Goal: Task Accomplishment & Management: Use online tool/utility

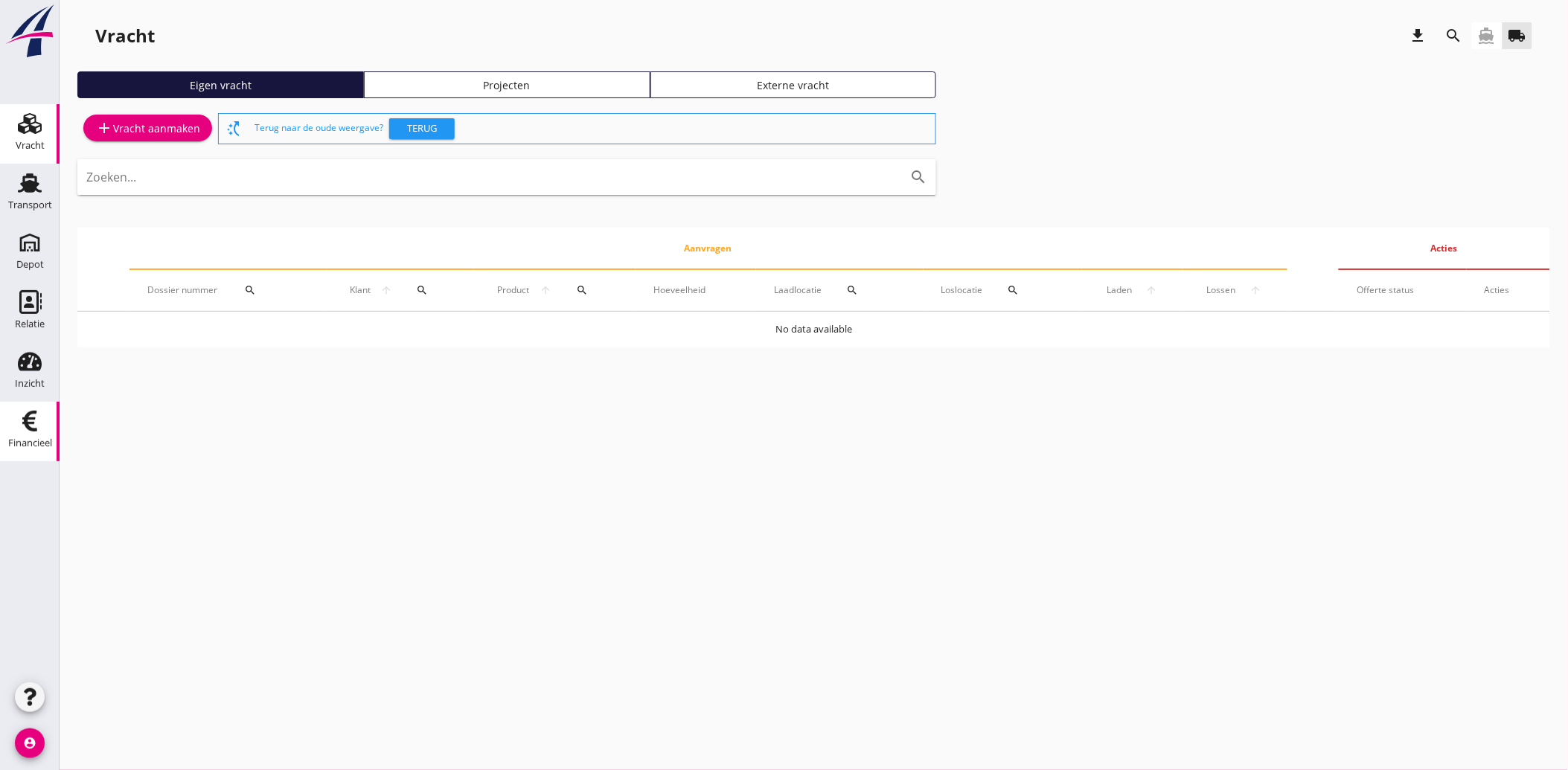
click at [46, 422] on div "Financieel" at bounding box center [30, 421] width 36 height 23
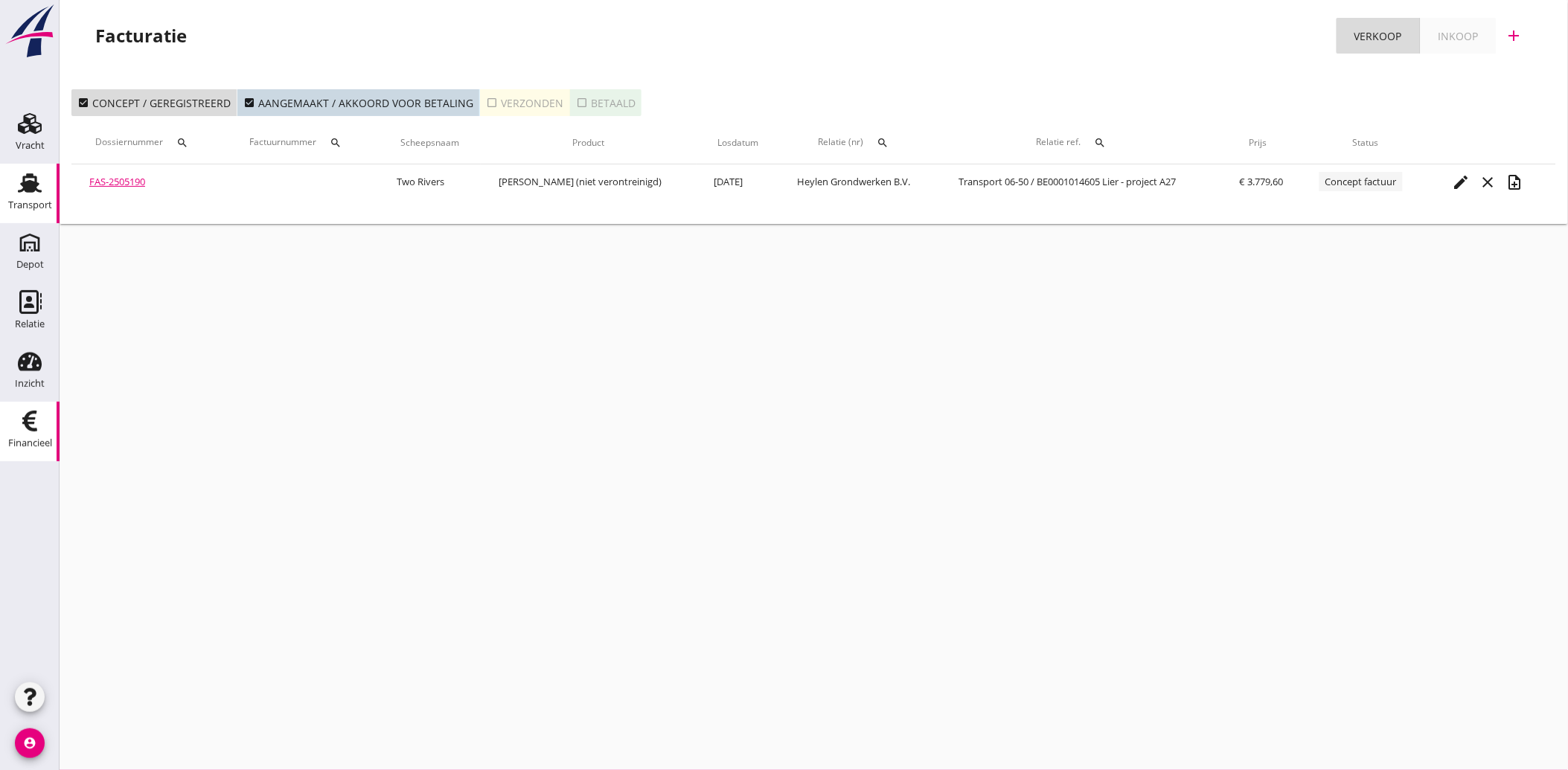
click at [18, 183] on icon "Transport" at bounding box center [29, 182] width 23 height 23
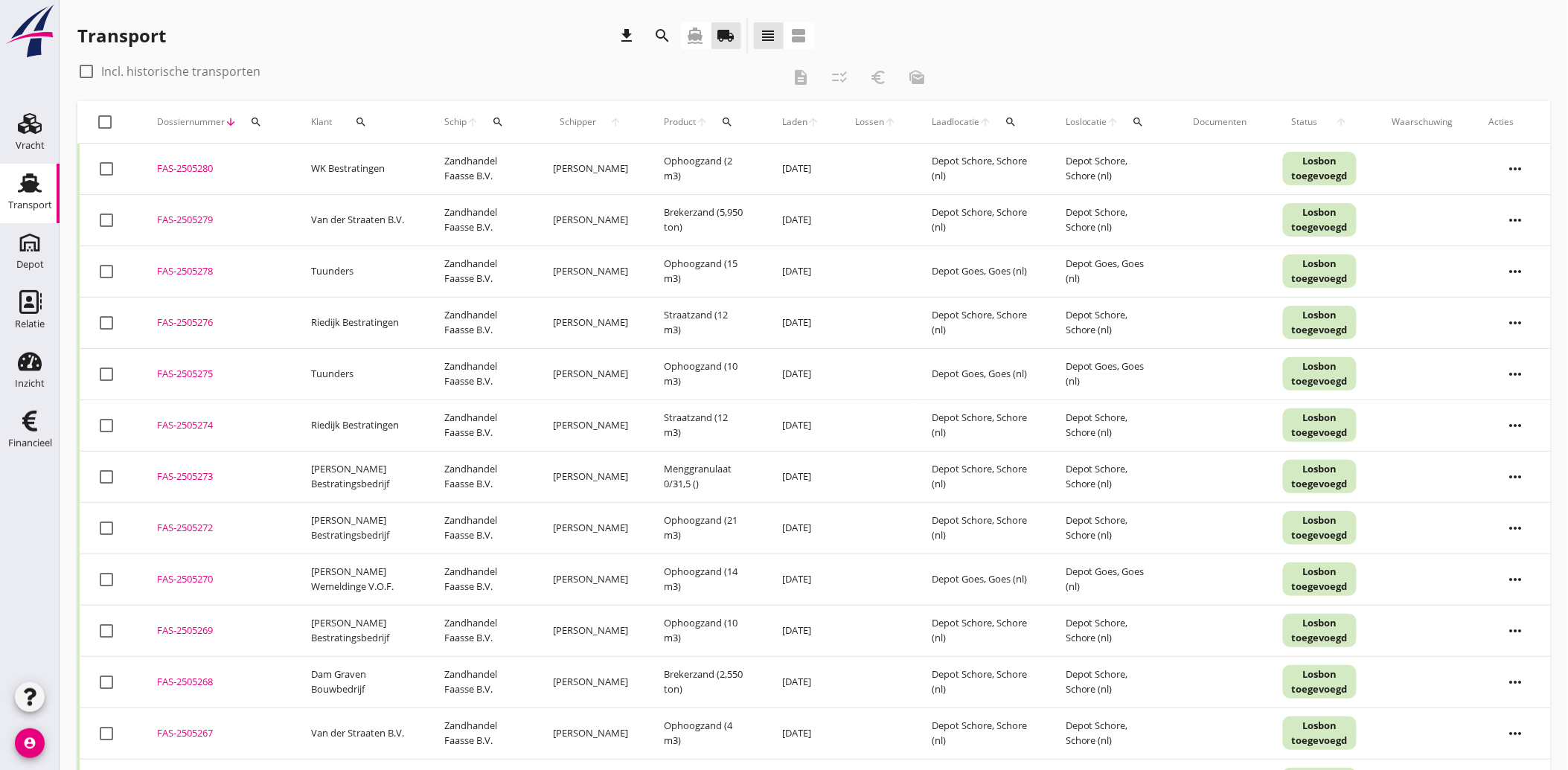
click at [658, 33] on icon "search" at bounding box center [663, 36] width 18 height 18
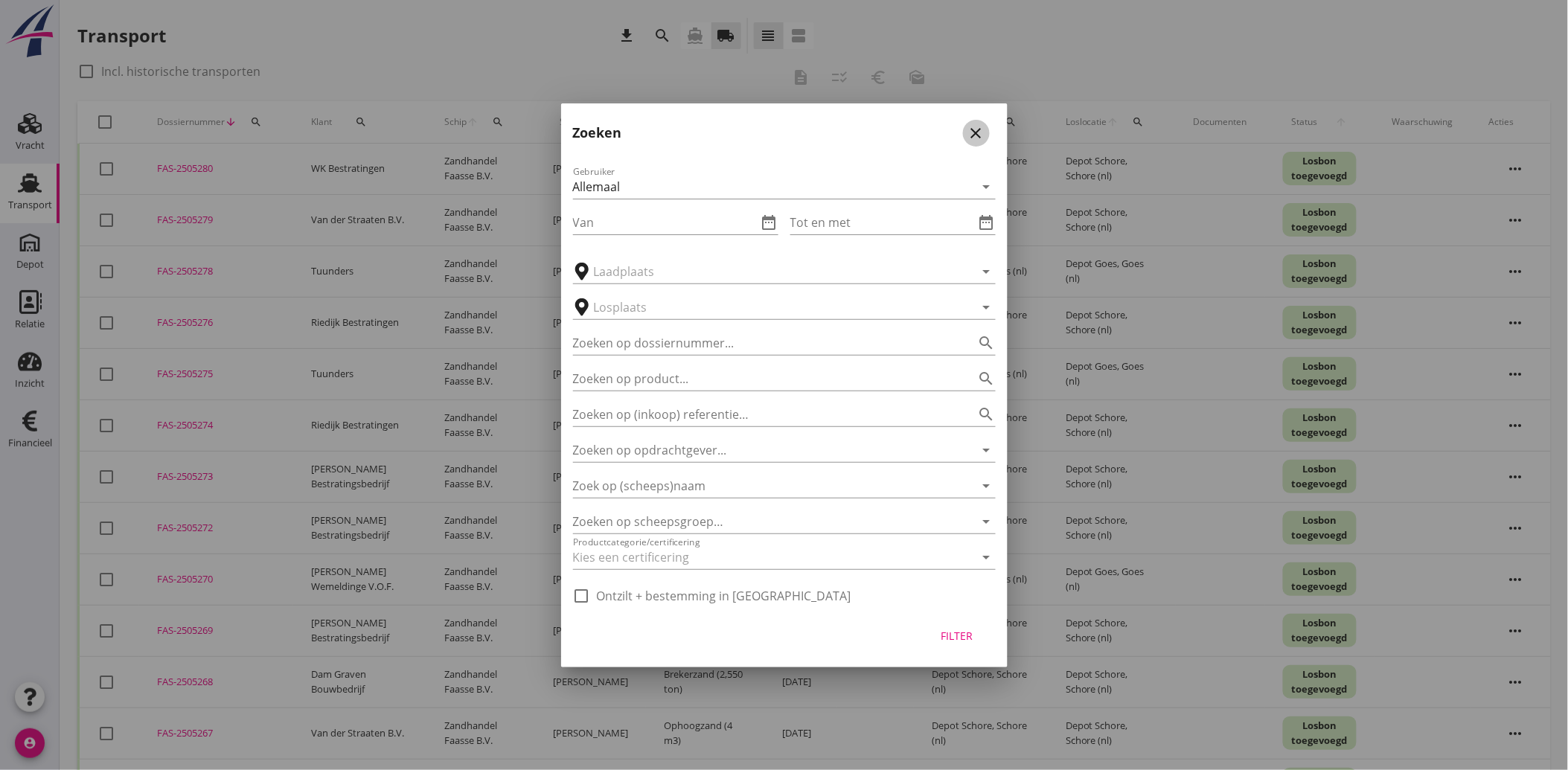
click at [977, 139] on icon "close" at bounding box center [976, 132] width 18 height 18
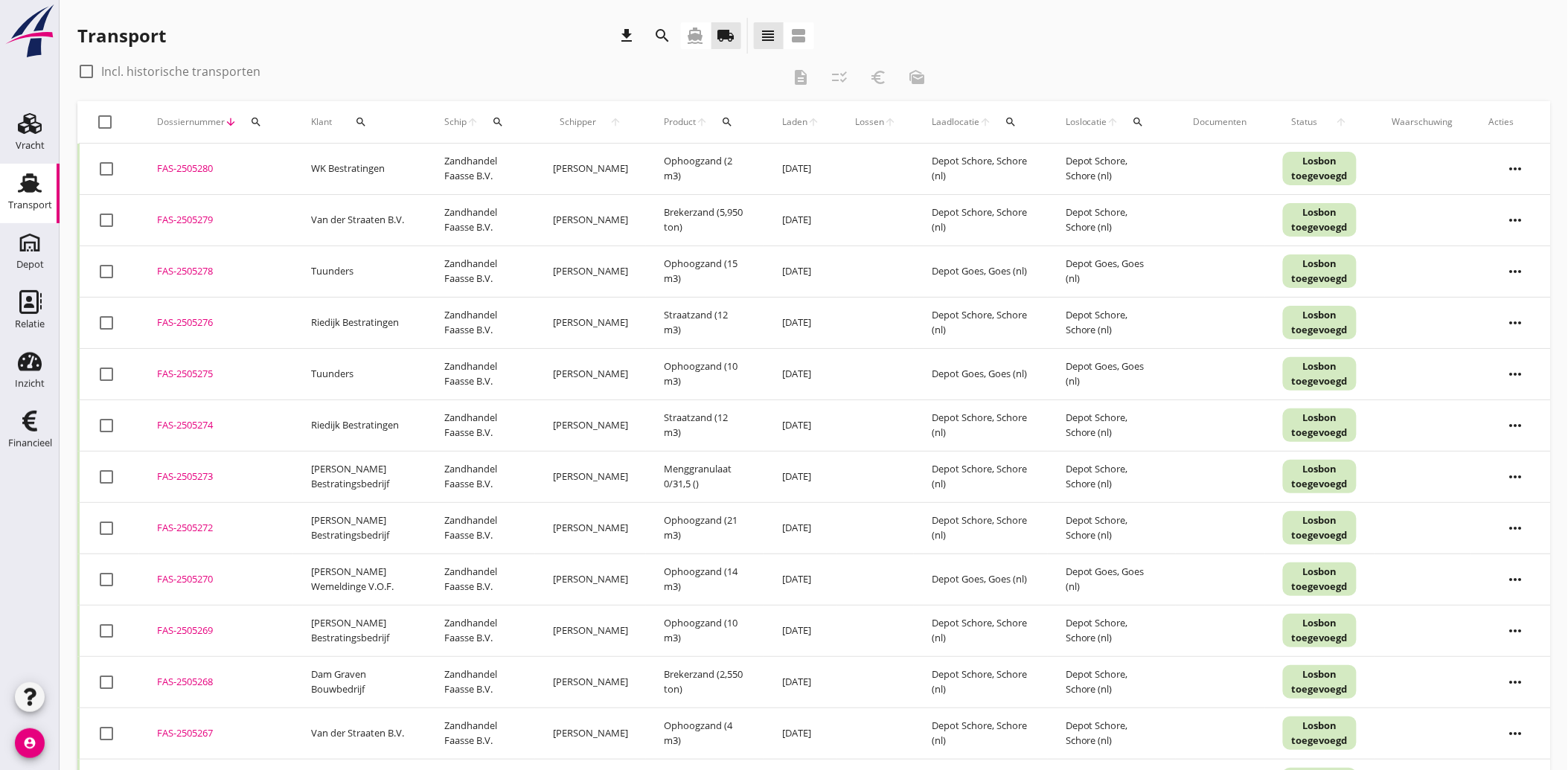
click at [363, 120] on icon "search" at bounding box center [361, 122] width 12 height 12
click at [427, 158] on input "Zoeken op opdrachtgever..." at bounding box center [421, 164] width 155 height 23
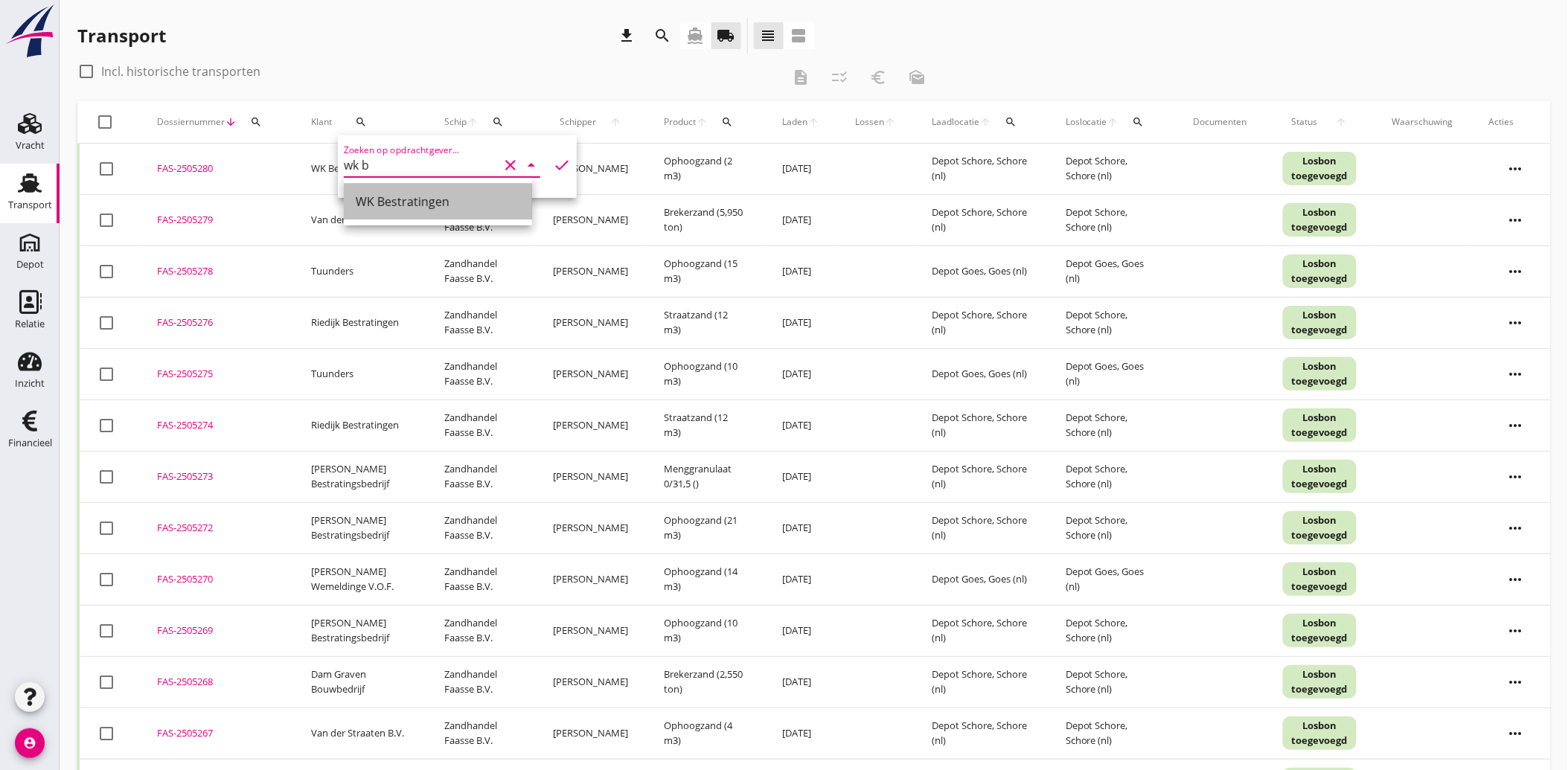
click at [392, 196] on div "WK Bestratingen" at bounding box center [438, 201] width 164 height 18
type input "WK Bestratingen"
click at [553, 165] on icon "check" at bounding box center [561, 164] width 18 height 18
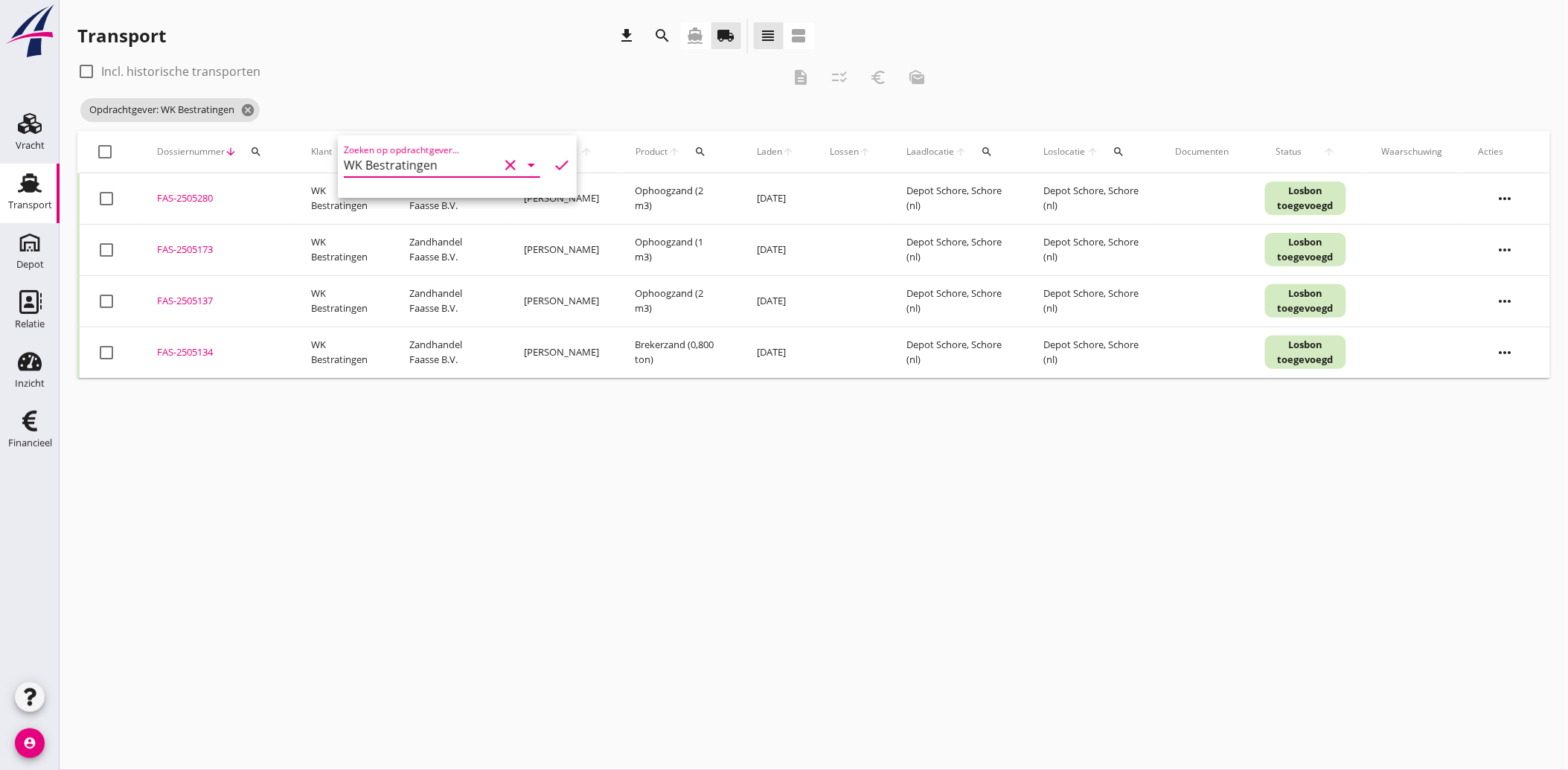
click at [113, 253] on div at bounding box center [106, 250] width 25 height 25
checkbox input "true"
click at [102, 303] on div at bounding box center [106, 300] width 25 height 25
checkbox input "true"
click at [115, 354] on div at bounding box center [106, 352] width 25 height 25
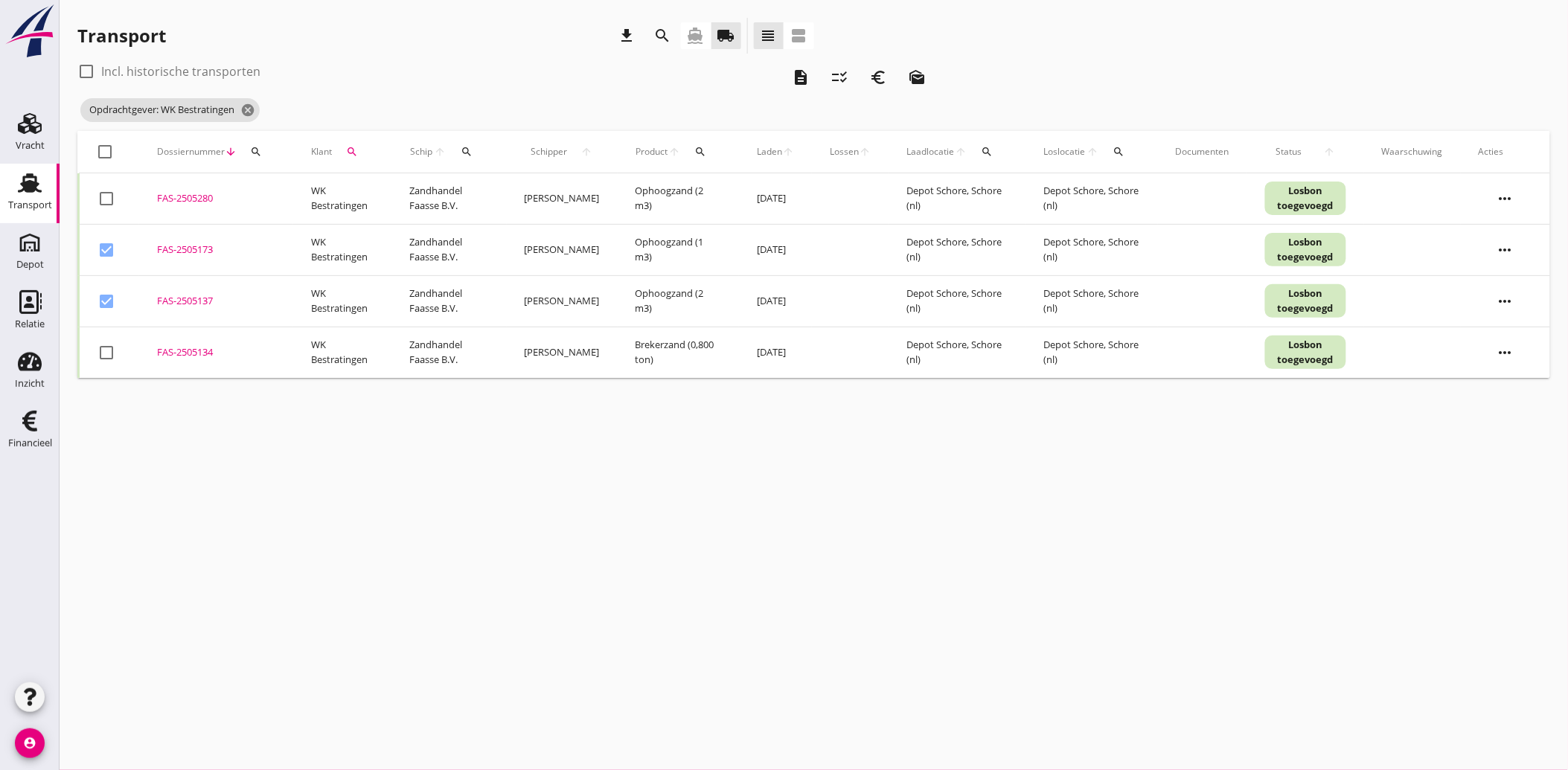
checkbox input "true"
click at [885, 77] on icon "euro_symbol" at bounding box center [878, 77] width 18 height 18
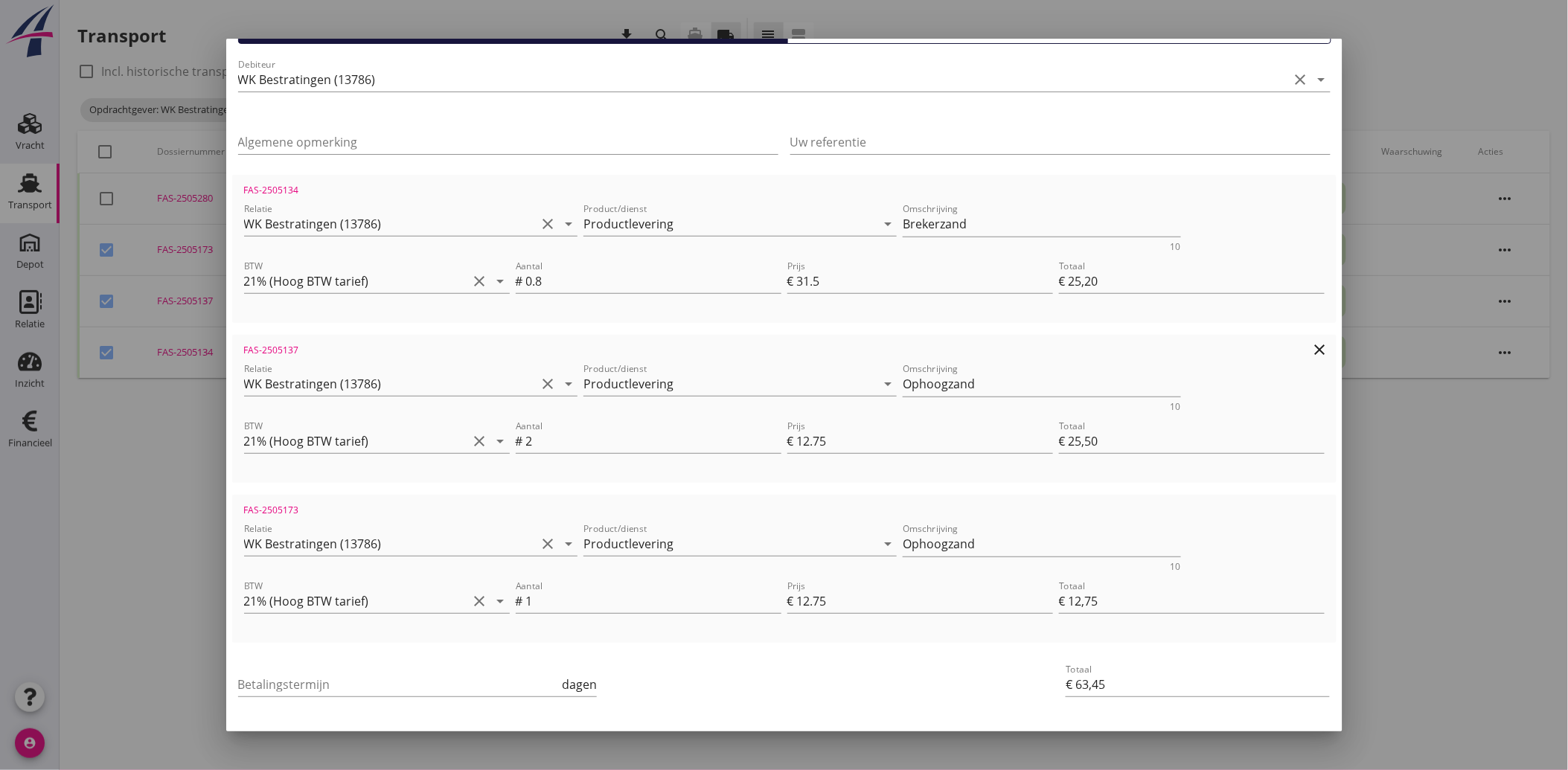
scroll to position [165, 0]
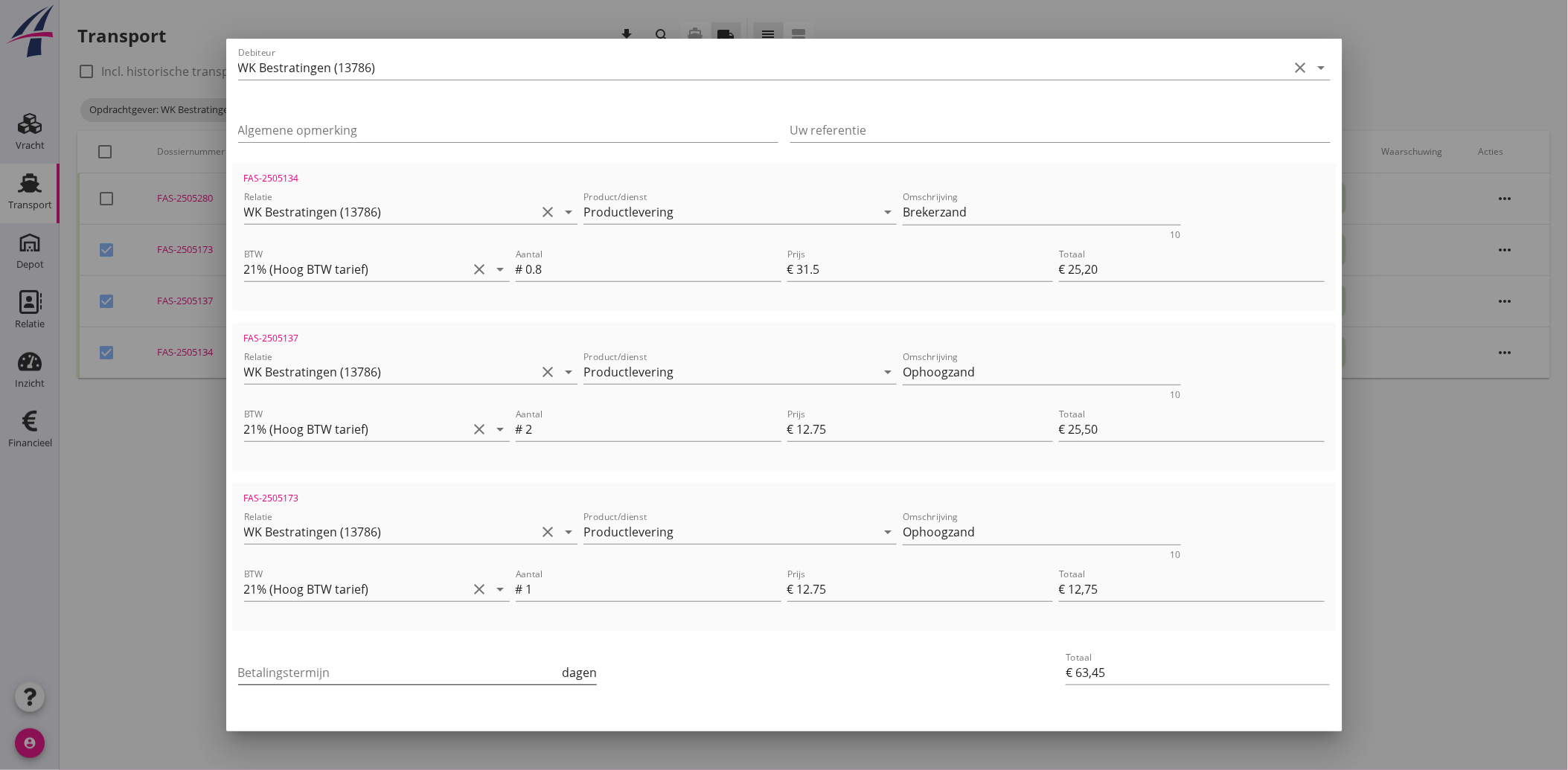
click at [351, 668] on input "Betalingstermijn" at bounding box center [399, 672] width 321 height 23
type input "30"
click at [692, 663] on div "Betalingstermijn 30 dagen" at bounding box center [599, 674] width 730 height 56
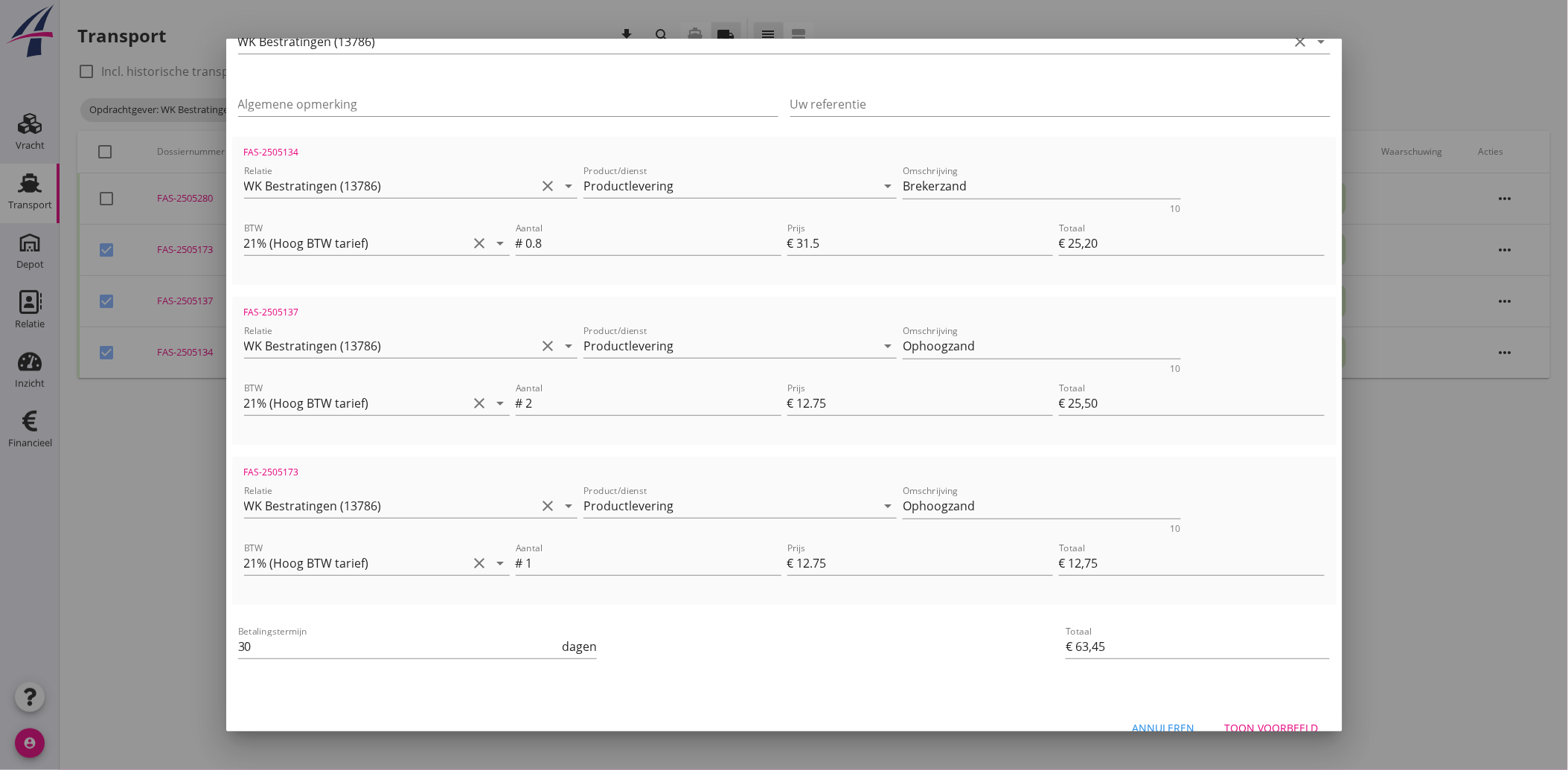
scroll to position [214, 0]
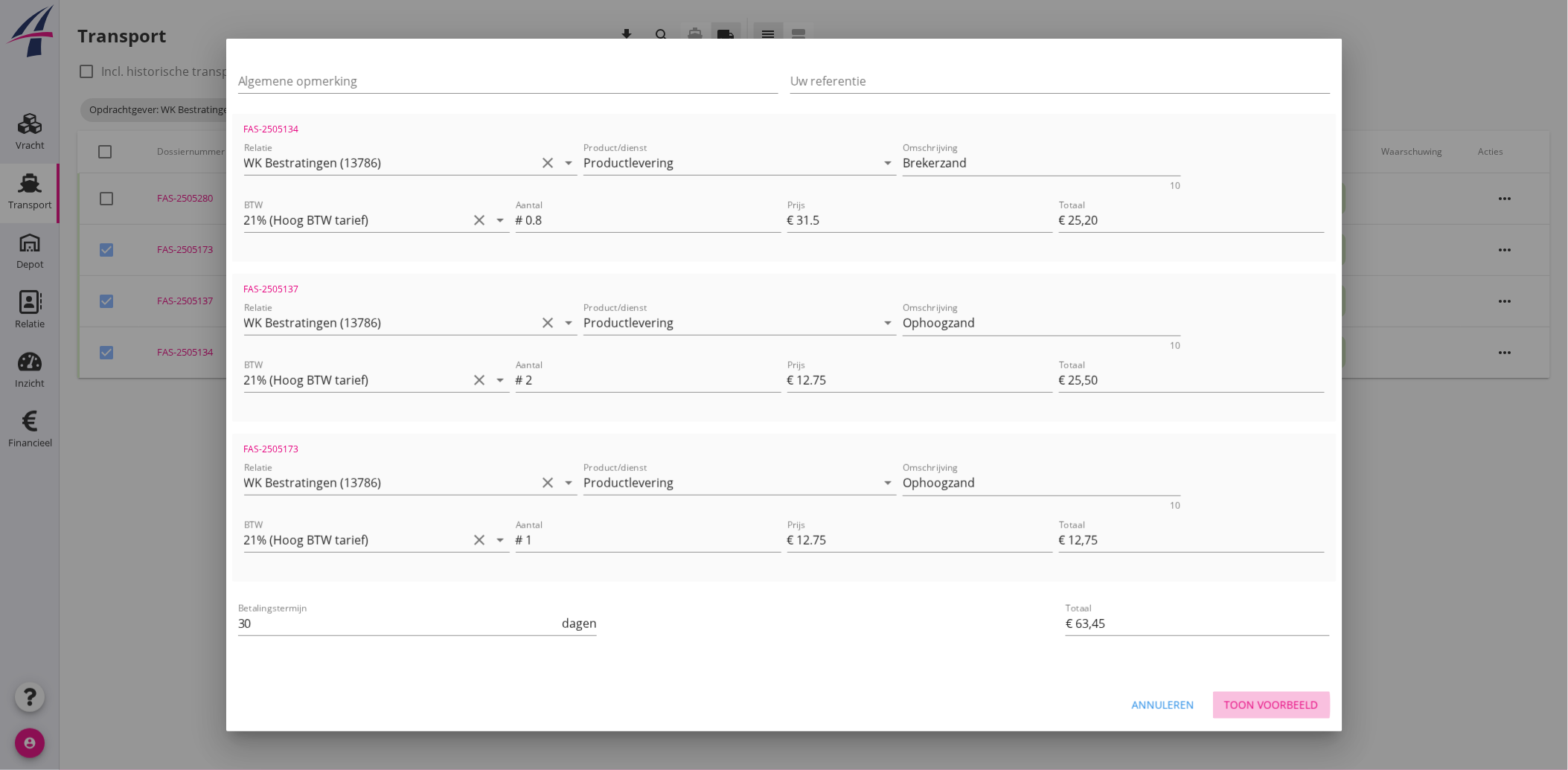
click at [1273, 701] on div "Toon voorbeeld" at bounding box center [1271, 705] width 94 height 16
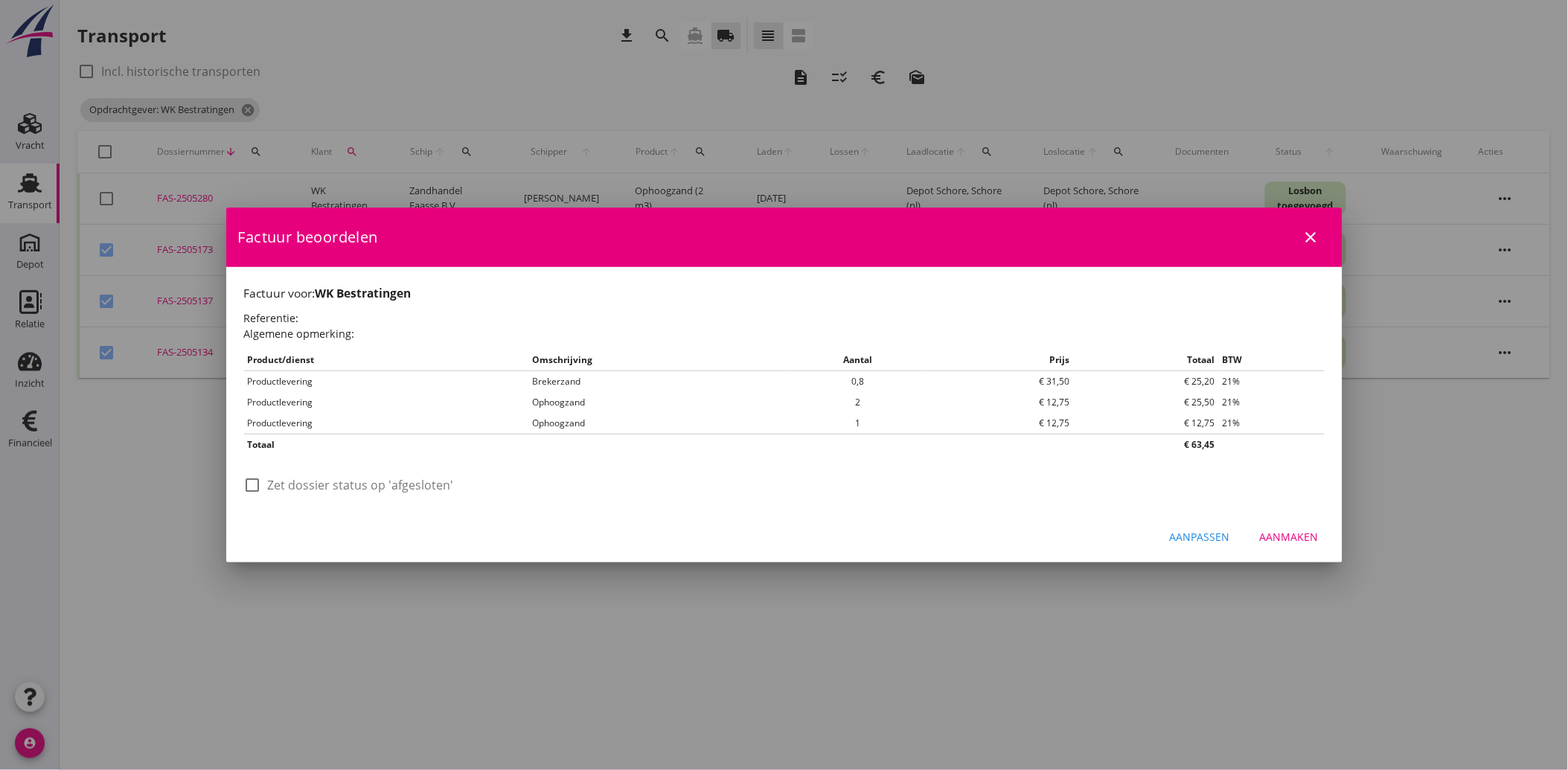
scroll to position [0, 0]
click at [257, 493] on div at bounding box center [253, 485] width 25 height 25
checkbox input "true"
click at [1297, 529] on div "Aanmaken" at bounding box center [1289, 536] width 59 height 16
checkbox input "false"
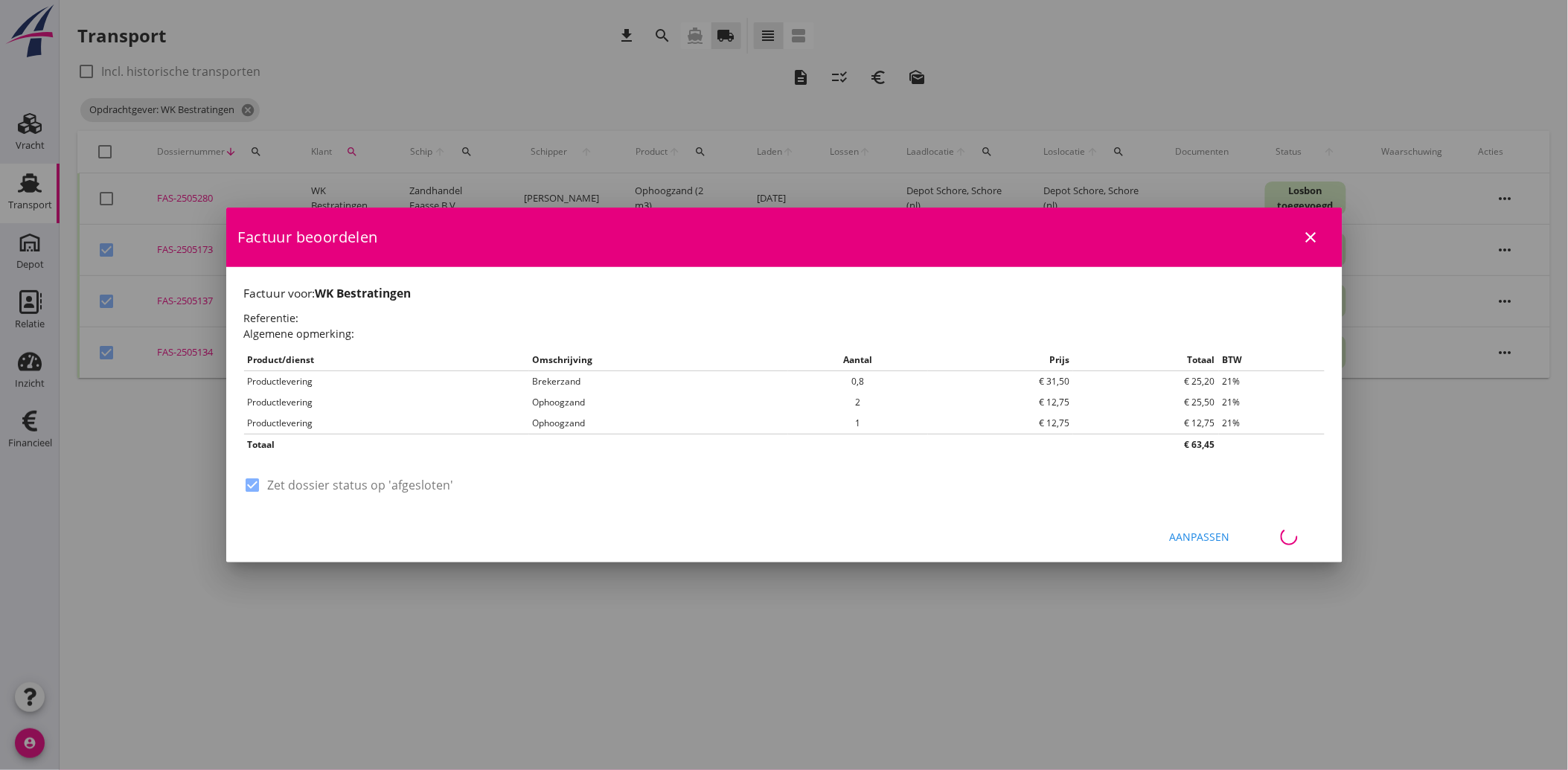
checkbox input "false"
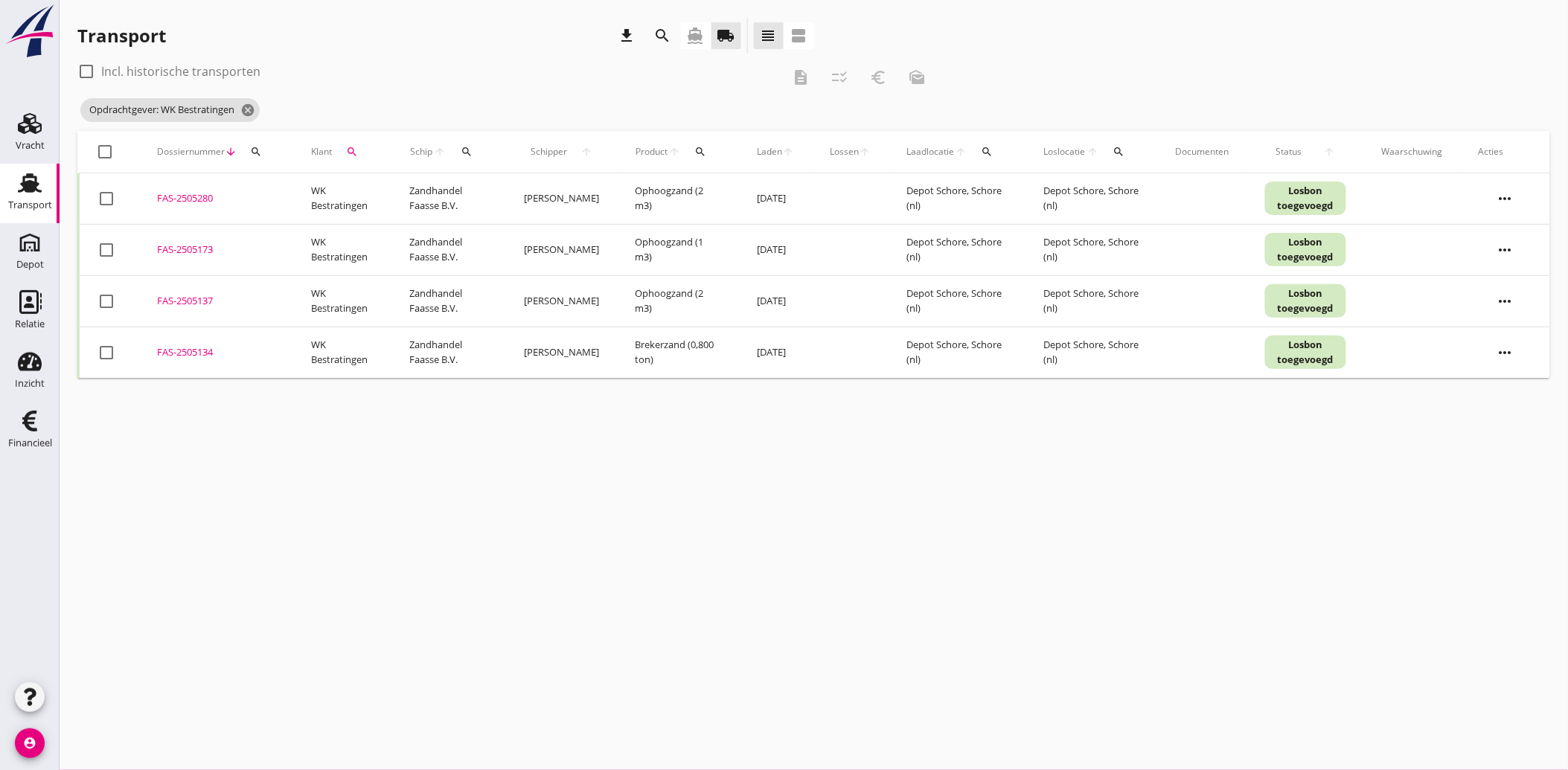
click at [350, 149] on icon "search" at bounding box center [351, 151] width 12 height 12
click at [502, 189] on icon "clear" at bounding box center [510, 194] width 18 height 18
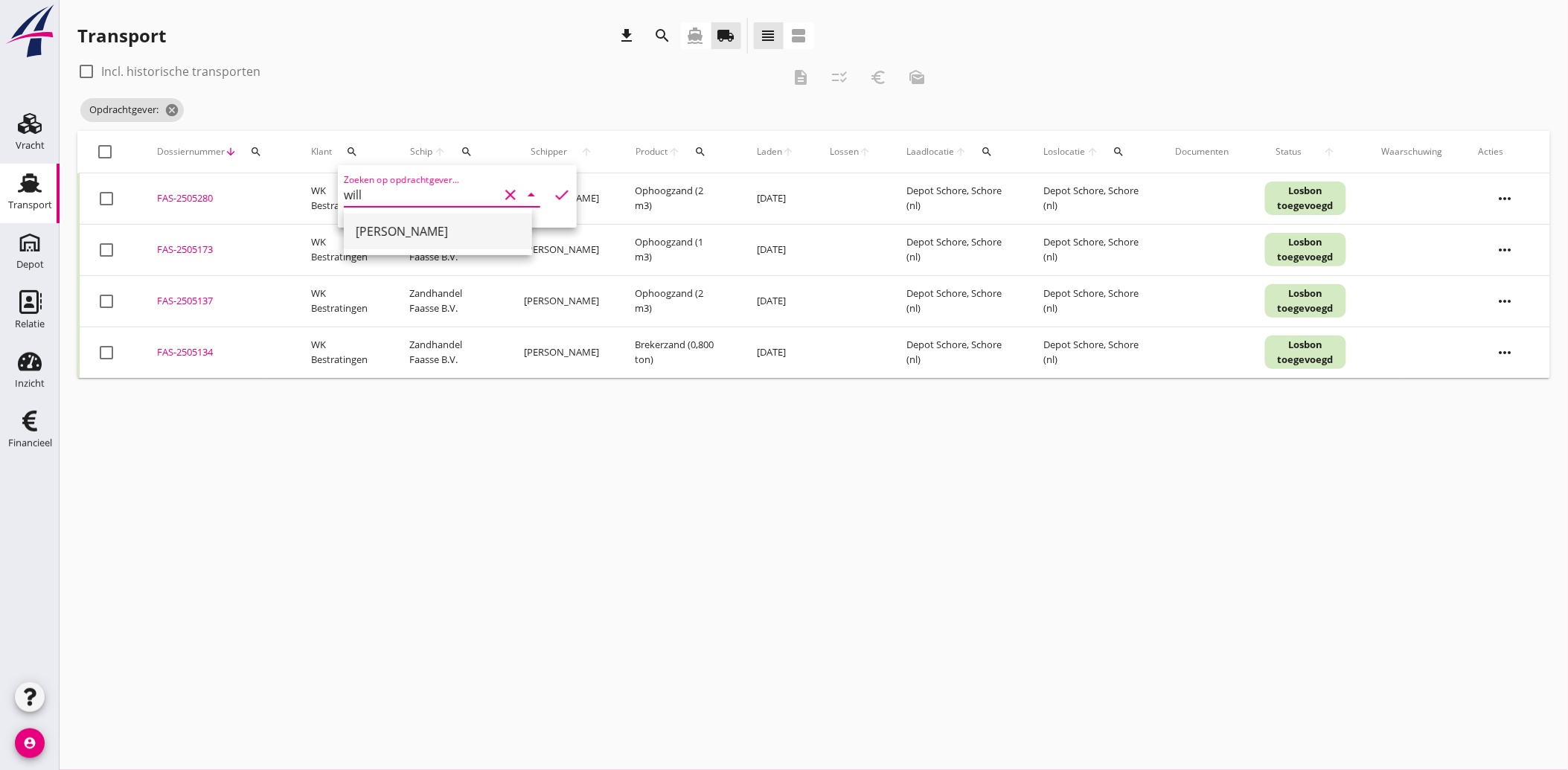
click at [414, 224] on div "[PERSON_NAME]" at bounding box center [438, 231] width 164 height 18
type input "[PERSON_NAME]"
click at [553, 187] on icon "check" at bounding box center [561, 194] width 18 height 18
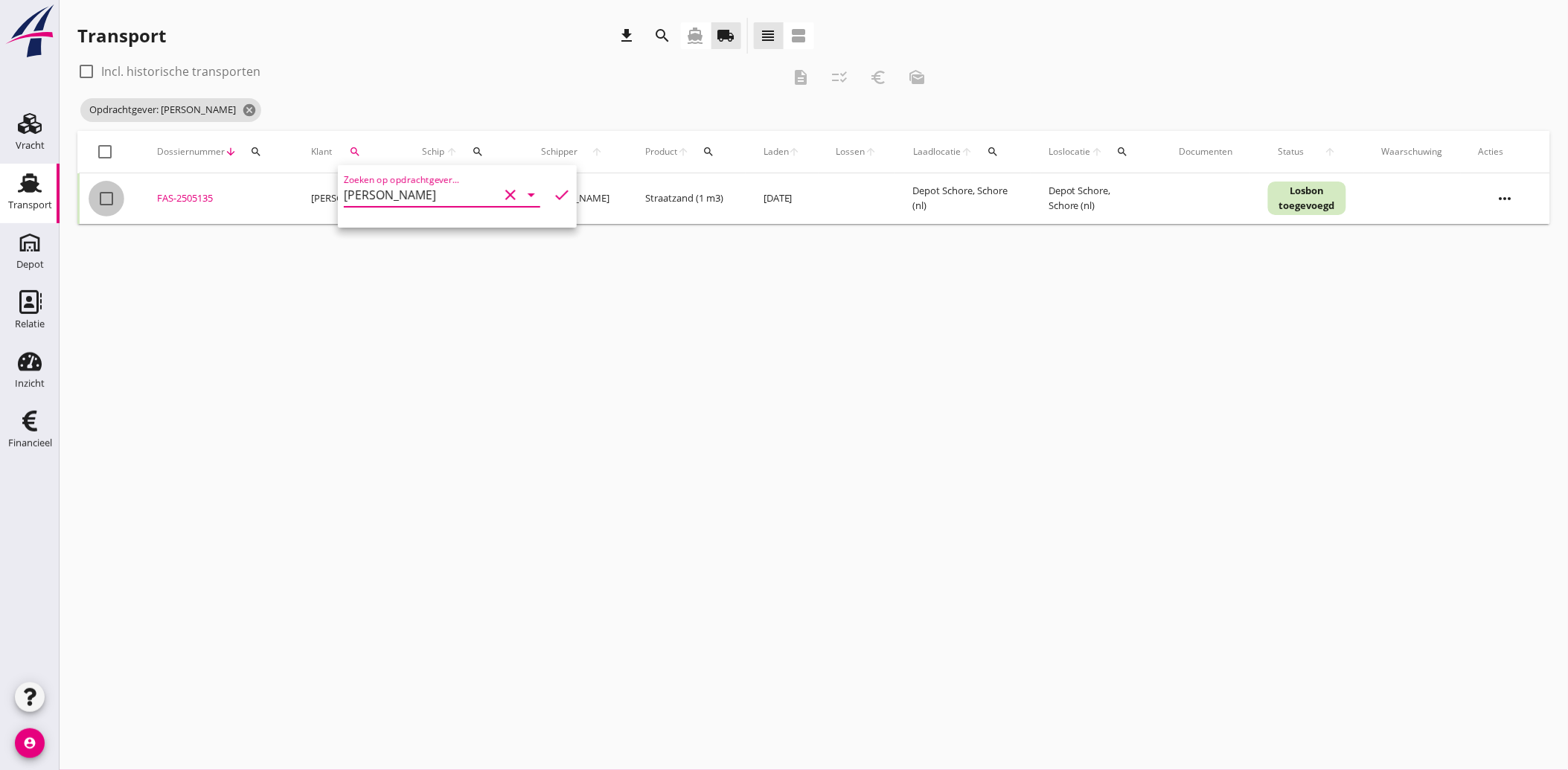
click at [104, 199] on div at bounding box center [106, 198] width 25 height 25
checkbox input "true"
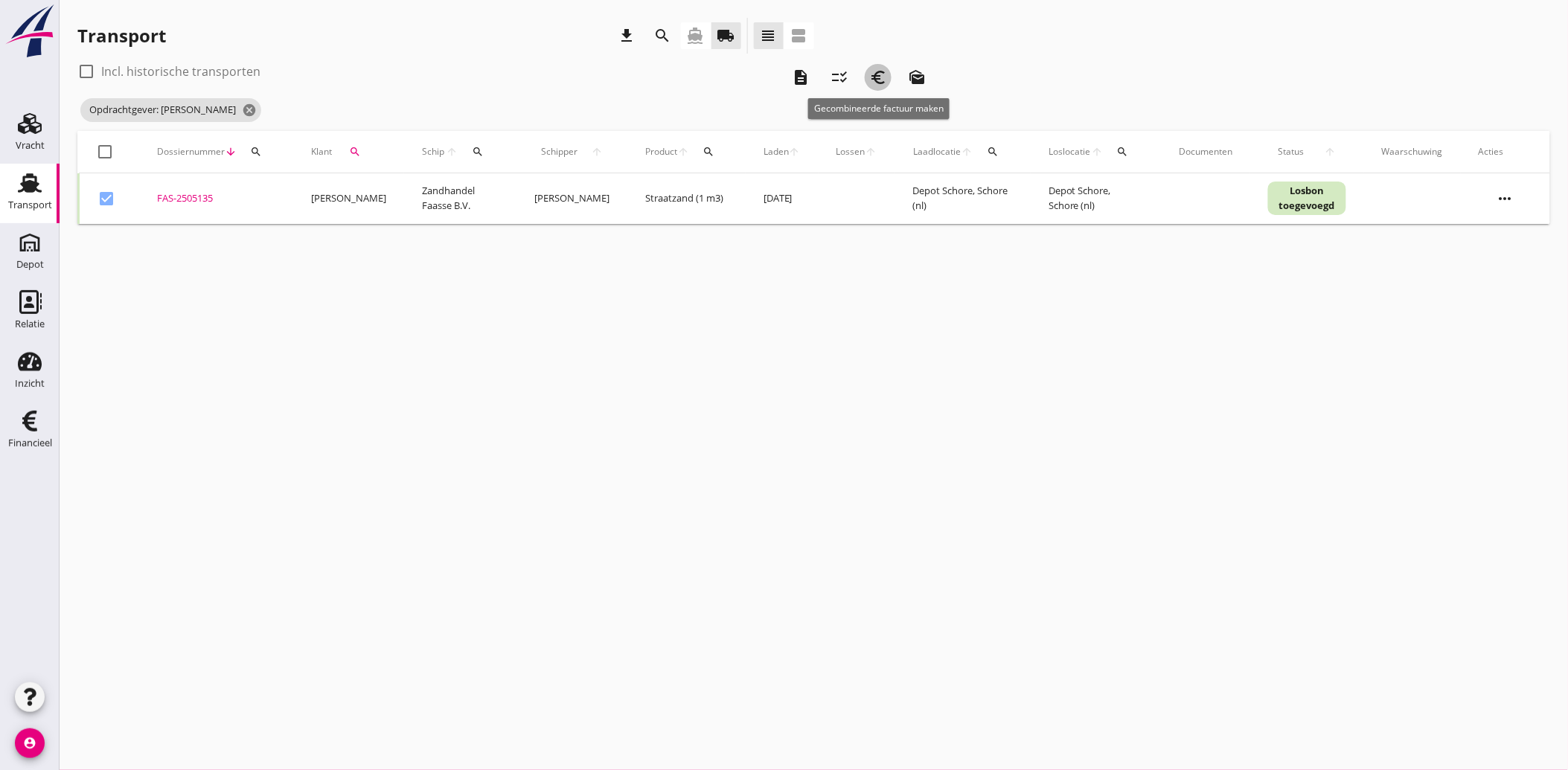
click at [877, 74] on icon "euro_symbol" at bounding box center [878, 77] width 18 height 18
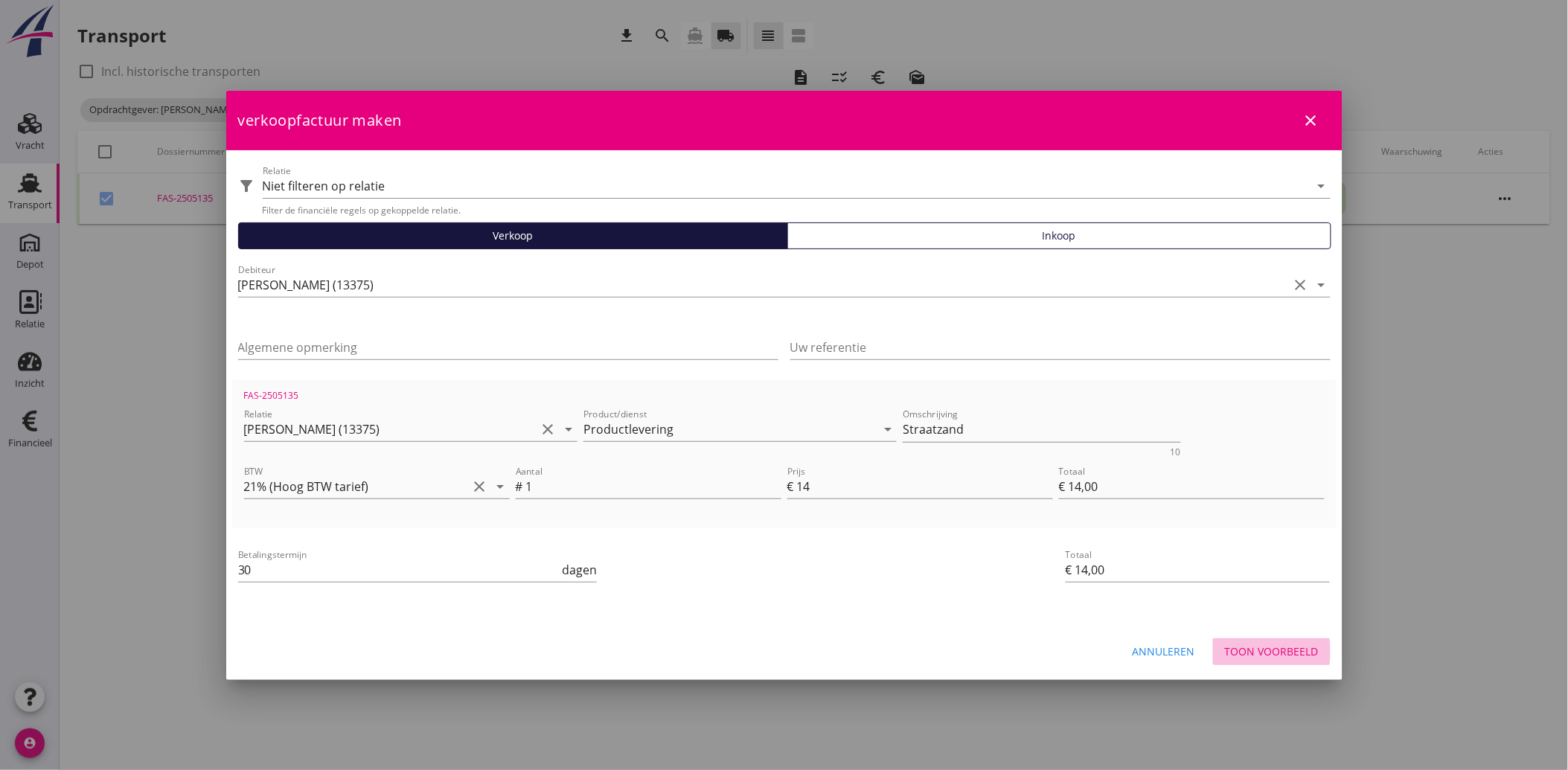
click at [1293, 652] on div "Toon voorbeeld" at bounding box center [1271, 651] width 94 height 16
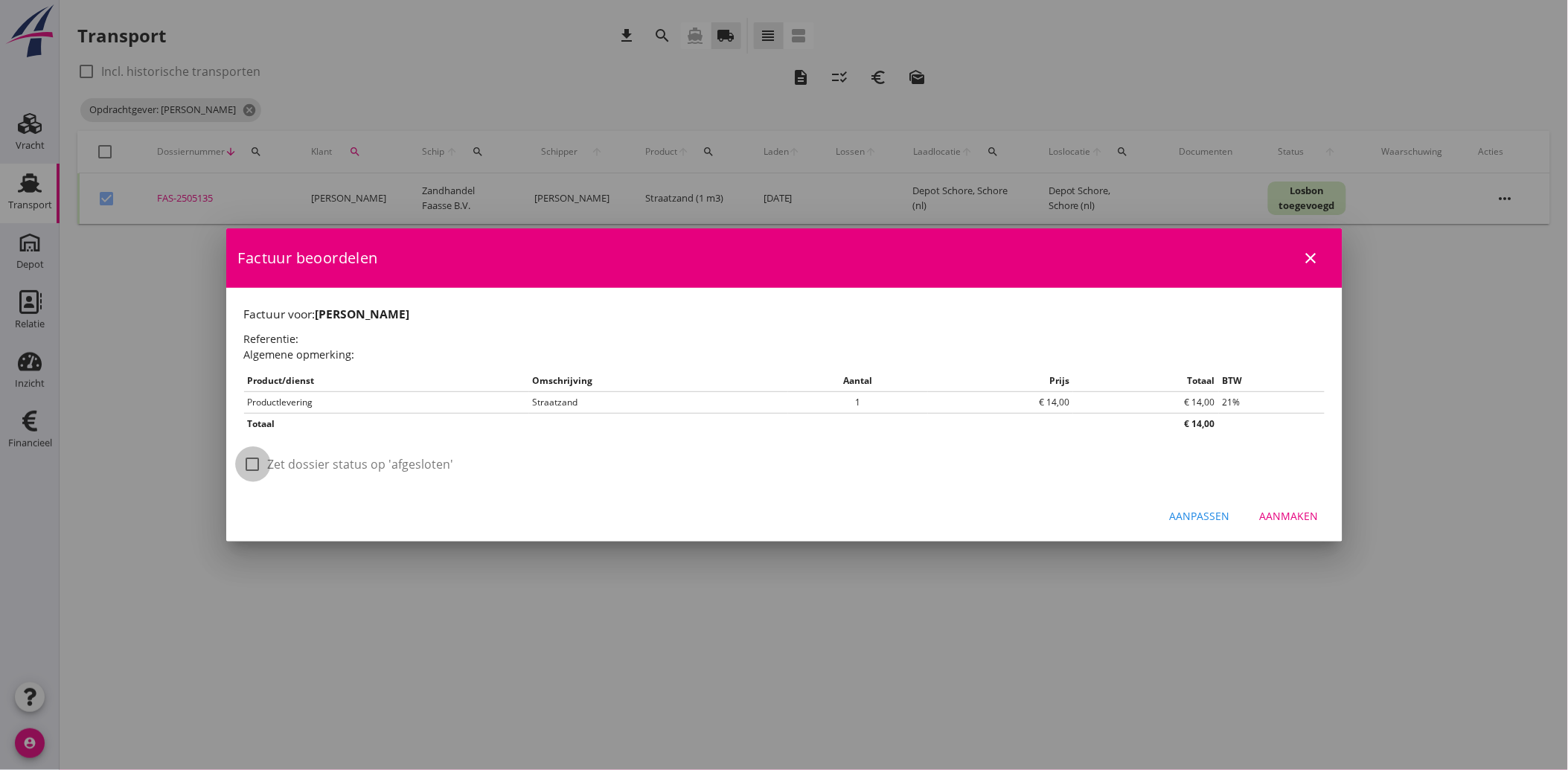
click at [257, 456] on div at bounding box center [253, 464] width 25 height 25
checkbox input "true"
click at [1300, 510] on div "Aanmaken" at bounding box center [1289, 516] width 59 height 16
checkbox input "false"
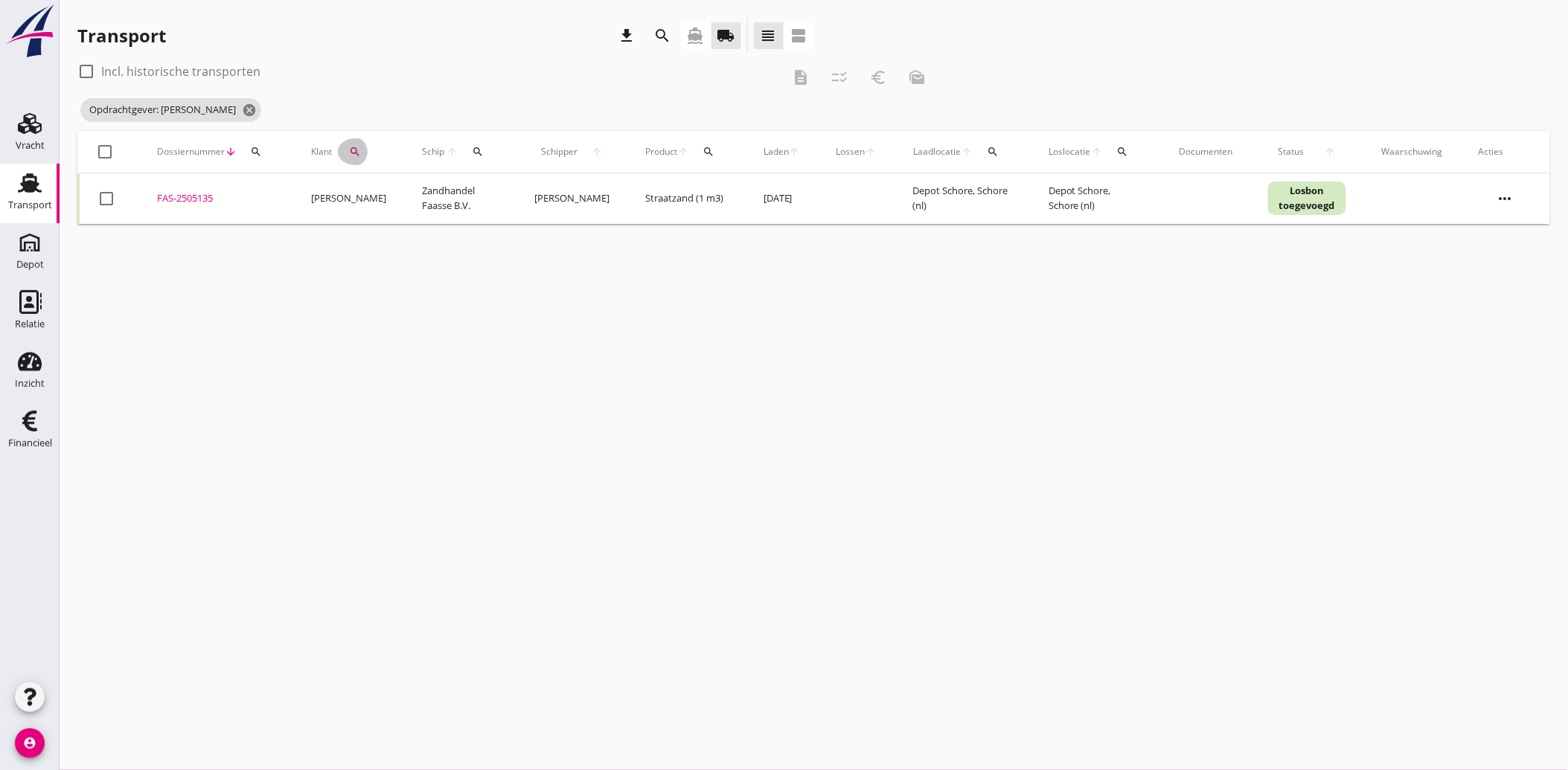
click at [352, 149] on icon "search" at bounding box center [355, 151] width 12 height 12
click at [507, 188] on icon "clear" at bounding box center [510, 194] width 18 height 18
click at [379, 224] on div "H2 Groen" at bounding box center [438, 231] width 164 height 18
type input "H2 Groen"
click at [553, 194] on icon "check" at bounding box center [561, 194] width 18 height 18
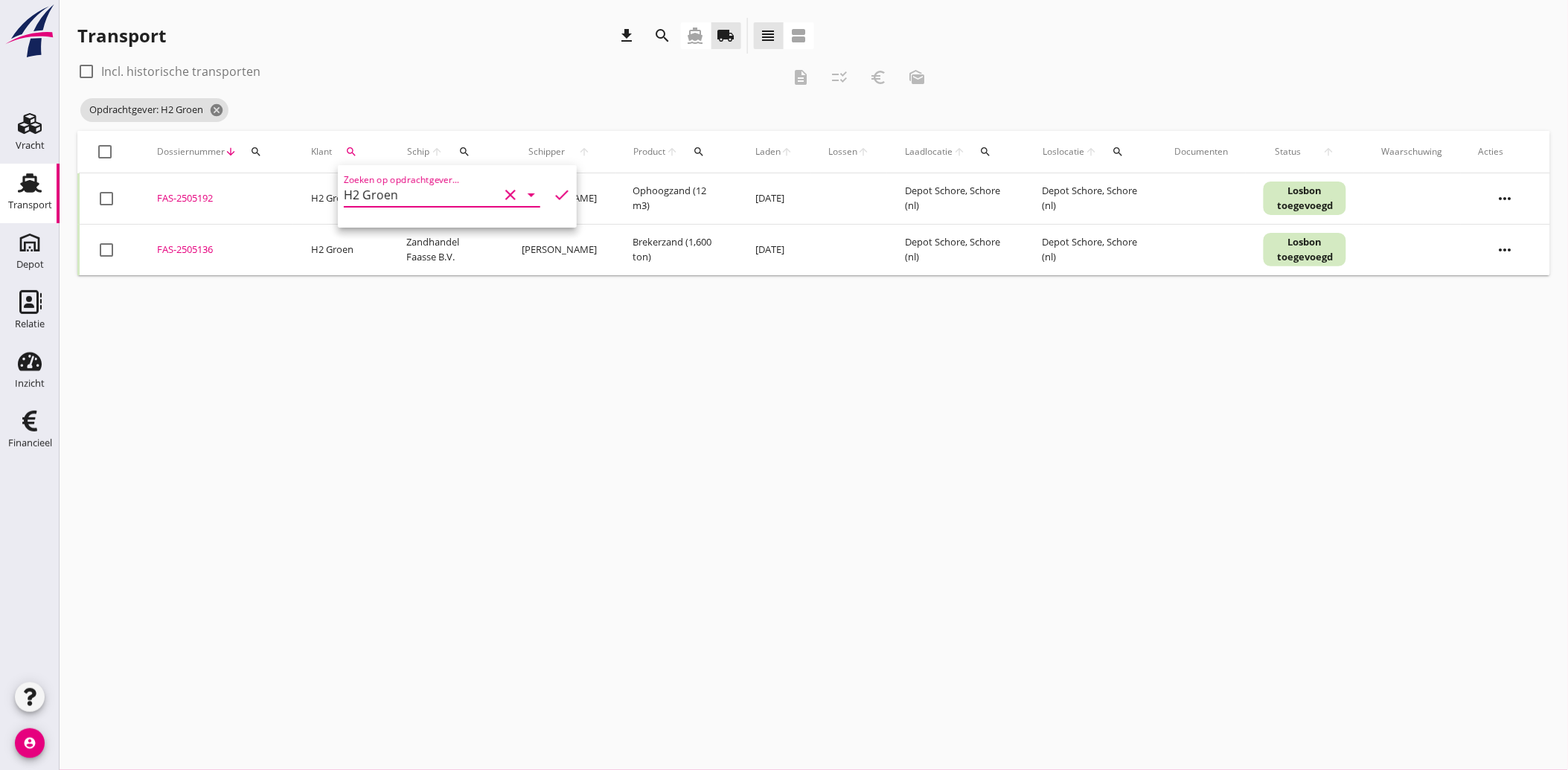
click at [100, 202] on div at bounding box center [106, 198] width 25 height 25
checkbox input "true"
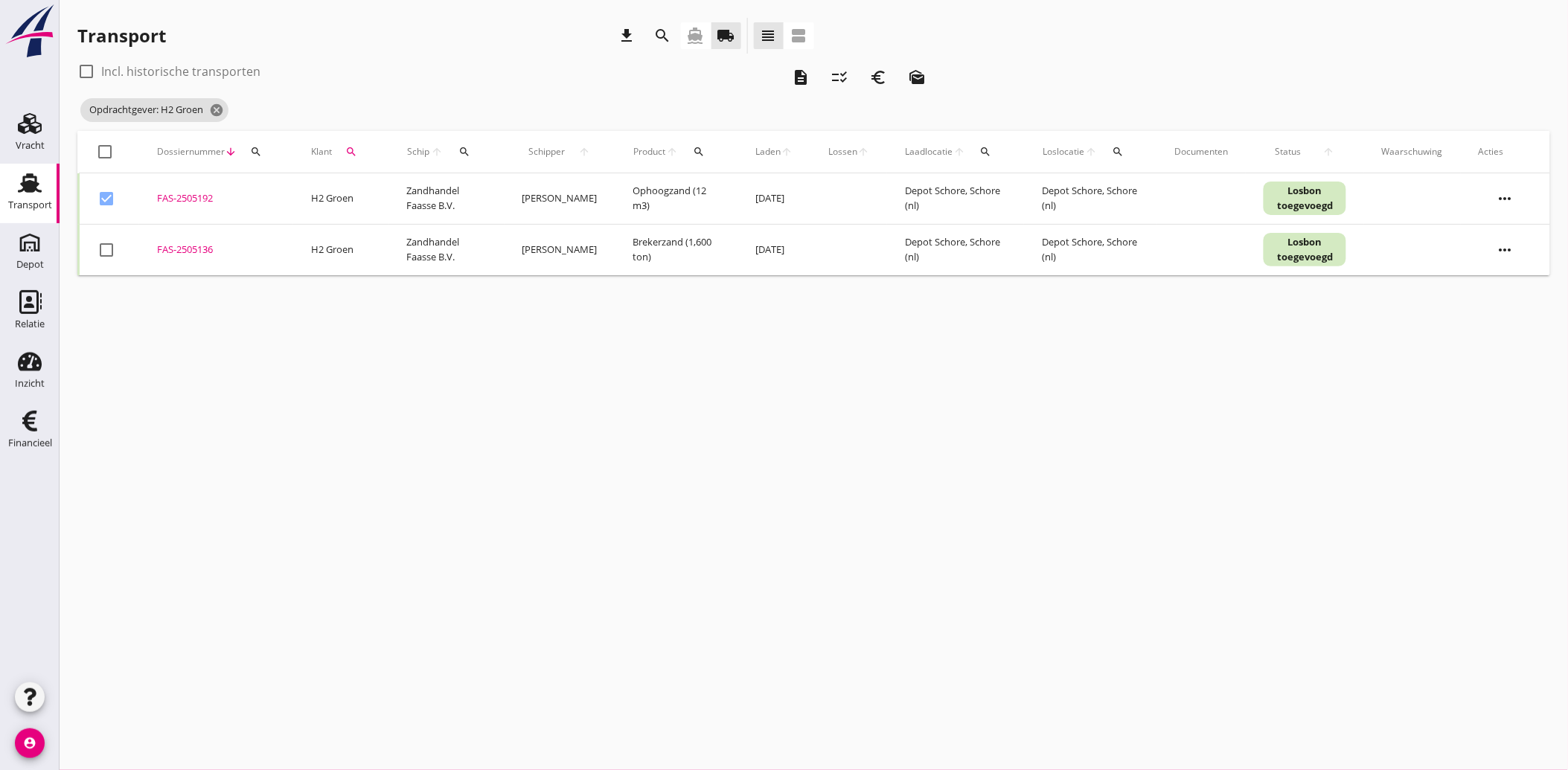
click at [97, 242] on div at bounding box center [106, 250] width 25 height 25
checkbox input "true"
click at [877, 76] on icon "euro_symbol" at bounding box center [878, 77] width 18 height 18
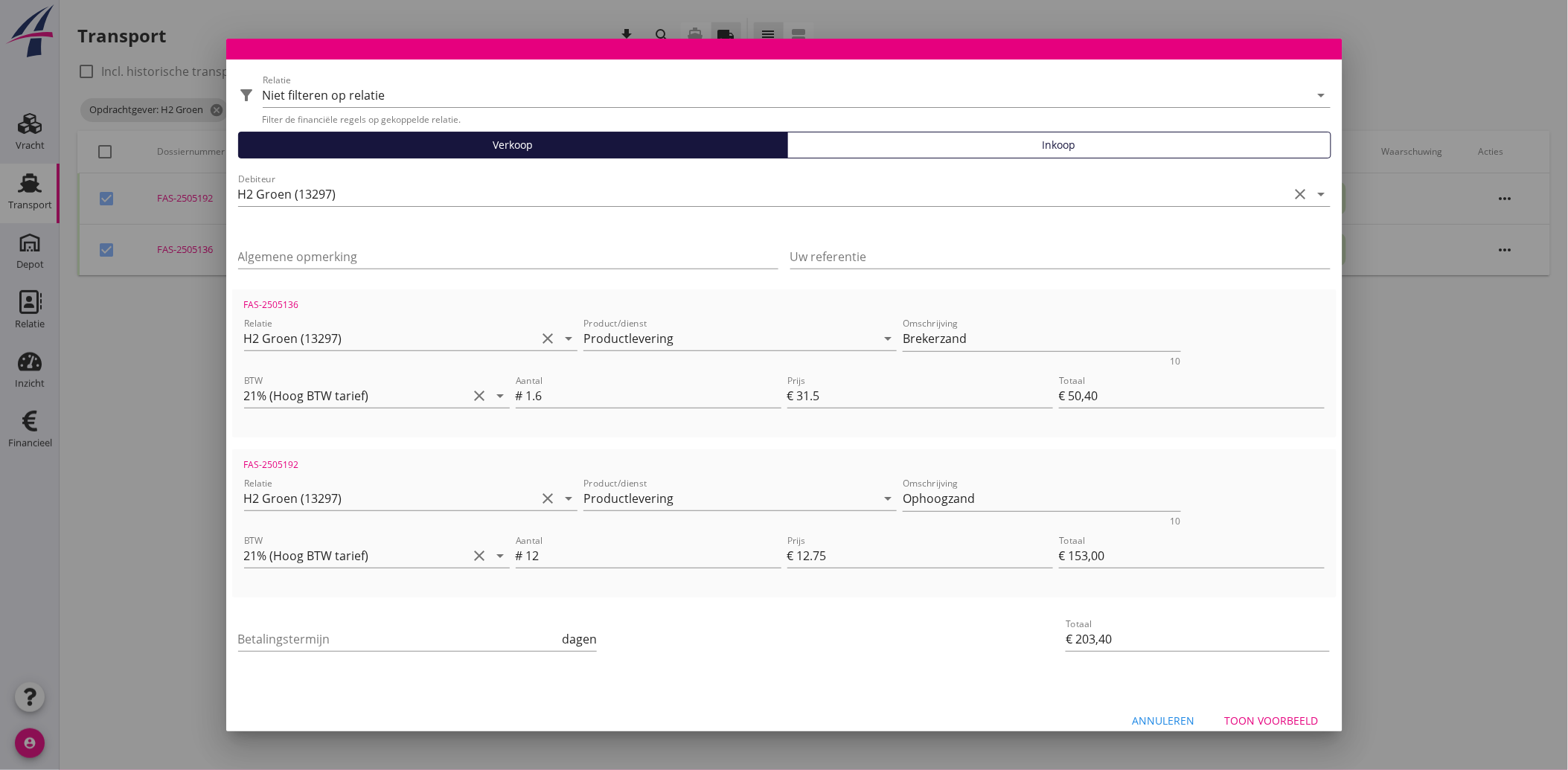
scroll to position [54, 0]
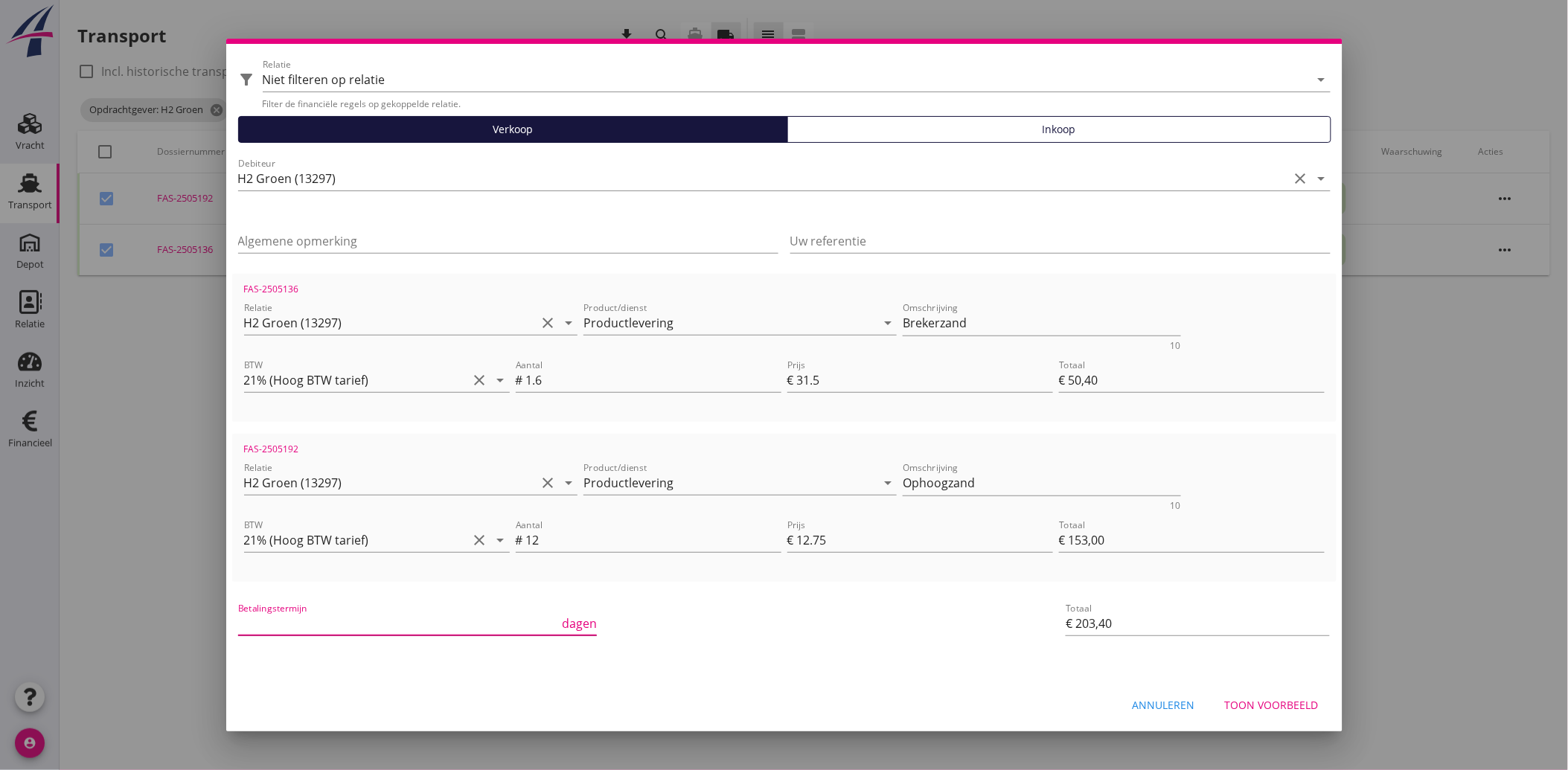
click at [272, 615] on input "Betalingstermijn" at bounding box center [399, 623] width 321 height 23
type input "30"
click at [737, 630] on div "Betalingstermijn 30 dagen" at bounding box center [599, 625] width 730 height 56
click at [1299, 700] on div "Toon voorbeeld" at bounding box center [1271, 705] width 94 height 16
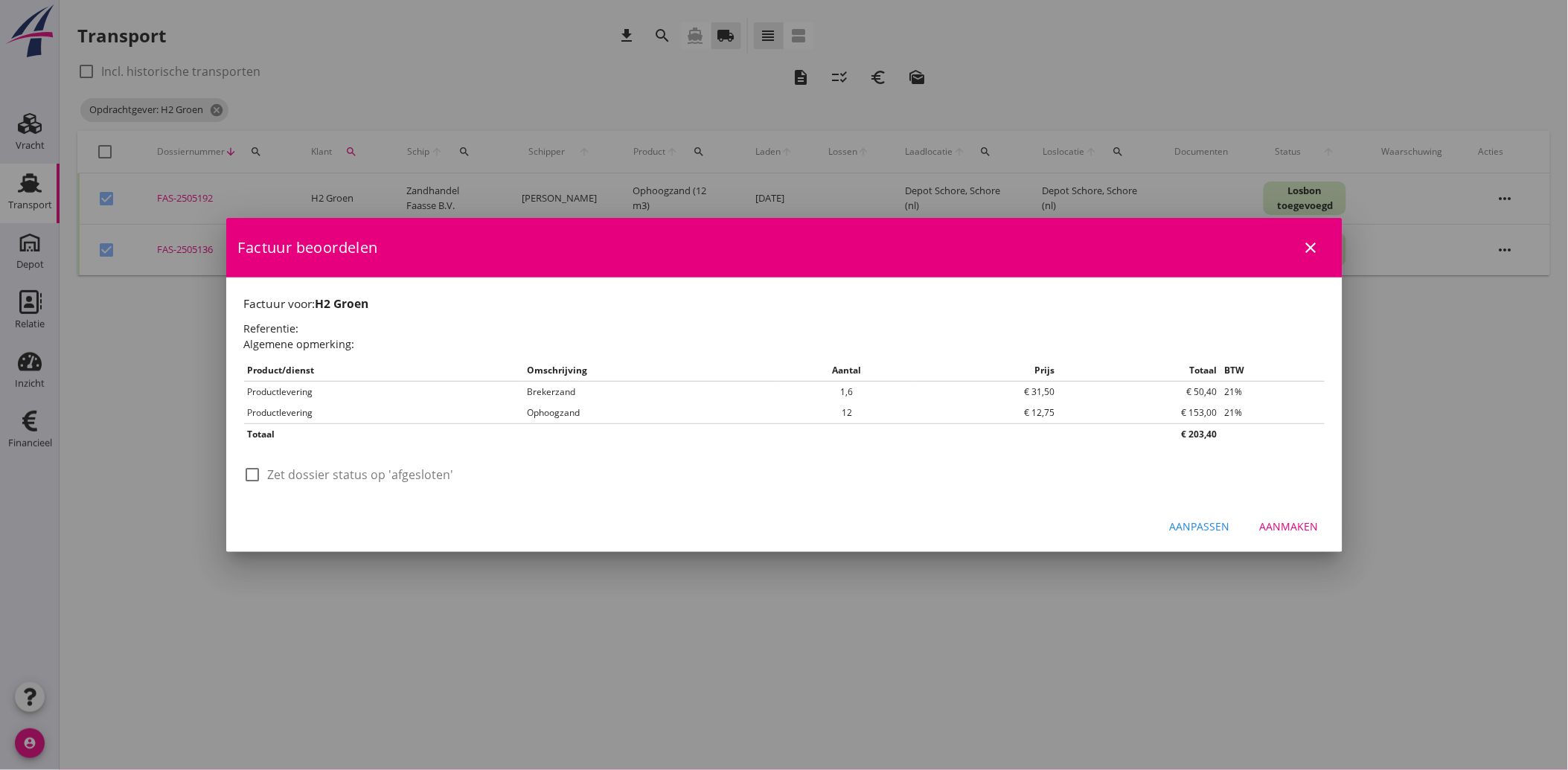
scroll to position [0, 0]
click at [249, 470] on div at bounding box center [253, 474] width 25 height 25
checkbox input "true"
click at [1284, 527] on div "Aanmaken" at bounding box center [1289, 526] width 59 height 16
checkbox input "false"
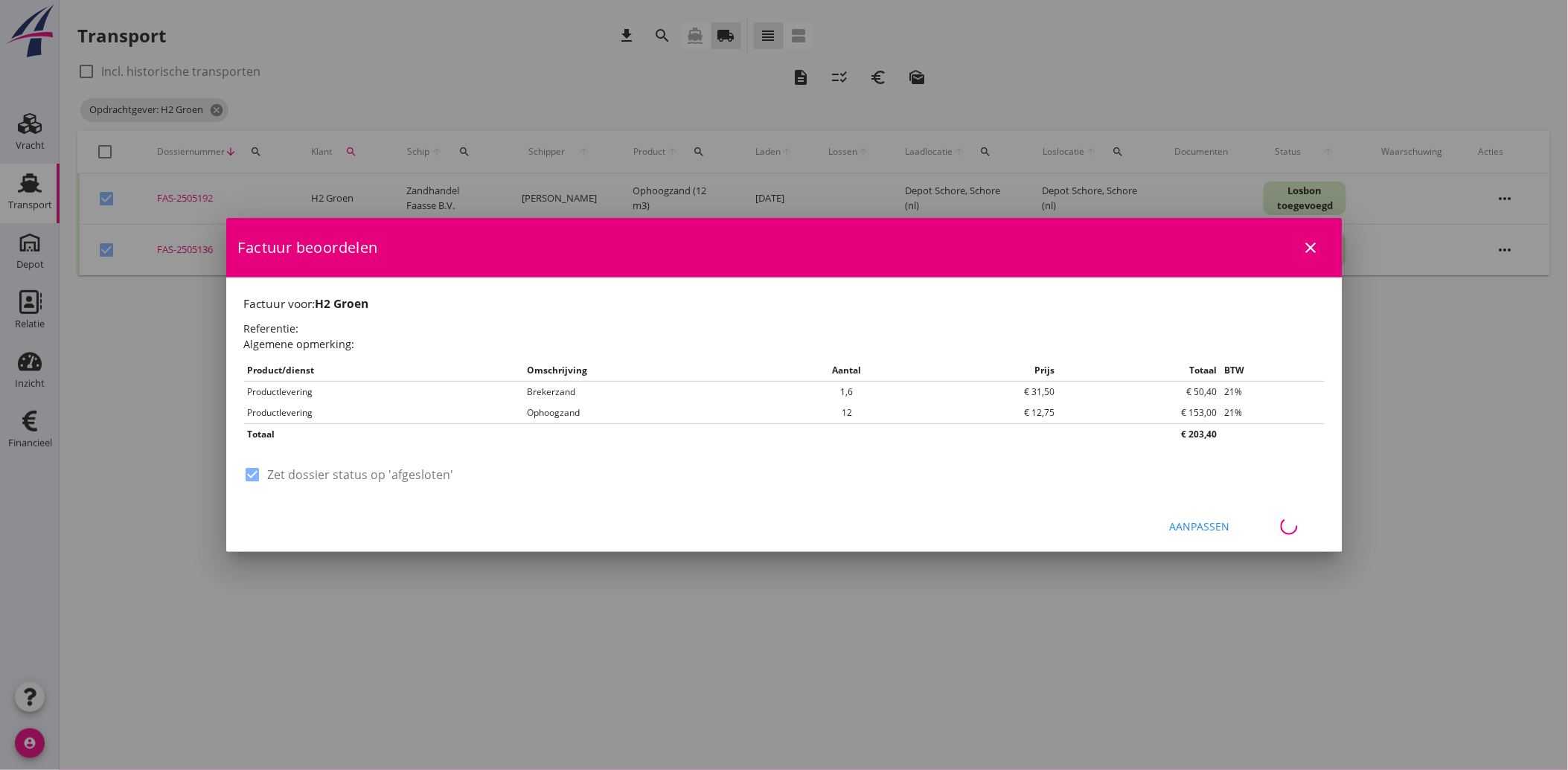
checkbox input "false"
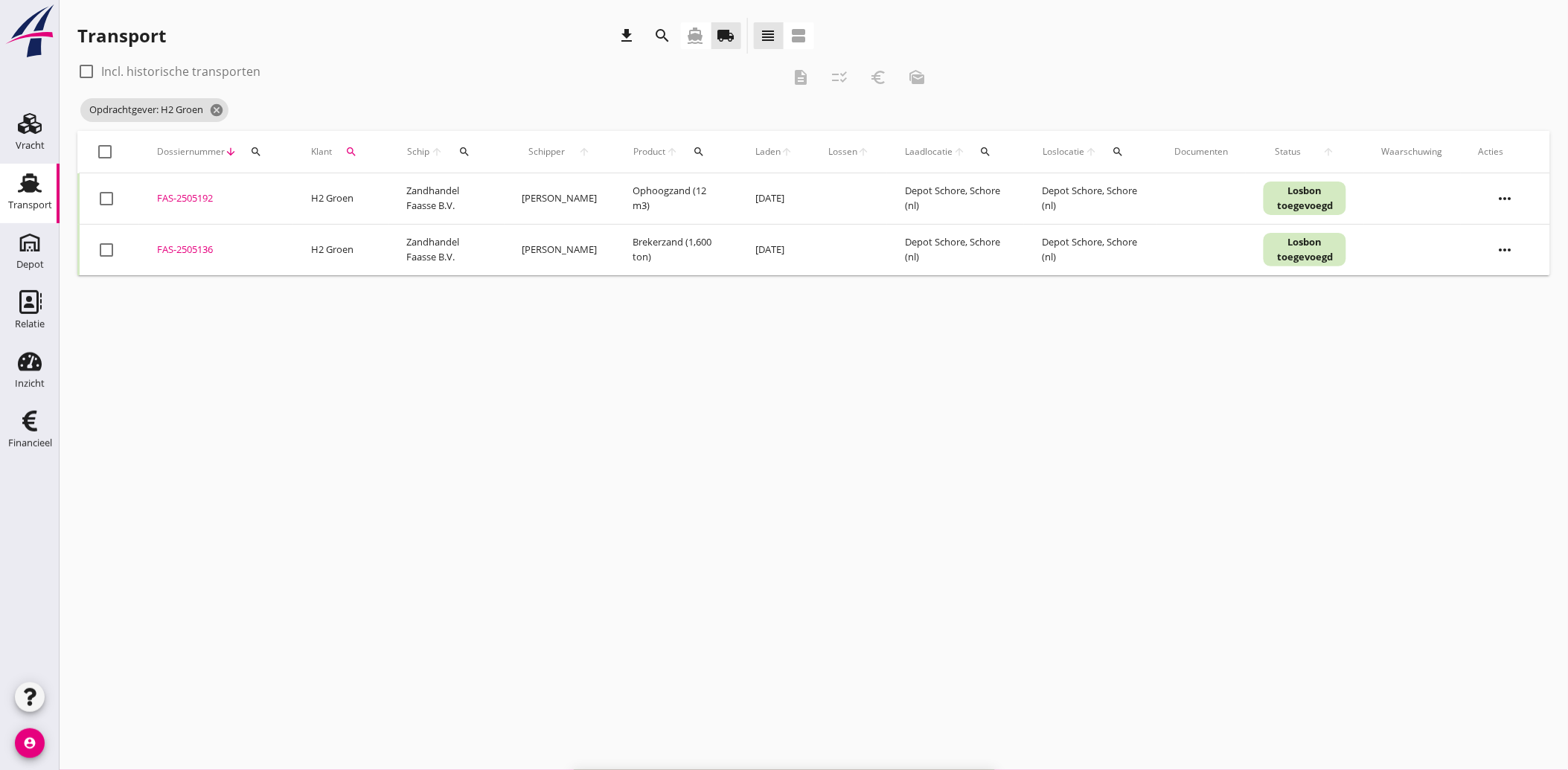
click at [346, 147] on icon "search" at bounding box center [351, 151] width 12 height 12
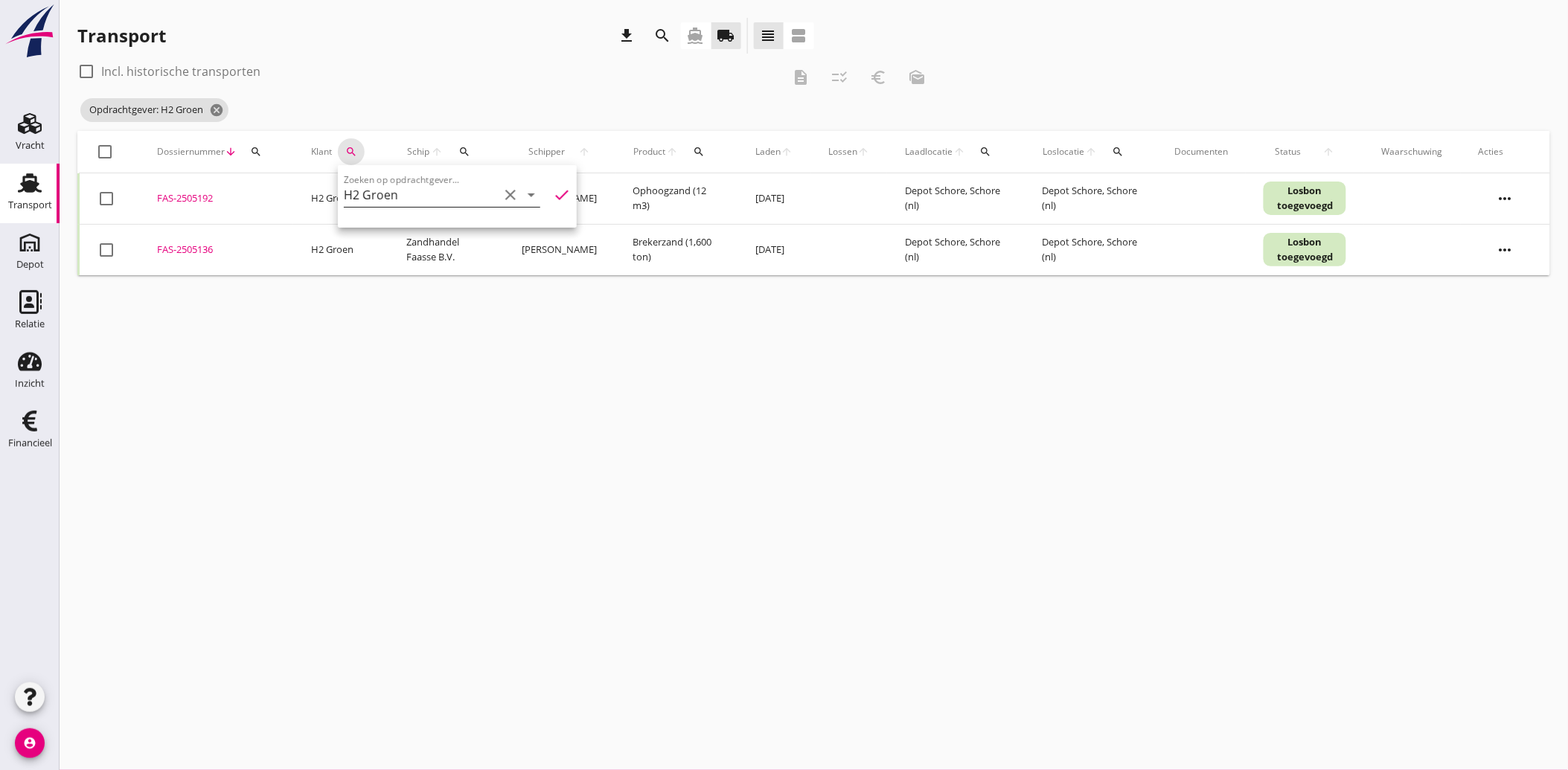
click at [501, 188] on icon "clear" at bounding box center [510, 194] width 18 height 18
click at [428, 234] on div "Riedijk Bestratingen" at bounding box center [438, 231] width 164 height 18
type input "Riedijk Bestratingen"
click at [553, 191] on icon "check" at bounding box center [561, 194] width 18 height 18
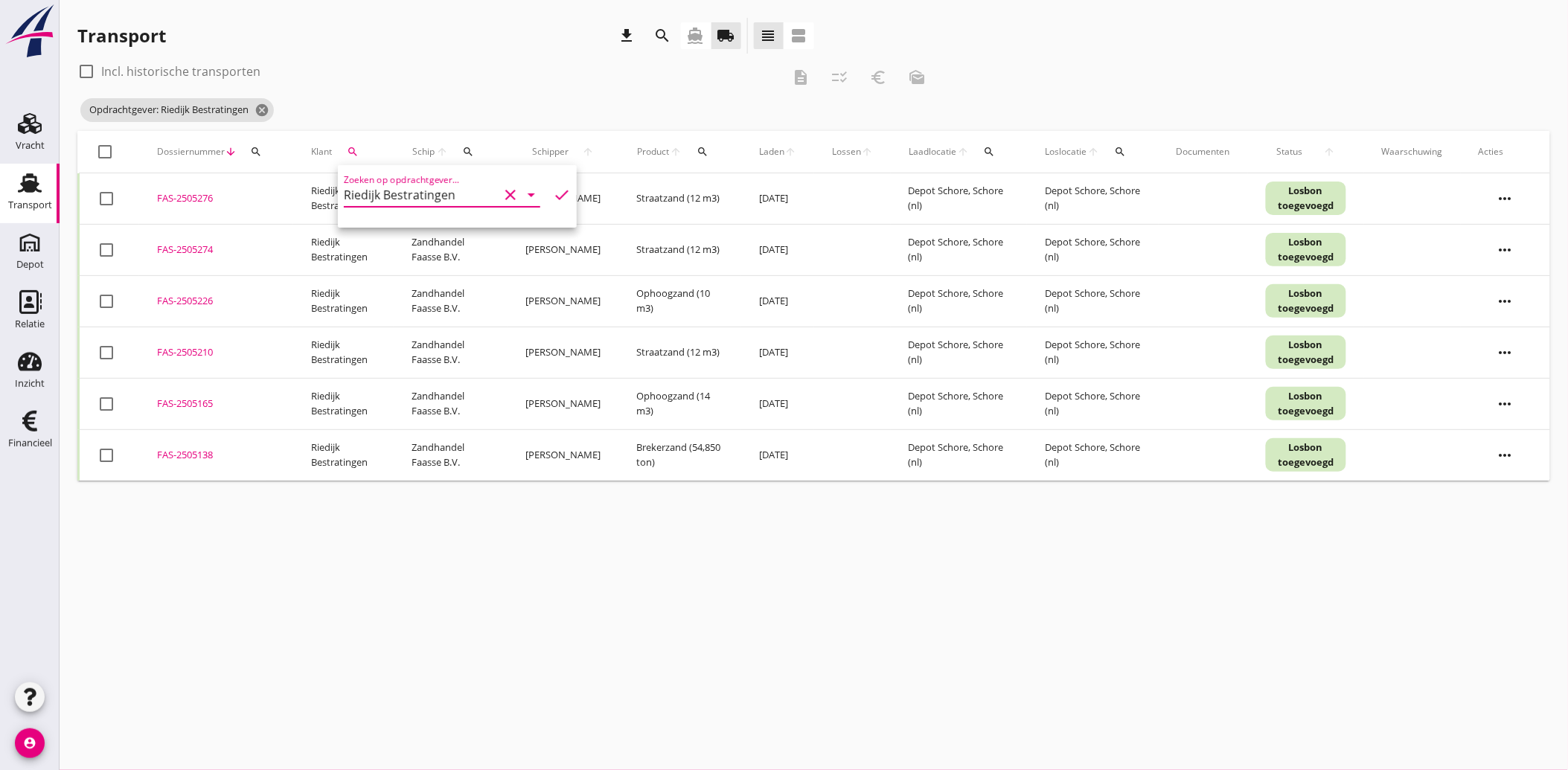
click at [109, 300] on div at bounding box center [106, 300] width 25 height 25
checkbox input "true"
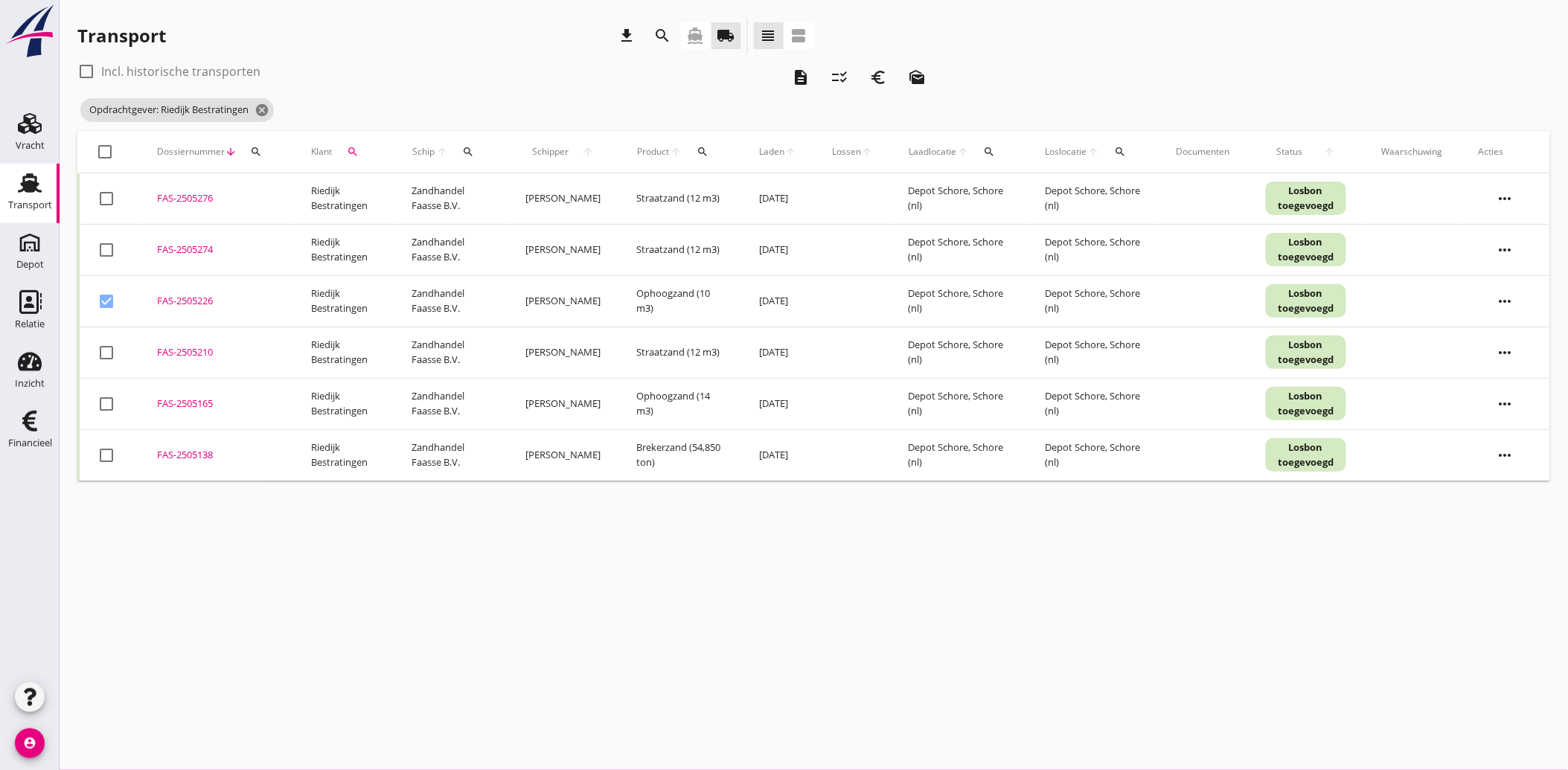
click at [105, 351] on div at bounding box center [106, 352] width 25 height 25
checkbox input "true"
click at [105, 412] on div at bounding box center [106, 404] width 25 height 25
checkbox input "true"
click at [109, 457] on div at bounding box center [106, 455] width 25 height 25
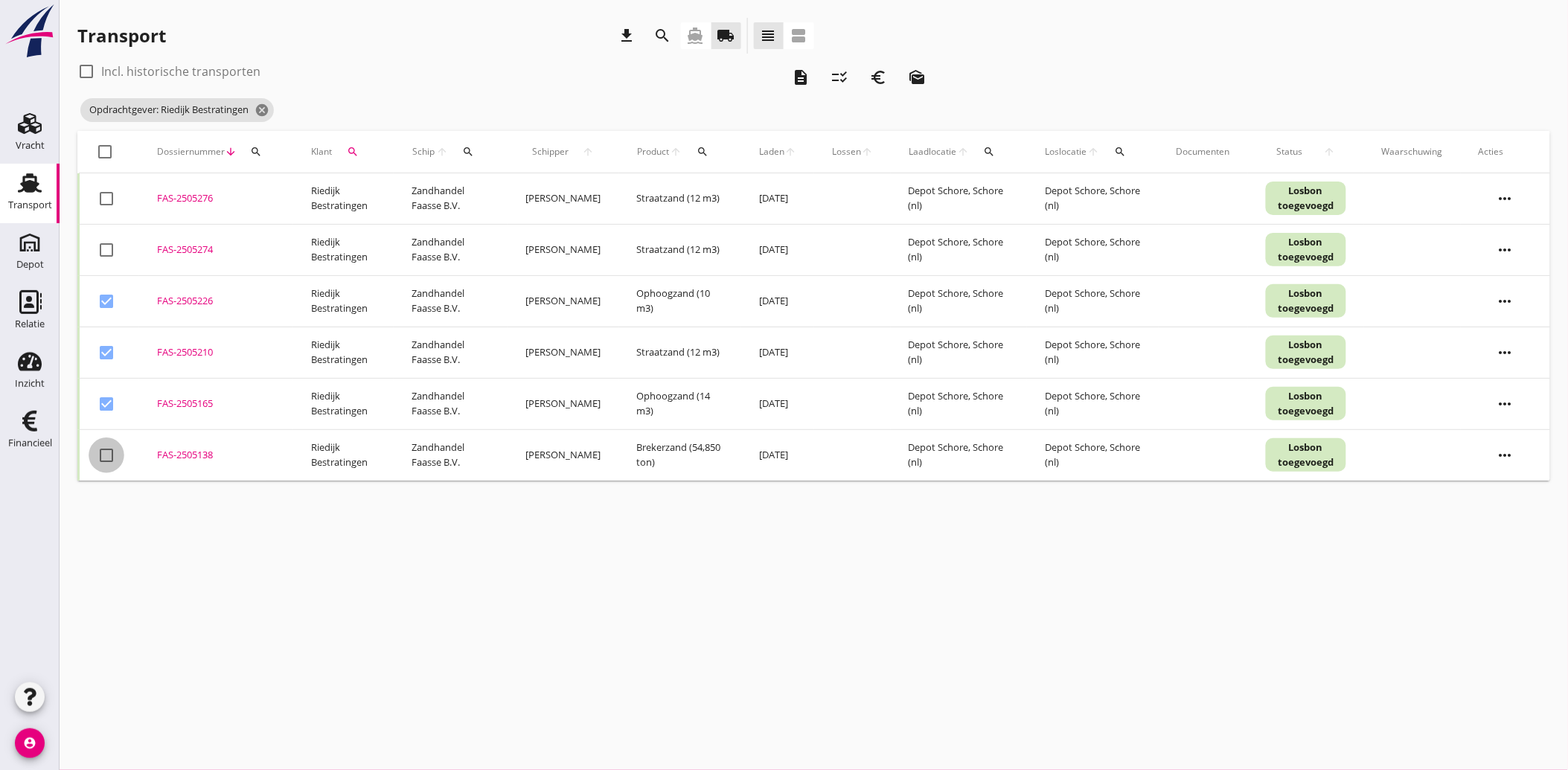
checkbox input "true"
click at [877, 80] on icon "euro_symbol" at bounding box center [878, 77] width 18 height 18
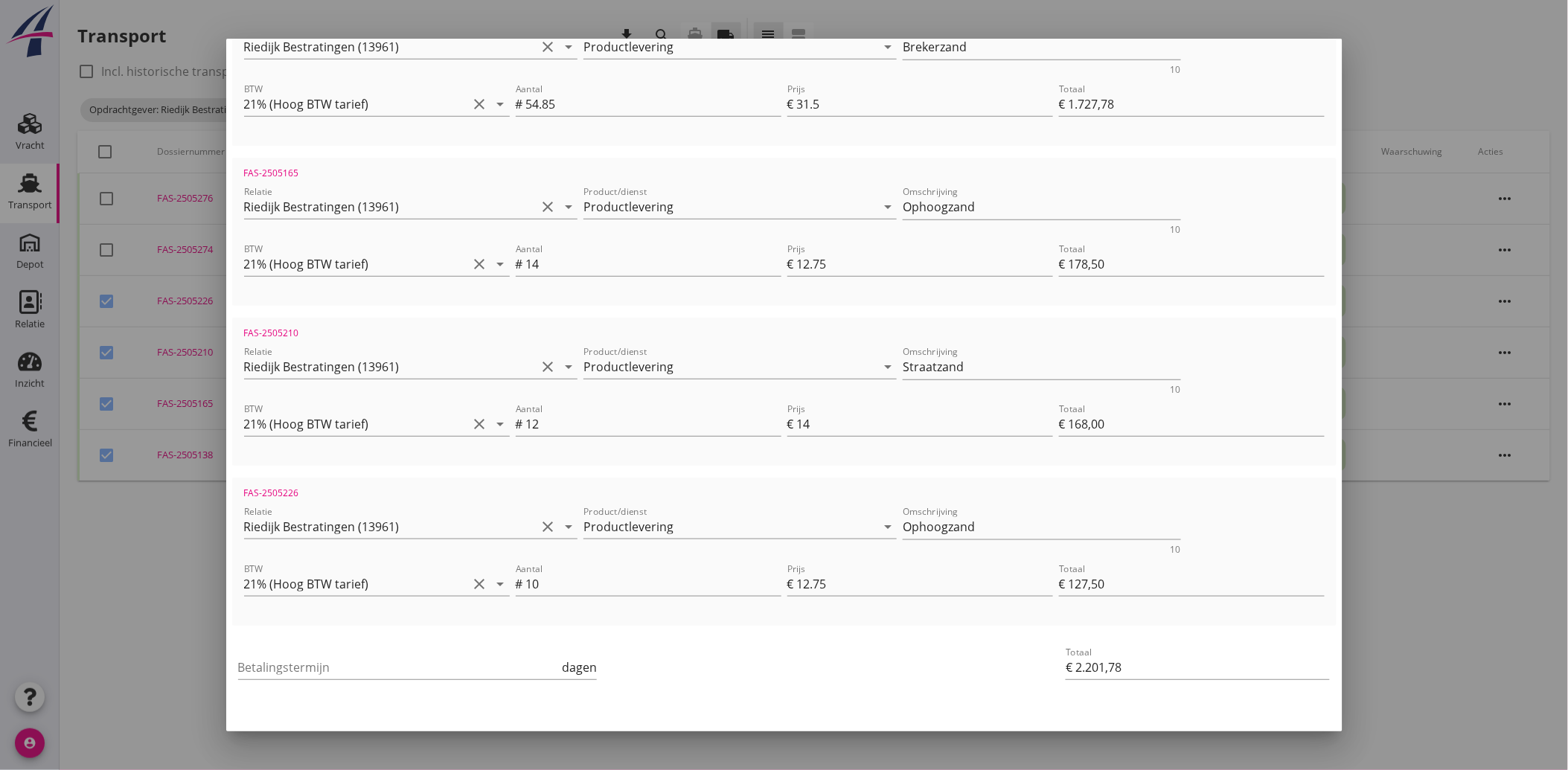
scroll to position [375, 0]
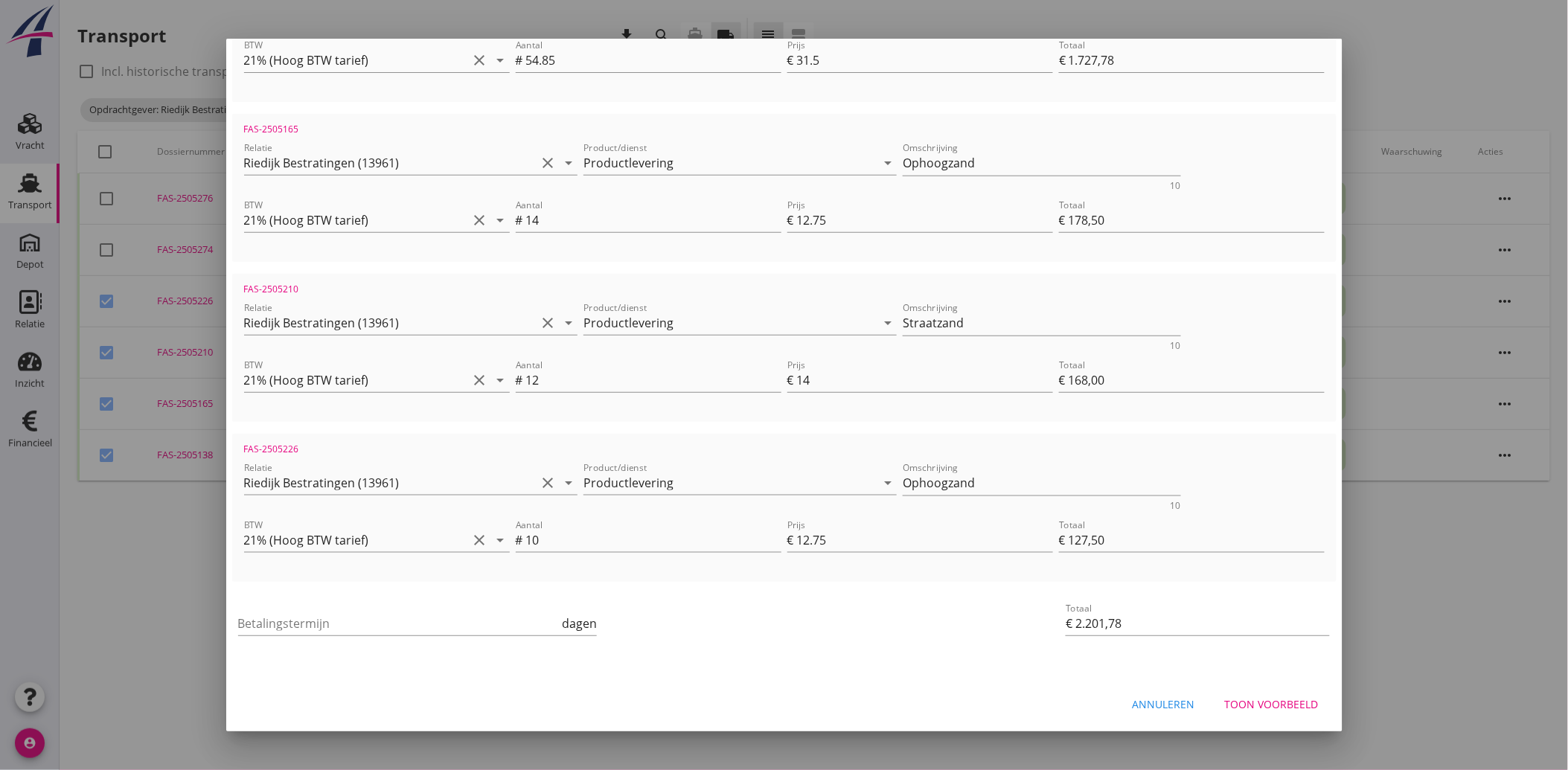
click at [371, 608] on div "Betalingstermijn dagen" at bounding box center [418, 626] width 360 height 48
click at [358, 622] on input "Betalingstermijn" at bounding box center [399, 623] width 321 height 23
type input "30"
click at [699, 635] on div "Betalingstermijn 30 dagen" at bounding box center [599, 625] width 730 height 56
click at [1287, 701] on div "Toon voorbeeld" at bounding box center [1271, 705] width 94 height 16
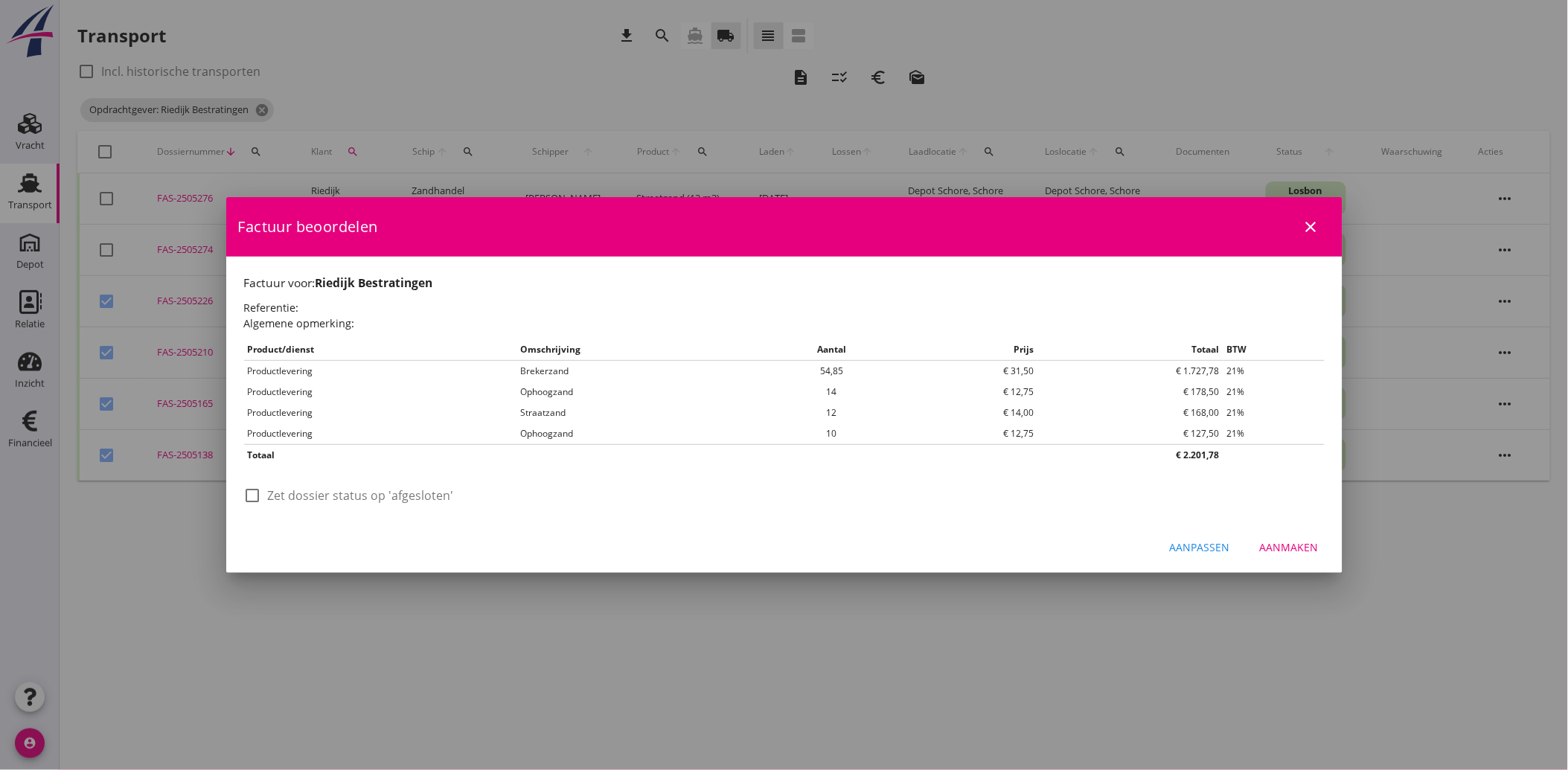
scroll to position [0, 0]
click at [256, 499] on div at bounding box center [253, 495] width 25 height 25
checkbox input "true"
click at [1296, 549] on div "Aanmaken" at bounding box center [1289, 547] width 59 height 16
checkbox input "false"
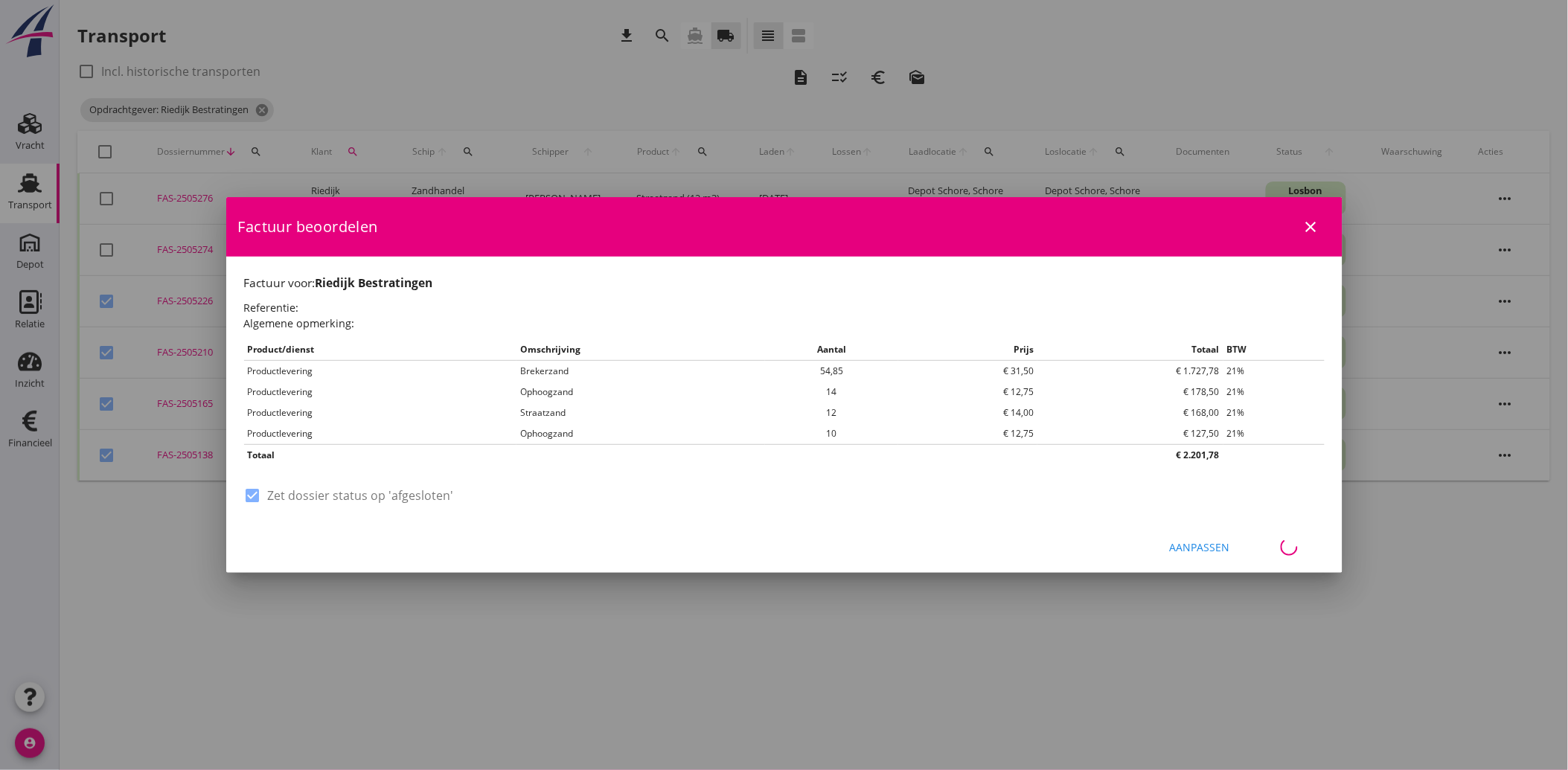
checkbox input "false"
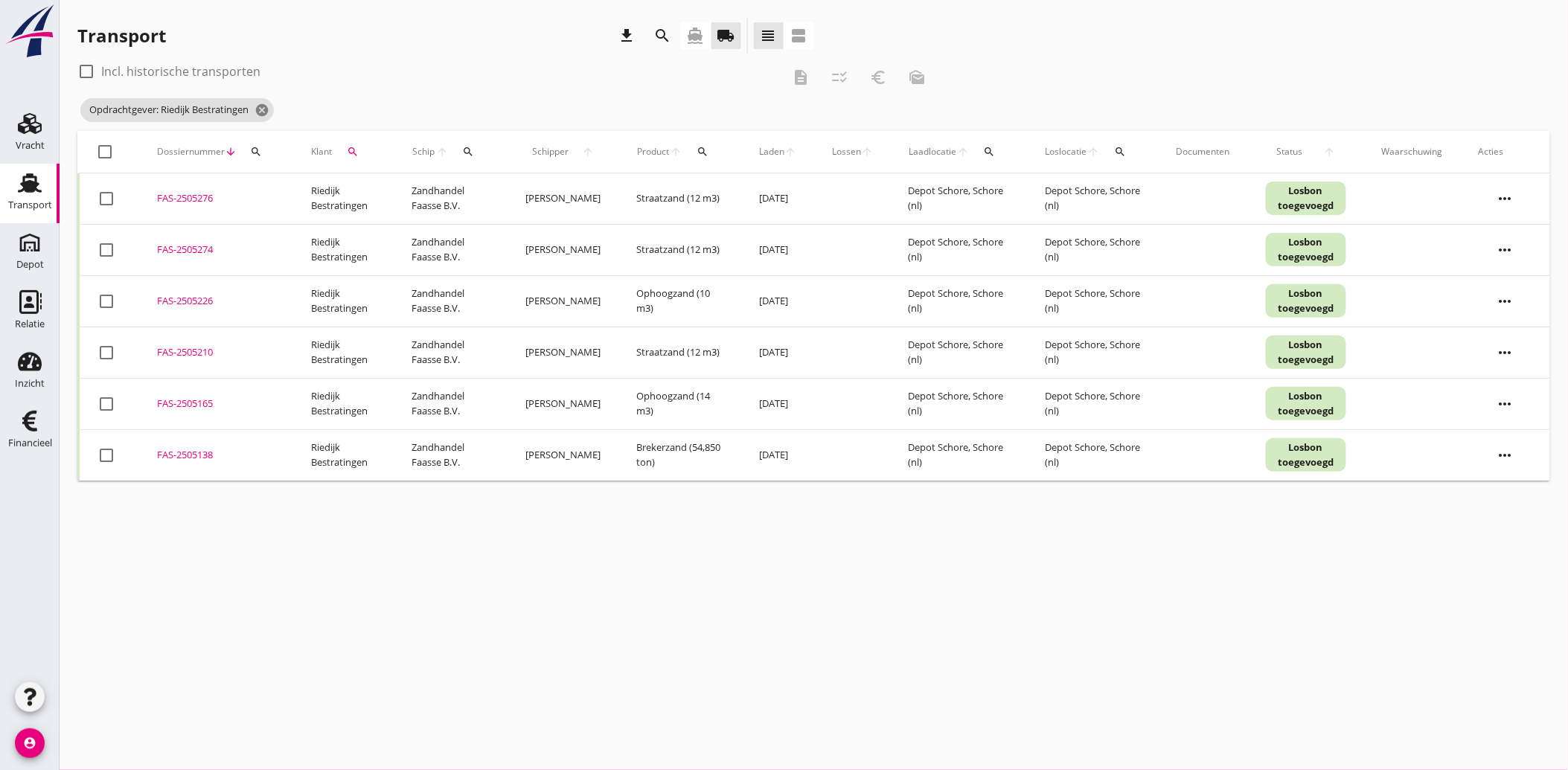
click at [354, 148] on icon "search" at bounding box center [352, 151] width 12 height 12
click at [510, 188] on icon "clear" at bounding box center [510, 194] width 18 height 18
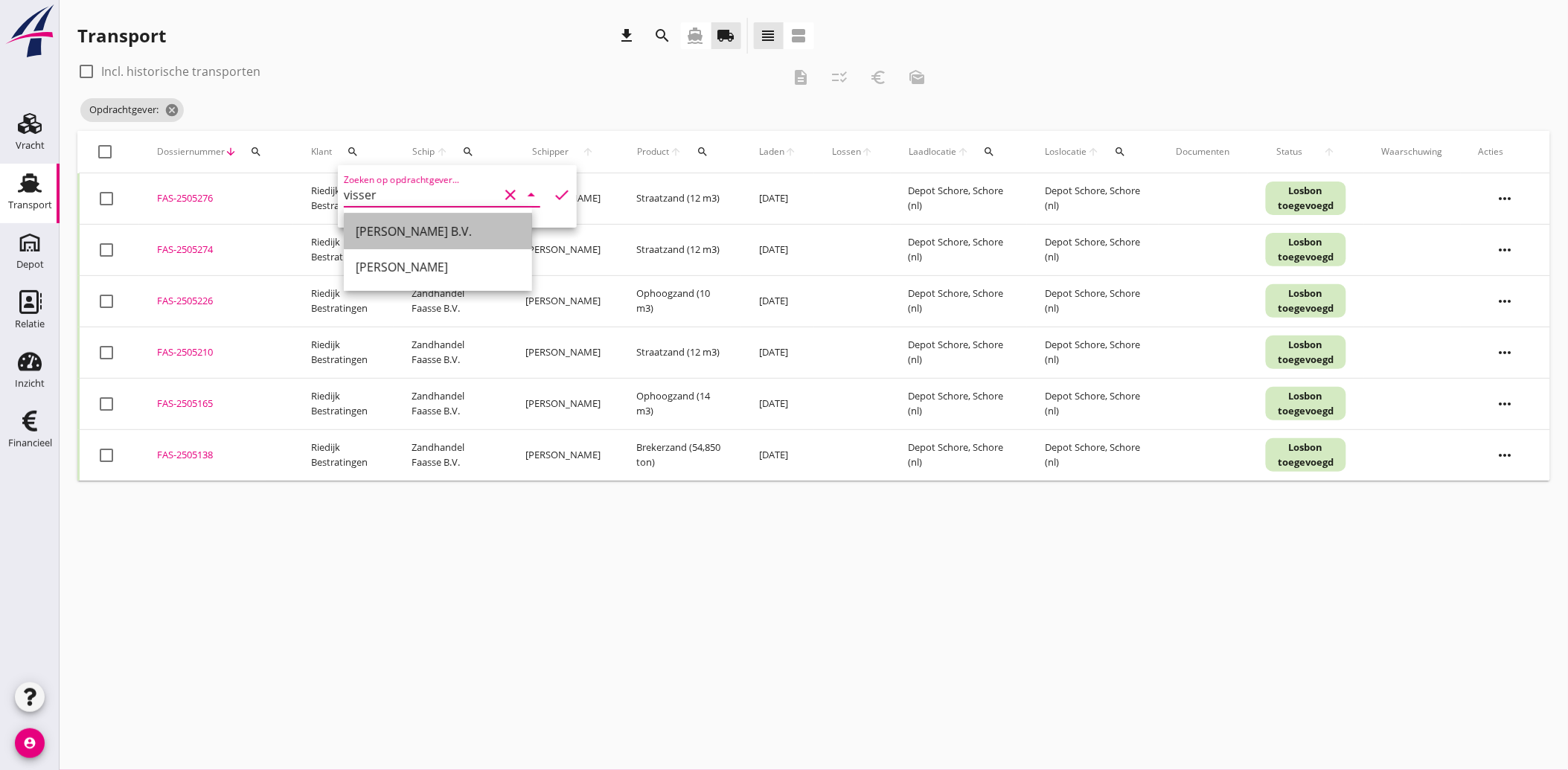
click at [427, 223] on div "[PERSON_NAME] B.V." at bounding box center [438, 231] width 164 height 18
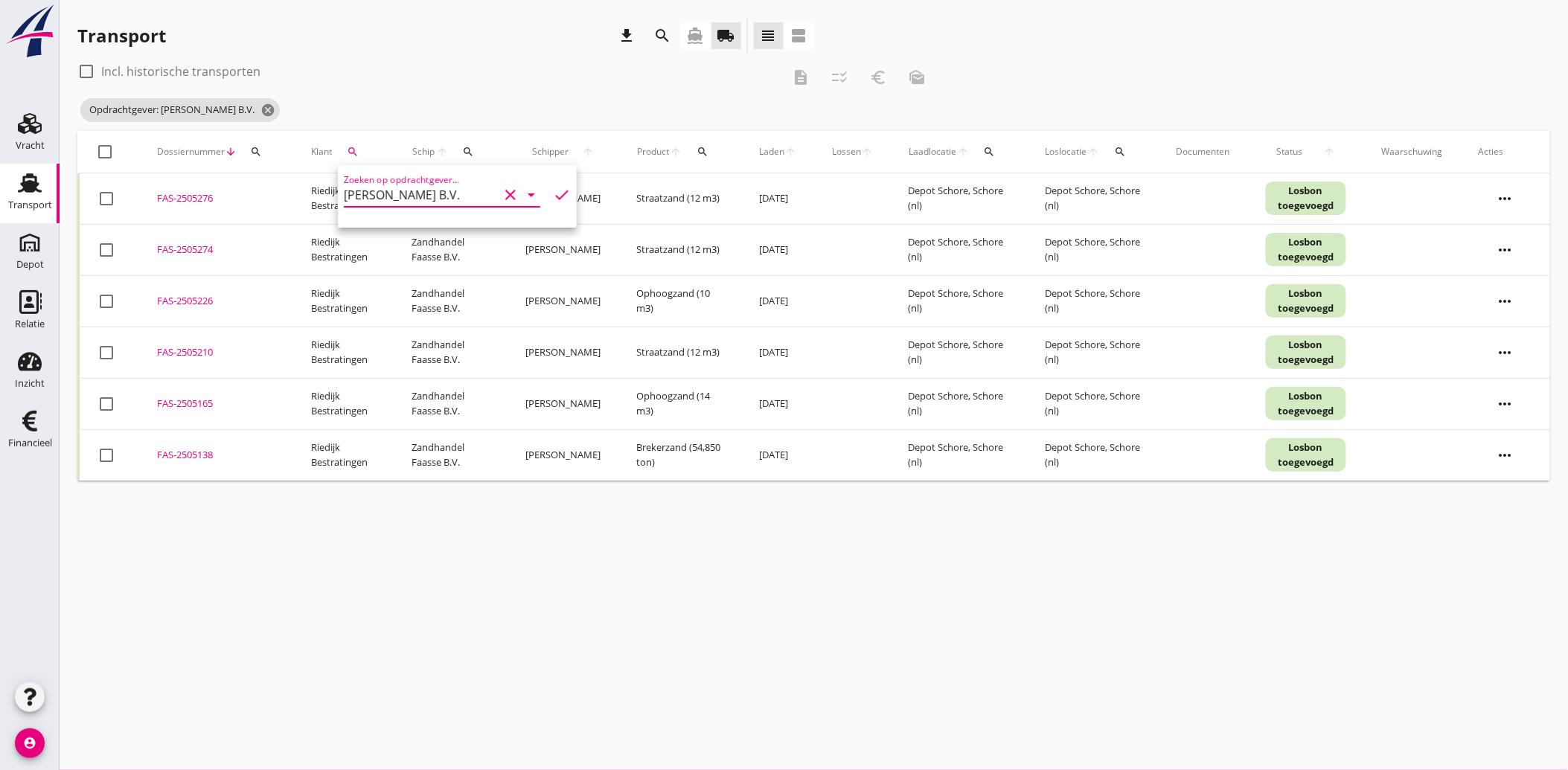
type input "[PERSON_NAME] B.V."
click at [555, 191] on icon "check" at bounding box center [561, 194] width 18 height 18
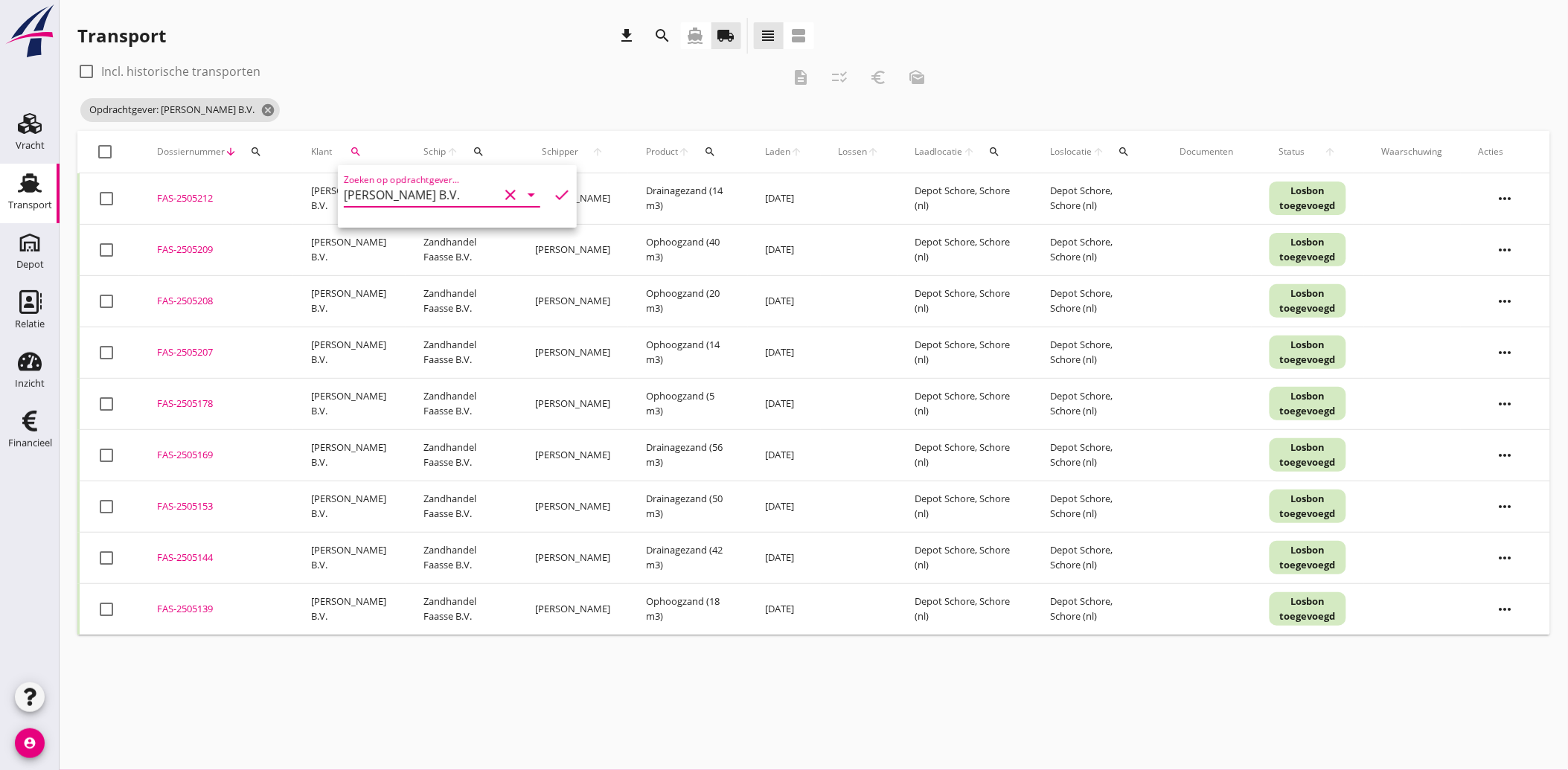
click at [109, 150] on div at bounding box center [105, 151] width 25 height 25
checkbox input "true"
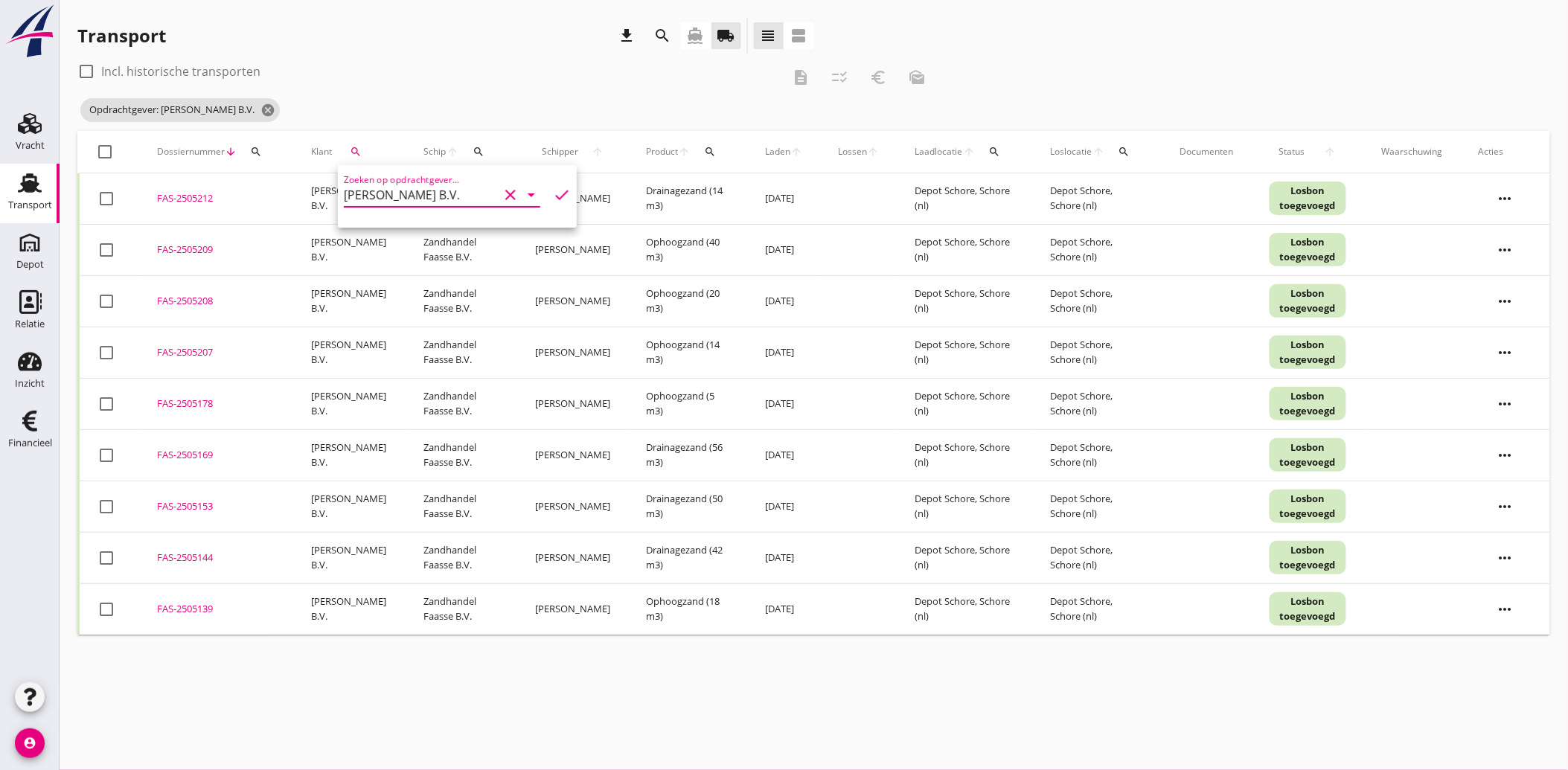
checkbox input "true"
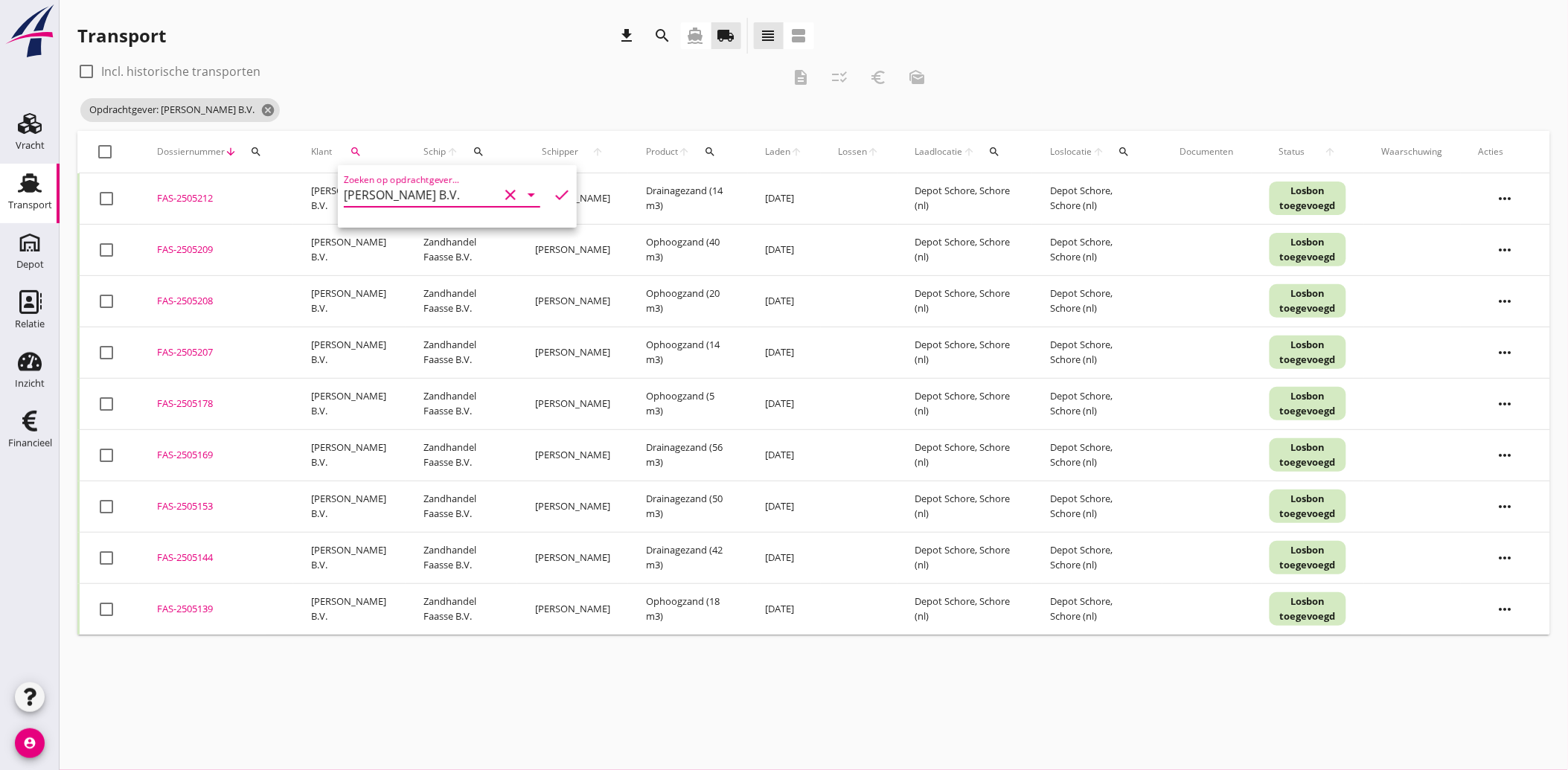
checkbox input "true"
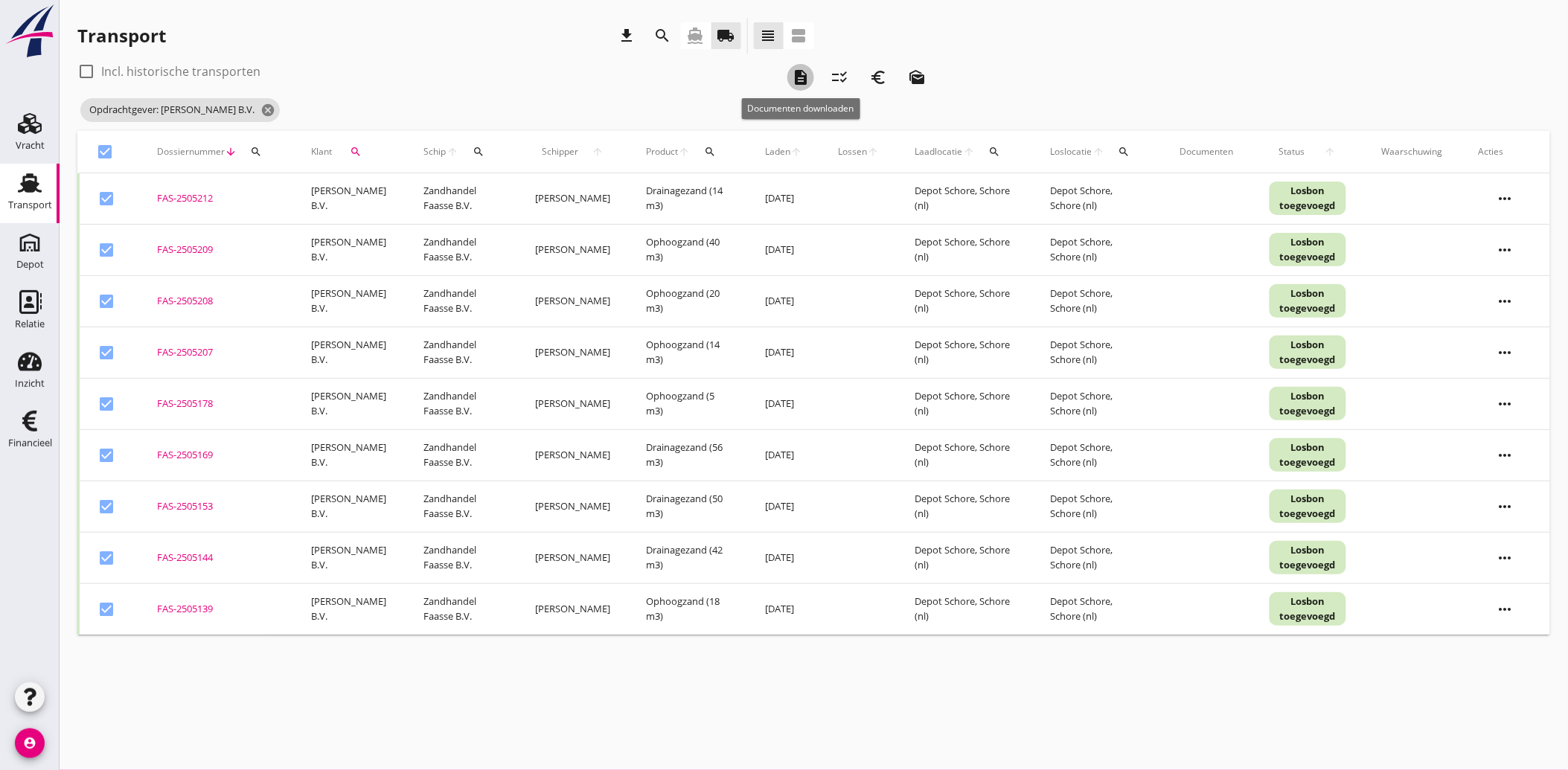
click at [800, 79] on icon "description" at bounding box center [800, 77] width 18 height 18
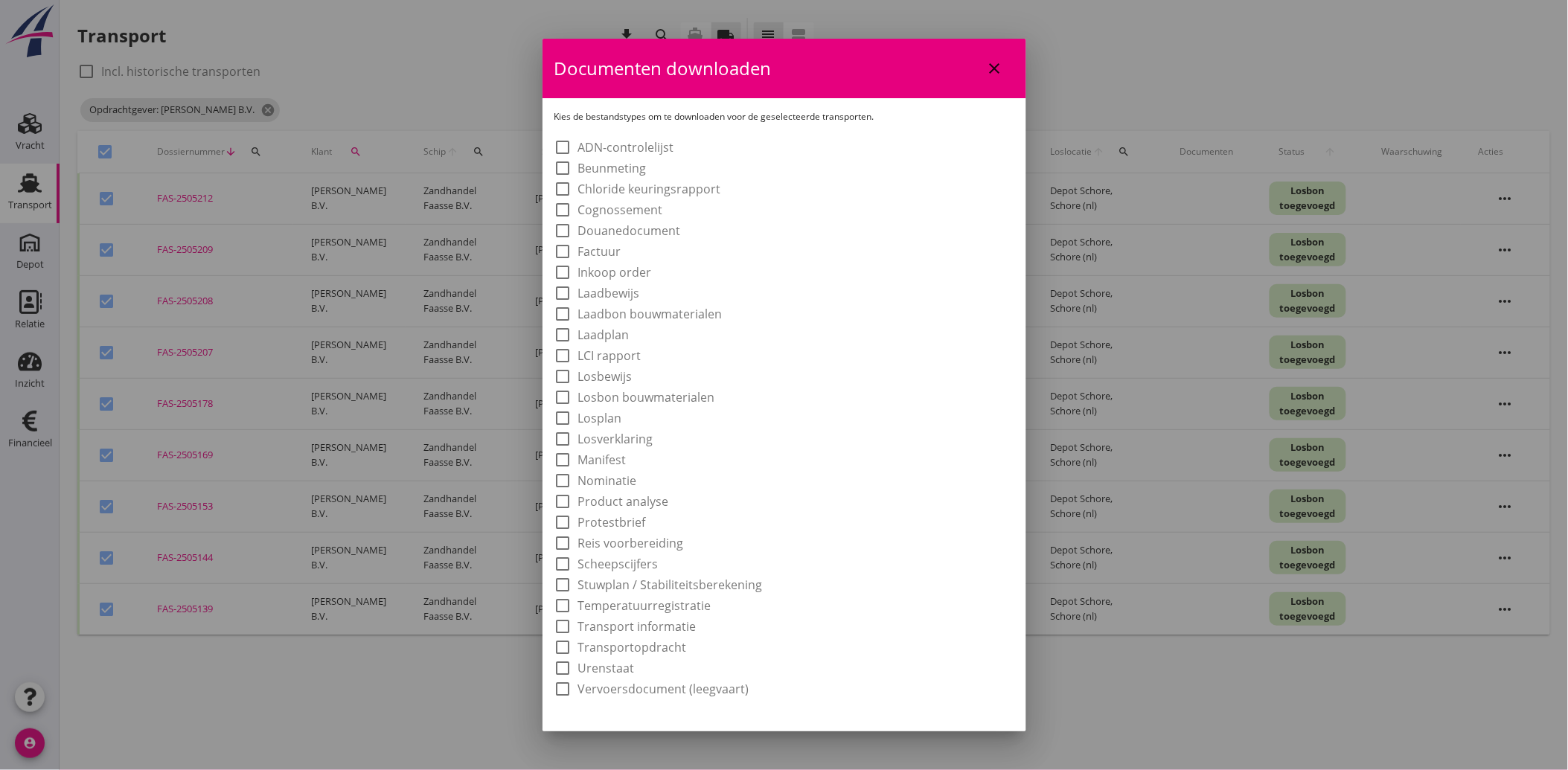
click at [623, 307] on label "Laadbon bouwmaterialen" at bounding box center [651, 314] width 145 height 15
checkbox input "true"
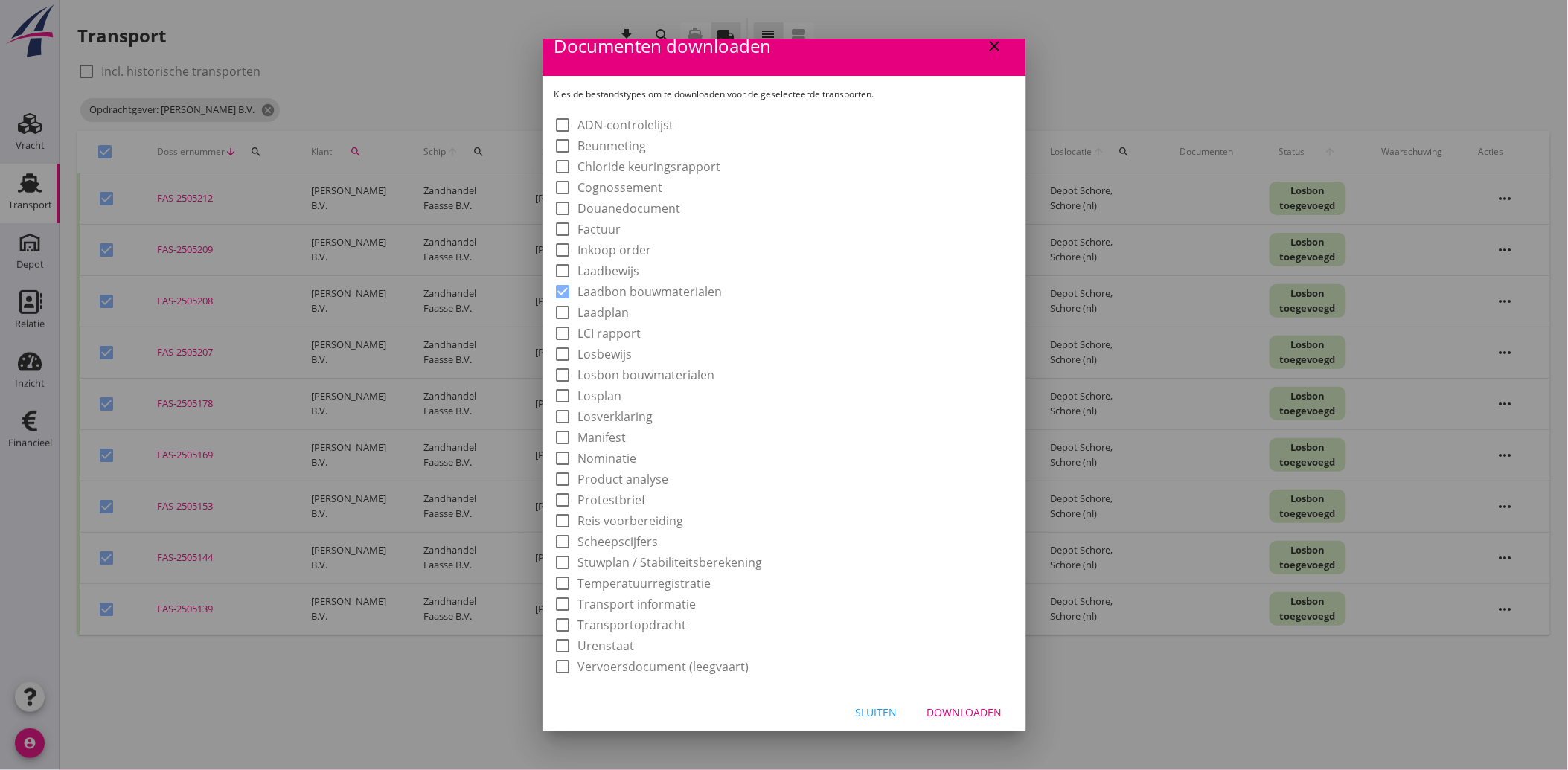
scroll to position [27, 0]
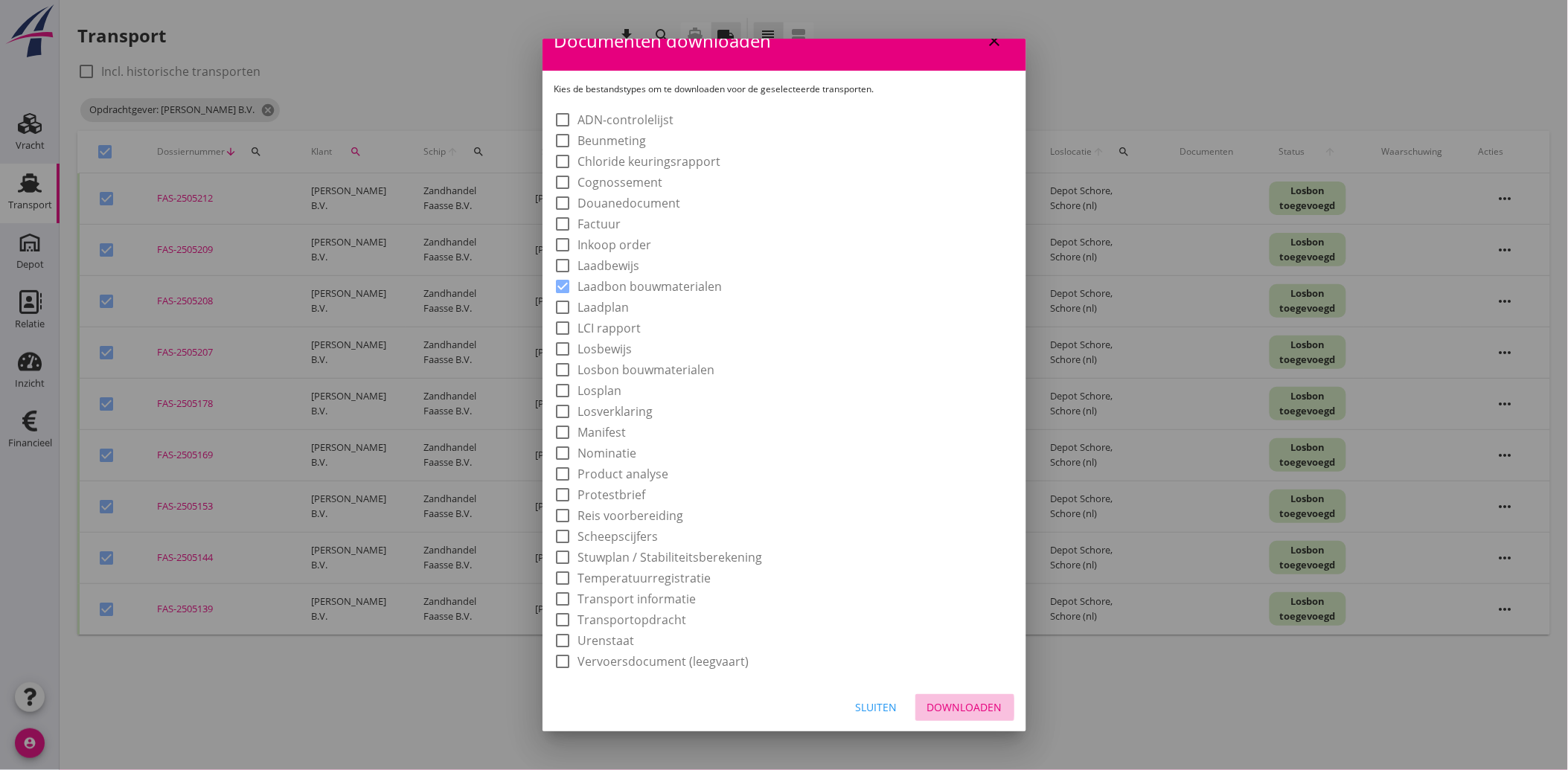
click at [934, 705] on div "Downloaden" at bounding box center [964, 707] width 75 height 16
checkbox input "false"
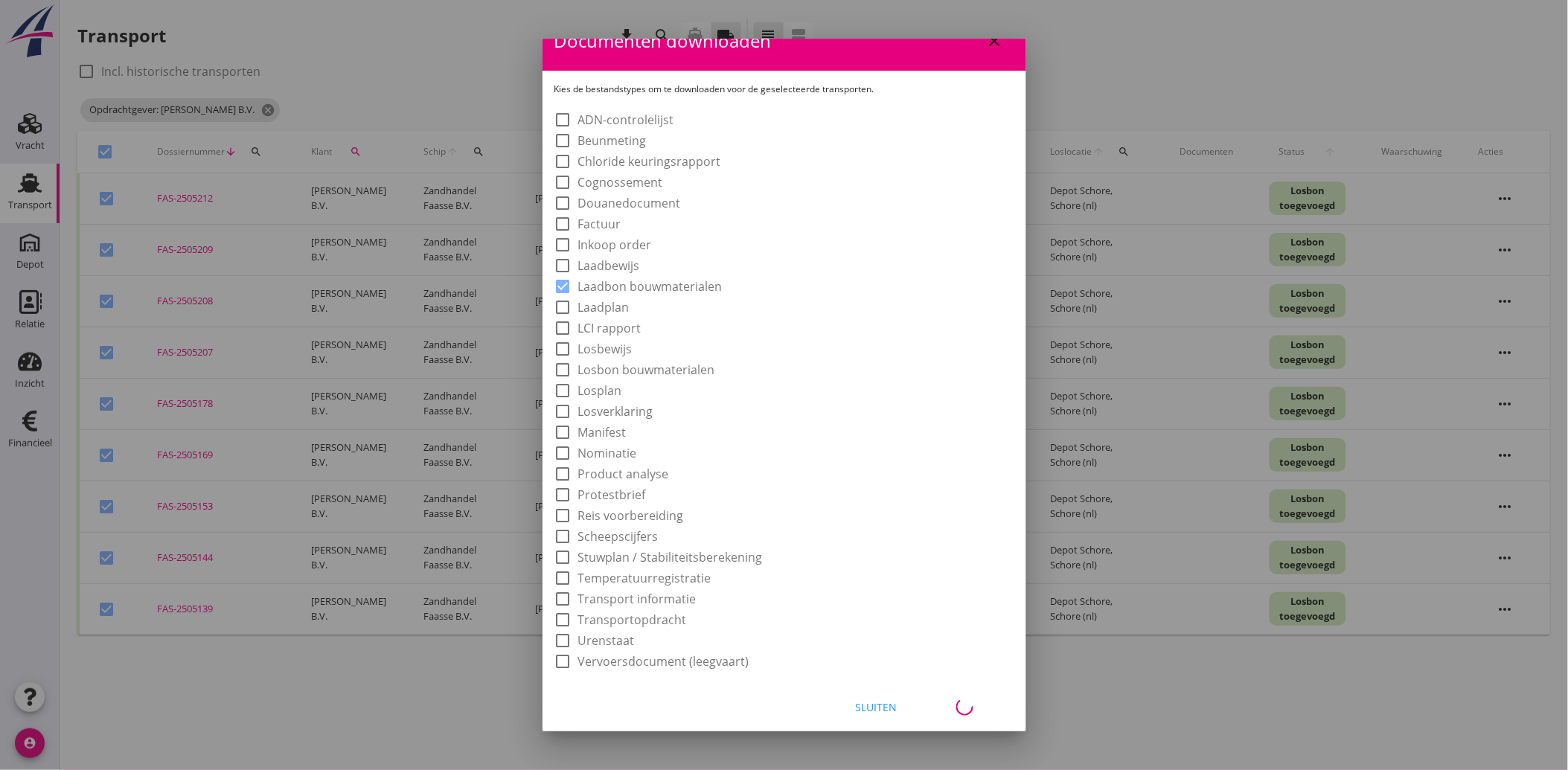
checkbox input "false"
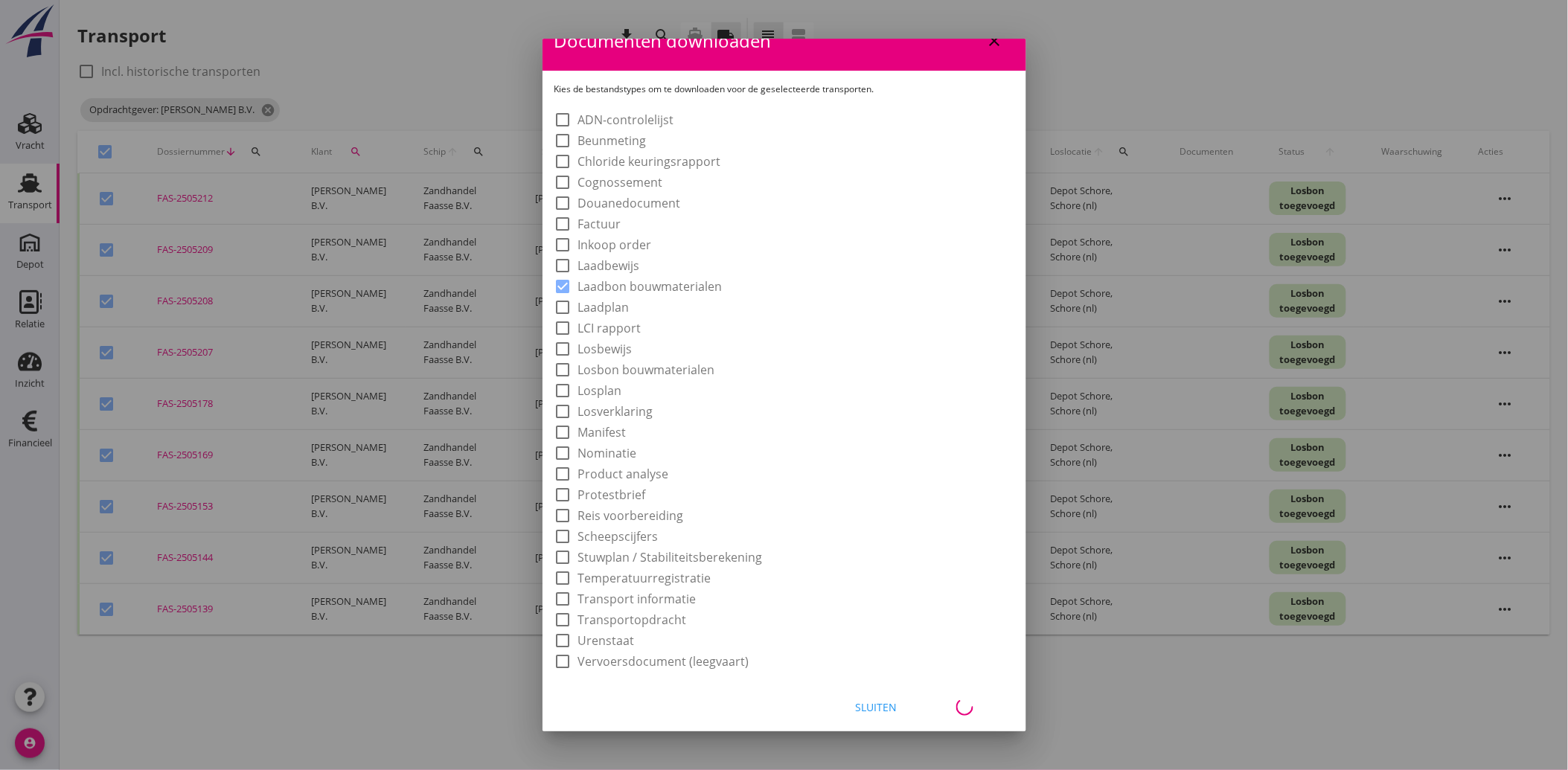
checkbox input "false"
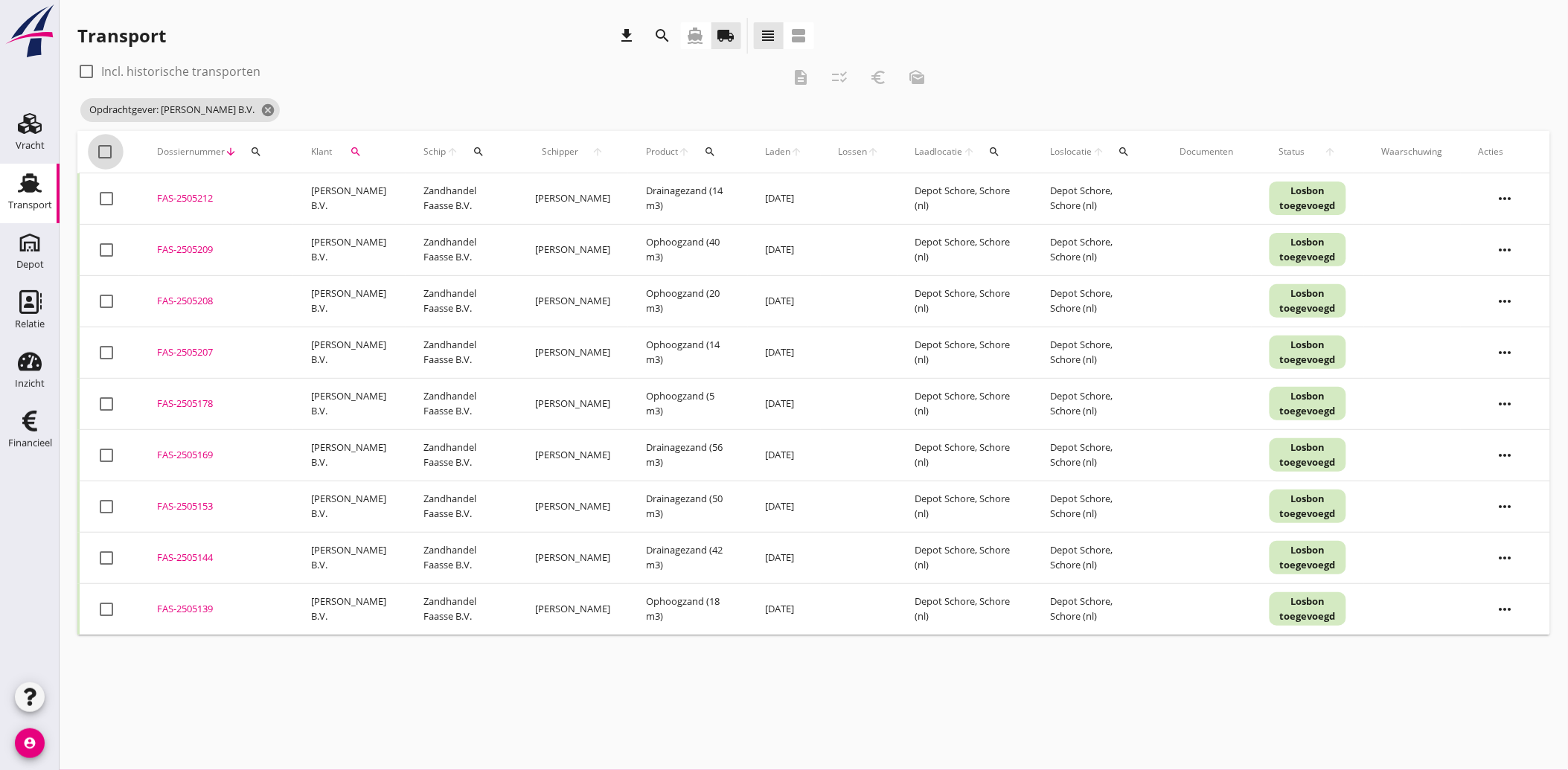
click at [99, 147] on div at bounding box center [105, 151] width 25 height 25
checkbox input "true"
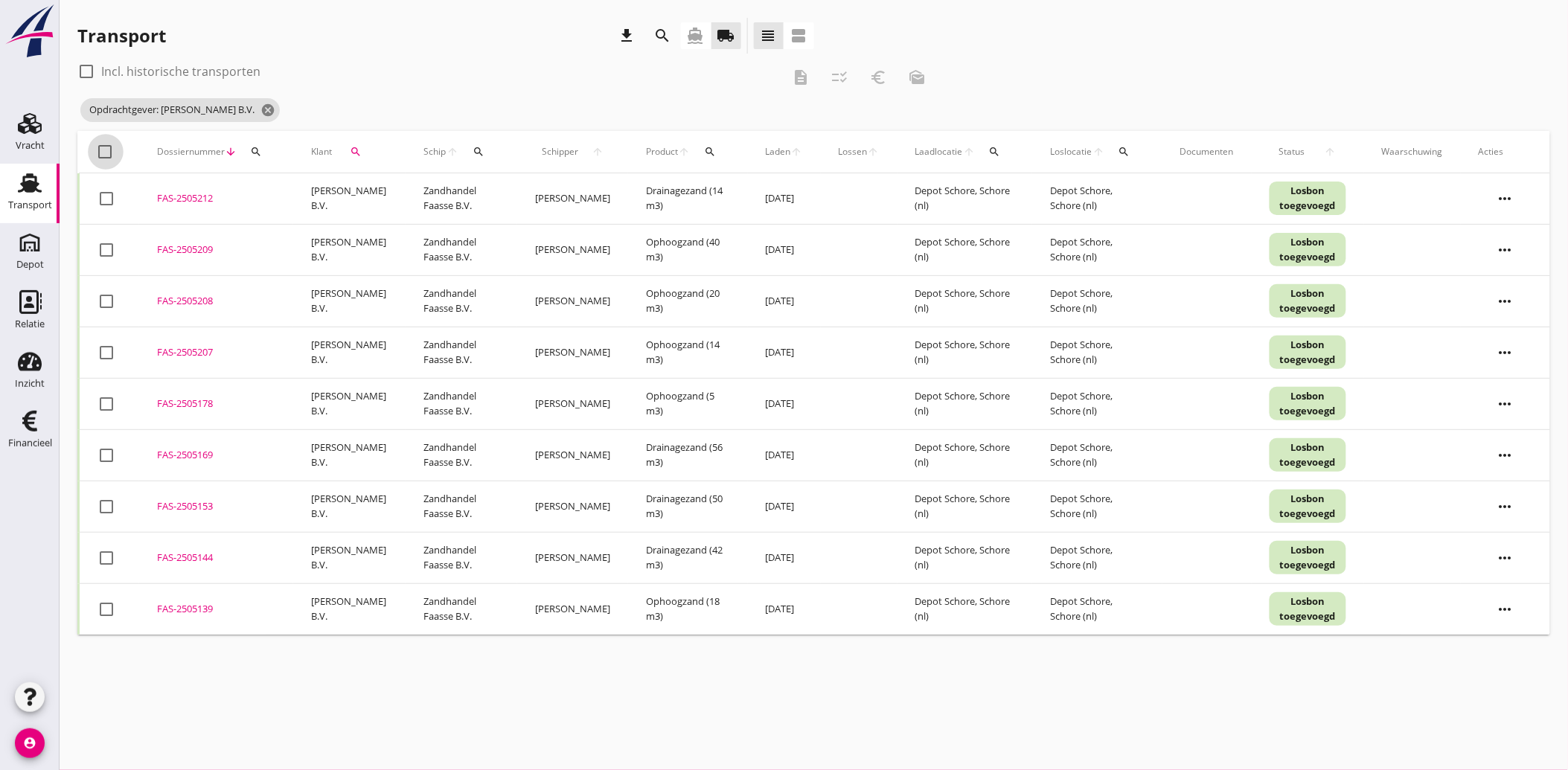
checkbox input "true"
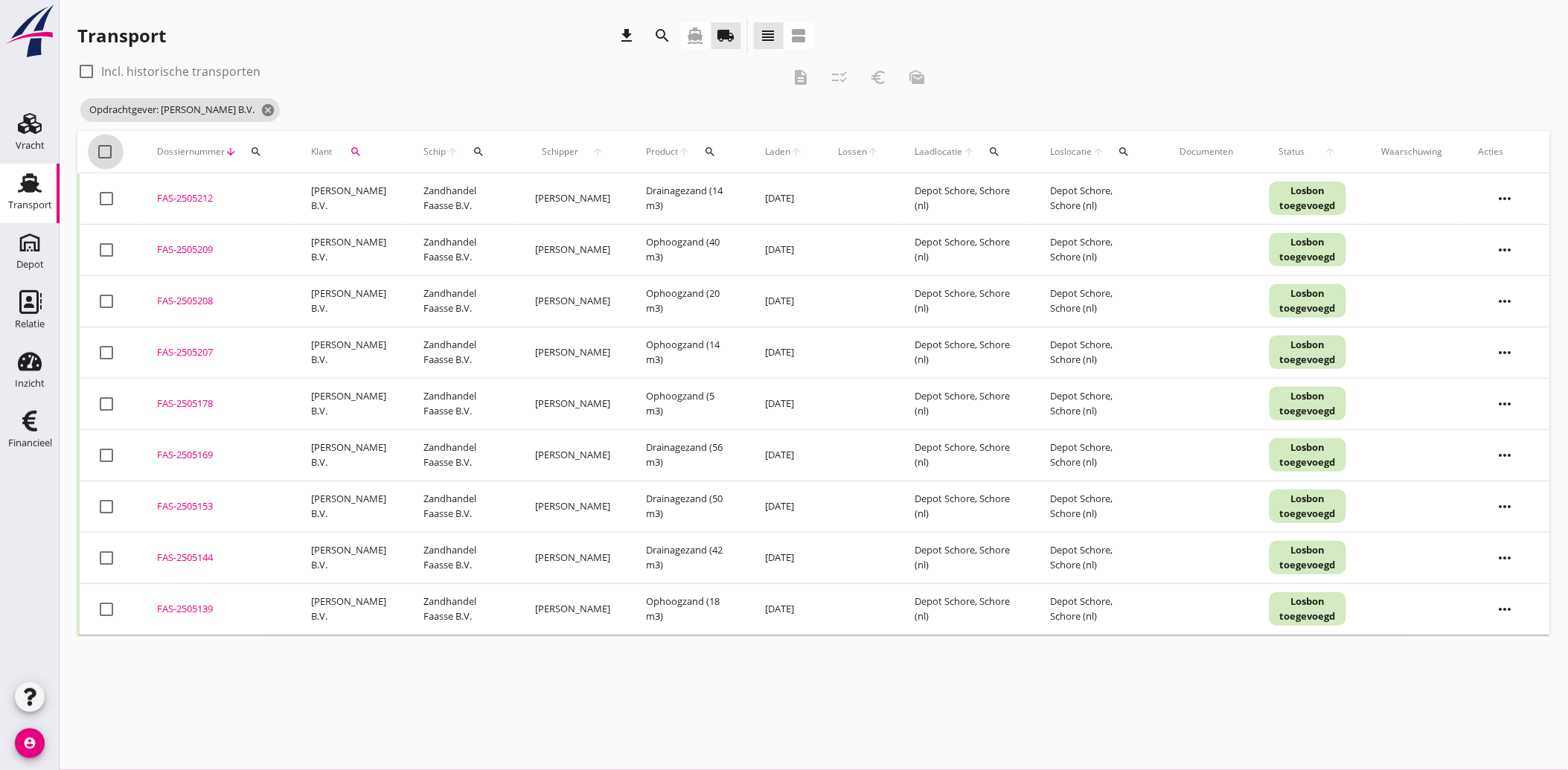
checkbox input "true"
click at [101, 406] on div at bounding box center [106, 404] width 25 height 25
checkbox input "false"
click at [115, 608] on div at bounding box center [106, 609] width 25 height 25
checkbox input "false"
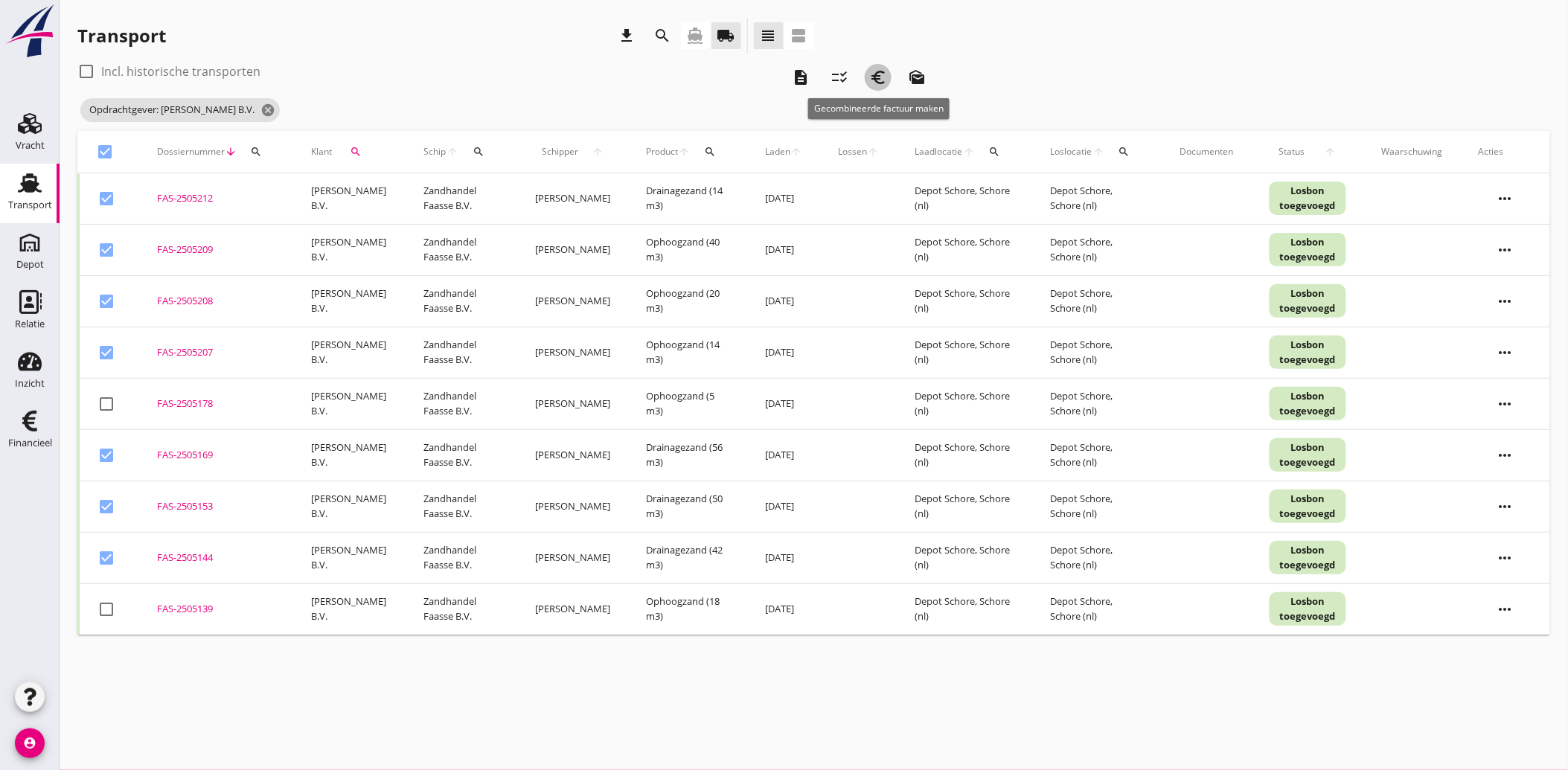
click at [878, 82] on icon "euro_symbol" at bounding box center [878, 77] width 18 height 18
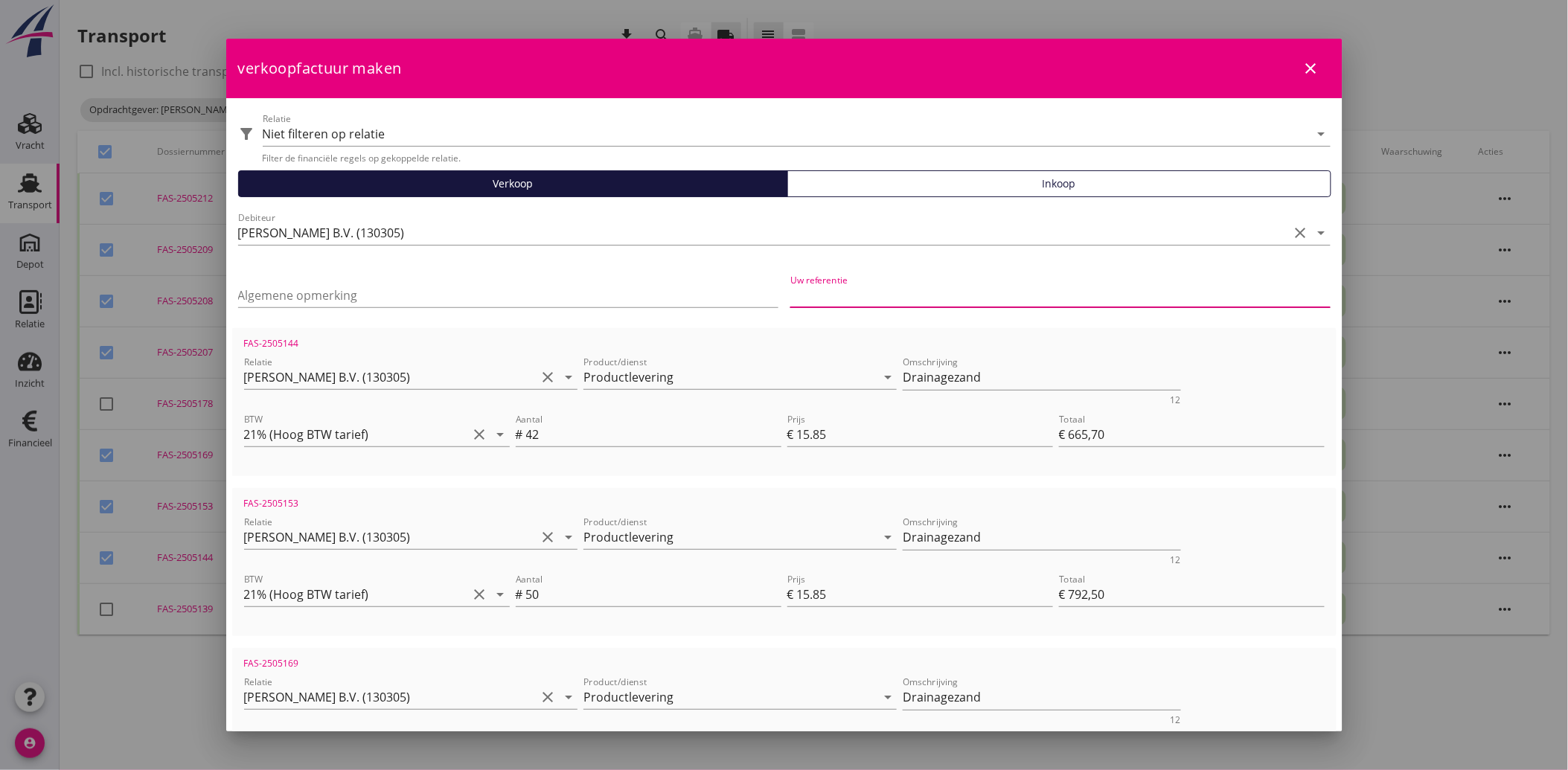
click at [887, 285] on input "Uw referentie" at bounding box center [1060, 295] width 540 height 23
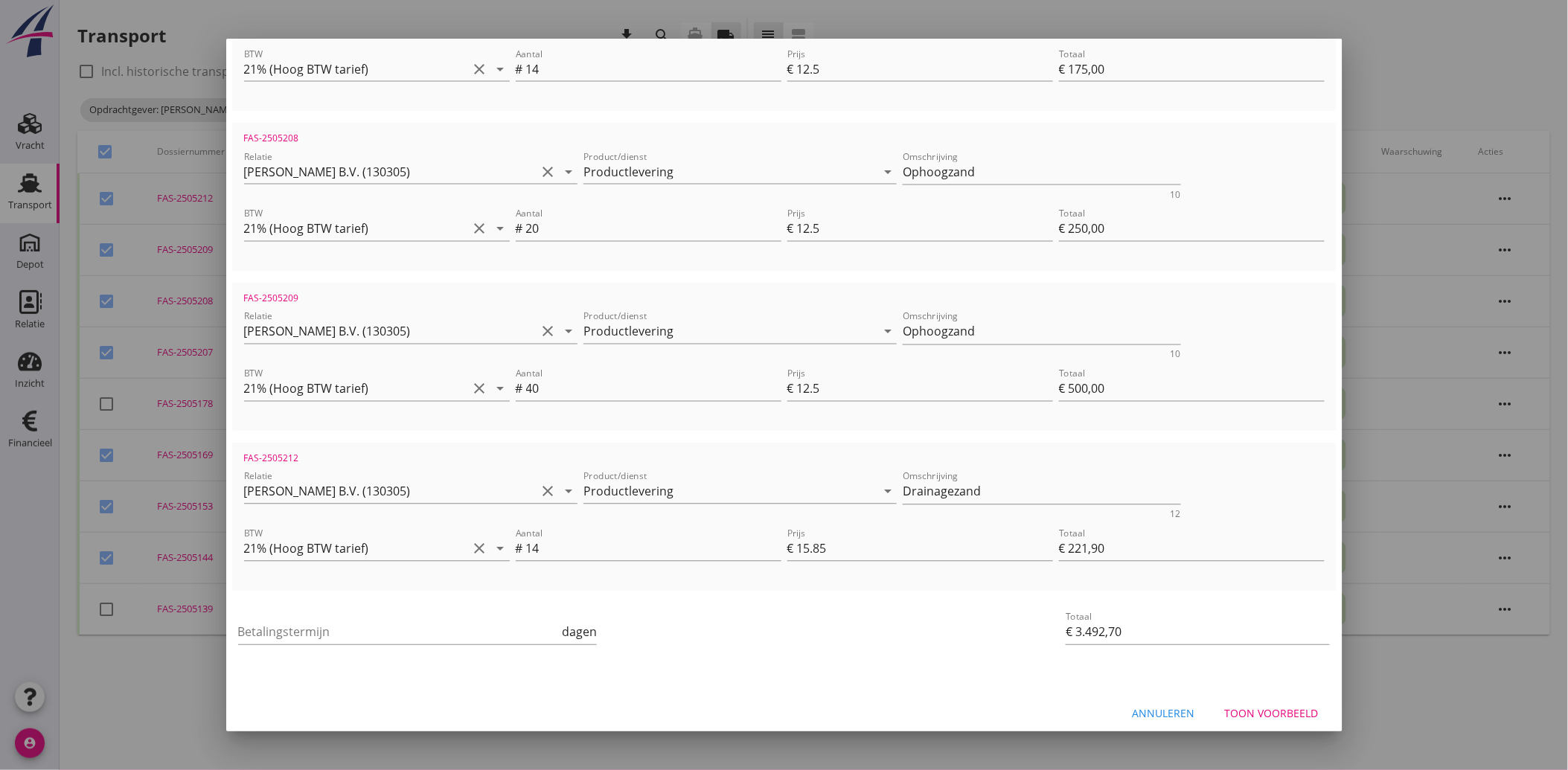
scroll to position [854, 0]
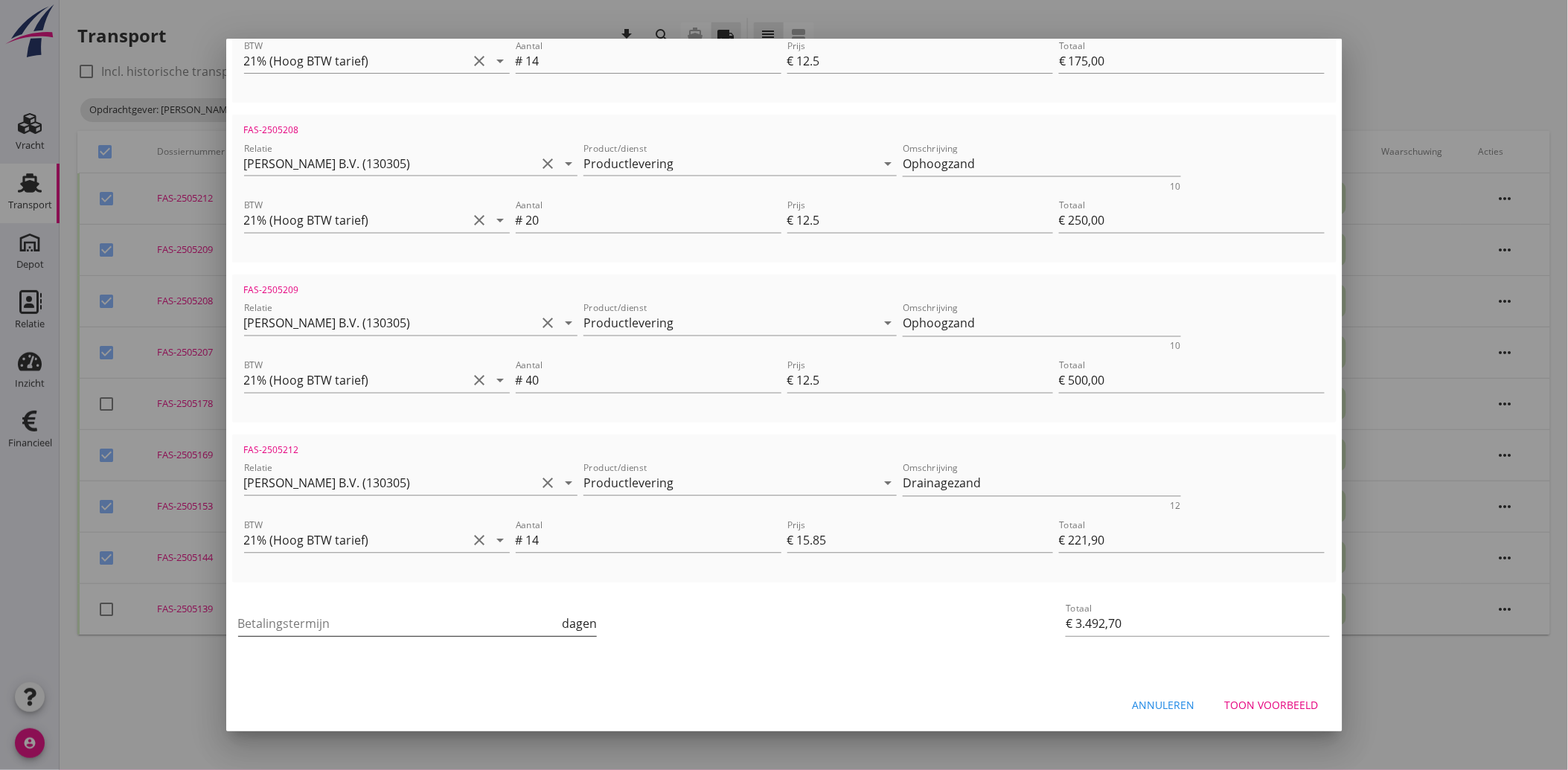
type input "251497"
click at [277, 623] on input "Betalingstermijn" at bounding box center [399, 624] width 321 height 23
type input "30"
click at [1239, 695] on button "Toon voorbeeld" at bounding box center [1271, 706] width 117 height 27
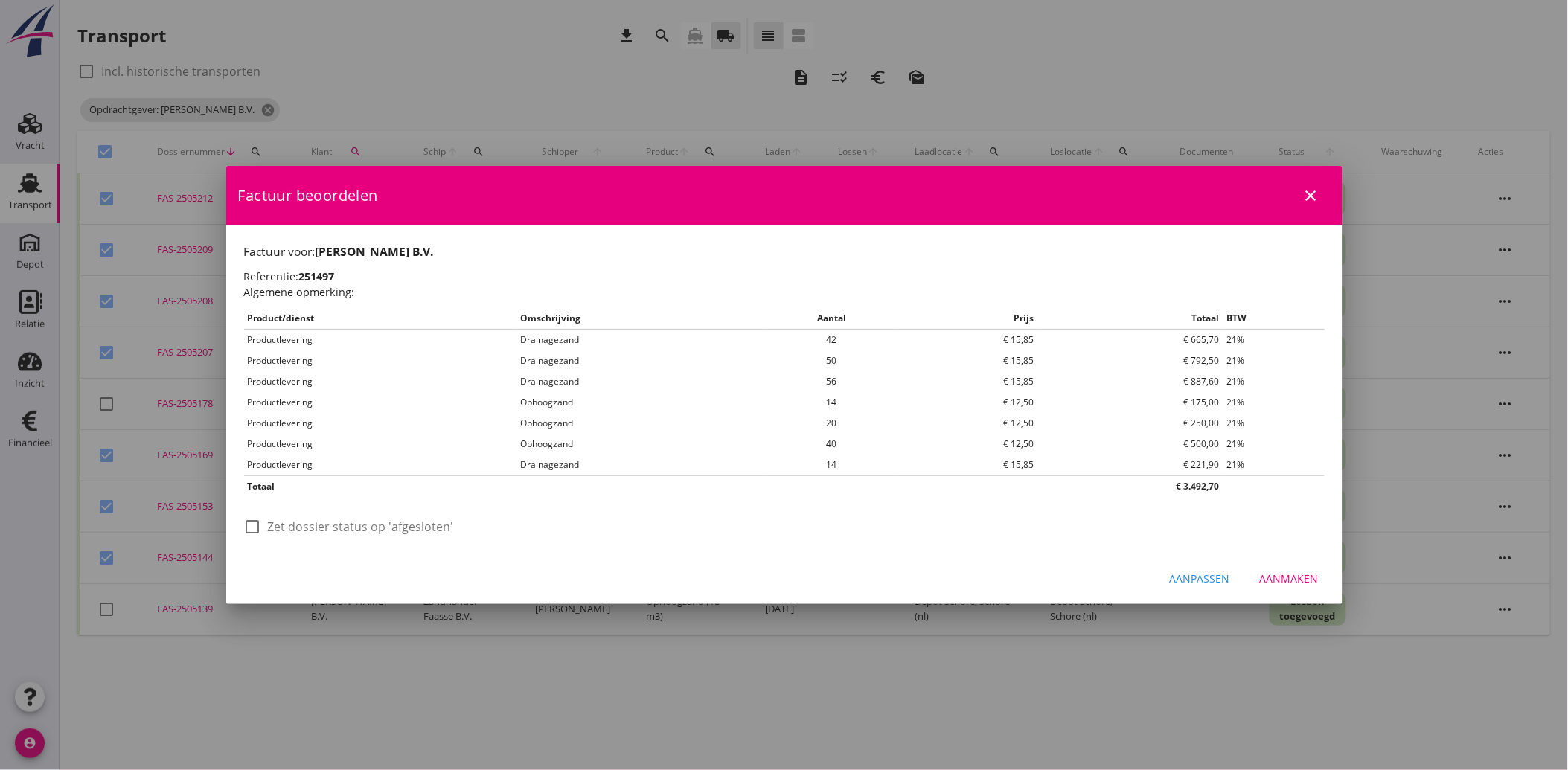
scroll to position [0, 0]
click at [263, 525] on div at bounding box center [253, 527] width 25 height 25
checkbox input "true"
click at [1290, 579] on div "Aanmaken" at bounding box center [1289, 578] width 59 height 16
checkbox input "false"
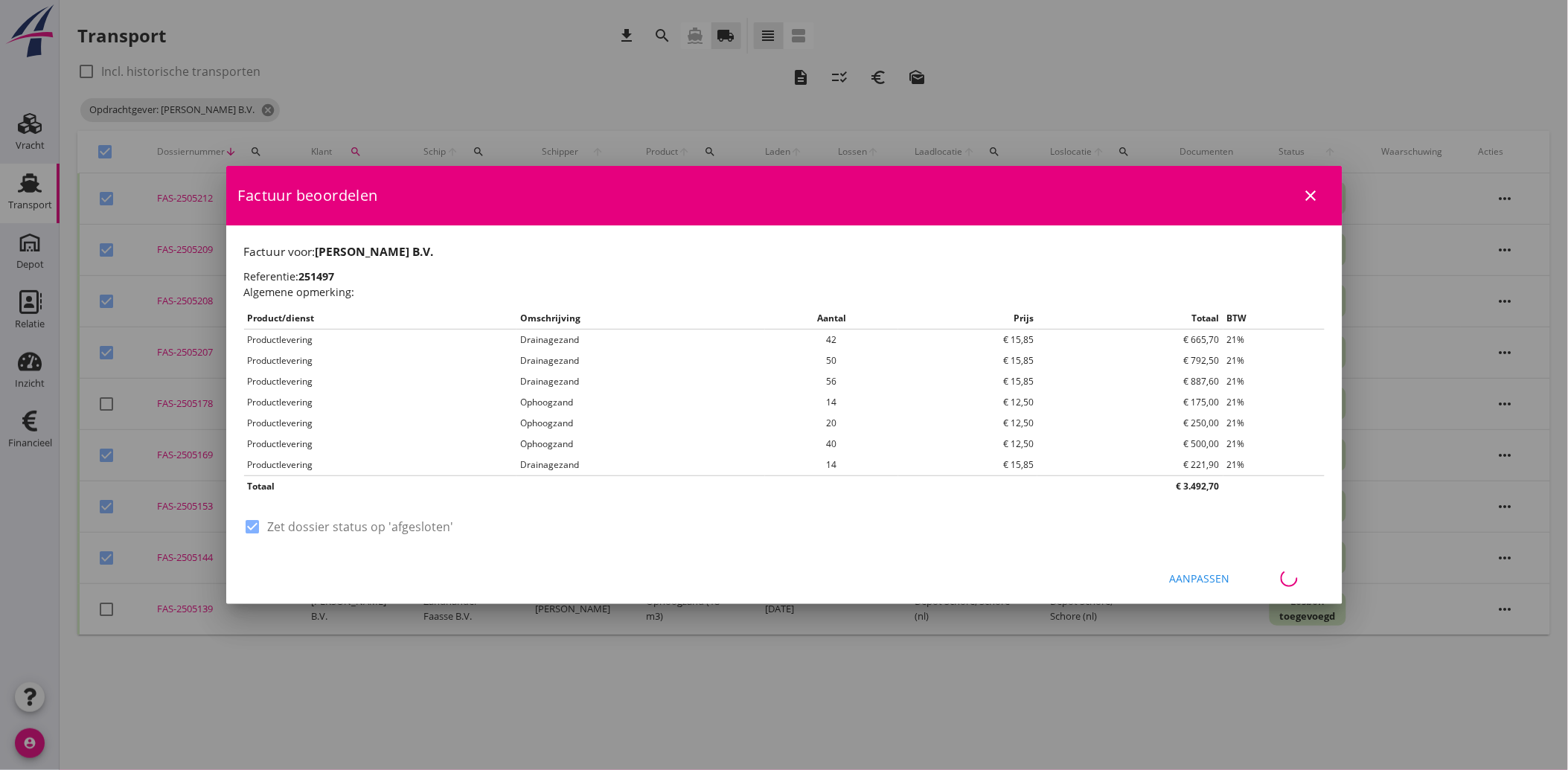
checkbox input "false"
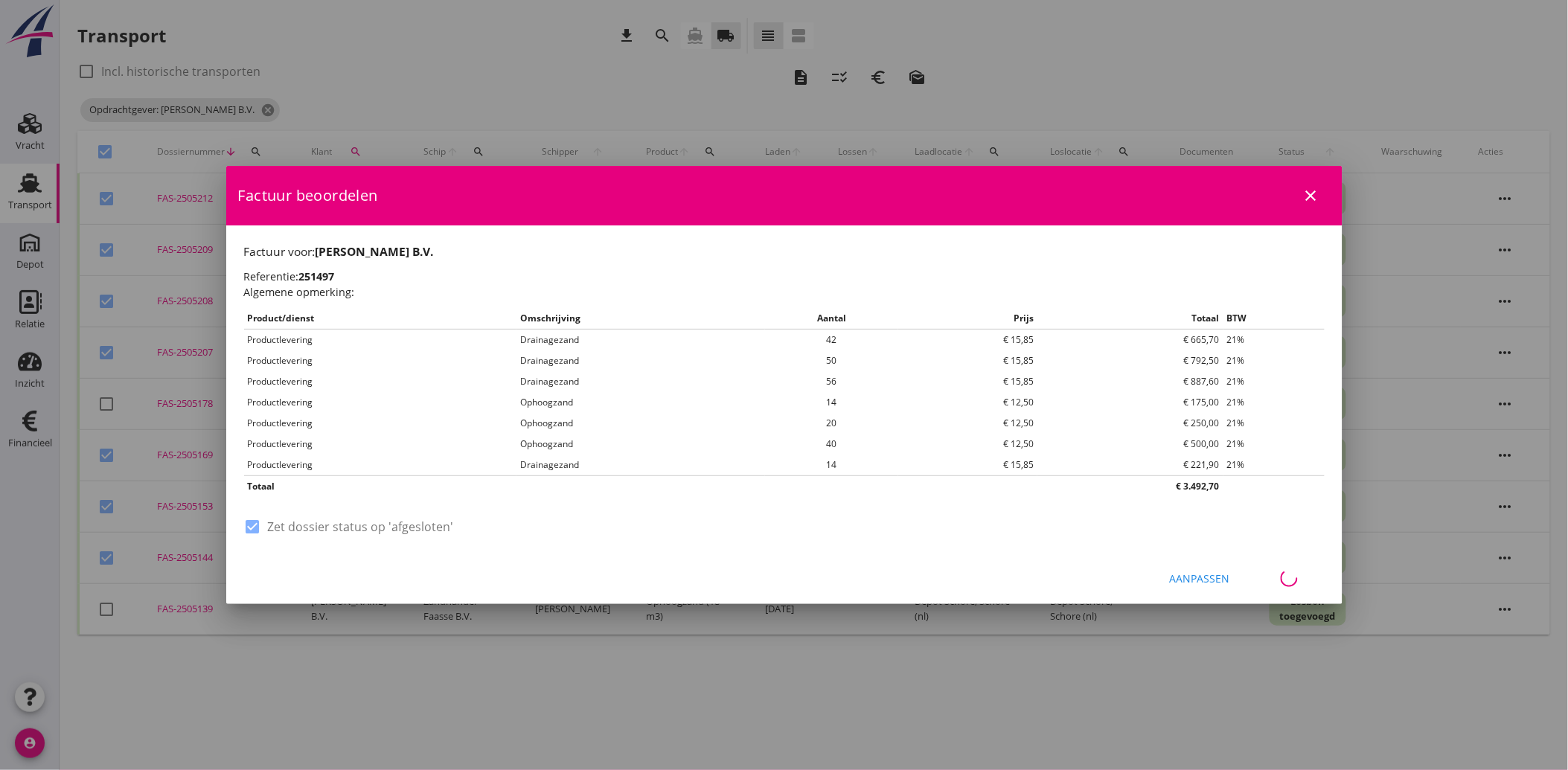
checkbox input "false"
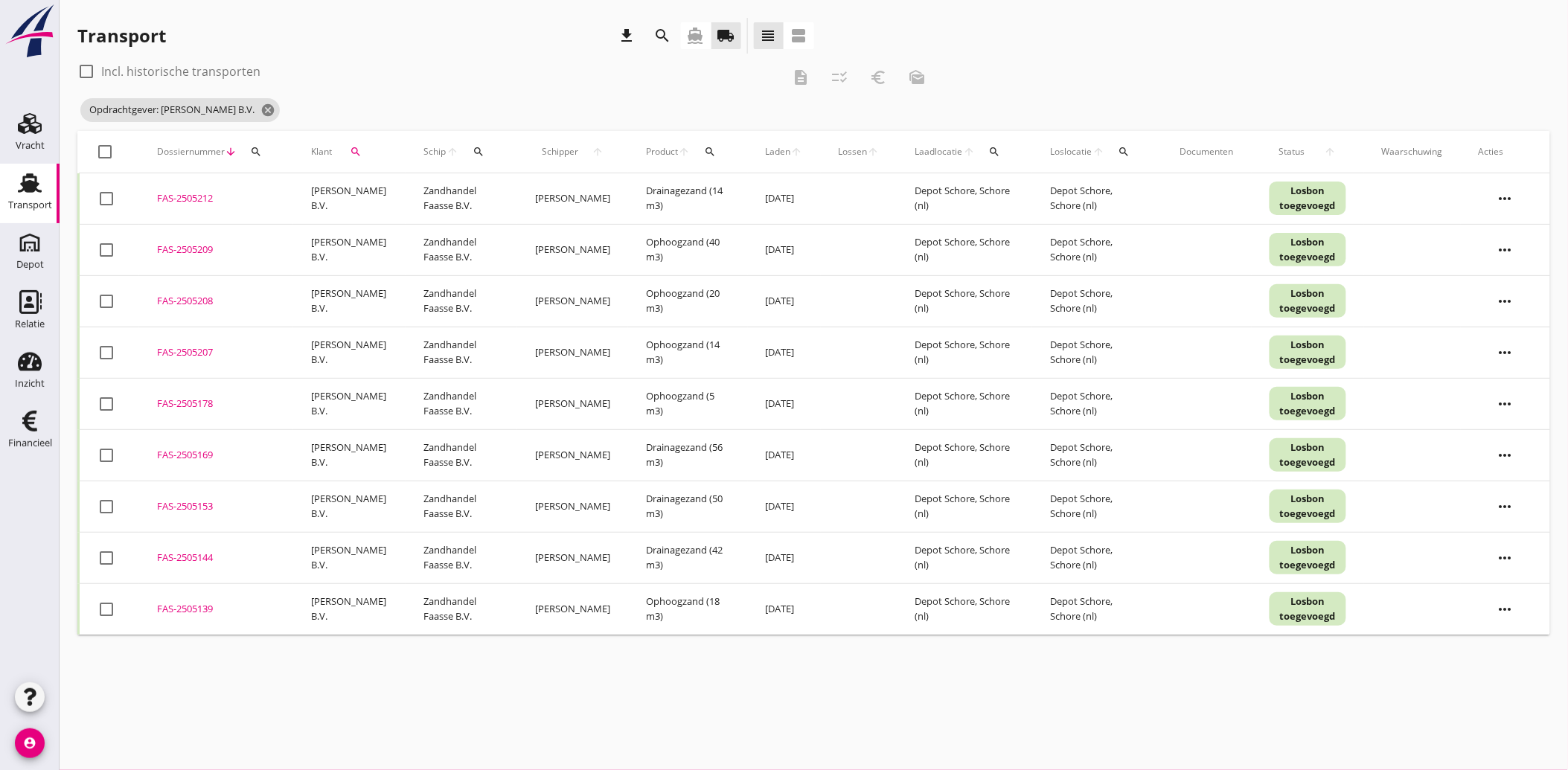
click at [112, 608] on div at bounding box center [106, 609] width 25 height 25
checkbox input "true"
click at [877, 73] on icon "euro_symbol" at bounding box center [878, 77] width 18 height 18
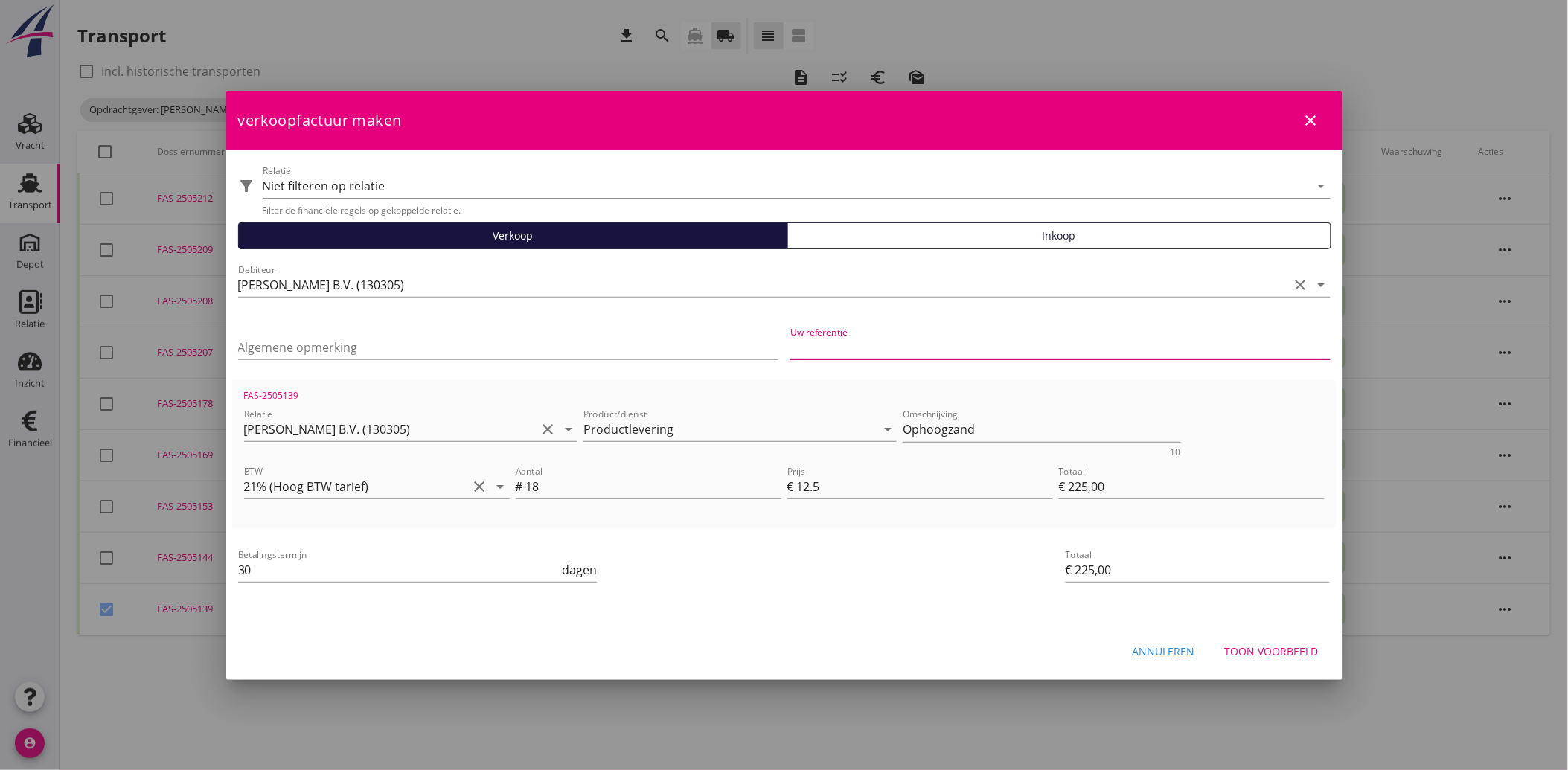
click at [908, 339] on input "Uw referentie" at bounding box center [1060, 346] width 540 height 23
type input "241191"
click at [808, 593] on div "Betalingstermijn 30 dagen" at bounding box center [599, 571] width 730 height 56
click at [1277, 651] on div "Toon voorbeeld" at bounding box center [1271, 651] width 94 height 16
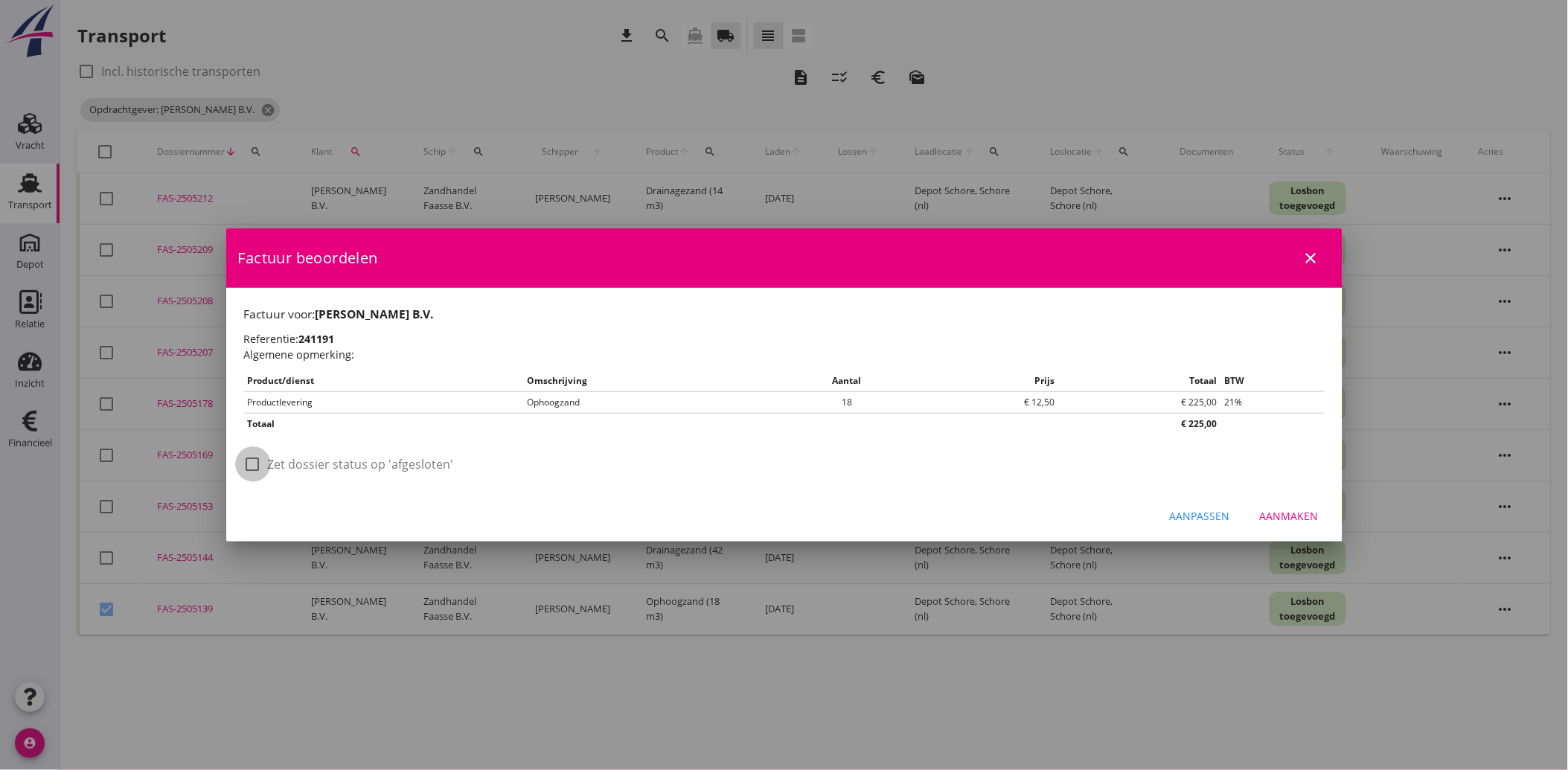
drag, startPoint x: 251, startPoint y: 459, endPoint x: 576, endPoint y: 511, distance: 329.1
click at [251, 462] on div at bounding box center [253, 464] width 25 height 25
checkbox input "true"
click at [1299, 504] on button "Aanmaken" at bounding box center [1289, 516] width 83 height 27
checkbox input "false"
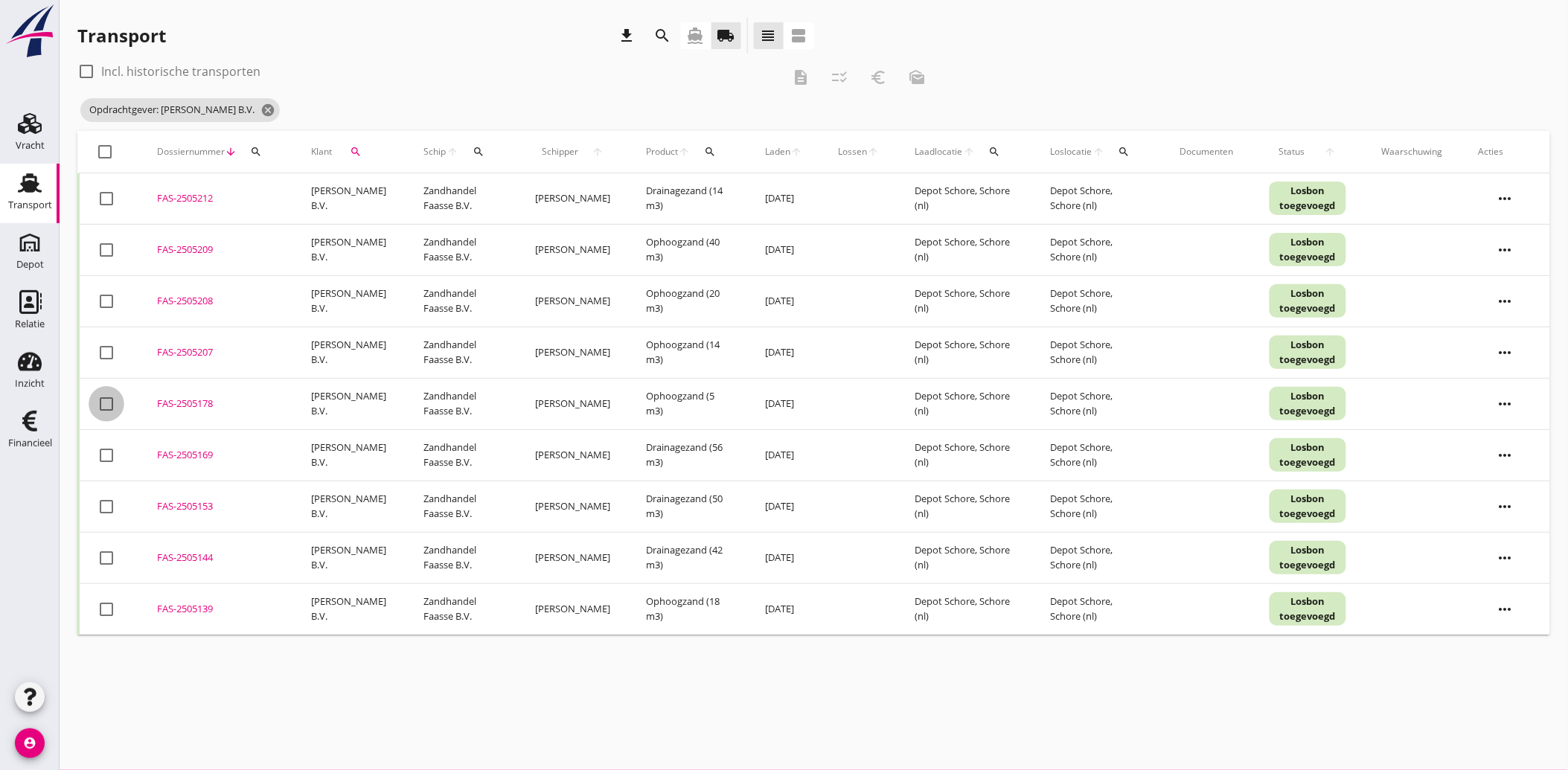
click at [105, 404] on div at bounding box center [106, 404] width 25 height 25
checkbox input "true"
click at [881, 73] on icon "euro_symbol" at bounding box center [878, 77] width 18 height 18
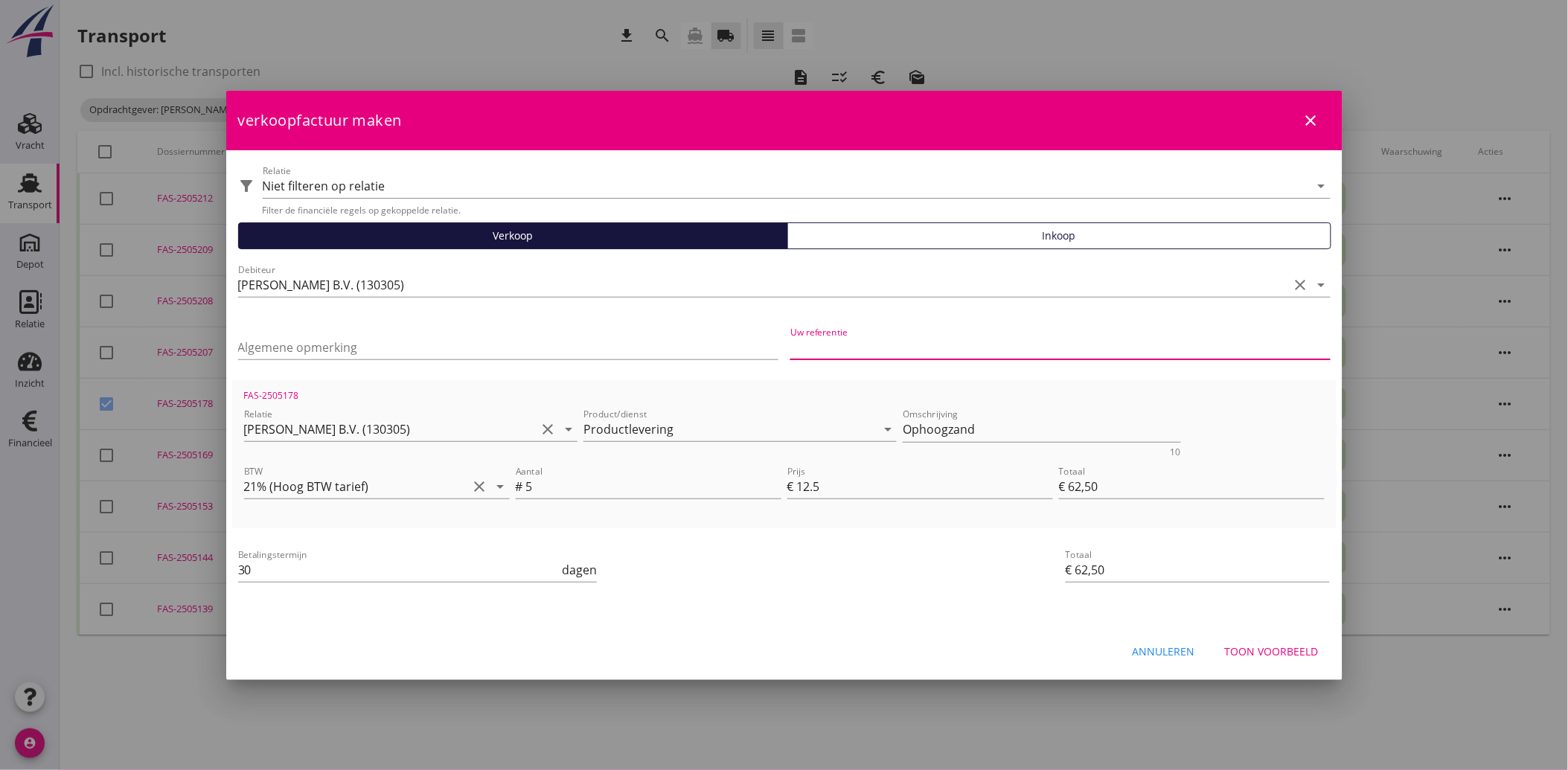
drag, startPoint x: 844, startPoint y: 340, endPoint x: 893, endPoint y: 351, distance: 50.2
click at [844, 340] on input "Uw referentie" at bounding box center [1060, 346] width 540 height 23
type input "251538"
click at [761, 578] on div "Betalingstermijn 30 dagen" at bounding box center [599, 571] width 730 height 56
click at [1293, 651] on div "Toon voorbeeld" at bounding box center [1271, 651] width 94 height 16
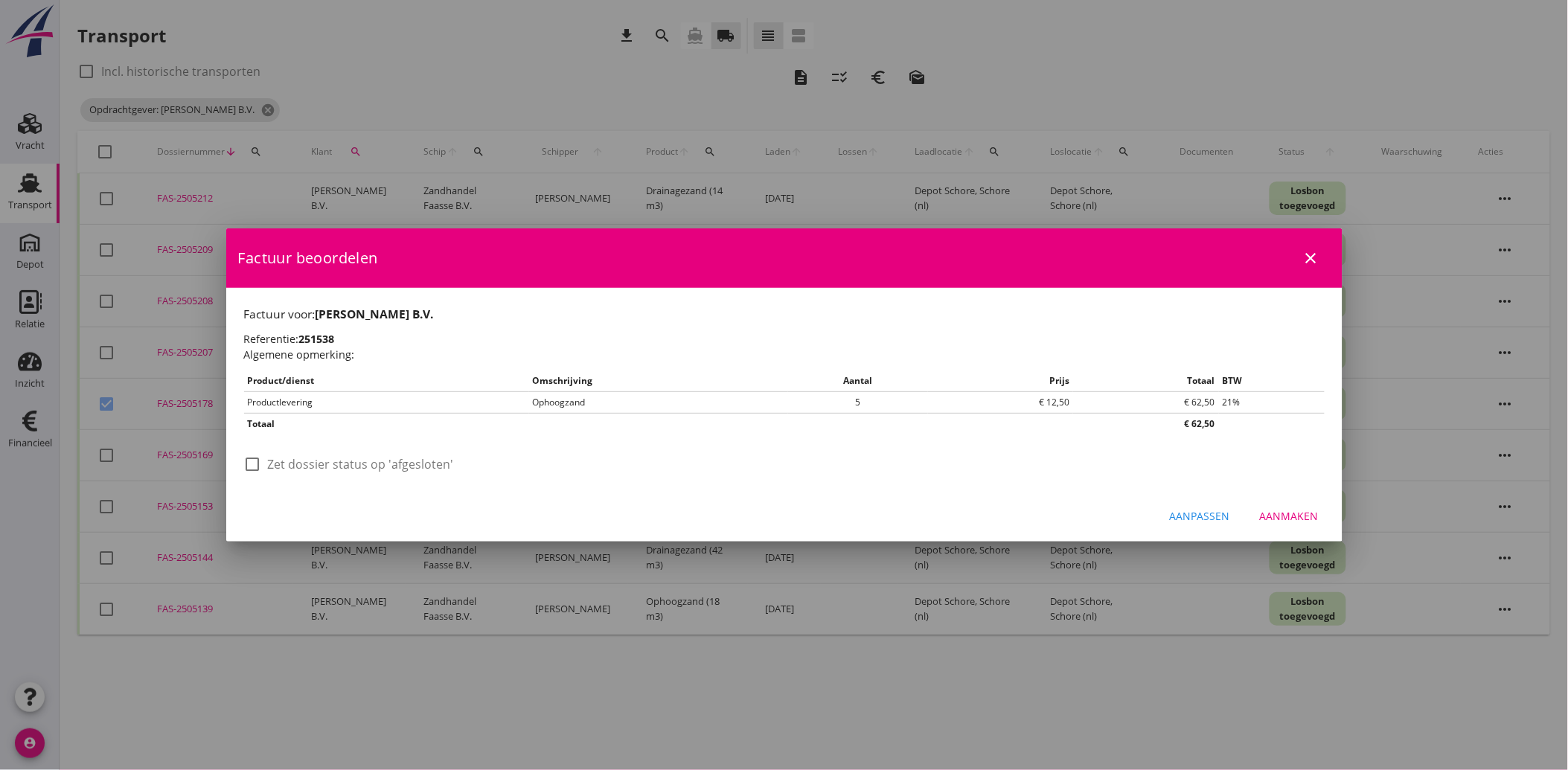
click at [268, 453] on div "check_box_outline_blank Zet dossier status op 'afgesloten'" at bounding box center [793, 471] width 1099 height 38
click at [271, 462] on label "Zet dossier status op 'afgesloten'" at bounding box center [361, 465] width 186 height 15
checkbox input "true"
click at [1290, 519] on div "Aanmaken" at bounding box center [1289, 516] width 59 height 16
checkbox input "false"
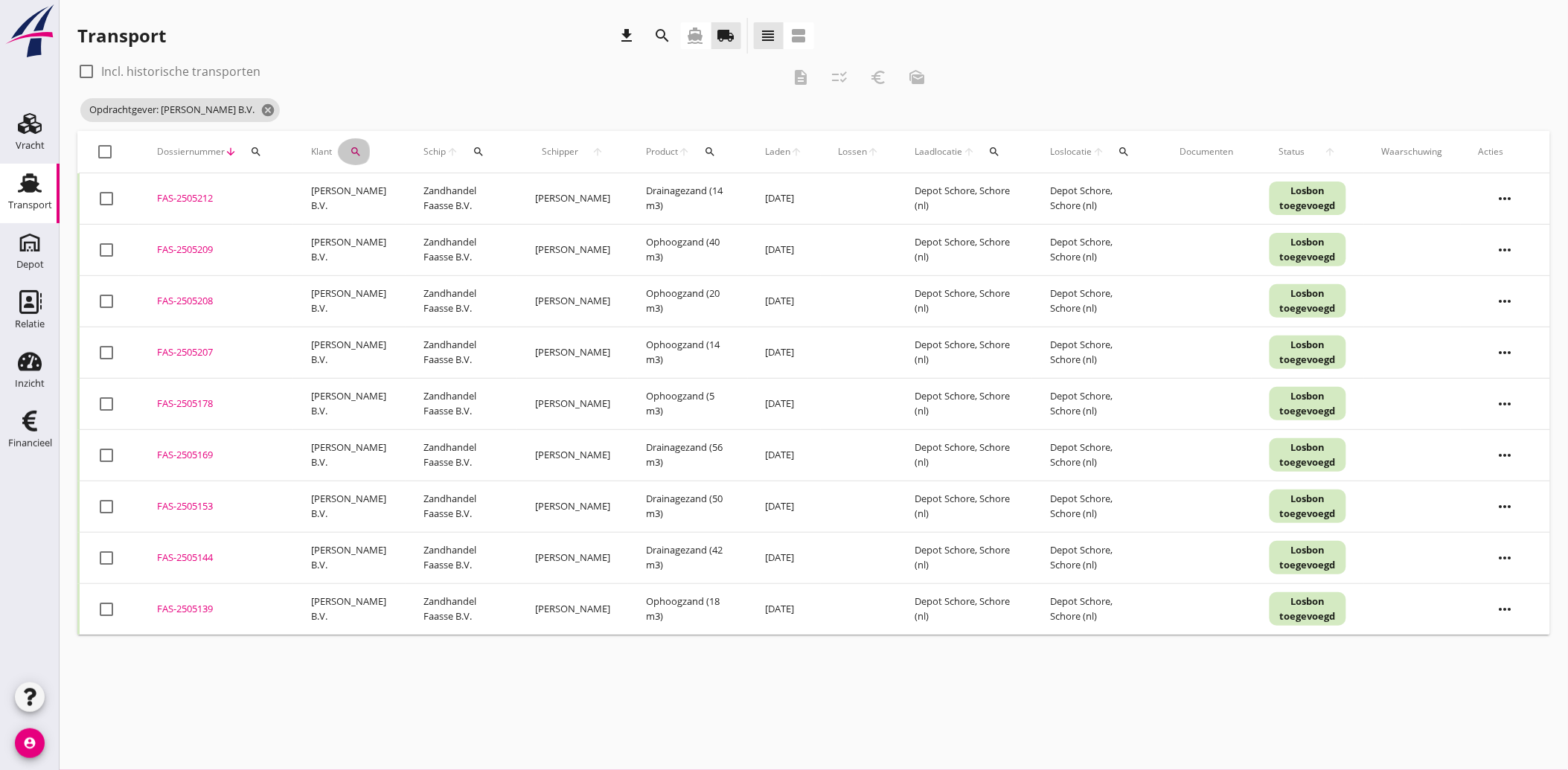
click at [349, 143] on button "search" at bounding box center [356, 151] width 36 height 27
click at [501, 193] on icon "clear" at bounding box center [510, 194] width 18 height 18
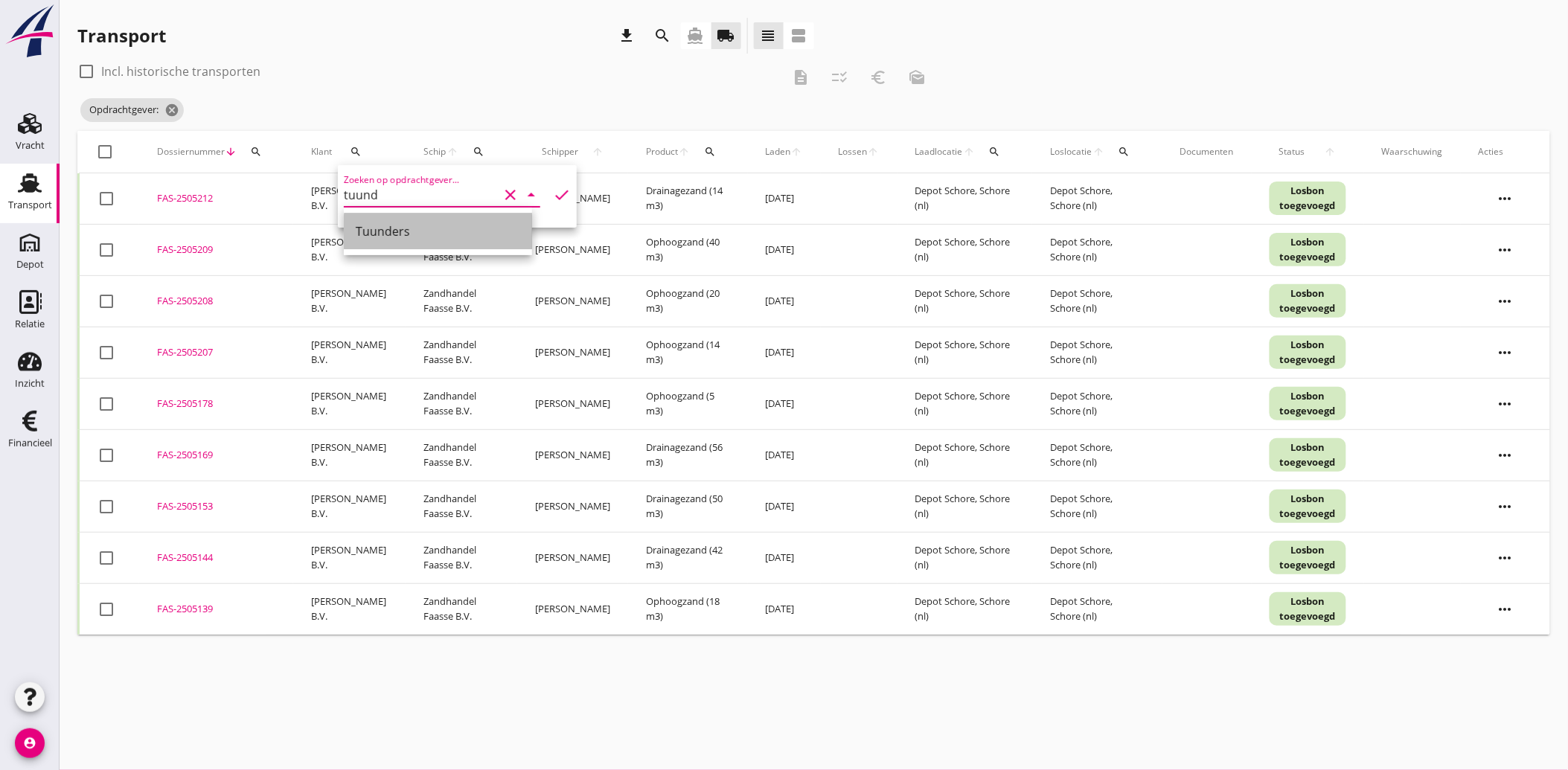
click at [375, 228] on div "Tuunders" at bounding box center [438, 231] width 164 height 18
type input "Tuunders"
click at [553, 192] on icon "check" at bounding box center [561, 194] width 18 height 18
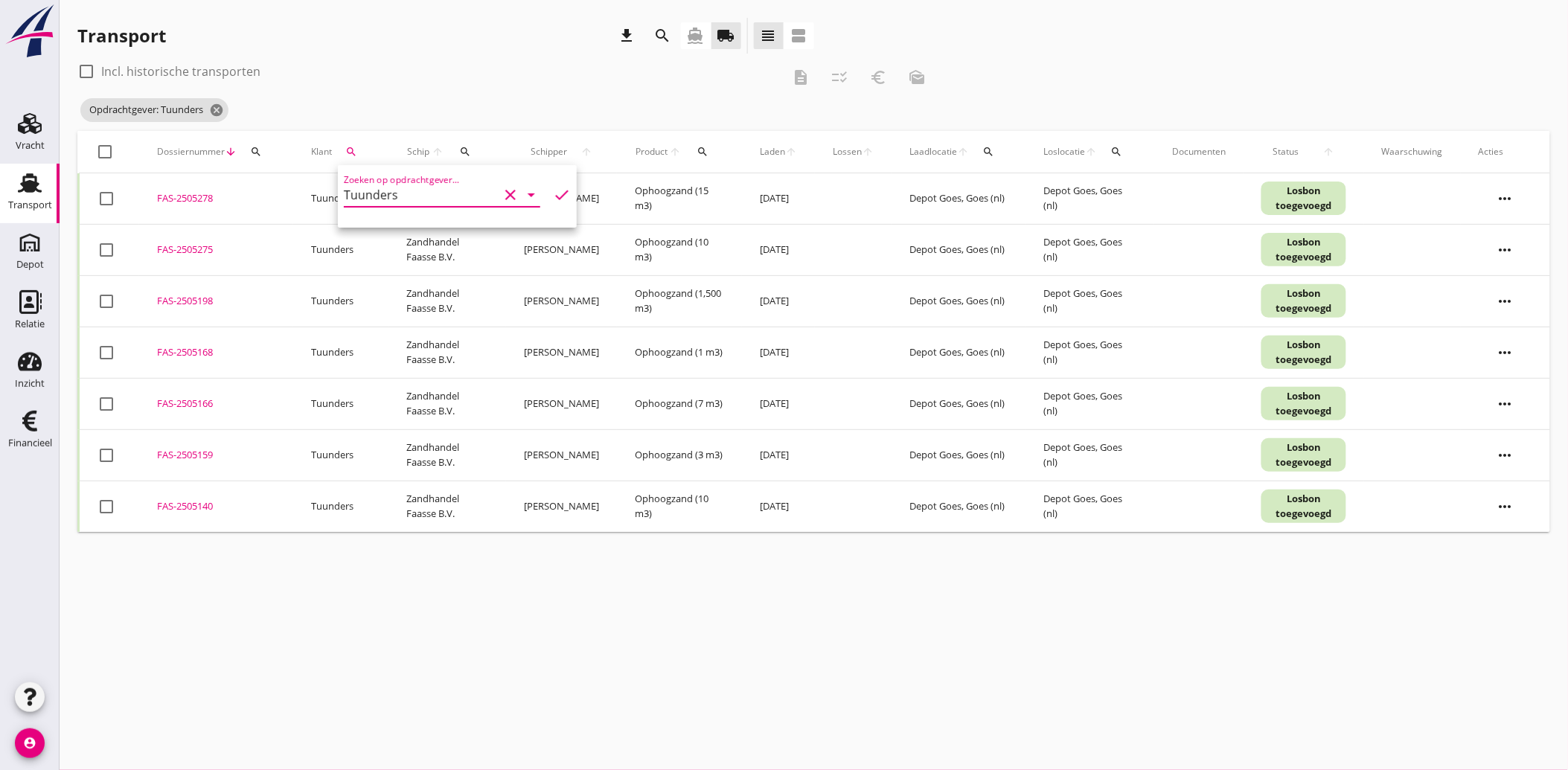
click at [106, 305] on div at bounding box center [106, 300] width 25 height 25
checkbox input "true"
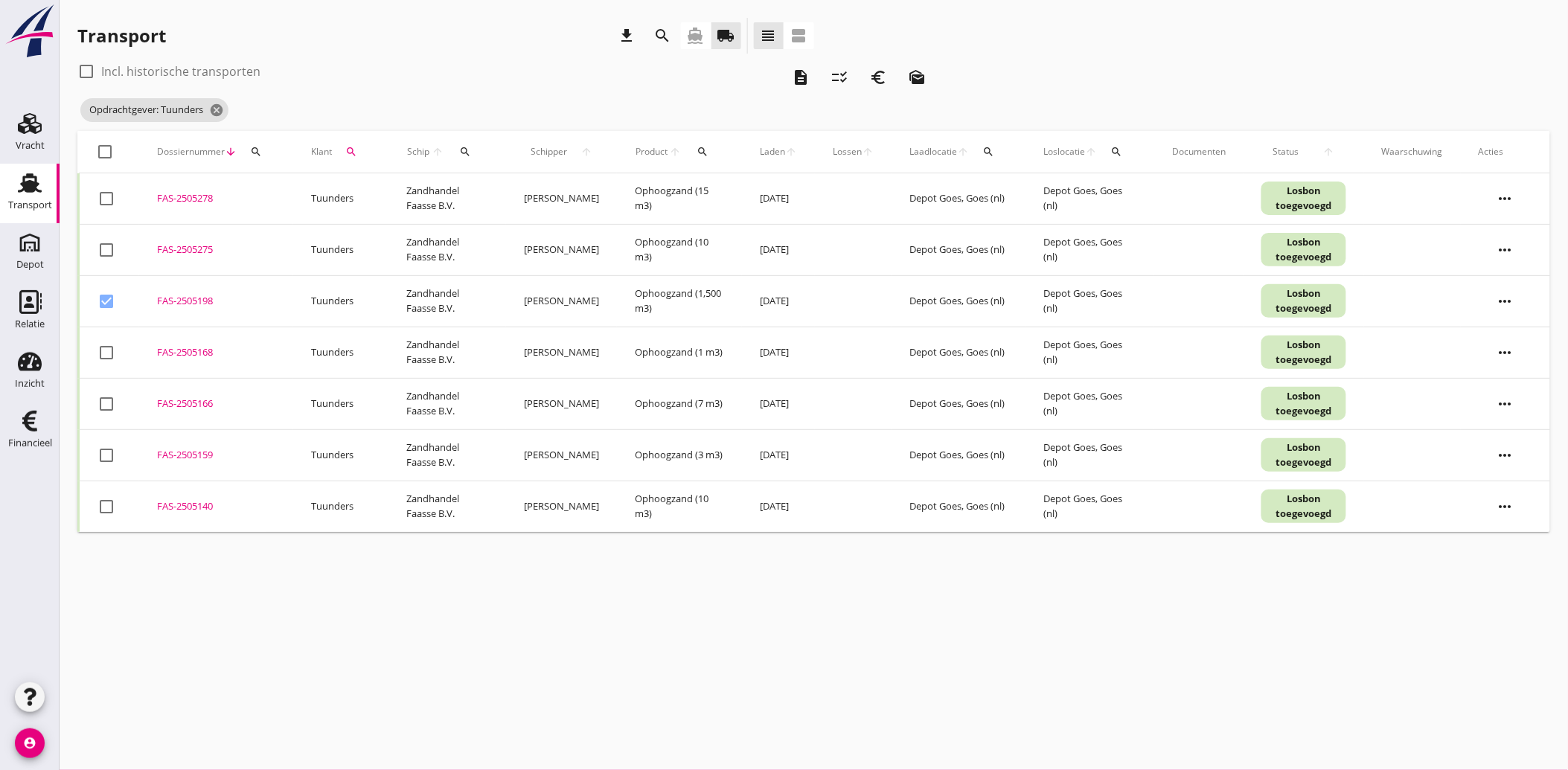
click at [109, 352] on div at bounding box center [106, 352] width 25 height 25
checkbox input "true"
click at [105, 418] on td "check_box_outline_blank" at bounding box center [109, 404] width 61 height 52
click at [104, 454] on div at bounding box center [106, 455] width 25 height 25
checkbox input "true"
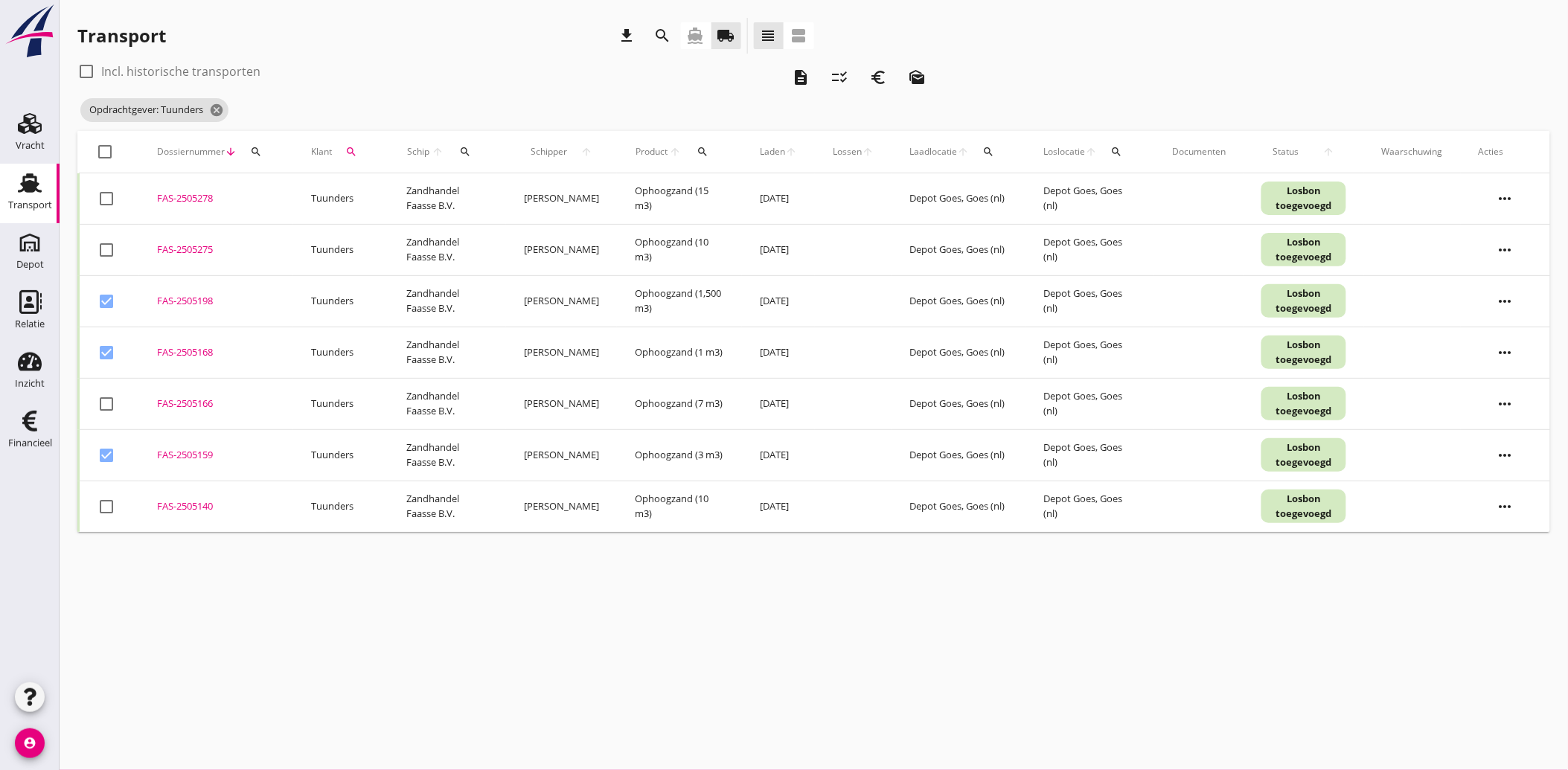
click at [104, 411] on div at bounding box center [106, 404] width 25 height 25
checkbox input "true"
click at [105, 501] on div at bounding box center [106, 506] width 25 height 25
checkbox input "true"
click at [873, 79] on icon "euro_symbol" at bounding box center [878, 77] width 18 height 18
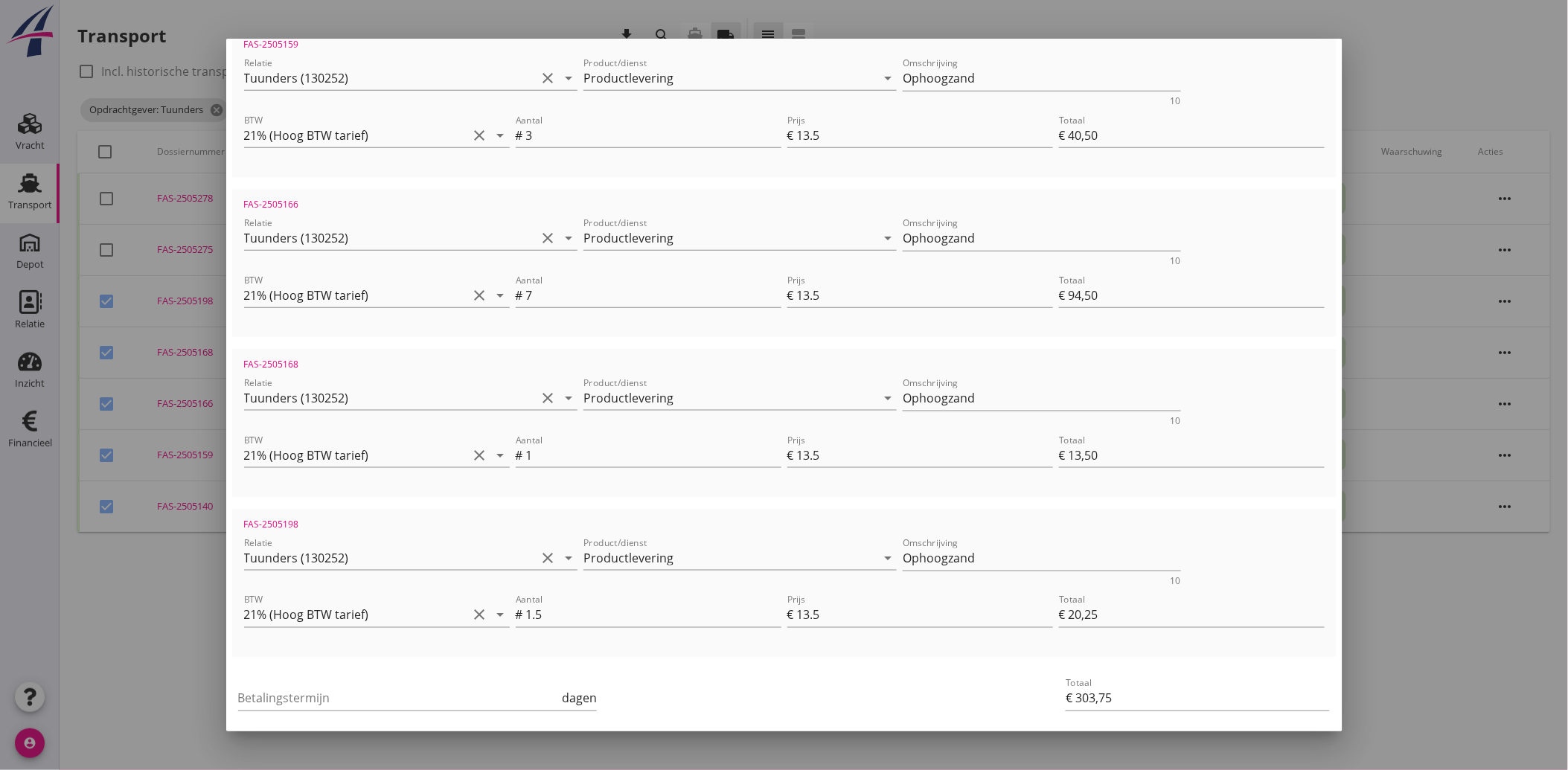
scroll to position [533, 0]
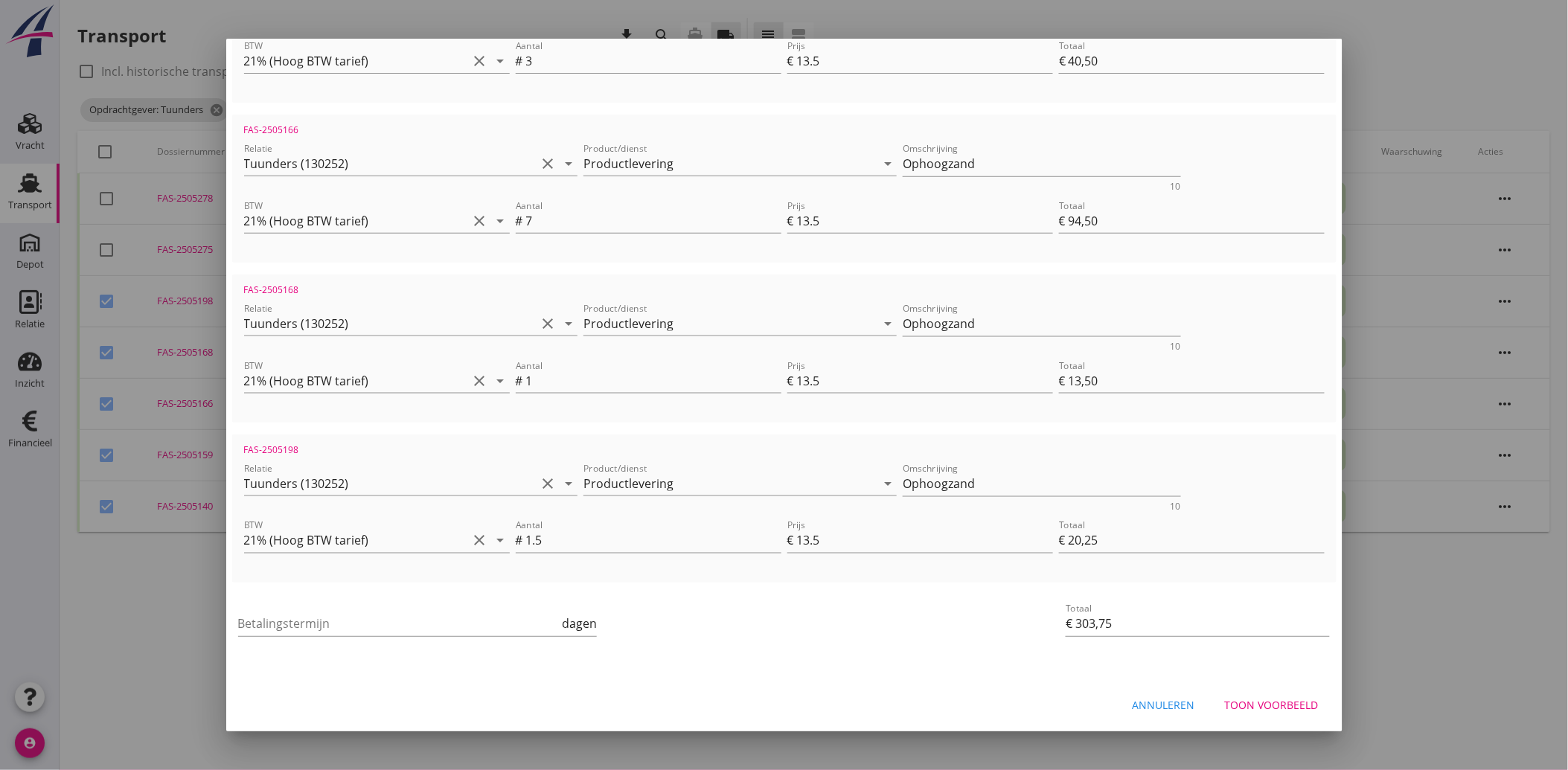
click at [357, 608] on div "Betalingstermijn dagen" at bounding box center [418, 627] width 360 height 48
click at [344, 622] on input "Betalingstermijn" at bounding box center [399, 624] width 321 height 23
type input "30"
click at [689, 652] on div "Betalingstermijn 30 dagen" at bounding box center [600, 625] width 736 height 63
click at [1241, 704] on div "Toon voorbeeld" at bounding box center [1271, 705] width 94 height 16
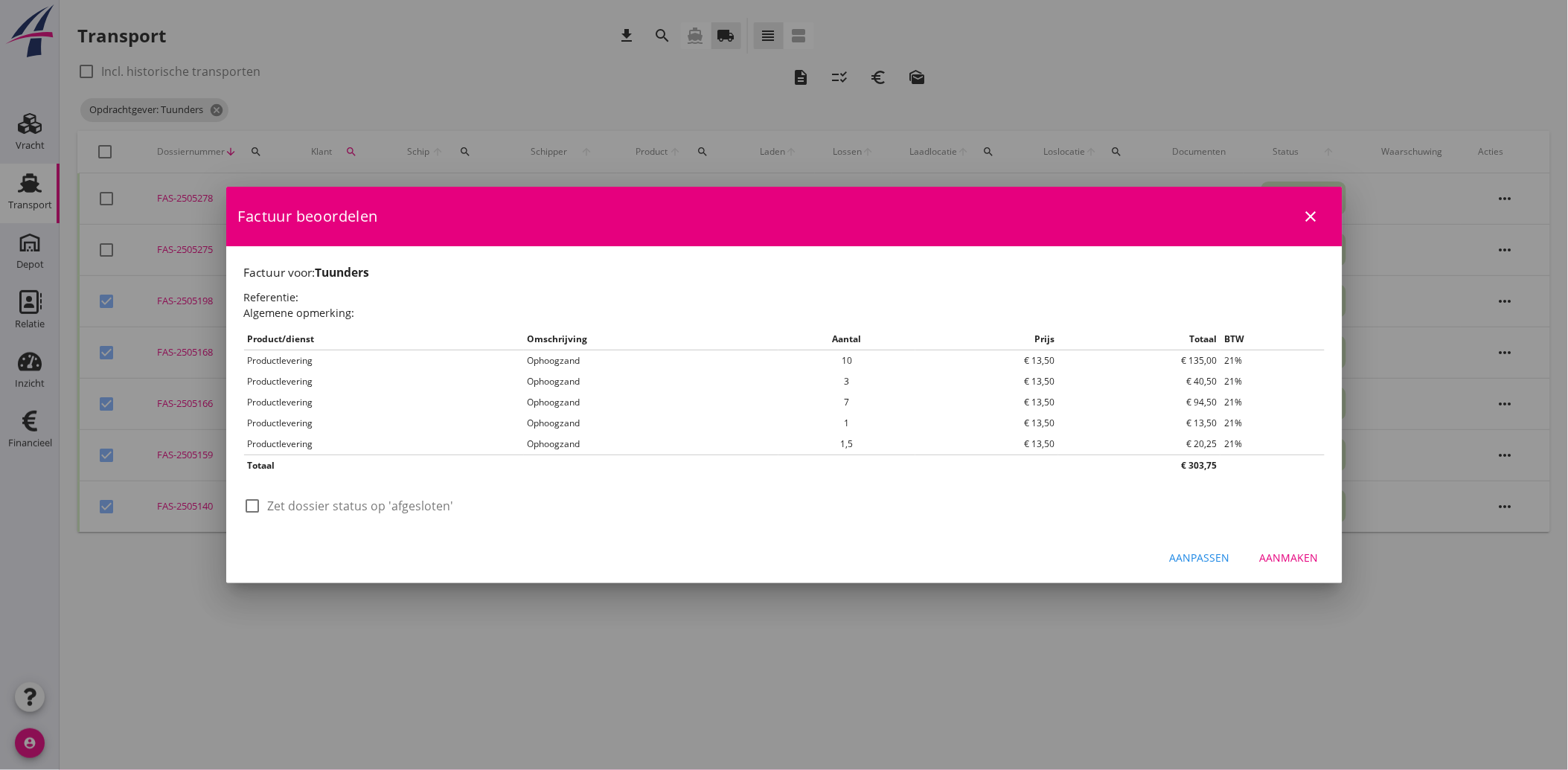
scroll to position [0, 0]
click at [249, 504] on div at bounding box center [253, 505] width 25 height 25
checkbox input "true"
click at [1300, 554] on div "Aanmaken" at bounding box center [1289, 558] width 59 height 16
checkbox input "false"
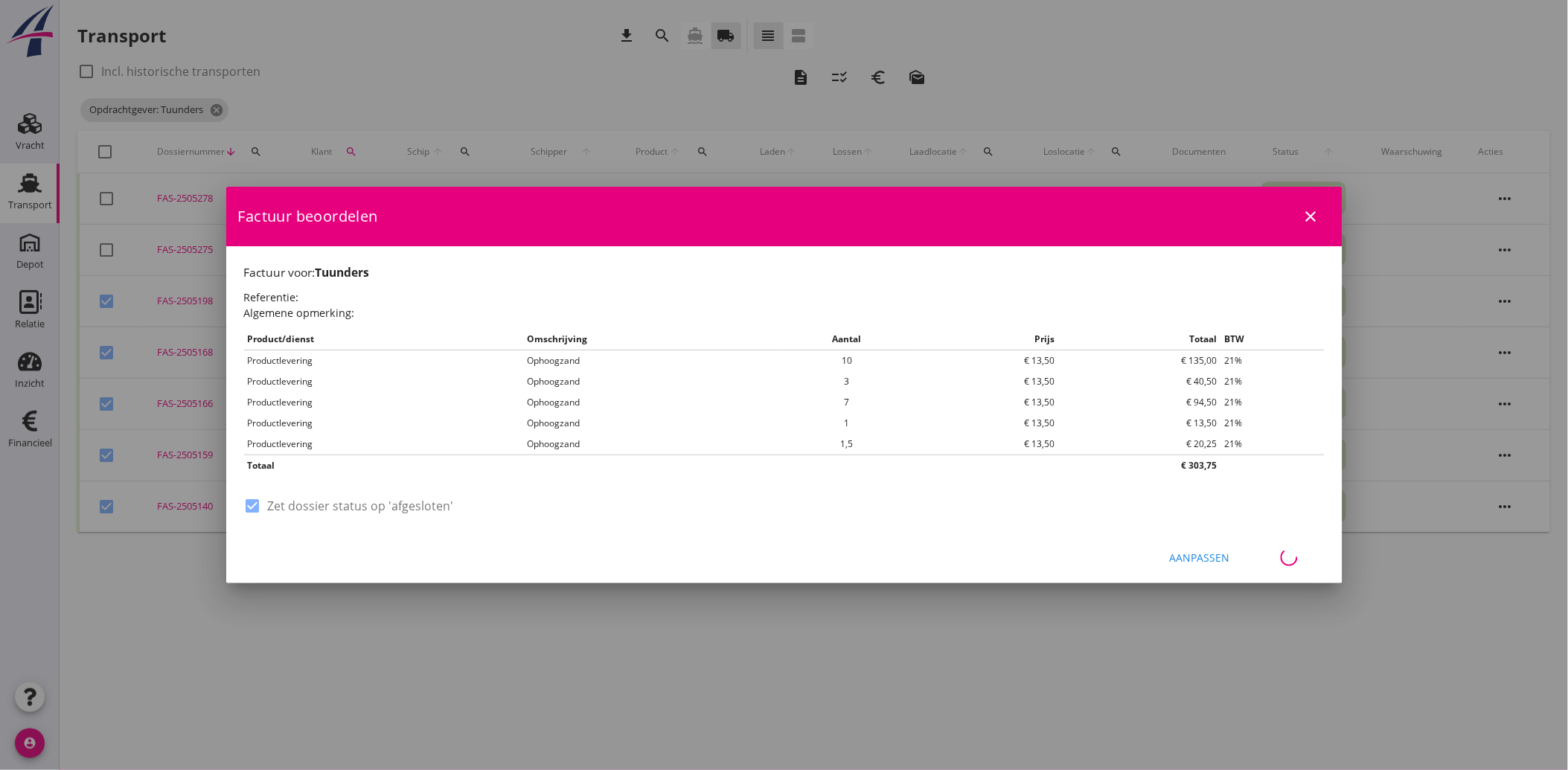
checkbox input "false"
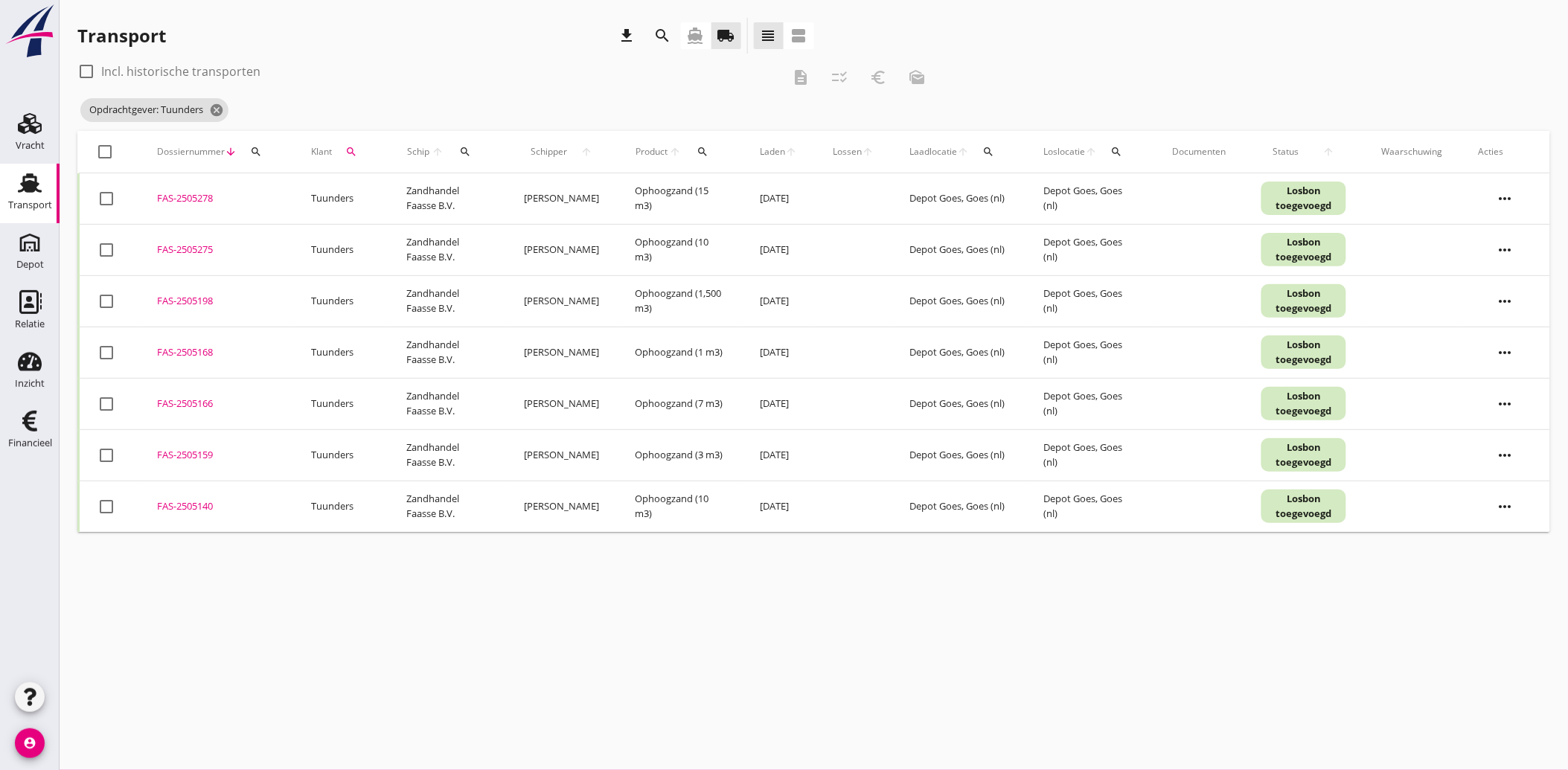
click at [348, 146] on icon "search" at bounding box center [351, 151] width 12 height 12
click at [504, 195] on icon "clear" at bounding box center [510, 194] width 18 height 18
click at [440, 194] on input "Zoeken op opdrachtgever..." at bounding box center [421, 194] width 155 height 23
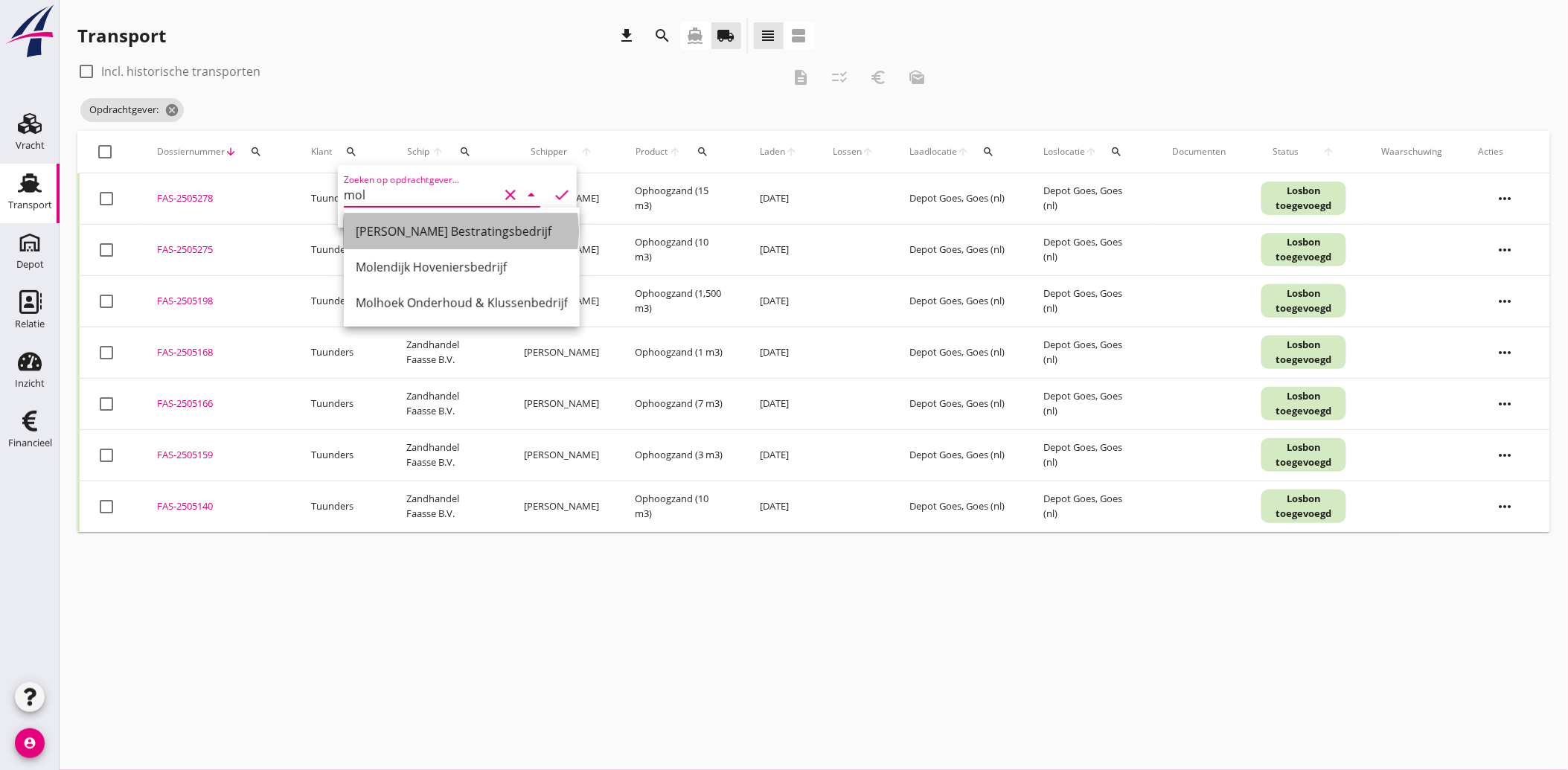
click at [440, 224] on div "[PERSON_NAME] Bestratingsbedrijf" at bounding box center [462, 231] width 212 height 18
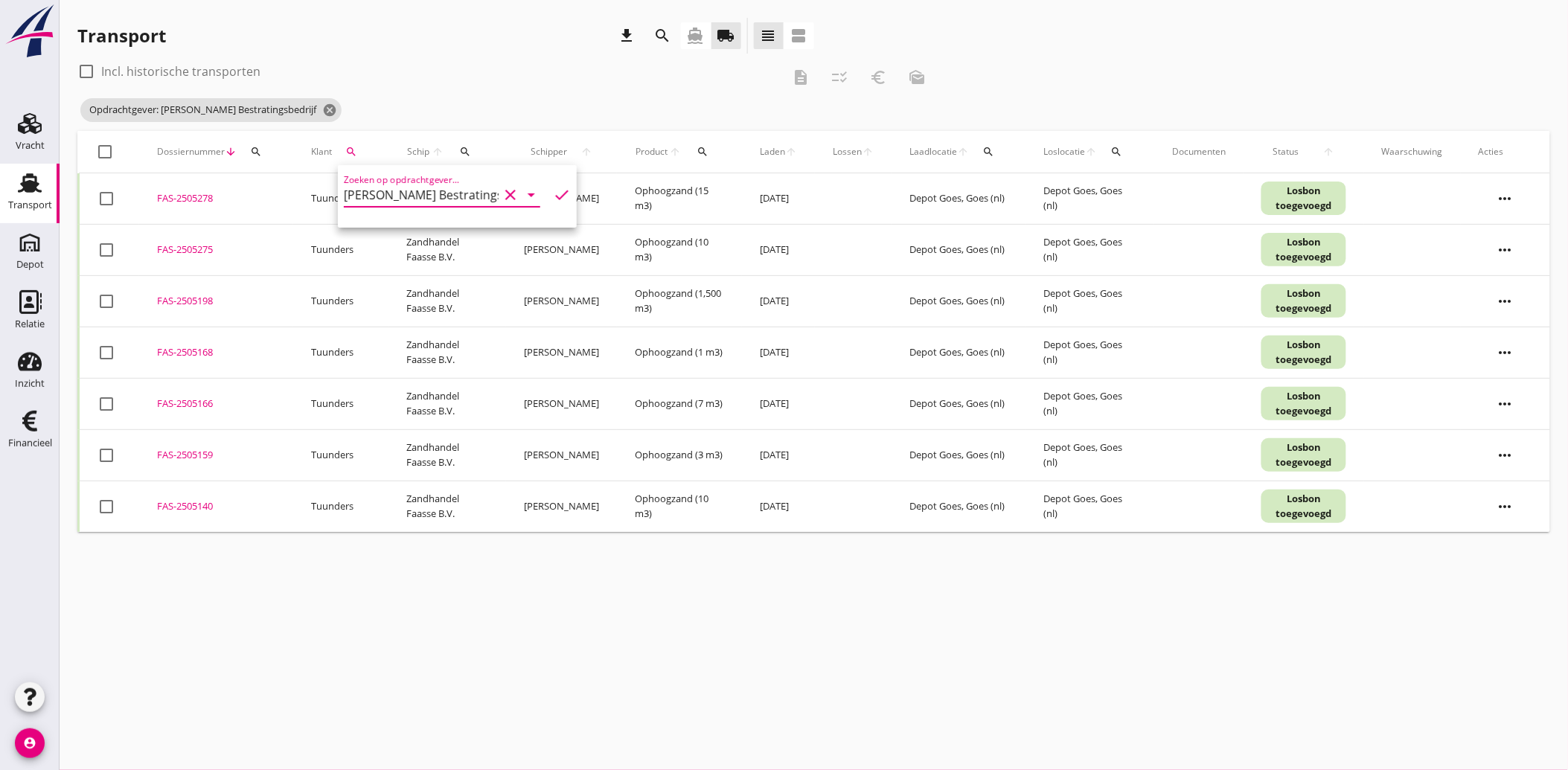
type input "[PERSON_NAME] Bestratingsbedrijf"
click at [554, 190] on icon "check" at bounding box center [561, 194] width 18 height 18
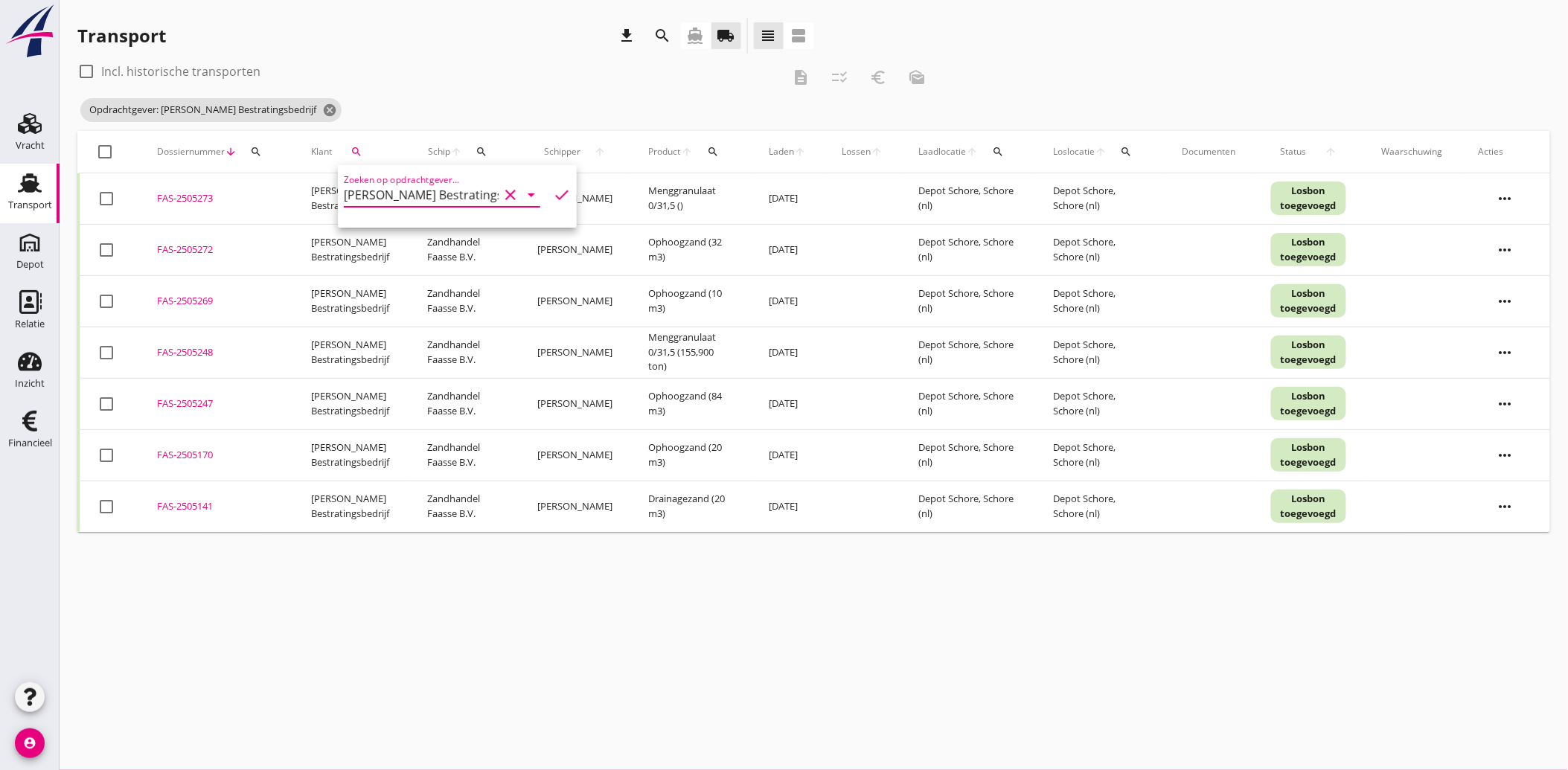
click at [104, 300] on div at bounding box center [106, 300] width 25 height 25
checkbox input "true"
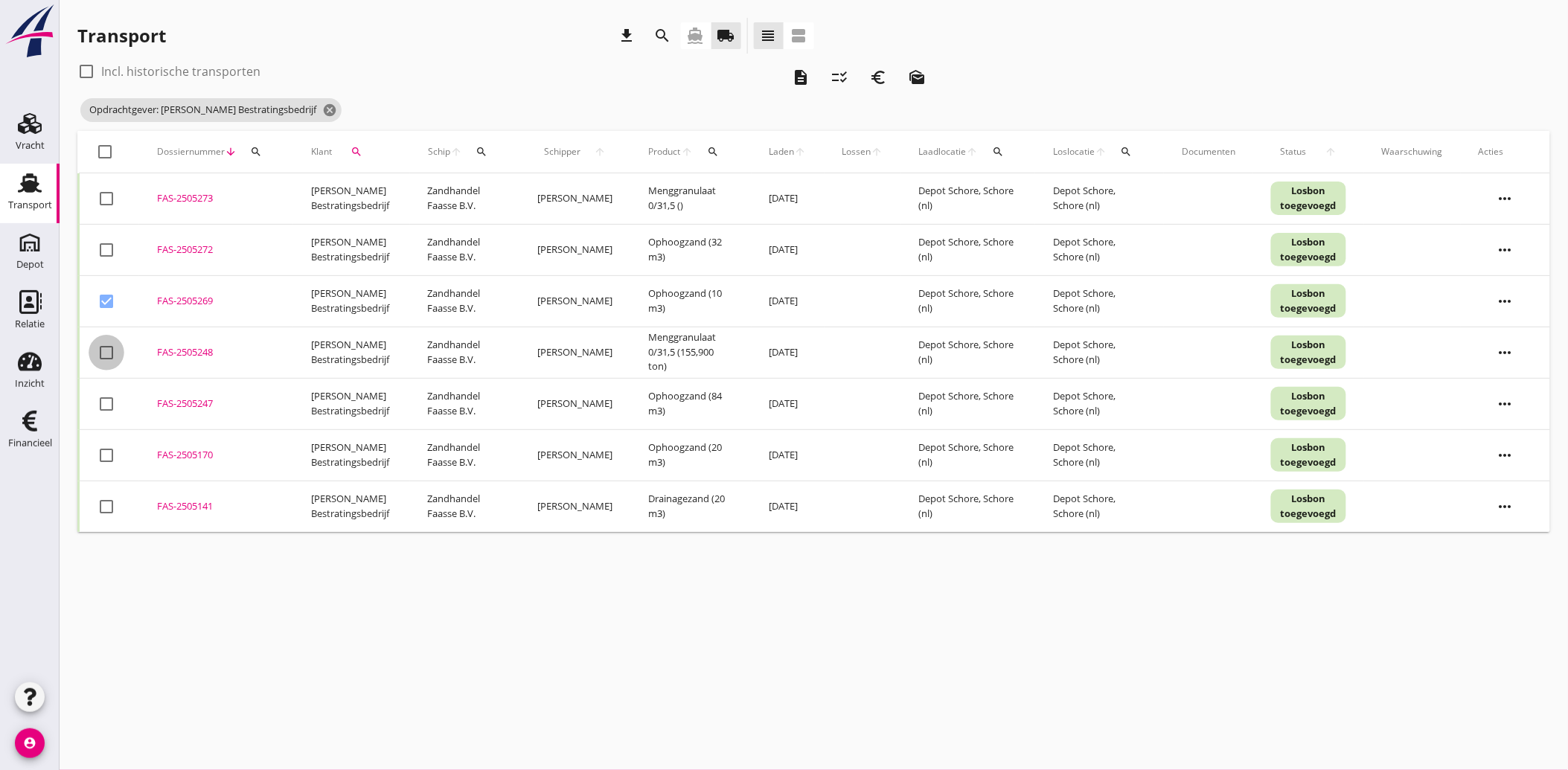
click at [106, 353] on div at bounding box center [106, 352] width 25 height 25
checkbox input "true"
click at [106, 396] on div at bounding box center [106, 404] width 25 height 25
checkbox input "true"
click at [99, 457] on div at bounding box center [106, 455] width 25 height 25
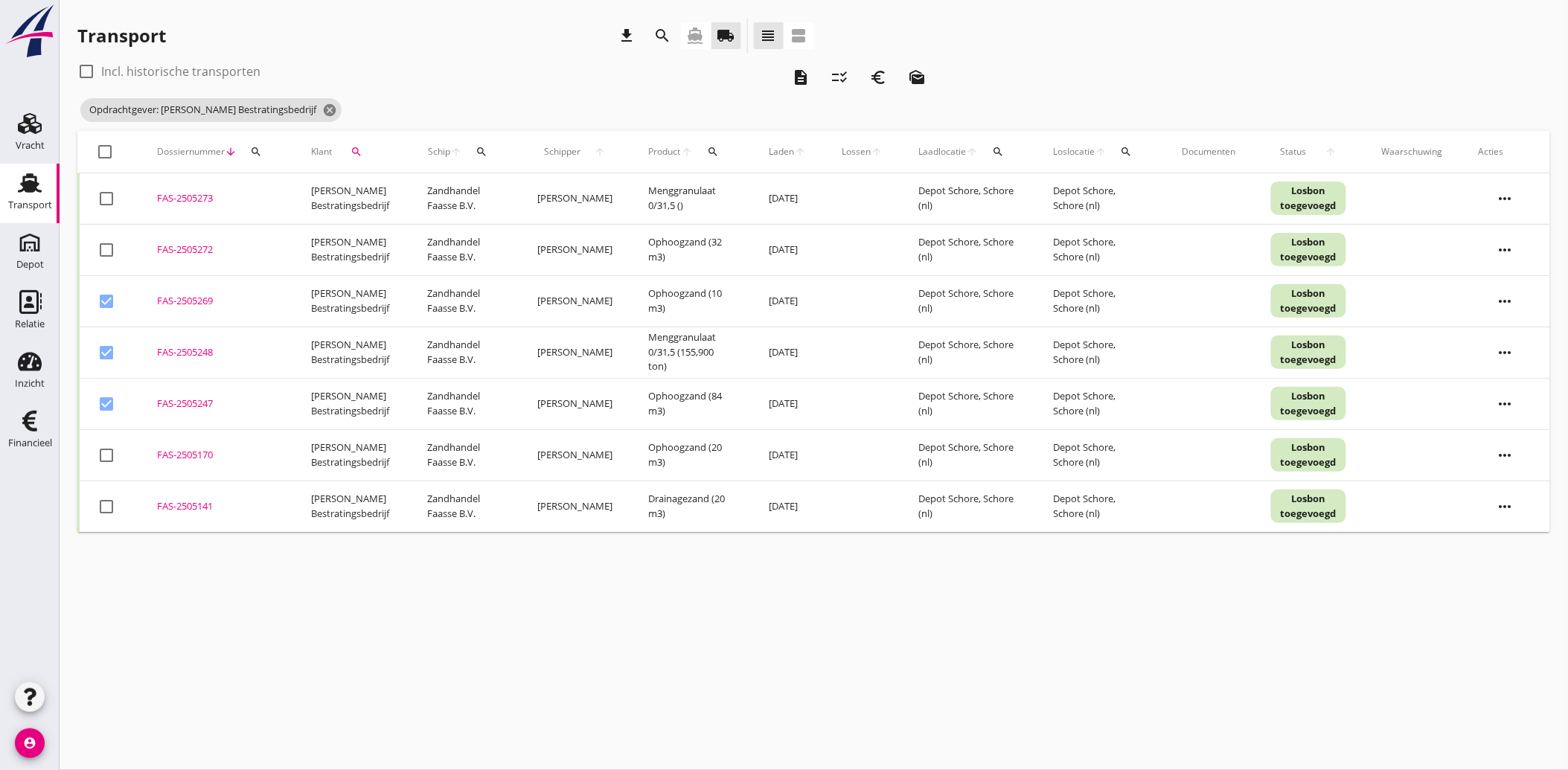
checkbox input "true"
click at [110, 508] on div at bounding box center [106, 506] width 25 height 25
checkbox input "true"
click at [882, 80] on icon "euro_symbol" at bounding box center [878, 77] width 18 height 18
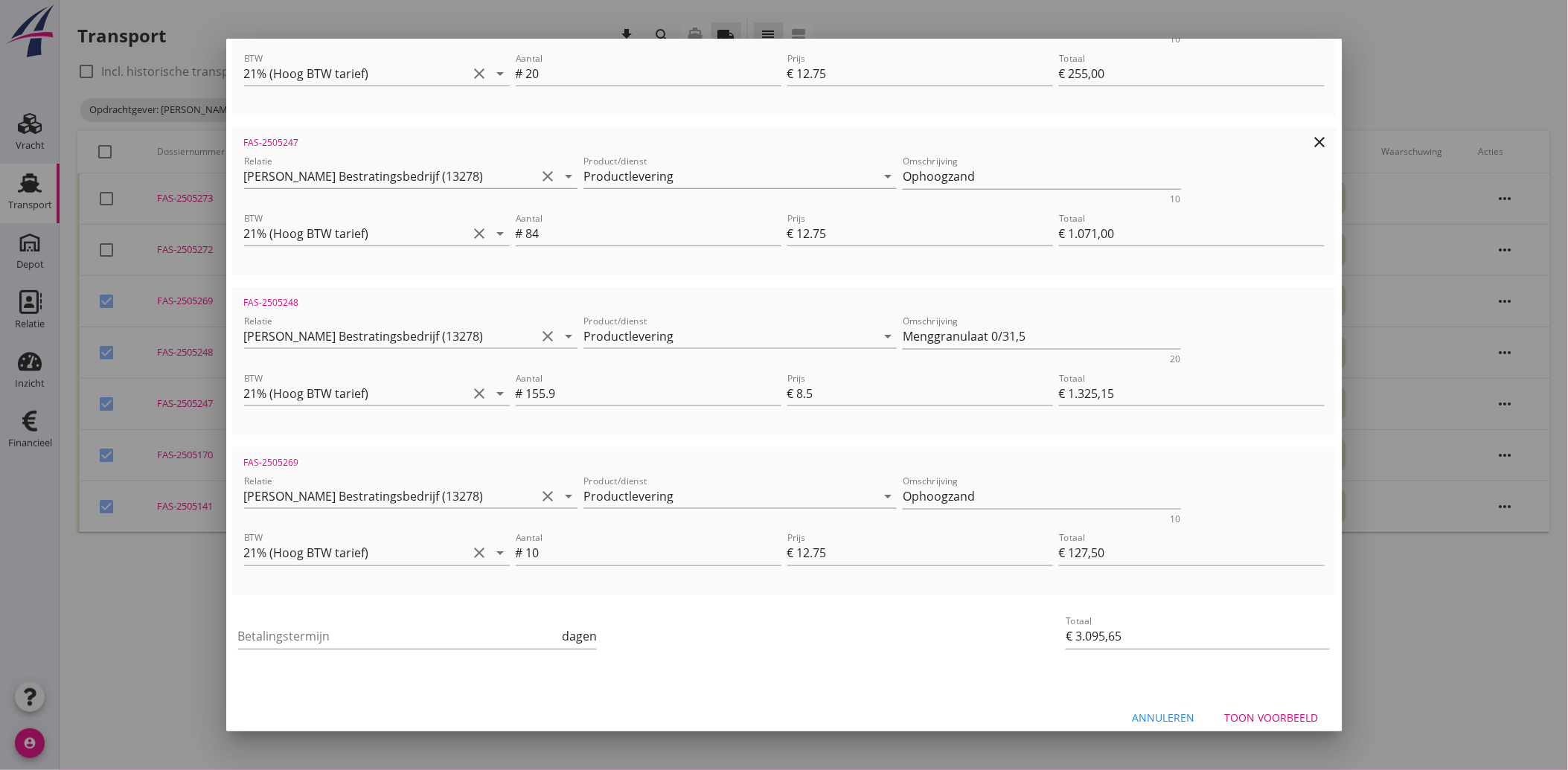
scroll to position [533, 0]
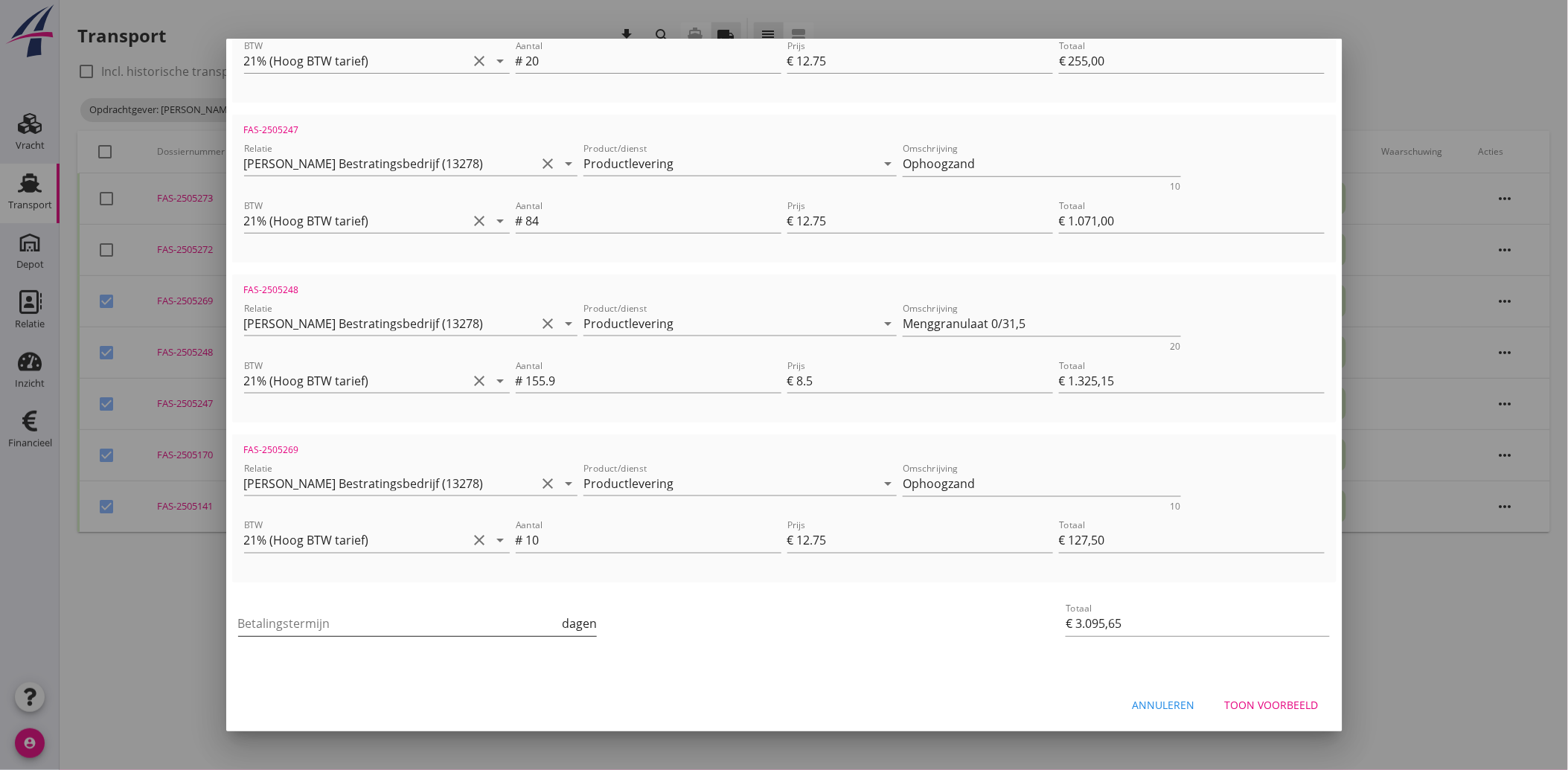
click at [331, 615] on input "Betalingstermijn" at bounding box center [399, 624] width 321 height 23
type input "30"
click at [733, 635] on div "Betalingstermijn 30 dagen" at bounding box center [599, 625] width 730 height 56
click at [1233, 703] on div "Toon voorbeeld" at bounding box center [1271, 705] width 94 height 16
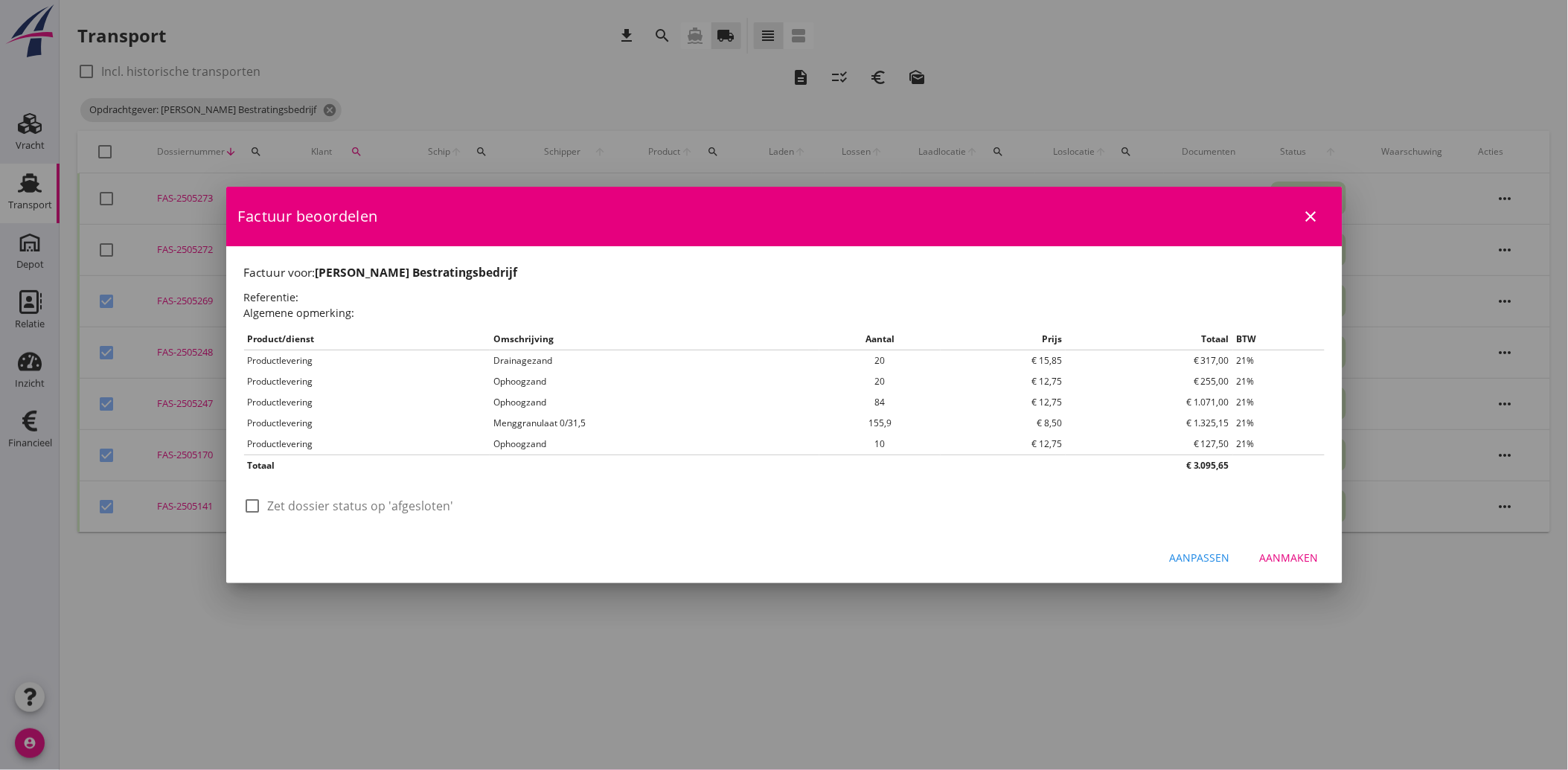
scroll to position [0, 0]
click at [243, 504] on div at bounding box center [253, 505] width 25 height 25
checkbox input "true"
click at [1276, 550] on div "Aanmaken" at bounding box center [1289, 558] width 59 height 16
checkbox input "false"
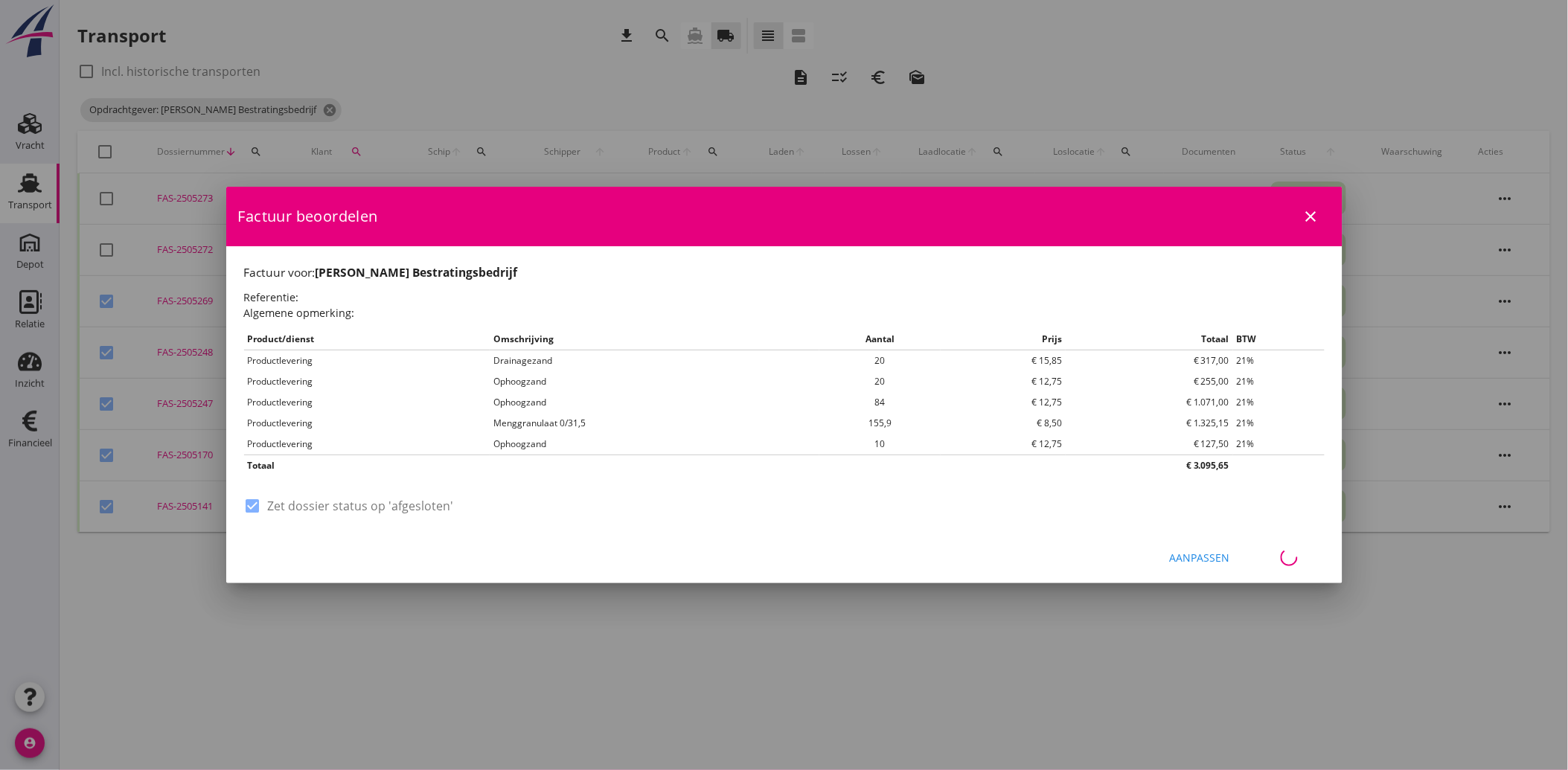
checkbox input "false"
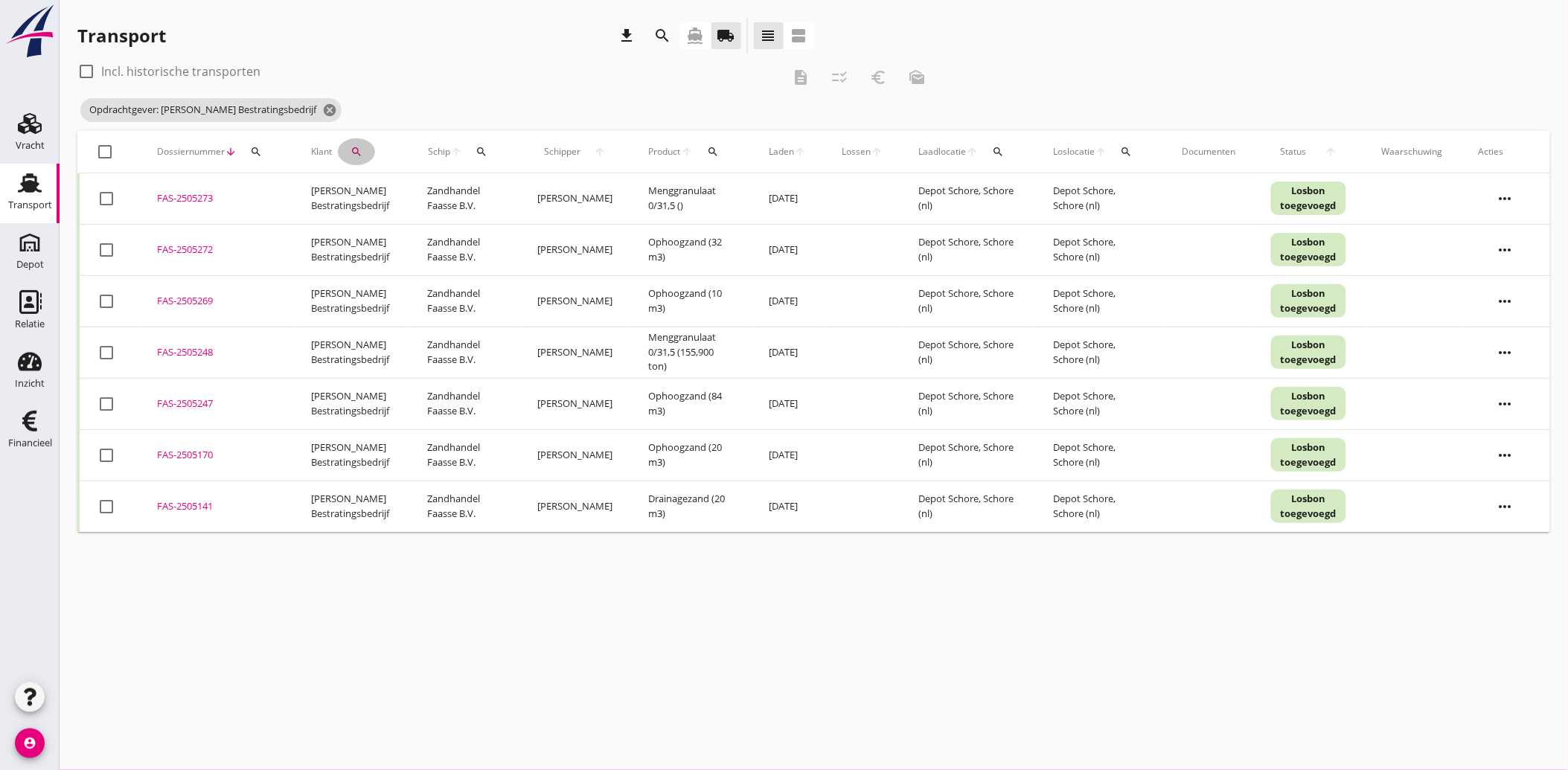
click at [359, 148] on icon "search" at bounding box center [356, 151] width 12 height 12
click at [501, 190] on icon "clear" at bounding box center [510, 194] width 18 height 18
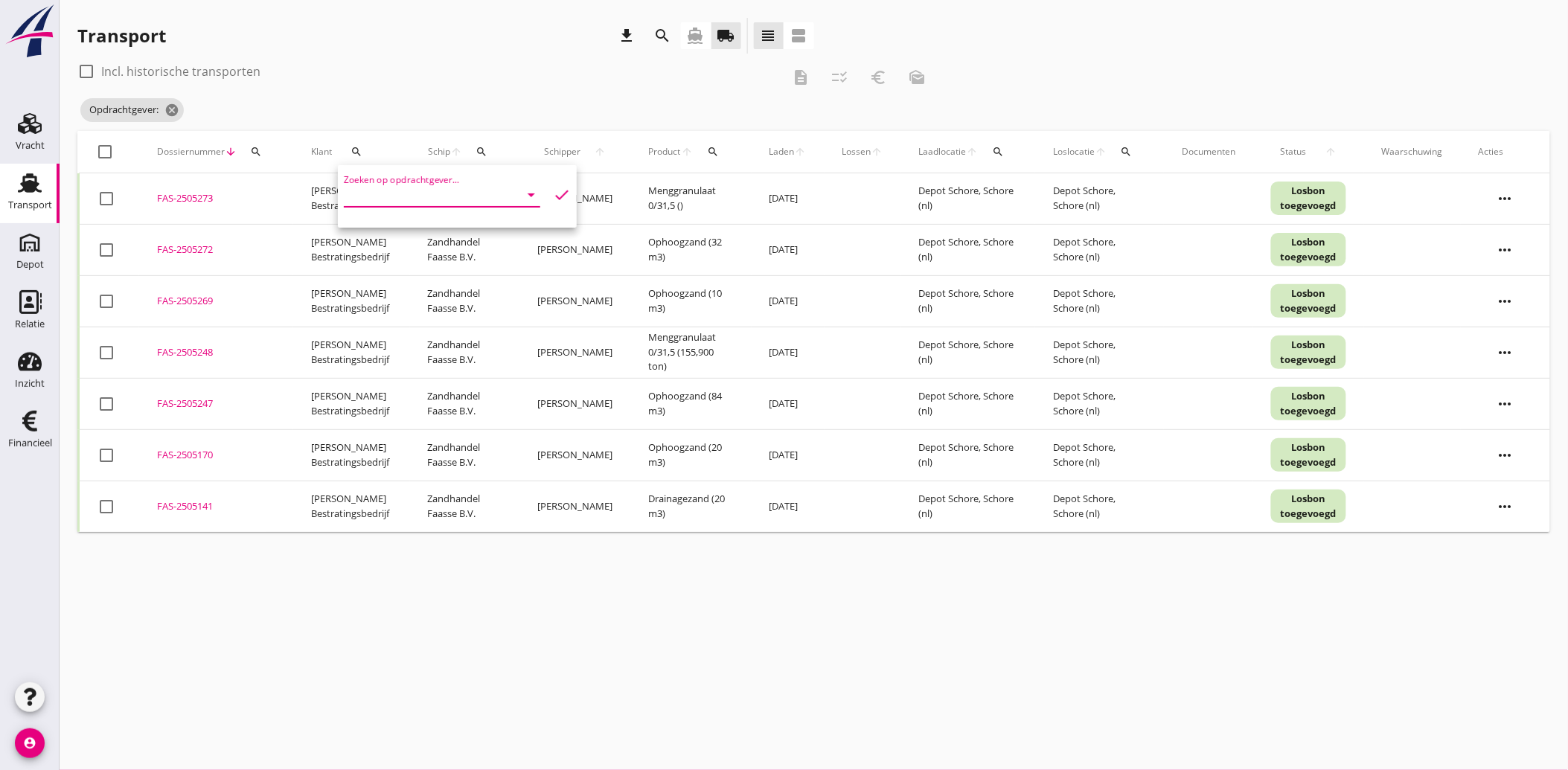
click at [418, 188] on input "Zoeken op opdrachtgever..." at bounding box center [421, 194] width 155 height 23
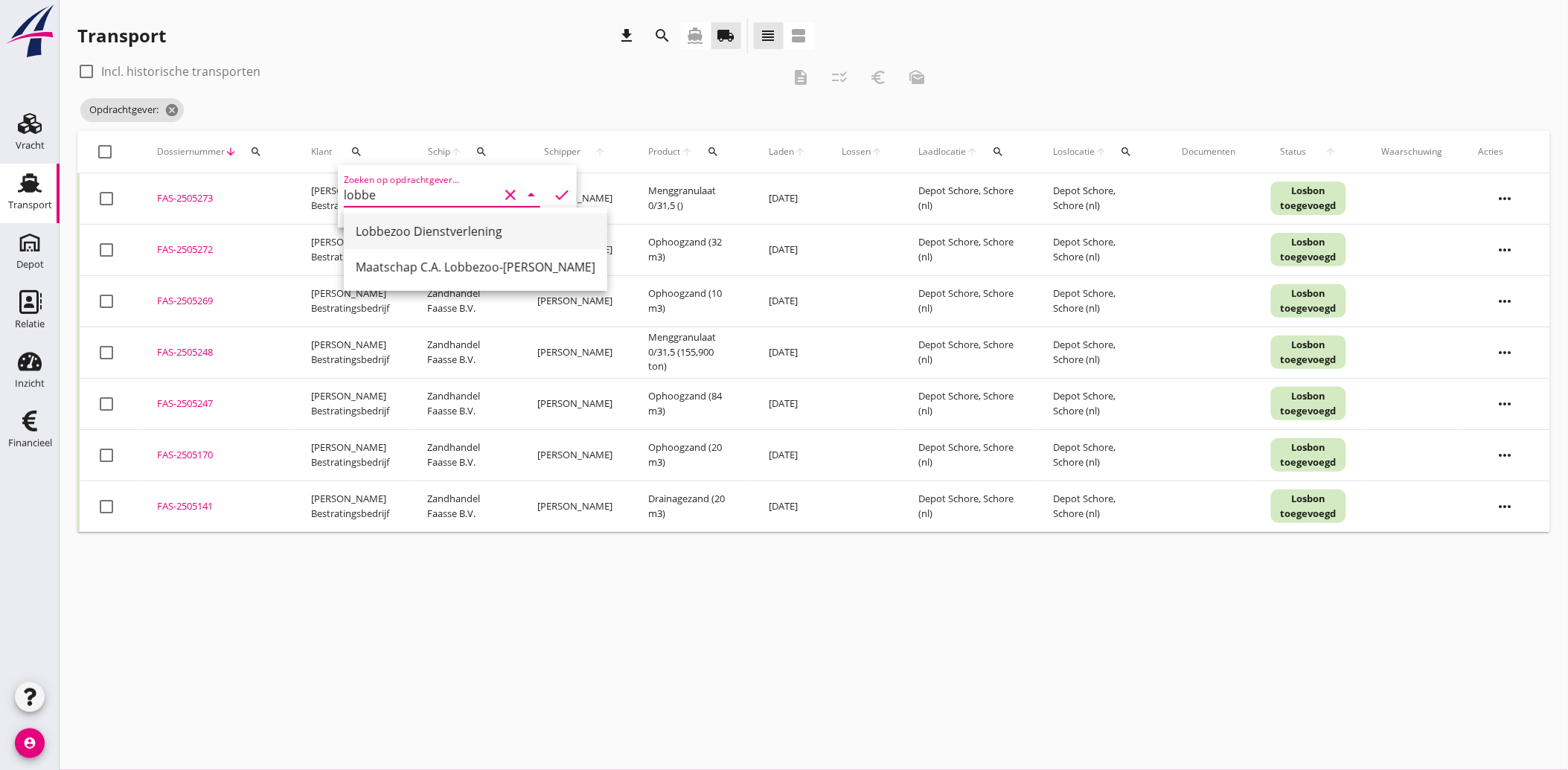
click at [424, 223] on div "Lobbezoo Dienstverlening" at bounding box center [475, 231] width 239 height 18
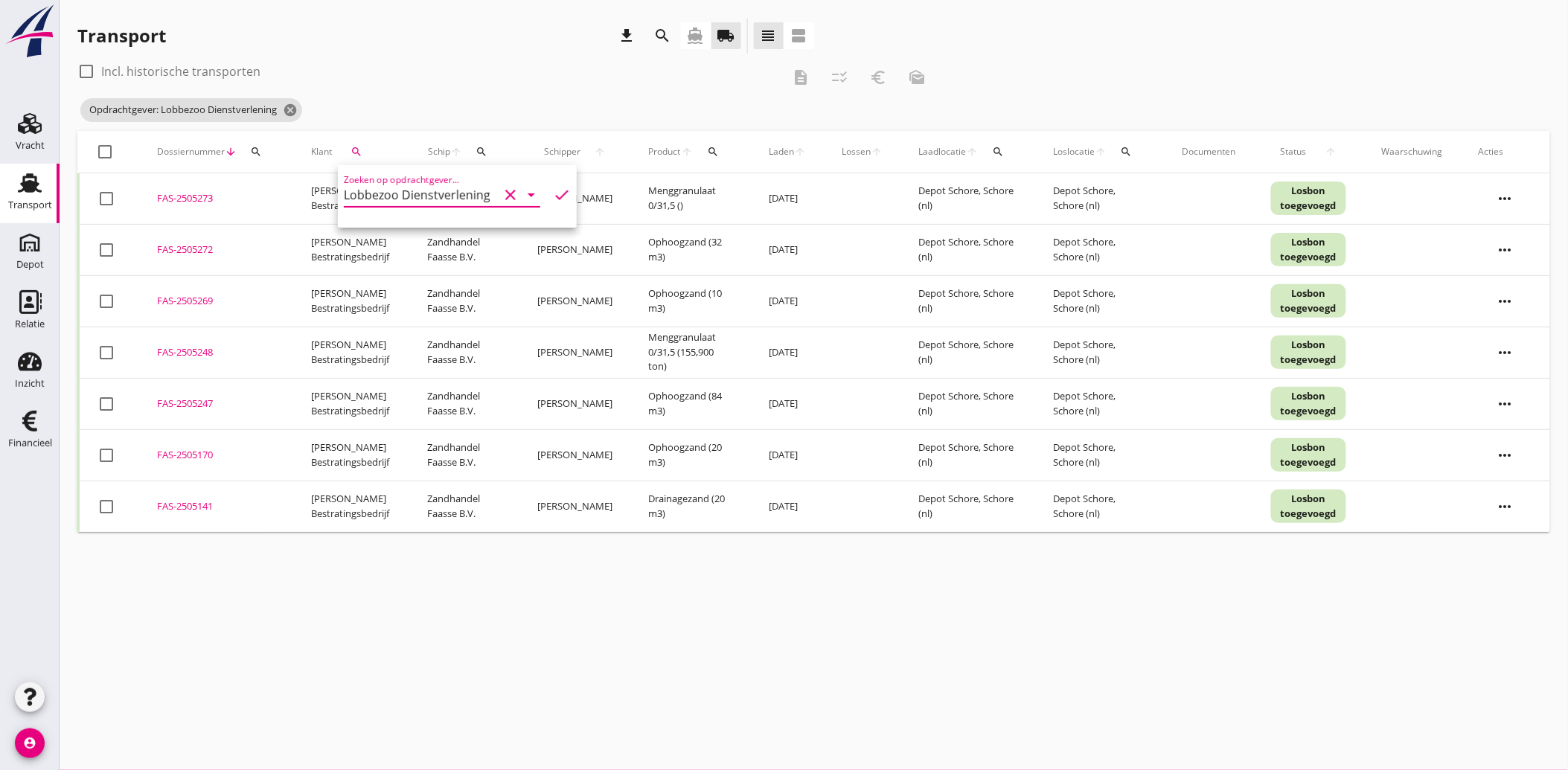
type input "Lobbezoo Dienstverlening"
click at [553, 195] on icon "check" at bounding box center [561, 194] width 18 height 18
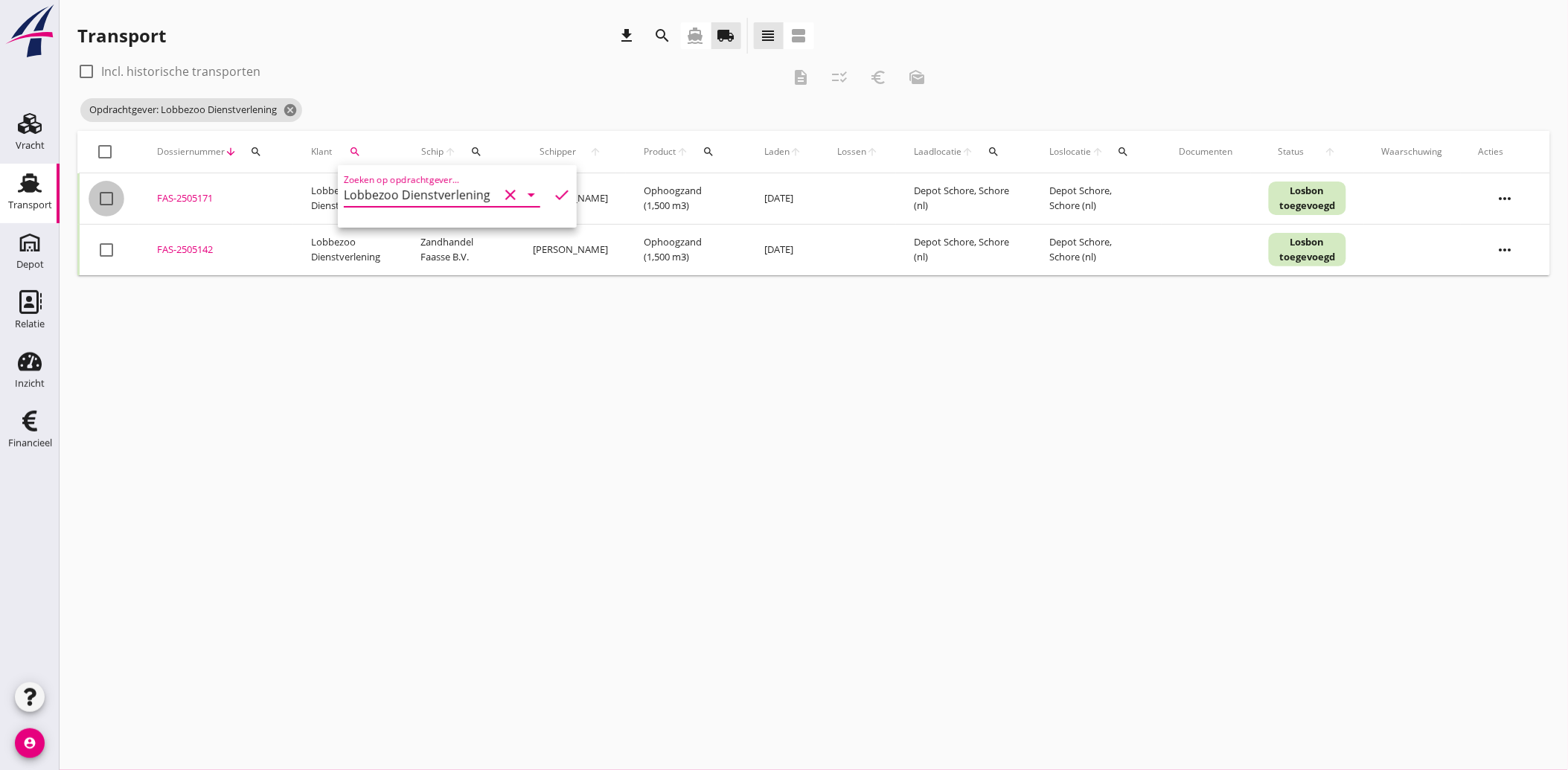
drag, startPoint x: 104, startPoint y: 199, endPoint x: 92, endPoint y: 236, distance: 38.9
click at [104, 199] on div at bounding box center [106, 198] width 25 height 25
checkbox input "true"
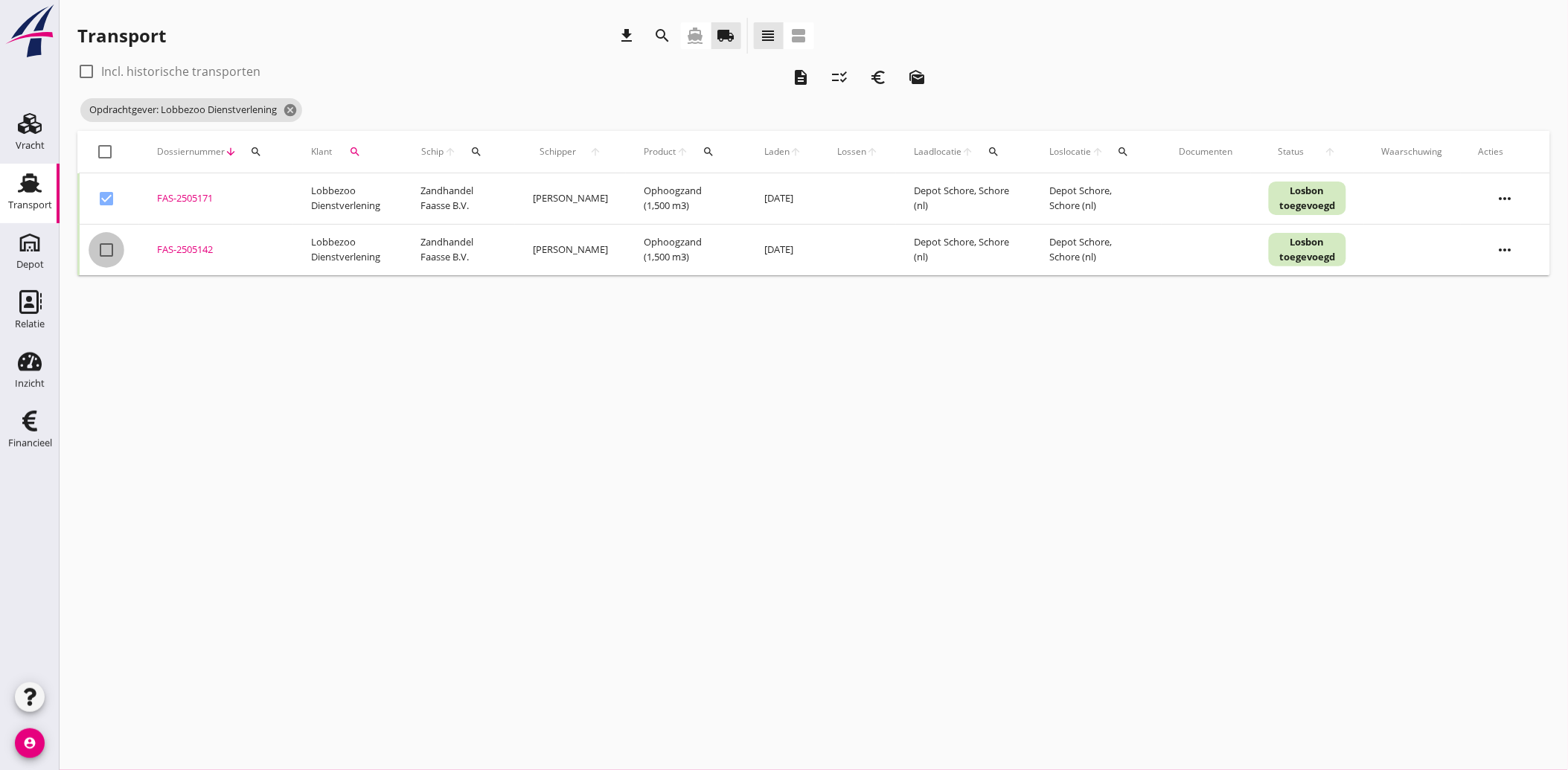
click at [115, 247] on div at bounding box center [106, 250] width 25 height 25
checkbox input "true"
click at [872, 76] on icon "euro_symbol" at bounding box center [878, 77] width 18 height 18
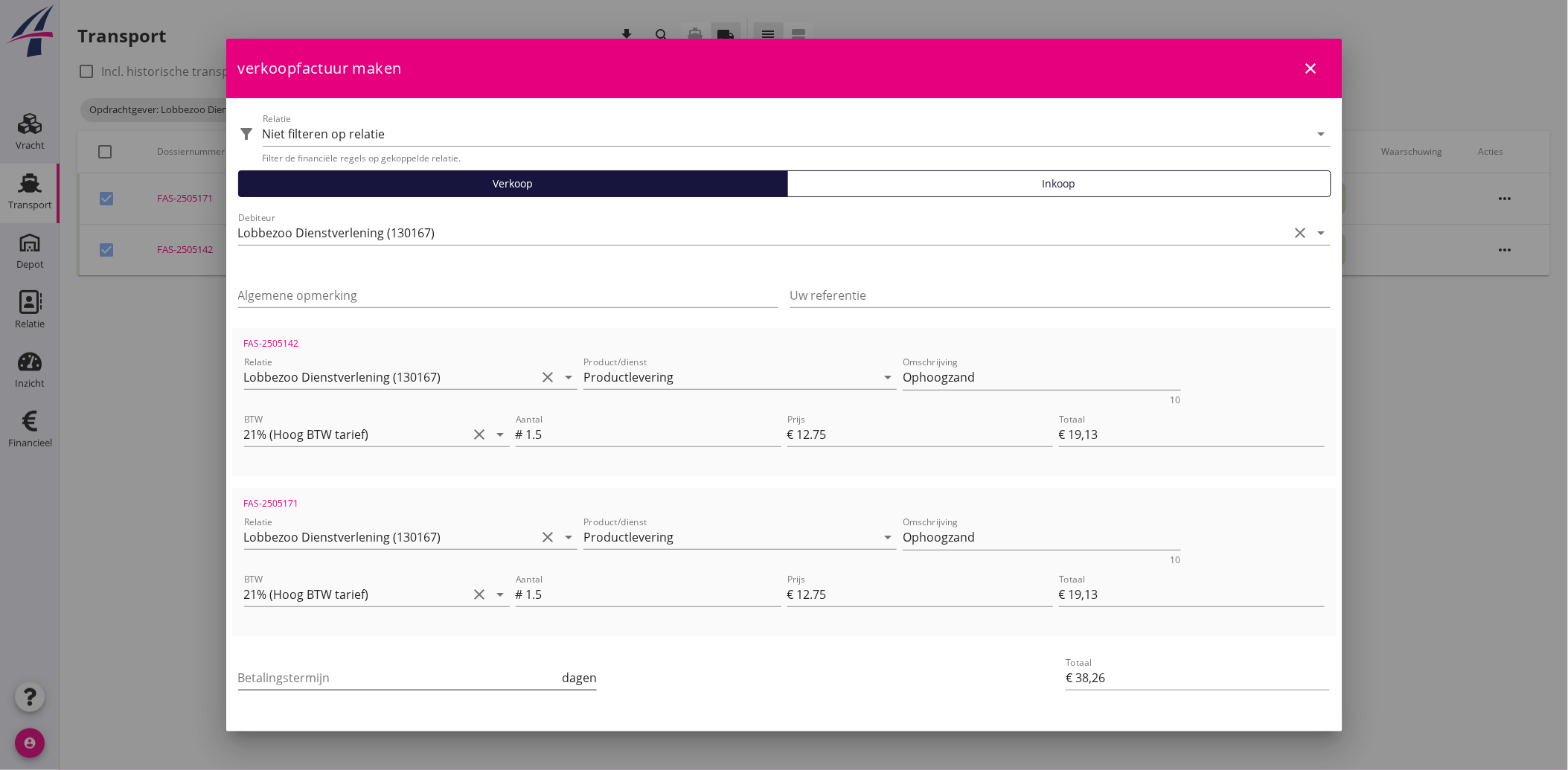
click at [323, 675] on input "Betalingstermijn" at bounding box center [399, 677] width 321 height 23
type input "30"
click at [686, 643] on div at bounding box center [784, 642] width 1104 height 12
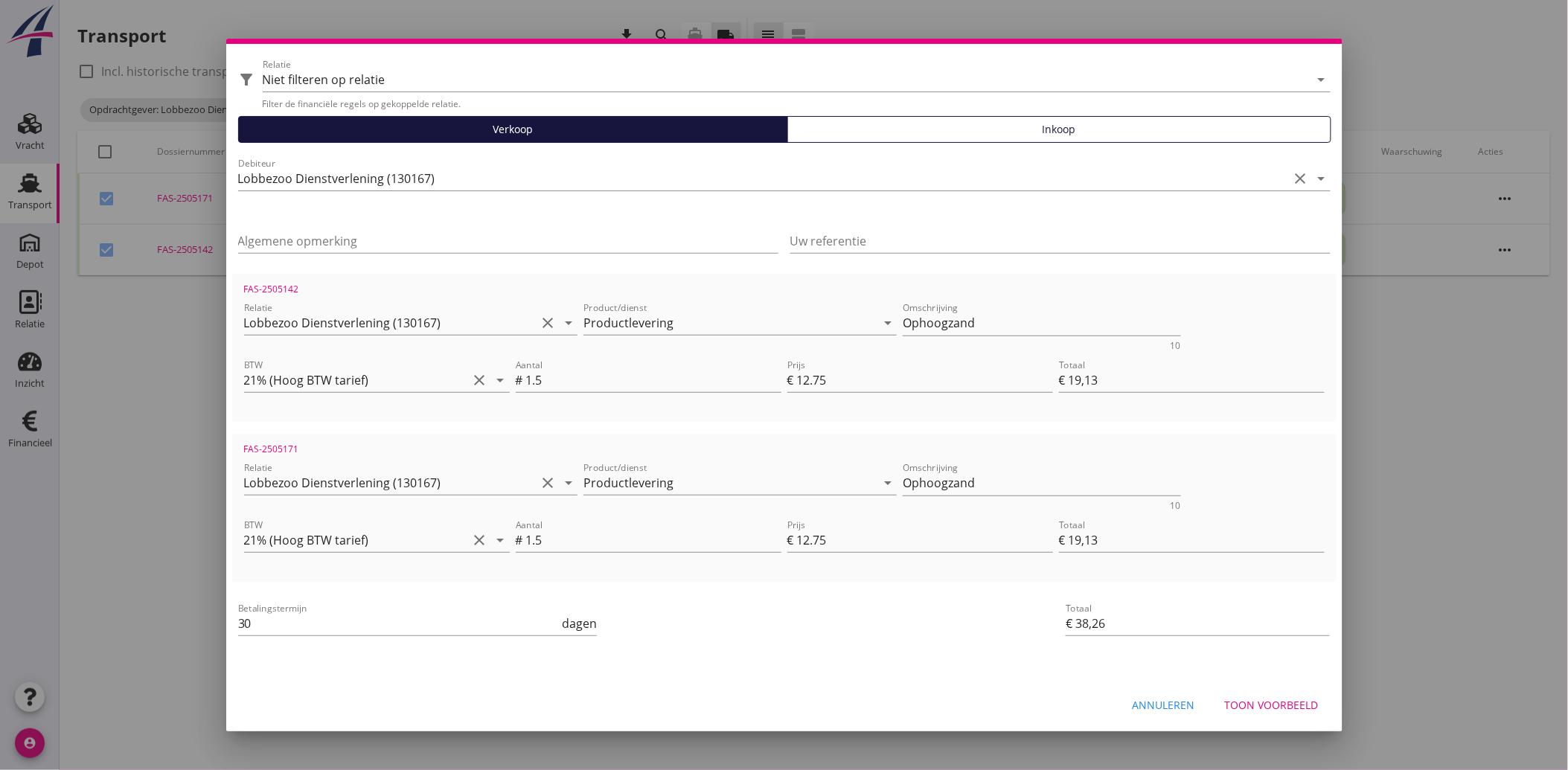
click at [1260, 702] on div "Toon voorbeeld" at bounding box center [1271, 705] width 94 height 16
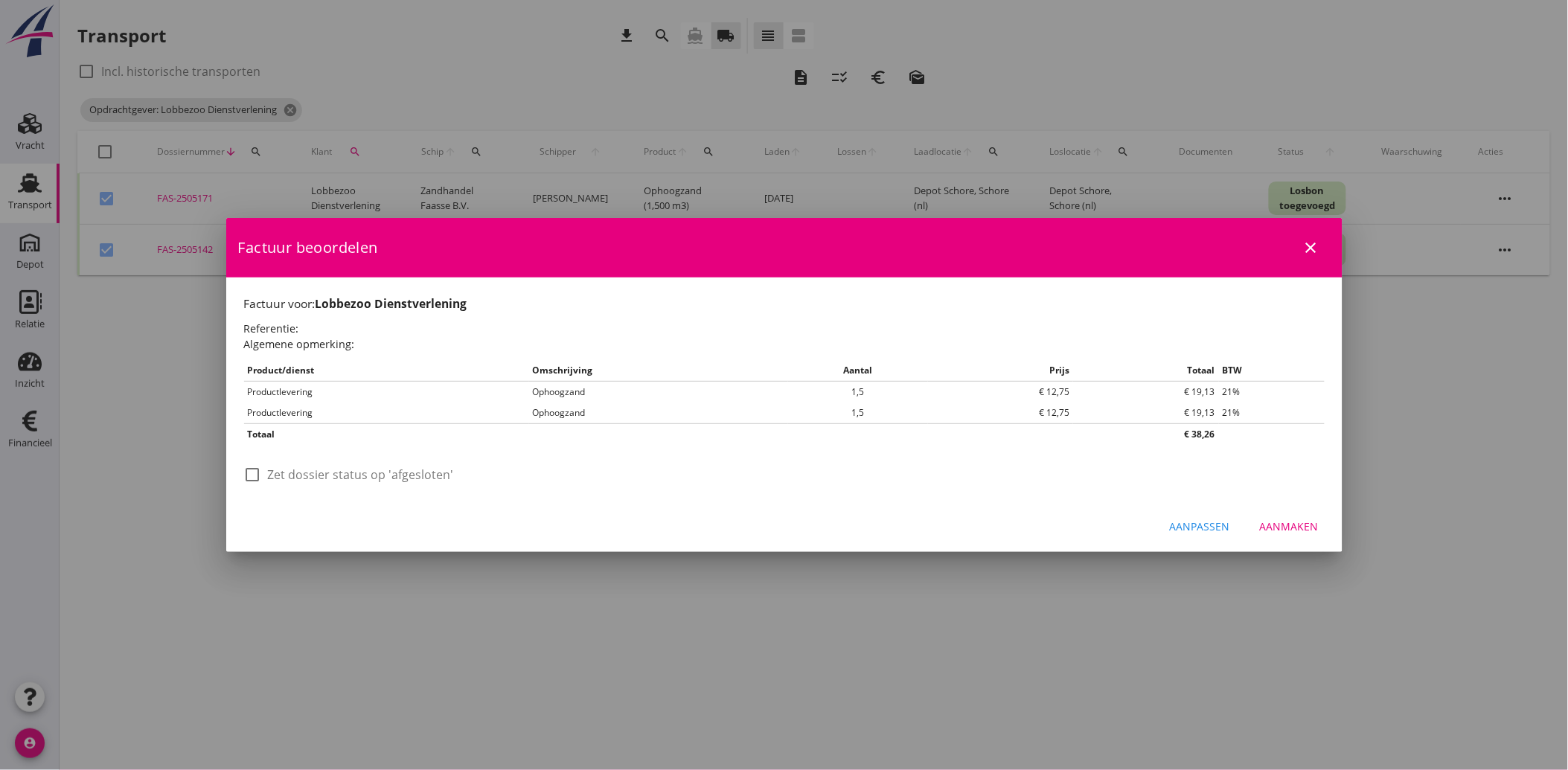
scroll to position [0, 0]
click at [278, 474] on label "Zet dossier status op 'afgesloten'" at bounding box center [361, 475] width 186 height 15
checkbox input "true"
click at [1299, 522] on div "Aanmaken" at bounding box center [1289, 526] width 59 height 16
checkbox input "false"
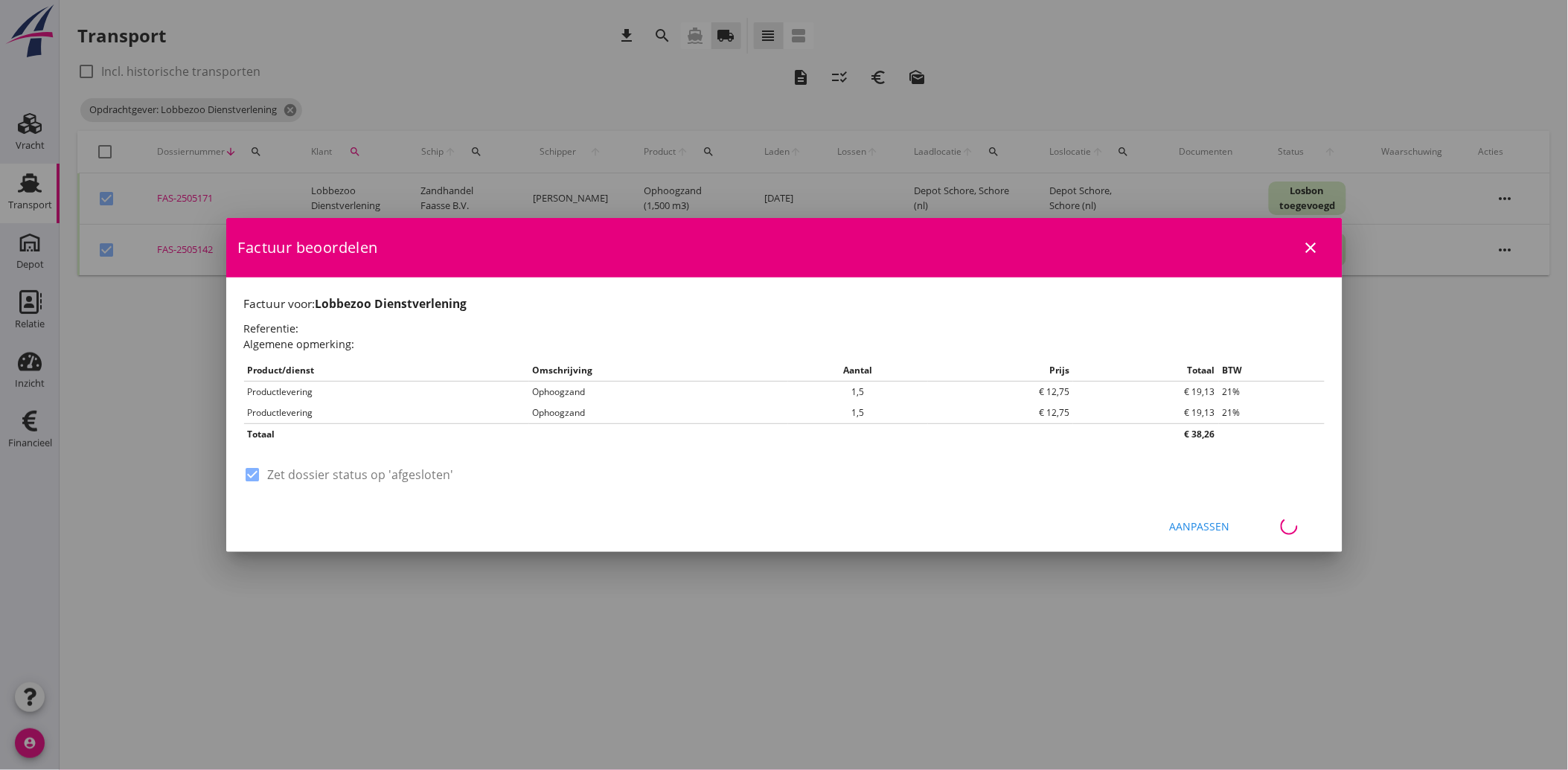
checkbox input "false"
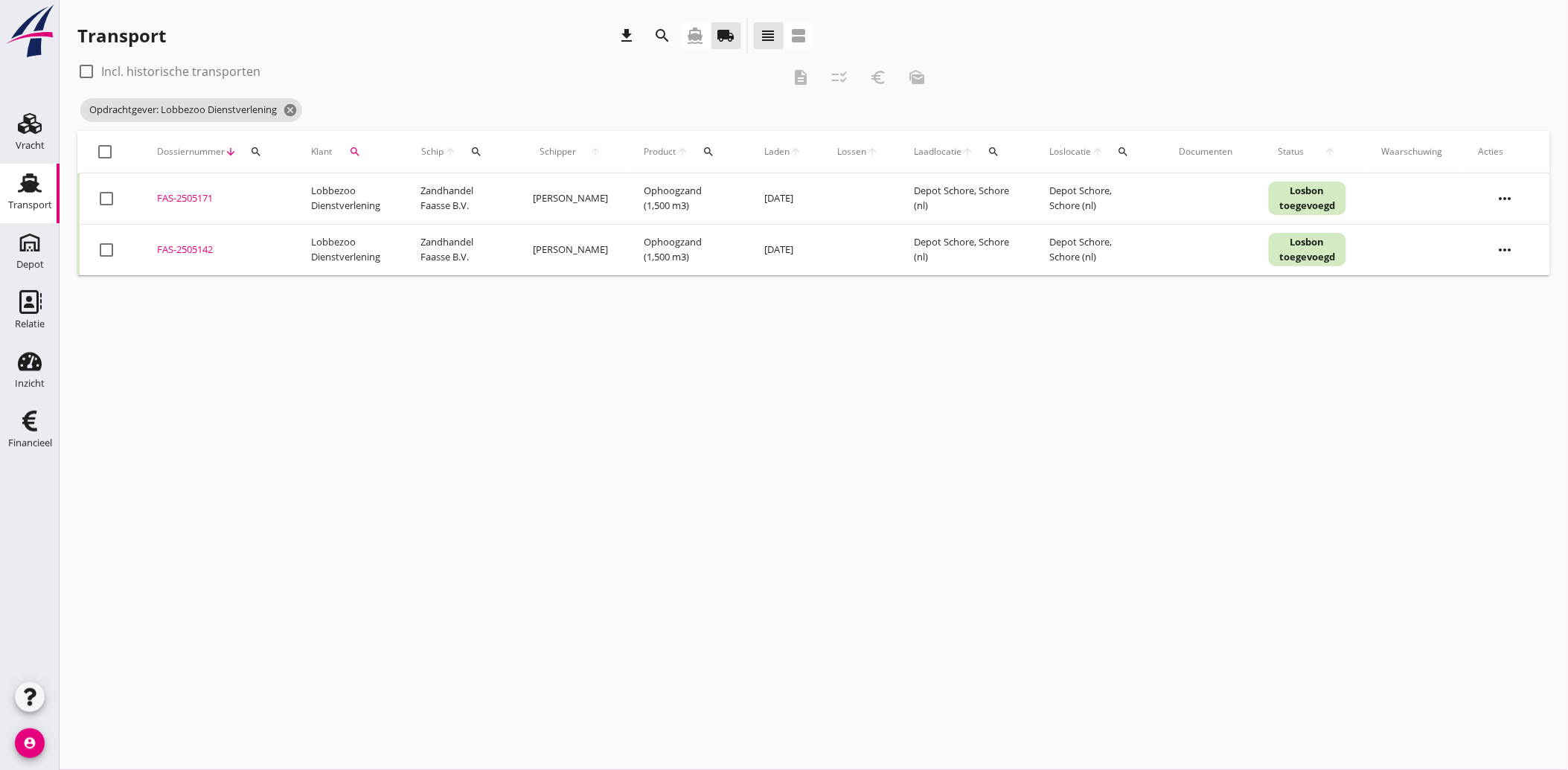
click at [350, 148] on icon "search" at bounding box center [355, 151] width 12 height 12
click at [506, 195] on icon "clear" at bounding box center [510, 194] width 18 height 18
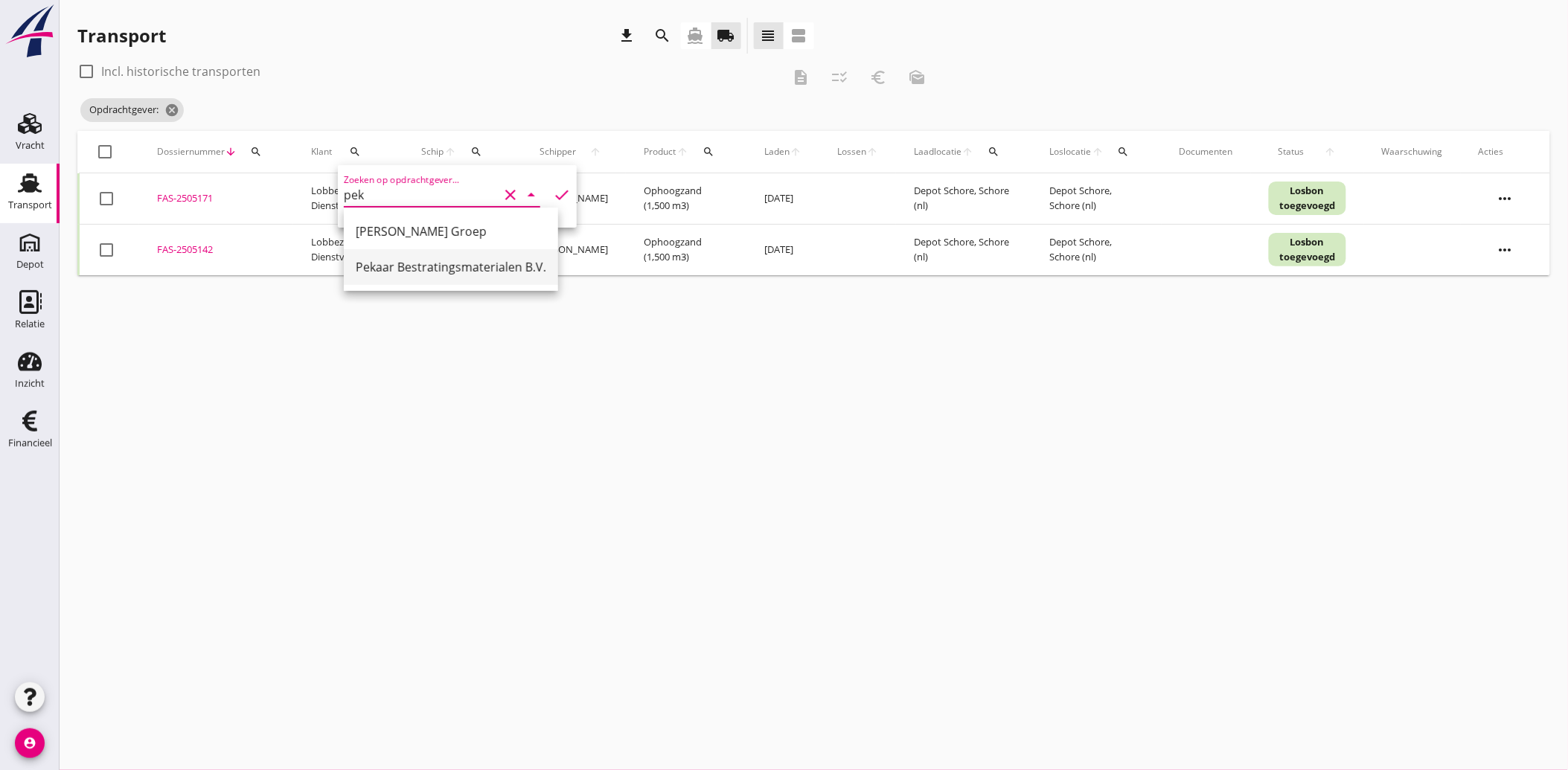
click at [425, 261] on div "Pekaar Bestratingsmaterialen B.V." at bounding box center [451, 267] width 191 height 18
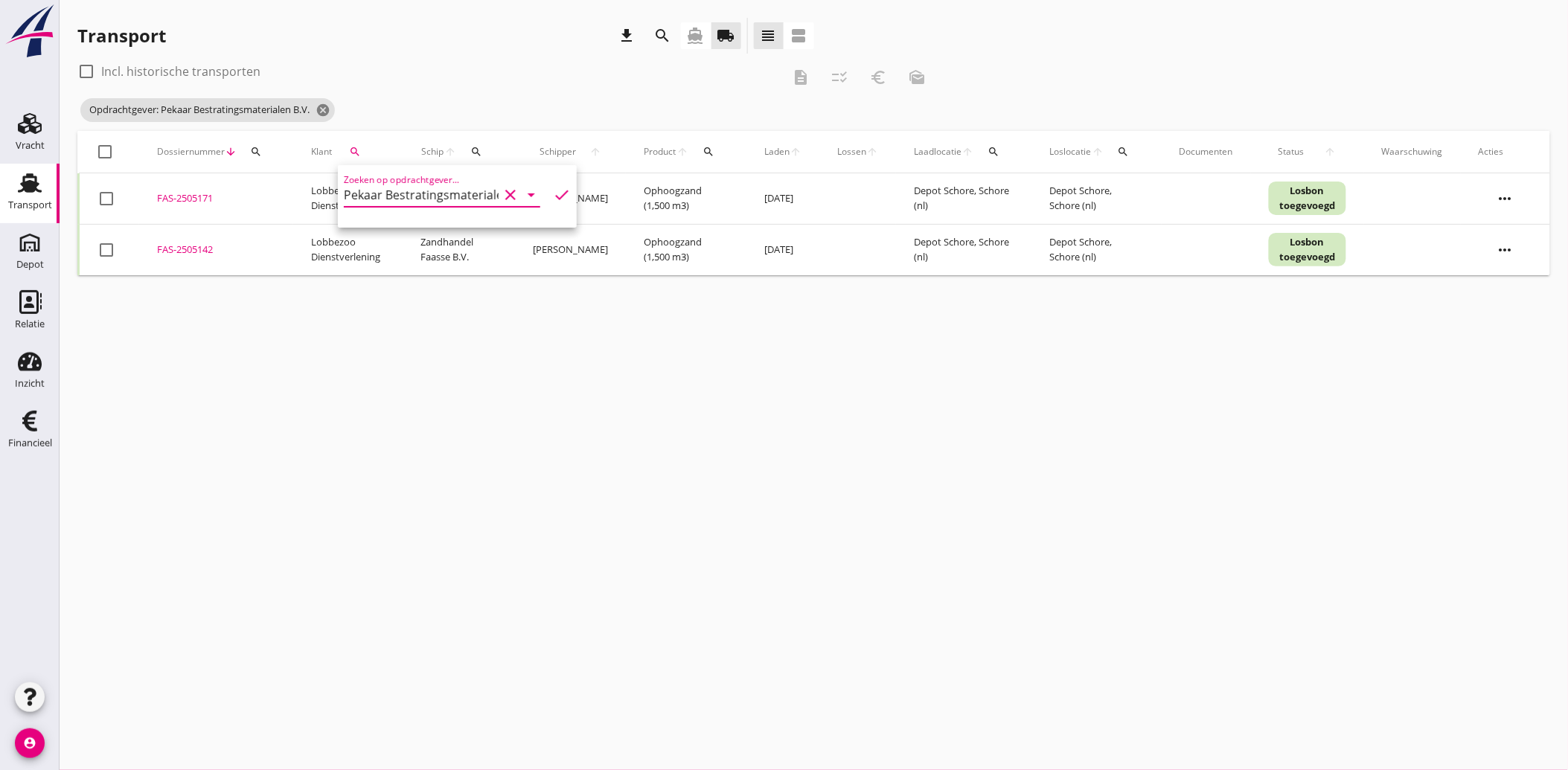
type input "Pekaar Bestratingsmaterialen B.V."
click at [554, 188] on icon "check" at bounding box center [561, 194] width 18 height 18
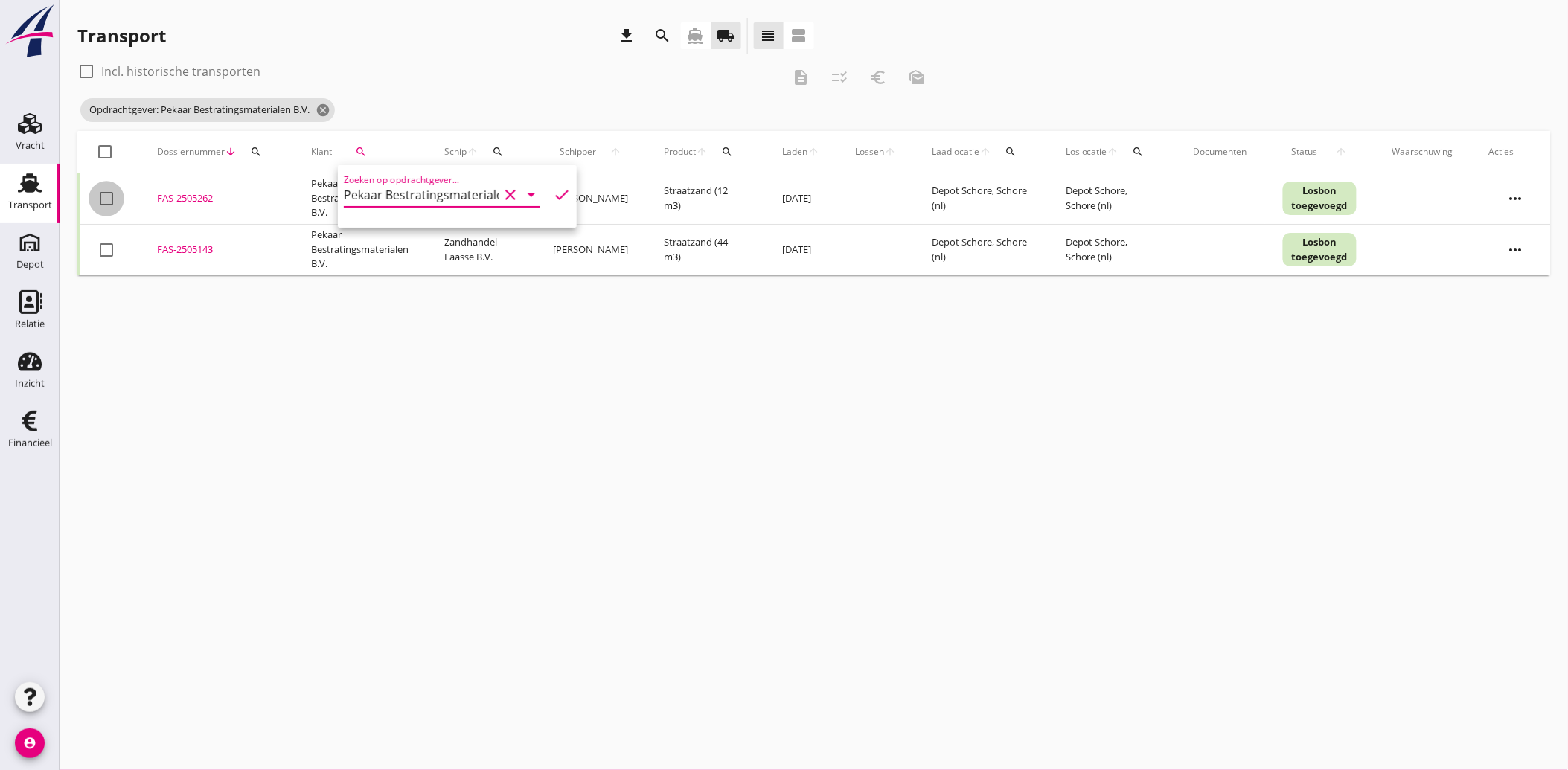
click at [106, 205] on div at bounding box center [106, 198] width 25 height 25
checkbox input "true"
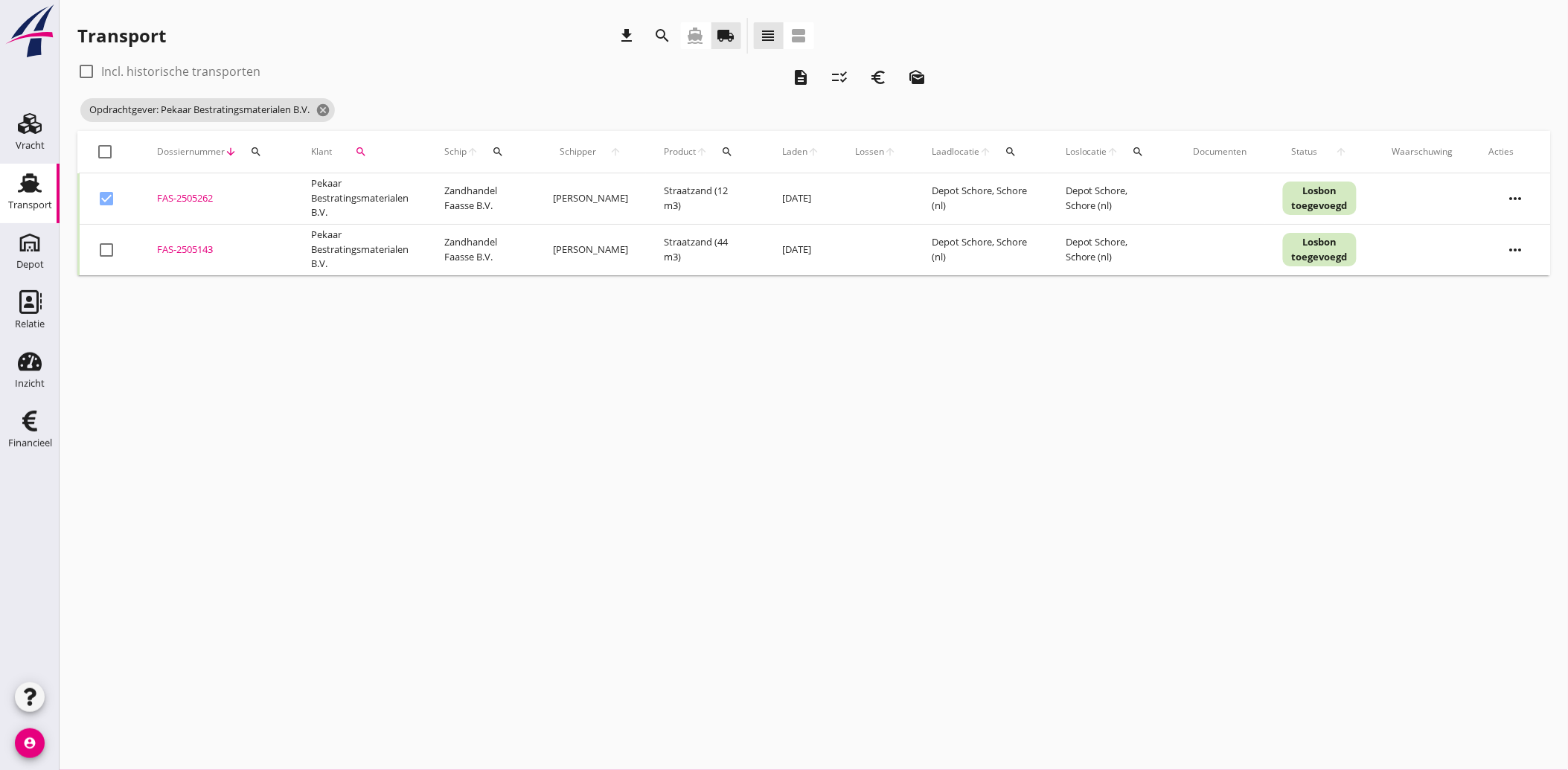
click at [106, 249] on div at bounding box center [106, 250] width 25 height 25
checkbox input "true"
click at [874, 77] on icon "euro_symbol" at bounding box center [878, 77] width 18 height 18
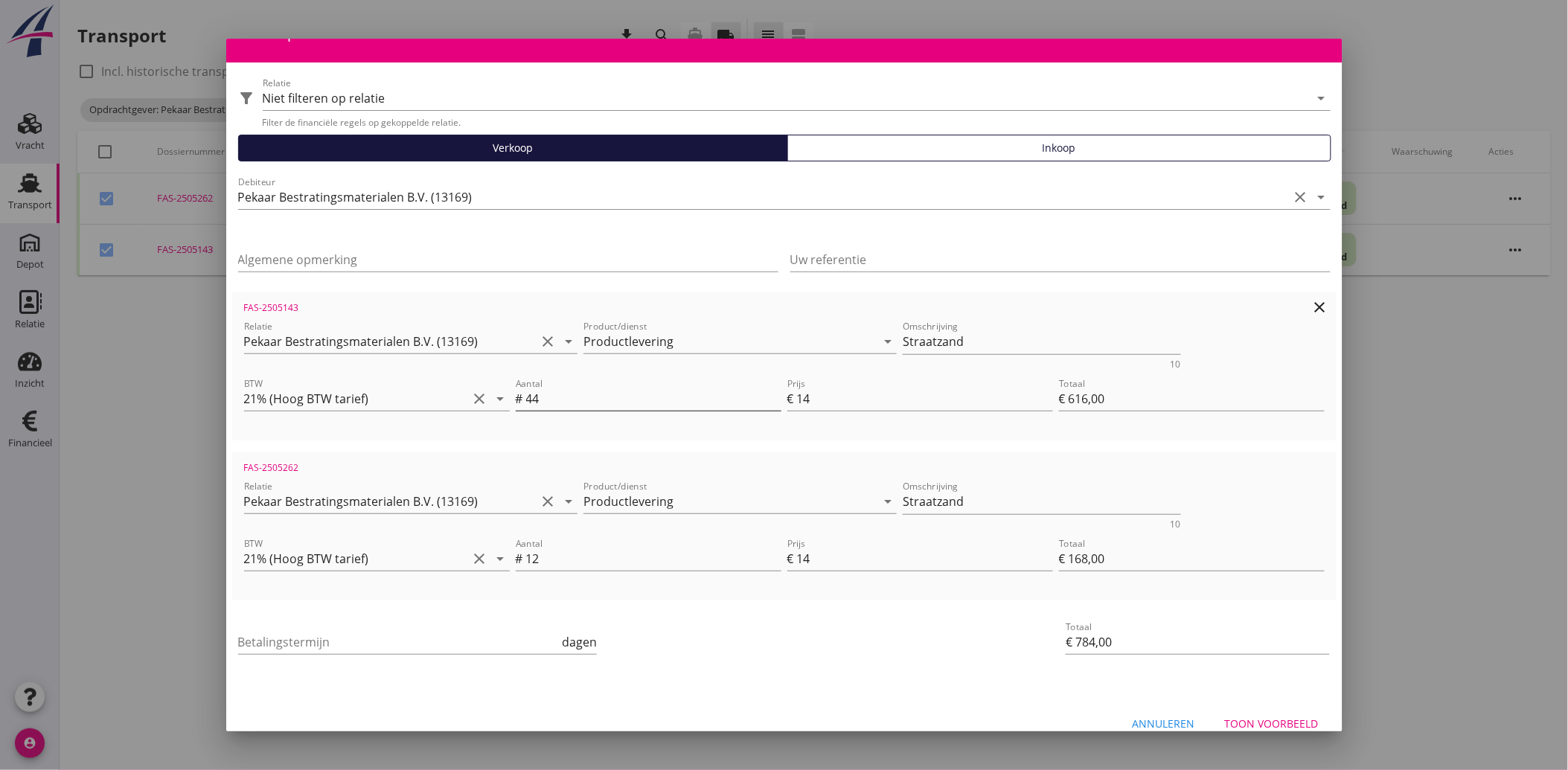
scroll to position [54, 0]
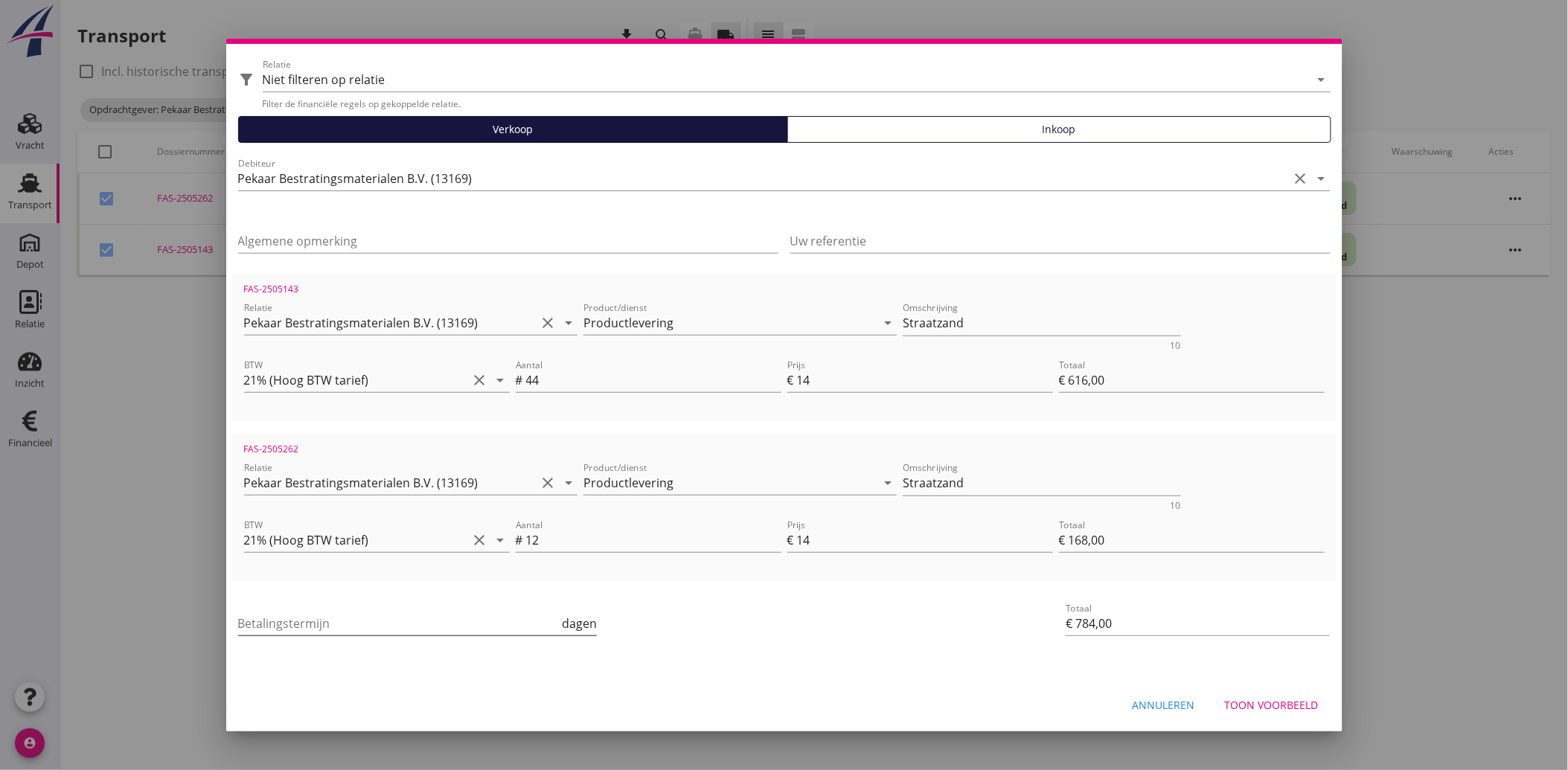
click at [292, 612] on input "Betalingstermijn" at bounding box center [399, 623] width 321 height 23
type input "30"
click at [1024, 654] on div "Betalingstermijn 30 dagen Totaal € 784,00" at bounding box center [784, 624] width 1104 height 63
click at [1250, 701] on div "Toon voorbeeld" at bounding box center [1271, 705] width 94 height 16
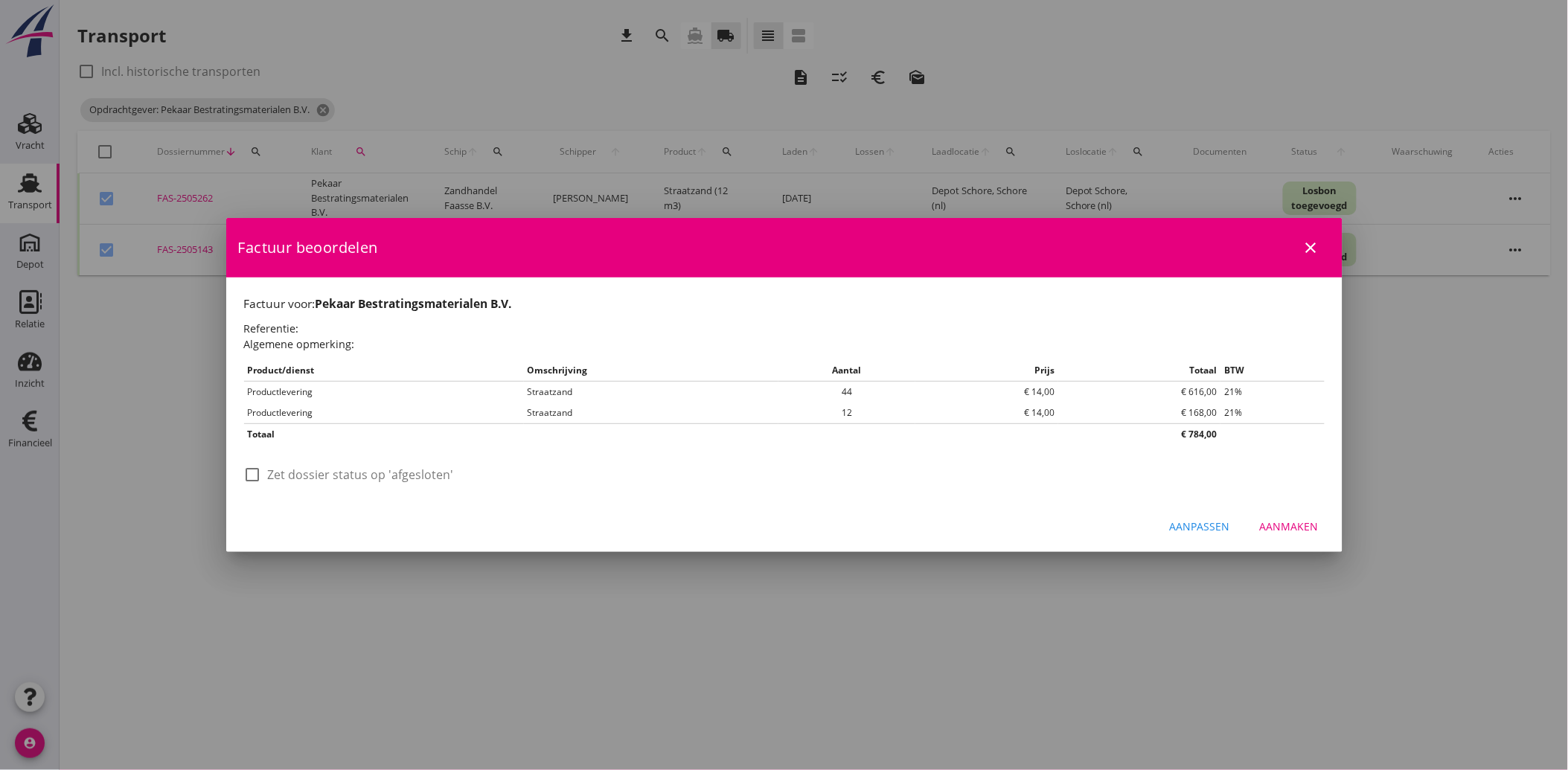
scroll to position [0, 0]
drag, startPoint x: 256, startPoint y: 471, endPoint x: 737, endPoint y: 532, distance: 484.9
click at [256, 472] on div at bounding box center [253, 474] width 25 height 25
checkbox input "true"
click at [1296, 524] on div "Aanmaken" at bounding box center [1289, 526] width 59 height 16
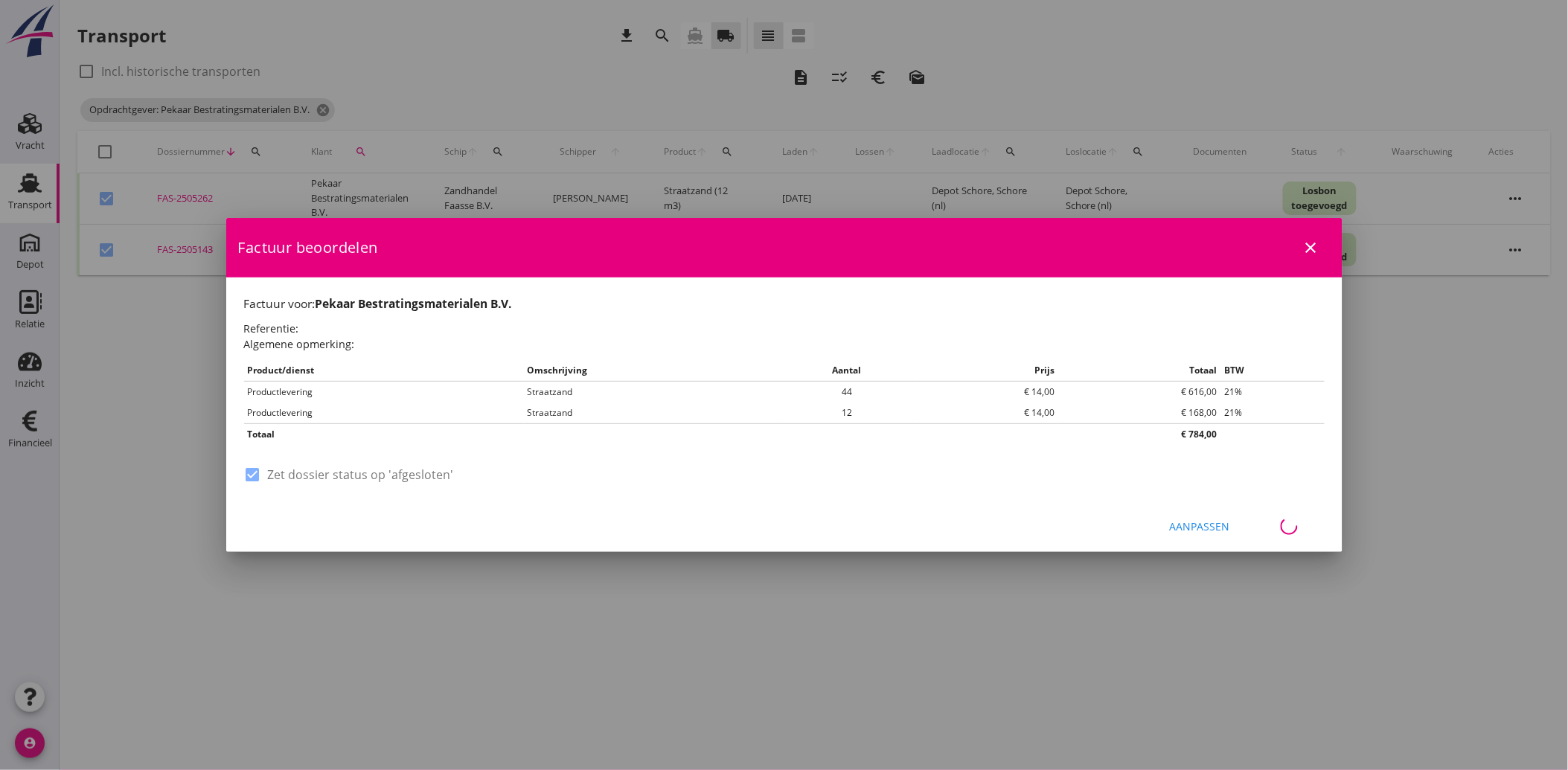
checkbox input "false"
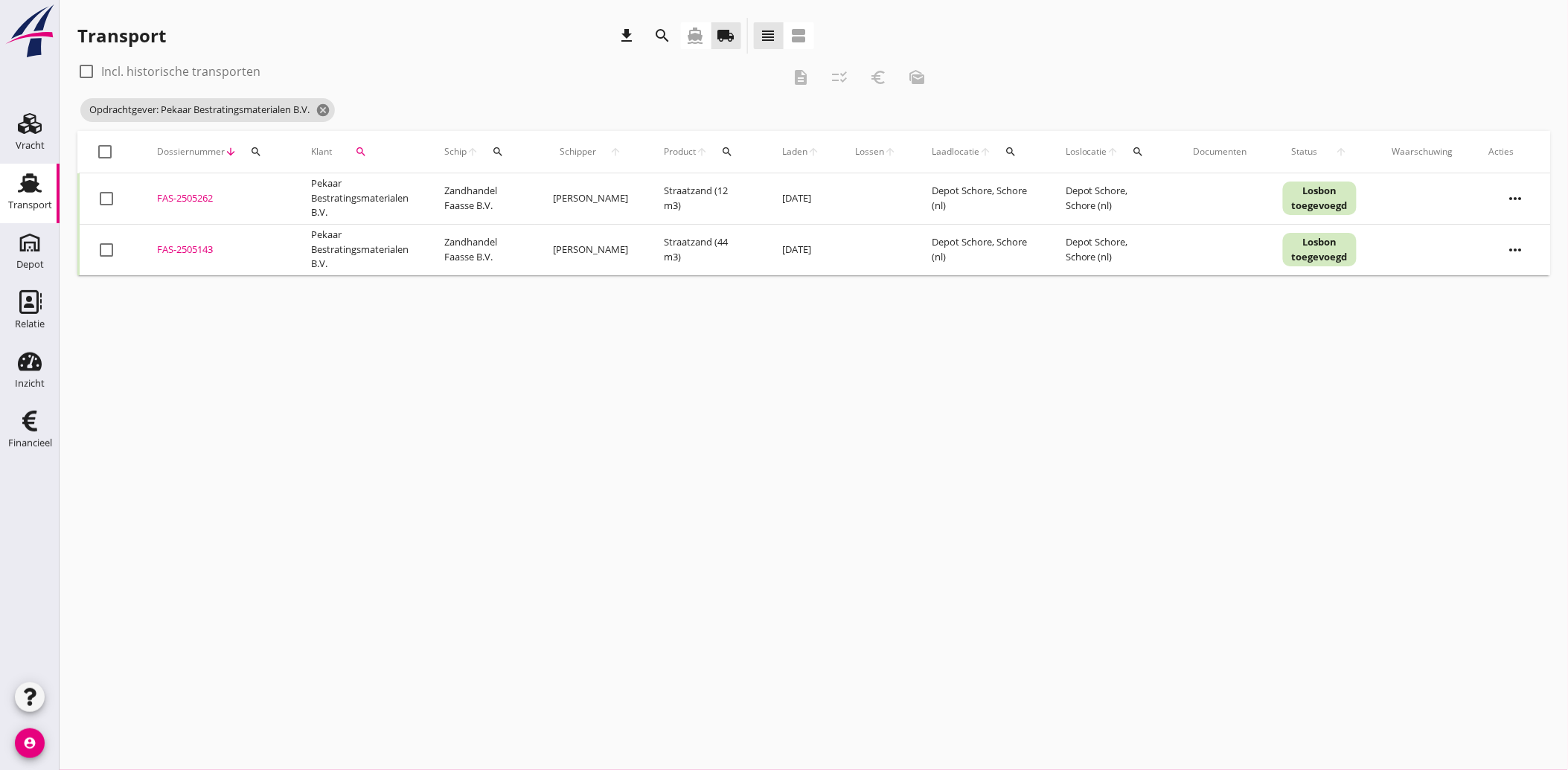
click at [359, 152] on icon "search" at bounding box center [361, 151] width 12 height 12
click at [501, 194] on icon "clear" at bounding box center [510, 194] width 18 height 18
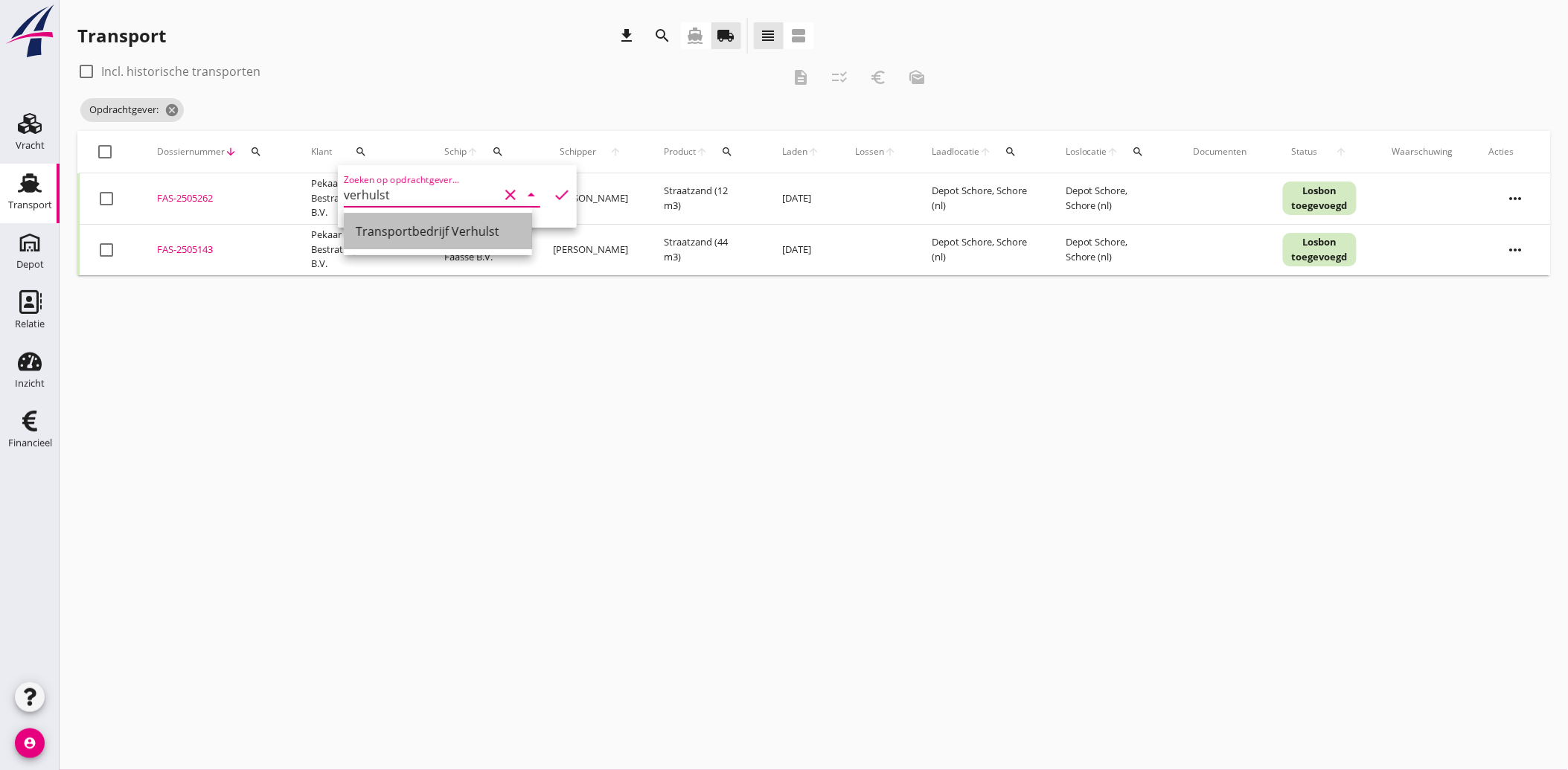
click at [422, 224] on div "Transportbedrijf Verhulst" at bounding box center [438, 231] width 164 height 18
type input "Transportbedrijf Verhulst"
click at [554, 190] on icon "check" at bounding box center [561, 194] width 18 height 18
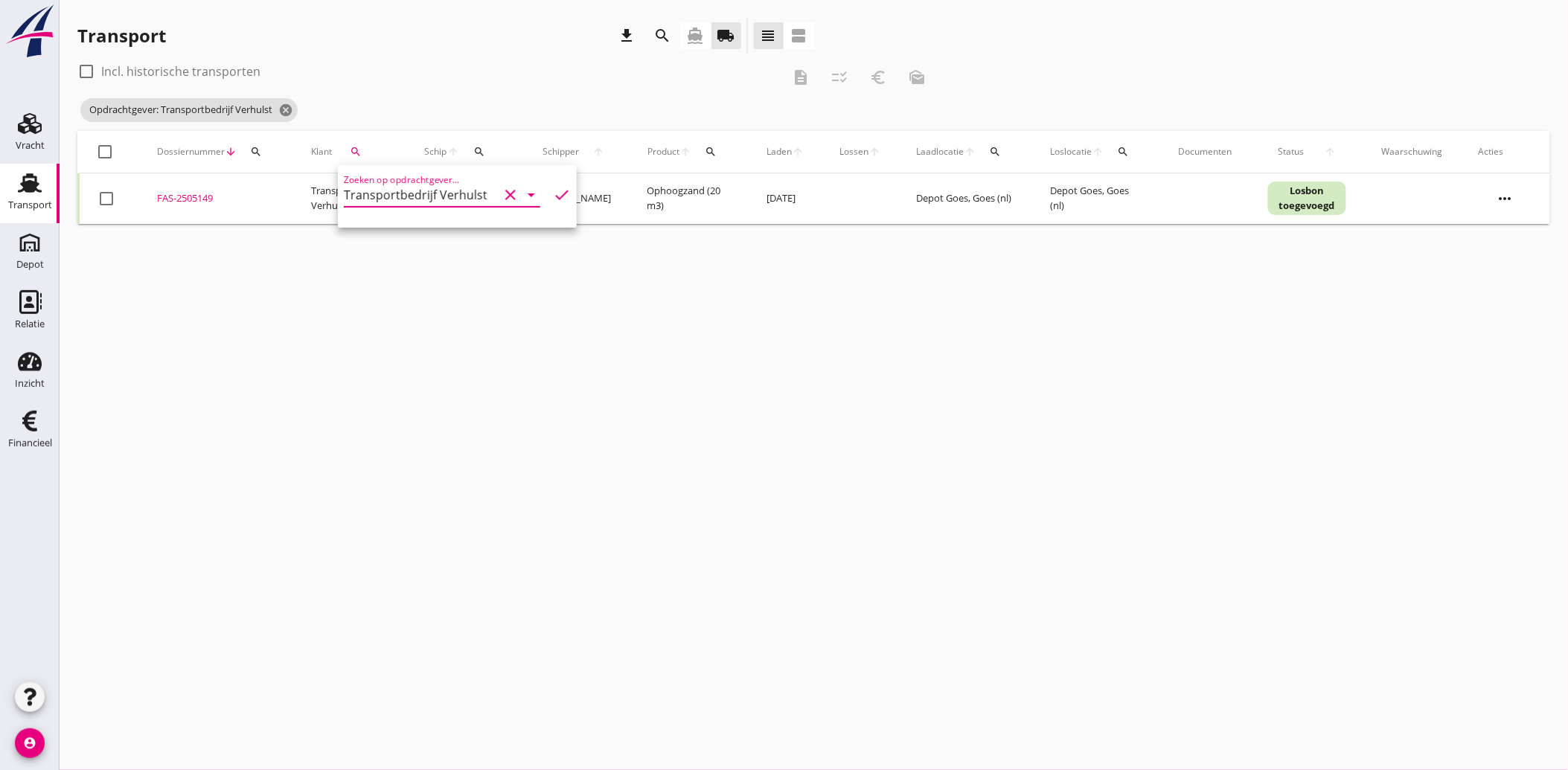
click at [554, 191] on icon "check" at bounding box center [561, 194] width 18 height 18
click at [107, 196] on div at bounding box center [106, 198] width 25 height 25
checkbox input "true"
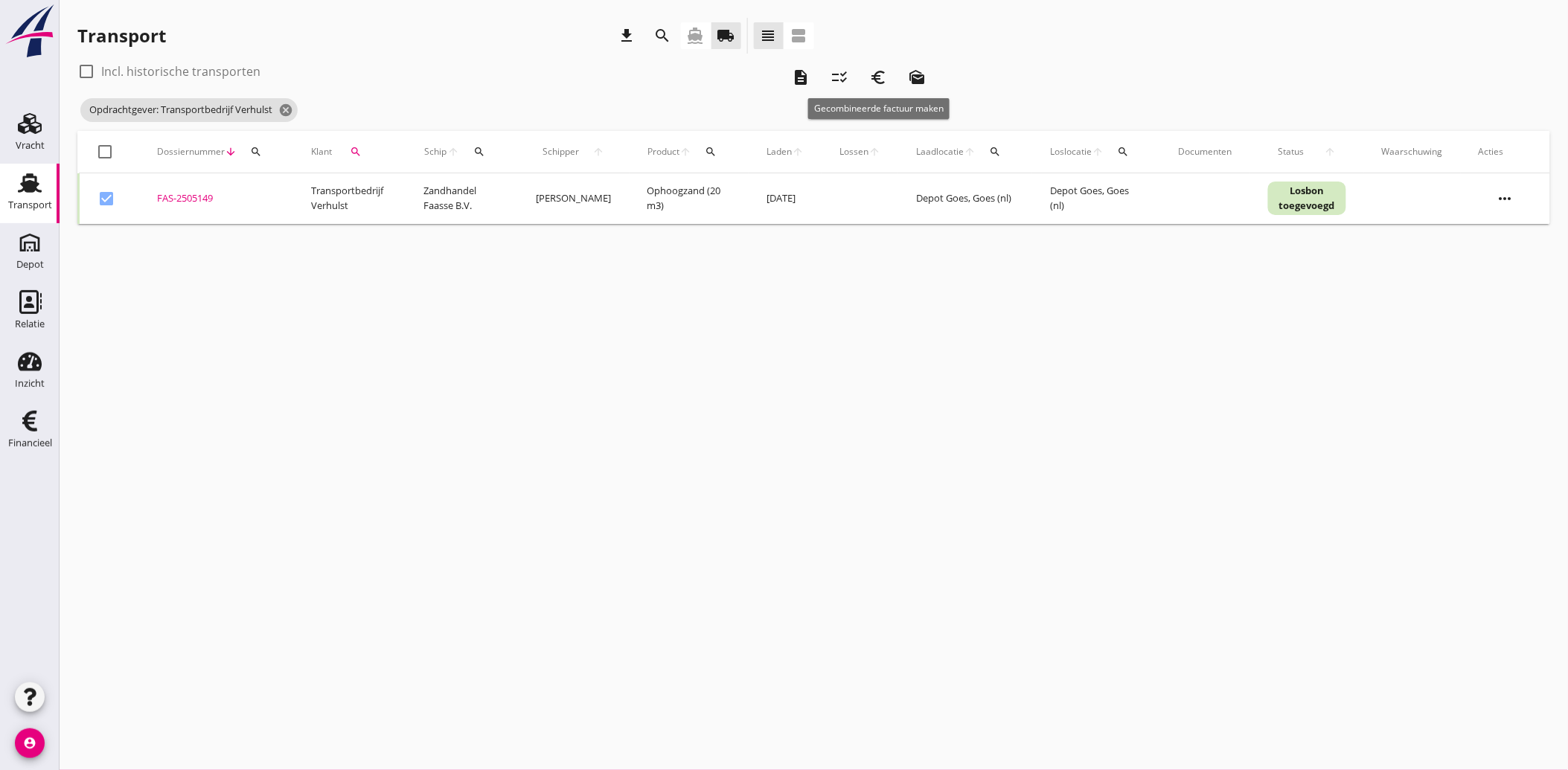
click at [884, 76] on icon "euro_symbol" at bounding box center [878, 77] width 18 height 18
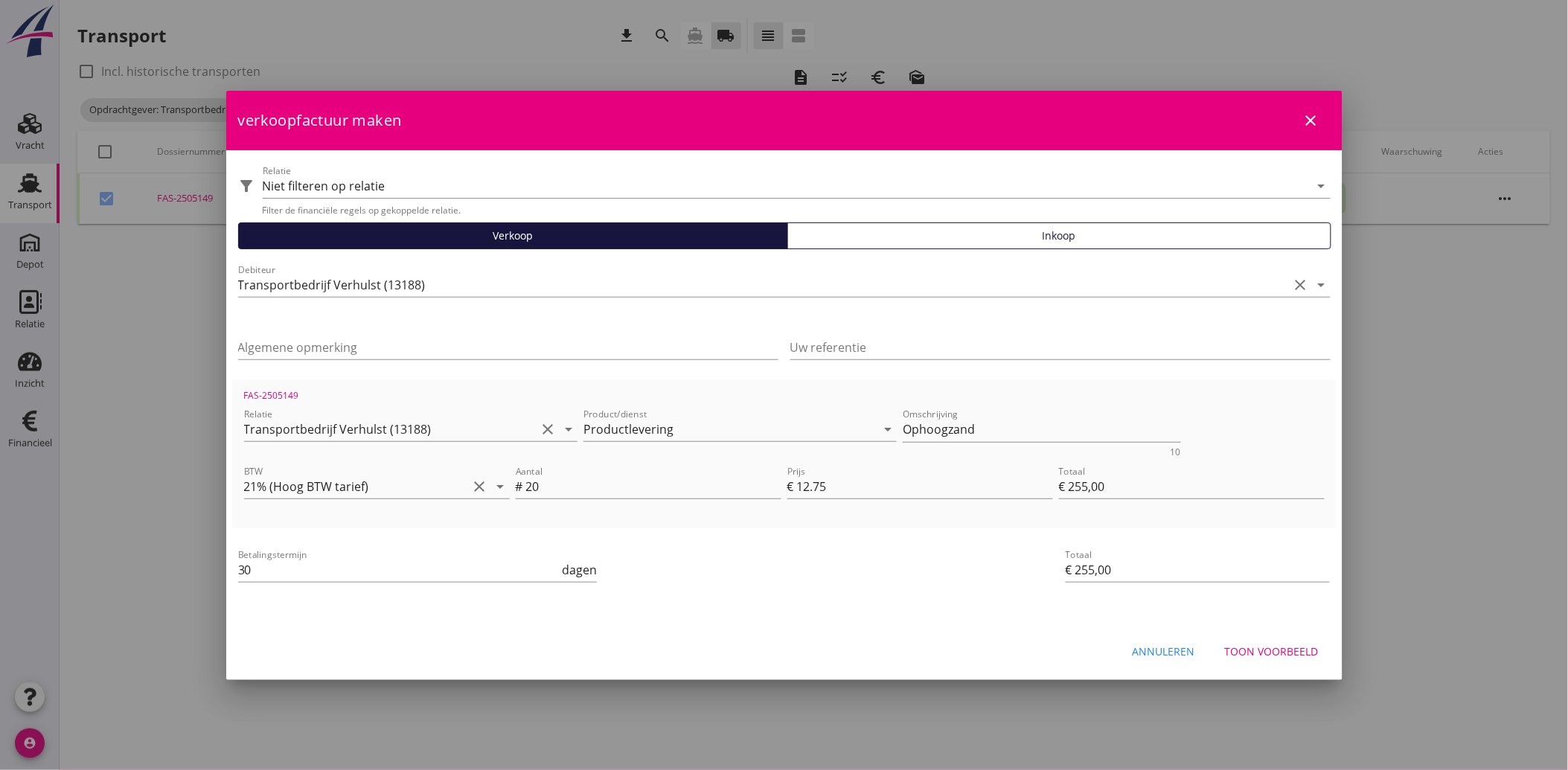
click at [1261, 648] on div "Toon voorbeeld" at bounding box center [1271, 651] width 94 height 16
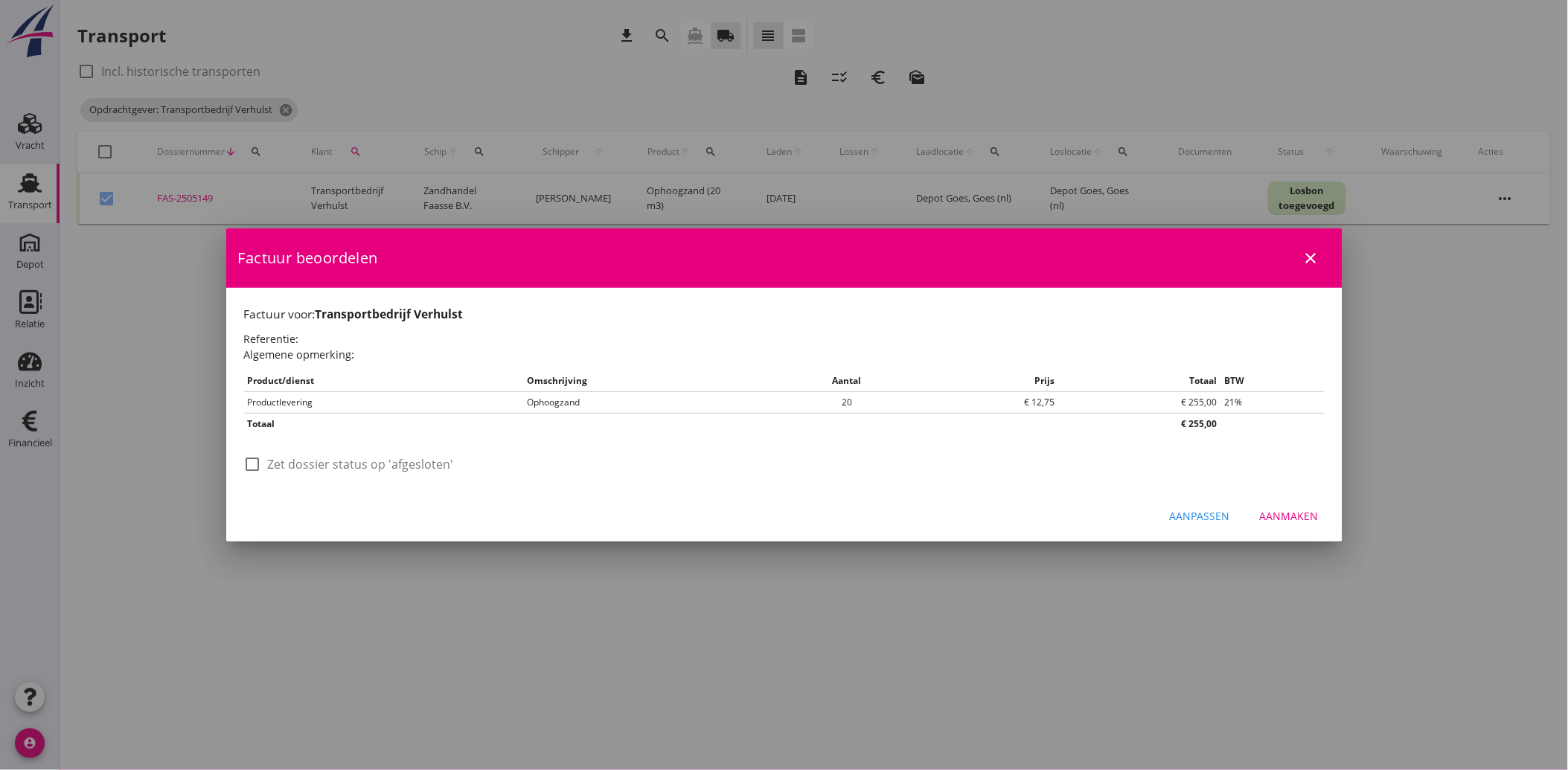
click at [301, 465] on label "Zet dossier status op 'afgesloten'" at bounding box center [361, 465] width 186 height 15
checkbox input "true"
click at [1295, 503] on button "Aanmaken" at bounding box center [1289, 516] width 83 height 27
checkbox input "false"
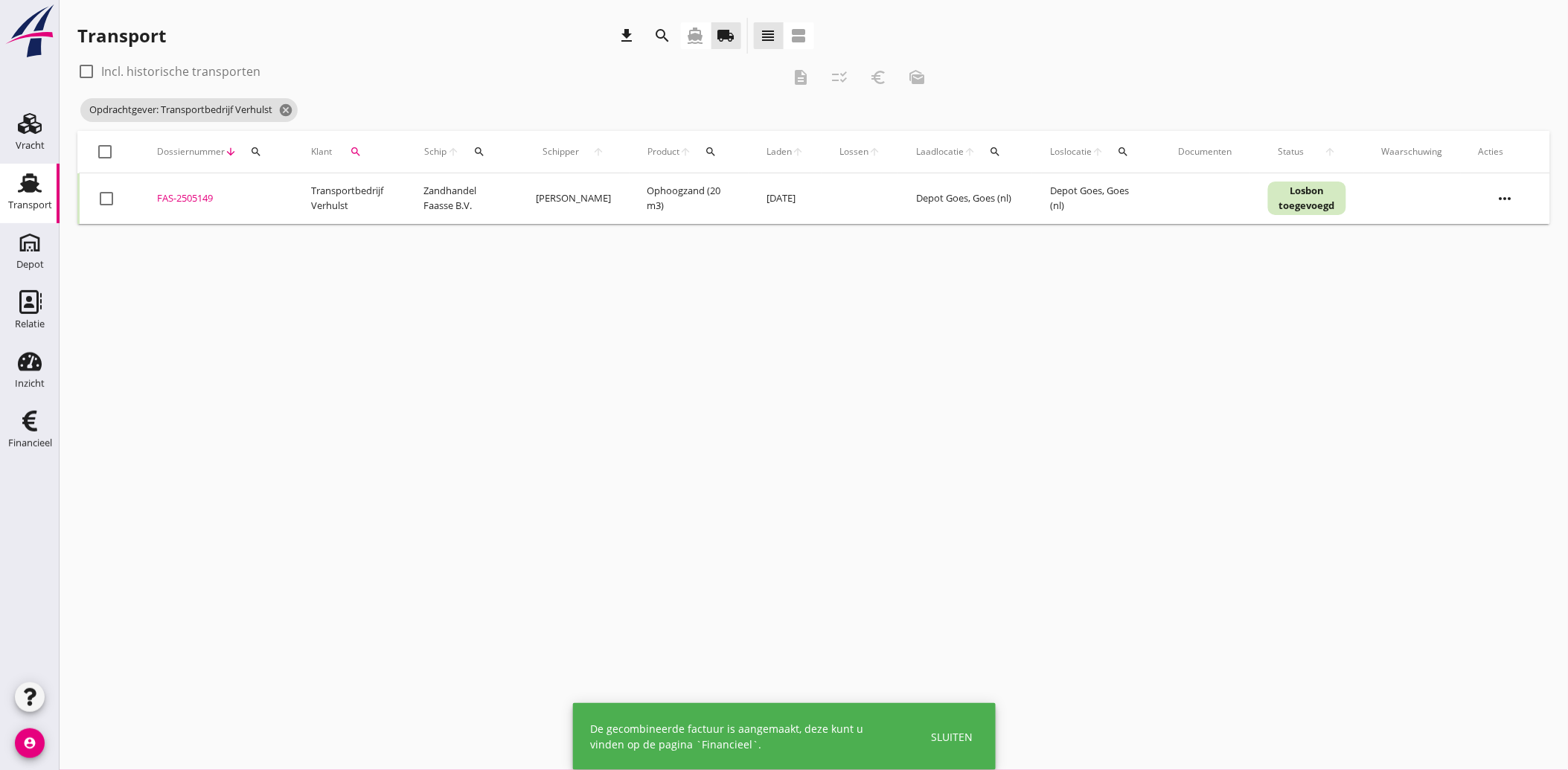
click at [359, 144] on button "search" at bounding box center [356, 151] width 36 height 27
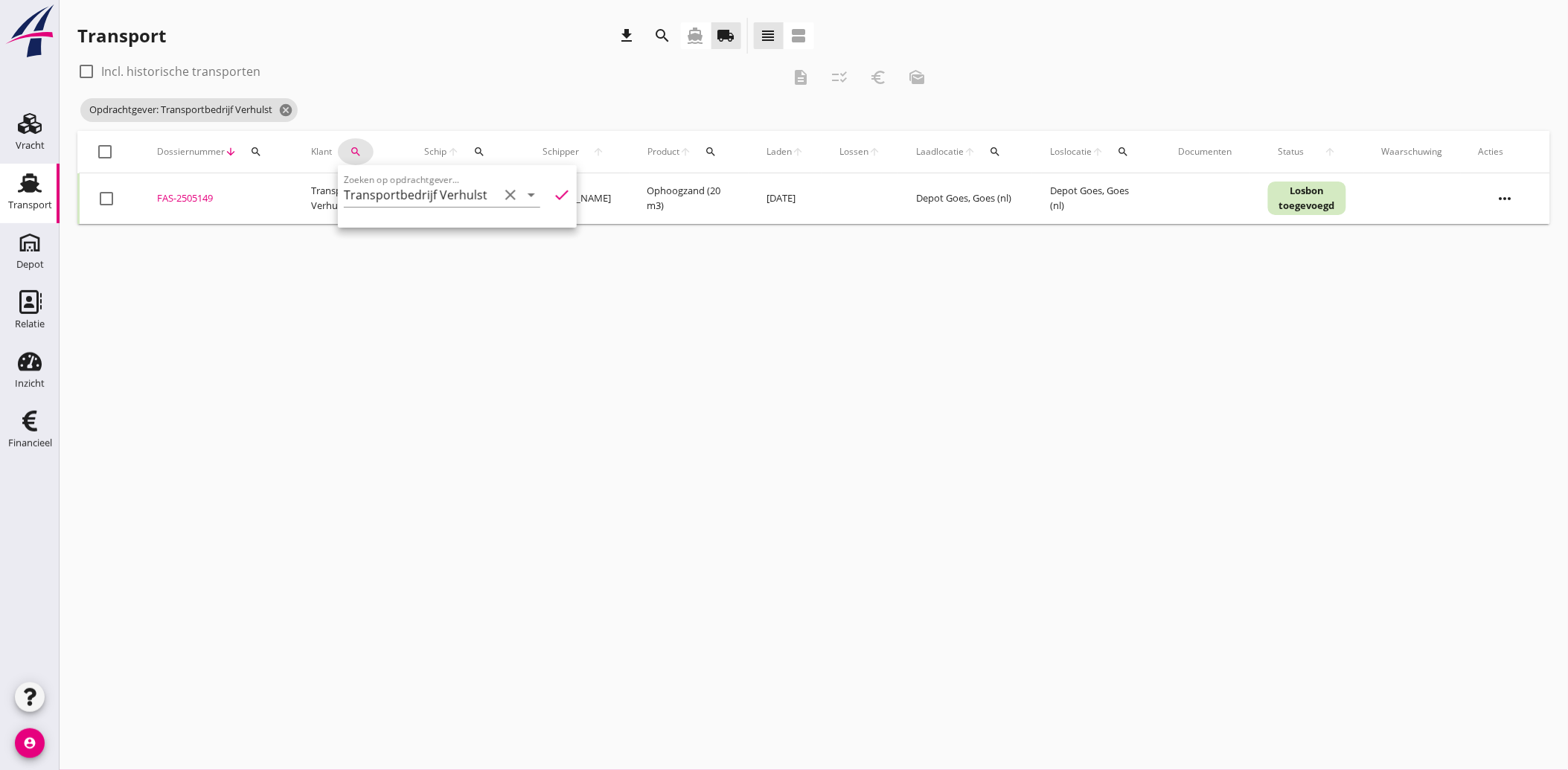
click at [504, 192] on icon "clear" at bounding box center [510, 194] width 18 height 18
click at [428, 233] on div "Loonbedrijf Markusse B.V." at bounding box center [438, 231] width 164 height 18
type input "Loonbedrijf Markusse B.V."
click at [553, 194] on icon "check" at bounding box center [561, 194] width 18 height 18
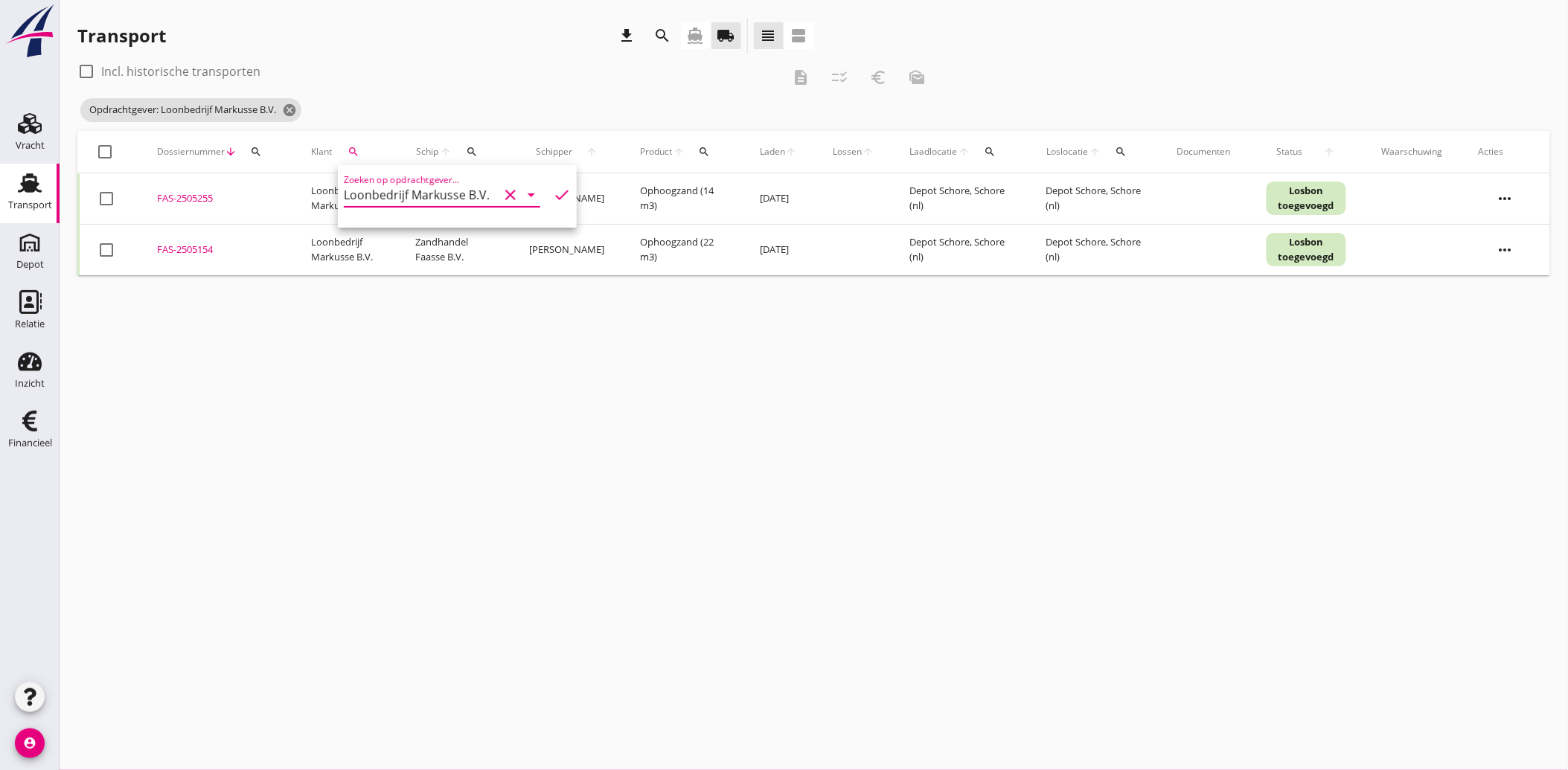
click at [106, 201] on div at bounding box center [106, 198] width 25 height 25
checkbox input "true"
click at [106, 249] on div at bounding box center [106, 250] width 25 height 25
checkbox input "true"
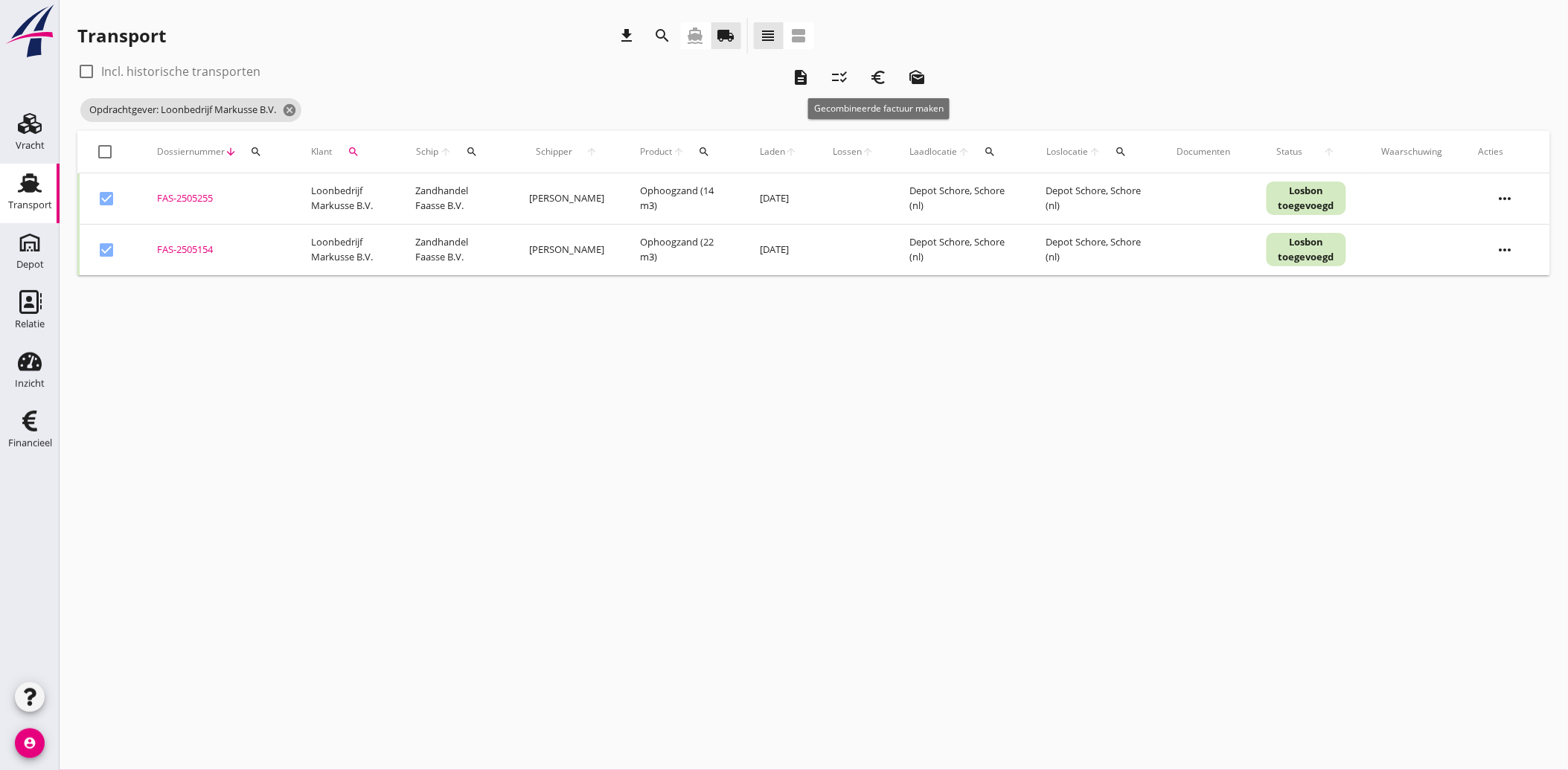
click at [877, 78] on icon "euro_symbol" at bounding box center [878, 77] width 18 height 18
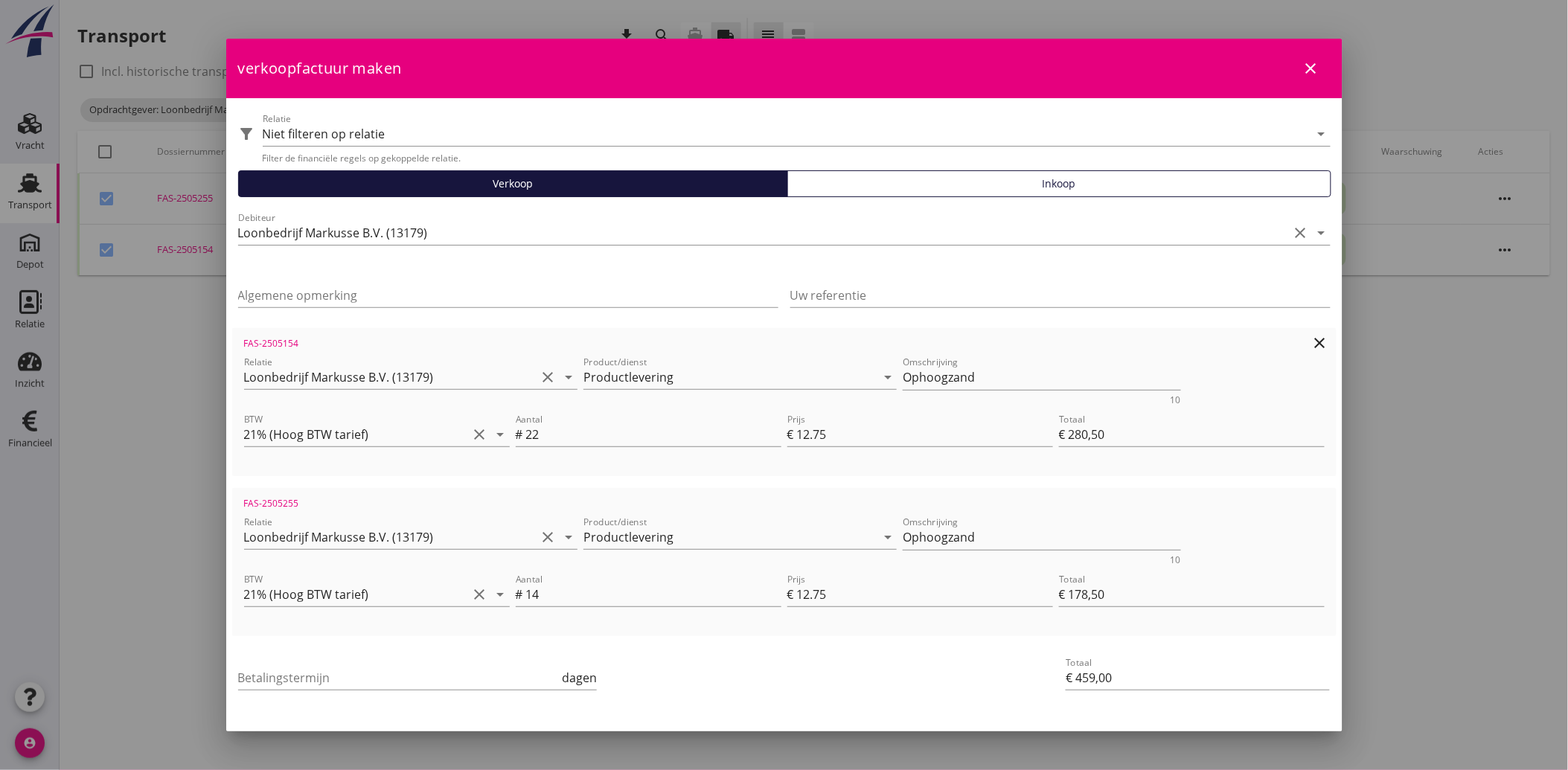
scroll to position [54, 0]
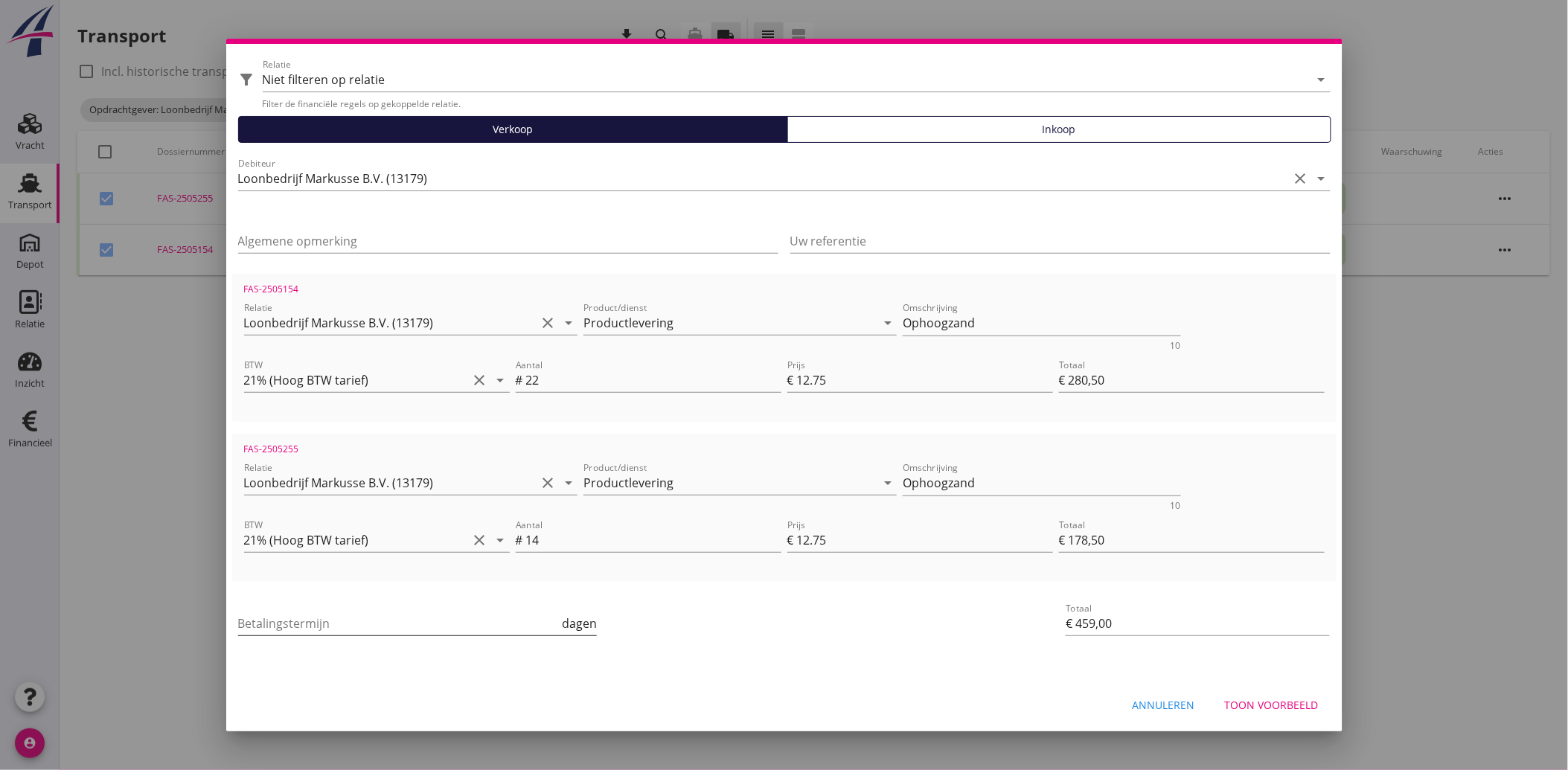
click at [332, 618] on input "Betalingstermijn" at bounding box center [399, 623] width 321 height 23
type input "30"
click at [761, 649] on div "Betalingstermijn 30 dagen" at bounding box center [599, 625] width 730 height 56
click at [1270, 707] on div "Toon voorbeeld" at bounding box center [1271, 705] width 94 height 16
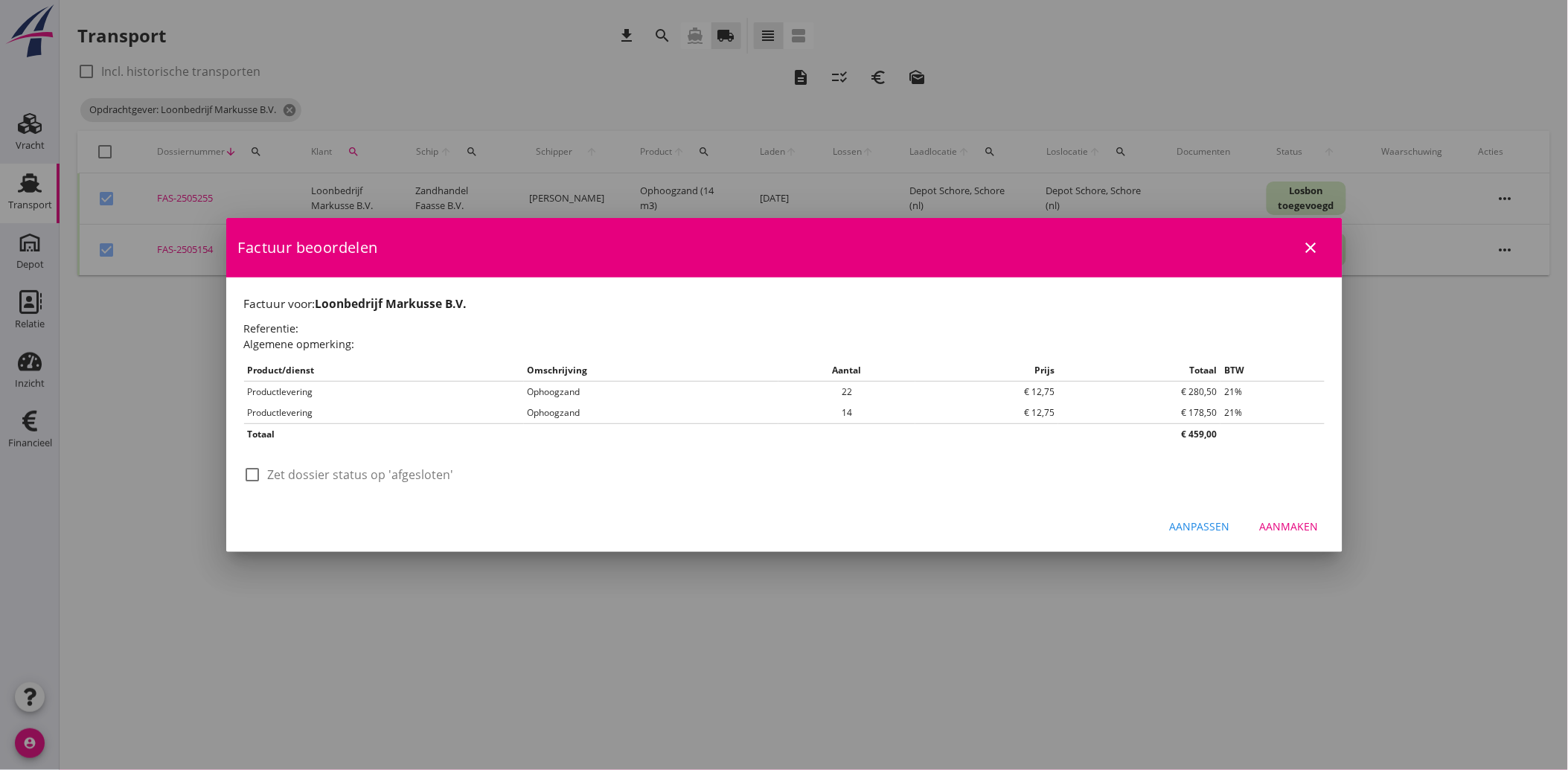
scroll to position [0, 0]
click at [323, 469] on label "Zet dossier status op 'afgesloten'" at bounding box center [361, 475] width 186 height 15
checkbox input "true"
click at [1284, 518] on div "Aanmaken" at bounding box center [1289, 526] width 59 height 16
checkbox input "false"
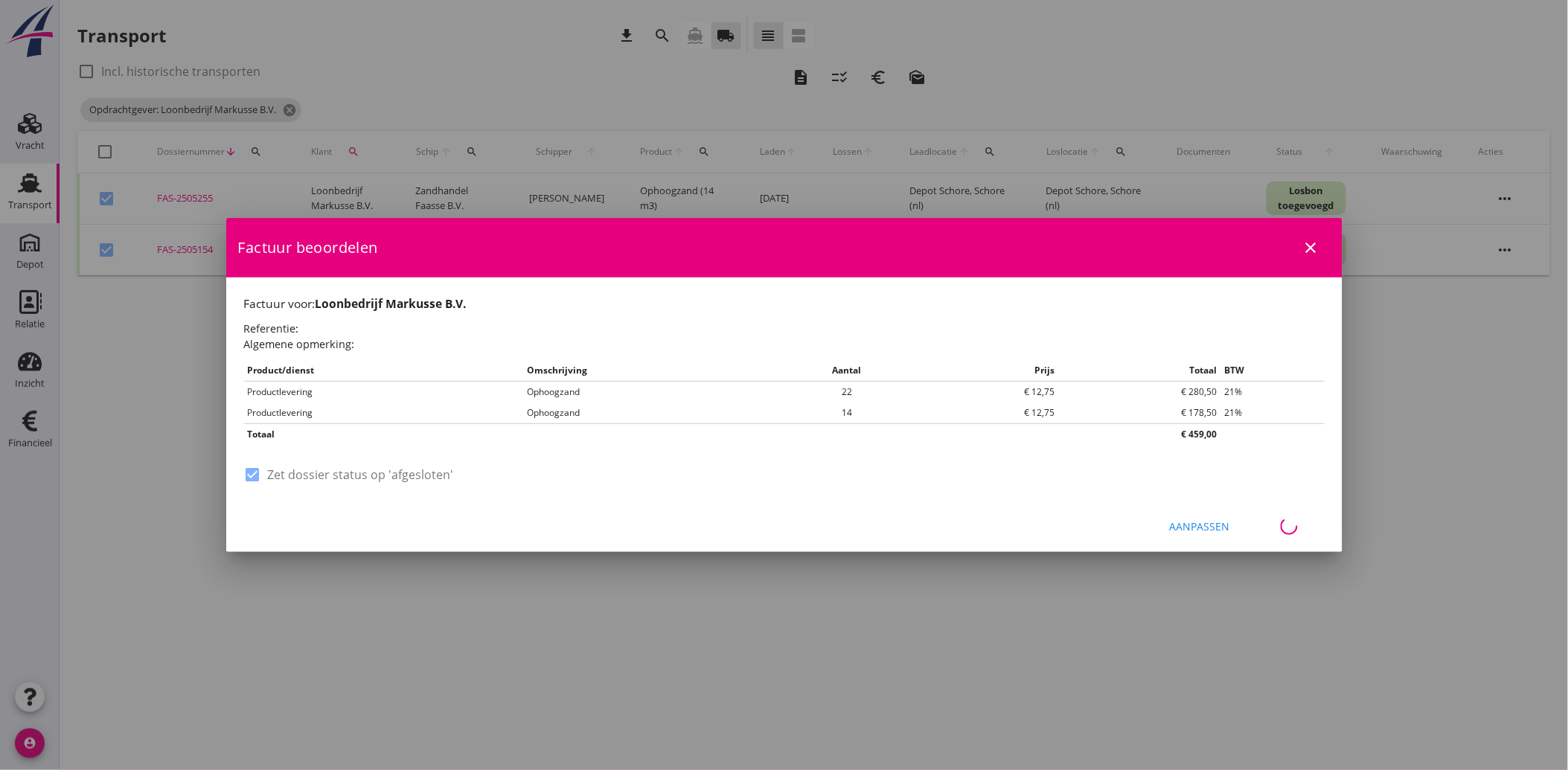
checkbox input "false"
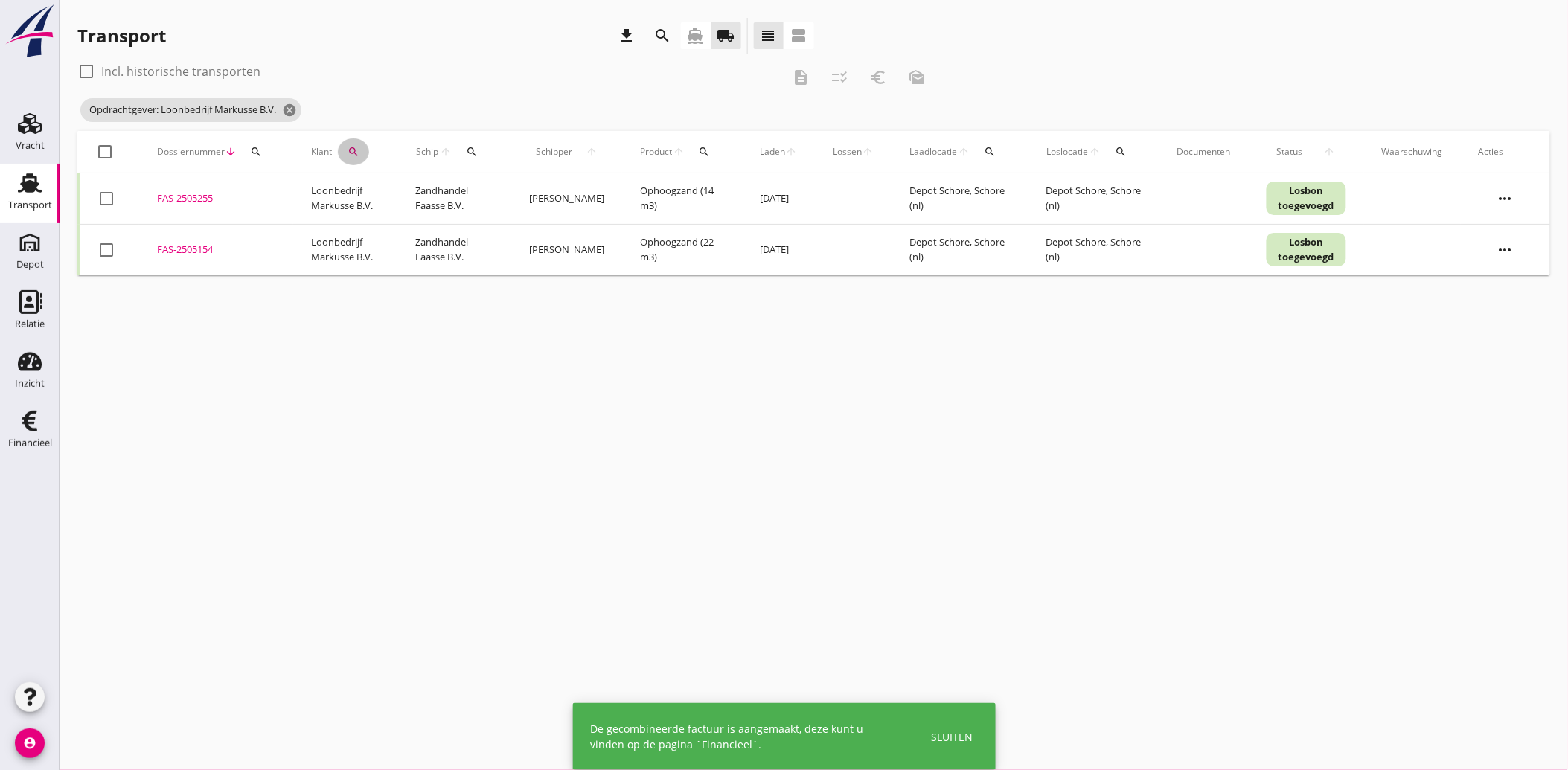
click at [351, 145] on button "search" at bounding box center [353, 151] width 31 height 27
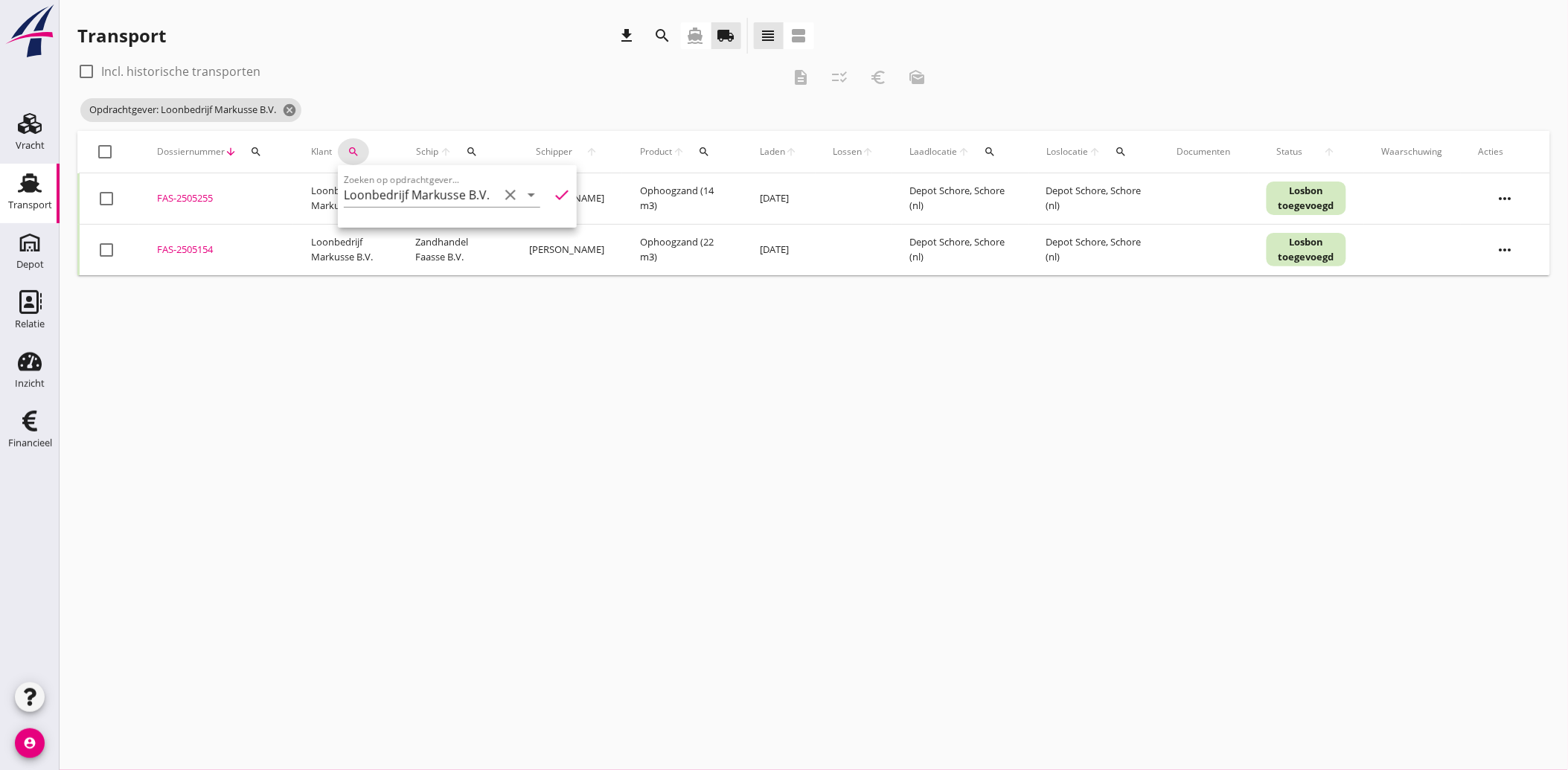
click at [501, 196] on icon "clear" at bounding box center [510, 194] width 18 height 18
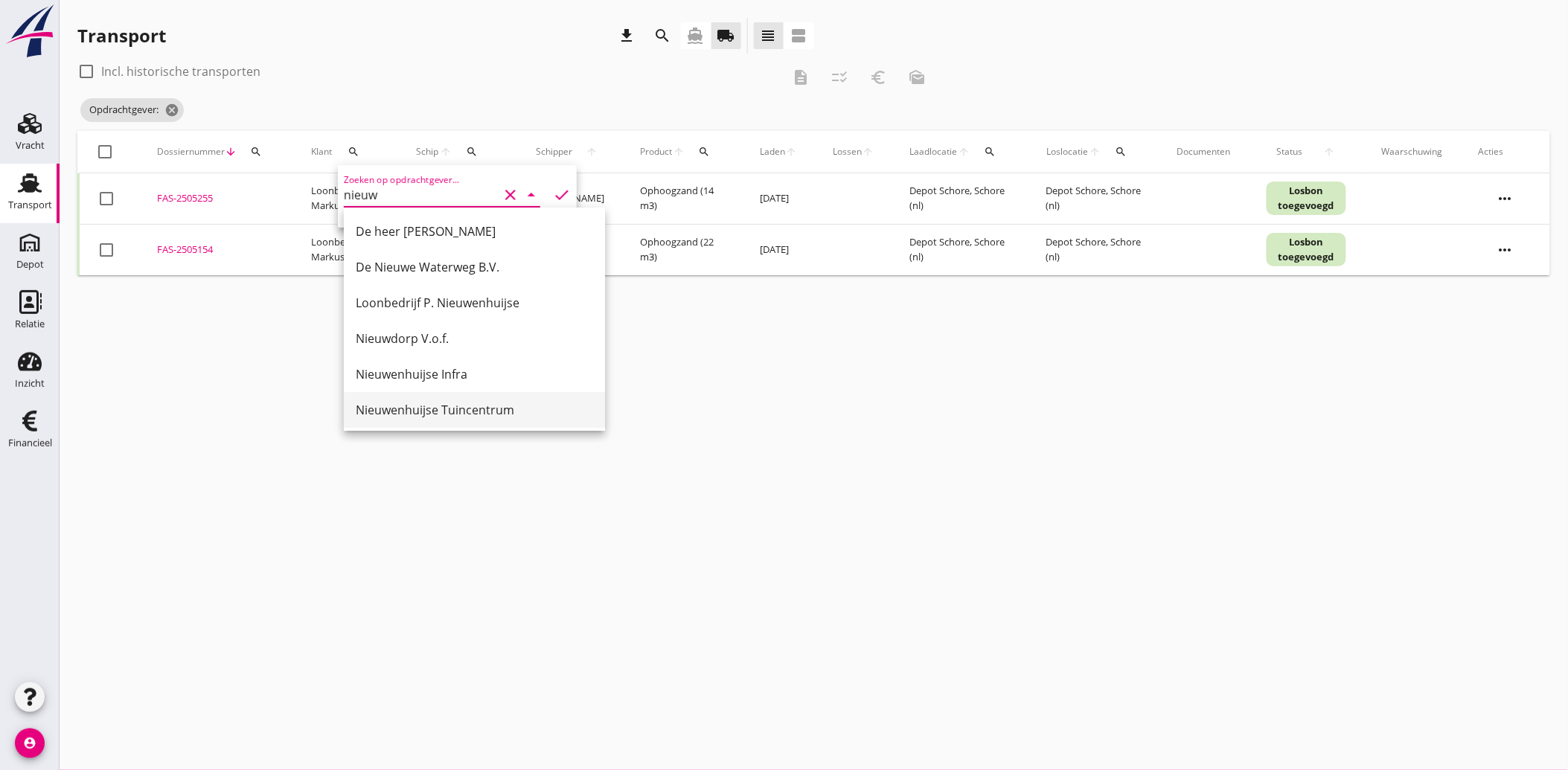
click at [389, 404] on div "Nieuwenhuijse Tuincentrum" at bounding box center [474, 409] width 238 height 18
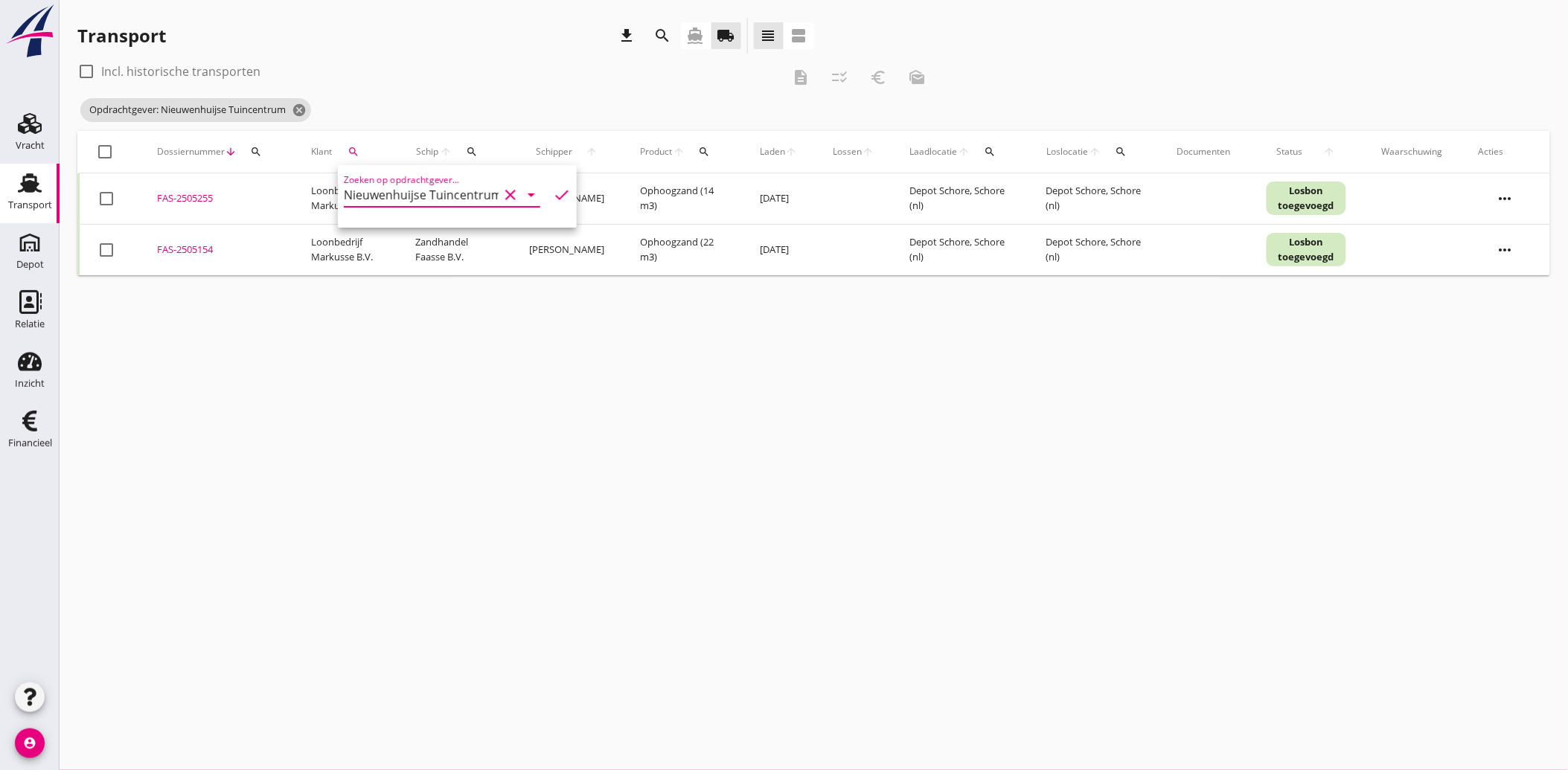
type input "Nieuwenhuijse Tuincentrum"
click at [553, 192] on icon "check" at bounding box center [561, 194] width 18 height 18
click at [100, 207] on div at bounding box center [106, 198] width 25 height 25
checkbox input "true"
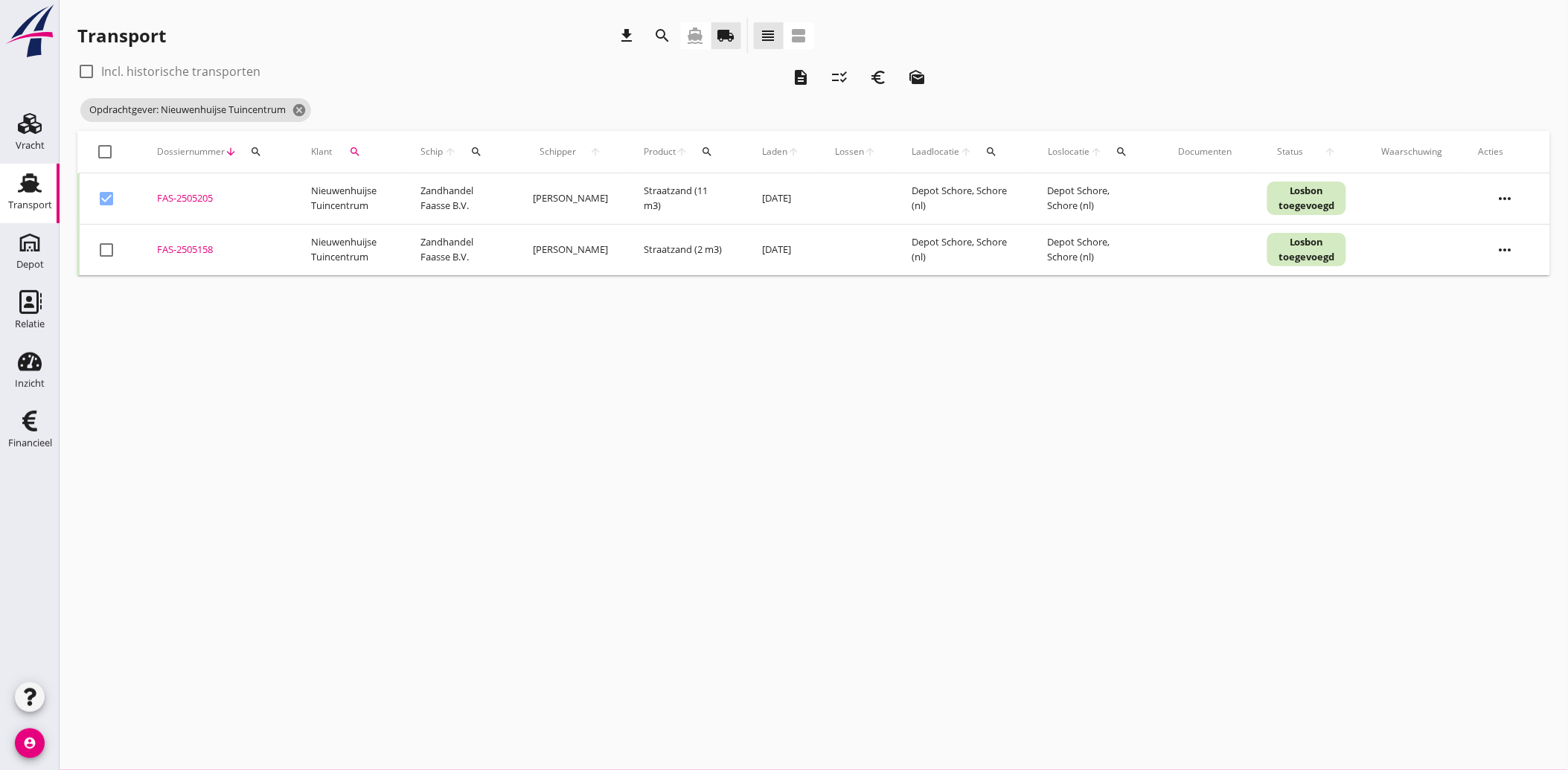
click at [109, 248] on div at bounding box center [106, 250] width 25 height 25
checkbox input "true"
click at [874, 81] on icon "euro_symbol" at bounding box center [878, 77] width 18 height 18
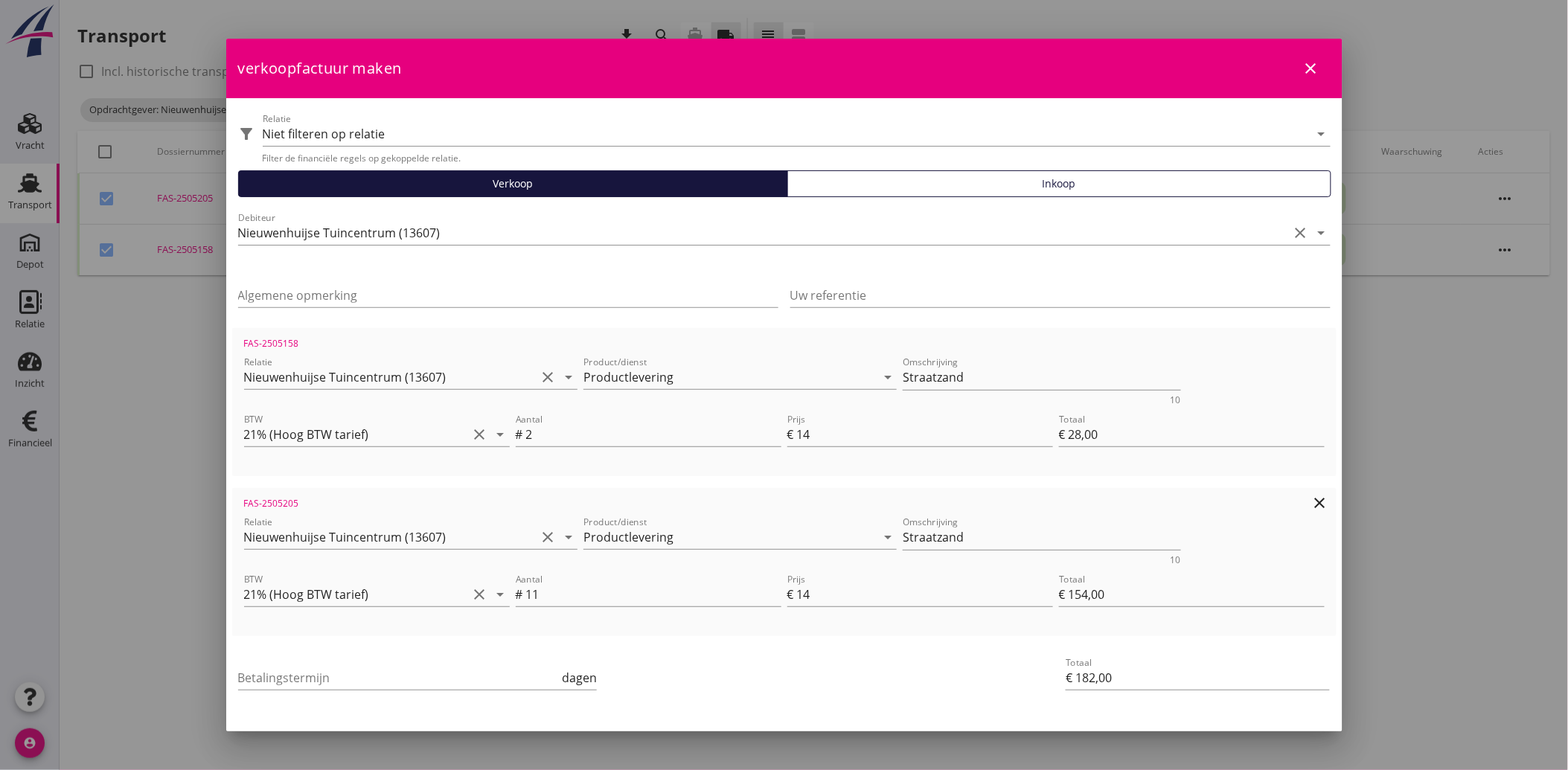
scroll to position [54, 0]
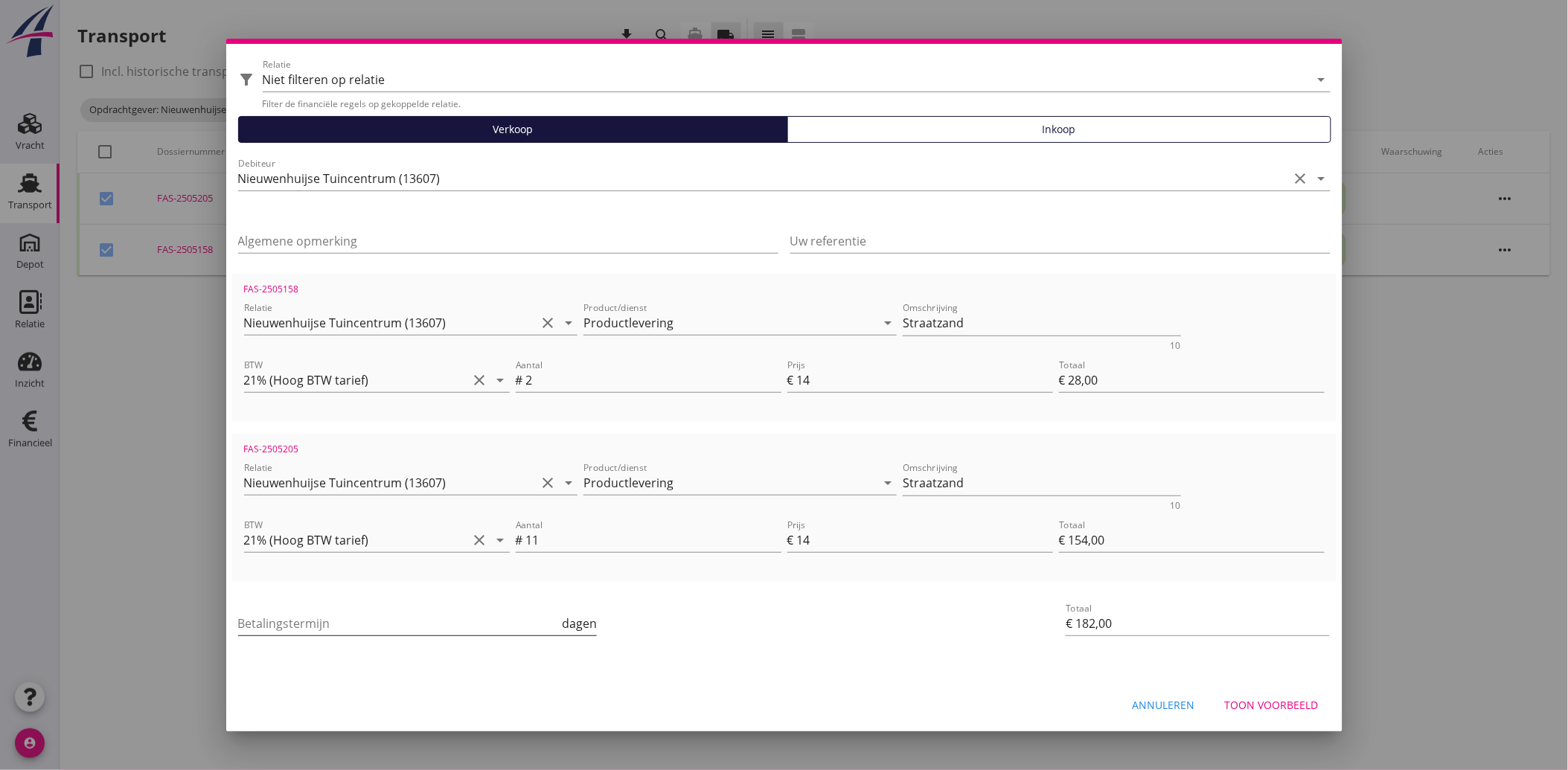
click at [306, 629] on input "Betalingstermijn" at bounding box center [399, 623] width 321 height 23
type input "30"
click at [720, 633] on div "Betalingstermijn 30 dagen" at bounding box center [599, 625] width 730 height 56
click at [1261, 700] on div "Toon voorbeeld" at bounding box center [1271, 705] width 94 height 16
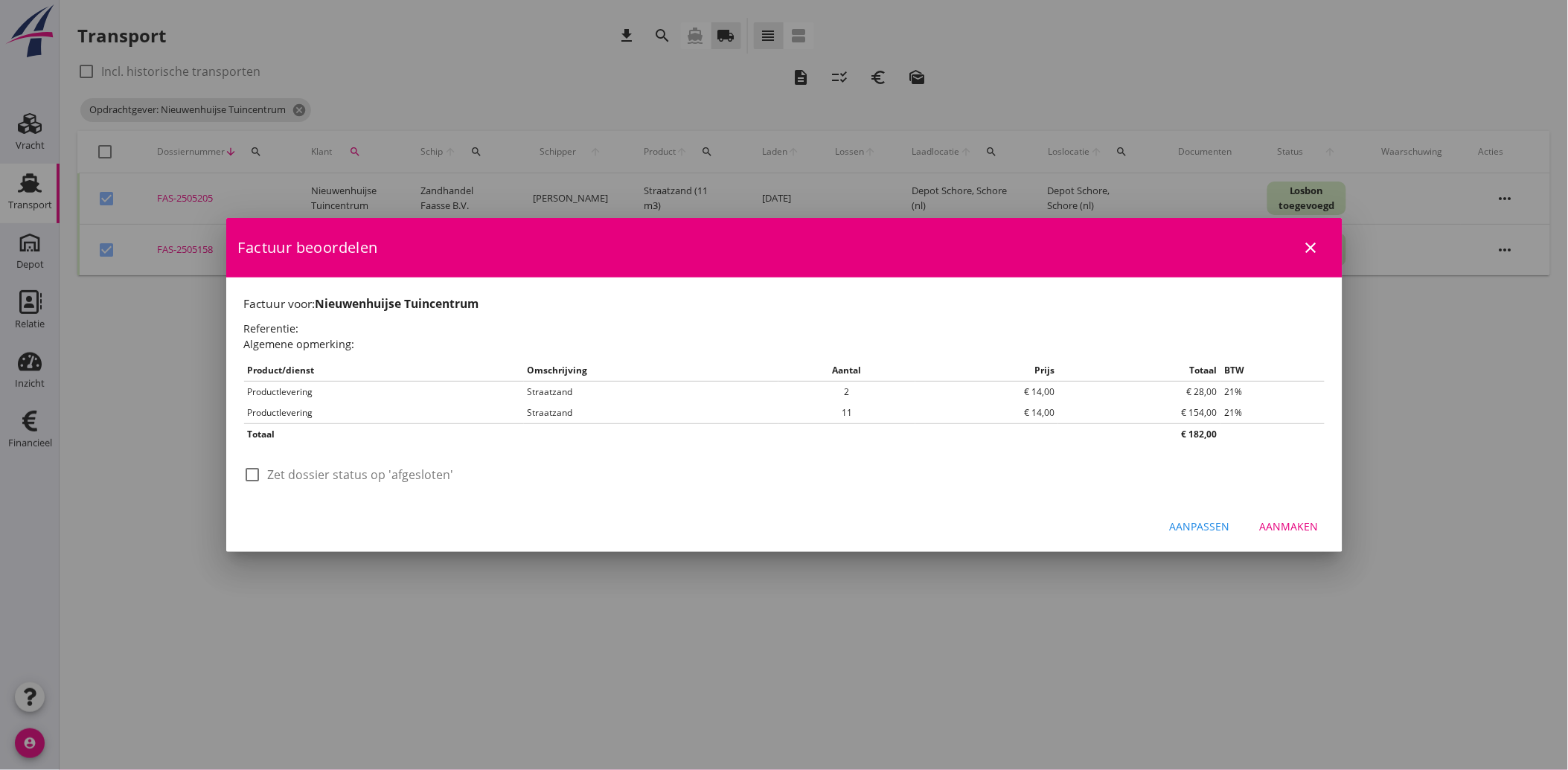
scroll to position [0, 0]
drag, startPoint x: 259, startPoint y: 470, endPoint x: 361, endPoint y: 489, distance: 103.8
click at [259, 470] on div at bounding box center [253, 474] width 25 height 25
checkbox input "true"
click at [1315, 524] on div "Aanmaken" at bounding box center [1289, 526] width 59 height 16
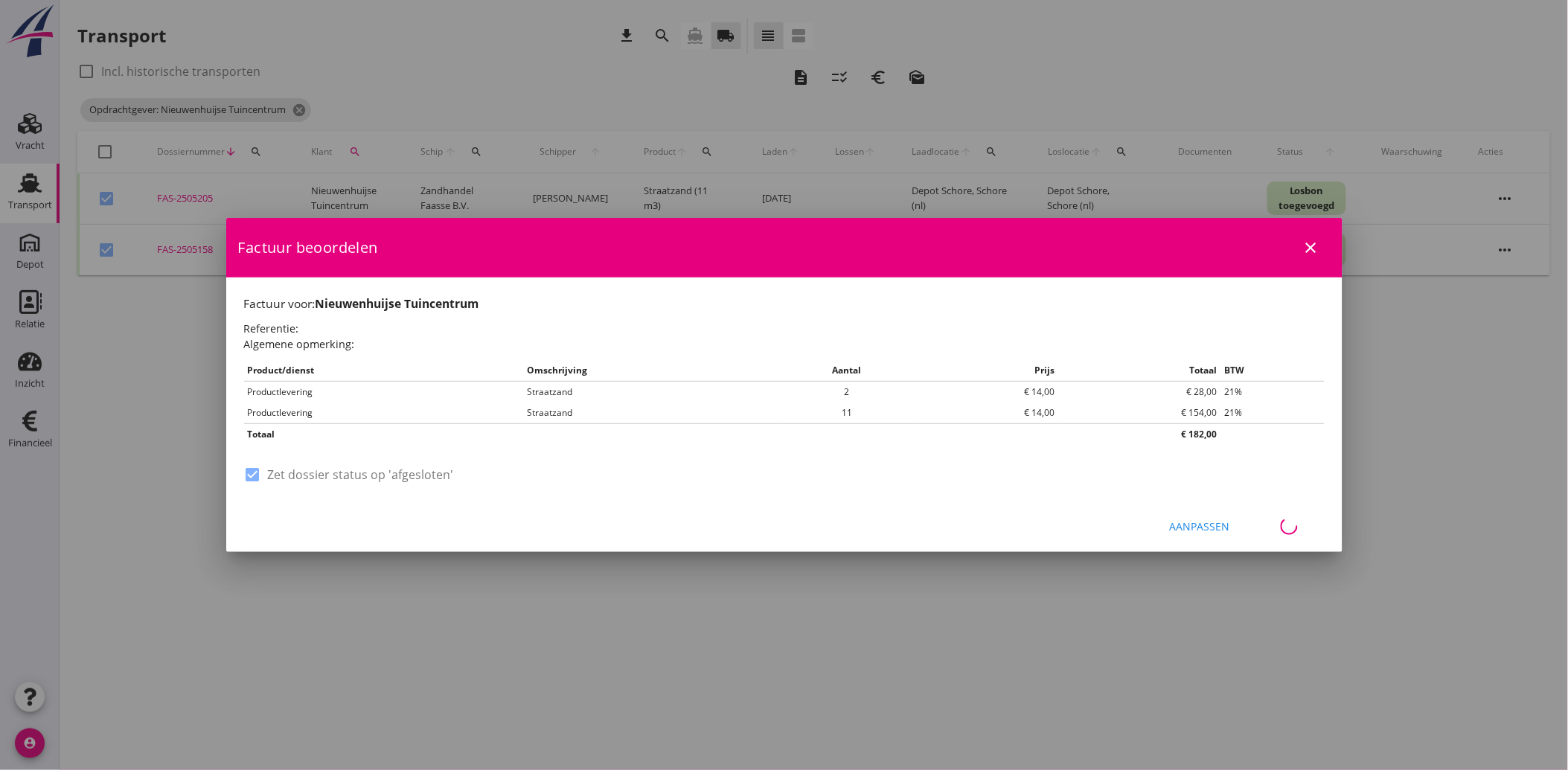
checkbox input "false"
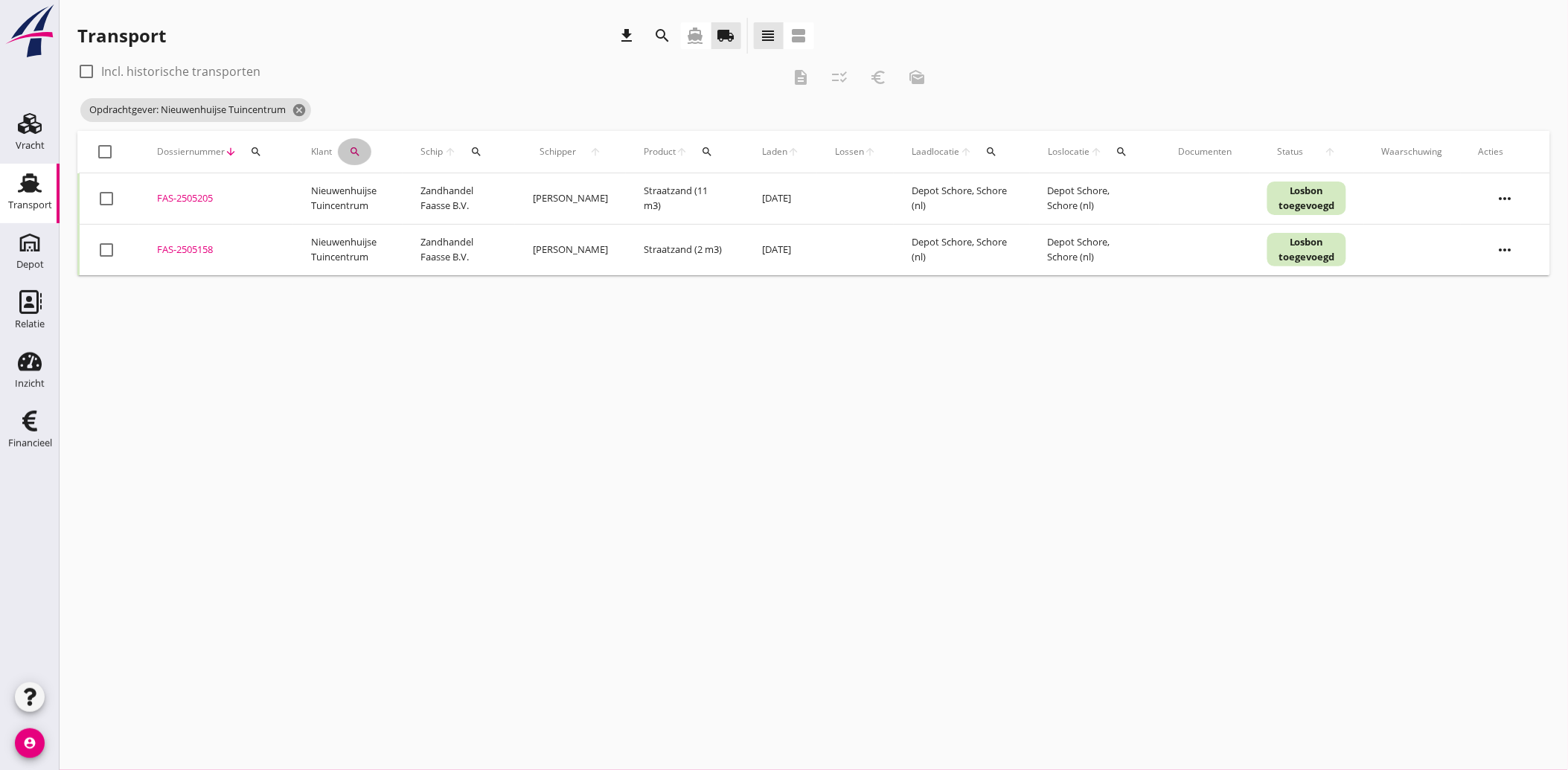
click at [352, 146] on icon "search" at bounding box center [355, 151] width 12 height 12
click at [501, 196] on icon "clear" at bounding box center [510, 194] width 18 height 18
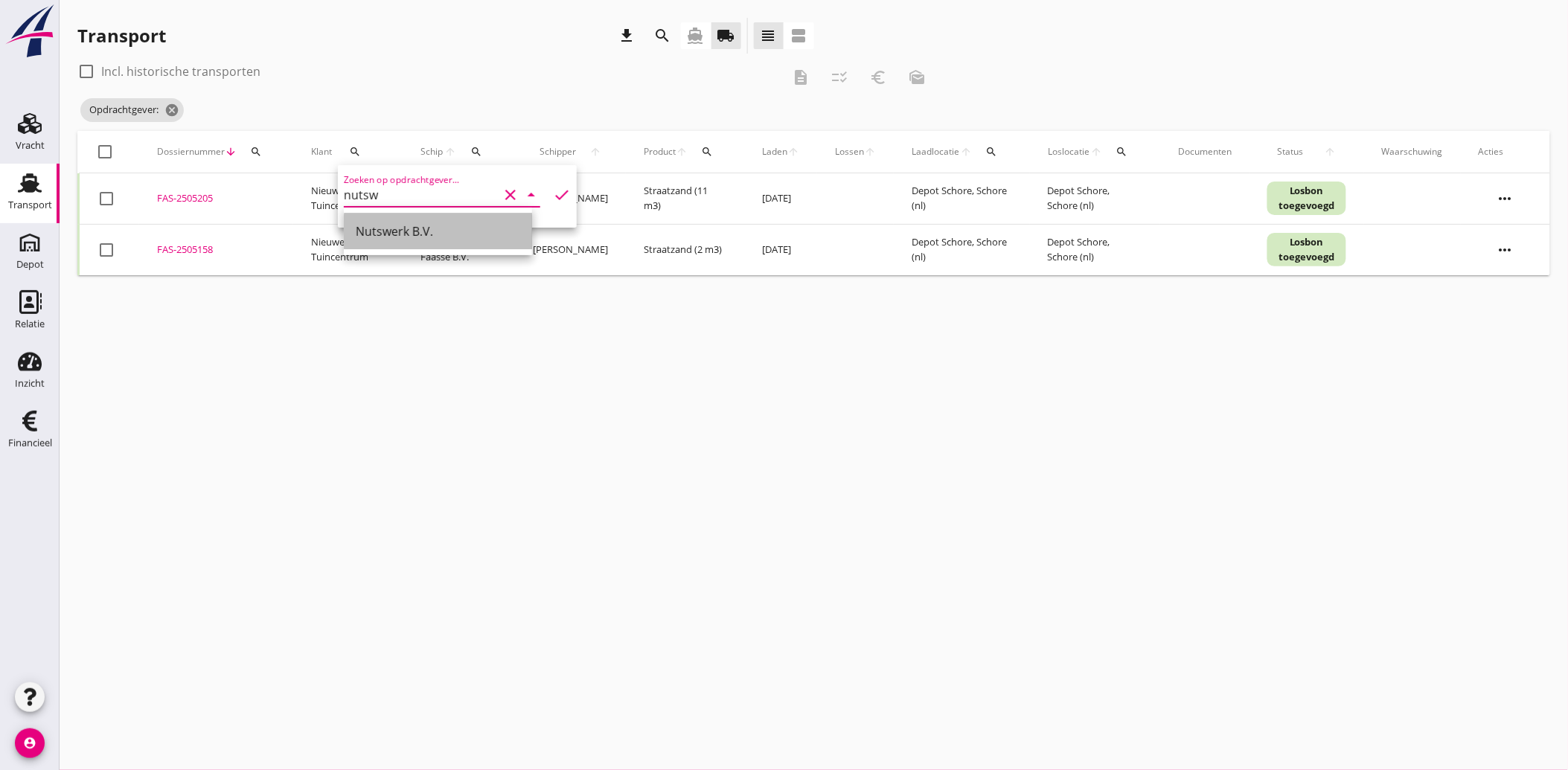
click at [400, 227] on div "Nutswerk B.V." at bounding box center [438, 231] width 164 height 18
type input "Nutswerk B.V."
click at [557, 194] on icon "check" at bounding box center [561, 194] width 18 height 18
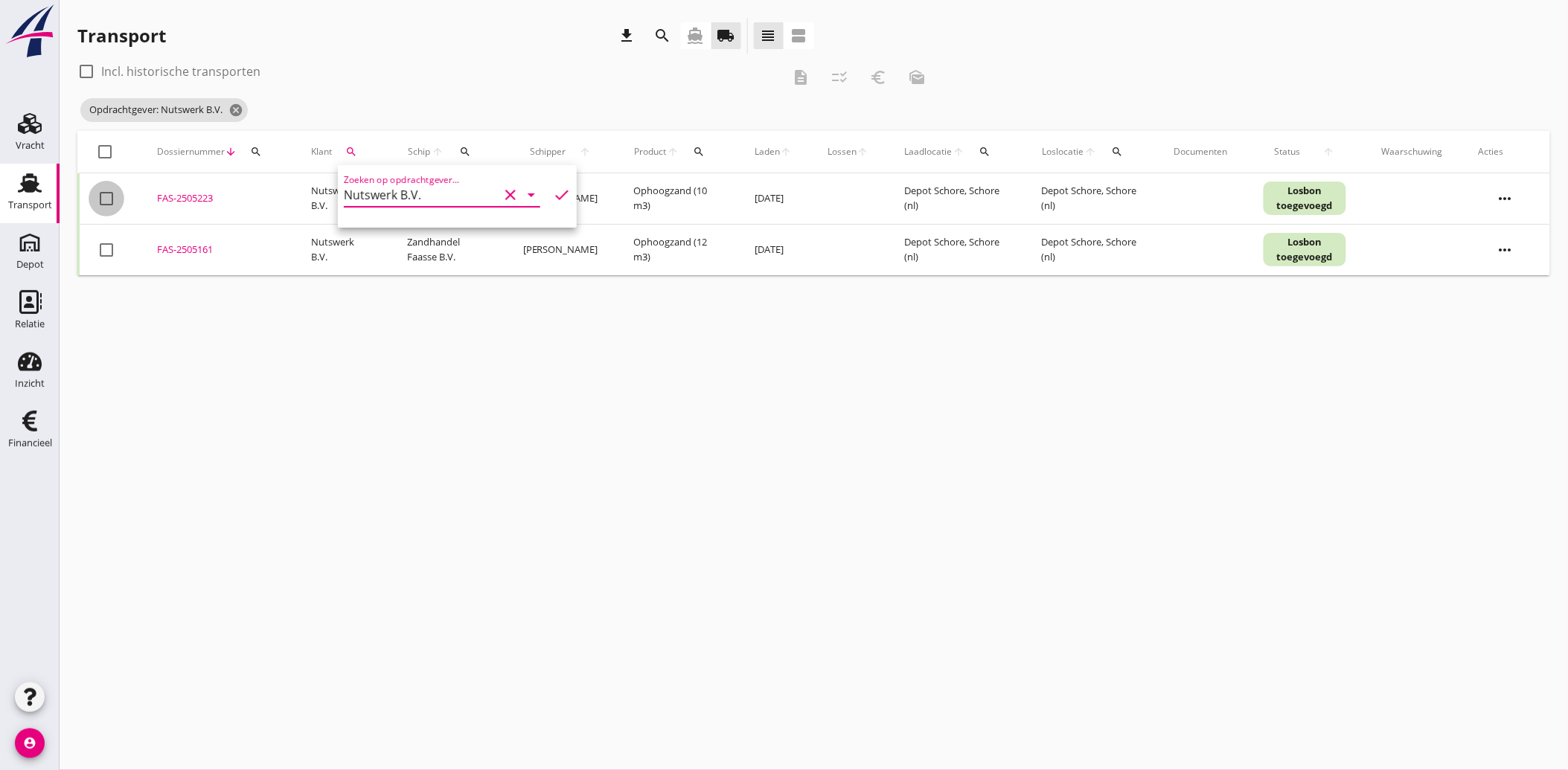
click at [94, 195] on div at bounding box center [106, 198] width 25 height 25
checkbox input "true"
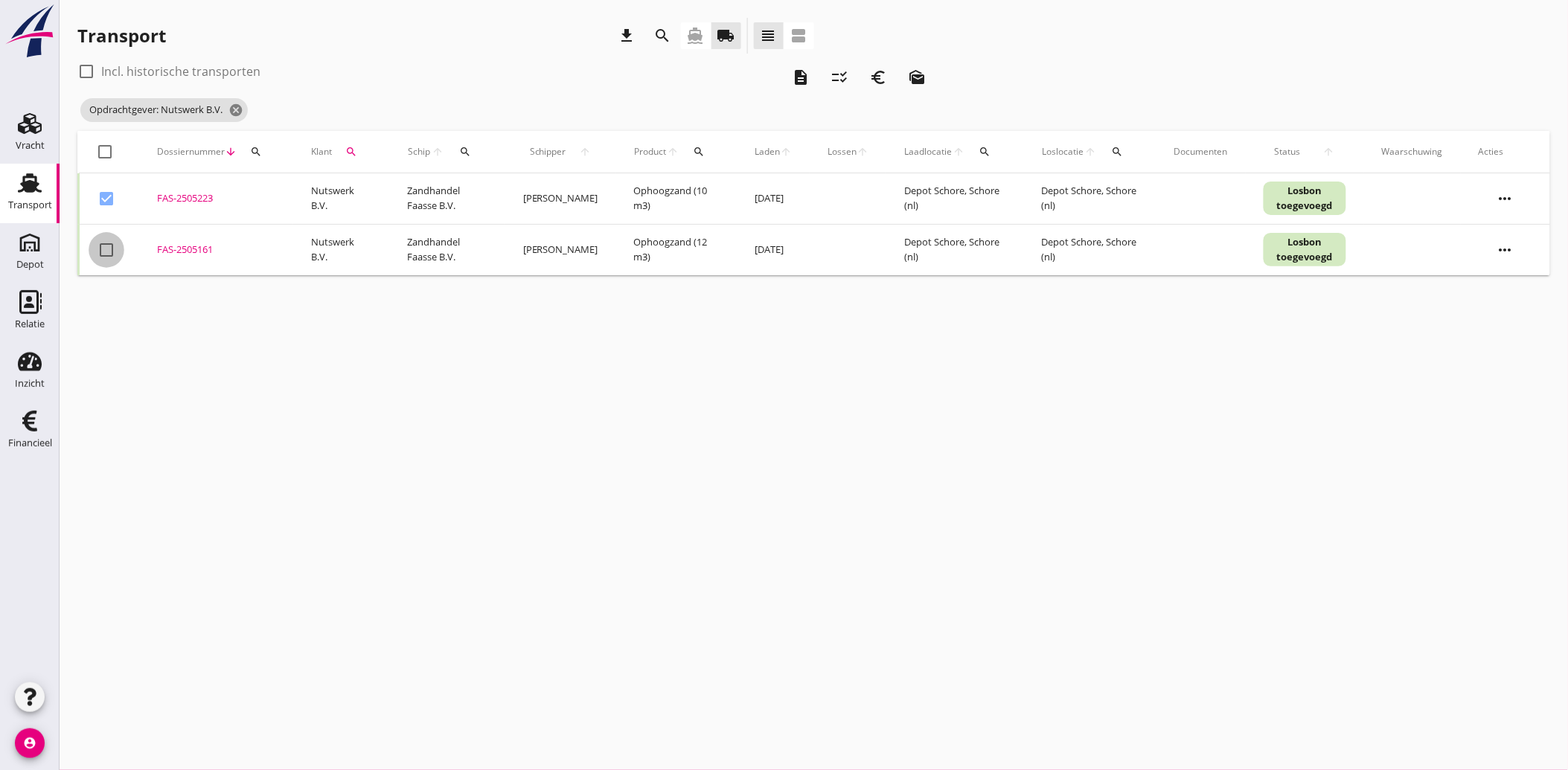
click at [98, 242] on div at bounding box center [106, 250] width 25 height 25
checkbox input "true"
click at [872, 69] on icon "euro_symbol" at bounding box center [878, 77] width 18 height 18
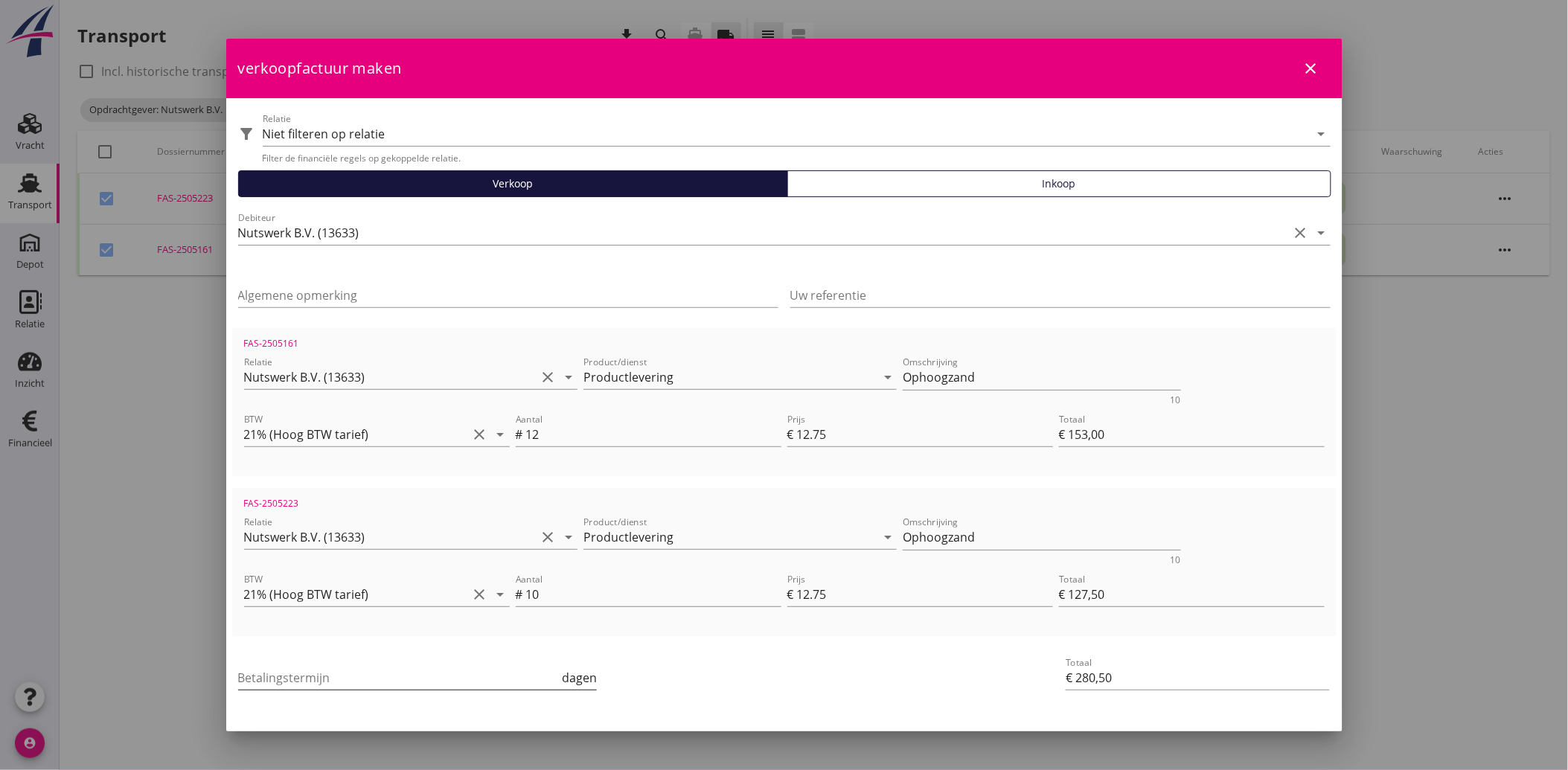
click at [302, 669] on input "Betalingstermijn" at bounding box center [399, 677] width 321 height 23
type input "30"
click at [768, 678] on div "Betalingstermijn 30 dagen" at bounding box center [599, 679] width 730 height 56
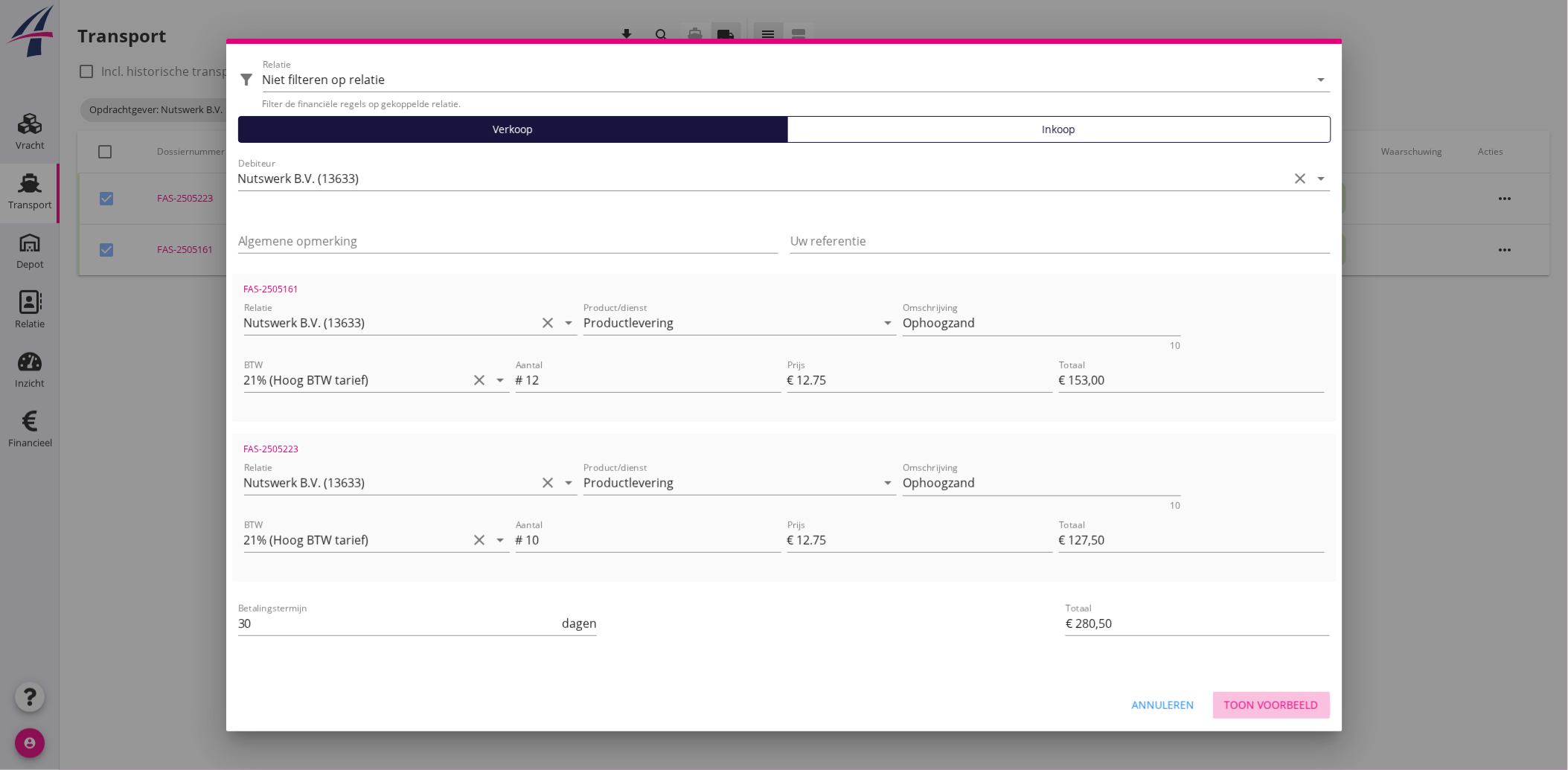
click at [1245, 698] on div "Toon voorbeeld" at bounding box center [1271, 705] width 94 height 16
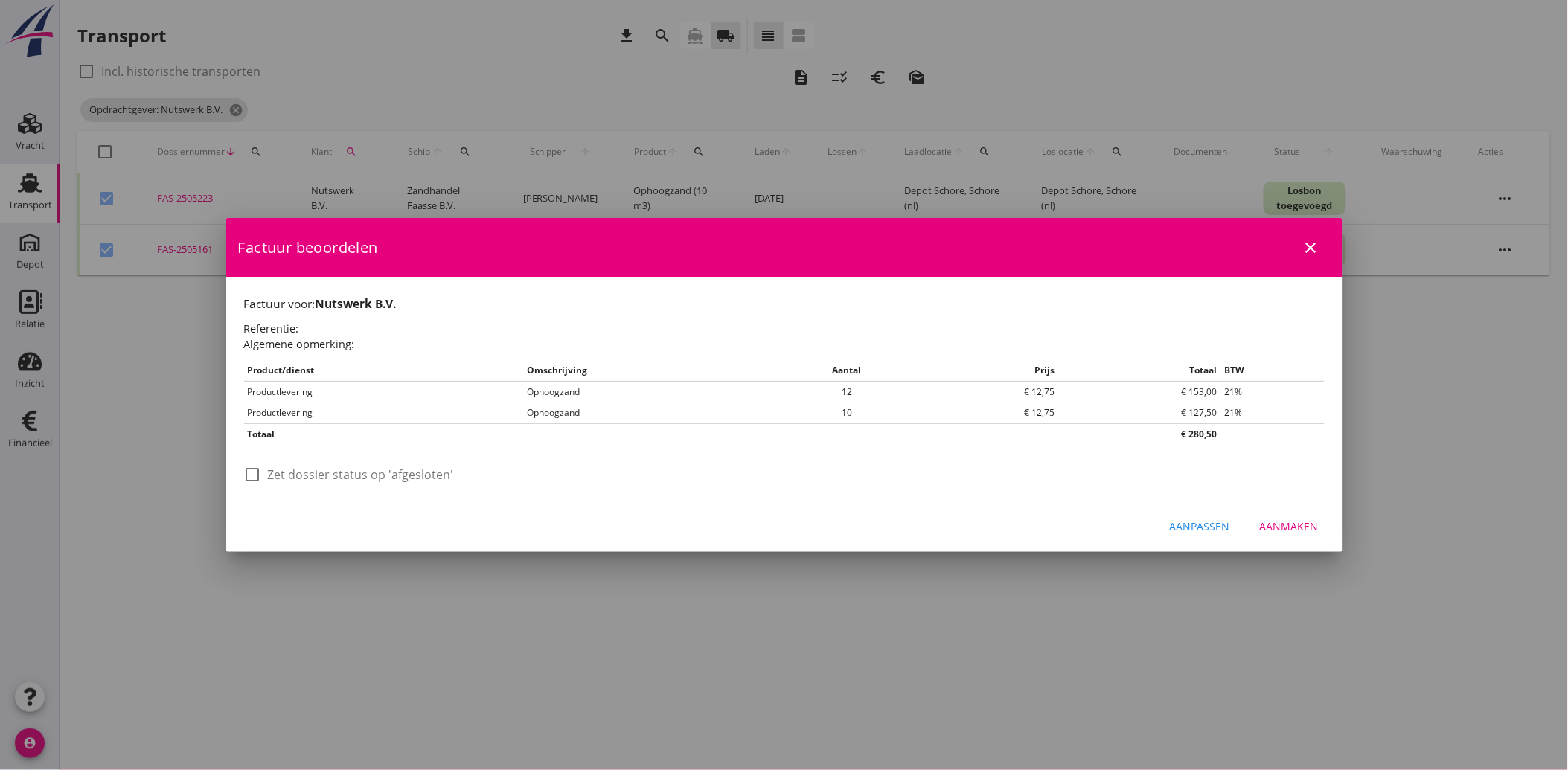
scroll to position [0, 0]
click at [315, 468] on label "Zet dossier status op 'afgesloten'" at bounding box center [361, 475] width 186 height 15
checkbox input "true"
click at [1296, 532] on div "Aanmaken" at bounding box center [1289, 526] width 59 height 16
checkbox input "false"
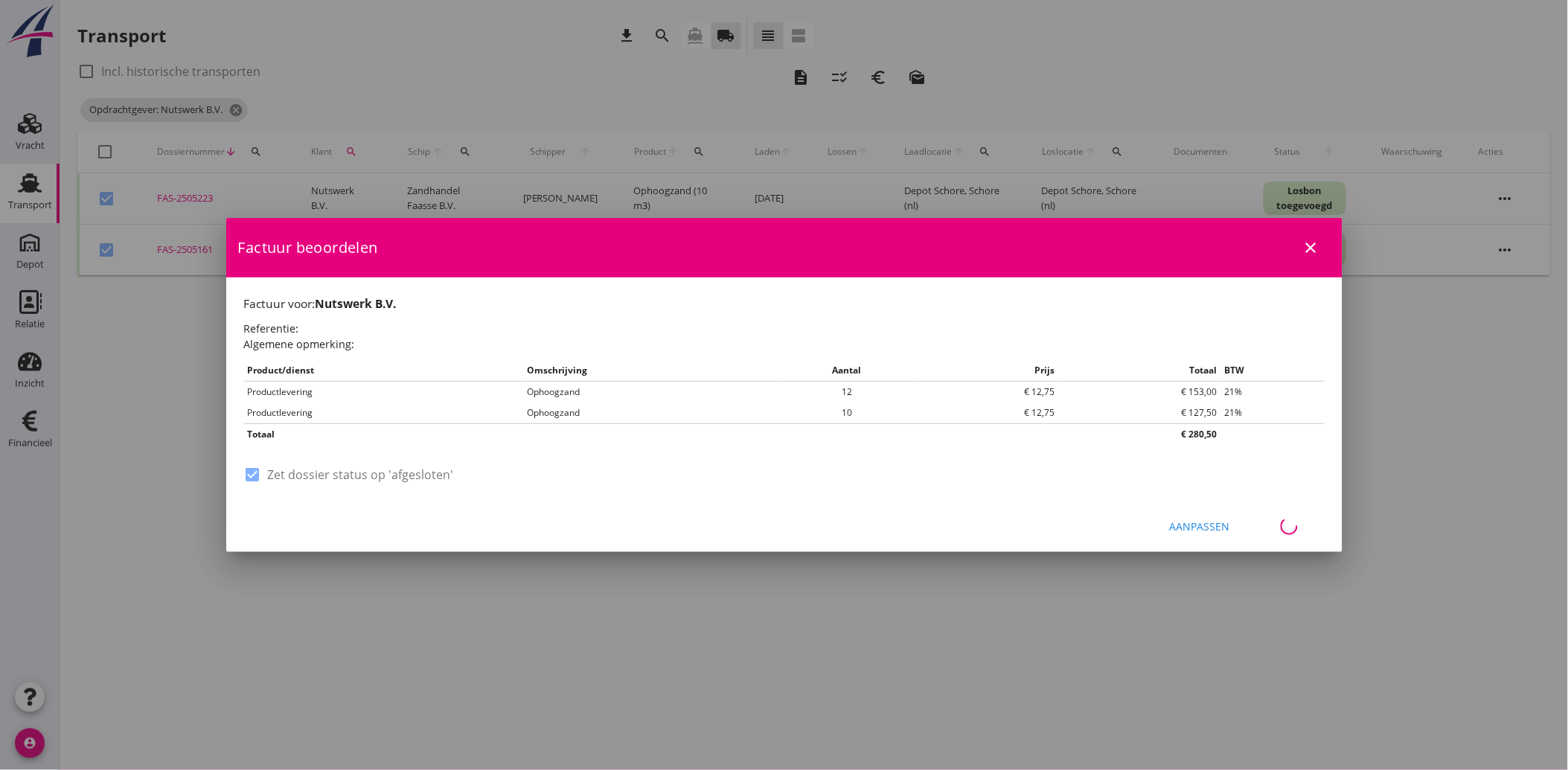
checkbox input "false"
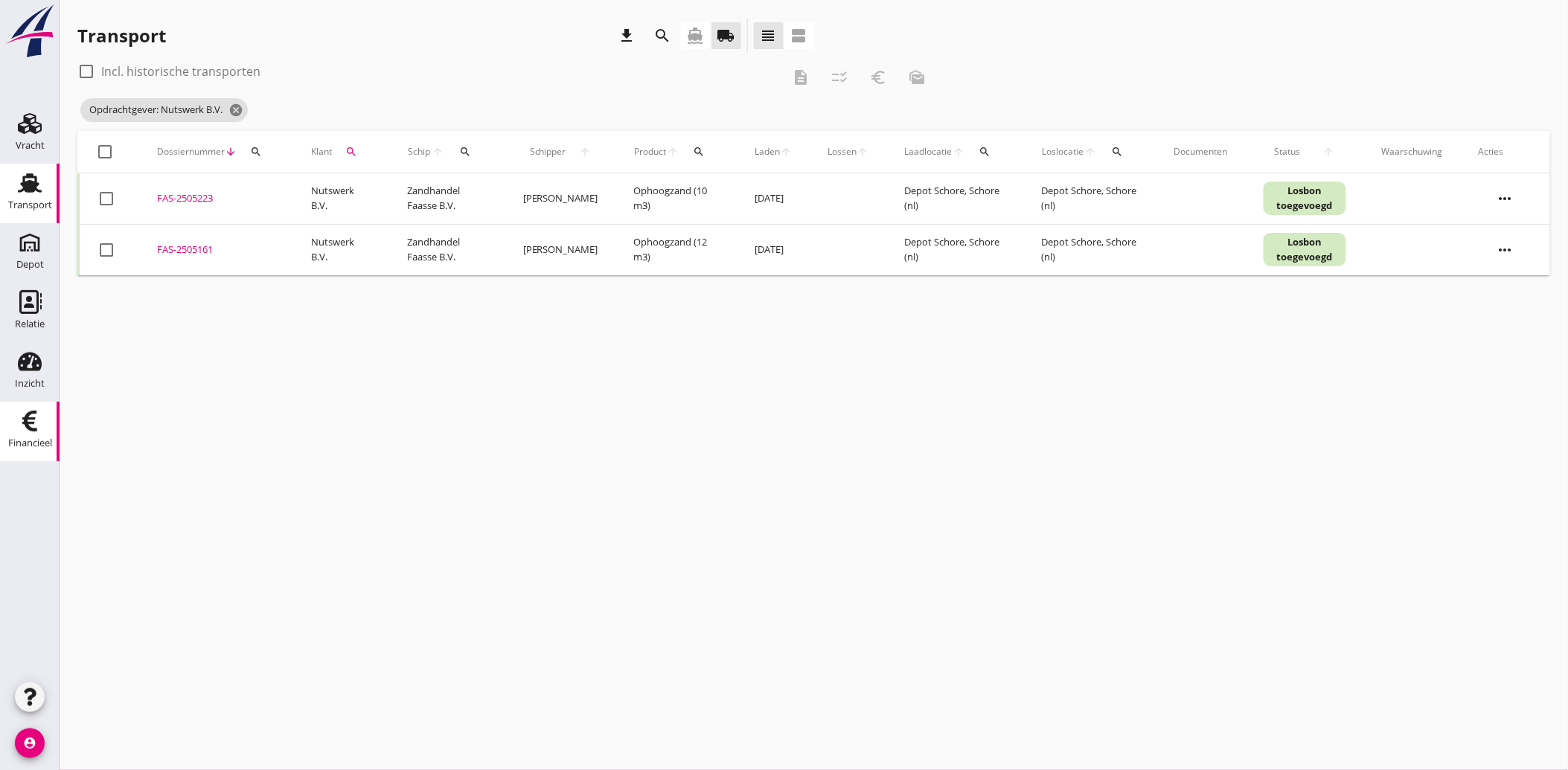
click at [28, 427] on use at bounding box center [30, 421] width 15 height 21
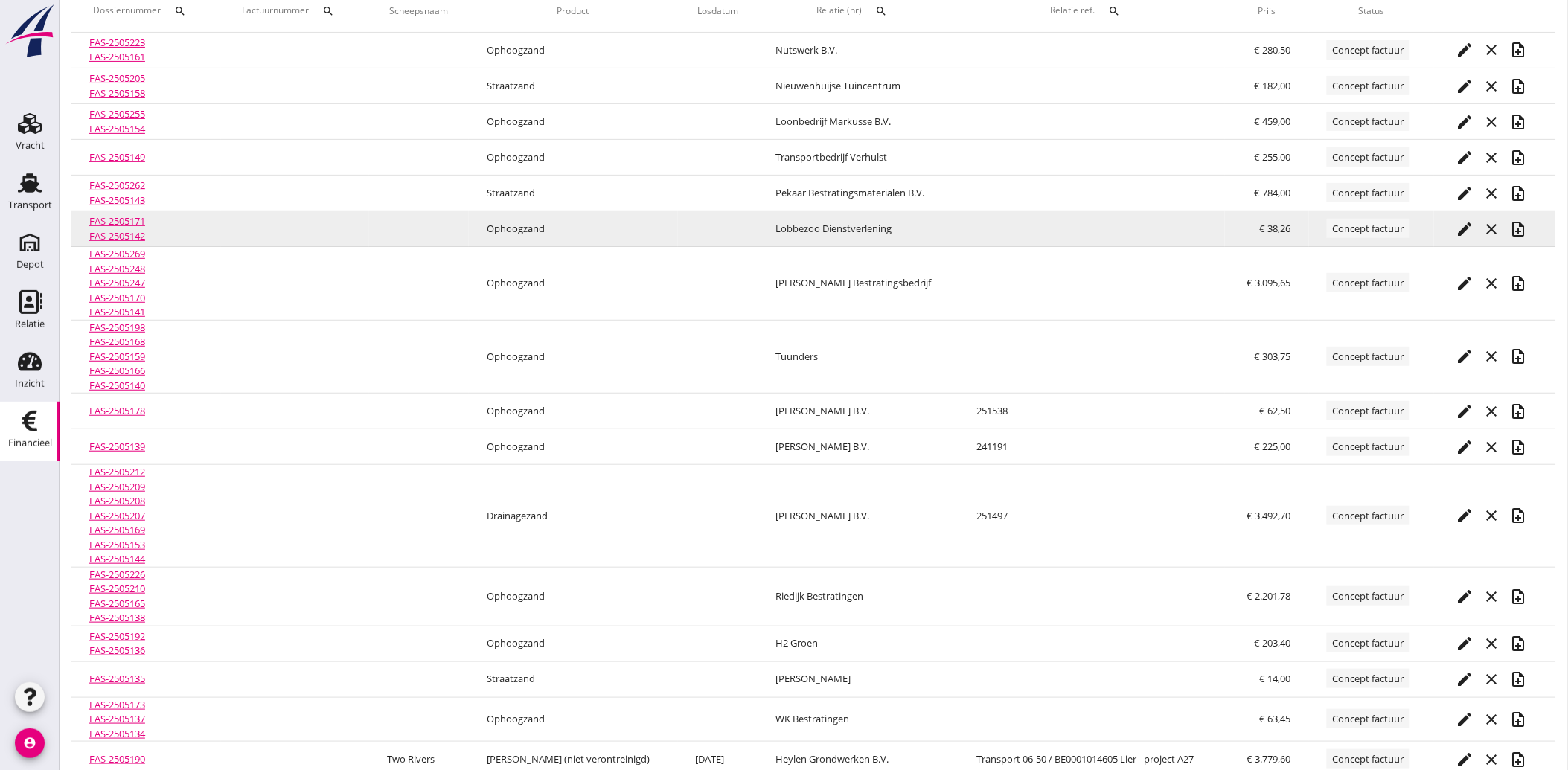
scroll to position [162, 0]
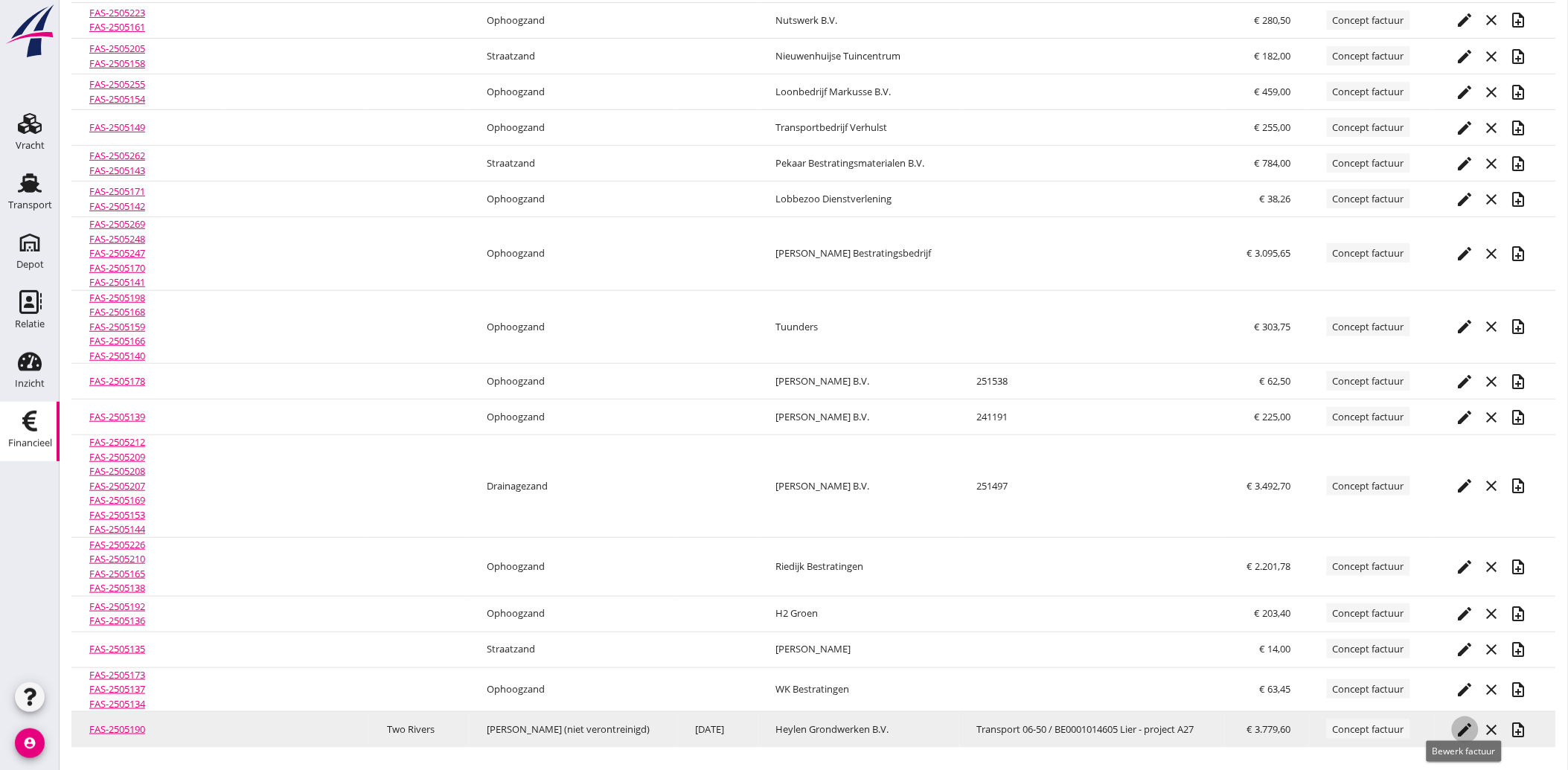
click at [1456, 726] on icon "edit" at bounding box center [1465, 730] width 18 height 18
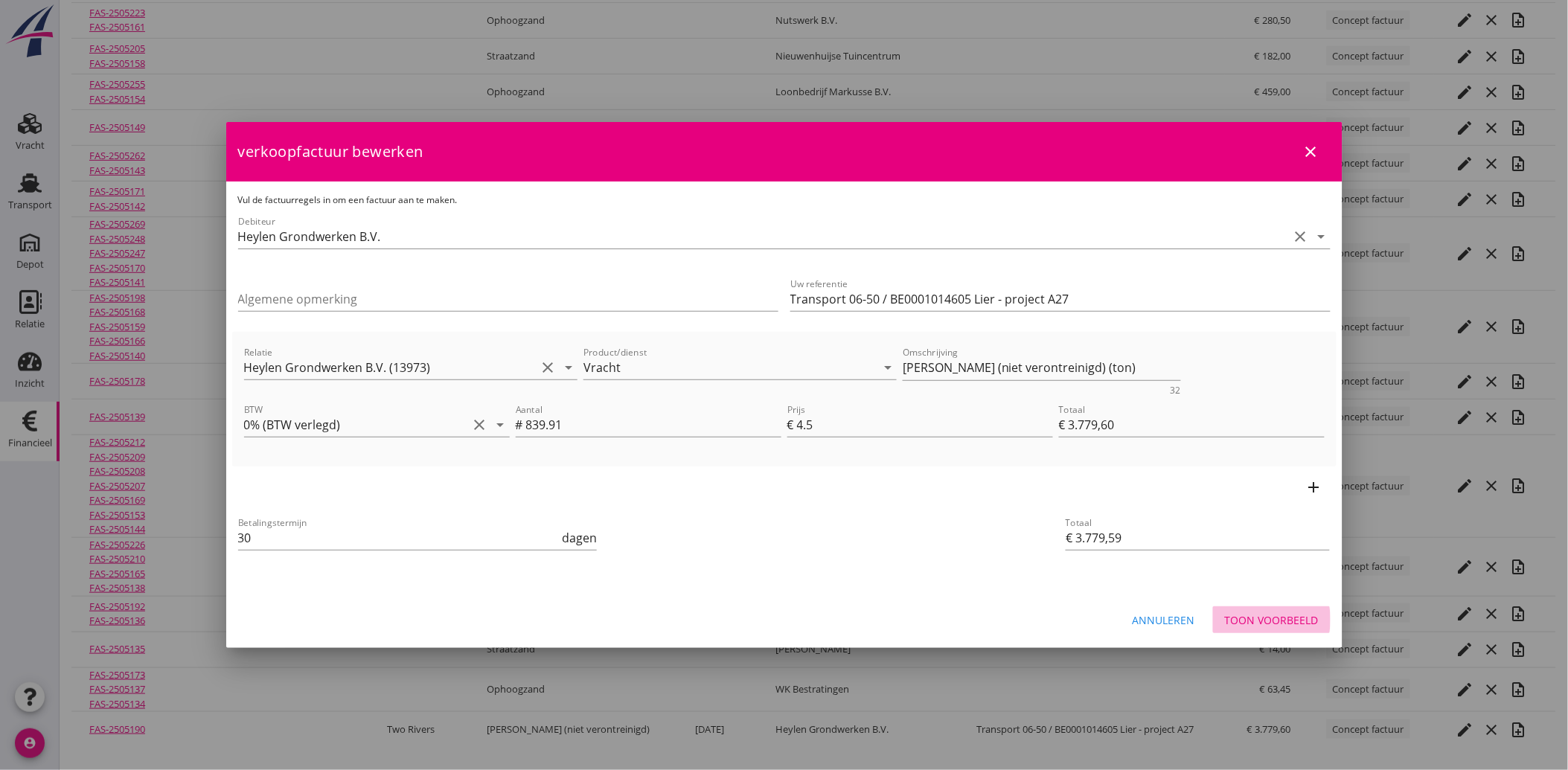
click at [1284, 622] on div "Toon voorbeeld" at bounding box center [1271, 620] width 94 height 16
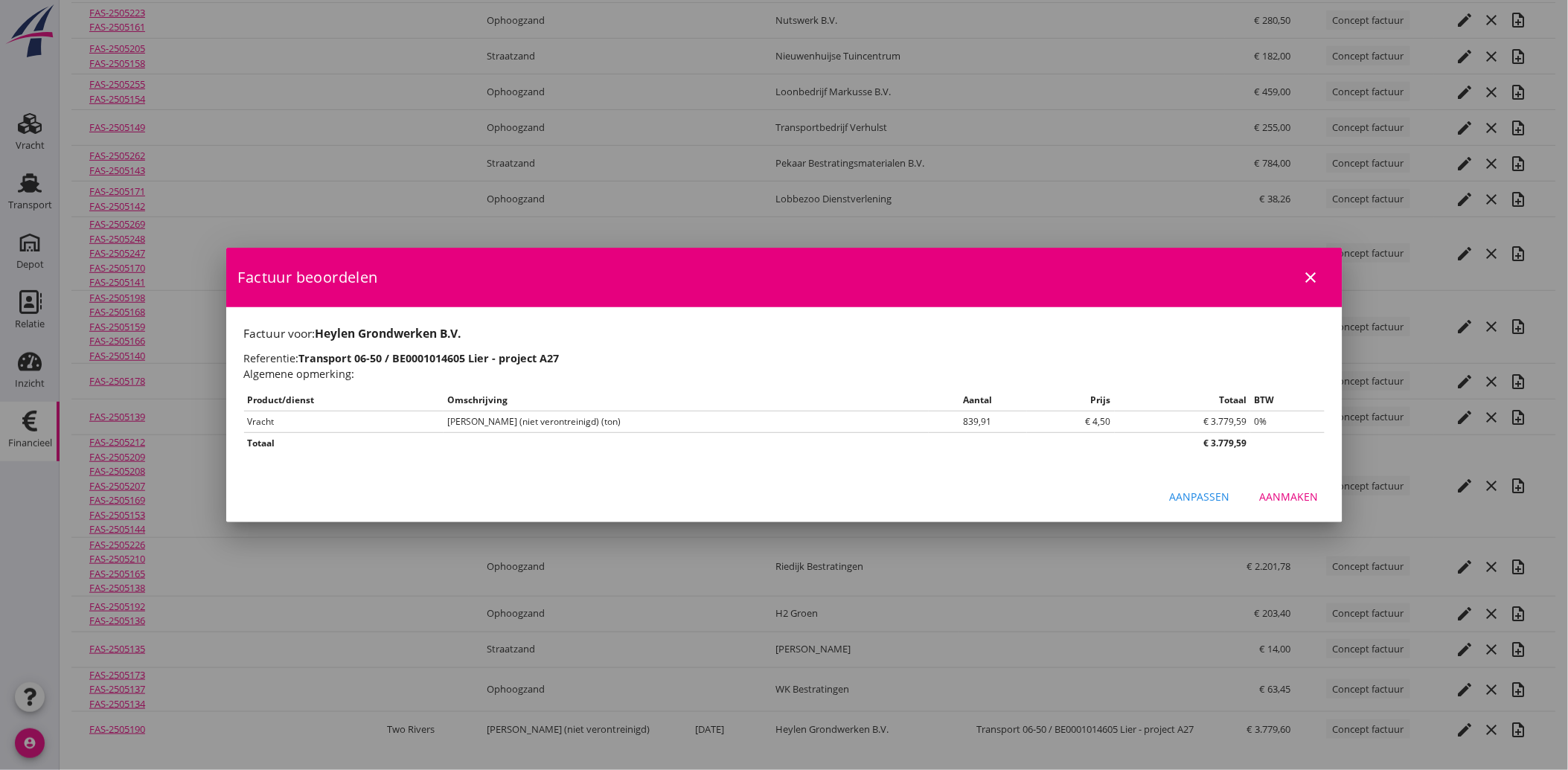
click at [1307, 493] on div "Aanmaken" at bounding box center [1289, 497] width 59 height 16
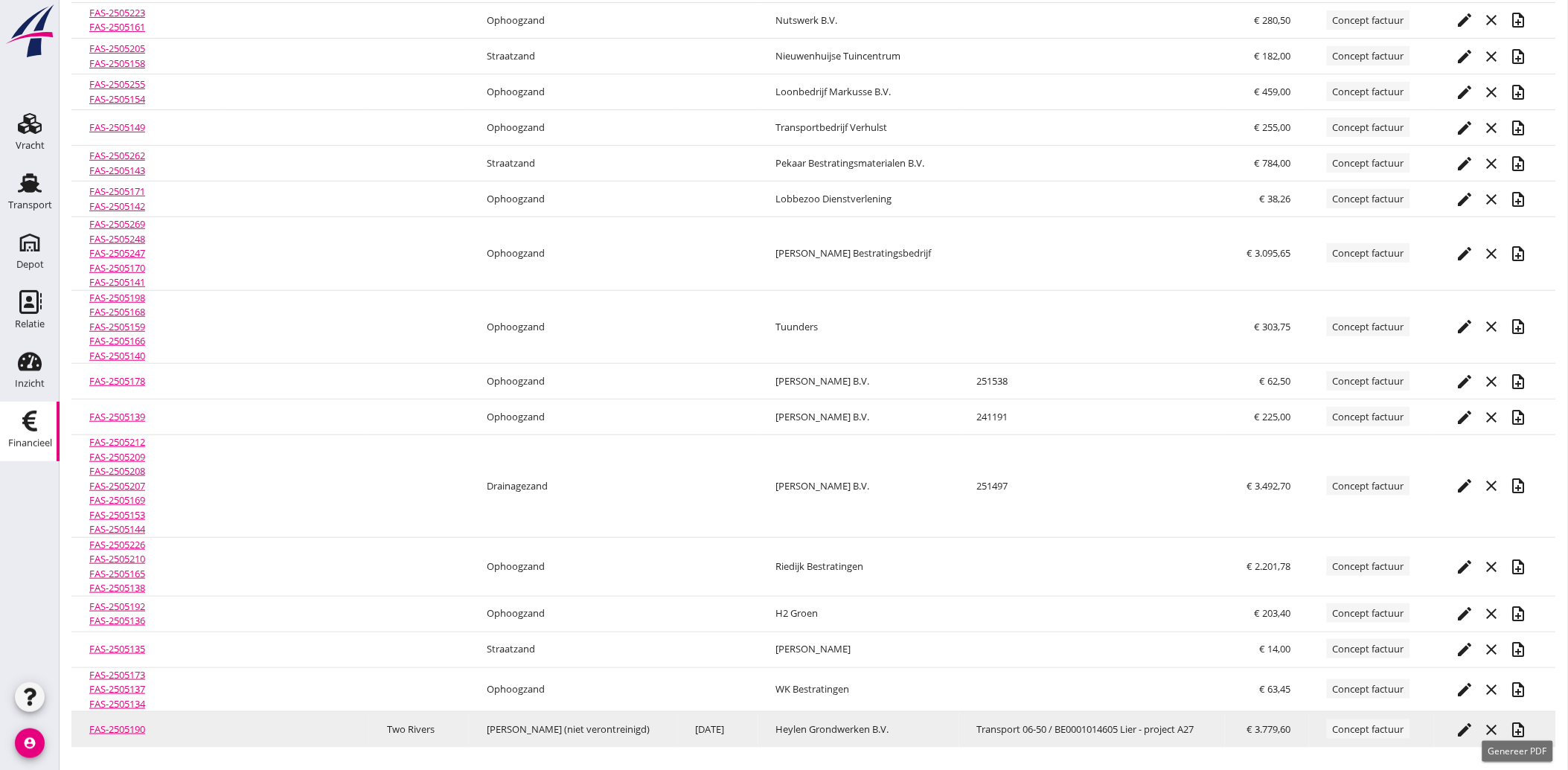
click at [1519, 726] on icon "note_add" at bounding box center [1518, 730] width 18 height 18
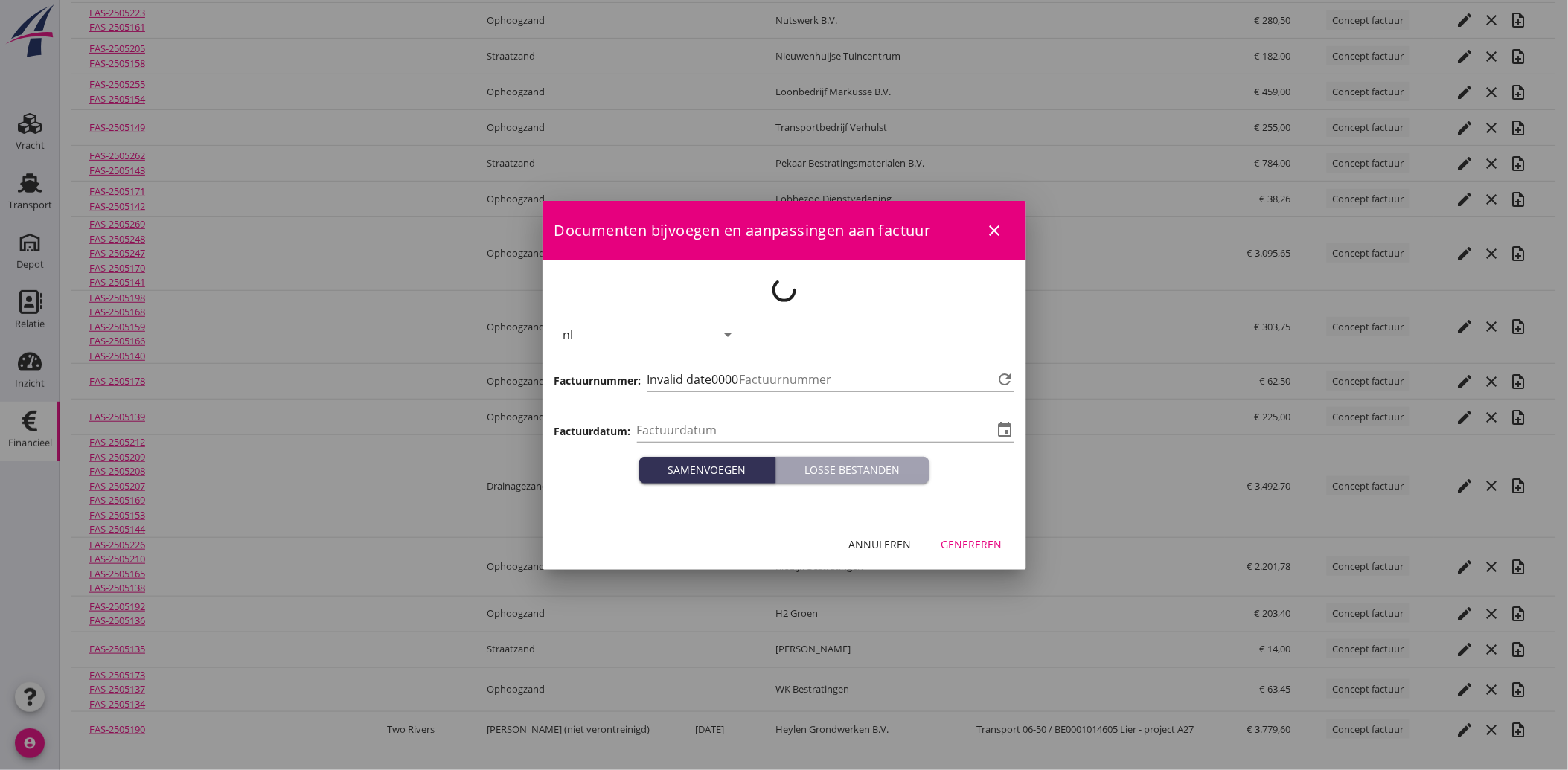
type input "[DATE]"
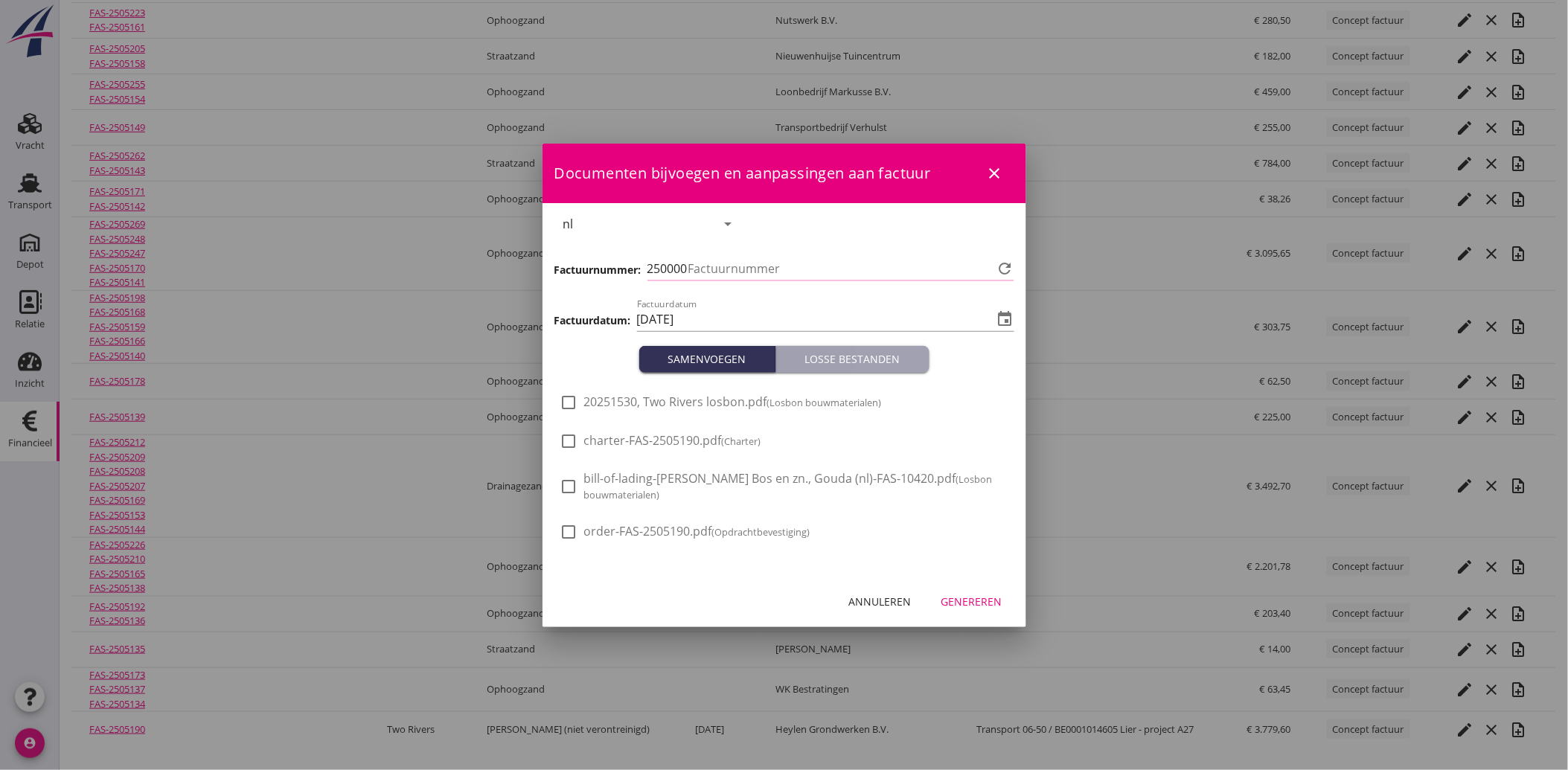
type input "3659"
click at [612, 411] on div "check_box_outline_blank 20251530, Two Rivers losbon.pdf (Losbon bouwmaterialen)" at bounding box center [721, 402] width 321 height 18
drag, startPoint x: 567, startPoint y: 413, endPoint x: 572, endPoint y: 421, distance: 9.4
click at [567, 414] on div at bounding box center [569, 402] width 25 height 25
checkbox input "true"
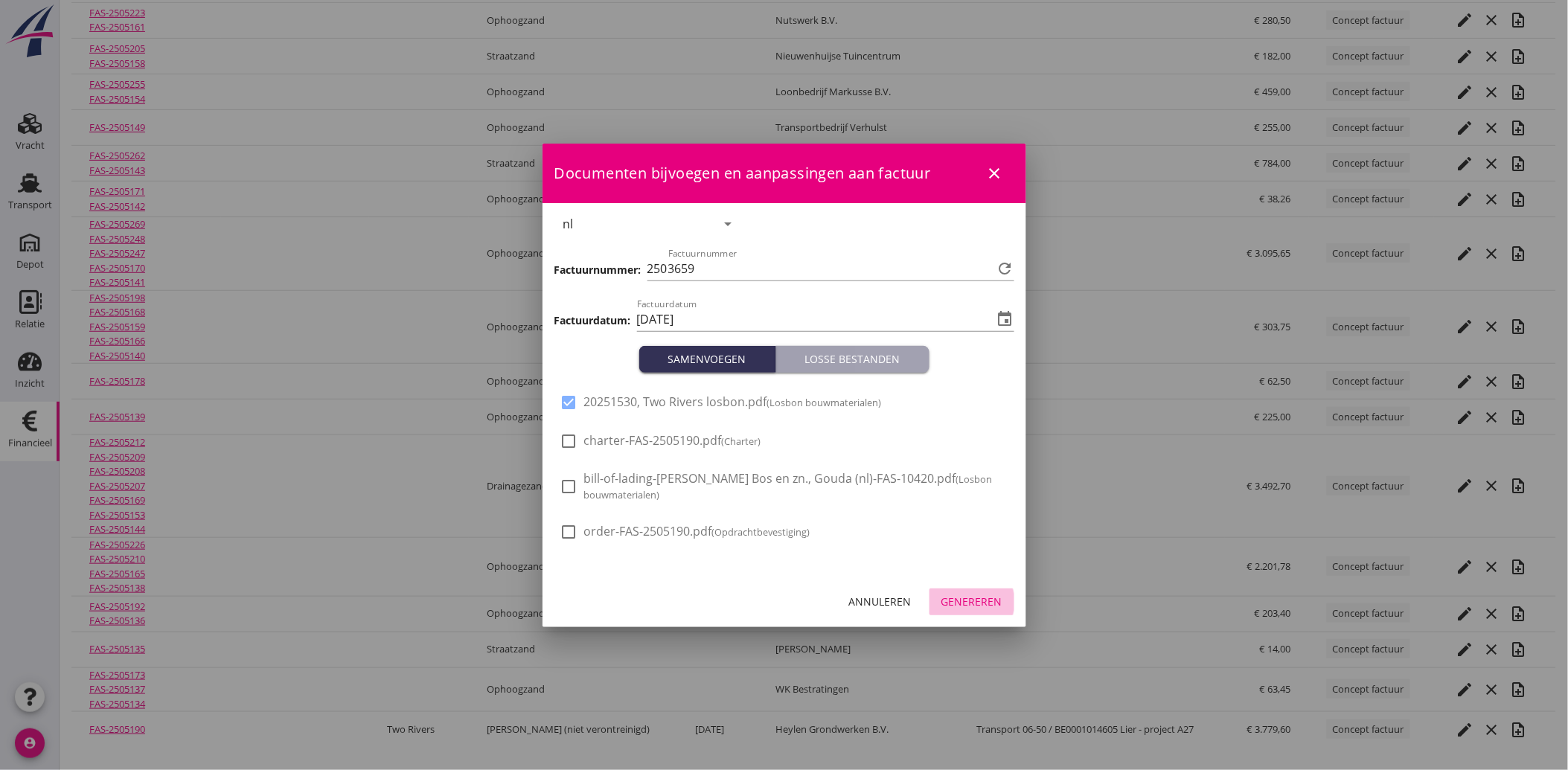
click at [960, 593] on div "Genereren" at bounding box center [971, 601] width 61 height 16
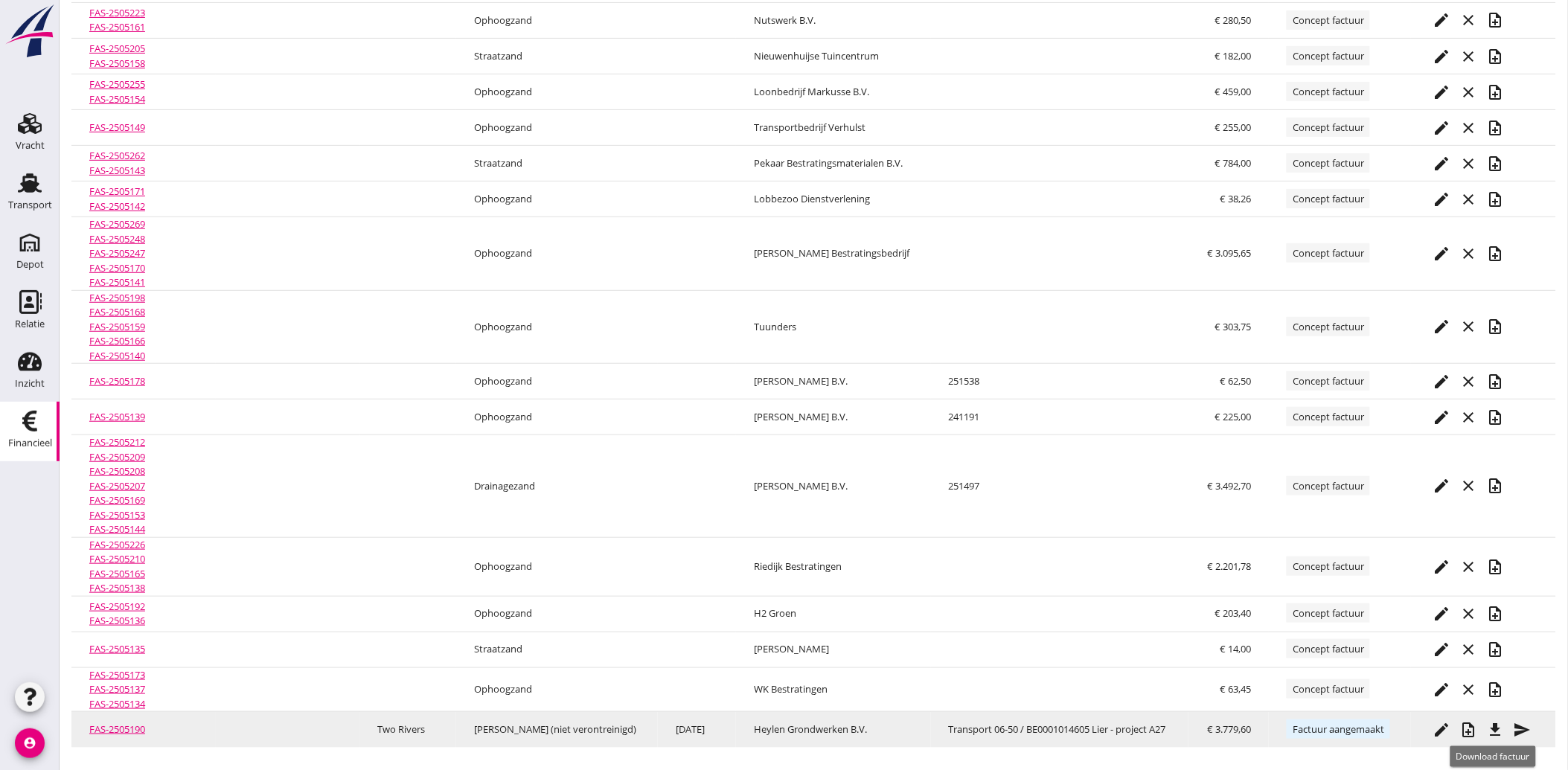
click at [1496, 726] on icon "file_download" at bounding box center [1495, 730] width 18 height 18
click at [1519, 732] on icon "send" at bounding box center [1522, 730] width 18 height 18
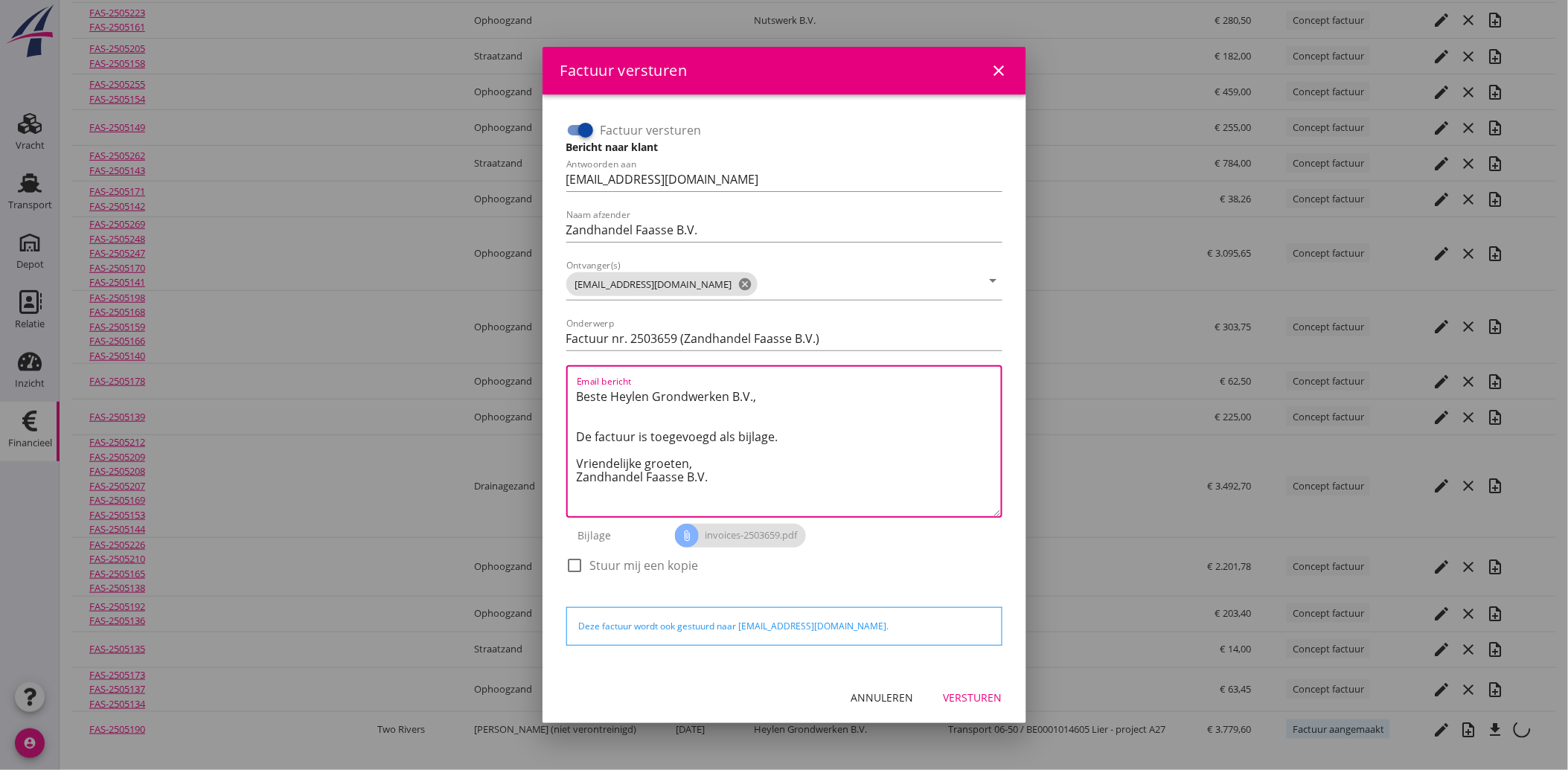
drag, startPoint x: 712, startPoint y: 478, endPoint x: 557, endPoint y: 393, distance: 176.8
click at [557, 393] on div "Factuur versturen Bericht naar klant Antwoorden aan [EMAIL_ADDRESS][DOMAIN_NAME…" at bounding box center [784, 383] width 460 height 554
paste textarea "Geachte heer/mevrouw, Hierbij zenden wij u onze factuur i.v.m. de door ons aan …"
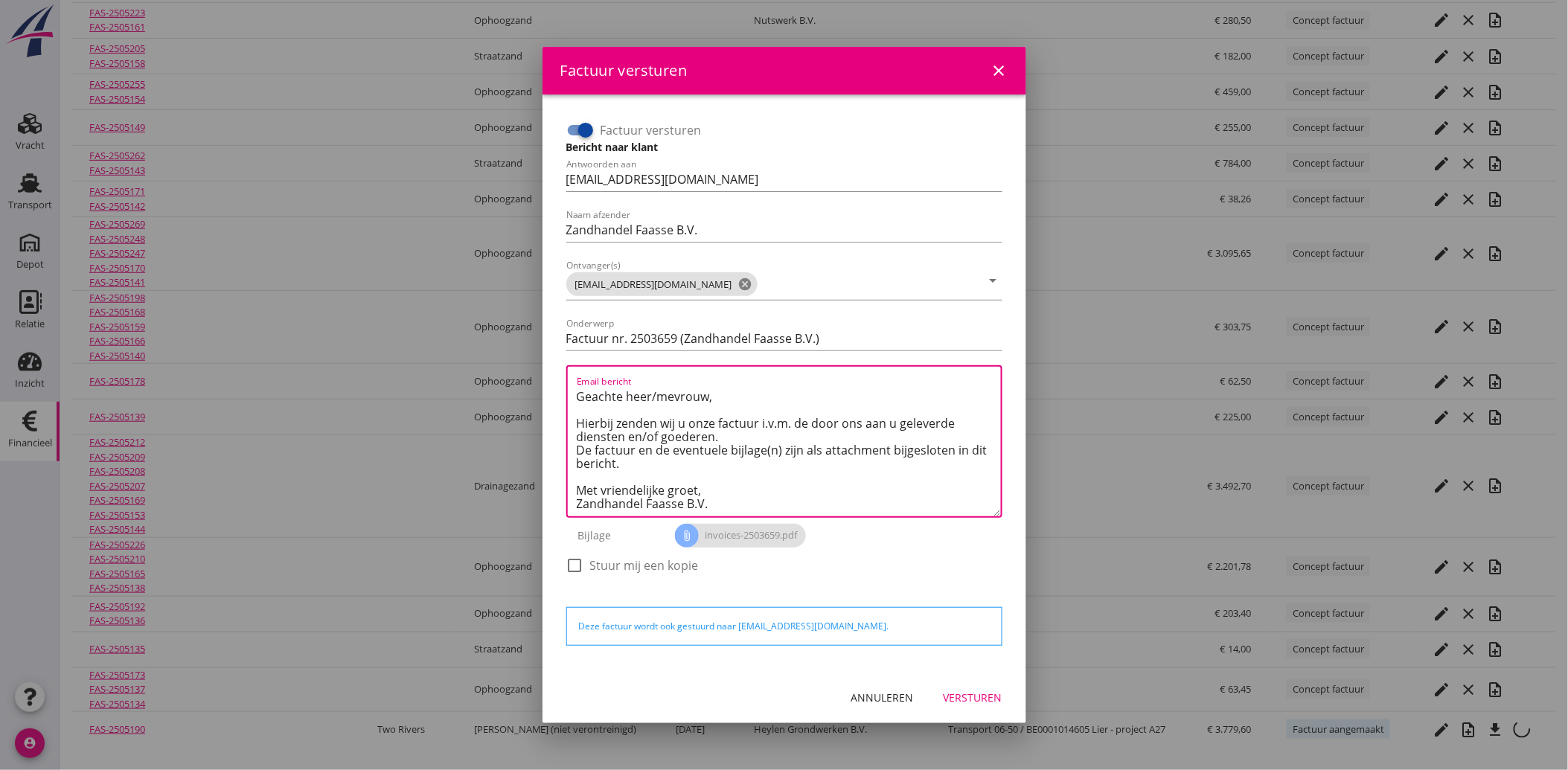
type textarea "Geachte heer/mevrouw, Hierbij zenden wij u onze factuur i.v.m. de door ons aan …"
click at [965, 690] on div "Versturen" at bounding box center [973, 698] width 59 height 16
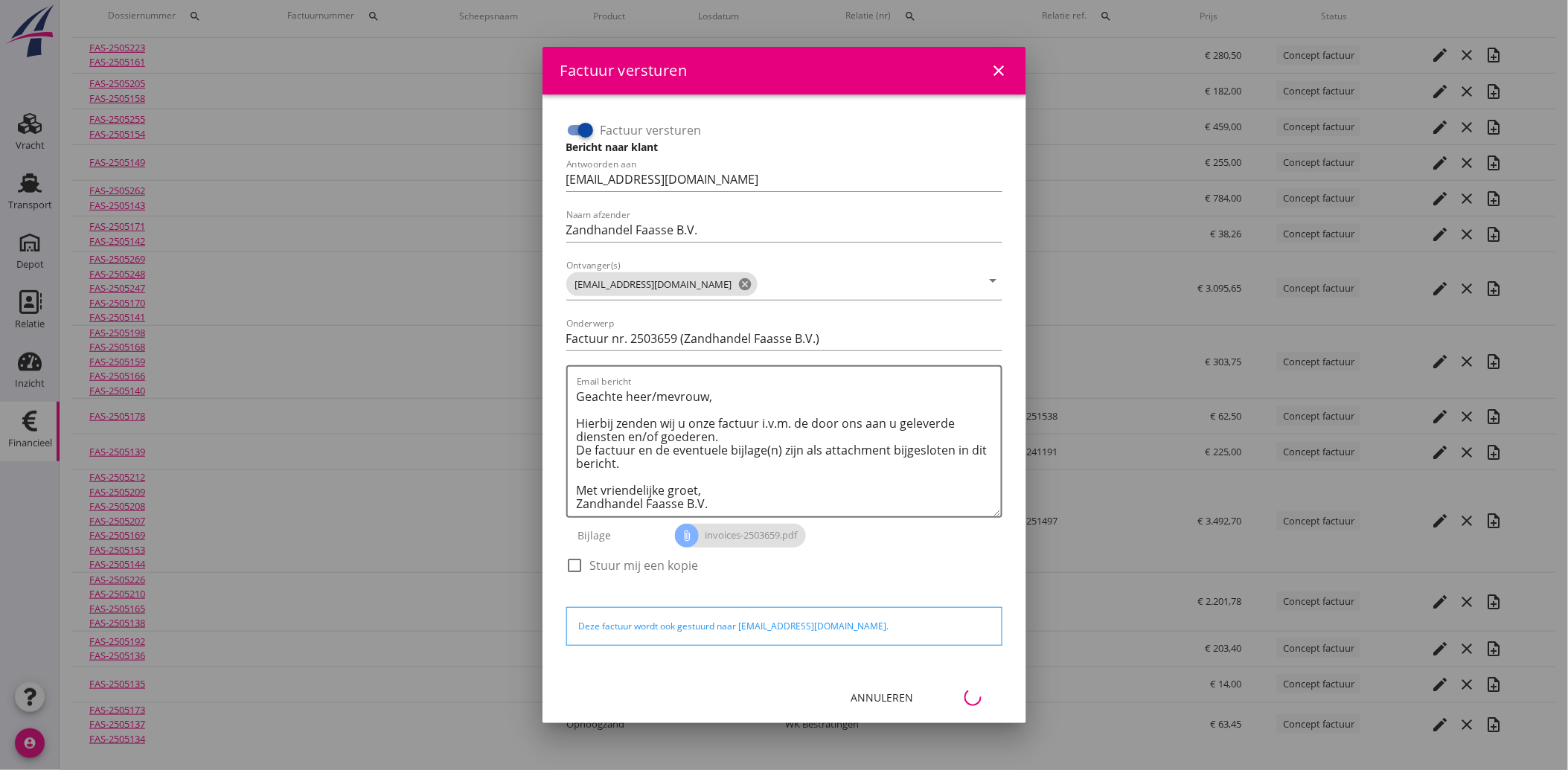
scroll to position [127, 0]
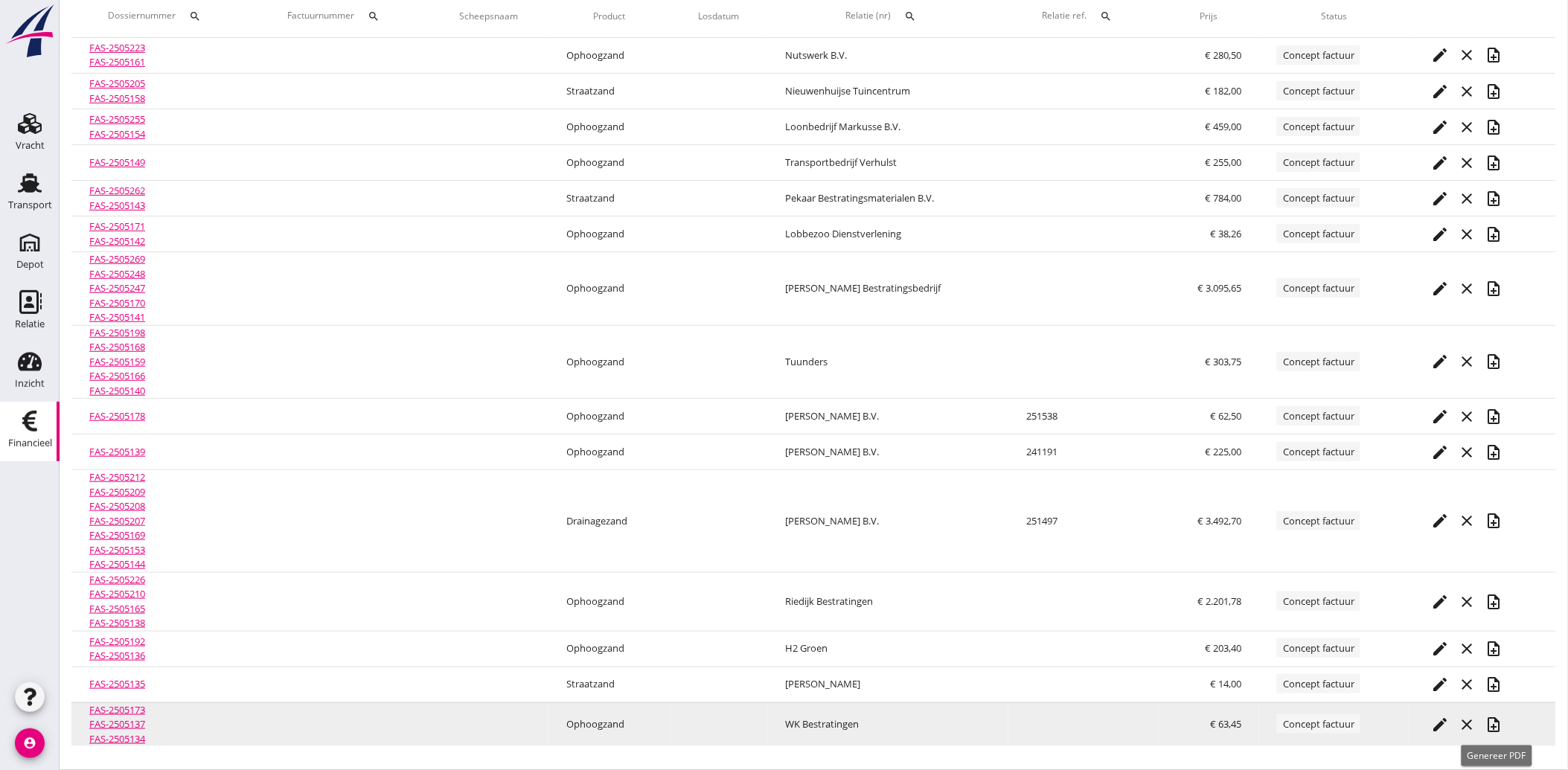
click at [1497, 719] on icon "note_add" at bounding box center [1494, 724] width 18 height 18
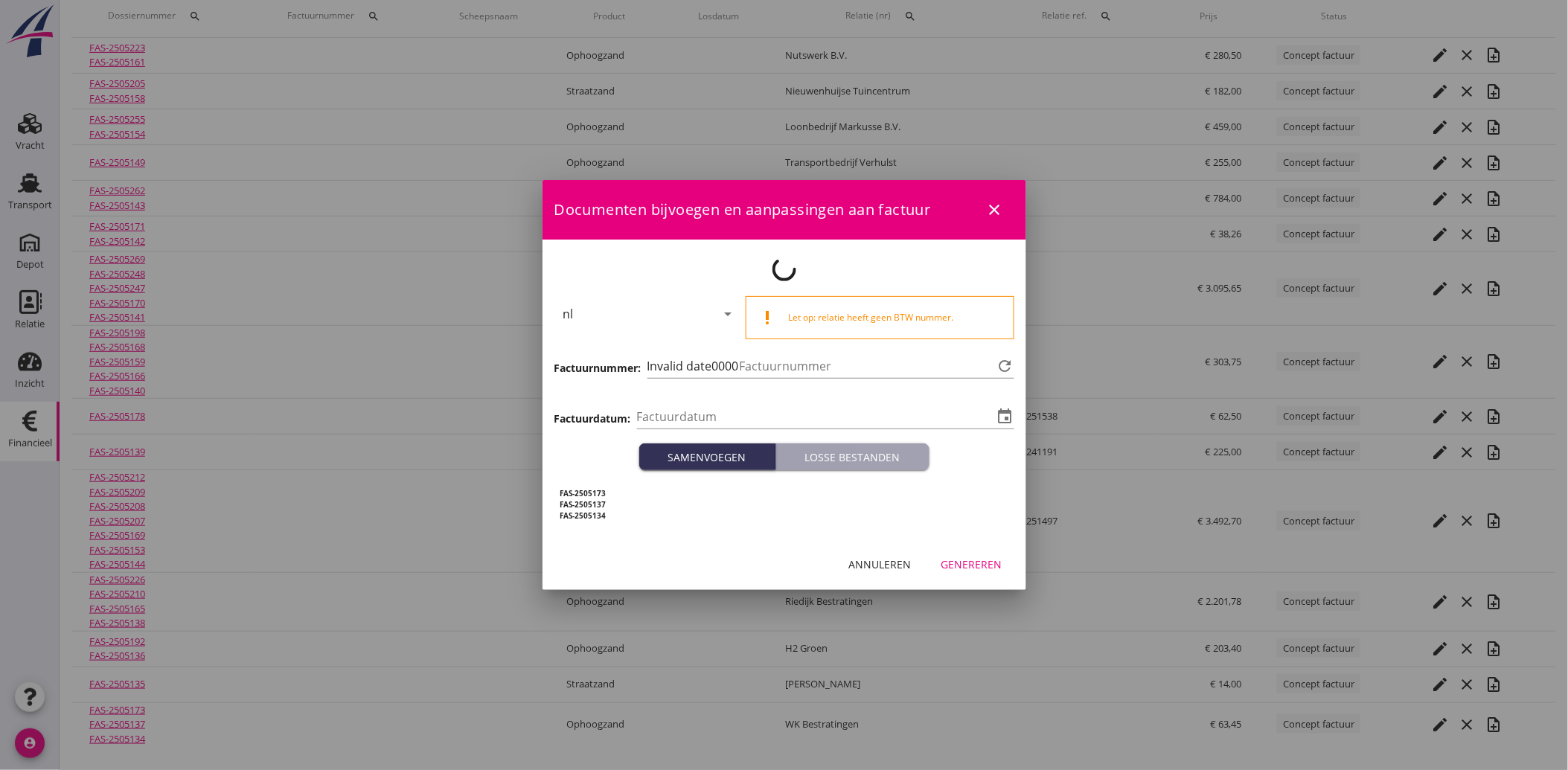
type input "[DATE]"
type input "3660"
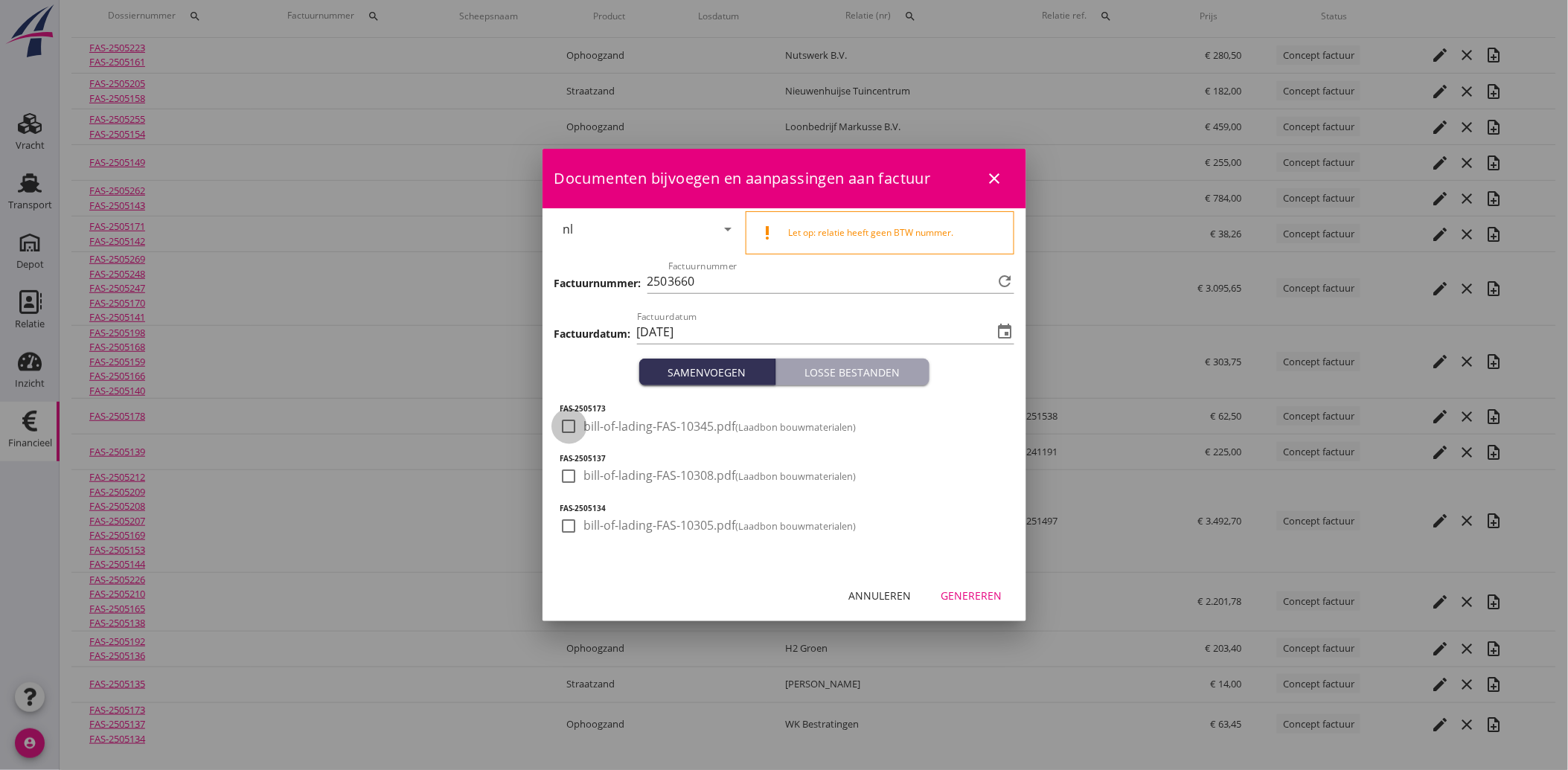
click at [569, 427] on div at bounding box center [569, 426] width 25 height 25
checkbox input "true"
click at [570, 471] on div at bounding box center [569, 476] width 25 height 25
checkbox input "true"
drag, startPoint x: 568, startPoint y: 518, endPoint x: 637, endPoint y: 552, distance: 76.9
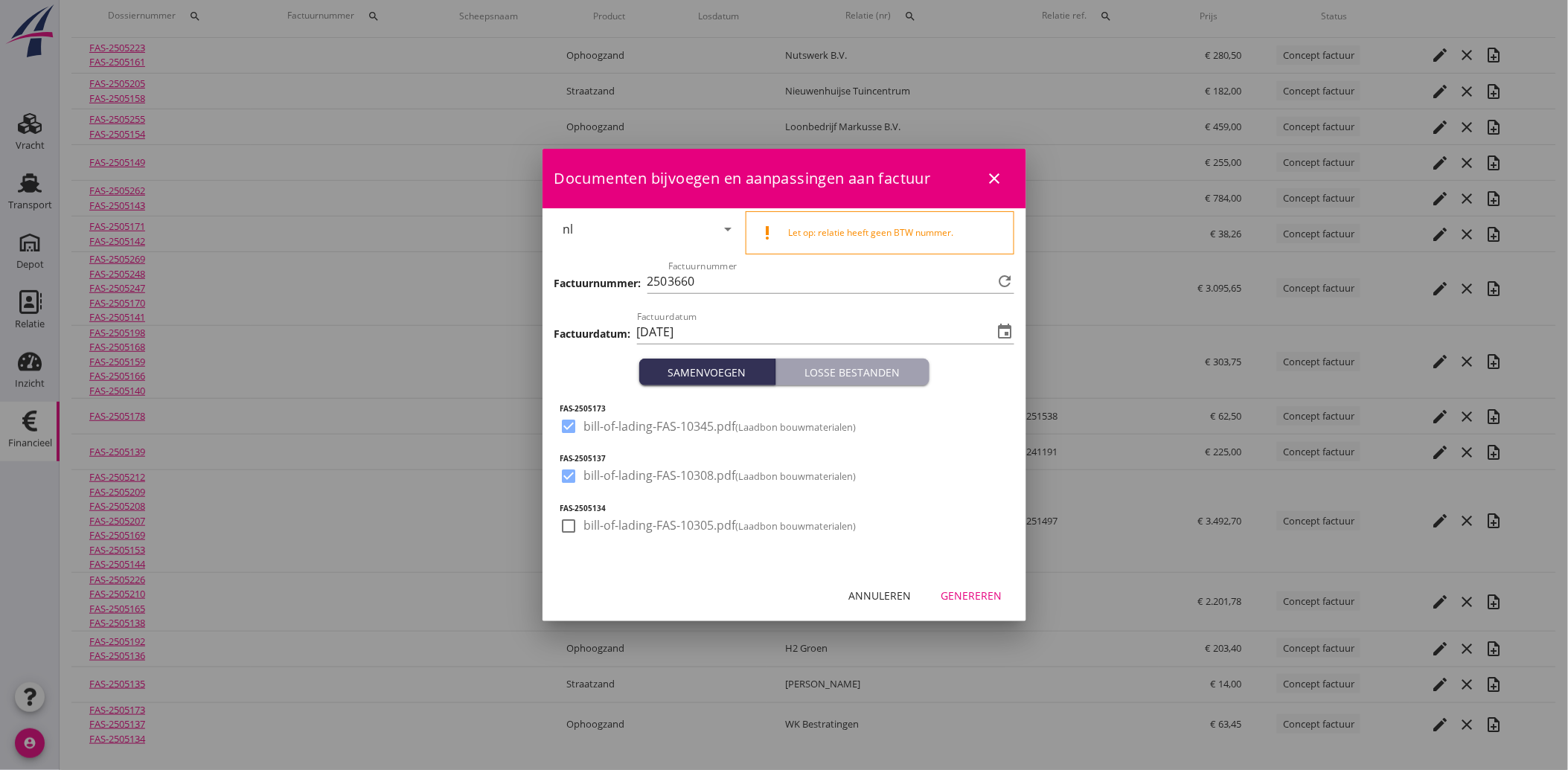
click at [568, 519] on div at bounding box center [569, 526] width 25 height 25
checkbox input "true"
click at [961, 597] on div "Genereren" at bounding box center [971, 595] width 61 height 16
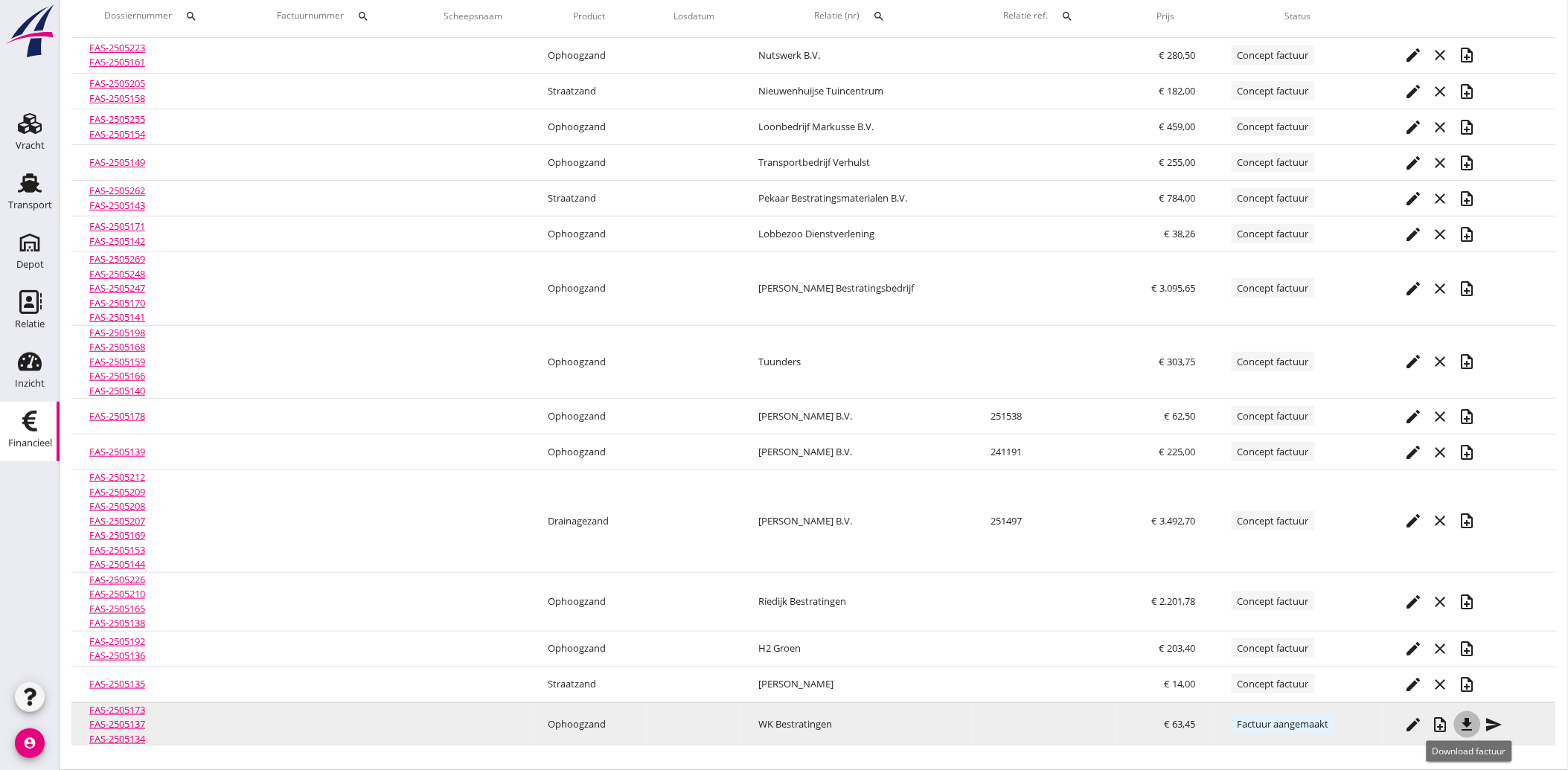
click at [1471, 725] on icon "file_download" at bounding box center [1467, 724] width 18 height 18
click at [1503, 725] on icon "send" at bounding box center [1494, 724] width 18 height 18
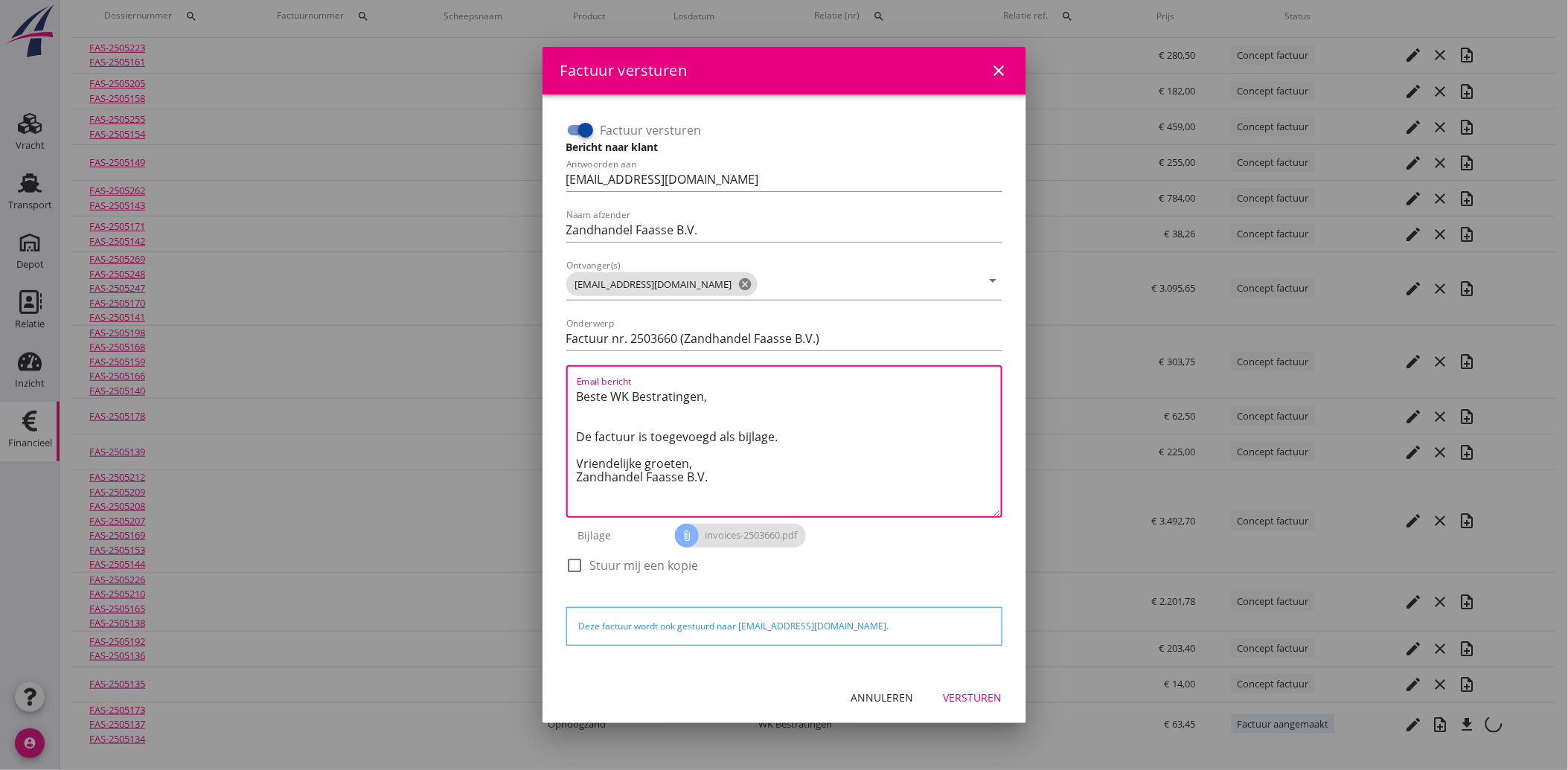
drag, startPoint x: 712, startPoint y: 482, endPoint x: 554, endPoint y: 384, distance: 185.9
click at [554, 384] on div "Factuur versturen Bericht naar klant Antwoorden aan [EMAIL_ADDRESS][DOMAIN_NAME…" at bounding box center [784, 383] width 460 height 554
paste textarea "Geachte heer/mevrouw, Hierbij zenden wij u onze factuur i.v.m. de door ons aan …"
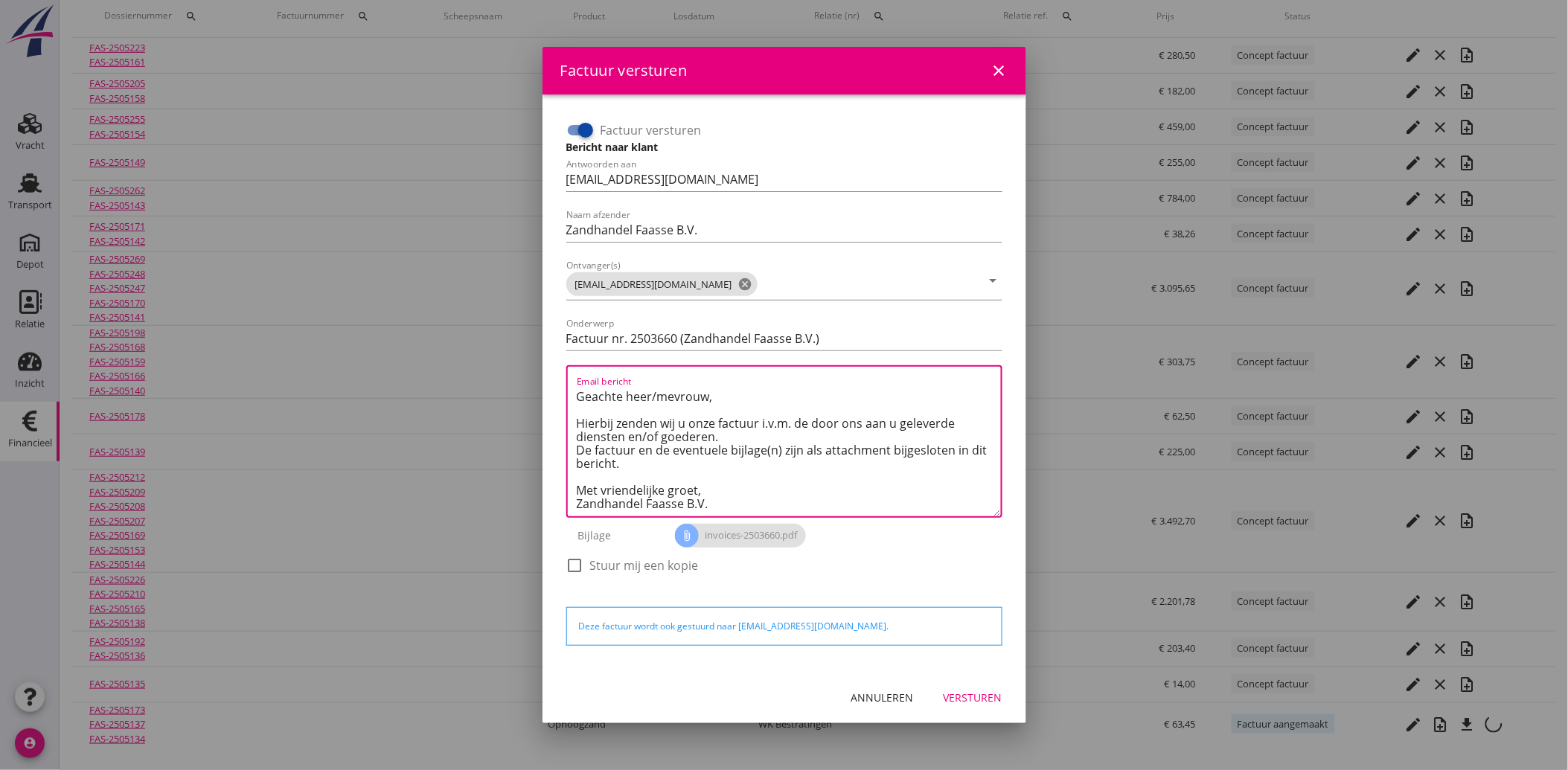
type textarea "Geachte heer/mevrouw, Hierbij zenden wij u onze factuur i.v.m. de door ons aan …"
click at [983, 701] on div "Versturen" at bounding box center [973, 698] width 59 height 16
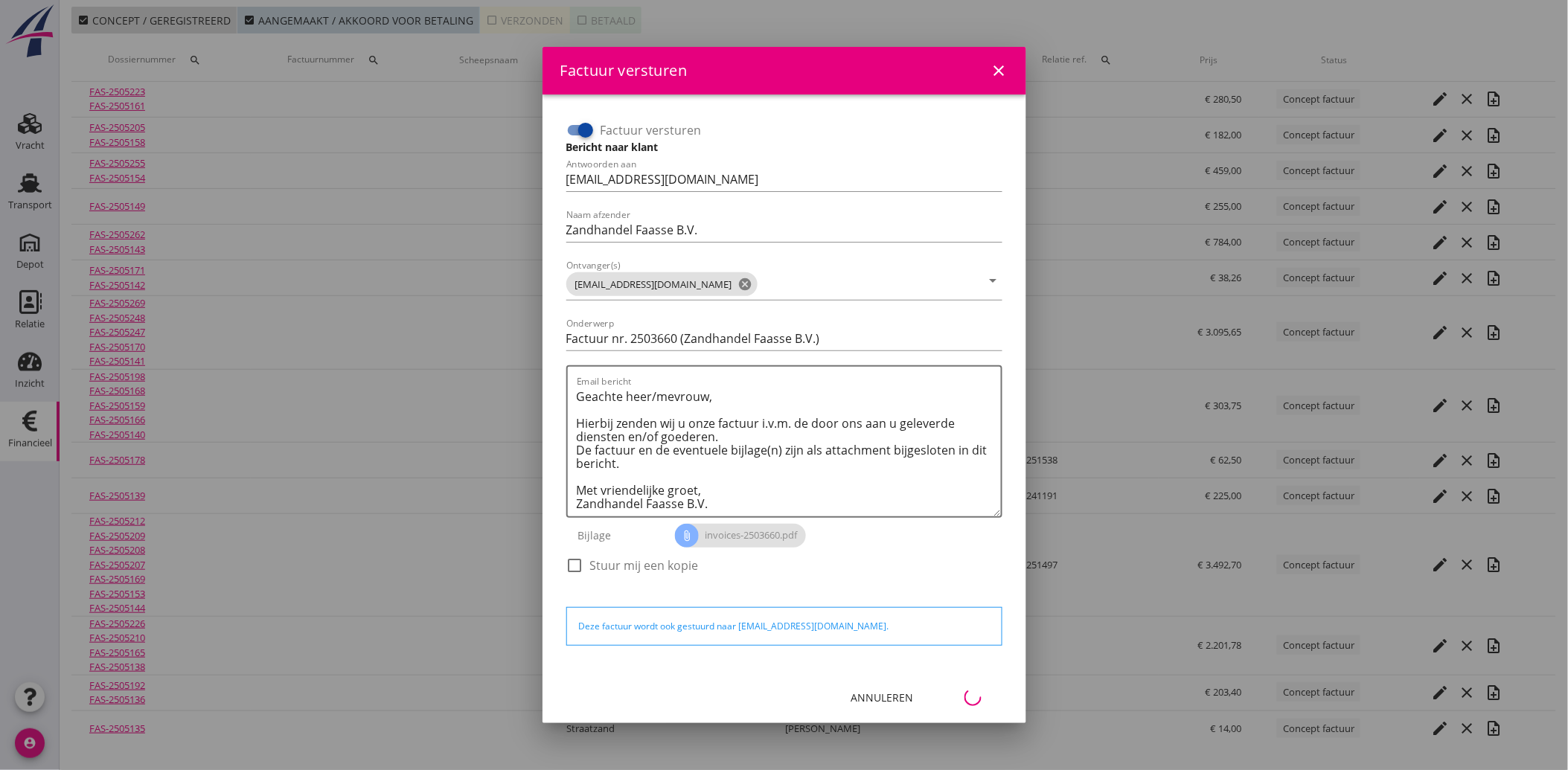
scroll to position [83, 0]
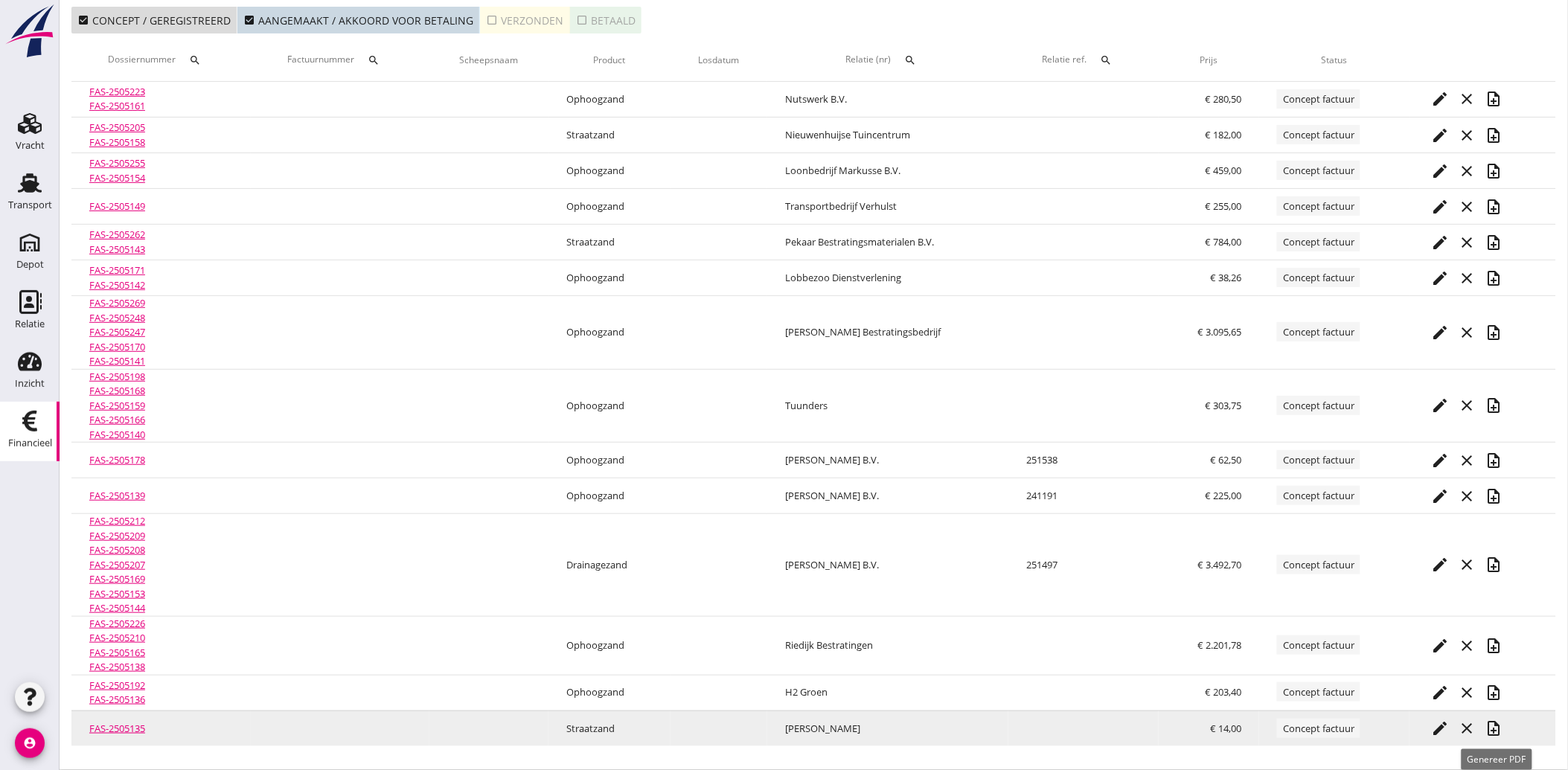
click at [1501, 730] on icon "note_add" at bounding box center [1494, 728] width 18 height 18
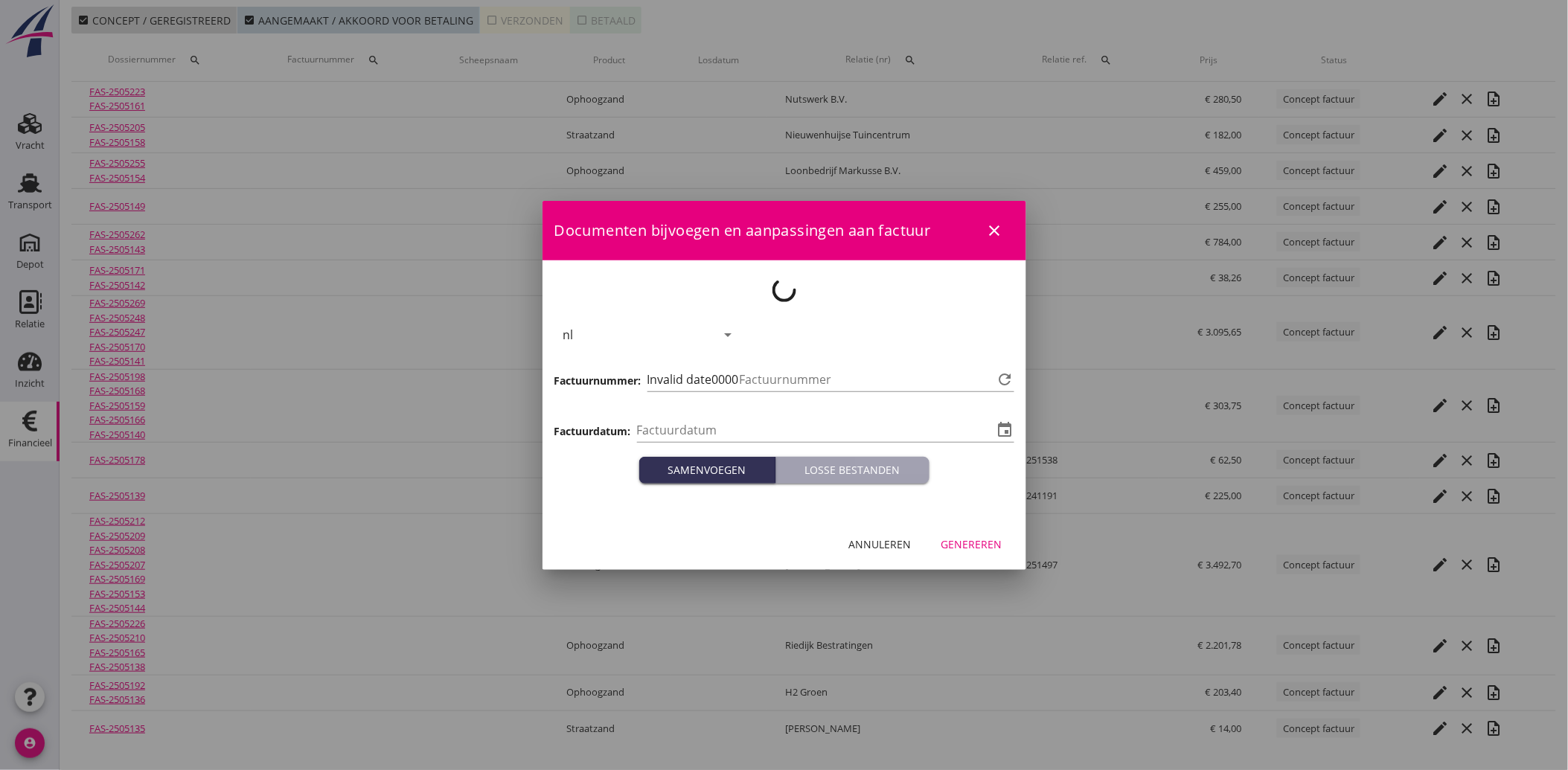
type input "[DATE]"
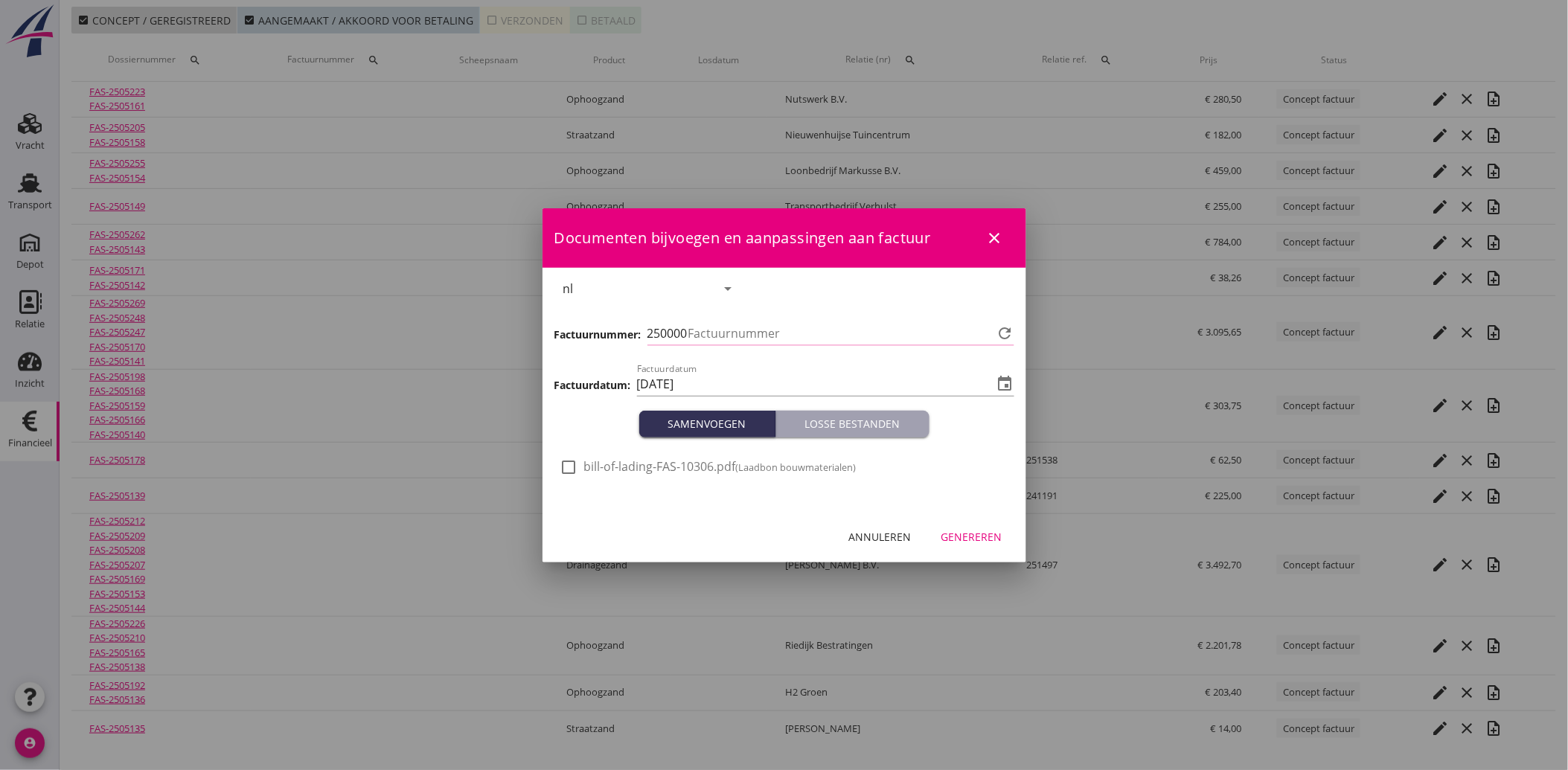
type input "3661"
click at [586, 462] on span "bill-of-lading-FAS-10306.pdf (Laadbon bouwmaterialen)" at bounding box center [720, 467] width 272 height 16
checkbox input "true"
click at [955, 536] on div "Genereren" at bounding box center [971, 536] width 61 height 16
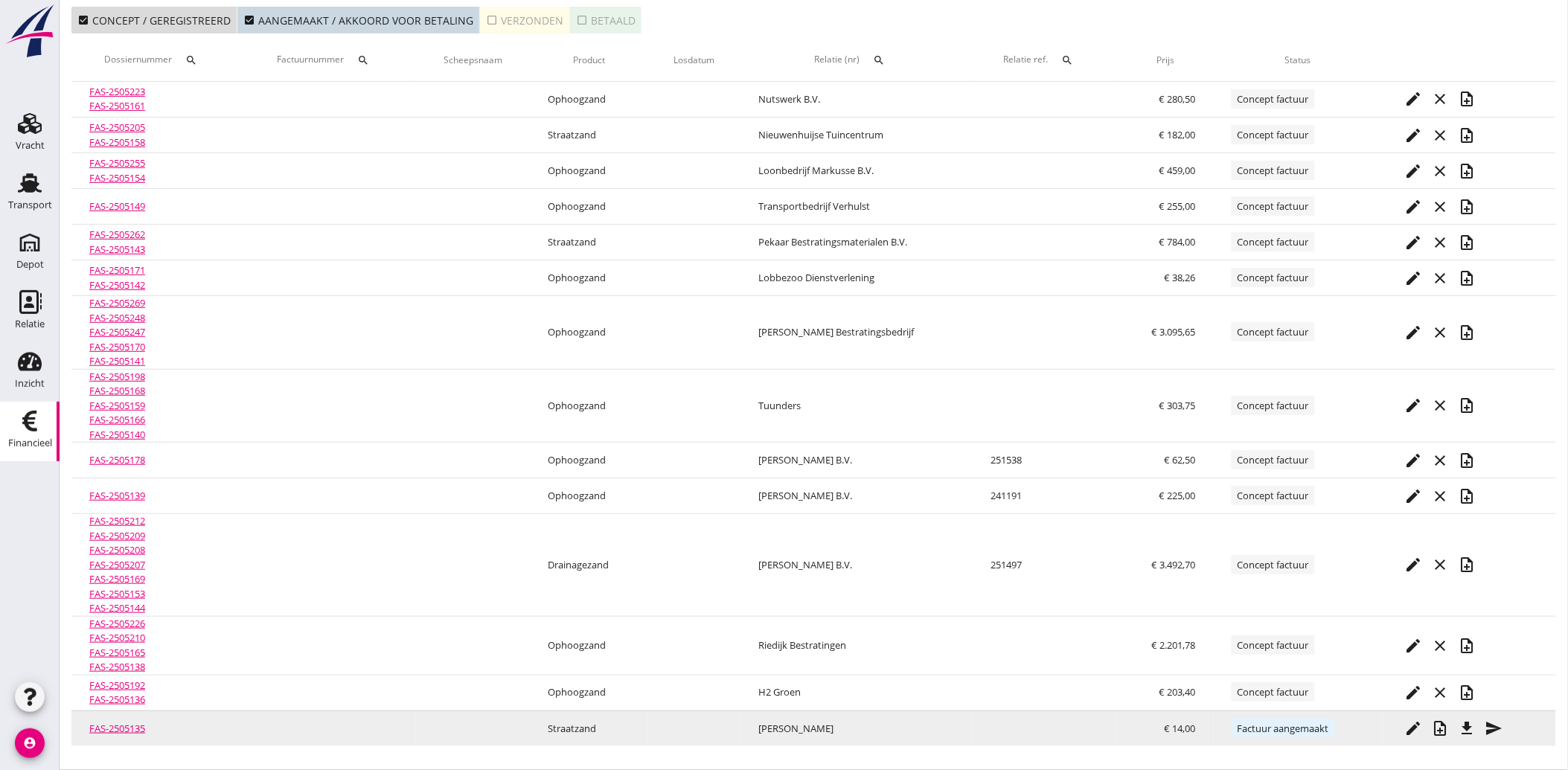
click at [1501, 722] on icon "send" at bounding box center [1494, 728] width 18 height 18
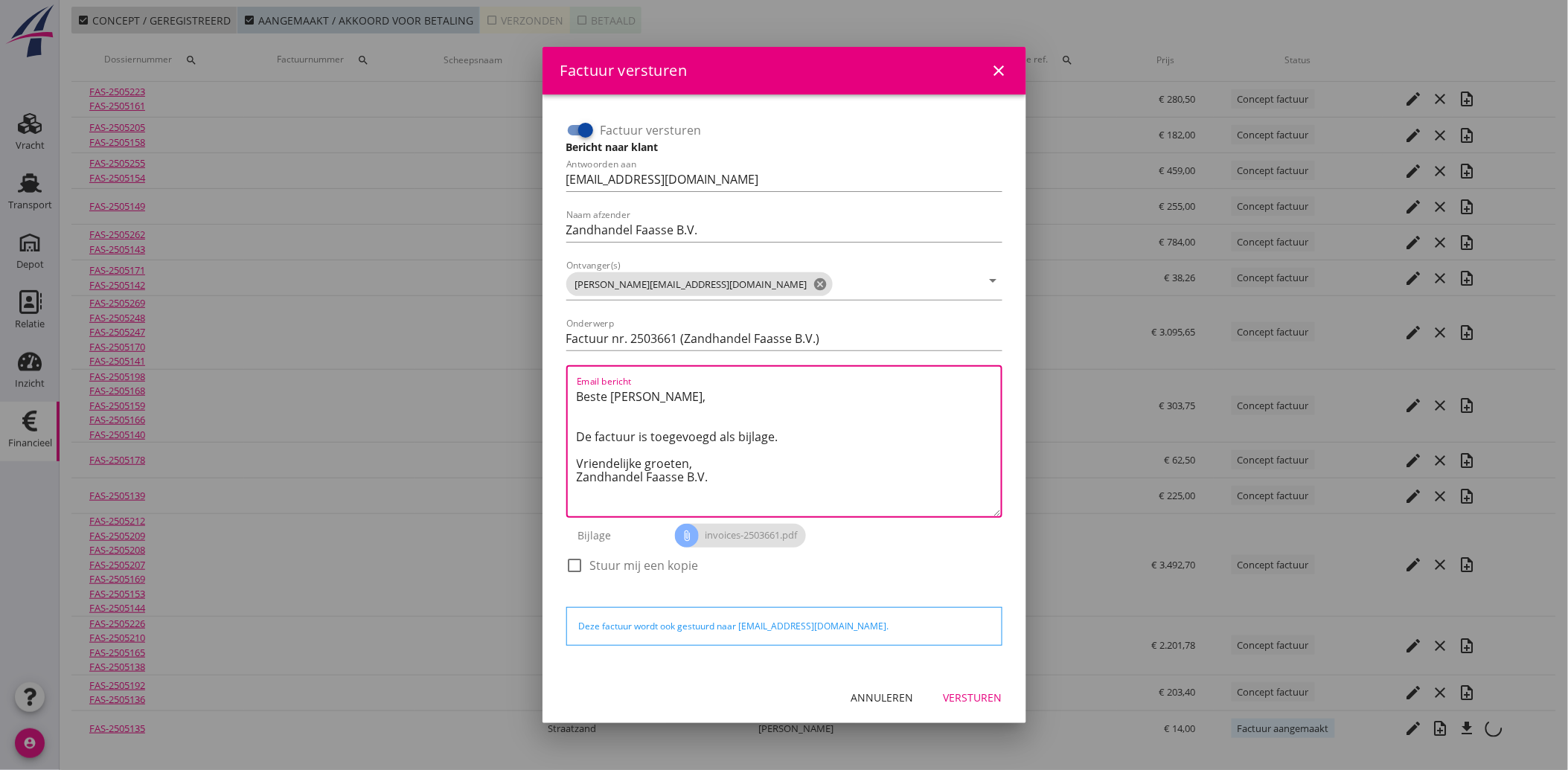
drag, startPoint x: 722, startPoint y: 483, endPoint x: 531, endPoint y: 381, distance: 216.5
click at [531, 381] on div "Factuur versturen close Factuur versturen Bericht naar klant Antwoorden aan [EM…" at bounding box center [784, 344] width 1568 height 853
paste textarea "Geachte heer/mevrouw, Hierbij zenden wij u onze factuur i.v.m. de door ons aan …"
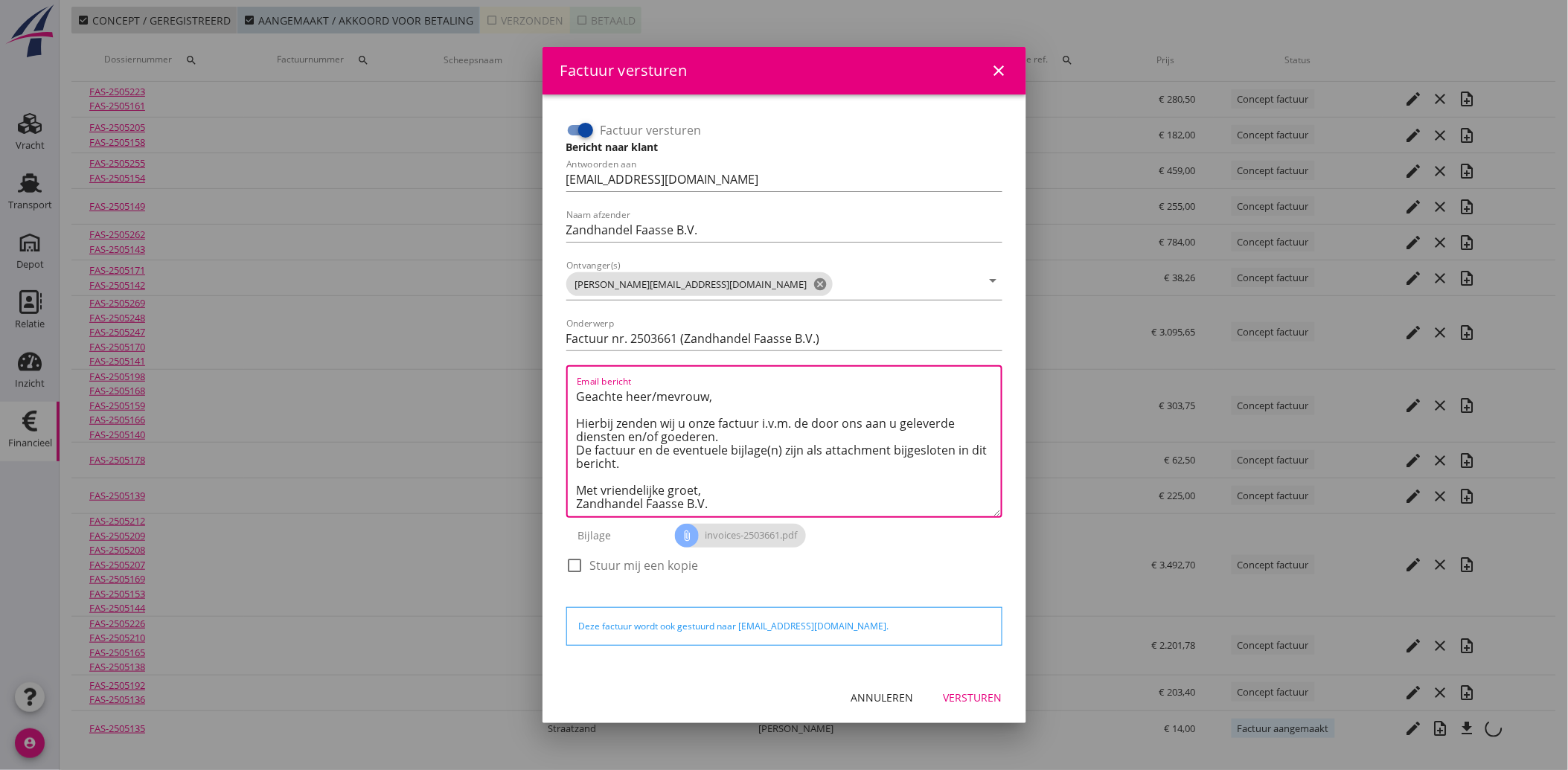
type textarea "Geachte heer/mevrouw, Hierbij zenden wij u onze factuur i.v.m. de door ons aan …"
click at [975, 694] on div "Versturen" at bounding box center [973, 698] width 59 height 16
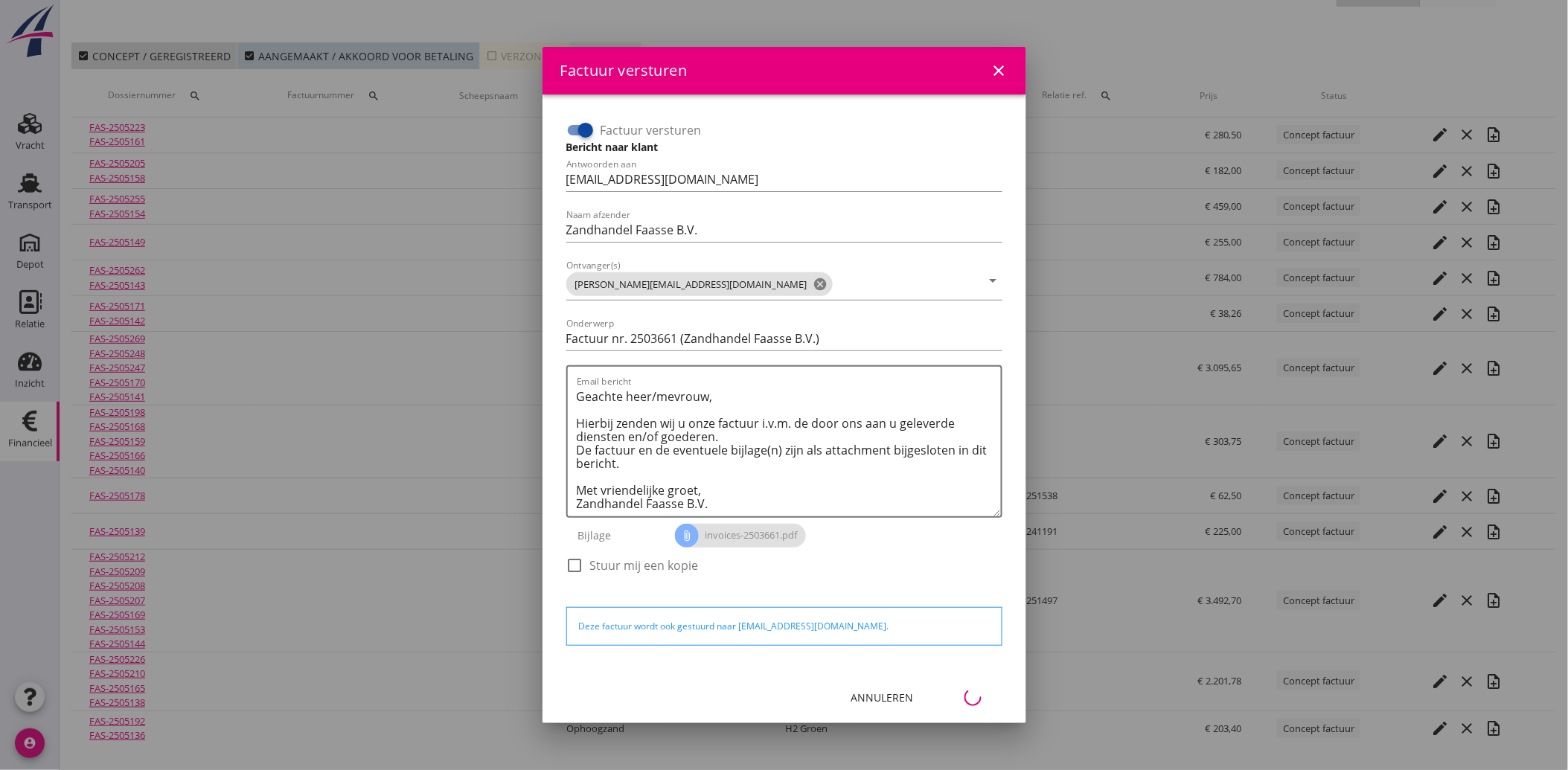
scroll to position [46, 0]
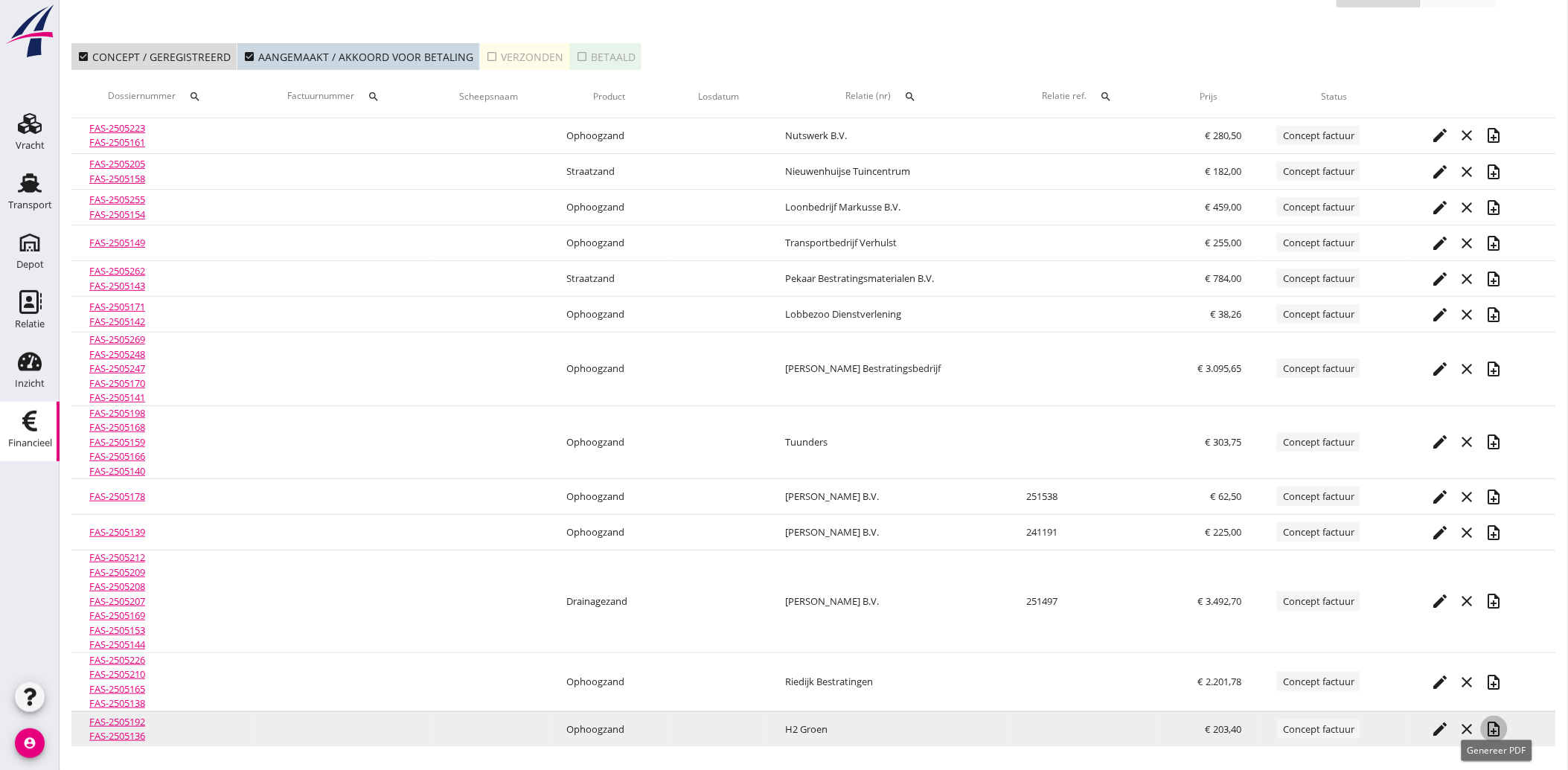
click at [1498, 732] on icon "note_add" at bounding box center [1494, 729] width 18 height 18
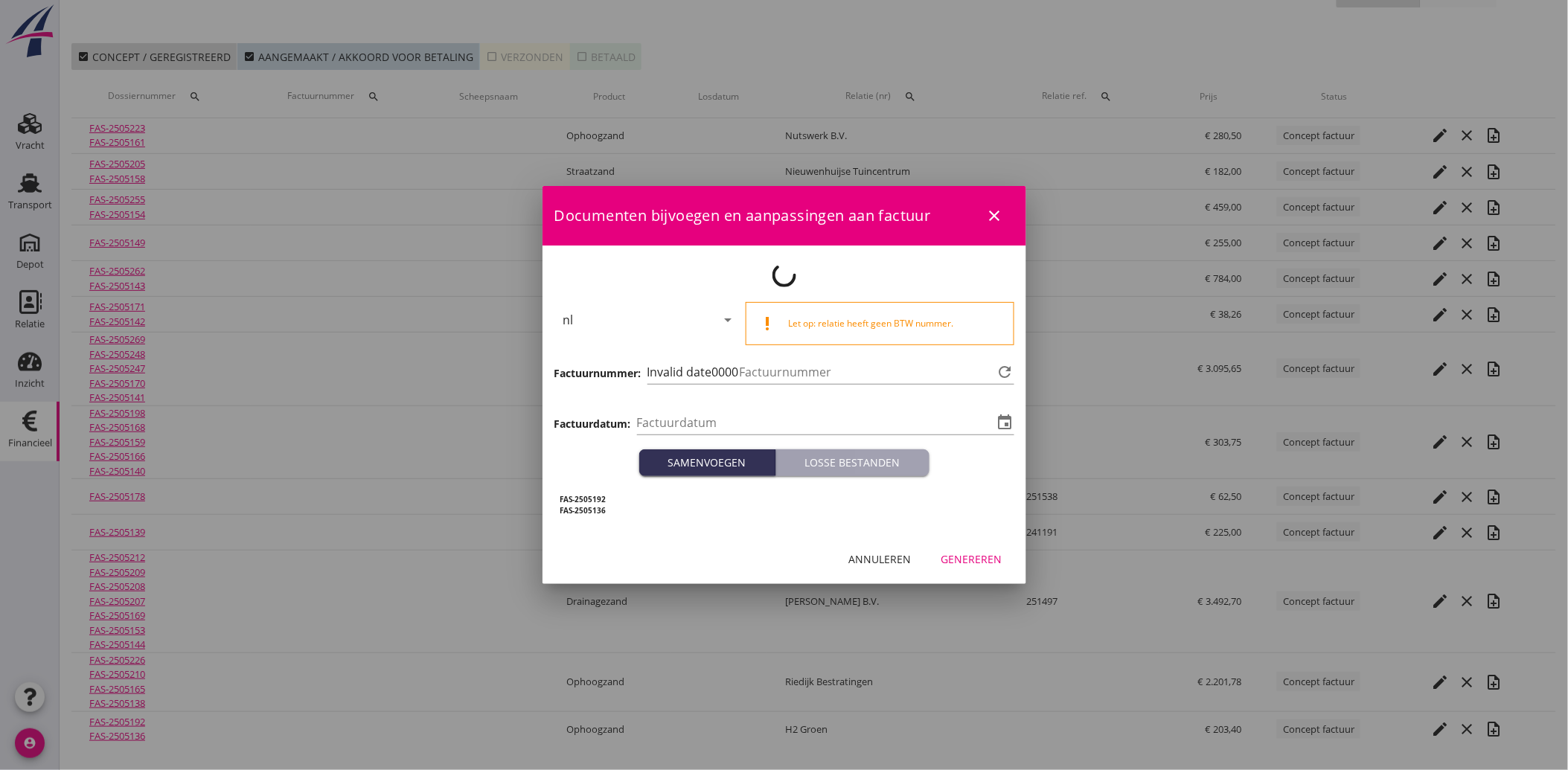
type input "[DATE]"
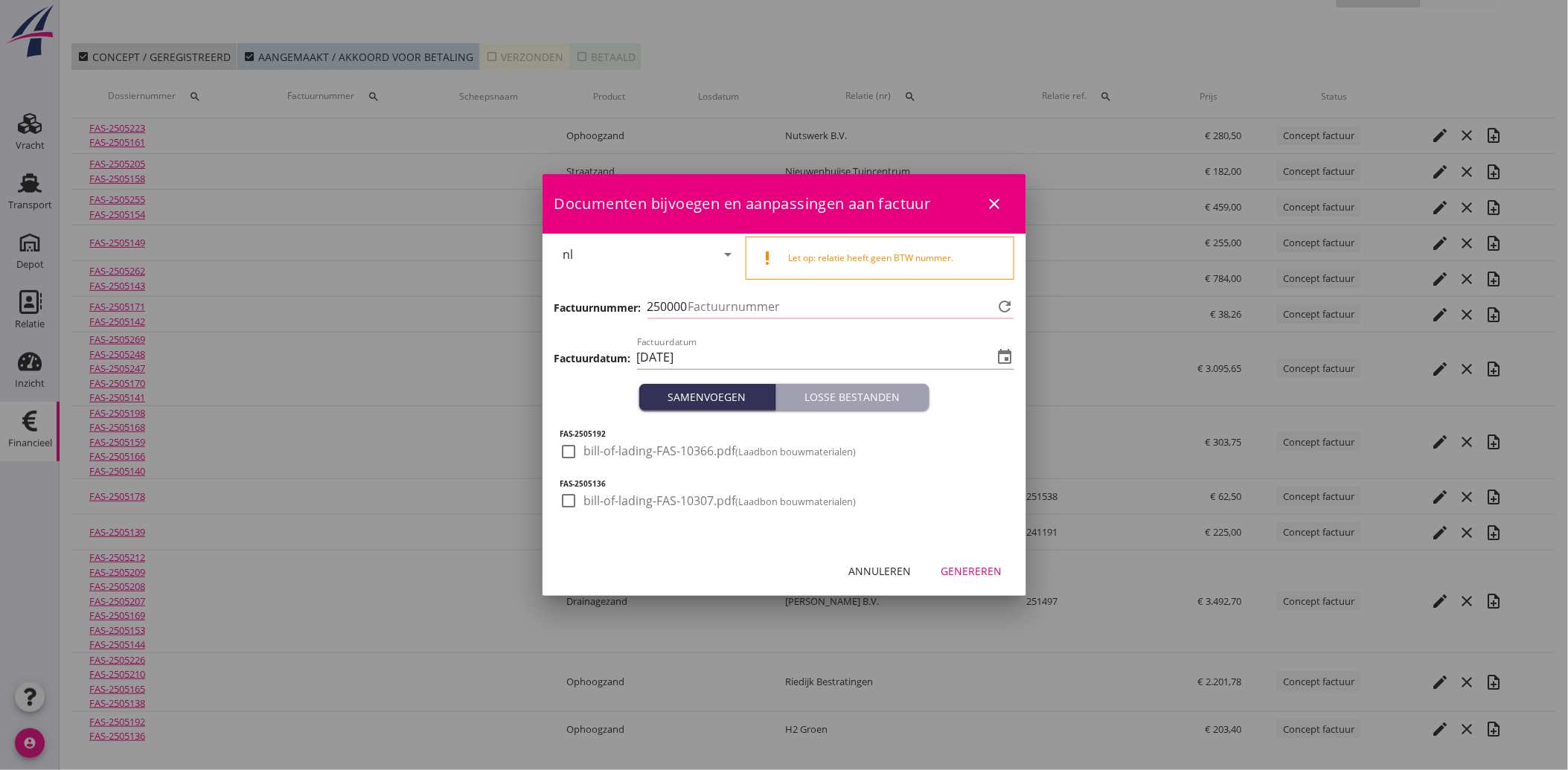
type input "3662"
click at [572, 456] on div at bounding box center [569, 452] width 25 height 25
checkbox input "true"
click at [573, 497] on div at bounding box center [569, 500] width 25 height 25
checkbox input "true"
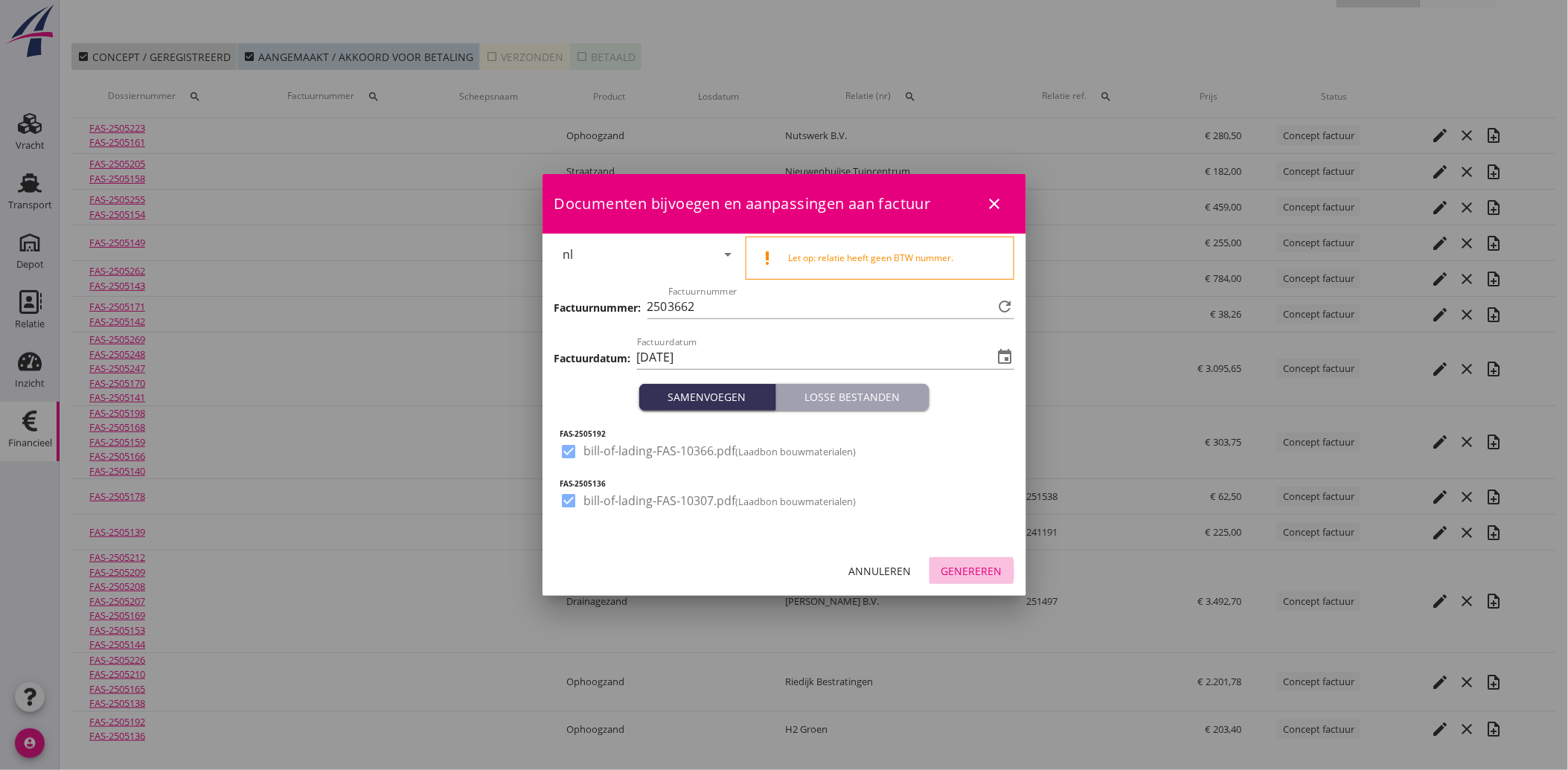
click at [979, 568] on div "Genereren" at bounding box center [971, 571] width 61 height 16
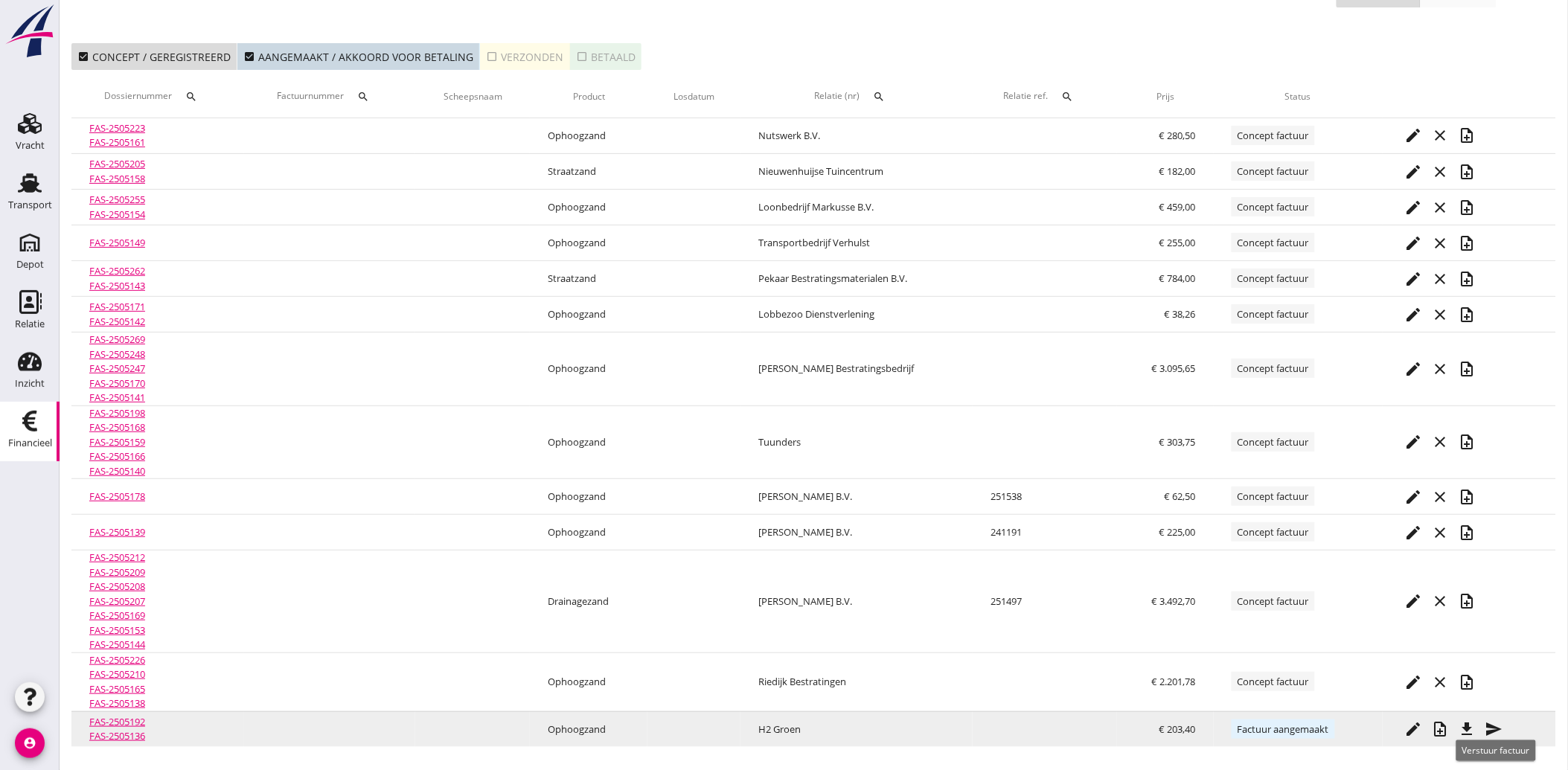
click at [1503, 726] on icon "send" at bounding box center [1494, 729] width 18 height 18
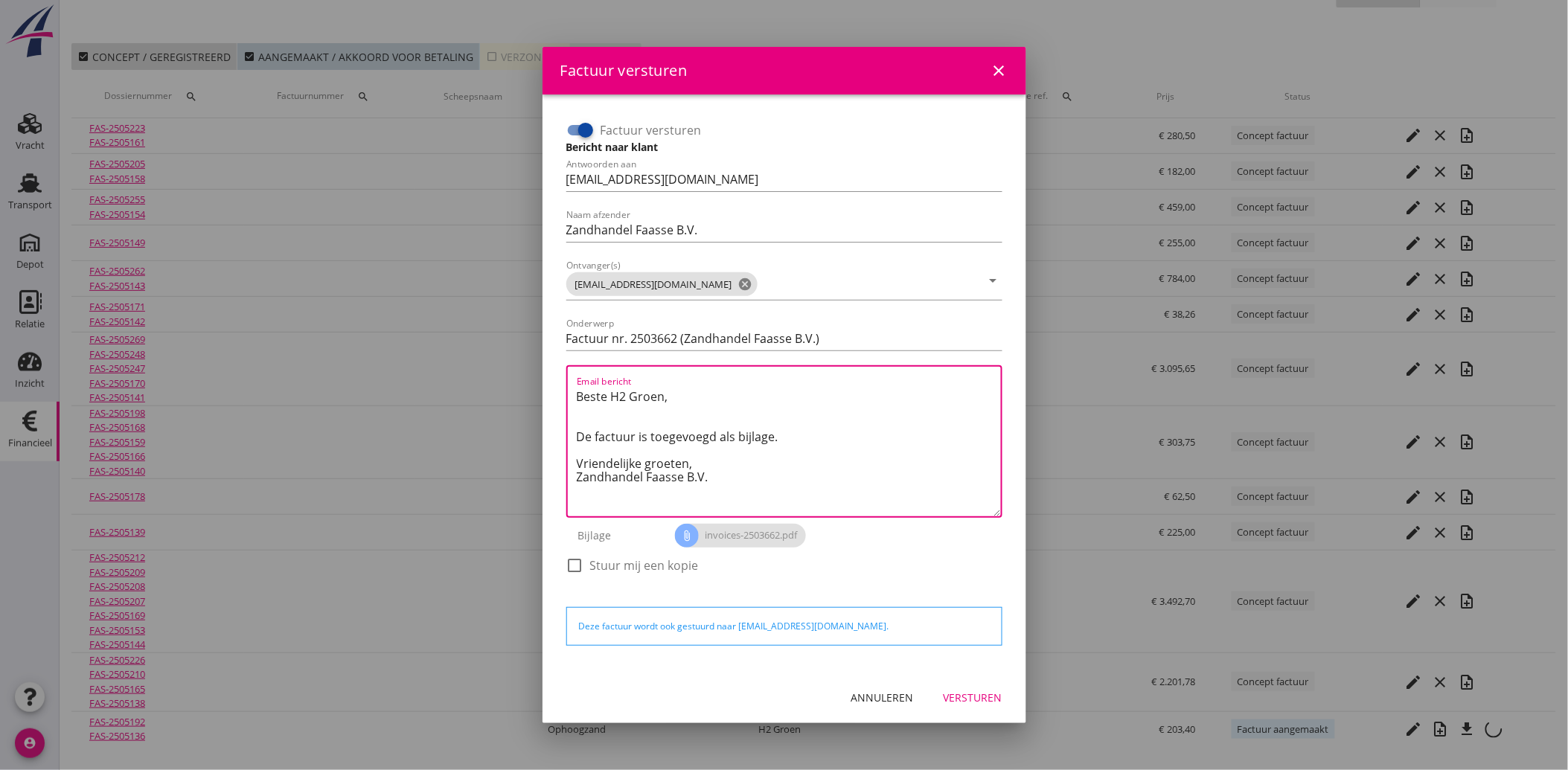
drag, startPoint x: 726, startPoint y: 487, endPoint x: 558, endPoint y: 393, distance: 192.5
click at [558, 393] on div "Factuur versturen Bericht naar klant Antwoorden aan [EMAIL_ADDRESS][DOMAIN_NAME…" at bounding box center [784, 383] width 460 height 554
paste textarea "Geachte heer/mevrouw, Hierbij zenden wij u onze factuur i.v.m. de door ons aan …"
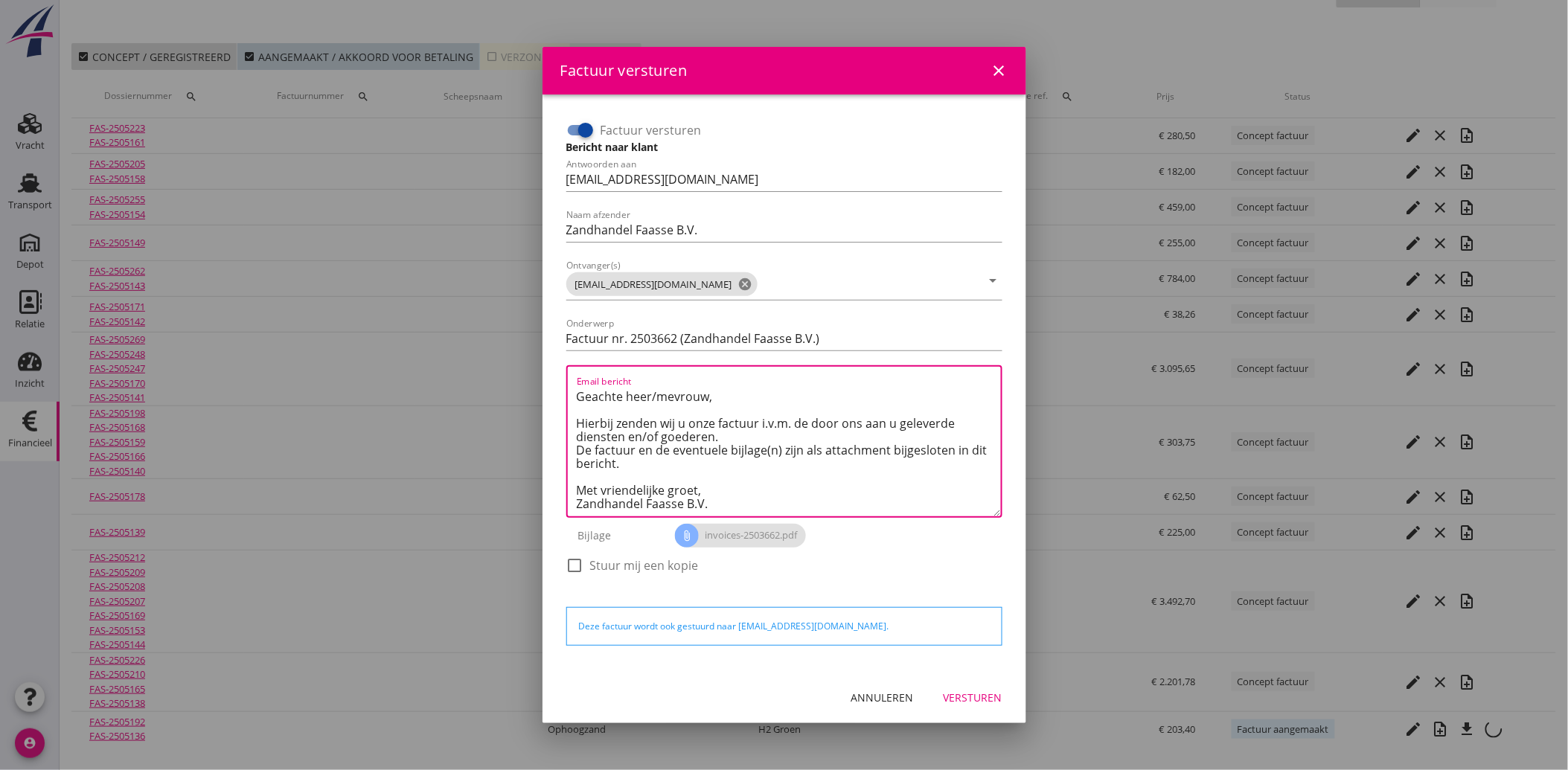
type textarea "Geachte heer/mevrouw, Hierbij zenden wij u onze factuur i.v.m. de door ons aan …"
click at [976, 698] on div "Versturen" at bounding box center [973, 698] width 59 height 16
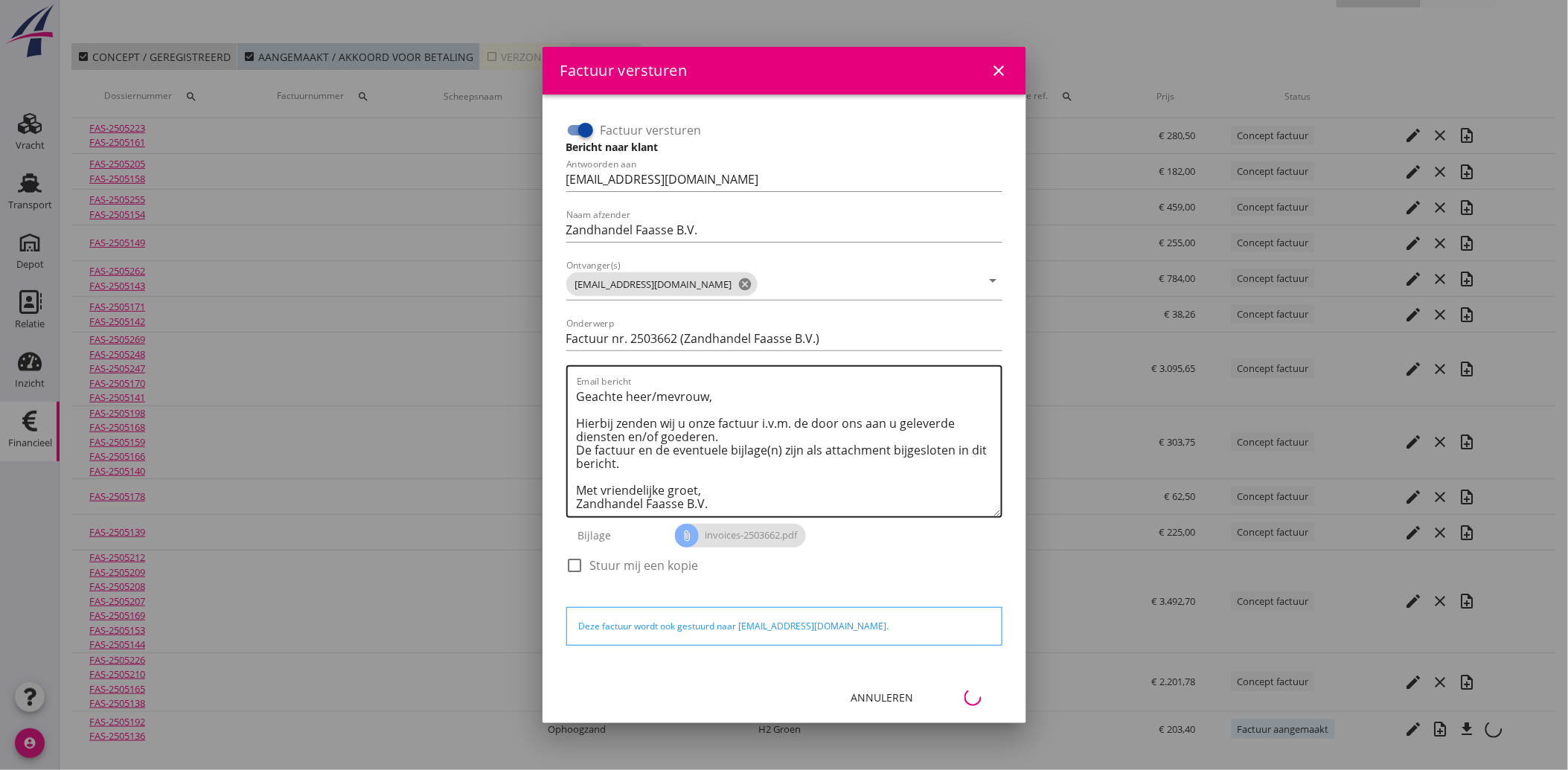
scroll to position [10, 0]
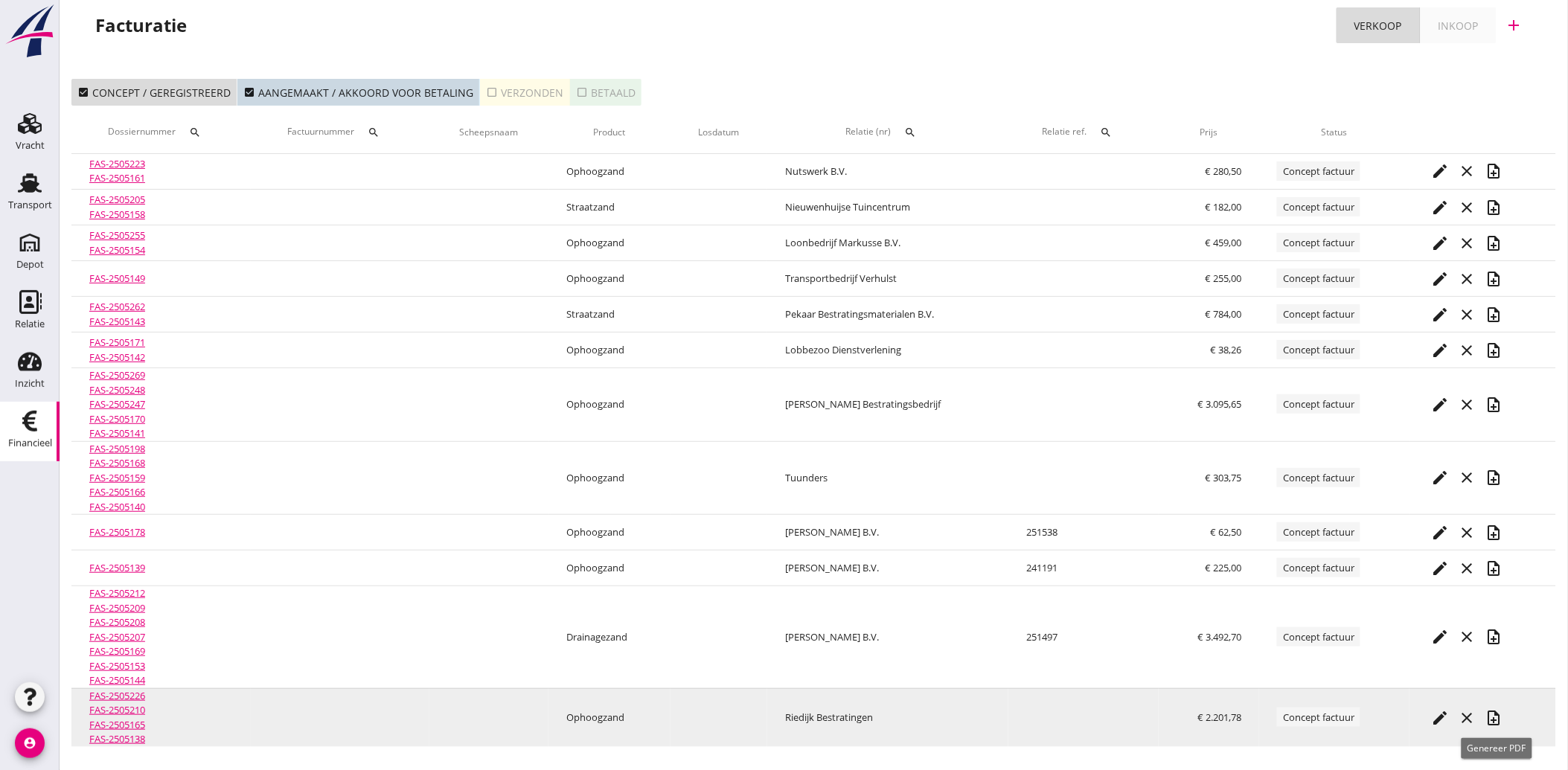
click at [1494, 716] on icon "note_add" at bounding box center [1494, 717] width 18 height 18
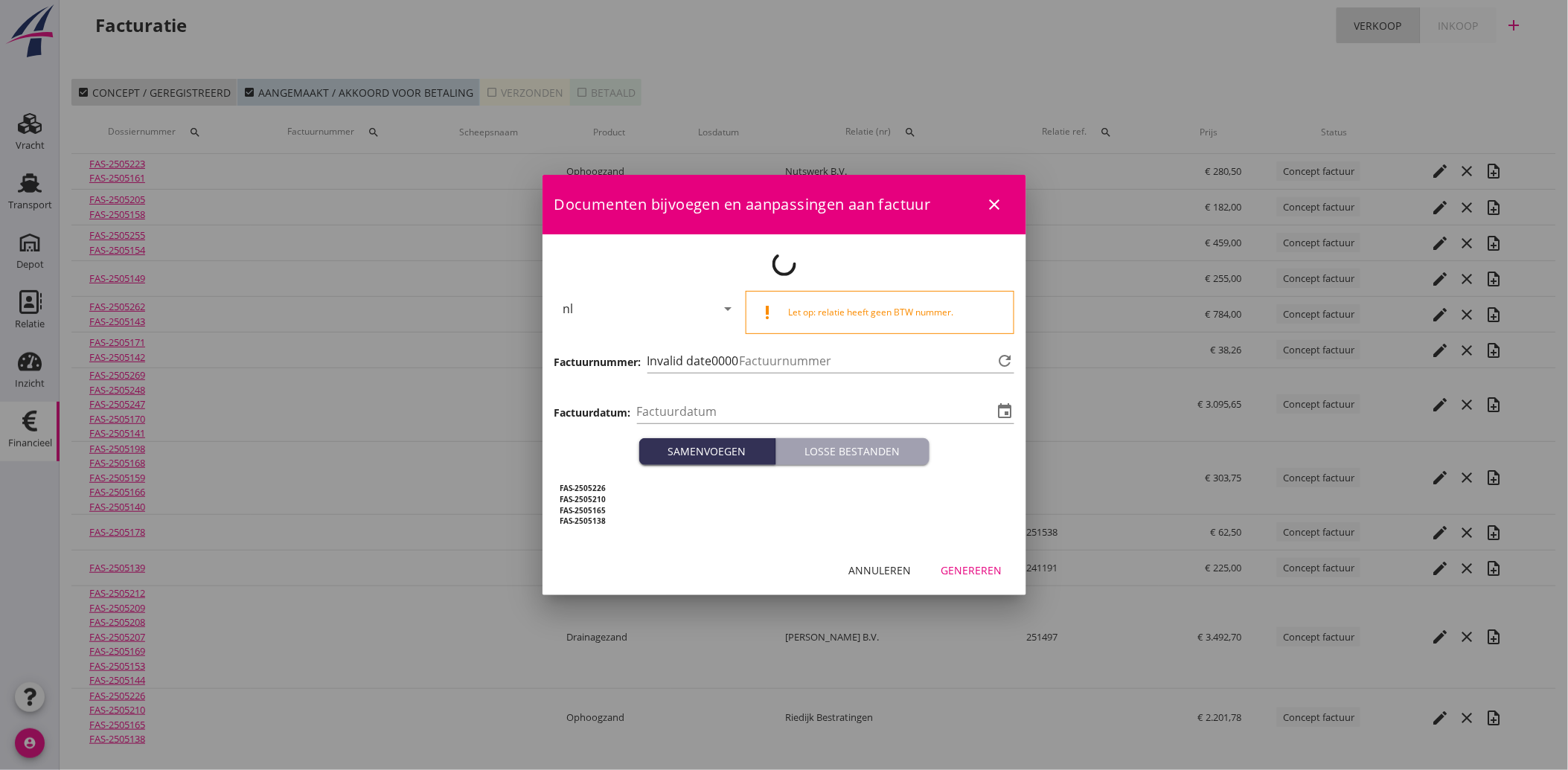
type input "[DATE]"
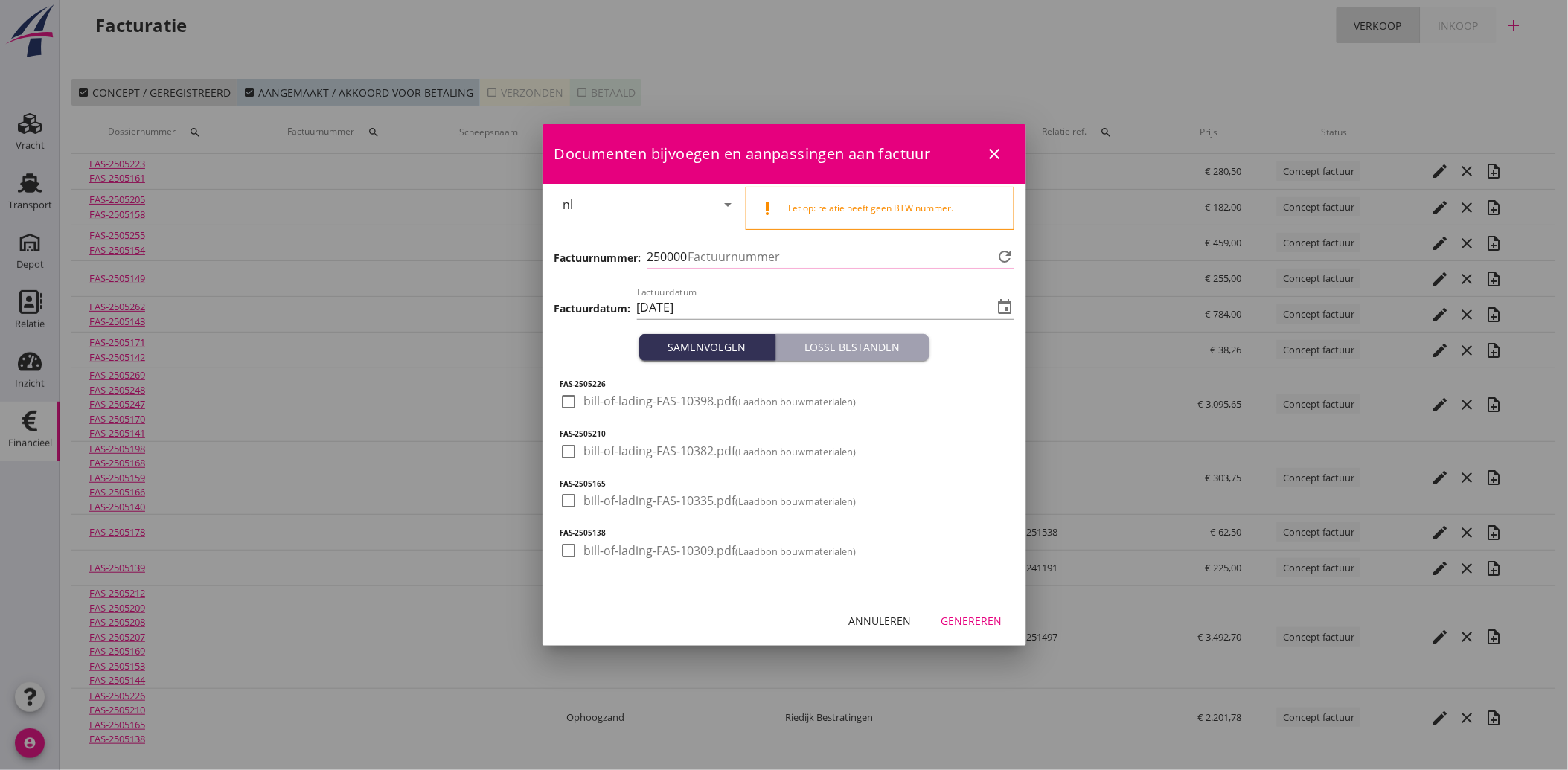
type input "3663"
click at [568, 404] on div at bounding box center [569, 401] width 25 height 25
checkbox input "true"
click at [567, 447] on div at bounding box center [569, 452] width 25 height 25
checkbox input "true"
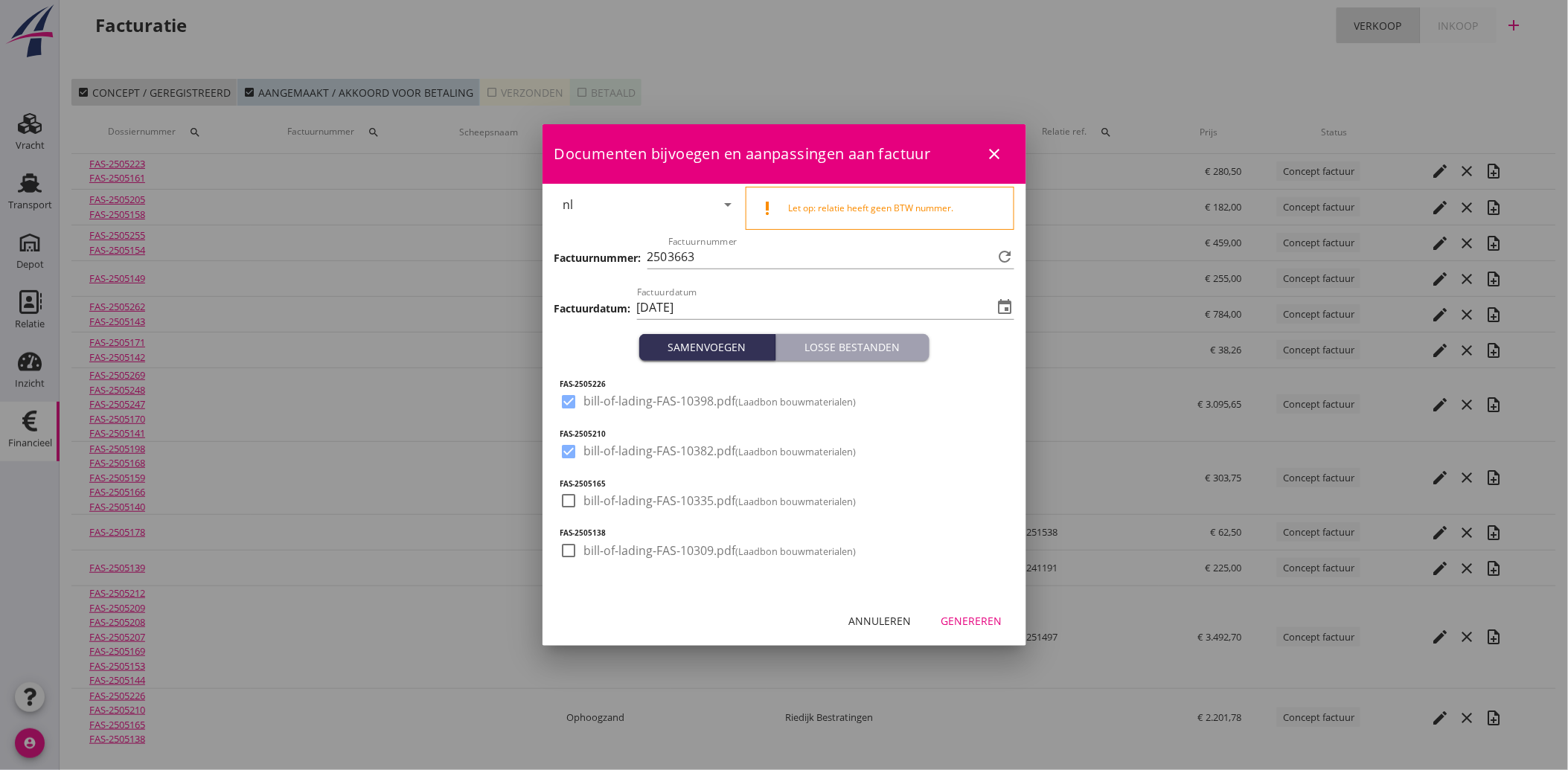
drag, startPoint x: 576, startPoint y: 497, endPoint x: 563, endPoint y: 530, distance: 35.5
click at [576, 497] on div at bounding box center [569, 500] width 25 height 25
checkbox input "true"
click at [561, 546] on div at bounding box center [569, 550] width 25 height 25
checkbox input "true"
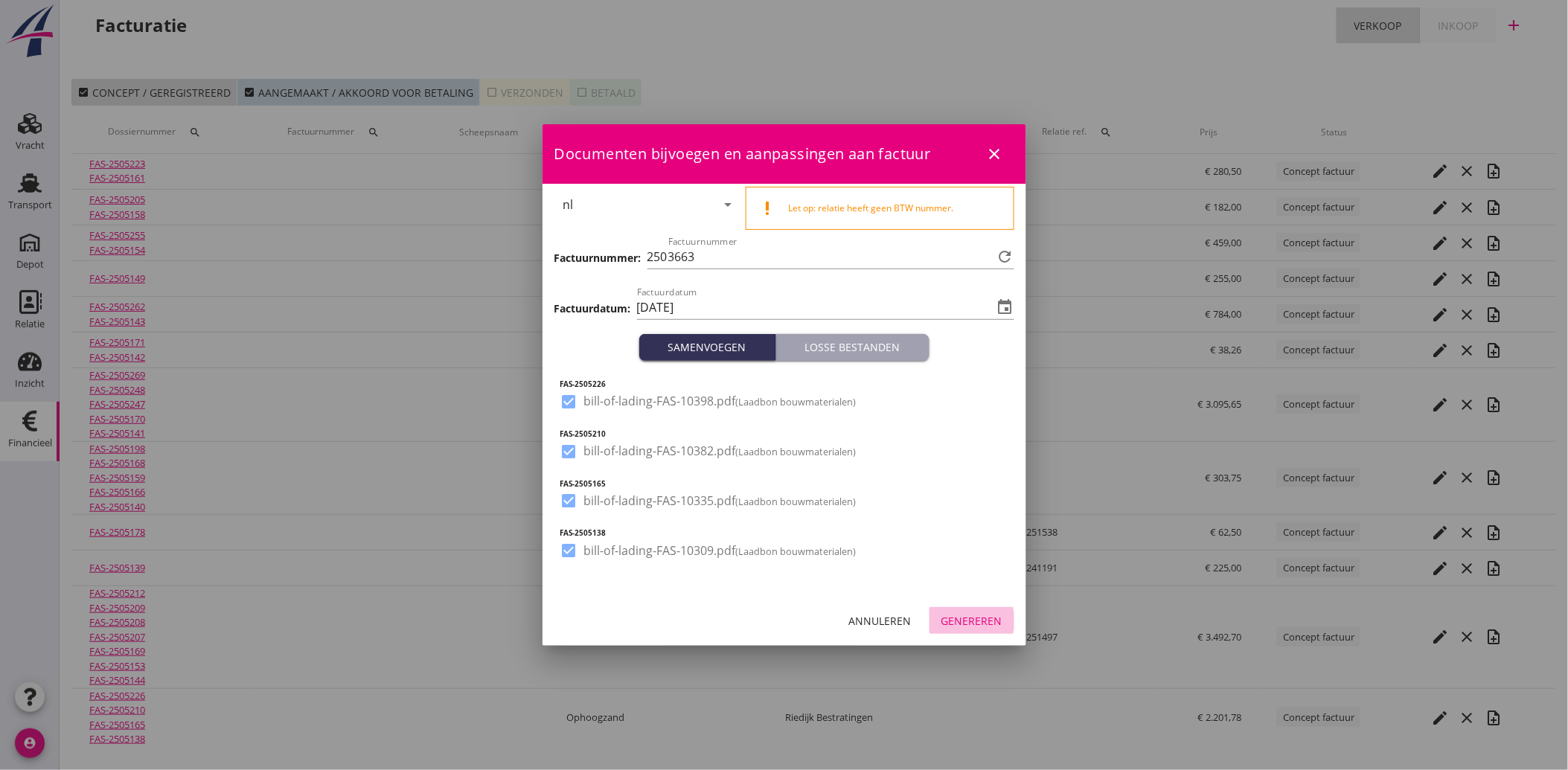
click at [969, 614] on div "Genereren" at bounding box center [971, 621] width 61 height 16
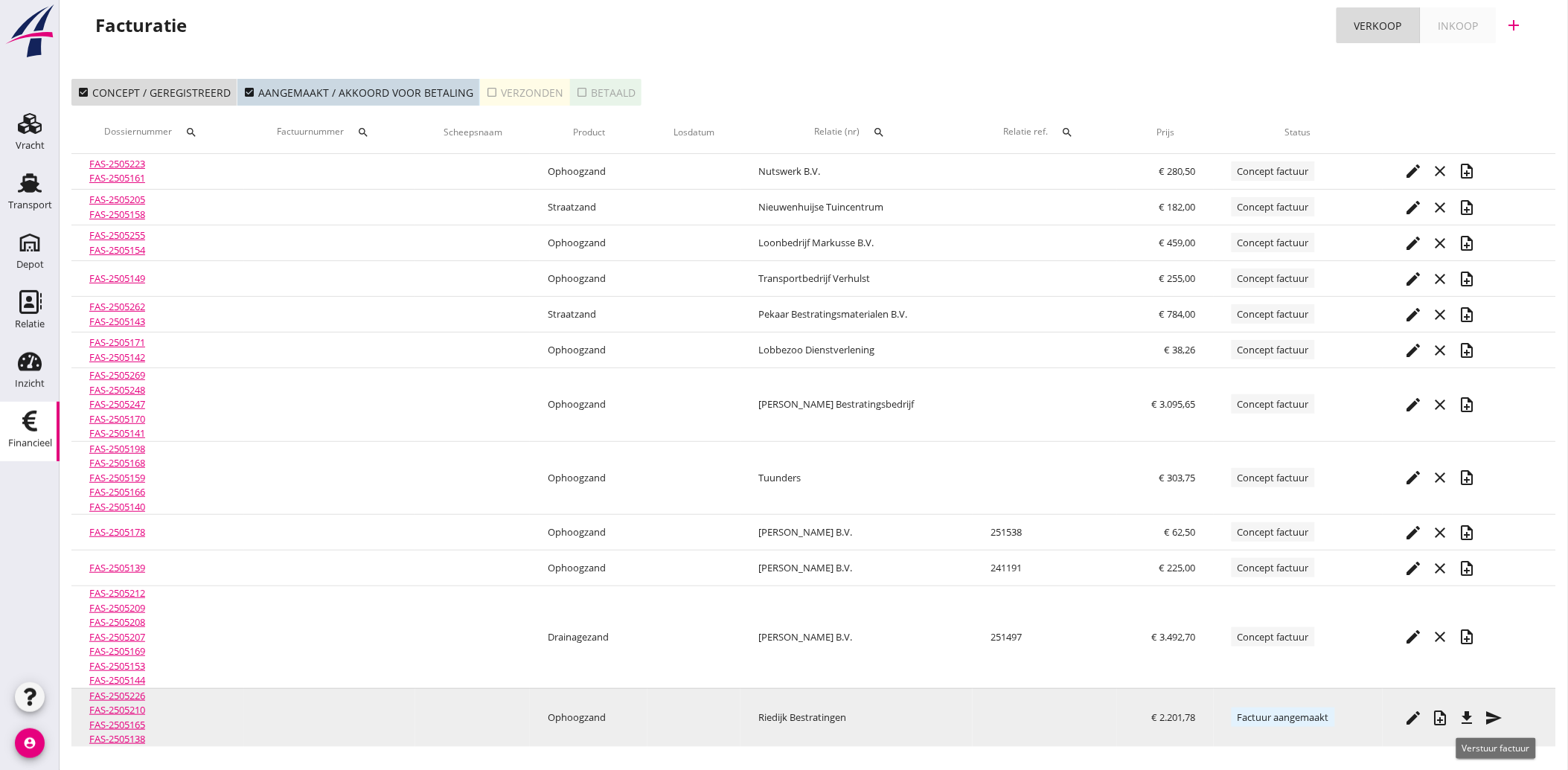
click at [1498, 716] on icon "send" at bounding box center [1494, 717] width 18 height 18
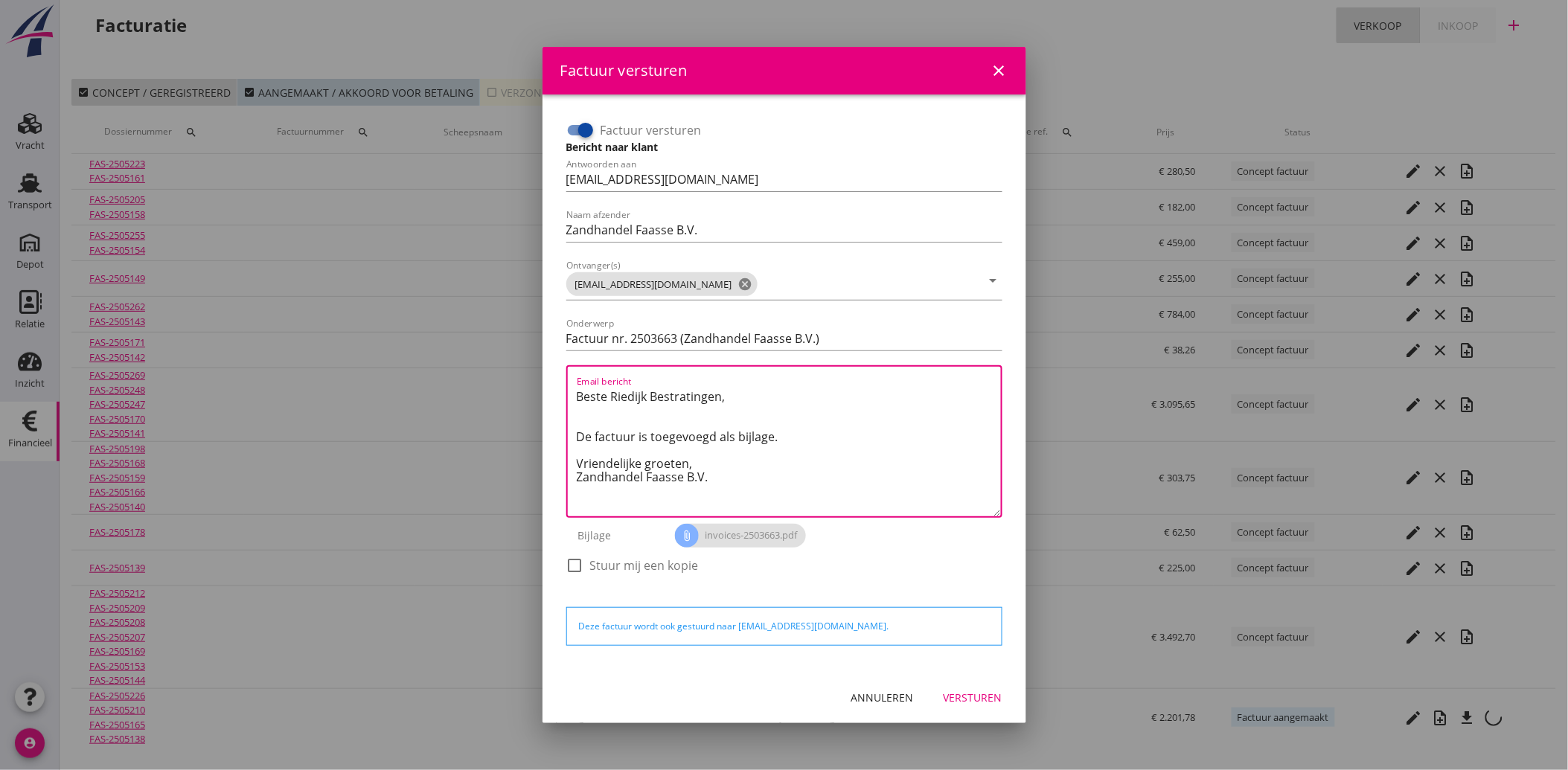
drag, startPoint x: 716, startPoint y: 485, endPoint x: 570, endPoint y: 385, distance: 177.0
click at [570, 385] on div "Email bericht Beste Riedijk Bestratingen, De factuur is toegevoegd als bijlage.…" at bounding box center [784, 441] width 436 height 152
paste textarea "Geachte heer/mevrouw, Hierbij zenden wij u onze factuur i.v.m. de door ons aan …"
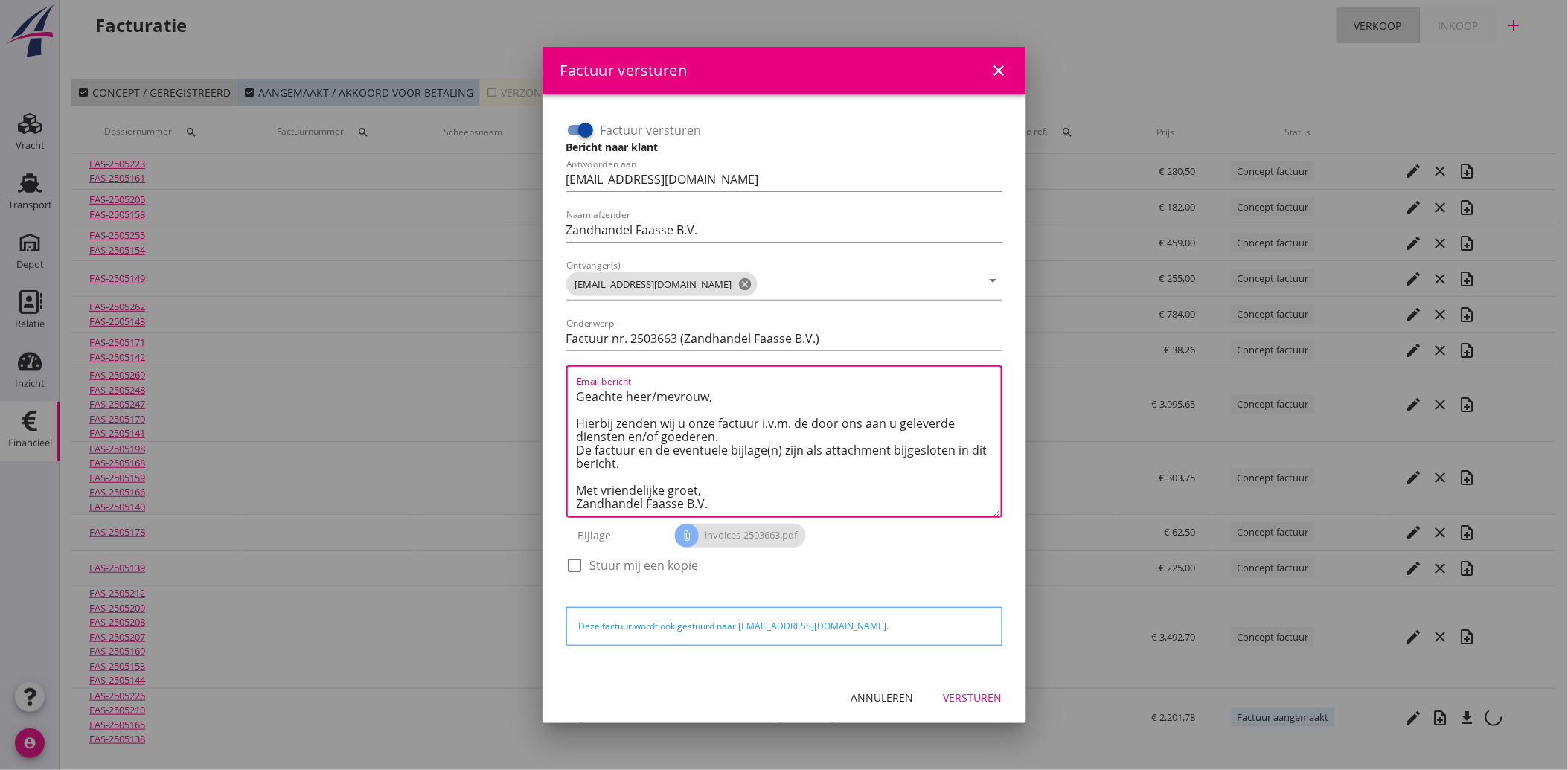
type textarea "Geachte heer/mevrouw, Hierbij zenden wij u onze factuur i.v.m. de door ons aan …"
click at [990, 686] on button "Versturen" at bounding box center [973, 698] width 83 height 27
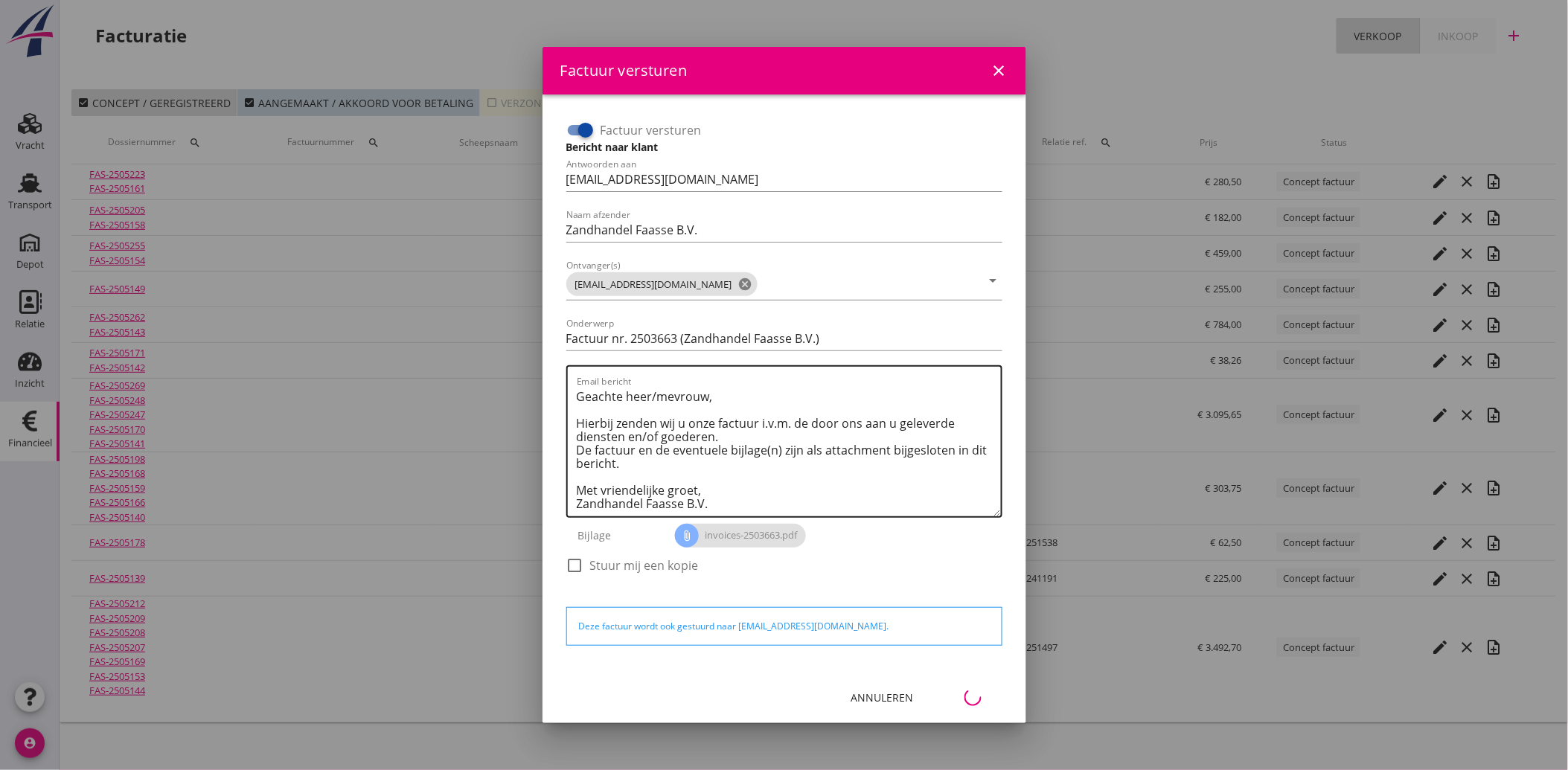
scroll to position [0, 0]
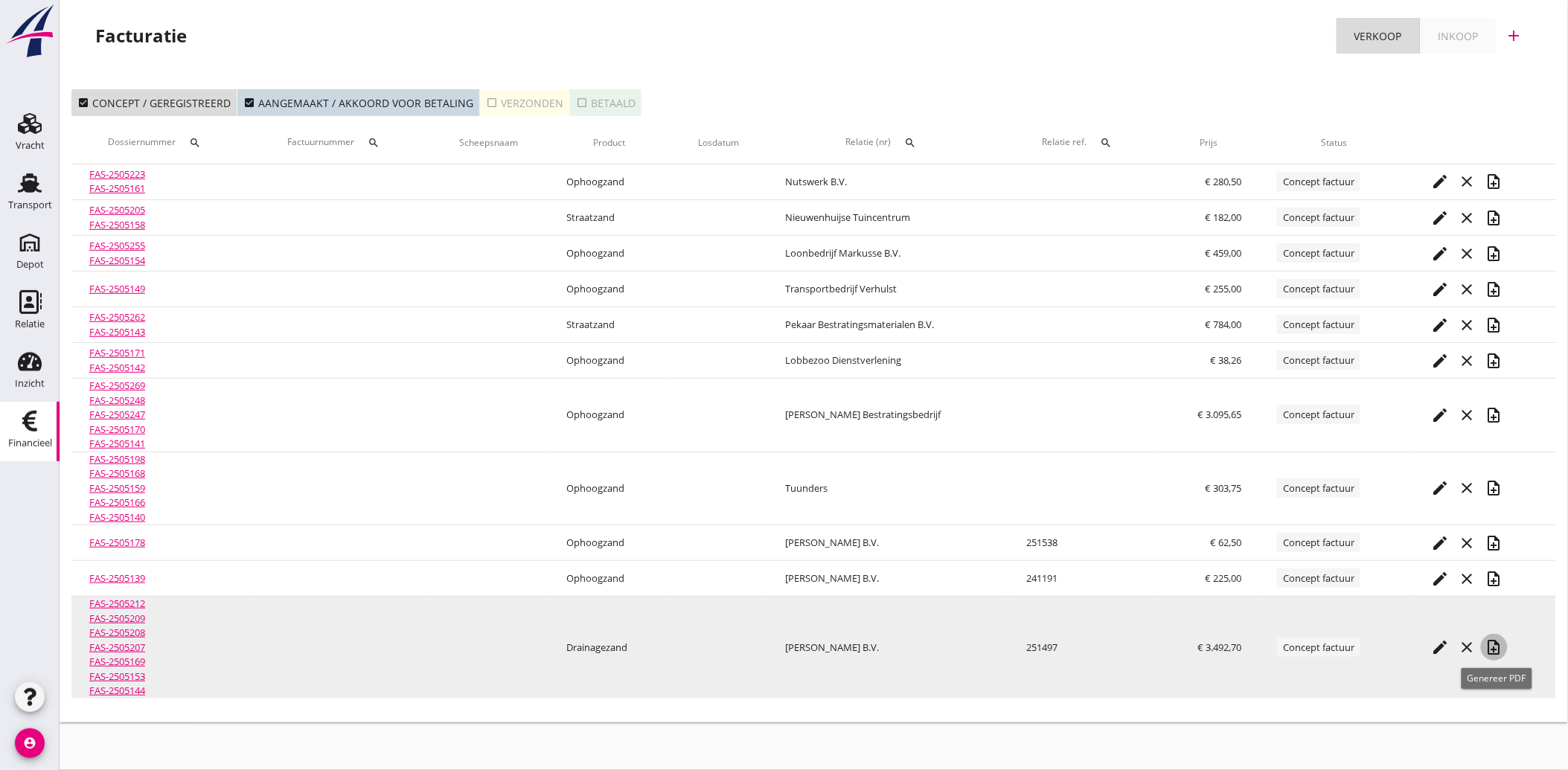
click at [1494, 640] on icon "note_add" at bounding box center [1494, 647] width 18 height 18
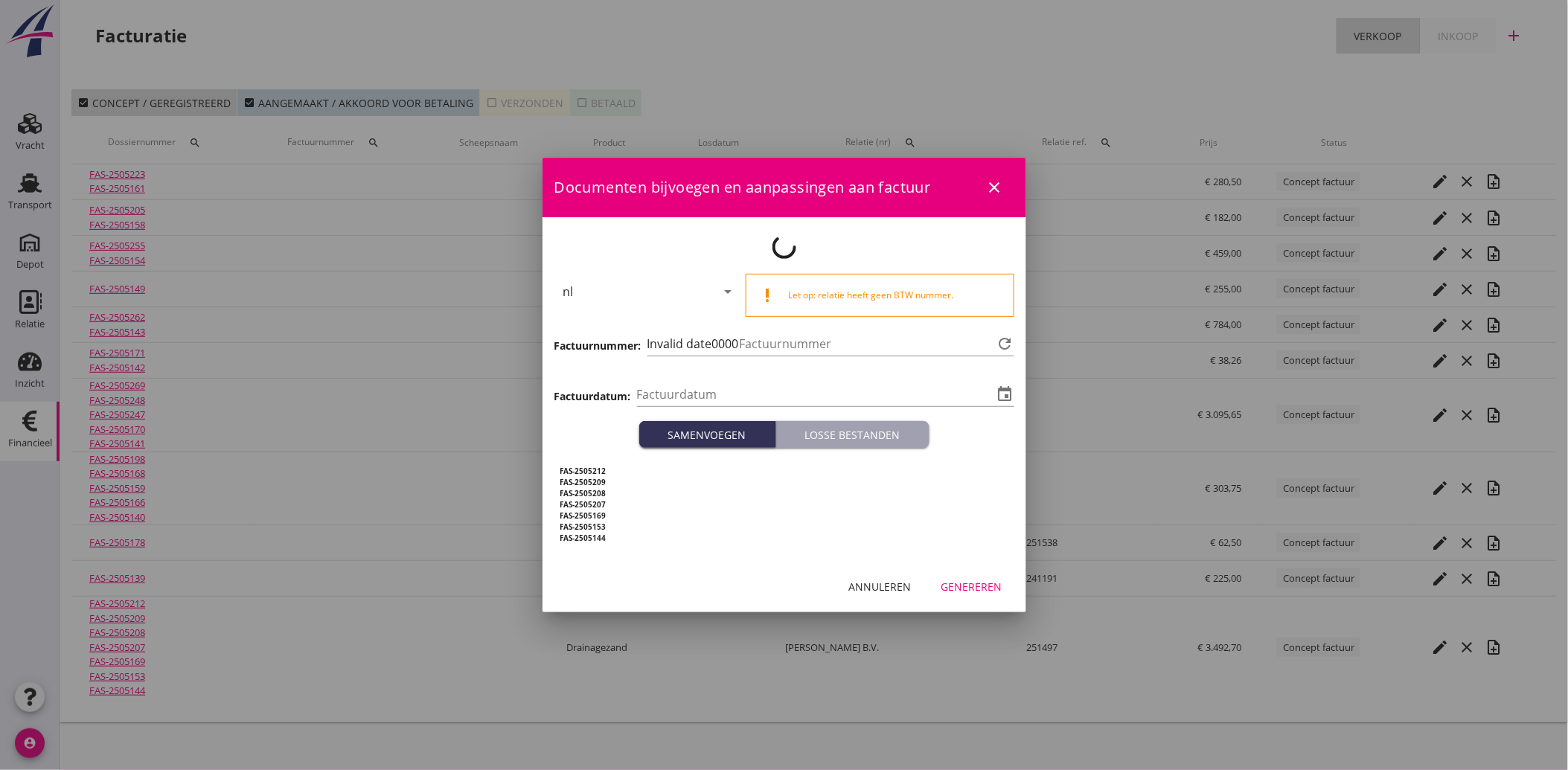
type input "[DATE]"
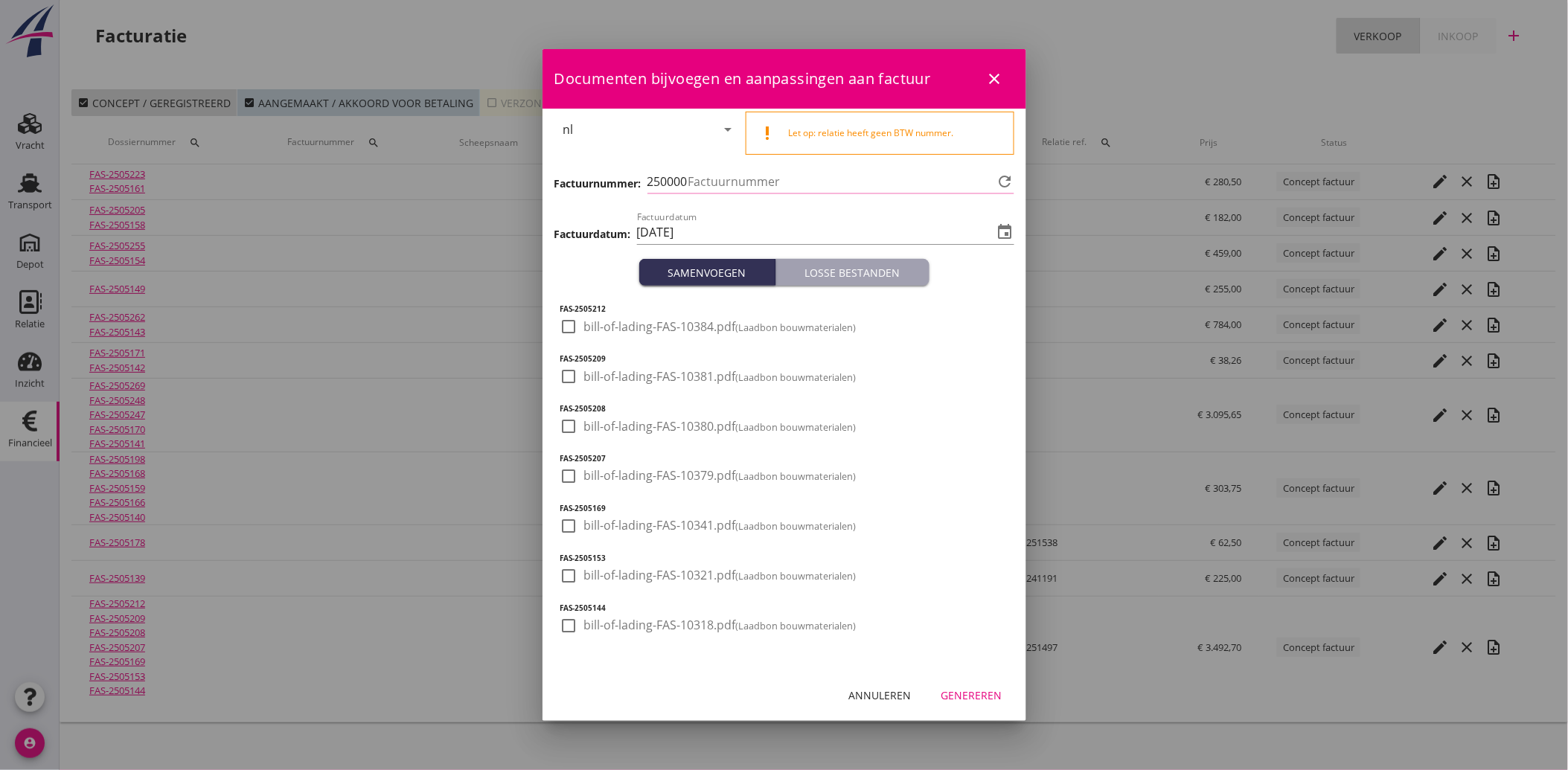
type input "3664"
click at [565, 331] on div at bounding box center [569, 326] width 25 height 25
checkbox input "true"
click at [566, 382] on div at bounding box center [569, 377] width 25 height 25
checkbox input "true"
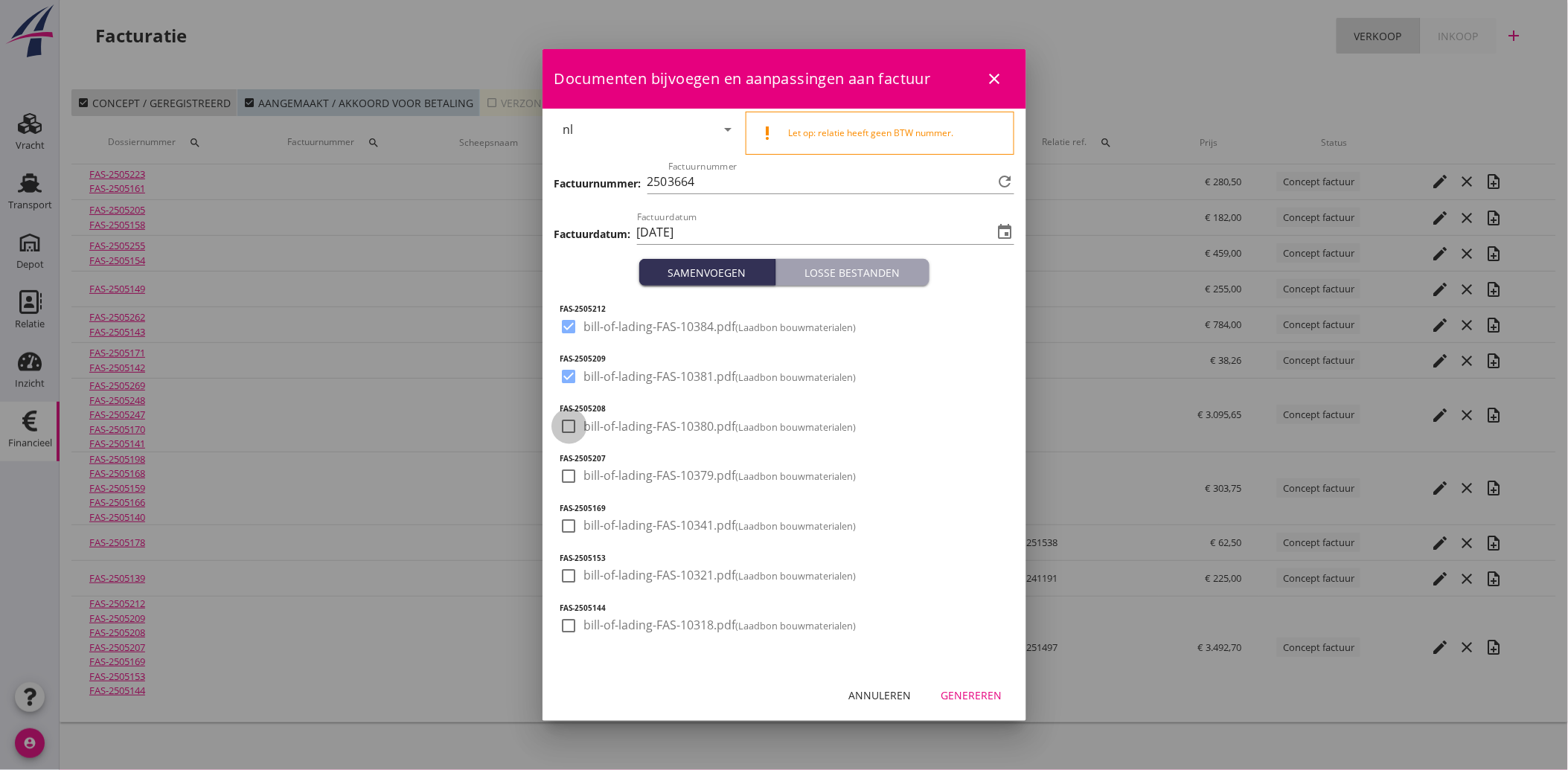
click at [568, 424] on div at bounding box center [569, 426] width 25 height 25
checkbox input "true"
click at [572, 473] on div at bounding box center [569, 476] width 25 height 25
checkbox input "true"
click at [568, 523] on div at bounding box center [569, 526] width 25 height 25
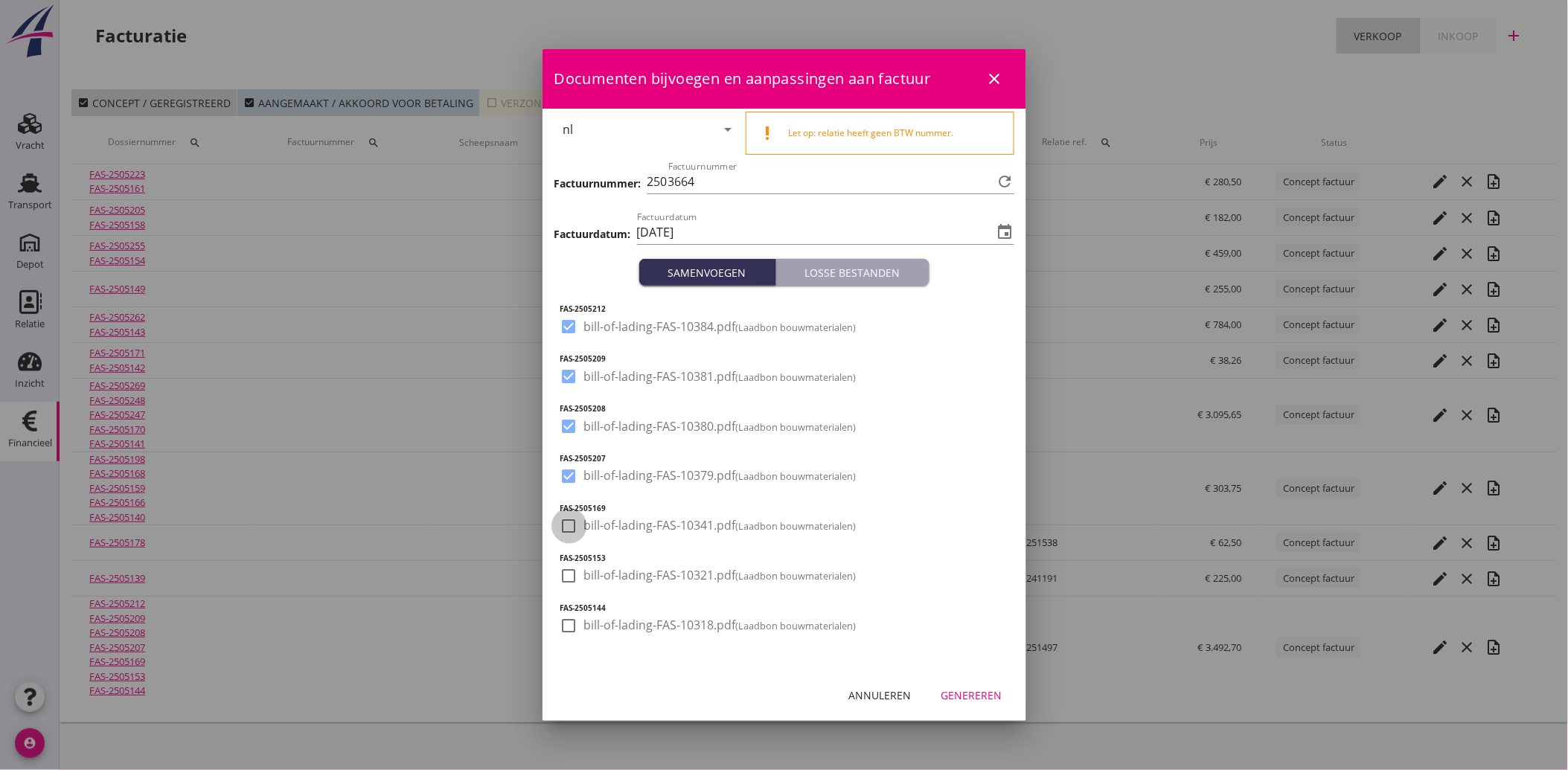
checkbox input "true"
click at [570, 576] on div at bounding box center [569, 576] width 25 height 25
checkbox input "true"
click at [568, 616] on div at bounding box center [569, 625] width 25 height 25
checkbox input "true"
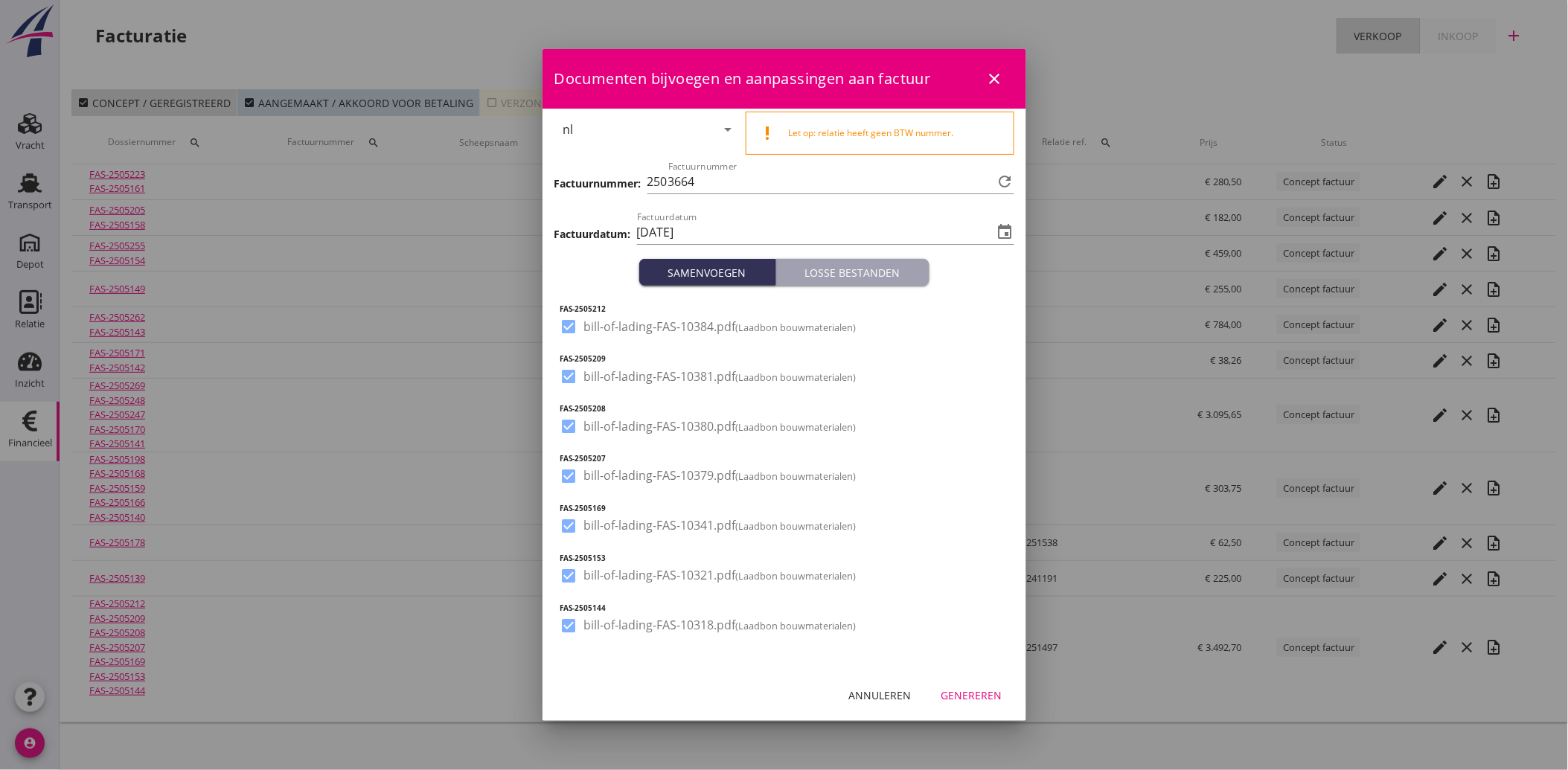
click at [969, 694] on div "Genereren" at bounding box center [971, 695] width 61 height 16
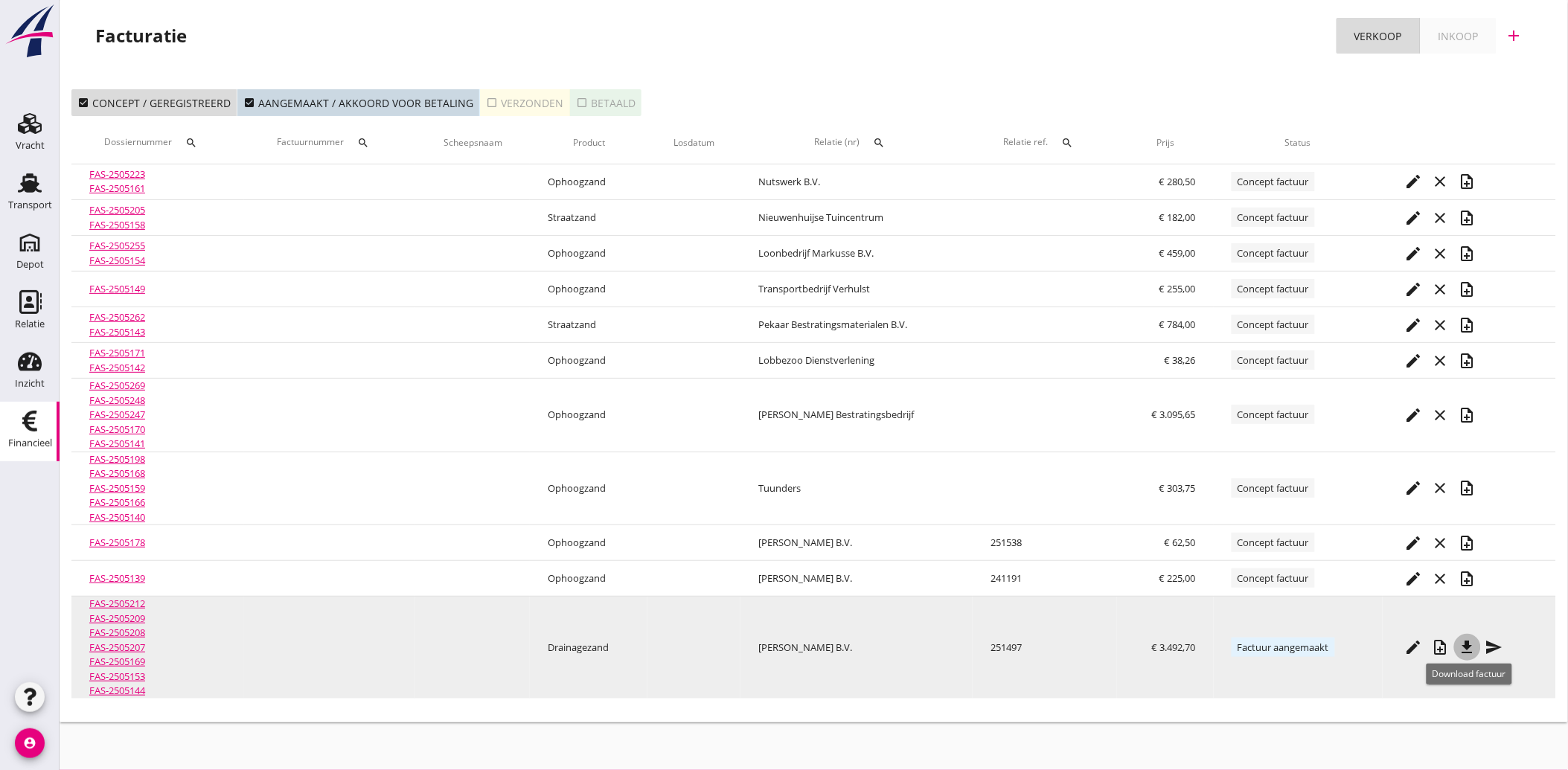
click at [1471, 643] on icon "file_download" at bounding box center [1467, 647] width 18 height 18
click at [1493, 650] on icon "send" at bounding box center [1494, 647] width 18 height 18
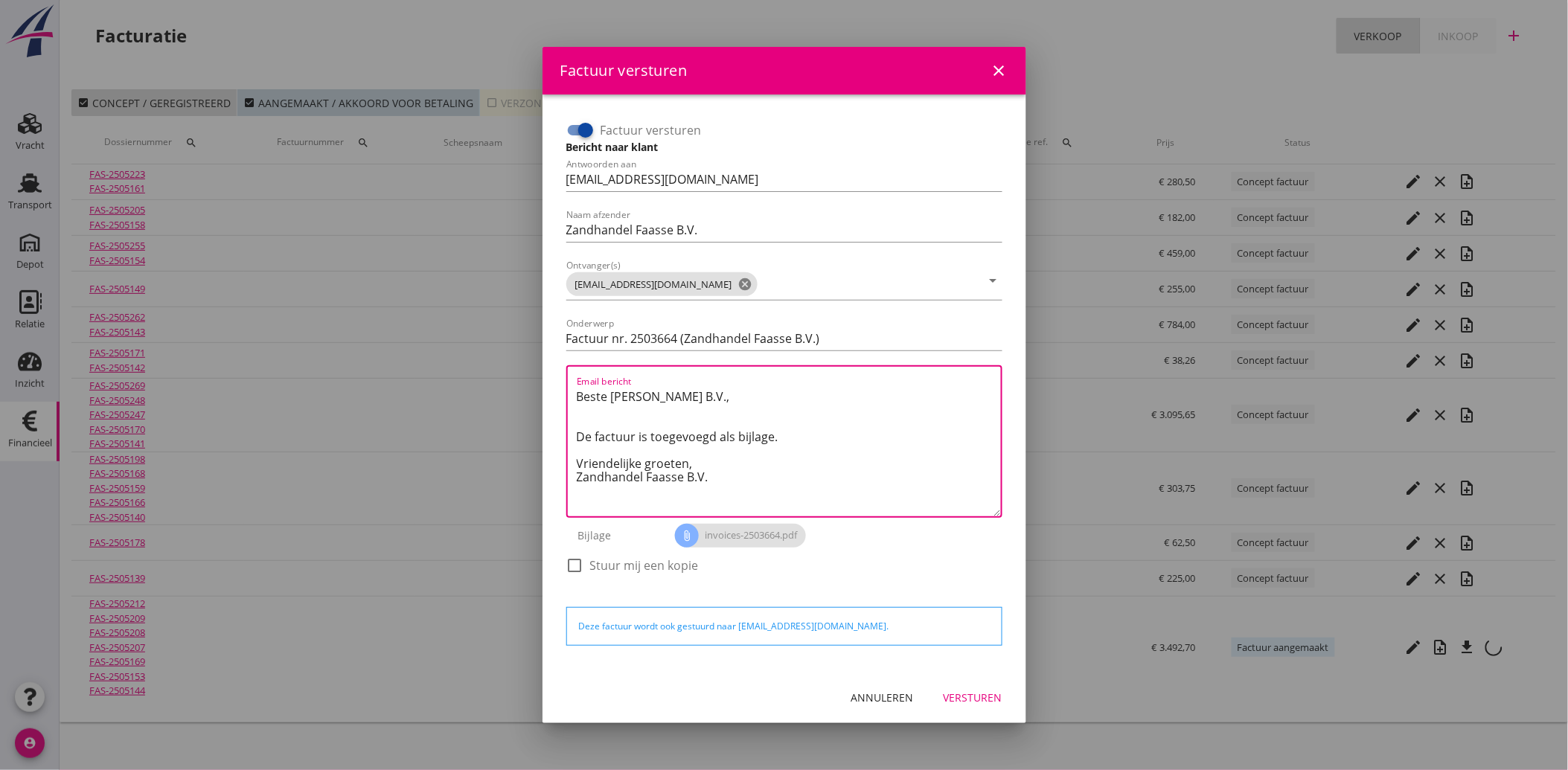
drag, startPoint x: 715, startPoint y: 479, endPoint x: 544, endPoint y: 373, distance: 201.2
click at [544, 373] on div "Factuur versturen Bericht naar klant Antwoorden aan [EMAIL_ADDRESS][DOMAIN_NAME…" at bounding box center [784, 383] width 484 height 578
paste textarea "Geachte heer/mevrouw, Hierbij zenden wij u onze factuur i.v.m. de door ons aan …"
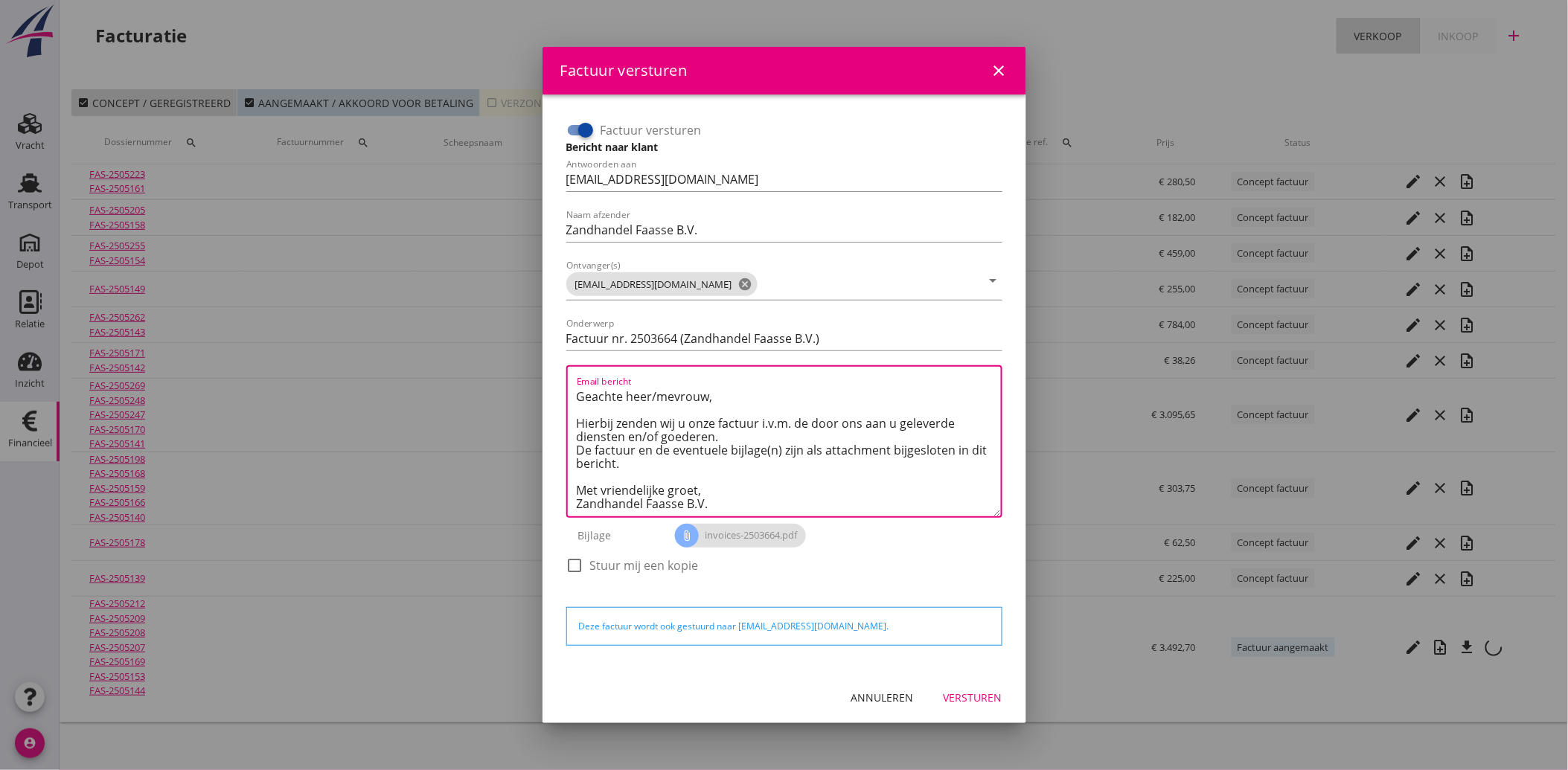
type textarea "Geachte heer/mevrouw, Hierbij zenden wij u onze factuur i.v.m. de door ons aan …"
click at [961, 690] on div "Versturen" at bounding box center [973, 698] width 59 height 16
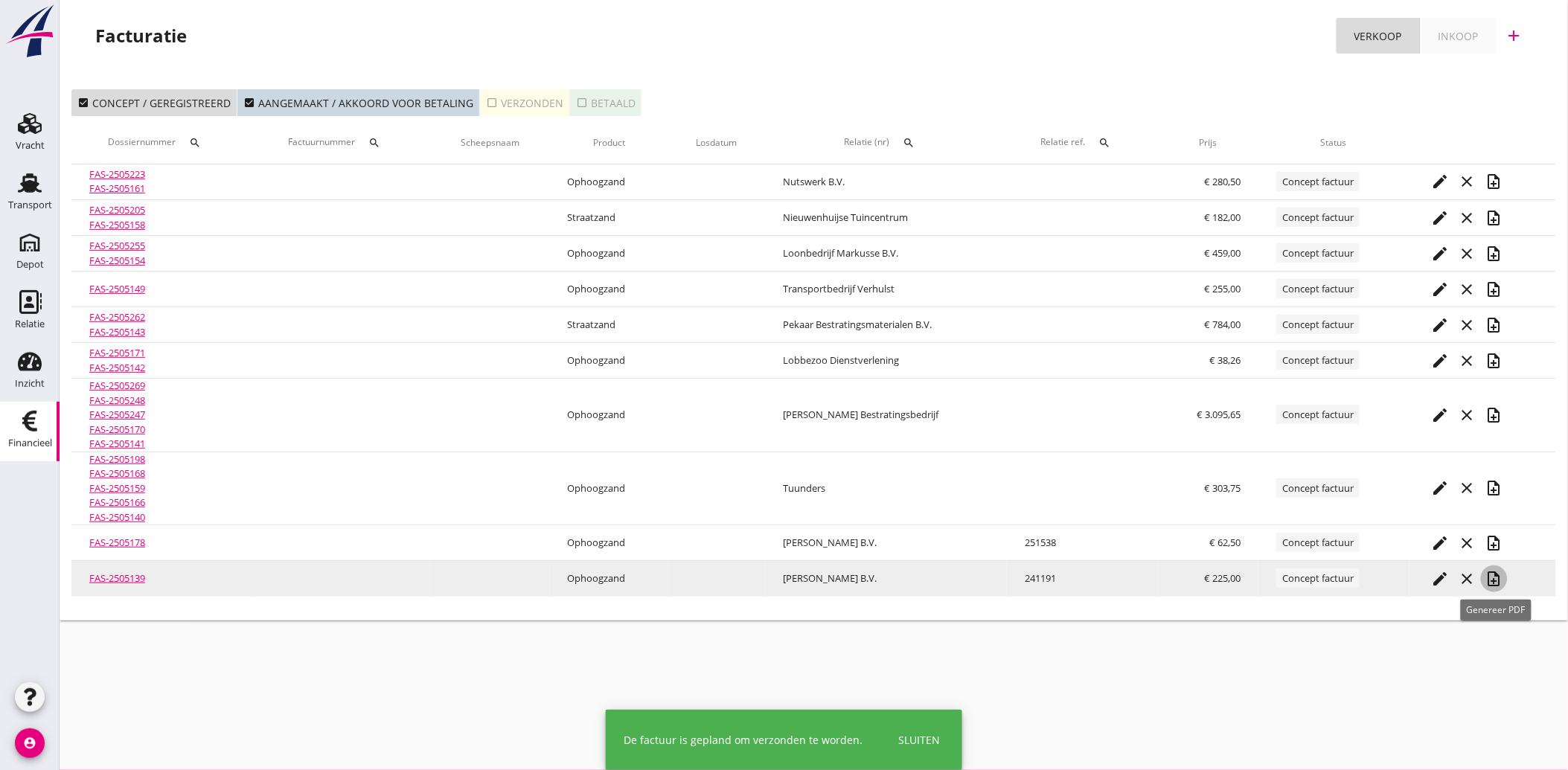
click at [1497, 577] on icon "note_add" at bounding box center [1494, 578] width 18 height 18
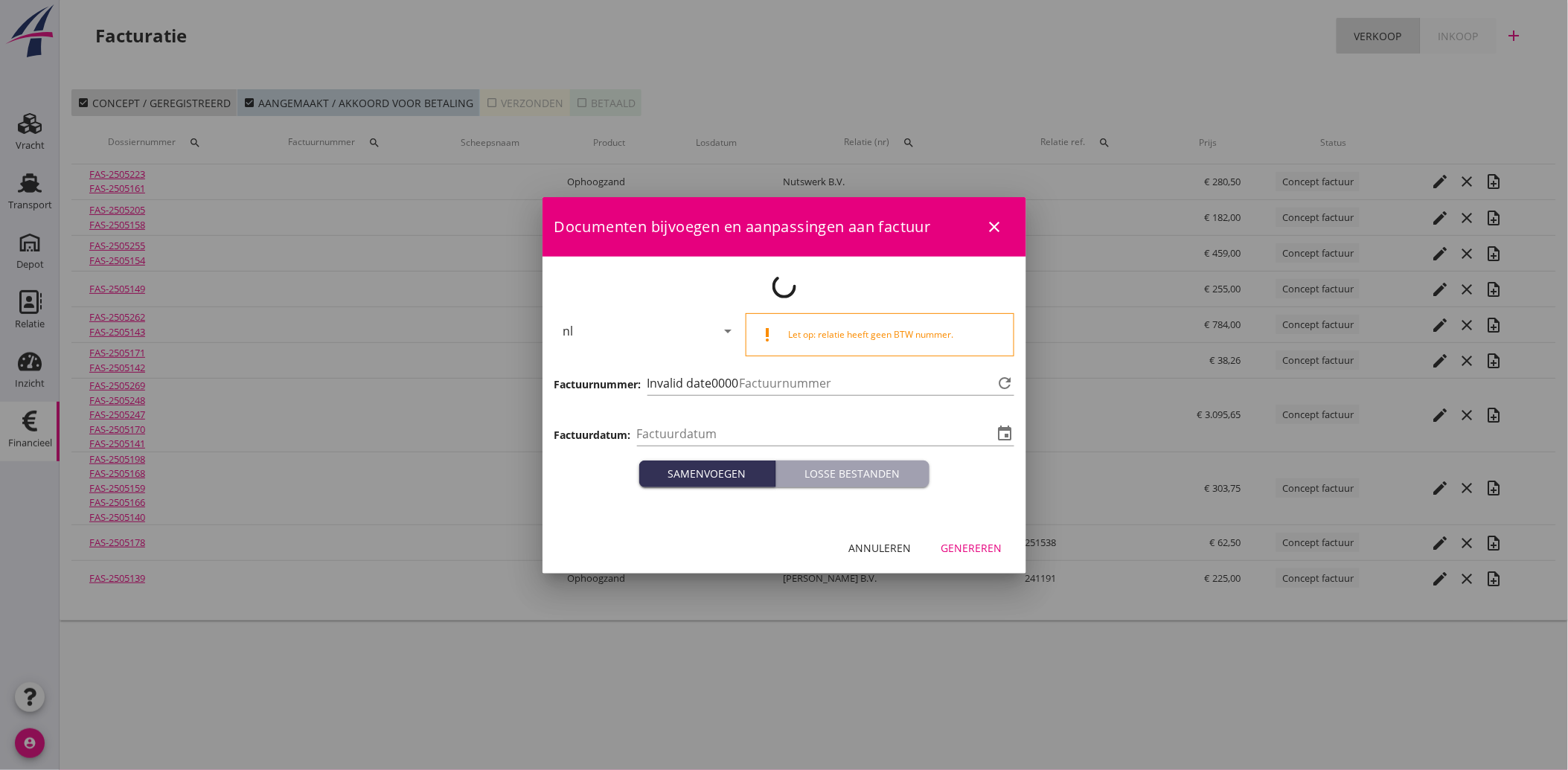
type input "[DATE]"
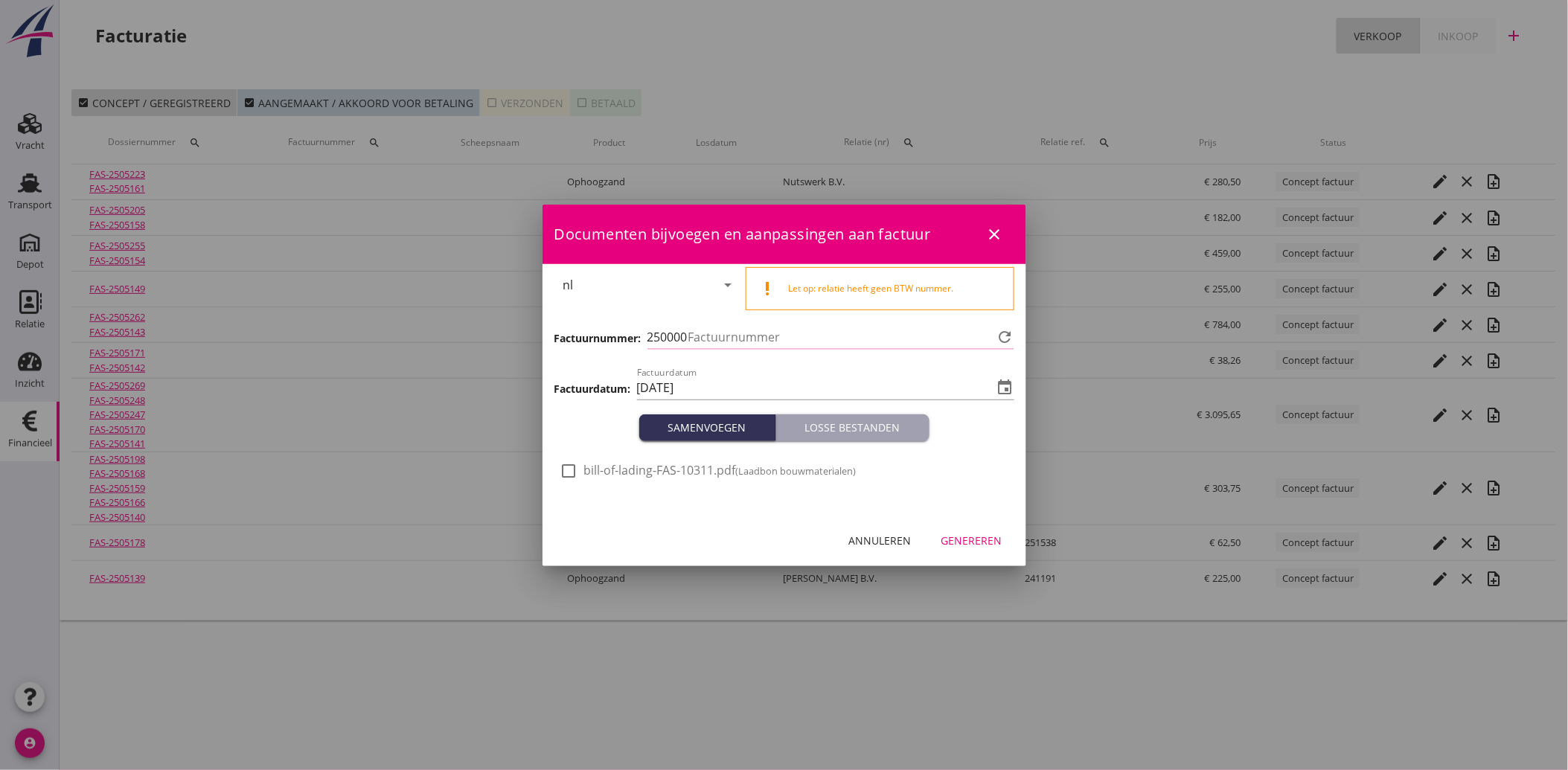
type input "3665"
click at [565, 468] on div at bounding box center [569, 470] width 25 height 25
checkbox input "true"
click at [970, 540] on div "Genereren" at bounding box center [971, 540] width 61 height 16
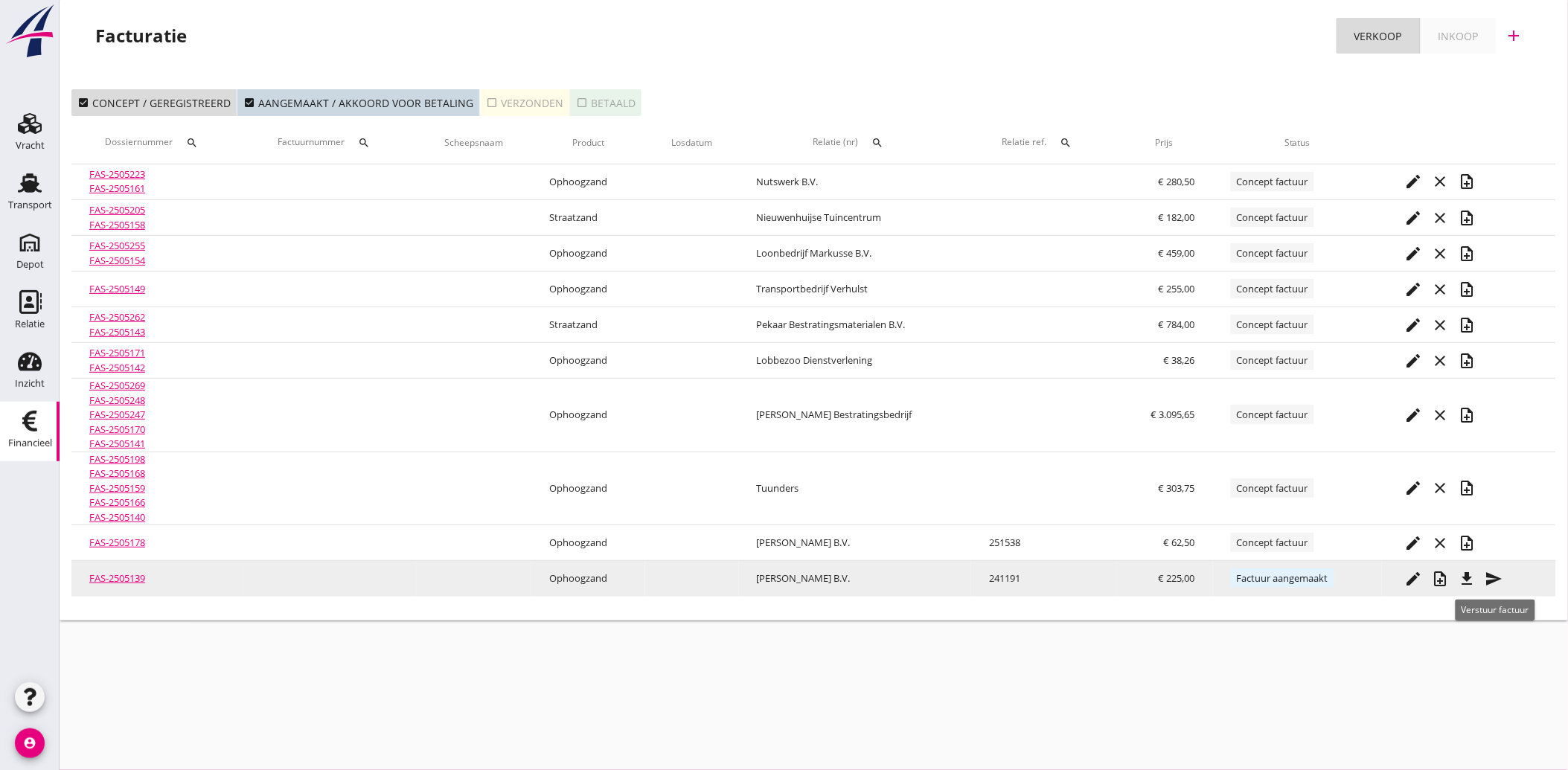
click at [1490, 579] on icon "send" at bounding box center [1493, 578] width 18 height 18
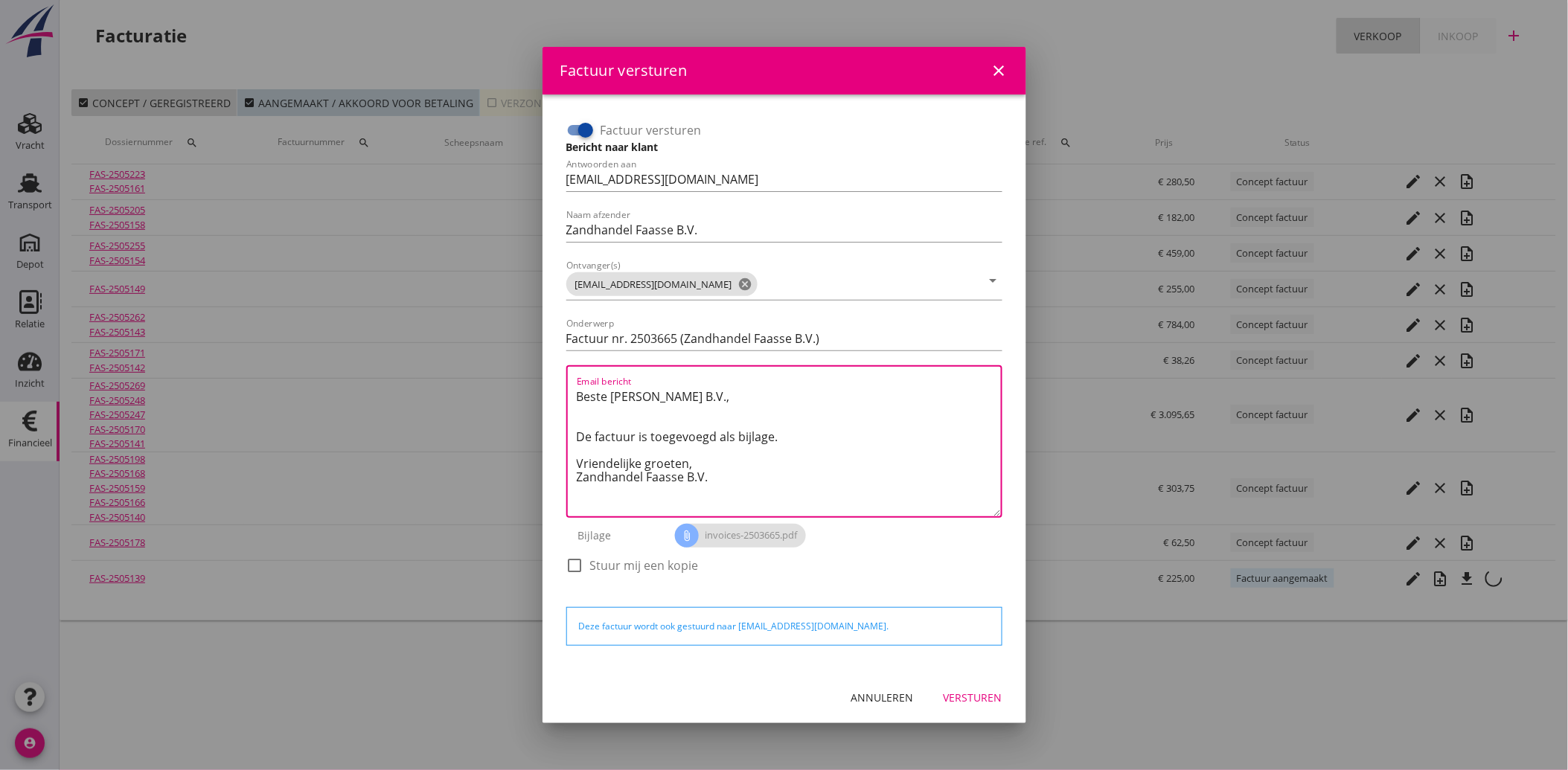
drag, startPoint x: 726, startPoint y: 481, endPoint x: 571, endPoint y: 389, distance: 180.2
click at [571, 389] on div "Email bericht Beste [PERSON_NAME] B.V., De factuur is toegevoegd als bijlage. V…" at bounding box center [784, 441] width 436 height 152
paste textarea "Geachte heer/mevrouw, Hierbij zenden wij u onze factuur i.v.m. de door ons aan …"
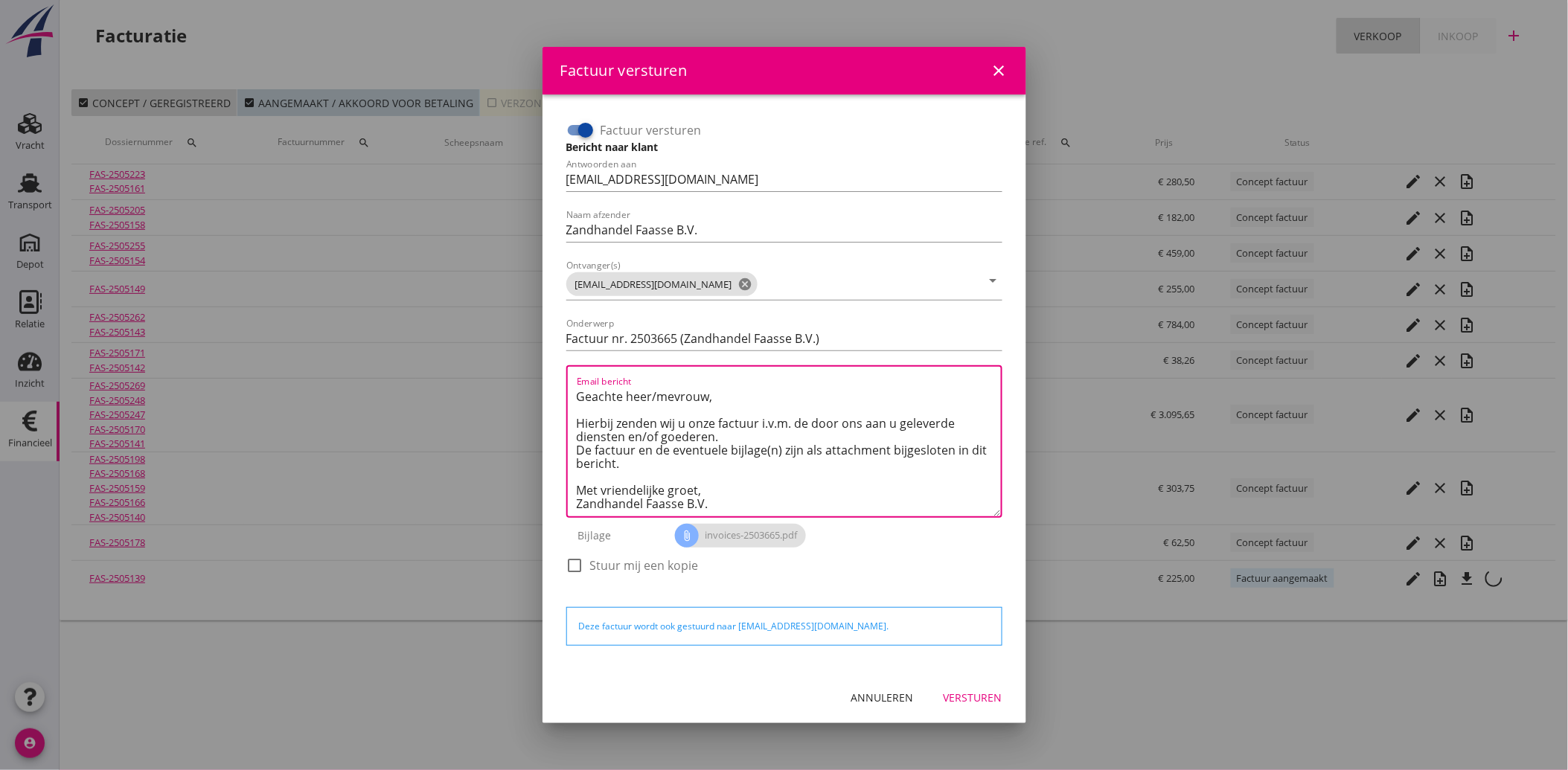
type textarea "Geachte heer/mevrouw, Hierbij zenden wij u onze factuur i.v.m. de door ons aan …"
click at [972, 695] on div "Versturen" at bounding box center [973, 698] width 59 height 16
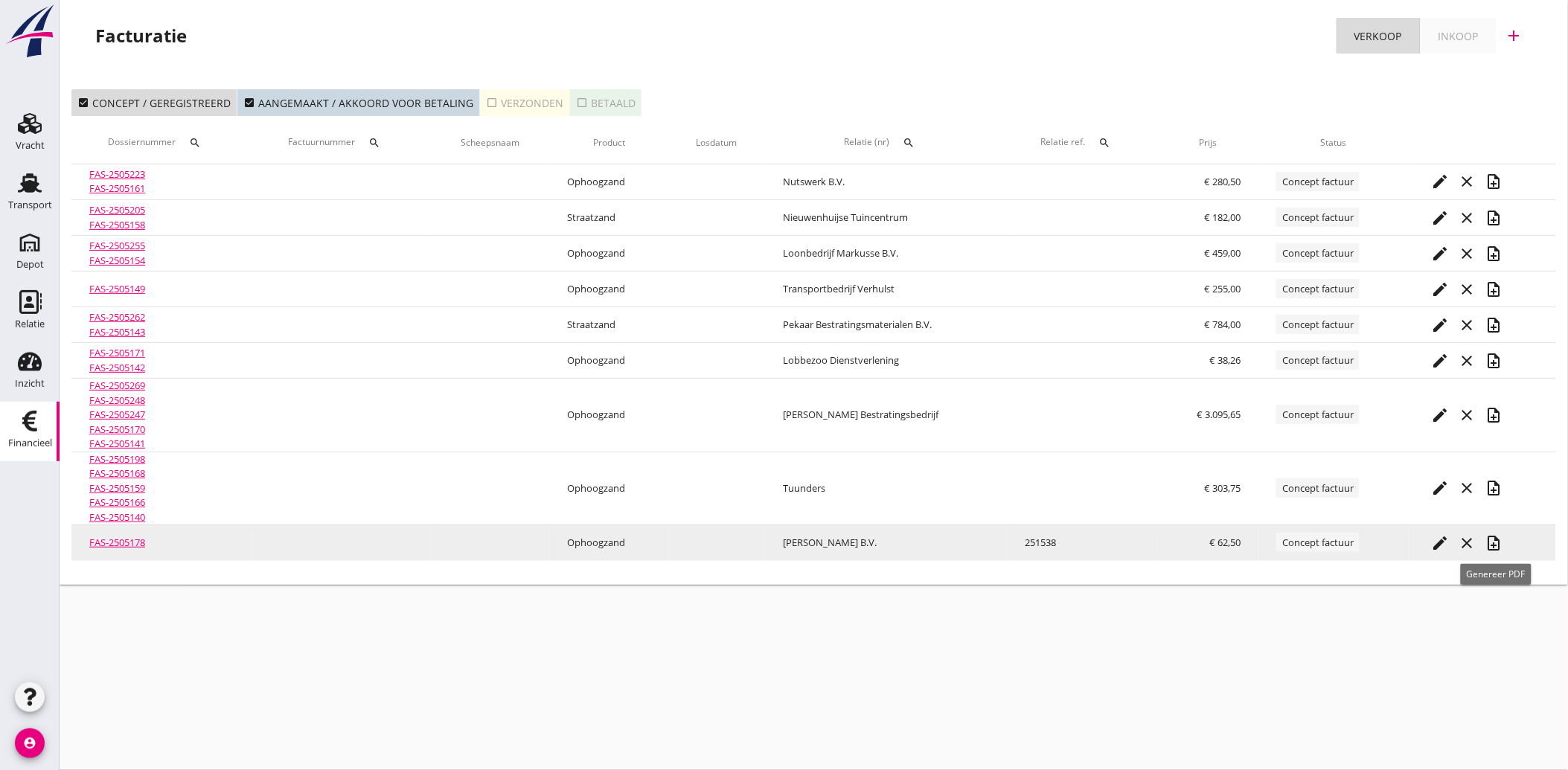
click at [1497, 536] on icon "note_add" at bounding box center [1494, 543] width 18 height 18
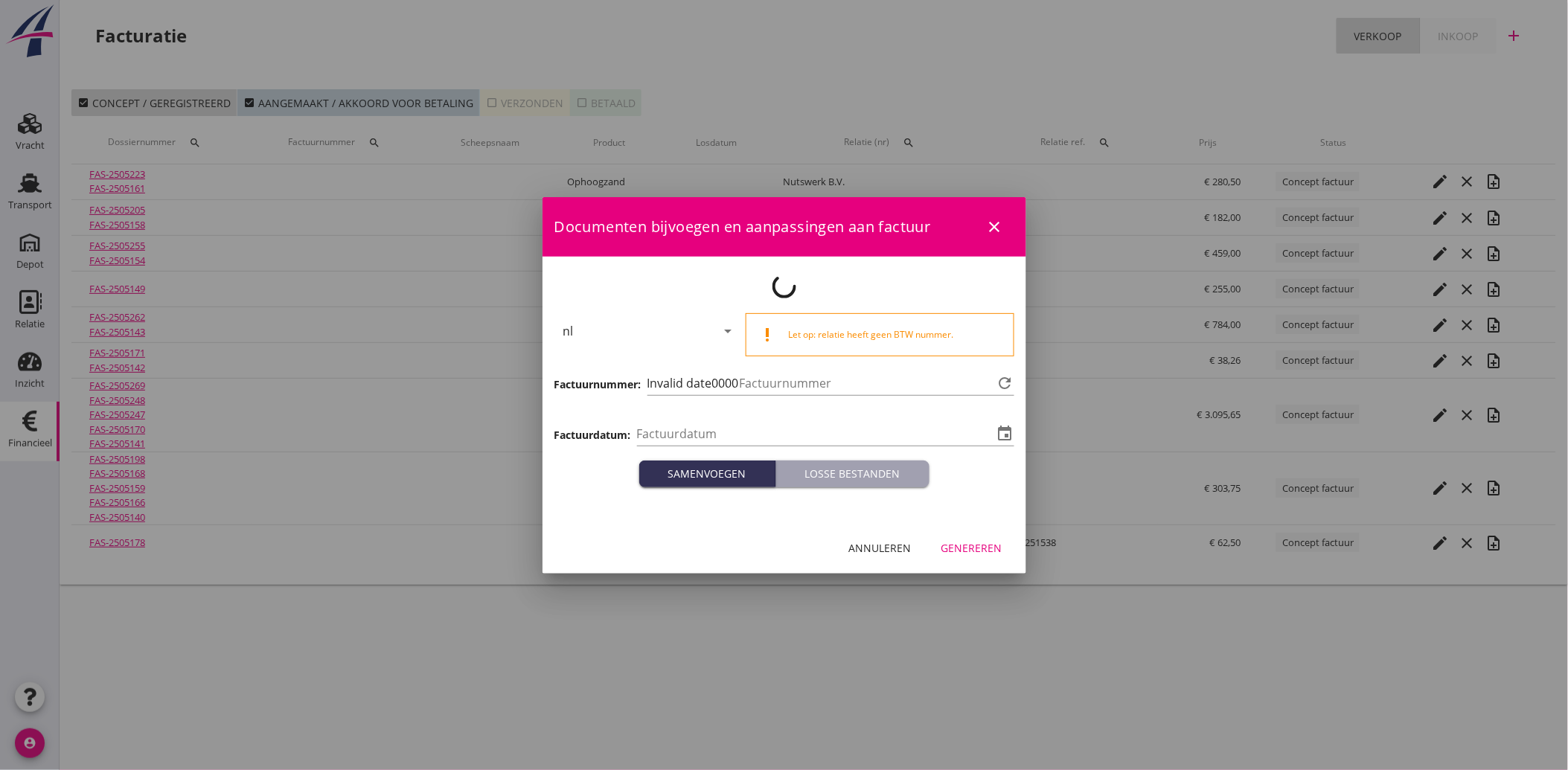
type input "[DATE]"
type input "3666"
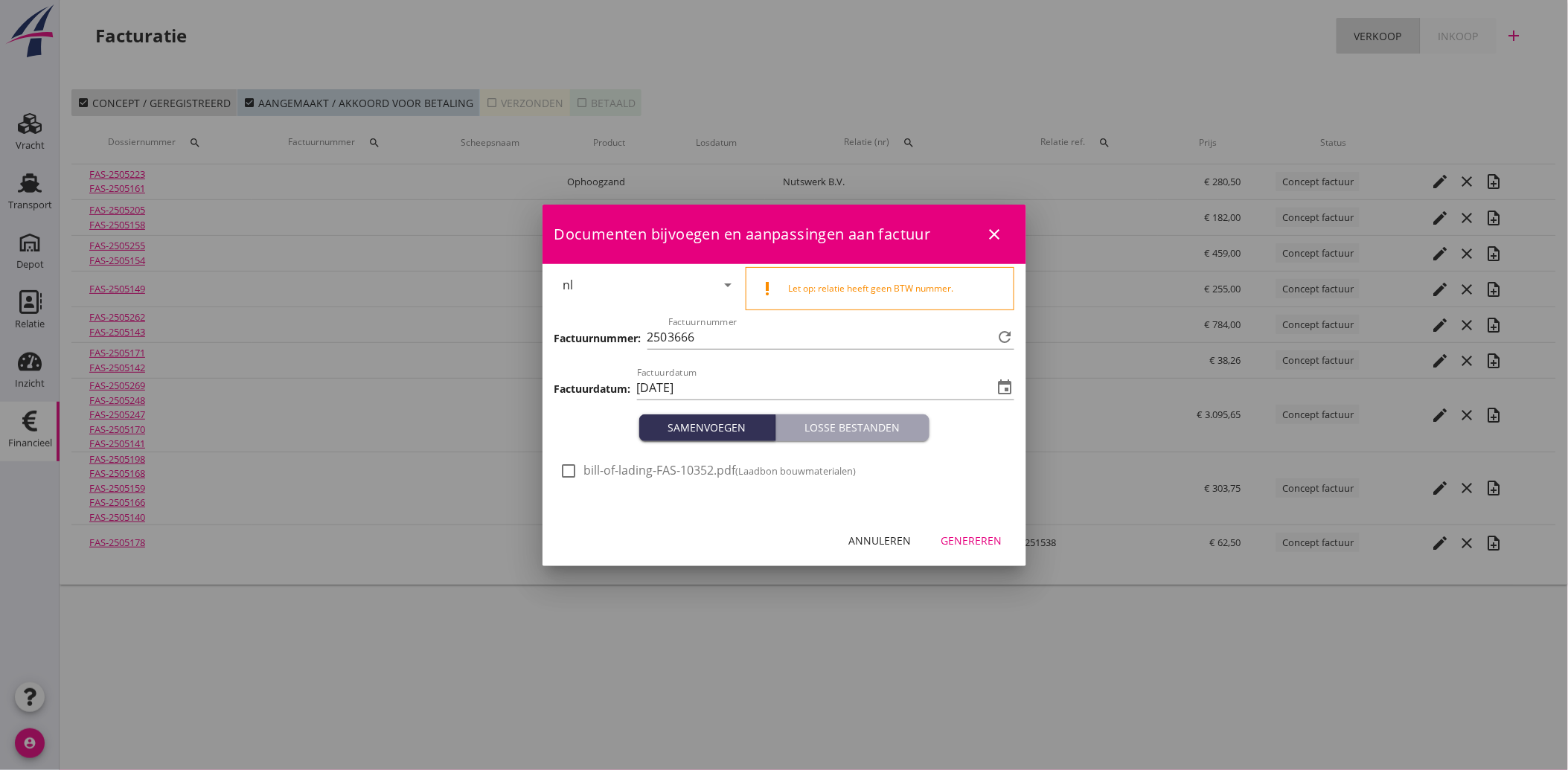
click at [576, 473] on div at bounding box center [569, 470] width 25 height 25
checkbox input "true"
click at [966, 542] on div "Genereren" at bounding box center [971, 540] width 61 height 16
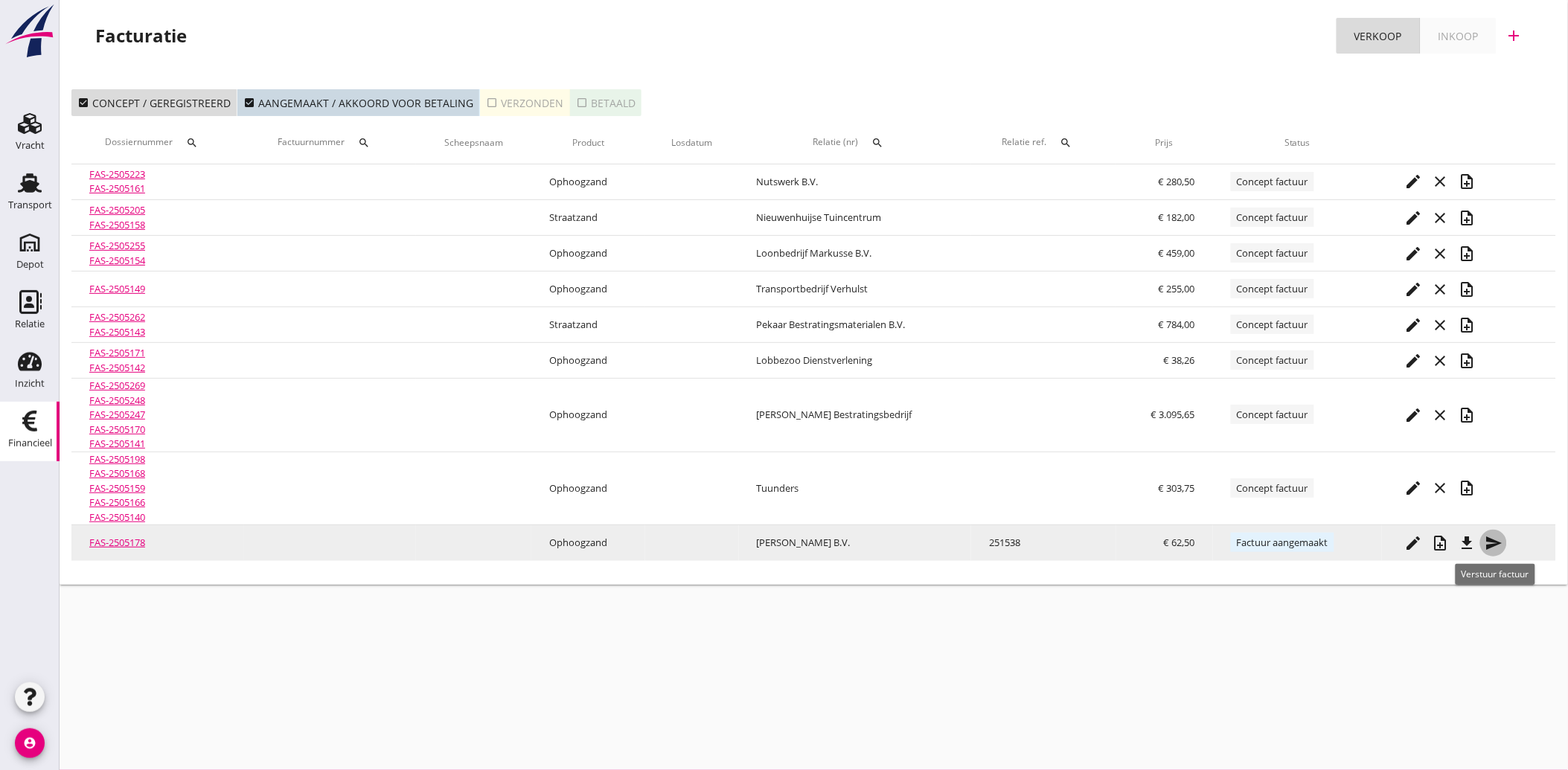
click at [1502, 547] on icon "send" at bounding box center [1493, 543] width 18 height 18
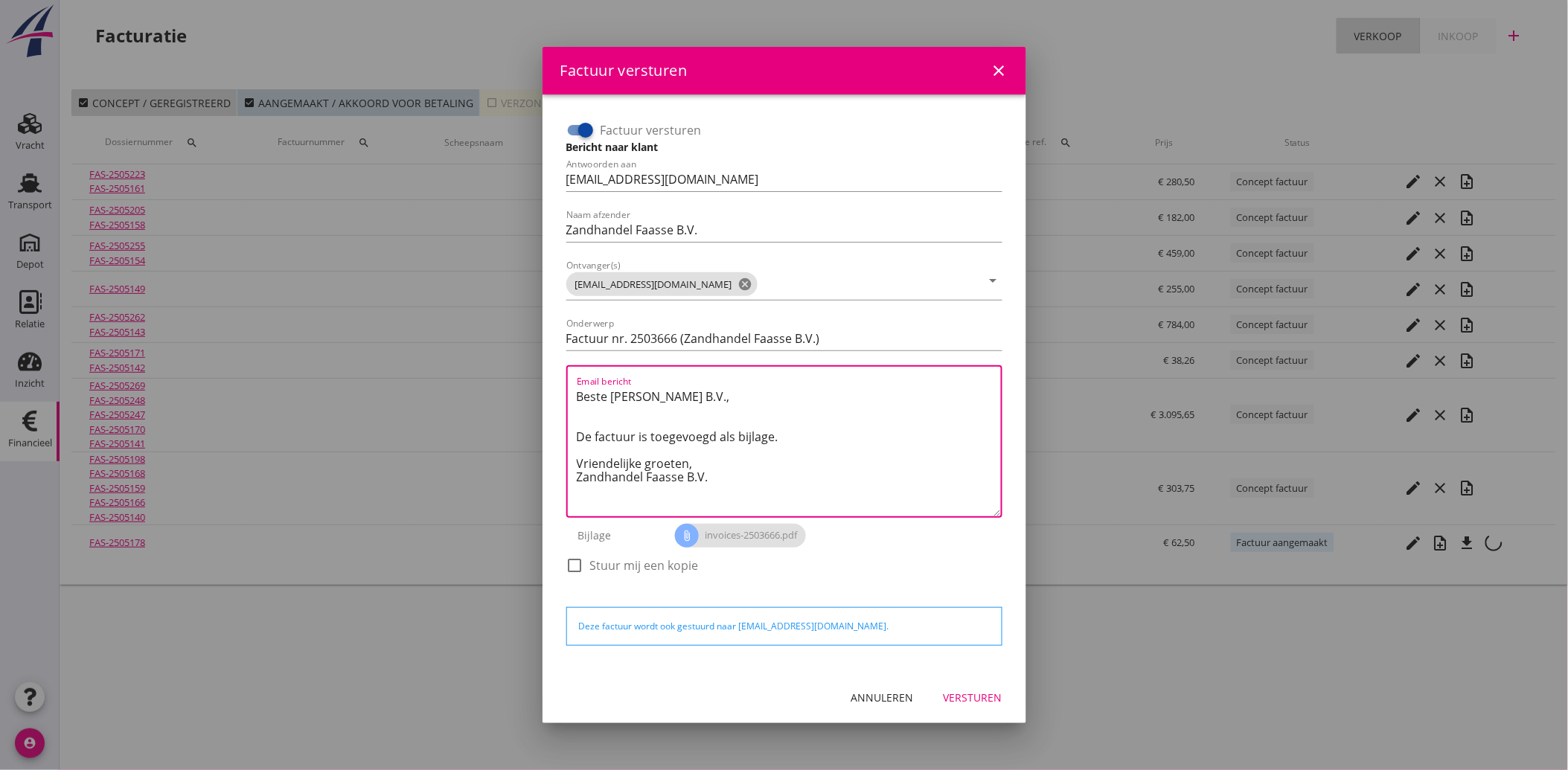
drag, startPoint x: 730, startPoint y: 486, endPoint x: 552, endPoint y: 384, distance: 205.2
click at [552, 384] on div "Factuur versturen Bericht naar klant Antwoorden aan [EMAIL_ADDRESS][DOMAIN_NAME…" at bounding box center [784, 383] width 484 height 578
paste textarea "Geachte heer/mevrouw, Hierbij zenden wij u onze factuur i.v.m. de door ons aan …"
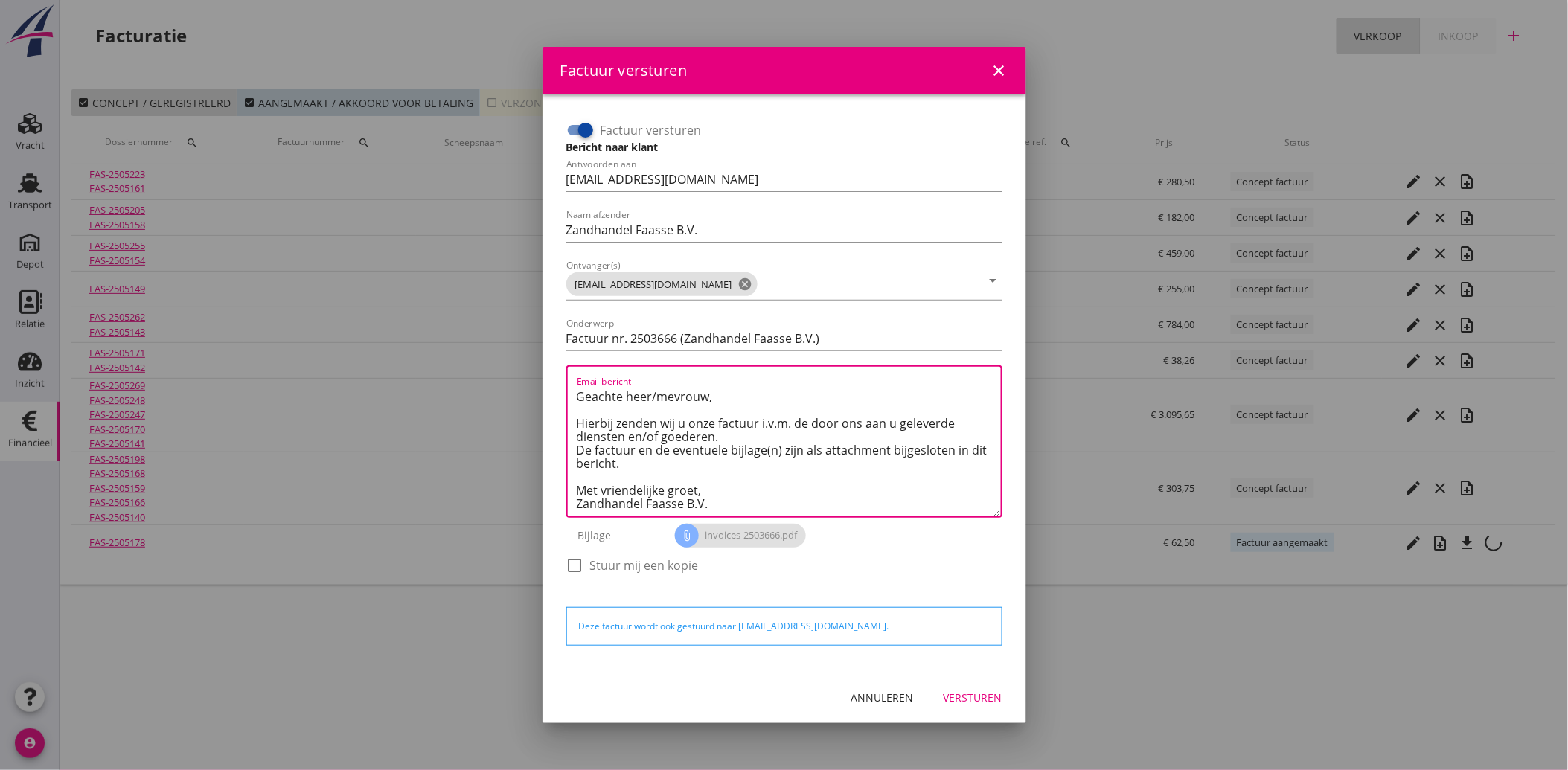
type textarea "Geachte heer/mevrouw, Hierbij zenden wij u onze factuur i.v.m. de door ons aan …"
click at [959, 694] on div "Versturen" at bounding box center [973, 698] width 59 height 16
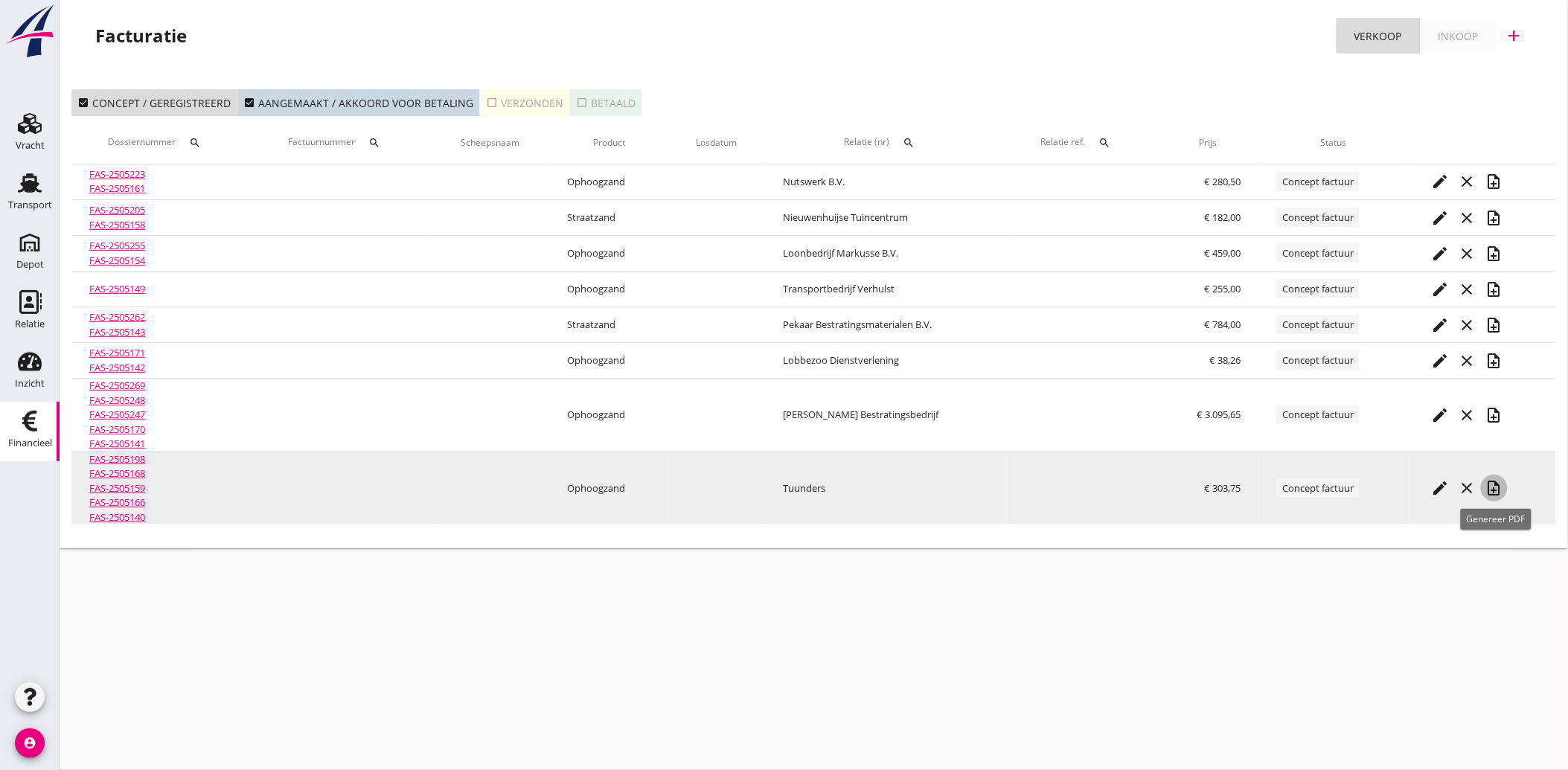
click at [1499, 487] on icon "note_add" at bounding box center [1494, 487] width 18 height 18
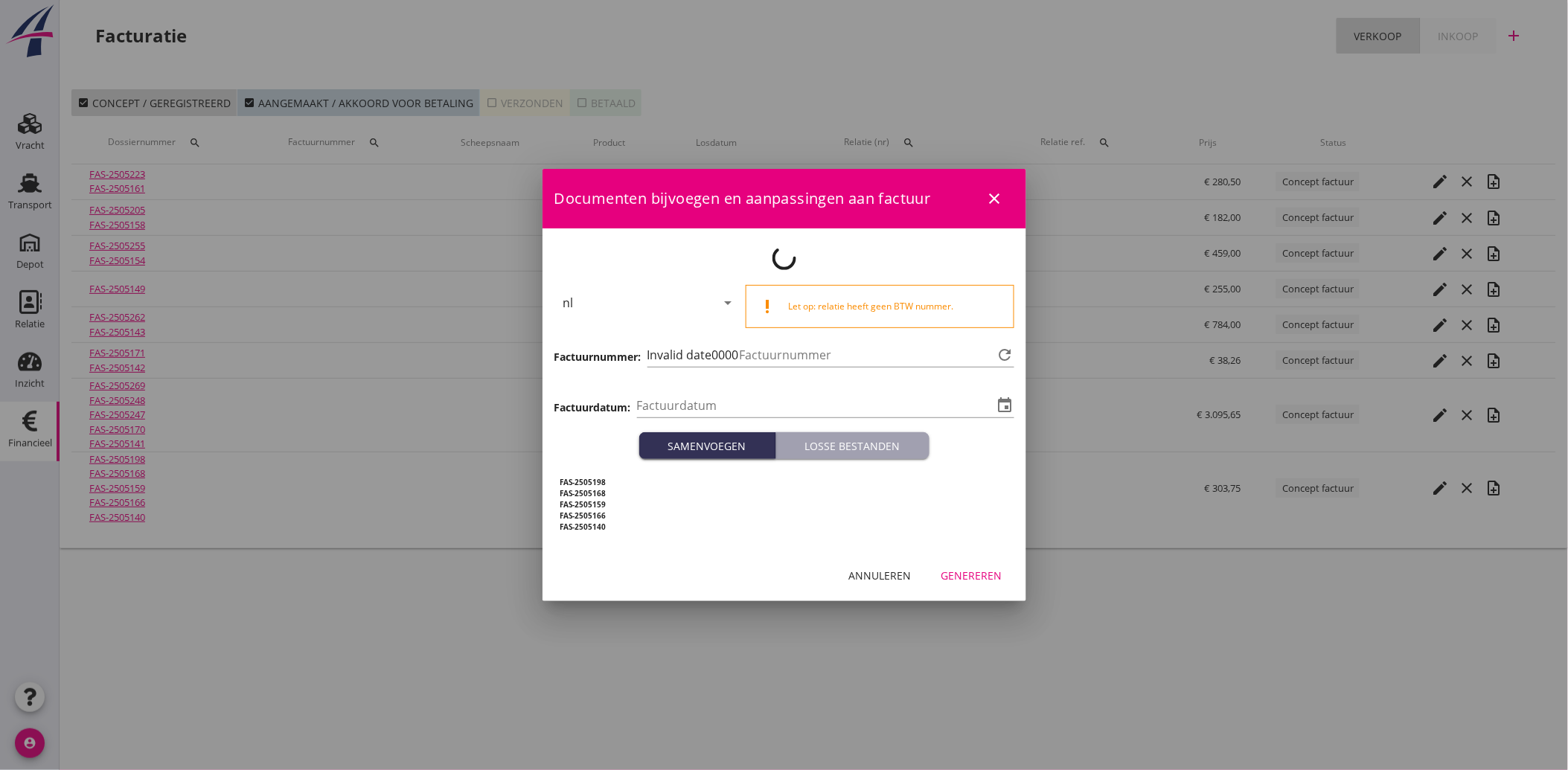
type input "[DATE]"
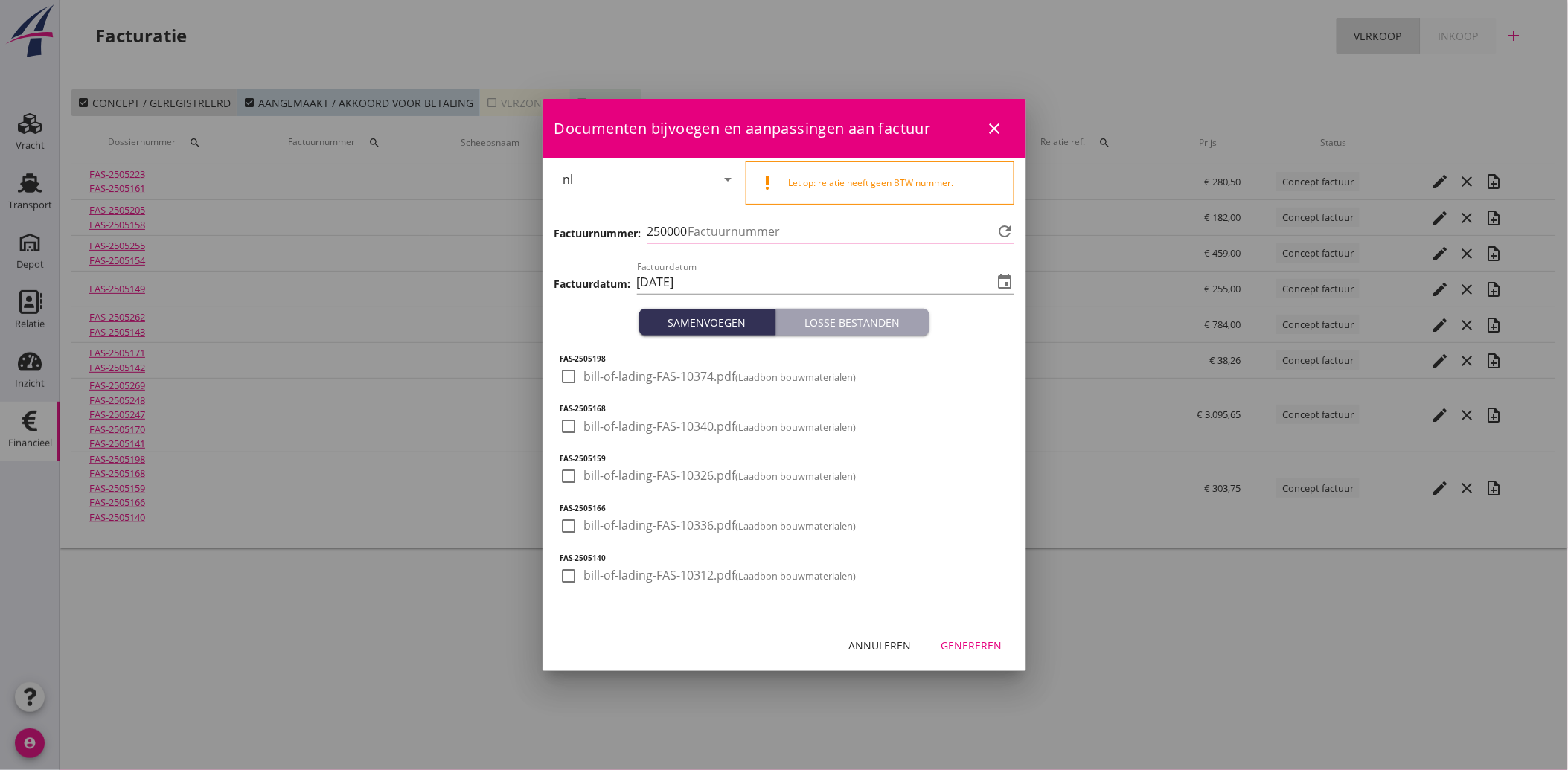
type input "3667"
click at [569, 385] on div at bounding box center [569, 377] width 25 height 25
checkbox input "true"
click at [563, 430] on div at bounding box center [569, 426] width 25 height 25
checkbox input "true"
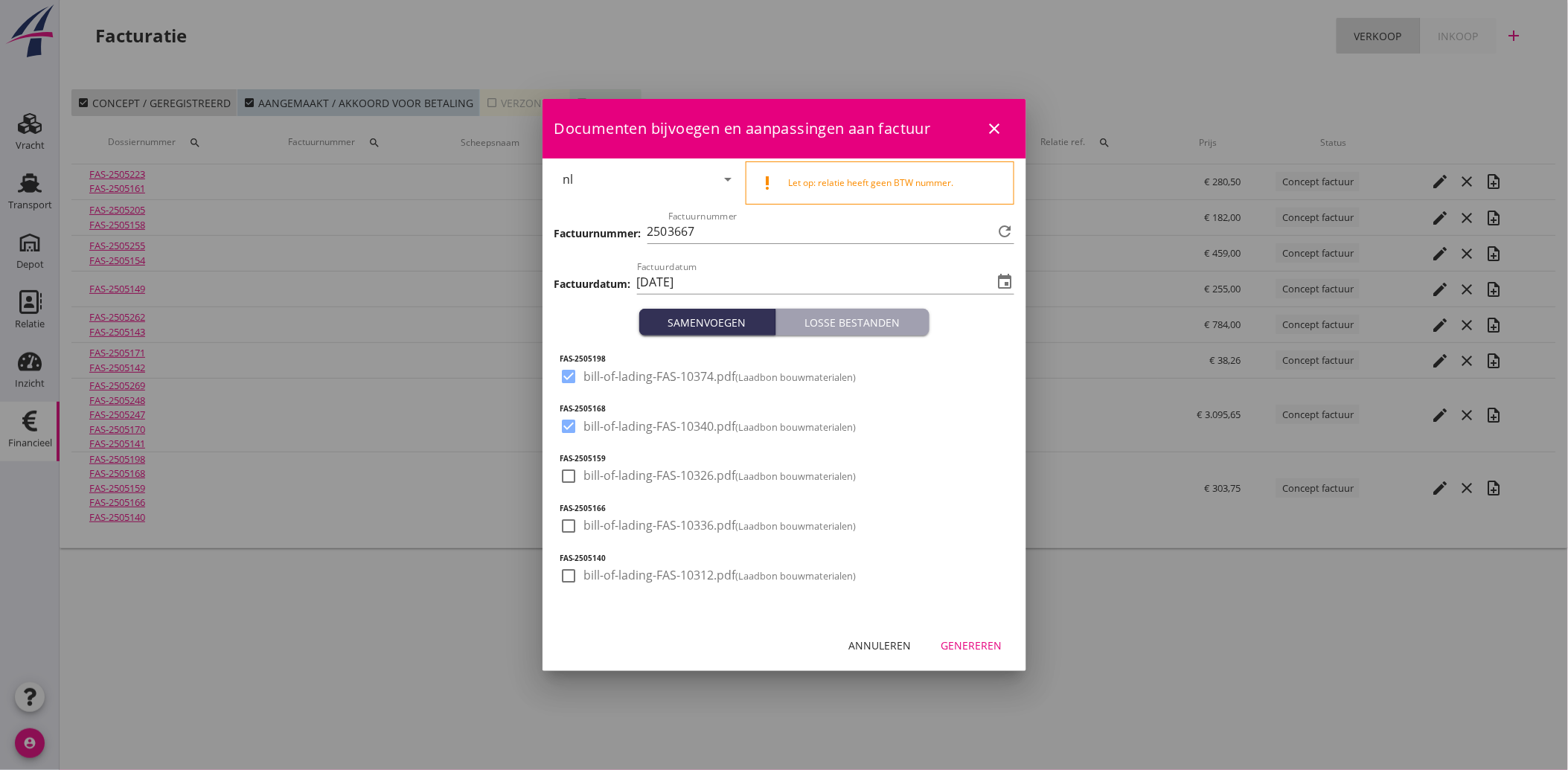
click at [568, 472] on div at bounding box center [569, 476] width 25 height 25
checkbox input "true"
click at [580, 529] on div at bounding box center [569, 526] width 25 height 25
checkbox input "true"
drag, startPoint x: 576, startPoint y: 565, endPoint x: 647, endPoint y: 599, distance: 78.7
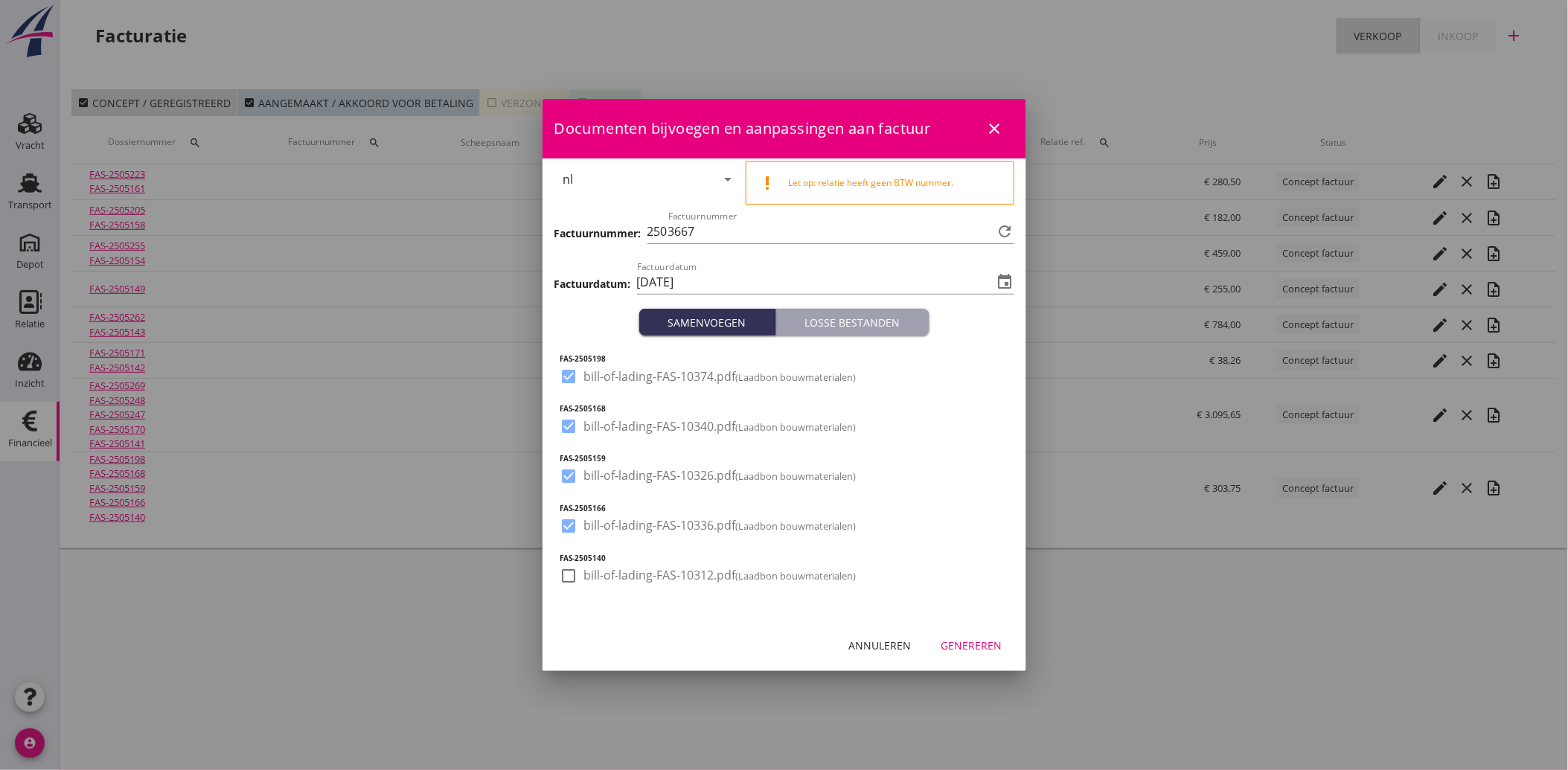
click at [578, 568] on div at bounding box center [569, 576] width 25 height 25
checkbox input "true"
click at [959, 637] on button "Genereren" at bounding box center [972, 646] width 85 height 27
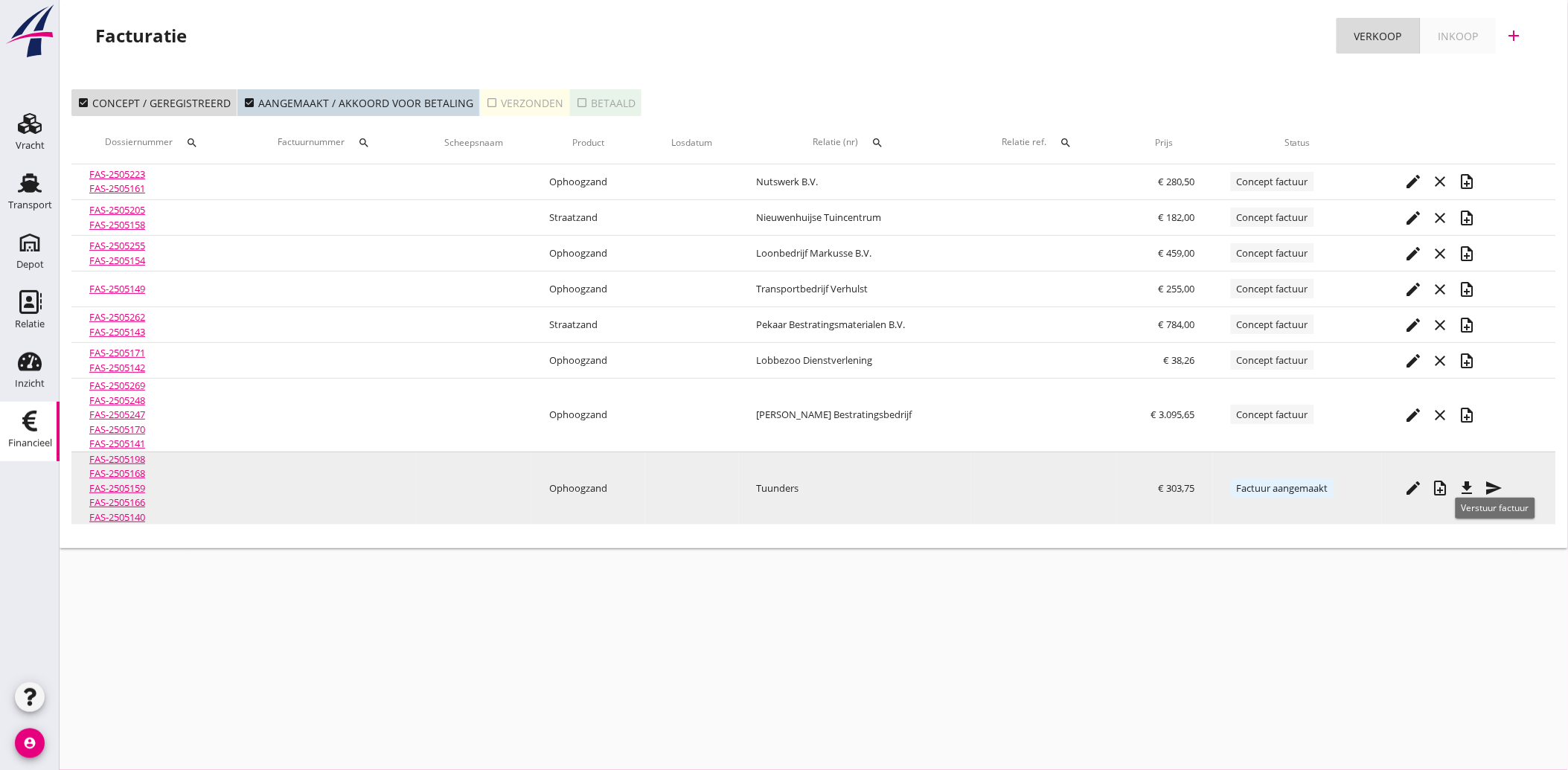
click at [1499, 485] on icon "send" at bounding box center [1493, 487] width 18 height 18
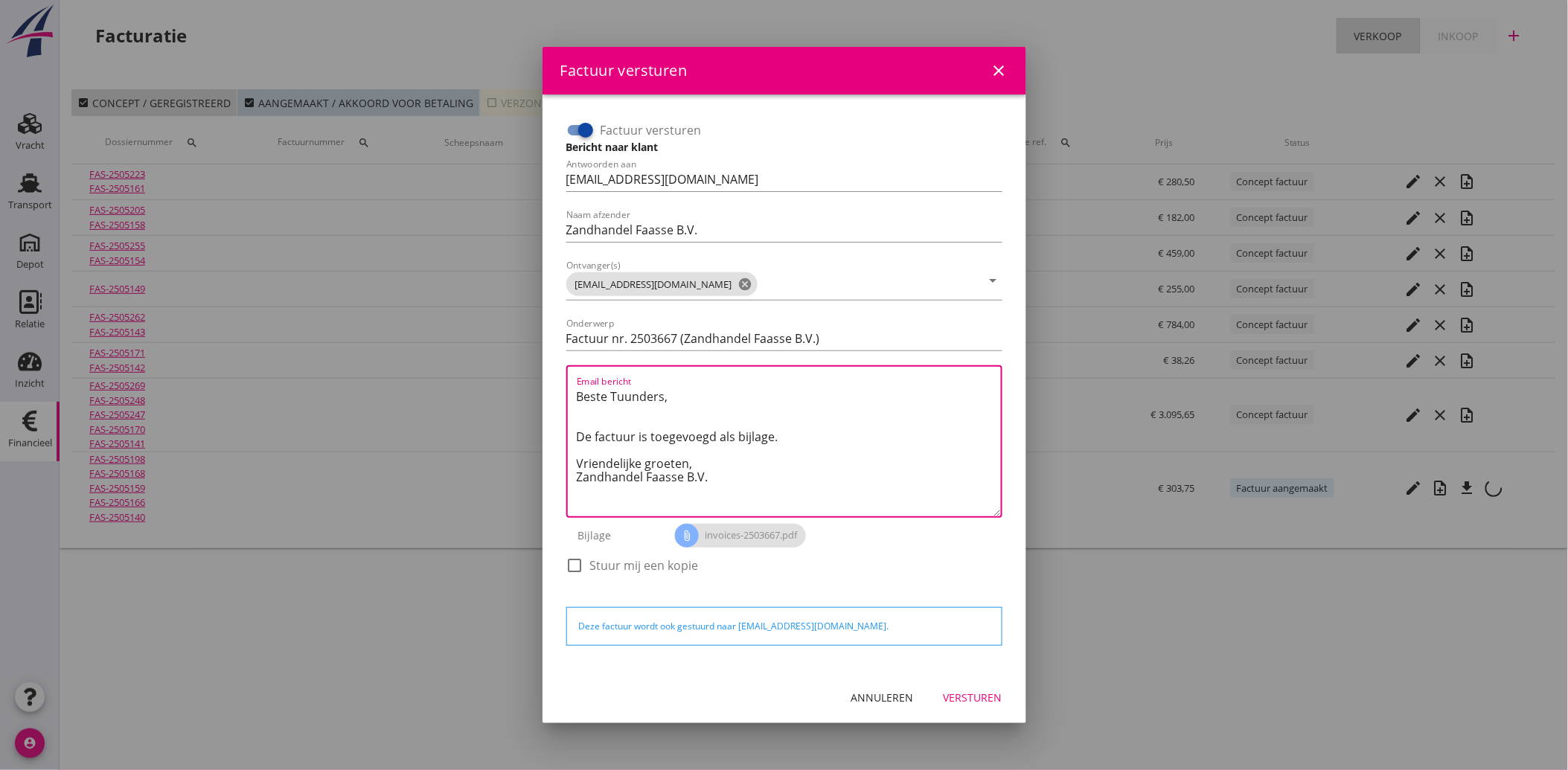
drag, startPoint x: 719, startPoint y: 482, endPoint x: 527, endPoint y: 385, distance: 215.1
click at [527, 385] on div "Factuur versturen close Factuur versturen Bericht naar klant Antwoorden aan [EM…" at bounding box center [784, 385] width 1568 height 770
paste textarea "Geachte heer/mevrouw, Hierbij zenden wij u onze factuur i.v.m. de door ons aan …"
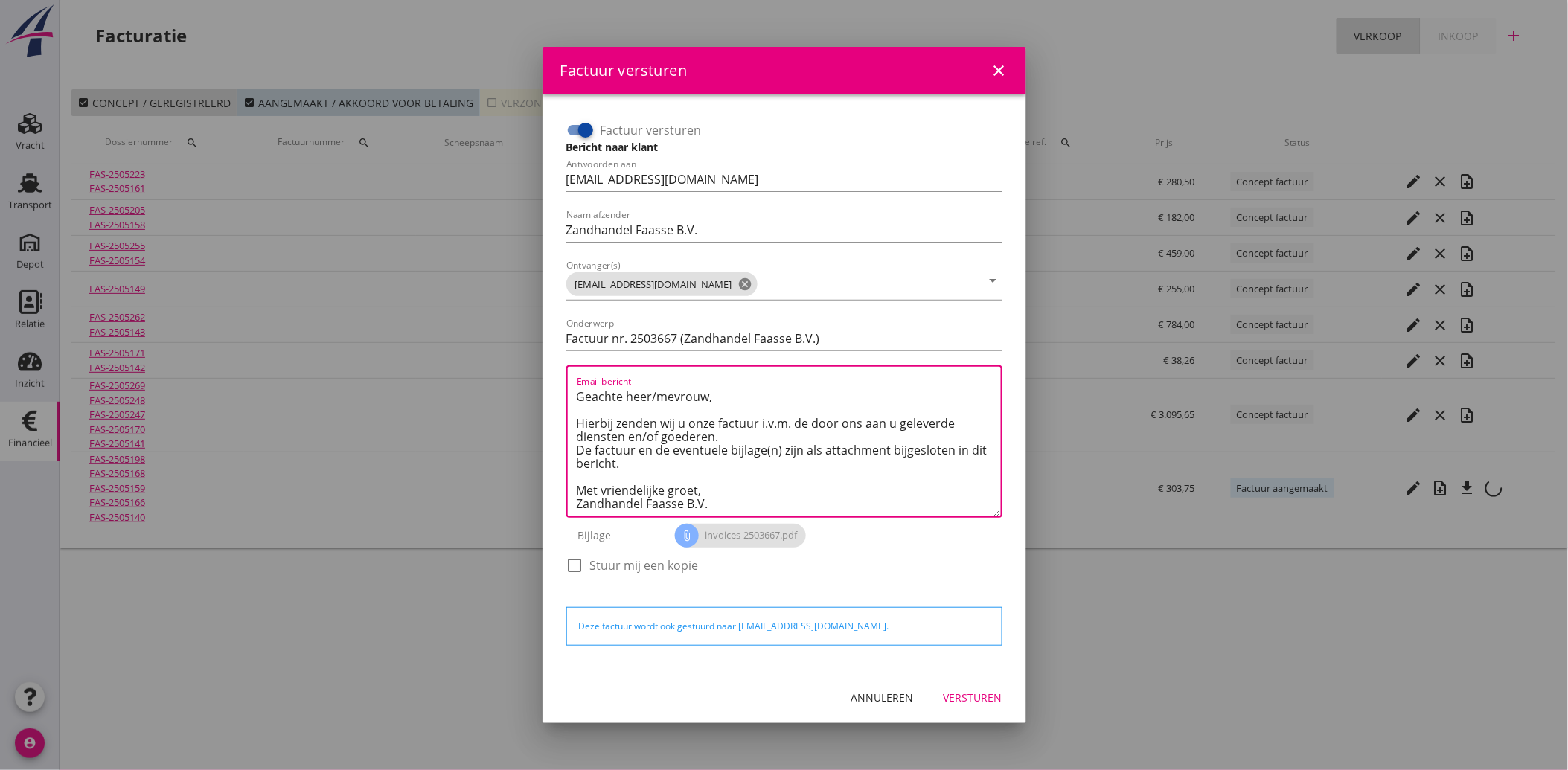
click at [945, 687] on button "Versturen" at bounding box center [973, 698] width 83 height 27
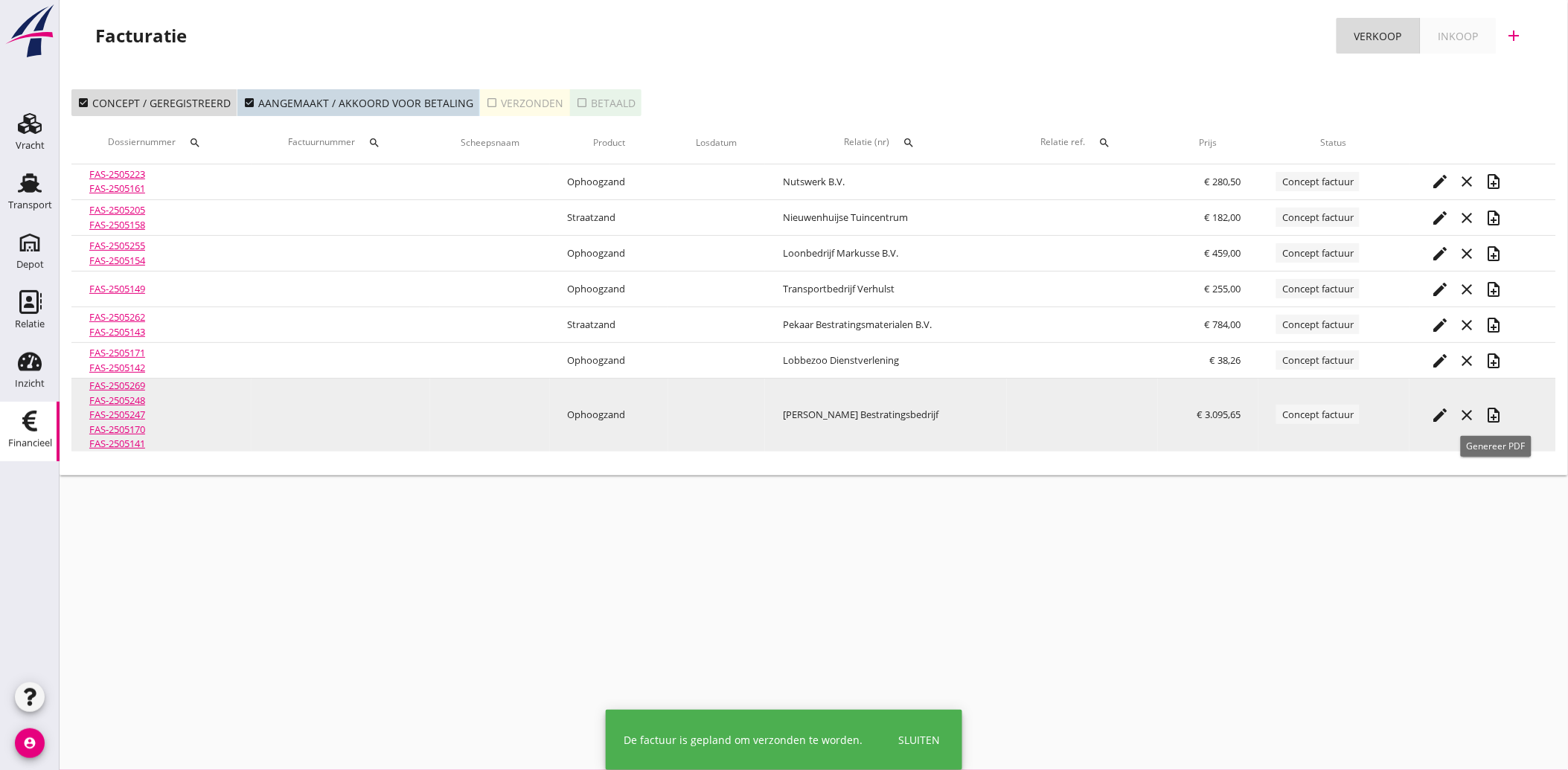
click at [1498, 418] on icon "note_add" at bounding box center [1494, 415] width 18 height 18
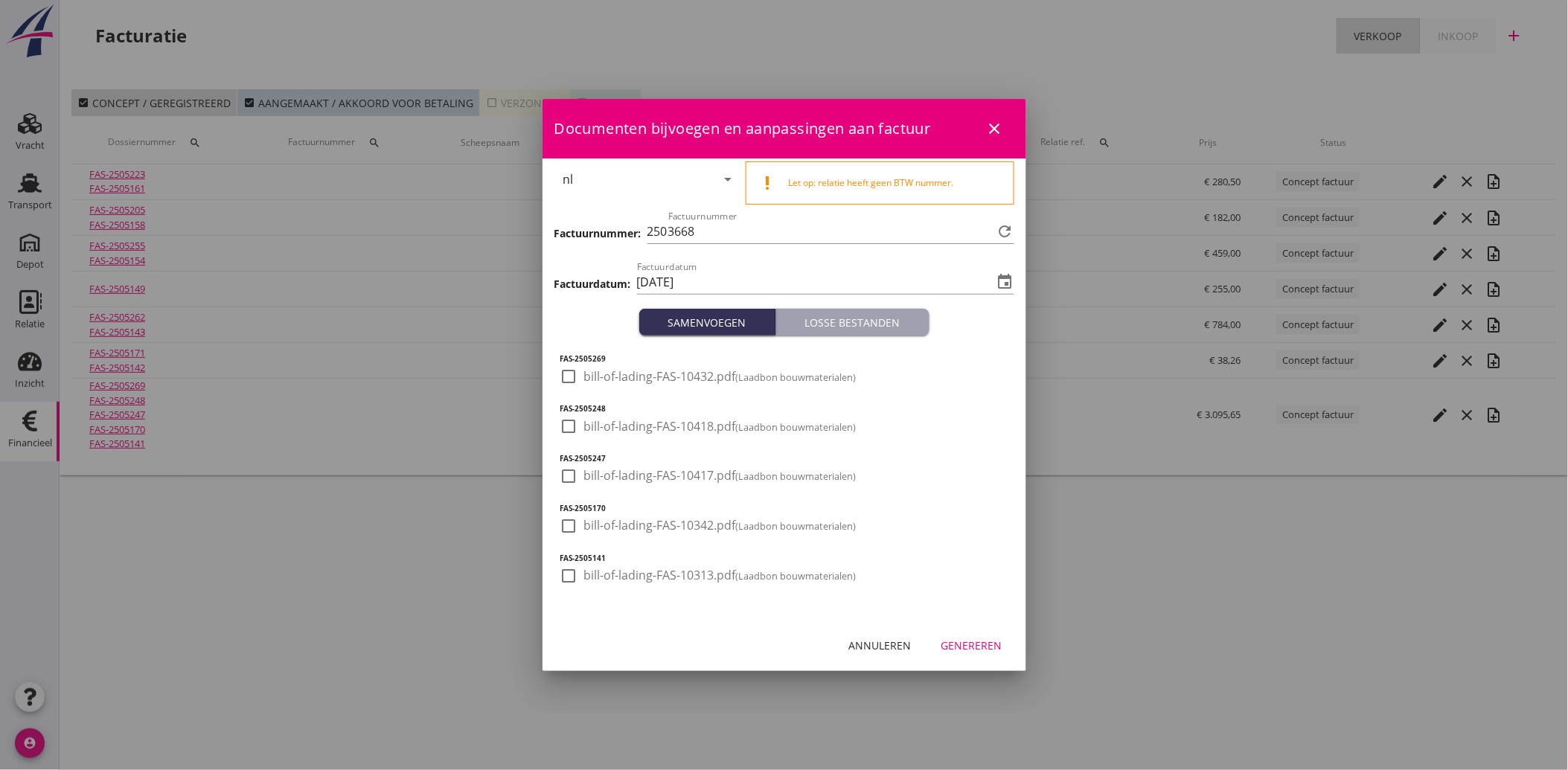
click at [572, 382] on div at bounding box center [569, 377] width 25 height 25
click at [561, 427] on div at bounding box center [569, 426] width 25 height 25
click at [568, 470] on div at bounding box center [569, 476] width 25 height 25
click at [562, 525] on div at bounding box center [569, 526] width 25 height 25
click at [558, 566] on div "FAS-2505269 check_box bill-of-lading-FAS-10432.pdf (Laadbon bouwmaterialen) FAS…" at bounding box center [784, 478] width 484 height 285
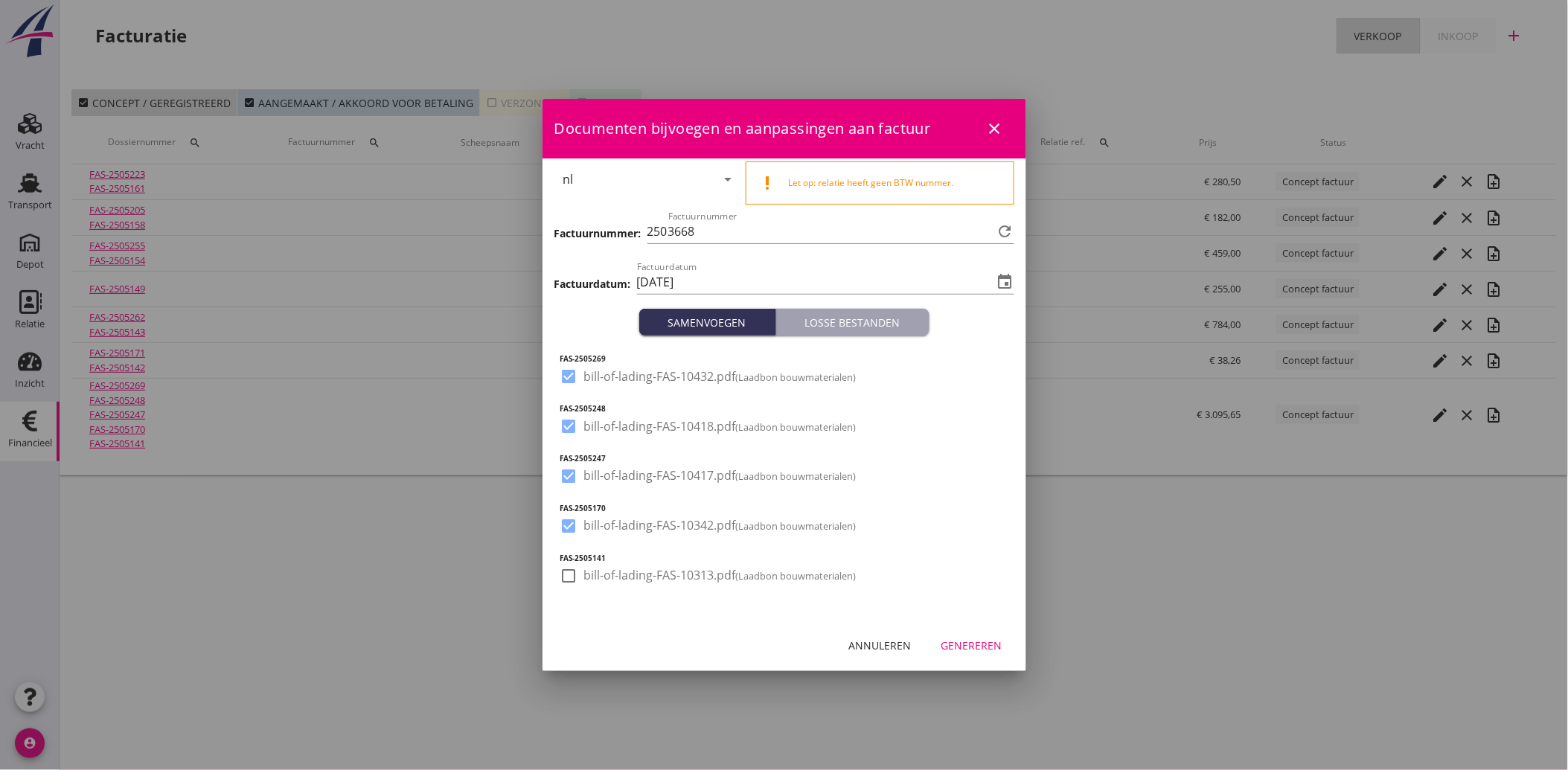
drag, startPoint x: 573, startPoint y: 574, endPoint x: 593, endPoint y: 583, distance: 21.9
click at [573, 575] on div at bounding box center [569, 576] width 25 height 25
click at [986, 648] on div "Genereren" at bounding box center [971, 645] width 61 height 16
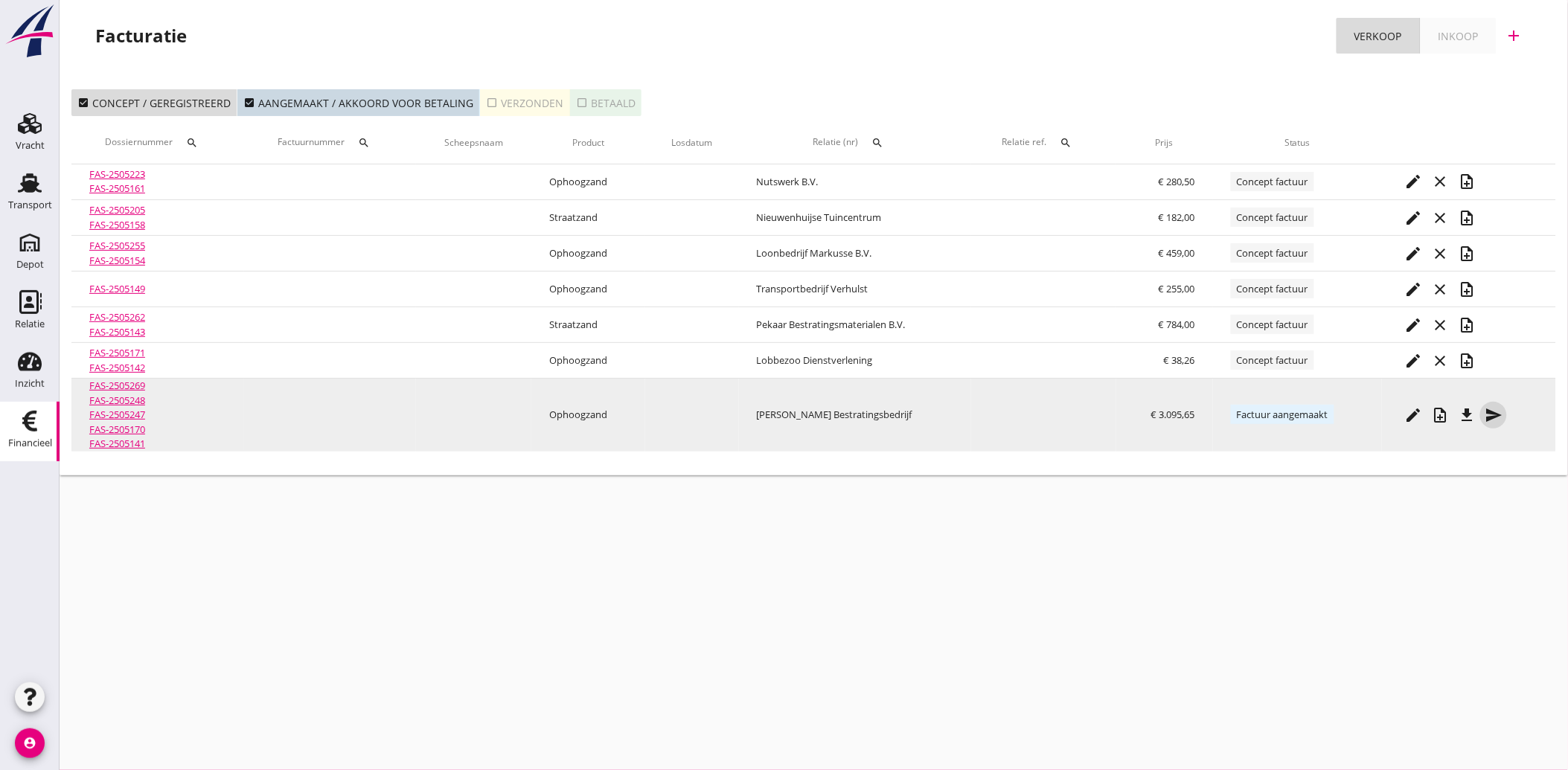
click at [1498, 413] on icon "send" at bounding box center [1493, 415] width 18 height 18
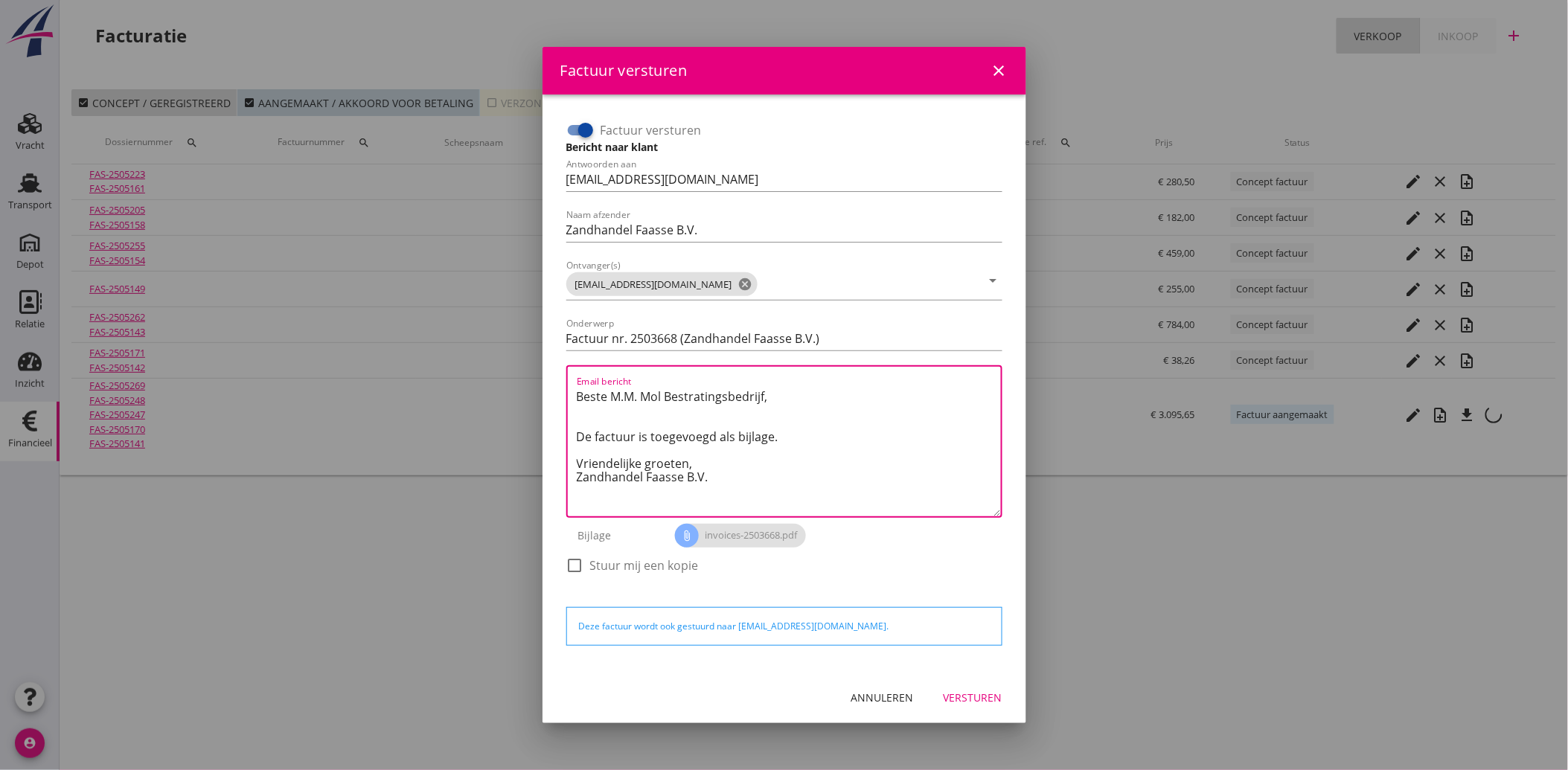
drag, startPoint x: 730, startPoint y: 483, endPoint x: 554, endPoint y: 383, distance: 202.4
click at [557, 383] on div "Factuur versturen Bericht naar klant Antwoorden aan [EMAIL_ADDRESS][DOMAIN_NAME…" at bounding box center [784, 383] width 460 height 554
paste textarea "Geachte heer/mevrouw, Hierbij zenden wij u onze factuur i.v.m. de door ons aan …"
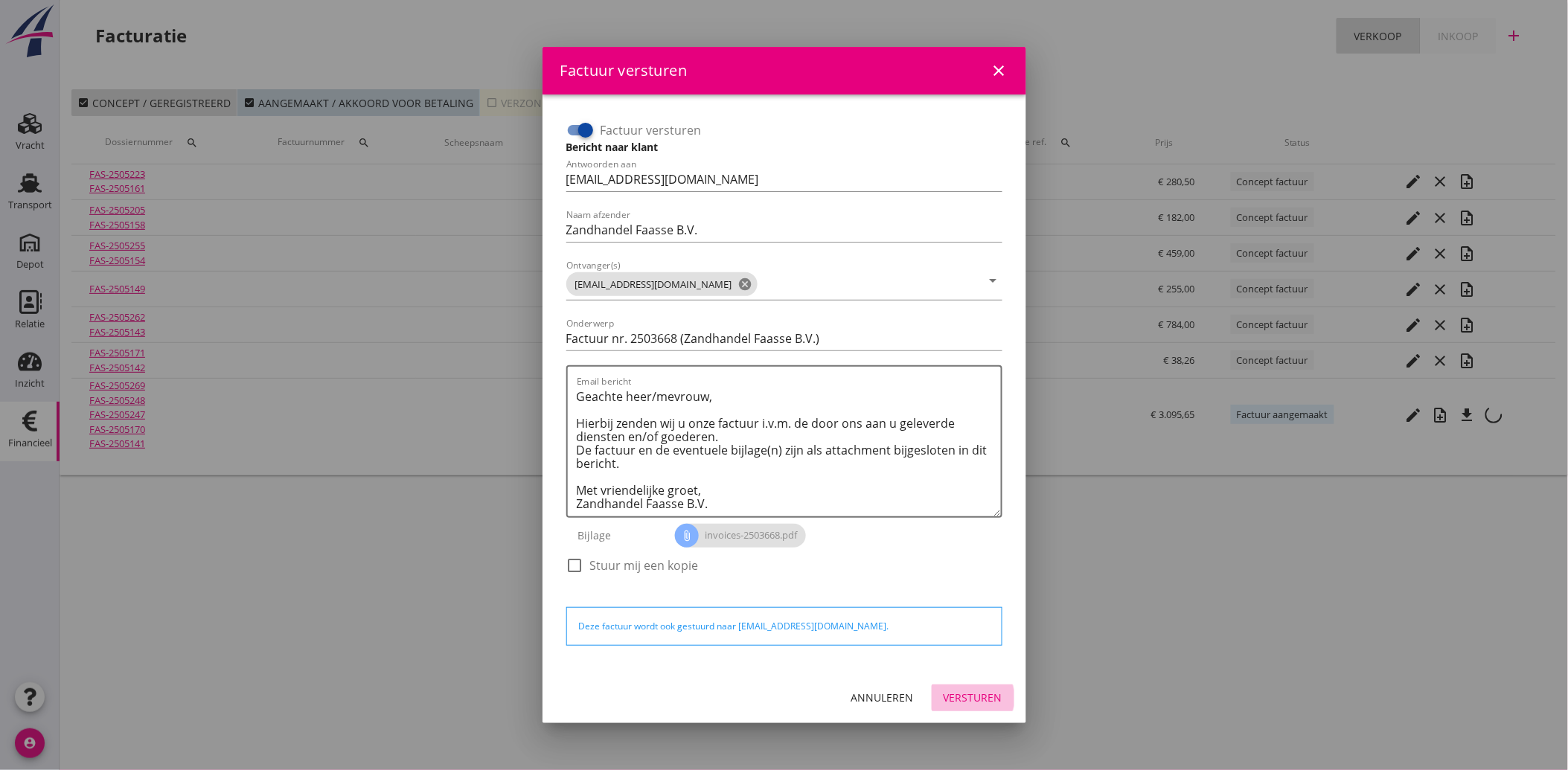
click at [984, 690] on div "Versturen" at bounding box center [973, 698] width 59 height 16
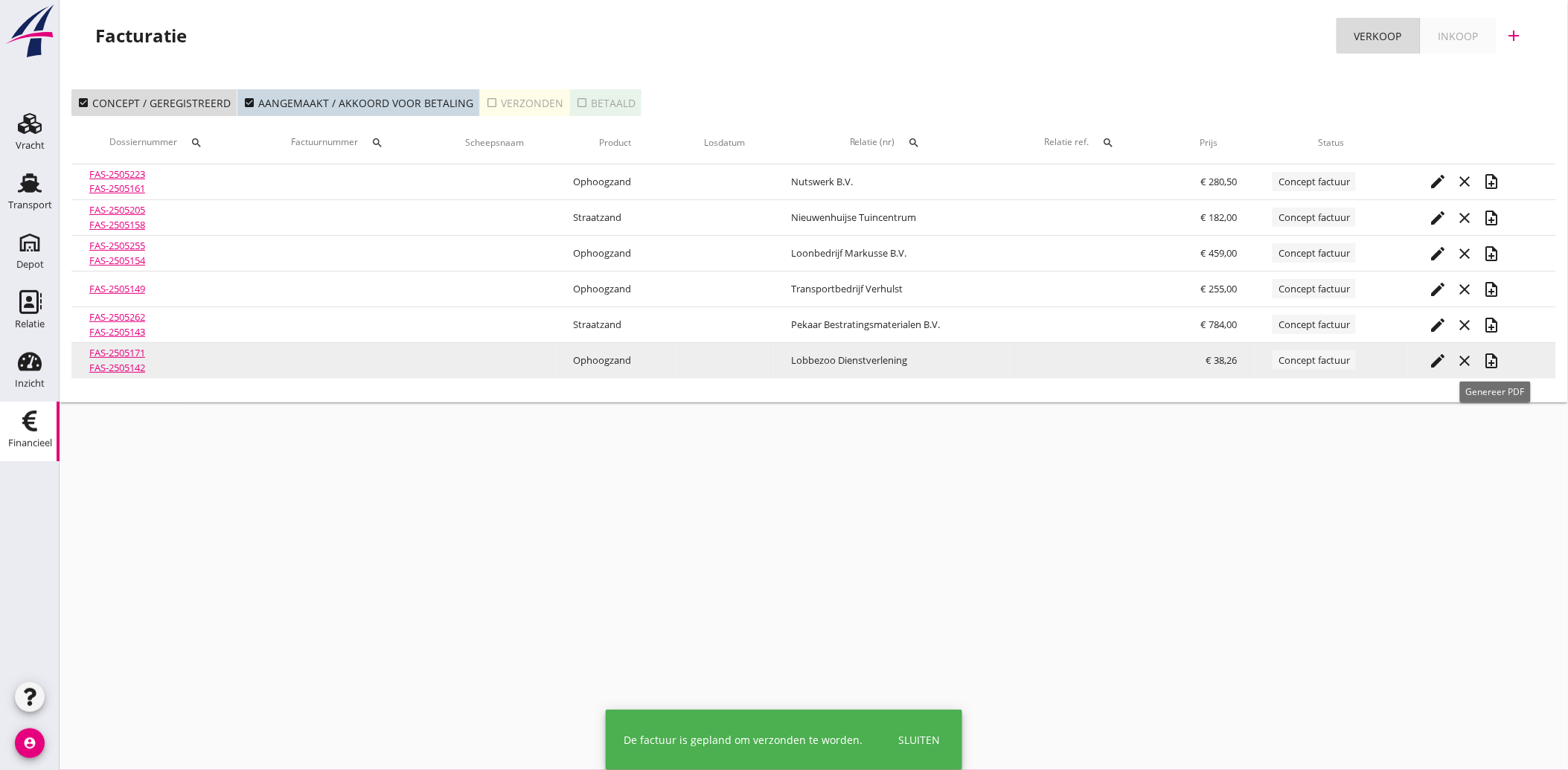
click at [1492, 358] on icon "note_add" at bounding box center [1491, 361] width 18 height 18
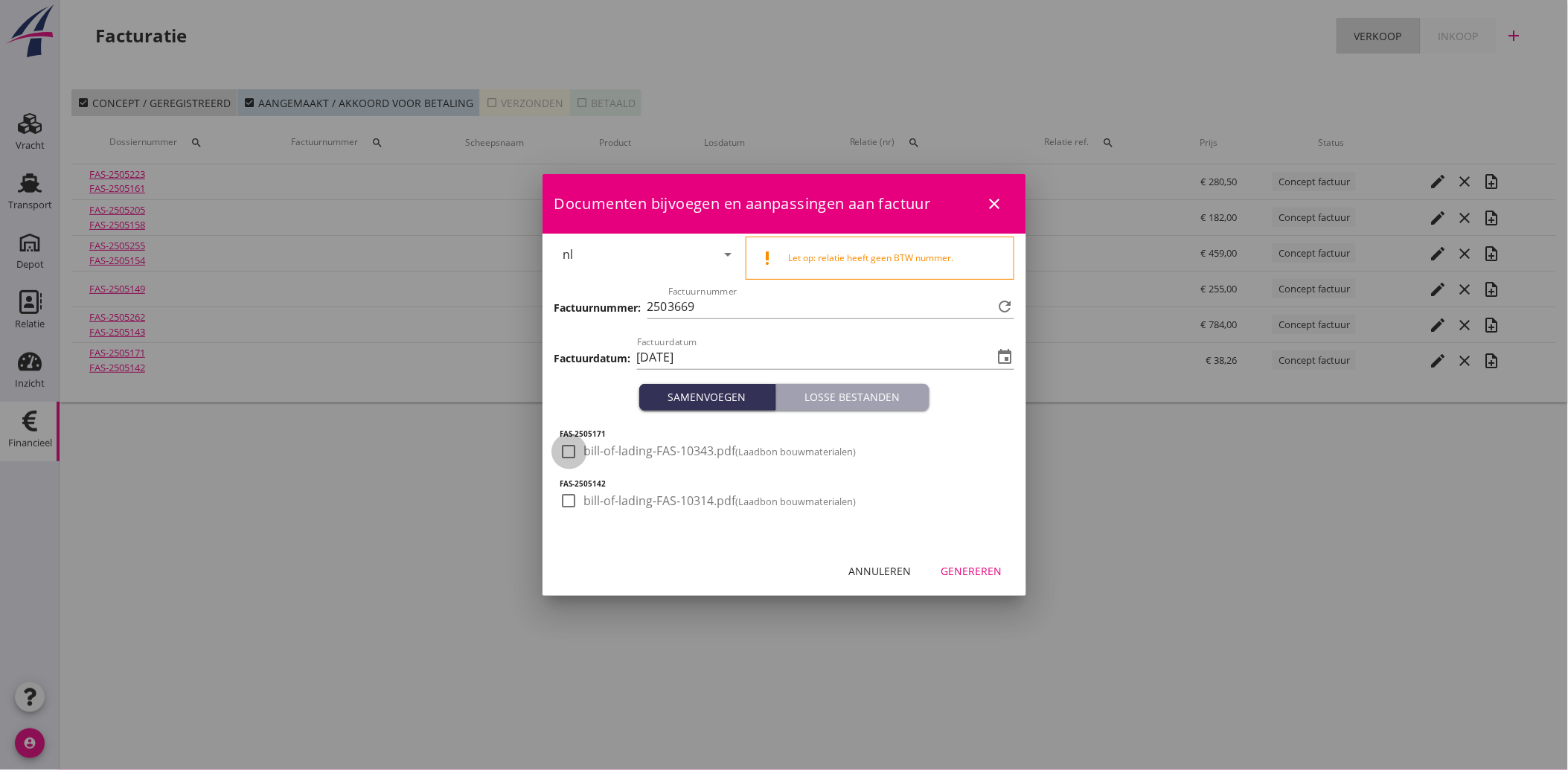
click at [567, 448] on div at bounding box center [569, 452] width 25 height 25
click at [568, 497] on div at bounding box center [569, 500] width 25 height 25
click at [1012, 565] on button "Genereren" at bounding box center [972, 571] width 85 height 27
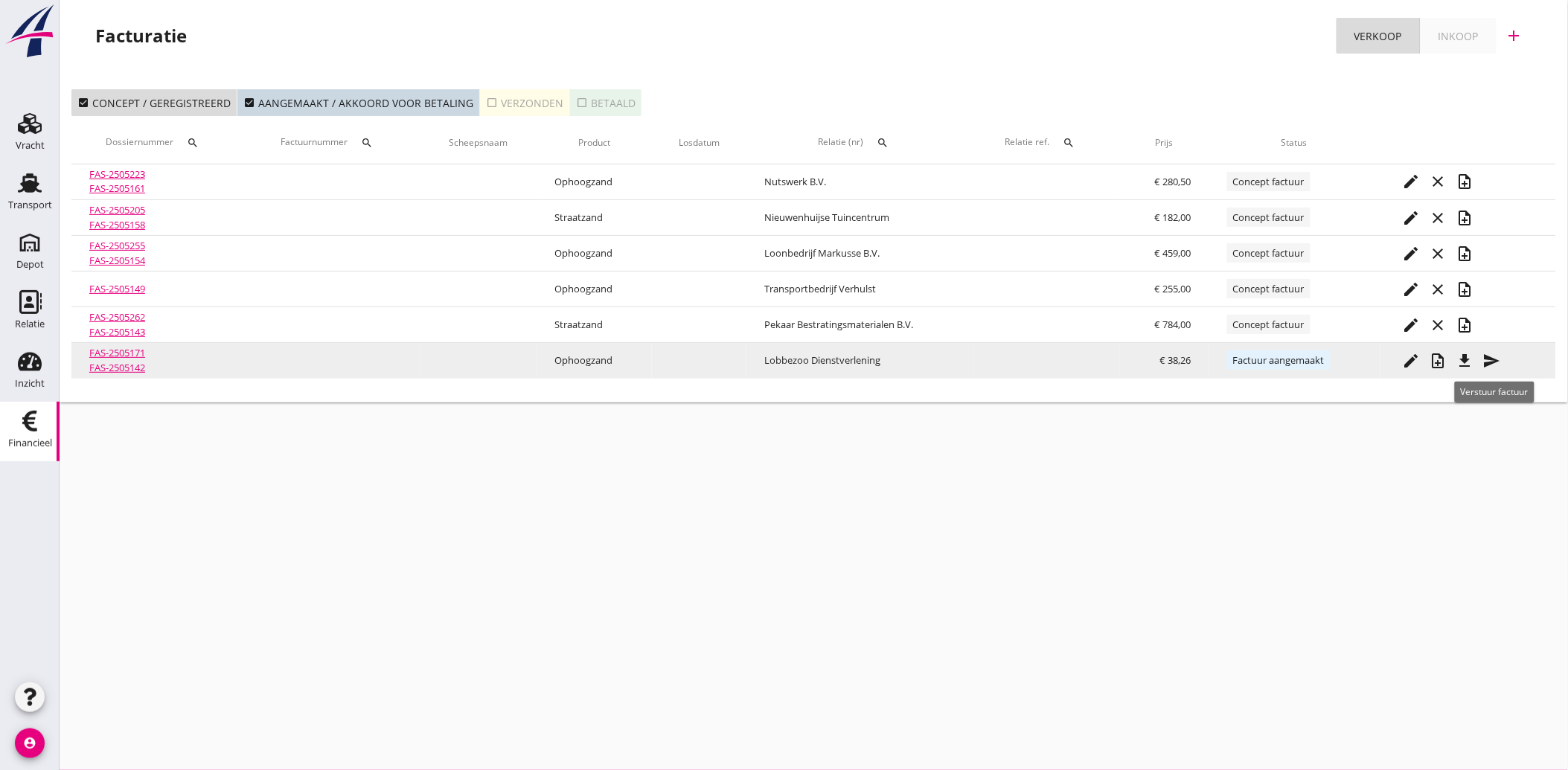
click at [1493, 362] on icon "send" at bounding box center [1491, 361] width 18 height 18
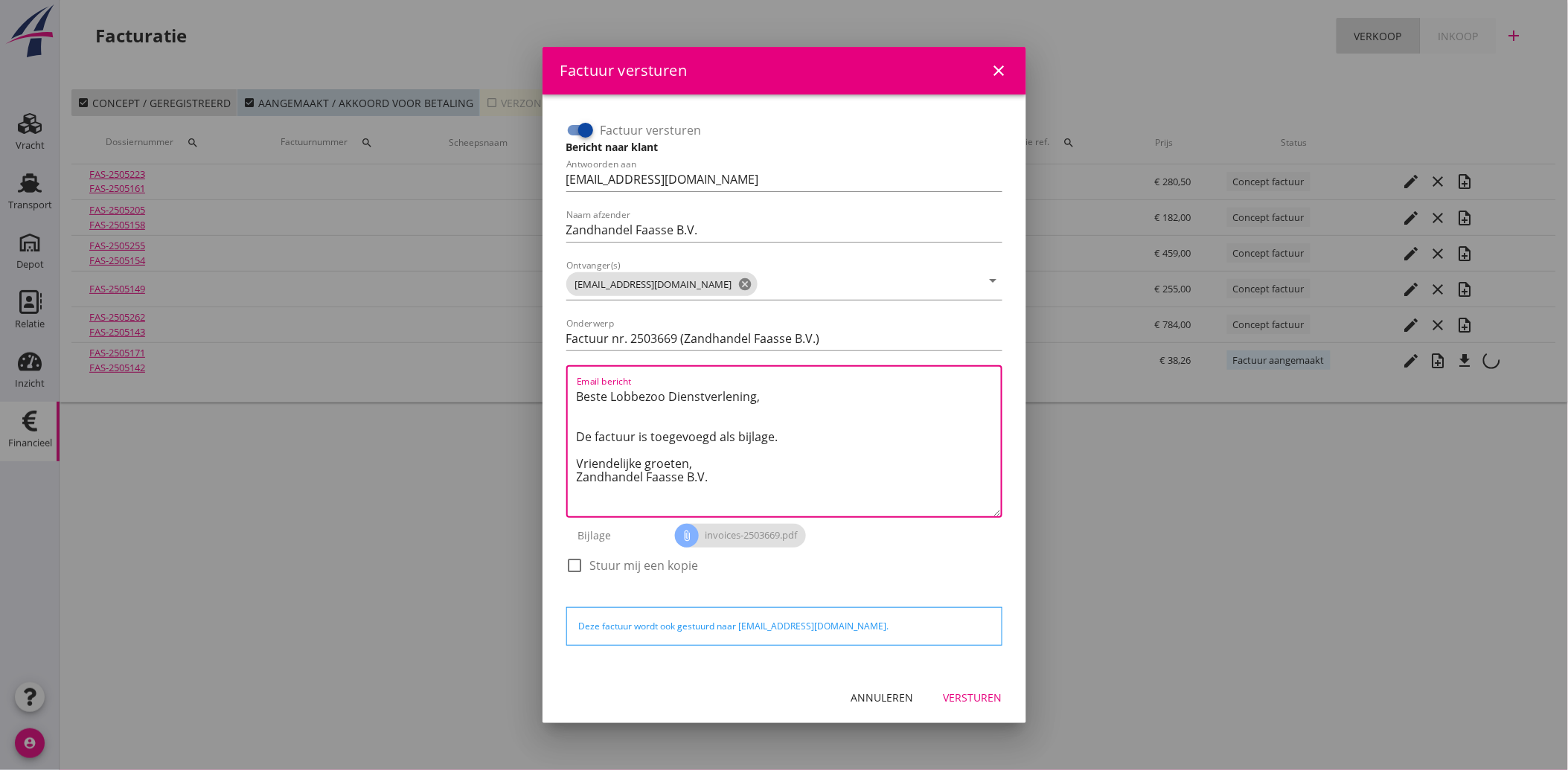
drag, startPoint x: 726, startPoint y: 486, endPoint x: 561, endPoint y: 379, distance: 196.7
click at [561, 379] on div "Factuur versturen Bericht naar klant Antwoorden aan [EMAIL_ADDRESS][DOMAIN_NAME…" at bounding box center [784, 355] width 448 height 485
paste textarea "Geachte heer/mevrouw, Hierbij zenden wij u onze factuur i.v.m. de door ons aan …"
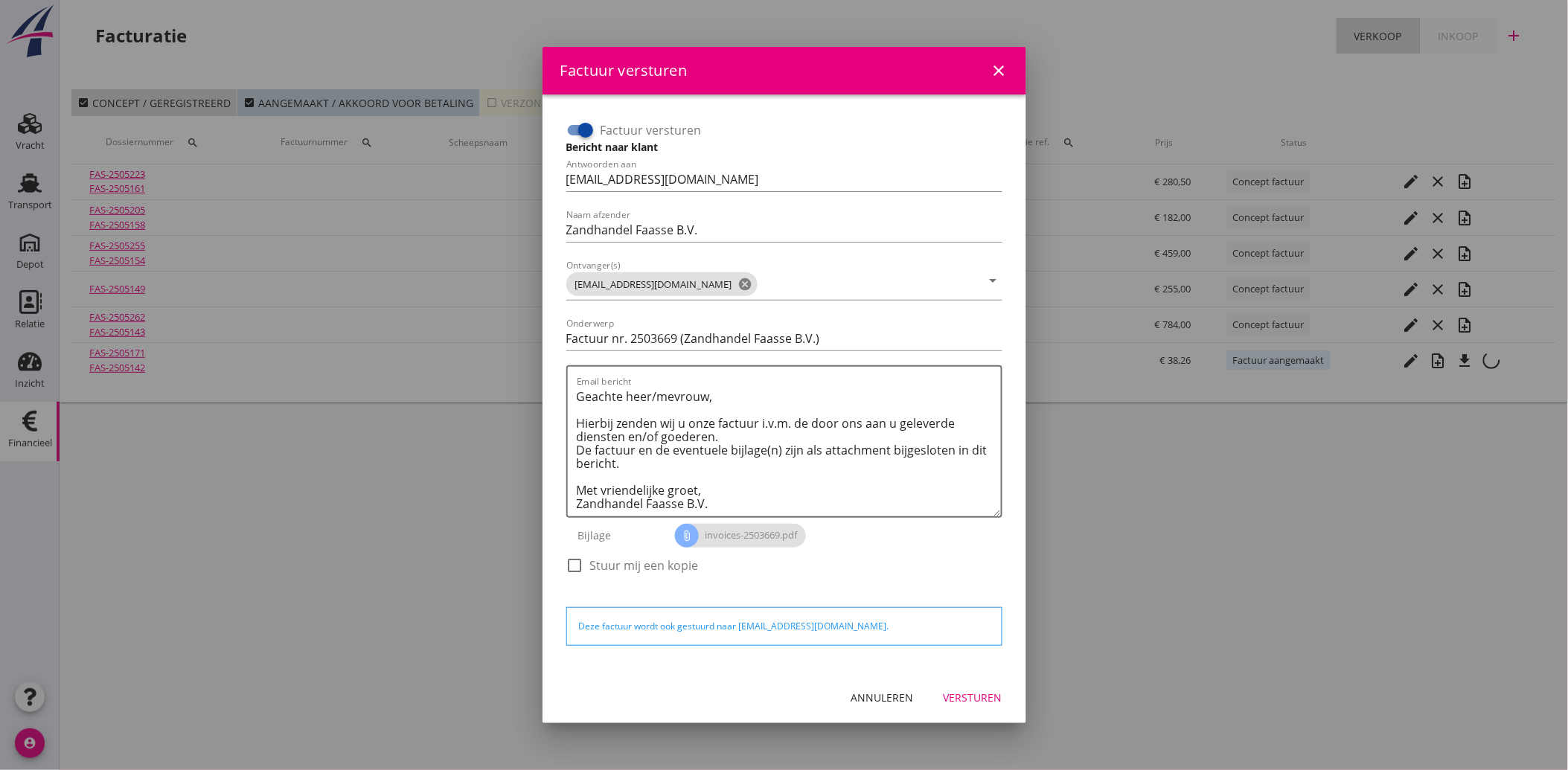
click at [966, 682] on div "Annuleren Versturen" at bounding box center [784, 698] width 484 height 51
click at [974, 690] on div "Versturen" at bounding box center [973, 698] width 59 height 16
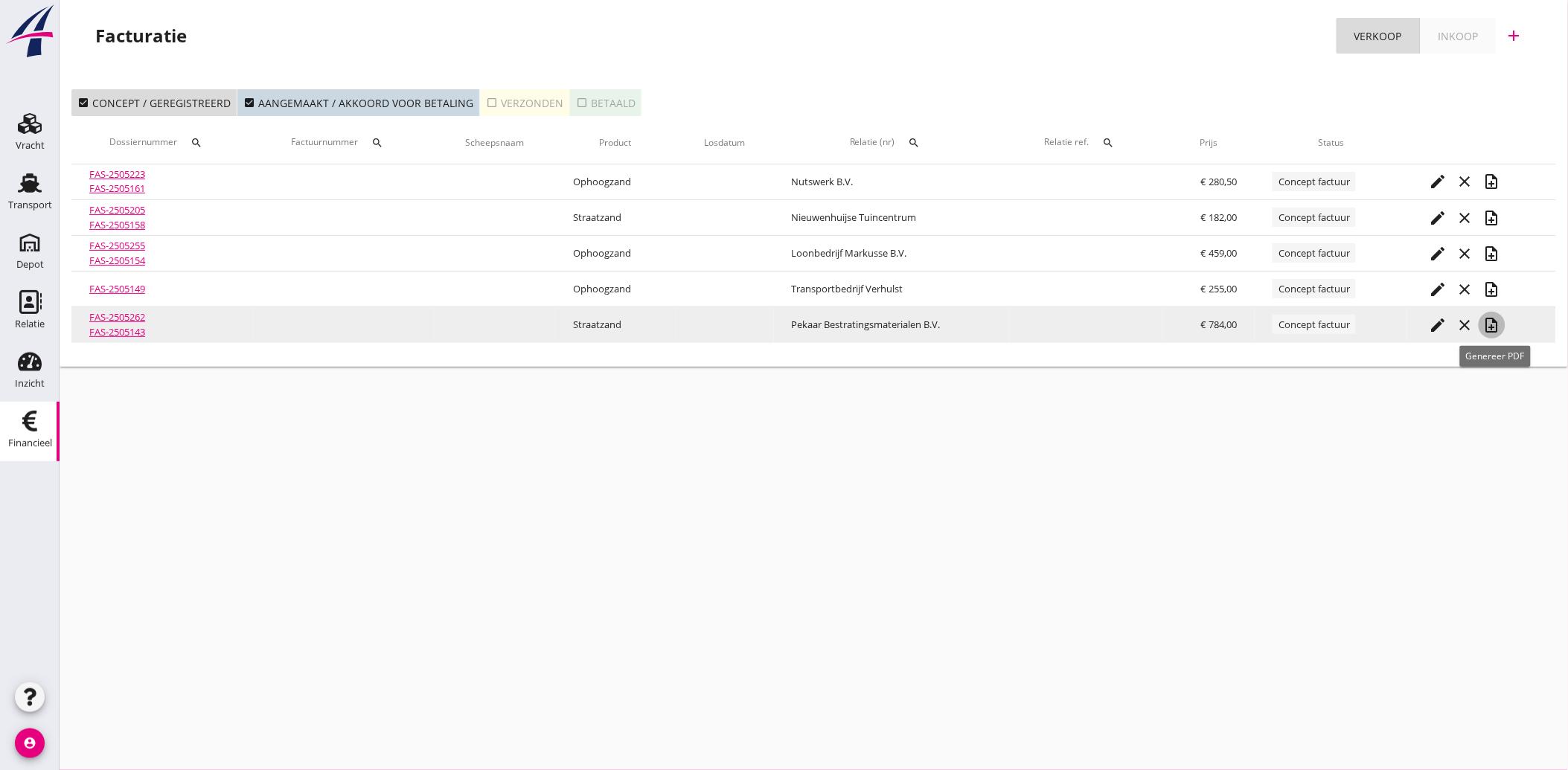
click at [1500, 323] on icon "note_add" at bounding box center [1491, 325] width 18 height 18
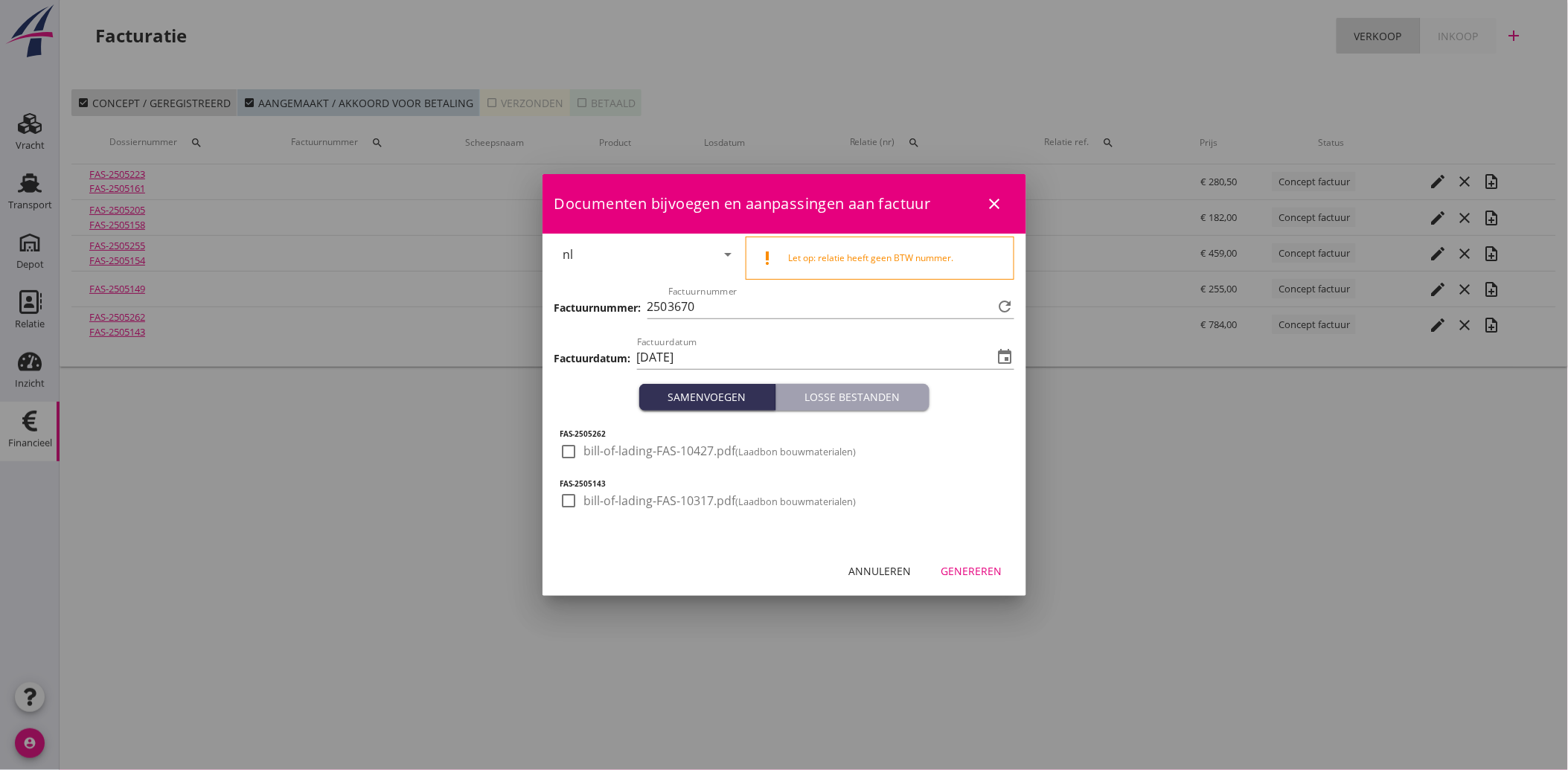
click at [576, 451] on div at bounding box center [569, 452] width 25 height 25
click at [562, 495] on div at bounding box center [569, 500] width 25 height 25
click at [960, 568] on div "Genereren" at bounding box center [971, 571] width 61 height 16
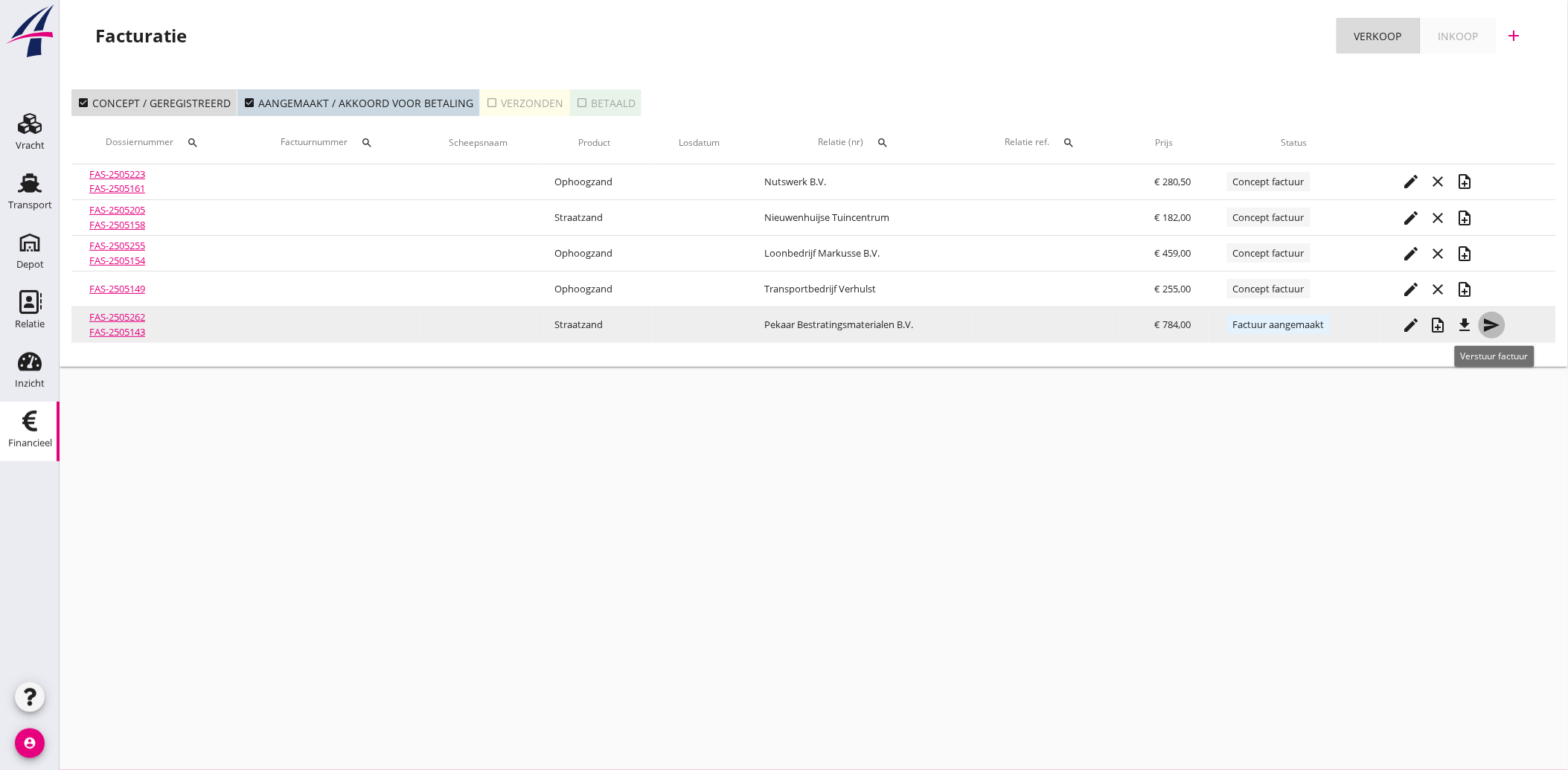
click at [1500, 328] on icon "send" at bounding box center [1491, 325] width 18 height 18
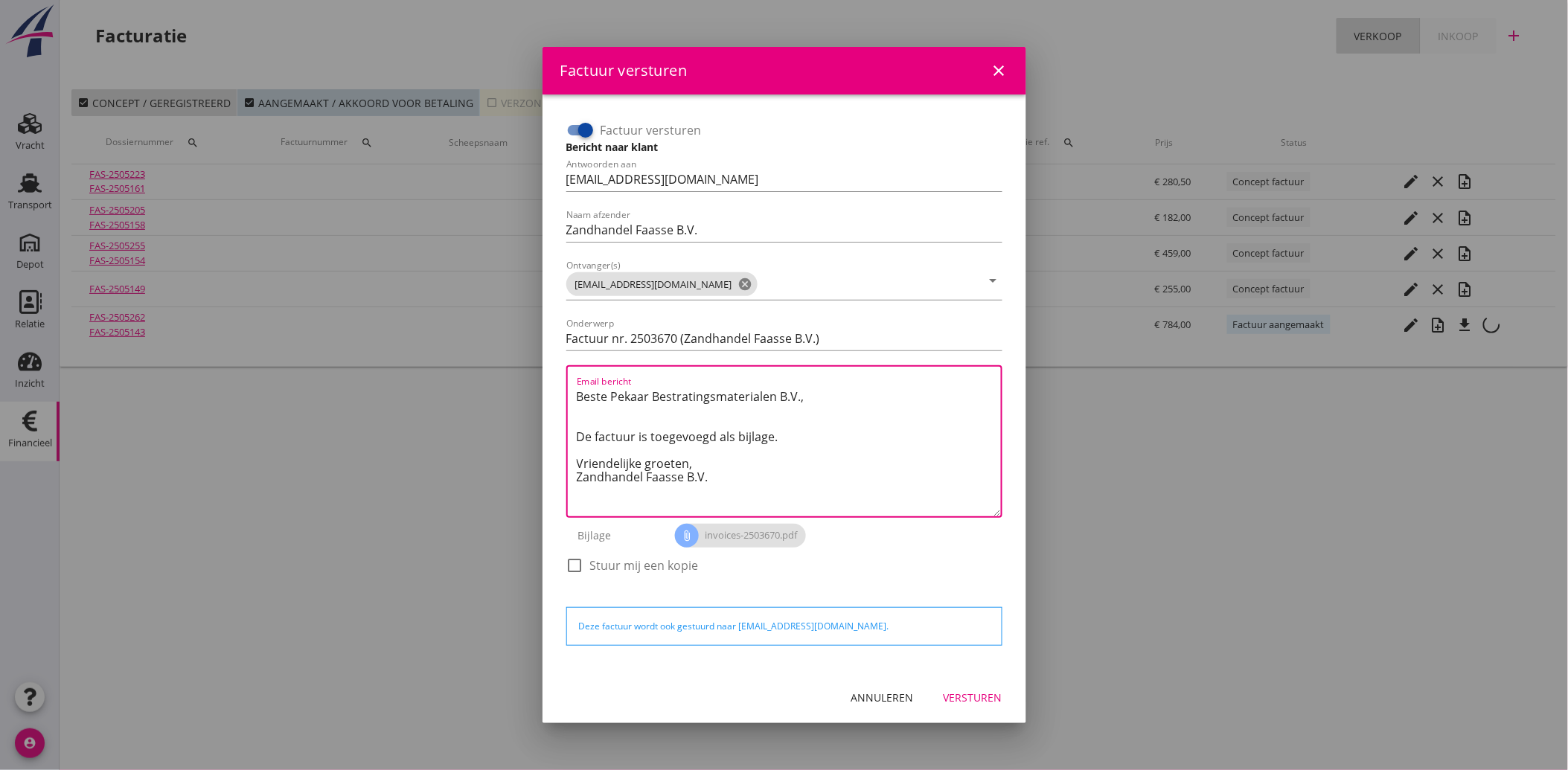
drag, startPoint x: 712, startPoint y: 482, endPoint x: 565, endPoint y: 390, distance: 173.4
click at [566, 390] on div "Email bericht Beste Pekaar Bestratingsmaterialen B.V., De factuur is toegevoegd…" at bounding box center [784, 441] width 436 height 152
paste textarea "Geachte heer/mevrouw, Hierbij zenden wij u onze factuur i.v.m. de door ons aan …"
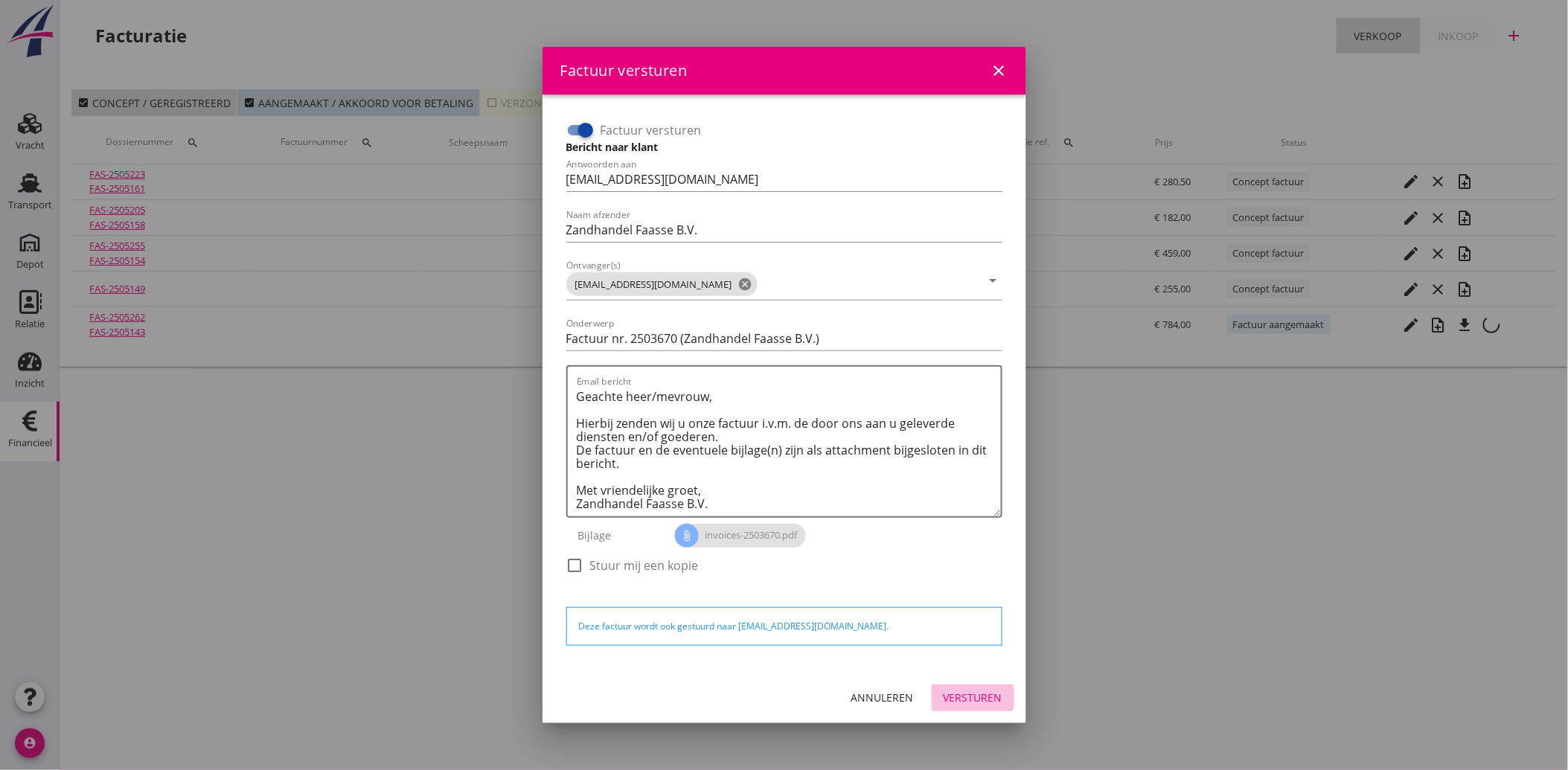
click at [976, 696] on div "Versturen" at bounding box center [973, 698] width 59 height 16
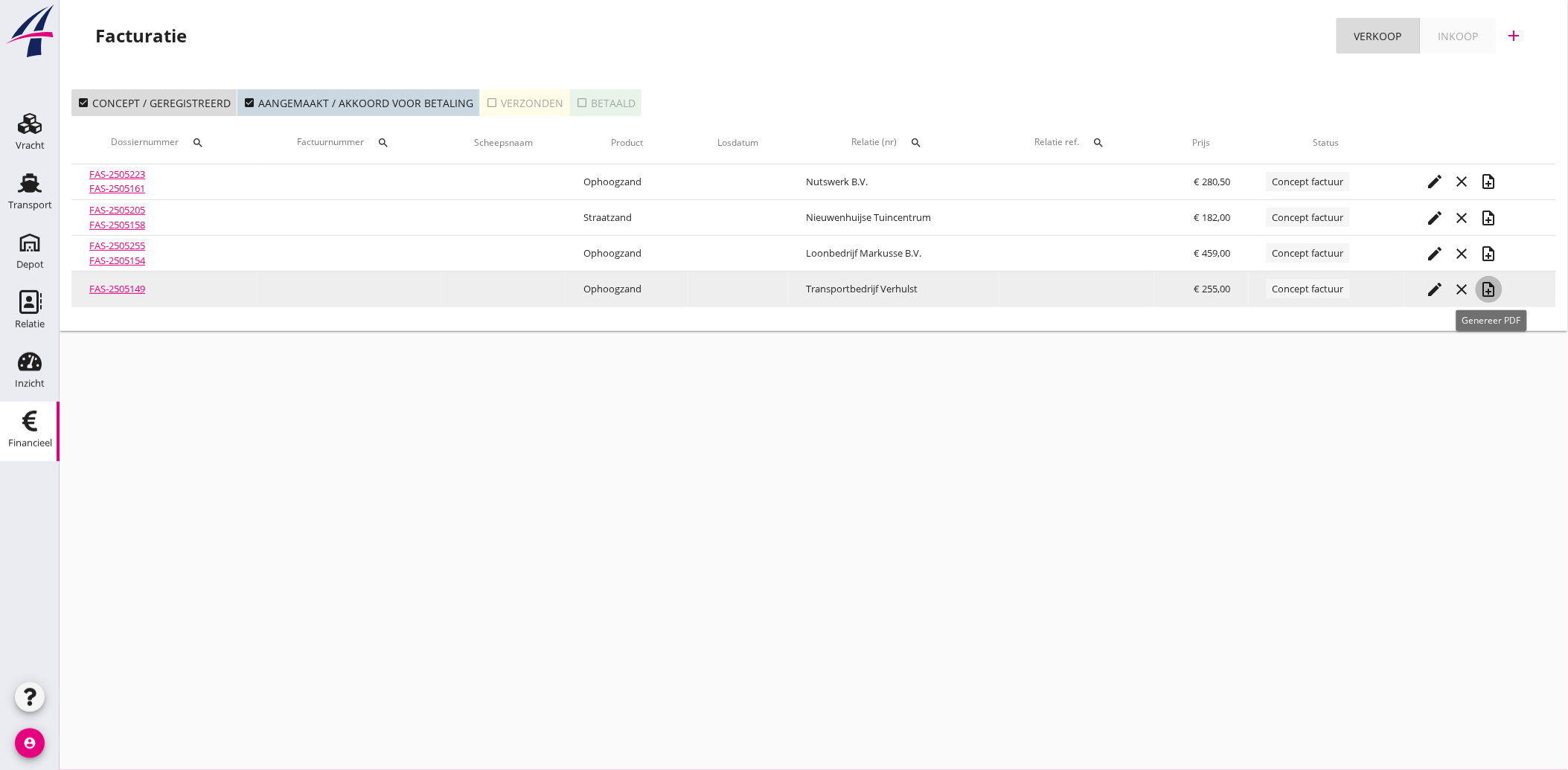
click at [1490, 292] on icon "note_add" at bounding box center [1488, 289] width 18 height 18
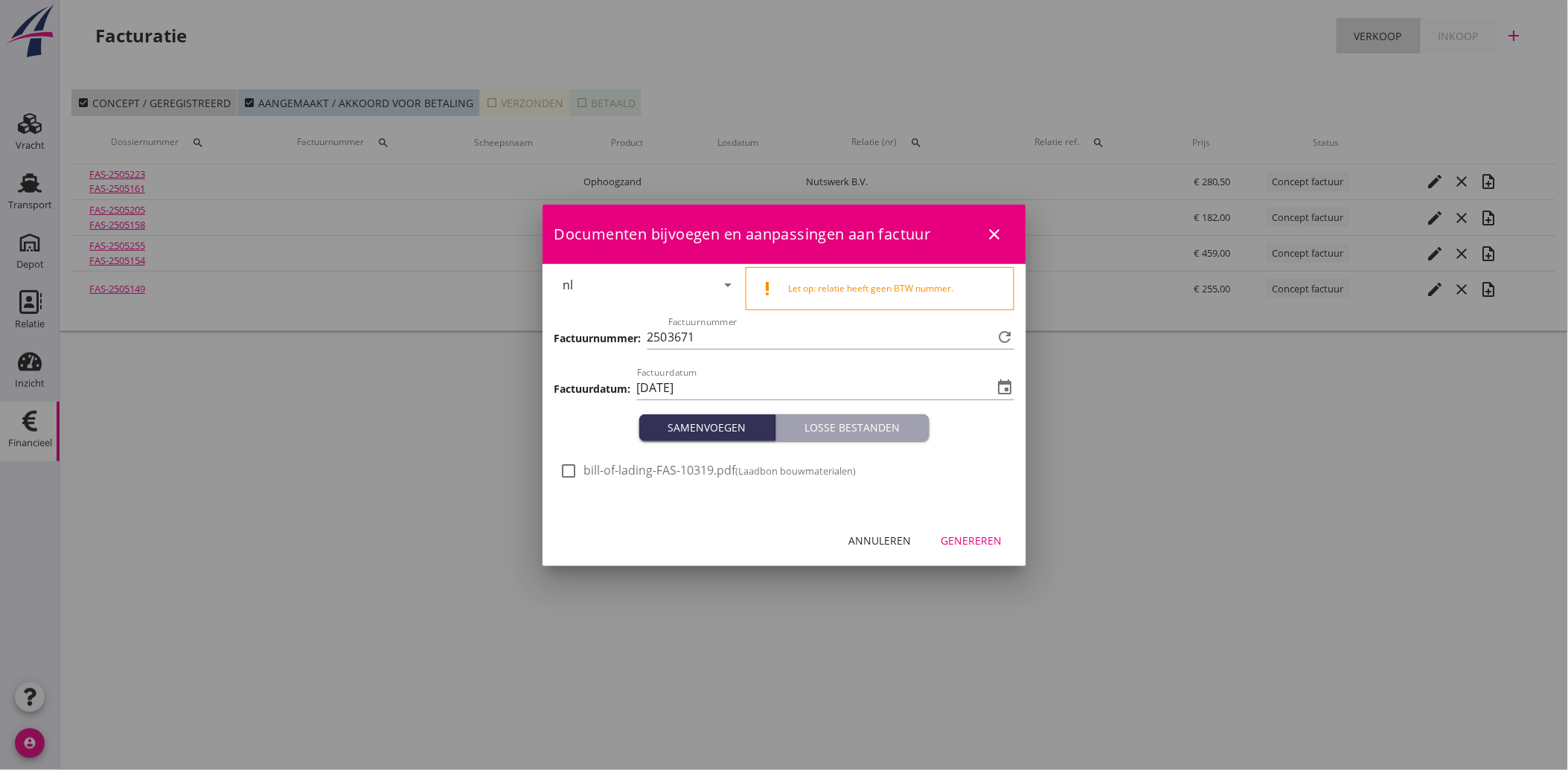
click at [572, 465] on div at bounding box center [569, 470] width 25 height 25
click at [971, 533] on div "Genereren" at bounding box center [971, 540] width 61 height 16
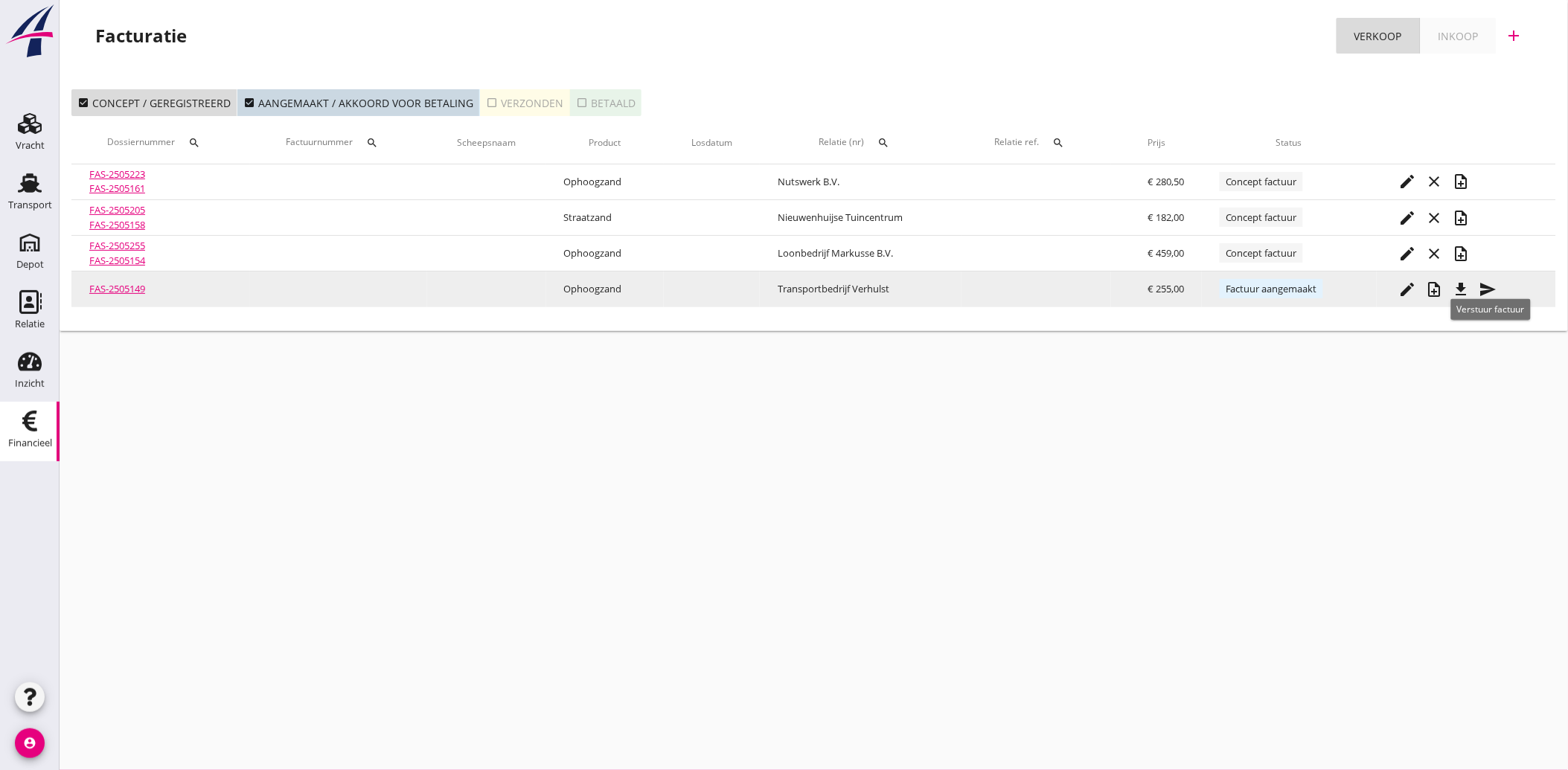
click at [1483, 287] on icon "send" at bounding box center [1487, 289] width 18 height 18
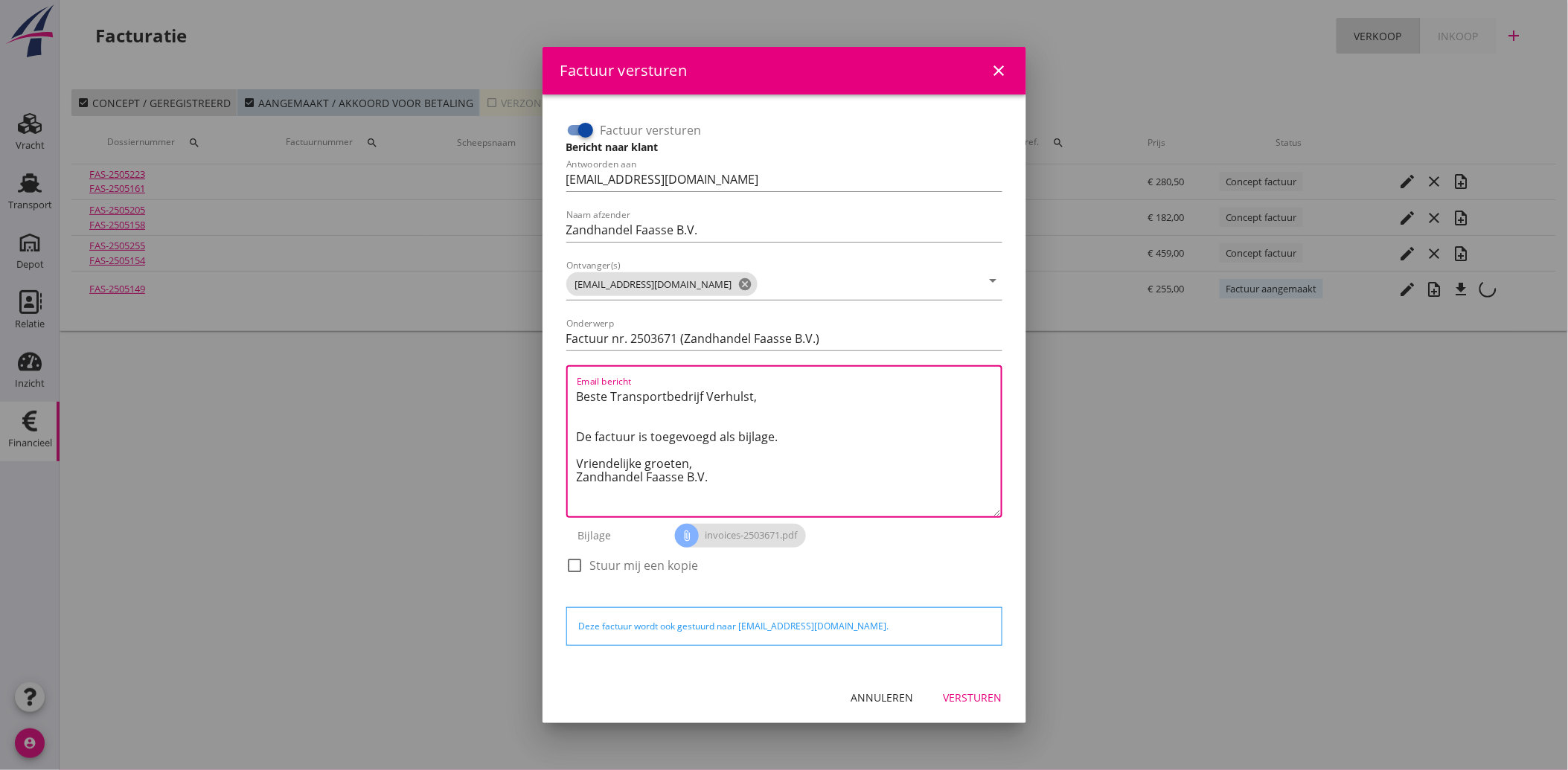
drag, startPoint x: 727, startPoint y: 483, endPoint x: 544, endPoint y: 371, distance: 214.6
click at [544, 371] on div "Factuur versturen Bericht naar klant Antwoorden aan [EMAIL_ADDRESS][DOMAIN_NAME…" at bounding box center [784, 383] width 484 height 578
paste textarea "Geachte heer/mevrouw, Hierbij zenden wij u onze factuur i.v.m. de door ons aan …"
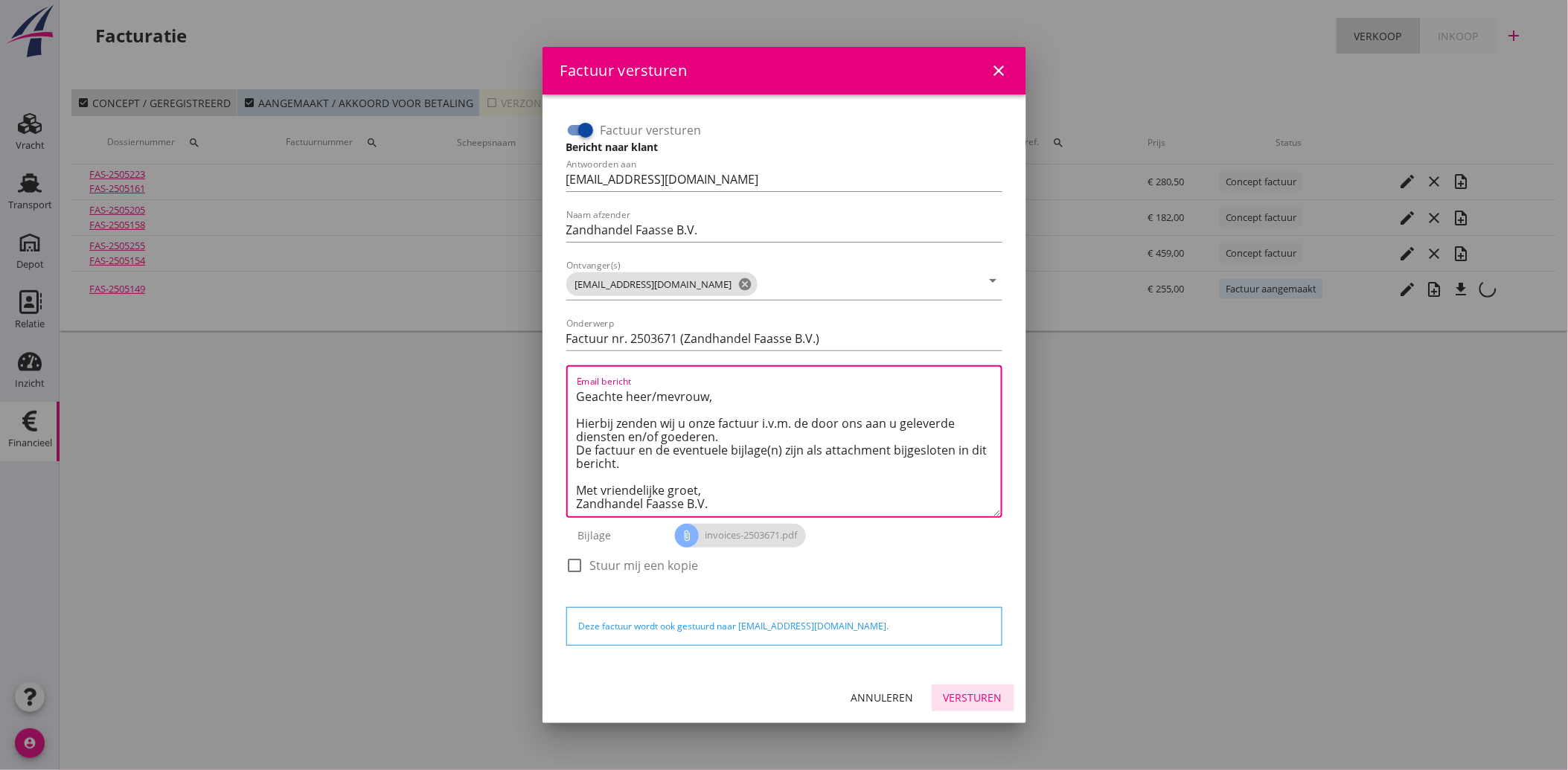
click at [966, 690] on div "Versturen" at bounding box center [973, 698] width 59 height 16
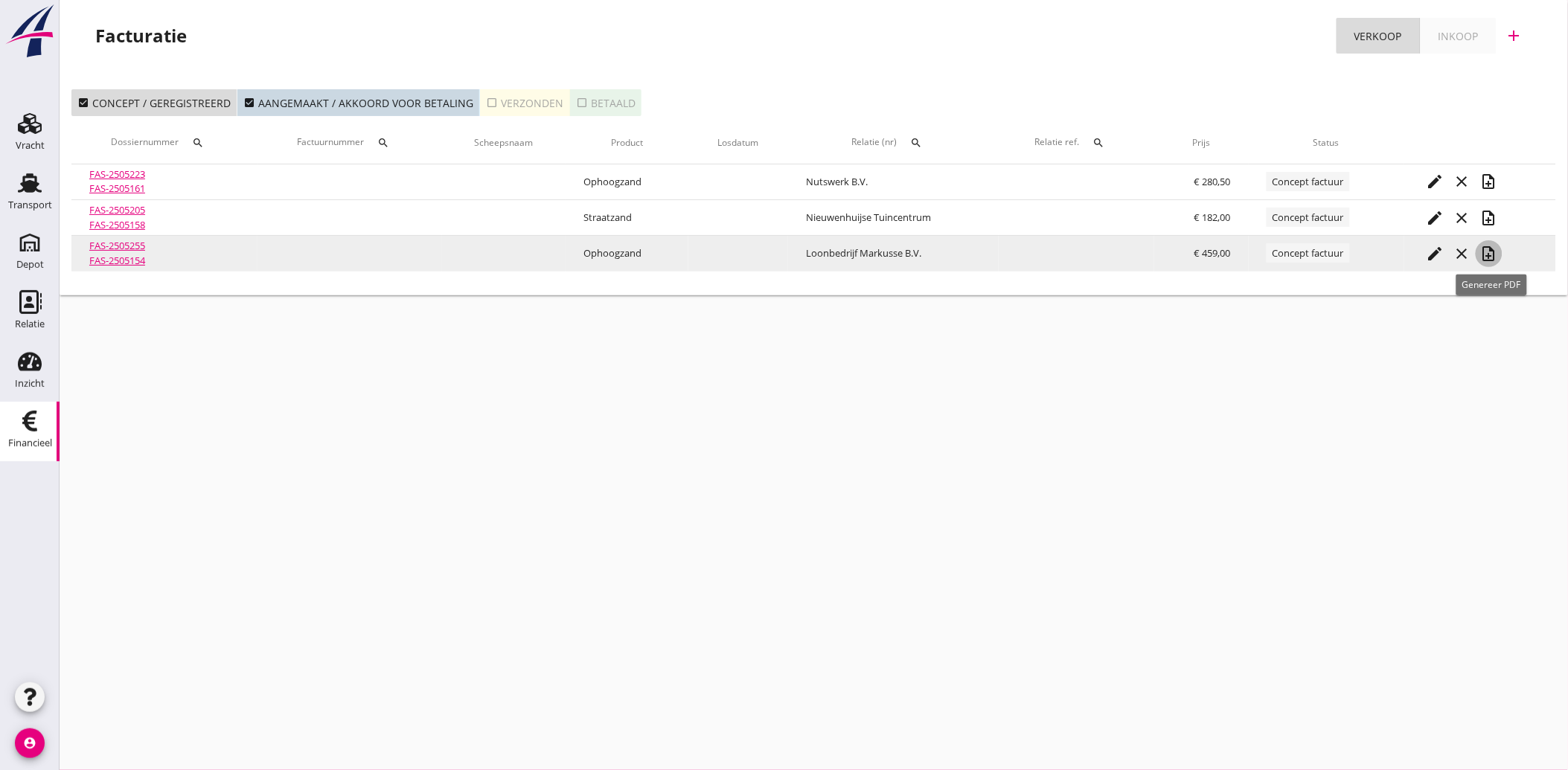
click at [1489, 253] on icon "note_add" at bounding box center [1488, 254] width 18 height 18
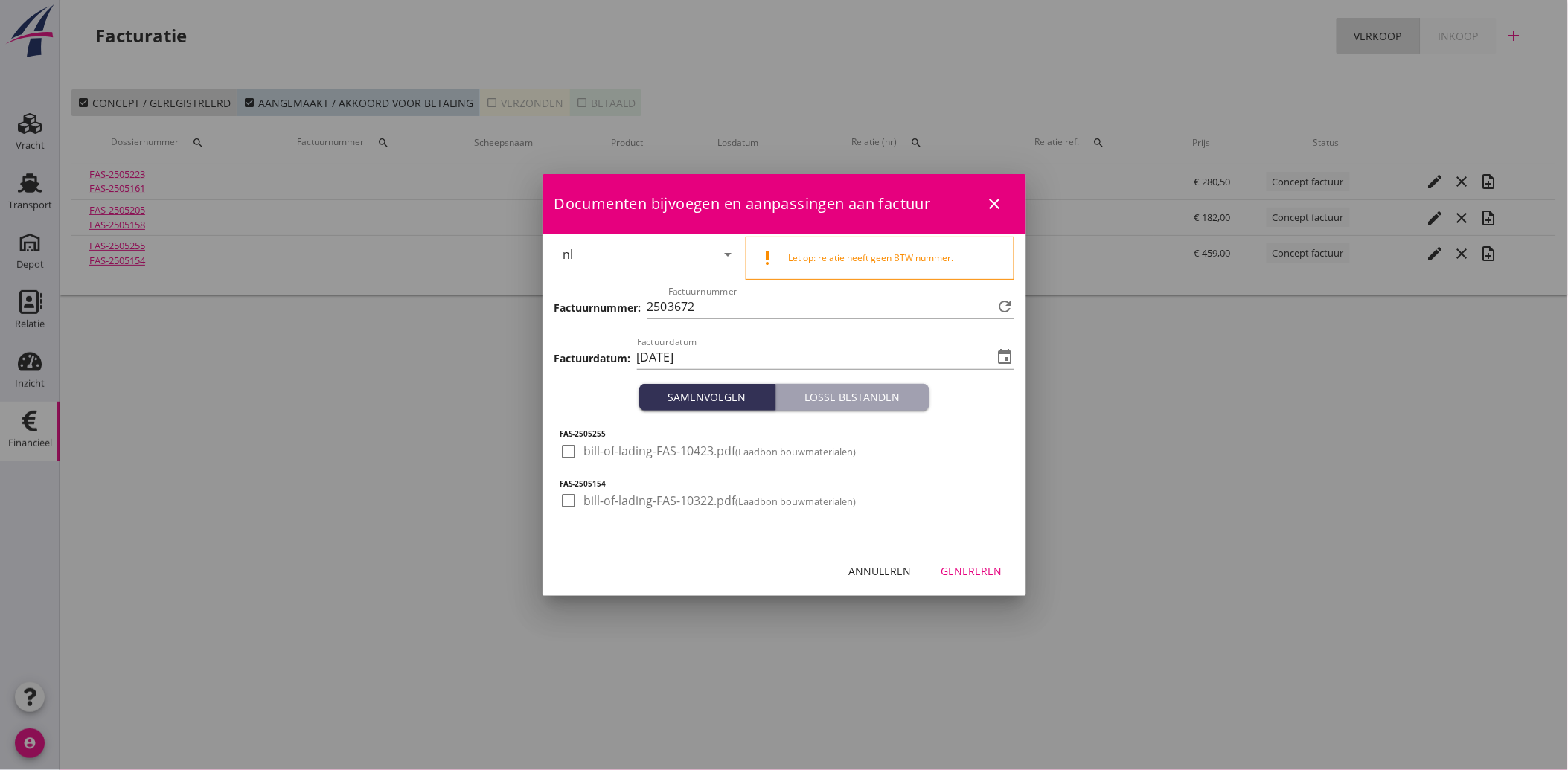
click at [573, 454] on div at bounding box center [569, 452] width 25 height 25
drag, startPoint x: 567, startPoint y: 503, endPoint x: 601, endPoint y: 514, distance: 35.7
click at [567, 504] on div at bounding box center [569, 500] width 25 height 25
click at [988, 565] on div "Genereren" at bounding box center [971, 571] width 61 height 16
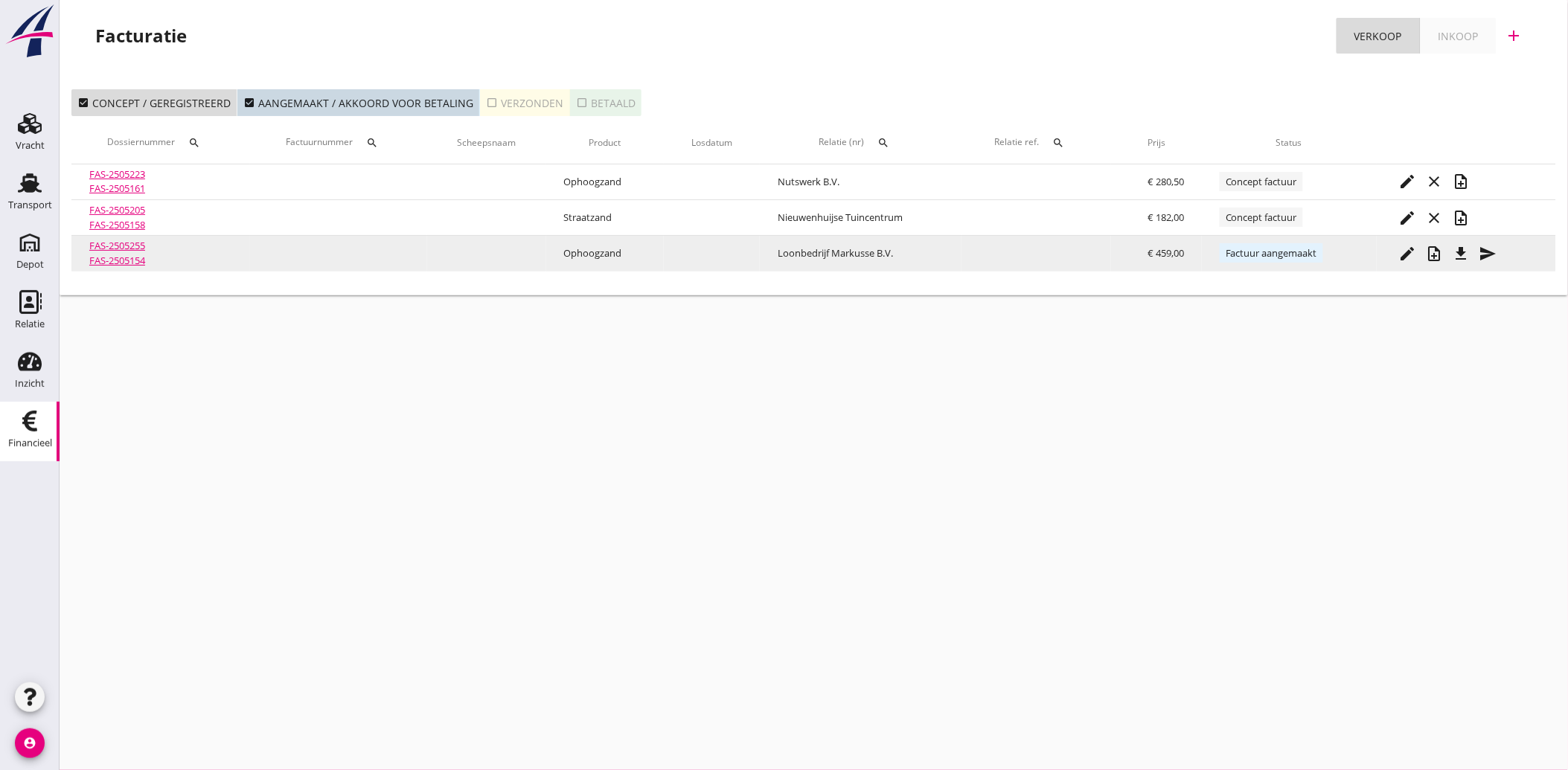
click at [1497, 249] on icon "send" at bounding box center [1487, 254] width 18 height 18
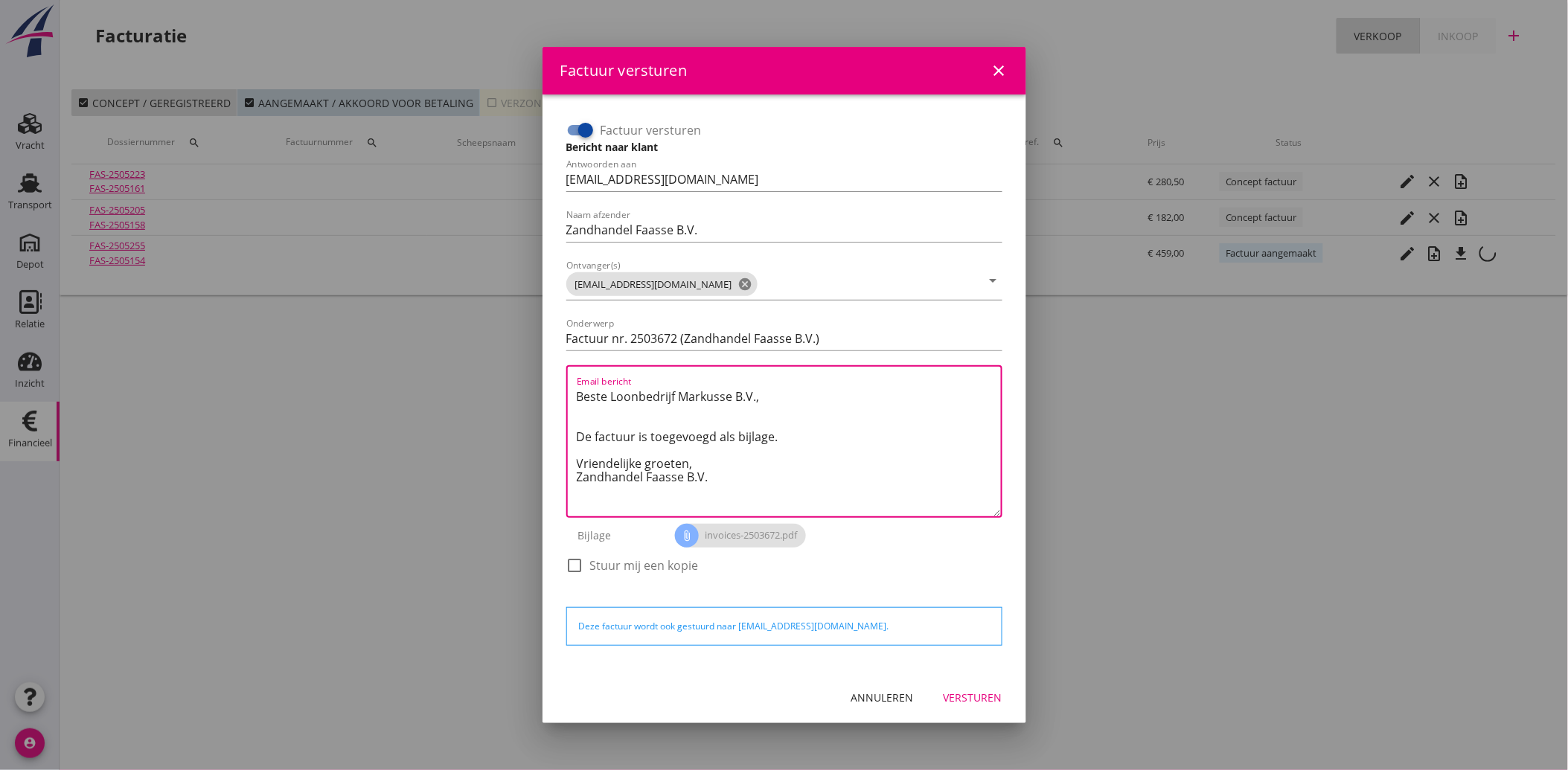
drag, startPoint x: 715, startPoint y: 479, endPoint x: 553, endPoint y: 382, distance: 188.8
click at [553, 382] on div "Factuur versturen Bericht naar klant Antwoorden aan [EMAIL_ADDRESS][DOMAIN_NAME…" at bounding box center [784, 383] width 484 height 578
paste textarea "Geachte heer/mevrouw, Hierbij zenden wij u onze factuur i.v.m. de door ons aan …"
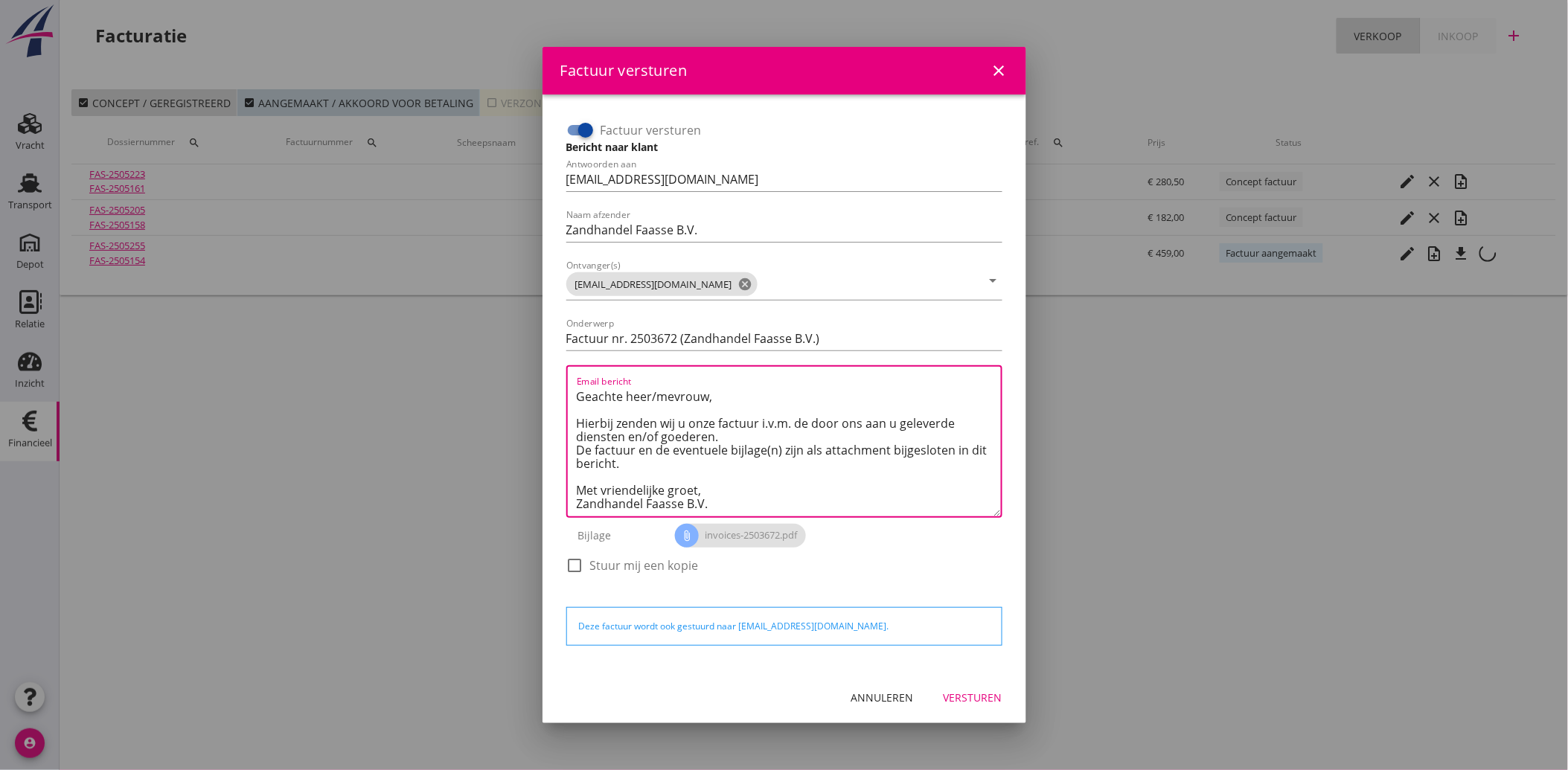
click at [963, 685] on button "Versturen" at bounding box center [973, 698] width 83 height 27
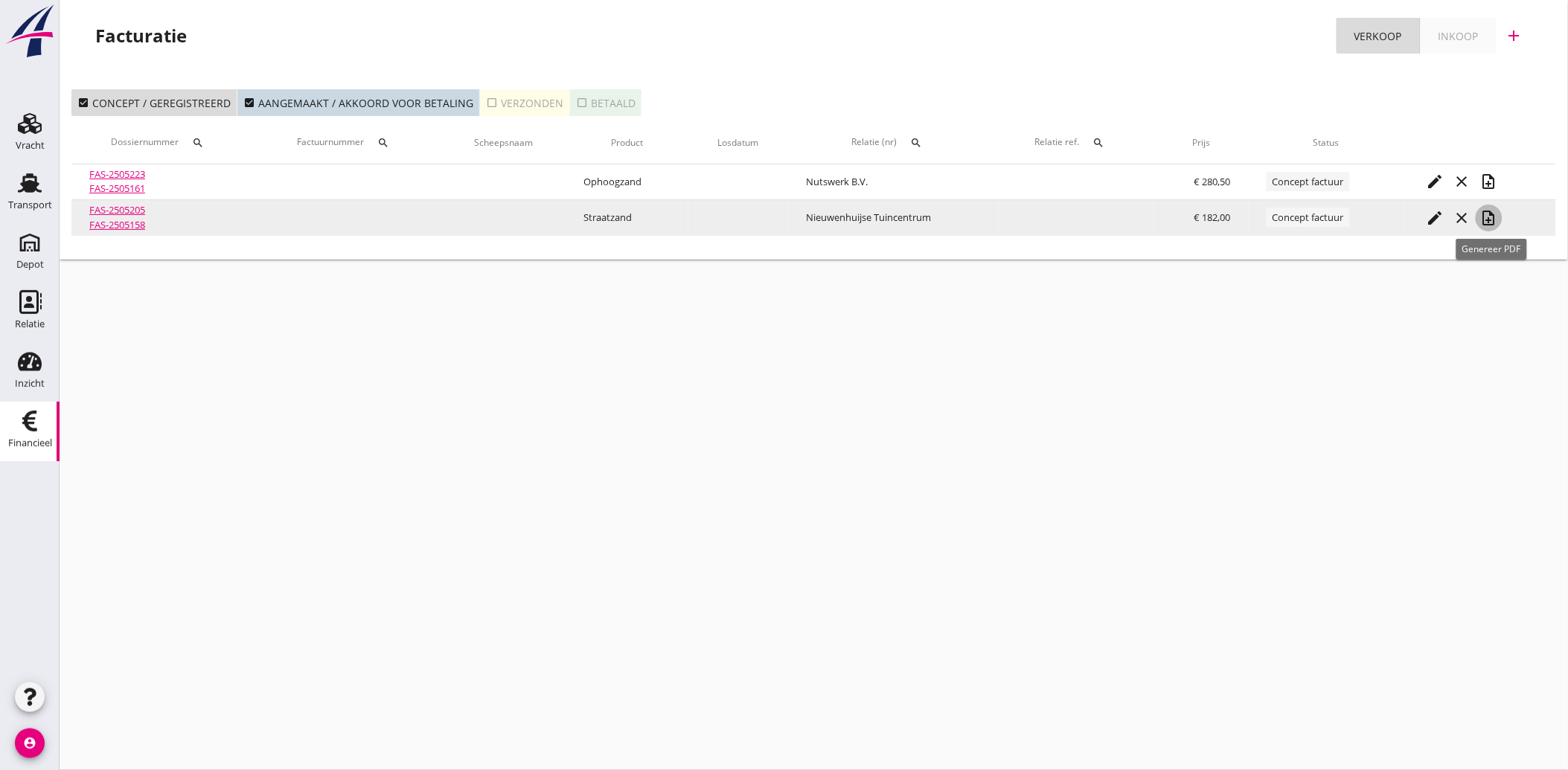
click at [1497, 217] on icon "note_add" at bounding box center [1488, 218] width 18 height 18
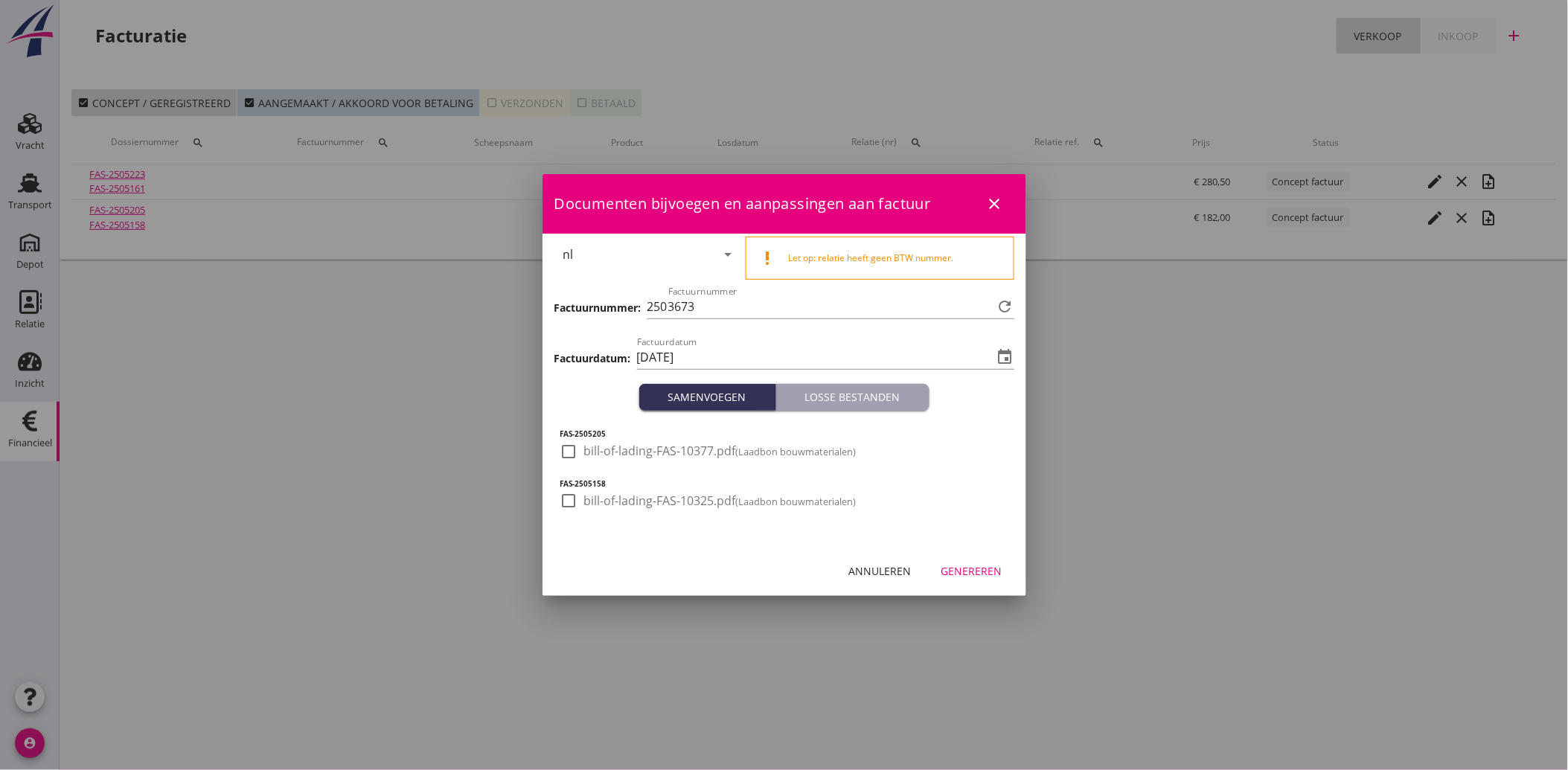
click at [561, 453] on div at bounding box center [569, 452] width 25 height 25
drag, startPoint x: 564, startPoint y: 496, endPoint x: 636, endPoint y: 525, distance: 77.6
click at [564, 497] on div at bounding box center [569, 500] width 25 height 25
click at [980, 566] on div "Genereren" at bounding box center [971, 571] width 61 height 16
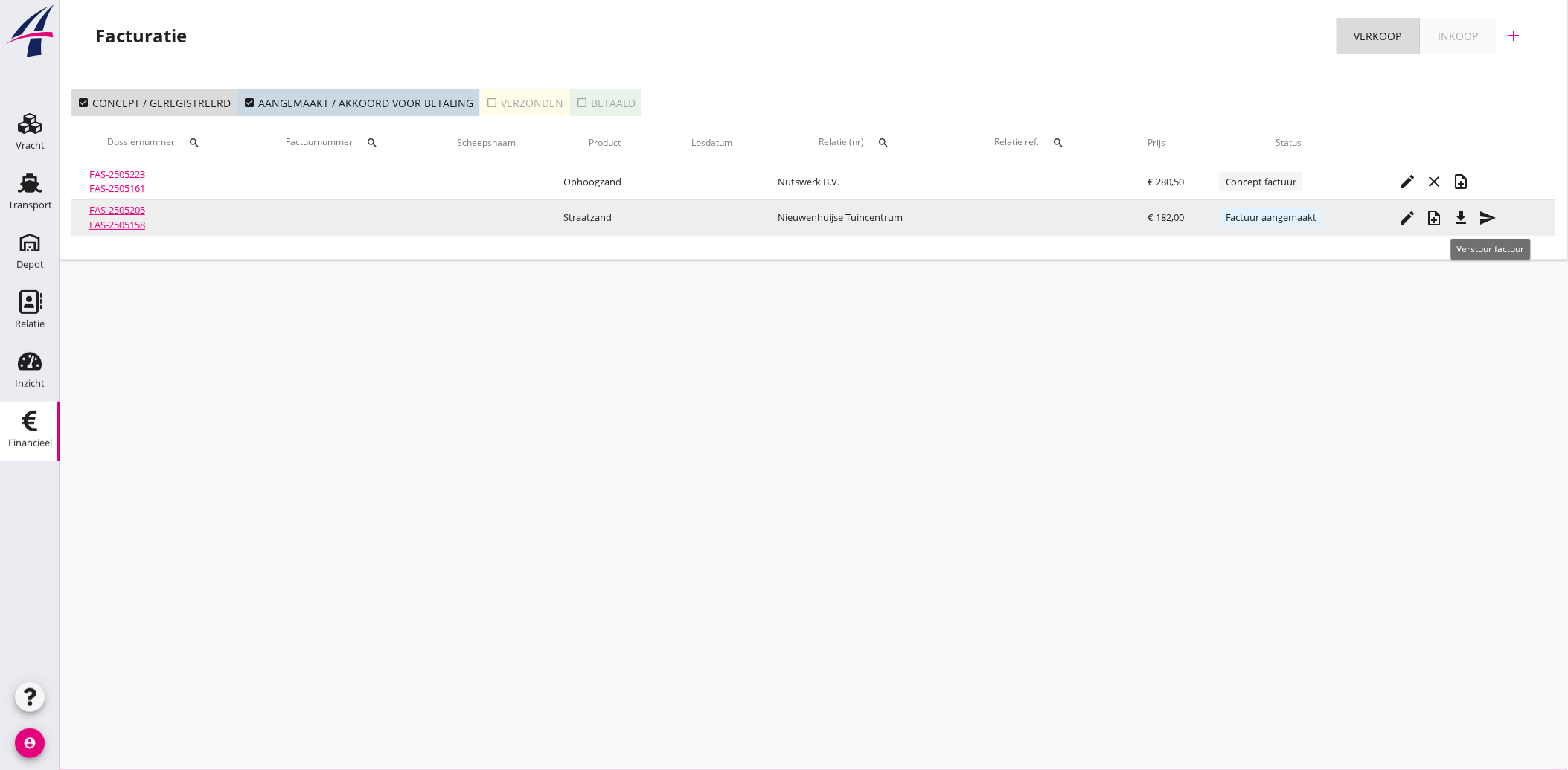
click at [1486, 218] on icon "send" at bounding box center [1487, 218] width 18 height 18
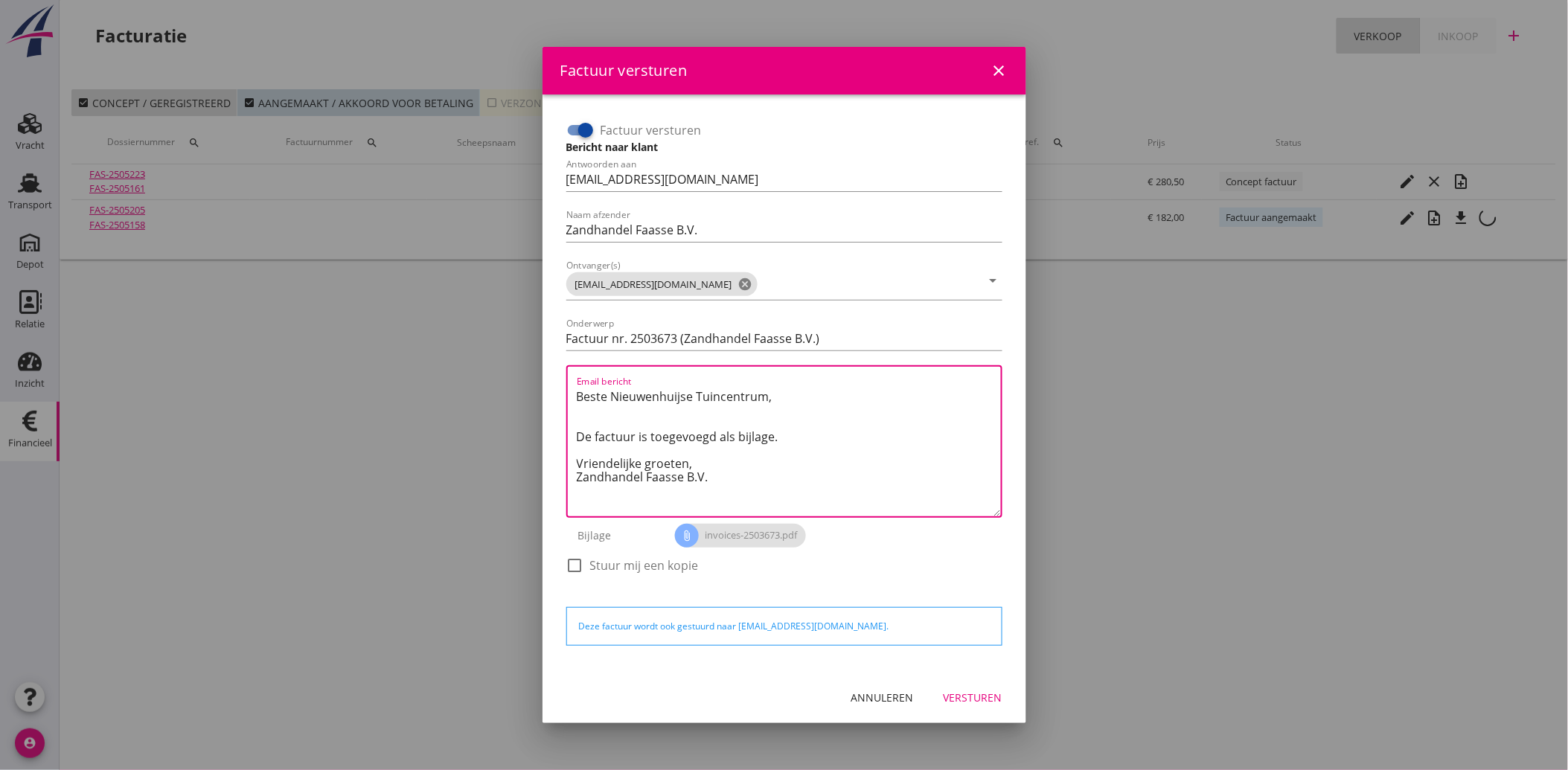
drag, startPoint x: 716, startPoint y: 481, endPoint x: 567, endPoint y: 390, distance: 174.6
click at [567, 390] on div "Email bericht Beste Nieuwenhuijse Tuincentrum, De factuur is toegevoegd als bij…" at bounding box center [784, 441] width 436 height 152
paste textarea "Geachte heer/mevrouw, Hierbij zenden wij u onze factuur i.v.m. de door ons aan …"
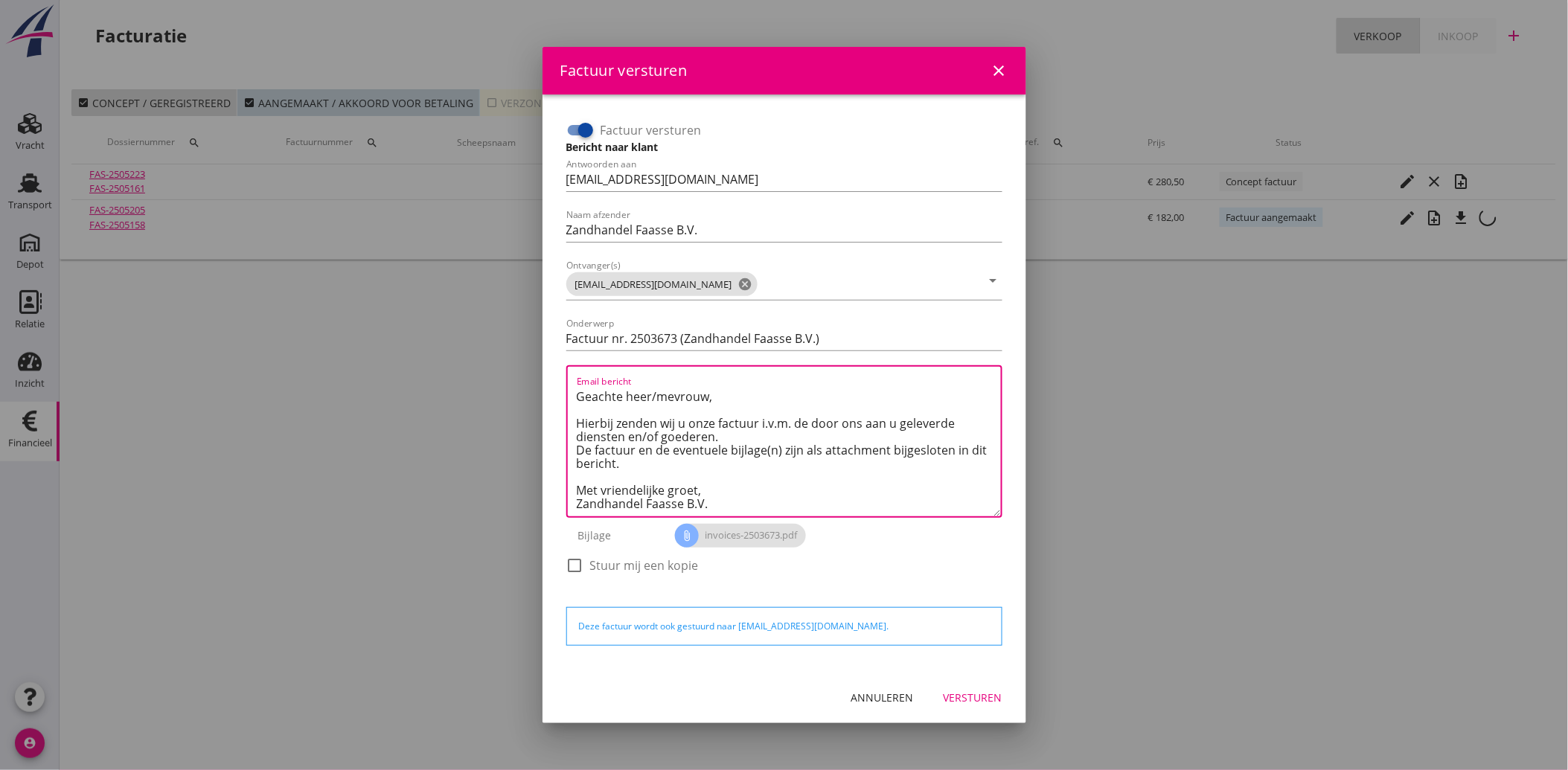
click at [969, 698] on div "Versturen" at bounding box center [973, 698] width 59 height 16
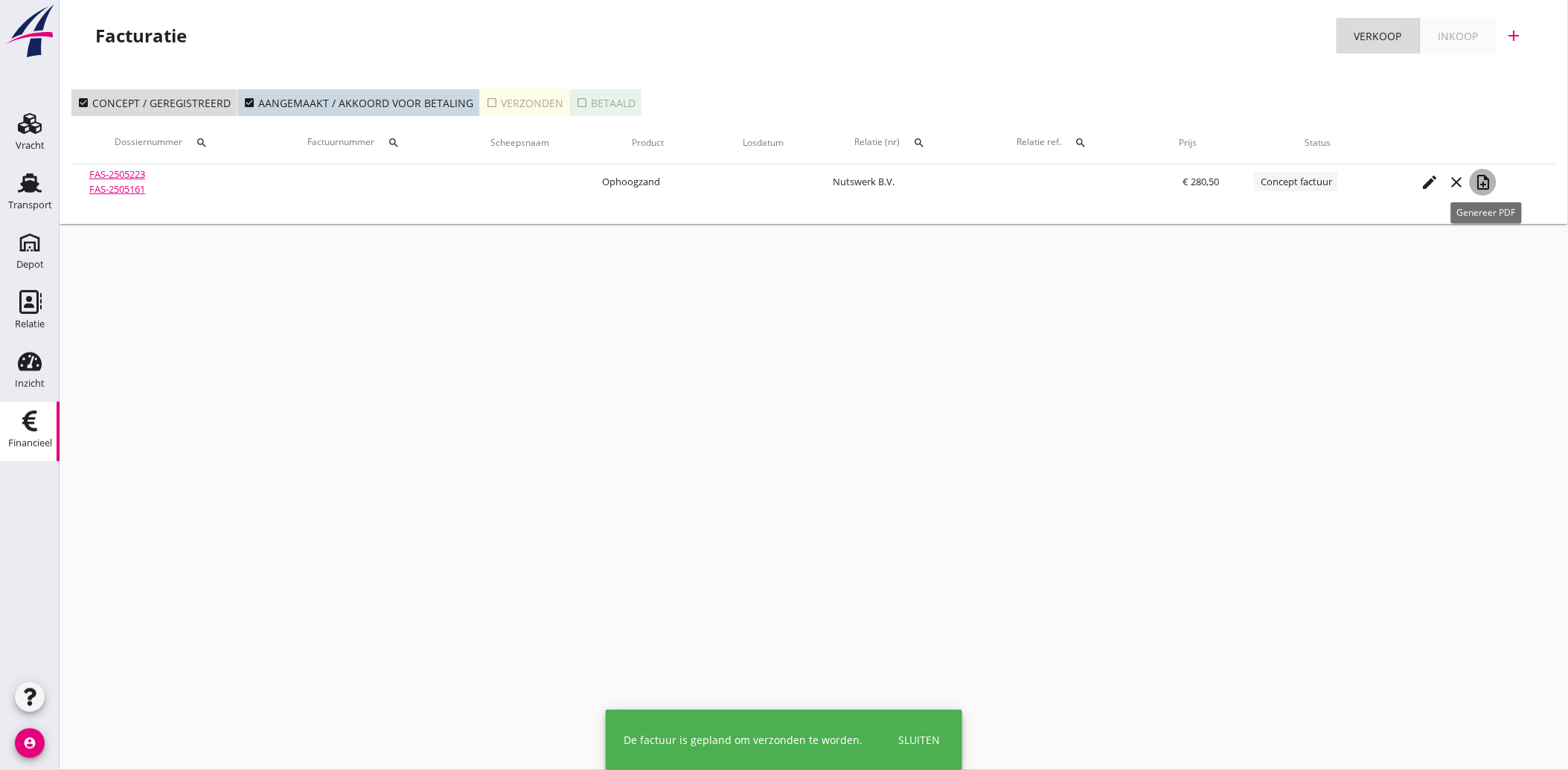
click at [1483, 180] on icon "note_add" at bounding box center [1483, 182] width 18 height 18
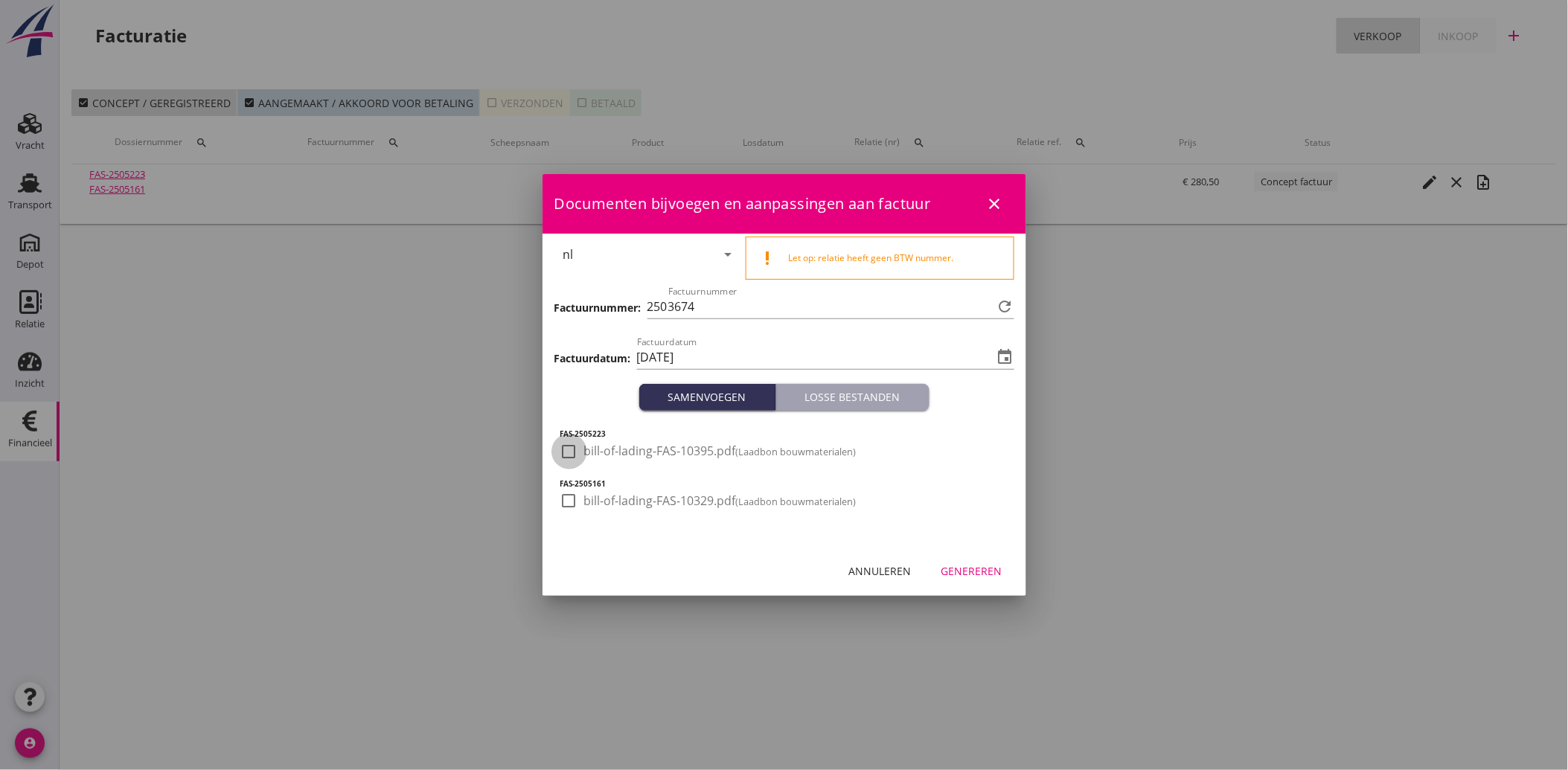
click at [564, 450] on div at bounding box center [569, 452] width 25 height 25
click at [572, 511] on div at bounding box center [569, 500] width 25 height 25
click at [973, 565] on div "Genereren" at bounding box center [971, 571] width 61 height 16
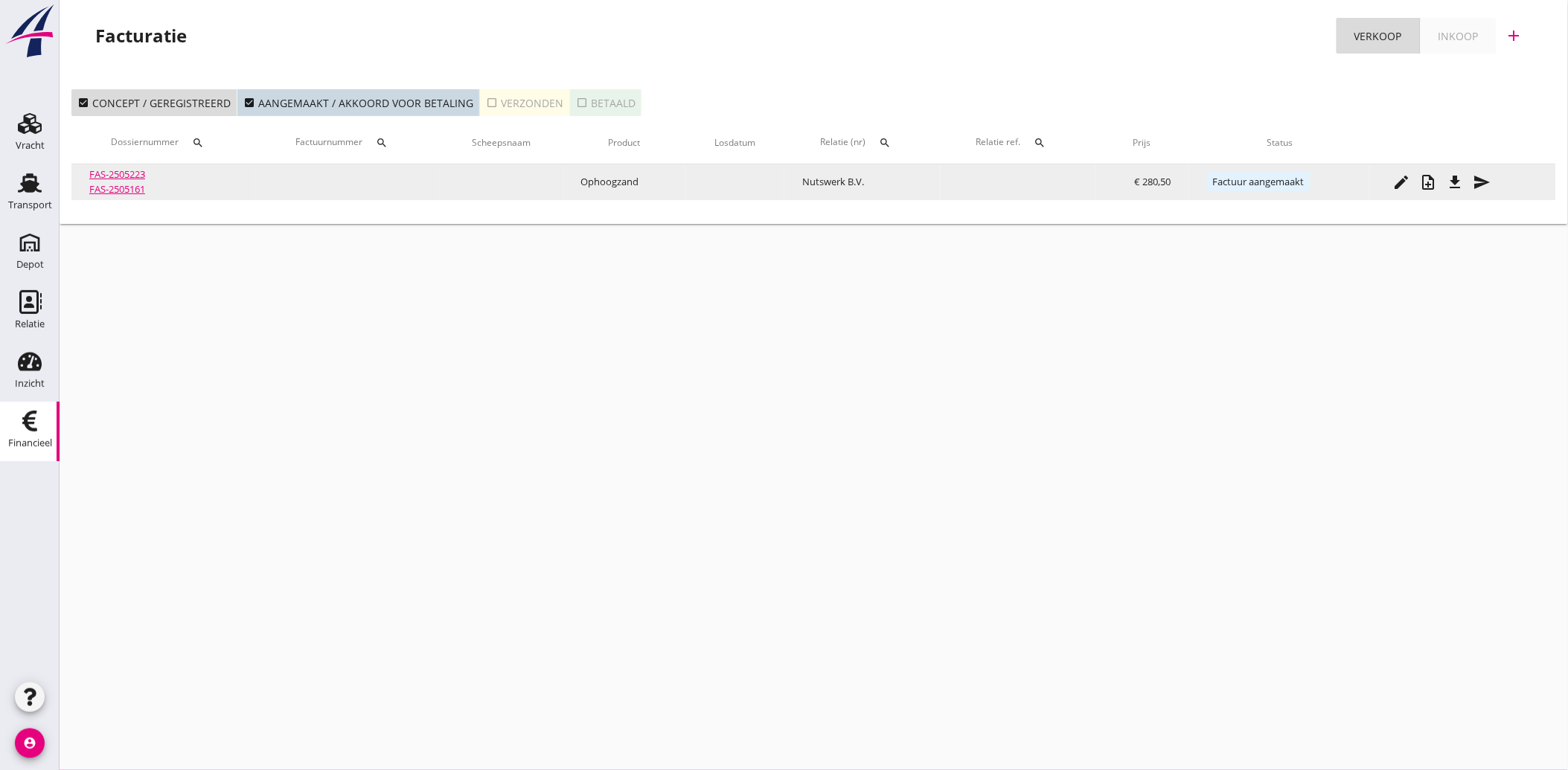
click at [1488, 176] on icon "send" at bounding box center [1481, 182] width 18 height 18
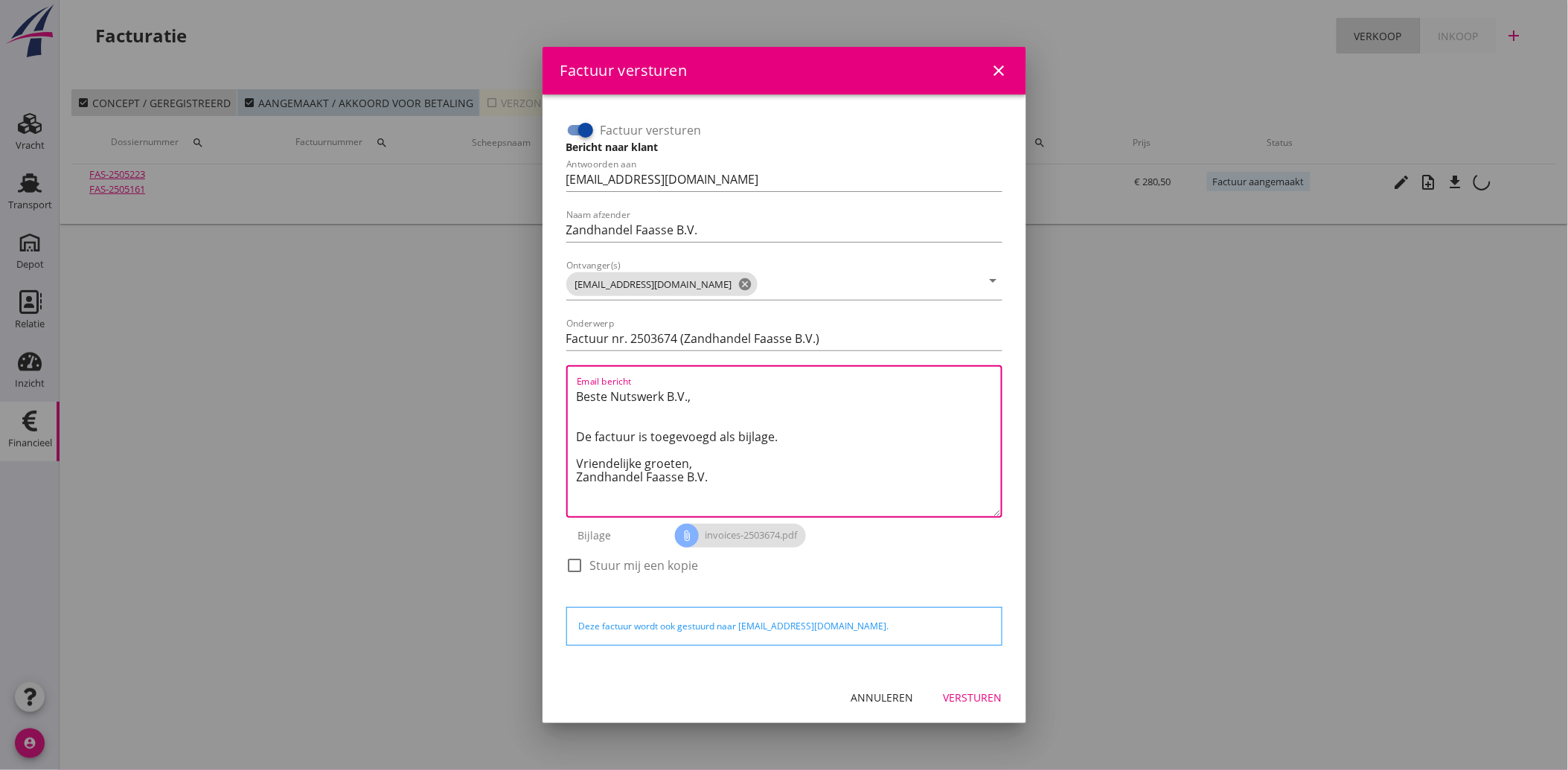
drag, startPoint x: 737, startPoint y: 484, endPoint x: 549, endPoint y: 385, distance: 212.5
click at [549, 385] on div "Factuur versturen Bericht naar klant Antwoorden aan [EMAIL_ADDRESS][DOMAIN_NAME…" at bounding box center [784, 383] width 484 height 578
paste textarea "Geachte heer/mevrouw, Hierbij zenden wij u onze factuur i.v.m. de door ons aan …"
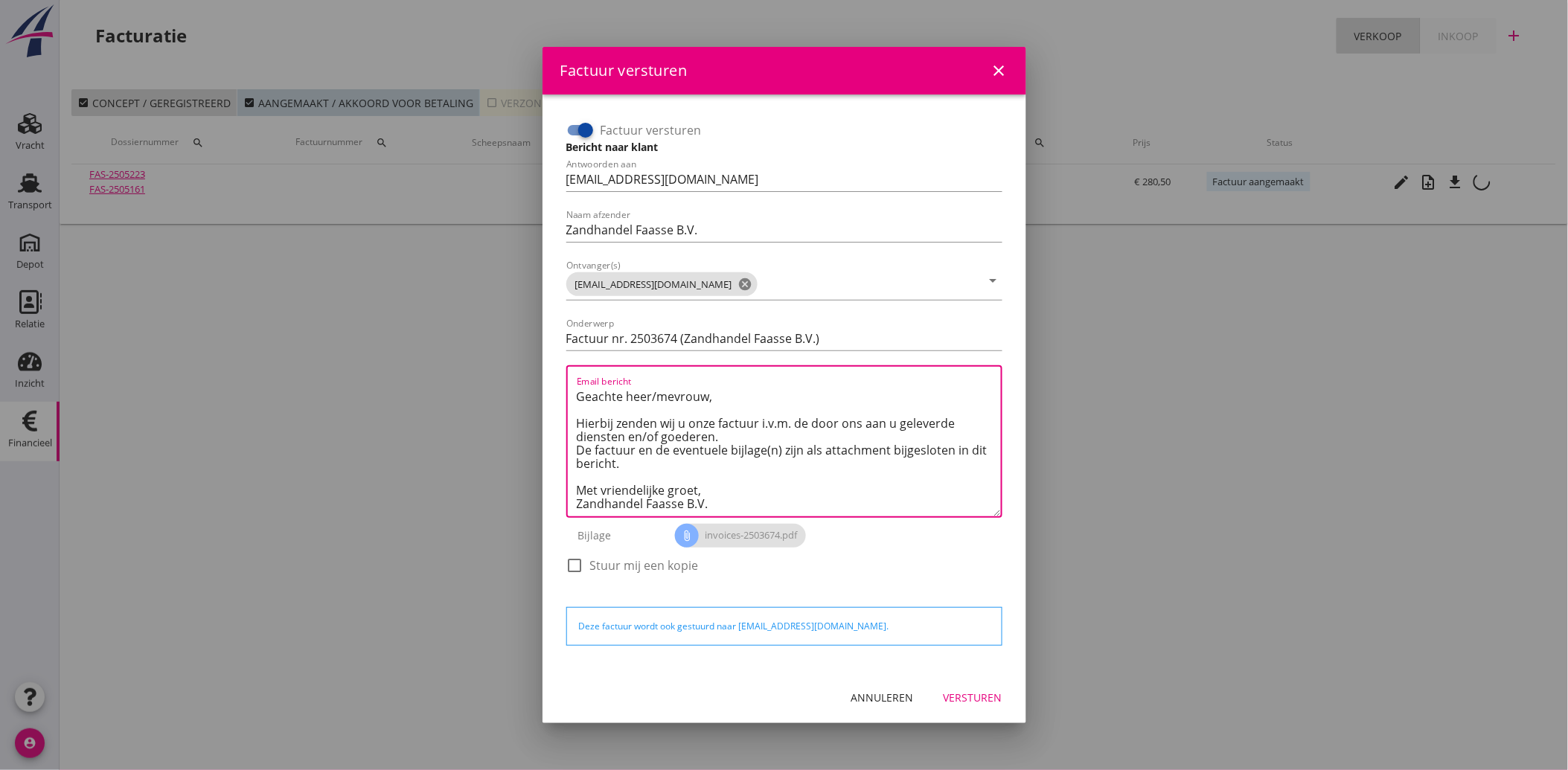
click at [976, 681] on div "Annuleren Versturen" at bounding box center [784, 698] width 484 height 51
click at [977, 690] on div "Versturen" at bounding box center [973, 698] width 59 height 16
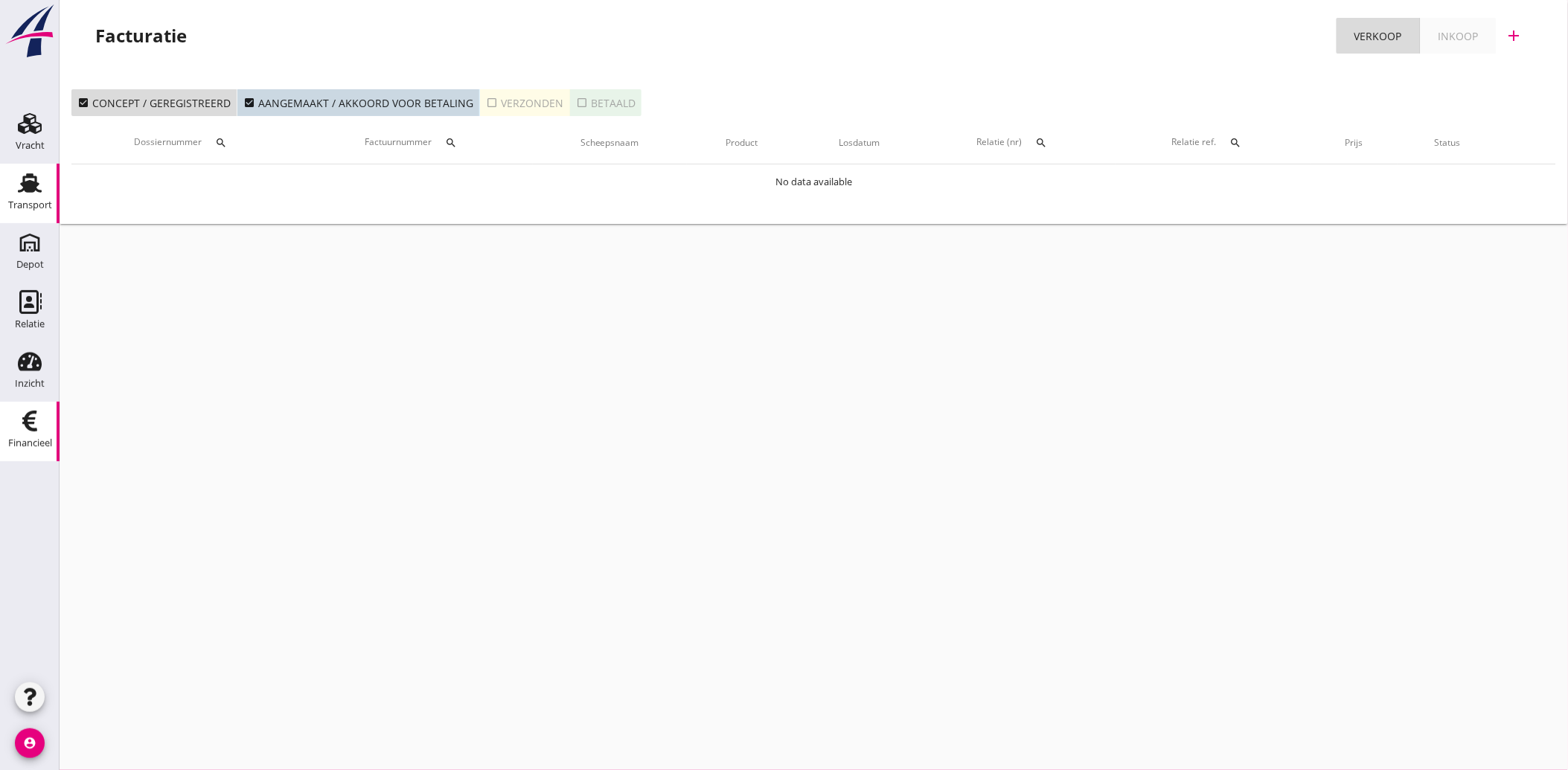
click at [20, 203] on div "Transport" at bounding box center [30, 205] width 44 height 9
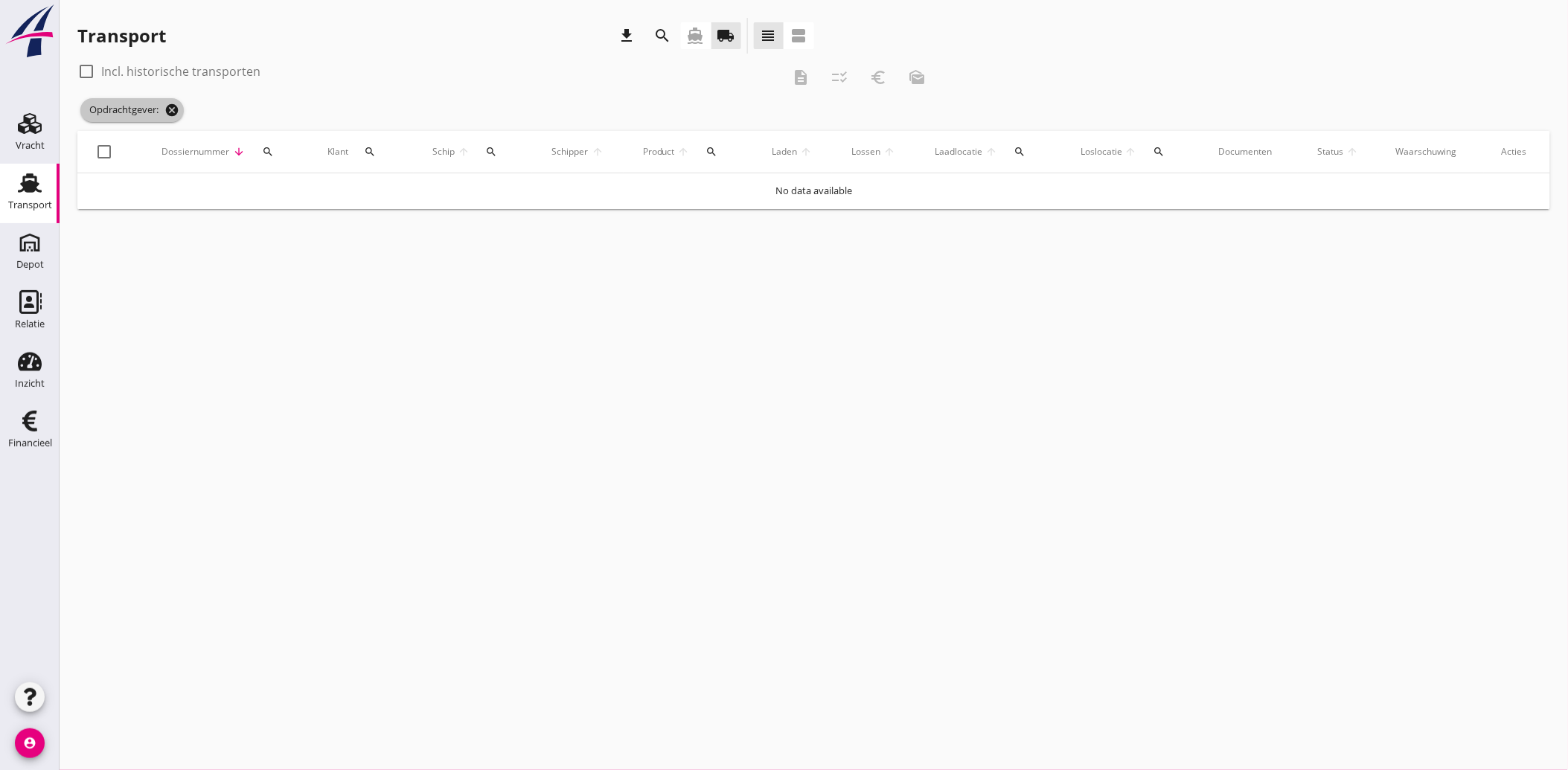
click at [174, 110] on icon "cancel" at bounding box center [172, 110] width 15 height 15
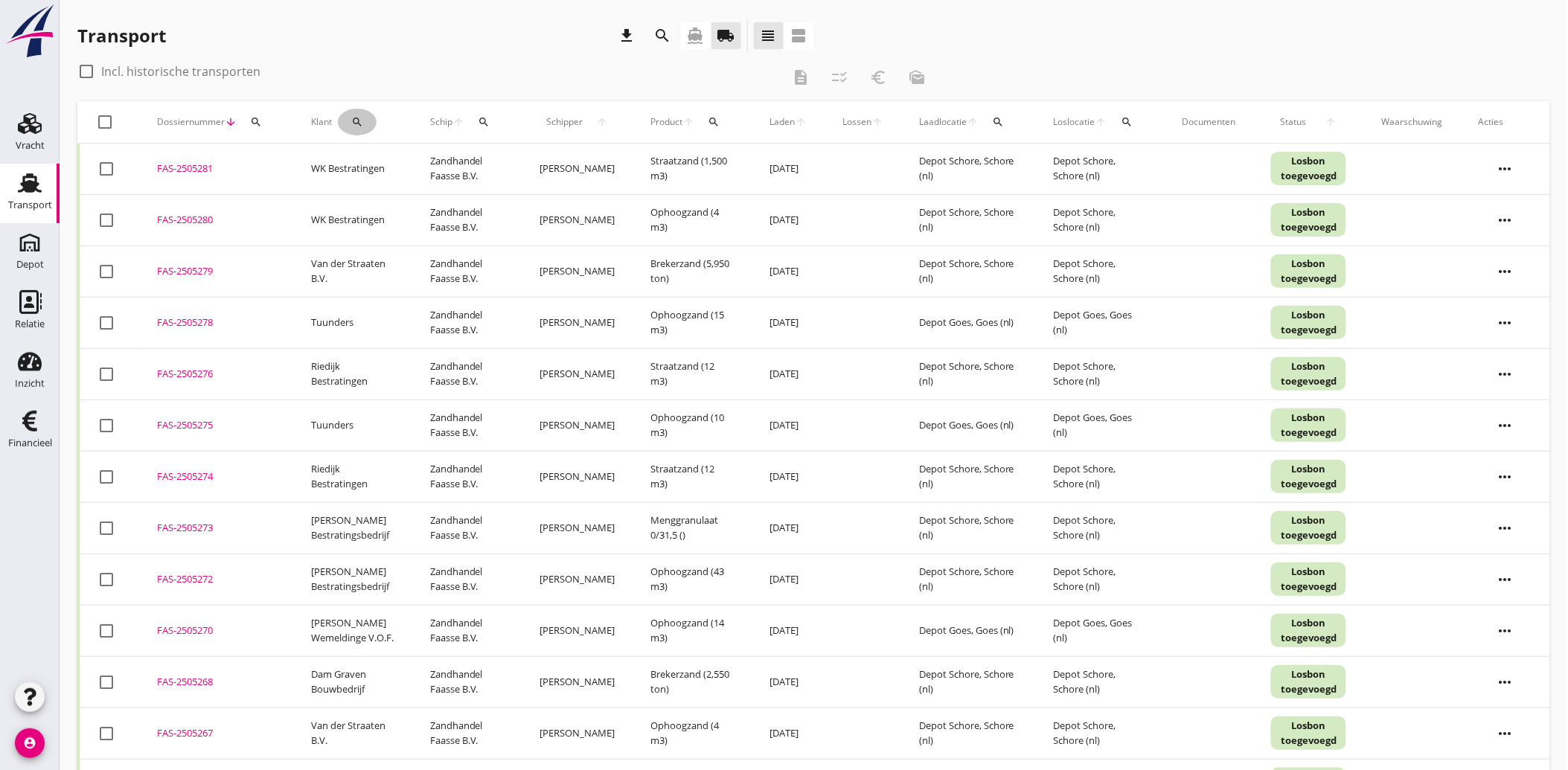
click at [356, 116] on icon "search" at bounding box center [357, 122] width 12 height 12
click at [430, 156] on input "Zoeken op opdrachtgever..." at bounding box center [421, 164] width 155 height 23
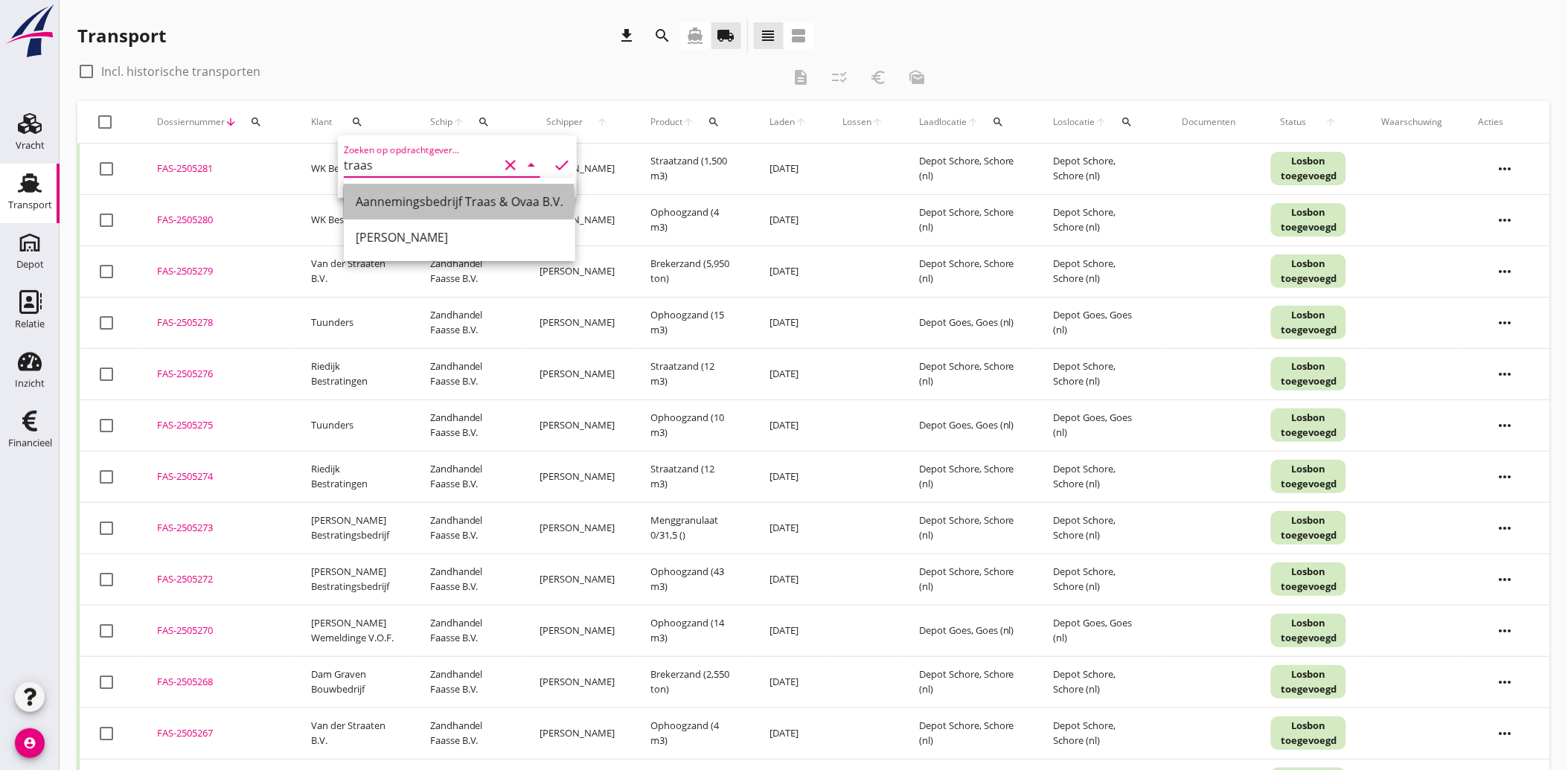
click at [432, 206] on div "Aannemingsbedrijf Traas & Ovaa B.V." at bounding box center [459, 201] width 208 height 18
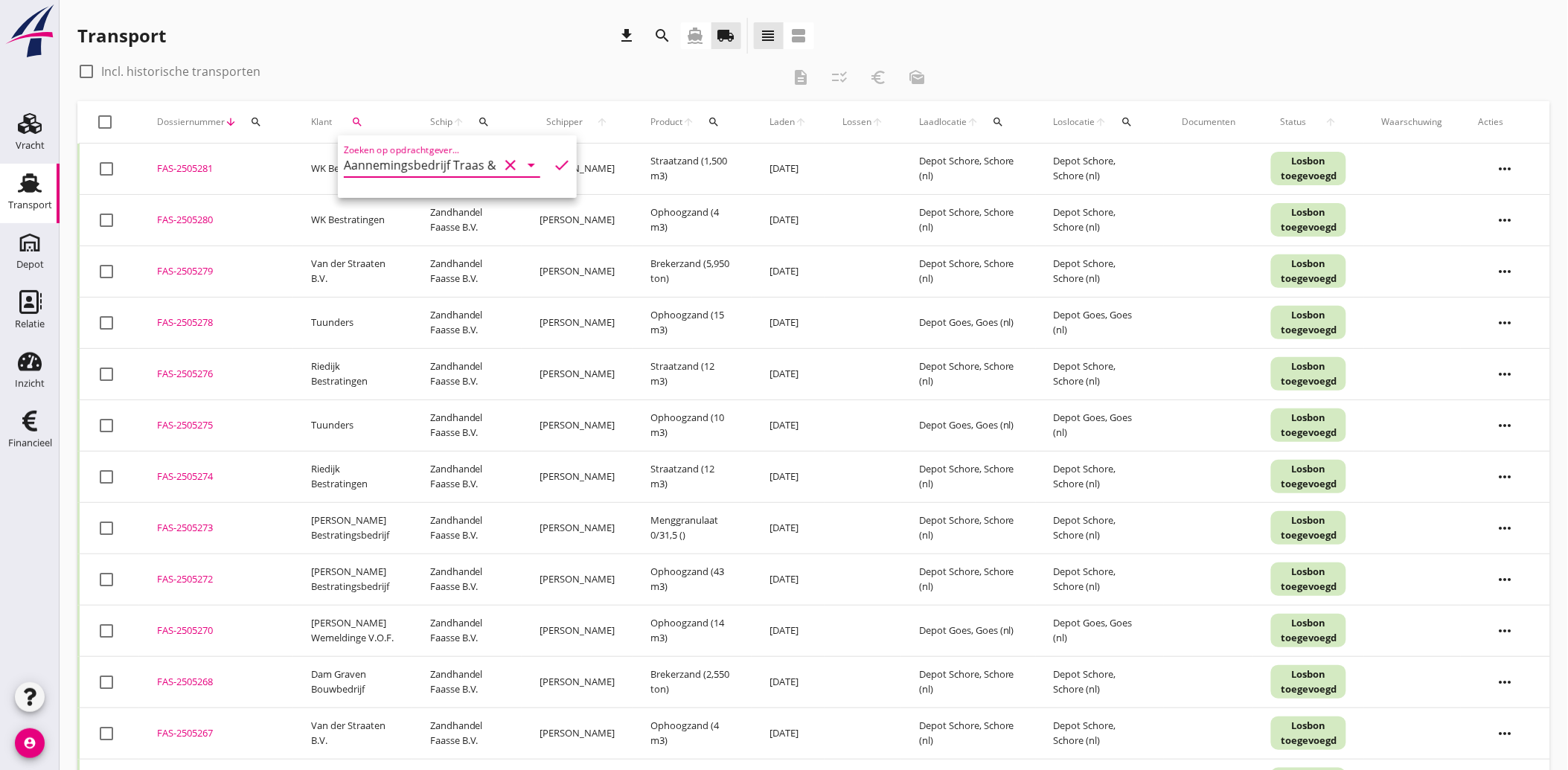
click at [556, 160] on icon "check" at bounding box center [561, 164] width 18 height 18
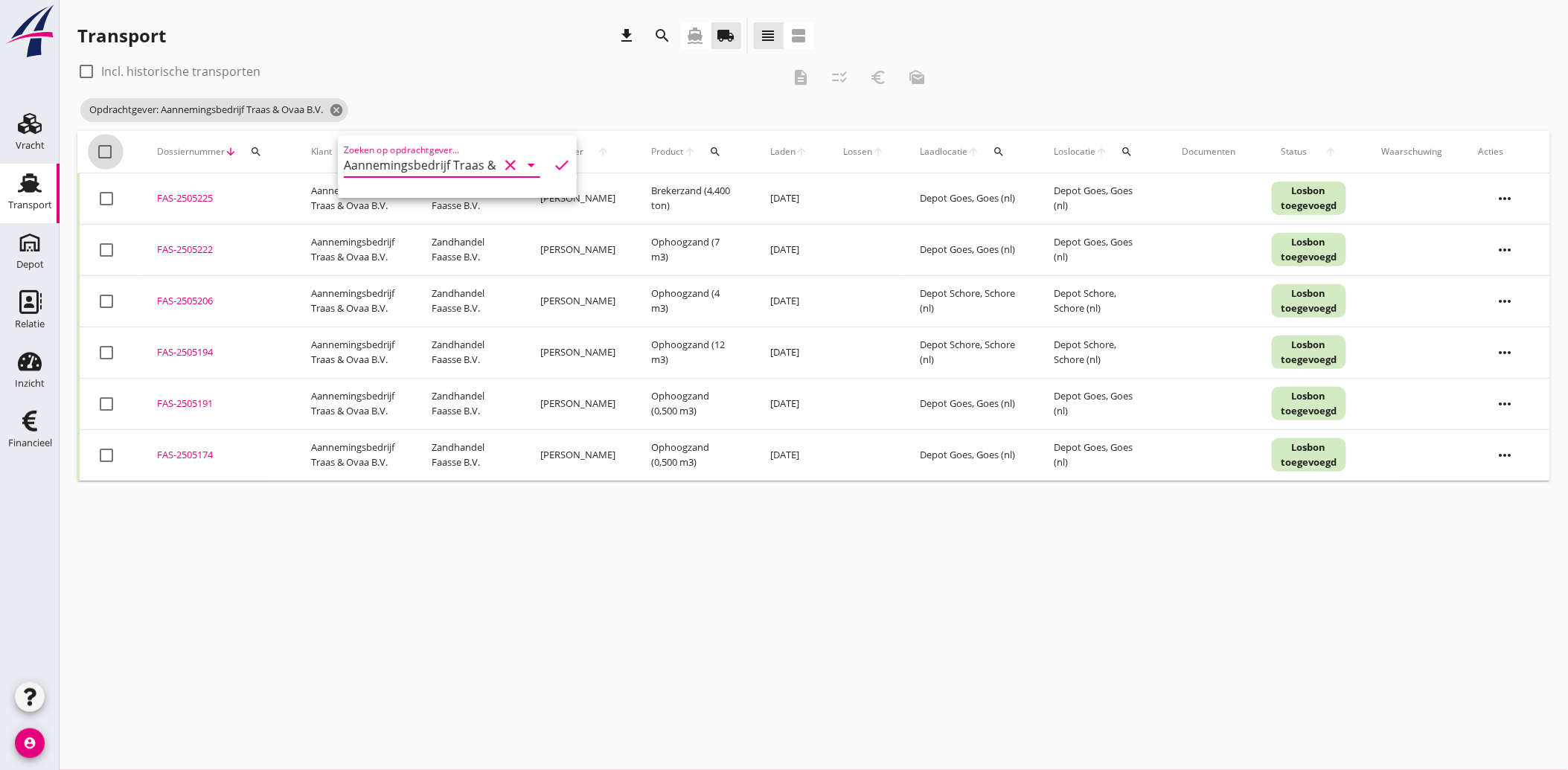
click at [114, 153] on div at bounding box center [105, 151] width 25 height 25
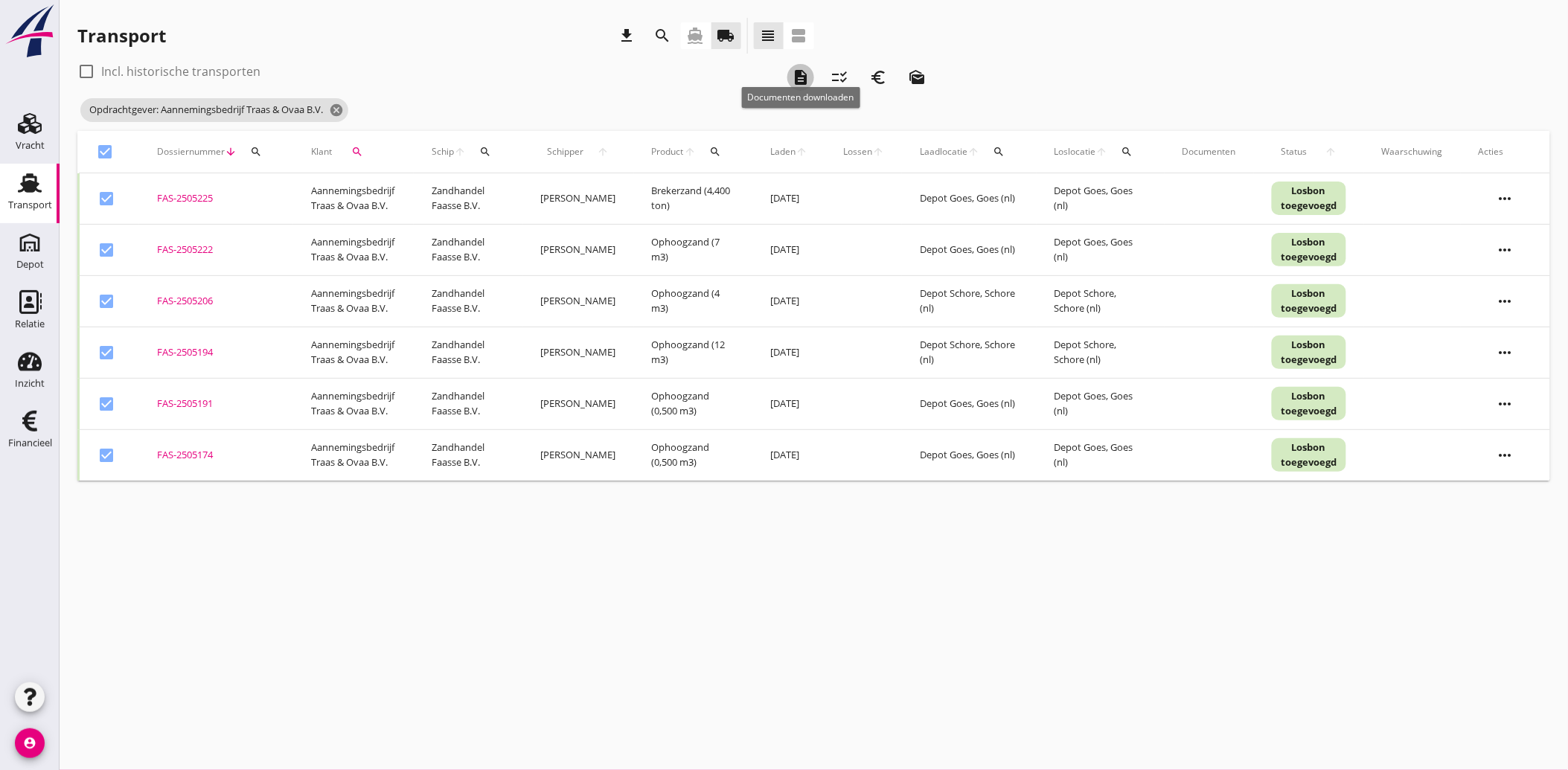
click at [798, 72] on icon "description" at bounding box center [800, 77] width 18 height 18
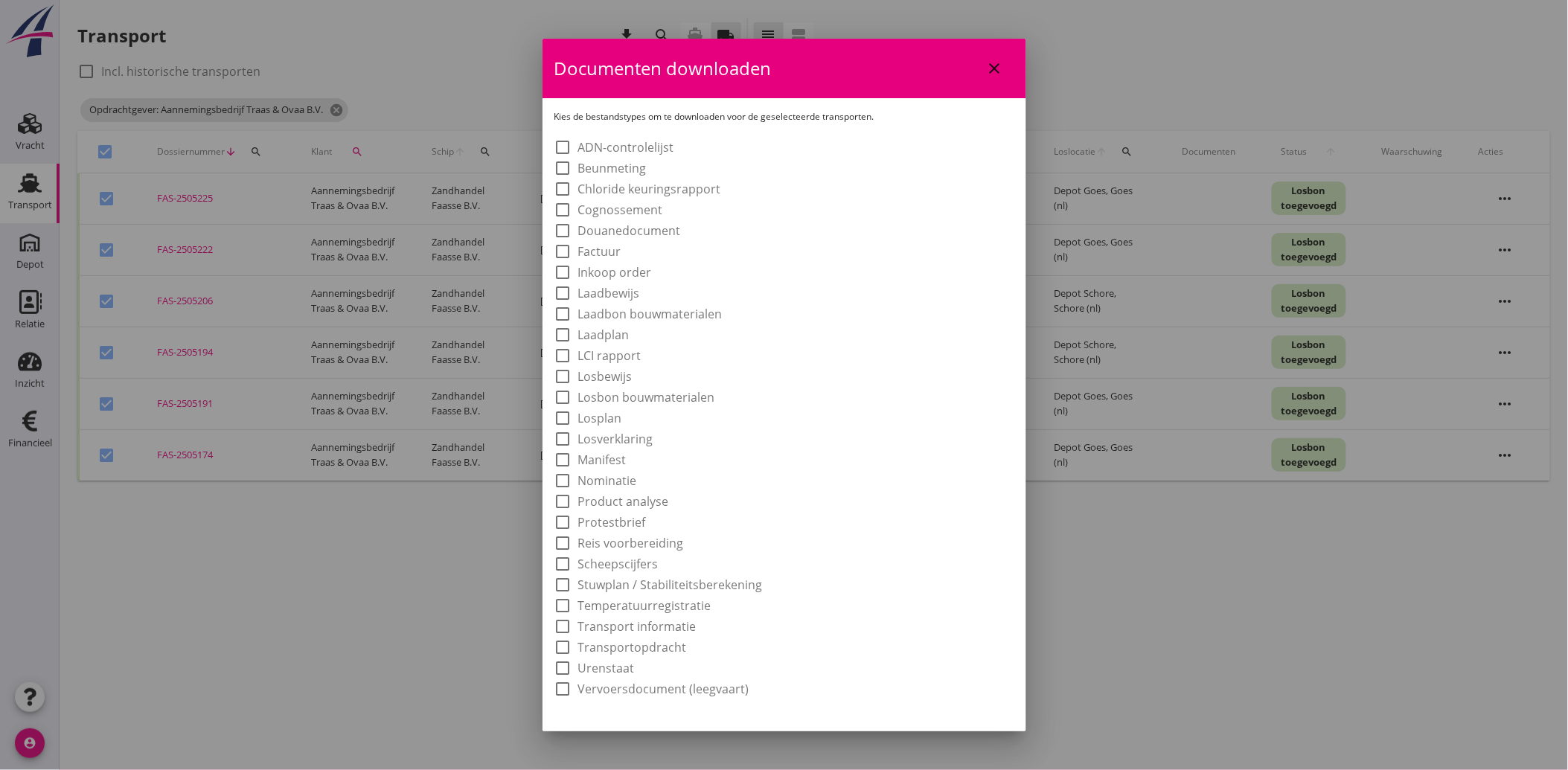
click at [641, 314] on label "Laadbon bouwmaterialen" at bounding box center [651, 314] width 145 height 15
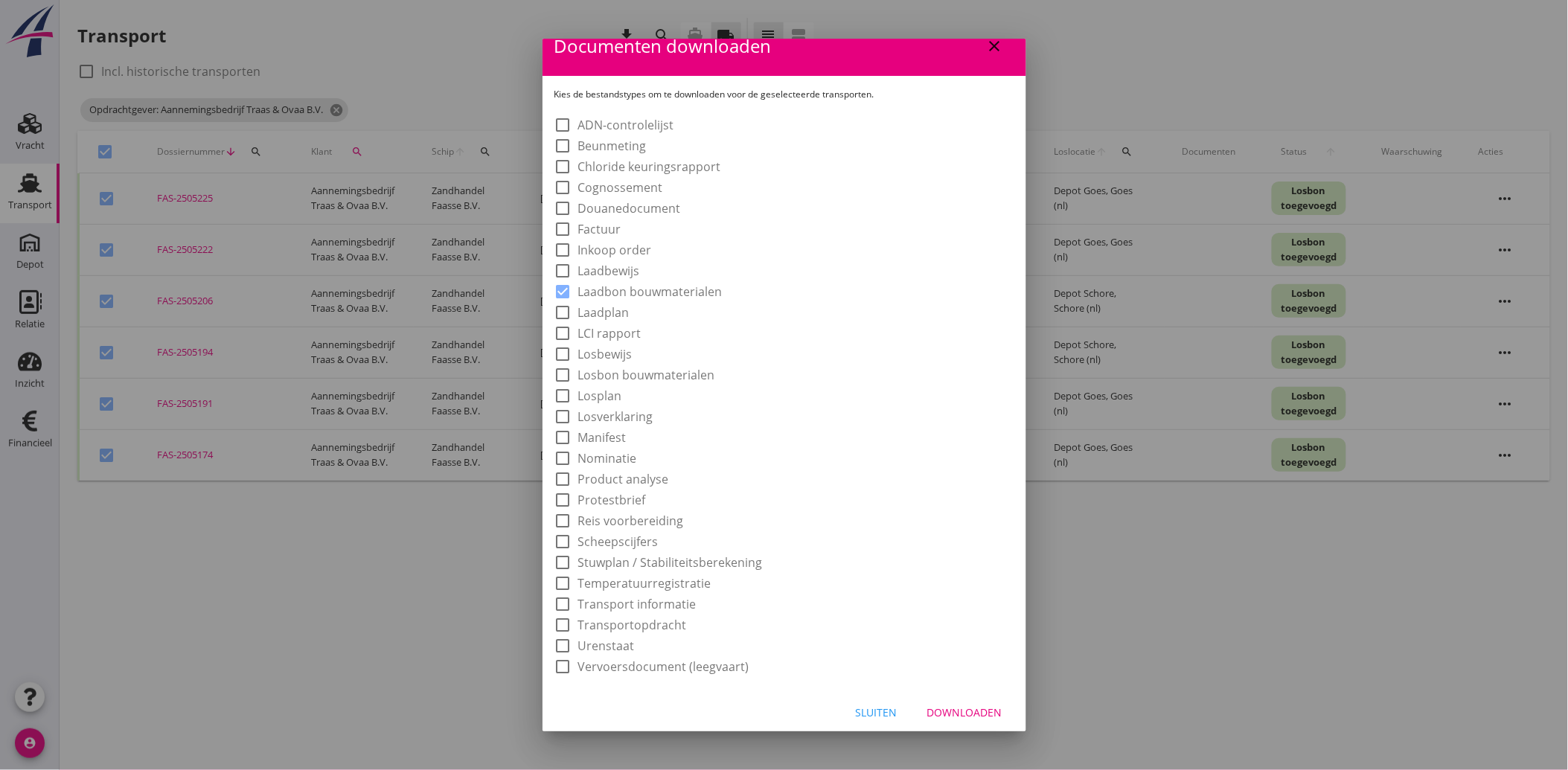
scroll to position [27, 0]
click at [948, 692] on div "Sluiten Downloaden" at bounding box center [784, 708] width 484 height 51
click at [948, 696] on button "Downloaden" at bounding box center [964, 707] width 99 height 27
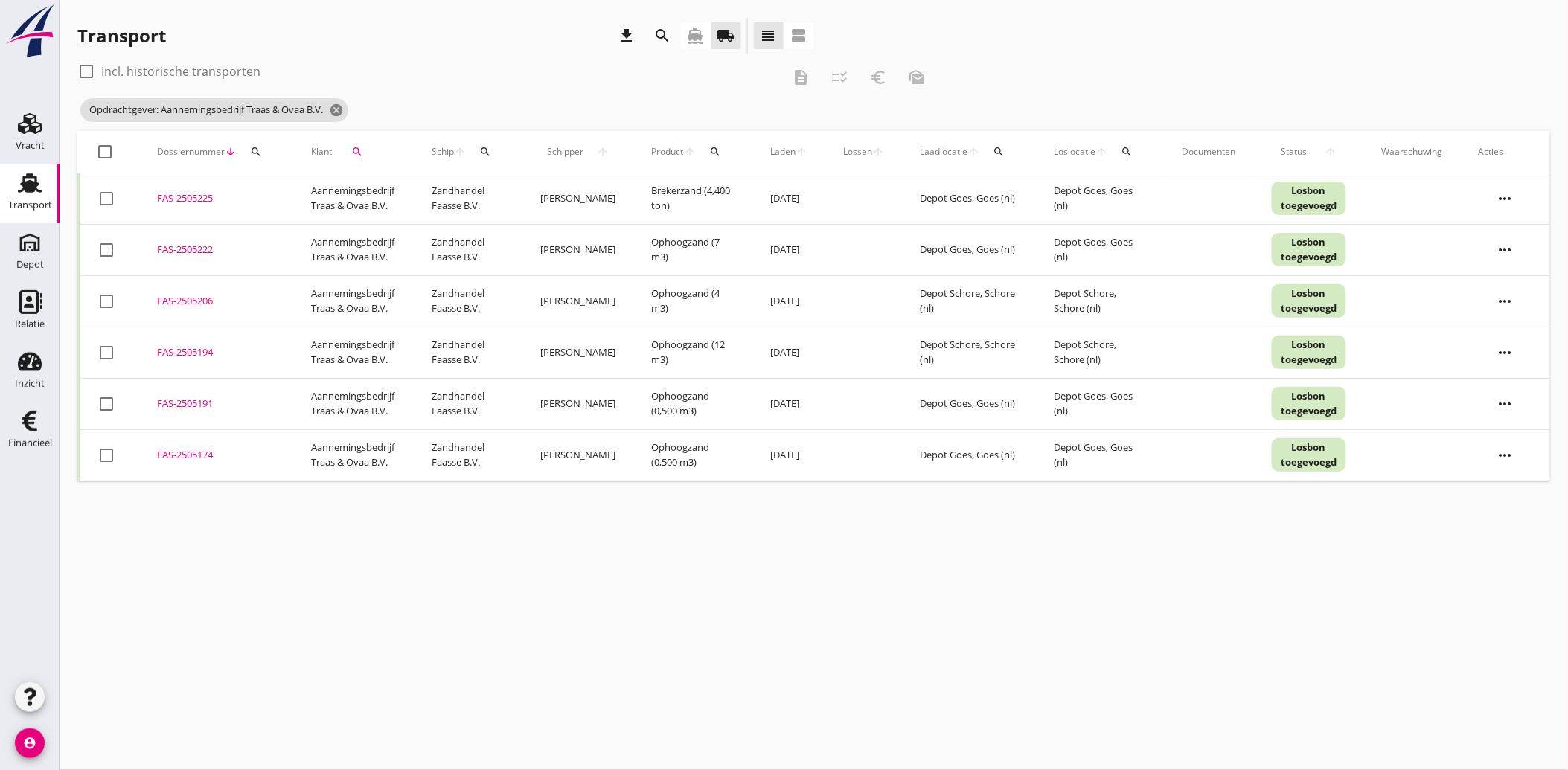
click at [114, 198] on div at bounding box center [106, 198] width 25 height 25
click at [878, 78] on icon "euro_symbol" at bounding box center [878, 77] width 18 height 18
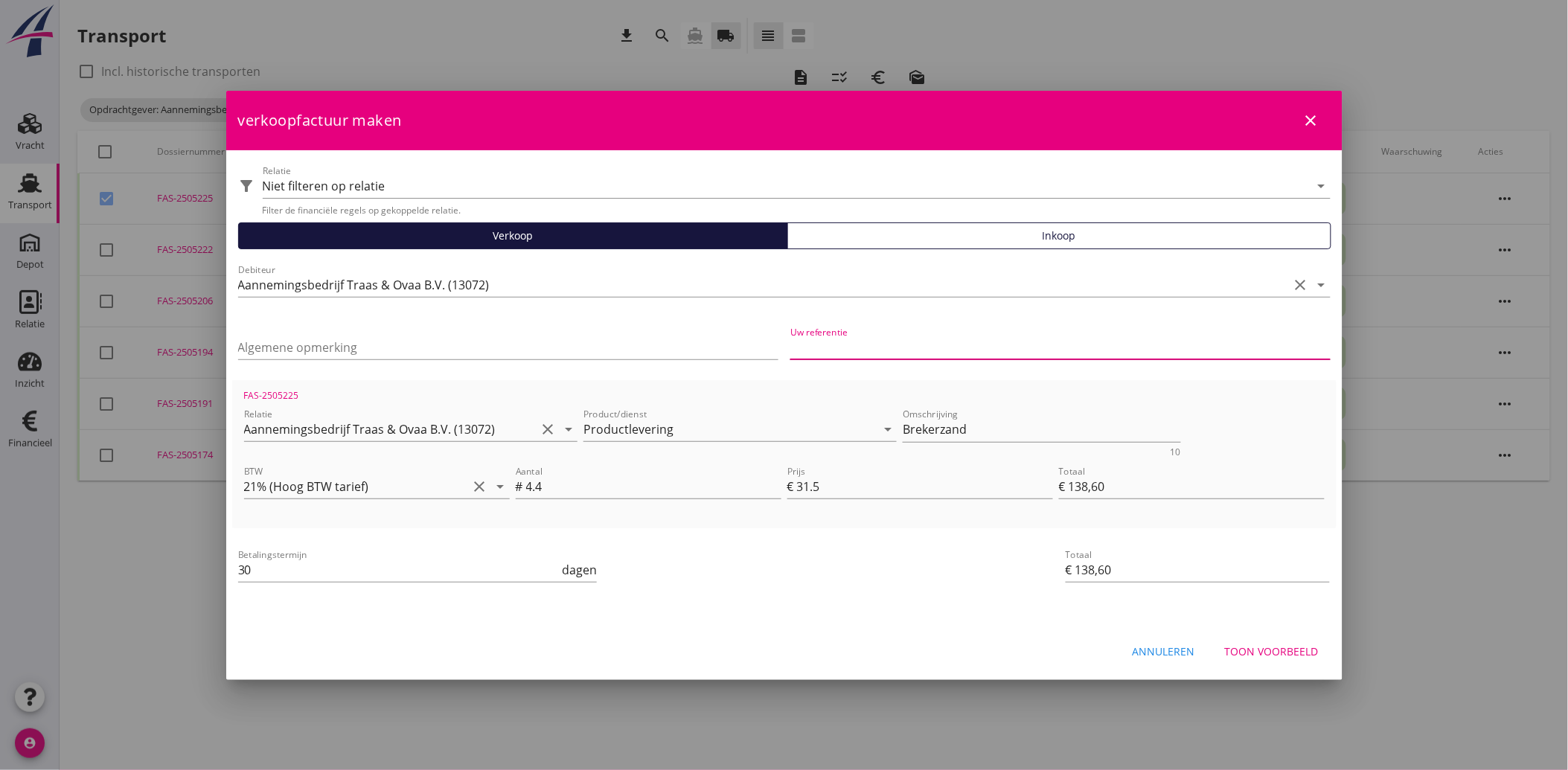
click at [871, 340] on input "Uw referentie" at bounding box center [1060, 346] width 540 height 23
click at [379, 346] on input "Algemene opmerking" at bounding box center [508, 346] width 540 height 23
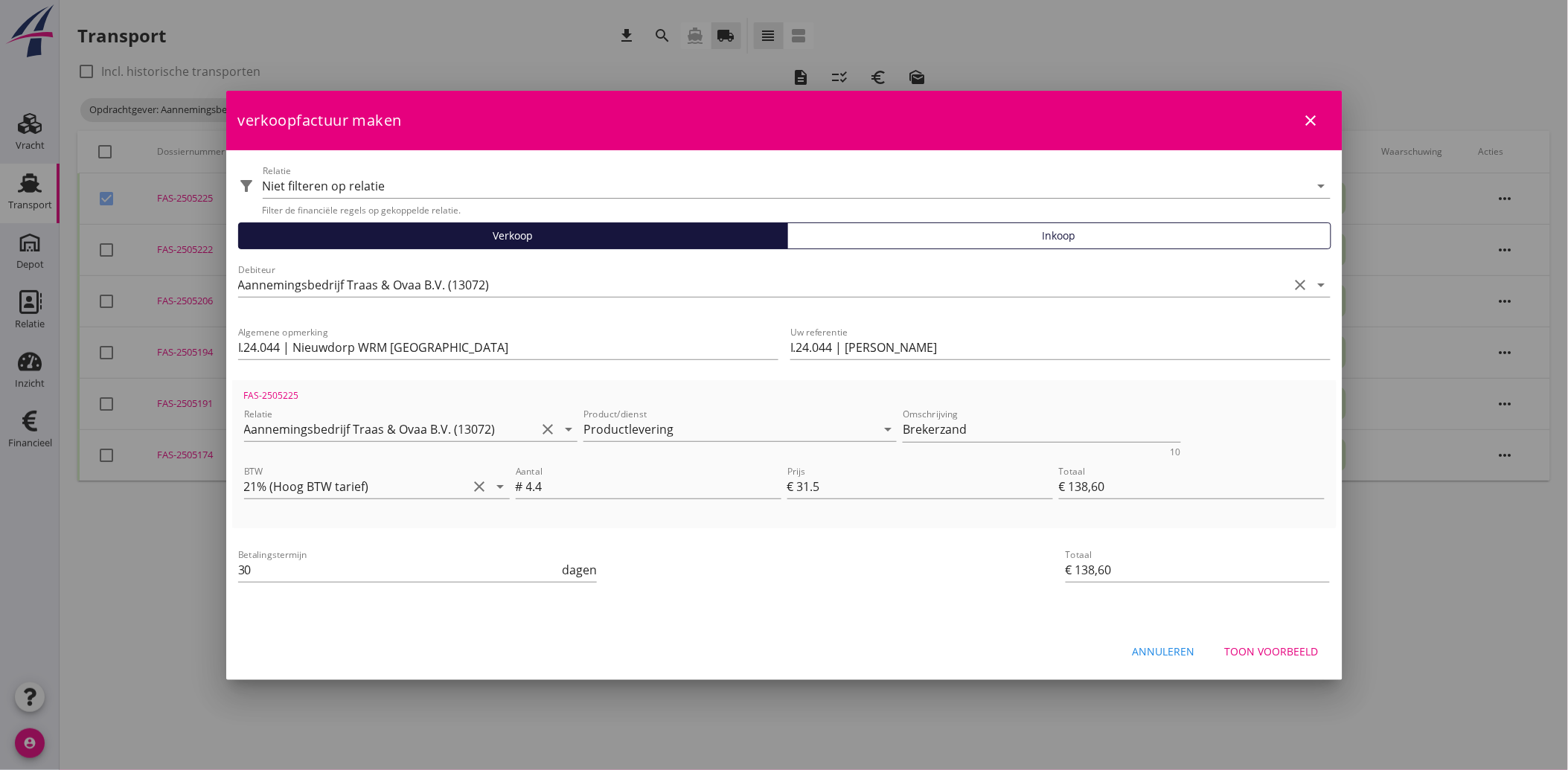
click at [809, 611] on div "priority_high De factuurregels hebben verschillende relaties. Weet je zeker dat…" at bounding box center [784, 608] width 1104 height 12
click at [1274, 650] on div "Toon voorbeeld" at bounding box center [1271, 651] width 94 height 16
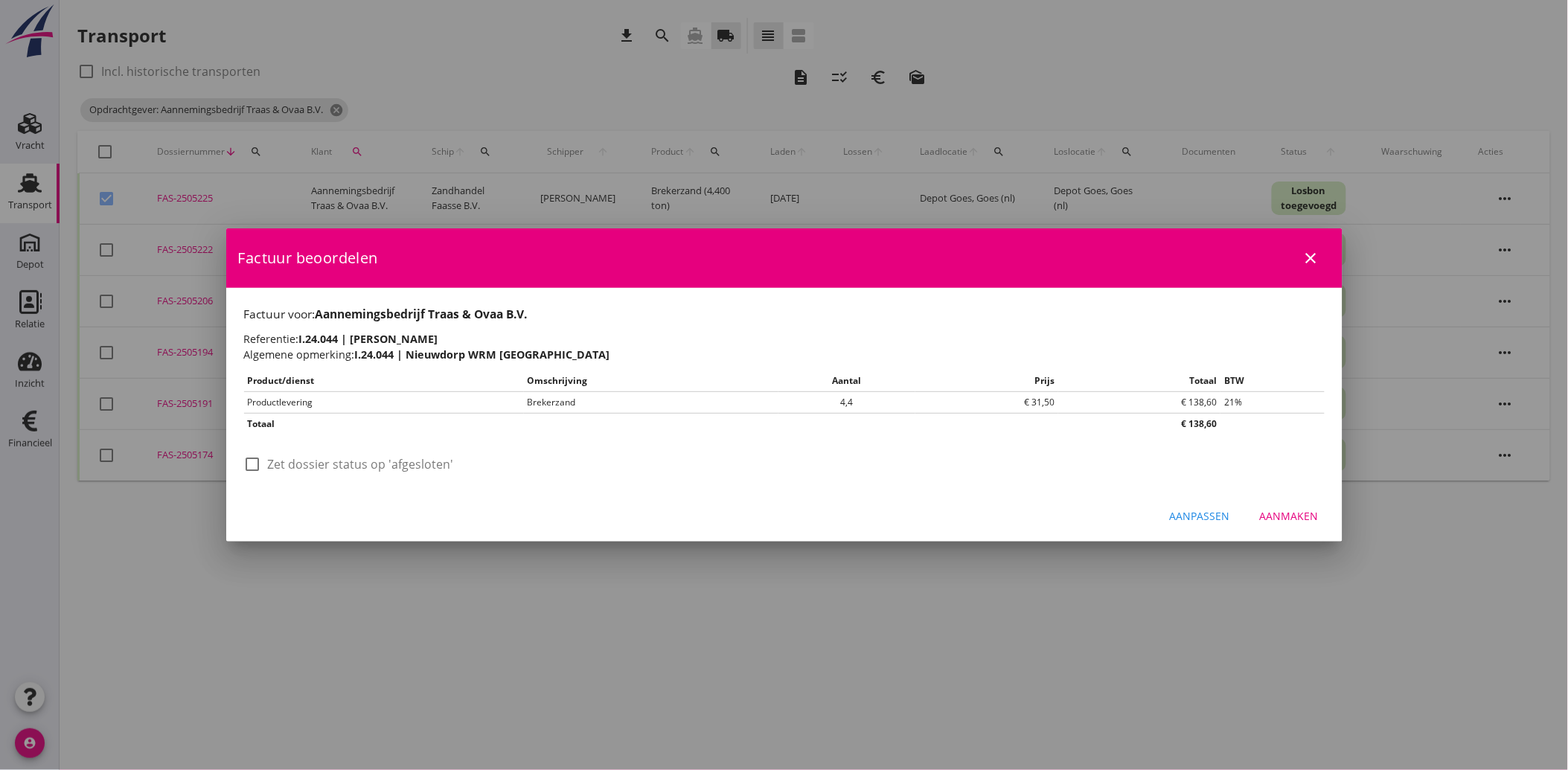
click at [247, 462] on div at bounding box center [253, 464] width 25 height 25
click at [1282, 516] on div "Aanmaken" at bounding box center [1289, 516] width 59 height 16
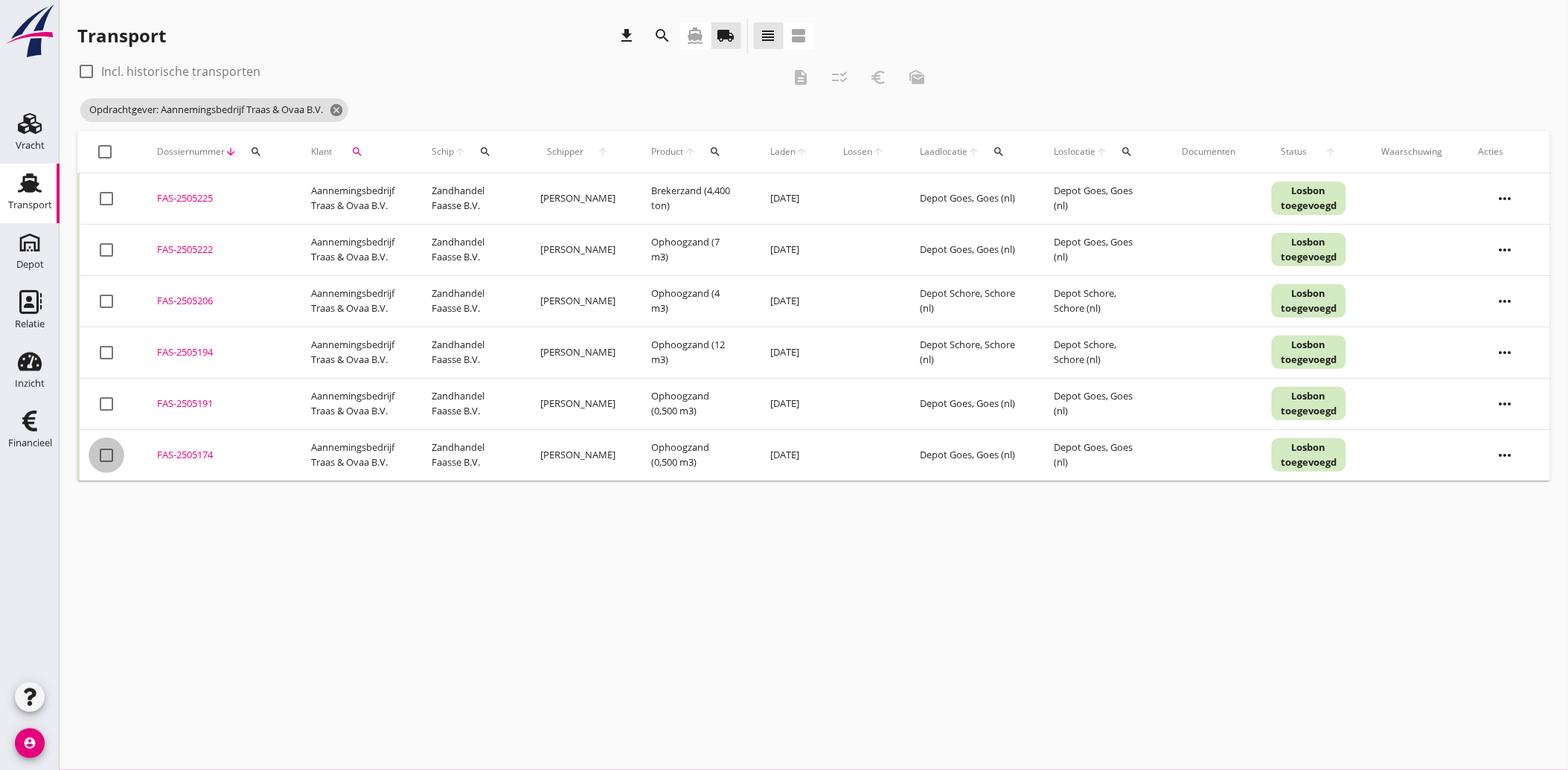
click at [109, 457] on div at bounding box center [106, 455] width 25 height 25
click at [113, 398] on div at bounding box center [106, 404] width 25 height 25
click at [882, 70] on icon "euro_symbol" at bounding box center [878, 77] width 18 height 18
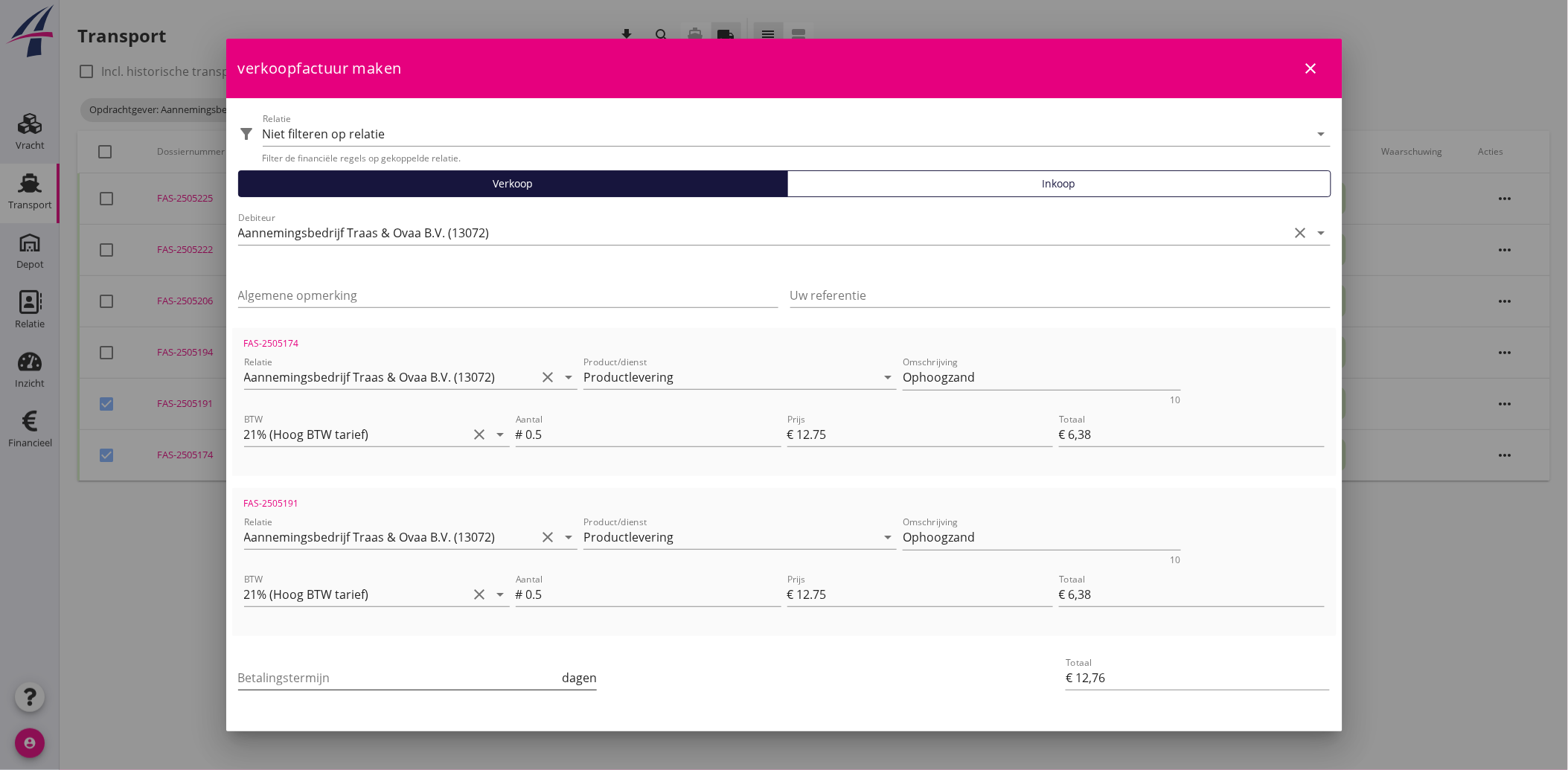
click at [303, 673] on input "Betalingstermijn" at bounding box center [399, 677] width 321 height 23
click at [851, 281] on div "Uw referentie" at bounding box center [1060, 298] width 540 height 48
click at [834, 302] on input "Uw referentie" at bounding box center [1060, 295] width 540 height 23
click at [325, 300] on input "Algemene opmerking" at bounding box center [508, 295] width 540 height 23
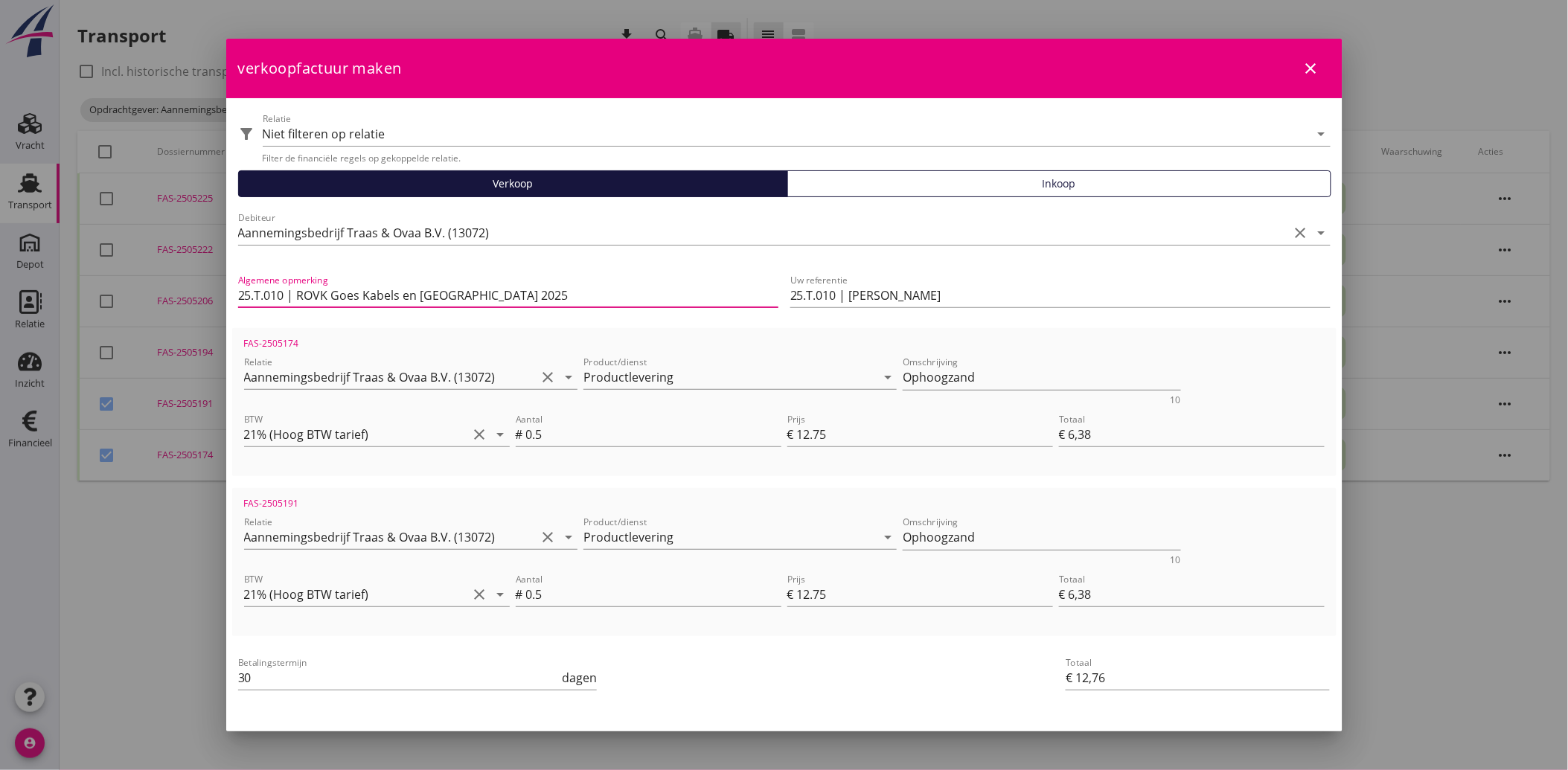
click at [819, 658] on div "Betalingstermijn 30 dagen" at bounding box center [599, 679] width 730 height 56
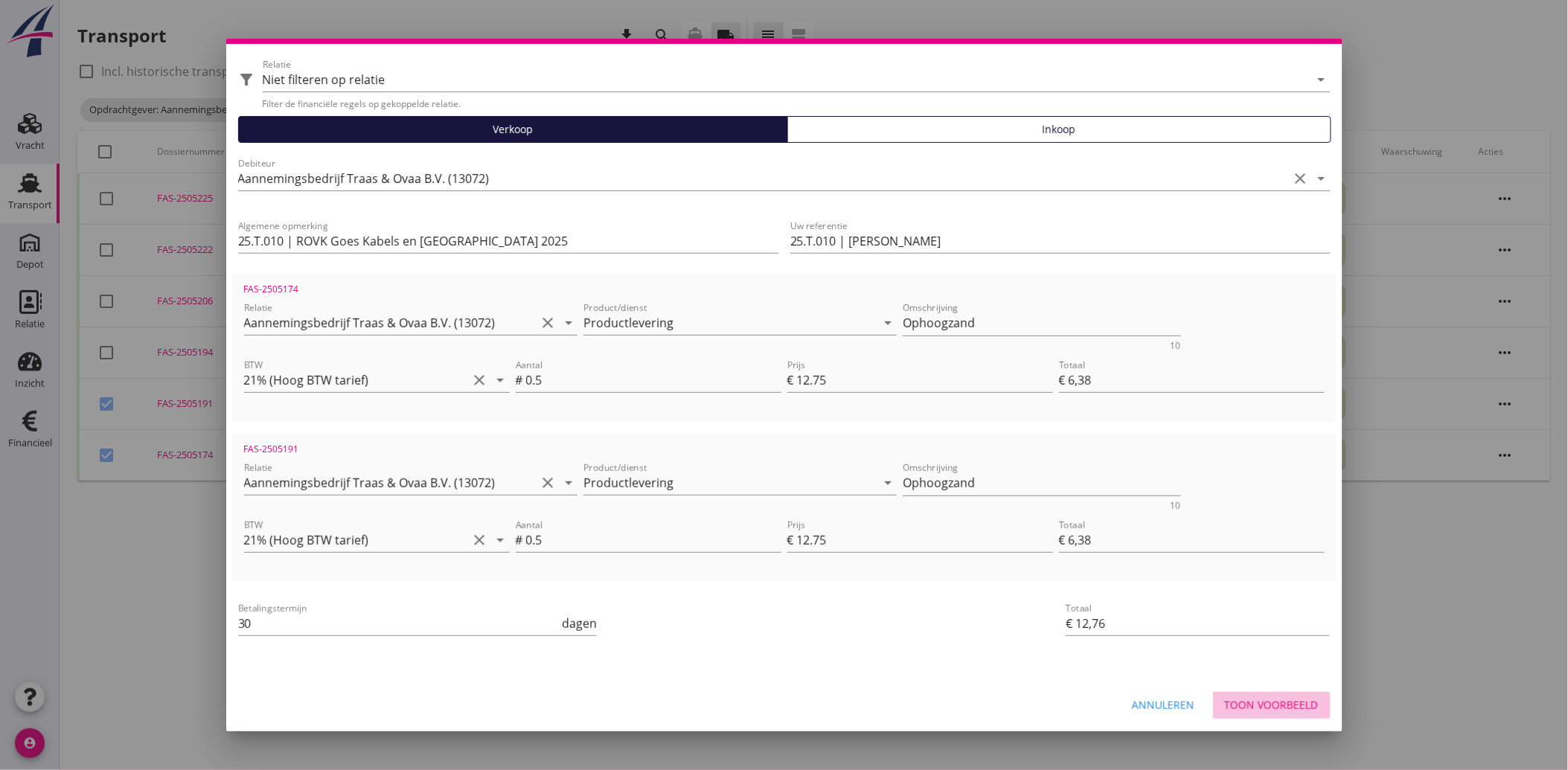
click at [1254, 702] on div "Toon voorbeeld" at bounding box center [1271, 705] width 94 height 16
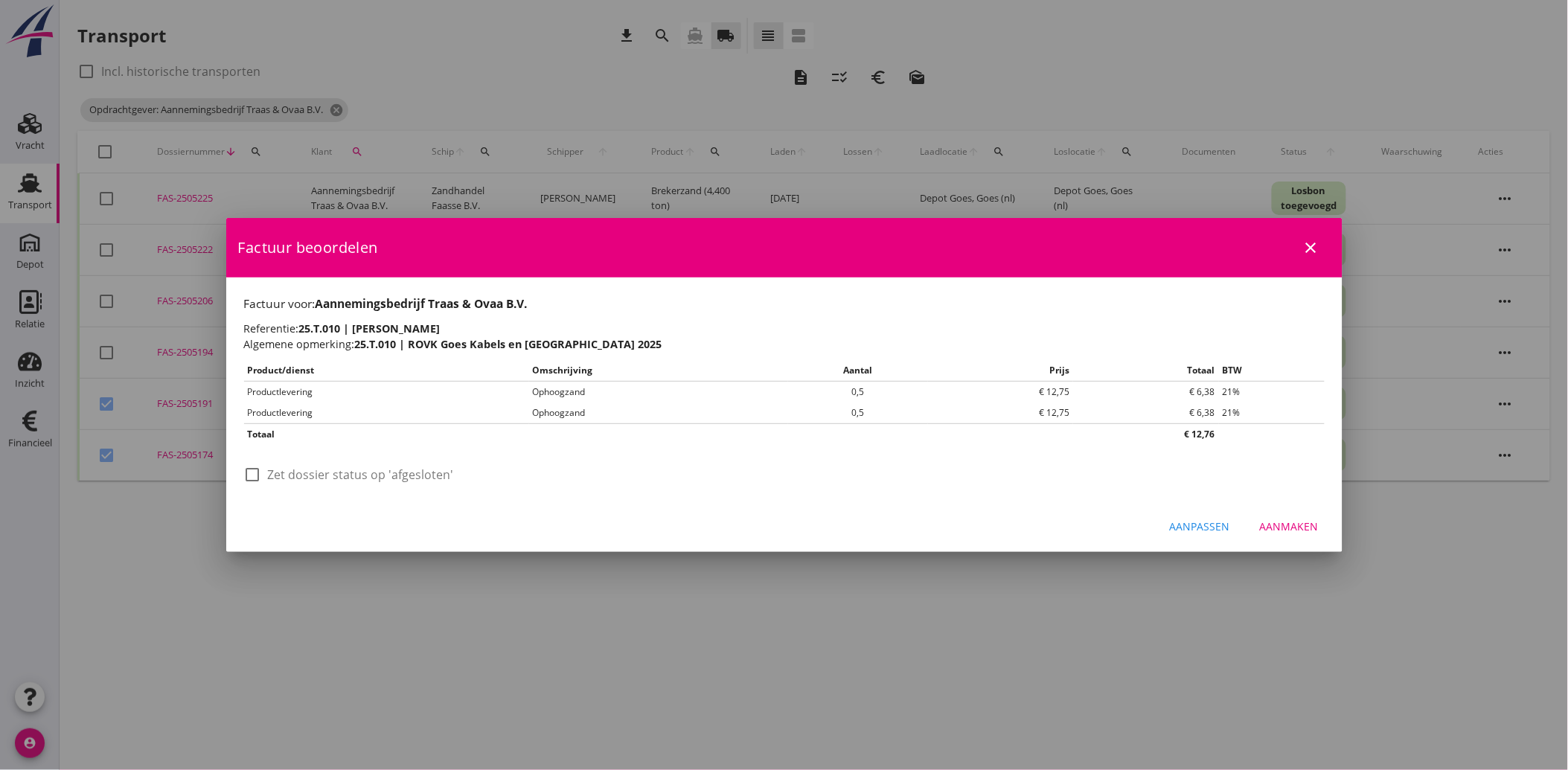
scroll to position [0, 0]
click at [256, 479] on div at bounding box center [253, 474] width 25 height 25
click at [1299, 522] on div "Aanmaken" at bounding box center [1289, 526] width 59 height 16
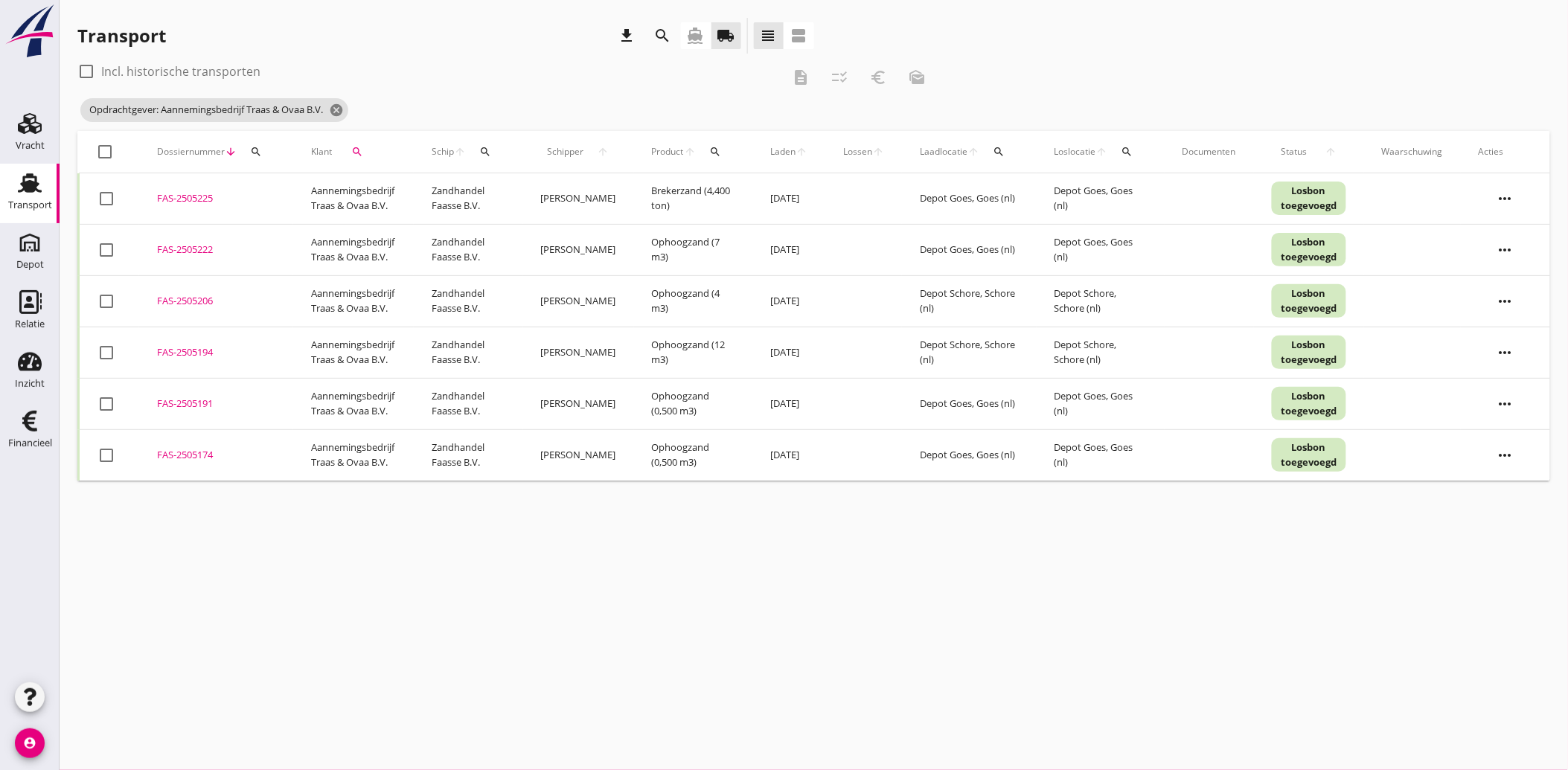
click at [105, 362] on div at bounding box center [106, 352] width 25 height 25
click at [879, 79] on icon "euro_symbol" at bounding box center [878, 77] width 18 height 18
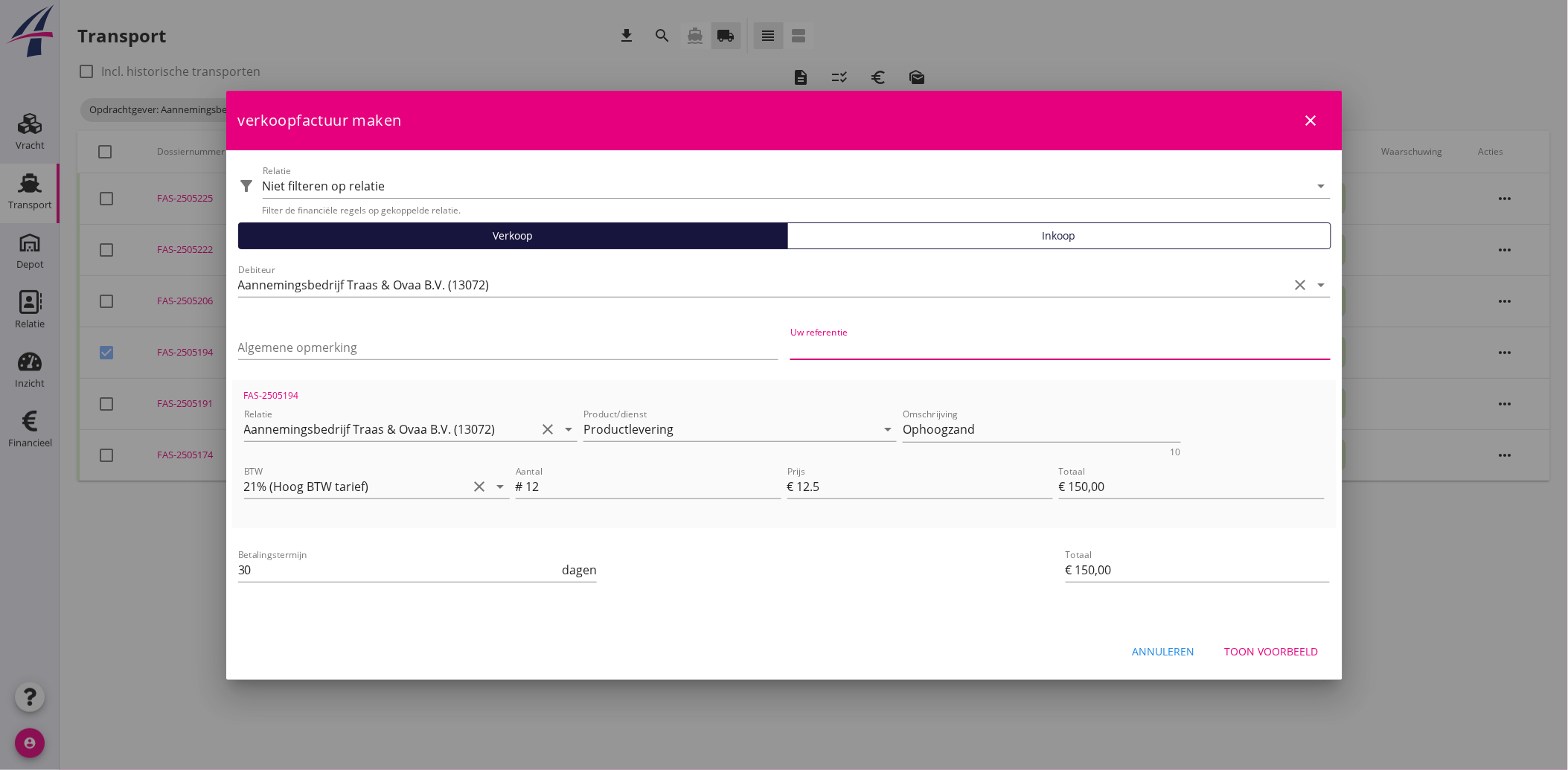
click at [908, 346] on input "Uw referentie" at bounding box center [1060, 346] width 540 height 23
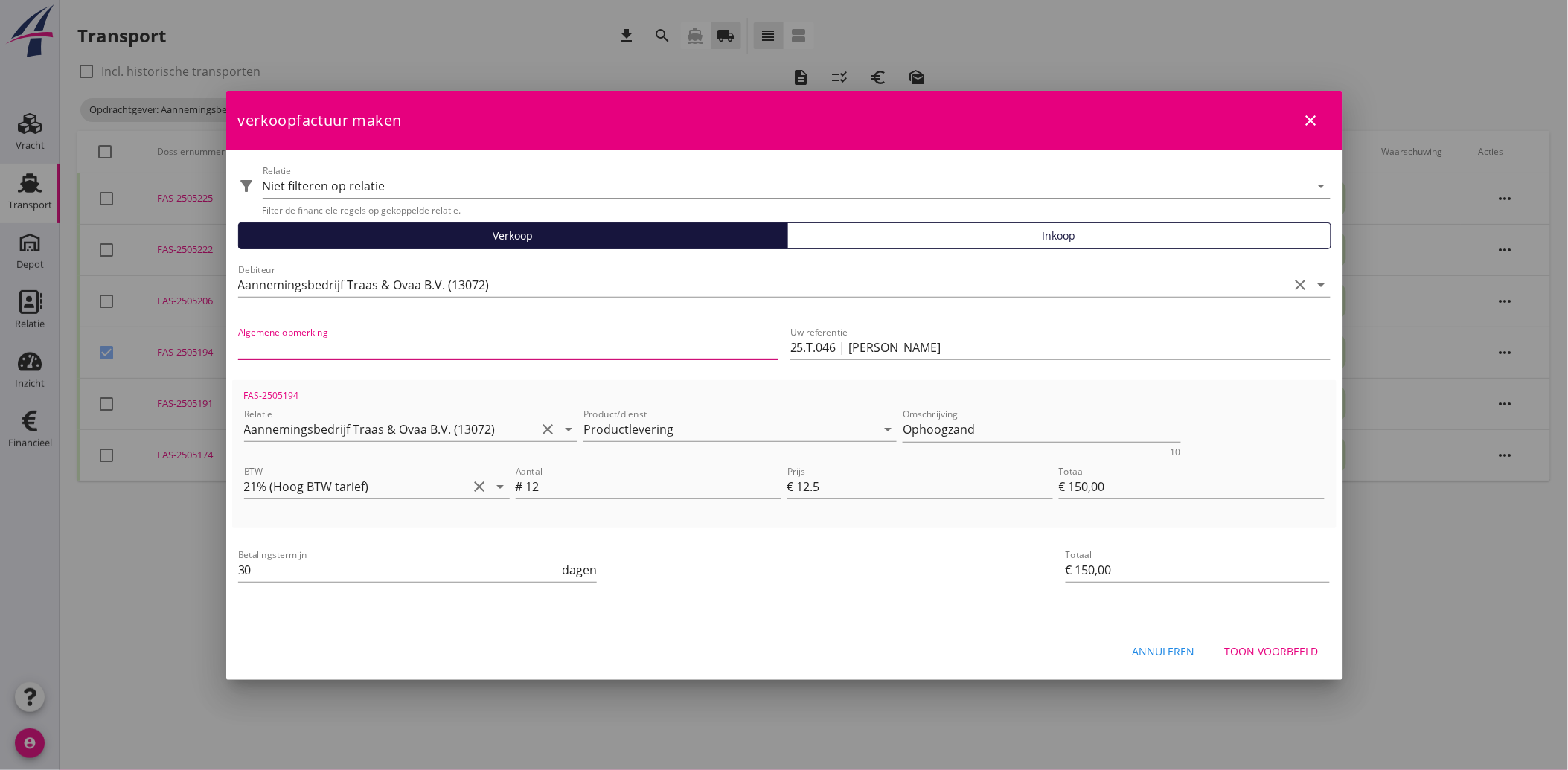
click at [337, 339] on input "Algemene opmerking" at bounding box center [508, 346] width 540 height 23
click at [783, 593] on div "Betalingstermijn 30 dagen" at bounding box center [599, 571] width 730 height 56
click at [1278, 644] on div "Toon voorbeeld" at bounding box center [1271, 651] width 94 height 16
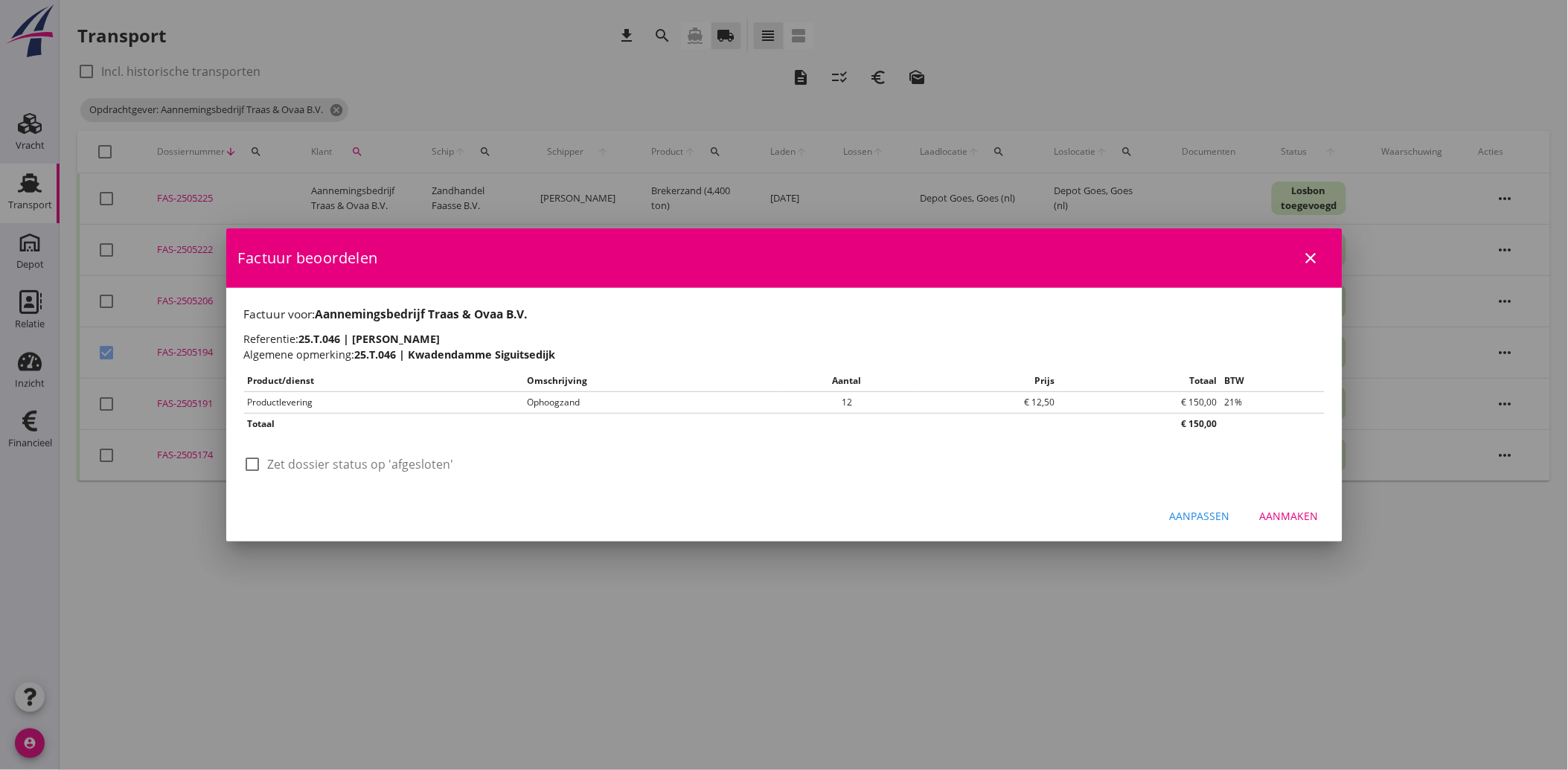
click at [264, 462] on div at bounding box center [253, 464] width 25 height 25
click at [1304, 519] on div "Aanmaken" at bounding box center [1289, 516] width 59 height 16
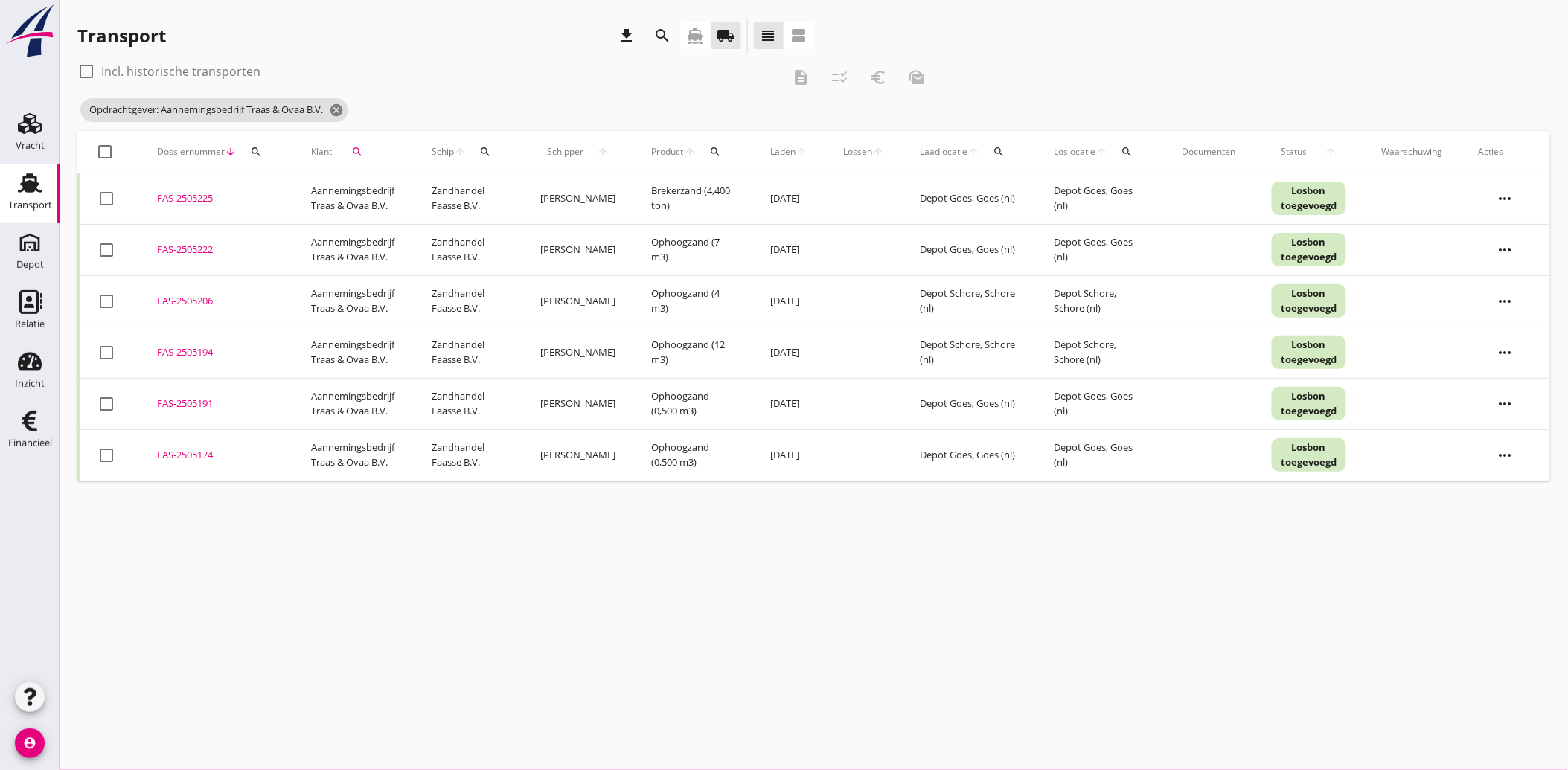
click at [100, 300] on div at bounding box center [106, 300] width 25 height 25
click at [99, 253] on div at bounding box center [106, 250] width 25 height 25
click at [880, 73] on icon "euro_symbol" at bounding box center [878, 77] width 18 height 18
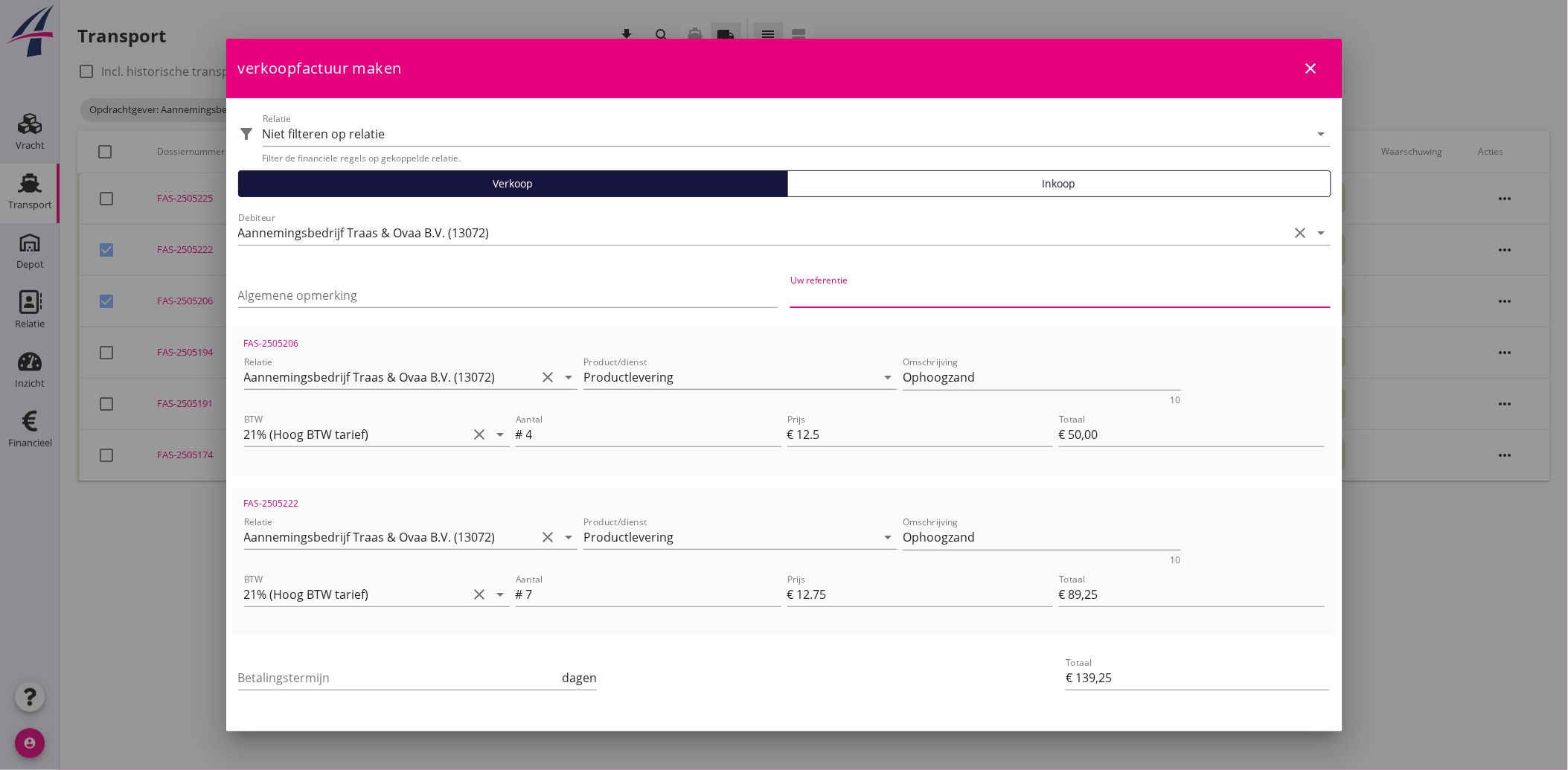
click at [950, 293] on input "Uw referentie" at bounding box center [1060, 295] width 540 height 23
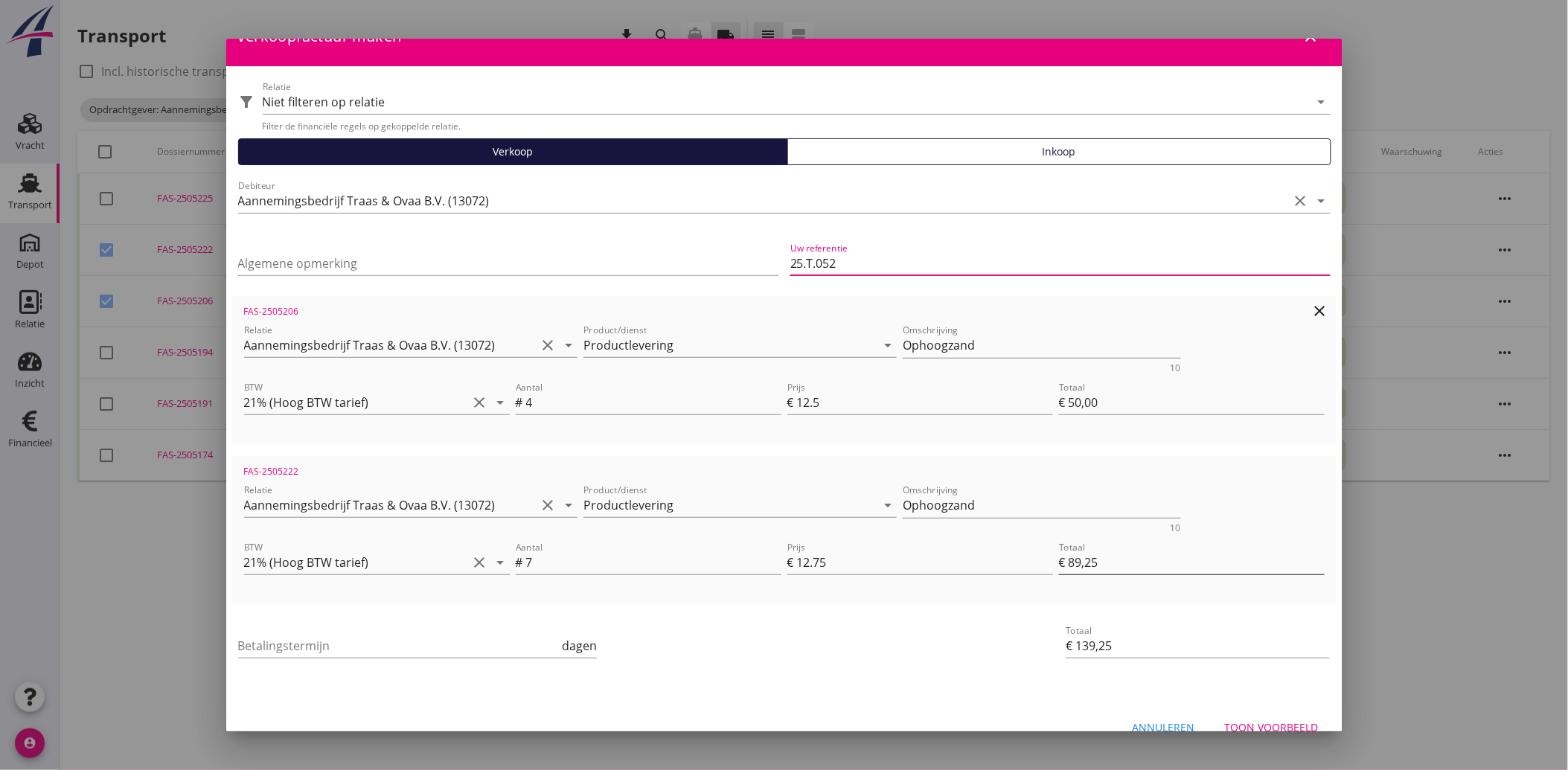
scroll to position [54, 0]
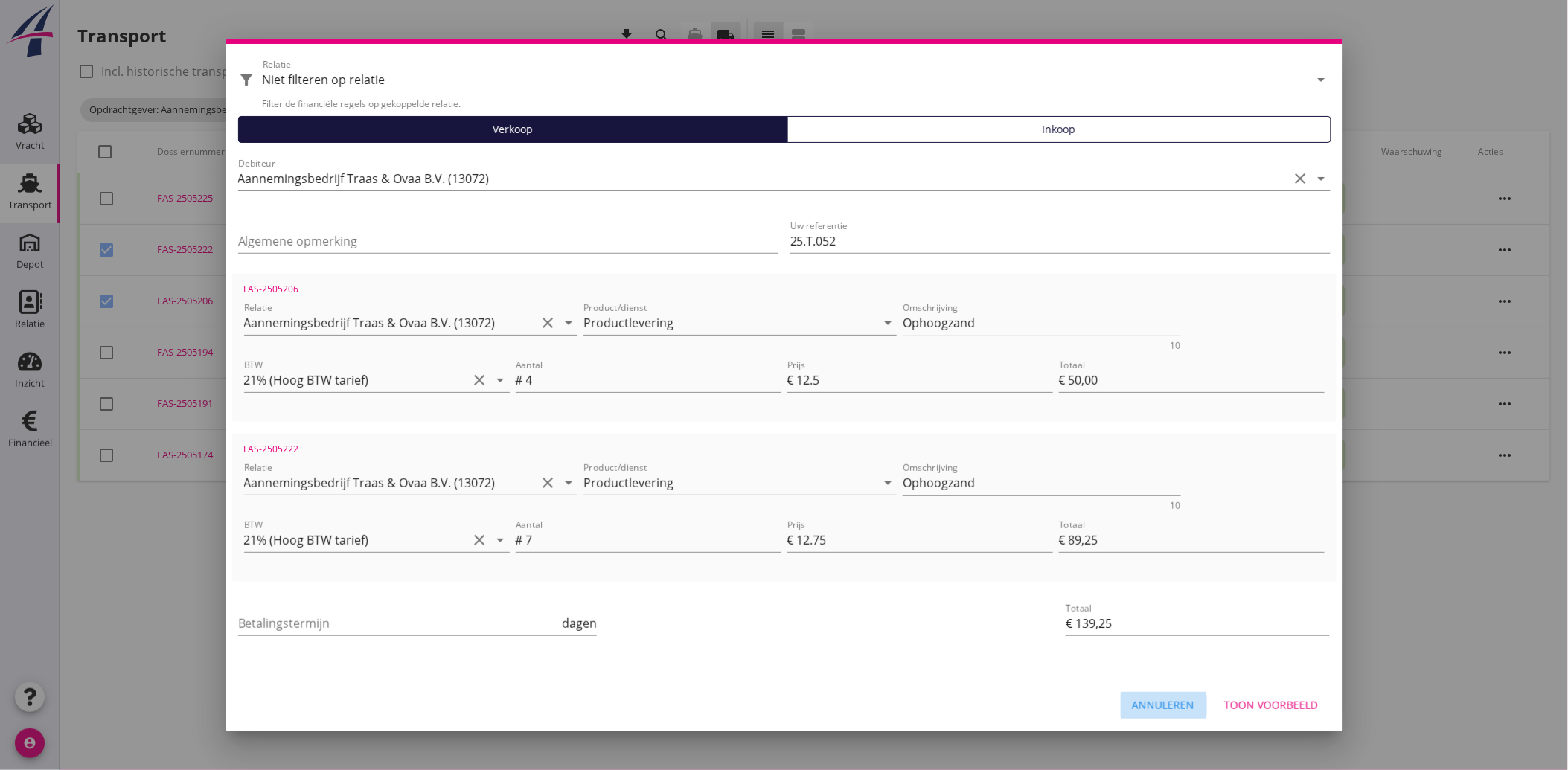
click at [1132, 694] on button "Annuleren" at bounding box center [1163, 705] width 86 height 27
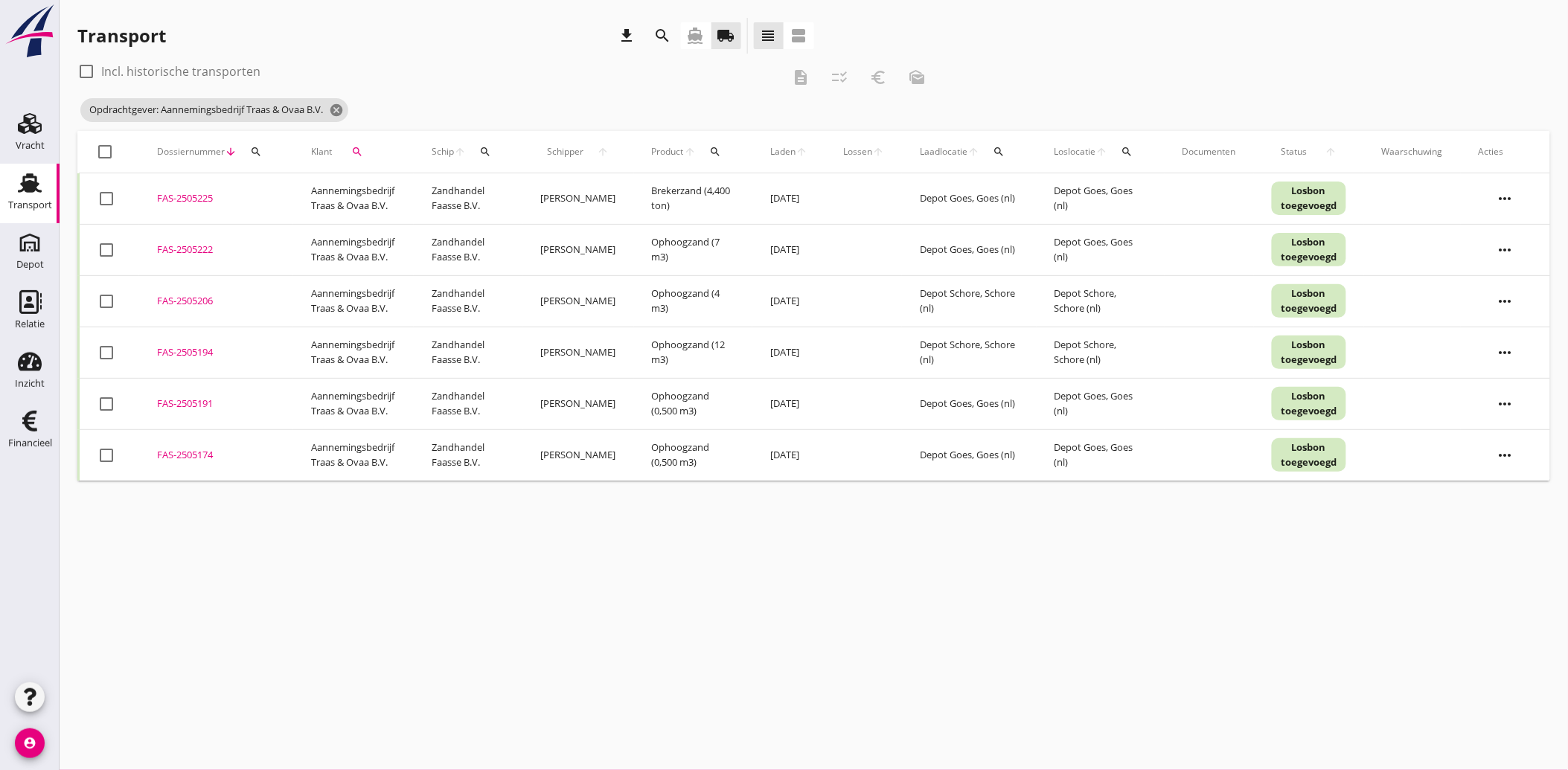
click at [99, 249] on div at bounding box center [106, 250] width 25 height 25
click at [105, 298] on div at bounding box center [106, 300] width 25 height 25
click at [807, 82] on icon "description" at bounding box center [800, 77] width 18 height 18
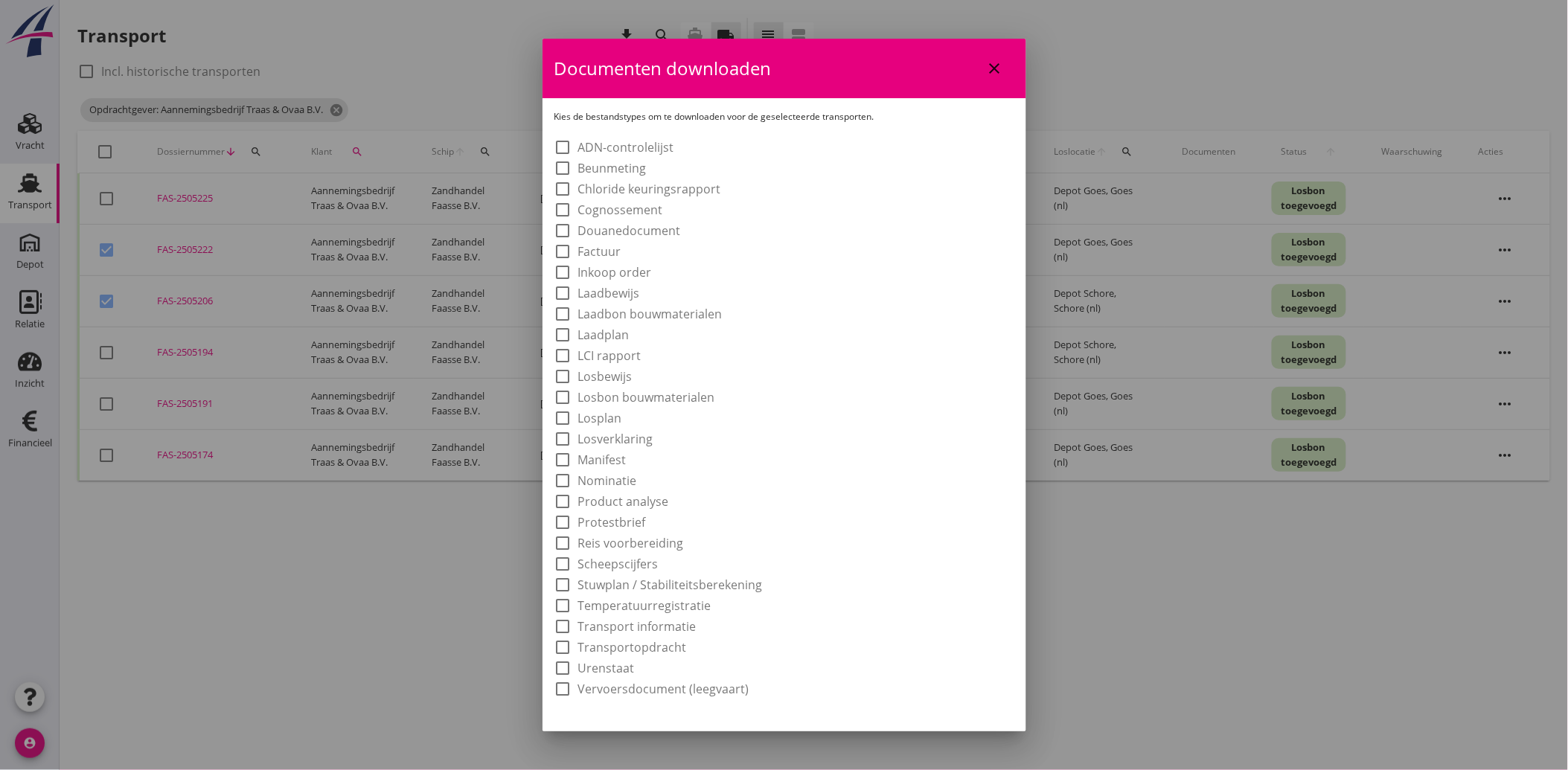
click at [650, 310] on label "Laadbon bouwmaterialen" at bounding box center [651, 314] width 145 height 15
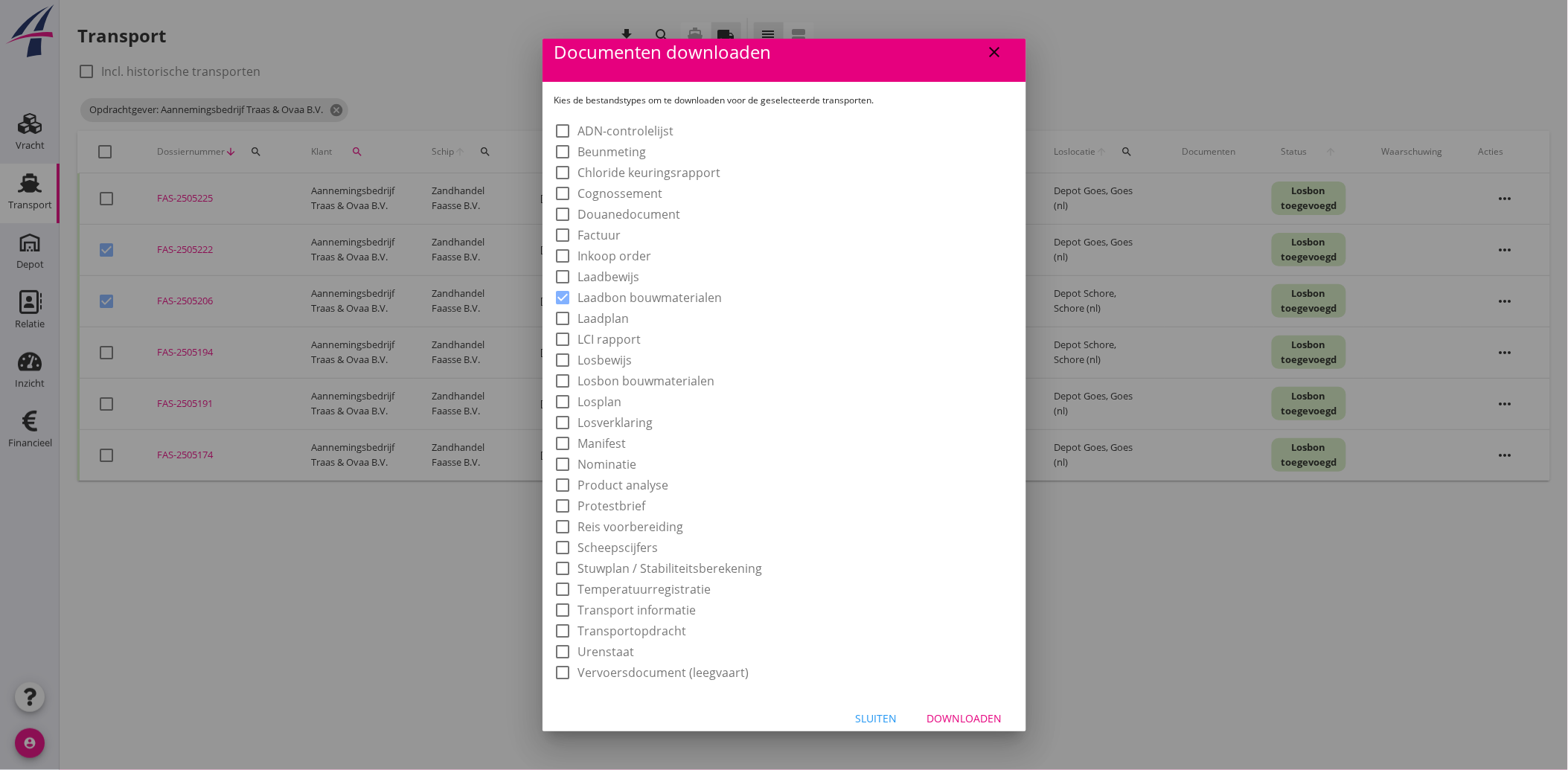
scroll to position [27, 0]
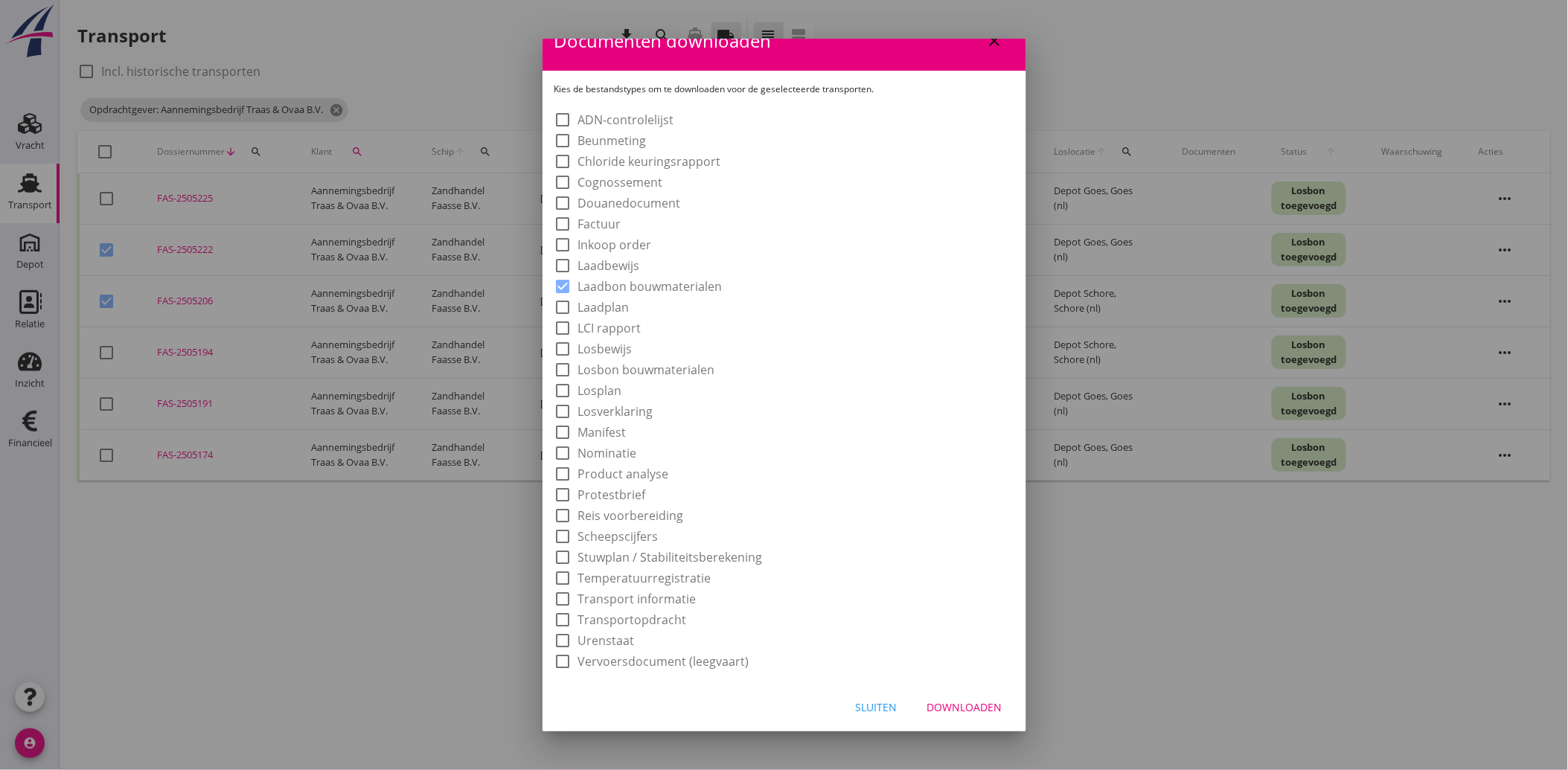
click at [956, 704] on div "Downloaden" at bounding box center [964, 707] width 75 height 16
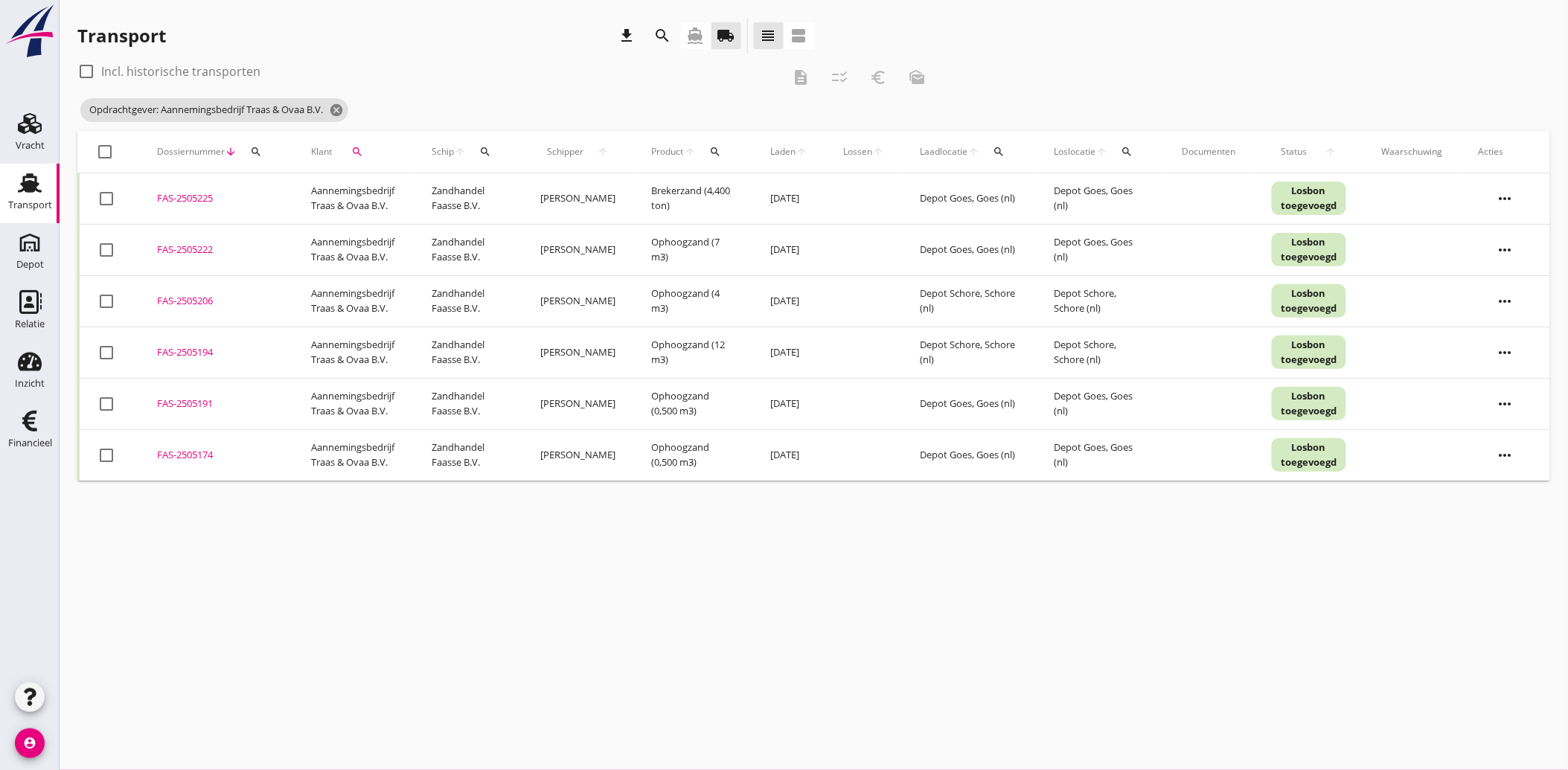
click at [87, 254] on td "check_box_outline_blank" at bounding box center [109, 250] width 61 height 52
click at [106, 251] on div at bounding box center [106, 250] width 25 height 25
click at [97, 306] on div at bounding box center [106, 300] width 25 height 25
click at [883, 77] on icon "euro_symbol" at bounding box center [878, 77] width 18 height 18
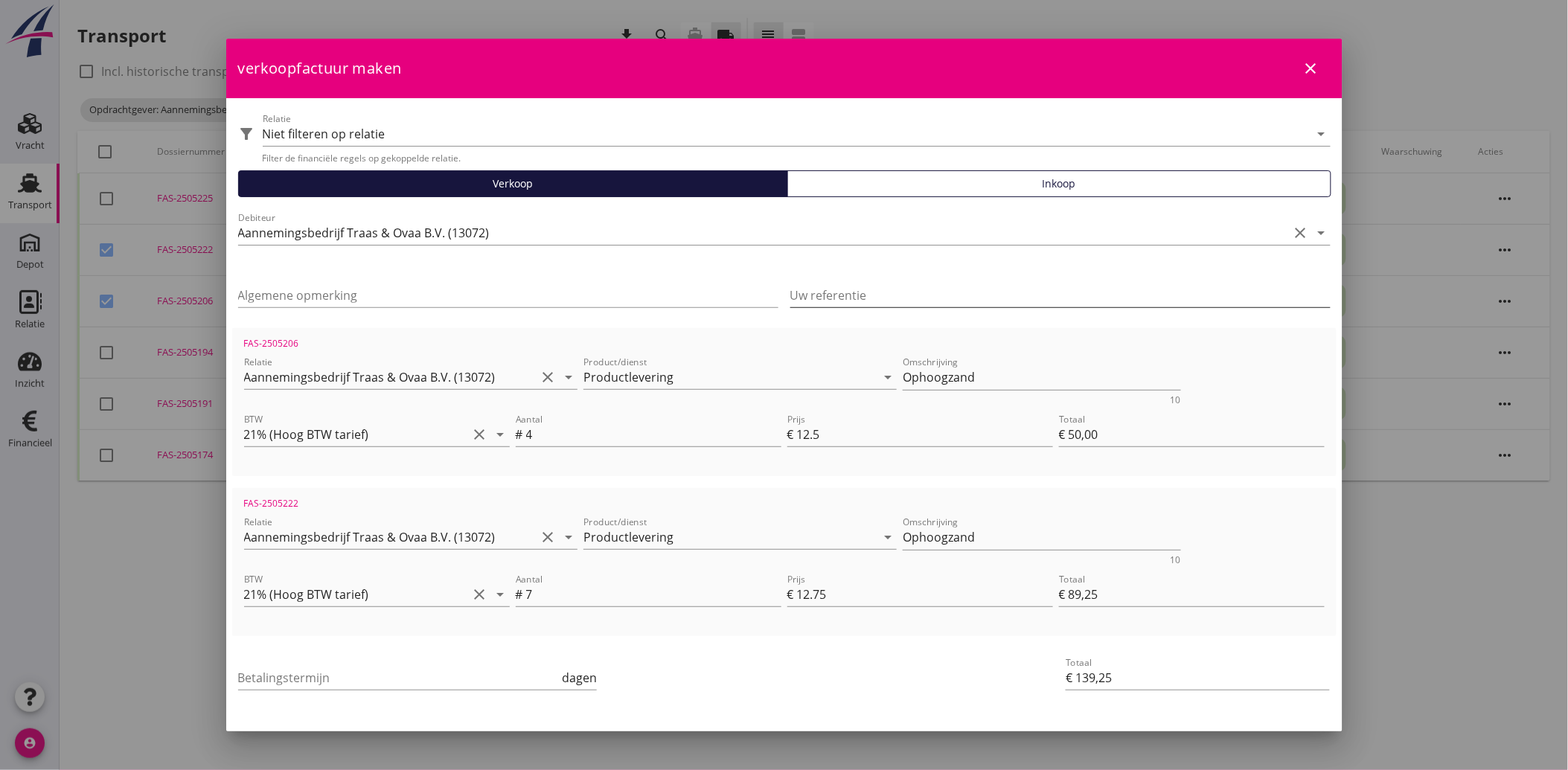
click at [897, 300] on input "Uw referentie" at bounding box center [1060, 295] width 540 height 23
click at [507, 288] on input "Algemene opmerking" at bounding box center [508, 295] width 540 height 23
click at [404, 672] on input "Betalingstermijn" at bounding box center [399, 677] width 321 height 23
click at [733, 672] on div "Betalingstermijn 30 dagen" at bounding box center [599, 679] width 730 height 56
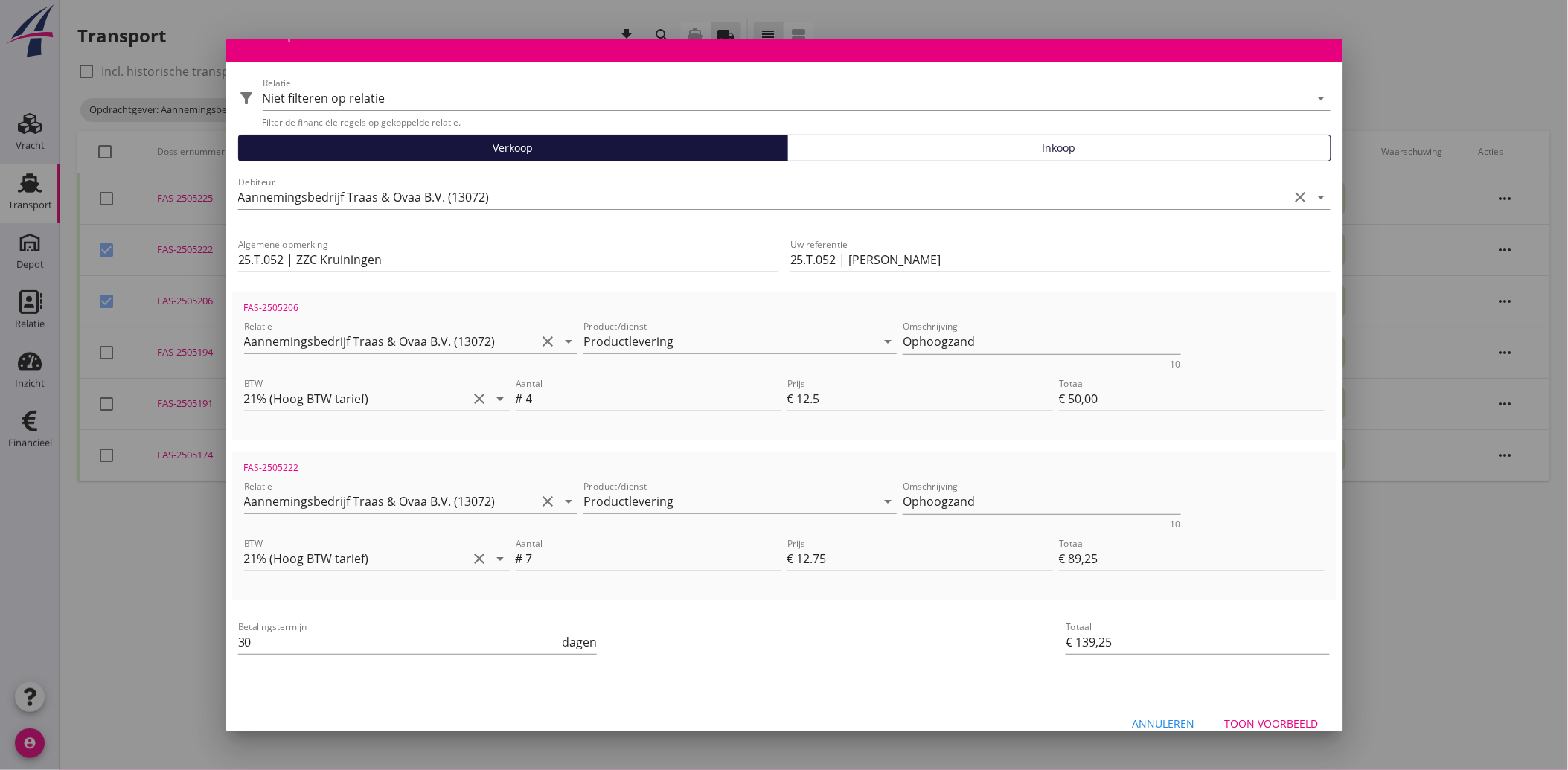
scroll to position [54, 0]
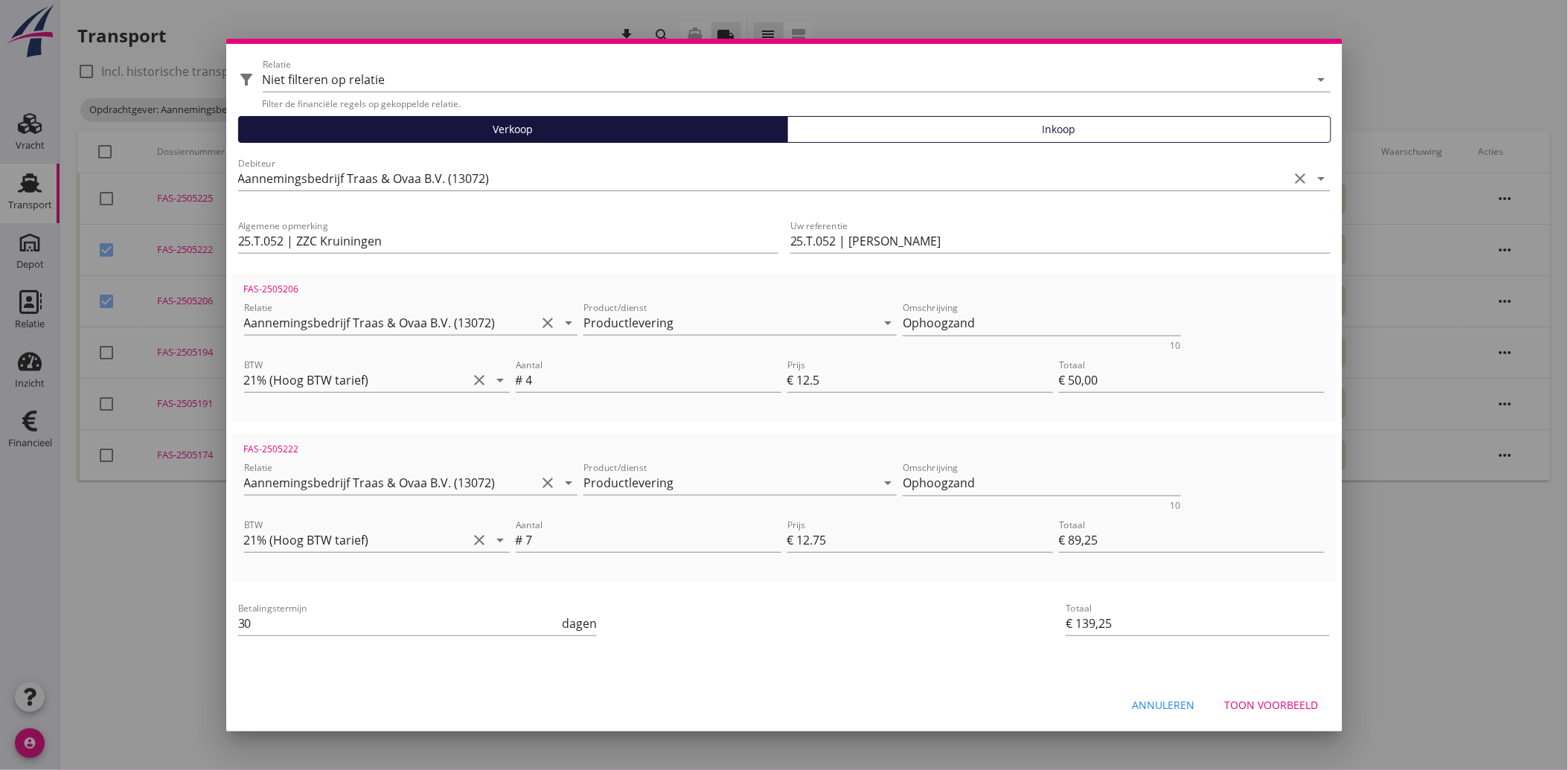
click at [1259, 700] on div "Toon voorbeeld" at bounding box center [1271, 705] width 94 height 16
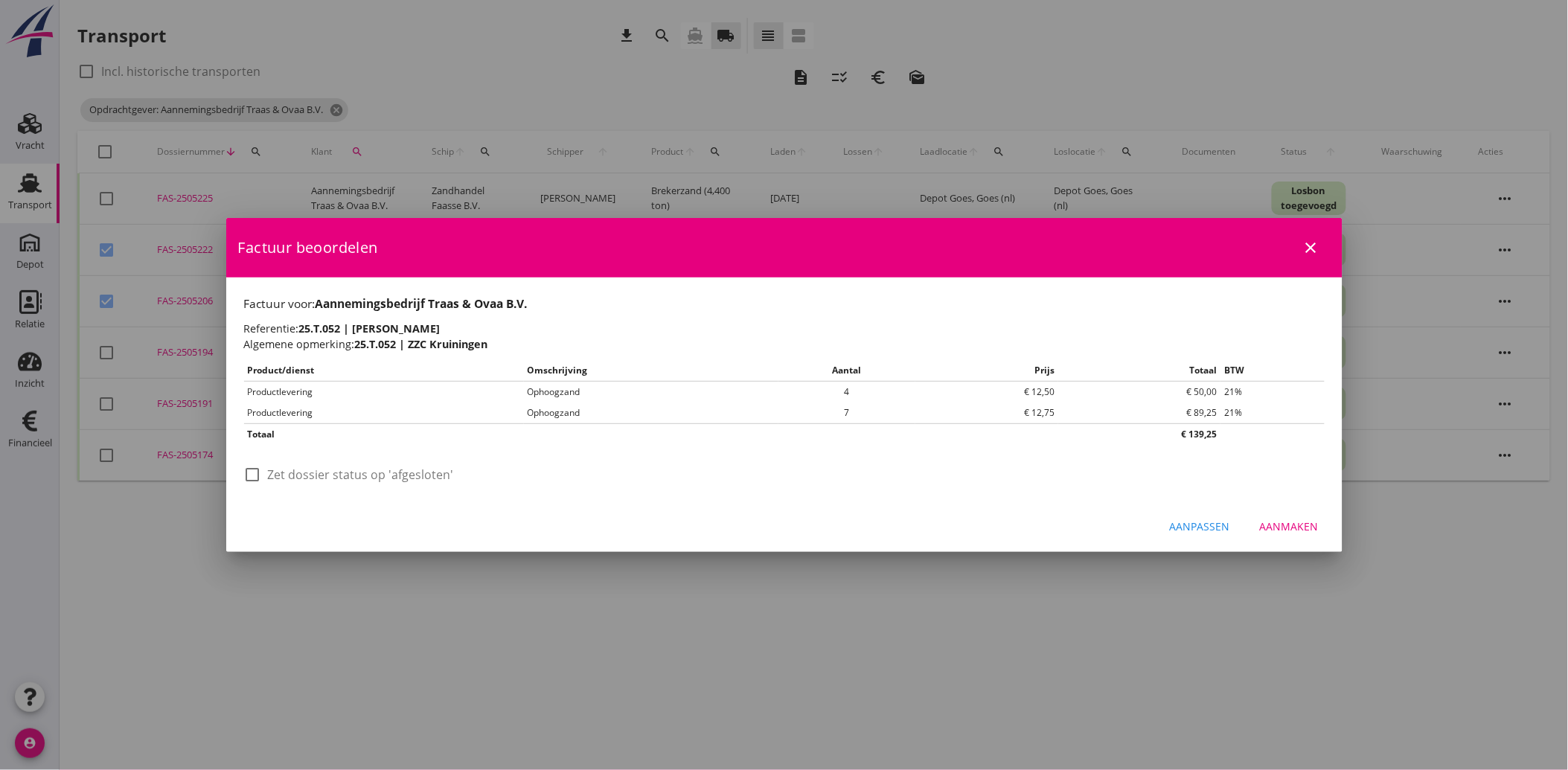
scroll to position [0, 0]
click at [277, 474] on label "Zet dossier status op 'afgesloten'" at bounding box center [361, 475] width 186 height 15
click at [1296, 515] on button "Aanmaken" at bounding box center [1289, 527] width 83 height 27
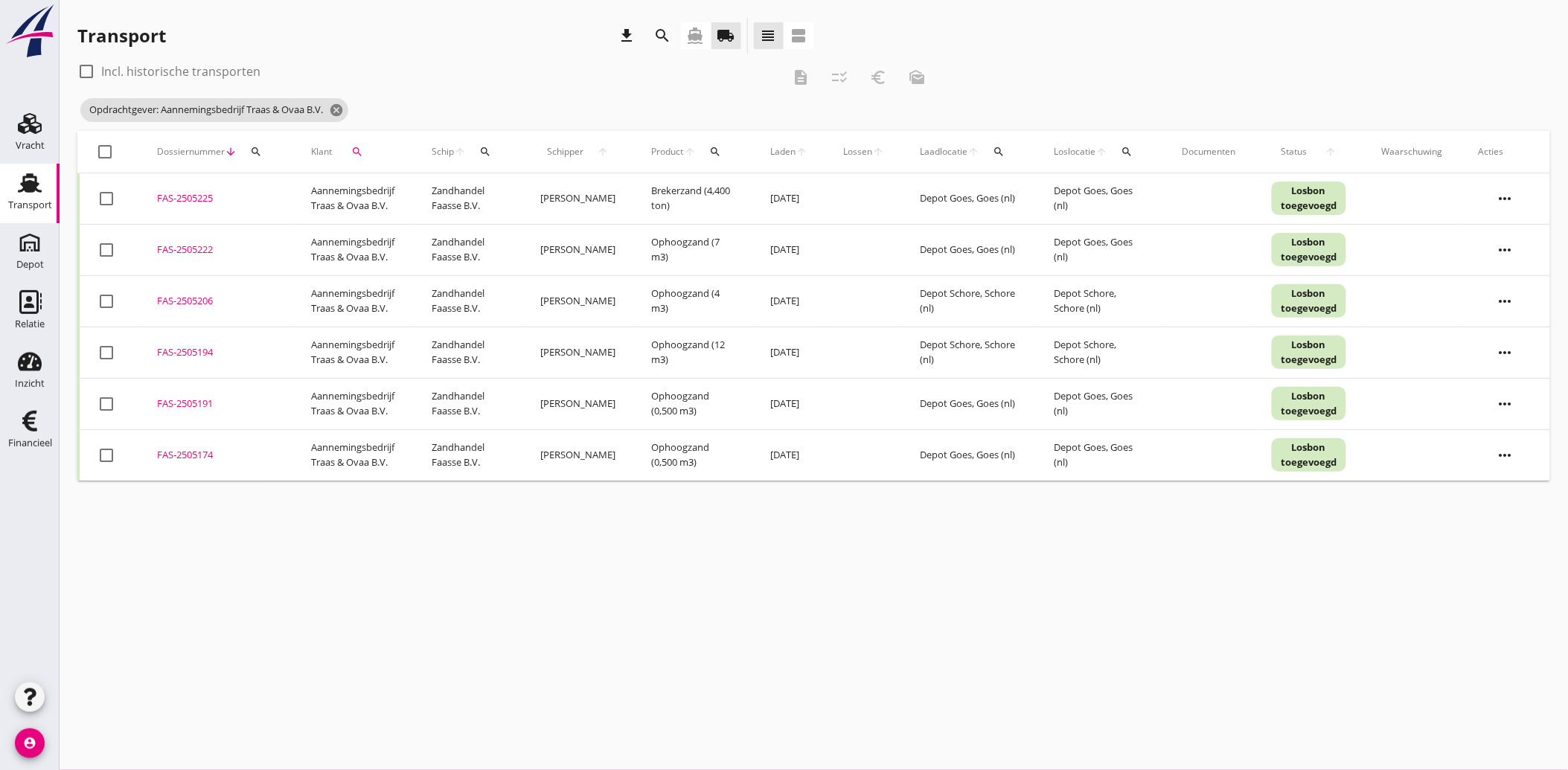
click at [352, 146] on button "search" at bounding box center [358, 151] width 39 height 27
click at [503, 196] on icon "clear" at bounding box center [510, 194] width 18 height 18
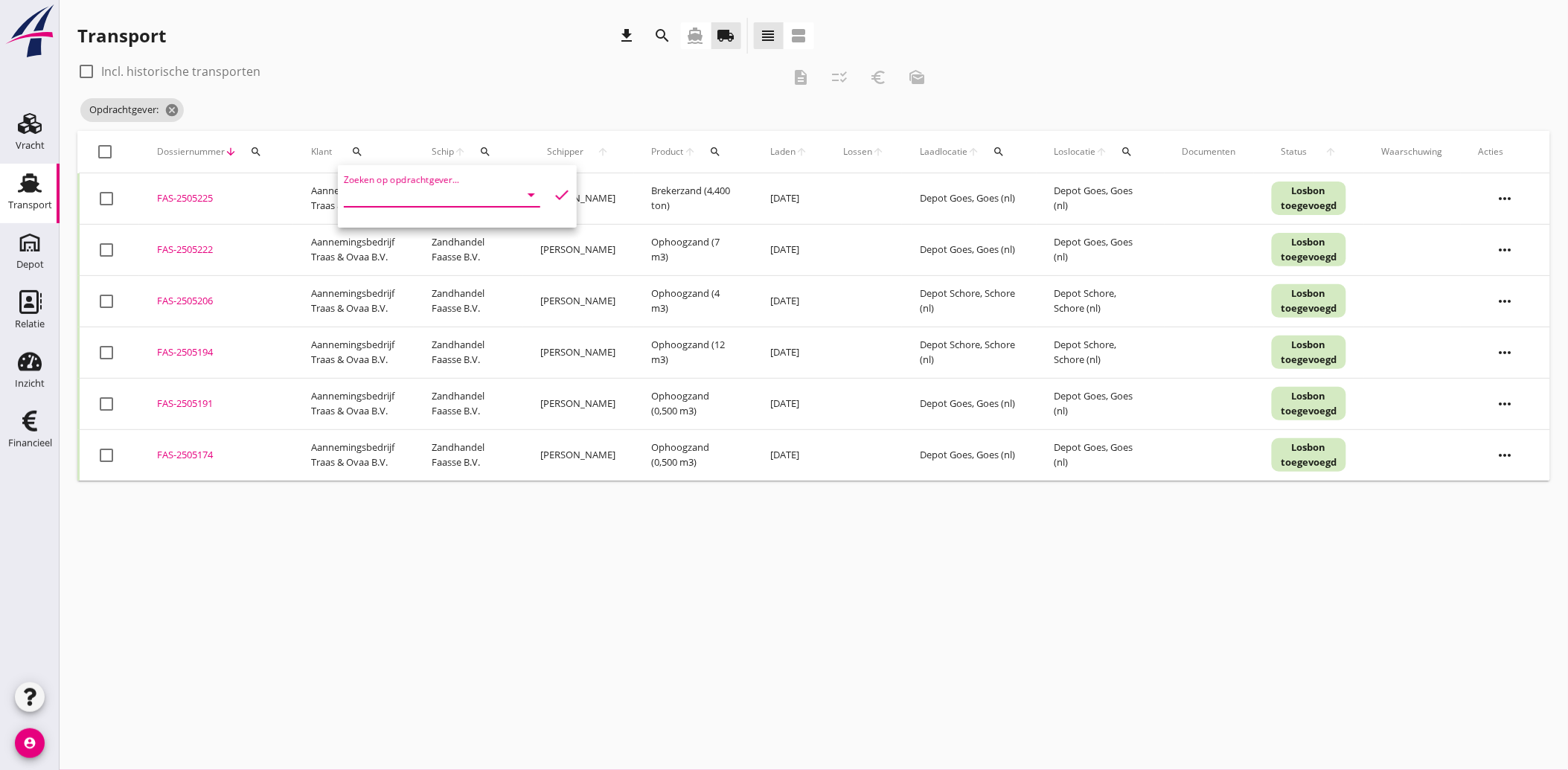
click at [487, 192] on input "Zoeken op opdrachtgever..." at bounding box center [421, 194] width 155 height 23
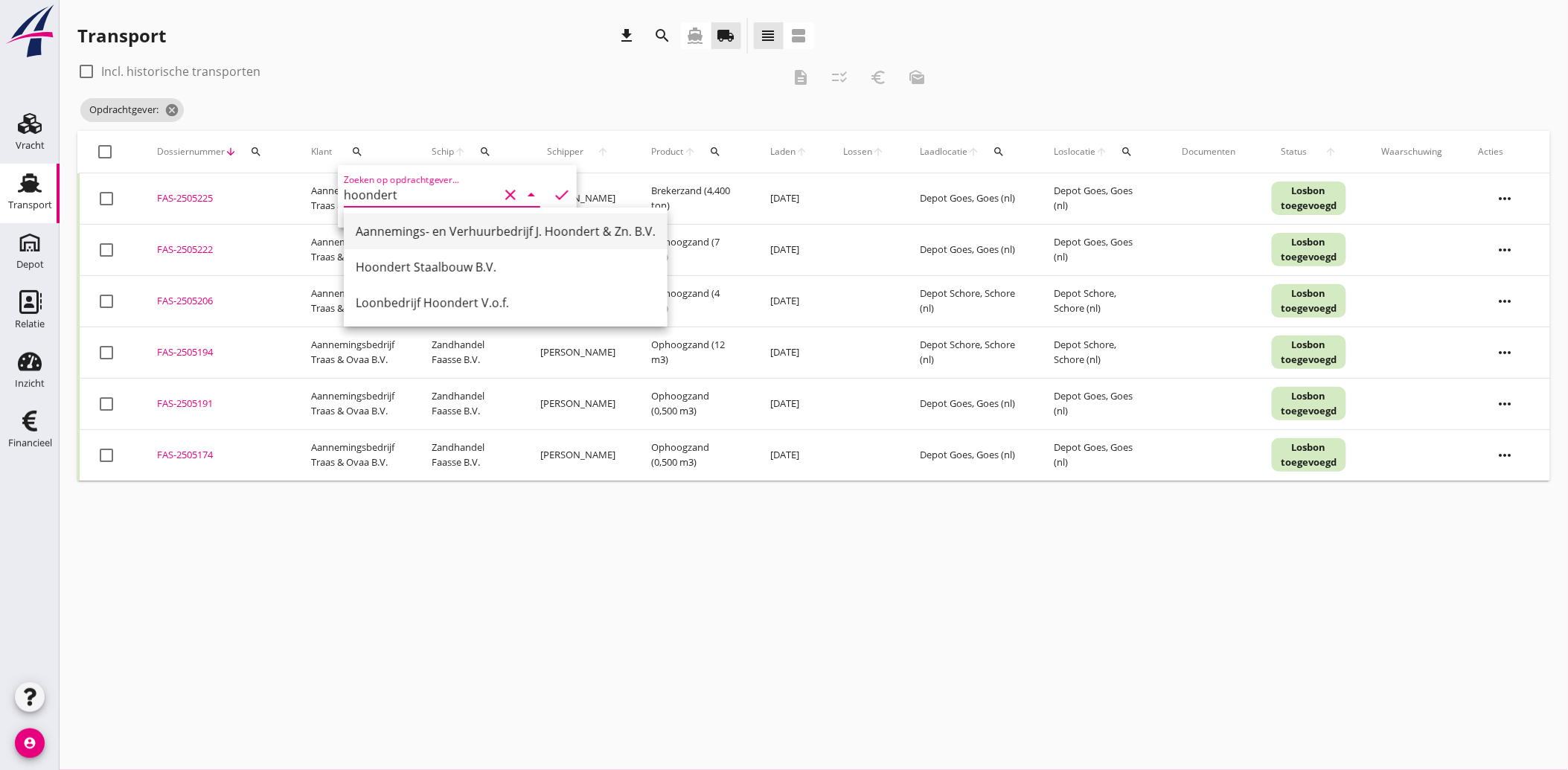
click at [511, 235] on div "Aannemings- en Verhuurbedrijf J. Hoondert & Zn. B.V." at bounding box center [505, 231] width 300 height 18
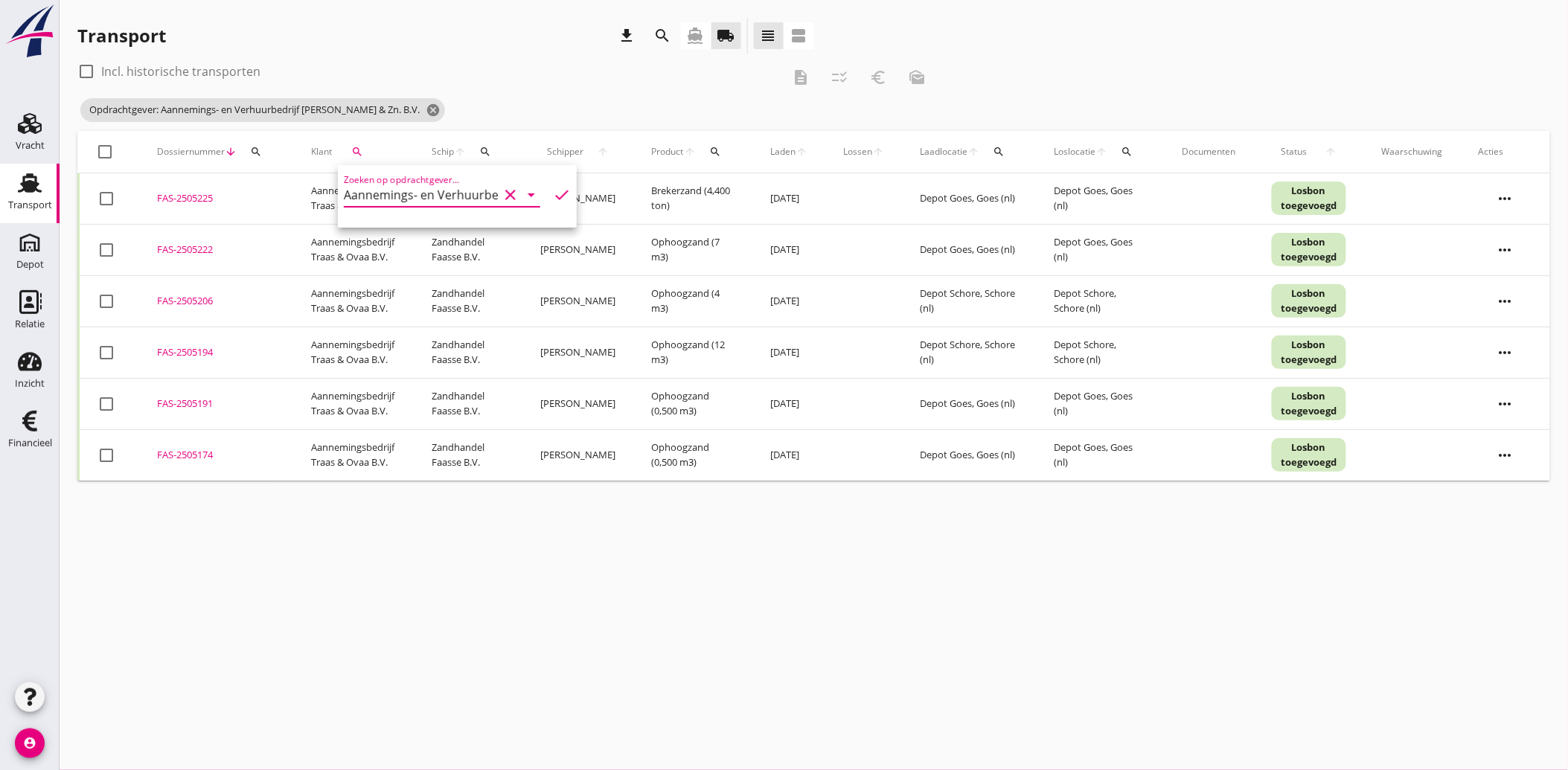
click at [553, 193] on icon "check" at bounding box center [561, 194] width 18 height 18
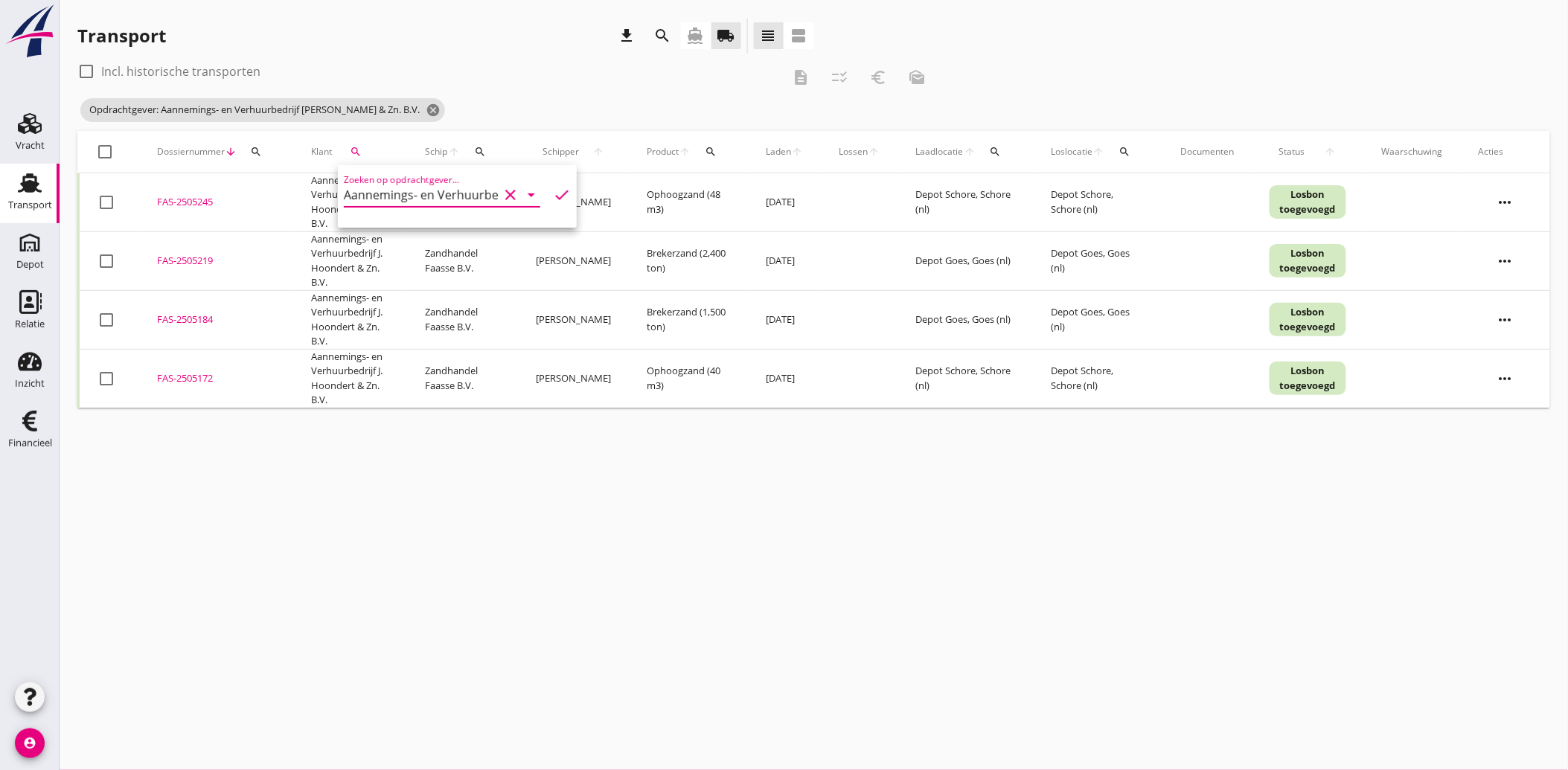
click at [113, 201] on div at bounding box center [106, 202] width 25 height 25
click at [108, 258] on div at bounding box center [106, 261] width 25 height 25
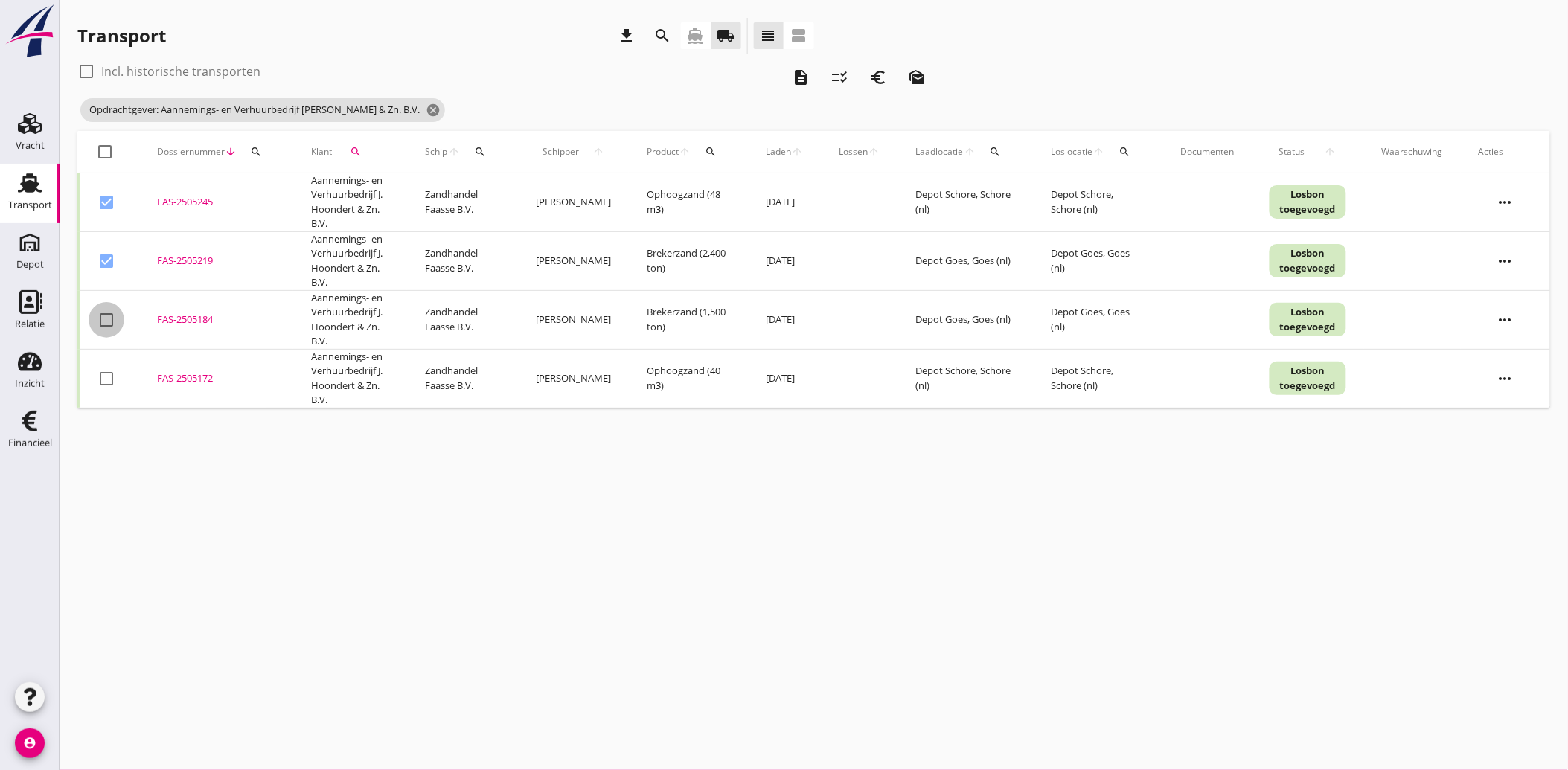
click at [106, 331] on div at bounding box center [106, 319] width 25 height 25
click at [101, 378] on div at bounding box center [106, 378] width 25 height 25
click at [798, 72] on icon "description" at bounding box center [800, 77] width 18 height 18
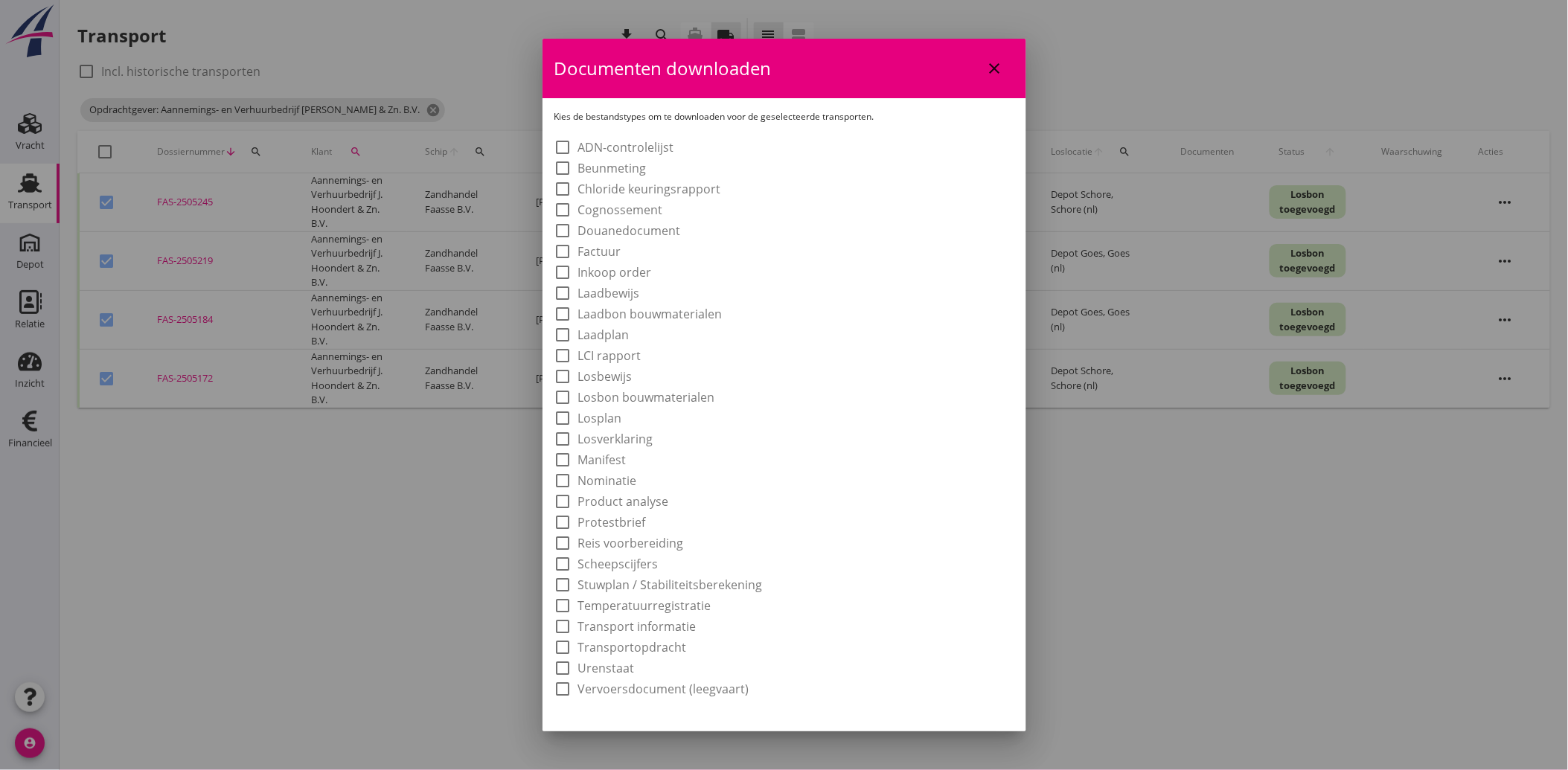
click at [633, 307] on label "Laadbon bouwmaterialen" at bounding box center [651, 314] width 145 height 15
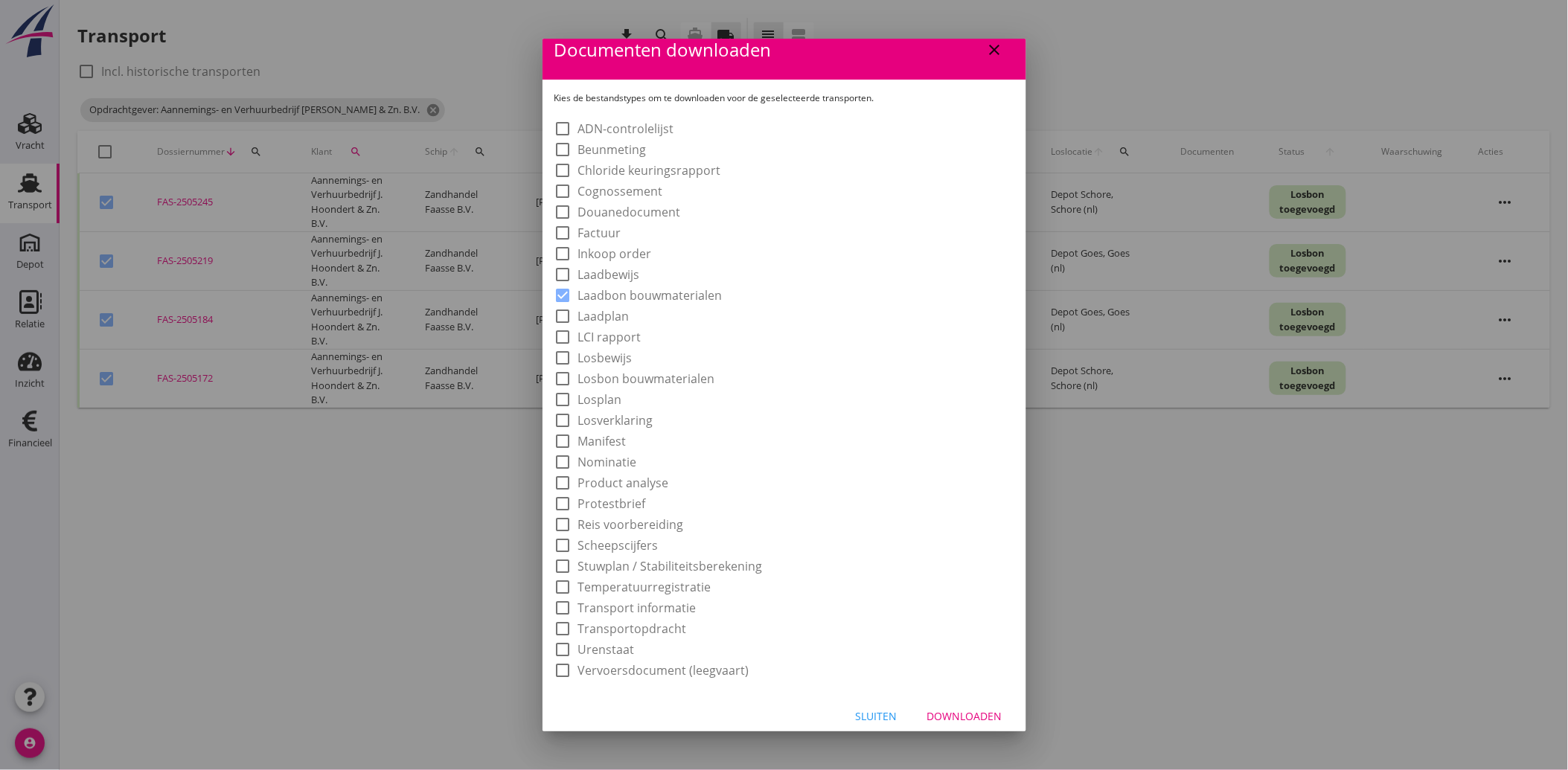
scroll to position [27, 0]
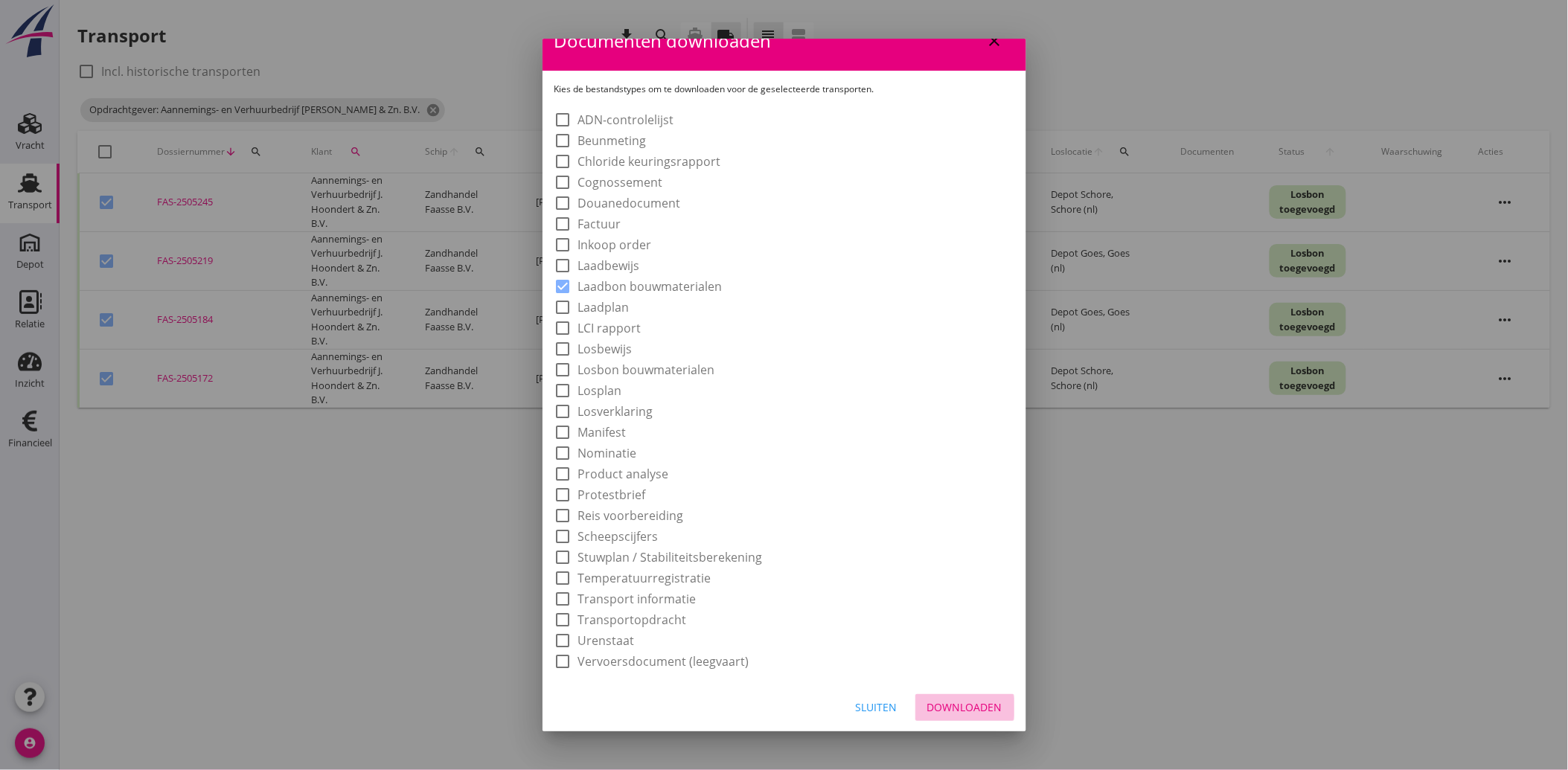
click at [975, 700] on div "Downloaden" at bounding box center [964, 707] width 75 height 16
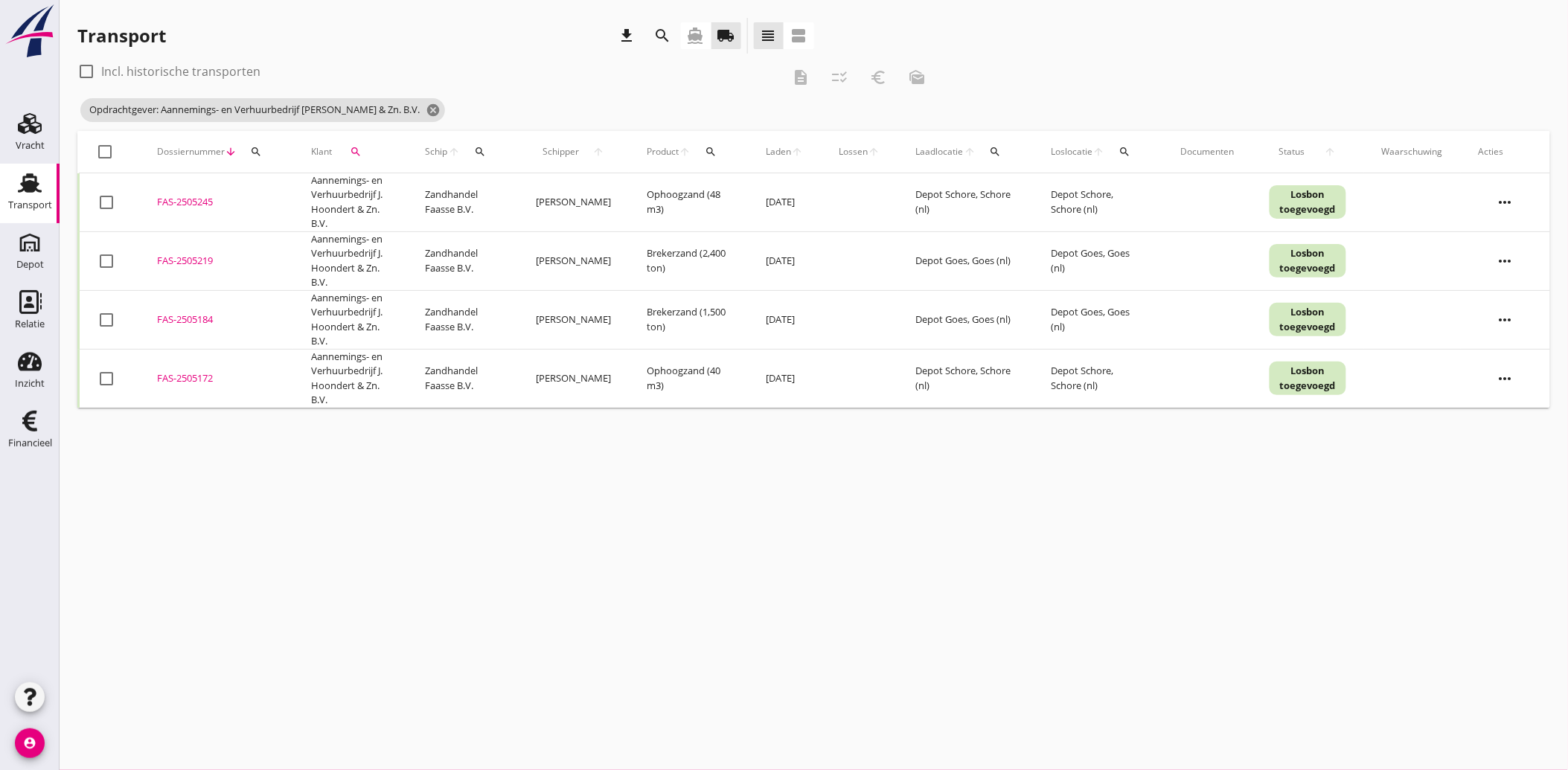
click at [101, 203] on div at bounding box center [106, 202] width 25 height 25
click at [102, 380] on div at bounding box center [106, 378] width 25 height 25
click at [880, 77] on icon "euro_symbol" at bounding box center [878, 77] width 18 height 18
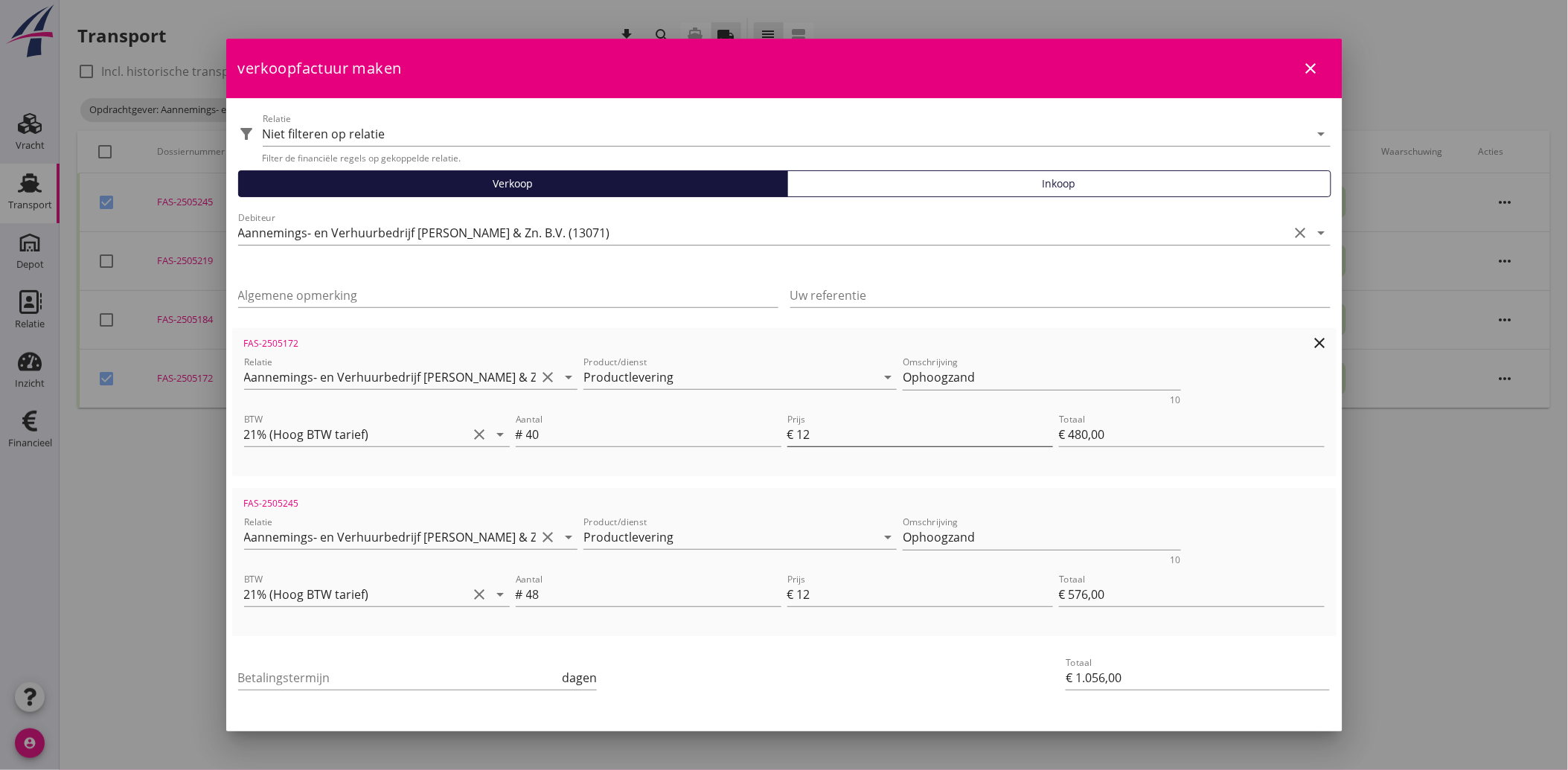
drag, startPoint x: 841, startPoint y: 432, endPoint x: 789, endPoint y: 437, distance: 52.2
click at [789, 437] on div "Prijs € 12" at bounding box center [919, 434] width 266 height 23
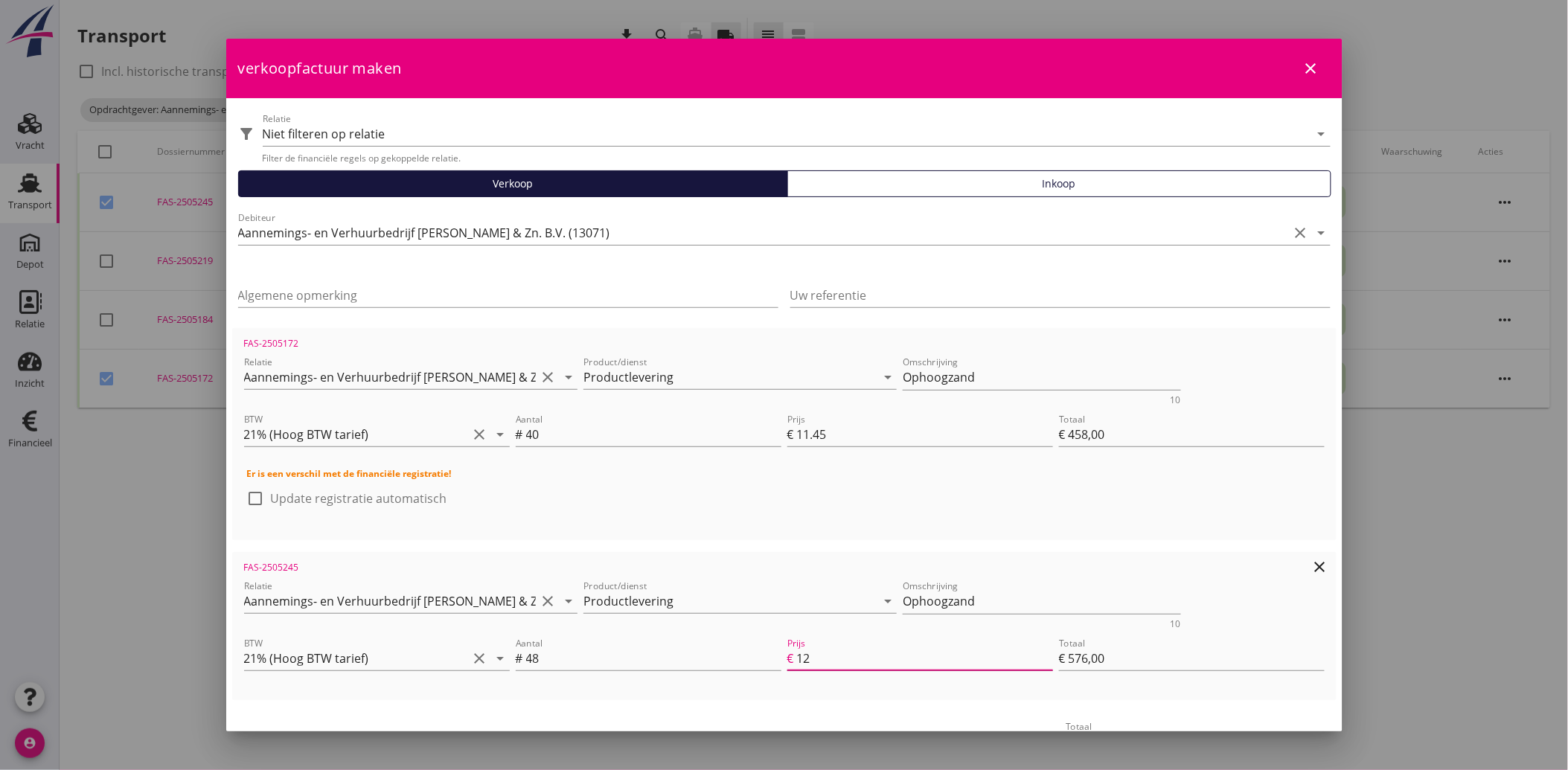
drag, startPoint x: 838, startPoint y: 664, endPoint x: 780, endPoint y: 656, distance: 58.5
click at [787, 656] on div "Prijs € 12" at bounding box center [919, 658] width 266 height 23
click at [807, 292] on input "Uw referentie" at bounding box center [1060, 295] width 540 height 23
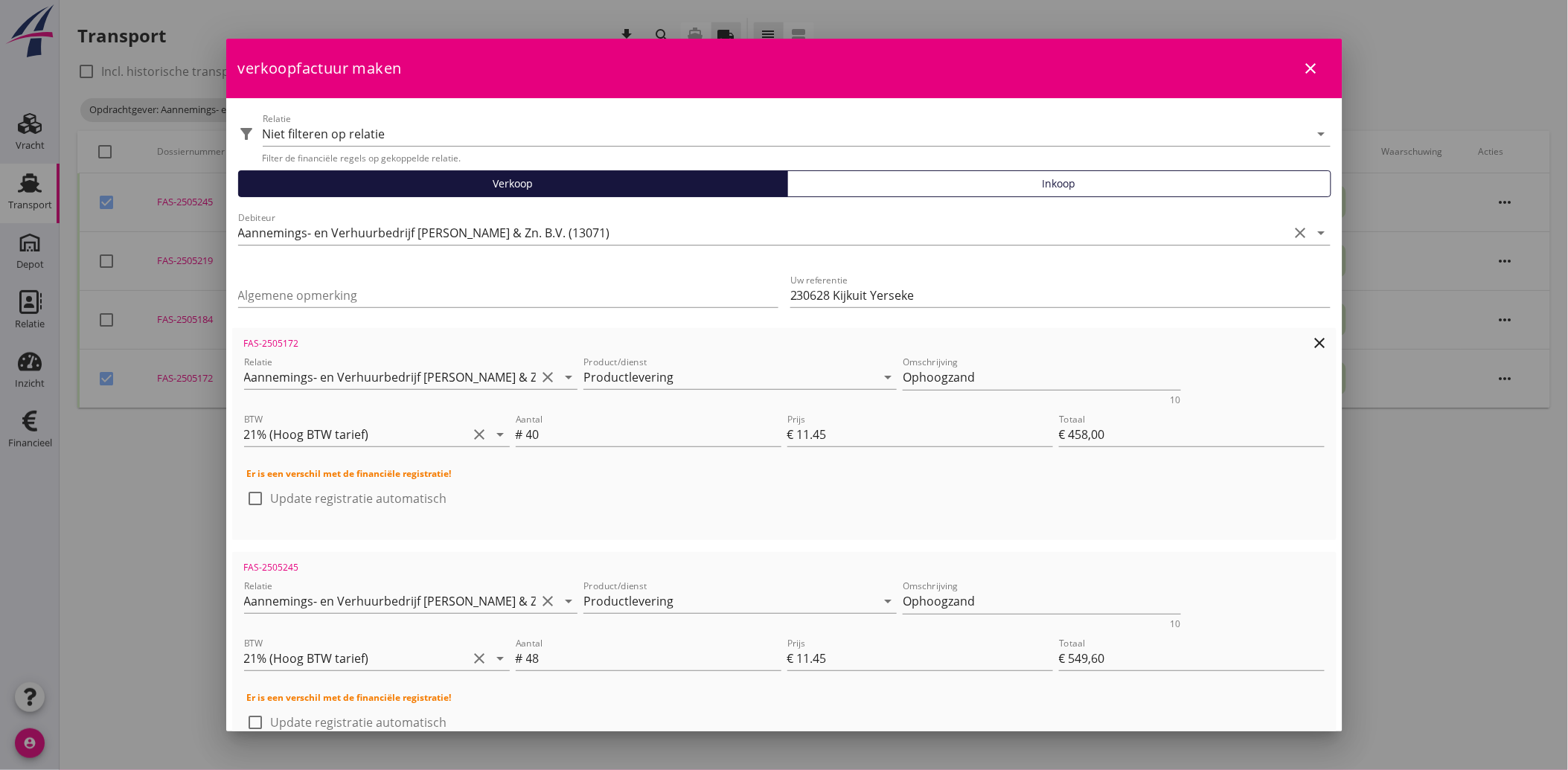
click at [1258, 489] on div "check_box_outline_blank Update registratie automatisch" at bounding box center [784, 505] width 1074 height 38
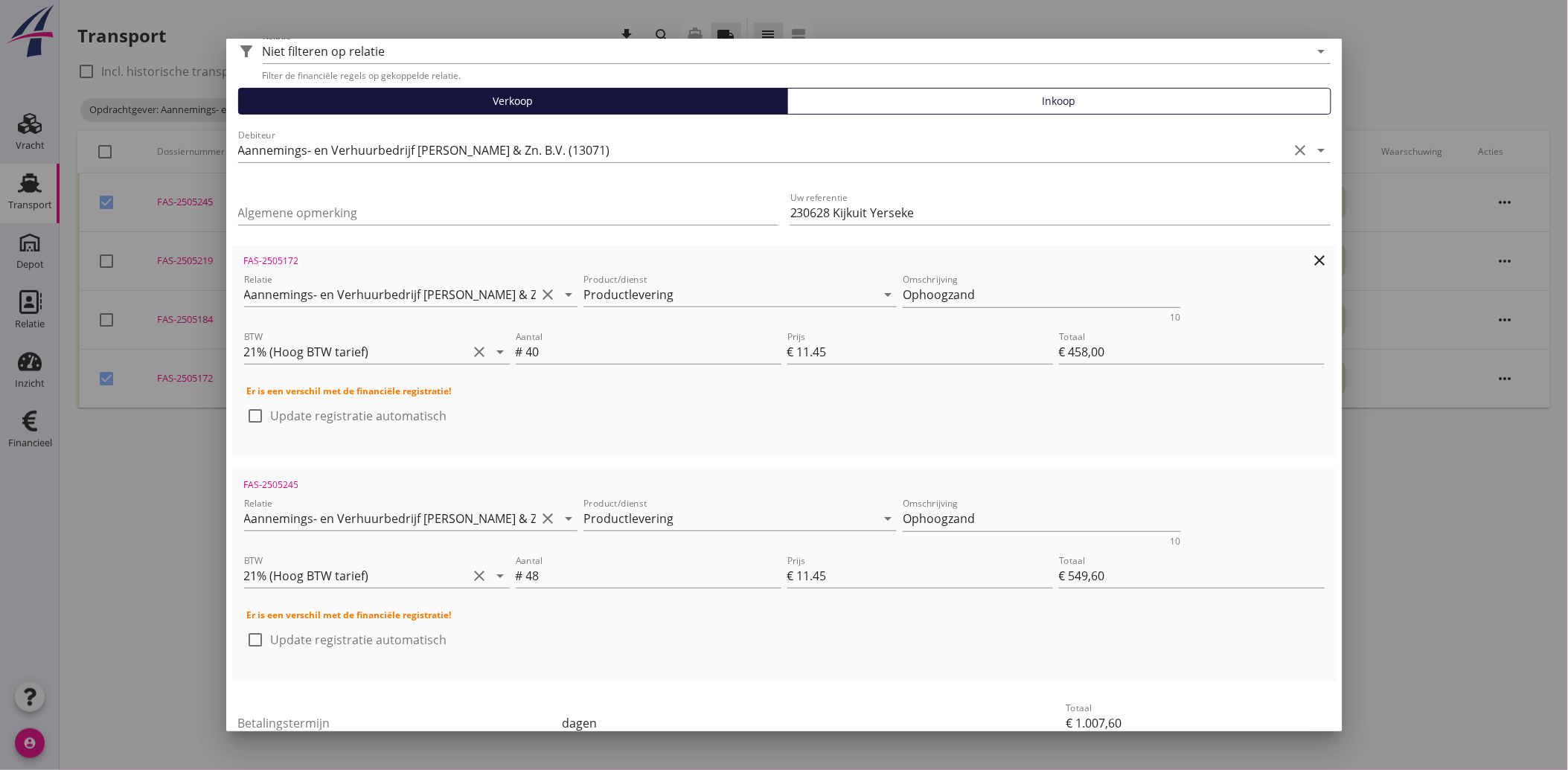
scroll to position [182, 0]
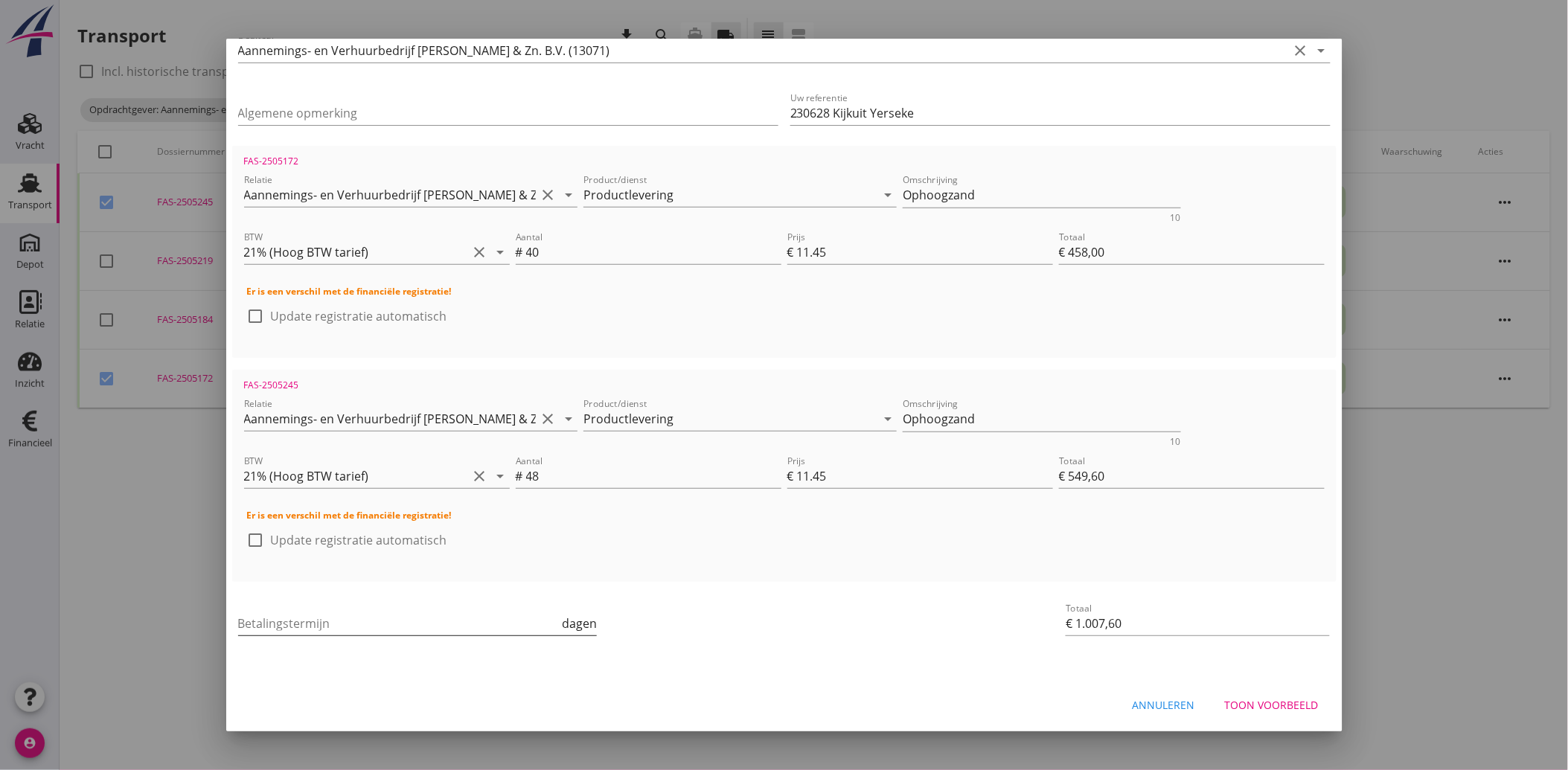
click at [358, 623] on input "Betalingstermijn" at bounding box center [399, 623] width 321 height 23
click at [1257, 701] on div "Toon voorbeeld" at bounding box center [1271, 705] width 94 height 16
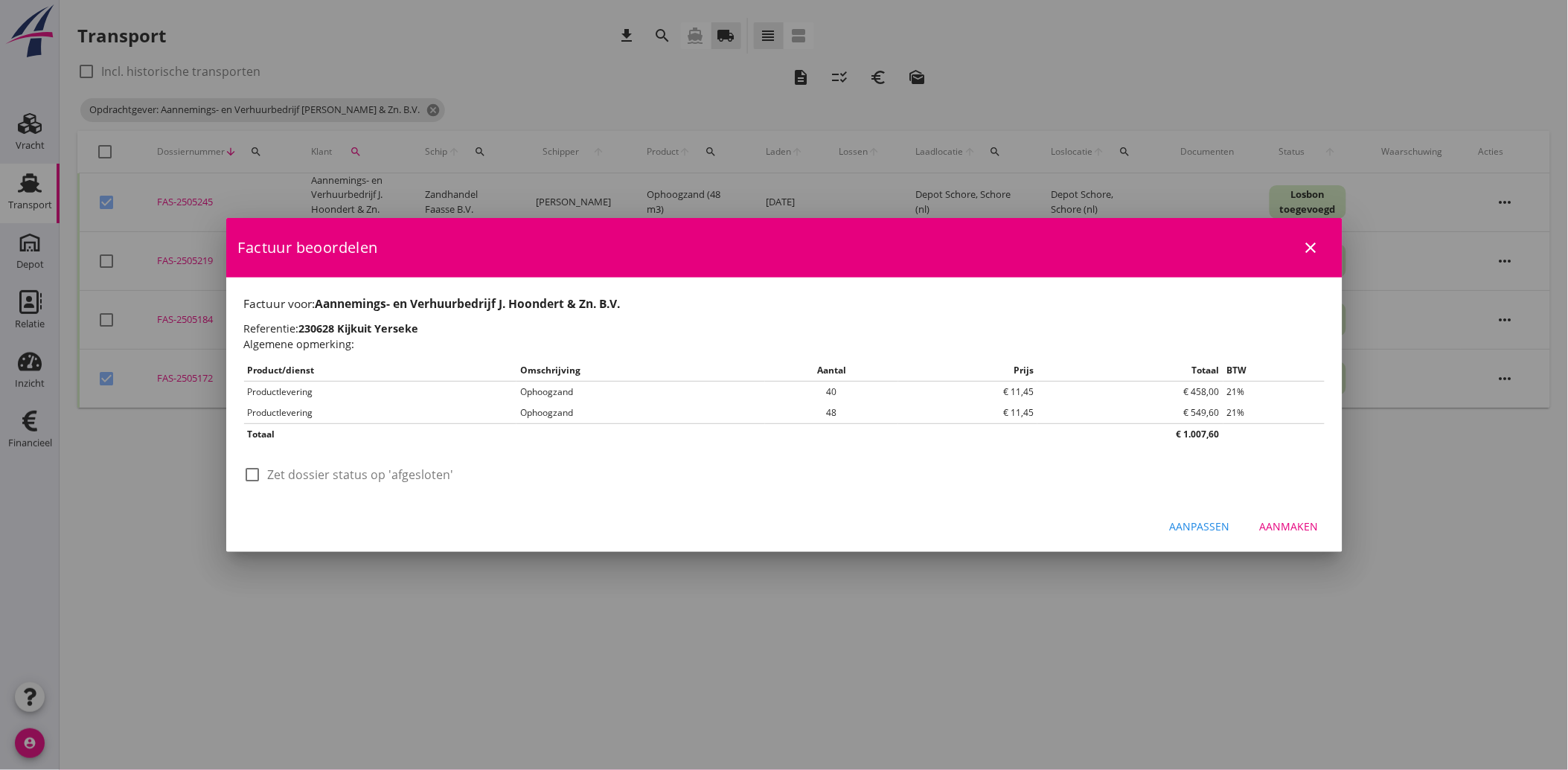
scroll to position [0, 0]
click at [303, 479] on label "Zet dossier status op 'afgesloten'" at bounding box center [361, 475] width 186 height 15
click at [1297, 529] on div "Aanmaken" at bounding box center [1289, 526] width 59 height 16
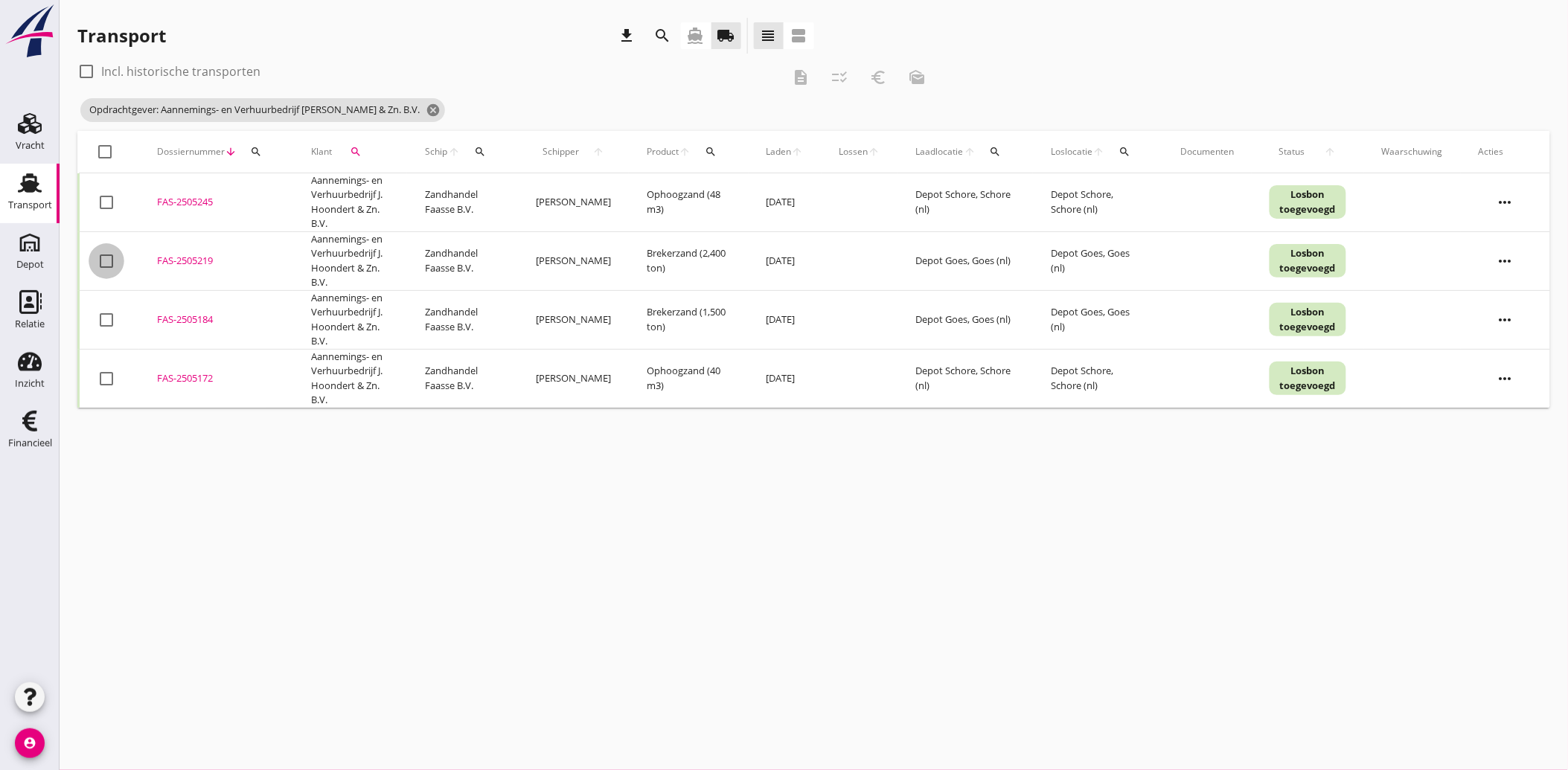
click at [109, 259] on div at bounding box center [106, 261] width 25 height 25
click at [102, 318] on div at bounding box center [106, 319] width 25 height 25
click at [879, 74] on icon "euro_symbol" at bounding box center [878, 77] width 18 height 18
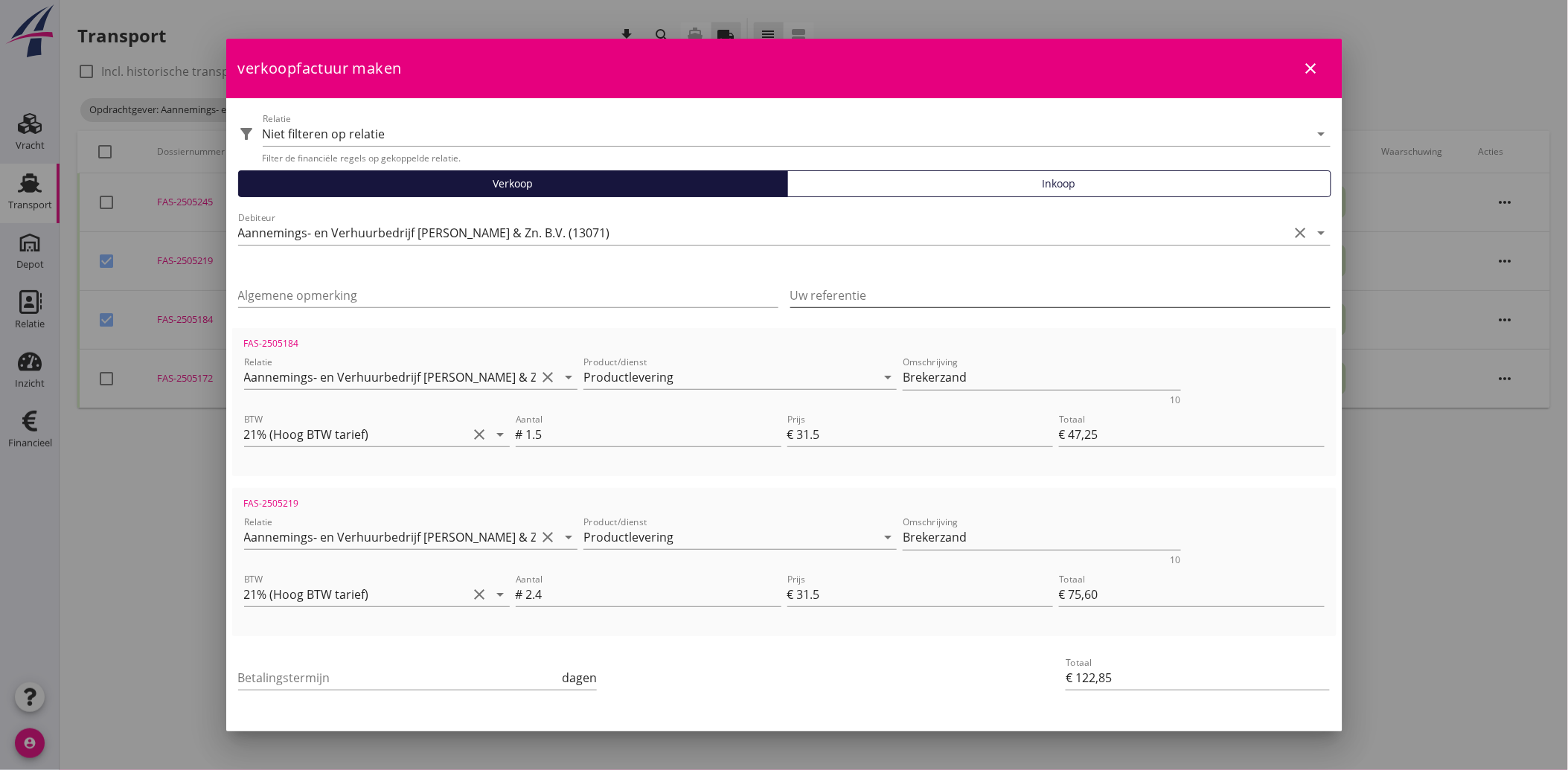
click at [876, 291] on input "Uw referentie" at bounding box center [1060, 295] width 540 height 23
click at [876, 292] on input "240155" at bounding box center [1060, 295] width 540 height 23
click at [313, 683] on input "Betalingstermijn" at bounding box center [399, 677] width 321 height 23
click at [787, 651] on div "Betalingstermijn 30 dagen" at bounding box center [599, 679] width 730 height 56
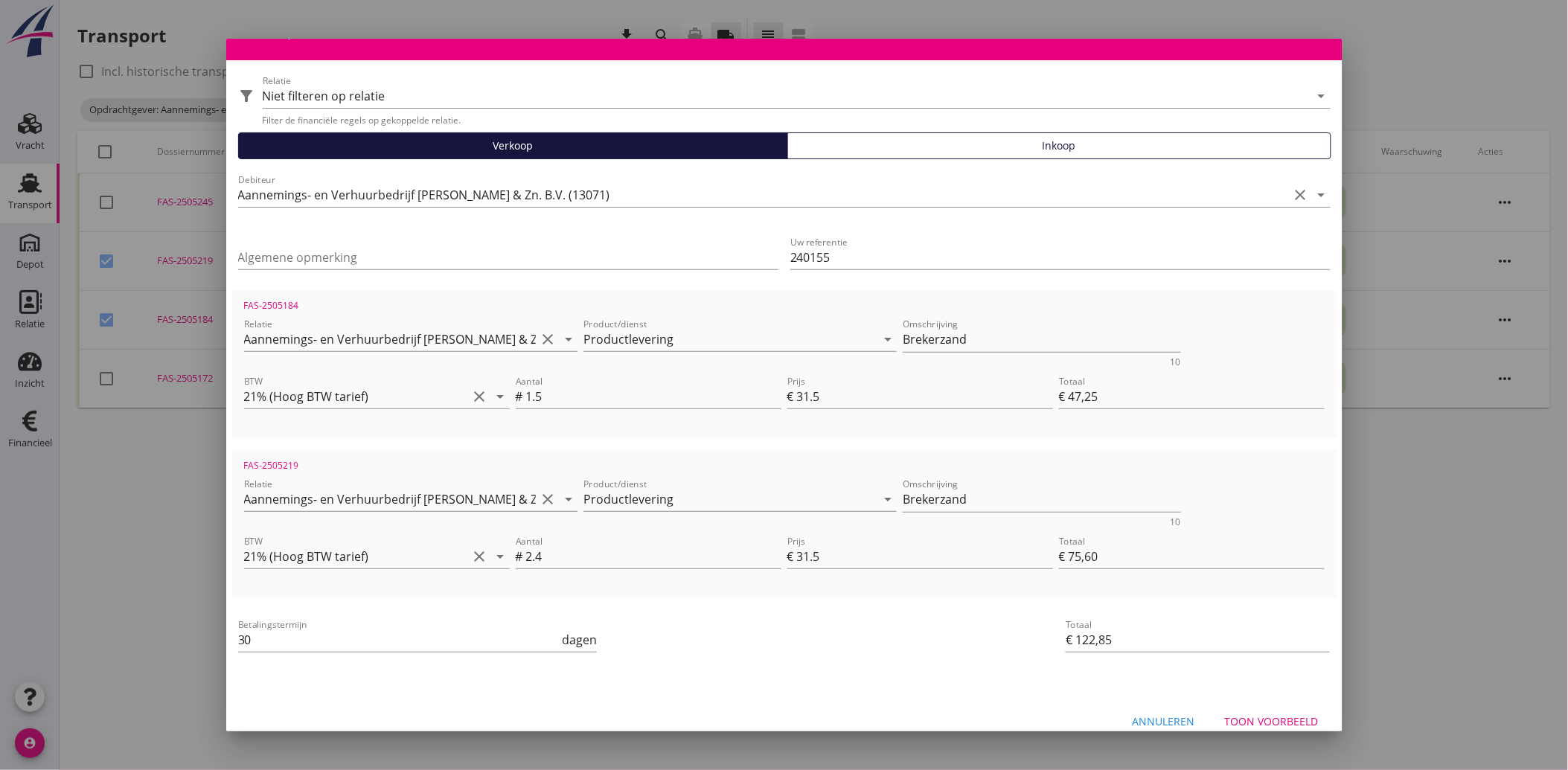
scroll to position [54, 0]
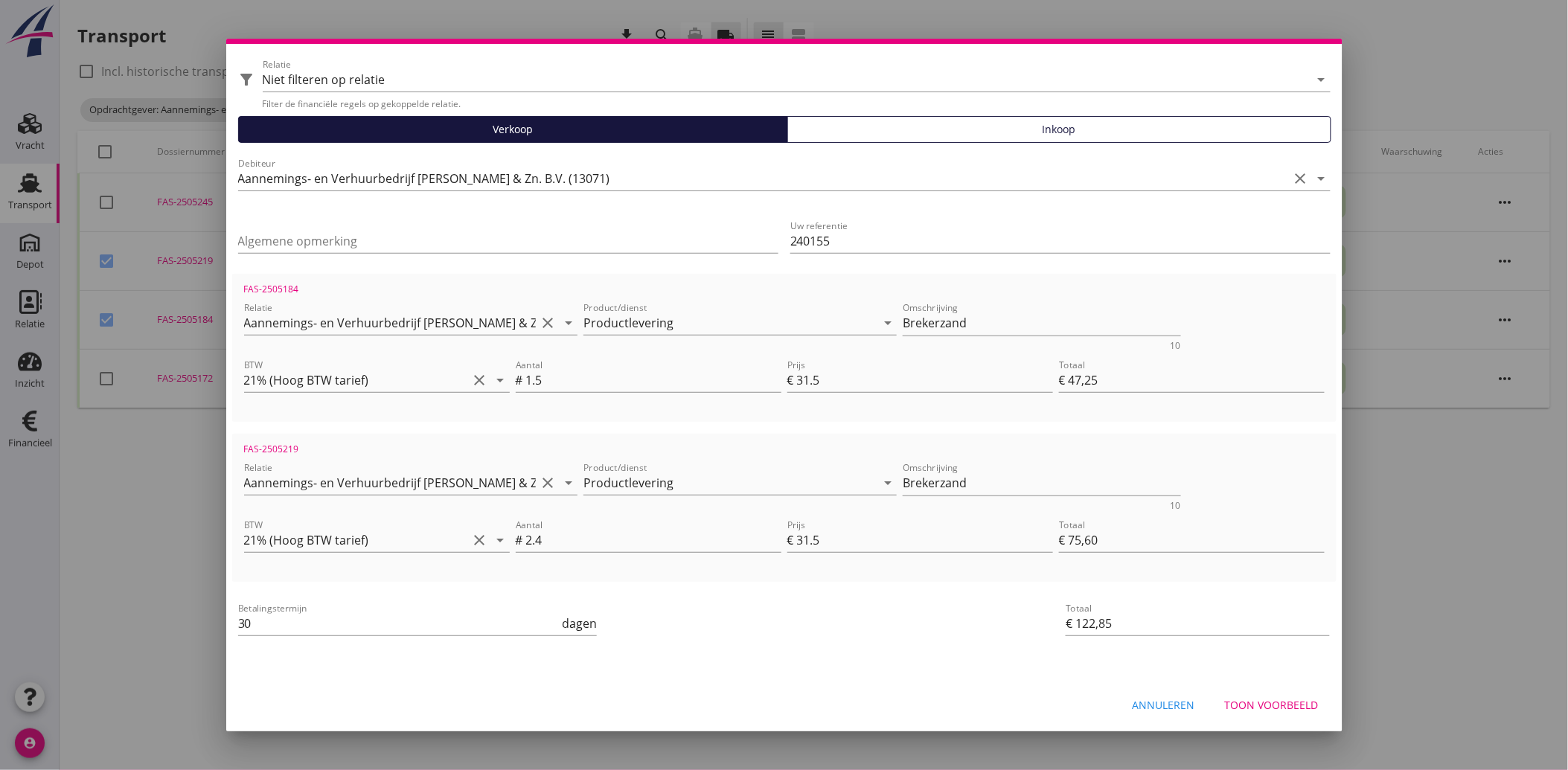
click at [1224, 698] on div "Toon voorbeeld" at bounding box center [1271, 705] width 94 height 16
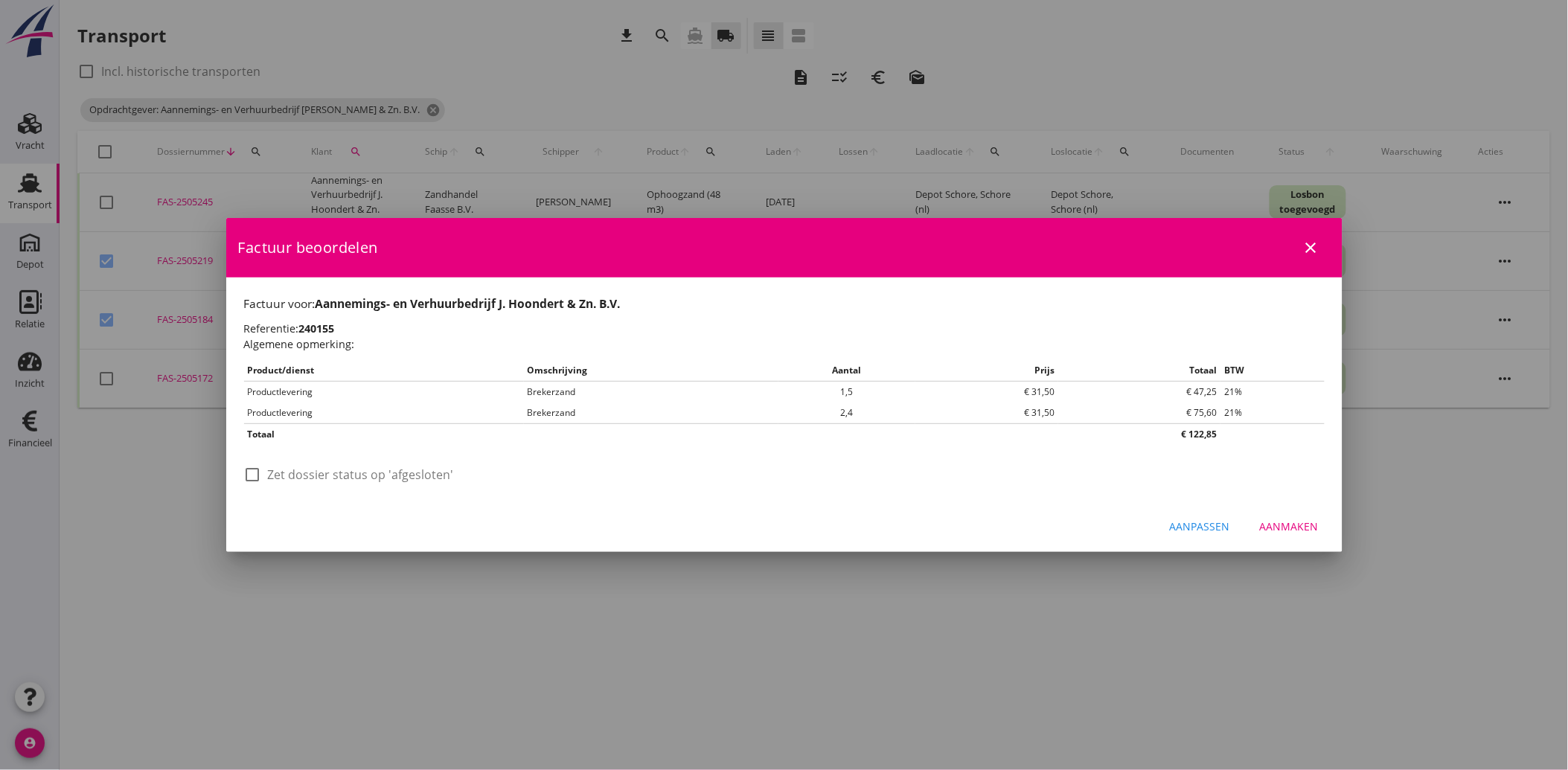
scroll to position [0, 0]
drag, startPoint x: 283, startPoint y: 467, endPoint x: 321, endPoint y: 483, distance: 41.2
click at [284, 468] on label "Zet dossier status op 'afgesloten'" at bounding box center [361, 475] width 186 height 15
click at [1293, 522] on div "Aanmaken" at bounding box center [1289, 526] width 59 height 16
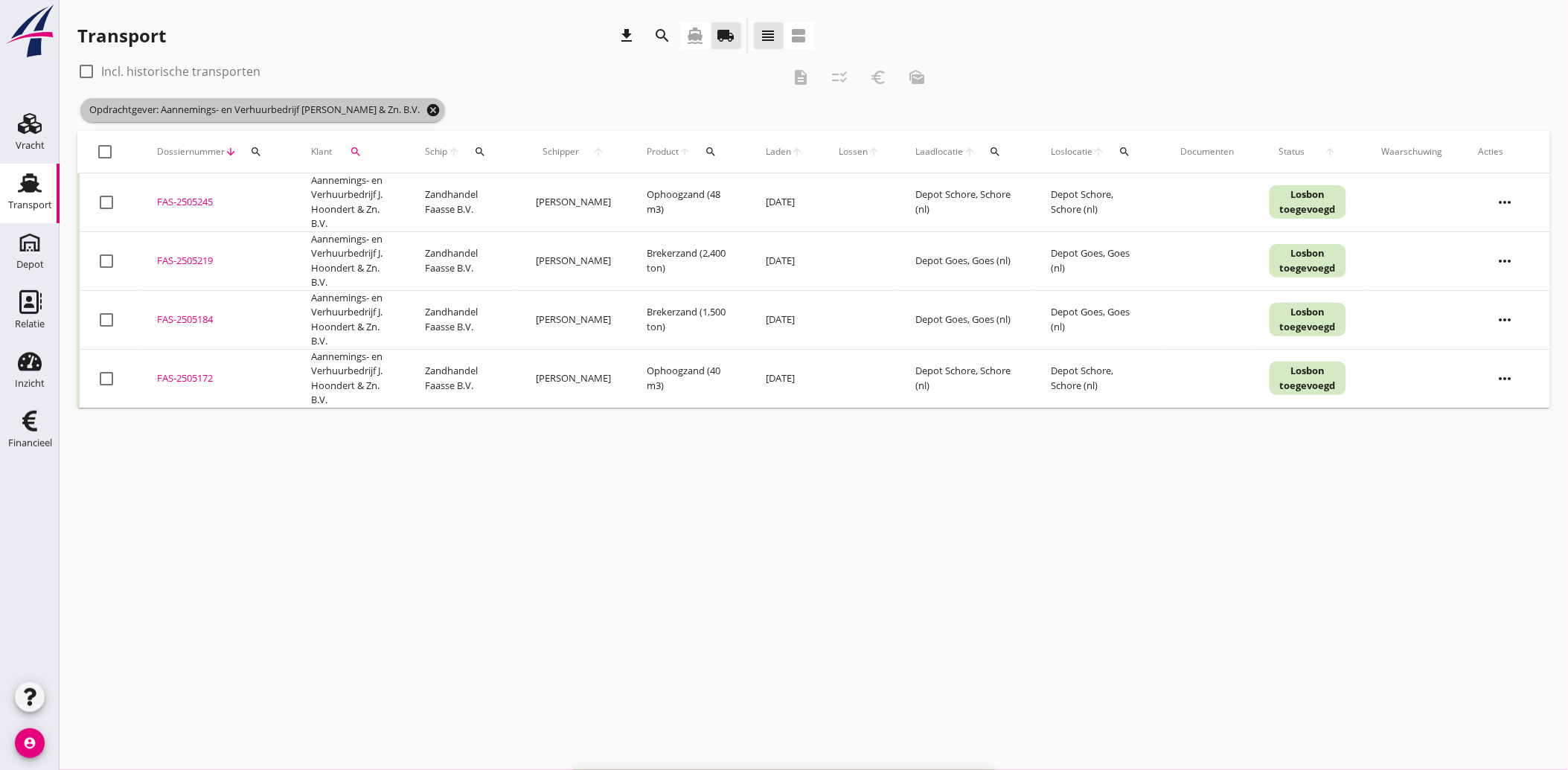
click at [425, 113] on icon "cancel" at bounding box center [433, 110] width 15 height 15
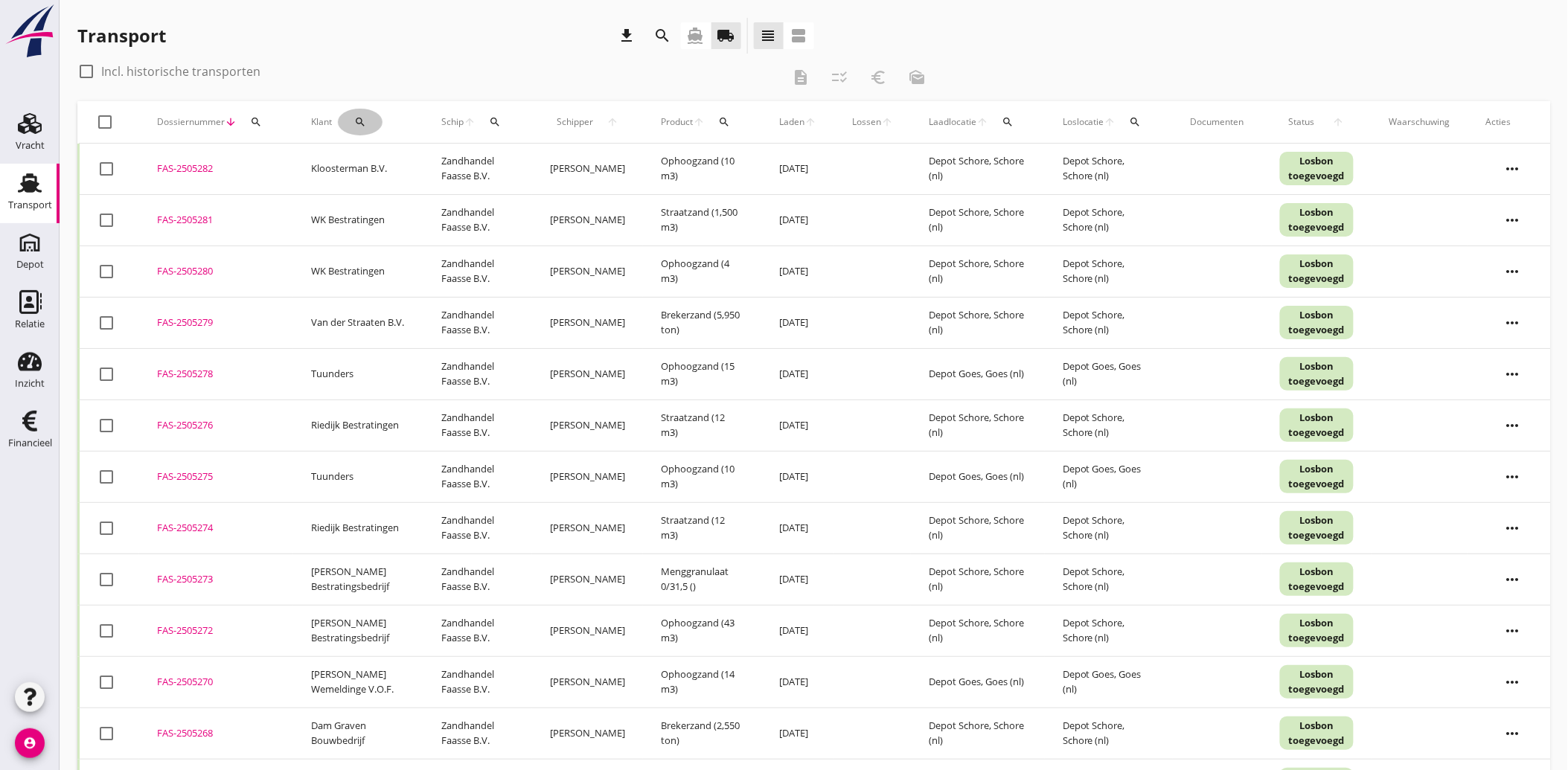
click at [356, 123] on icon "search" at bounding box center [360, 122] width 12 height 12
click at [400, 172] on input "Zoeken op opdrachtgever..." at bounding box center [421, 164] width 155 height 23
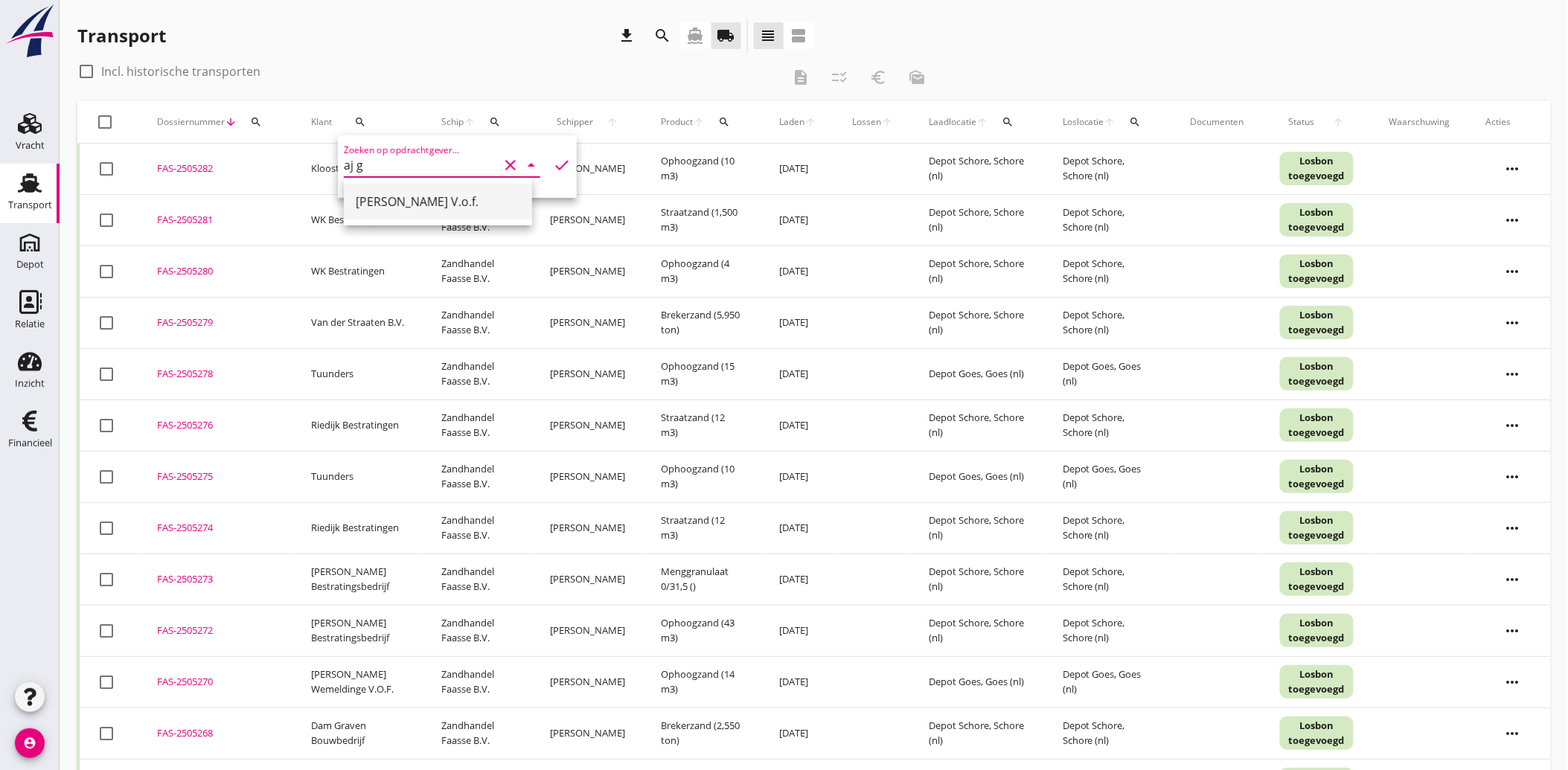
click at [403, 192] on div "[PERSON_NAME] V.o.f." at bounding box center [438, 201] width 164 height 18
click at [553, 168] on icon "check" at bounding box center [561, 164] width 18 height 18
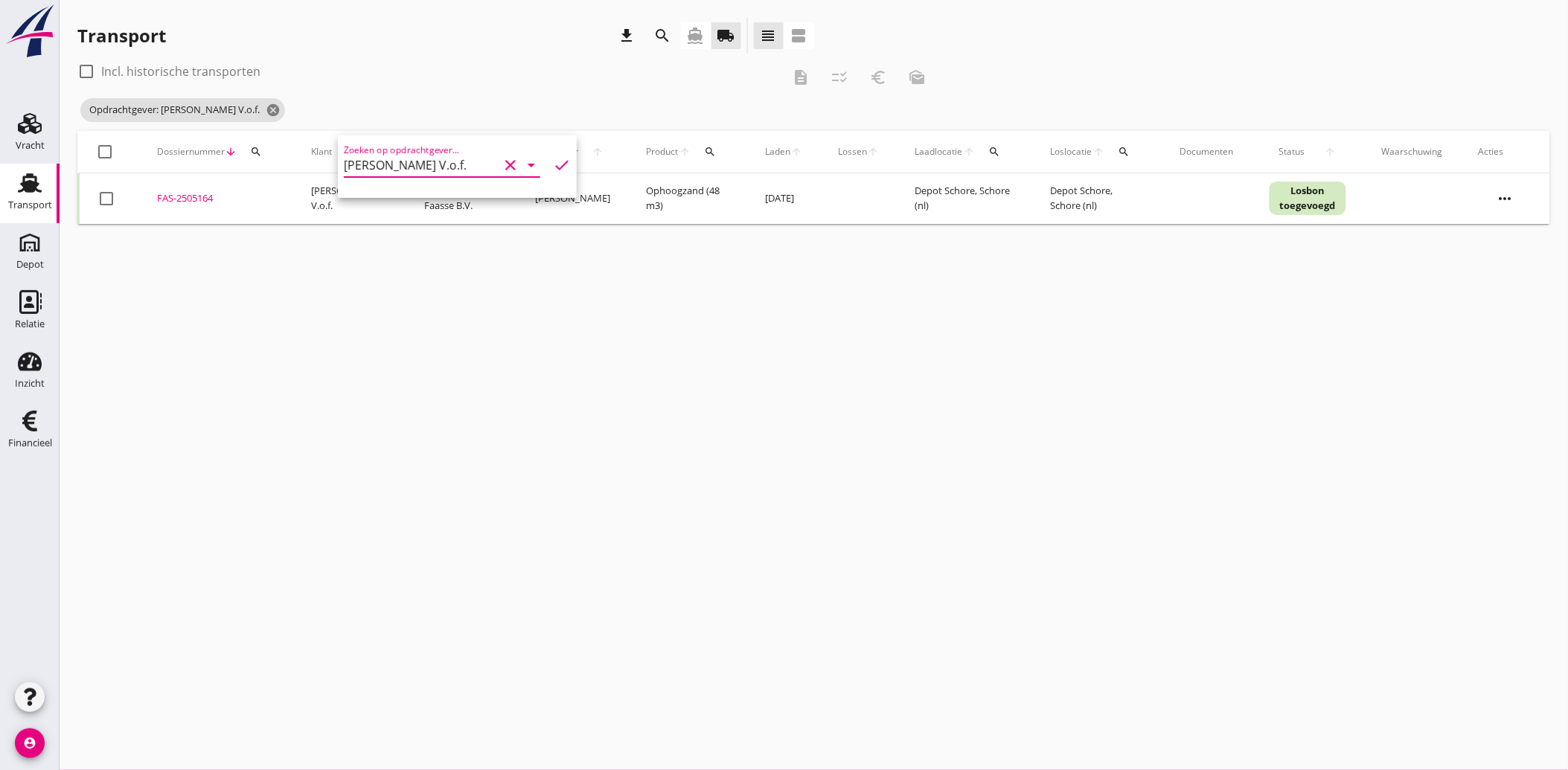
click at [109, 191] on div at bounding box center [106, 198] width 25 height 25
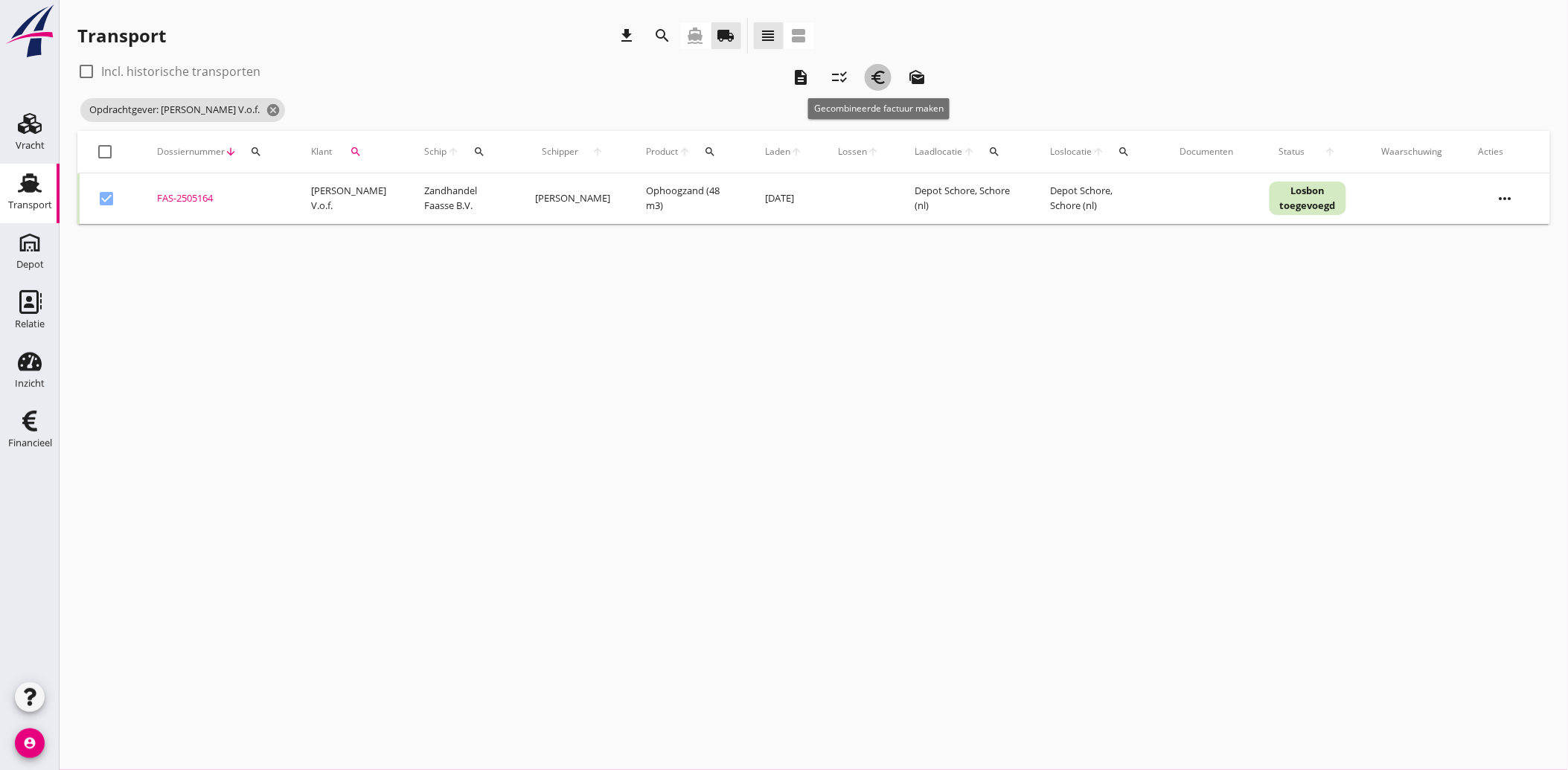
click at [877, 72] on icon "euro_symbol" at bounding box center [878, 77] width 18 height 18
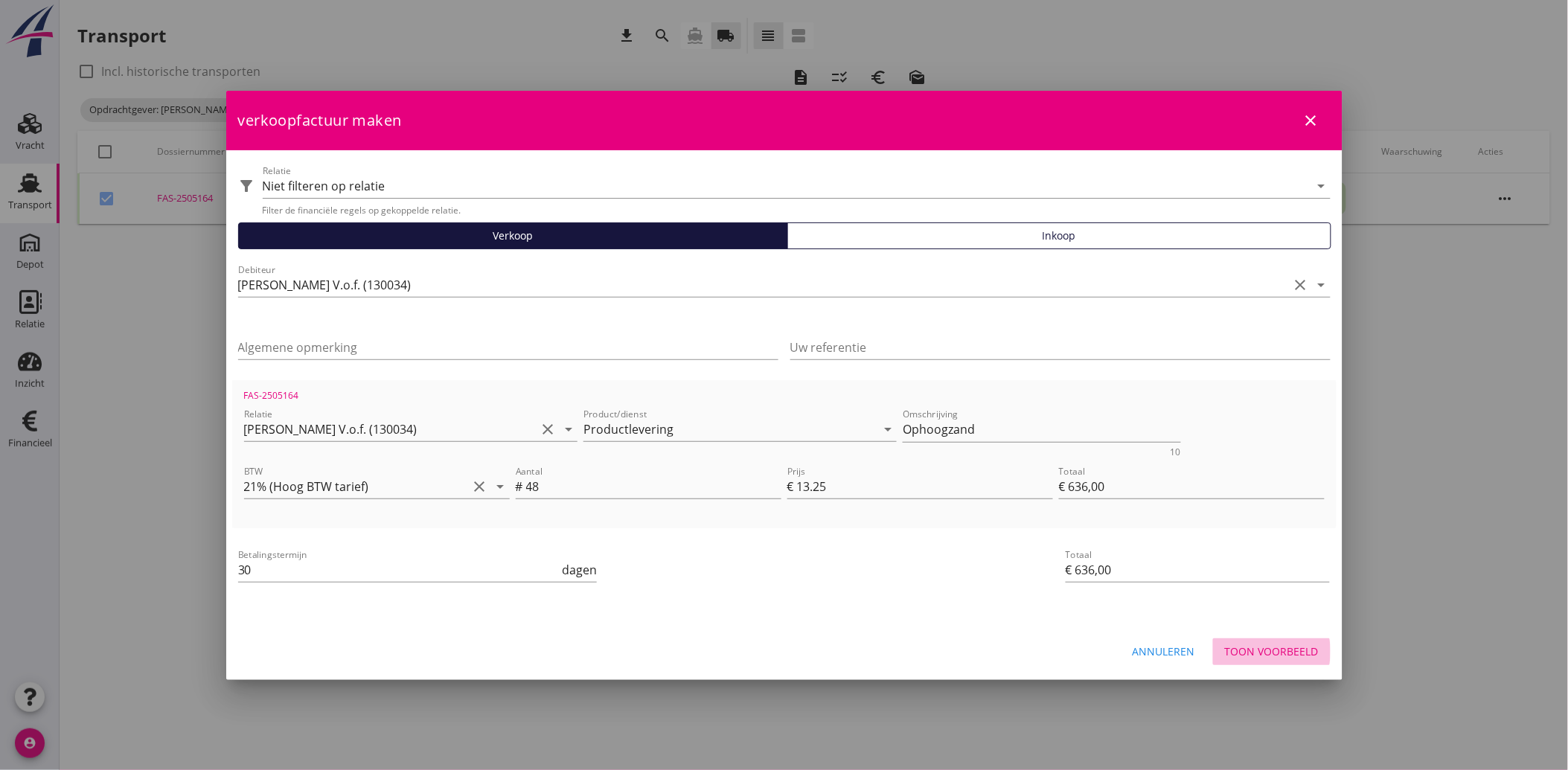
click at [1281, 649] on div "Toon voorbeeld" at bounding box center [1271, 651] width 94 height 16
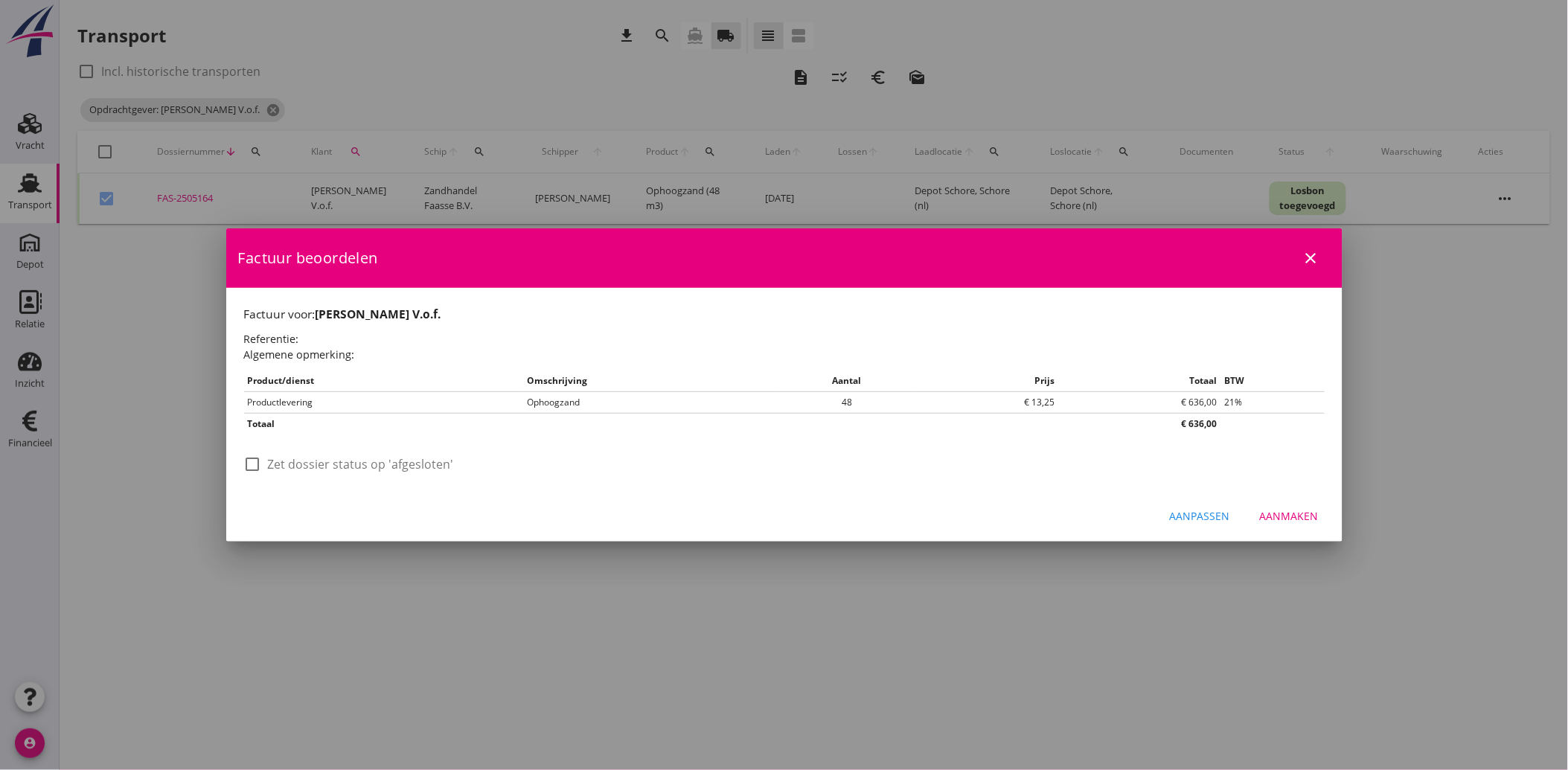
drag, startPoint x: 264, startPoint y: 459, endPoint x: 361, endPoint y: 479, distance: 99.0
click at [264, 461] on div at bounding box center [253, 464] width 25 height 25
click at [1295, 507] on button "Aanmaken" at bounding box center [1289, 516] width 83 height 27
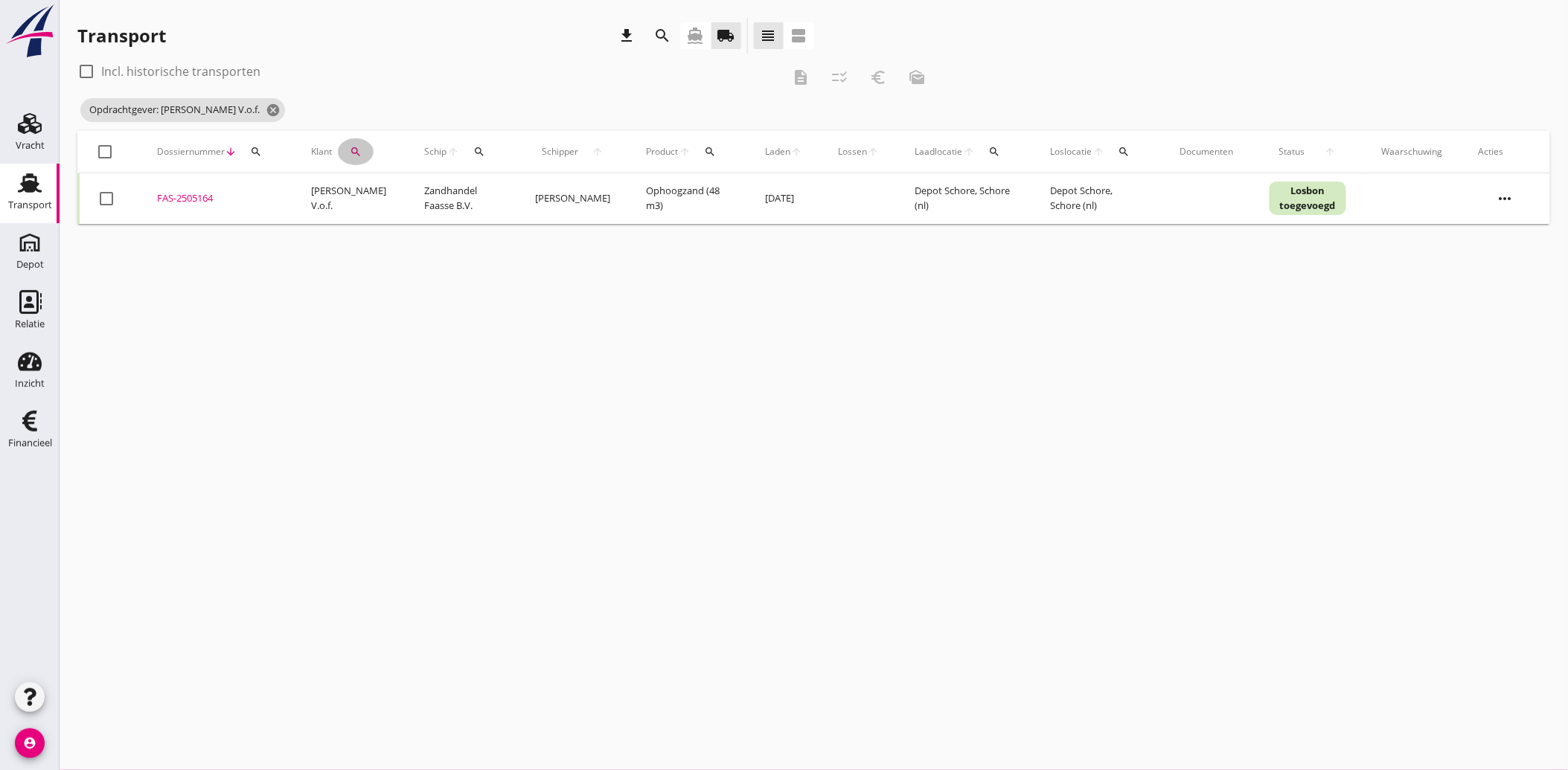
drag, startPoint x: 343, startPoint y: 150, endPoint x: 358, endPoint y: 159, distance: 17.5
click at [343, 150] on div "search" at bounding box center [356, 151] width 36 height 12
click at [502, 192] on icon "clear" at bounding box center [510, 194] width 18 height 18
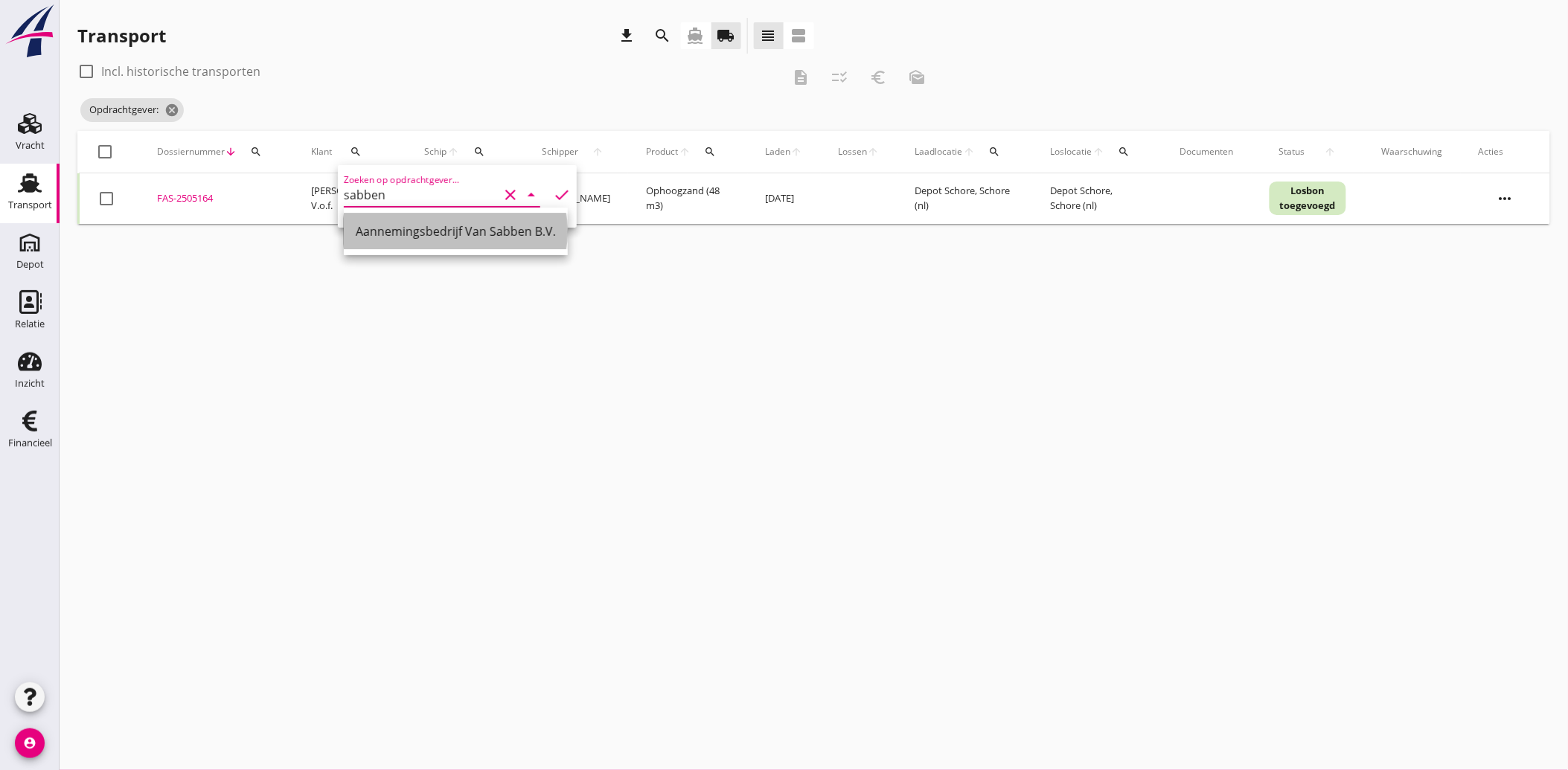
click at [438, 224] on div "Aannemingsbedrijf Van Sabben B.V." at bounding box center [455, 231] width 200 height 18
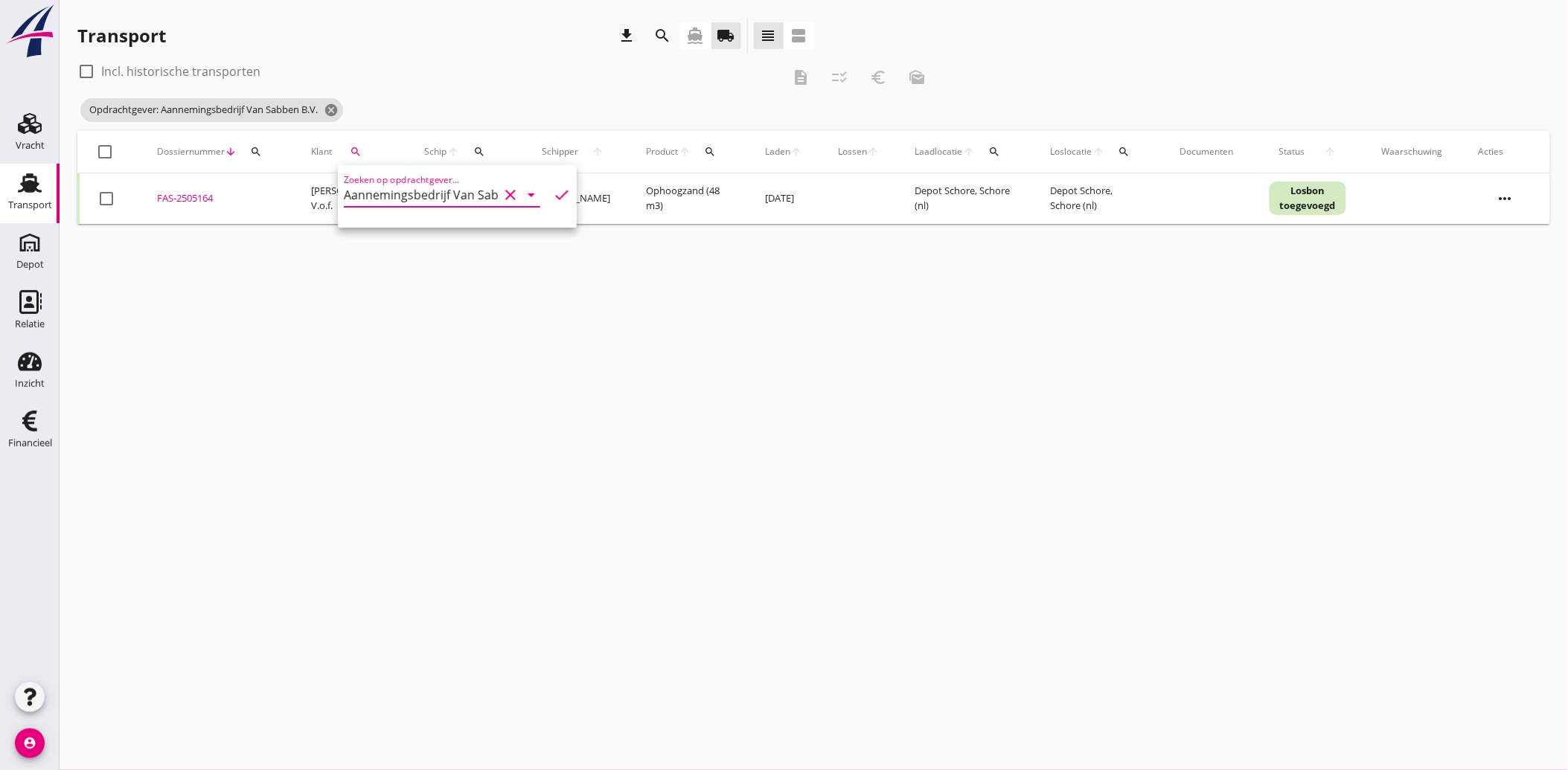
click at [554, 194] on icon "check" at bounding box center [561, 194] width 18 height 18
click at [112, 201] on div at bounding box center [106, 198] width 25 height 25
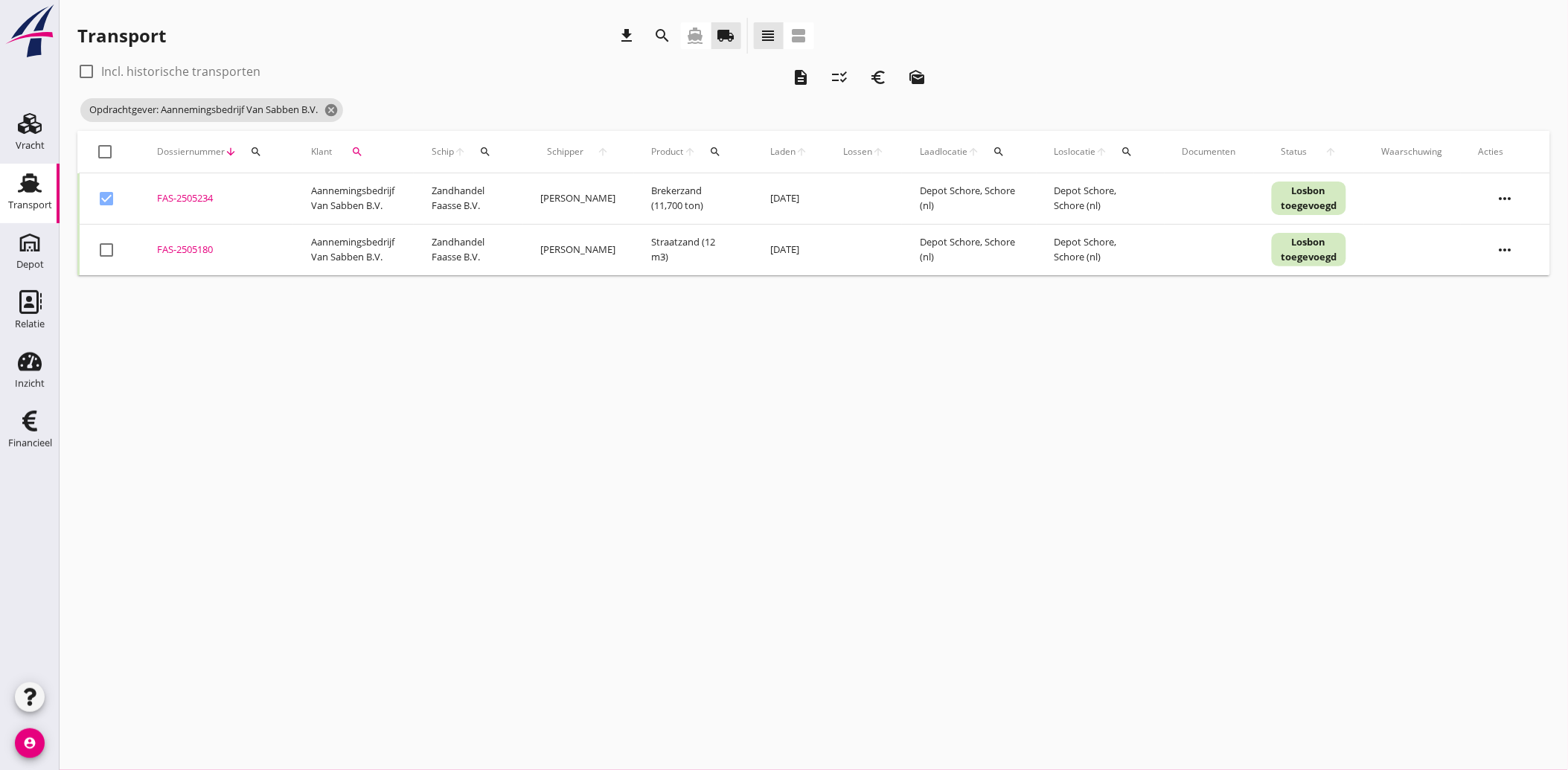
click at [104, 243] on div at bounding box center [106, 250] width 25 height 25
click at [879, 79] on icon "euro_symbol" at bounding box center [878, 77] width 18 height 18
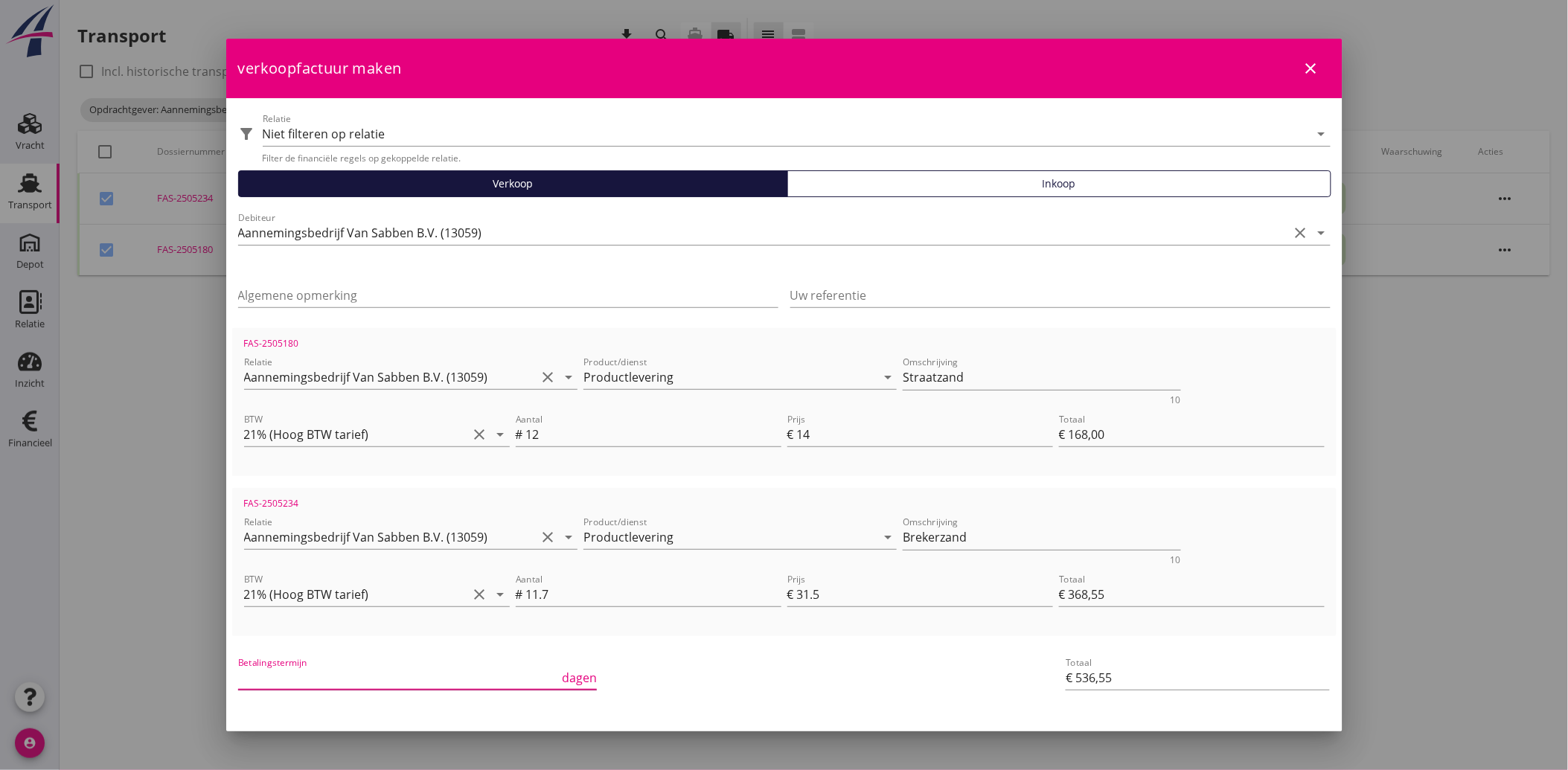
click at [310, 686] on input "Betalingstermijn" at bounding box center [399, 677] width 321 height 23
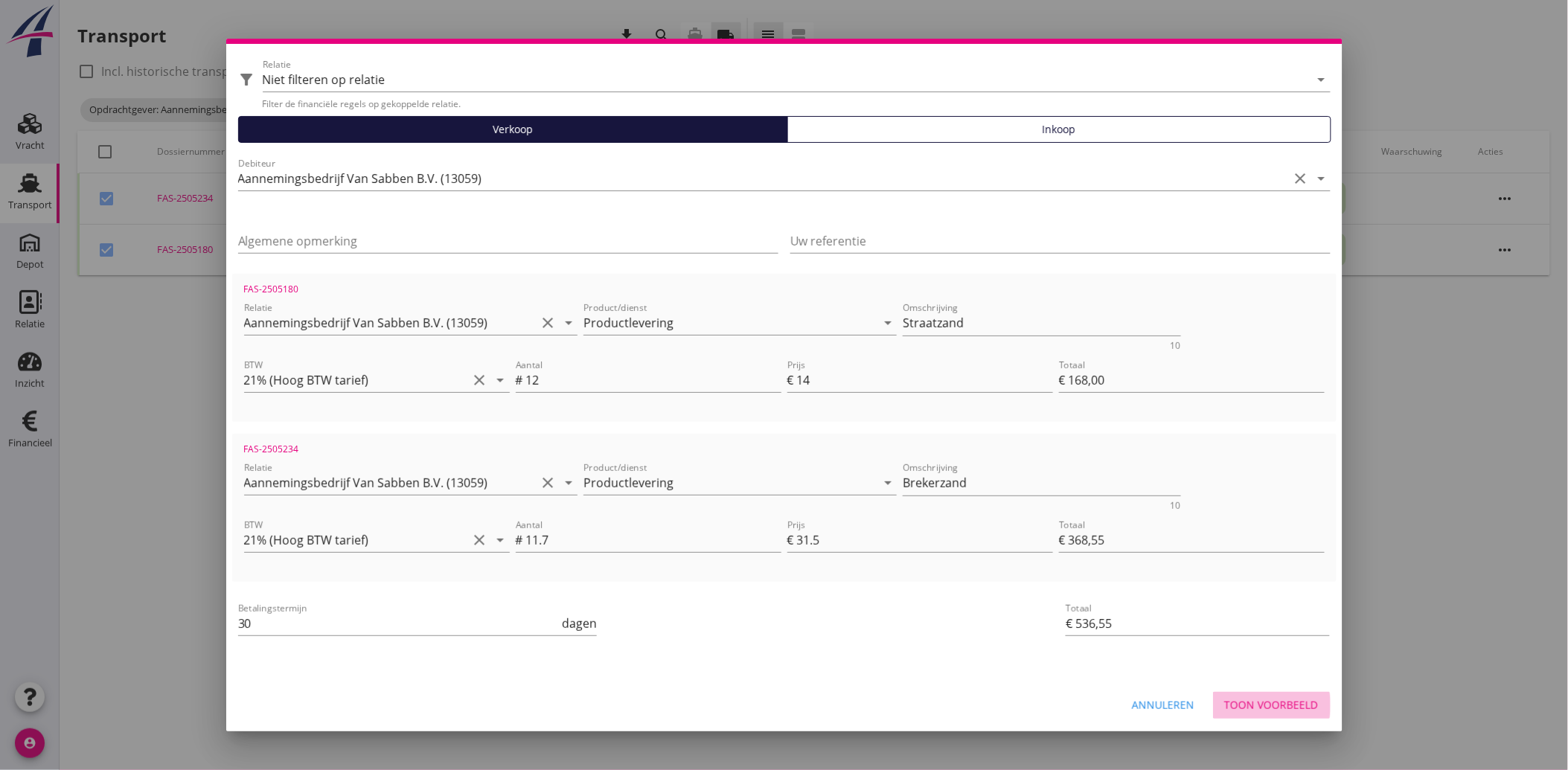
click at [1251, 700] on div "Toon voorbeeld" at bounding box center [1271, 705] width 94 height 16
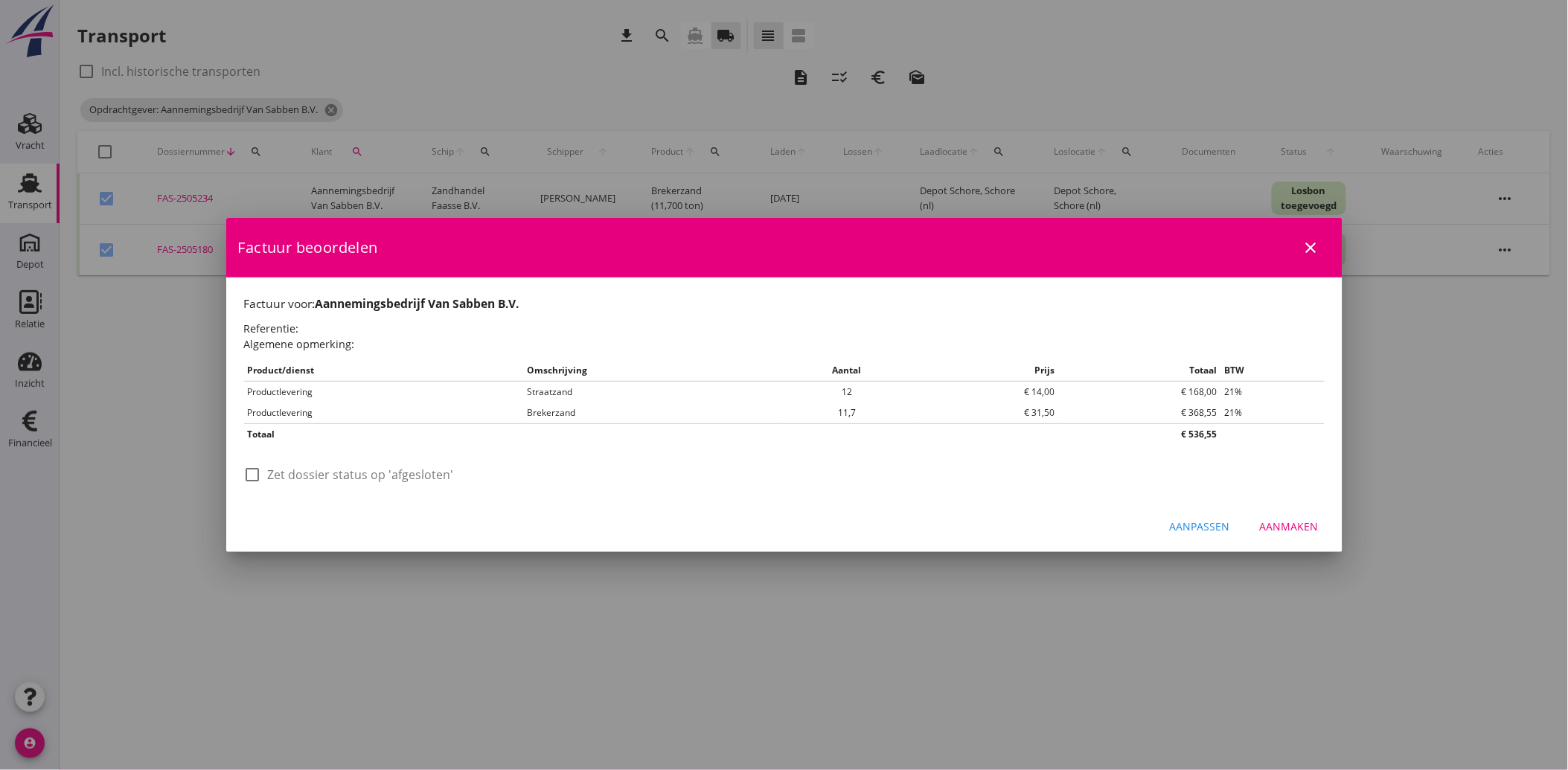
scroll to position [0, 0]
click at [264, 471] on div at bounding box center [253, 474] width 25 height 25
click at [1314, 525] on div "Aanmaken" at bounding box center [1289, 526] width 59 height 16
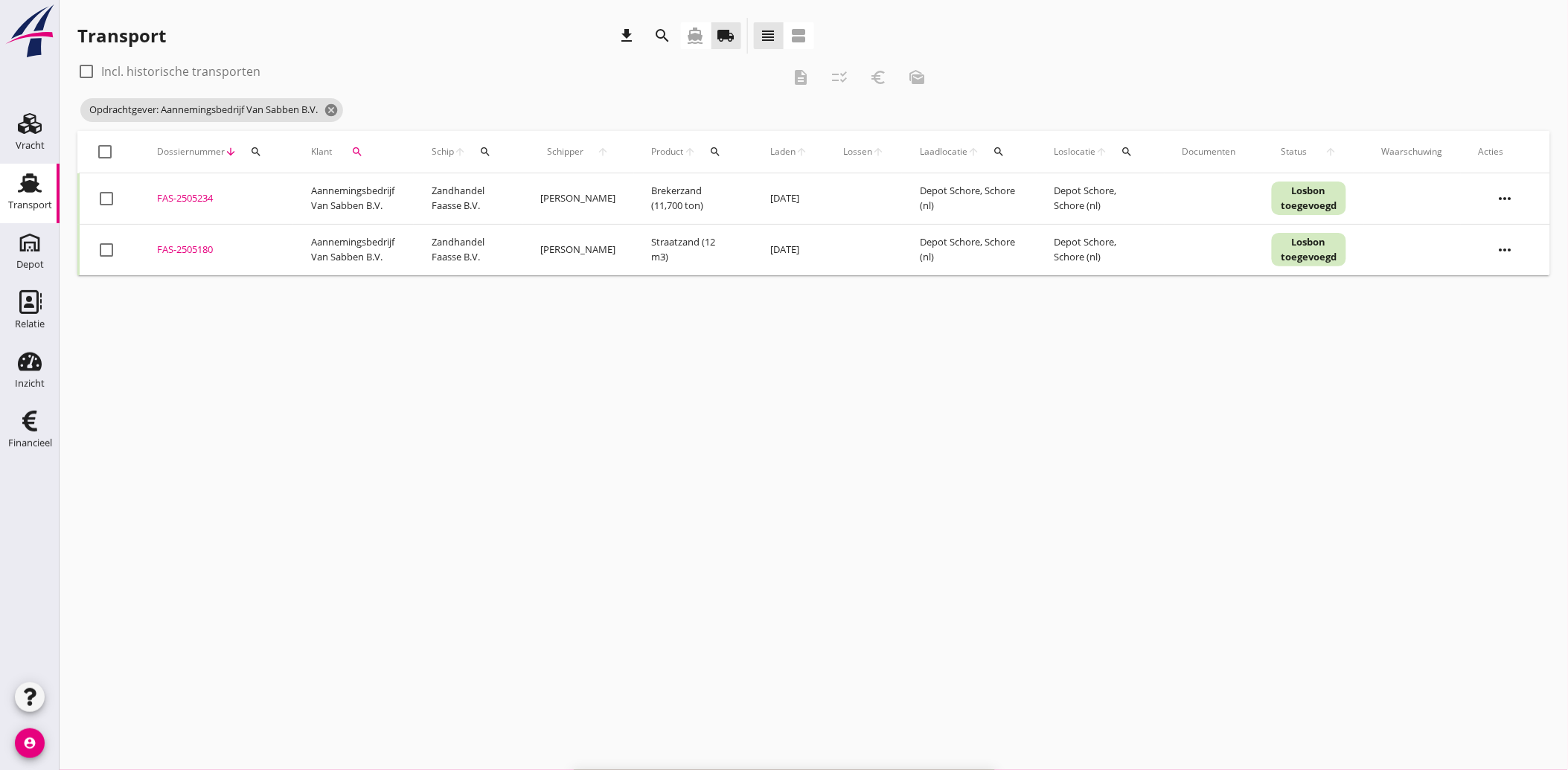
click at [362, 151] on icon "search" at bounding box center [357, 151] width 12 height 12
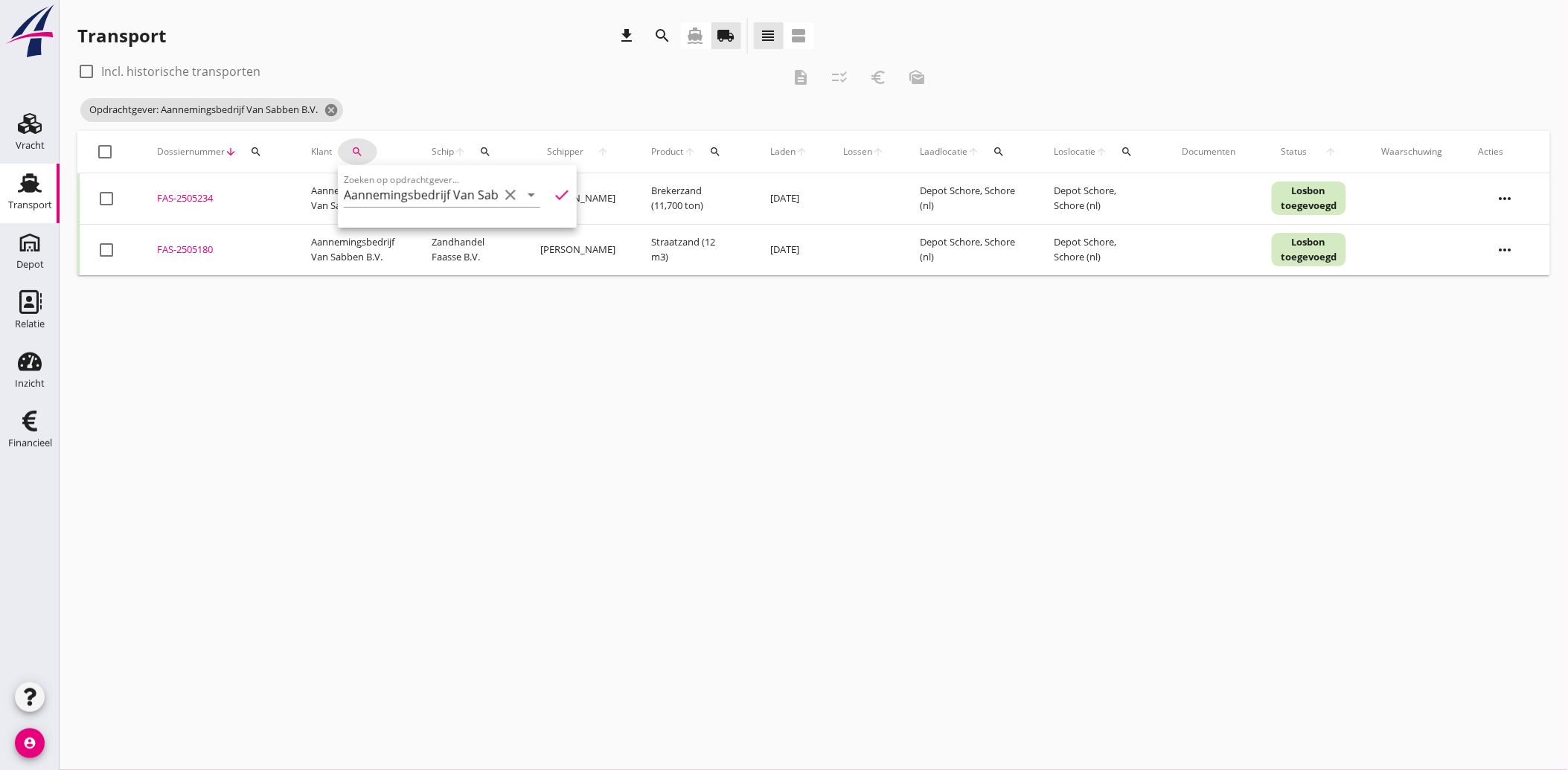
click at [507, 188] on icon "clear" at bounding box center [510, 194] width 18 height 18
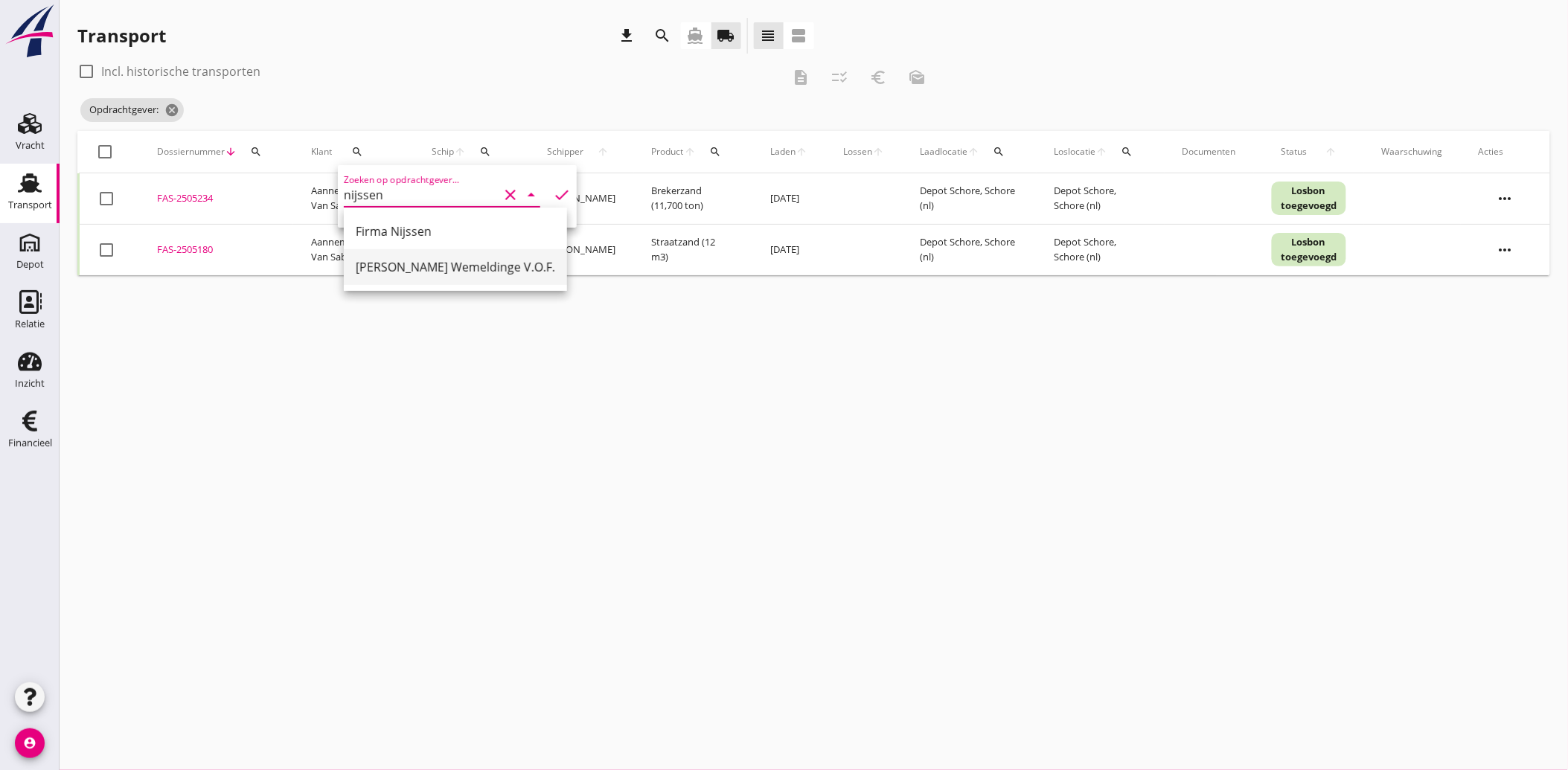
click at [422, 259] on div "[PERSON_NAME] Wemeldinge V.O.F." at bounding box center [455, 267] width 199 height 18
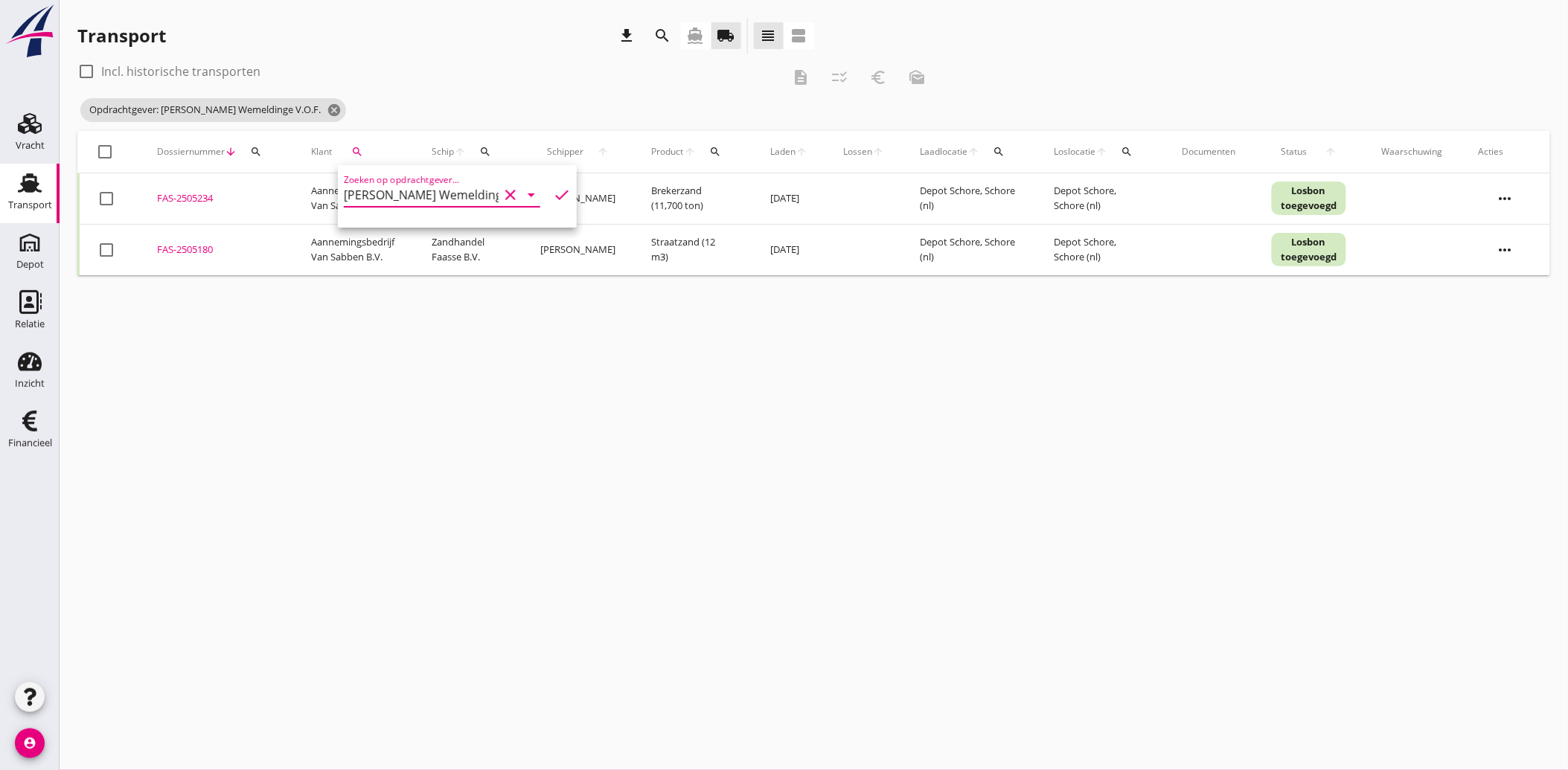
click at [553, 192] on icon "check" at bounding box center [561, 194] width 18 height 18
click at [107, 209] on div at bounding box center [106, 198] width 25 height 25
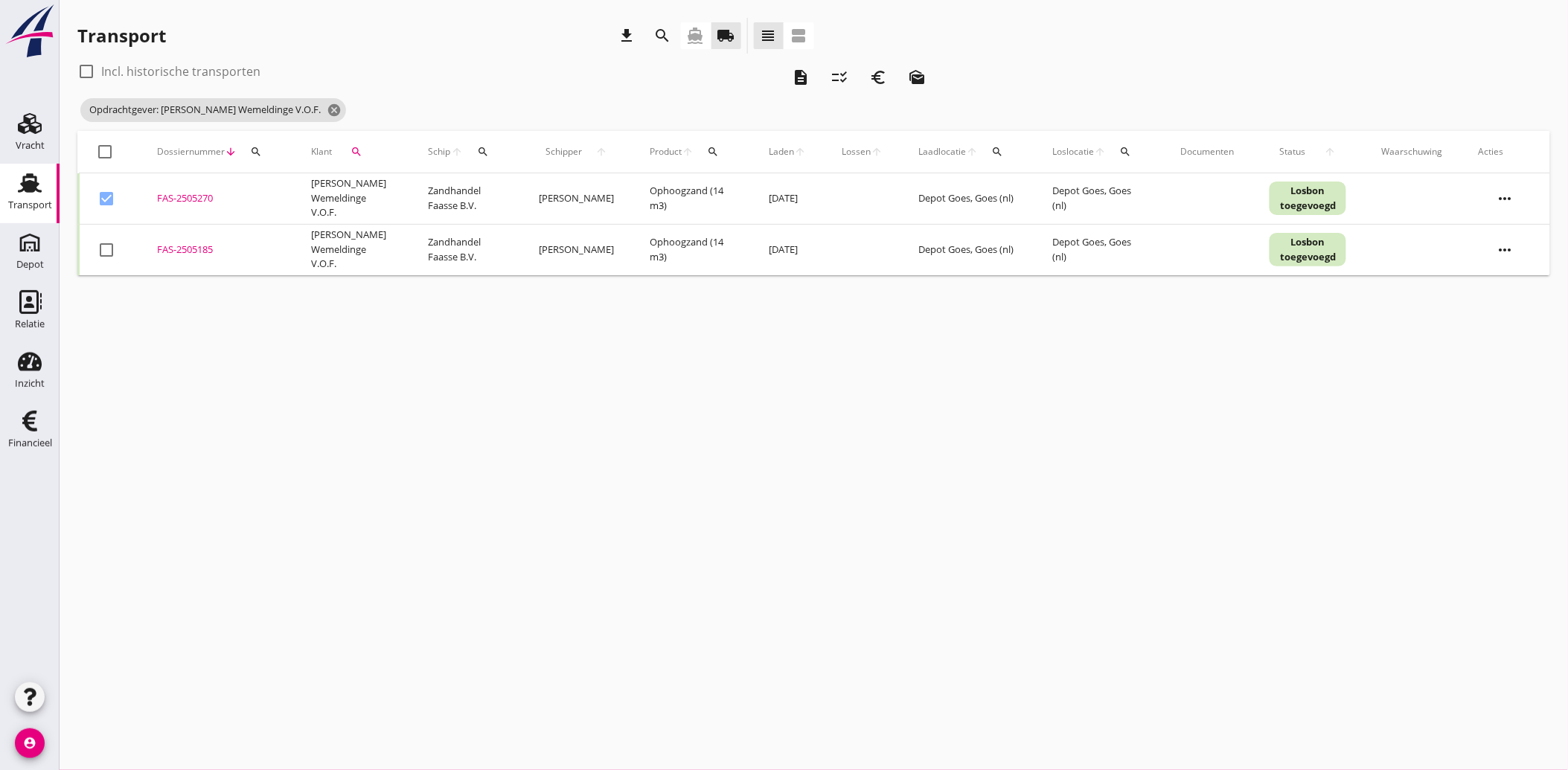
drag, startPoint x: 100, startPoint y: 240, endPoint x: 109, endPoint y: 272, distance: 33.2
click at [100, 241] on div at bounding box center [106, 250] width 25 height 25
click at [886, 80] on icon "euro_symbol" at bounding box center [878, 77] width 18 height 18
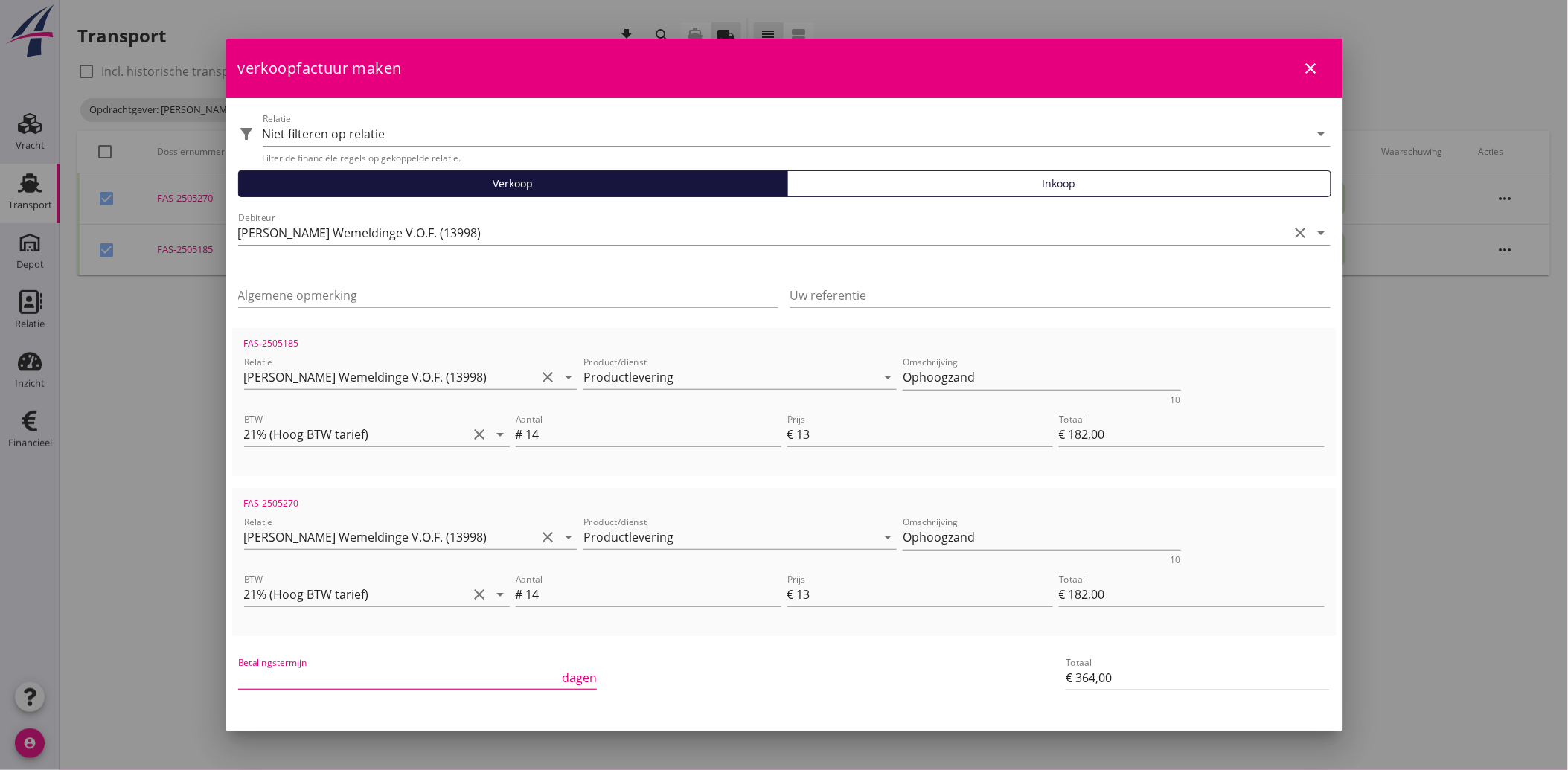
click at [369, 670] on input "Betalingstermijn" at bounding box center [399, 677] width 321 height 23
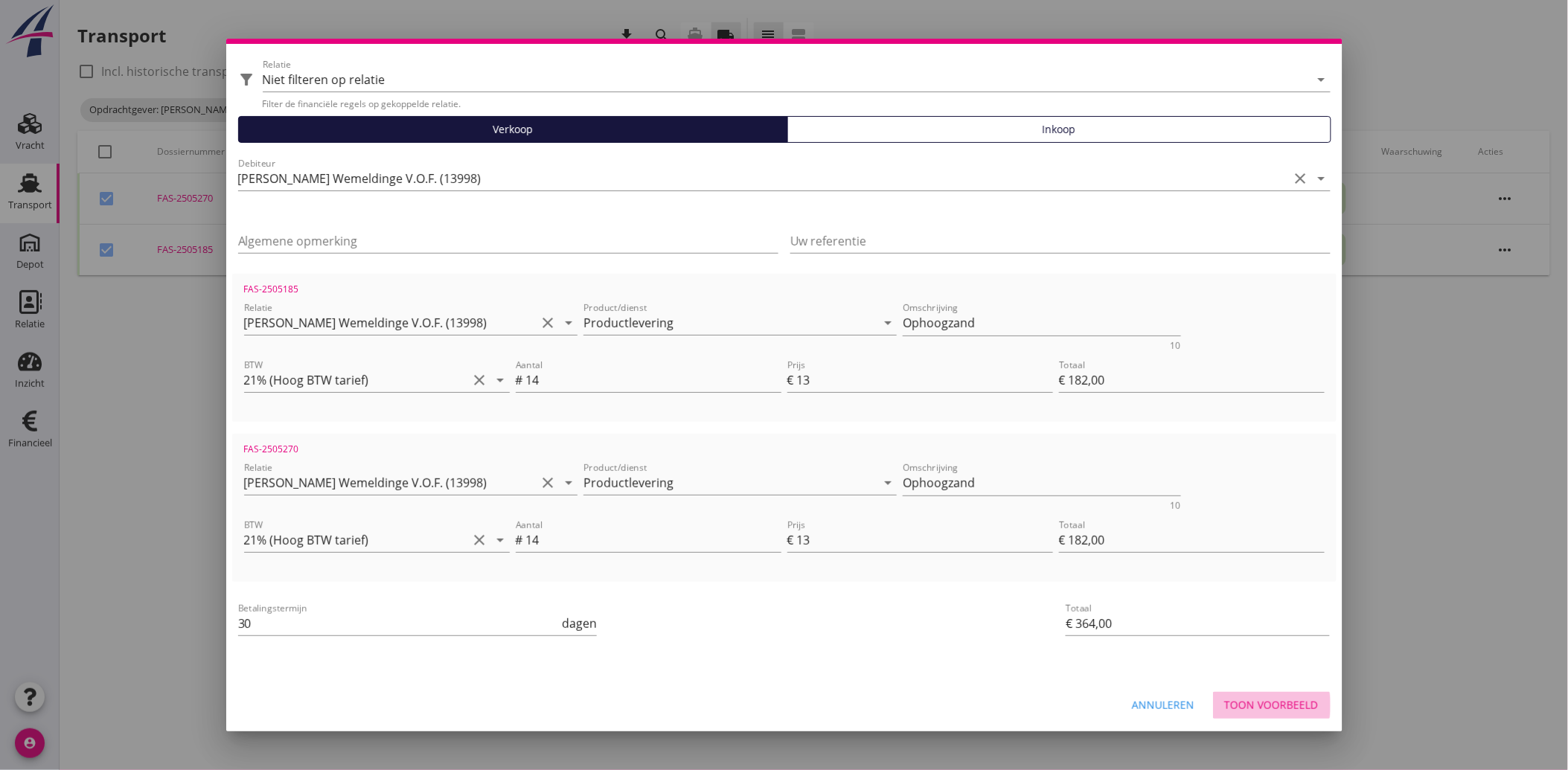
click at [1247, 700] on div "Toon voorbeeld" at bounding box center [1271, 705] width 94 height 16
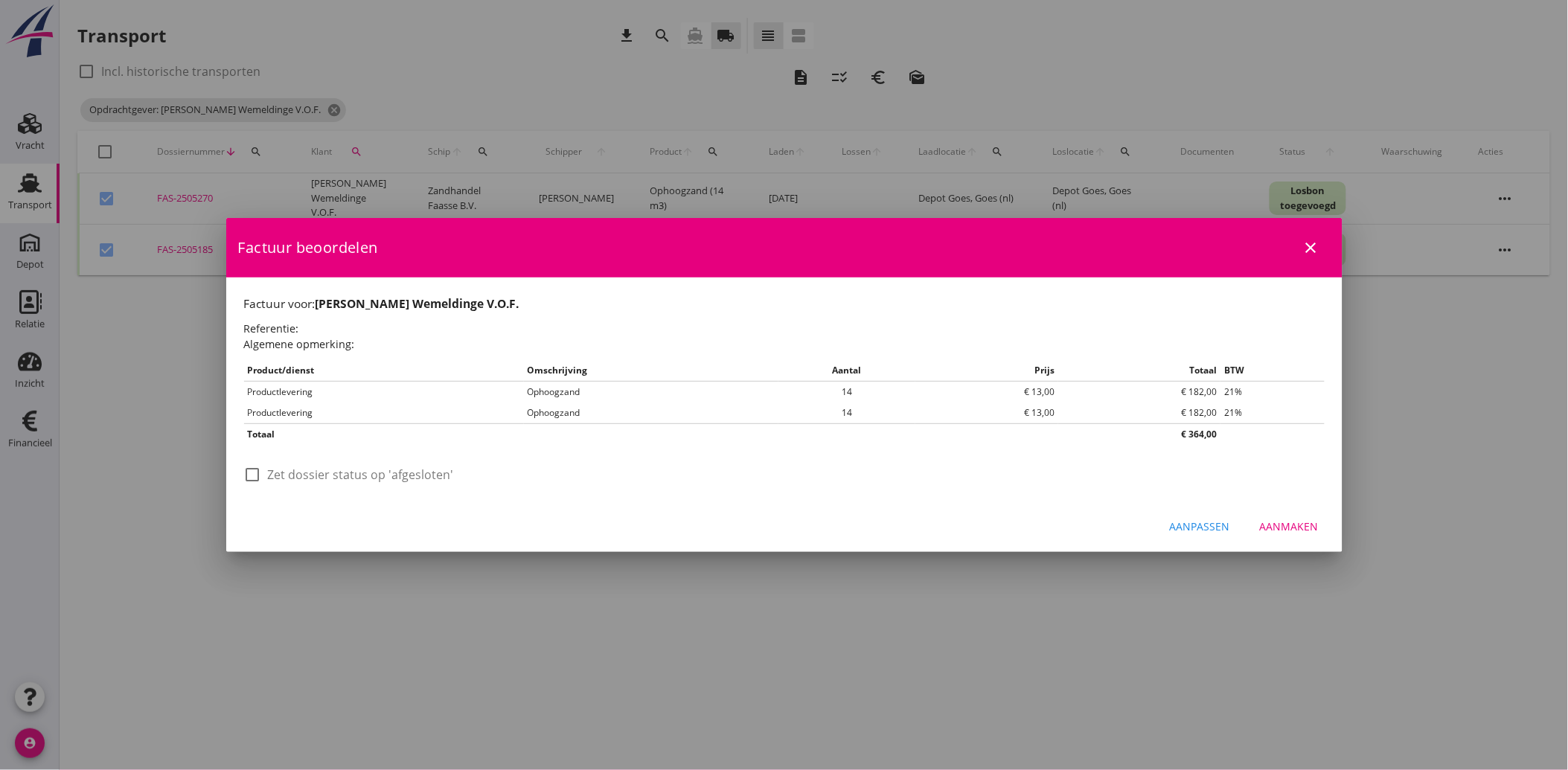
scroll to position [0, 0]
click at [311, 468] on label "Zet dossier status op 'afgesloten'" at bounding box center [361, 475] width 186 height 15
click at [1282, 515] on button "Aanmaken" at bounding box center [1289, 527] width 83 height 27
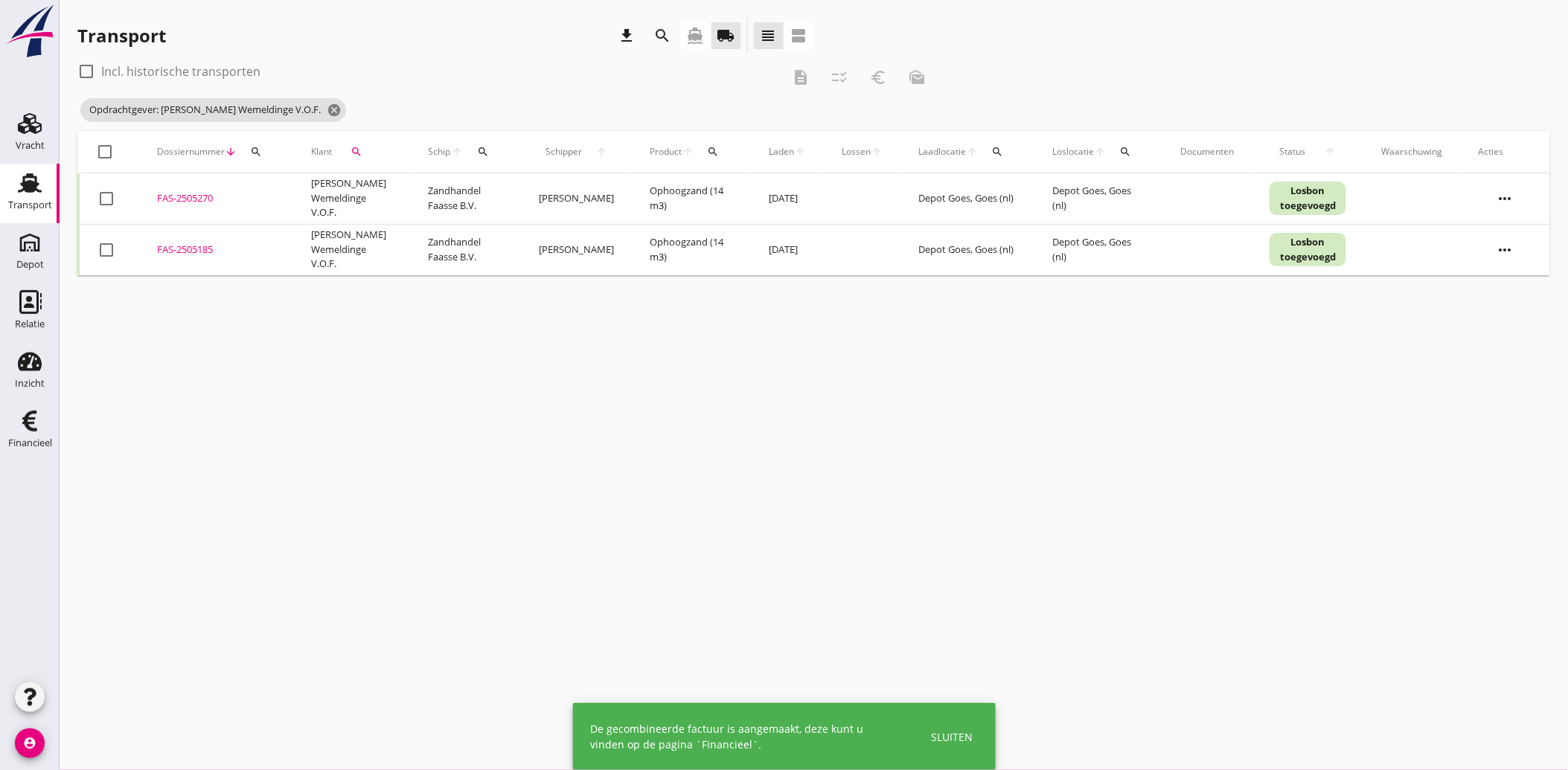
click at [360, 151] on icon "search" at bounding box center [356, 151] width 12 height 12
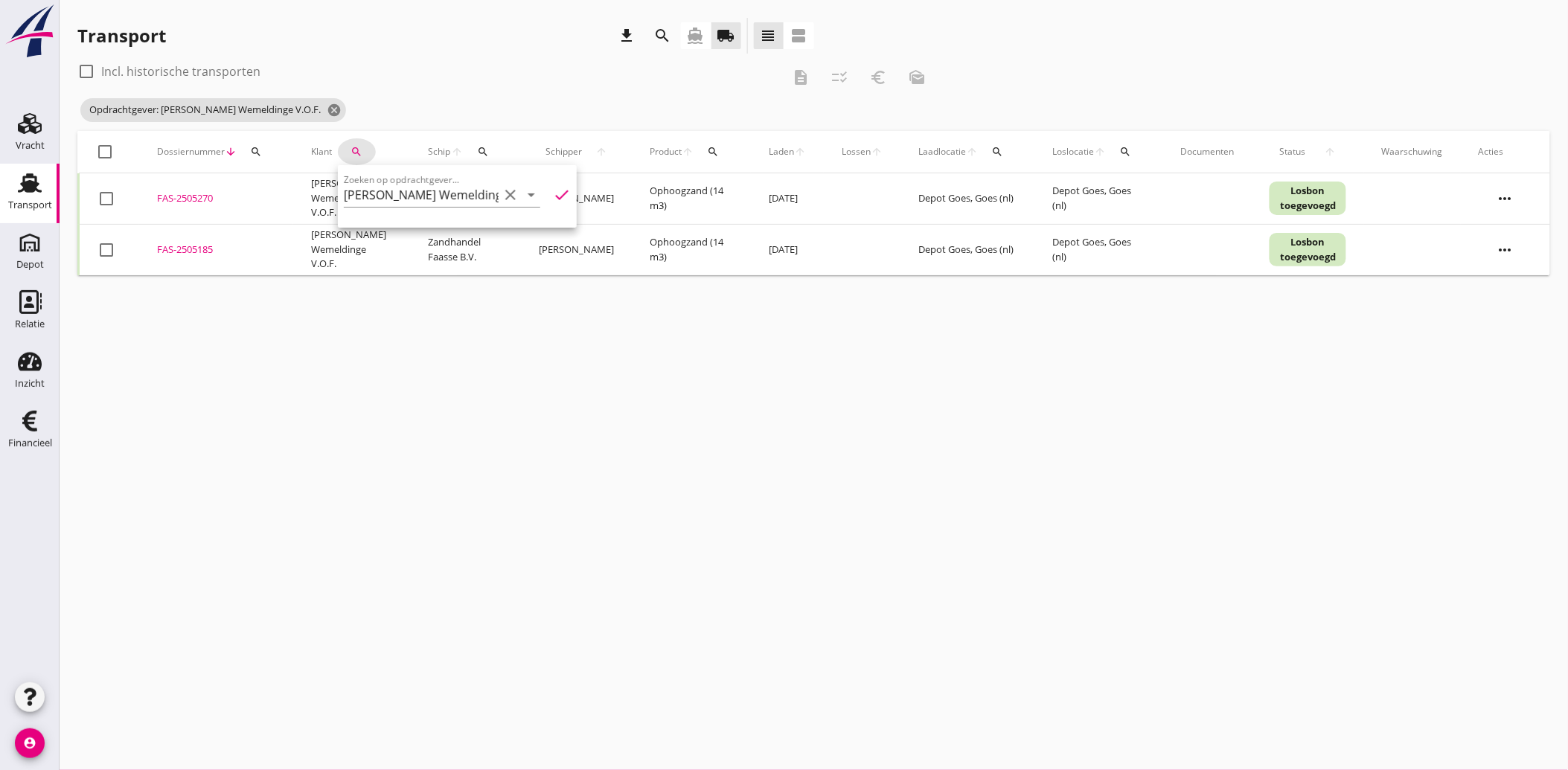
click at [503, 192] on icon "clear" at bounding box center [510, 194] width 18 height 18
click at [453, 195] on input "Zoeken op opdrachtgever..." at bounding box center [421, 194] width 155 height 23
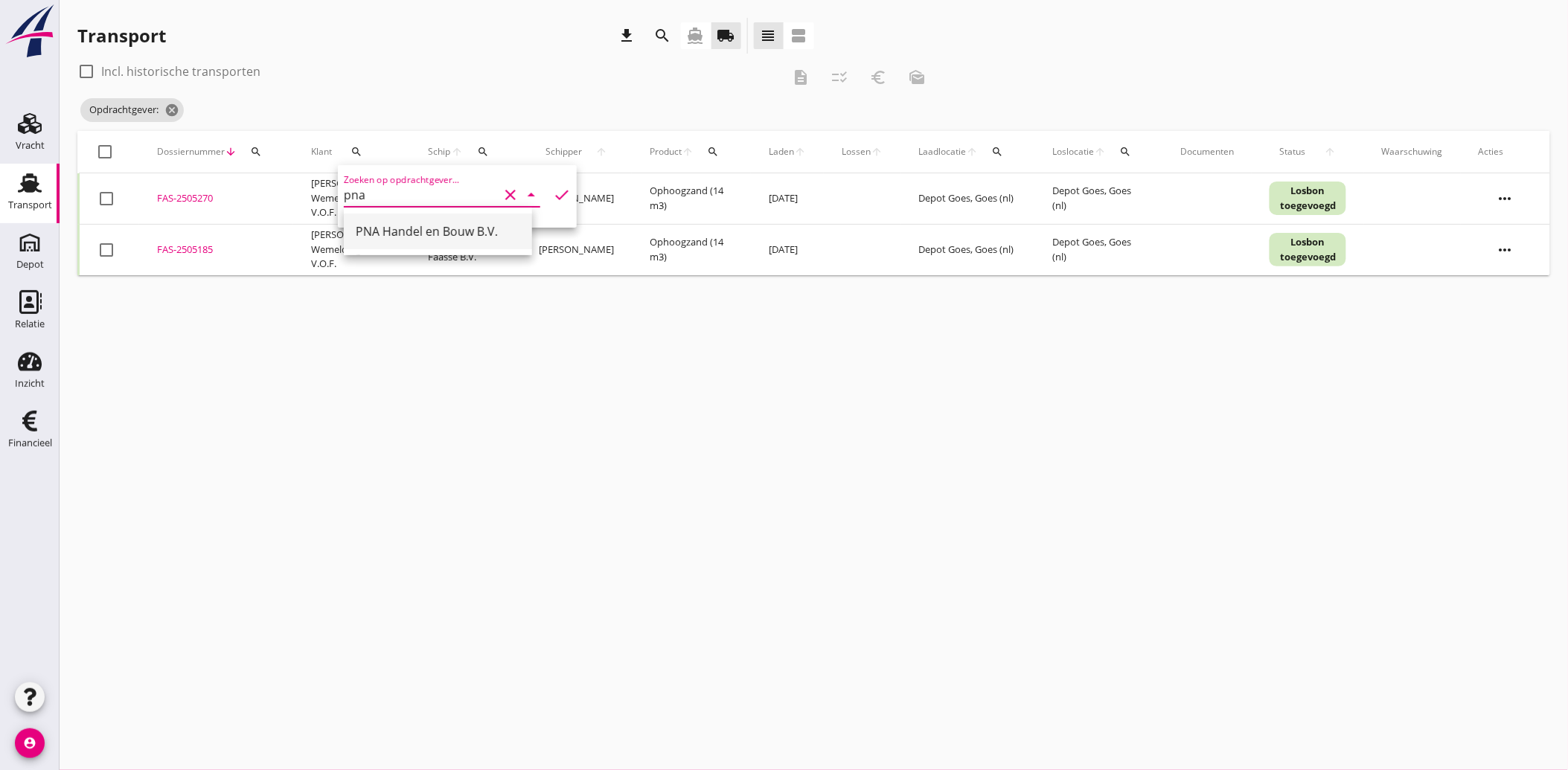
click at [404, 231] on div "PNA Handel en Bouw B.V." at bounding box center [438, 231] width 164 height 18
click at [553, 188] on icon "check" at bounding box center [561, 194] width 18 height 18
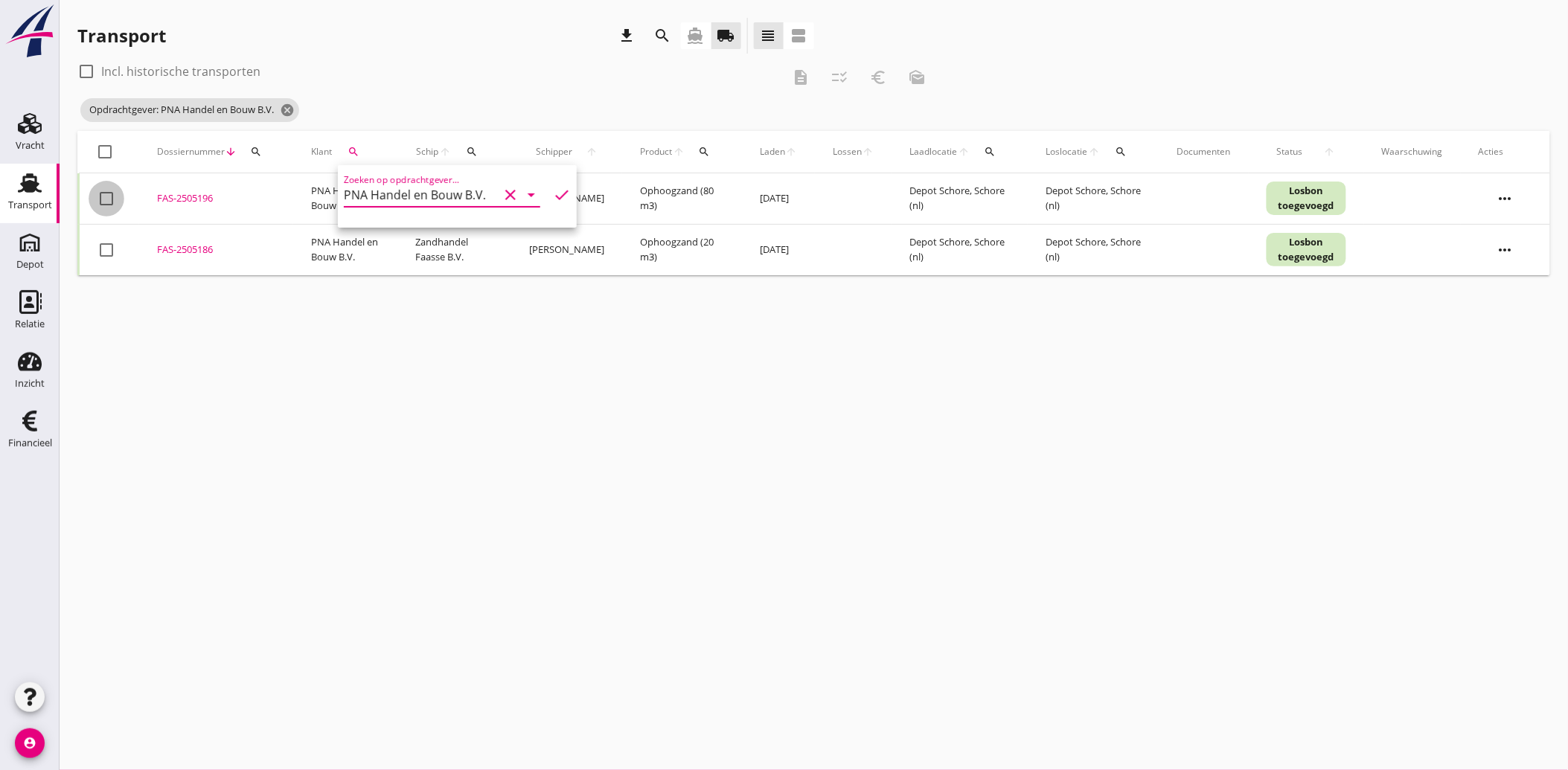
click at [105, 202] on div at bounding box center [106, 198] width 25 height 25
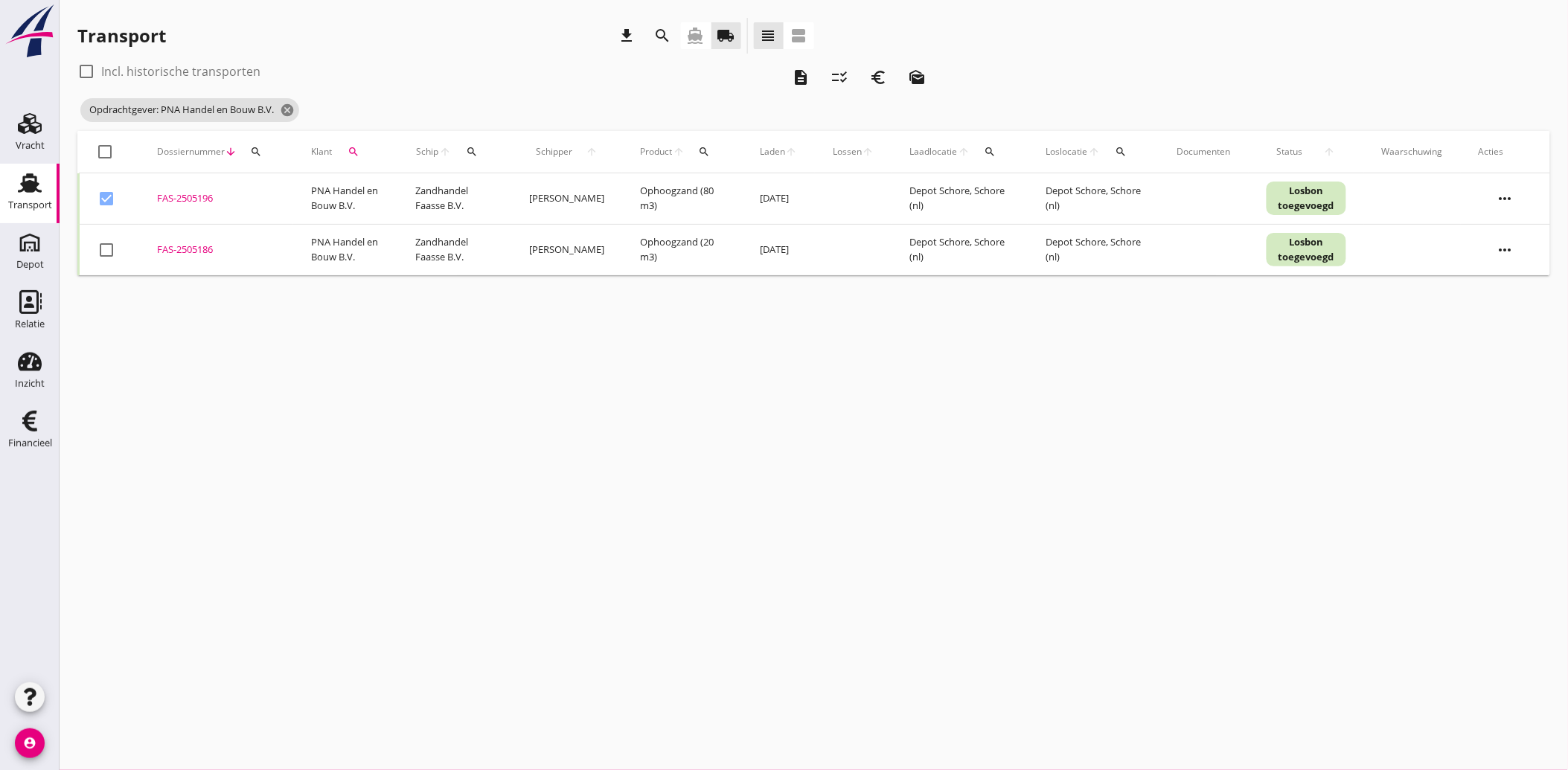
click at [99, 250] on div at bounding box center [106, 250] width 25 height 25
click at [807, 76] on icon "description" at bounding box center [800, 77] width 18 height 18
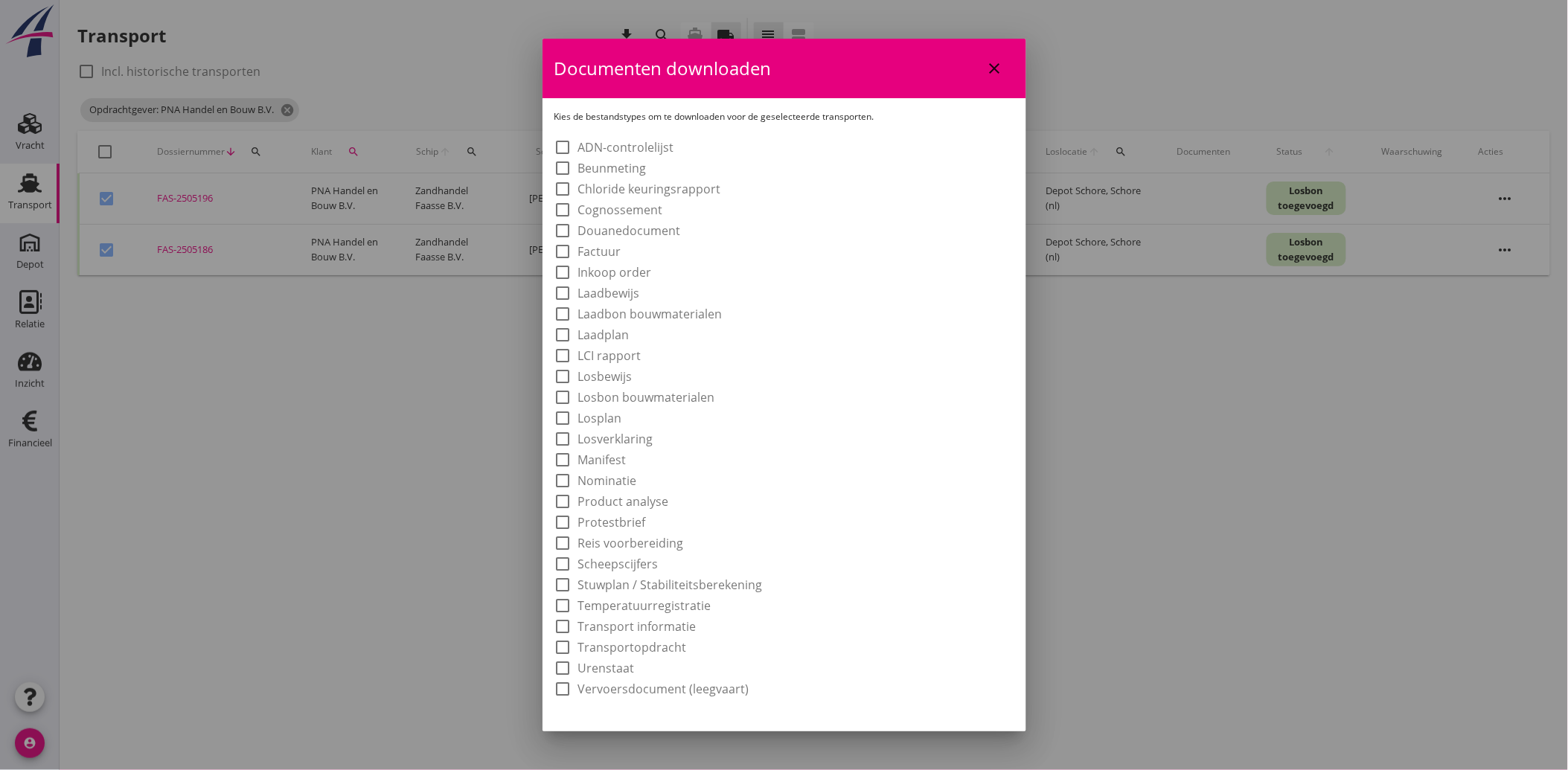
click at [642, 311] on label "Laadbon bouwmaterialen" at bounding box center [651, 314] width 145 height 15
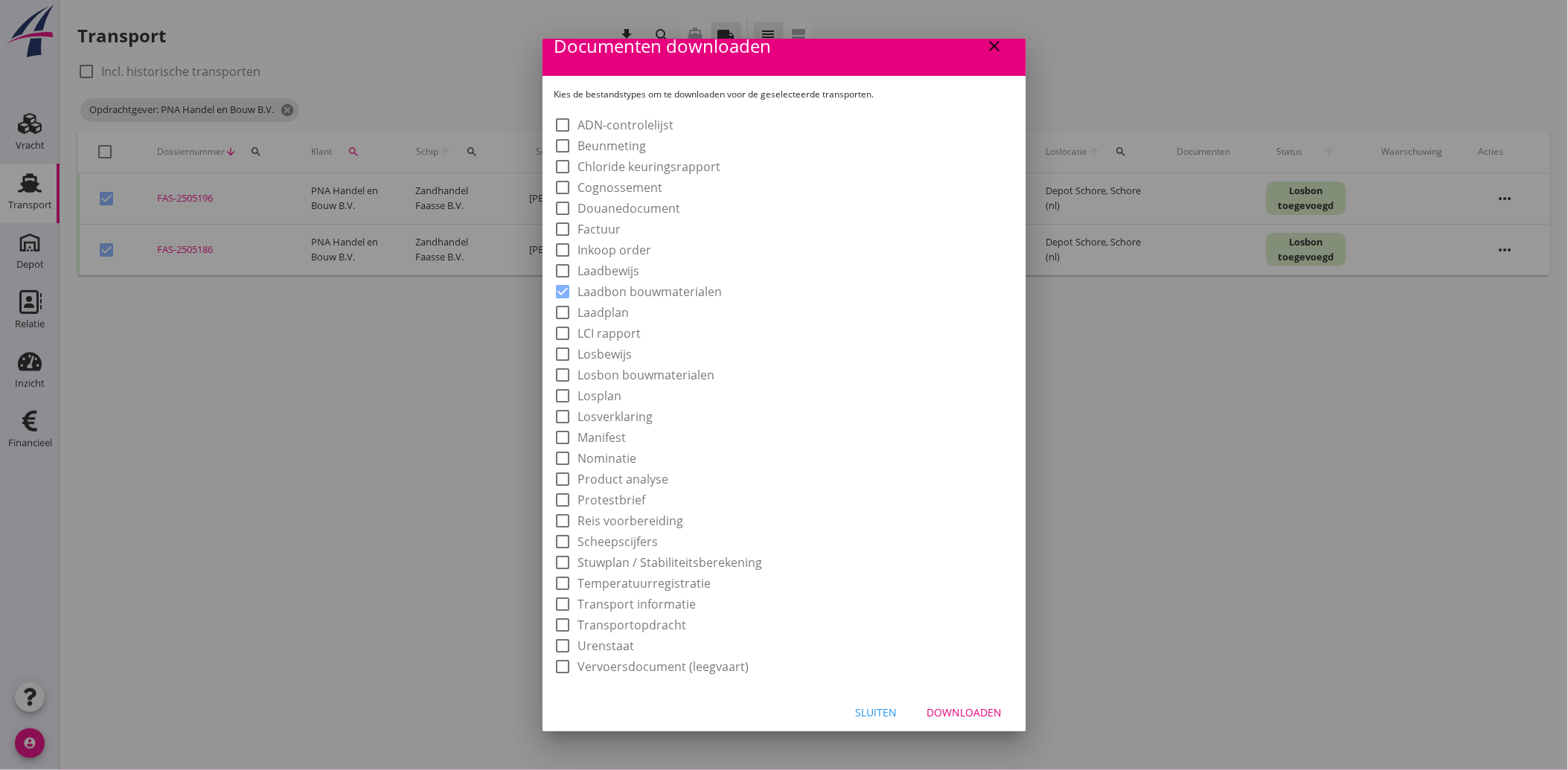
scroll to position [27, 0]
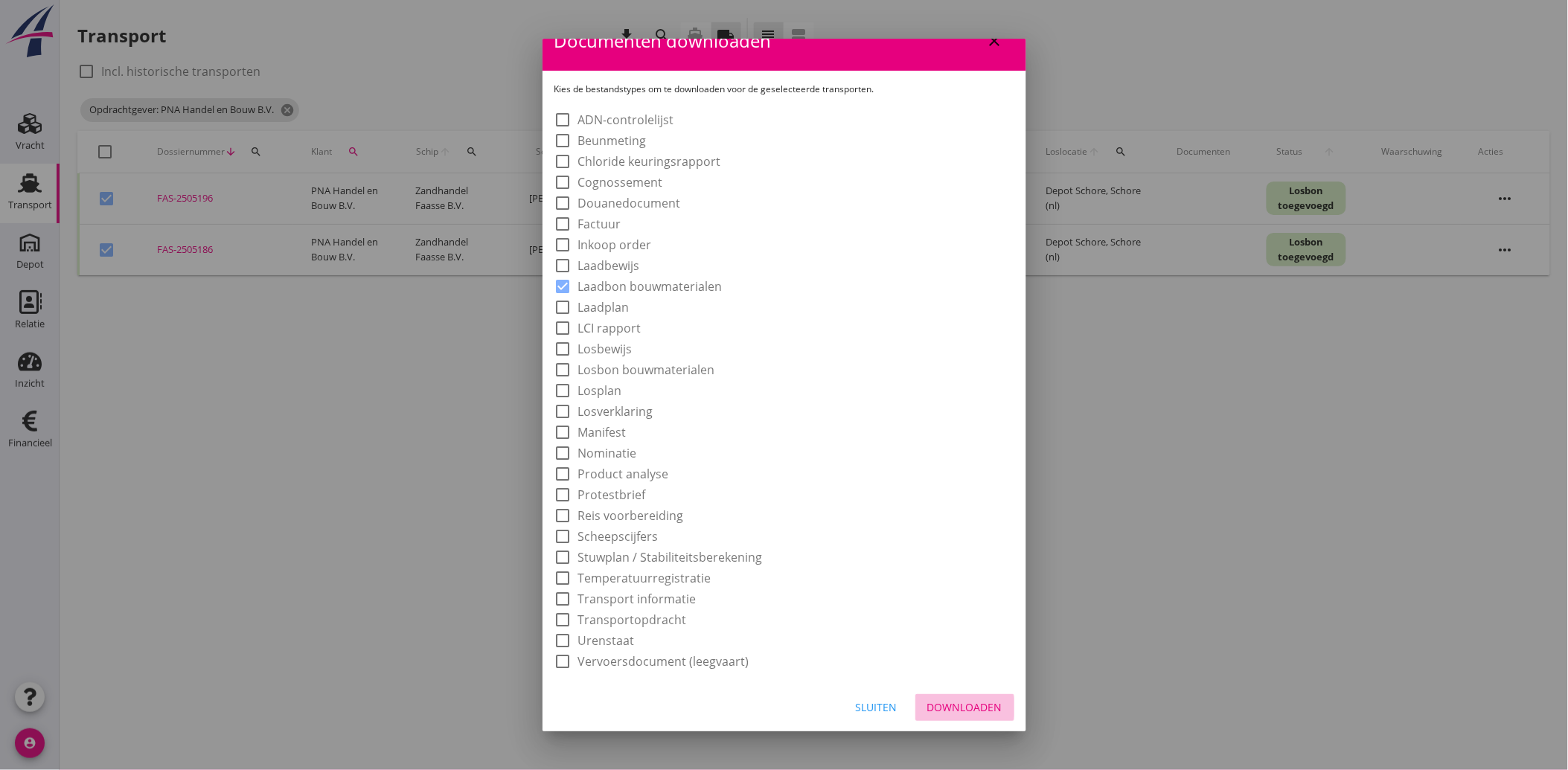
click at [945, 703] on div "Downloaden" at bounding box center [964, 707] width 75 height 16
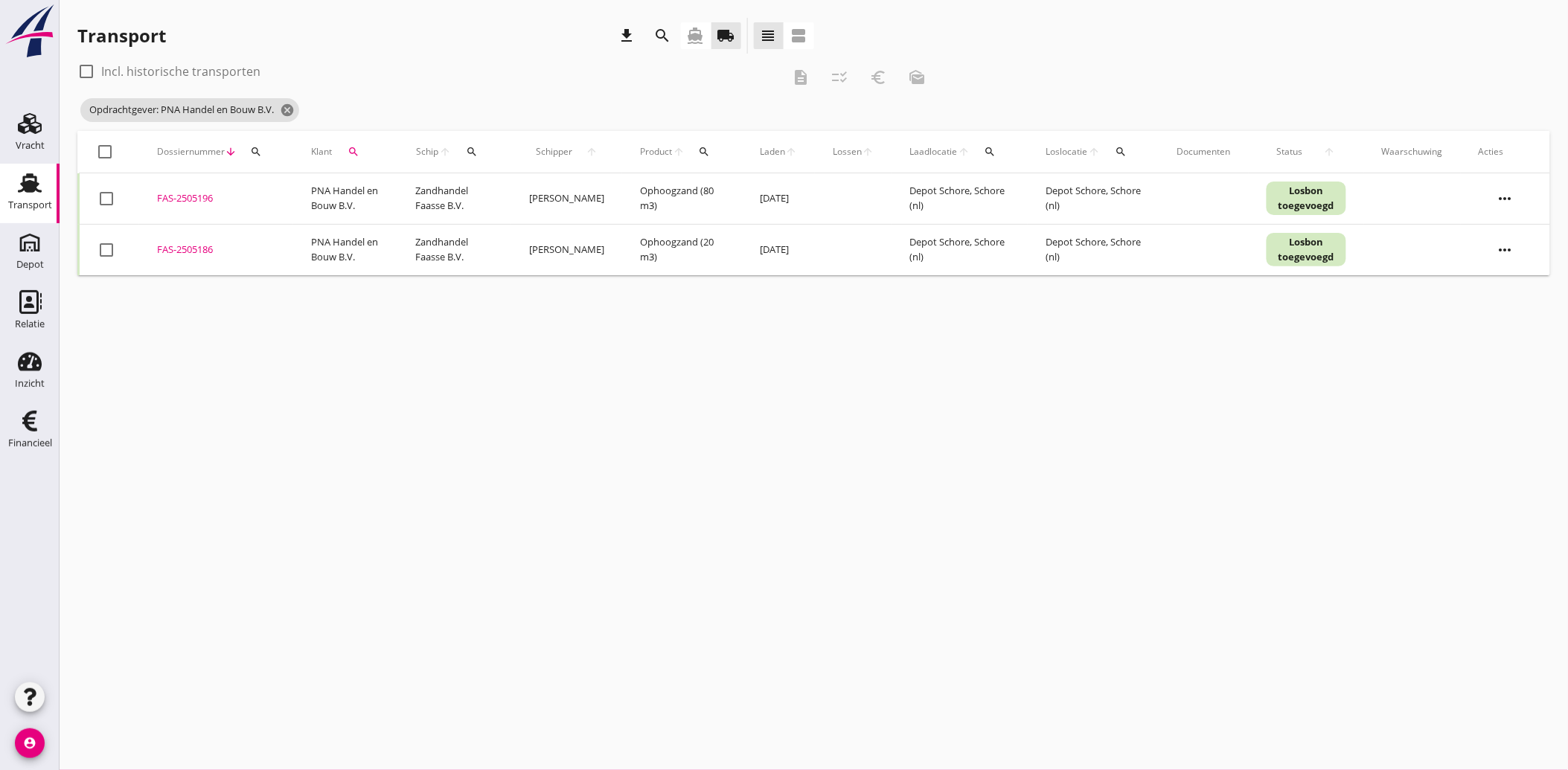
drag, startPoint x: 116, startPoint y: 189, endPoint x: 113, endPoint y: 212, distance: 23.2
click at [116, 192] on div "check_box_outline_blank" at bounding box center [109, 198] width 23 height 18
drag, startPoint x: 102, startPoint y: 246, endPoint x: 99, endPoint y: 195, distance: 51.1
click at [102, 241] on div at bounding box center [106, 250] width 25 height 25
click at [99, 193] on div at bounding box center [106, 198] width 25 height 25
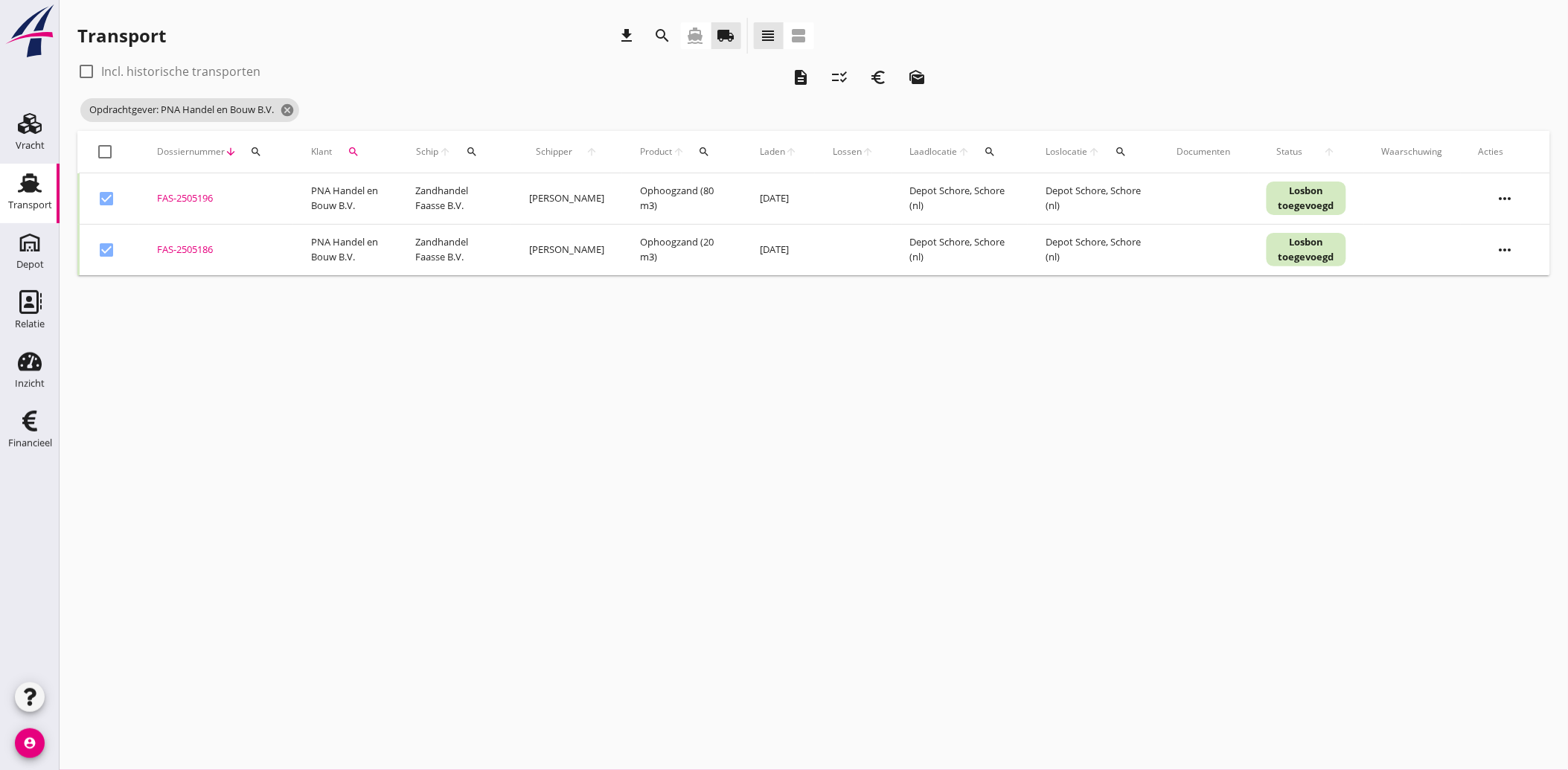
click at [877, 83] on icon "euro_symbol" at bounding box center [878, 77] width 18 height 18
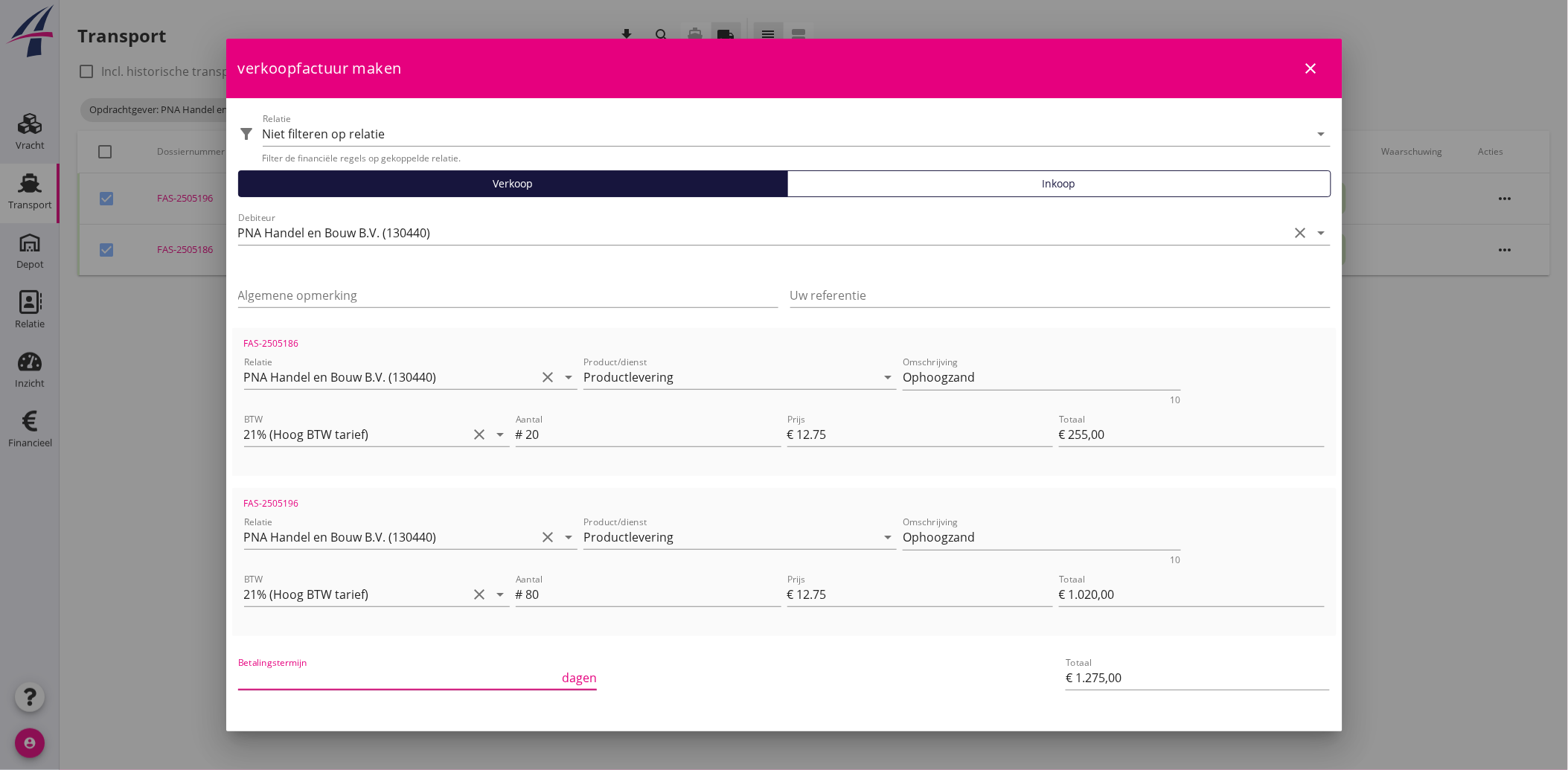
click at [384, 666] on input "Betalingstermijn" at bounding box center [399, 677] width 321 height 23
click at [783, 664] on div "Betalingstermijn 30 dagen" at bounding box center [599, 679] width 730 height 56
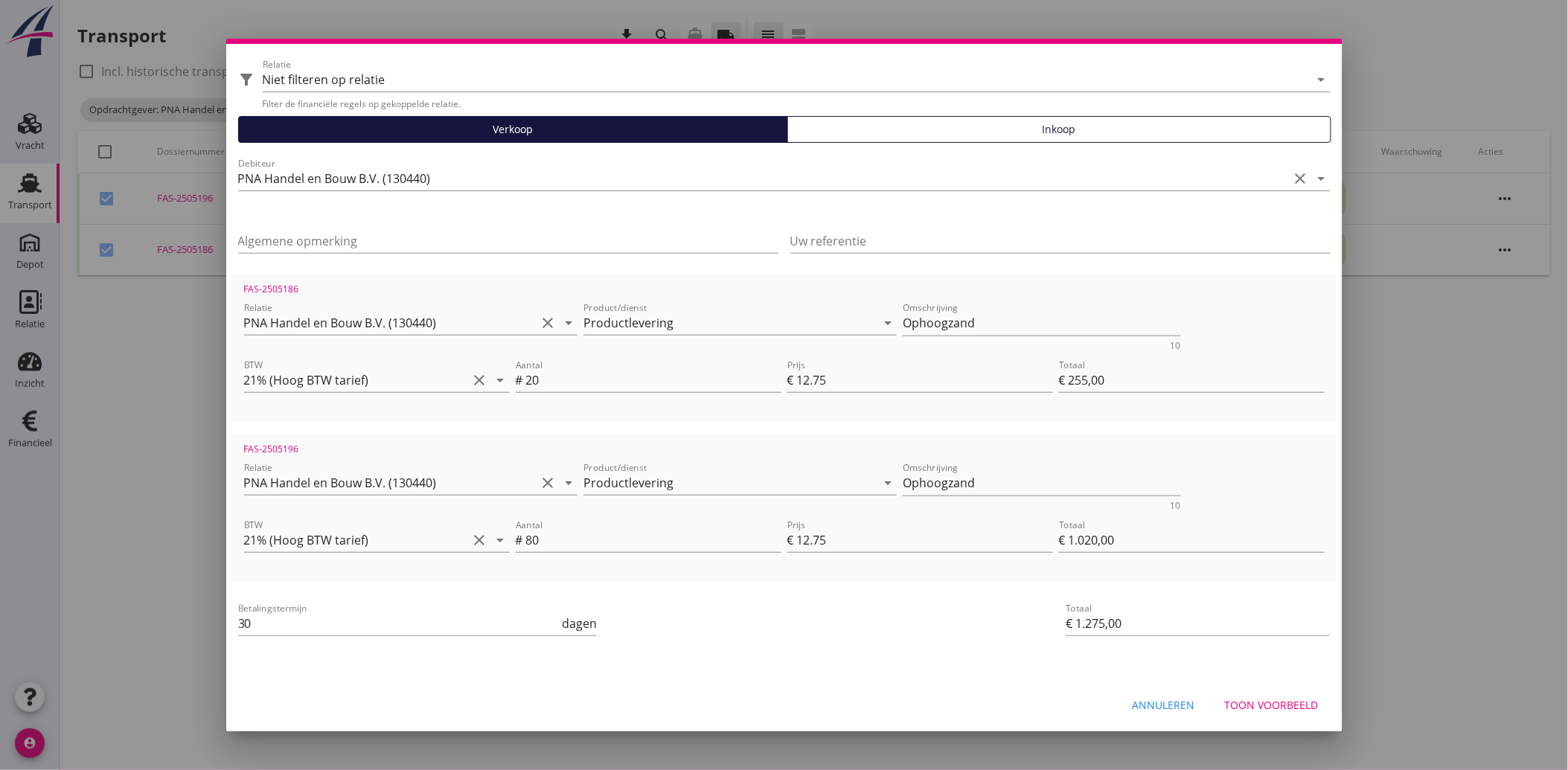
click at [1230, 688] on div "Annuleren Toon voorbeeld" at bounding box center [784, 705] width 1116 height 51
click at [1257, 703] on div "Toon voorbeeld" at bounding box center [1271, 705] width 94 height 16
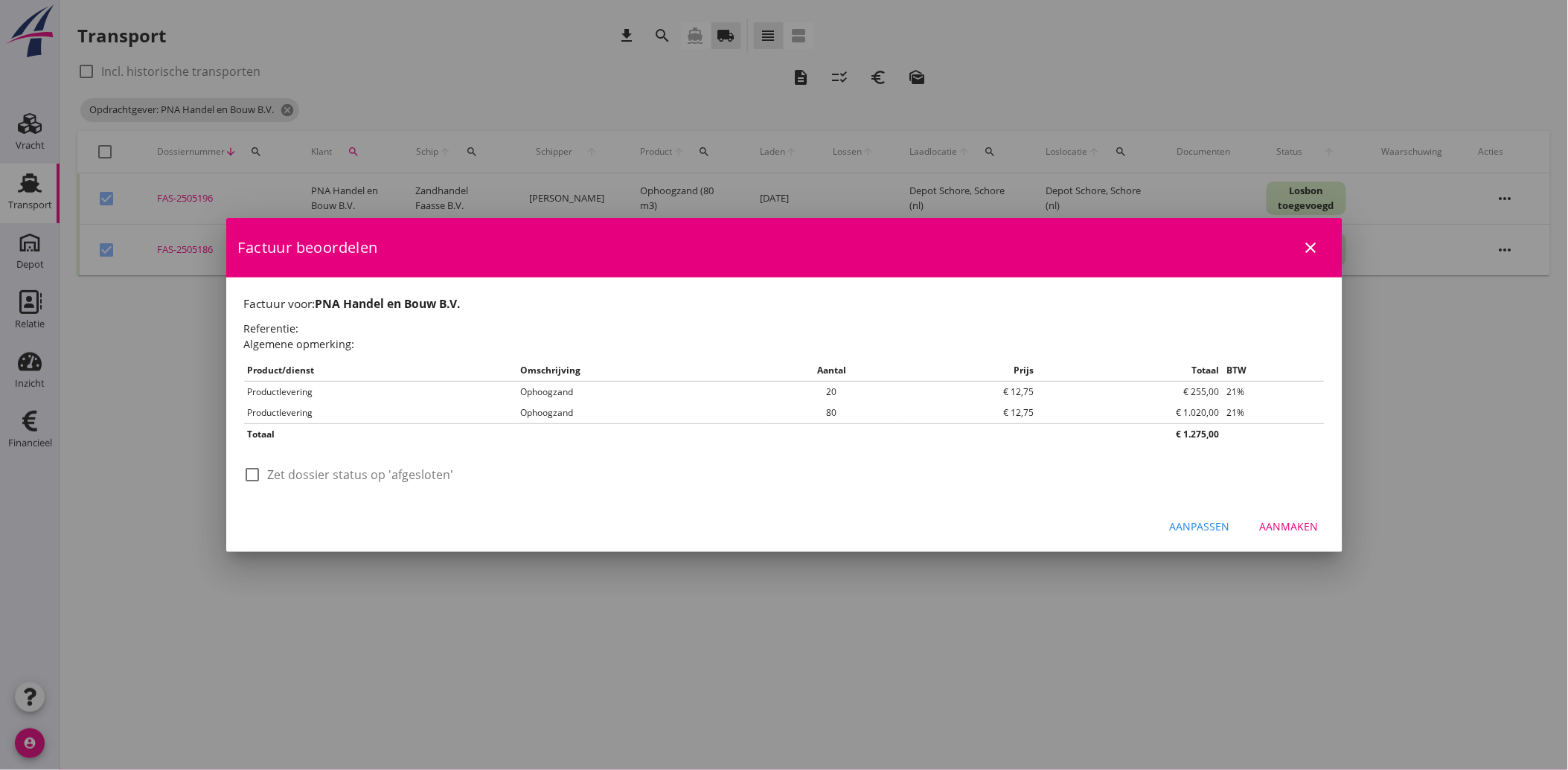
scroll to position [0, 0]
click at [294, 473] on label "Zet dossier status op 'afgesloten'" at bounding box center [361, 475] width 186 height 15
click at [1280, 527] on div "Aanmaken" at bounding box center [1289, 526] width 59 height 16
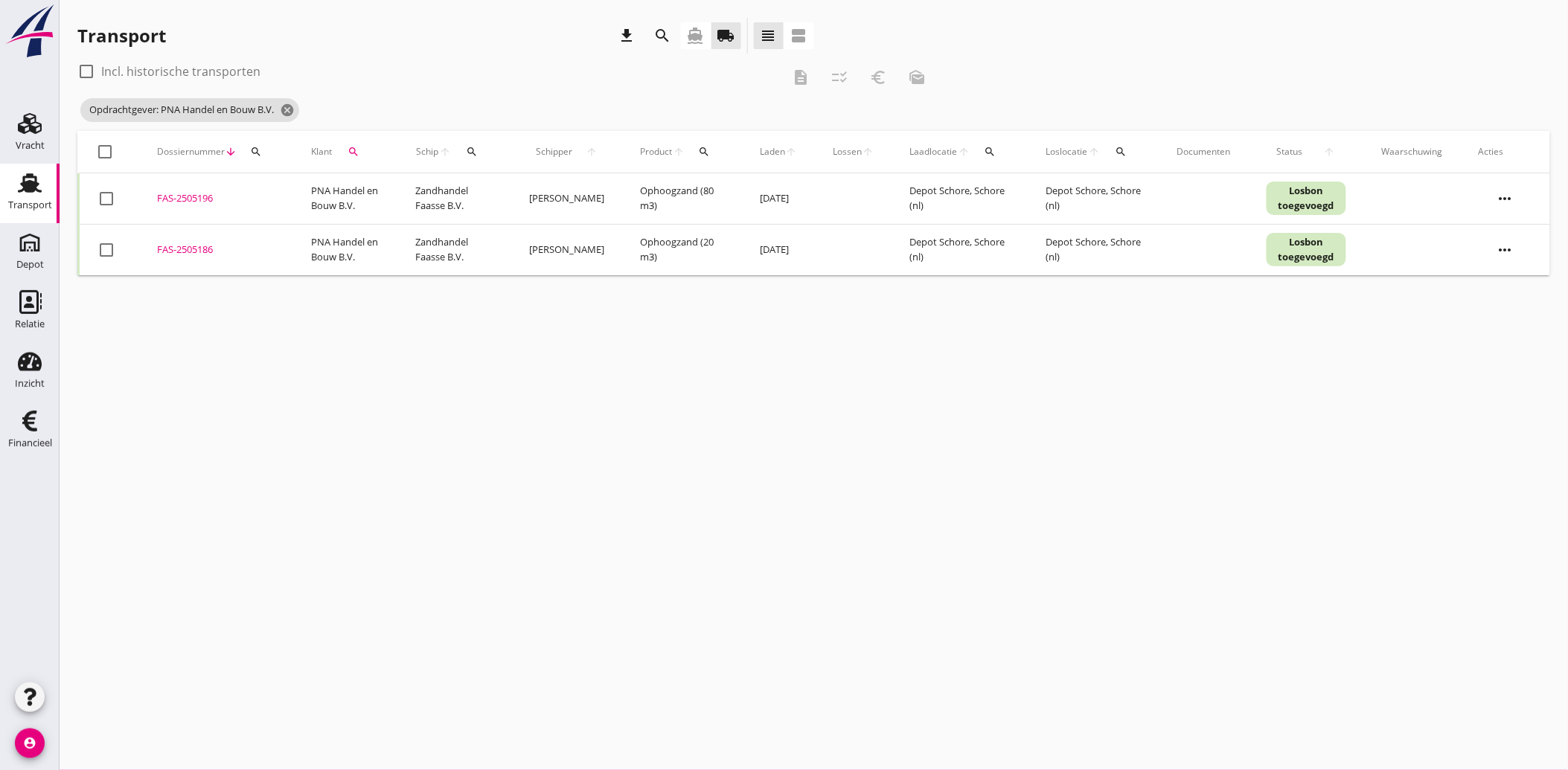
click at [355, 150] on icon "search" at bounding box center [353, 151] width 12 height 12
click at [503, 191] on icon "clear" at bounding box center [510, 194] width 18 height 18
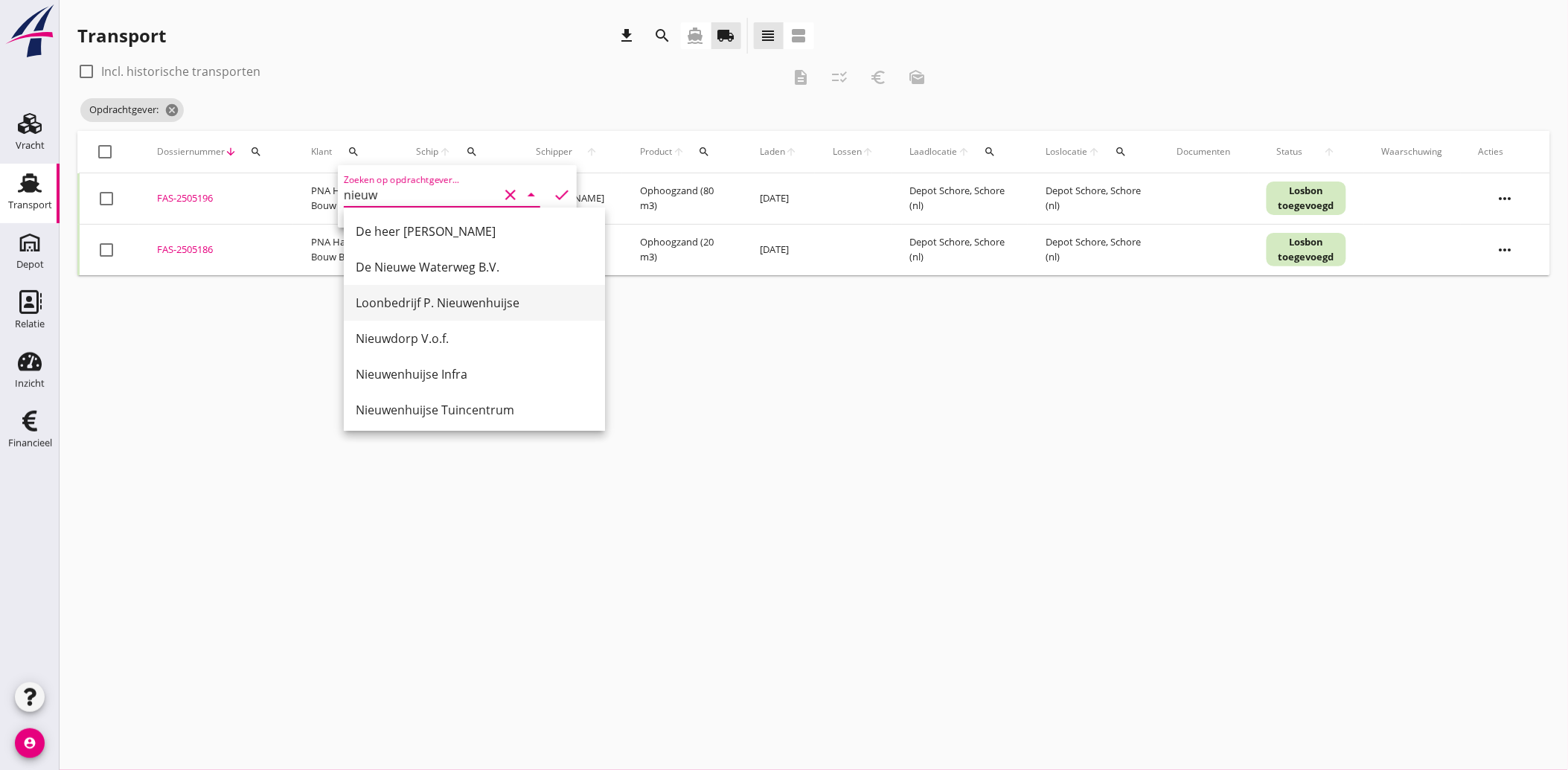
click at [456, 303] on div "Loonbedrijf P. Nieuwenhuijse" at bounding box center [474, 302] width 238 height 18
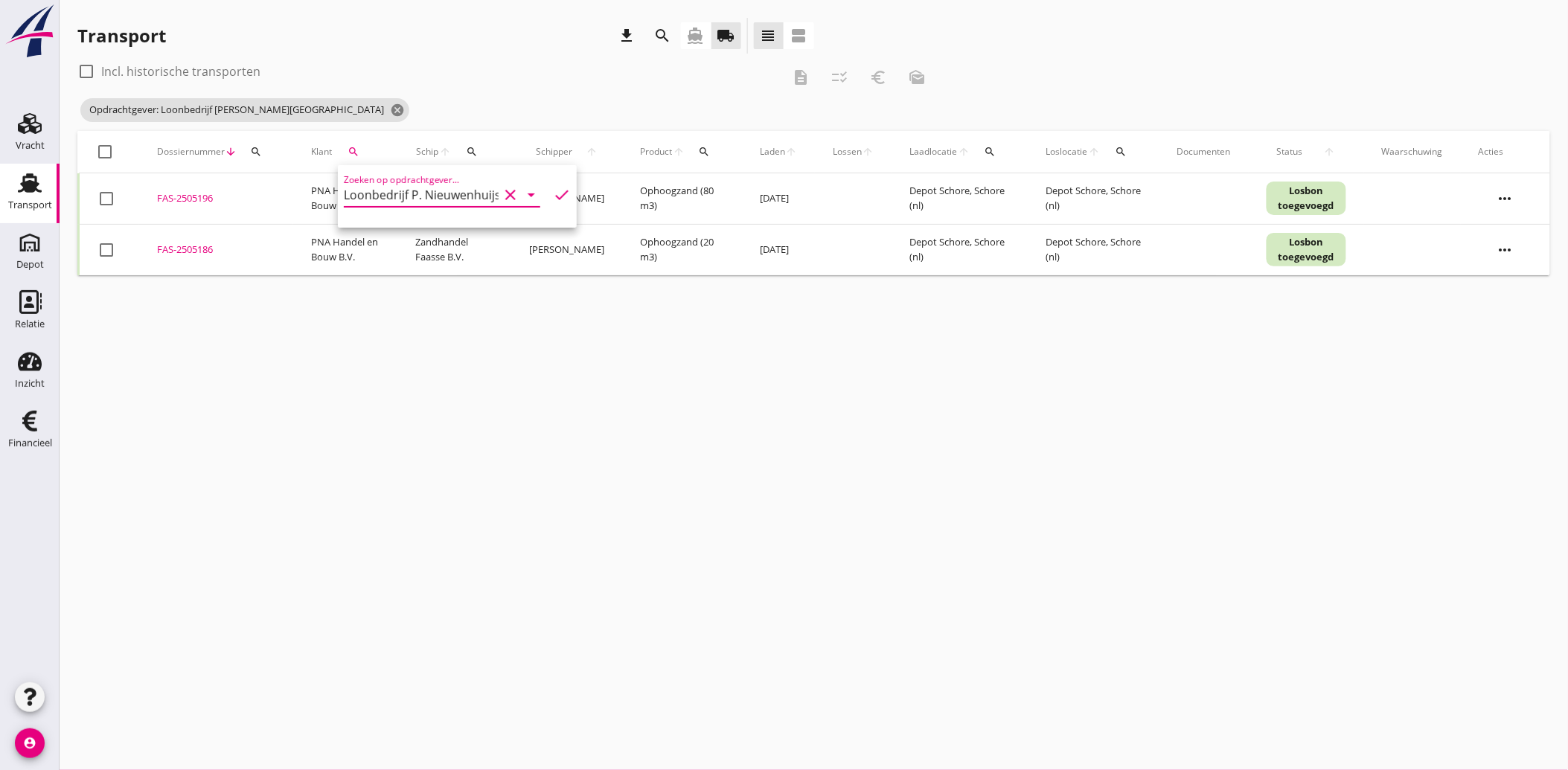
click at [553, 192] on icon "check" at bounding box center [561, 194] width 18 height 18
click at [113, 196] on div at bounding box center [106, 198] width 25 height 25
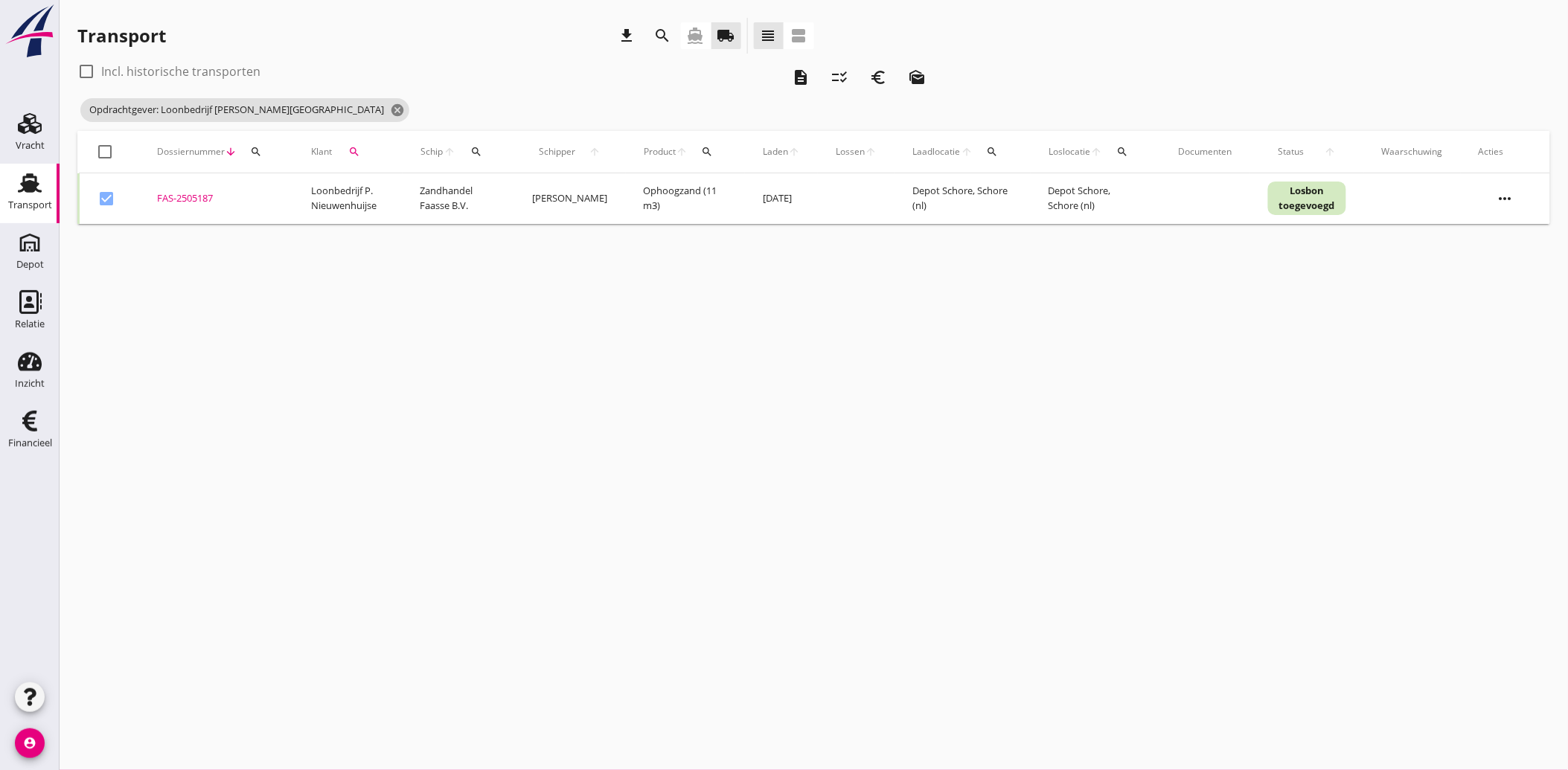
click at [878, 84] on icon "euro_symbol" at bounding box center [878, 77] width 18 height 18
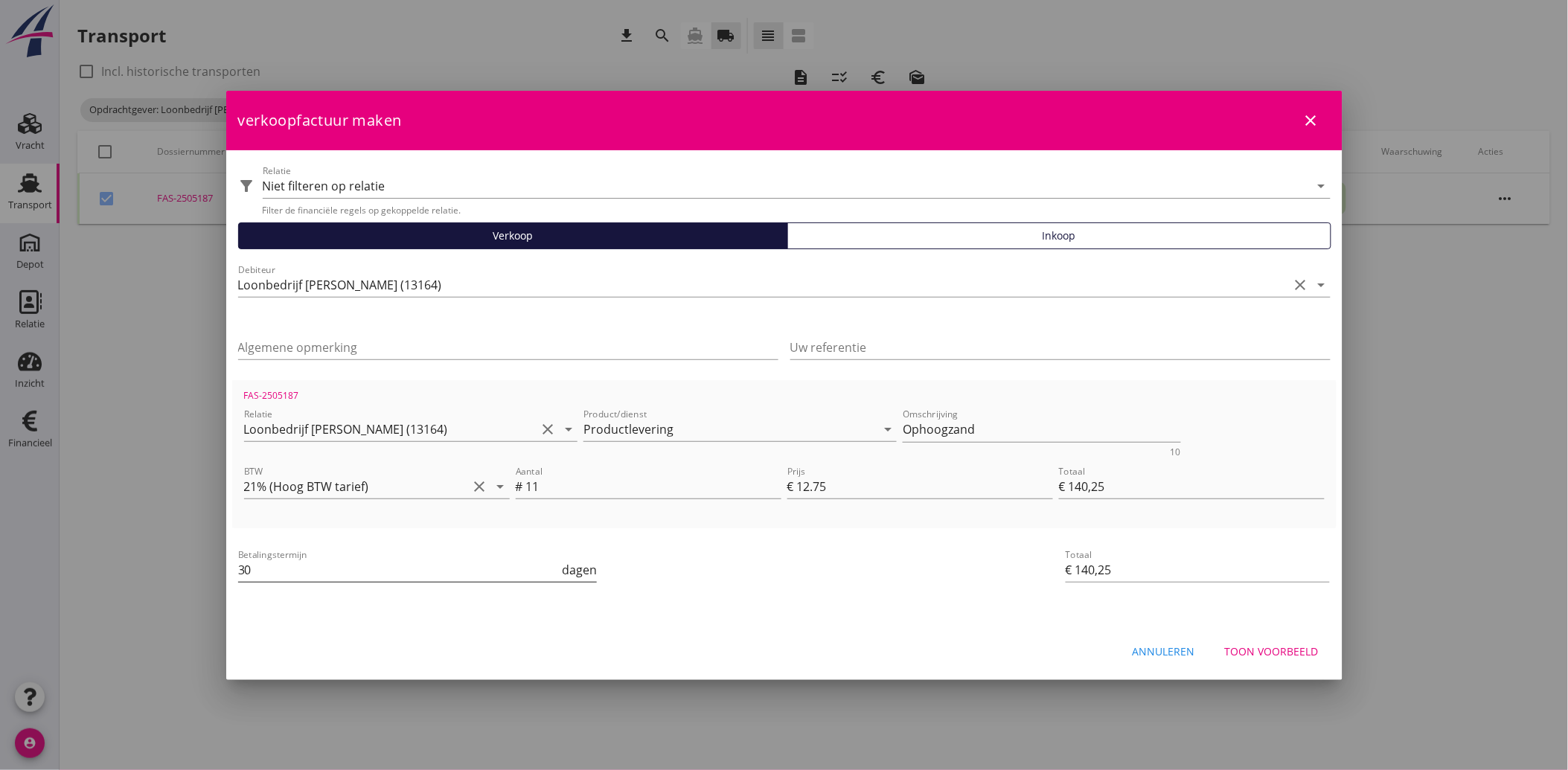
click at [428, 569] on input "30" at bounding box center [399, 569] width 321 height 23
click at [1266, 643] on div "Toon voorbeeld" at bounding box center [1271, 651] width 94 height 16
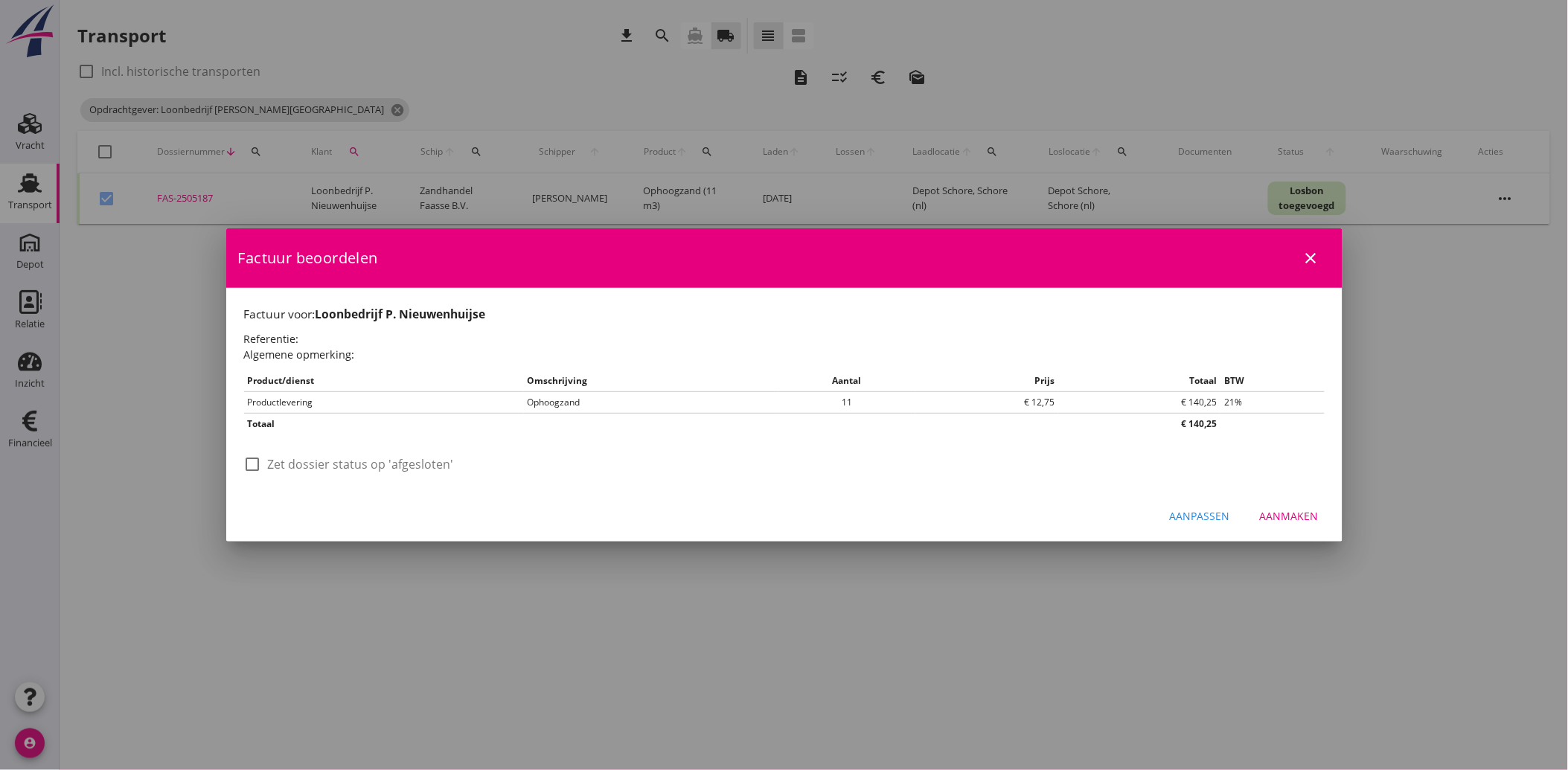
drag, startPoint x: 283, startPoint y: 461, endPoint x: 352, endPoint y: 488, distance: 74.1
click at [283, 462] on label "Zet dossier status op 'afgesloten'" at bounding box center [361, 465] width 186 height 15
click at [1282, 515] on div "Aanmaken" at bounding box center [1289, 516] width 59 height 16
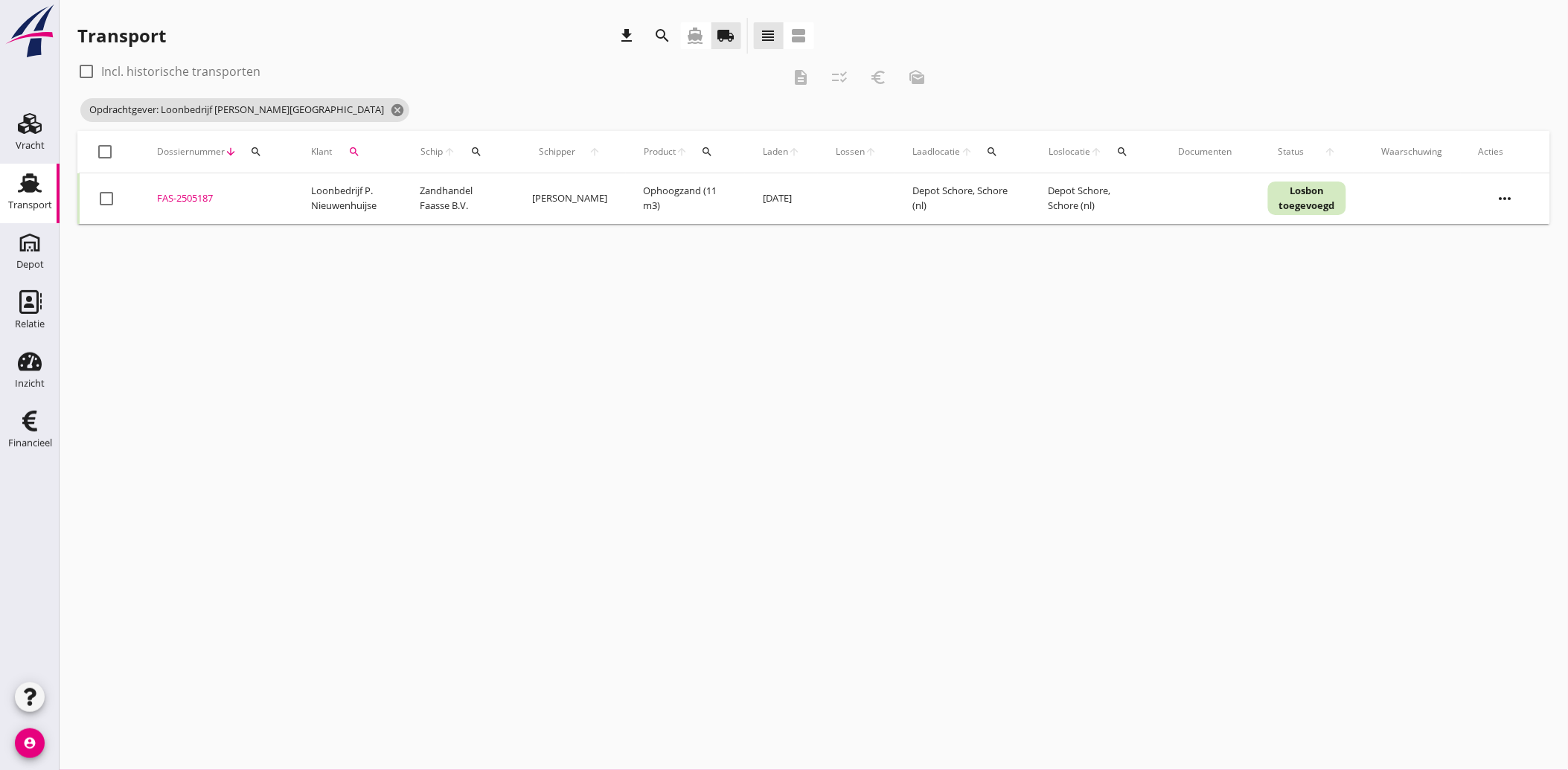
click at [351, 150] on icon "search" at bounding box center [355, 151] width 12 height 12
click at [501, 190] on icon "clear" at bounding box center [510, 194] width 18 height 18
click at [473, 188] on input "Zoeken op opdrachtgever..." at bounding box center [421, 194] width 155 height 23
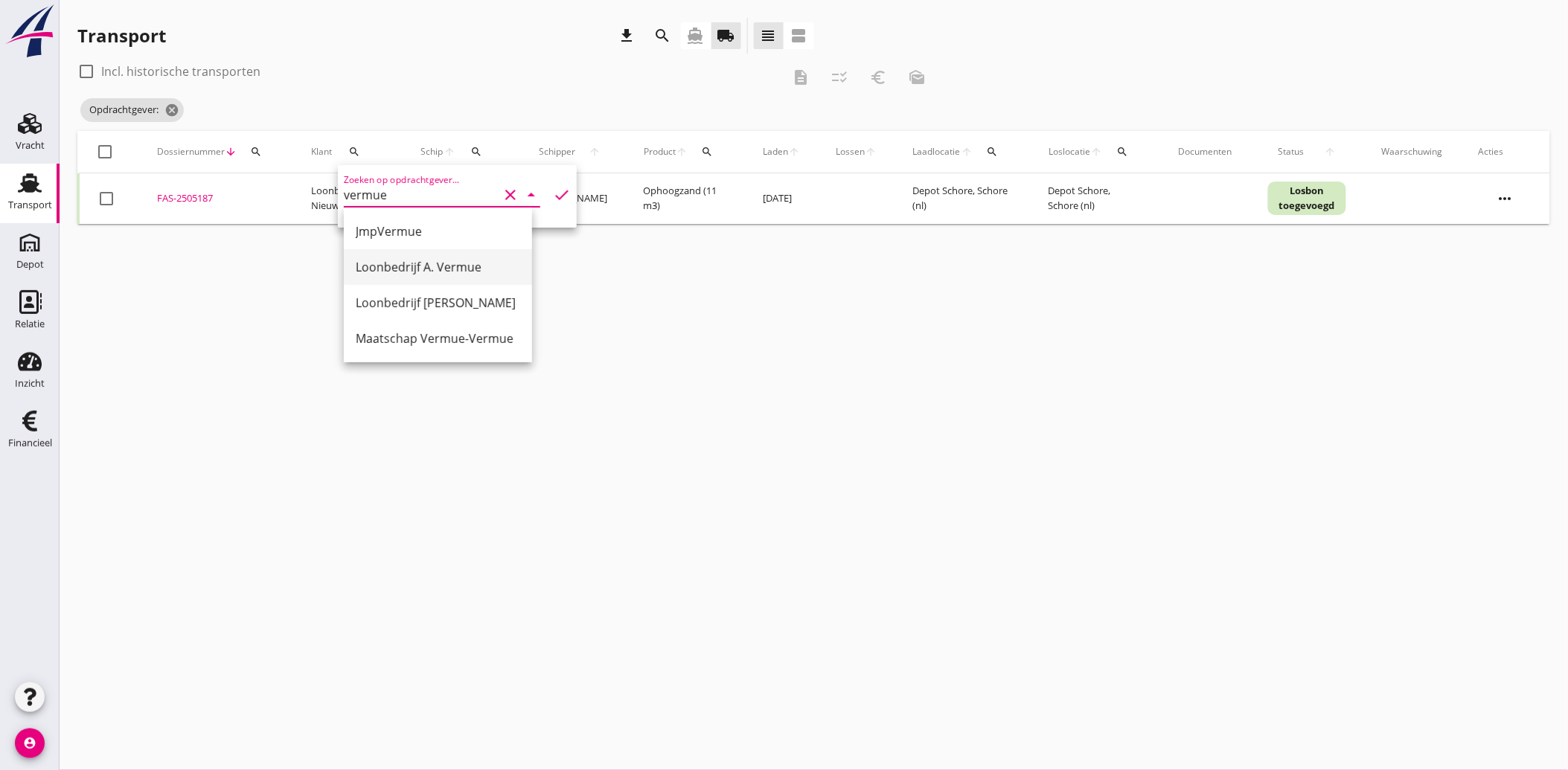
click at [410, 266] on div "Loonbedrijf A. Vermue" at bounding box center [438, 267] width 164 height 18
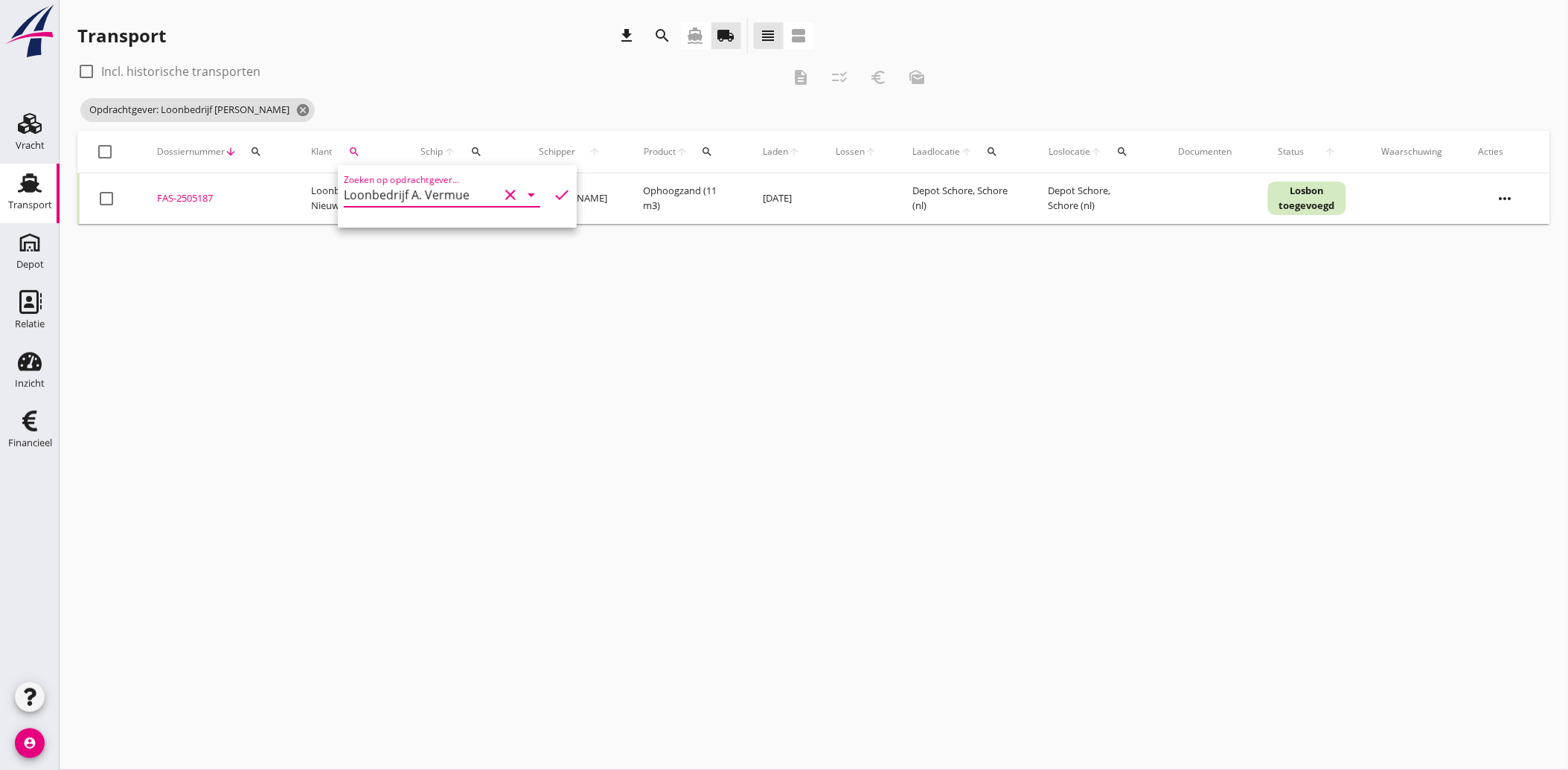
click at [553, 193] on icon "check" at bounding box center [561, 194] width 18 height 18
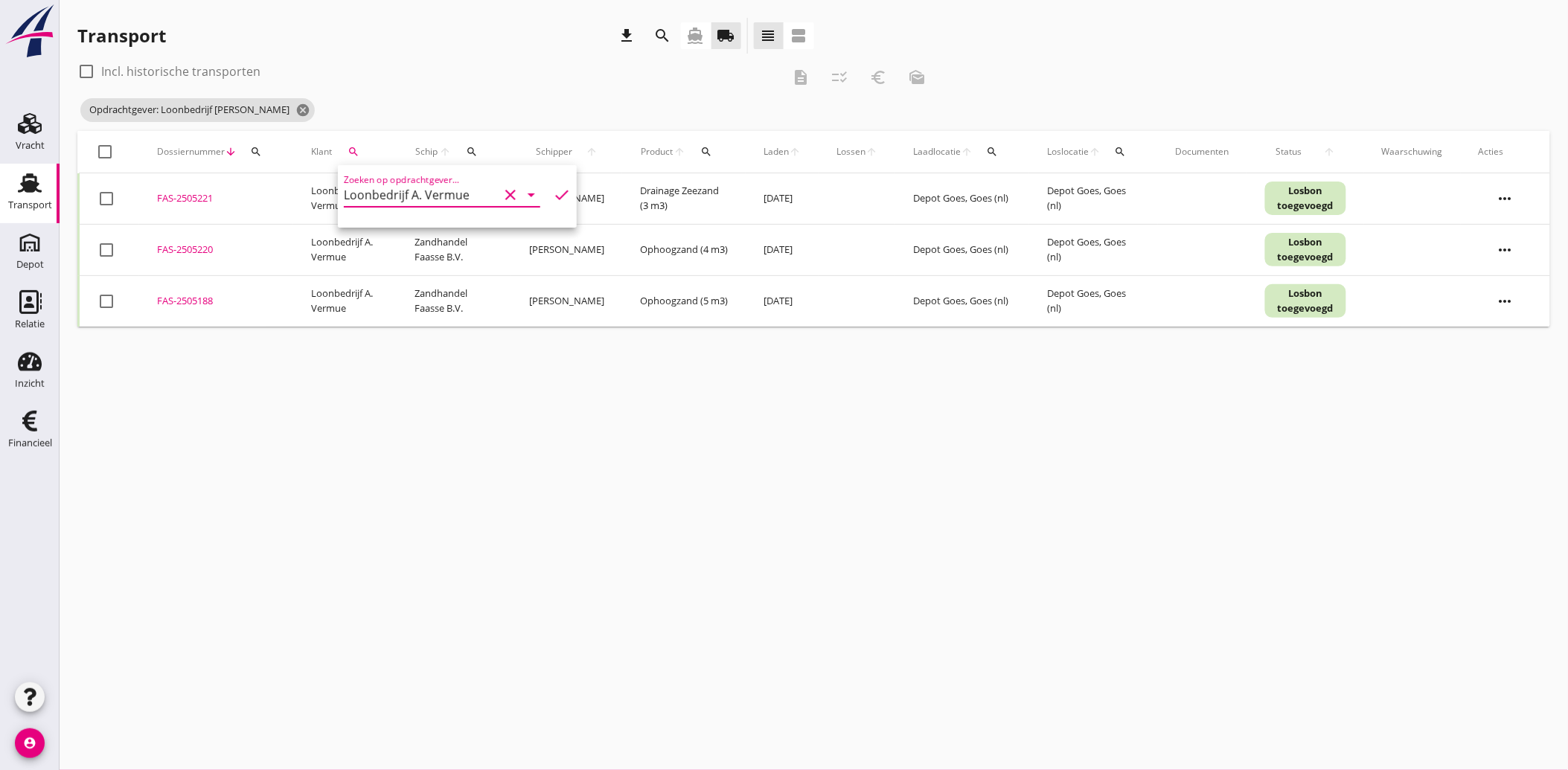
click at [100, 203] on div at bounding box center [106, 198] width 25 height 25
click at [99, 249] on div at bounding box center [106, 250] width 25 height 25
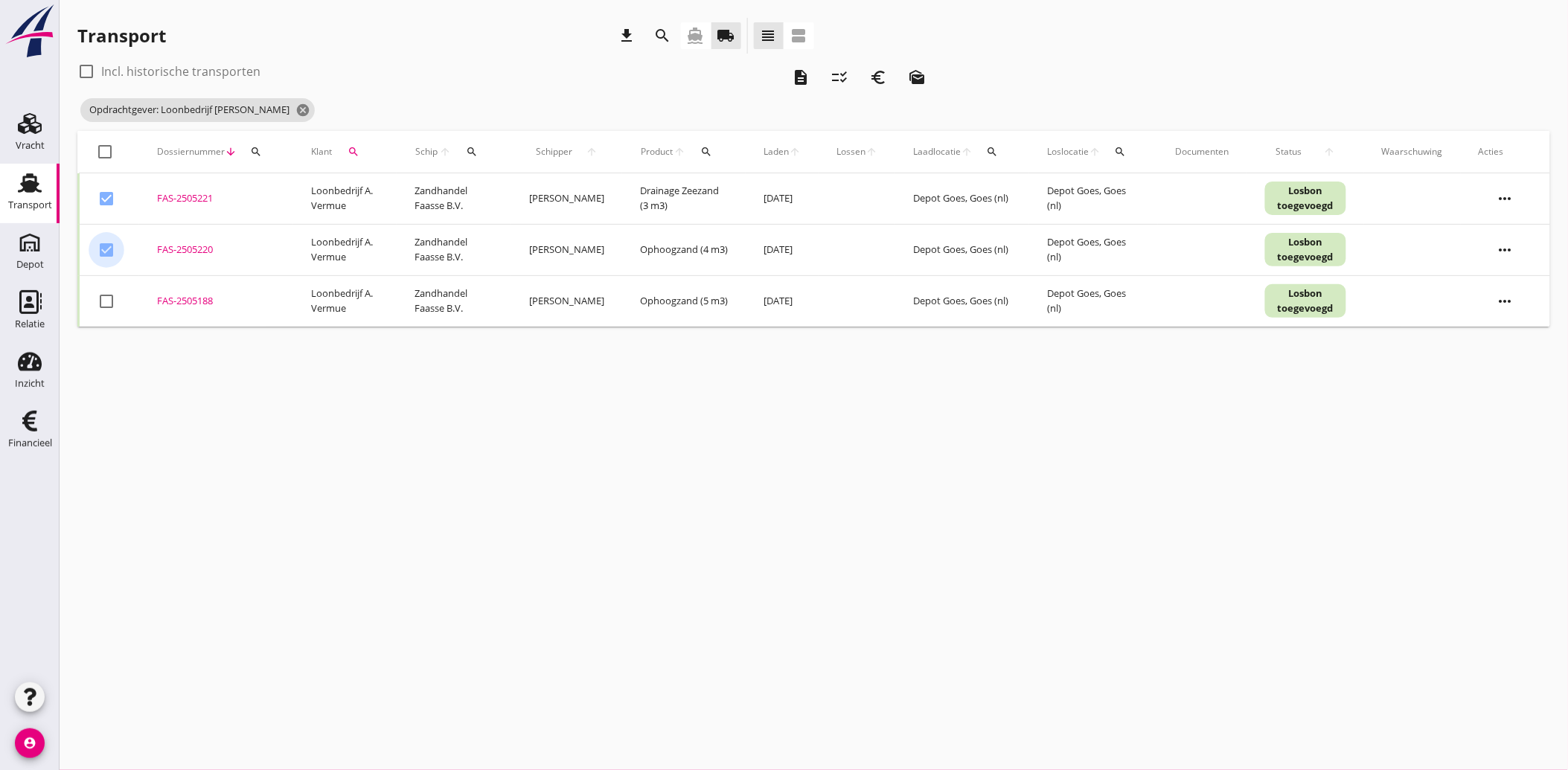
click at [105, 306] on div at bounding box center [106, 300] width 25 height 25
click at [874, 77] on icon "euro_symbol" at bounding box center [878, 77] width 18 height 18
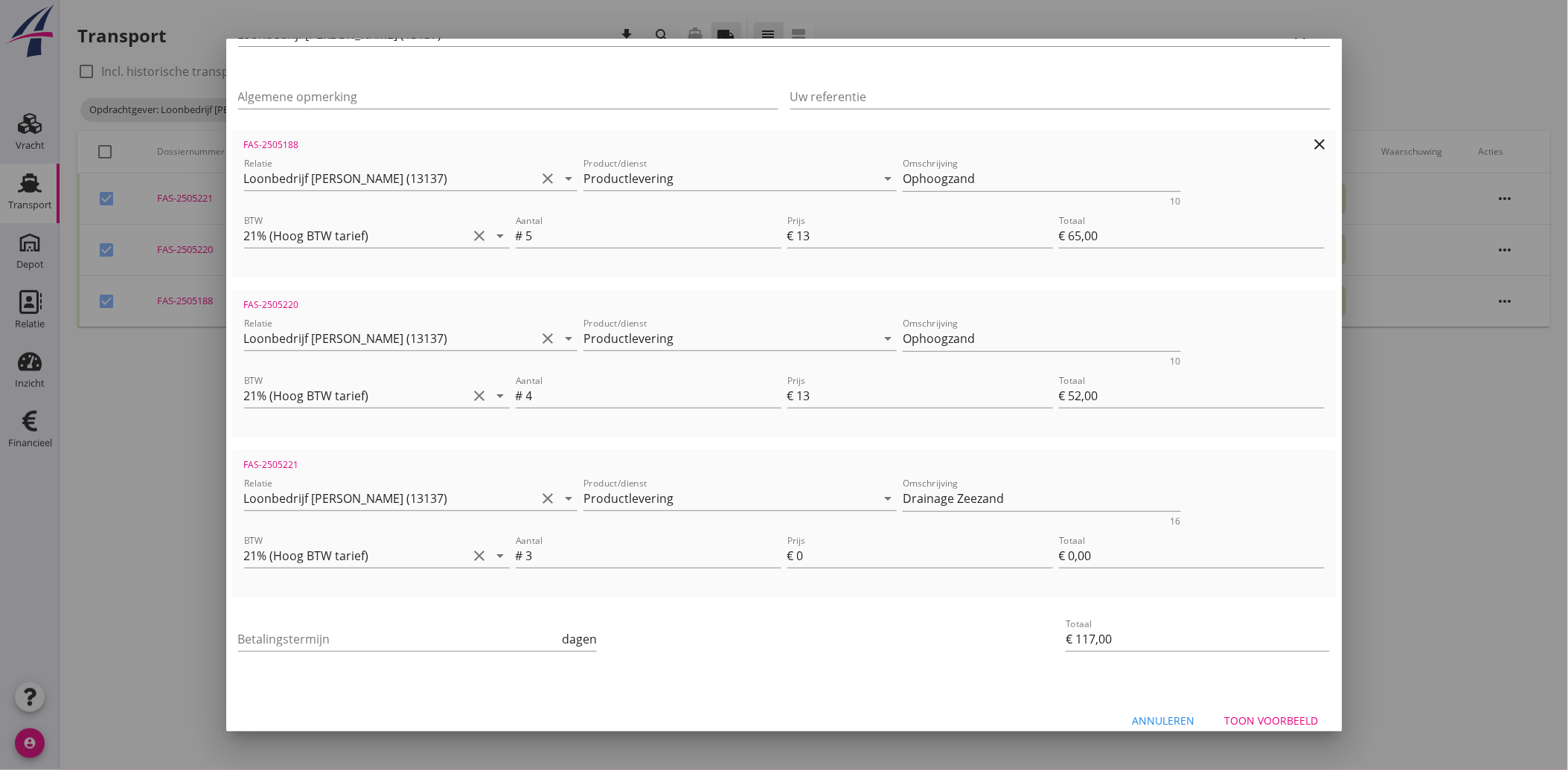
scroll to position [214, 0]
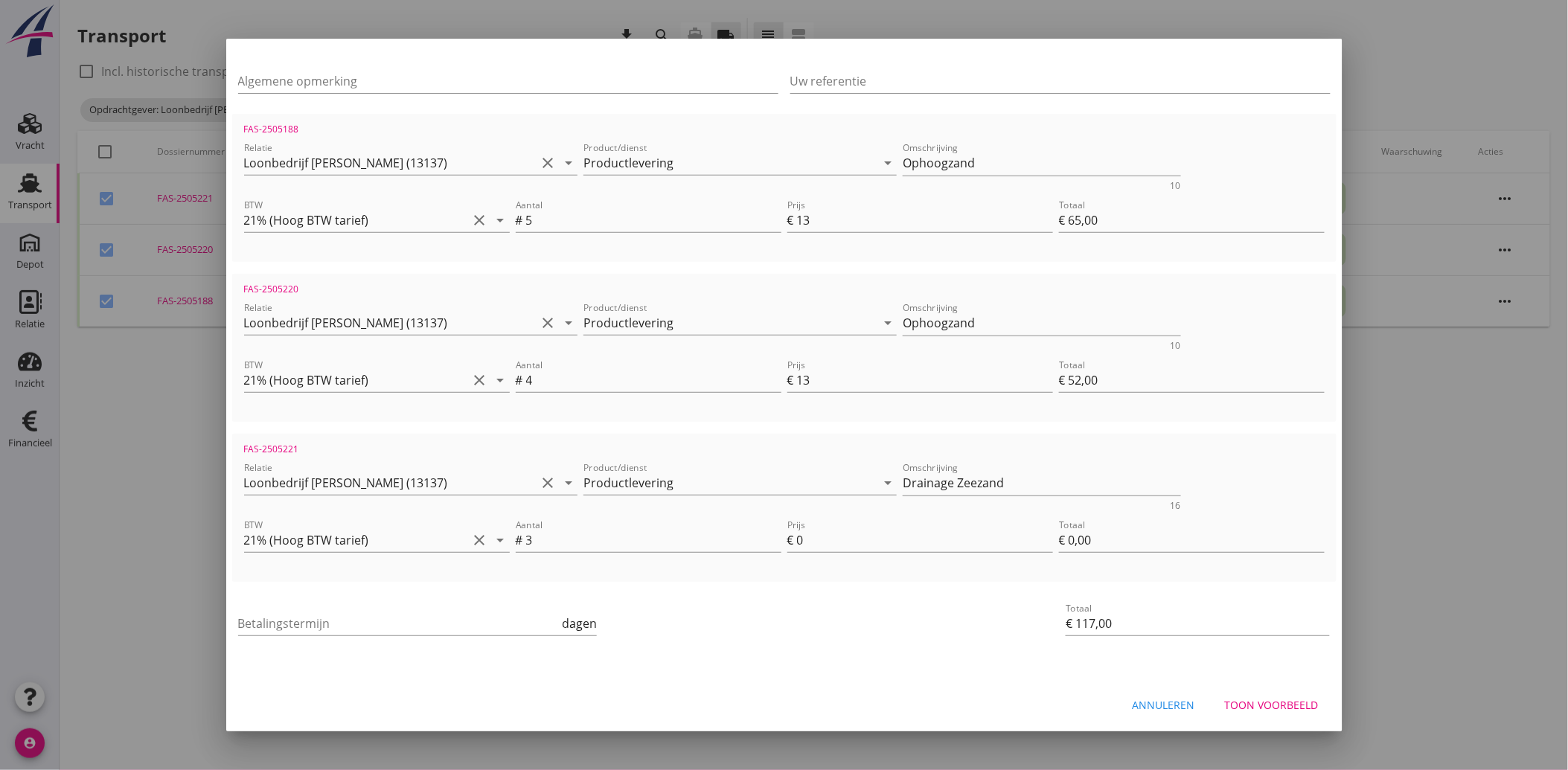
click at [1155, 702] on div "Annuleren" at bounding box center [1163, 705] width 63 height 16
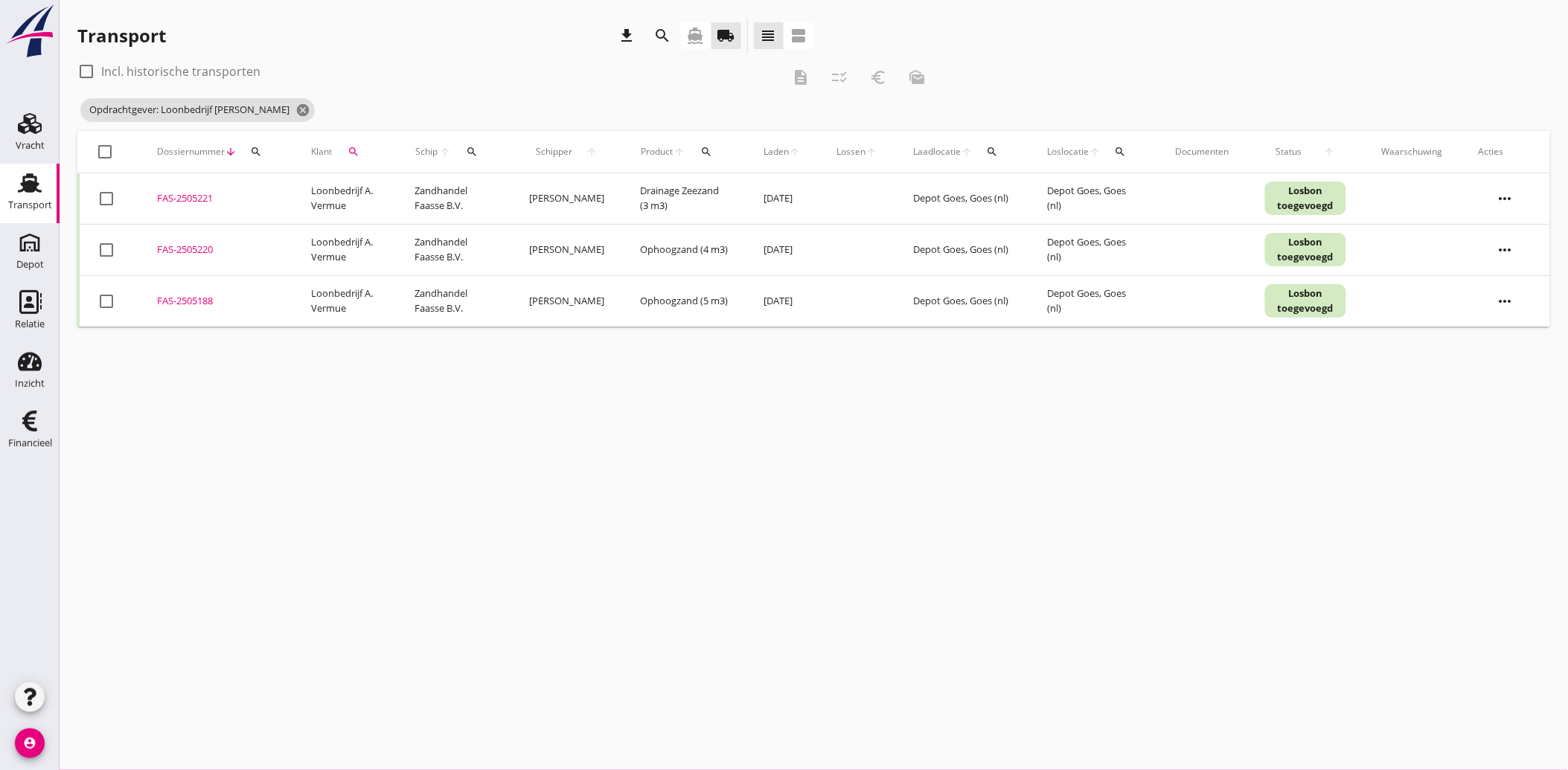
drag, startPoint x: 190, startPoint y: 193, endPoint x: 155, endPoint y: 473, distance: 282.2
click at [155, 473] on div "cancel You are impersonating another user. Transport download search directions…" at bounding box center [813, 385] width 1508 height 770
click at [197, 198] on div "FAS-2505221" at bounding box center [216, 199] width 118 height 15
click at [1514, 203] on icon "more_horiz" at bounding box center [1505, 198] width 41 height 41
click at [1500, 318] on div "Vracht aanpassen" at bounding box center [1496, 314] width 106 height 18
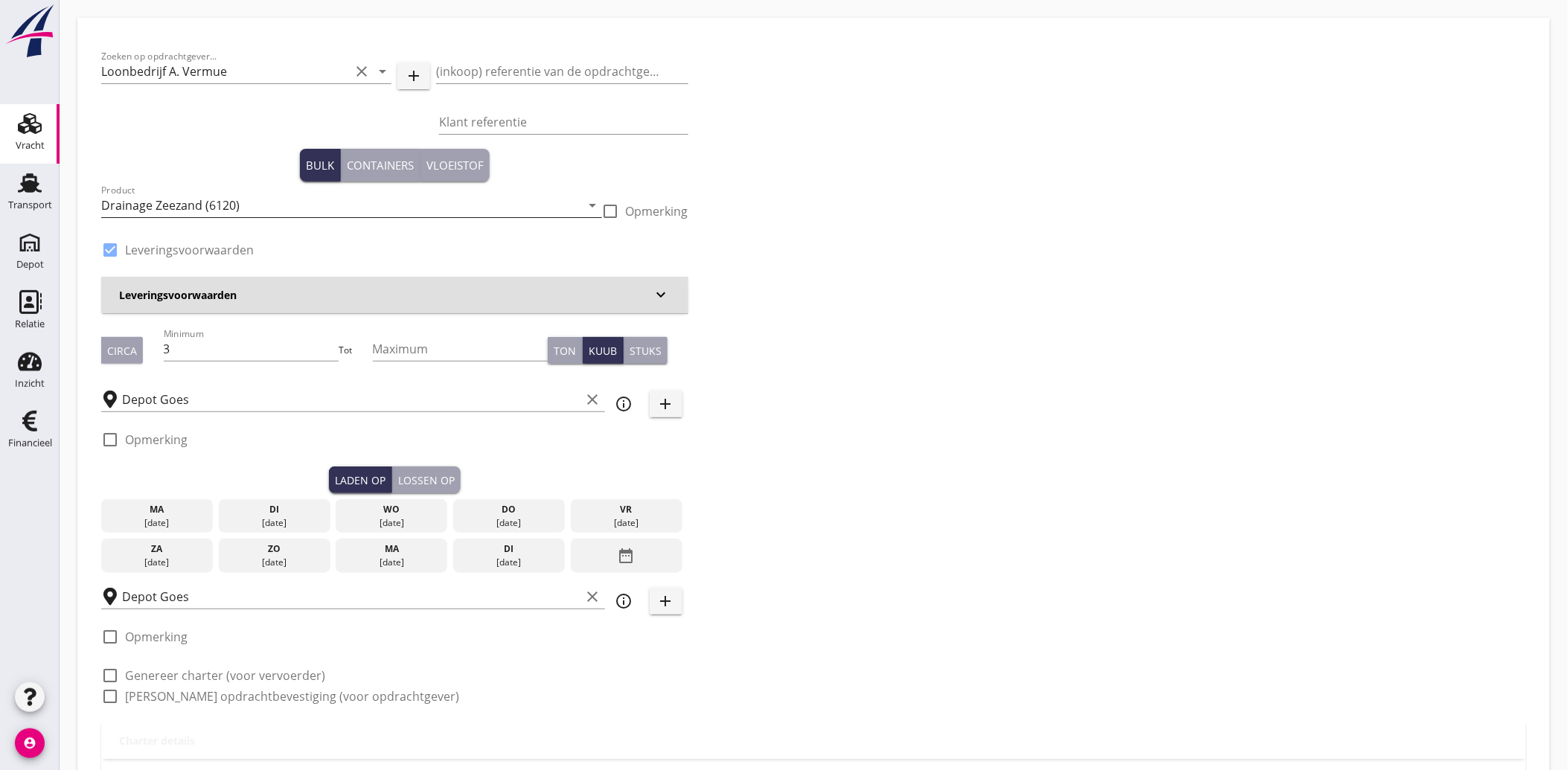
click at [559, 201] on input "Drainage Zeezand (6120)" at bounding box center [341, 205] width 480 height 23
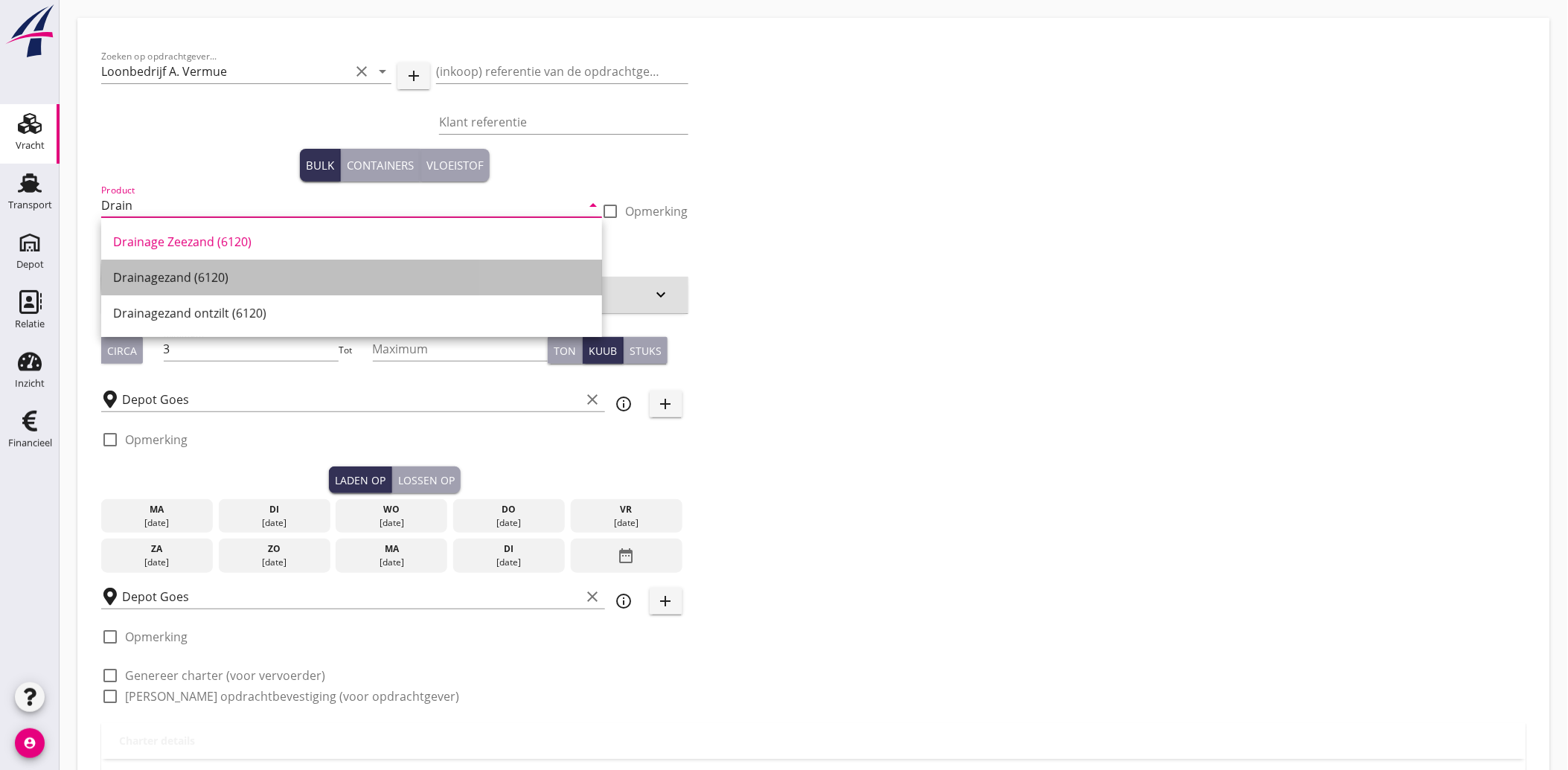
click at [287, 288] on div "Drainagezand (6120)" at bounding box center [351, 278] width 477 height 36
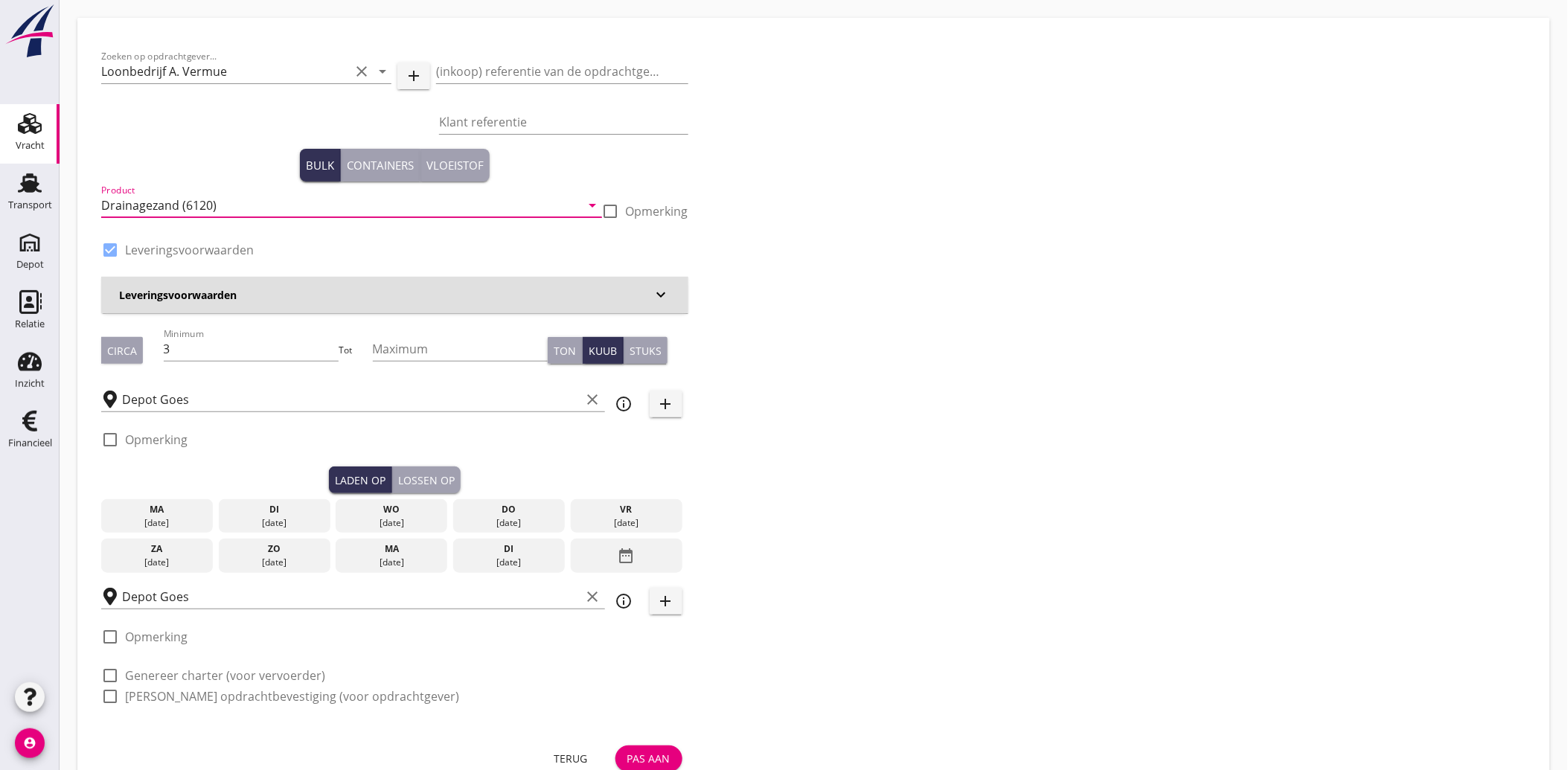
click at [927, 410] on div "Zoeken op opdrachtgever... Loonbedrijf [PERSON_NAME] clear arrow_drop_down add …" at bounding box center [813, 382] width 1437 height 682
click at [657, 748] on button "Pas aan" at bounding box center [648, 759] width 67 height 27
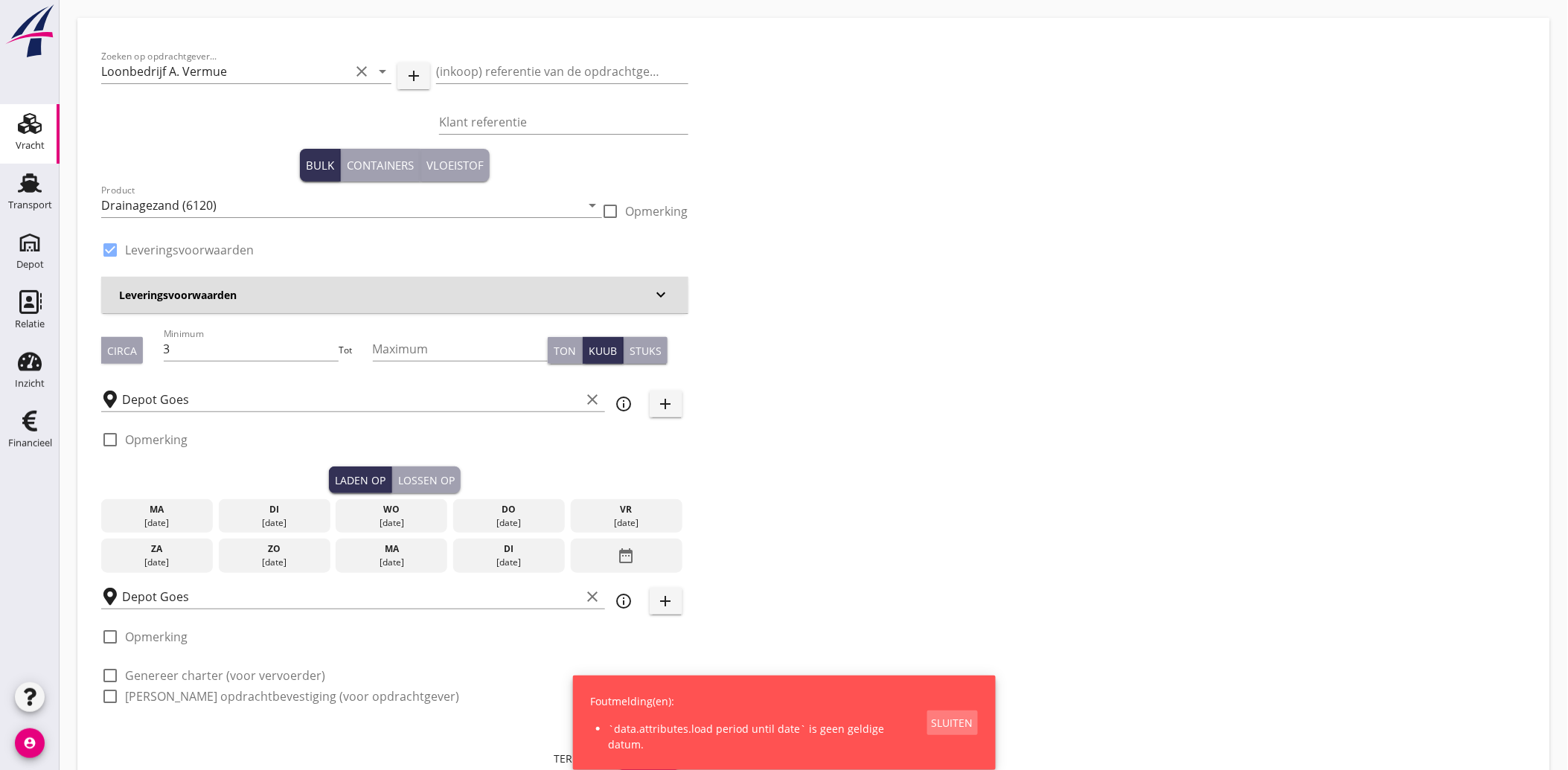
click at [957, 715] on button "Sluiten" at bounding box center [952, 723] width 51 height 24
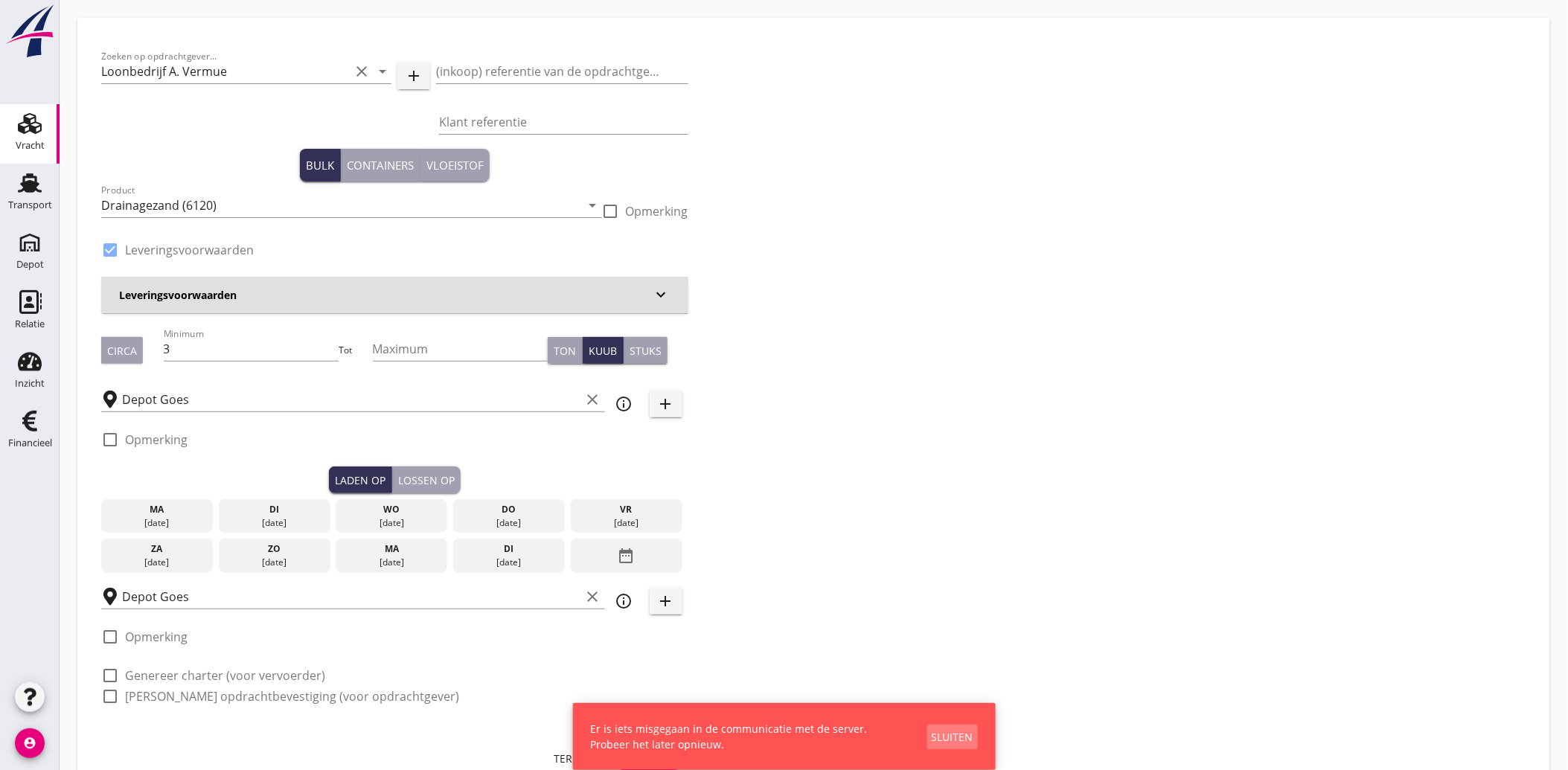
click at [964, 740] on div "Sluiten" at bounding box center [952, 737] width 41 height 16
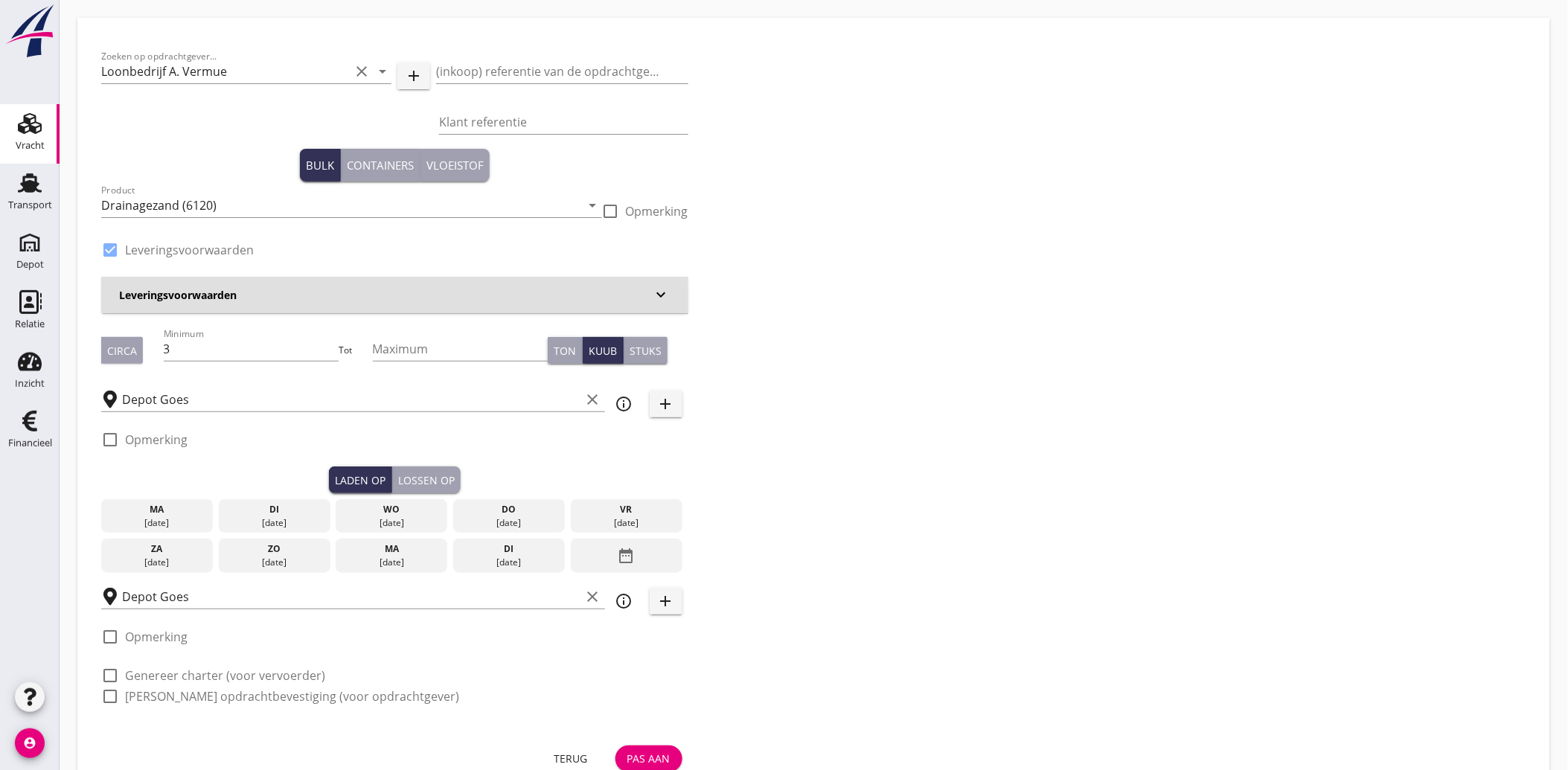
click at [638, 543] on div "date_range" at bounding box center [626, 556] width 112 height 34
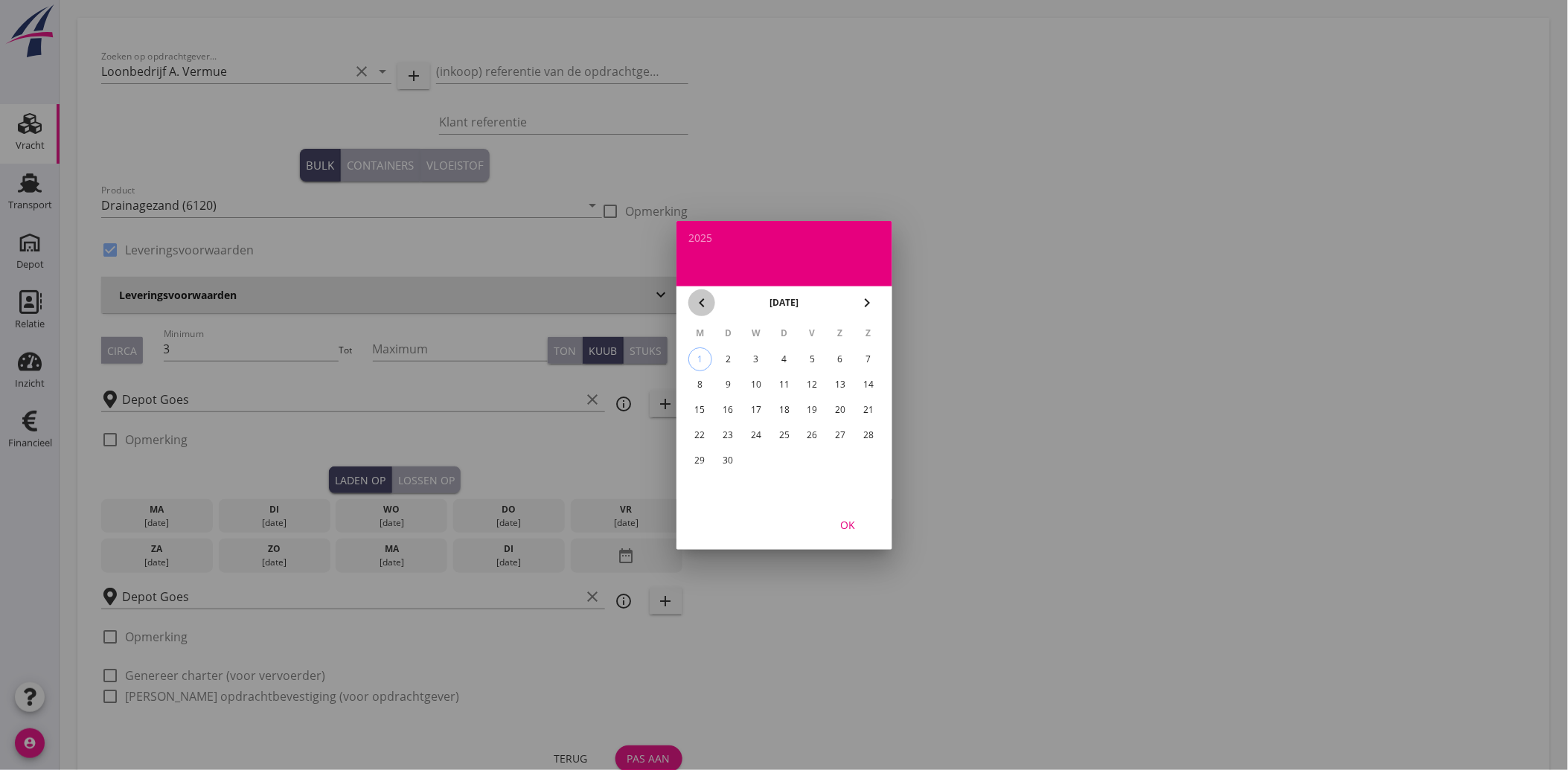
click at [704, 300] on icon "chevron_left" at bounding box center [701, 302] width 18 height 18
click at [787, 466] on div "28" at bounding box center [783, 460] width 23 height 23
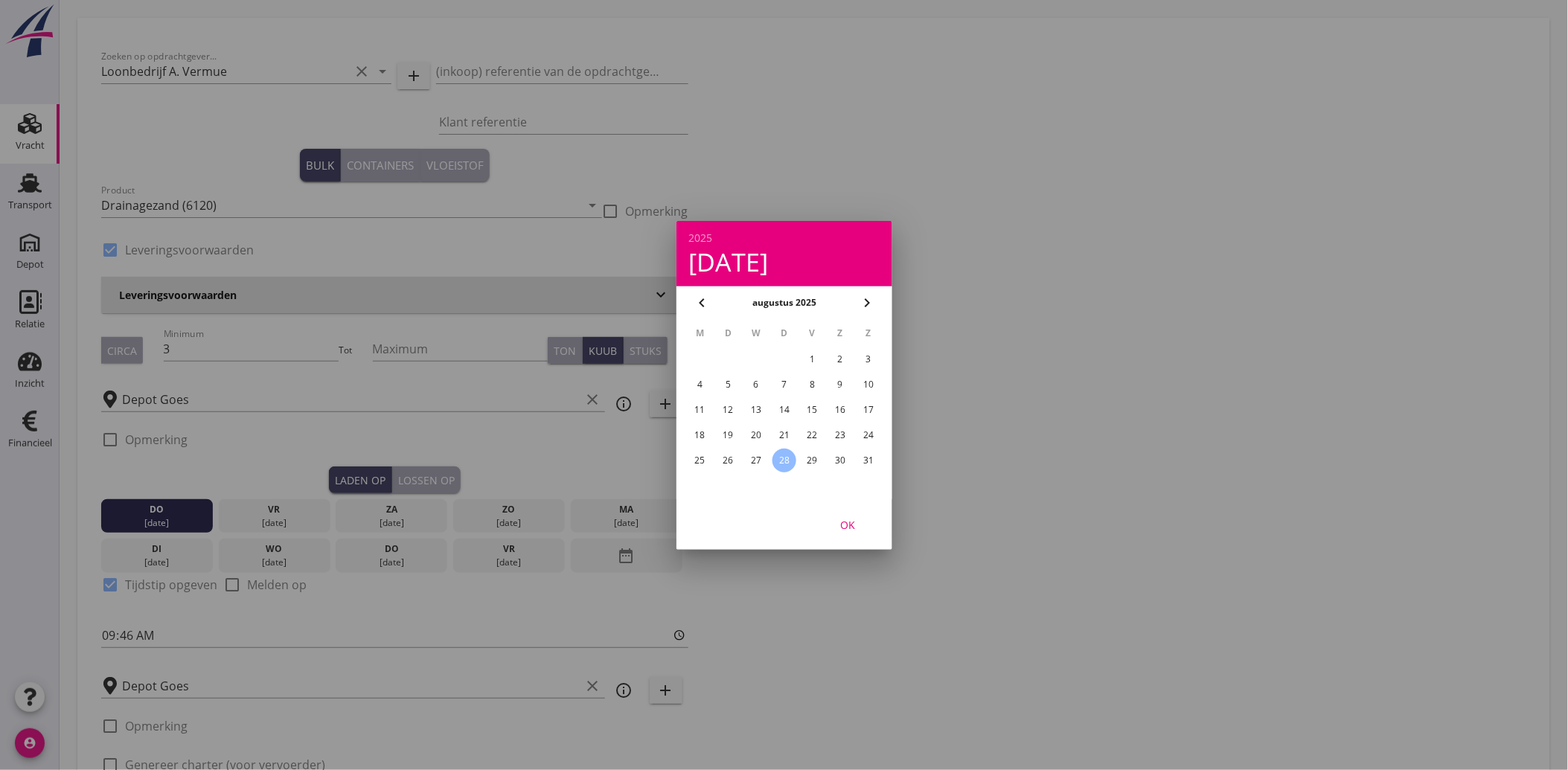
click at [843, 522] on div "OK" at bounding box center [847, 524] width 41 height 16
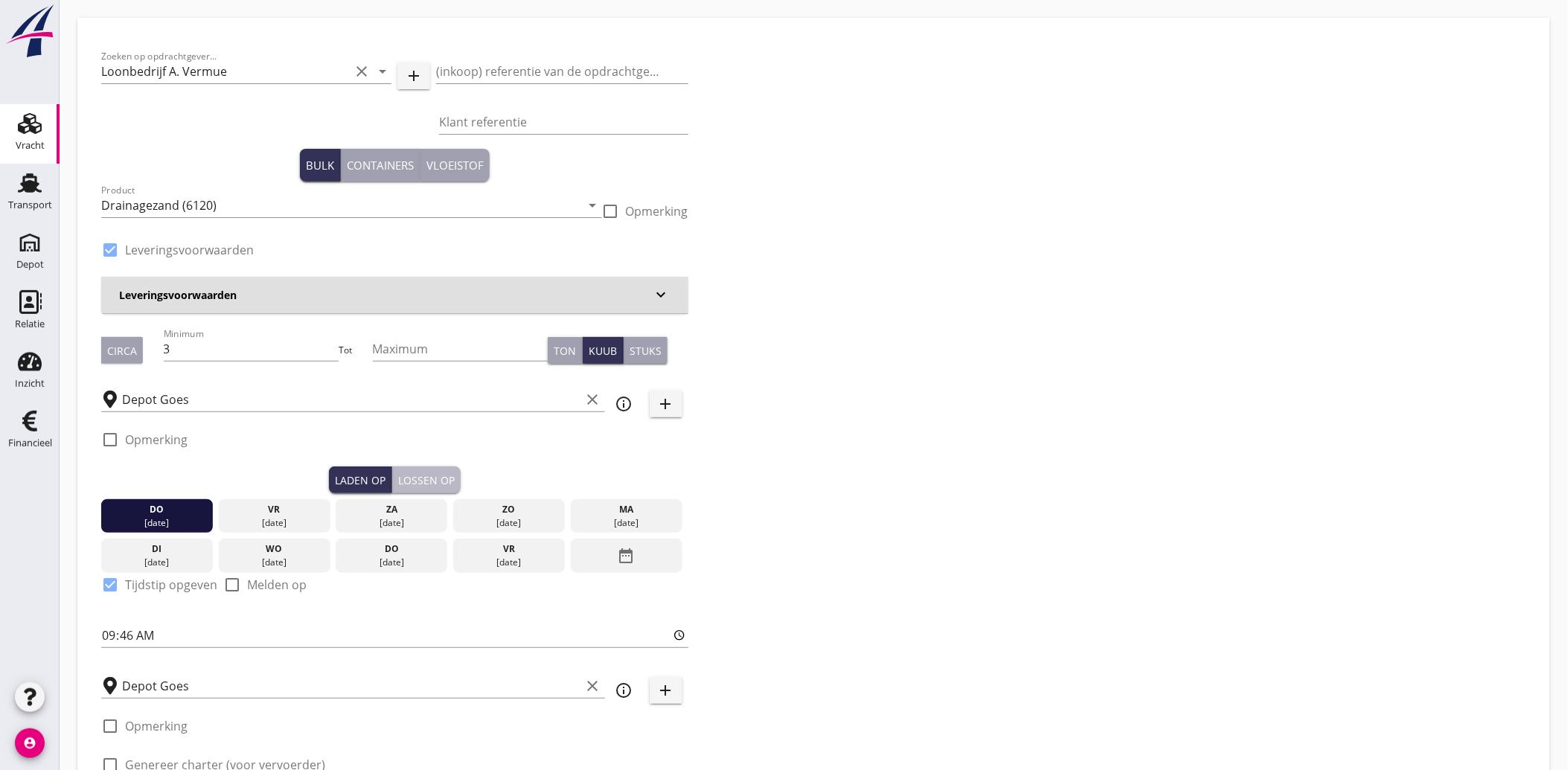
click at [444, 472] on div "Lossen op" at bounding box center [426, 480] width 56 height 16
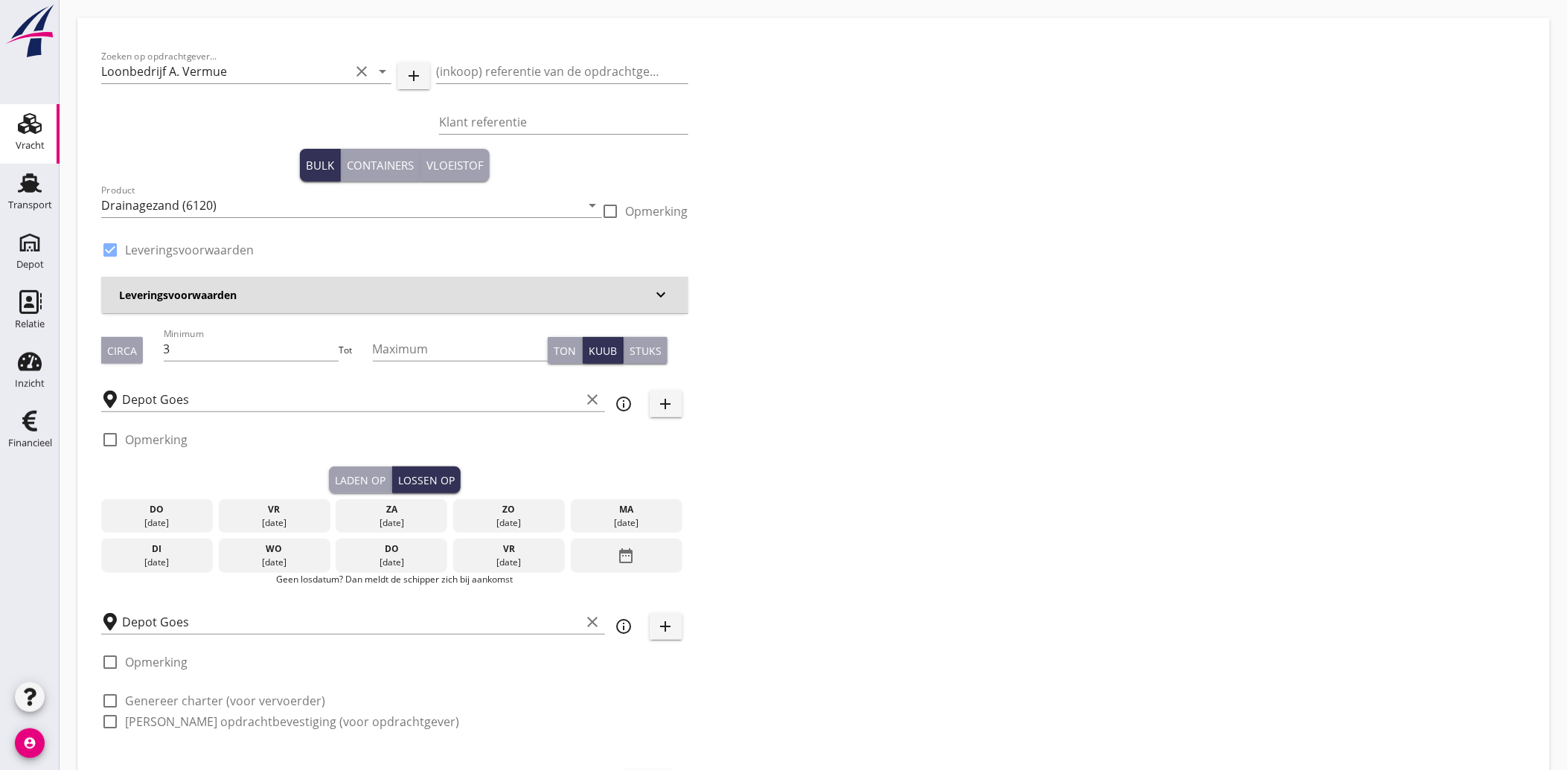
click at [182, 511] on div "do" at bounding box center [157, 510] width 104 height 13
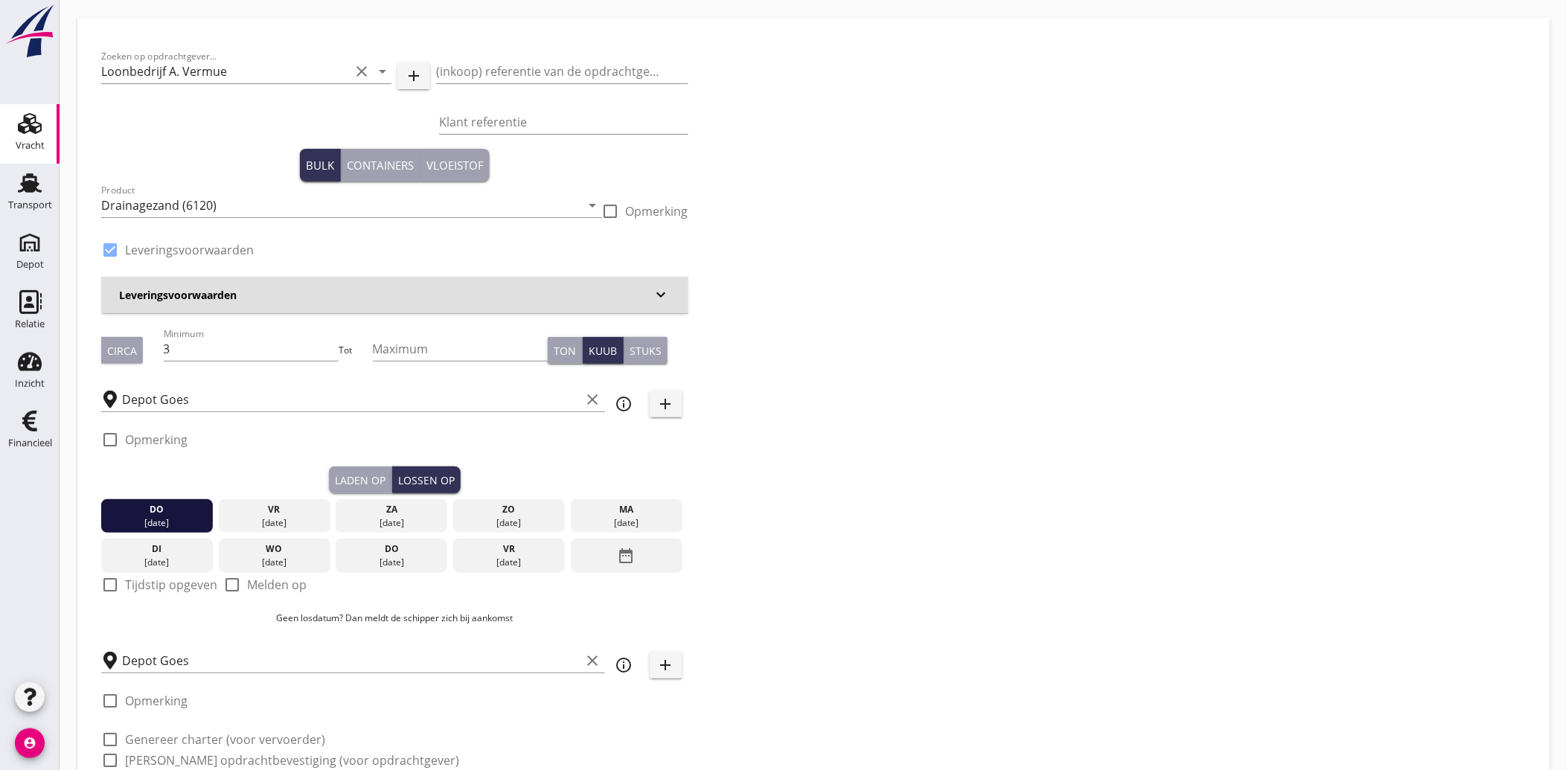
click at [855, 515] on div "Zoeken op opdrachtgever... Loonbedrijf [PERSON_NAME] clear arrow_drop_down add …" at bounding box center [813, 414] width 1437 height 746
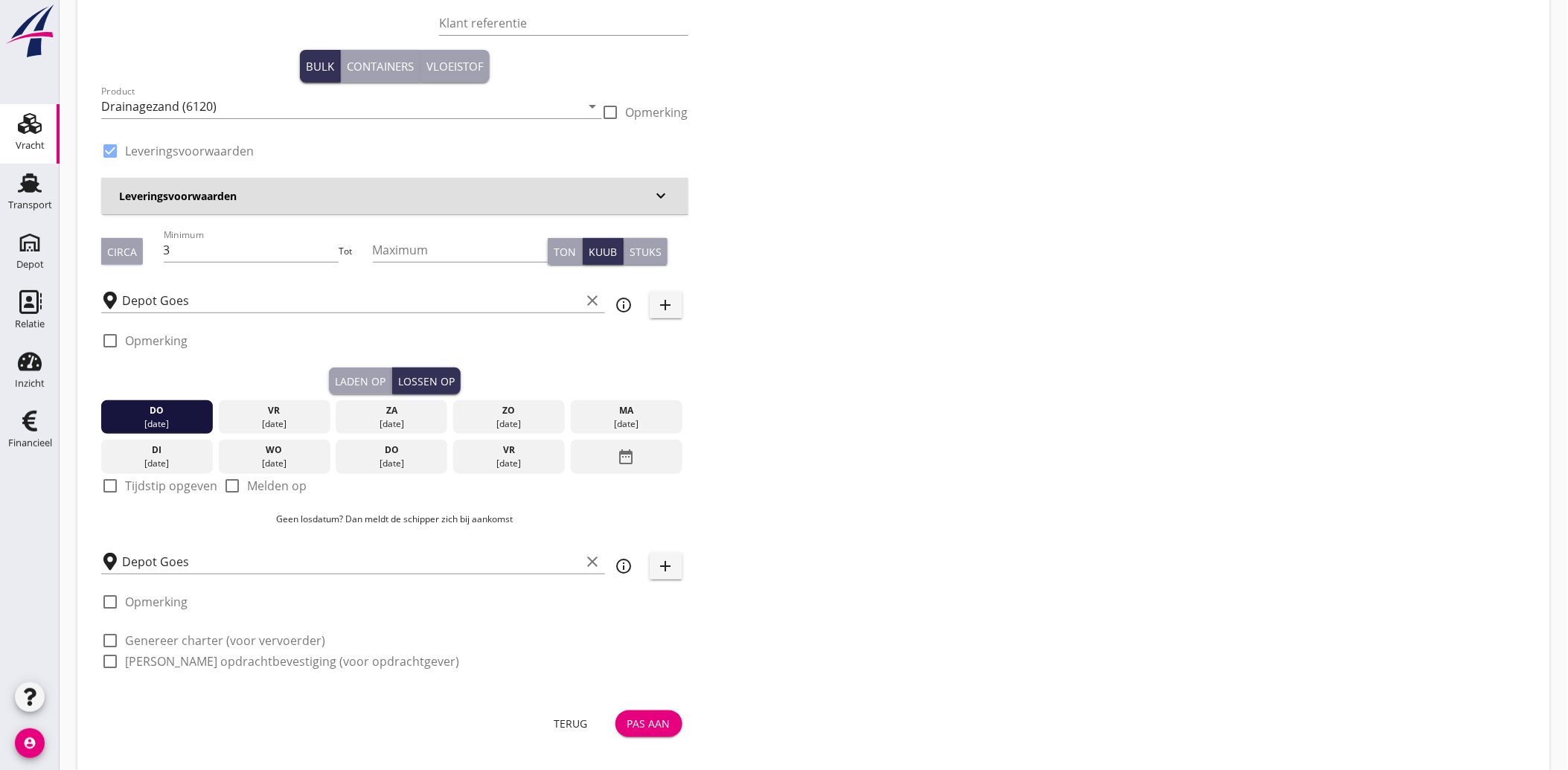
scroll to position [116, 0]
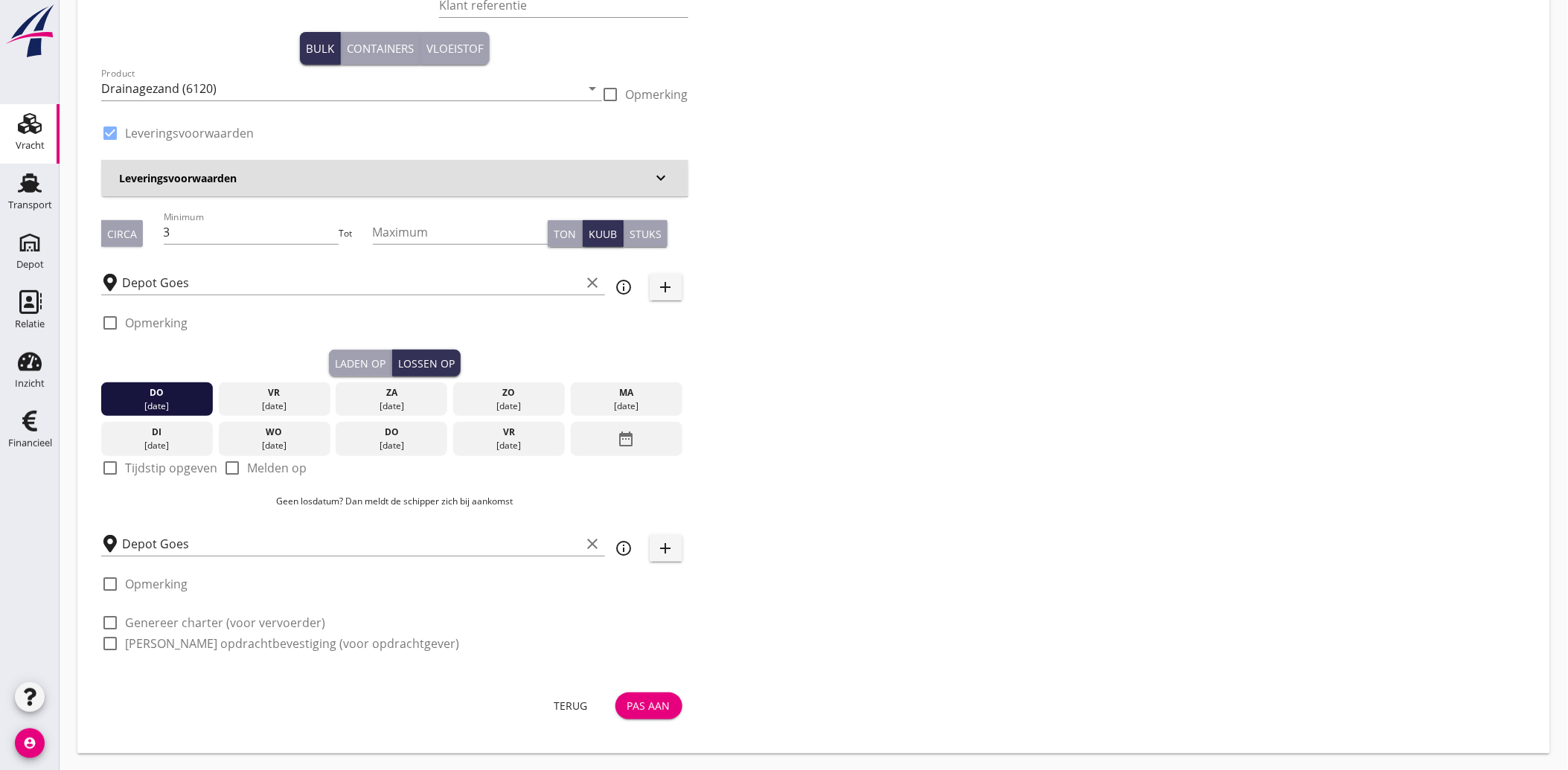
click at [162, 395] on div "do" at bounding box center [157, 393] width 104 height 13
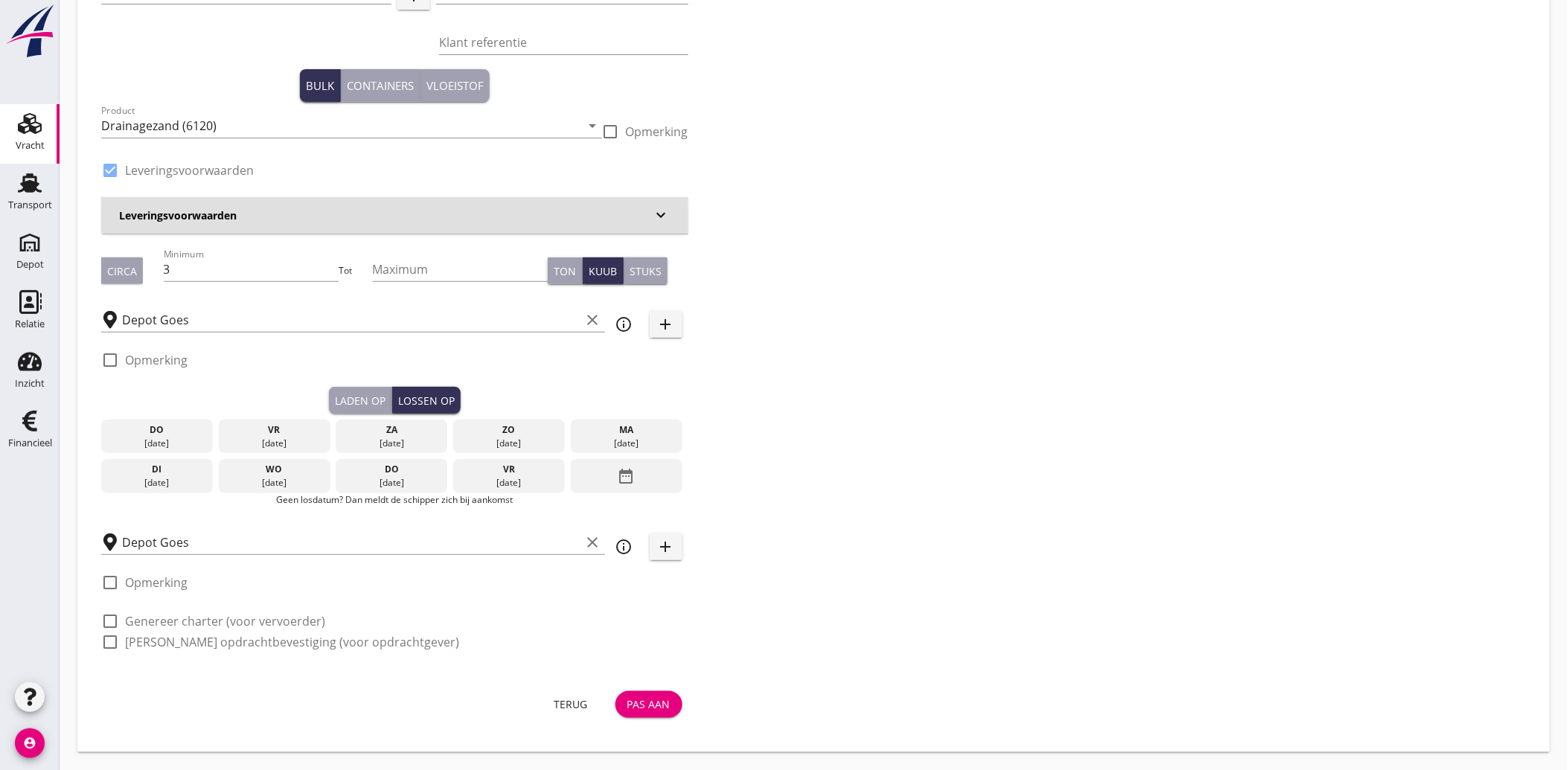
scroll to position [79, 0]
click at [385, 391] on button "Laden op" at bounding box center [360, 401] width 63 height 27
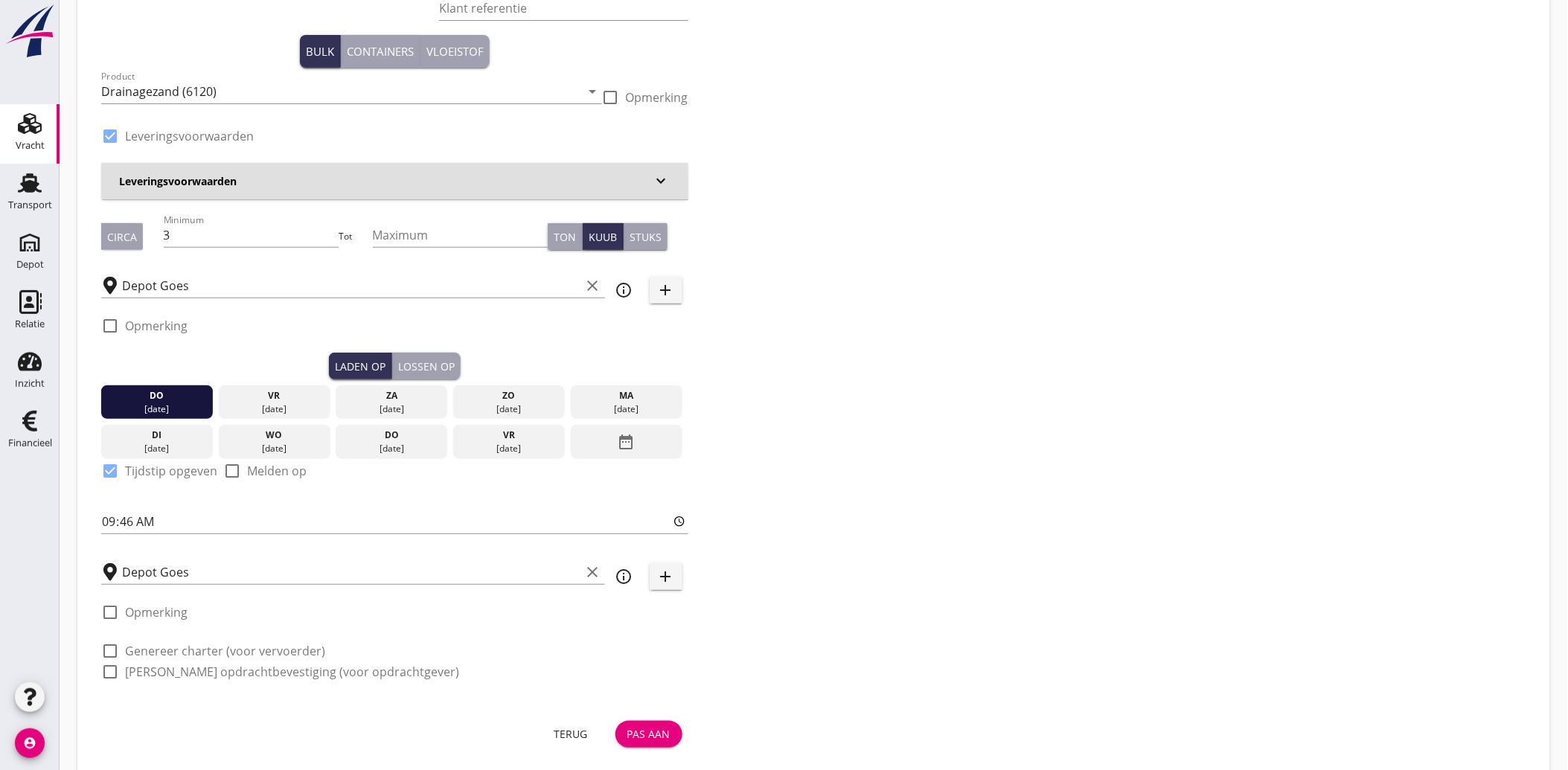
scroll to position [143, 0]
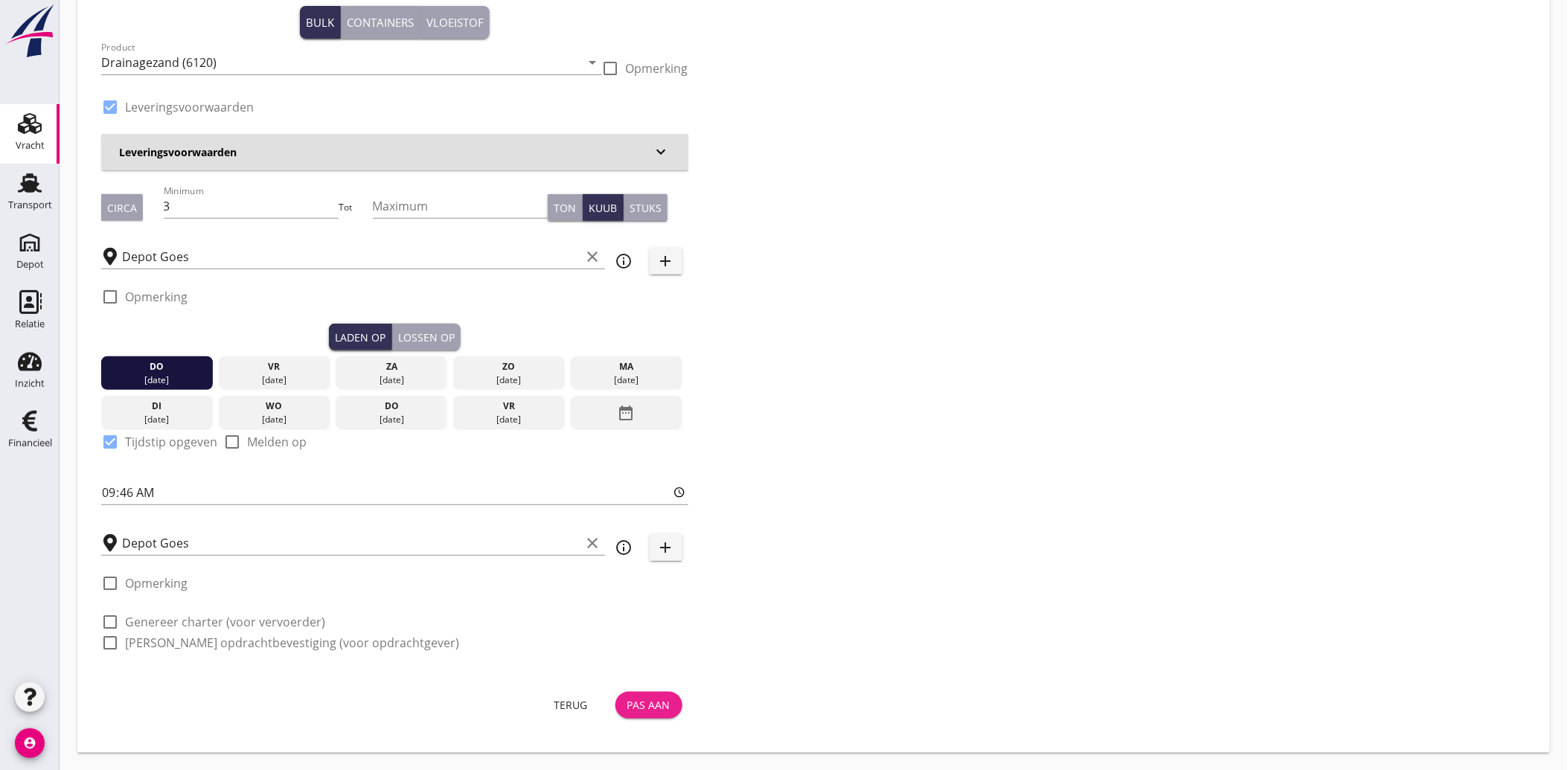
click at [644, 704] on div "Pas aan" at bounding box center [649, 705] width 43 height 16
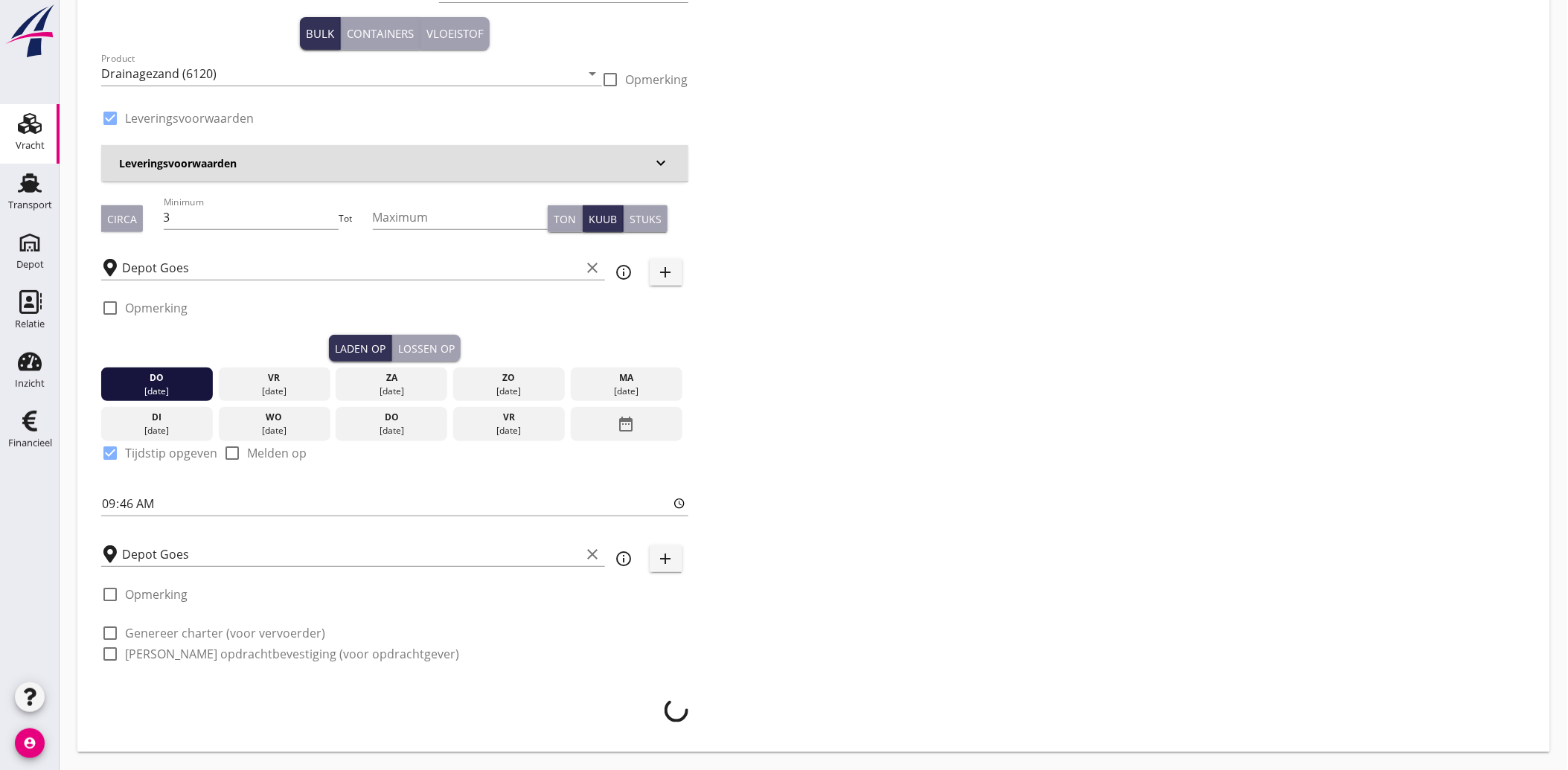
scroll to position [131, 0]
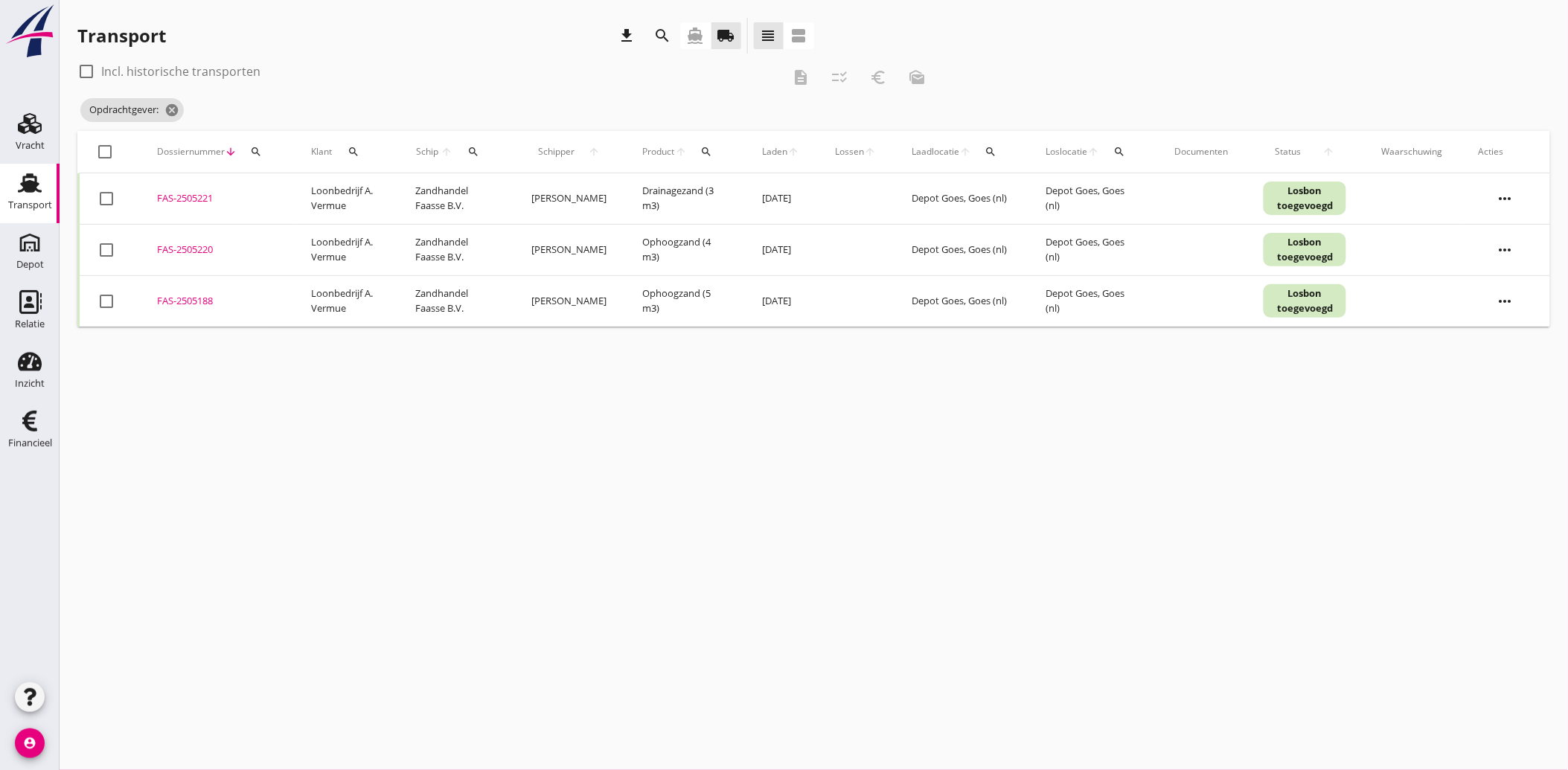
click at [112, 152] on div at bounding box center [105, 151] width 25 height 25
click at [879, 91] on div "check_box_outline_blank Incl. historische transporten description checklist_rtl…" at bounding box center [506, 77] width 859 height 36
click at [882, 79] on icon "euro_symbol" at bounding box center [878, 77] width 18 height 18
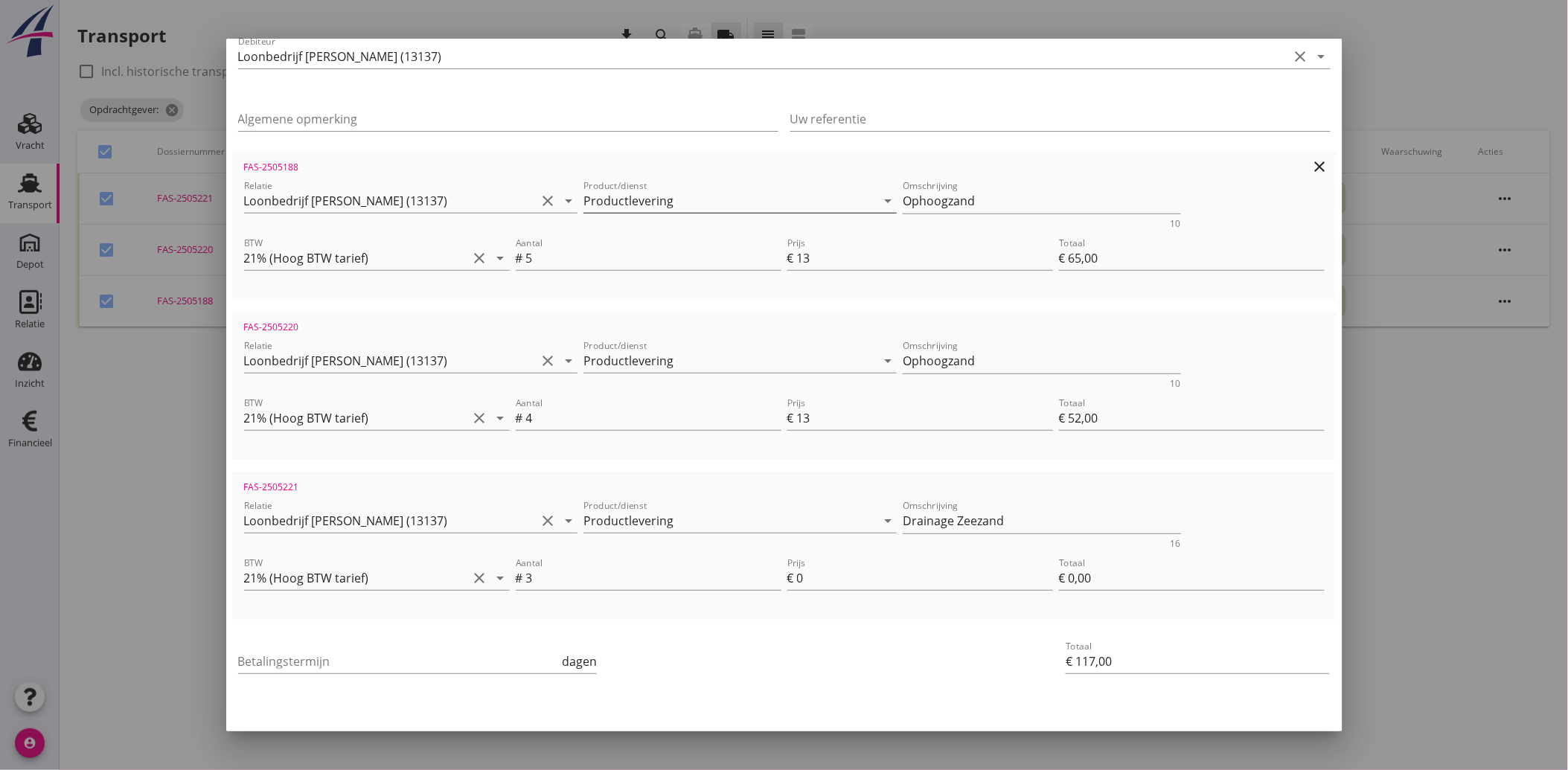
scroll to position [214, 0]
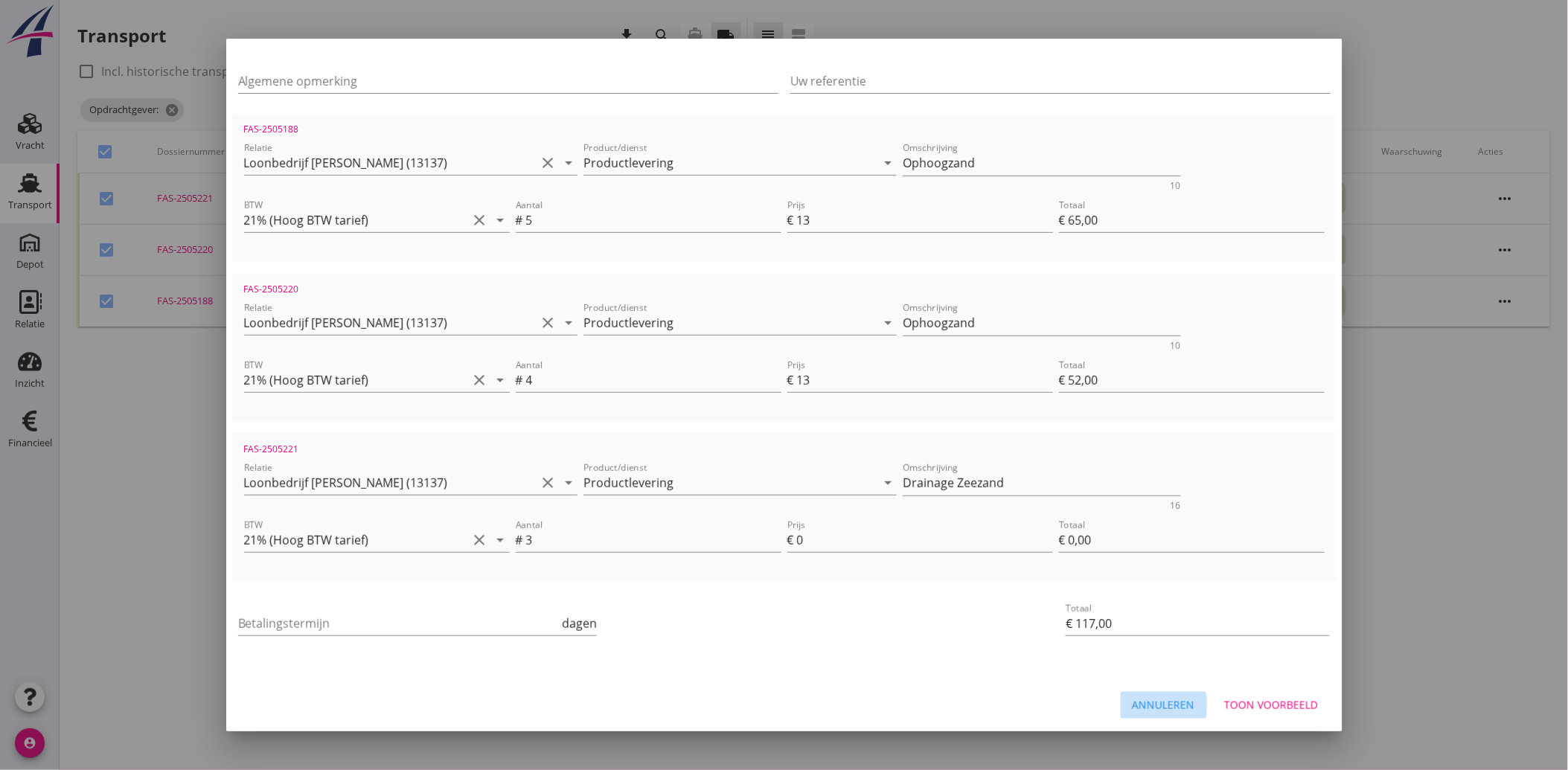
click at [1149, 700] on div "Annuleren" at bounding box center [1163, 705] width 63 height 16
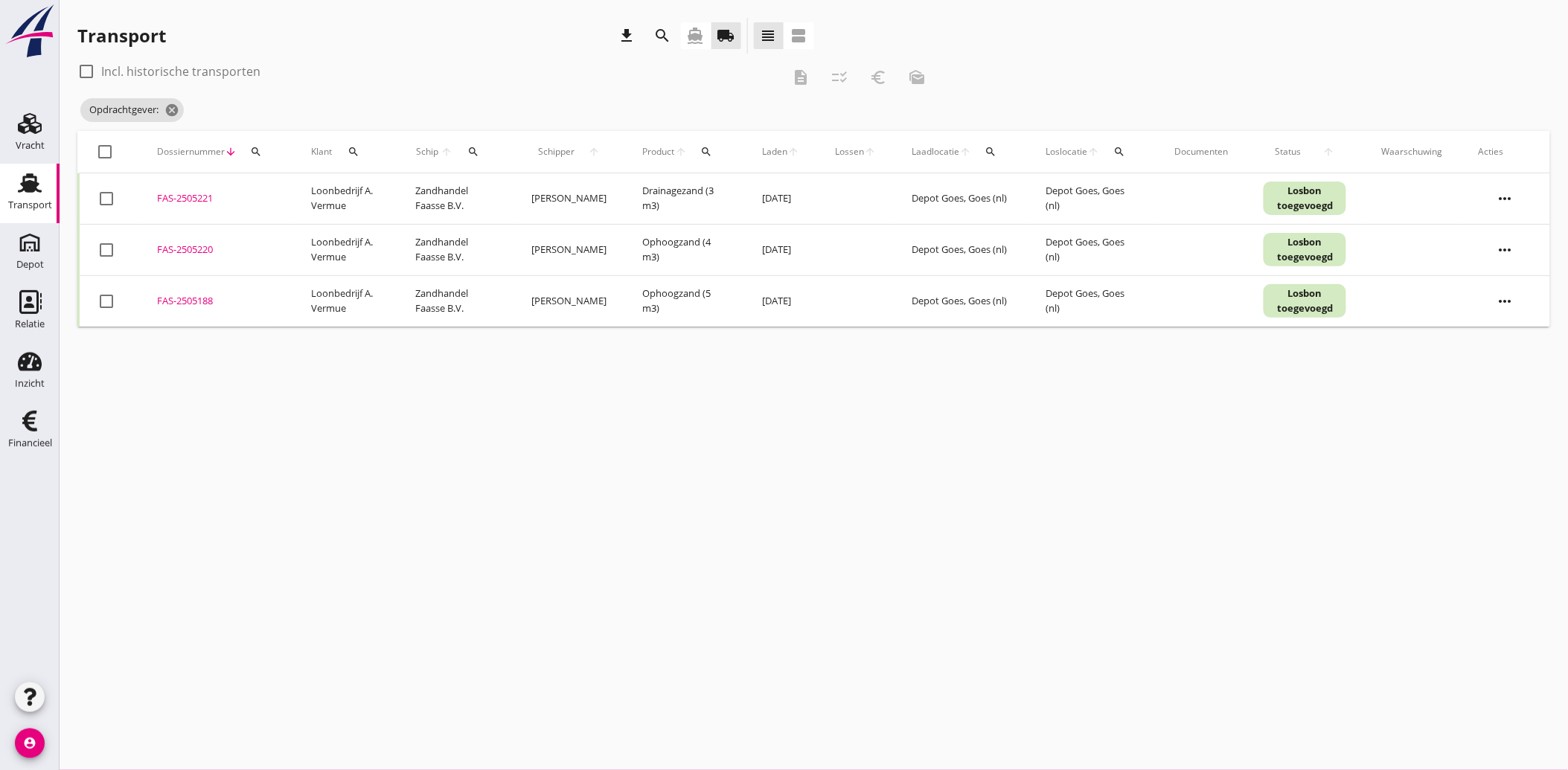
click at [1523, 199] on icon "more_horiz" at bounding box center [1505, 198] width 41 height 41
click at [1526, 316] on div "Vracht aanpassen" at bounding box center [1496, 314] width 106 height 18
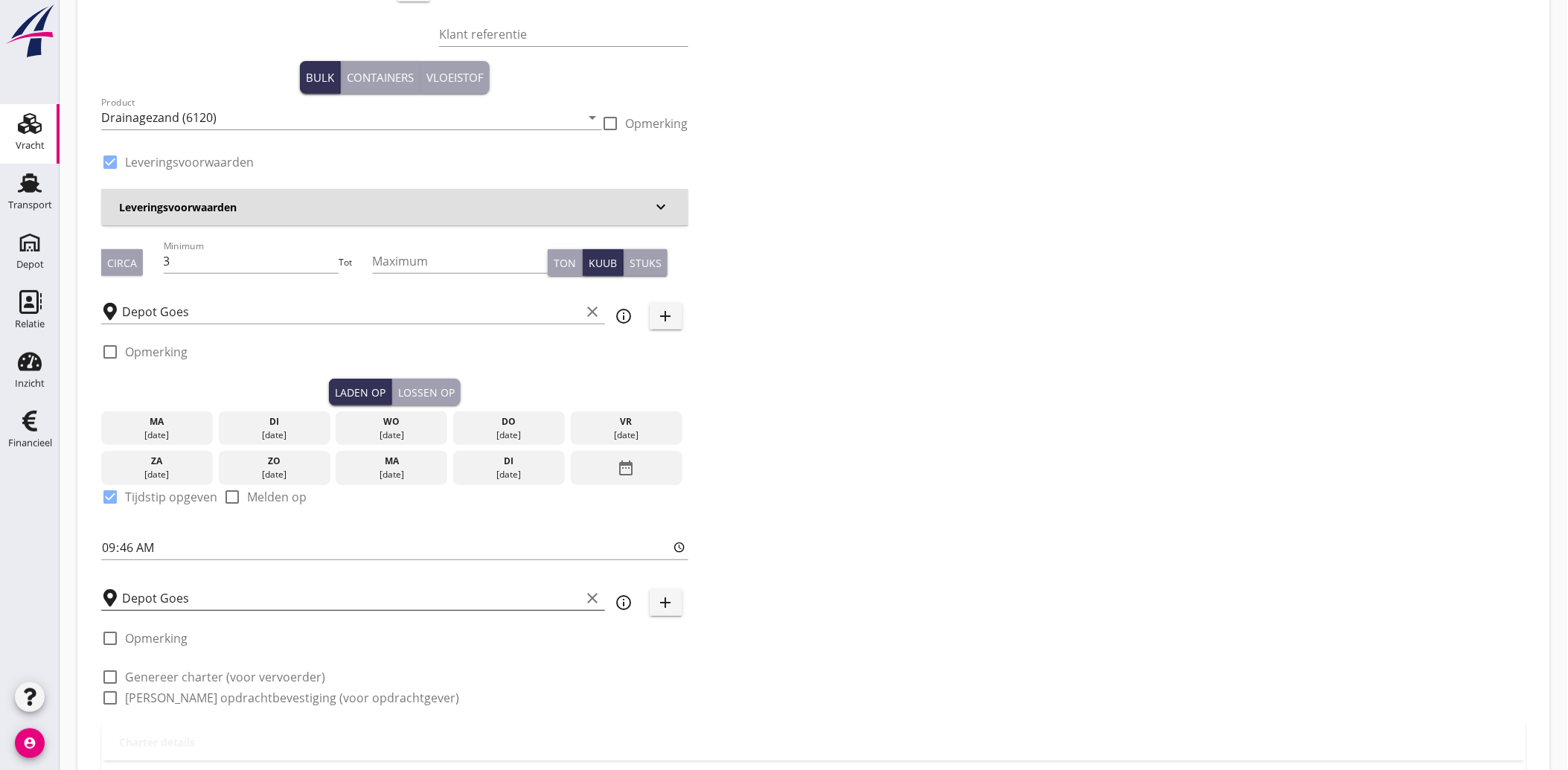
scroll to position [213, 0]
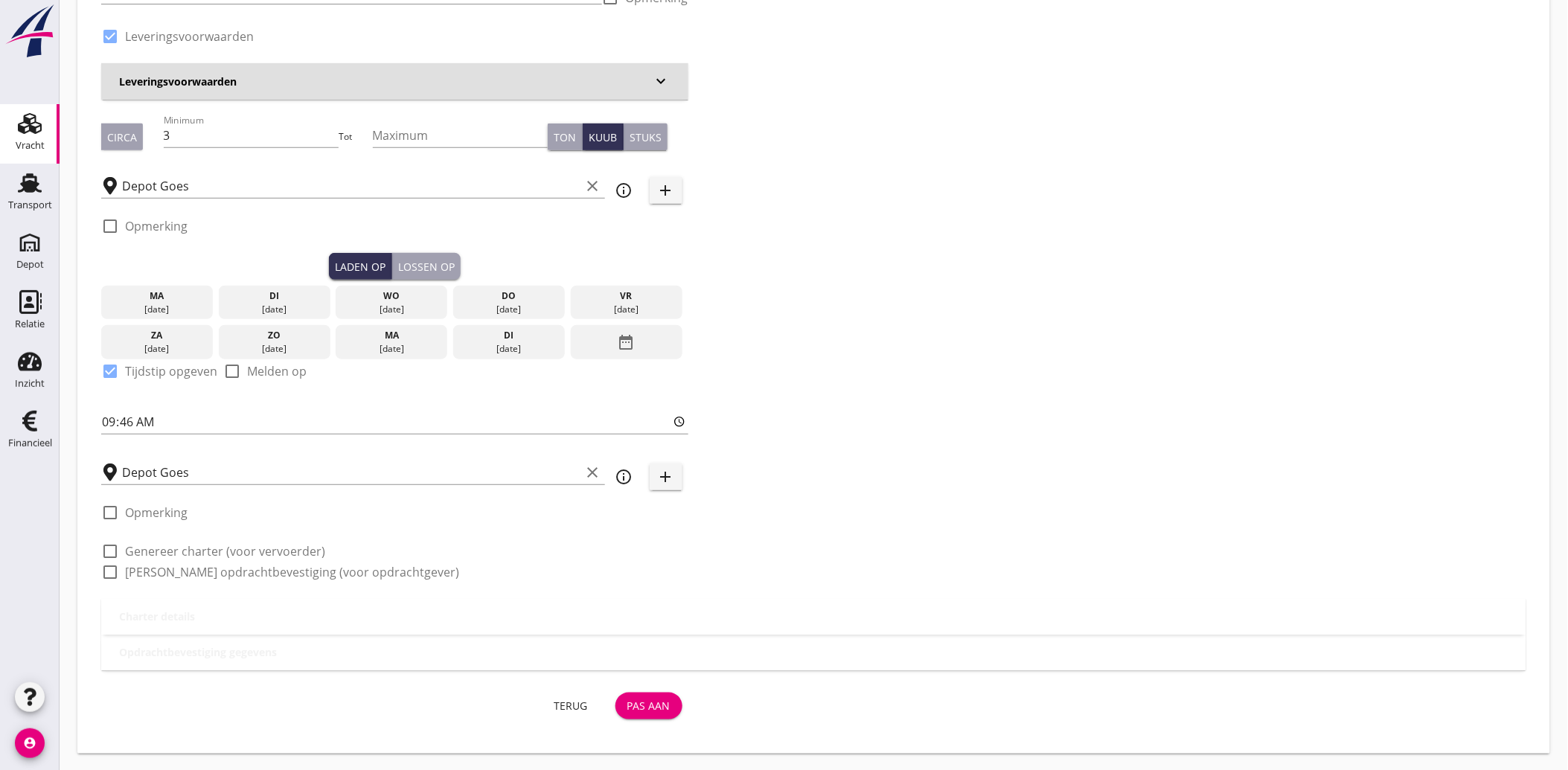
click at [321, 572] on label "[PERSON_NAME] opdrachtbevestiging (voor opdrachtgever)" at bounding box center [292, 572] width 334 height 15
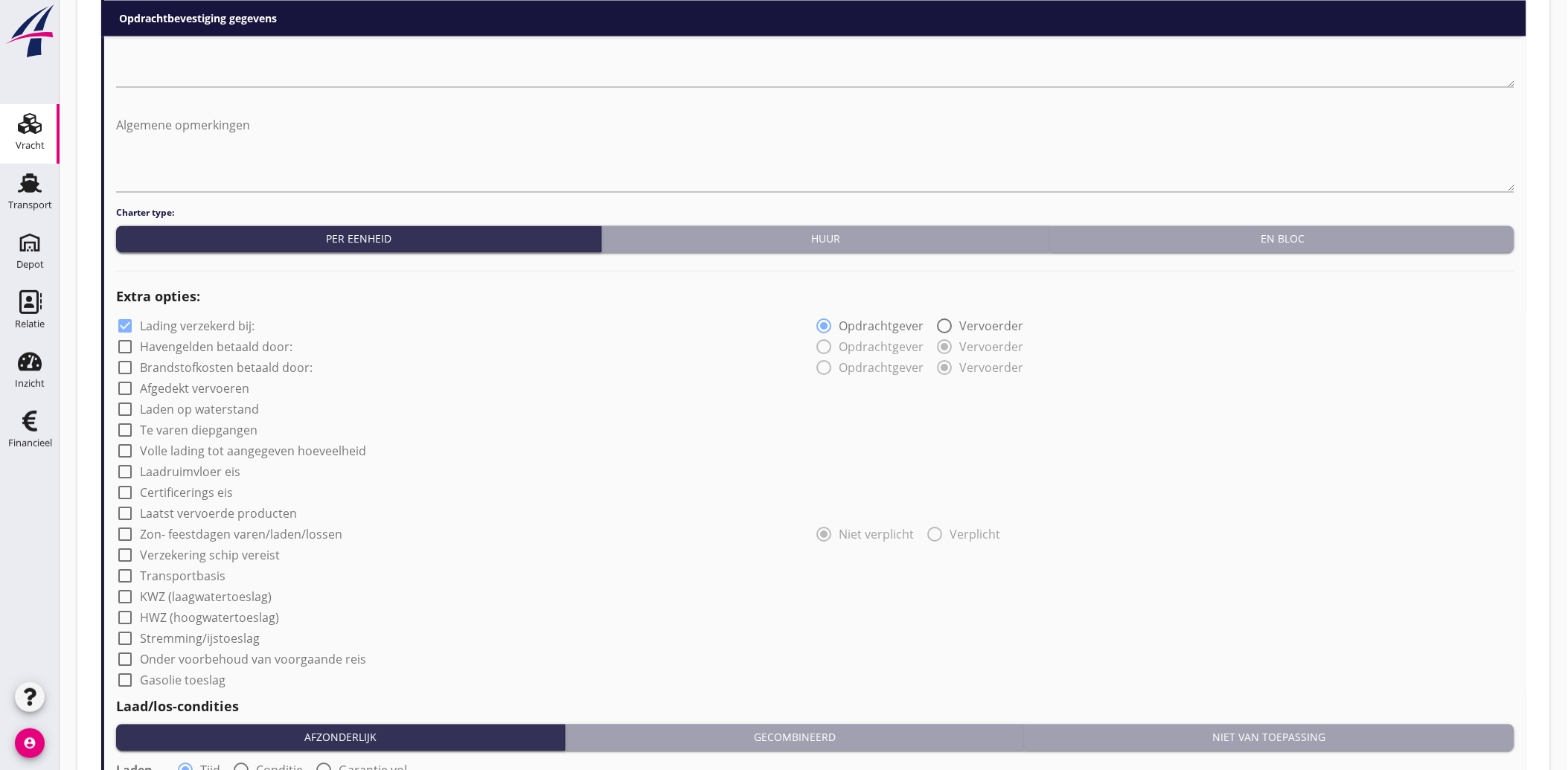
scroll to position [1124, 0]
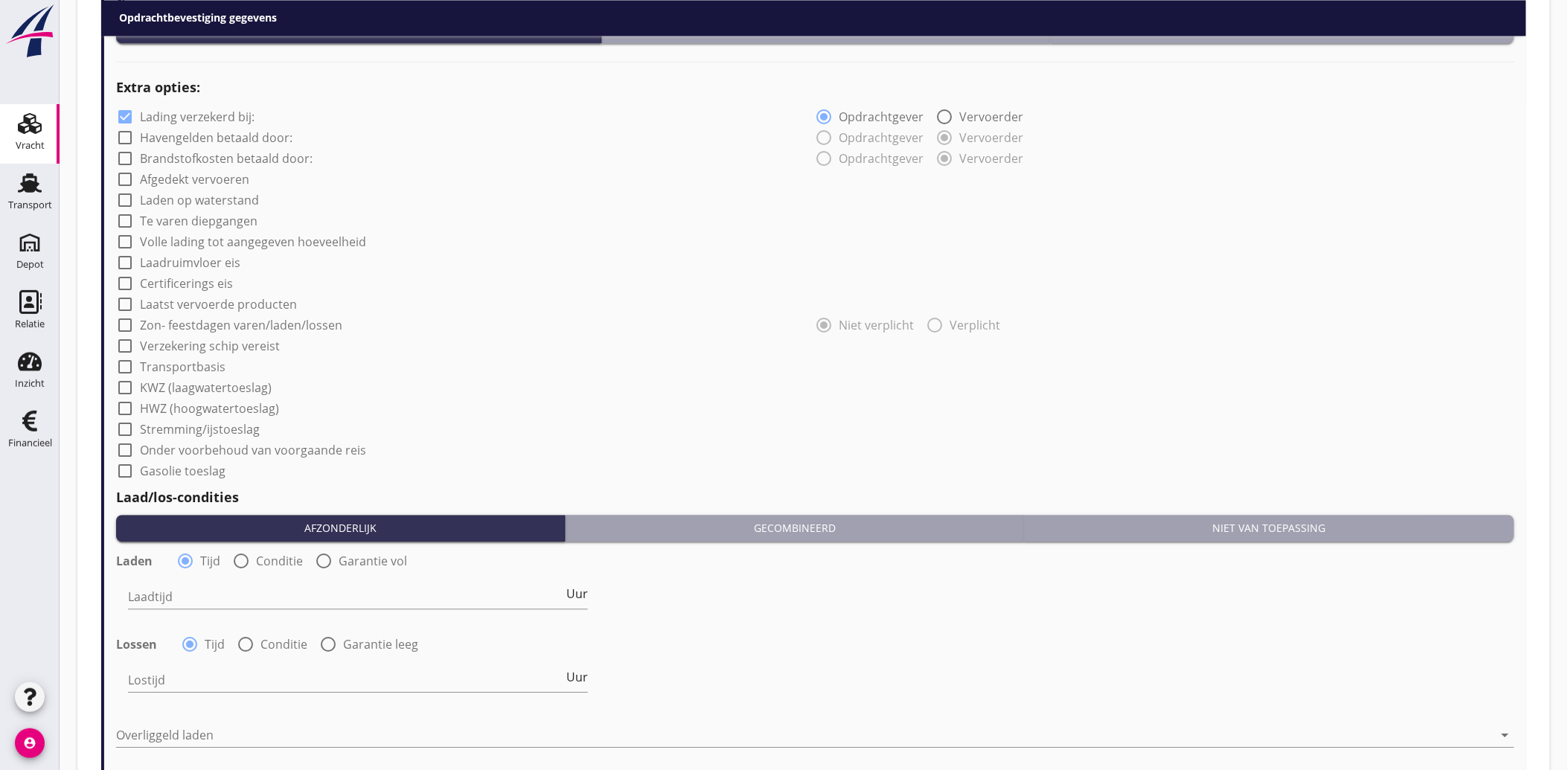
click at [146, 116] on label "Lading verzekerd bij:" at bounding box center [197, 116] width 115 height 15
click at [1296, 529] on div "Niet van toepassing" at bounding box center [1269, 528] width 478 height 16
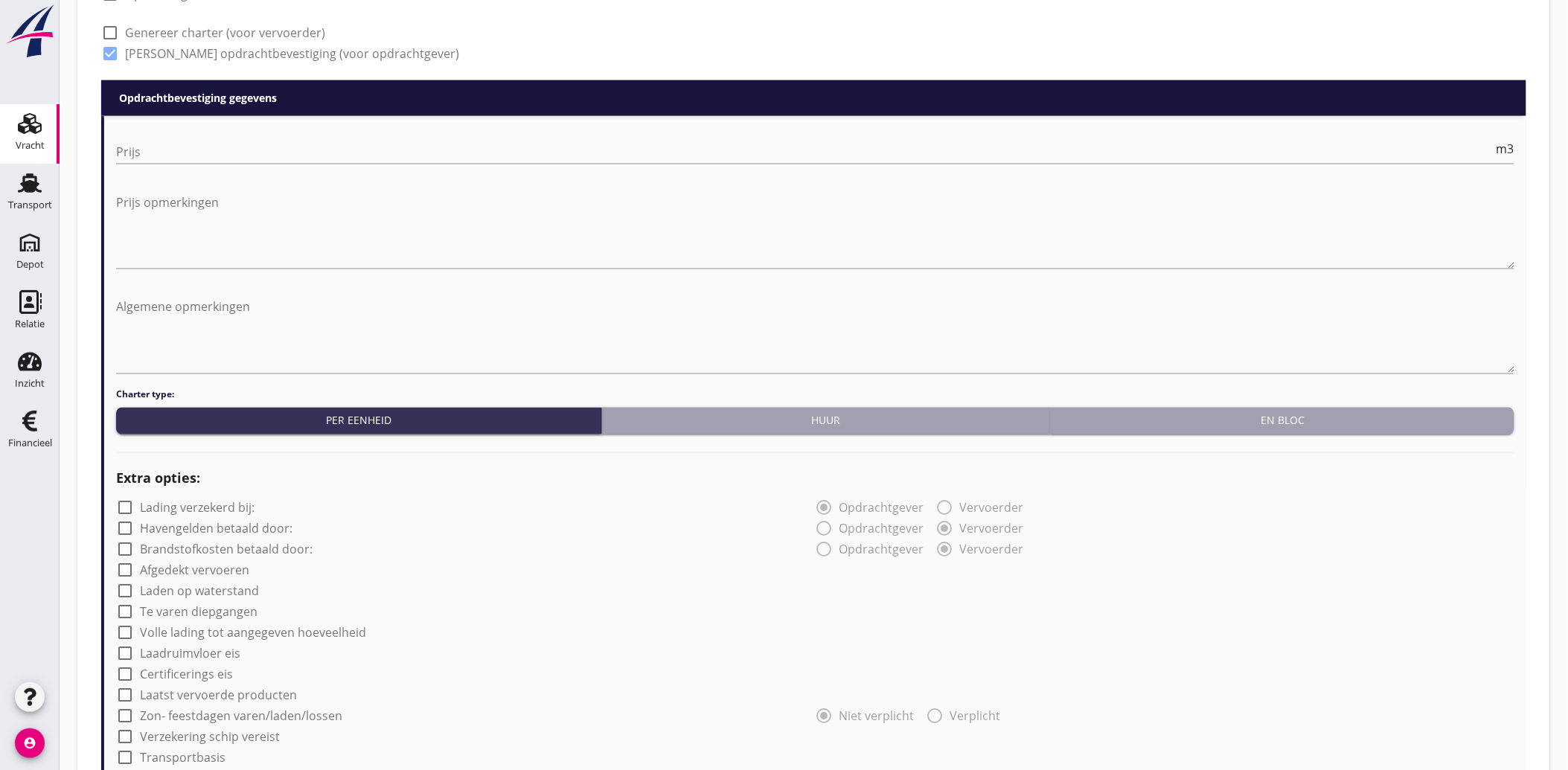
scroll to position [515, 0]
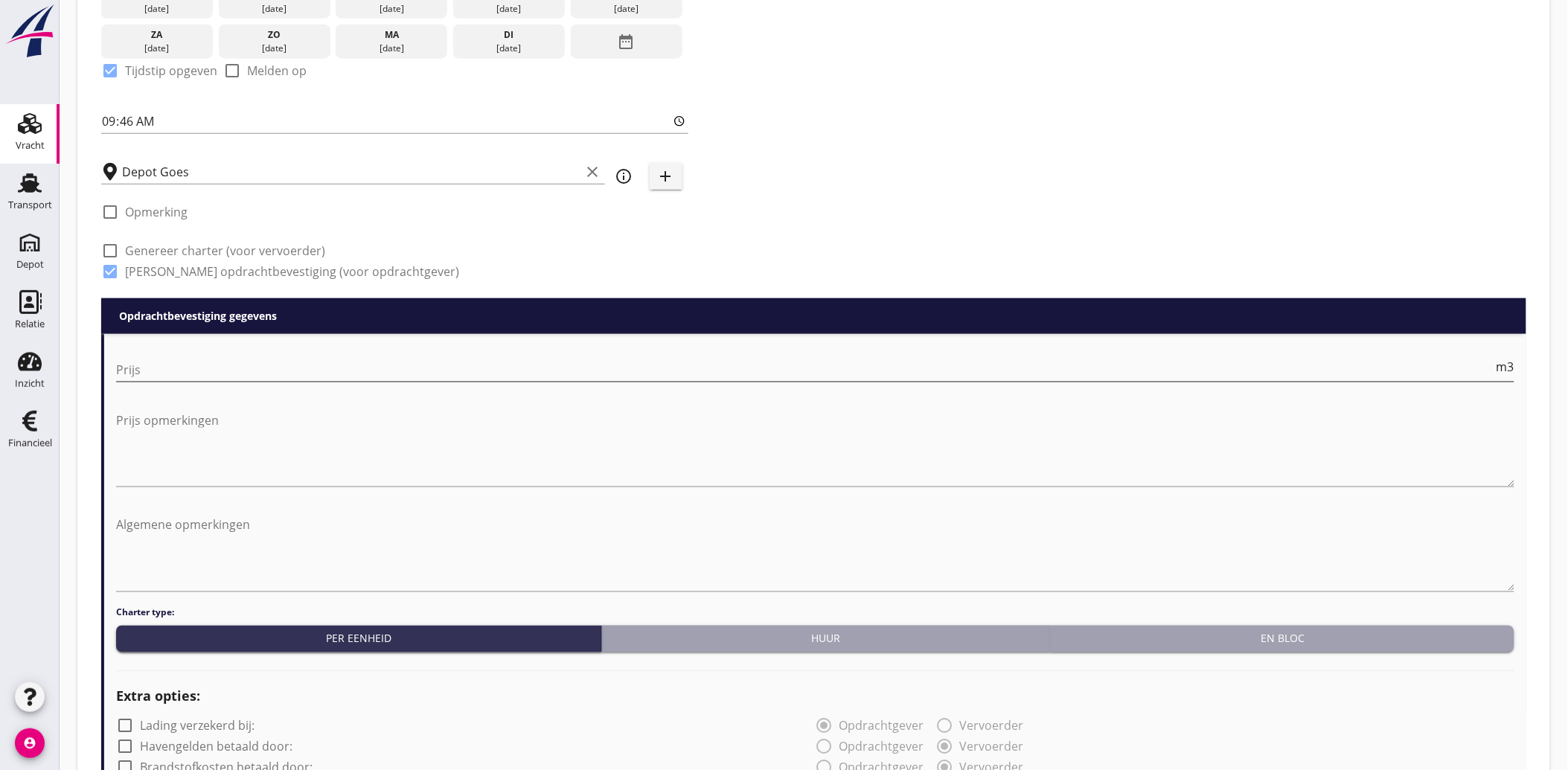
click at [192, 368] on input "Prijs" at bounding box center [805, 369] width 1377 height 23
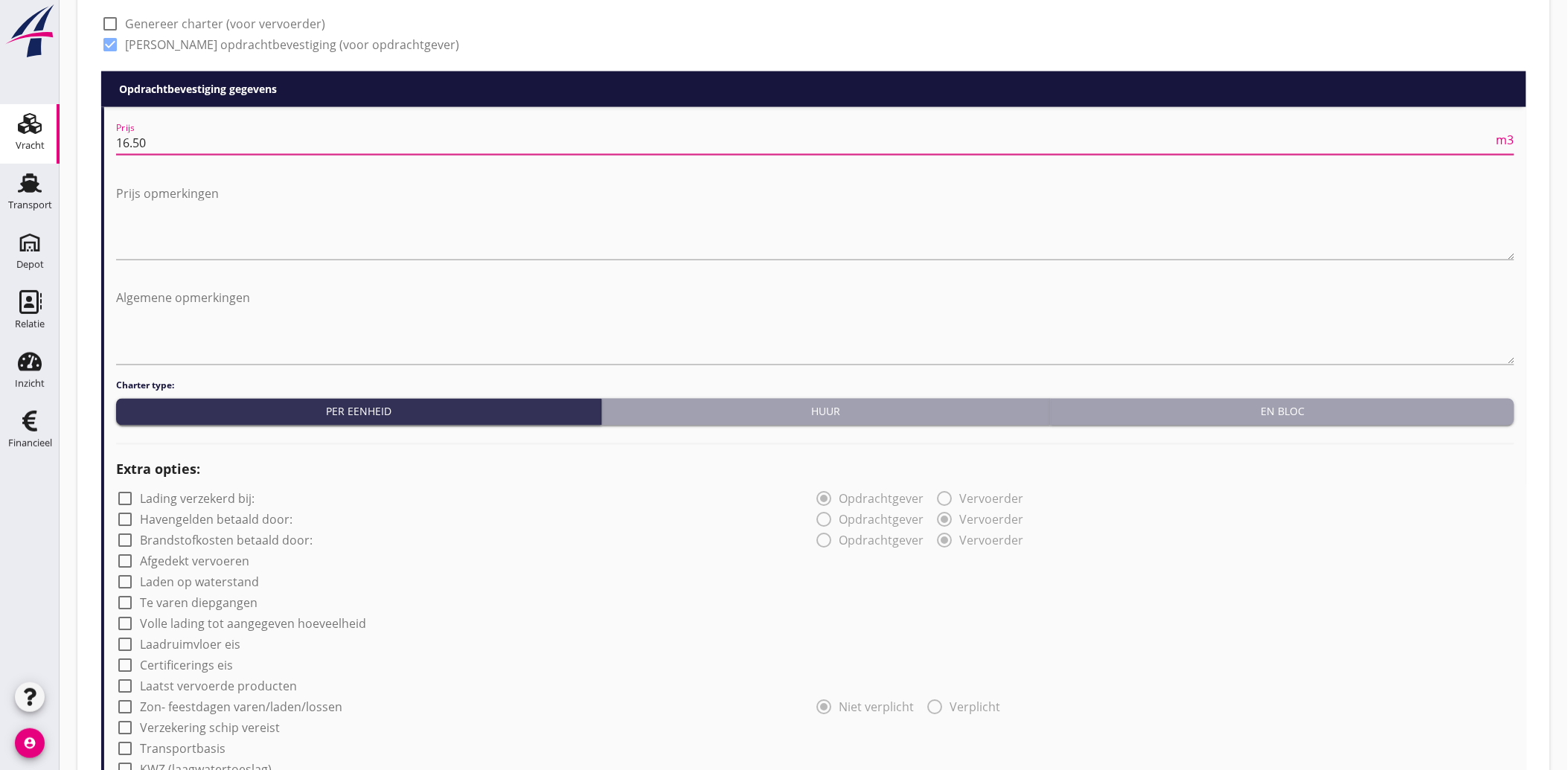
scroll to position [1258, 0]
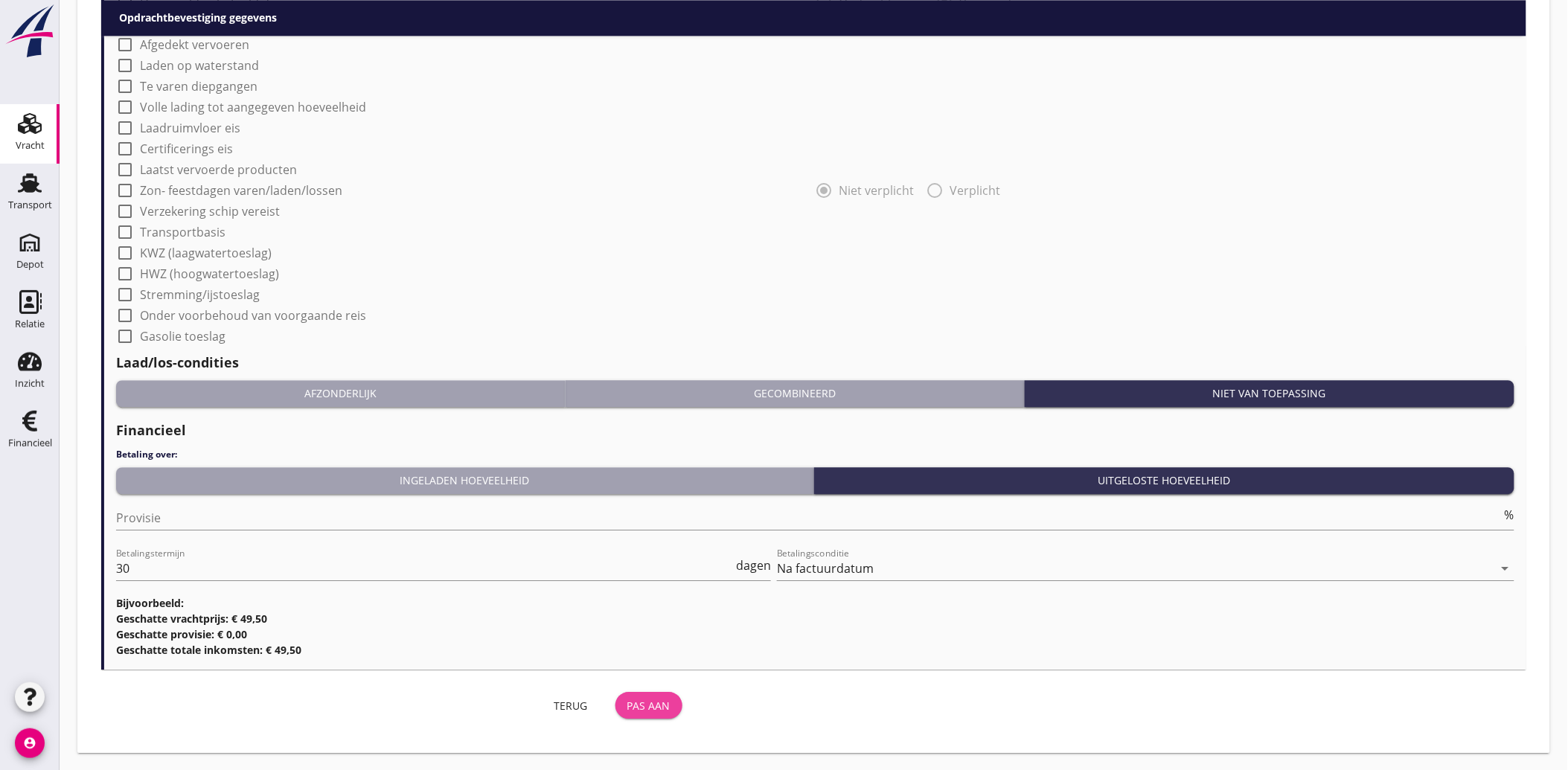
click at [656, 702] on div "Pas aan" at bounding box center [649, 705] width 43 height 16
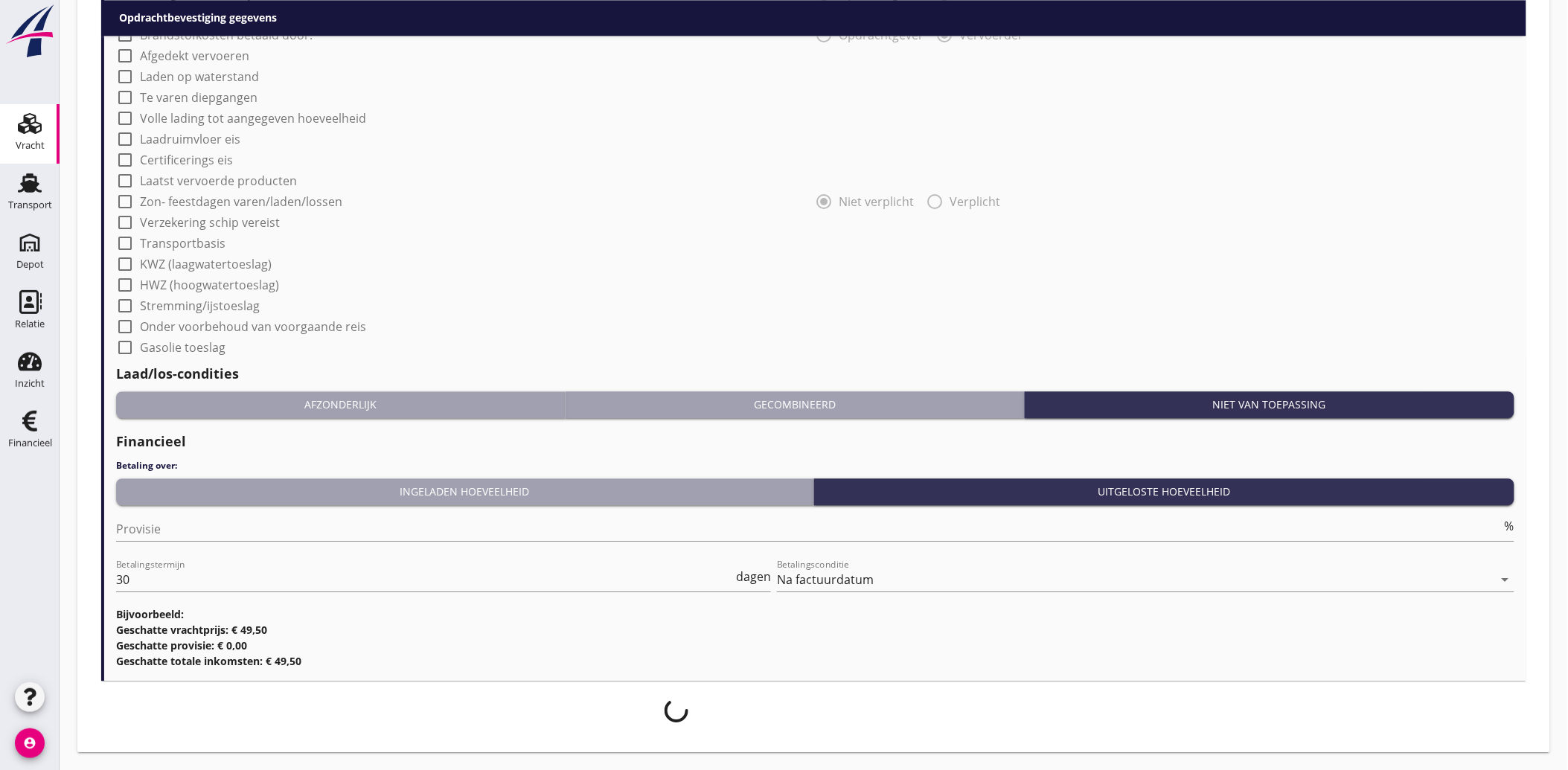
scroll to position [1246, 0]
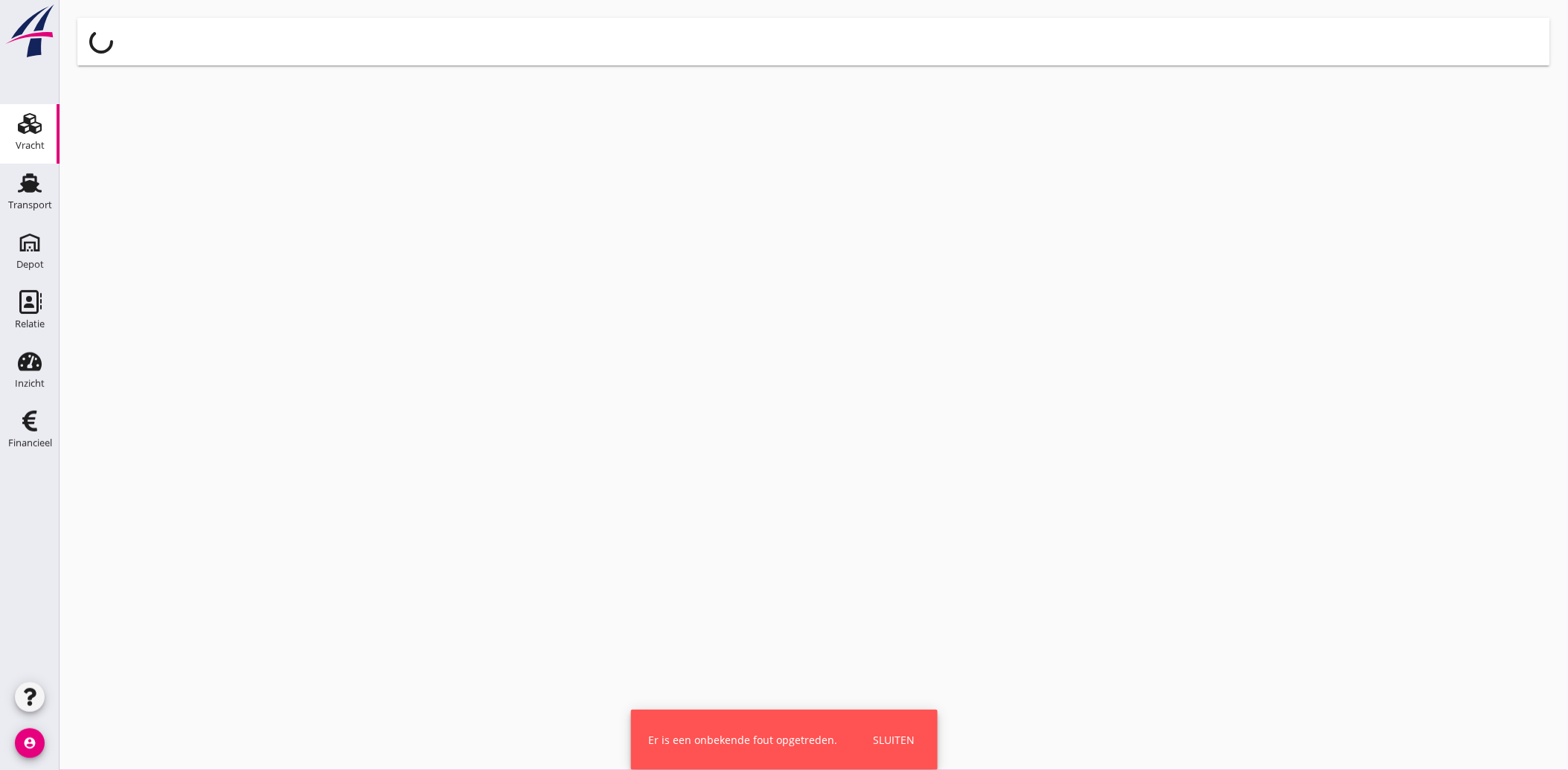
click at [896, 747] on div "Sluiten" at bounding box center [894, 740] width 41 height 16
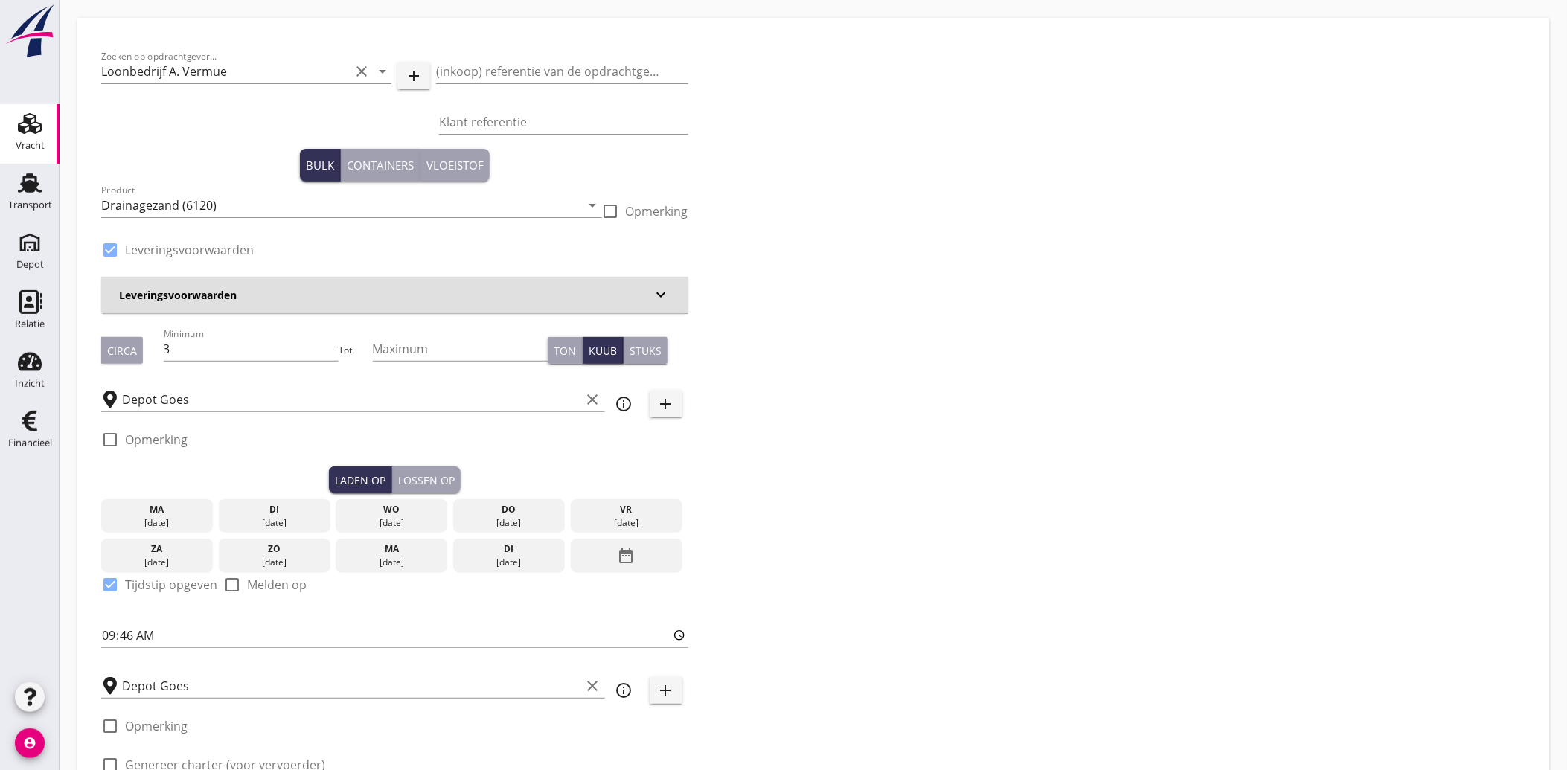
scroll to position [578, 0]
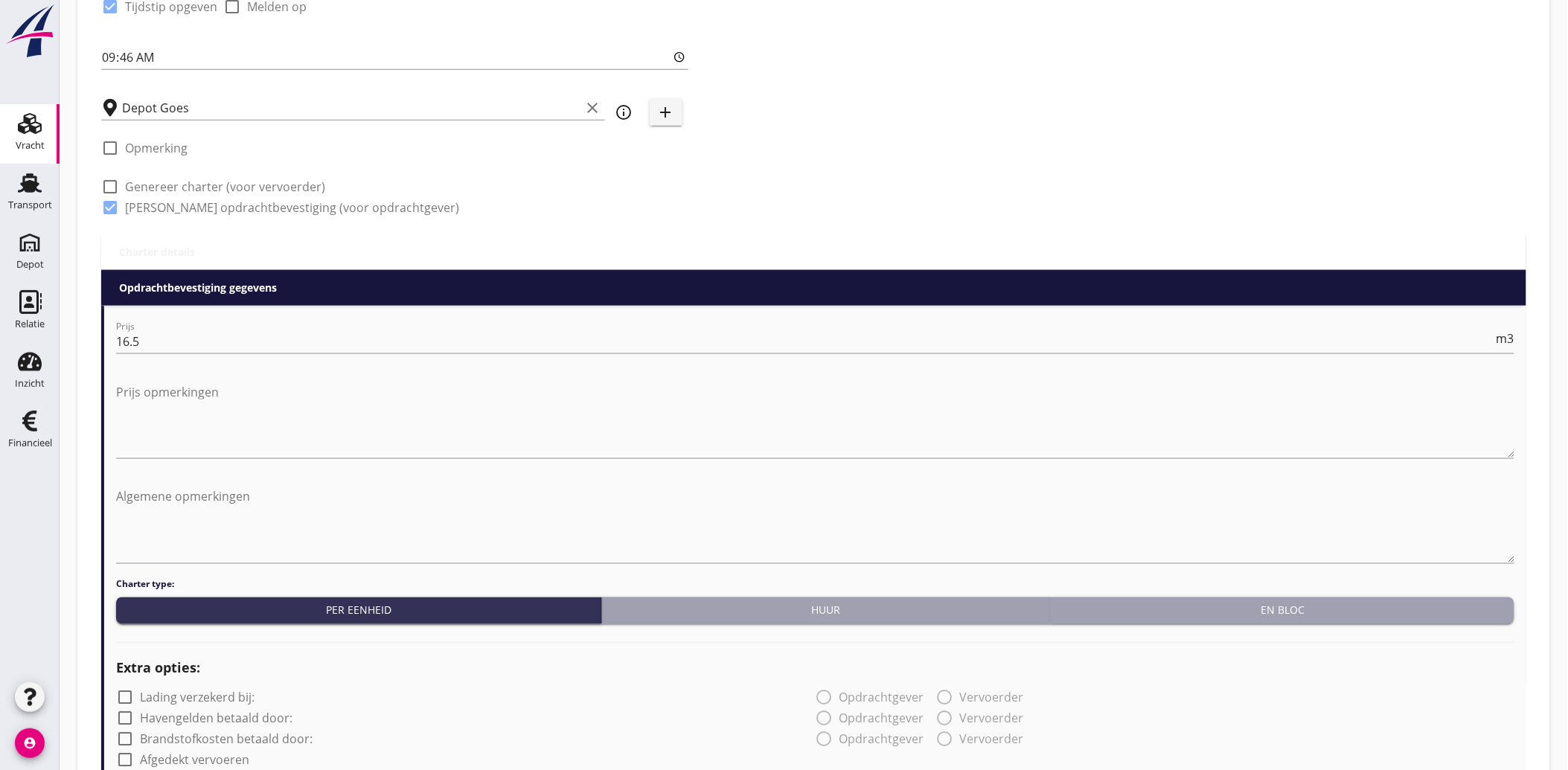
click at [138, 201] on label "[PERSON_NAME] opdrachtbevestiging (voor opdrachtgever)" at bounding box center [292, 208] width 334 height 15
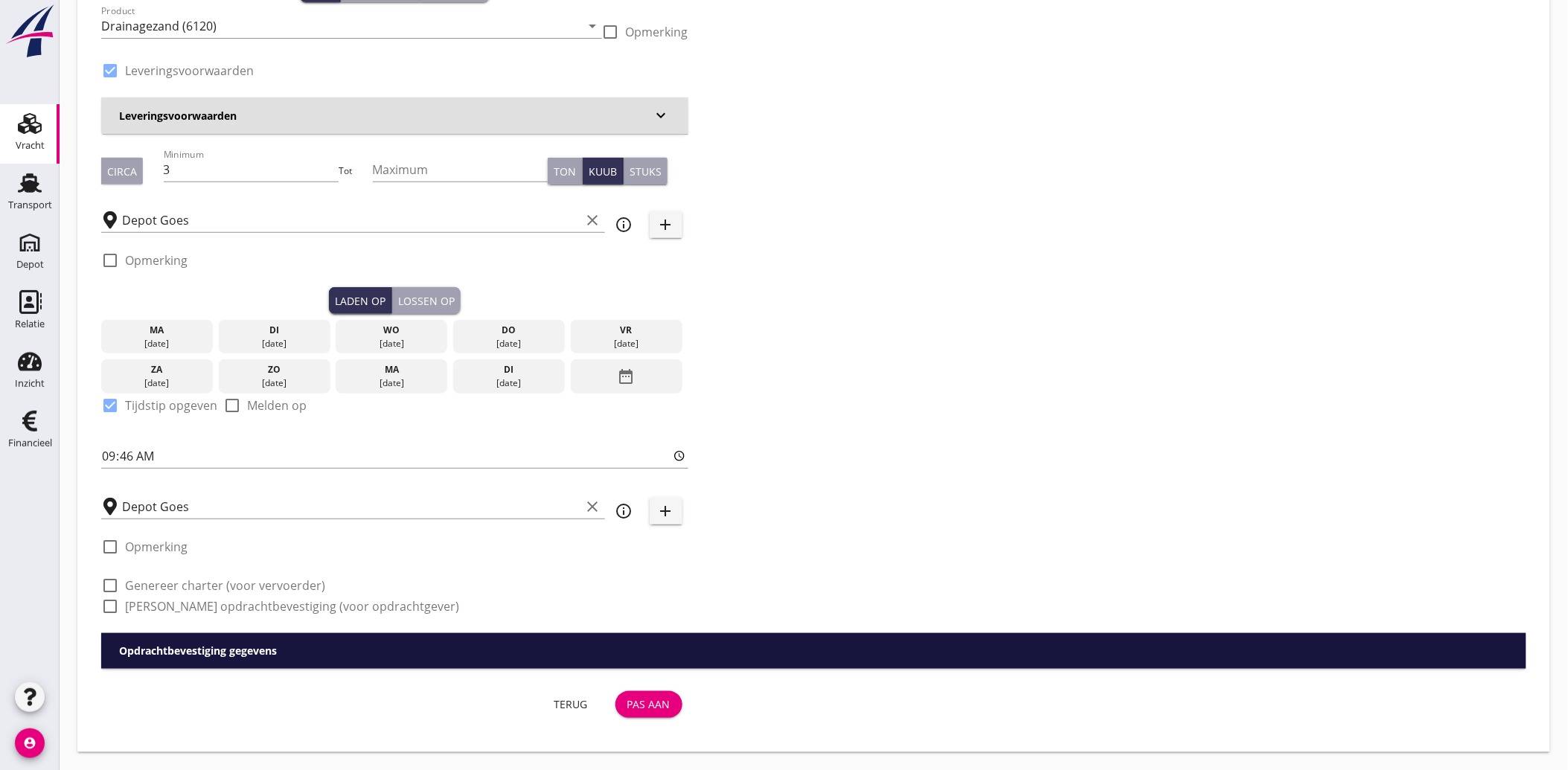
scroll to position [178, 0]
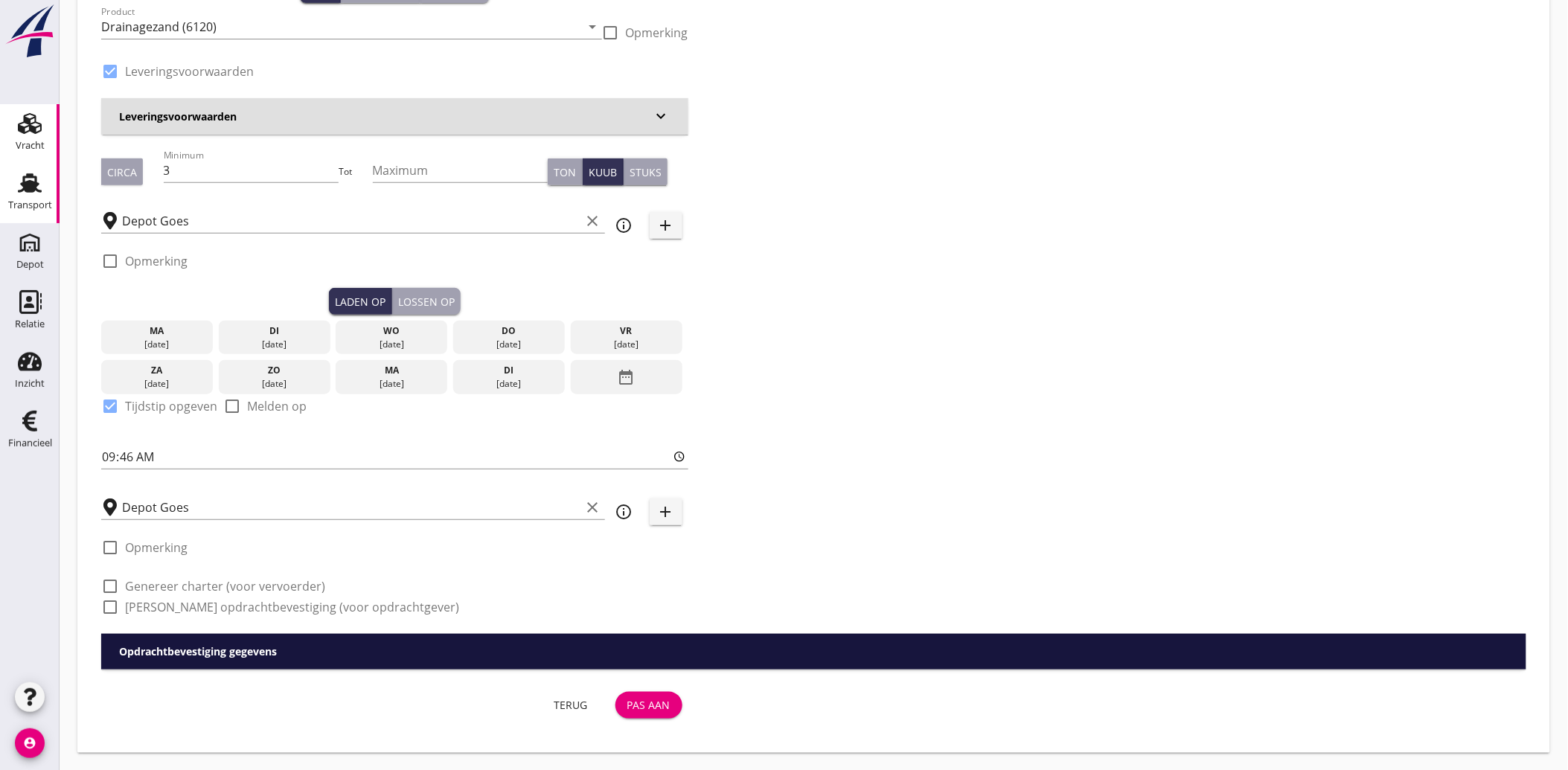
click at [38, 202] on div "Transport" at bounding box center [30, 205] width 44 height 9
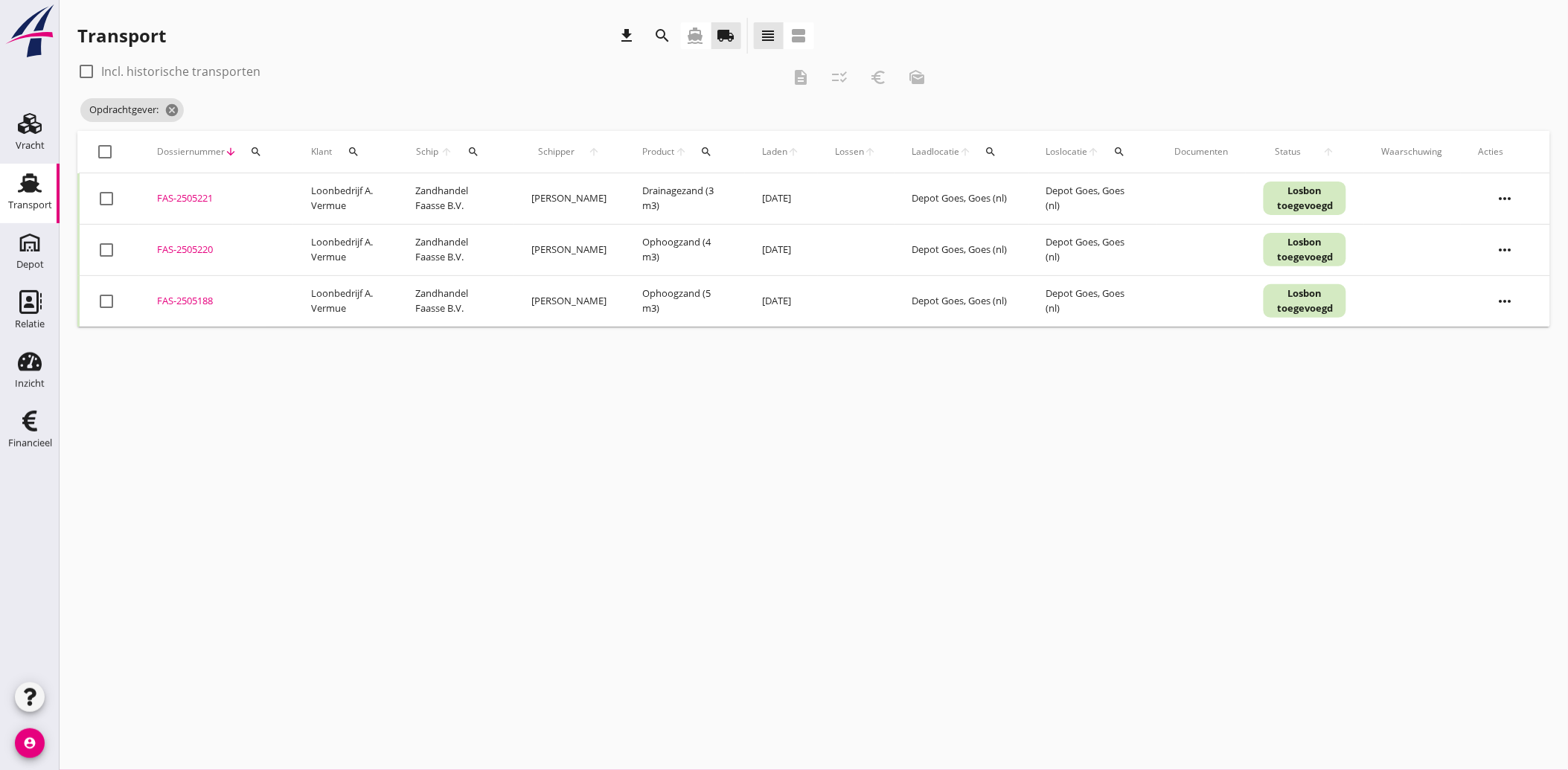
click at [191, 246] on div "FAS-2505220" at bounding box center [216, 250] width 118 height 15
click at [196, 194] on div "FAS-2505221" at bounding box center [216, 199] width 118 height 15
click at [108, 148] on div at bounding box center [105, 151] width 25 height 25
click at [880, 78] on icon "euro_symbol" at bounding box center [878, 77] width 18 height 18
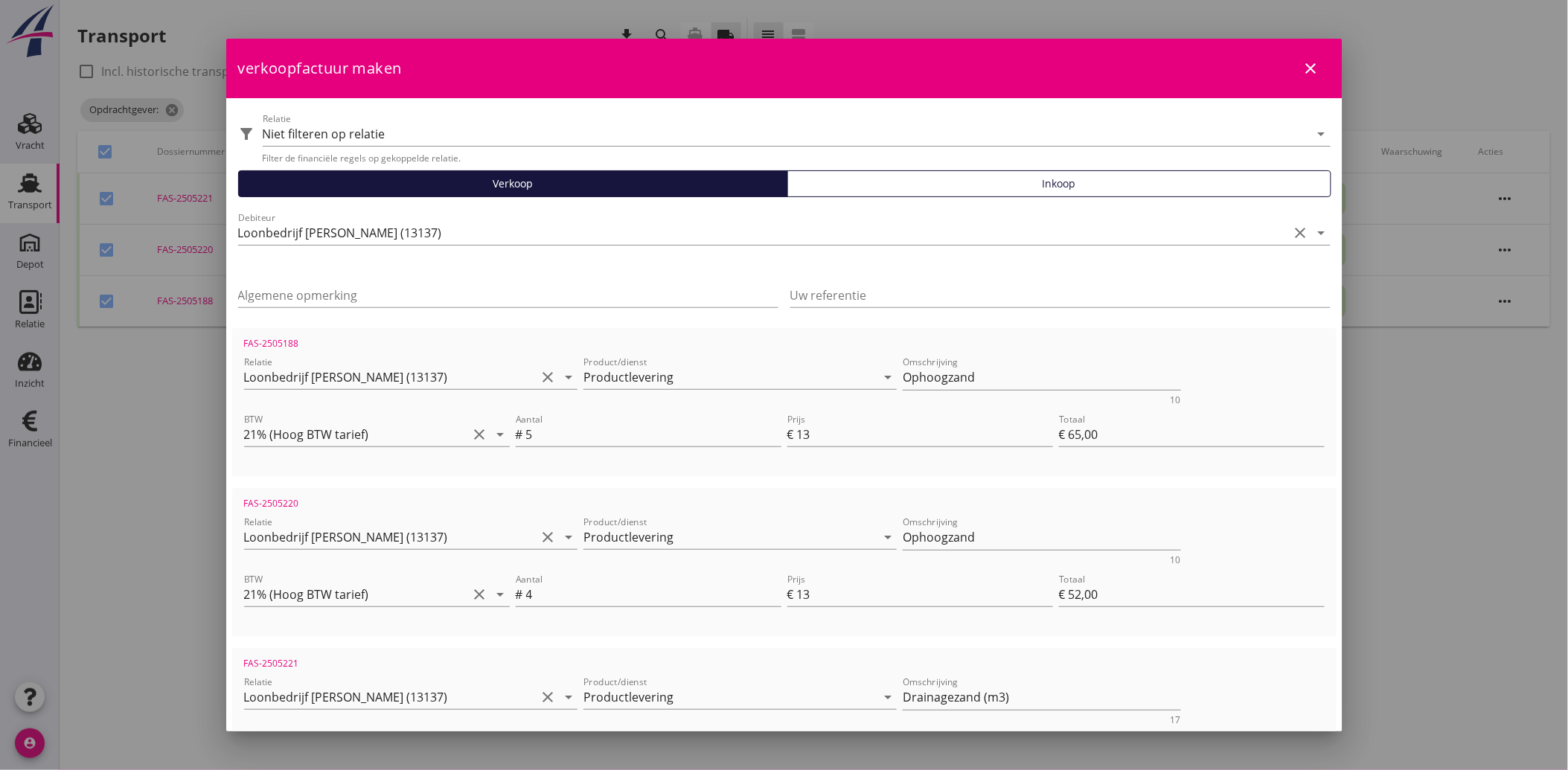
click at [1302, 68] on icon "close" at bounding box center [1311, 68] width 18 height 18
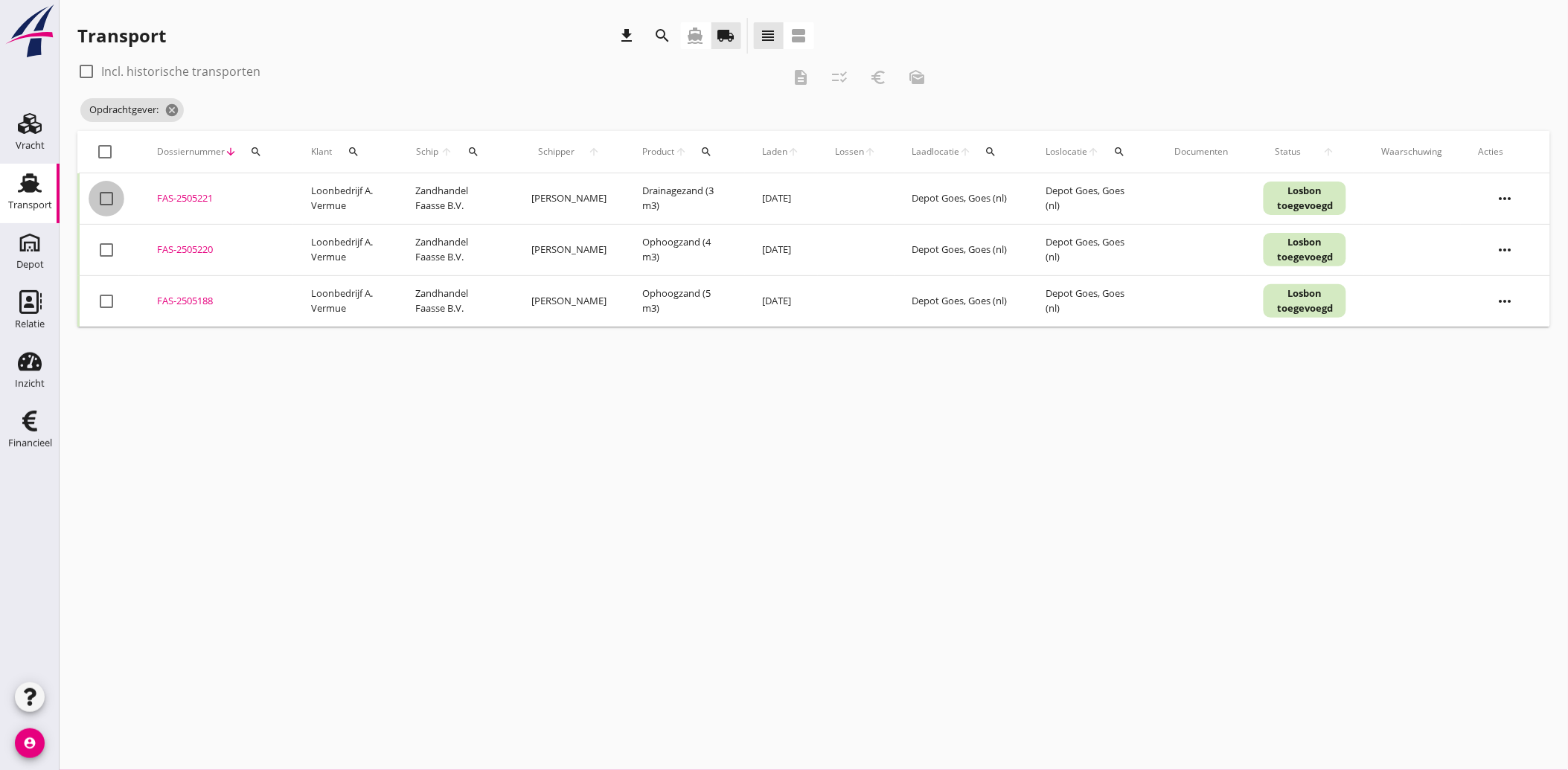
drag, startPoint x: 101, startPoint y: 194, endPoint x: 105, endPoint y: 224, distance: 30.3
click at [101, 195] on div at bounding box center [106, 198] width 25 height 25
click at [114, 246] on div at bounding box center [106, 250] width 25 height 25
click at [109, 314] on td "check_box_outline_blank" at bounding box center [109, 300] width 61 height 52
click at [100, 296] on div at bounding box center [106, 300] width 25 height 25
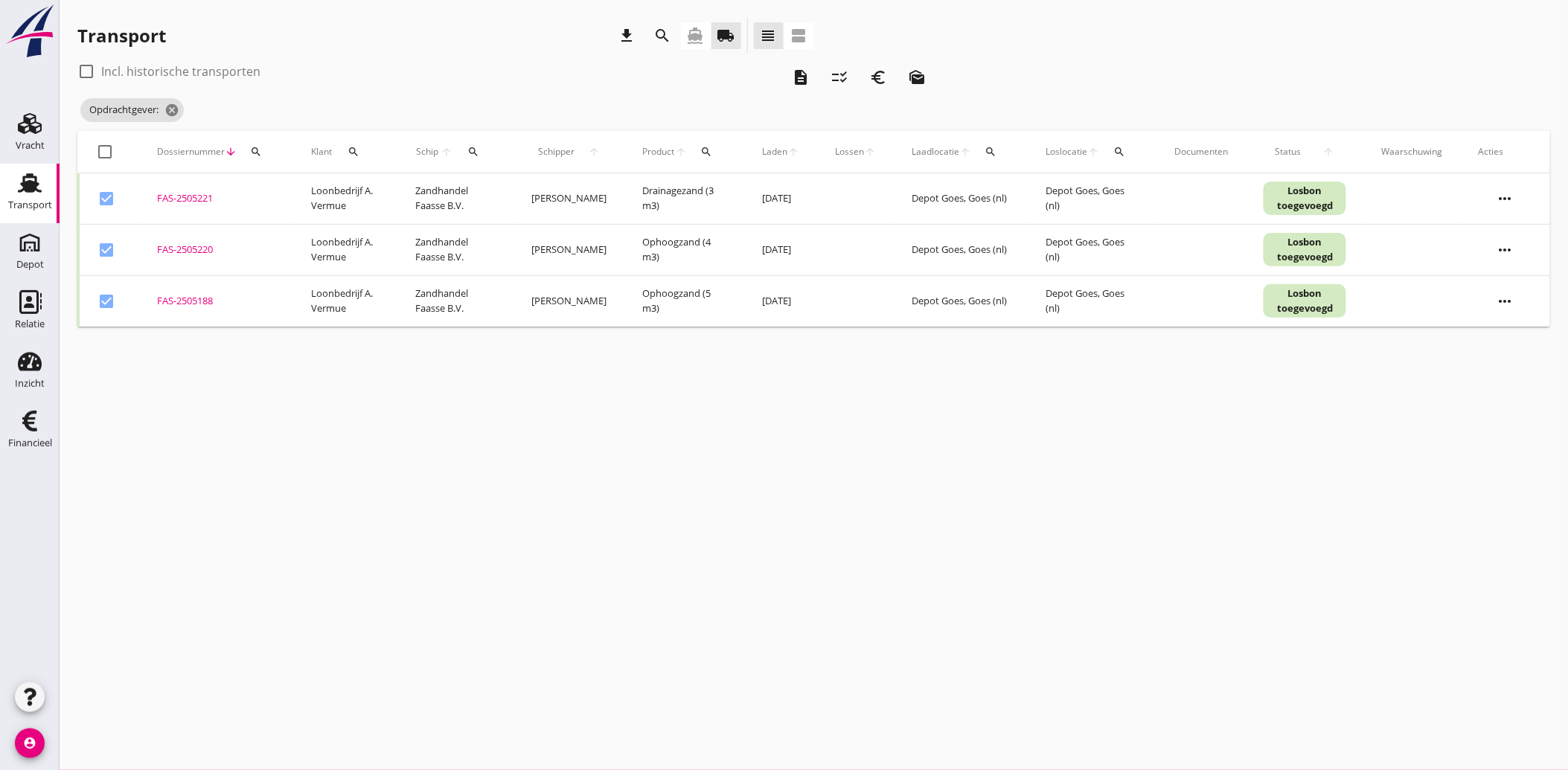
click at [873, 77] on icon "euro_symbol" at bounding box center [878, 77] width 18 height 18
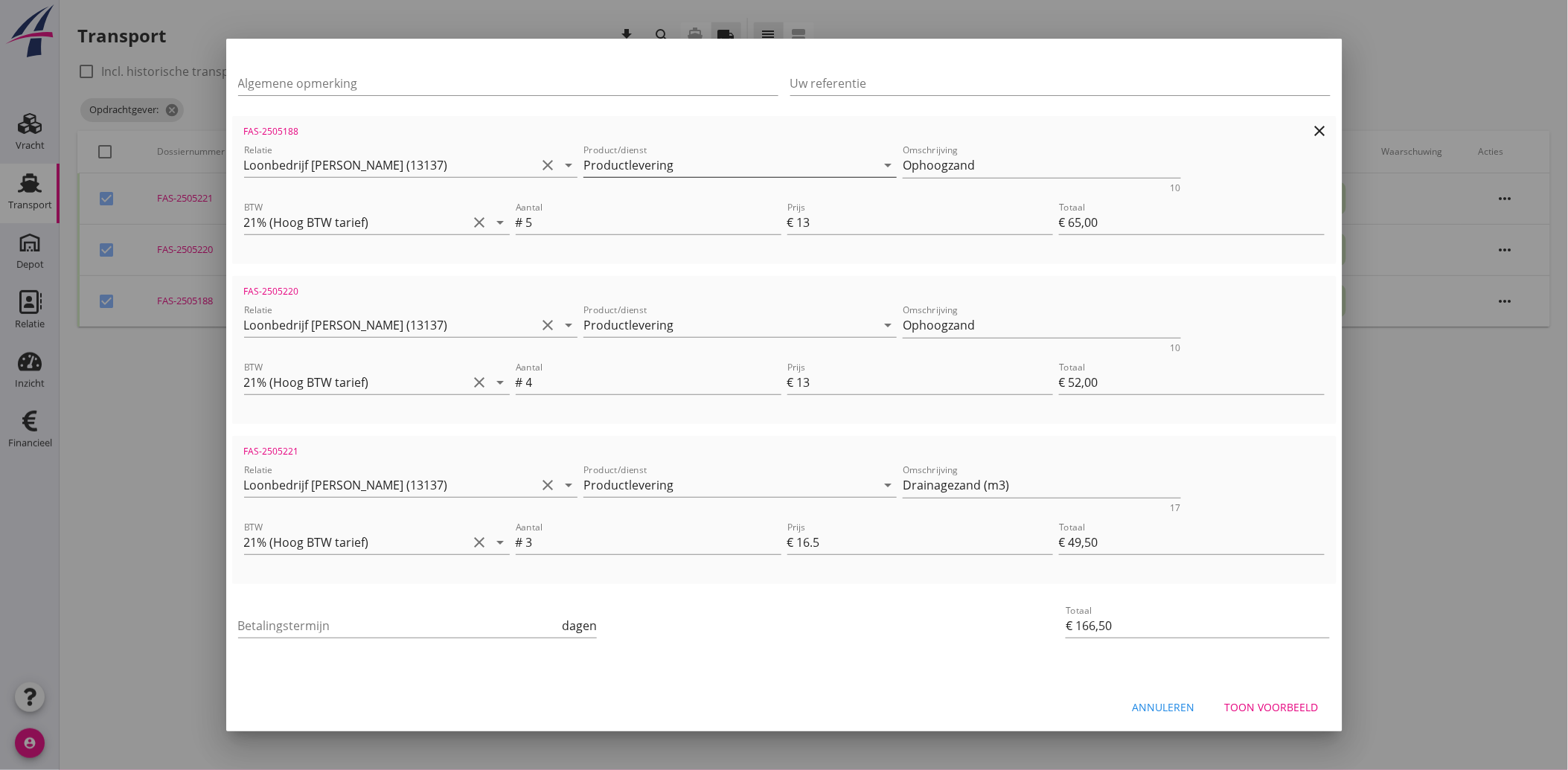
scroll to position [214, 0]
click at [380, 616] on input "Betalingstermijn" at bounding box center [399, 623] width 321 height 23
click at [735, 641] on div "Betalingstermijn 30 dagen" at bounding box center [599, 625] width 730 height 56
click at [1266, 698] on div "Toon voorbeeld" at bounding box center [1271, 705] width 94 height 16
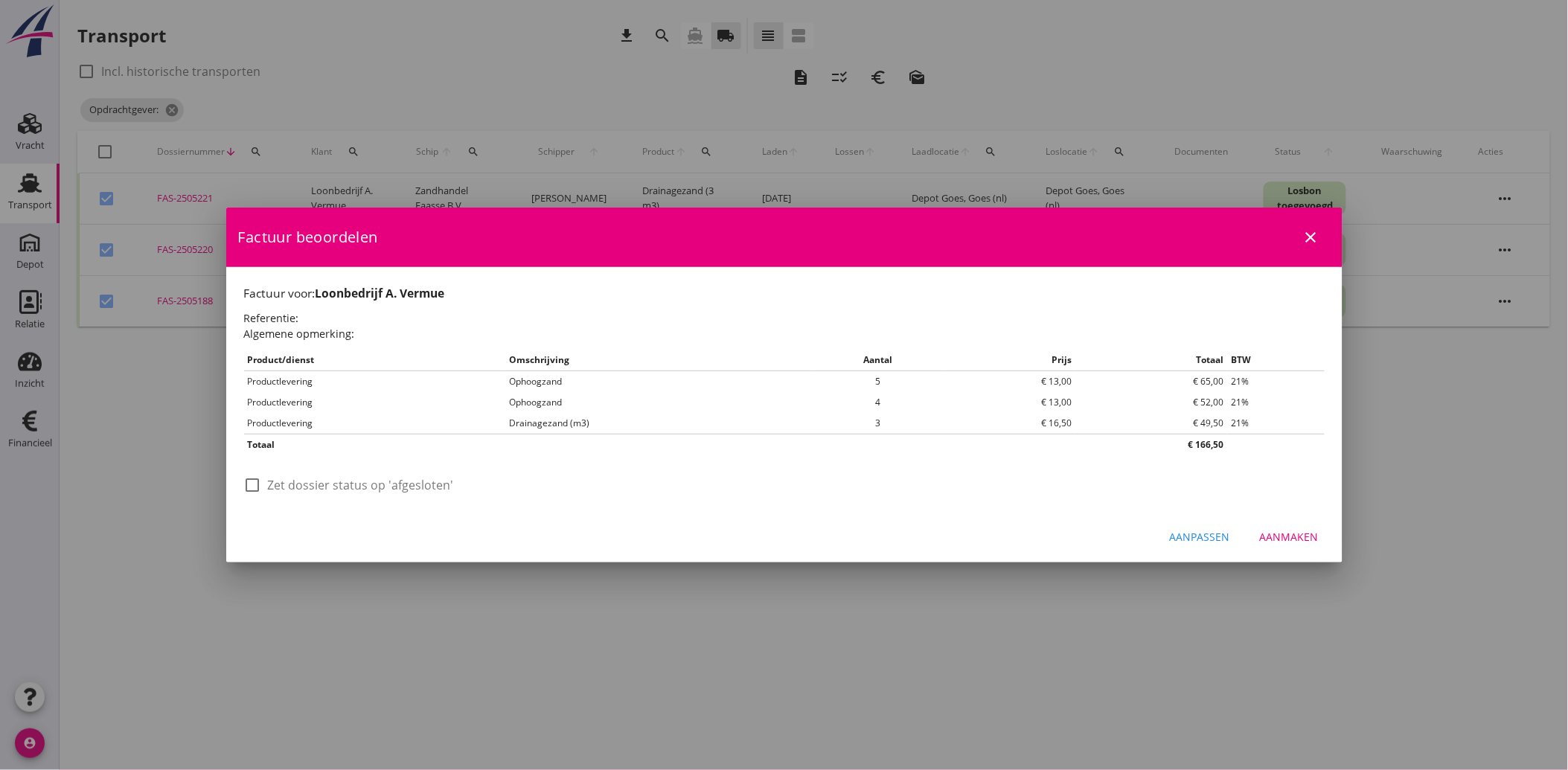
scroll to position [0, 0]
click at [288, 480] on label "Zet dossier status op 'afgesloten'" at bounding box center [361, 485] width 186 height 15
click at [1296, 525] on button "Aanmaken" at bounding box center [1289, 537] width 83 height 27
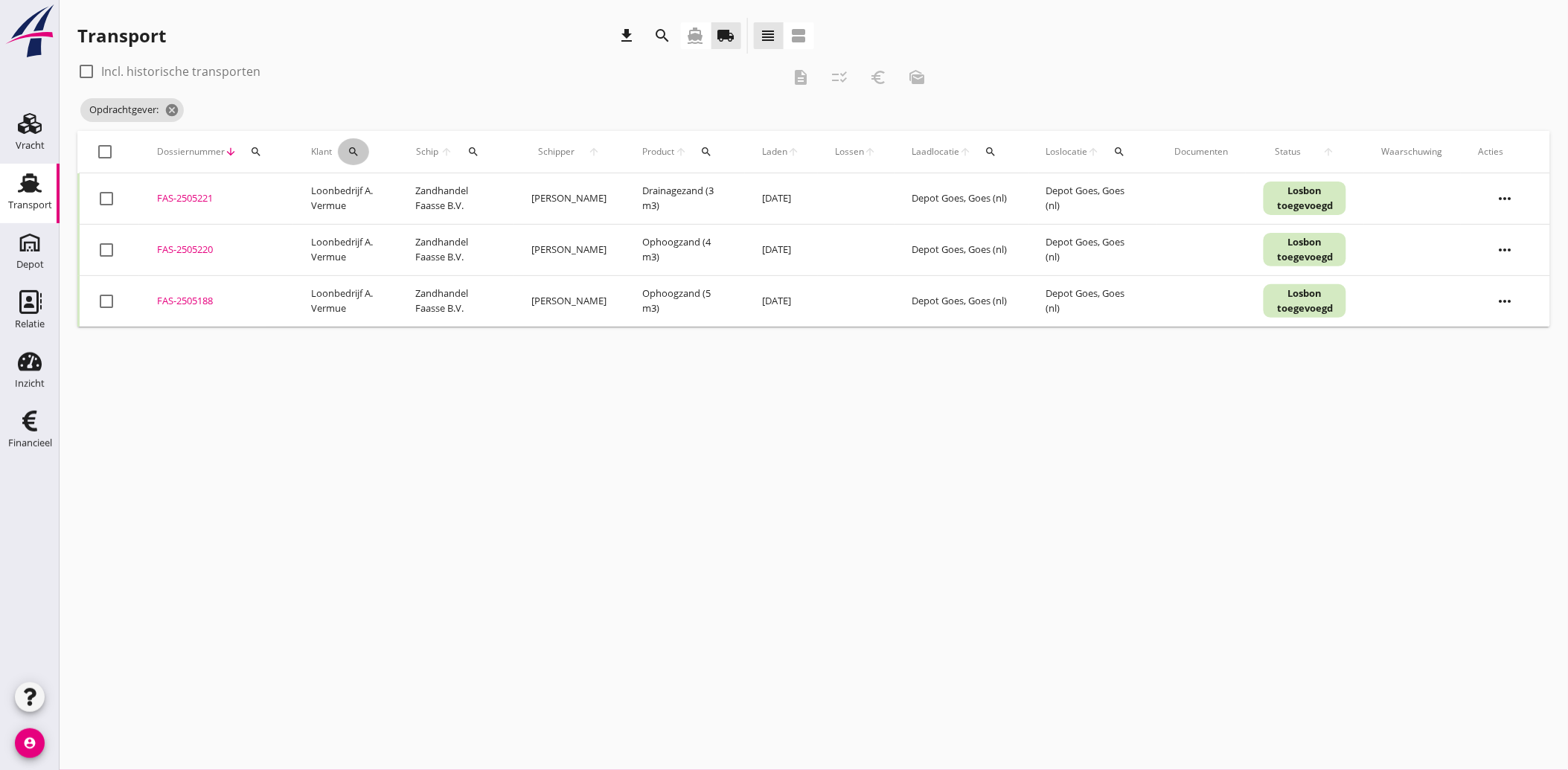
click at [354, 147] on icon "search" at bounding box center [353, 151] width 12 height 12
click at [480, 202] on input "Zoeken op opdrachtgever..." at bounding box center [421, 194] width 155 height 23
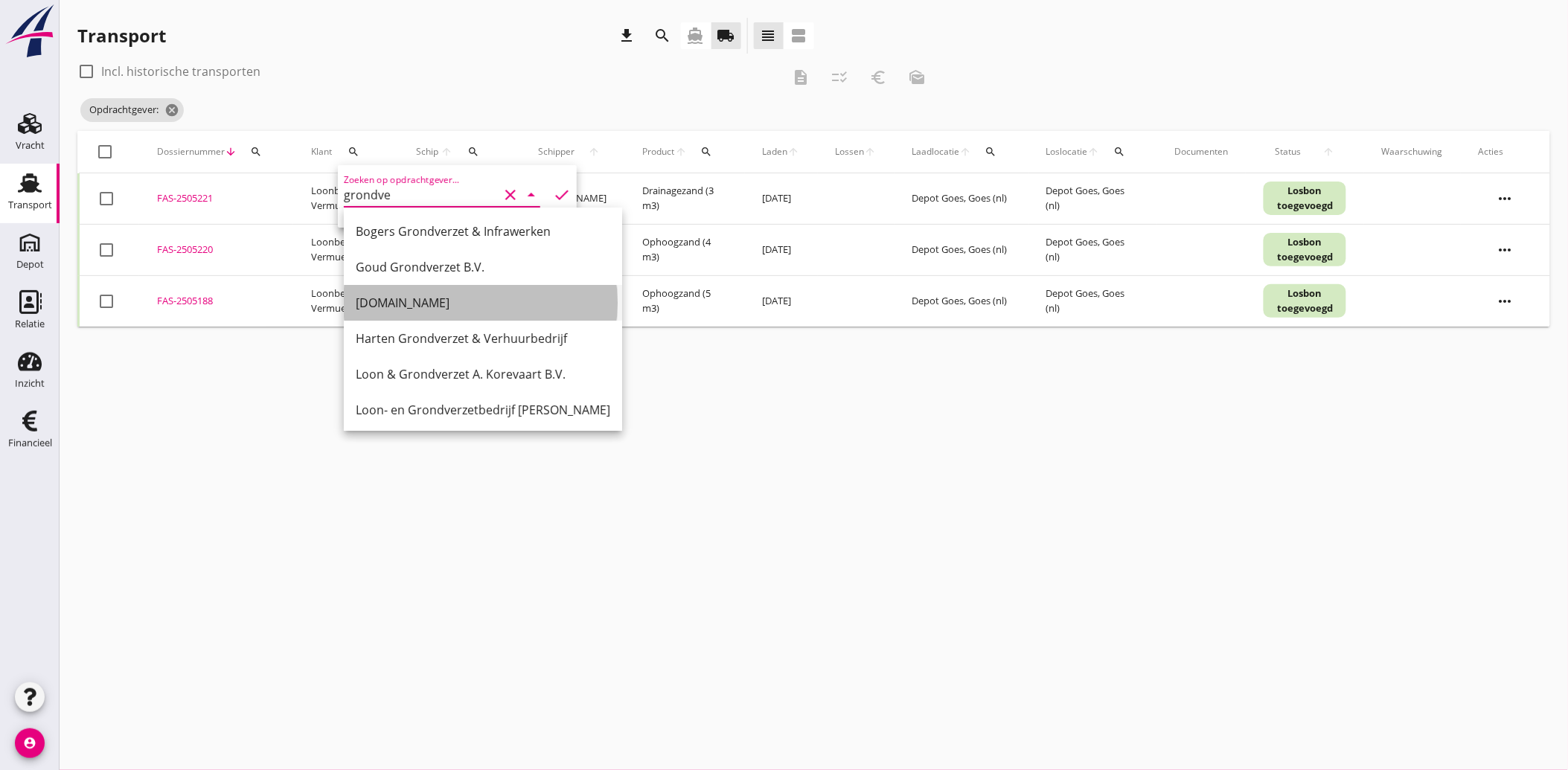
click at [428, 299] on div "[DOMAIN_NAME]" at bounding box center [483, 302] width 254 height 18
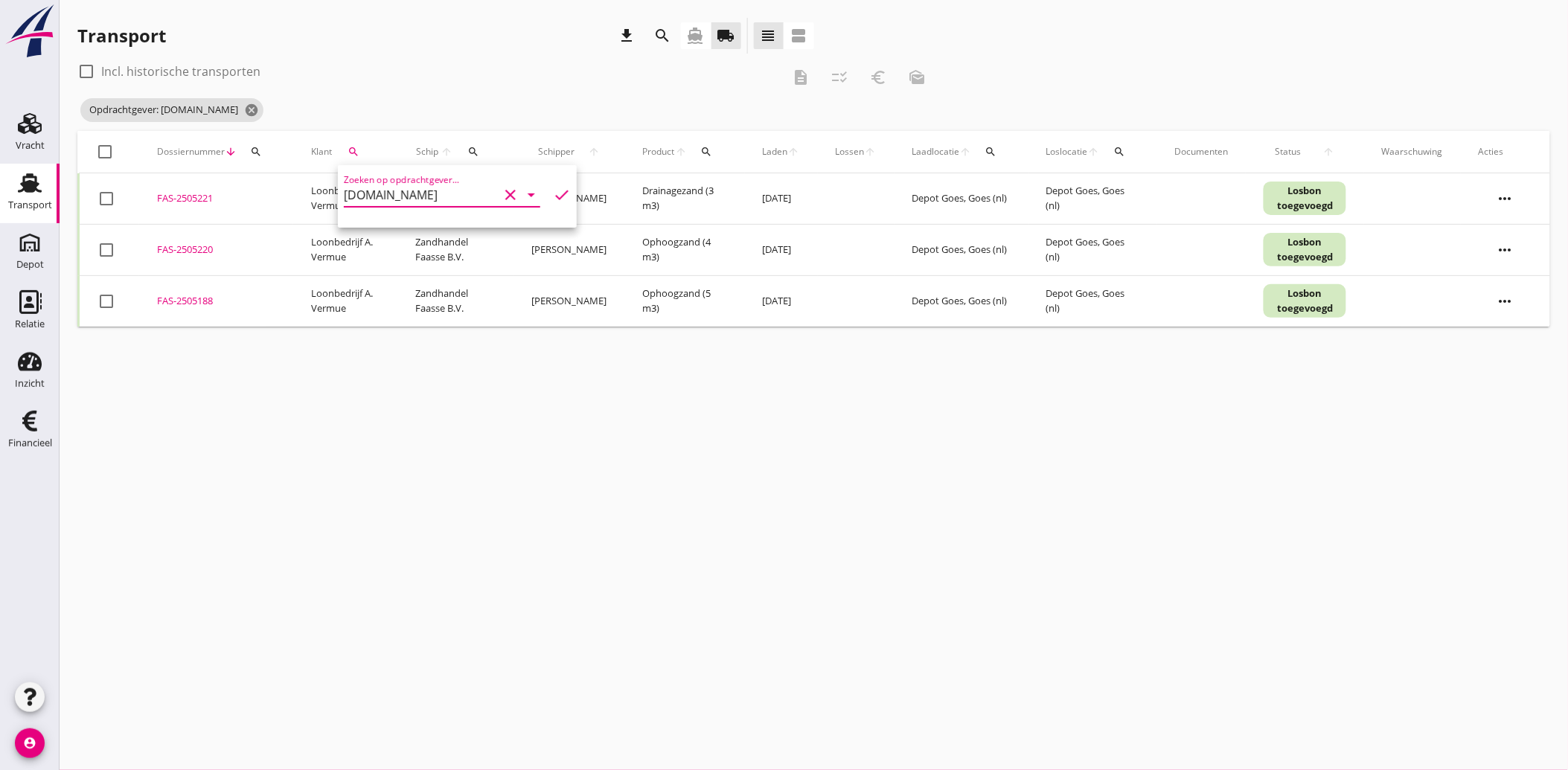
click at [553, 186] on icon "check" at bounding box center [561, 194] width 18 height 18
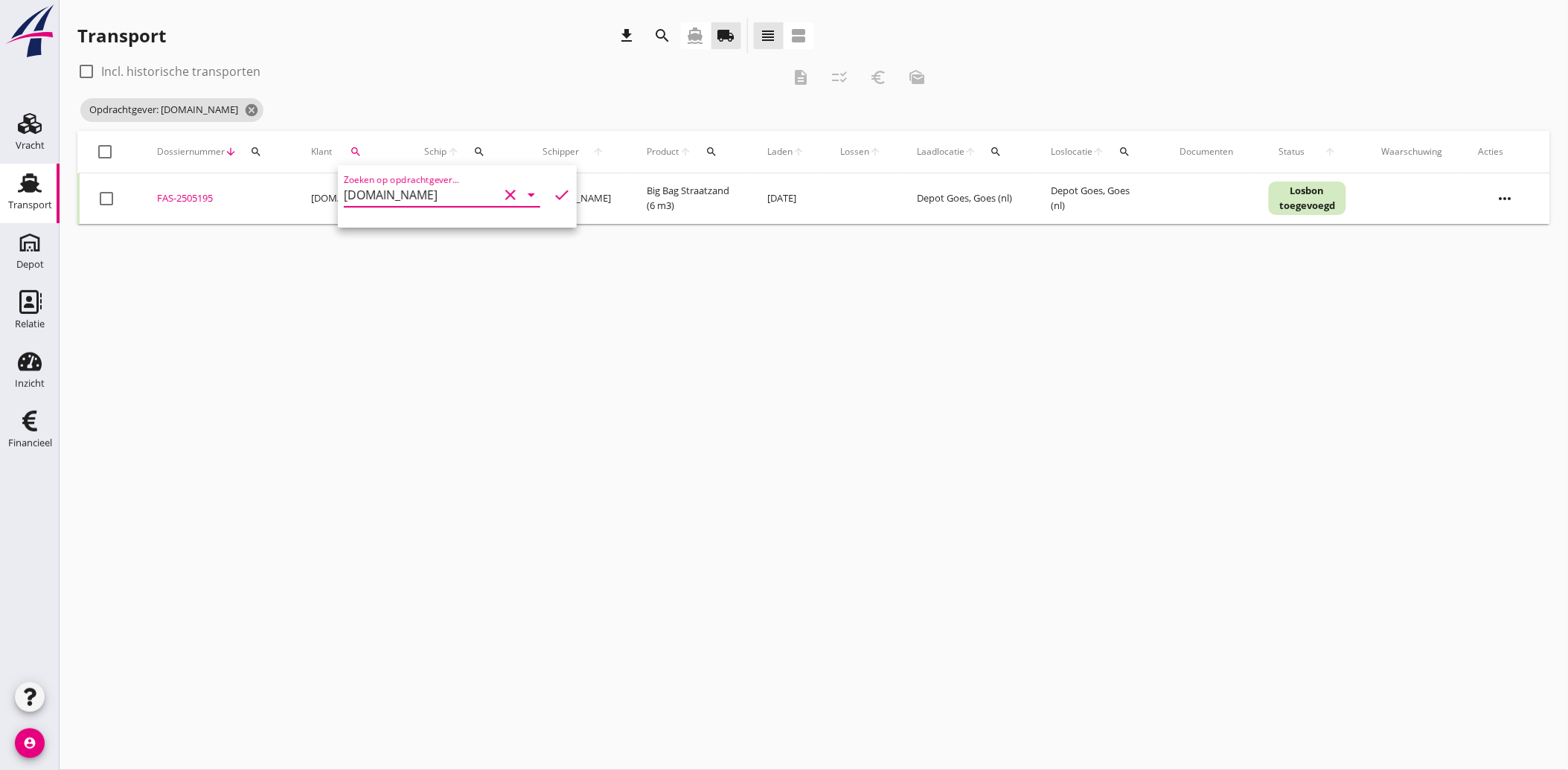
click at [101, 194] on div at bounding box center [106, 198] width 25 height 25
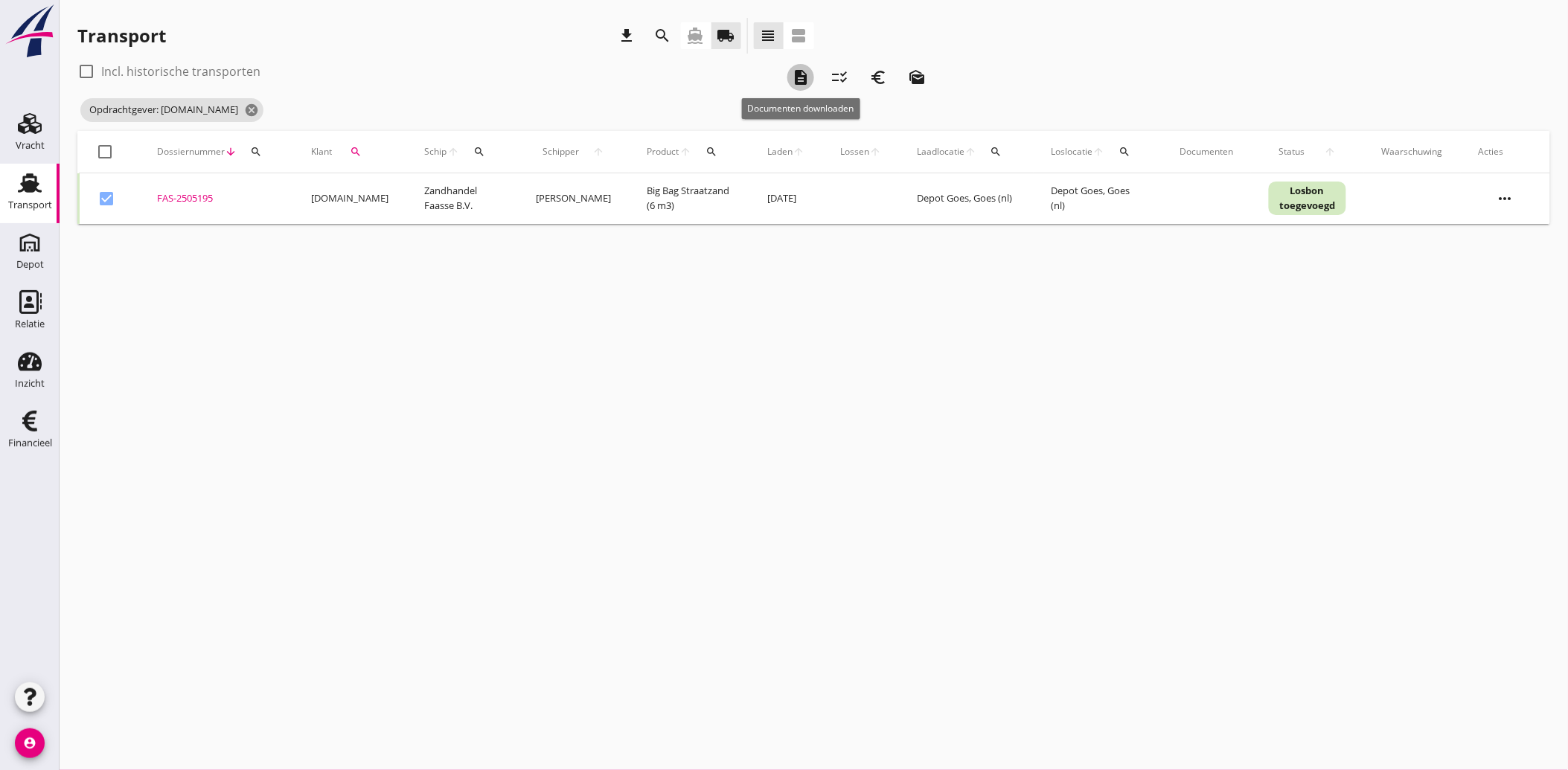
click at [804, 77] on icon "description" at bounding box center [800, 77] width 18 height 18
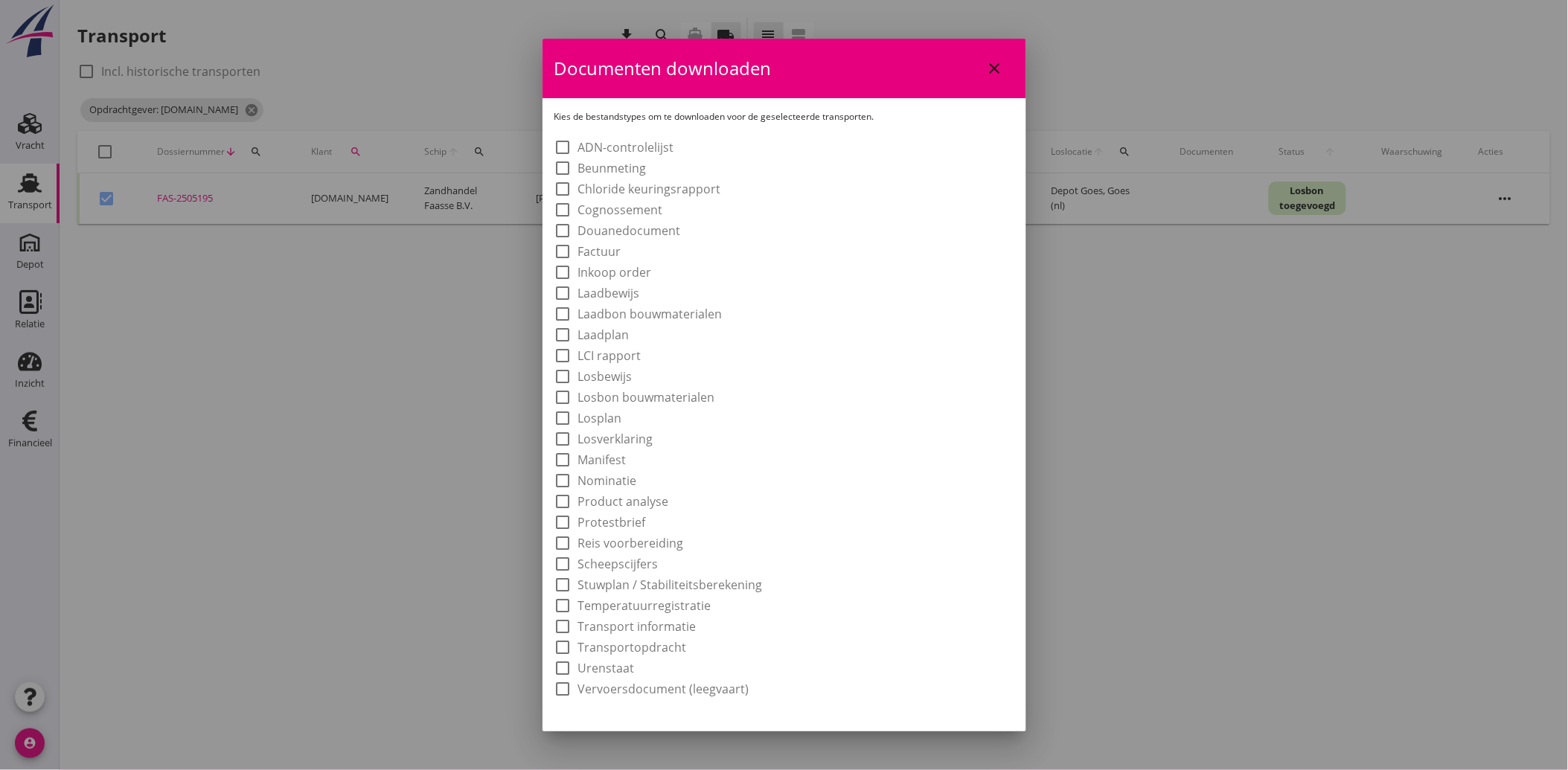
click at [678, 316] on label "Laadbon bouwmaterialen" at bounding box center [651, 314] width 145 height 15
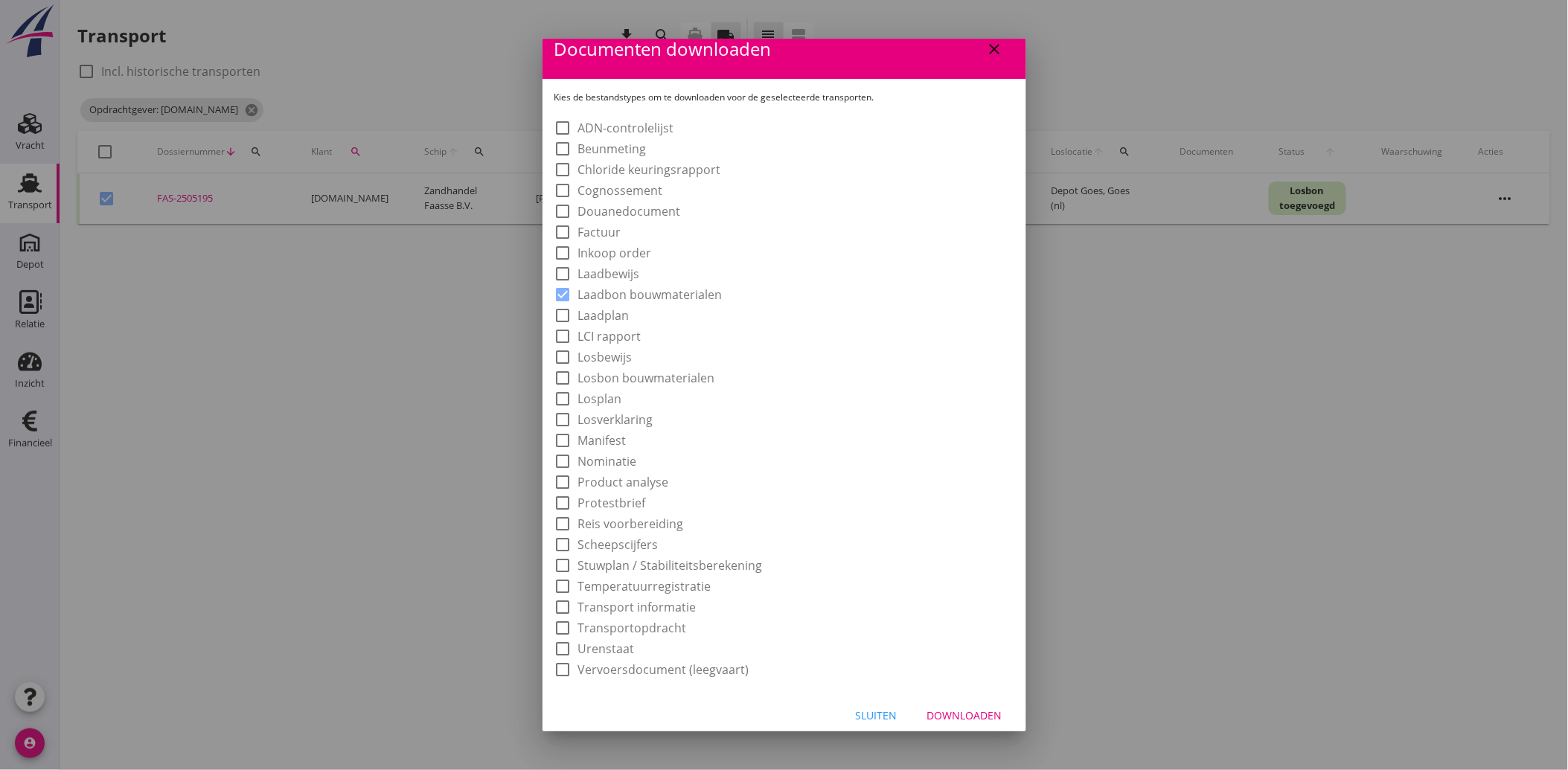
scroll to position [27, 0]
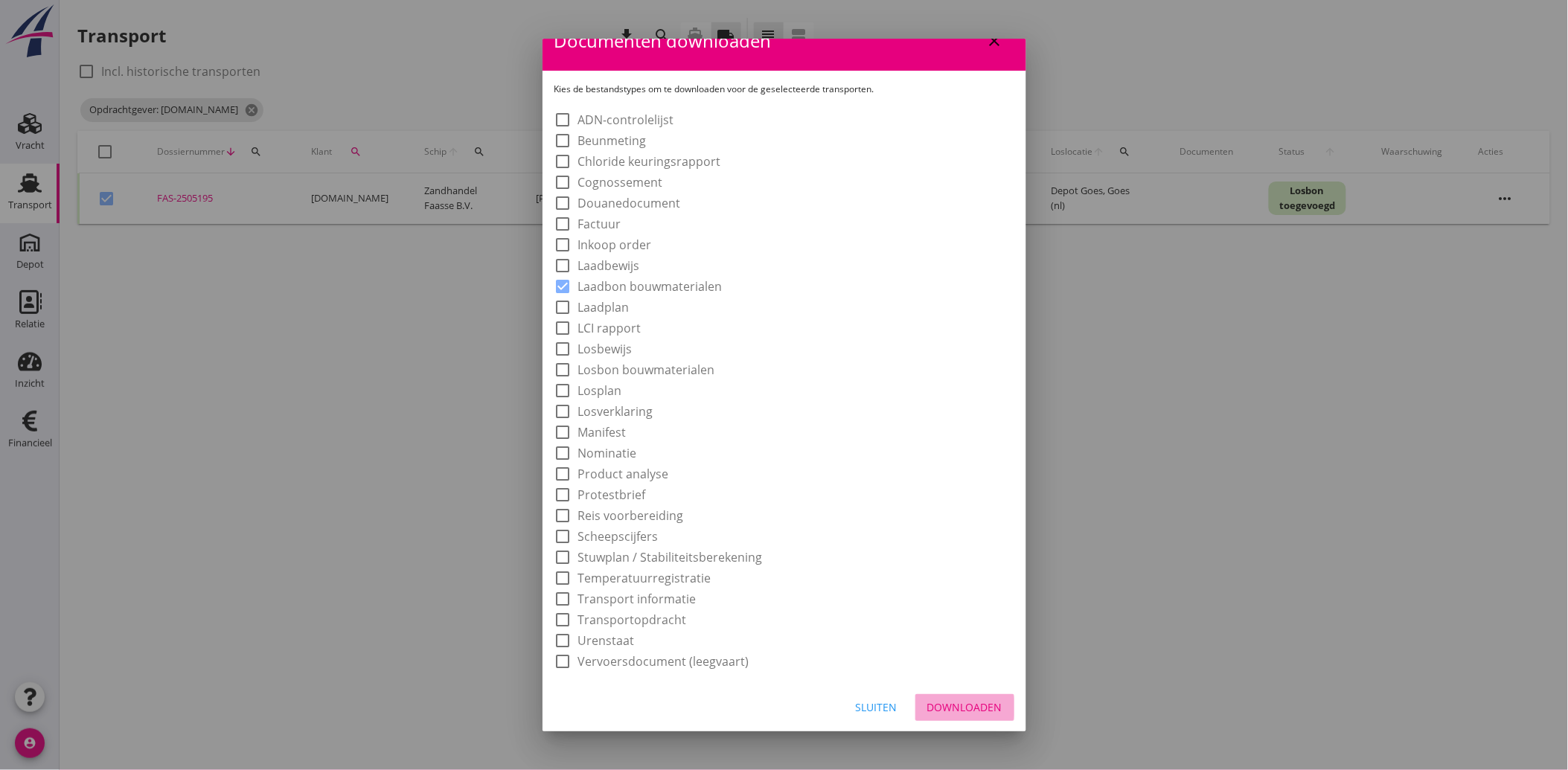
drag, startPoint x: 958, startPoint y: 700, endPoint x: 956, endPoint y: 685, distance: 15.1
click at [957, 701] on button "Downloaden" at bounding box center [964, 707] width 99 height 27
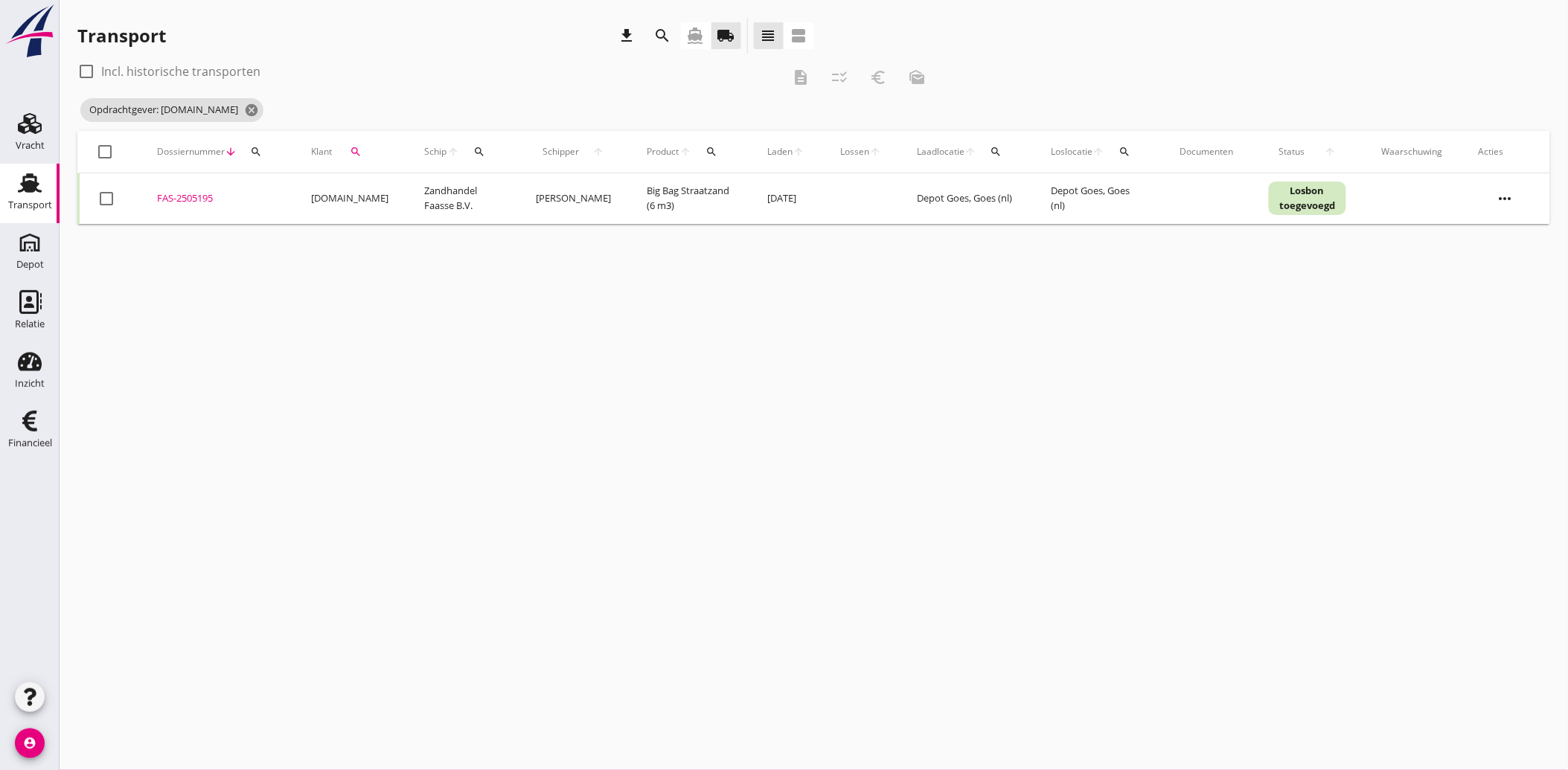
click at [101, 205] on div at bounding box center [106, 198] width 25 height 25
click at [883, 78] on icon "euro_symbol" at bounding box center [878, 77] width 18 height 18
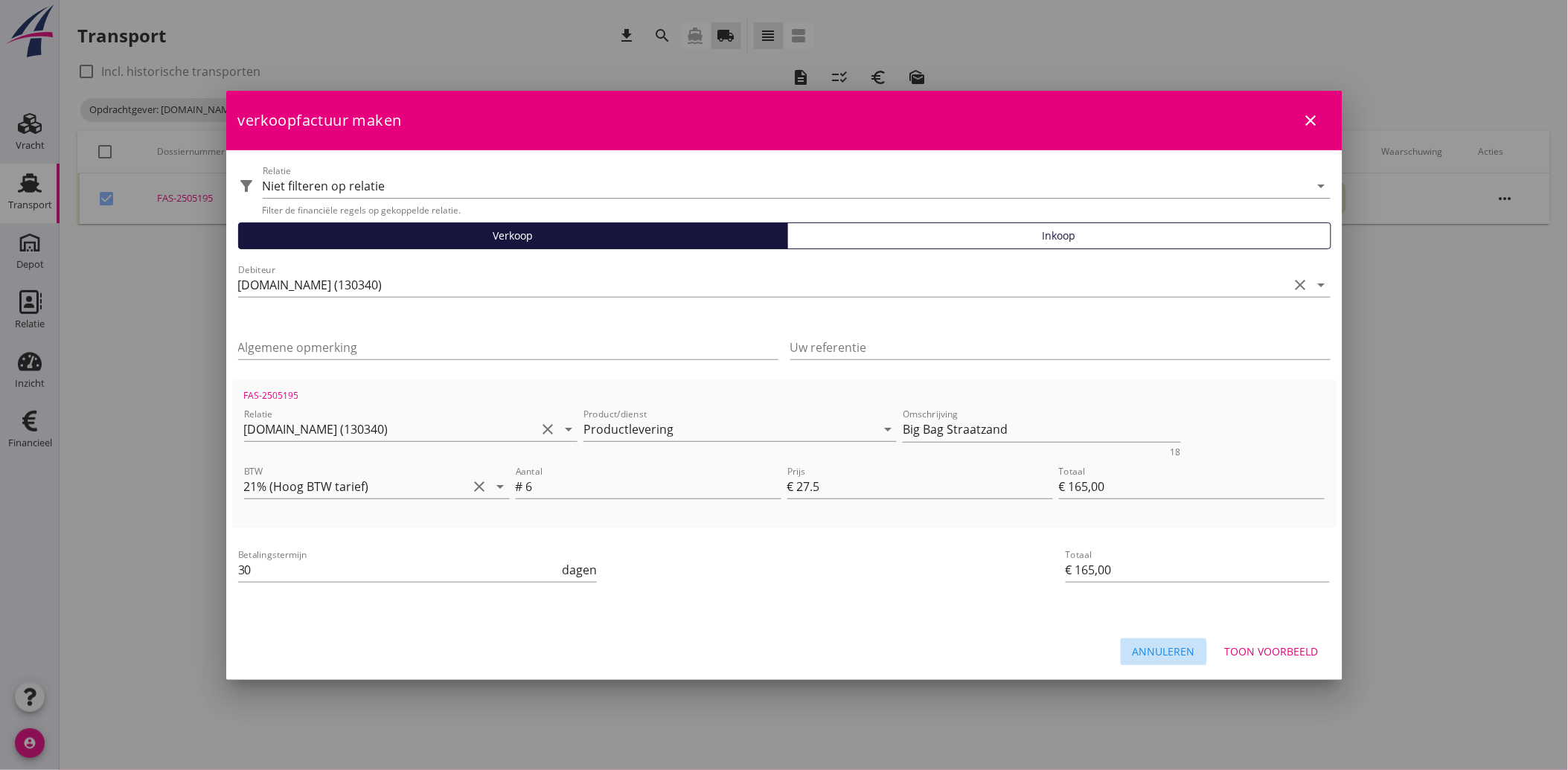
click at [1172, 653] on div "Annuleren" at bounding box center [1163, 651] width 63 height 16
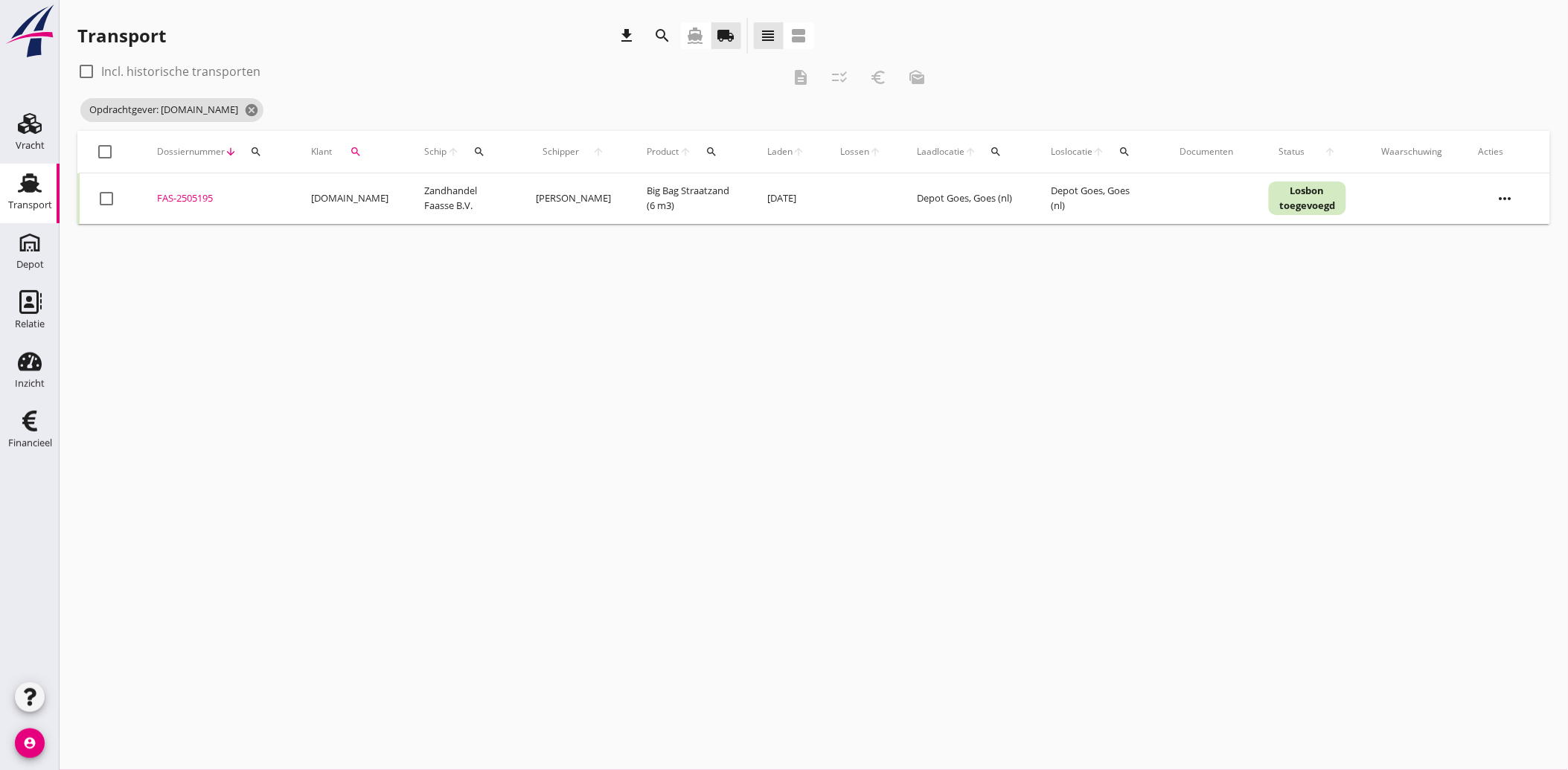
click at [349, 147] on icon "search" at bounding box center [355, 151] width 12 height 12
drag, startPoint x: 503, startPoint y: 184, endPoint x: 493, endPoint y: 195, distance: 14.9
click at [503, 187] on div "Zoeken op opdrachtgever... [DOMAIN_NAME] clear arrow_drop_down" at bounding box center [441, 194] width 196 height 23
click at [501, 193] on icon "clear" at bounding box center [510, 194] width 18 height 18
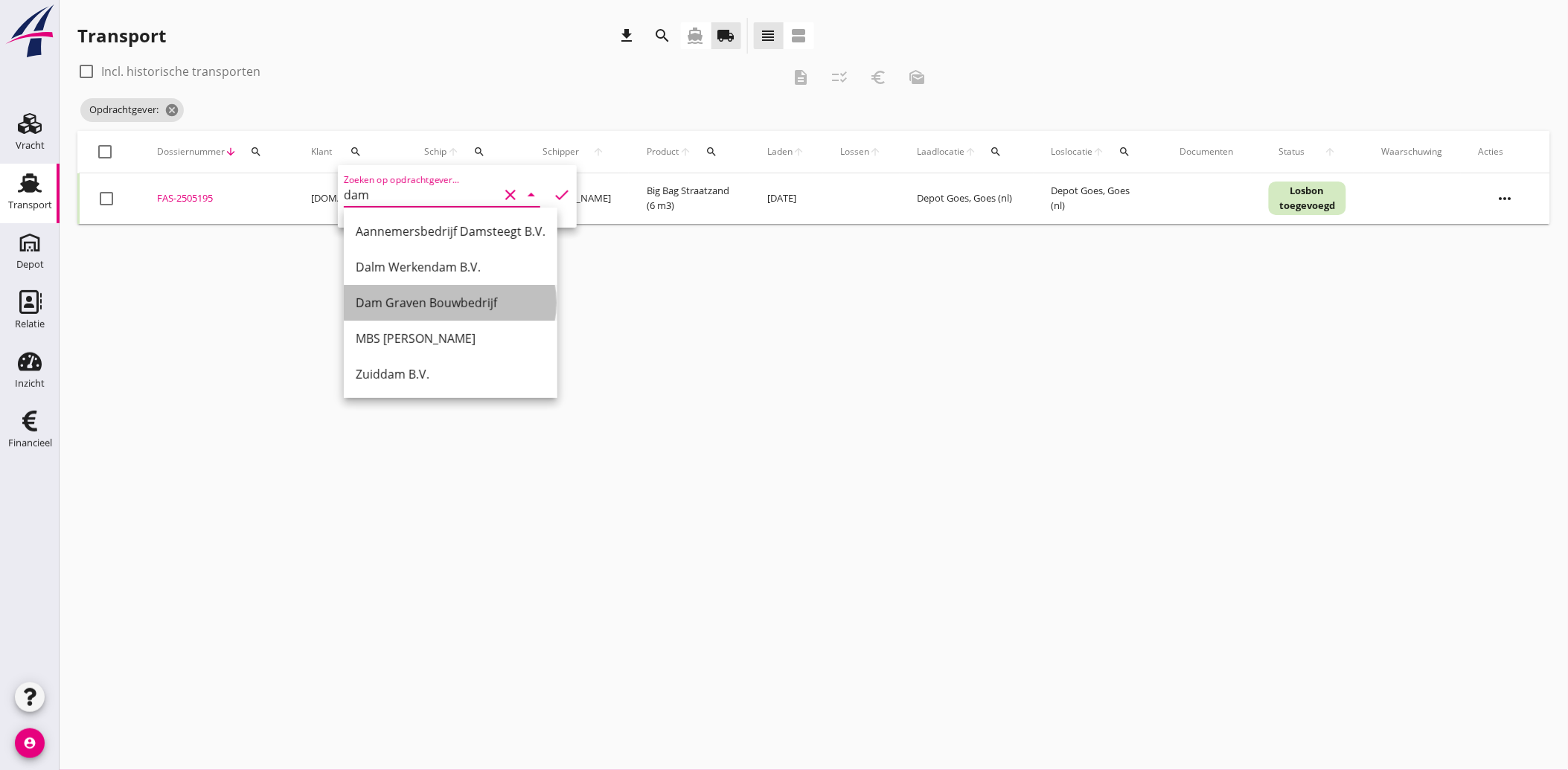
click at [452, 307] on div "Dam Graven Bouwbedrijf" at bounding box center [451, 302] width 190 height 18
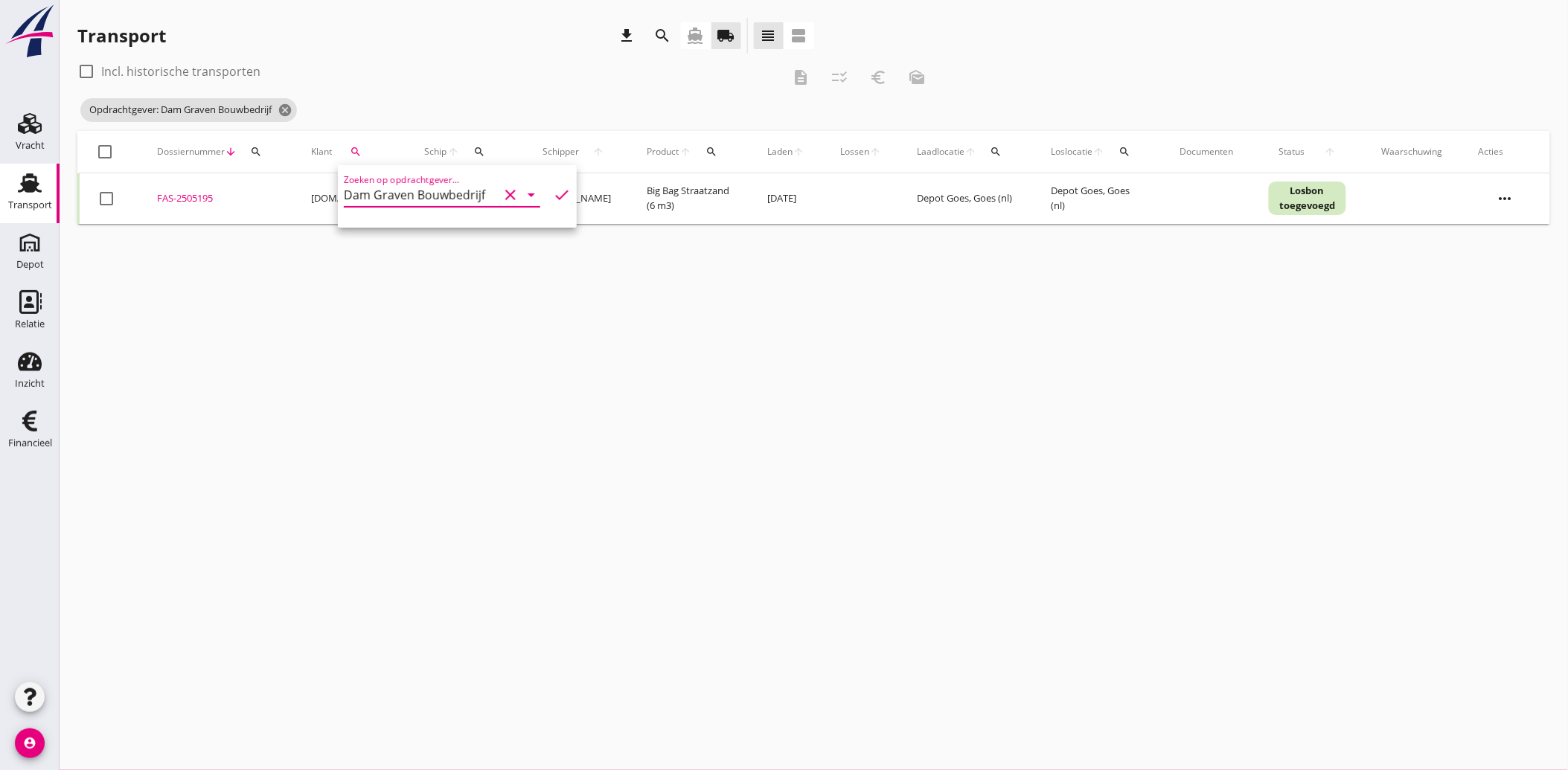
click at [556, 187] on icon "check" at bounding box center [561, 194] width 18 height 18
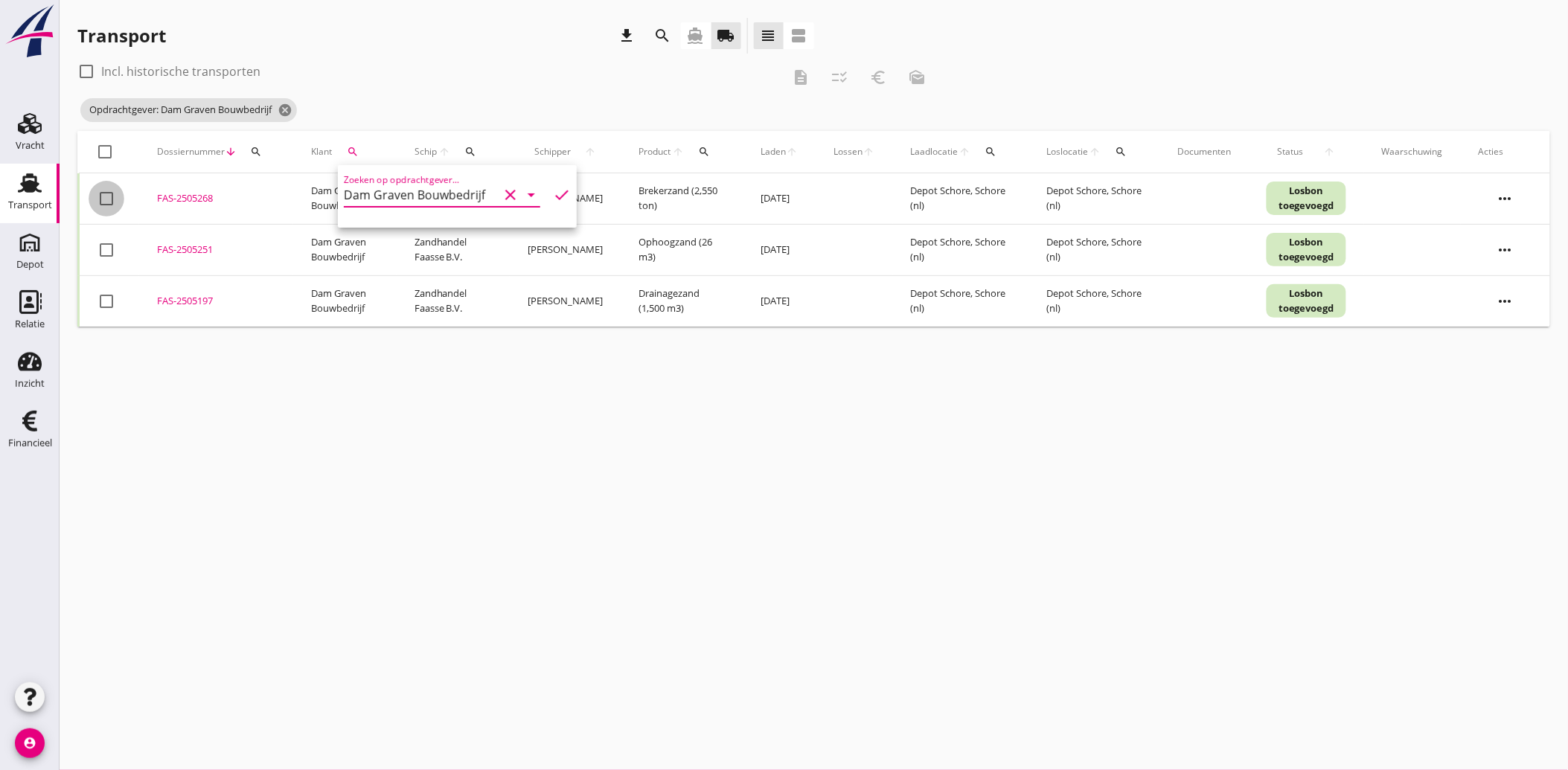
click at [109, 205] on div at bounding box center [106, 198] width 25 height 25
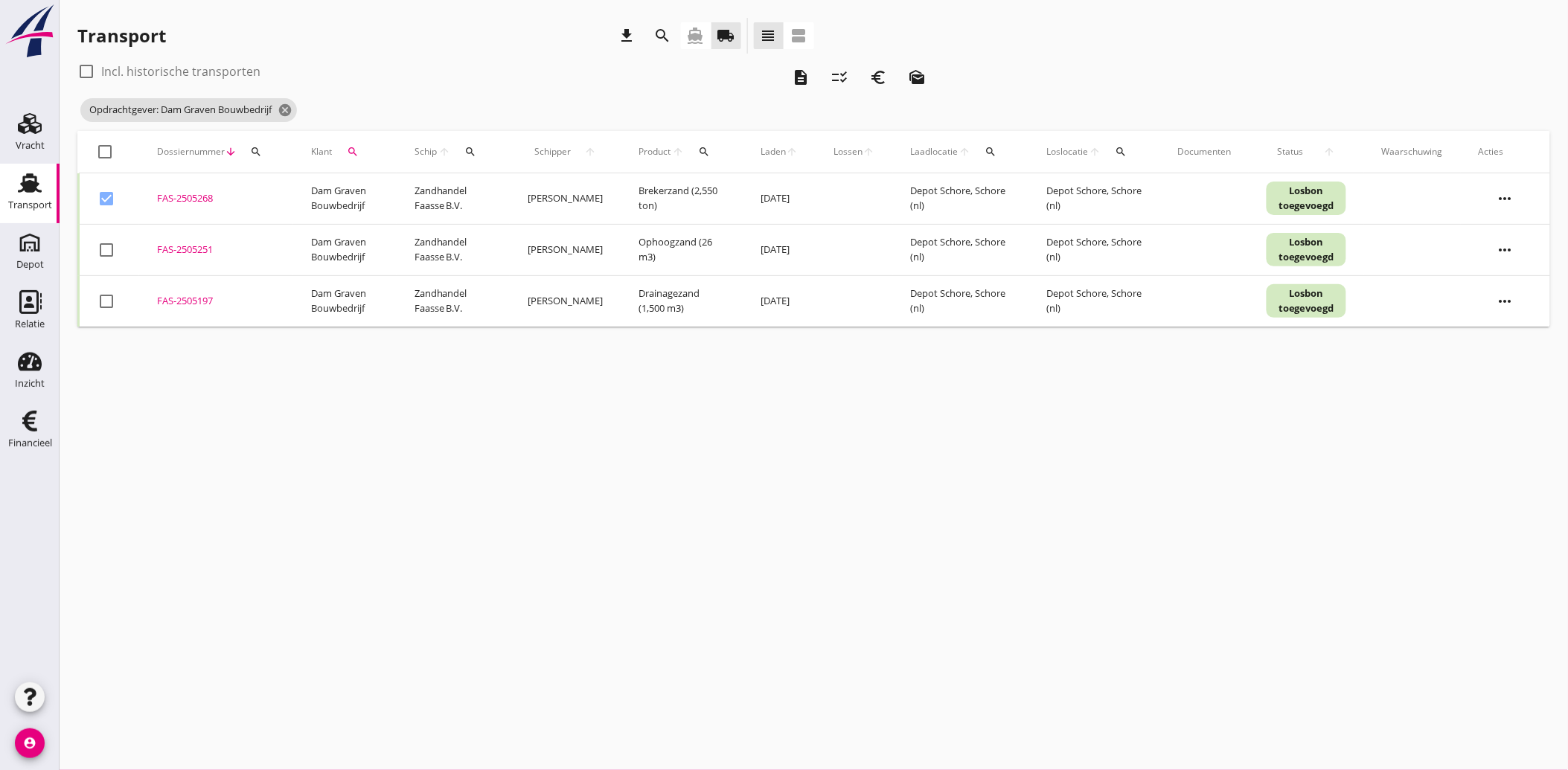
click at [113, 248] on div at bounding box center [106, 250] width 25 height 25
drag, startPoint x: 100, startPoint y: 292, endPoint x: 115, endPoint y: 300, distance: 17.0
click at [100, 292] on div at bounding box center [106, 300] width 25 height 25
click at [876, 72] on icon "euro_symbol" at bounding box center [878, 77] width 18 height 18
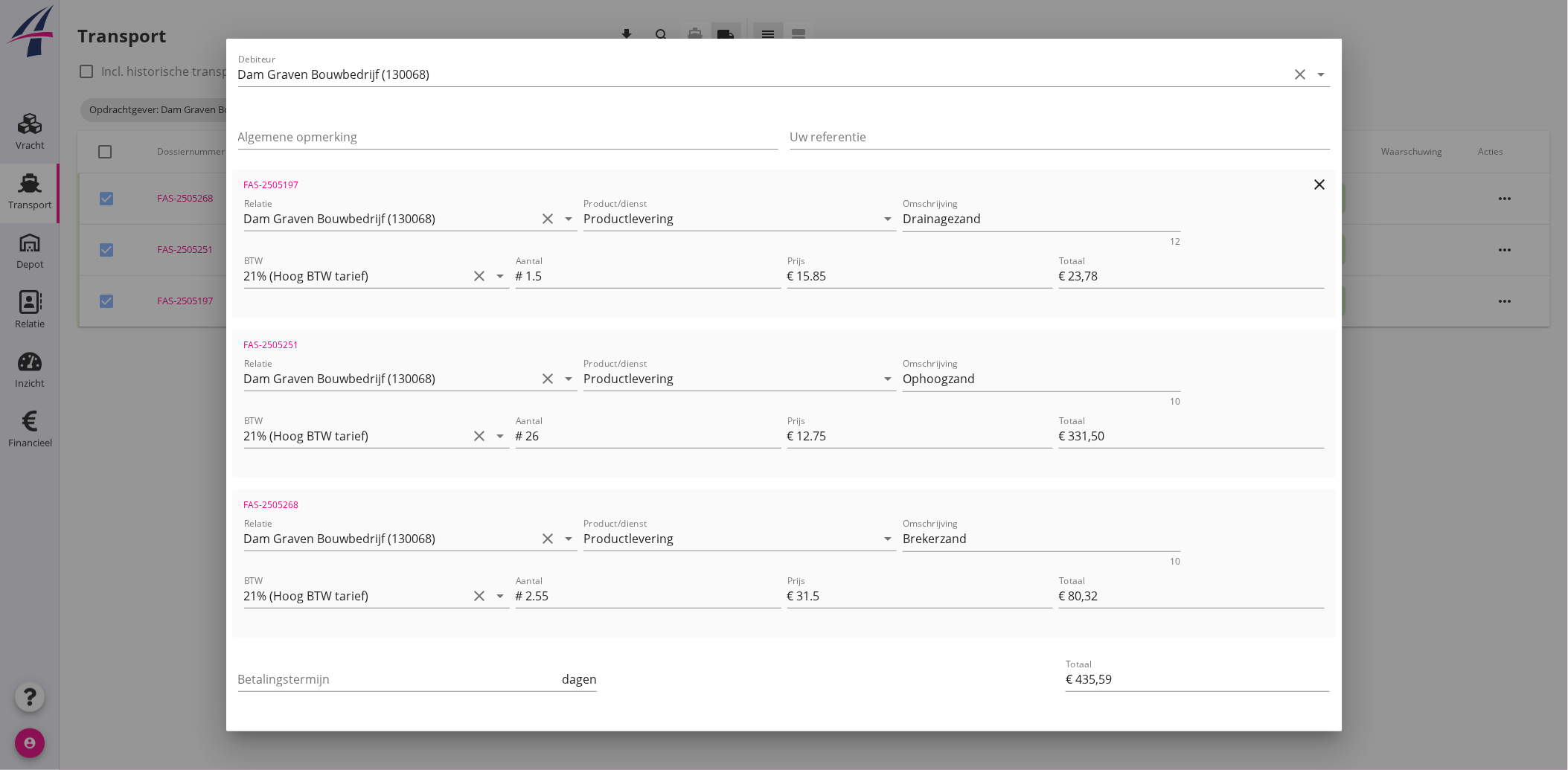
scroll to position [165, 0]
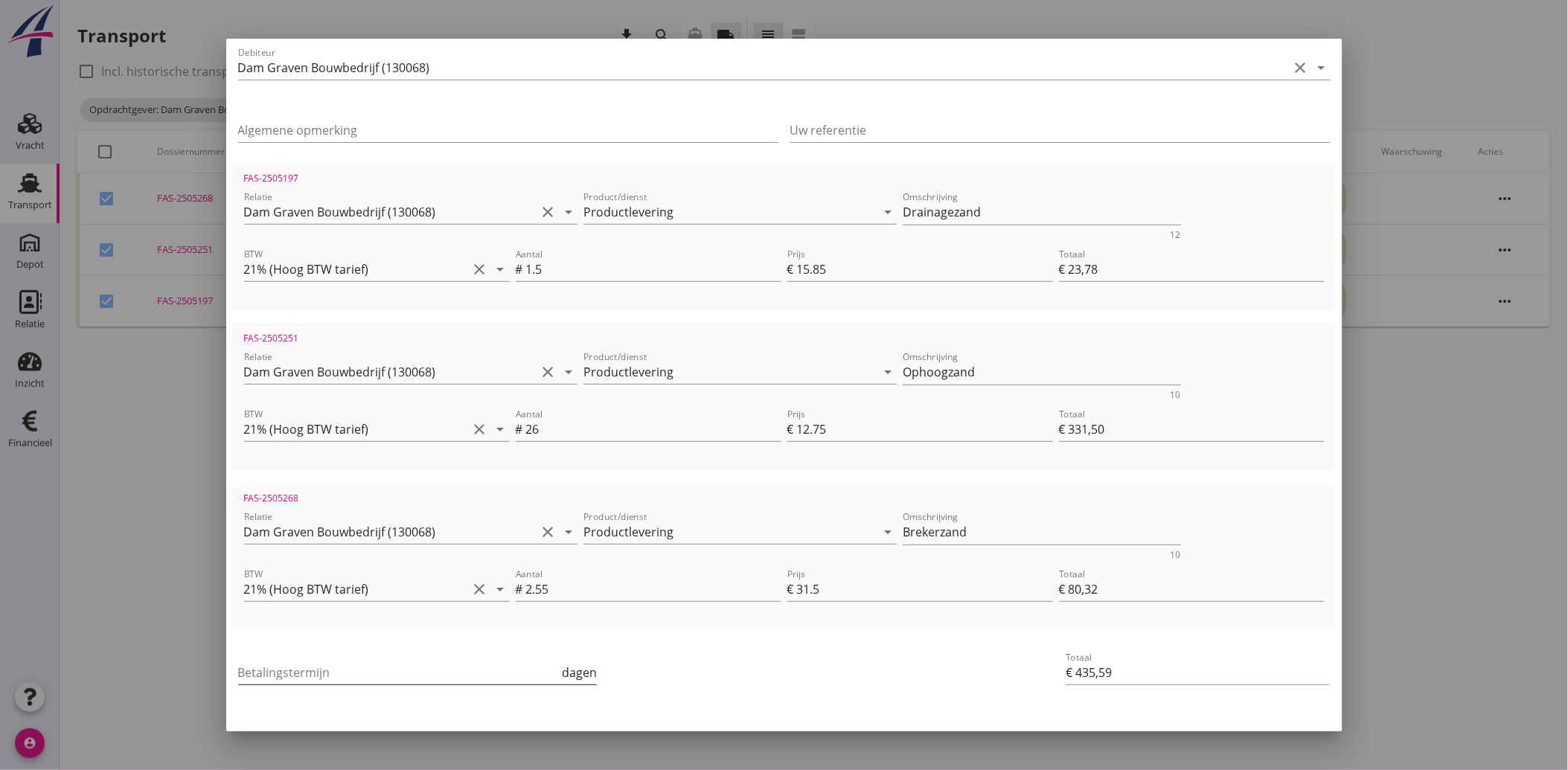
click at [317, 670] on input "Betalingstermijn" at bounding box center [399, 672] width 321 height 23
click at [787, 672] on div "Betalingstermijn 30 dagen" at bounding box center [599, 674] width 730 height 56
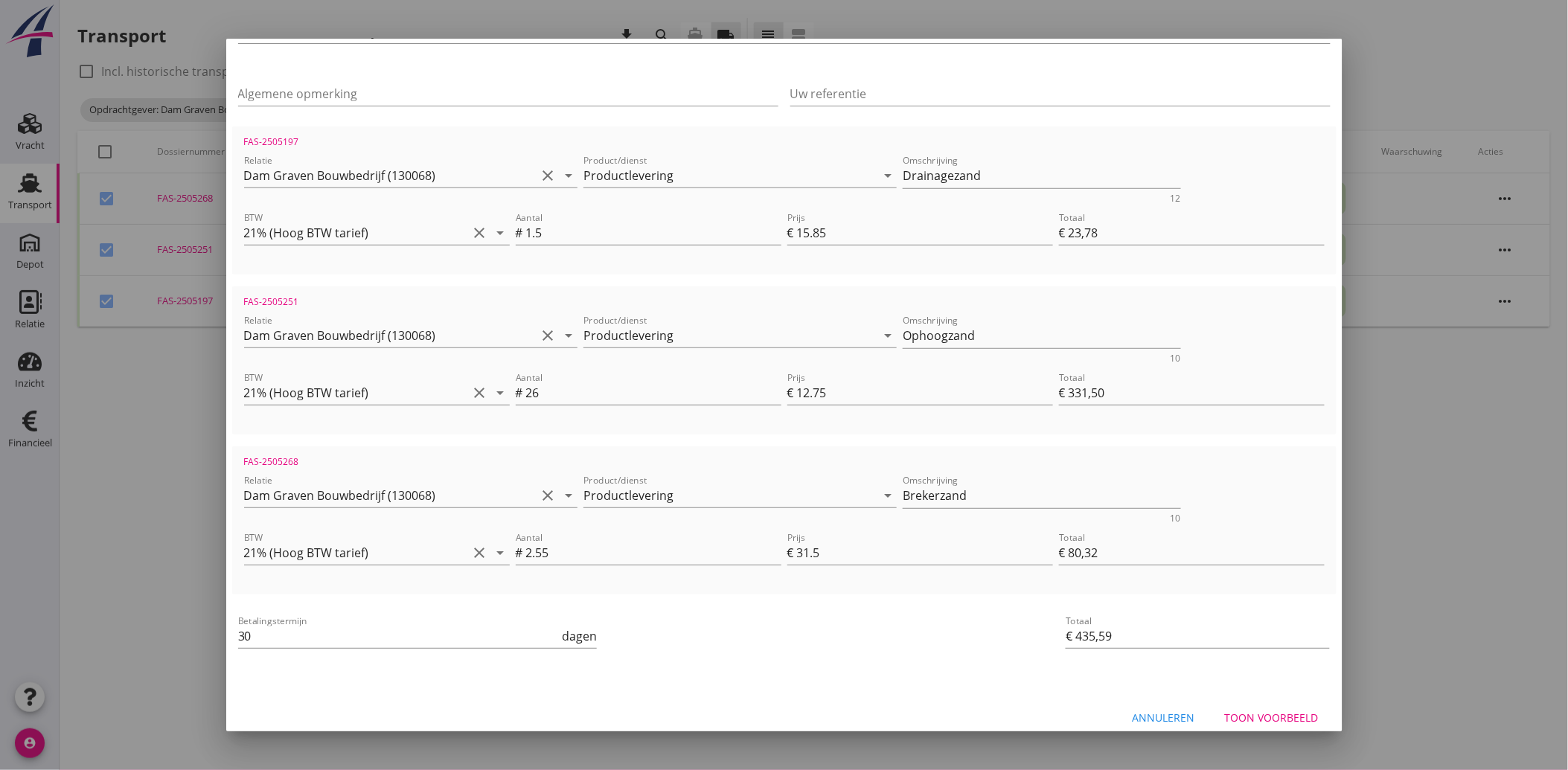
scroll to position [214, 0]
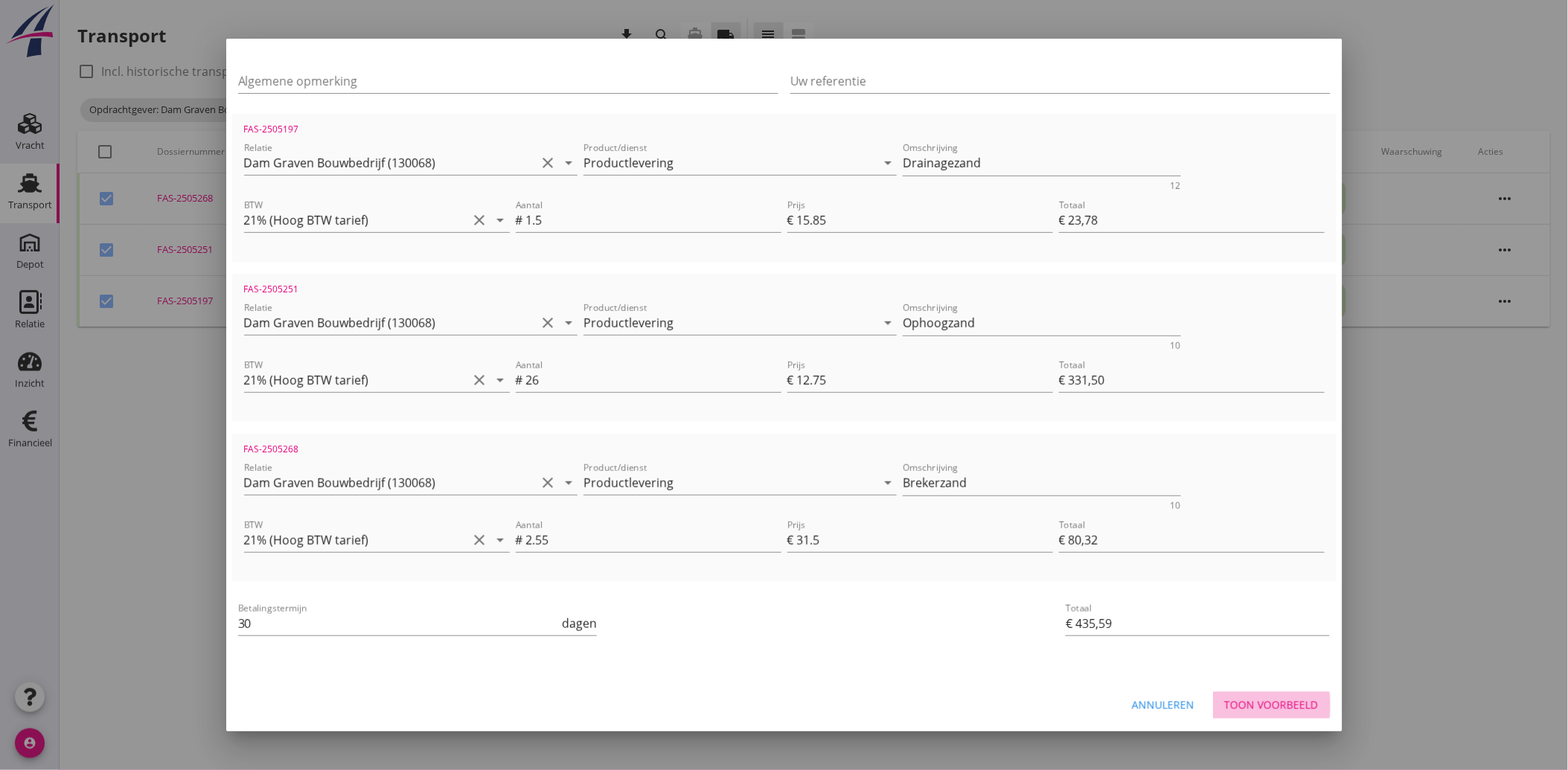
click at [1237, 704] on div "Toon voorbeeld" at bounding box center [1271, 705] width 94 height 16
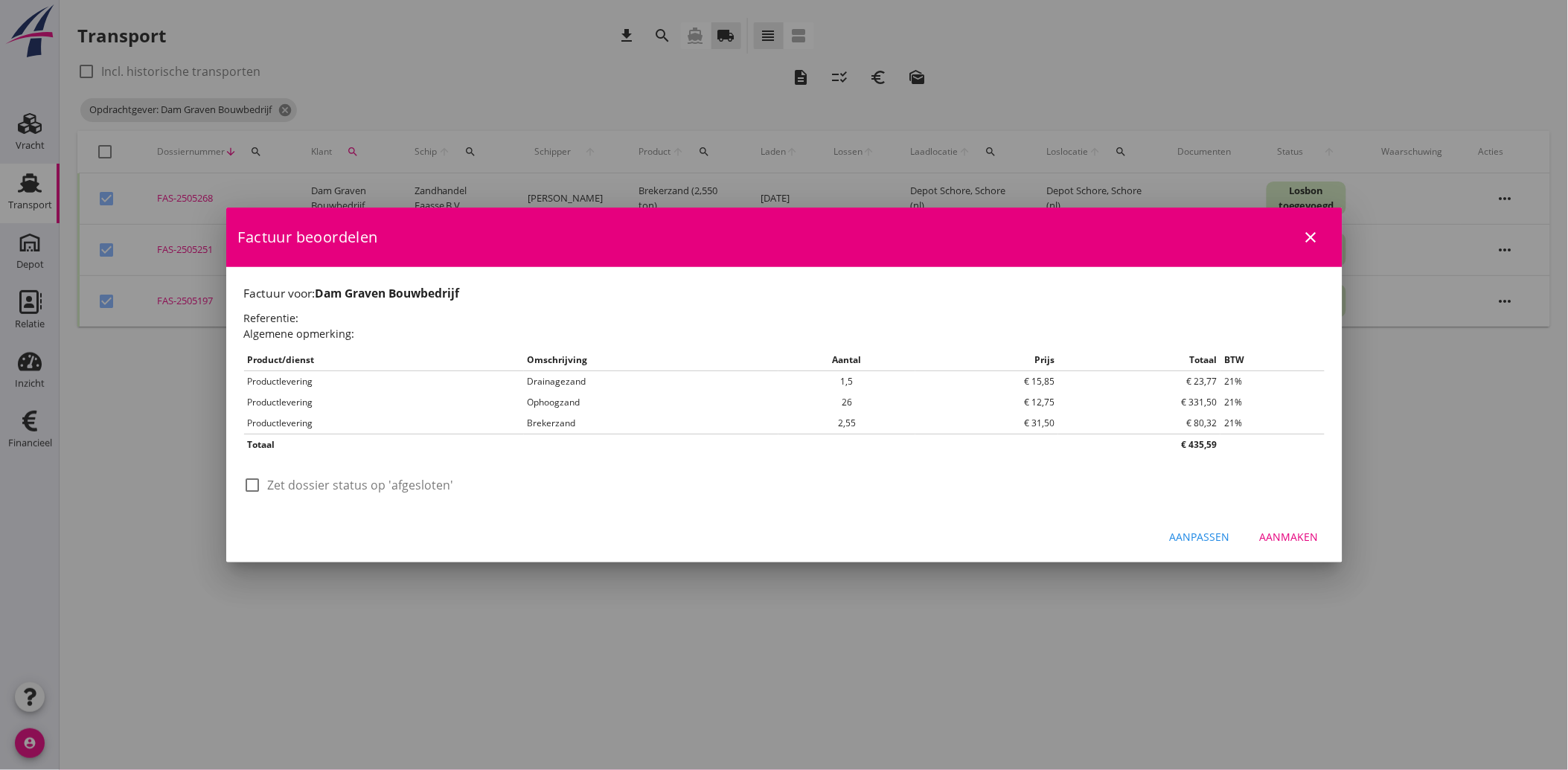
scroll to position [0, 0]
click at [333, 488] on label "Zet dossier status op 'afgesloten'" at bounding box center [361, 485] width 186 height 15
click at [1277, 531] on div "Aanmaken" at bounding box center [1289, 536] width 59 height 16
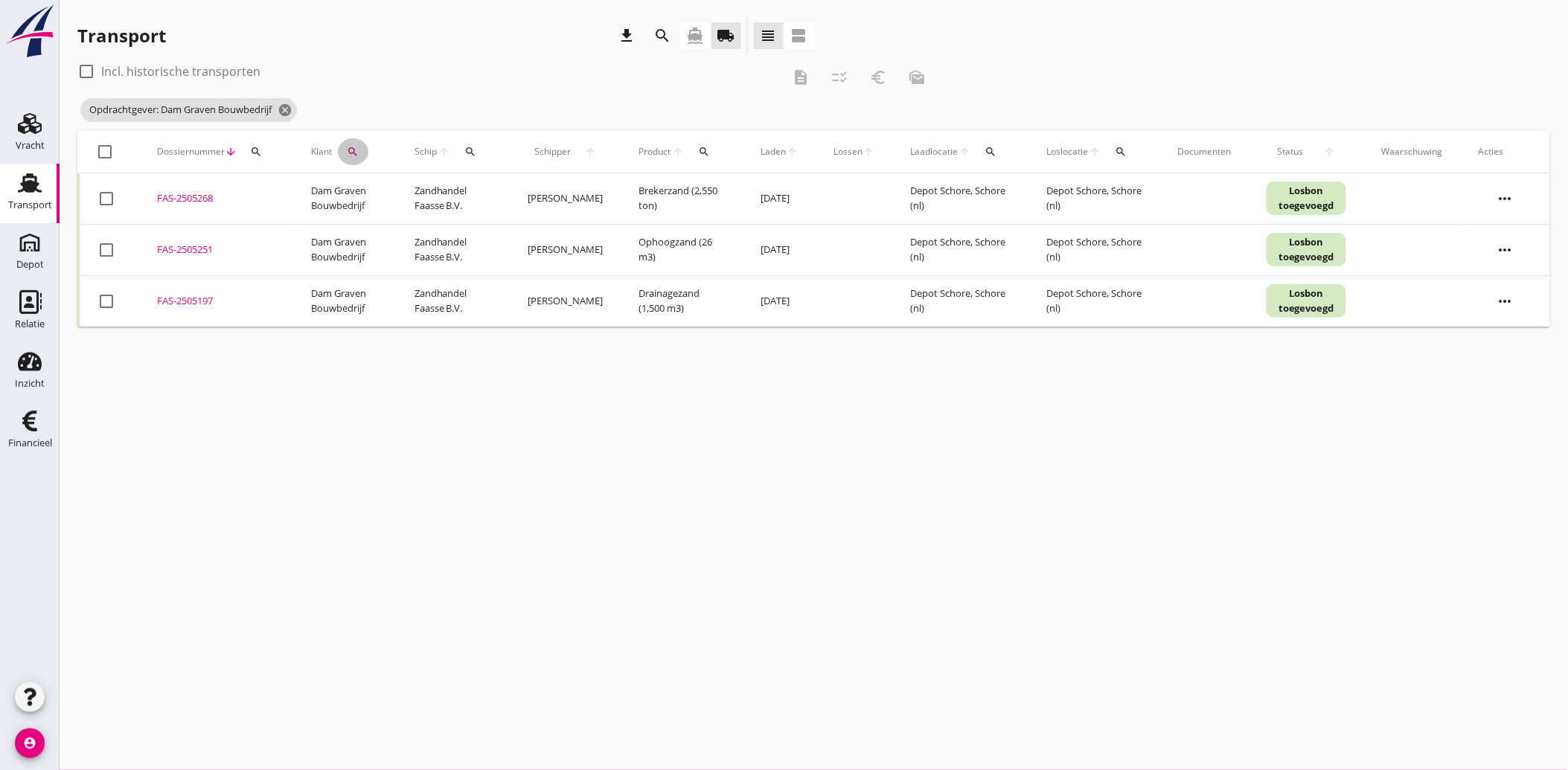
click at [356, 146] on icon "search" at bounding box center [353, 151] width 12 height 12
click at [502, 191] on icon "clear" at bounding box center [510, 194] width 18 height 18
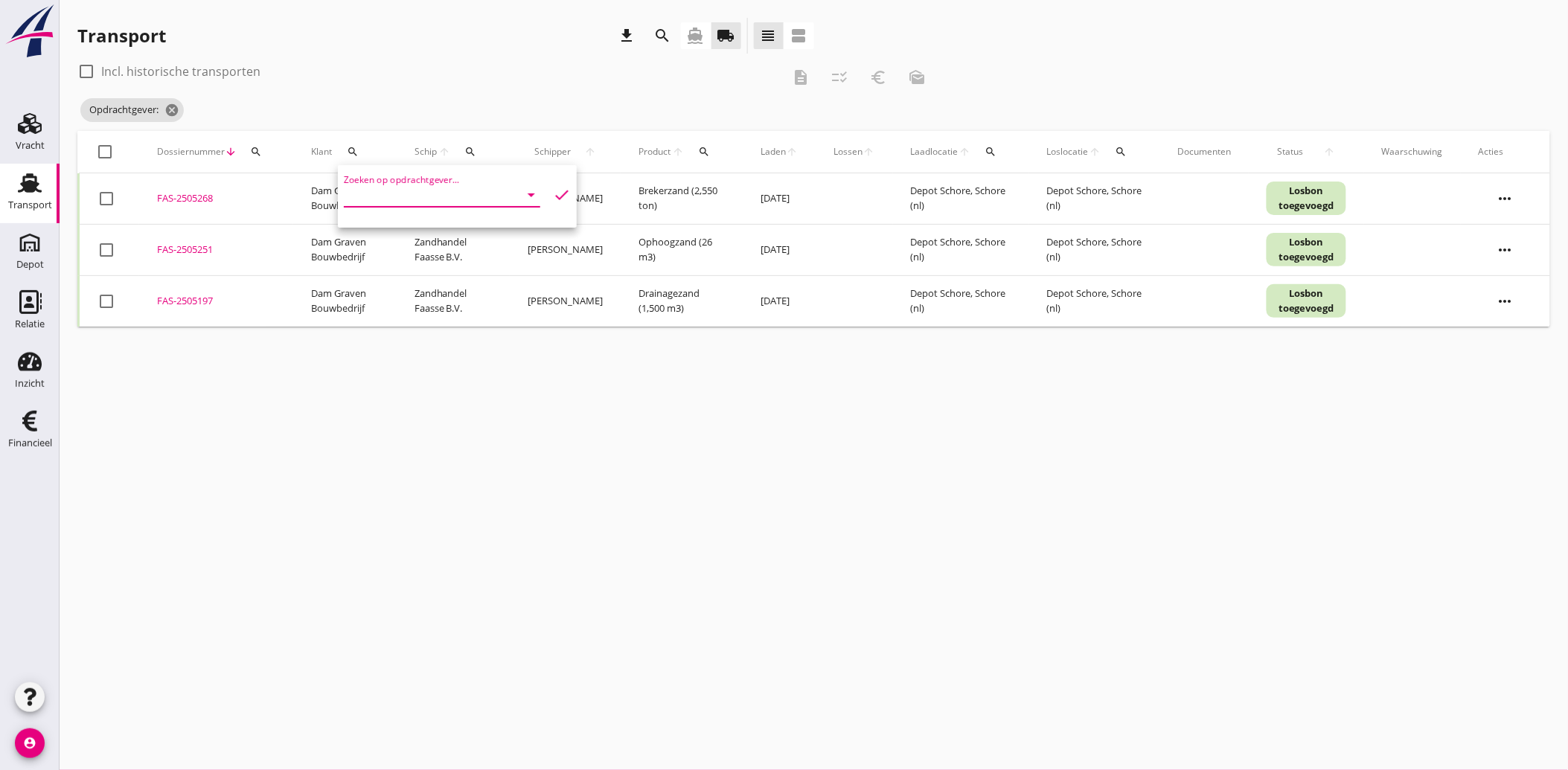
click at [477, 197] on input "Zoeken op opdrachtgever..." at bounding box center [421, 194] width 155 height 23
click at [429, 232] on div "Kloosterman B.V." at bounding box center [438, 231] width 164 height 18
click at [555, 191] on icon "check" at bounding box center [561, 194] width 18 height 18
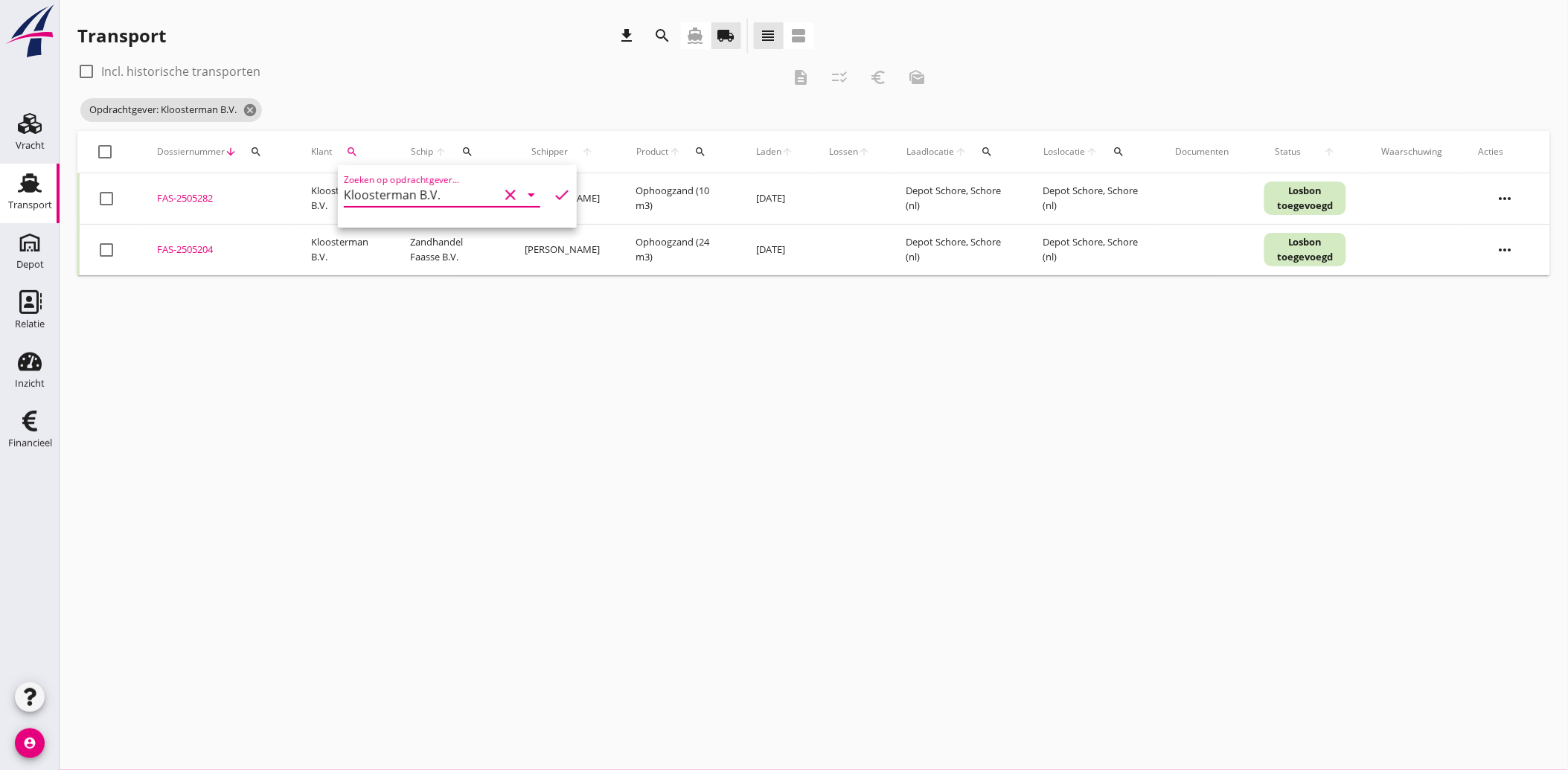
click at [104, 253] on div at bounding box center [106, 250] width 25 height 25
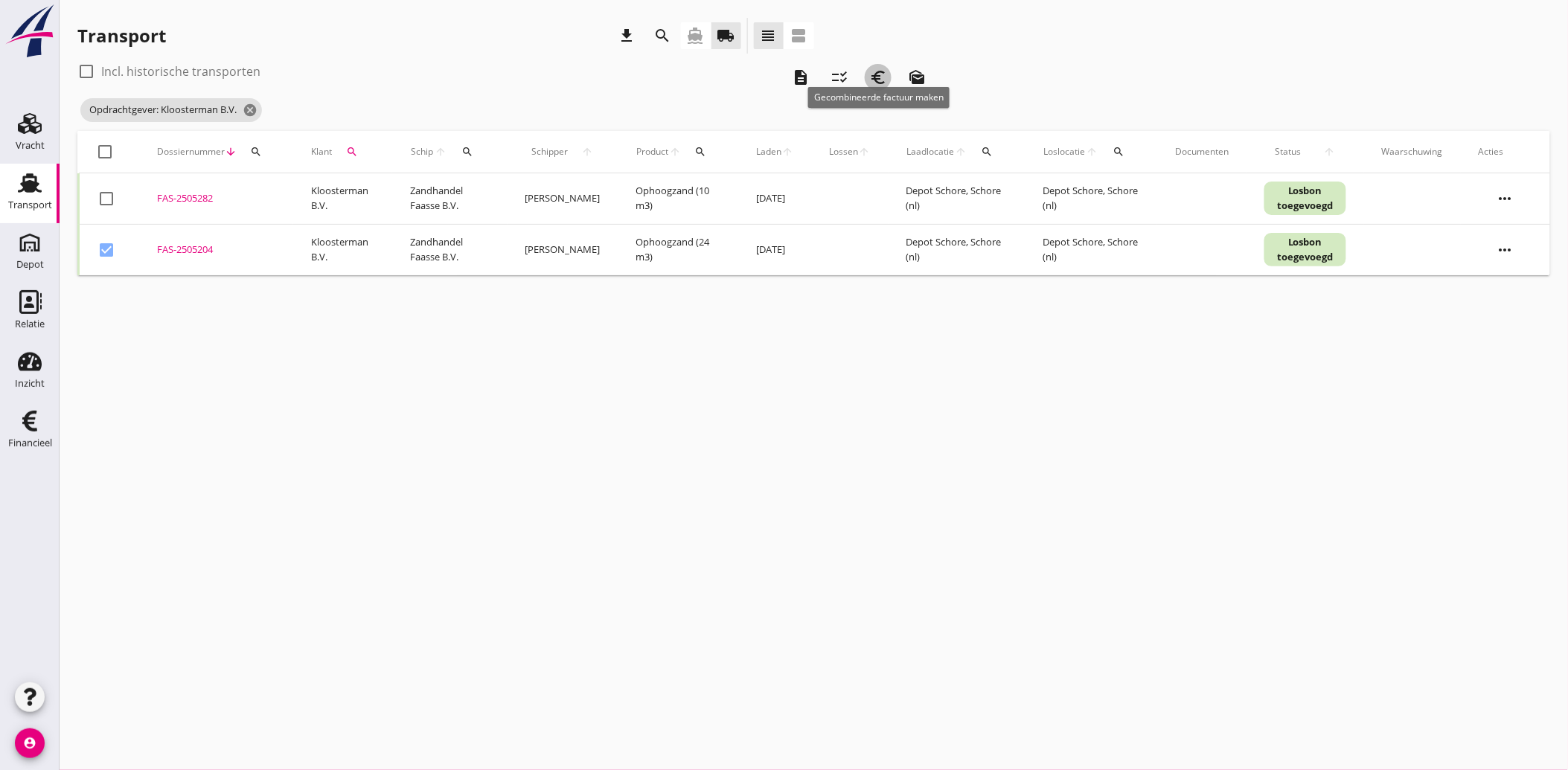
click at [880, 83] on icon "euro_symbol" at bounding box center [878, 77] width 18 height 18
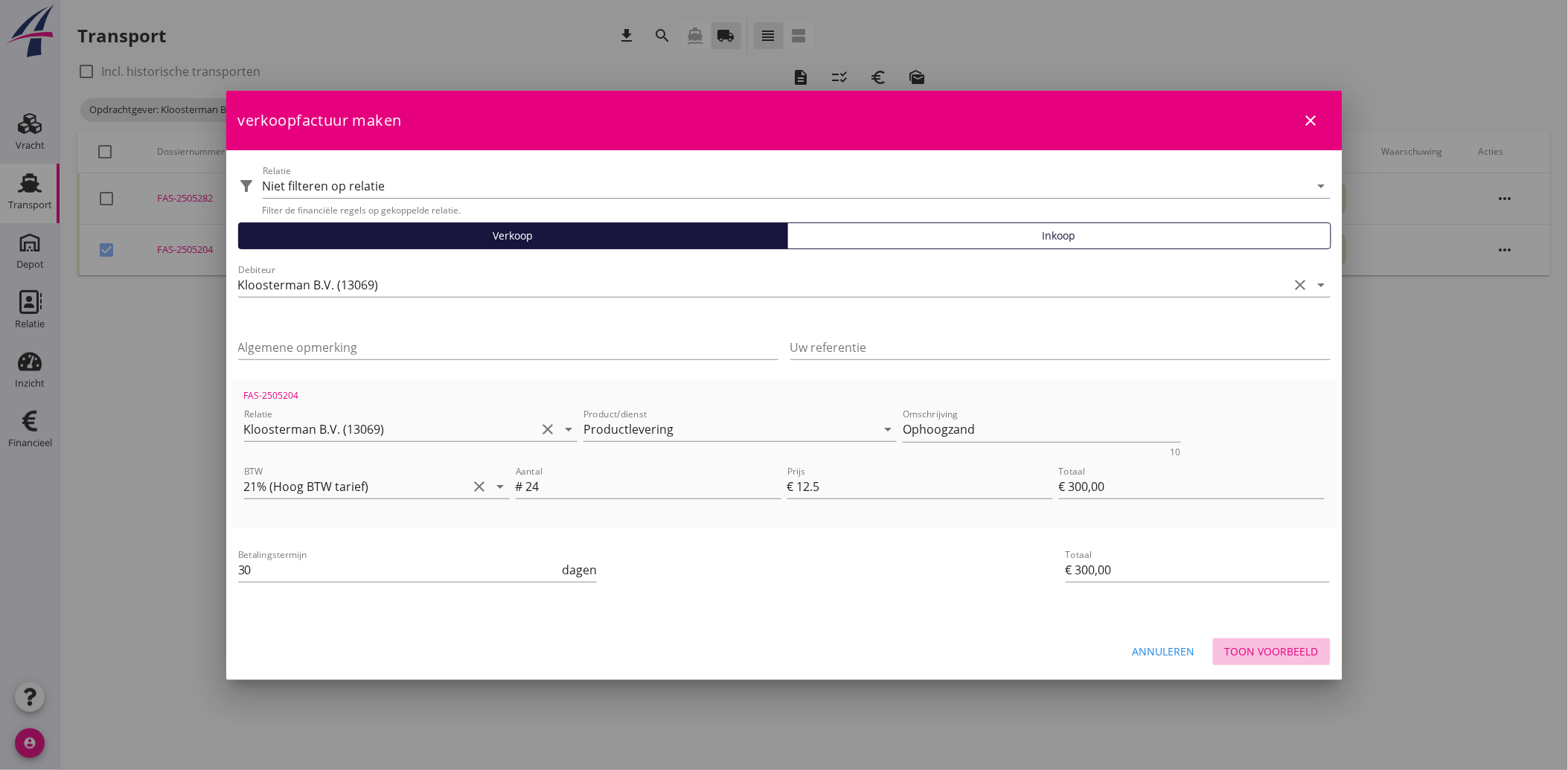
click at [1254, 643] on div "Toon voorbeeld" at bounding box center [1271, 651] width 94 height 16
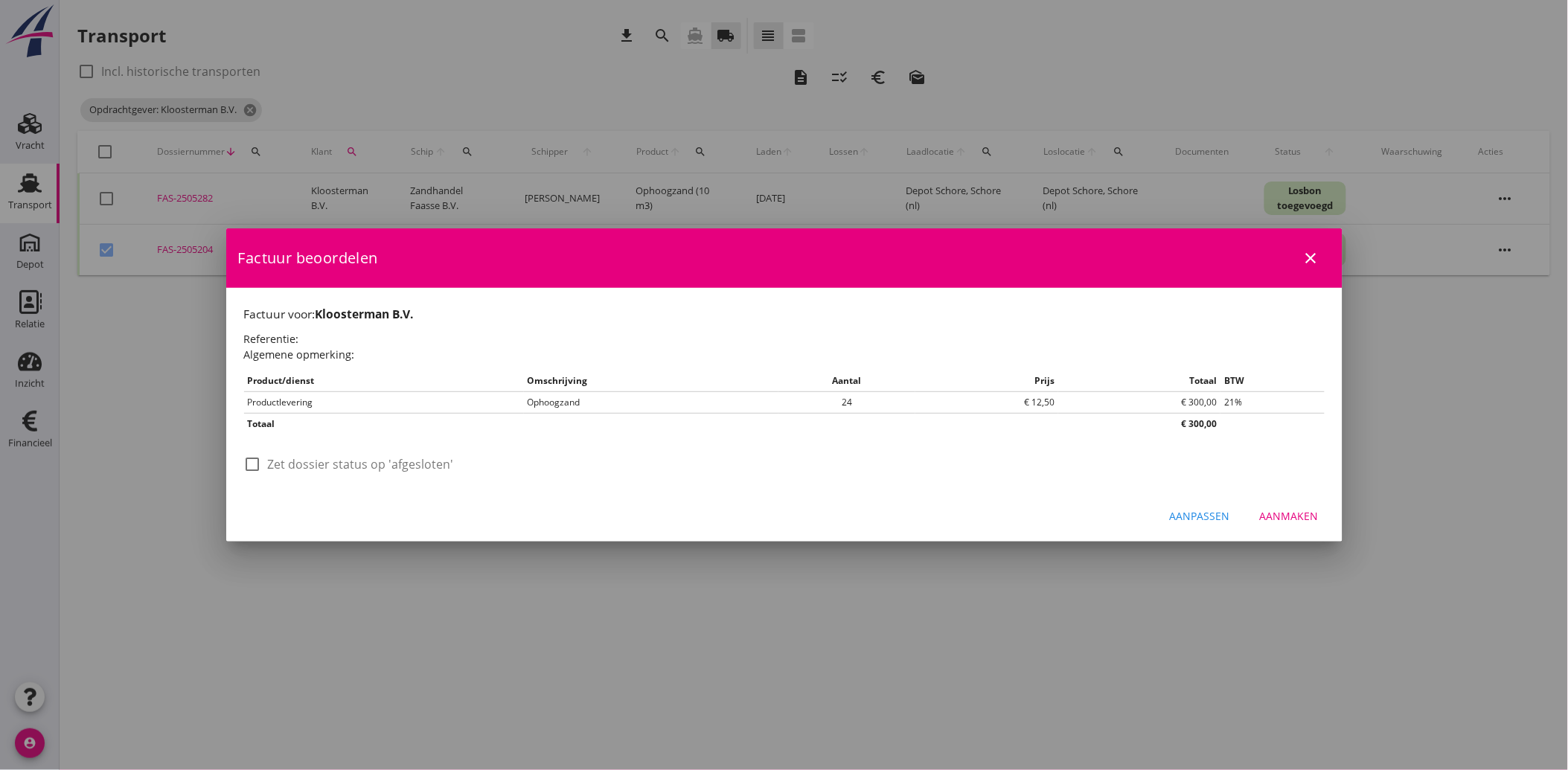
click at [328, 464] on label "Zet dossier status op 'afgesloten'" at bounding box center [361, 465] width 186 height 15
click at [1283, 507] on button "Aanmaken" at bounding box center [1289, 516] width 83 height 27
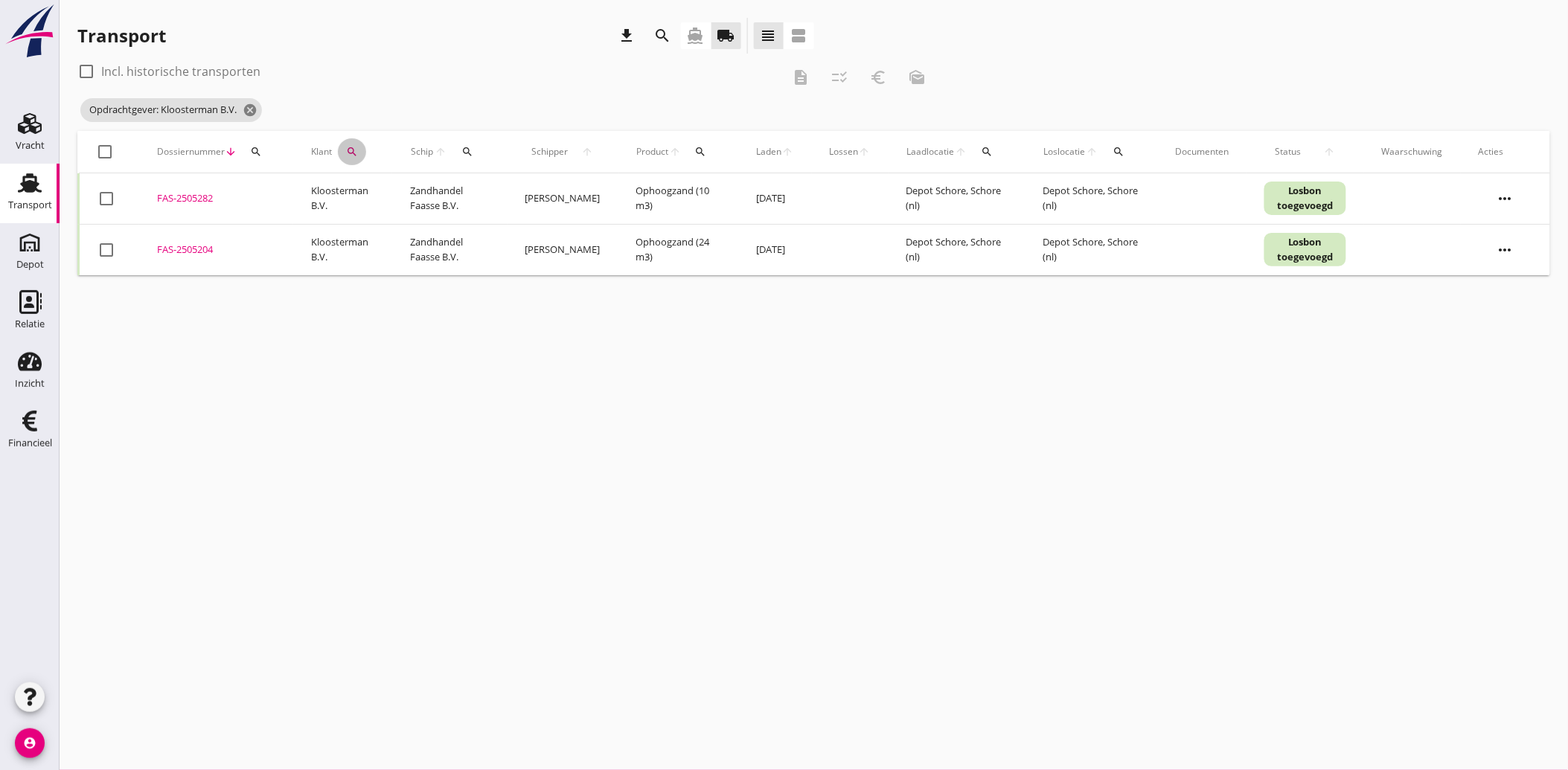
click at [349, 146] on icon "search" at bounding box center [351, 151] width 12 height 12
click at [501, 192] on icon "clear" at bounding box center [510, 194] width 18 height 18
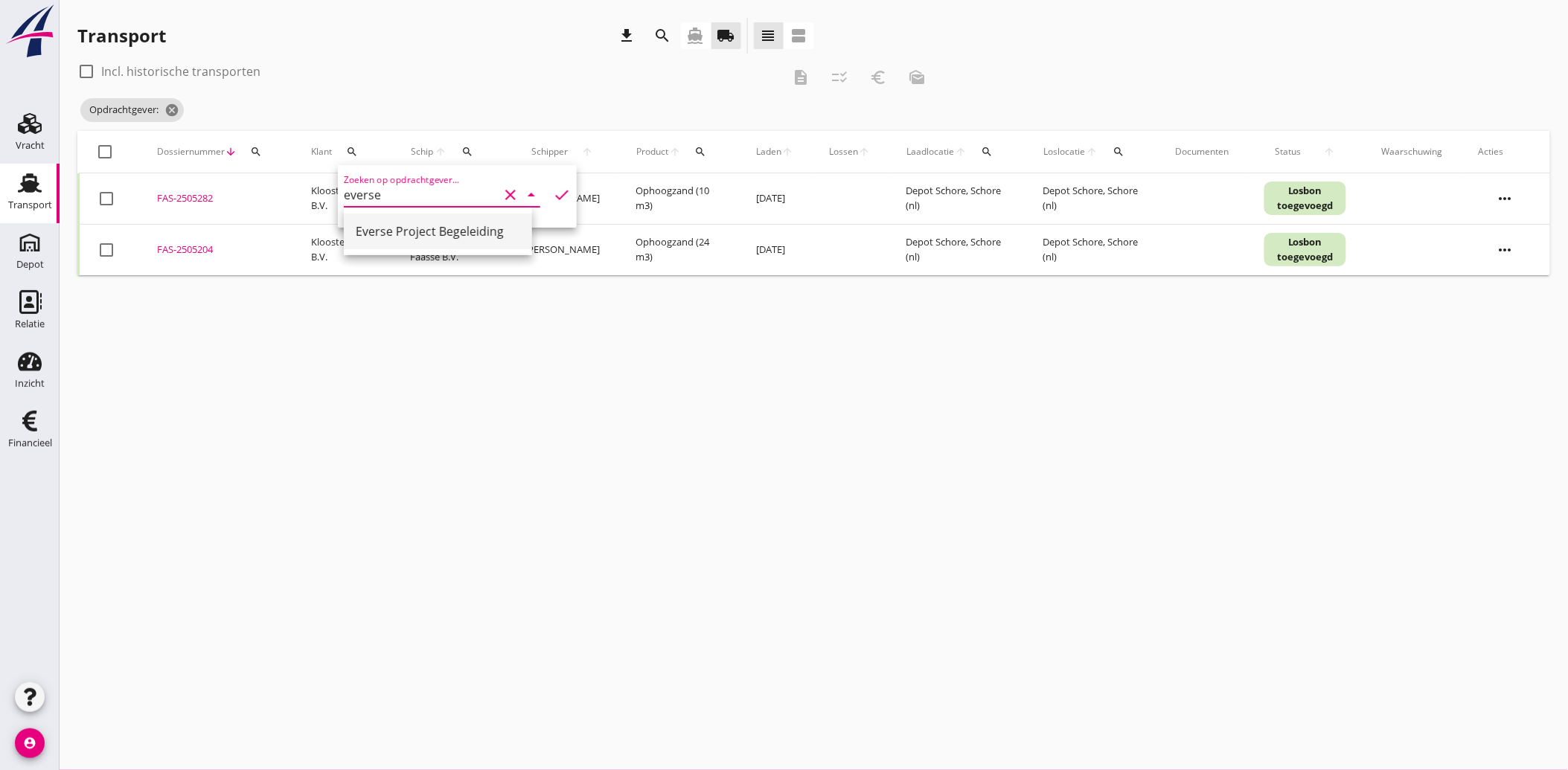
click at [410, 232] on div "Everse Project Begeleiding" at bounding box center [438, 231] width 164 height 18
click at [555, 191] on icon "check" at bounding box center [561, 194] width 18 height 18
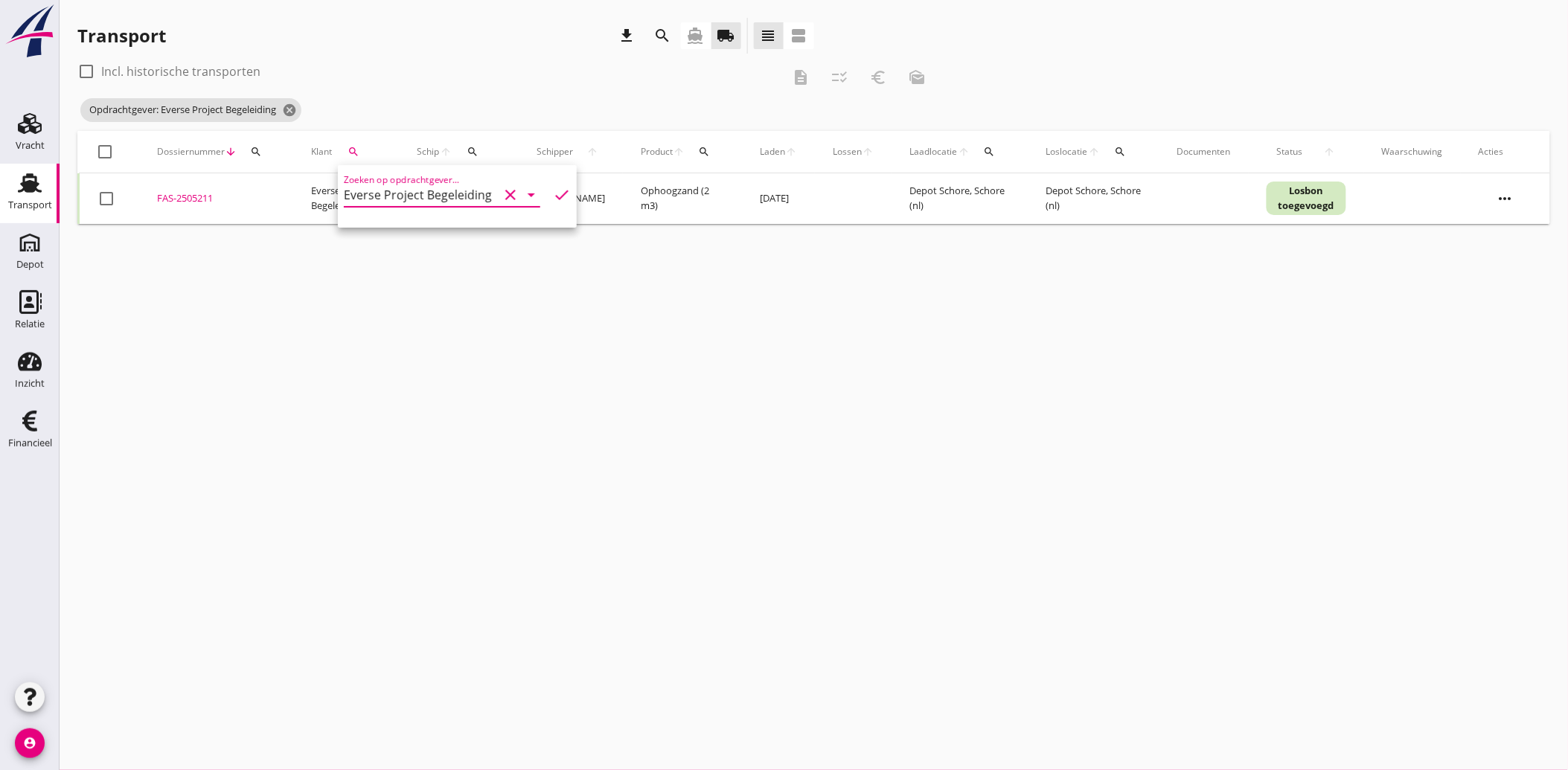
drag, startPoint x: 97, startPoint y: 192, endPoint x: 106, endPoint y: 206, distance: 16.6
click at [97, 193] on div at bounding box center [106, 198] width 25 height 25
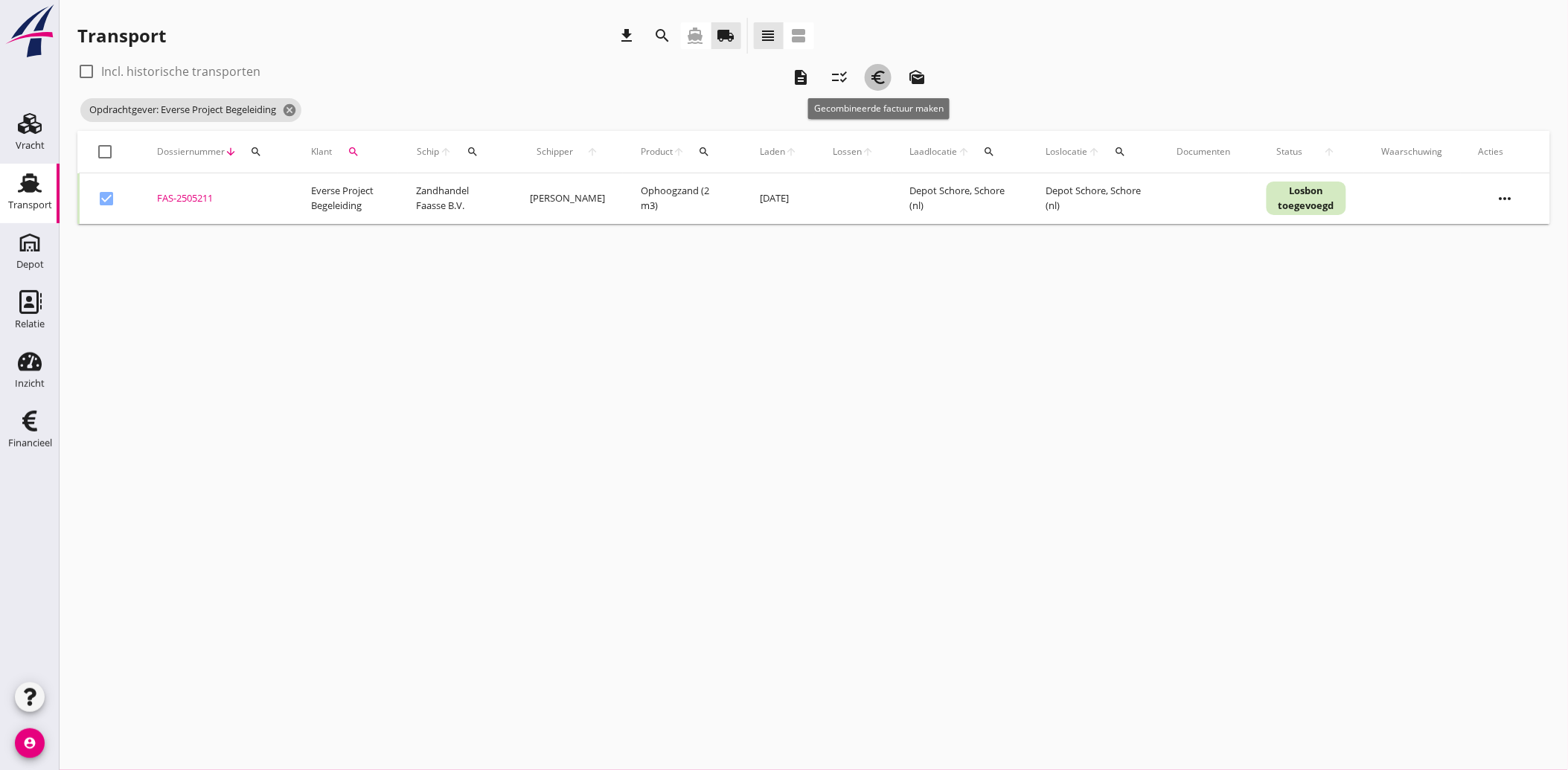
click at [887, 72] on div "euro_symbol" at bounding box center [878, 77] width 27 height 18
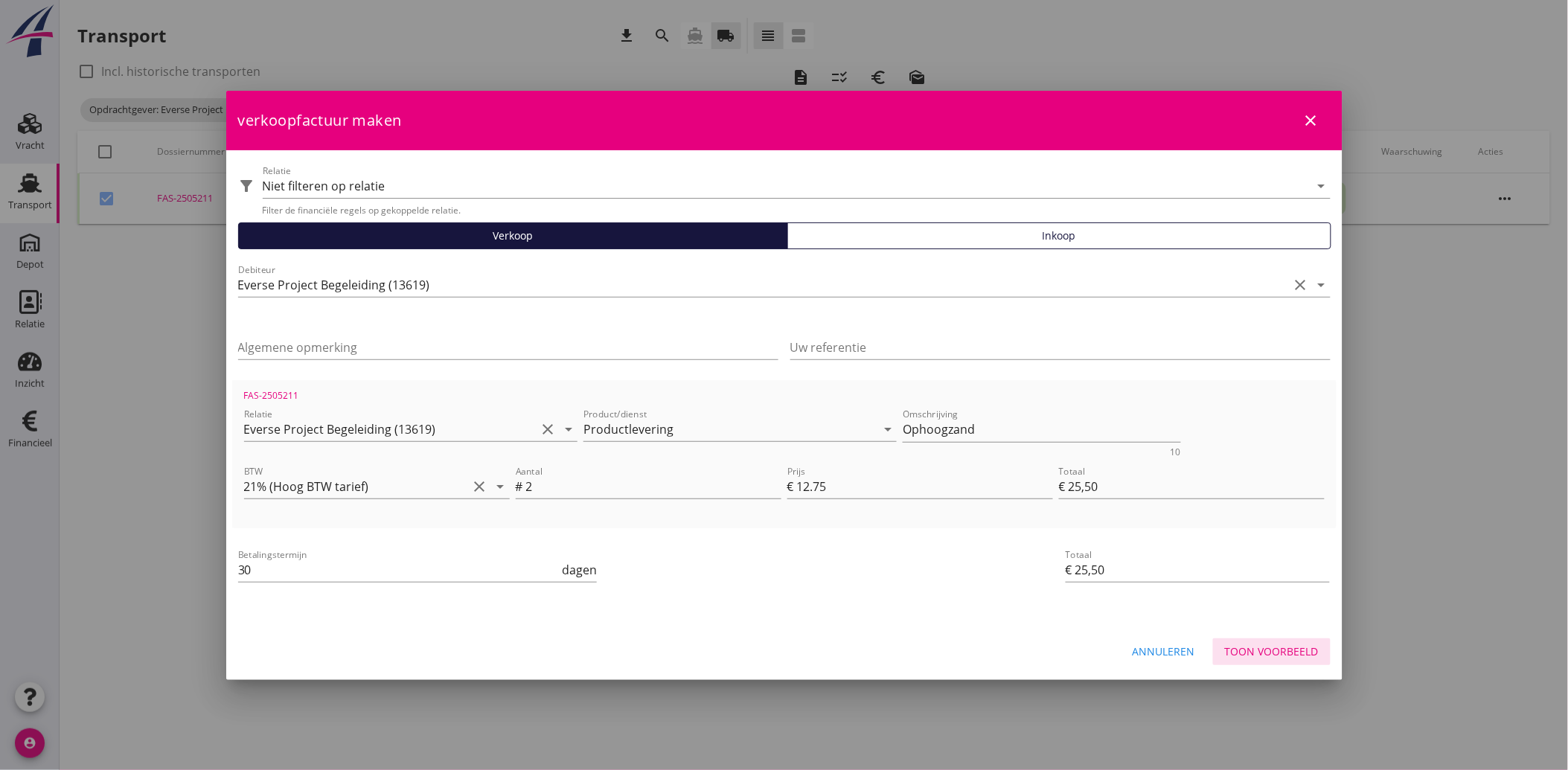
click at [1289, 643] on button "Toon voorbeeld" at bounding box center [1271, 652] width 117 height 27
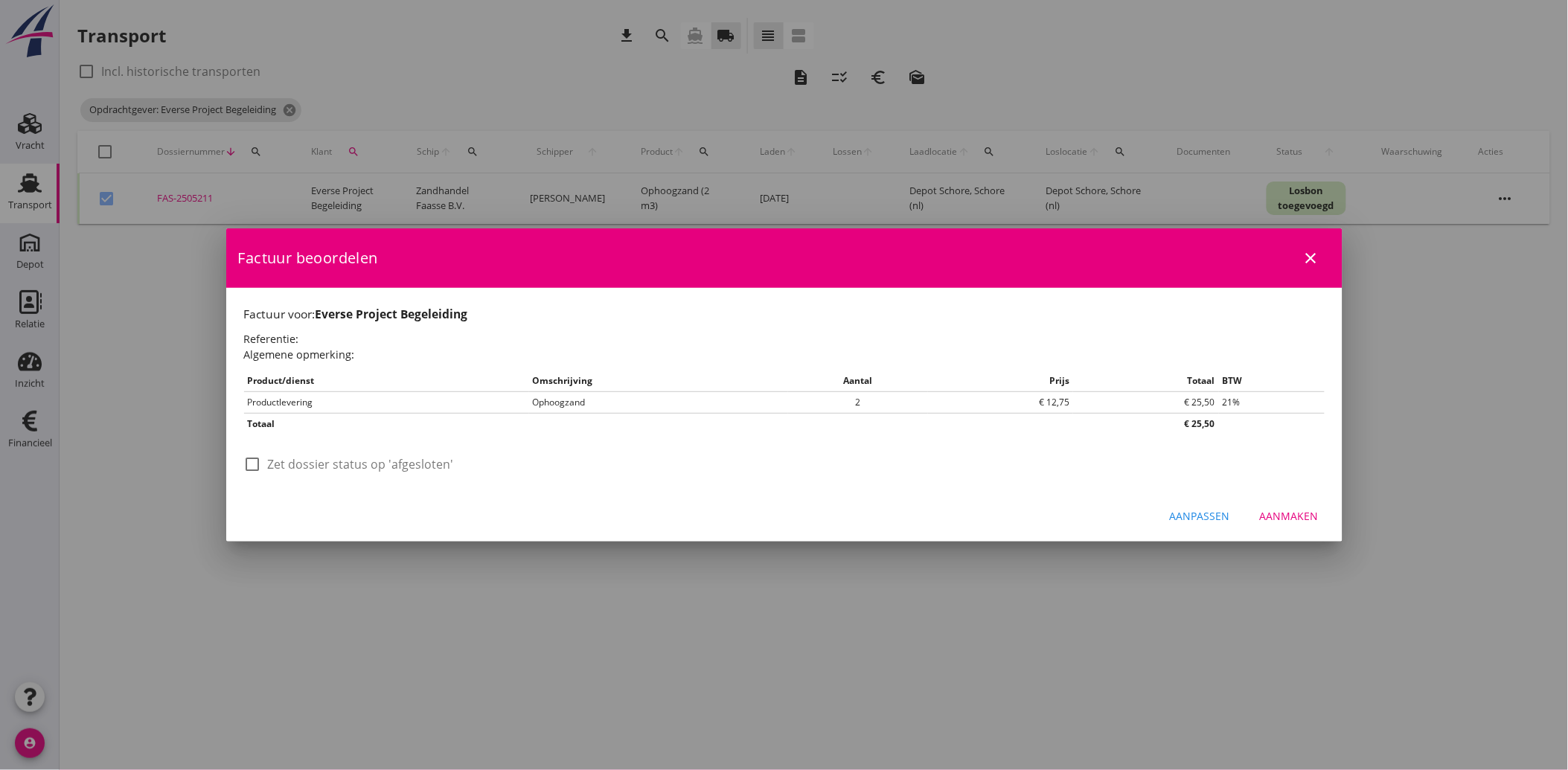
click at [360, 458] on label "Zet dossier status op 'afgesloten'" at bounding box center [361, 465] width 186 height 15
click at [1278, 512] on div "Aanmaken" at bounding box center [1289, 516] width 59 height 16
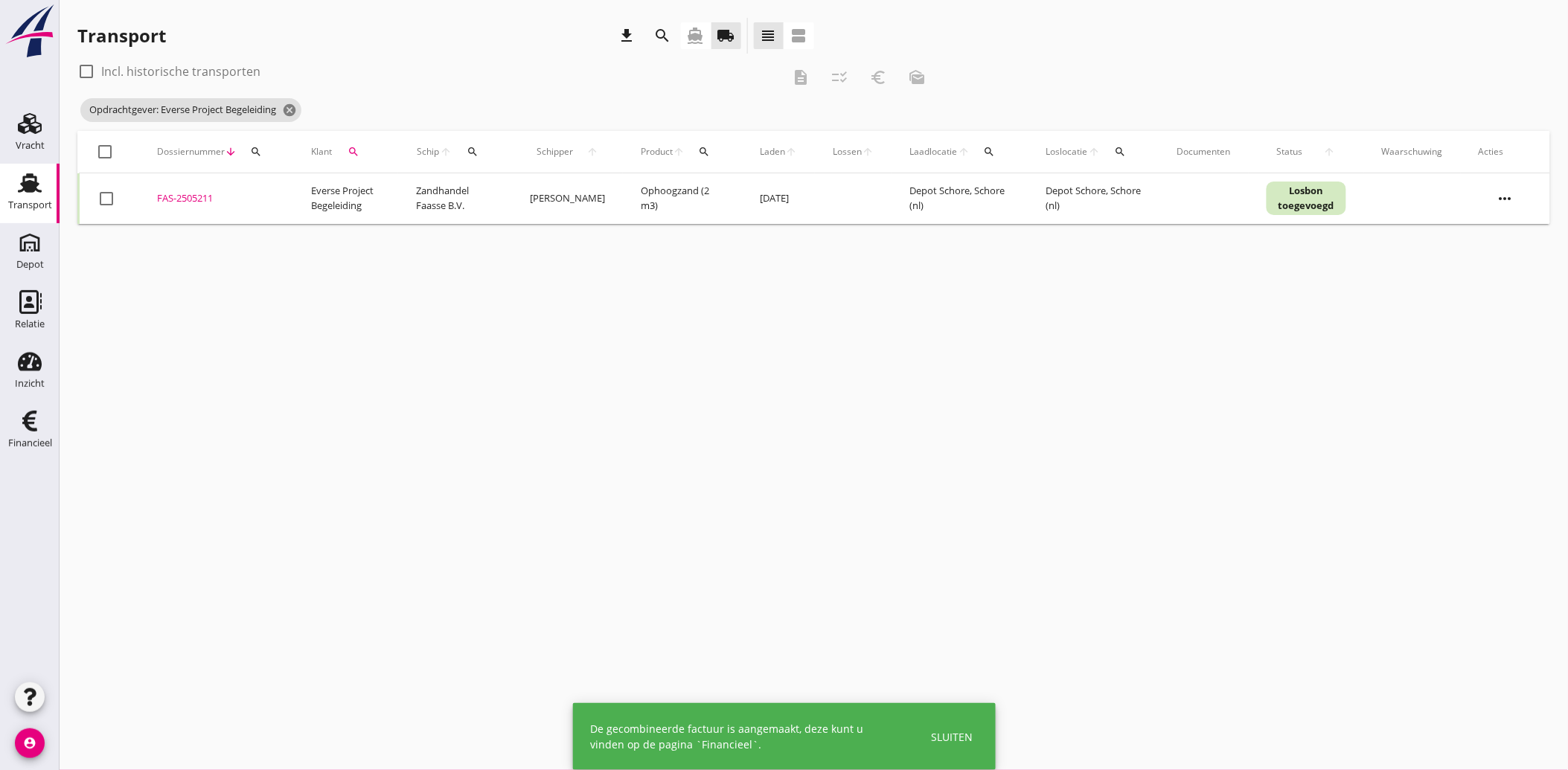
click at [358, 151] on icon "search" at bounding box center [353, 151] width 12 height 12
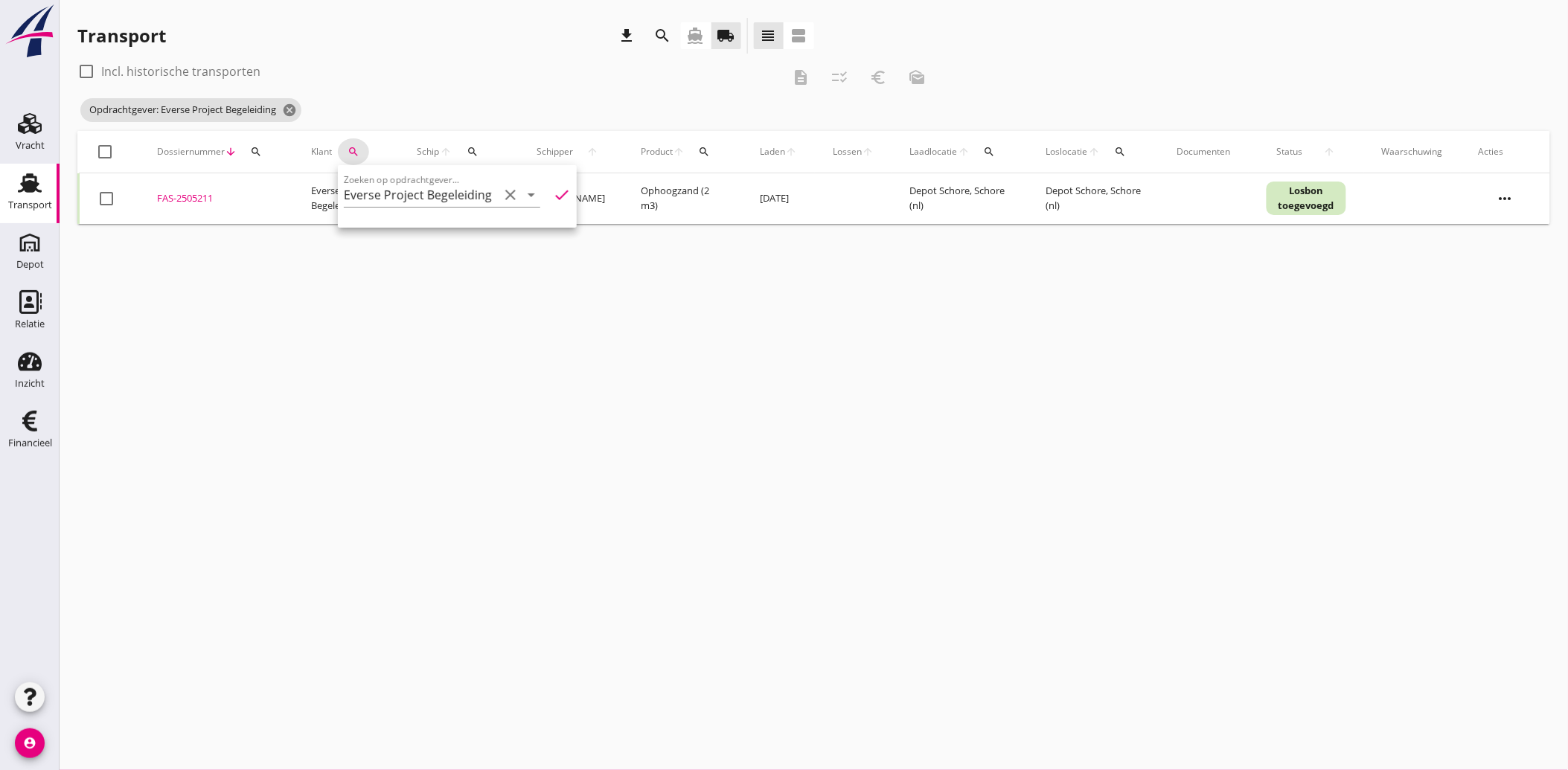
click at [501, 196] on icon "clear" at bounding box center [510, 194] width 18 height 18
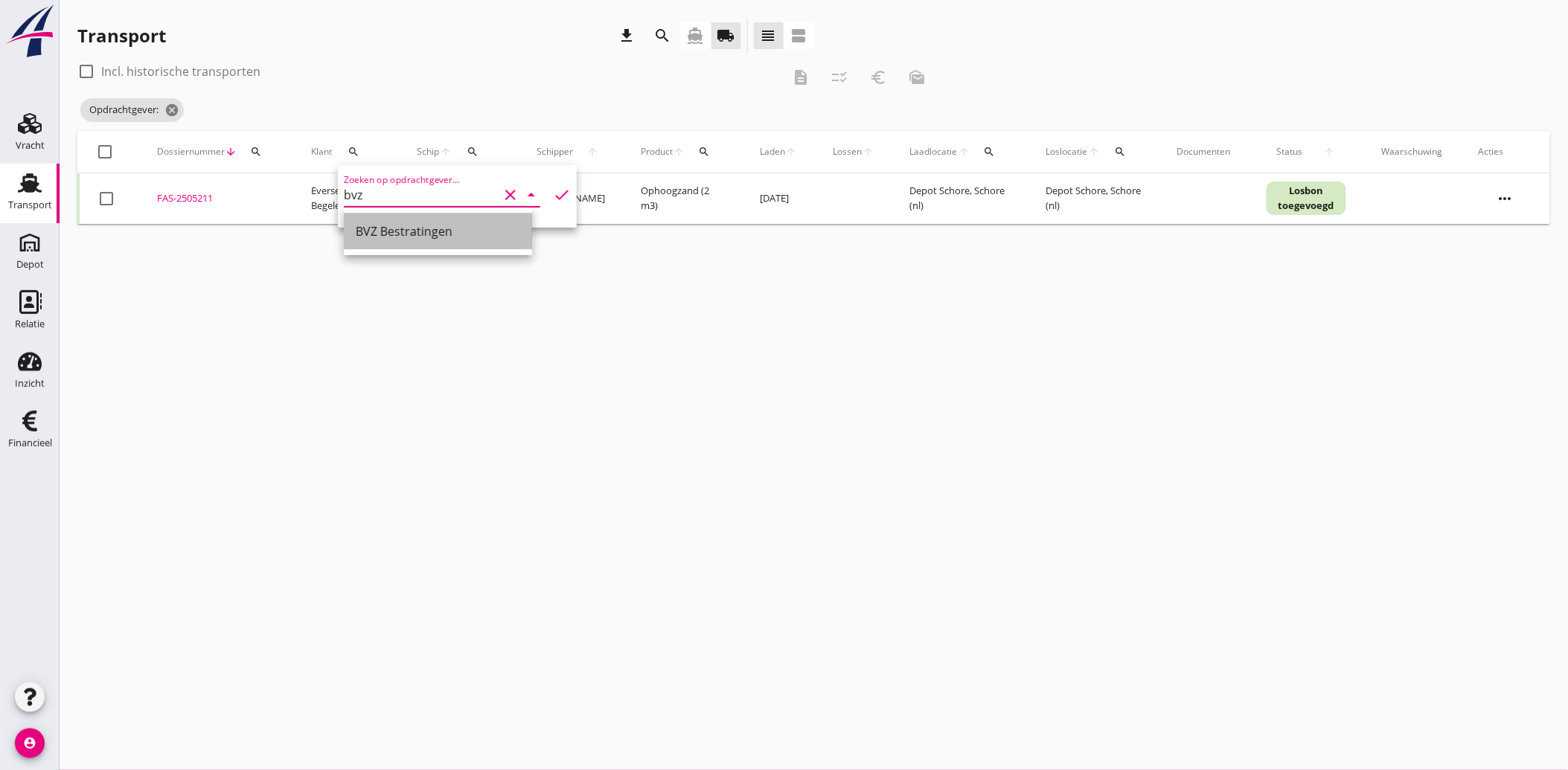
click at [443, 224] on div "BVZ Bestratingen" at bounding box center [438, 231] width 164 height 18
click at [554, 191] on icon "check" at bounding box center [561, 194] width 18 height 18
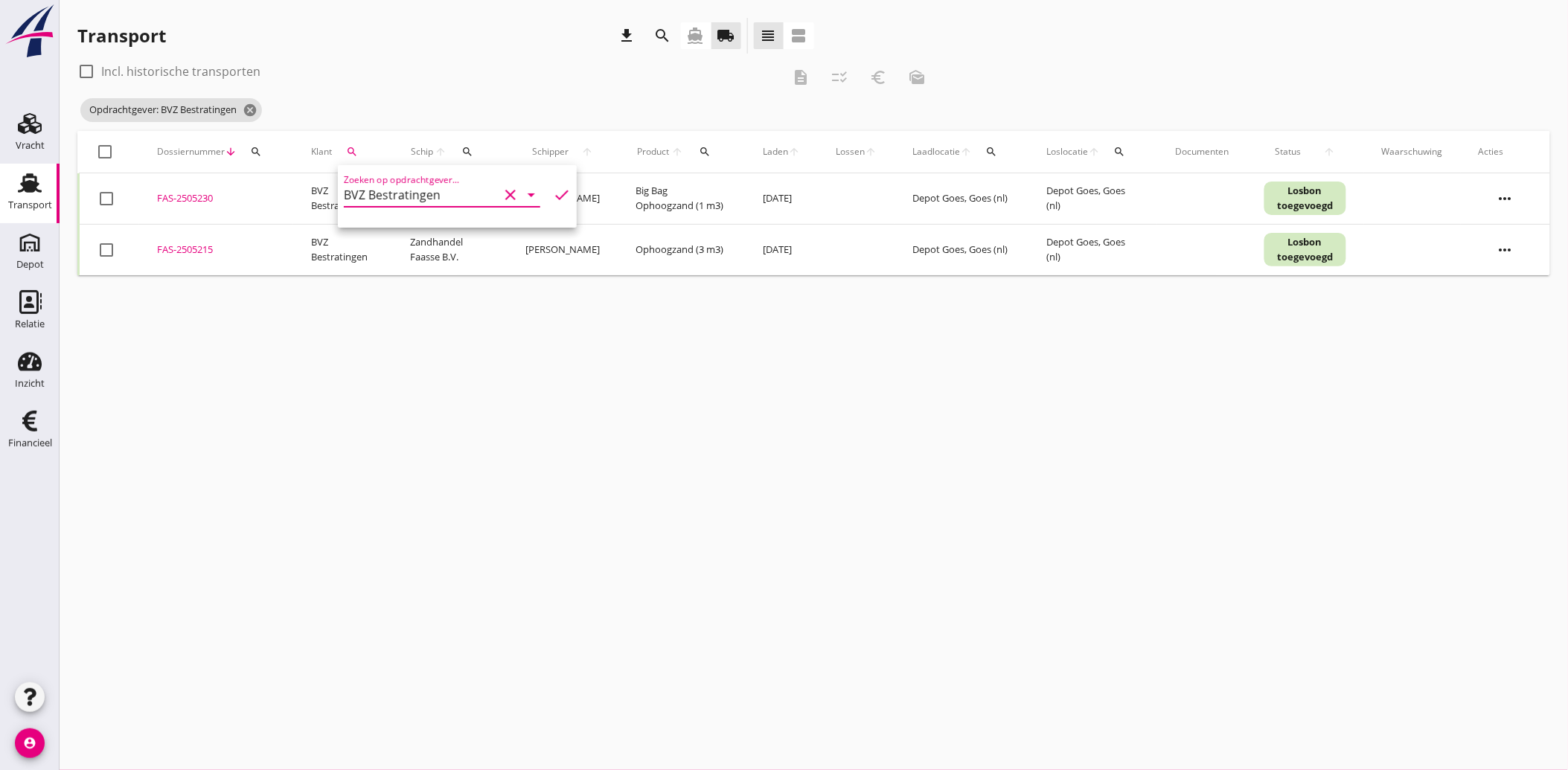
click at [116, 198] on div at bounding box center [106, 198] width 25 height 25
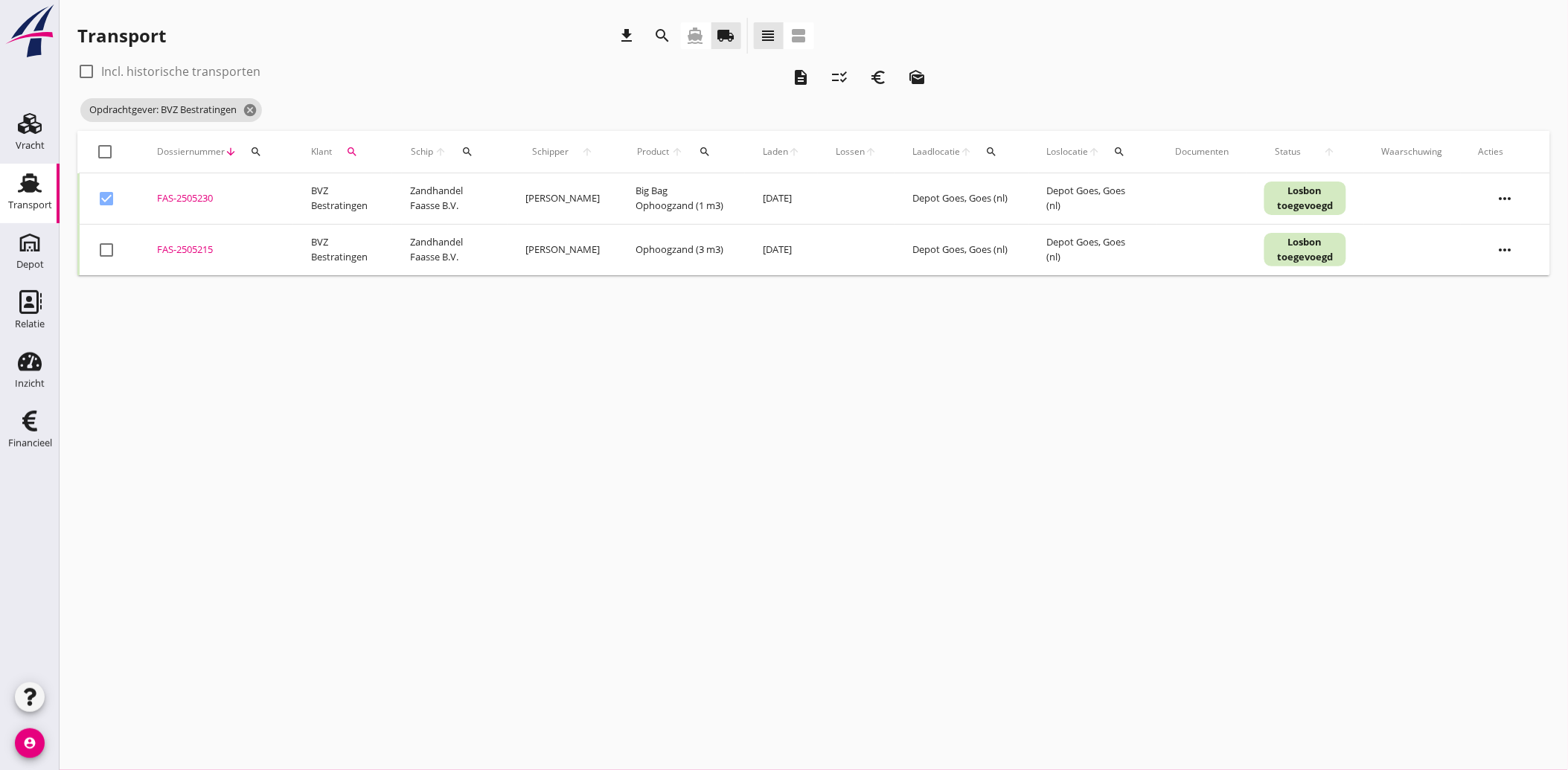
click at [107, 246] on div at bounding box center [106, 250] width 25 height 25
click at [884, 73] on icon "euro_symbol" at bounding box center [878, 77] width 18 height 18
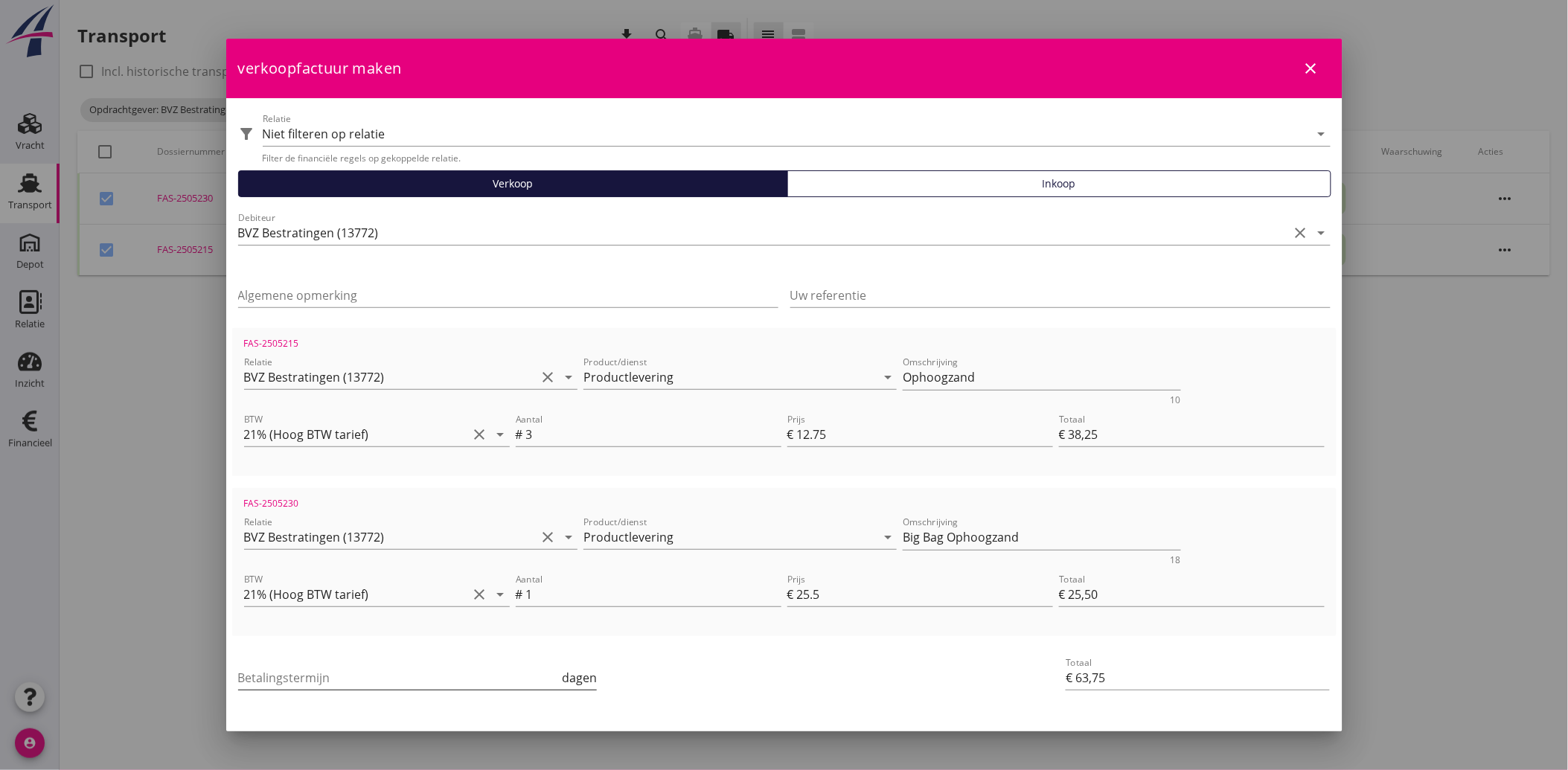
click at [341, 668] on input "Betalingstermijn" at bounding box center [399, 677] width 321 height 23
click at [778, 689] on div "Betalingstermijn 30 dagen" at bounding box center [599, 679] width 730 height 56
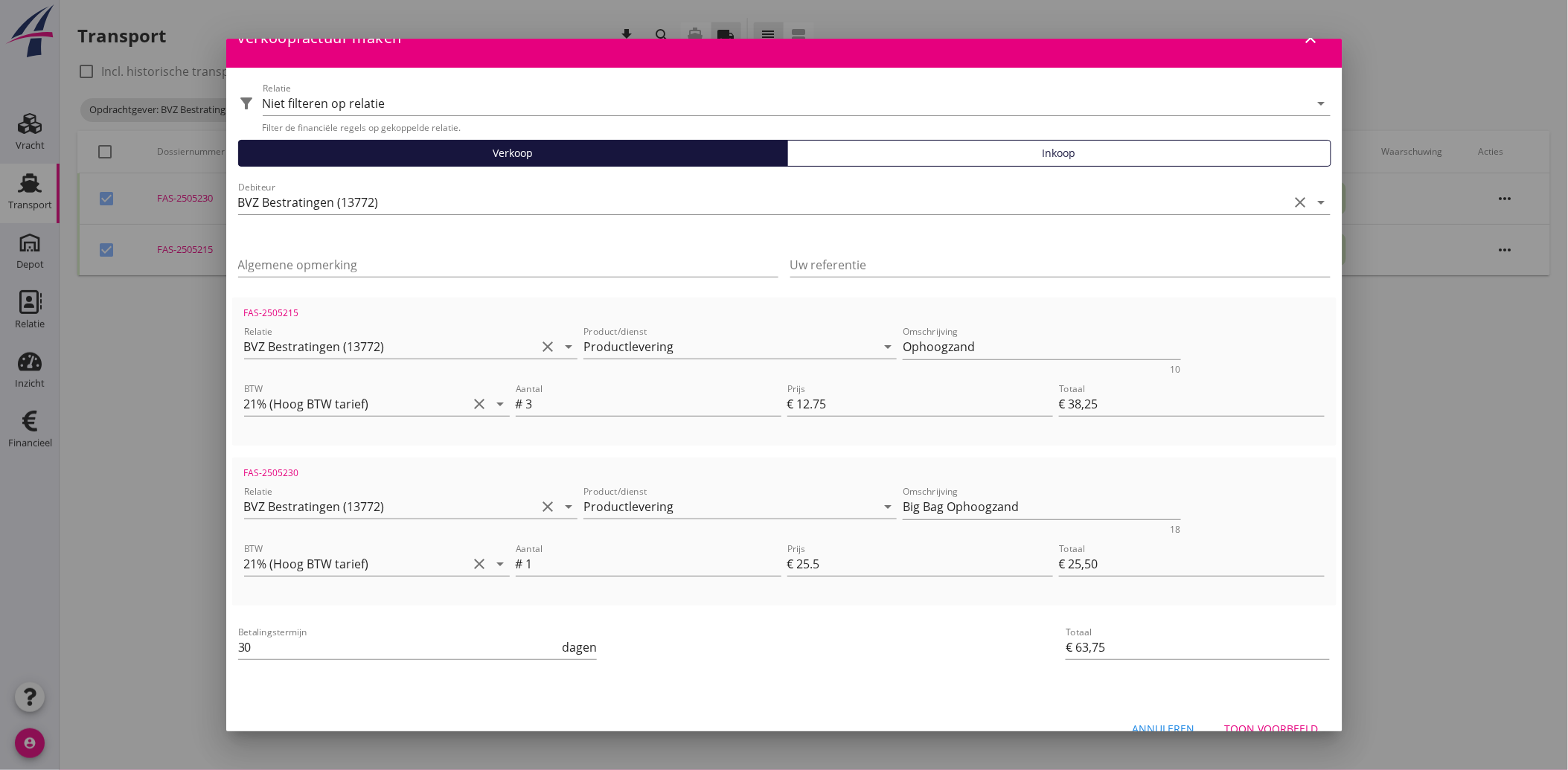
scroll to position [54, 0]
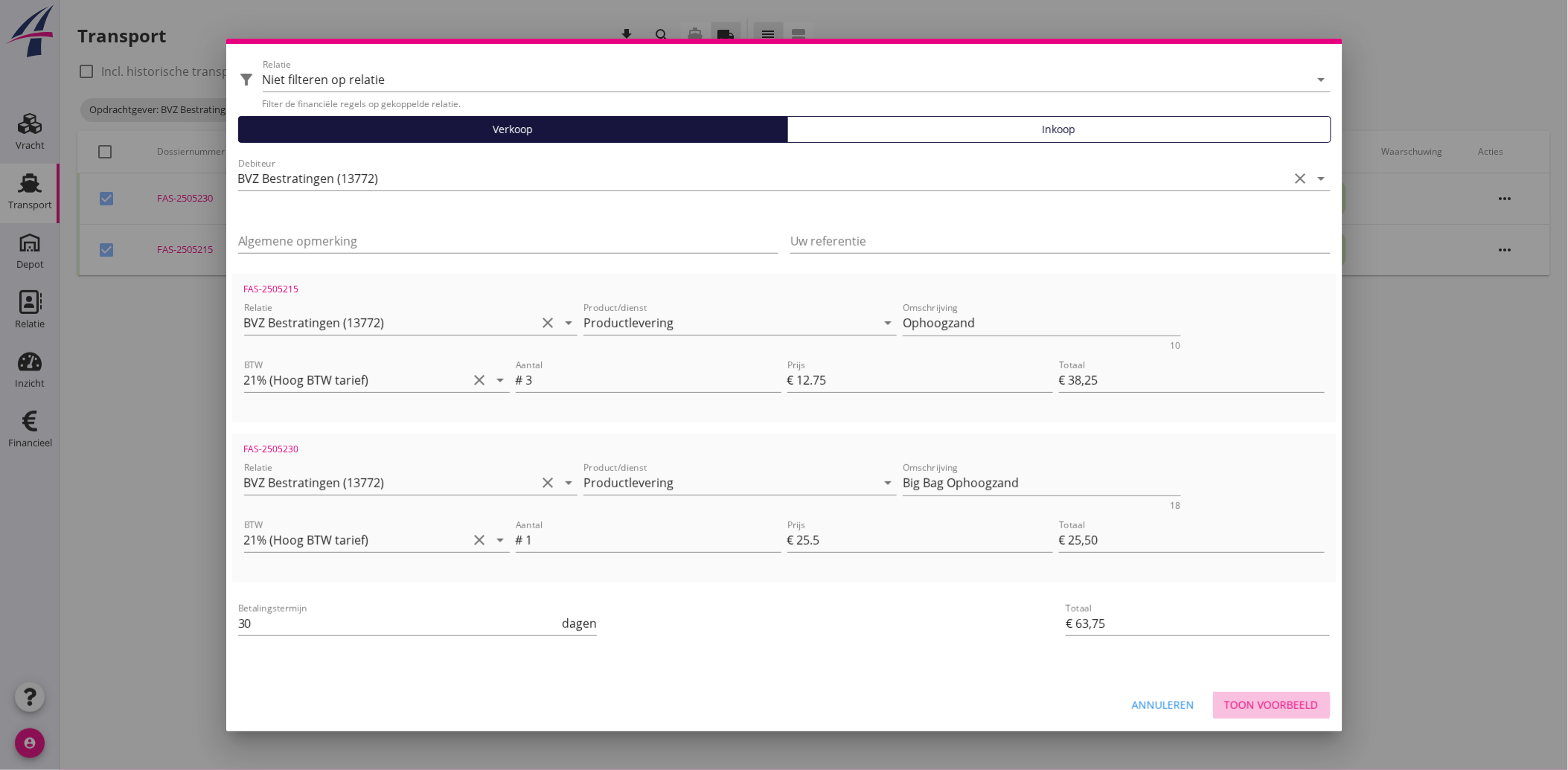
click at [1244, 698] on div "Toon voorbeeld" at bounding box center [1271, 705] width 94 height 16
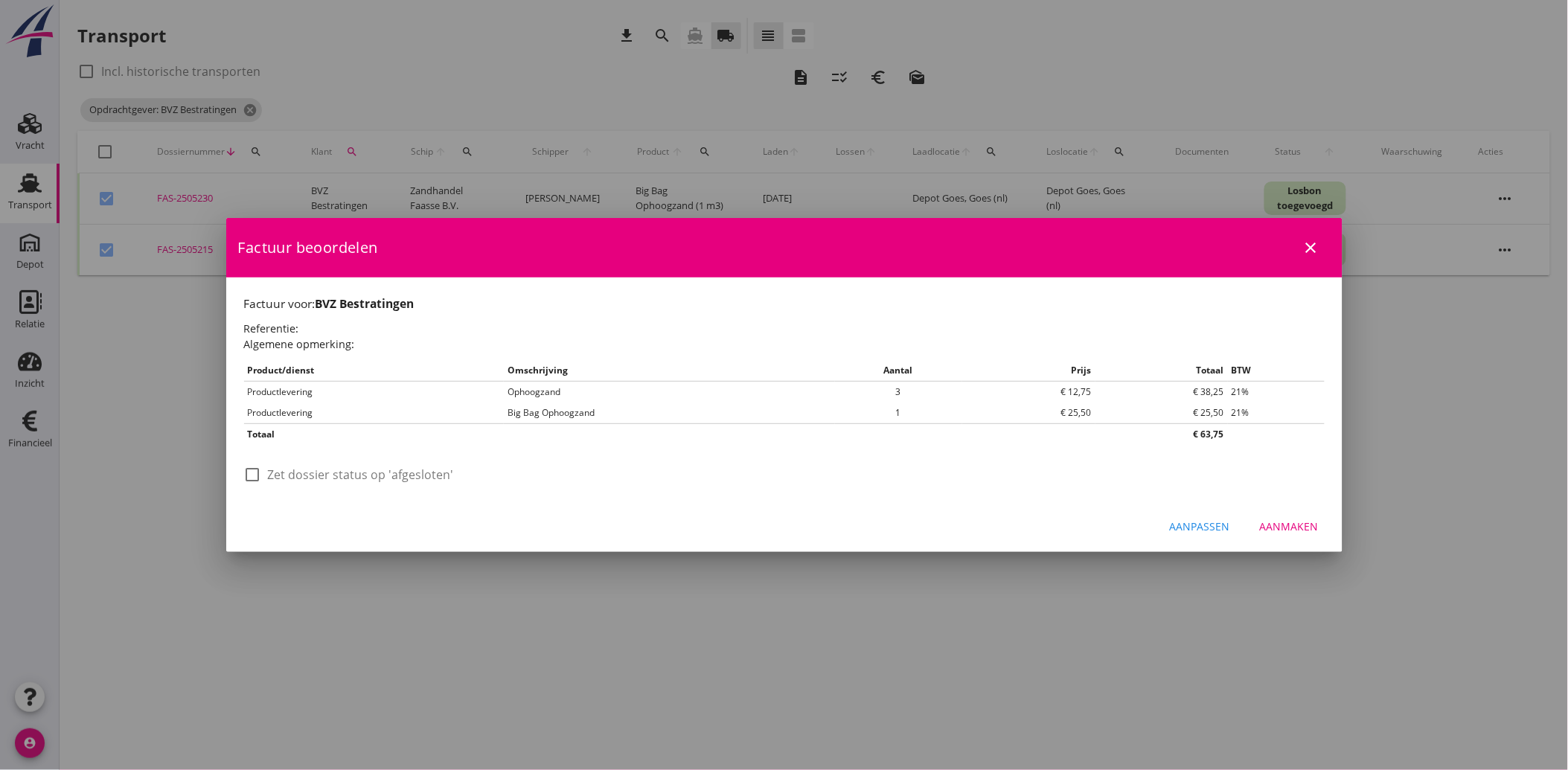
scroll to position [0, 0]
click at [285, 476] on label "Zet dossier status op 'afgesloten'" at bounding box center [361, 475] width 186 height 15
click at [1305, 522] on div "Aanmaken" at bounding box center [1289, 526] width 59 height 16
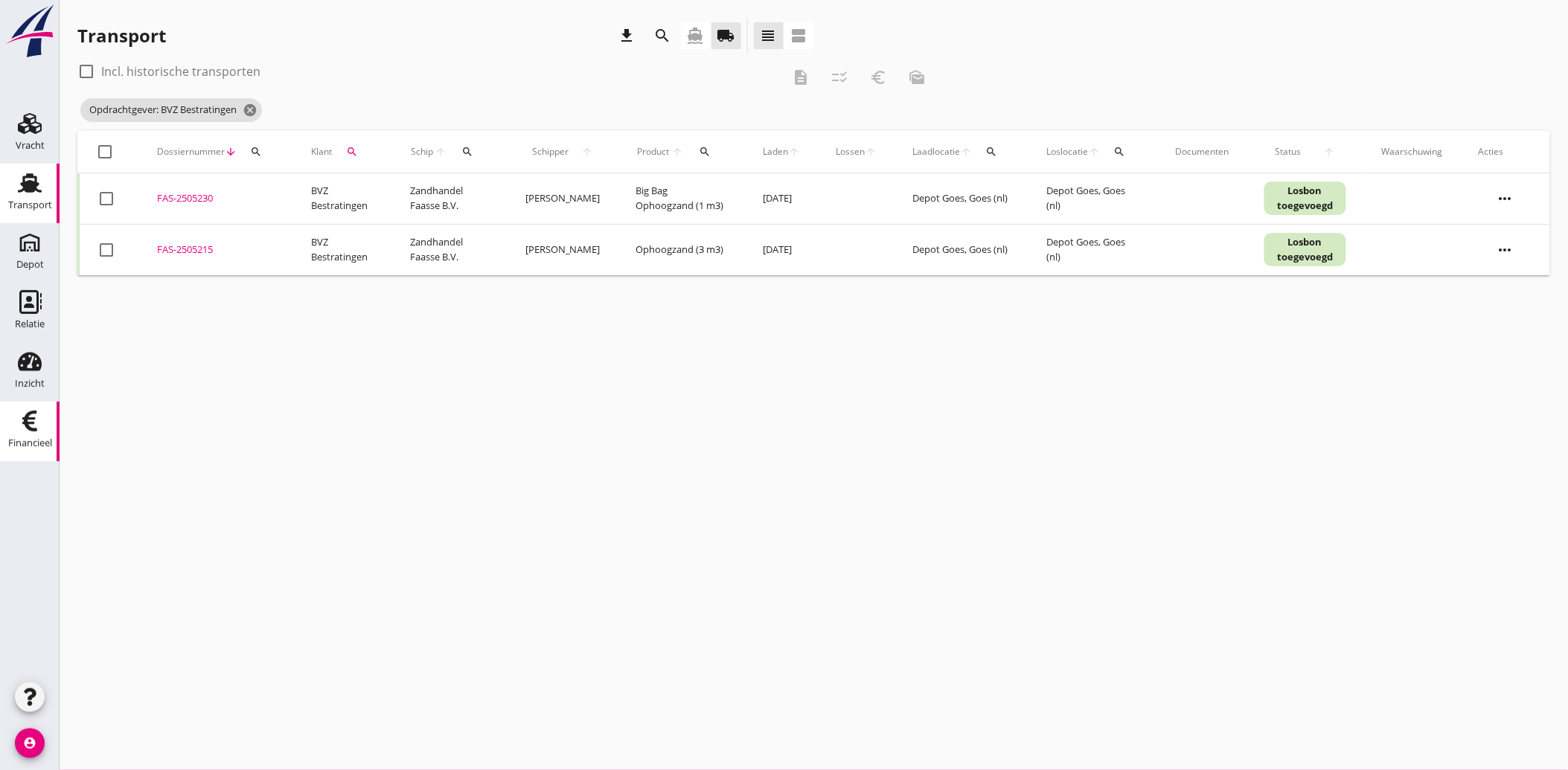
click at [32, 424] on icon "Financieel" at bounding box center [29, 421] width 23 height 23
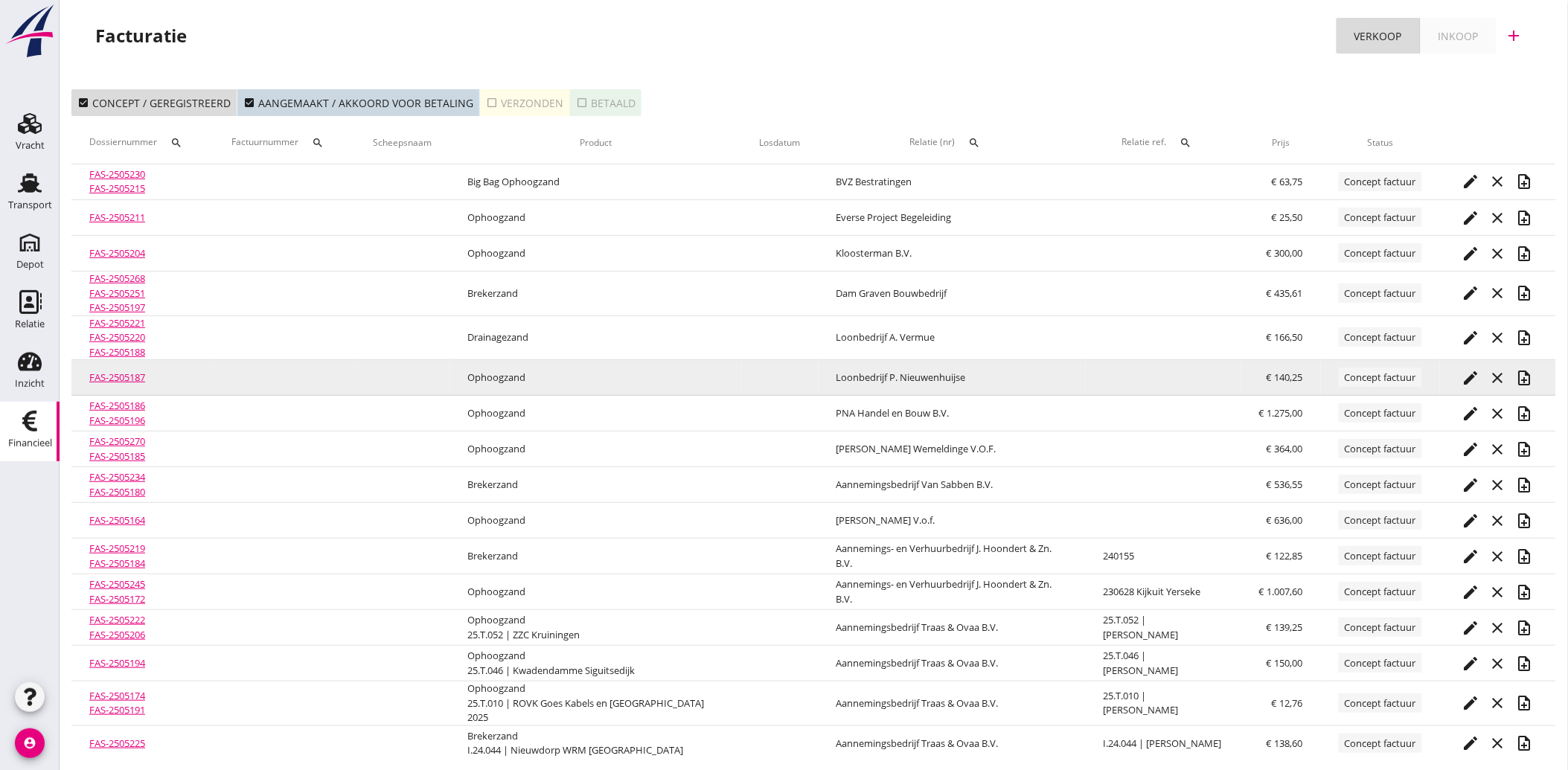
scroll to position [6, 0]
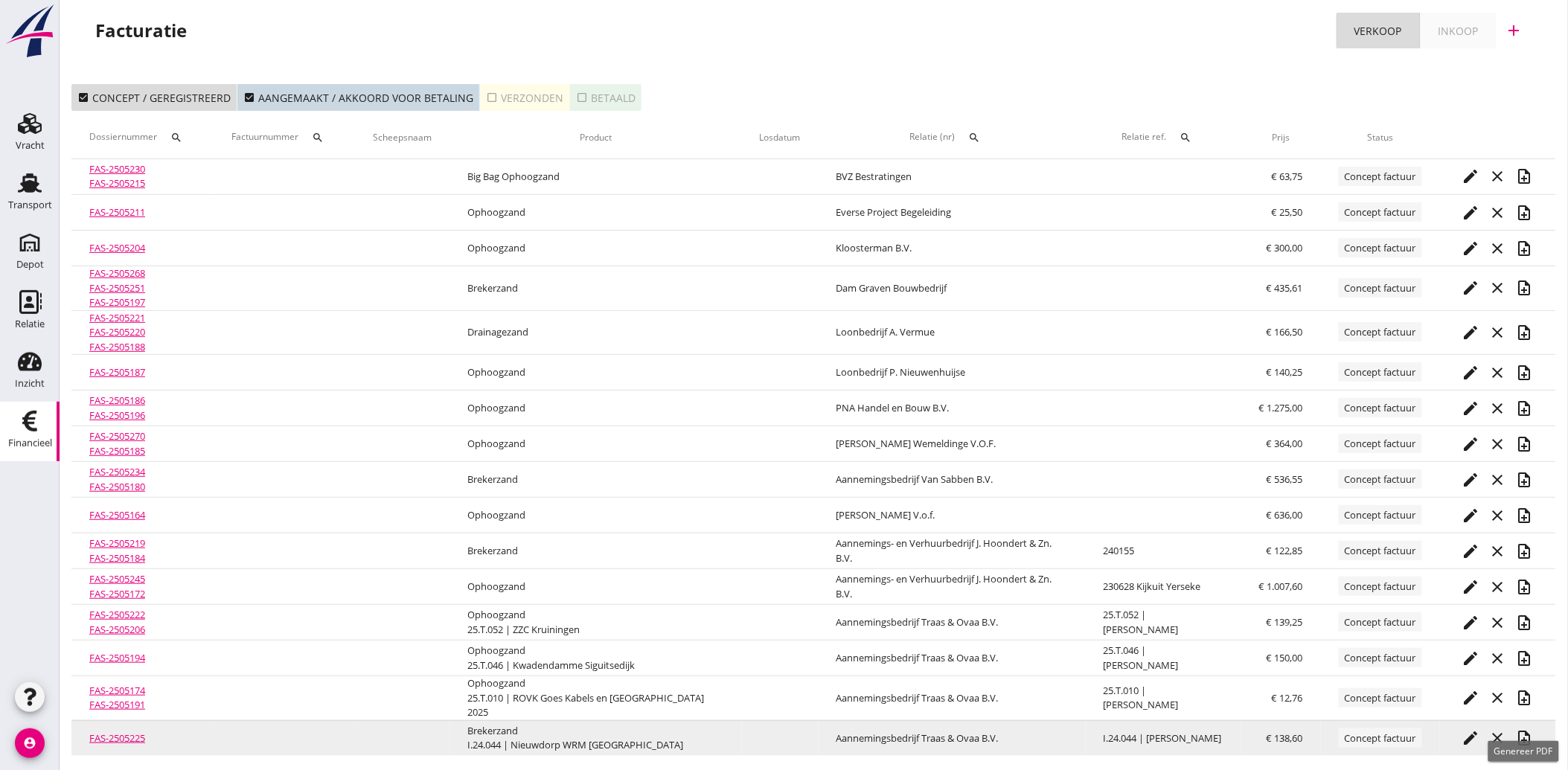
click at [1523, 730] on icon "note_add" at bounding box center [1524, 738] width 18 height 18
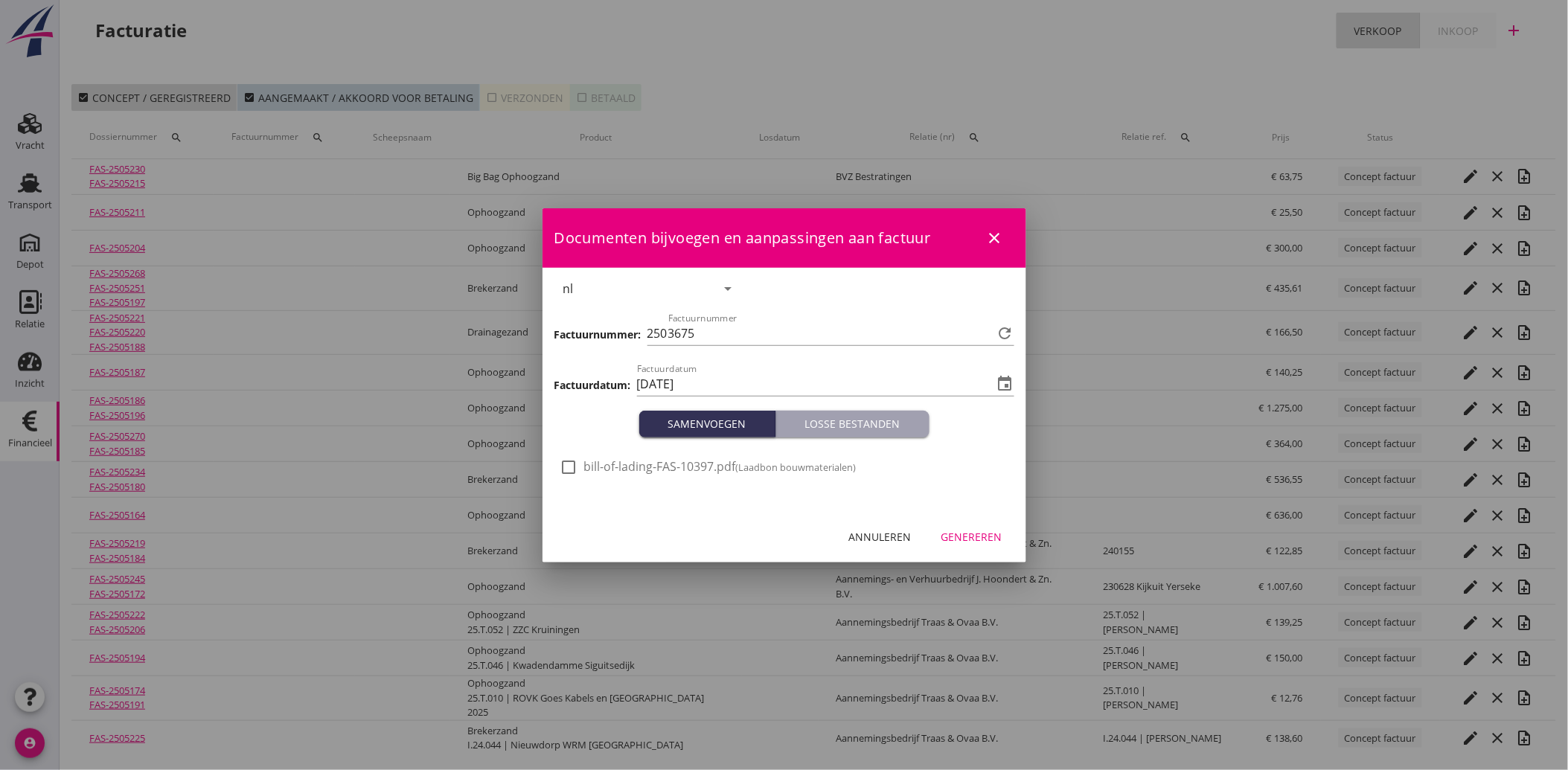
click at [586, 468] on span "bill-of-lading-FAS-10397.pdf (Laadbon bouwmaterialen)" at bounding box center [720, 467] width 272 height 16
click at [975, 544] on div "Genereren" at bounding box center [971, 536] width 61 height 16
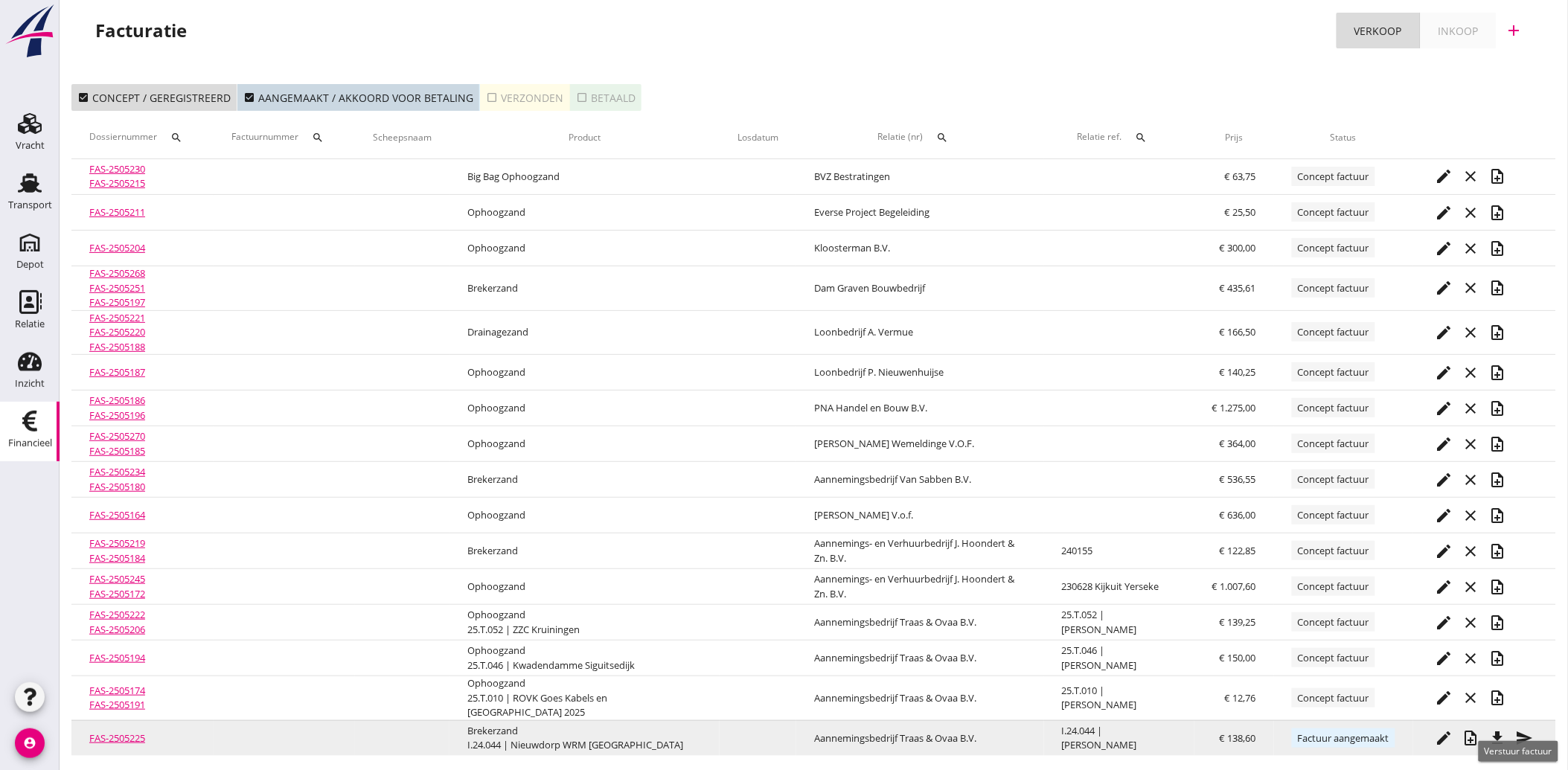
click at [1531, 733] on icon "send" at bounding box center [1524, 738] width 18 height 18
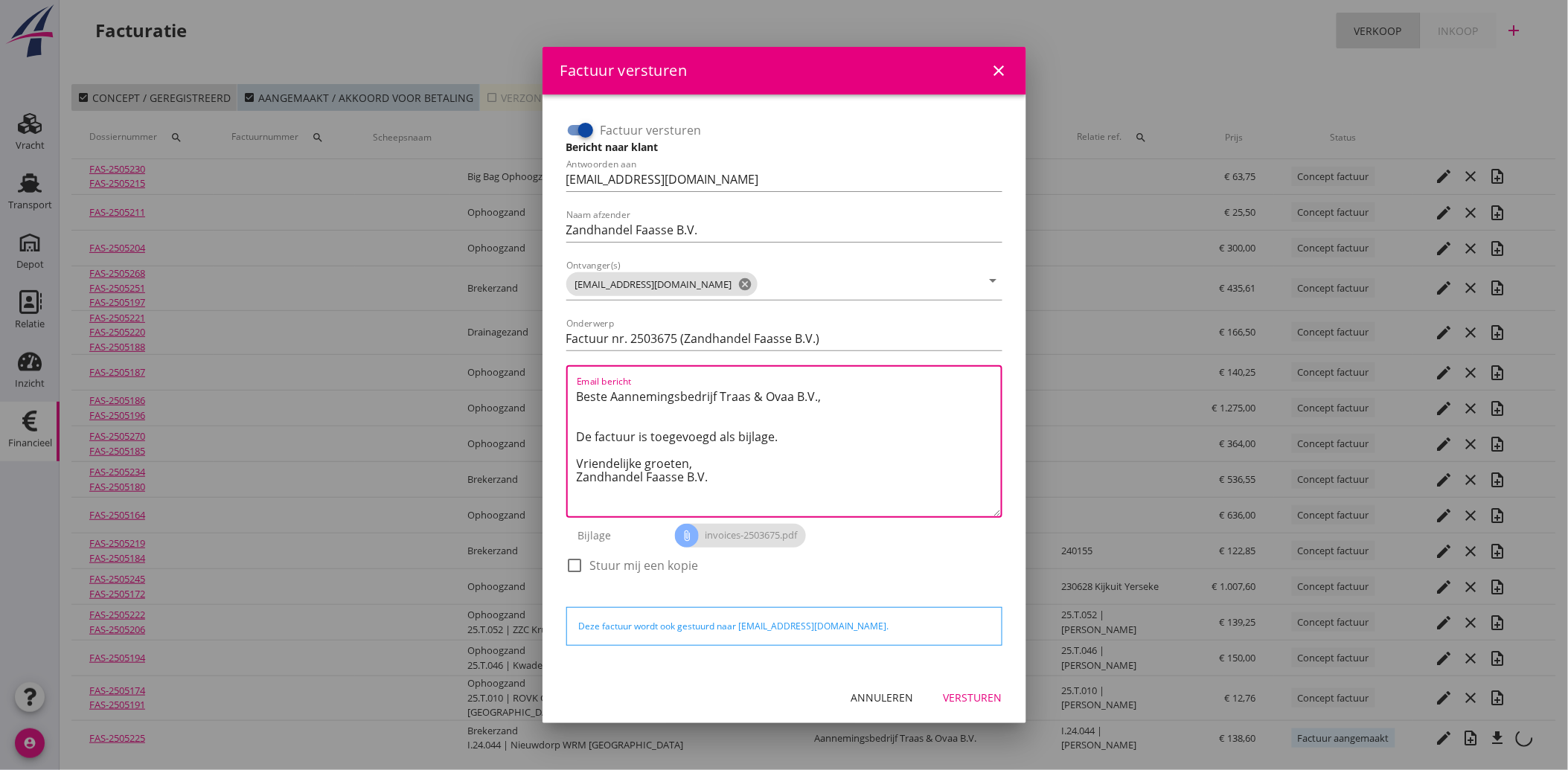
drag, startPoint x: 735, startPoint y: 485, endPoint x: 525, endPoint y: 382, distance: 233.9
click at [525, 382] on div "Factuur versturen close Factuur versturen Bericht naar klant Antwoorden aan [EM…" at bounding box center [784, 387] width 1568 height 785
paste textarea "Geachte heer/mevrouw, Hierbij zenden wij u onze factuur i.v.m. de door ons aan …"
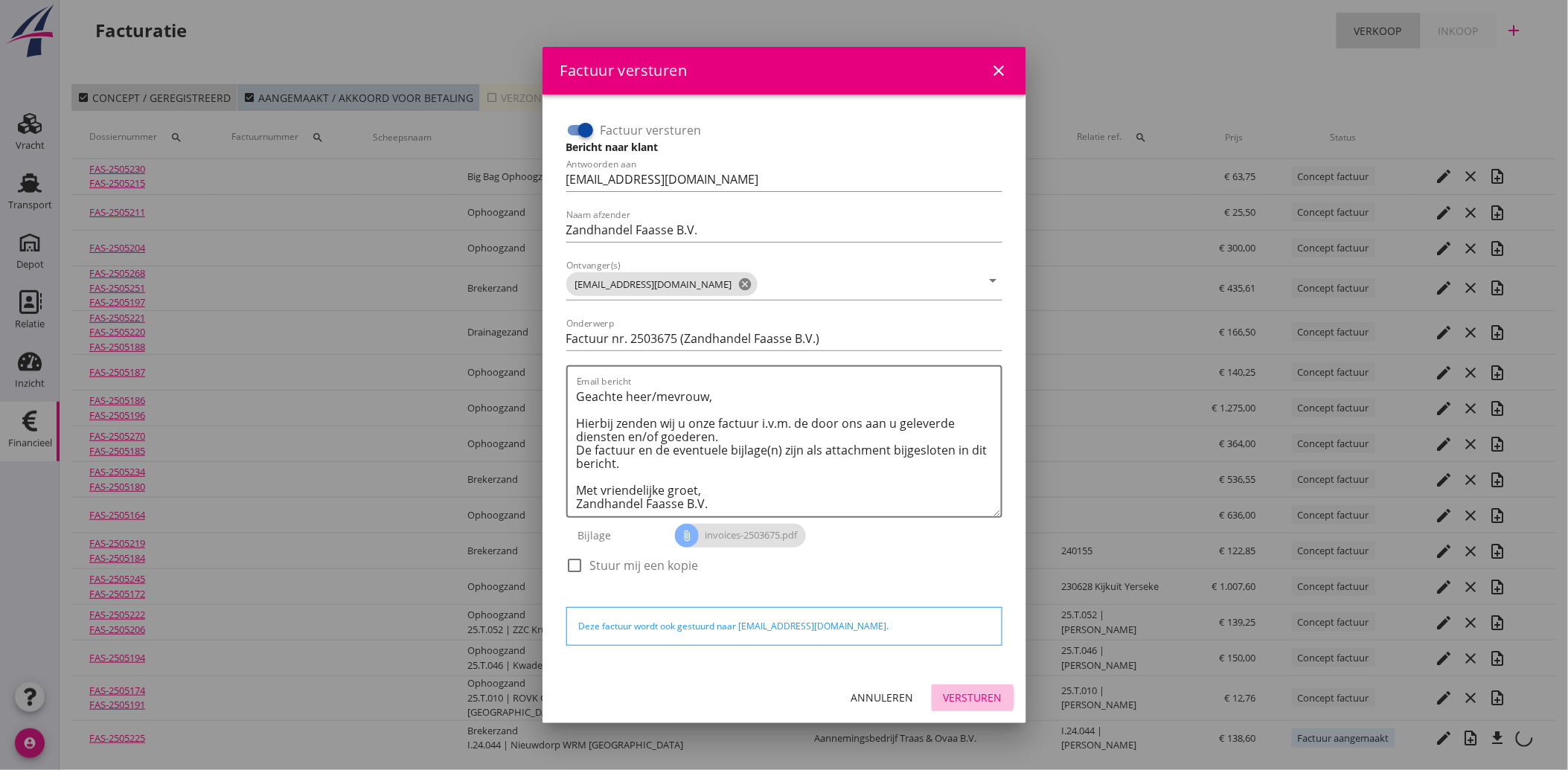
click at [959, 698] on div "Versturen" at bounding box center [973, 698] width 59 height 16
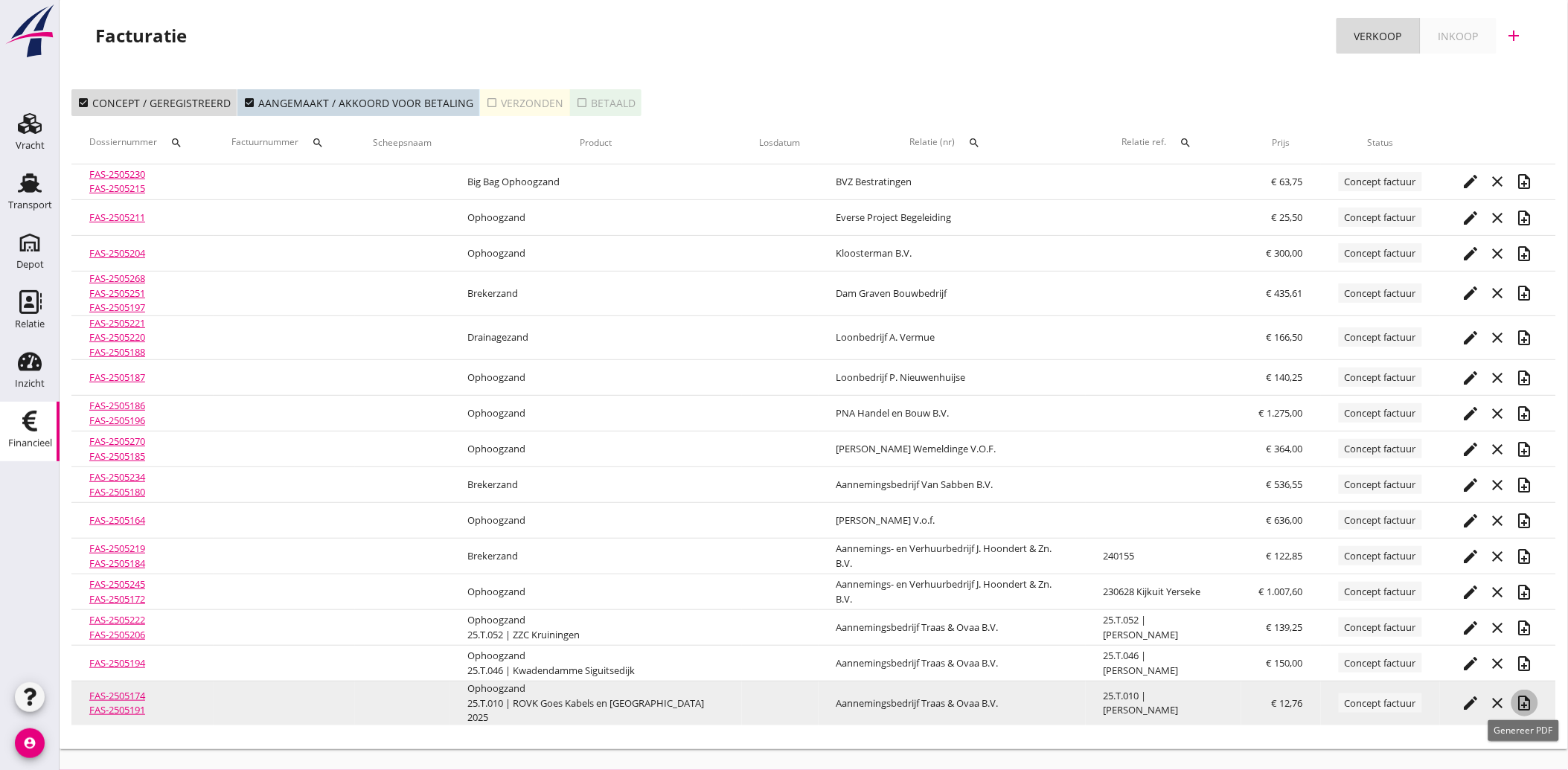
click at [1521, 701] on icon "note_add" at bounding box center [1524, 702] width 18 height 18
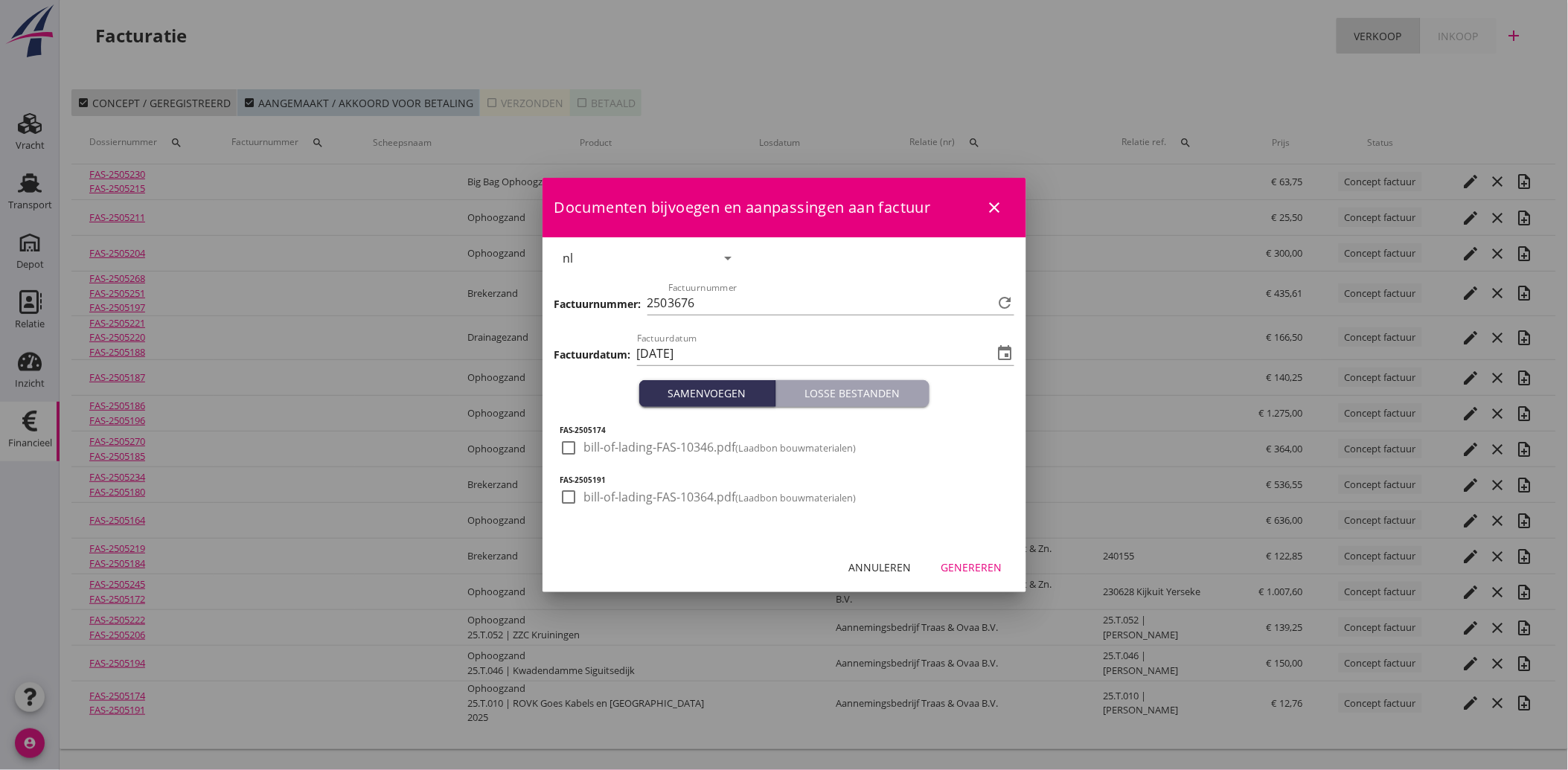
click at [572, 451] on div at bounding box center [569, 448] width 25 height 25
click at [576, 506] on div at bounding box center [569, 497] width 25 height 25
click at [974, 562] on div "Genereren" at bounding box center [971, 567] width 61 height 16
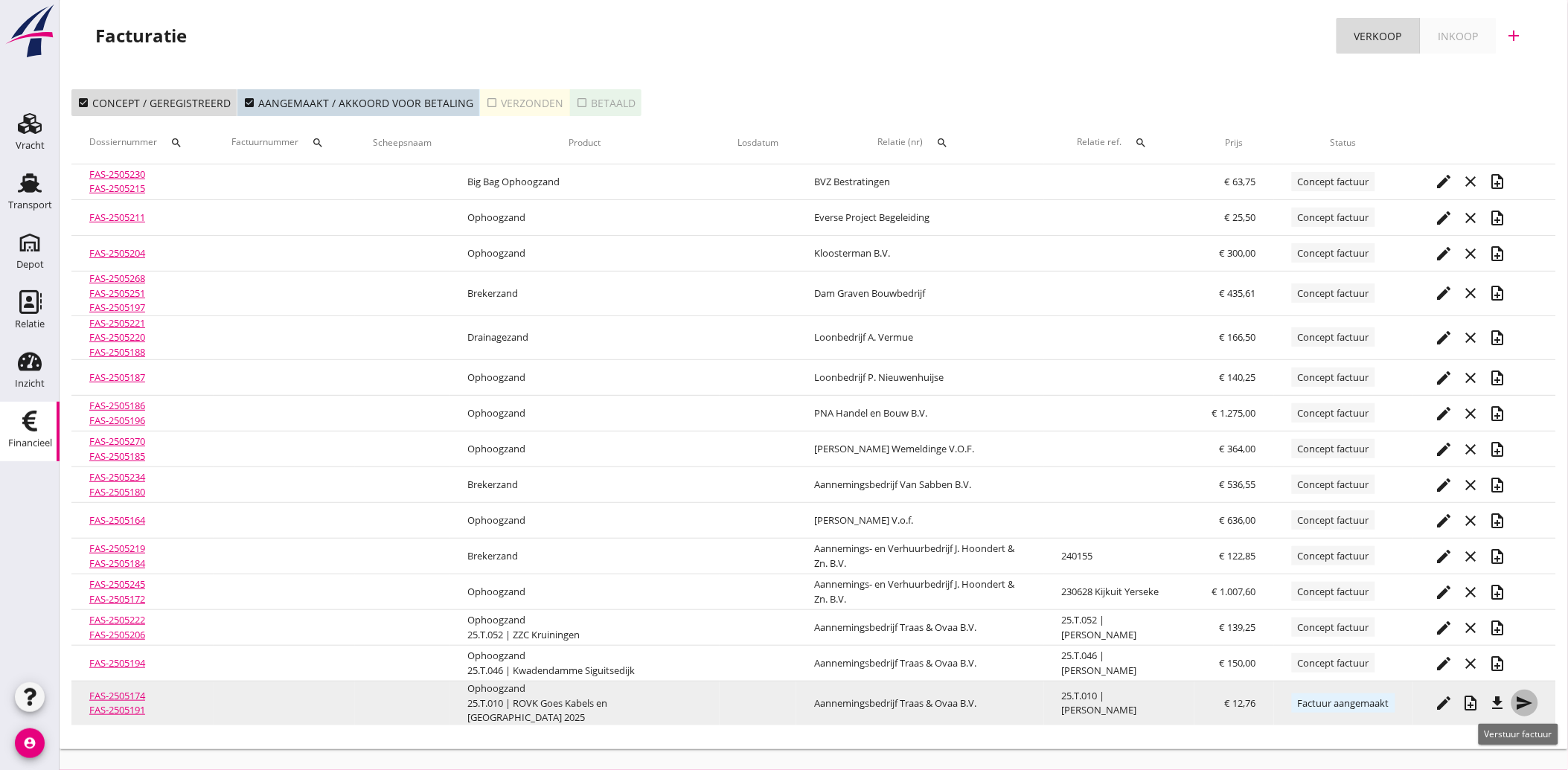
click at [1530, 701] on icon "send" at bounding box center [1524, 702] width 18 height 18
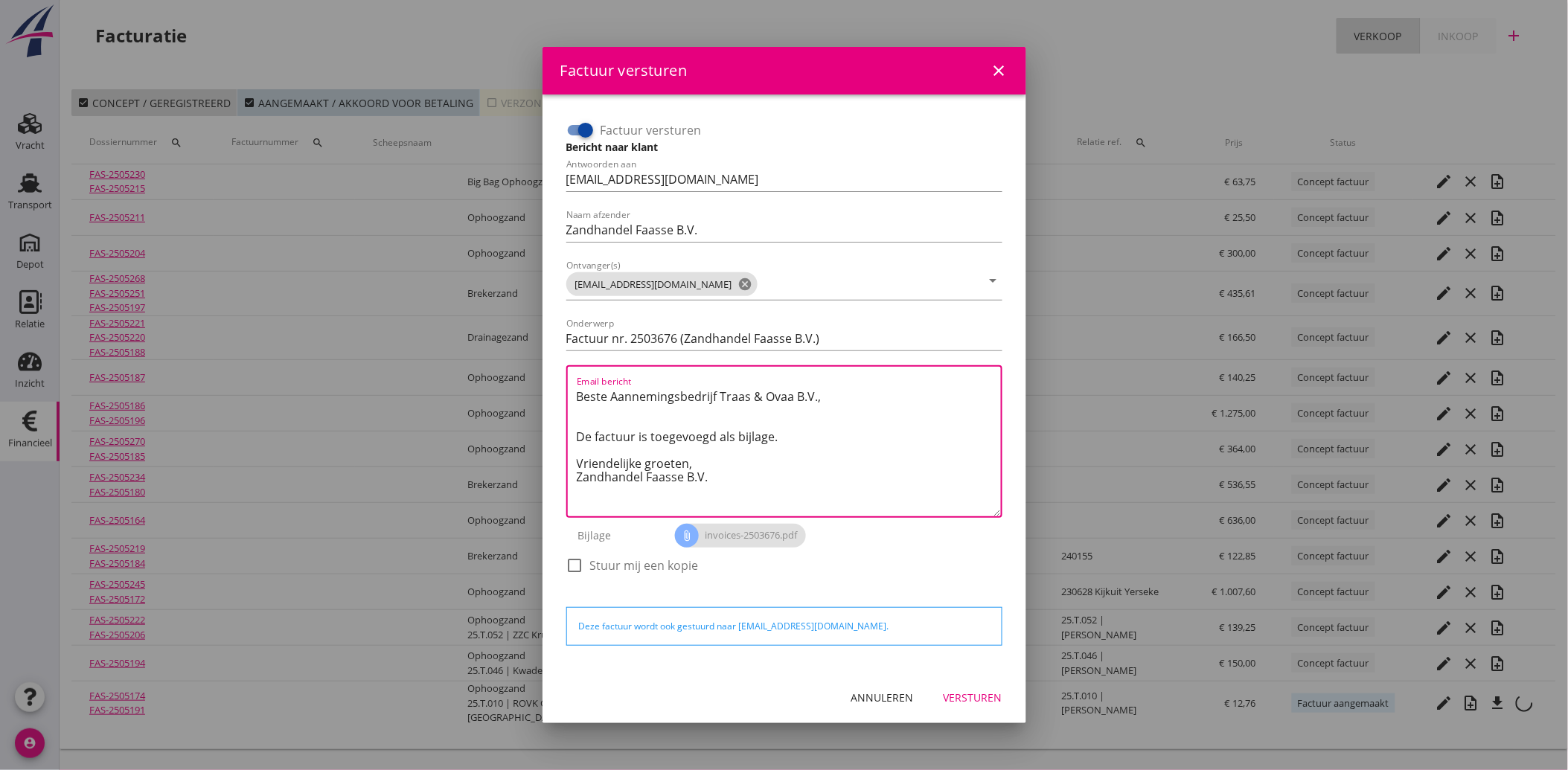
drag, startPoint x: 717, startPoint y: 488, endPoint x: 530, endPoint y: 384, distance: 214.0
click at [530, 384] on div "Factuur versturen close Factuur versturen Bericht naar klant Antwoorden aan [EM…" at bounding box center [784, 385] width 1568 height 770
paste textarea "Geachte heer/mevrouw, Hierbij zenden wij u onze factuur i.v.m. de door ons aan …"
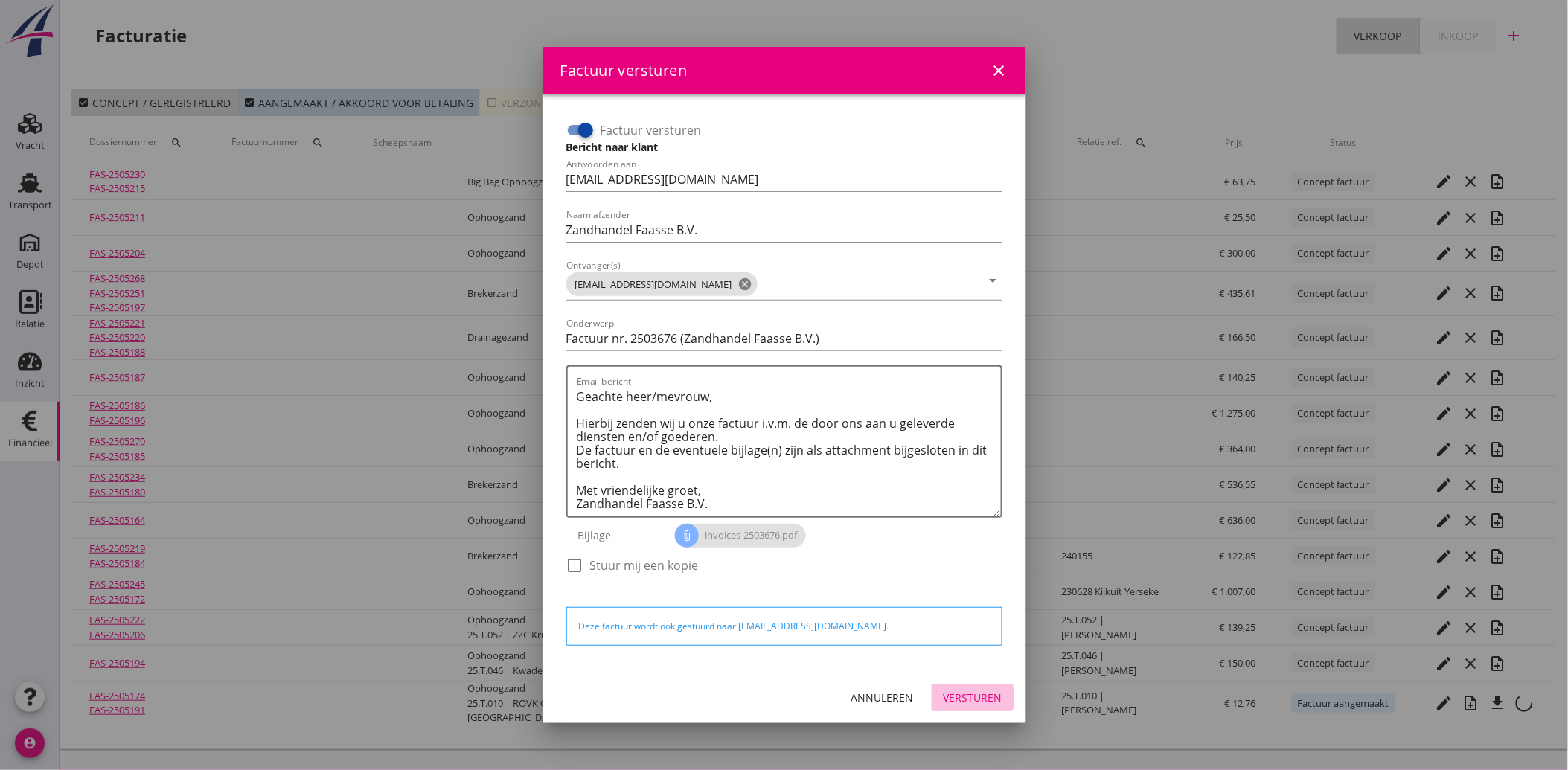
click at [994, 697] on div "Versturen" at bounding box center [973, 698] width 59 height 16
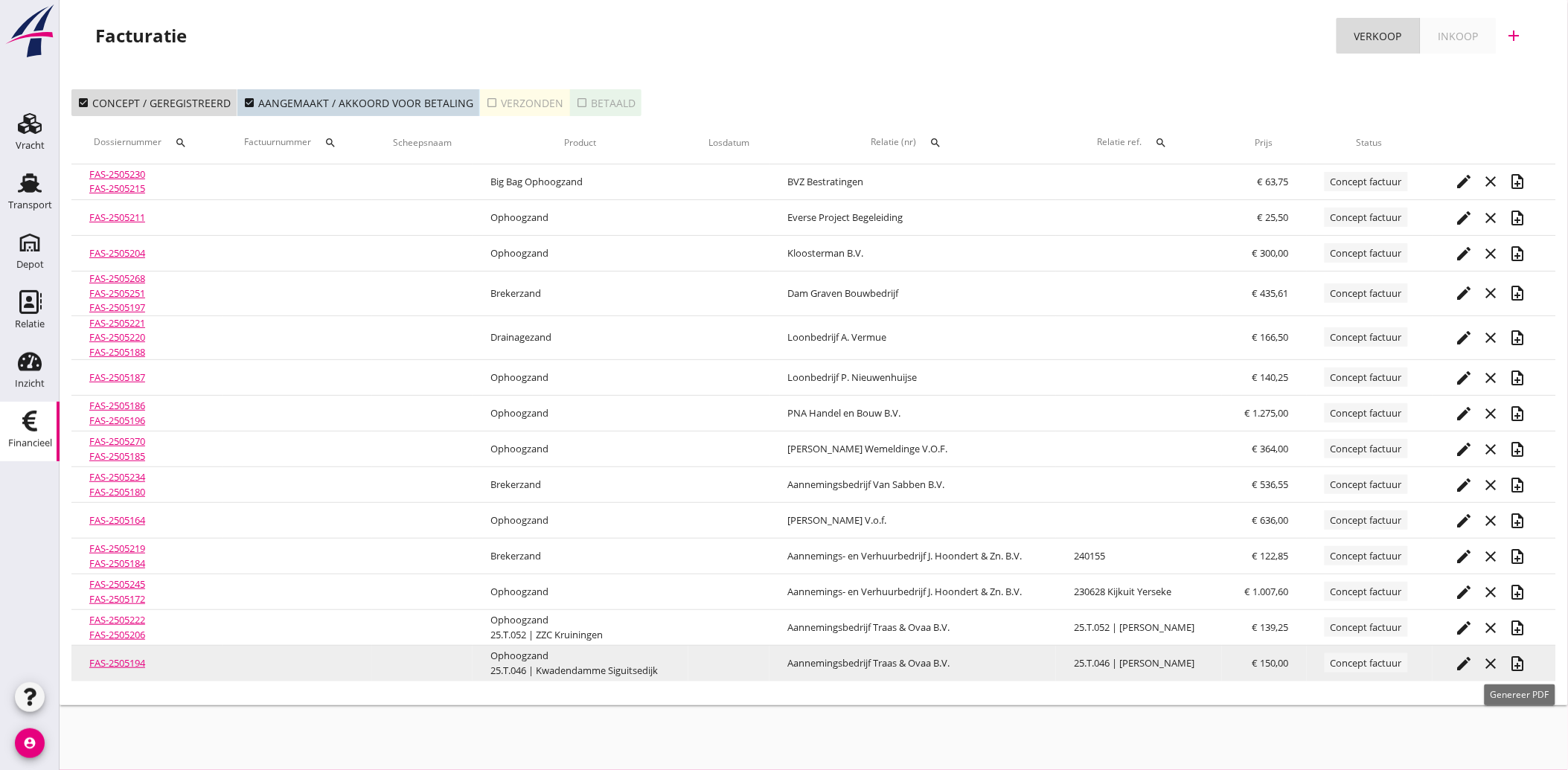
click at [1526, 660] on icon "note_add" at bounding box center [1516, 663] width 18 height 18
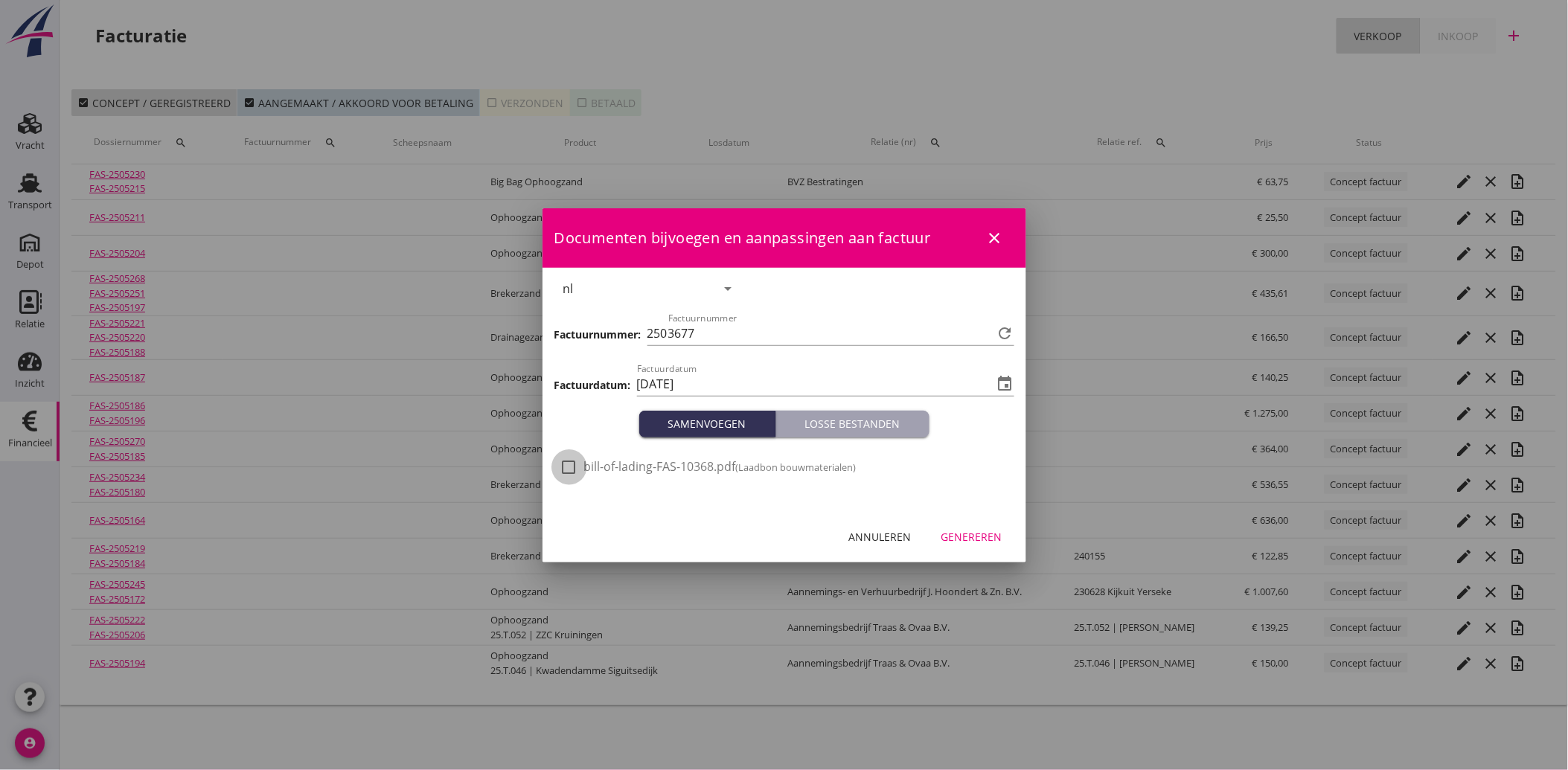
click at [565, 460] on div at bounding box center [569, 467] width 25 height 25
click at [984, 538] on div "Genereren" at bounding box center [971, 536] width 61 height 16
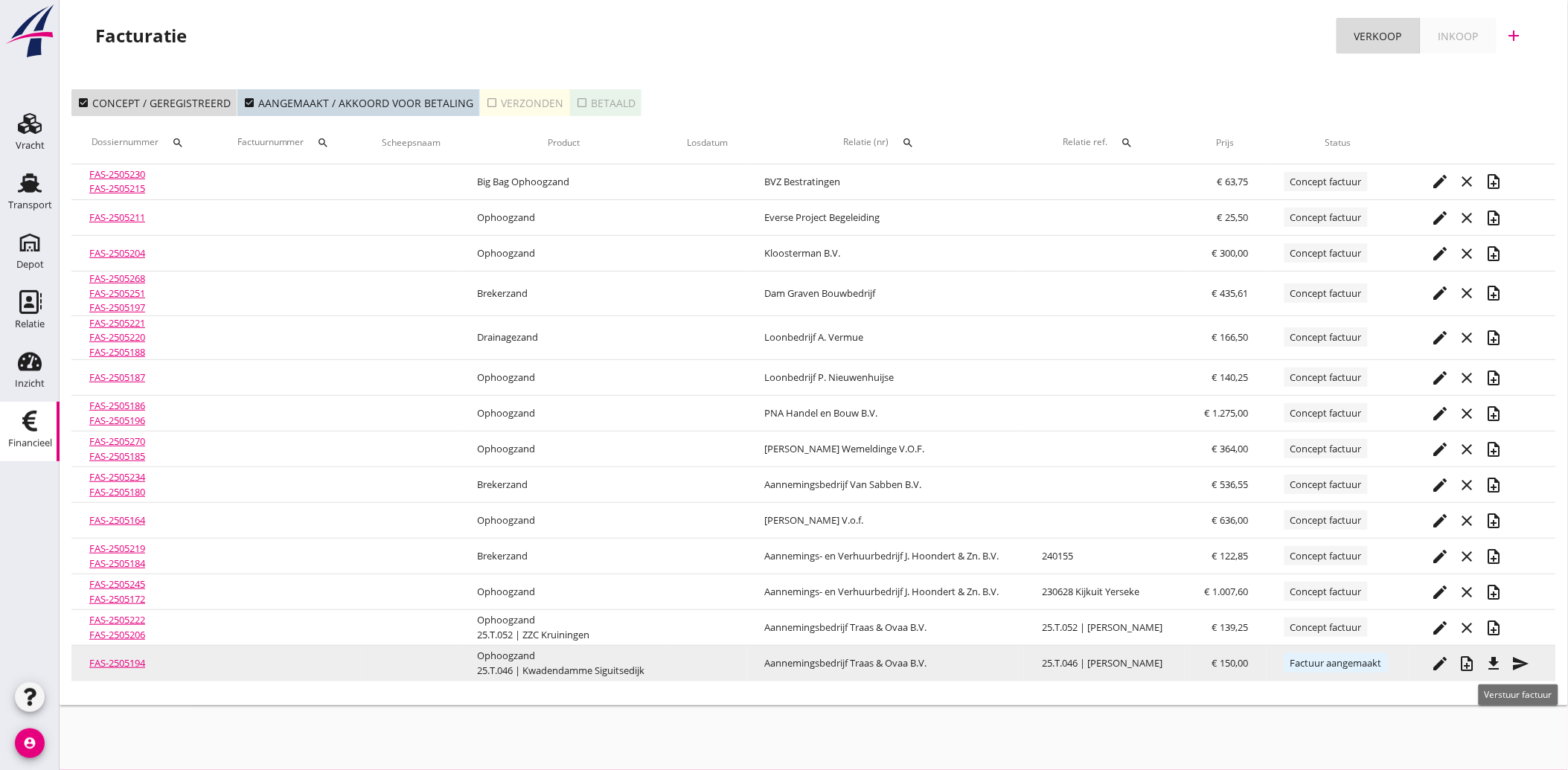
click at [1530, 656] on icon "send" at bounding box center [1520, 663] width 18 height 18
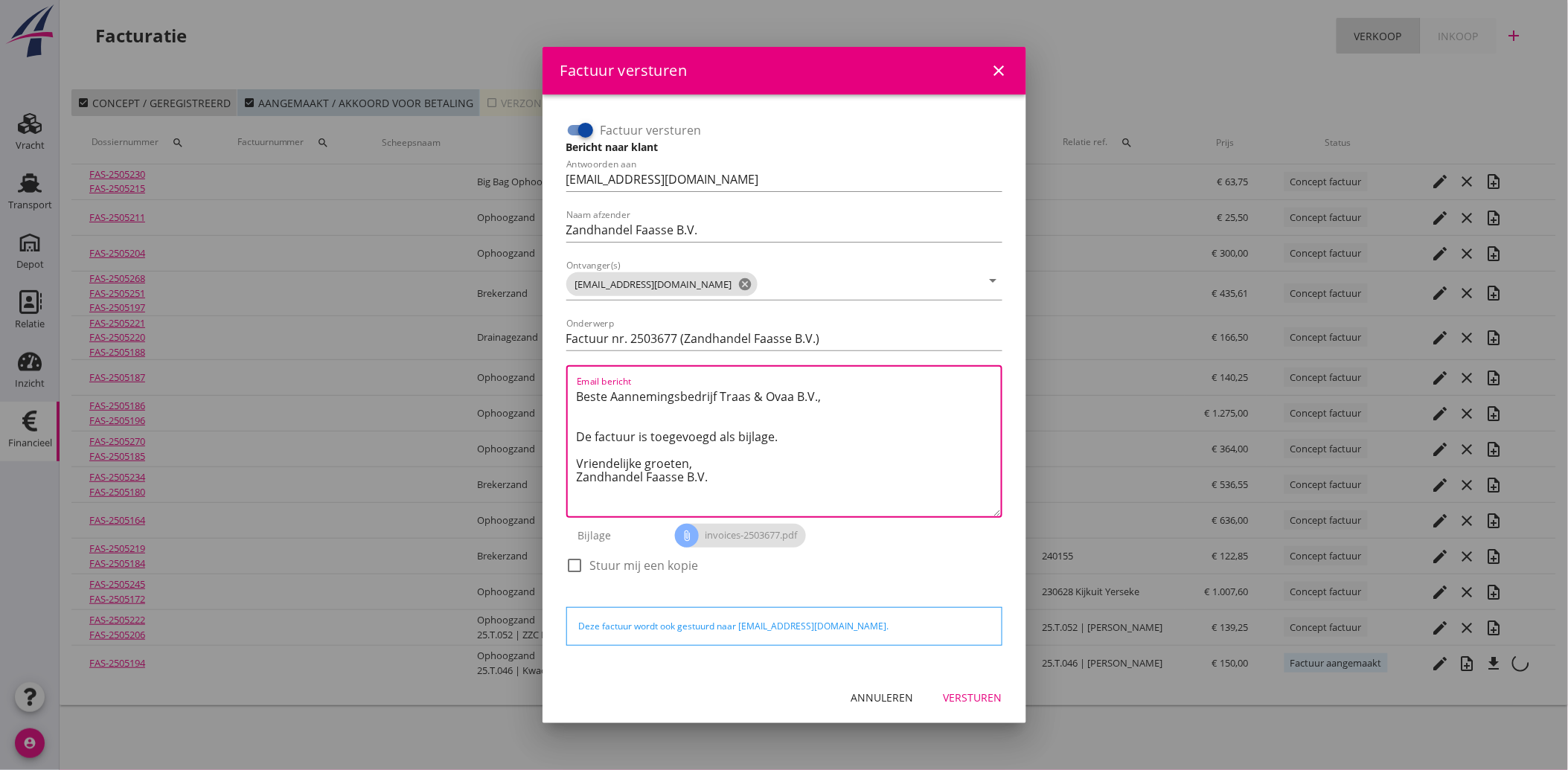
drag, startPoint x: 742, startPoint y: 475, endPoint x: 547, endPoint y: 379, distance: 217.3
click at [547, 379] on div "Factuur versturen Bericht naar klant Antwoorden aan [EMAIL_ADDRESS][DOMAIN_NAME…" at bounding box center [784, 383] width 484 height 578
paste textarea "Geachte heer/mevrouw, Hierbij zenden wij u onze factuur i.v.m. de door ons aan …"
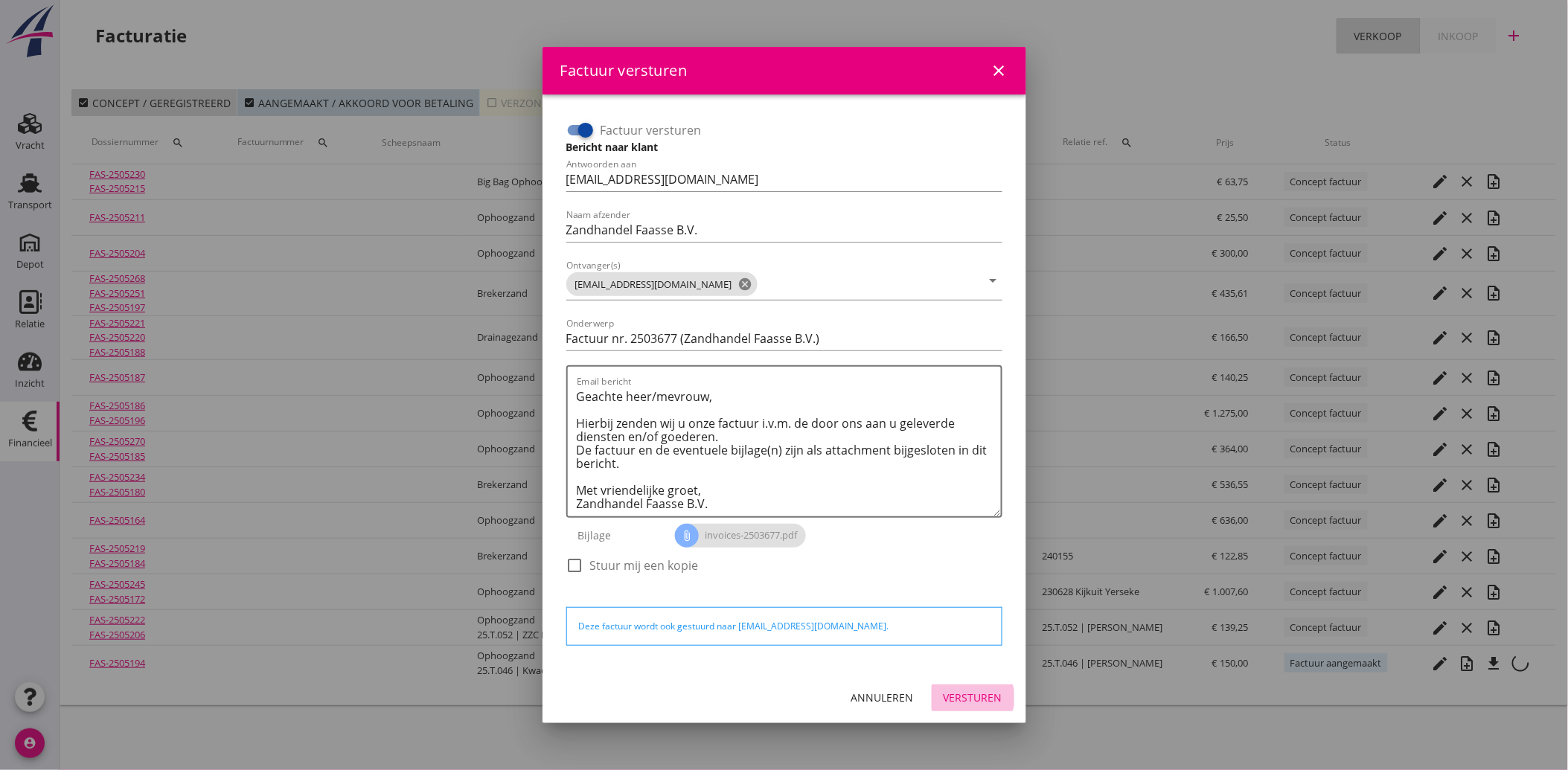
click at [983, 695] on div "Versturen" at bounding box center [973, 698] width 59 height 16
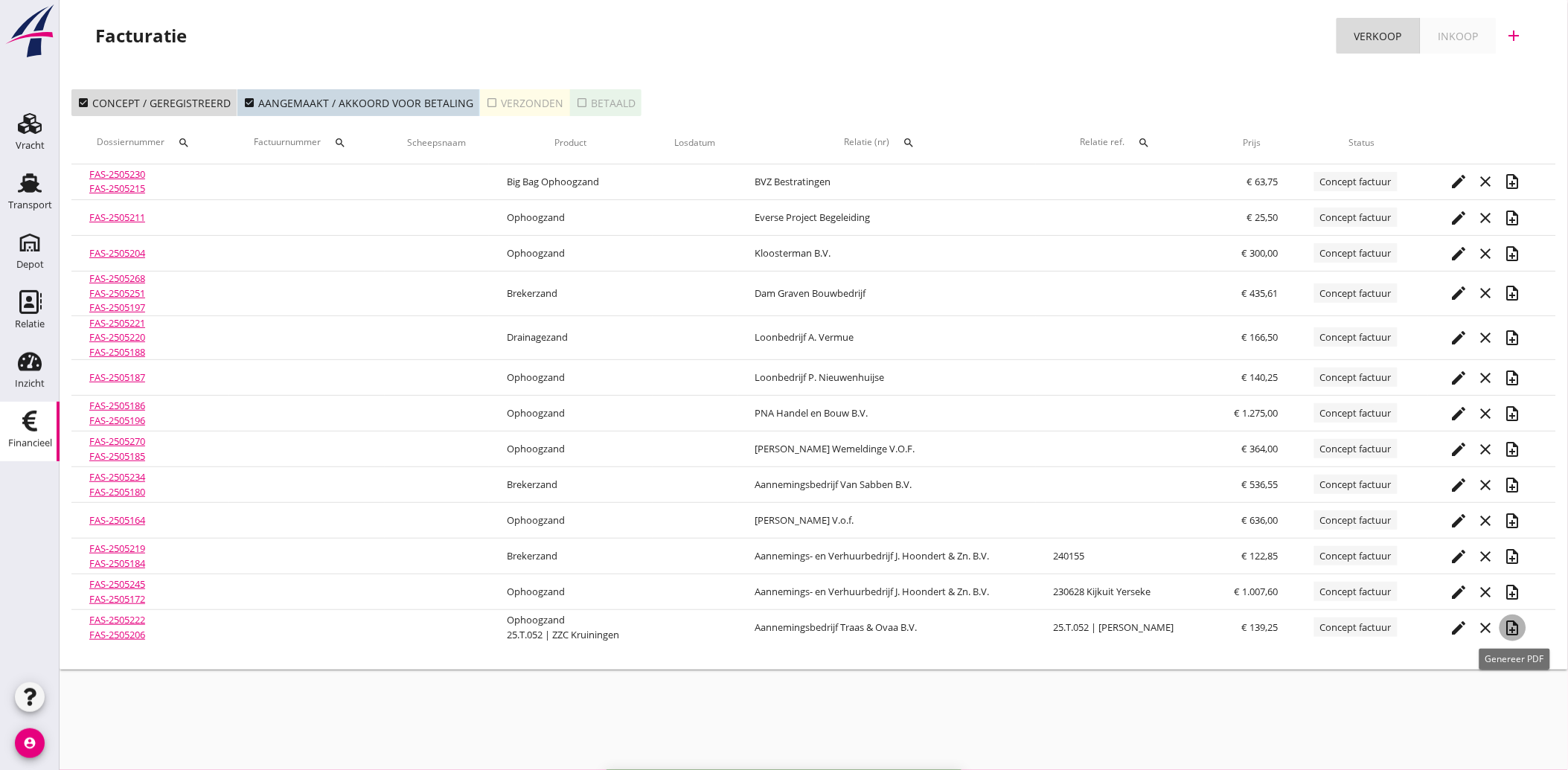
click at [1514, 627] on icon "note_add" at bounding box center [1513, 627] width 18 height 18
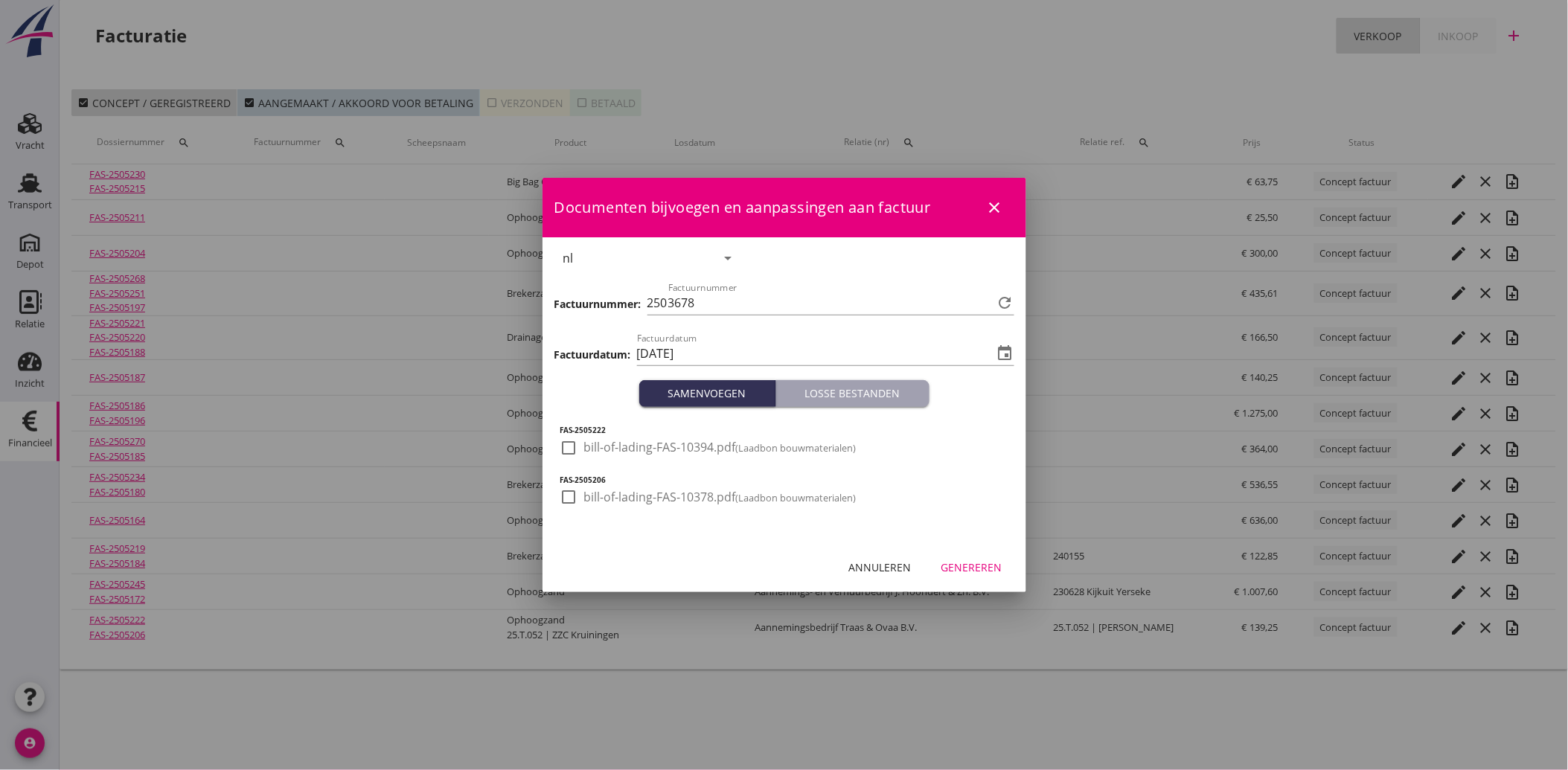
drag, startPoint x: 576, startPoint y: 454, endPoint x: 567, endPoint y: 477, distance: 24.7
click at [576, 457] on div at bounding box center [569, 448] width 25 height 25
drag, startPoint x: 565, startPoint y: 489, endPoint x: 726, endPoint y: 523, distance: 164.6
click at [565, 491] on div at bounding box center [569, 497] width 25 height 25
click at [993, 568] on div "Genereren" at bounding box center [971, 567] width 61 height 16
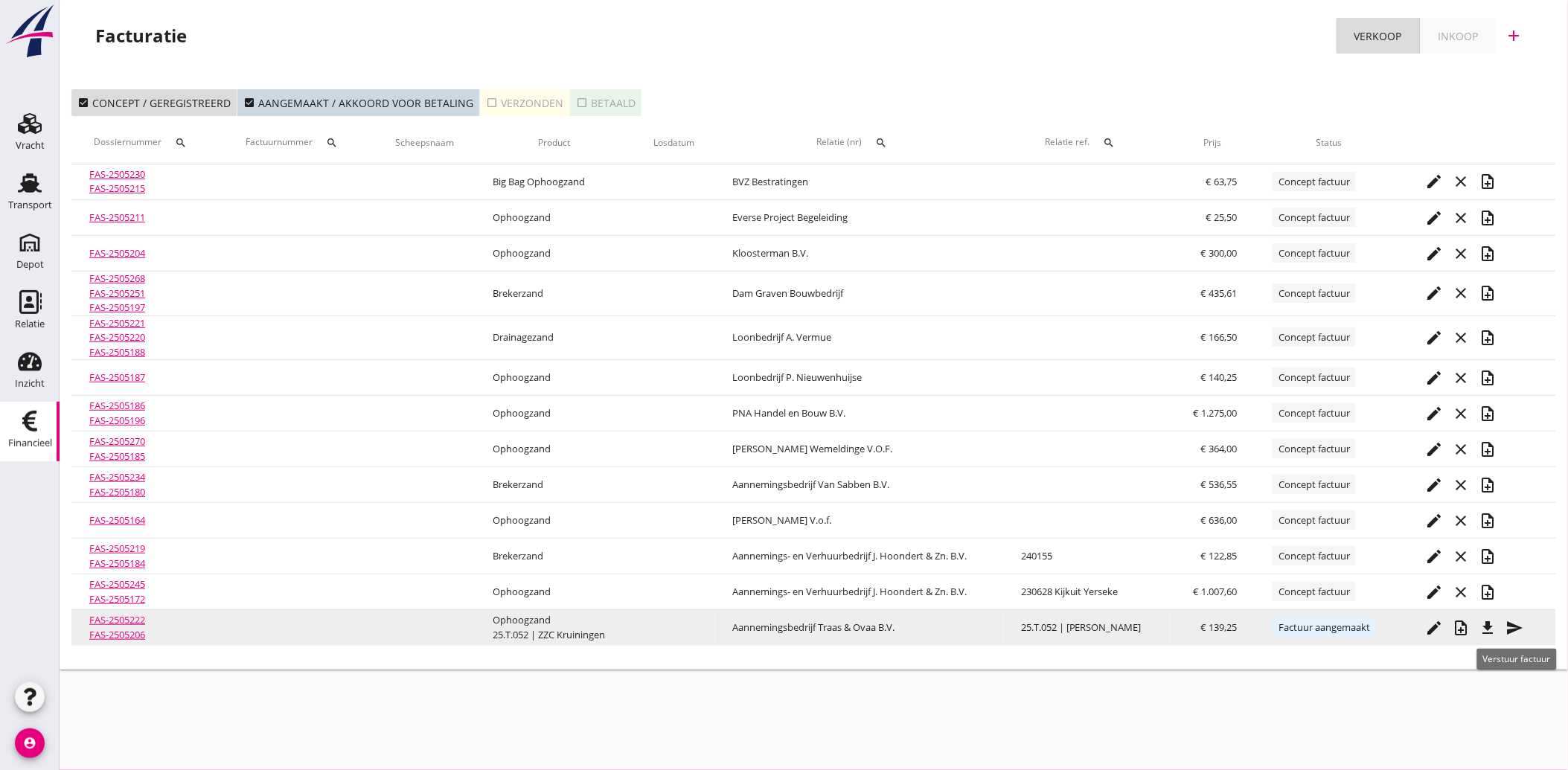
click at [1516, 629] on icon "send" at bounding box center [1514, 627] width 18 height 18
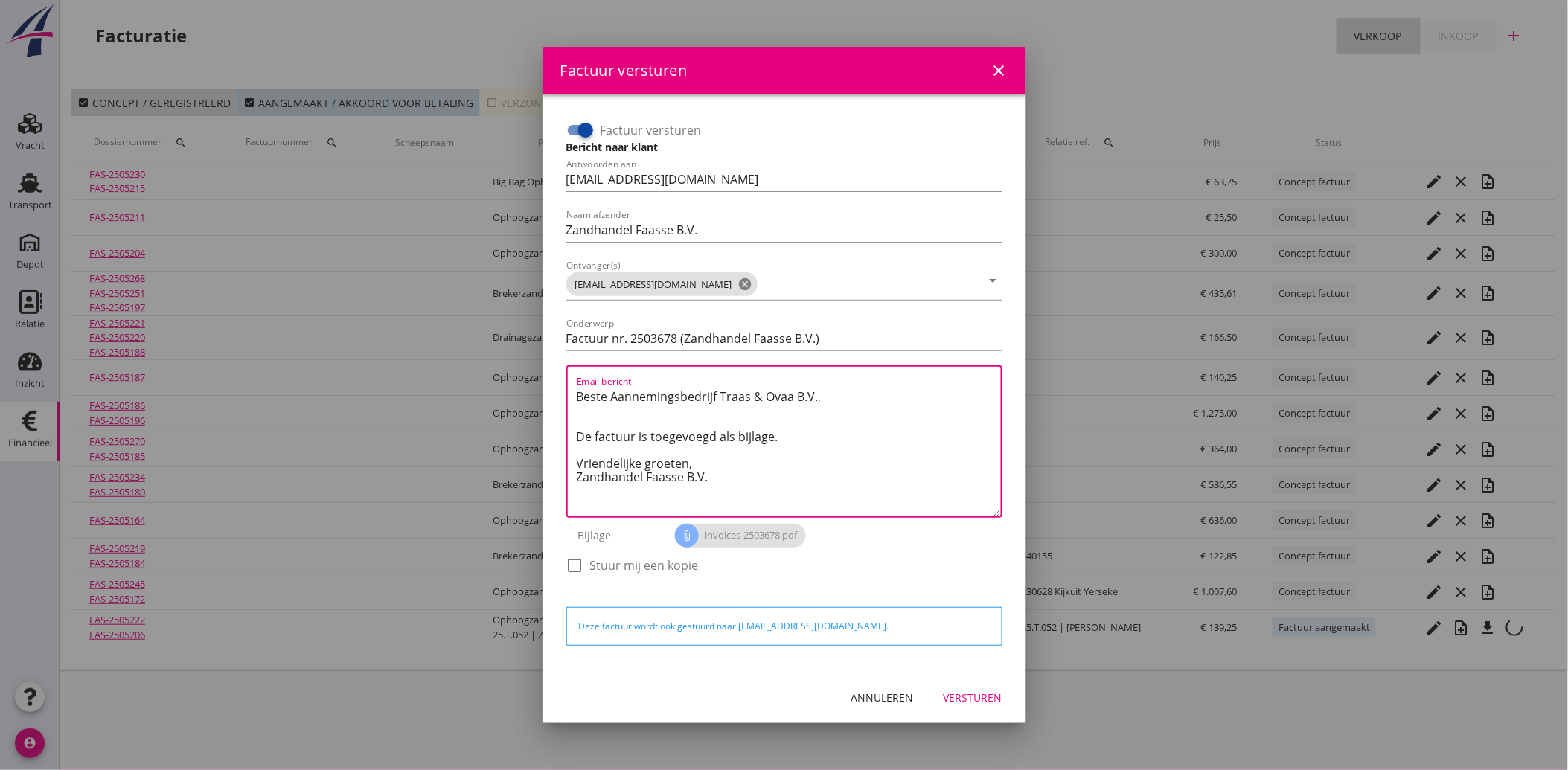
drag, startPoint x: 719, startPoint y: 485, endPoint x: 545, endPoint y: 364, distance: 211.9
click at [546, 364] on div "Factuur versturen Bericht naar klant Antwoorden aan [EMAIL_ADDRESS][DOMAIN_NAME…" at bounding box center [784, 383] width 484 height 578
paste textarea "Geachte heer/mevrouw, Hierbij zenden wij u onze factuur i.v.m. de door ons aan …"
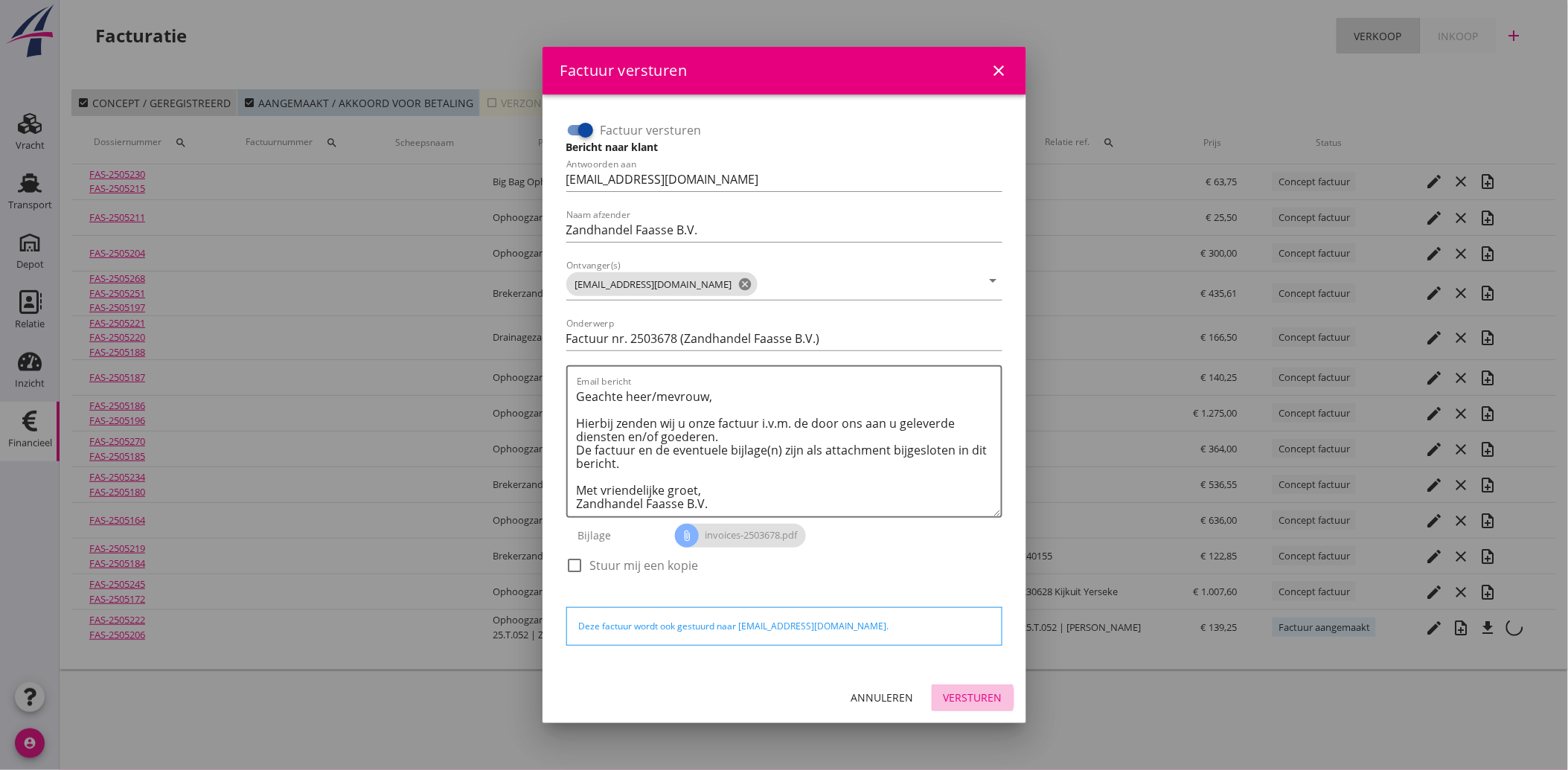
click at [970, 708] on button "Versturen" at bounding box center [973, 698] width 83 height 27
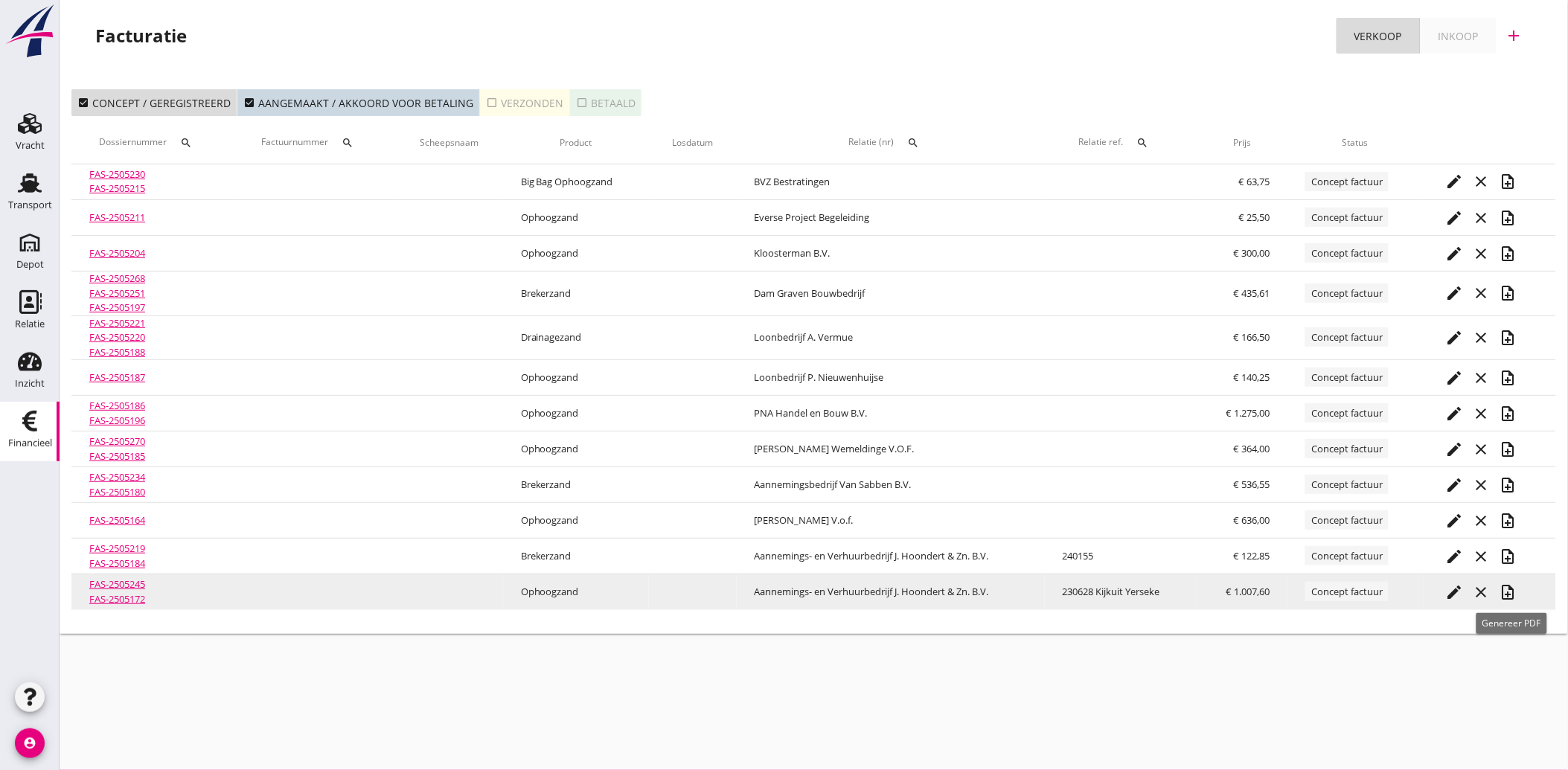
click at [1511, 589] on icon "note_add" at bounding box center [1508, 592] width 18 height 18
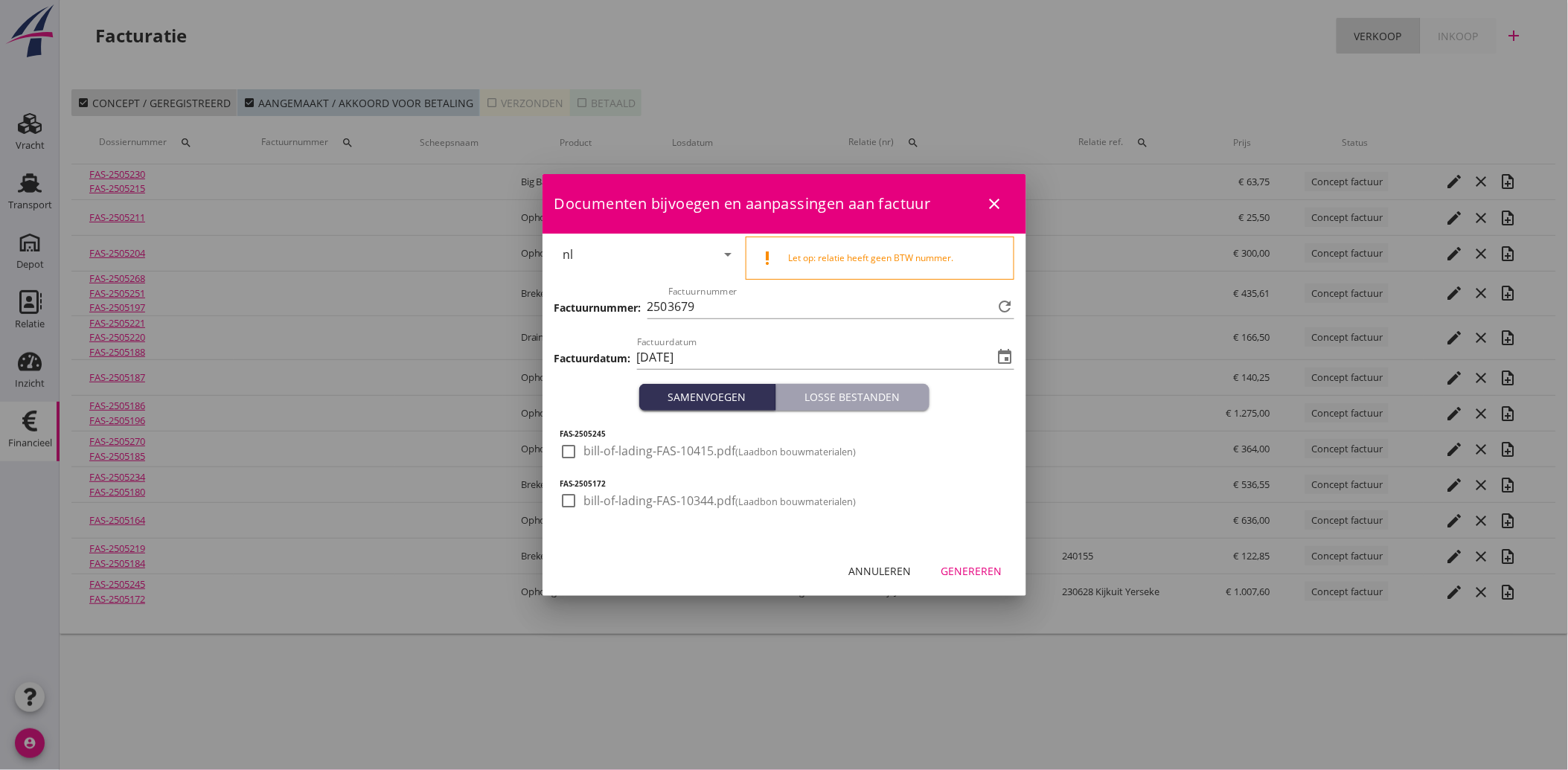
click at [574, 454] on div at bounding box center [569, 452] width 25 height 25
click at [573, 500] on div at bounding box center [569, 500] width 25 height 25
click at [962, 567] on div "Genereren" at bounding box center [971, 571] width 61 height 16
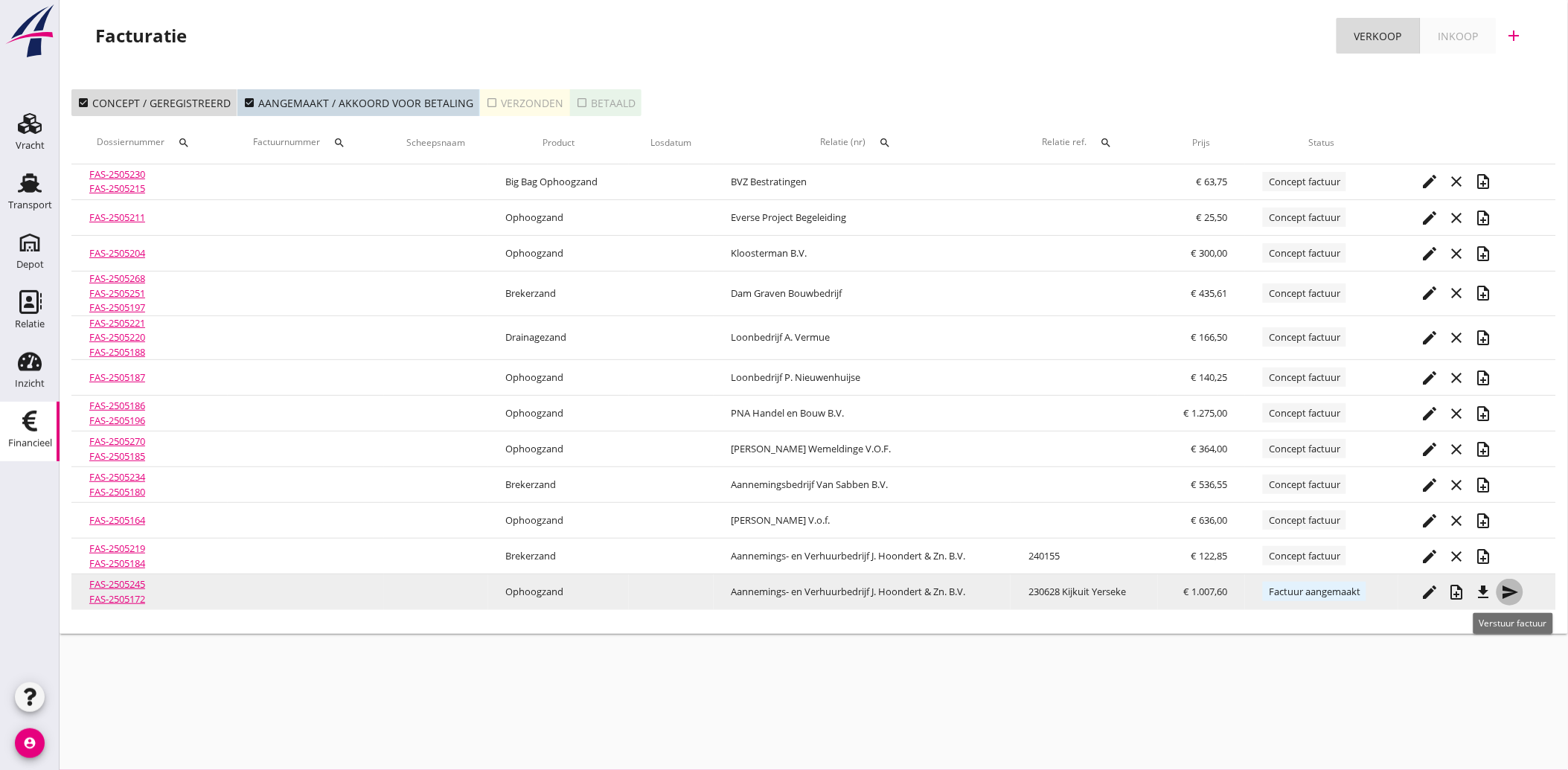
click at [1514, 589] on icon "send" at bounding box center [1509, 592] width 18 height 18
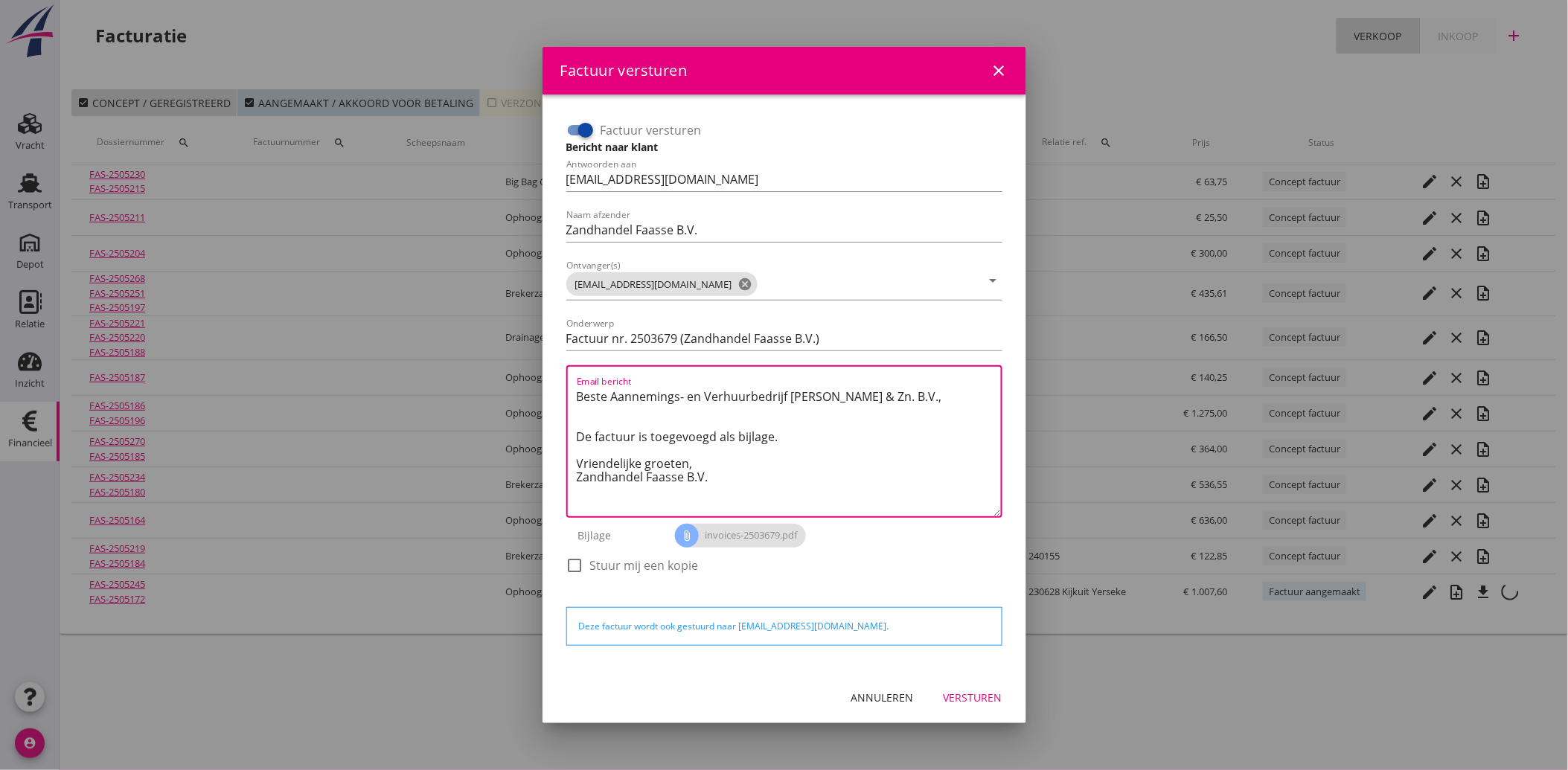
drag, startPoint x: 724, startPoint y: 485, endPoint x: 559, endPoint y: 392, distance: 189.4
click at [559, 392] on div "Factuur versturen Bericht naar klant Antwoorden aan [EMAIL_ADDRESS][DOMAIN_NAME…" at bounding box center [784, 383] width 460 height 554
paste textarea "Geachte heer/mevrouw, Hierbij zenden wij u onze factuur i.v.m. de door ons aan …"
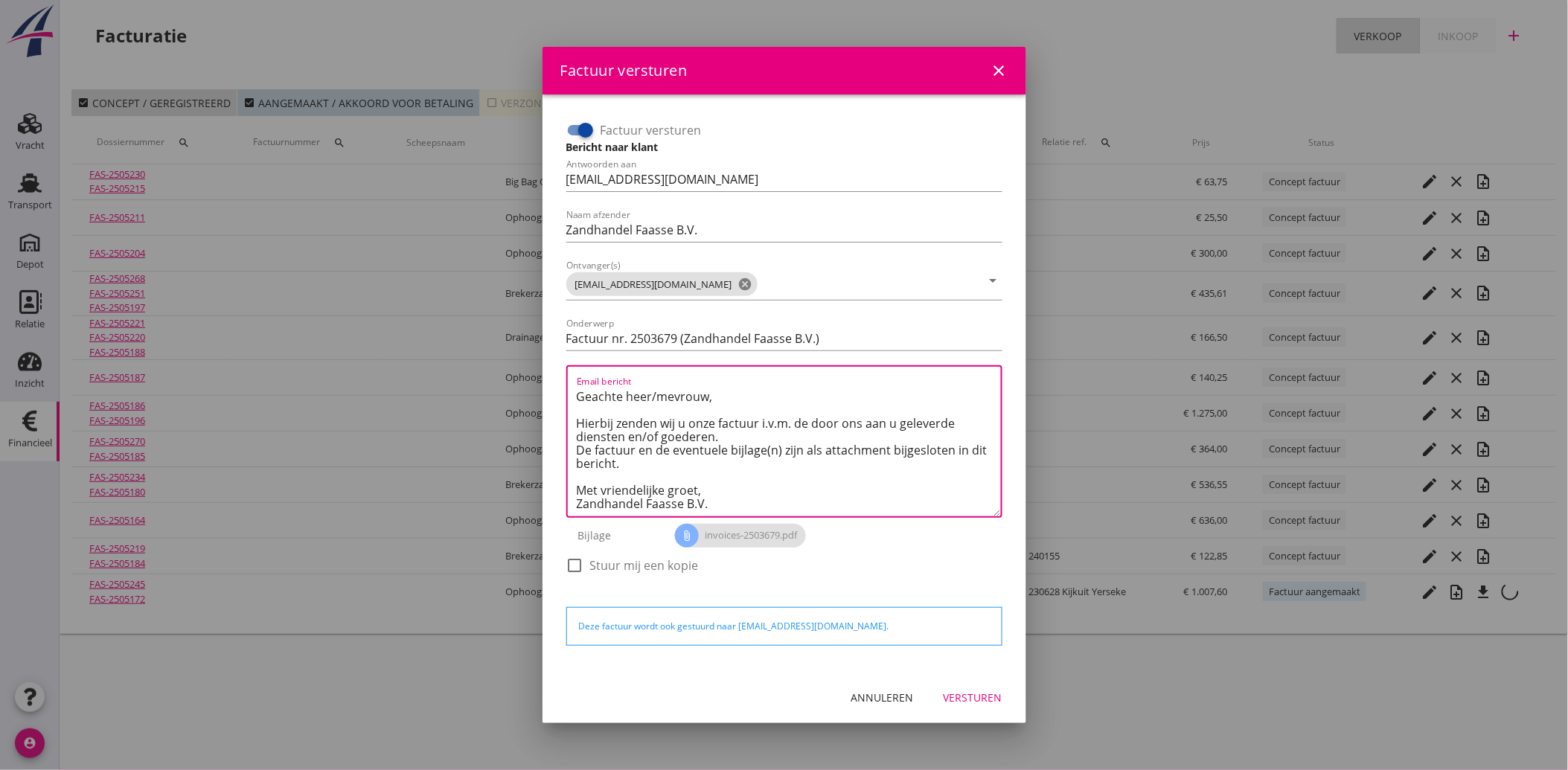
click at [976, 690] on div "Versturen" at bounding box center [973, 698] width 59 height 16
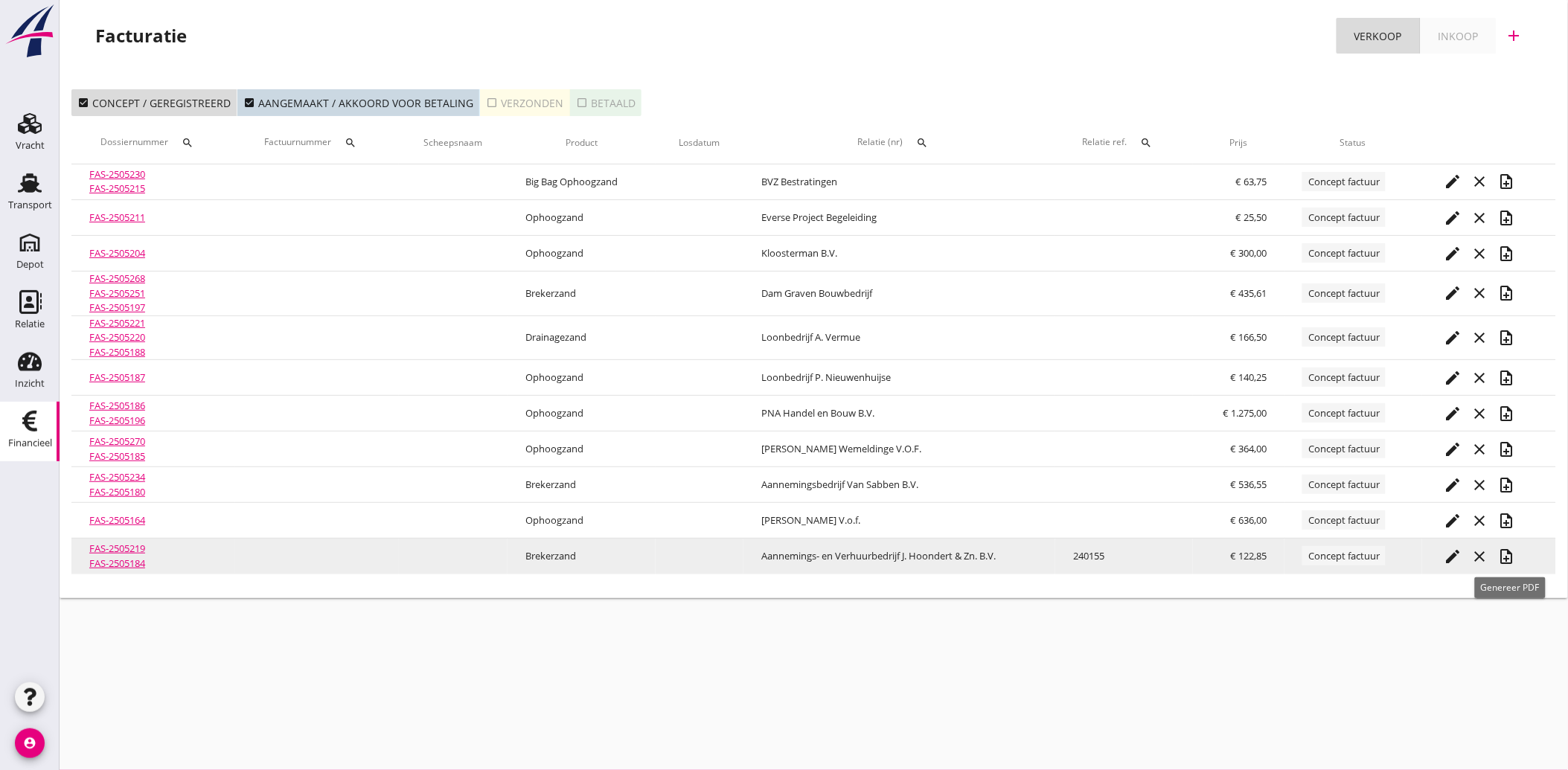
click at [1509, 553] on icon "note_add" at bounding box center [1506, 556] width 18 height 18
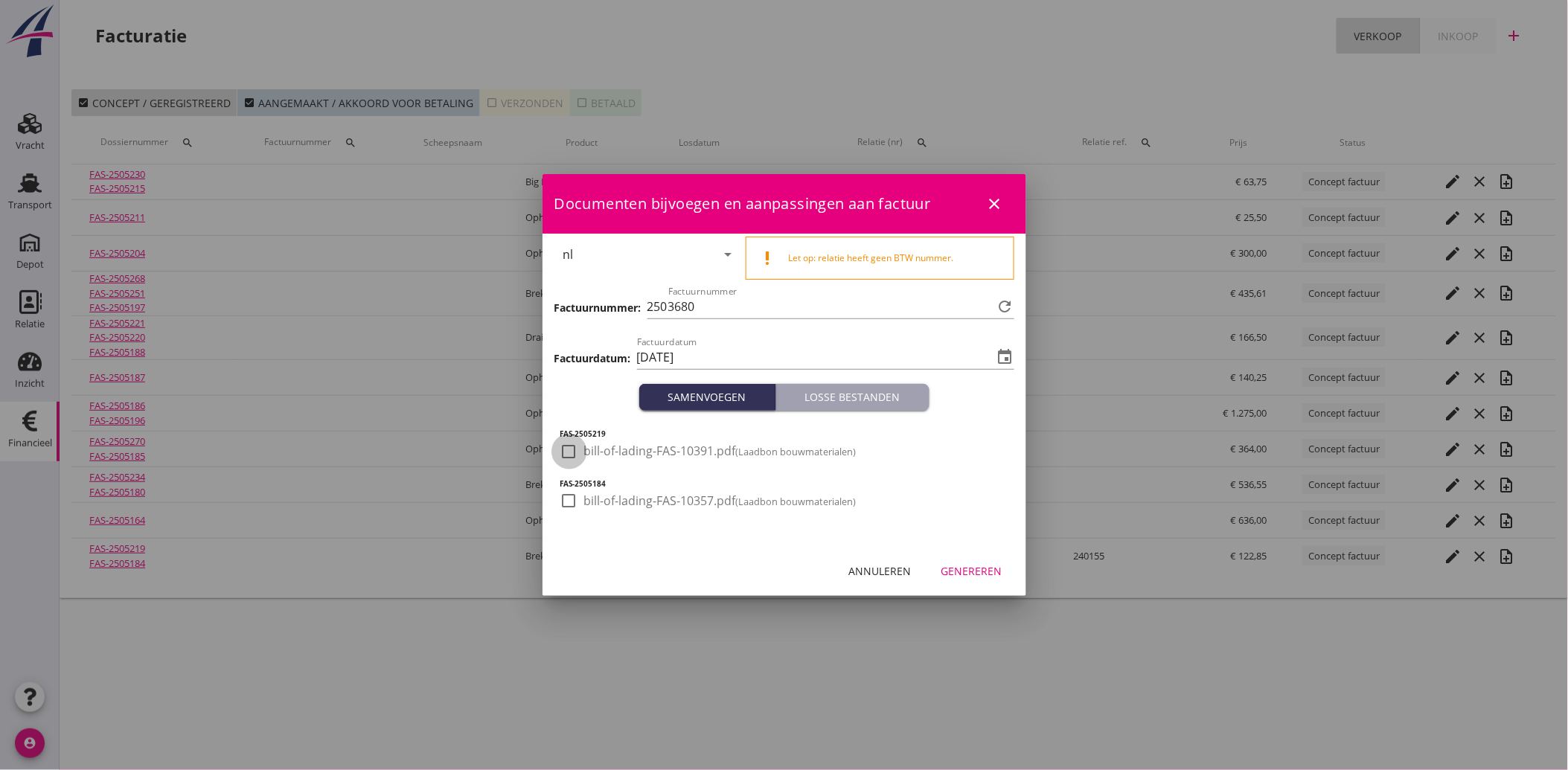
click at [576, 457] on div at bounding box center [569, 452] width 25 height 25
click at [568, 489] on div at bounding box center [569, 500] width 25 height 25
click at [975, 571] on div "Genereren" at bounding box center [971, 571] width 61 height 16
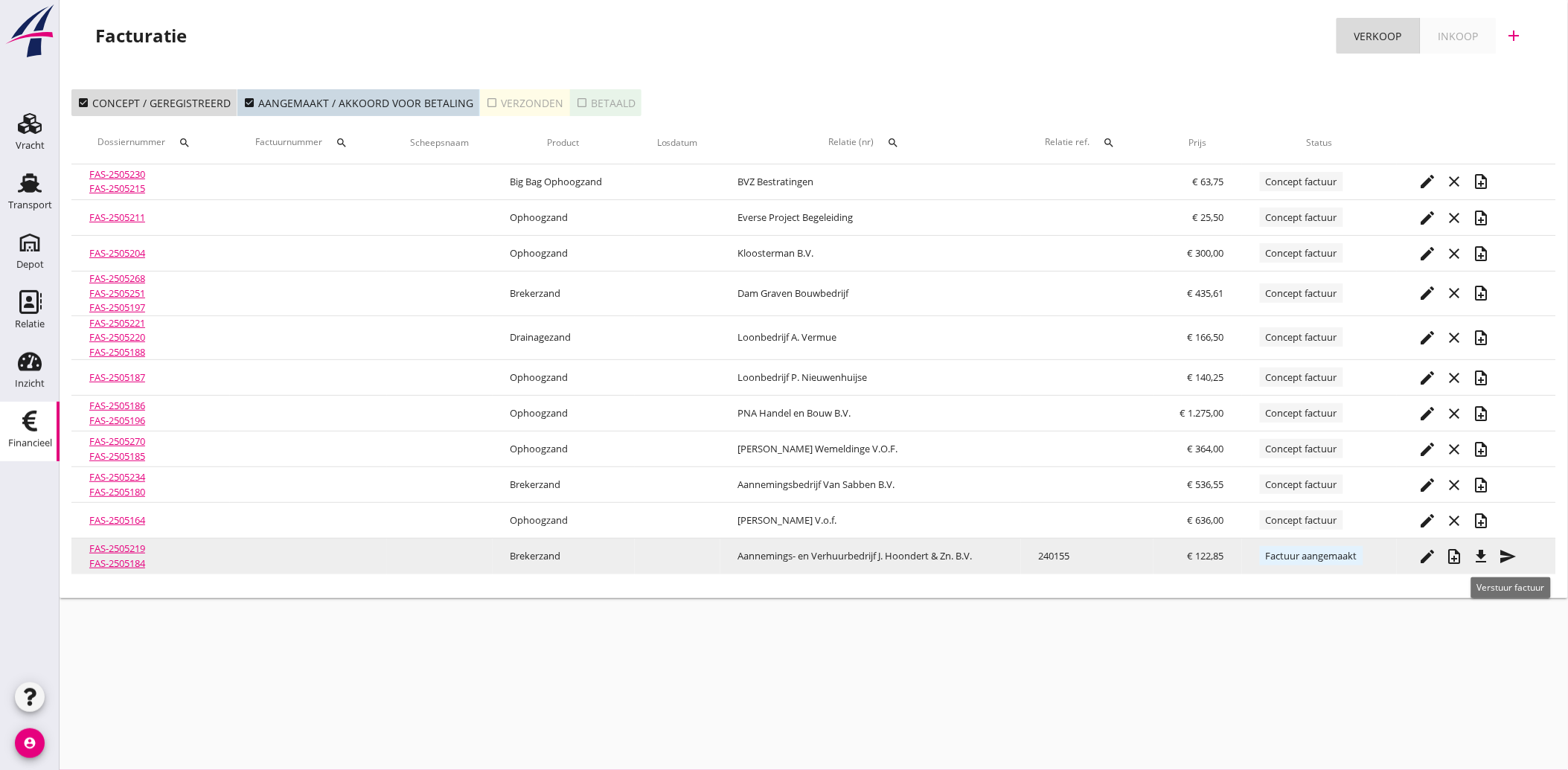
click at [1512, 550] on icon "send" at bounding box center [1508, 556] width 18 height 18
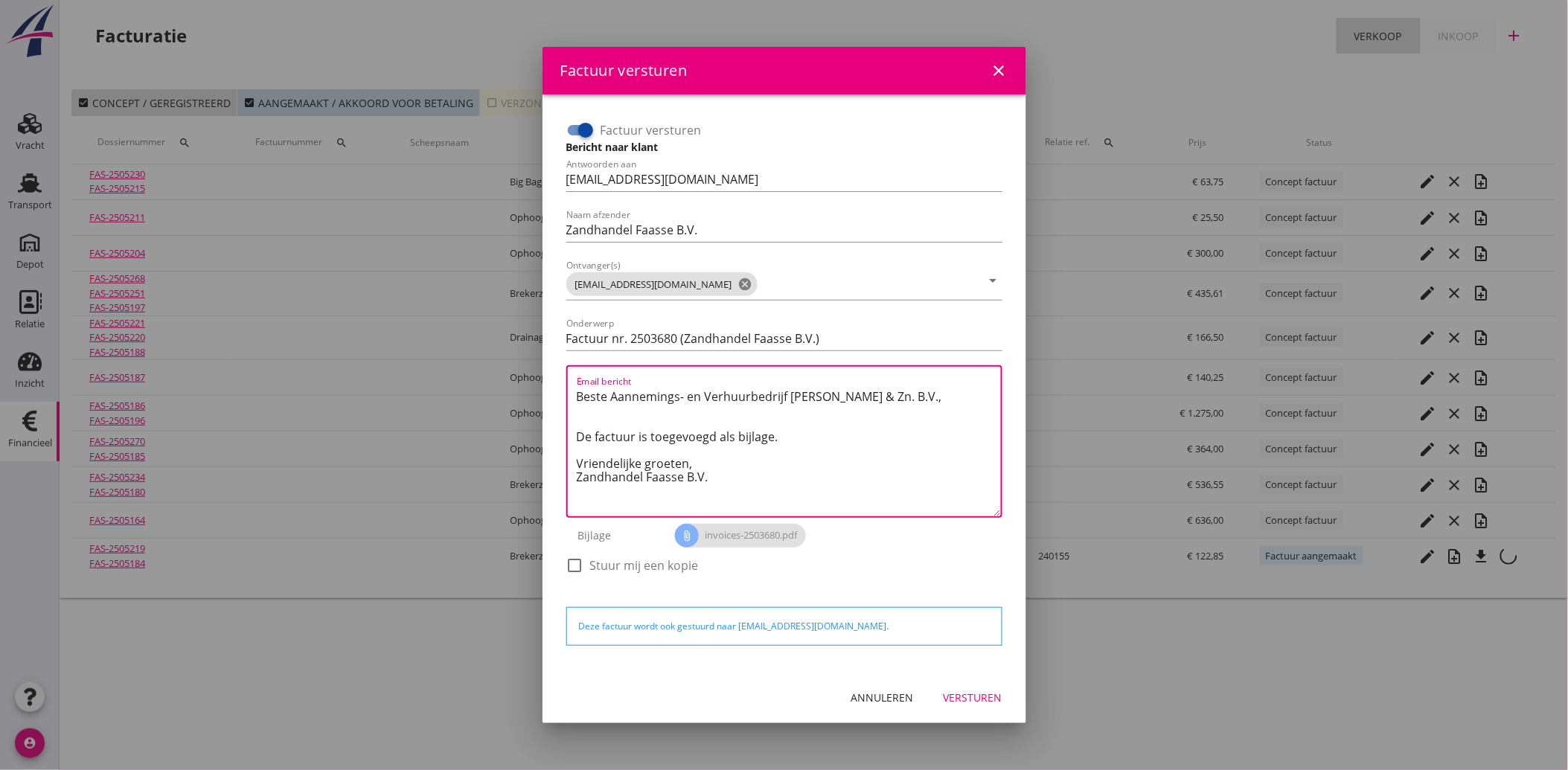
drag, startPoint x: 719, startPoint y: 486, endPoint x: 566, endPoint y: 382, distance: 185.0
click at [568, 382] on div "Email bericht Beste Aannemings- en Verhuurbedrijf [PERSON_NAME] & Zn. B.V., De …" at bounding box center [784, 441] width 436 height 152
paste textarea "Geachte heer/mevrouw, Hierbij zenden wij u onze factuur i.v.m. de door ons aan …"
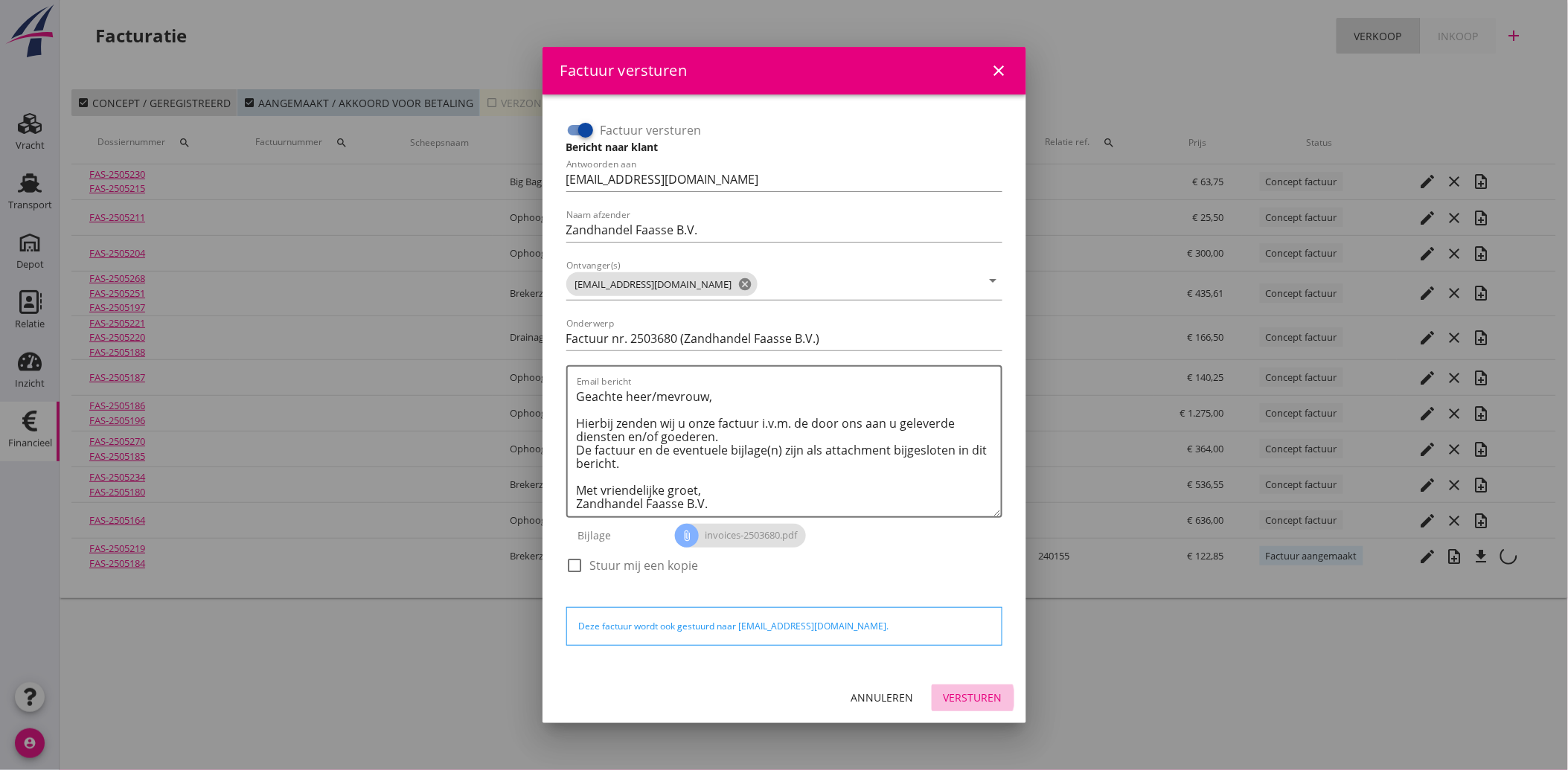
click at [960, 686] on button "Versturen" at bounding box center [973, 698] width 83 height 27
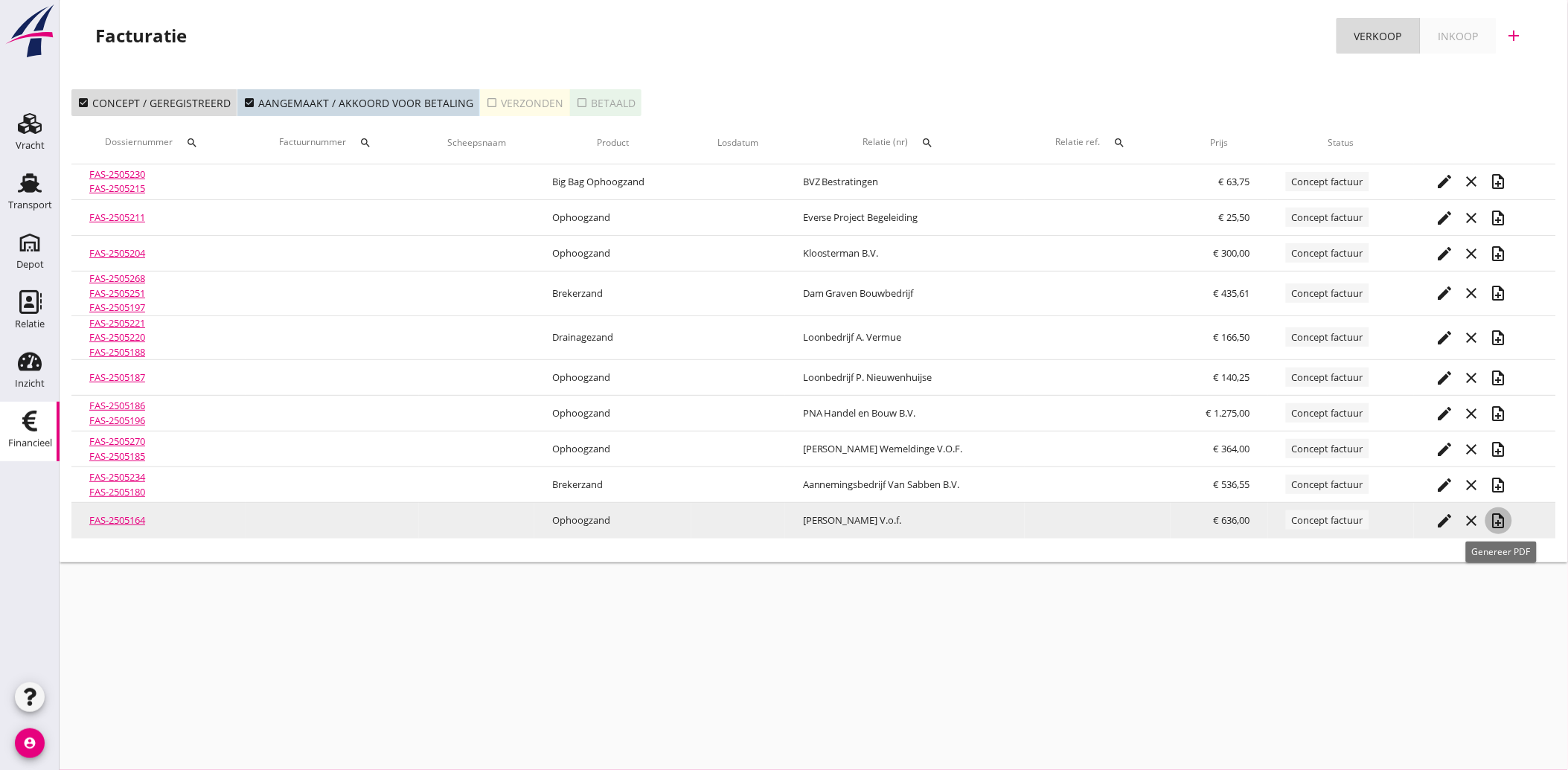
click at [1500, 516] on icon "note_add" at bounding box center [1499, 520] width 18 height 18
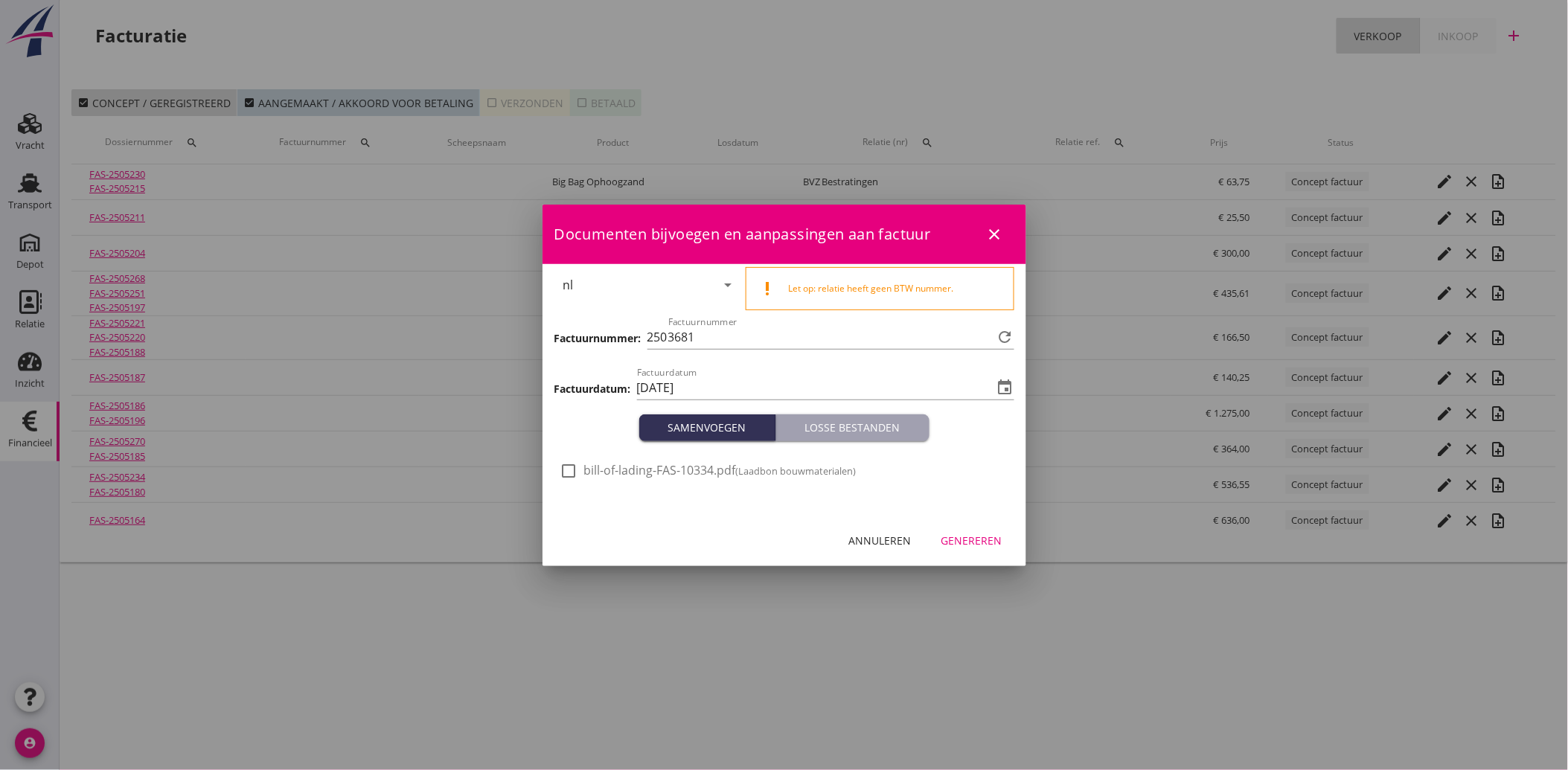
click at [577, 472] on div at bounding box center [569, 470] width 25 height 25
click at [967, 542] on div "Genereren" at bounding box center [971, 540] width 61 height 16
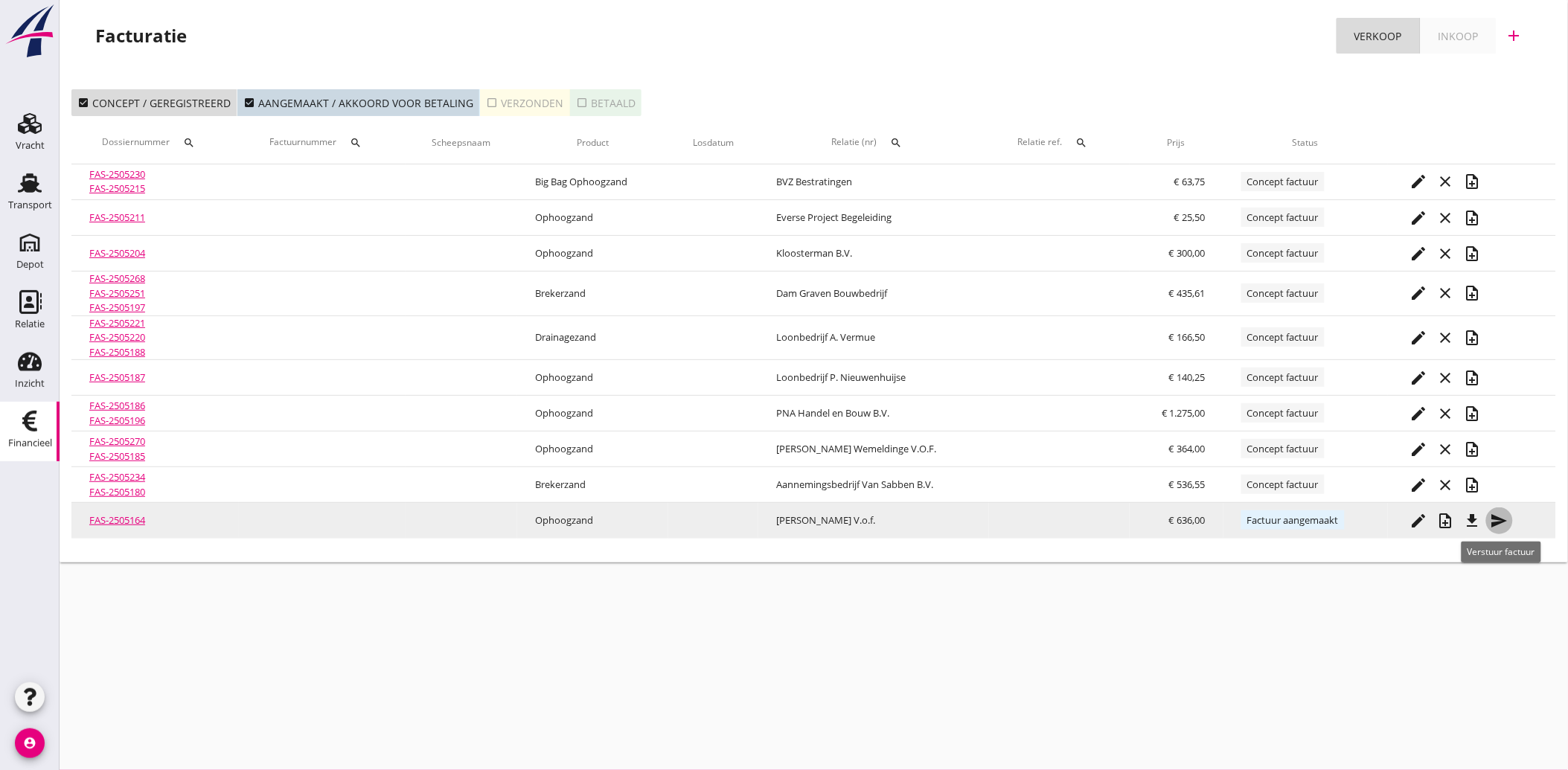
click at [1503, 515] on icon "send" at bounding box center [1499, 520] width 18 height 18
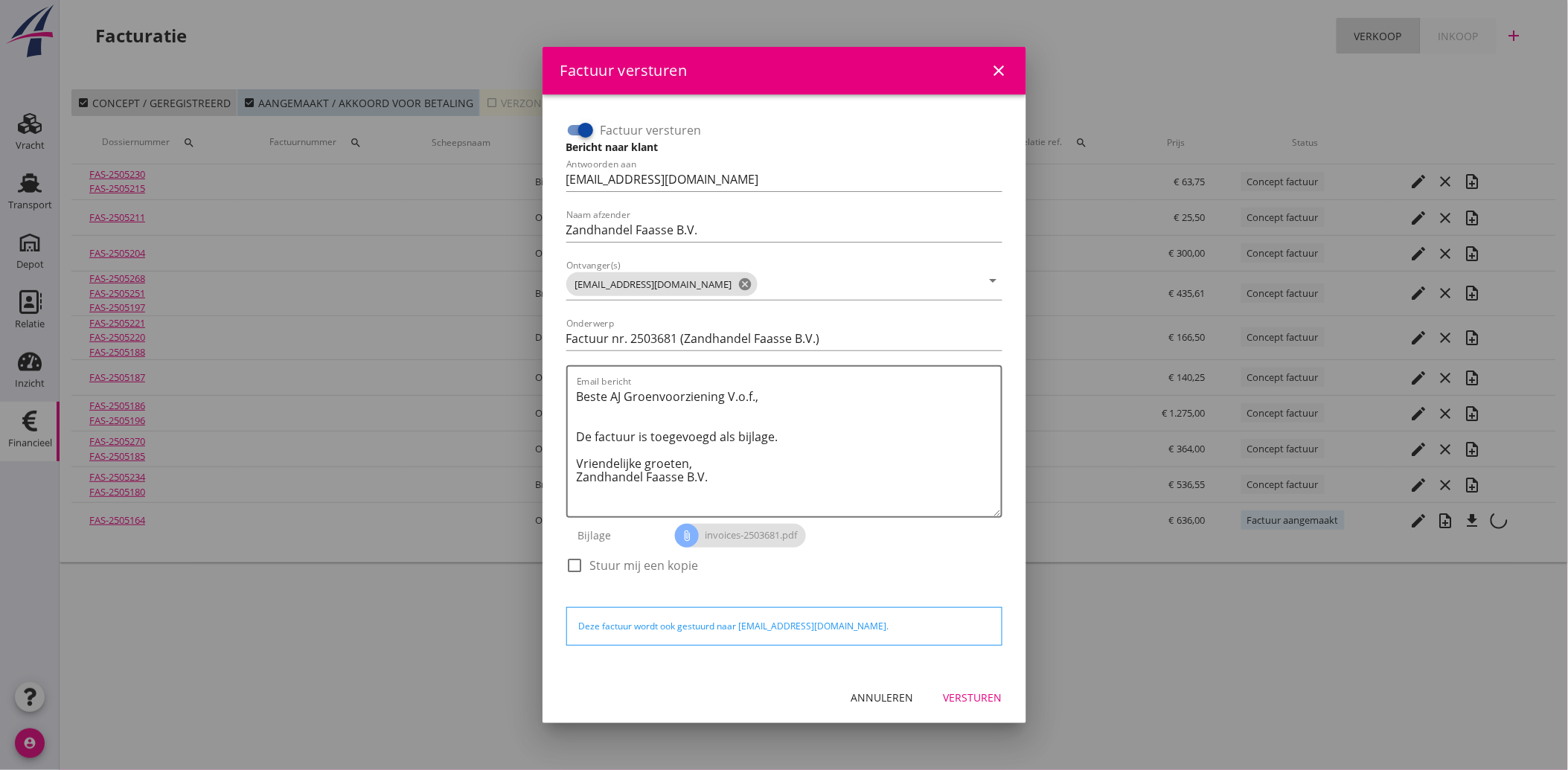
click at [582, 564] on div at bounding box center [575, 565] width 25 height 25
click at [584, 562] on div at bounding box center [575, 565] width 25 height 25
drag, startPoint x: 734, startPoint y: 486, endPoint x: 524, endPoint y: 374, distance: 238.0
click at [524, 374] on div "Factuur versturen close Factuur versturen Bericht naar klant Antwoorden aan [EM…" at bounding box center [784, 385] width 1568 height 770
paste textarea "Geachte heer/mevrouw, Hierbij zenden wij u onze factuur i.v.m. de door ons aan …"
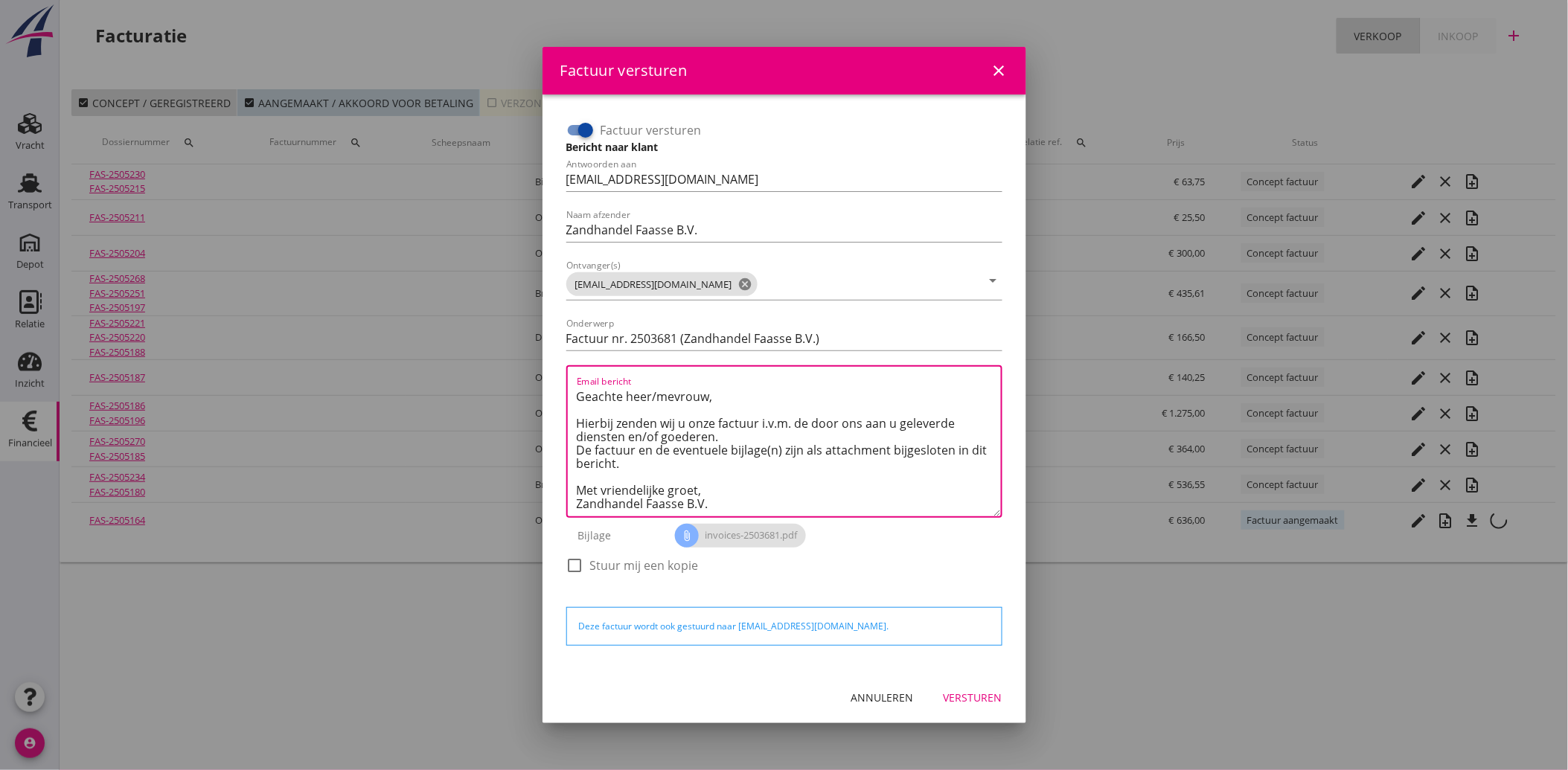
click at [968, 702] on div "Versturen" at bounding box center [973, 698] width 59 height 16
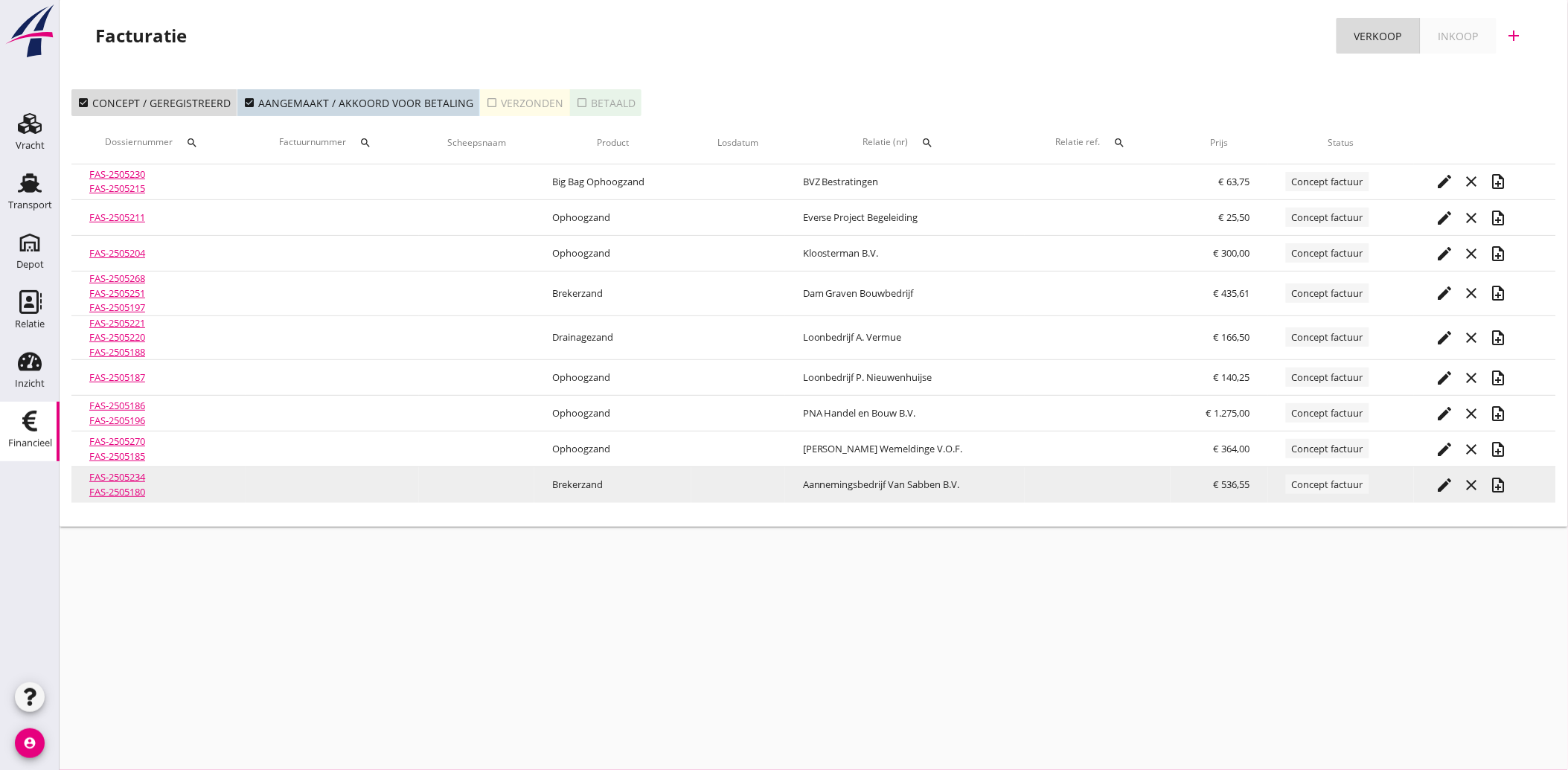
click at [1500, 485] on icon "note_add" at bounding box center [1499, 485] width 18 height 18
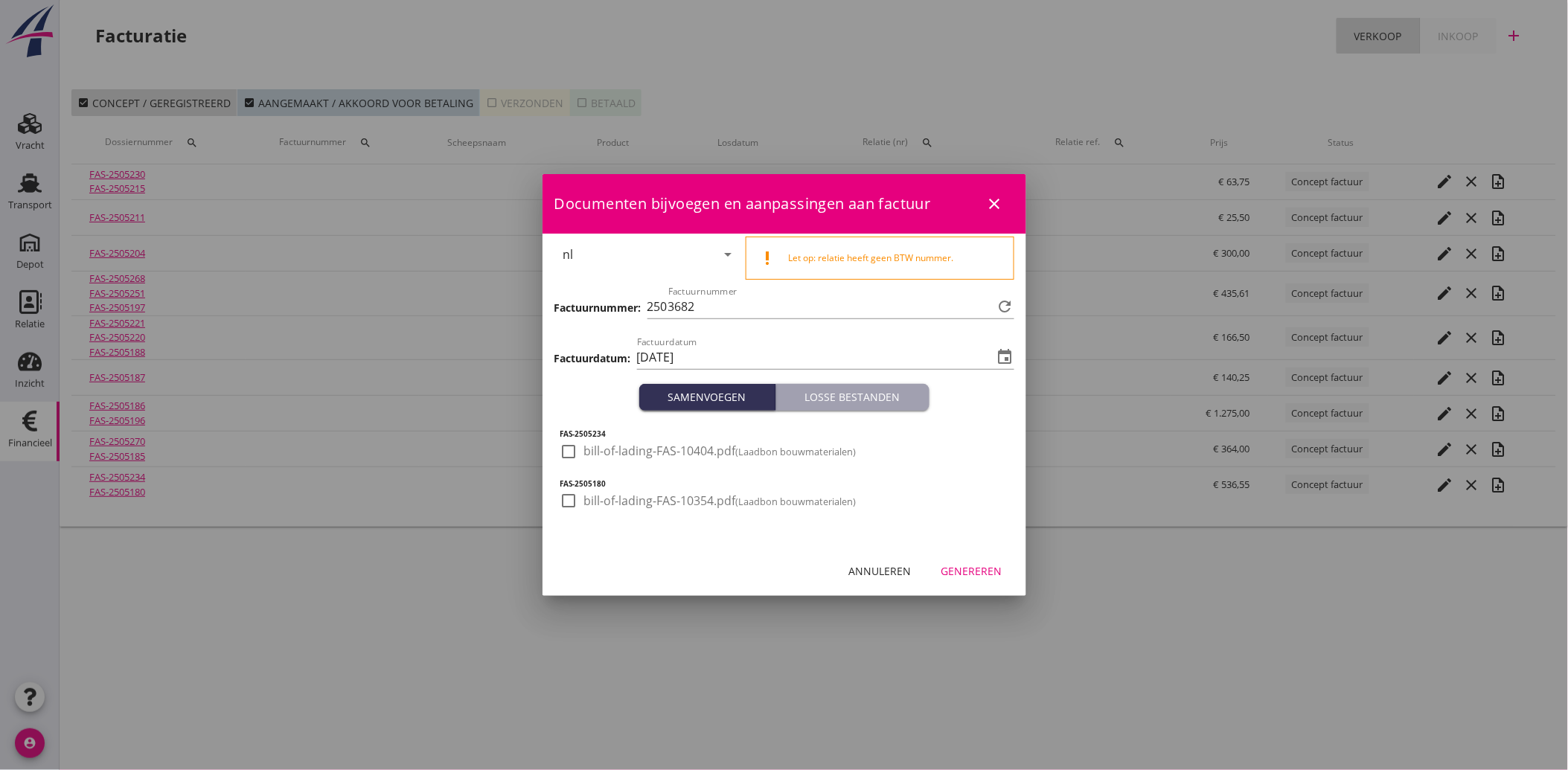
click at [579, 451] on div at bounding box center [569, 452] width 25 height 25
click at [578, 501] on div at bounding box center [569, 500] width 25 height 25
click at [977, 569] on div "Genereren" at bounding box center [971, 571] width 61 height 16
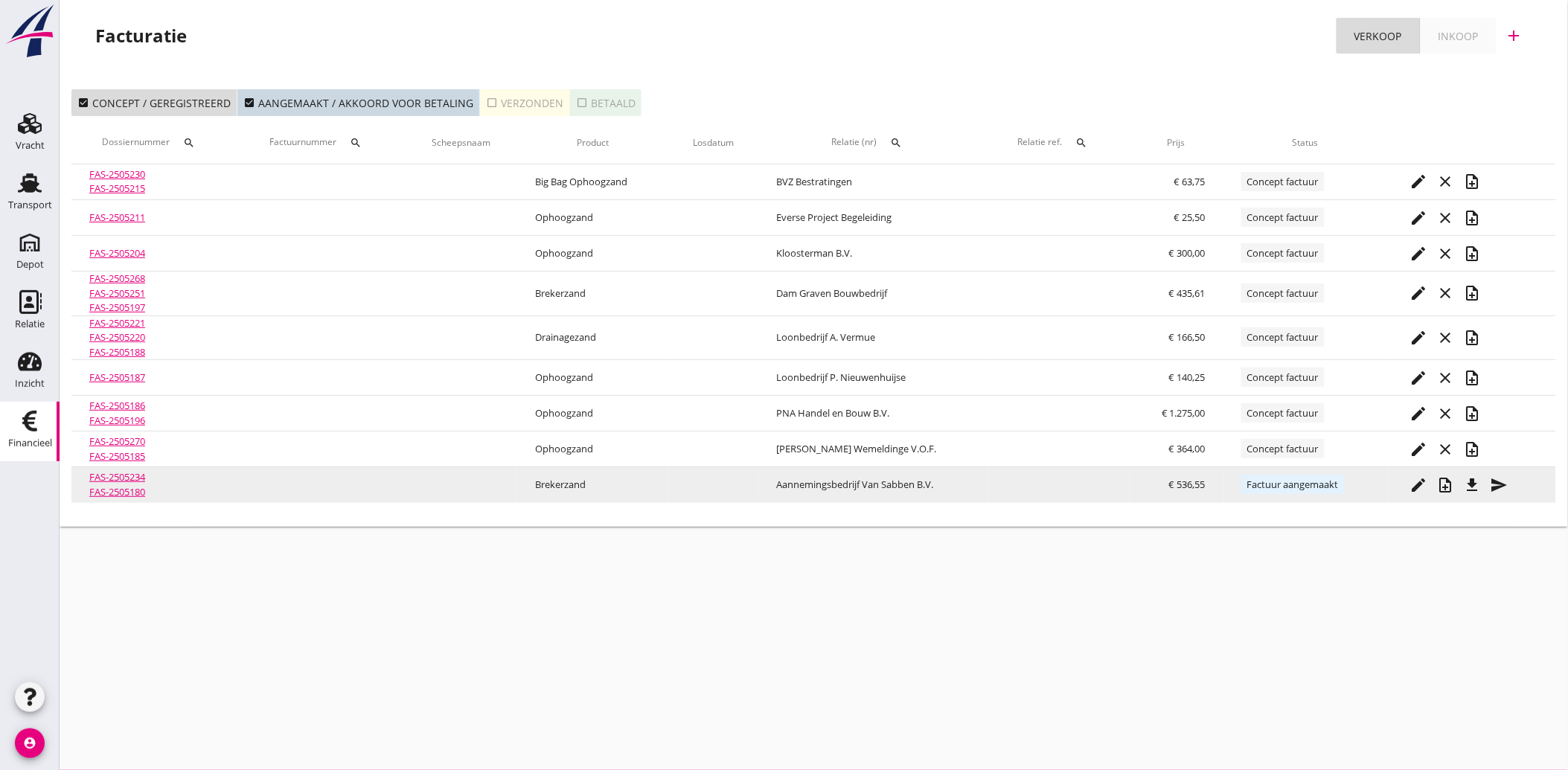
click at [1498, 478] on icon "send" at bounding box center [1499, 485] width 18 height 18
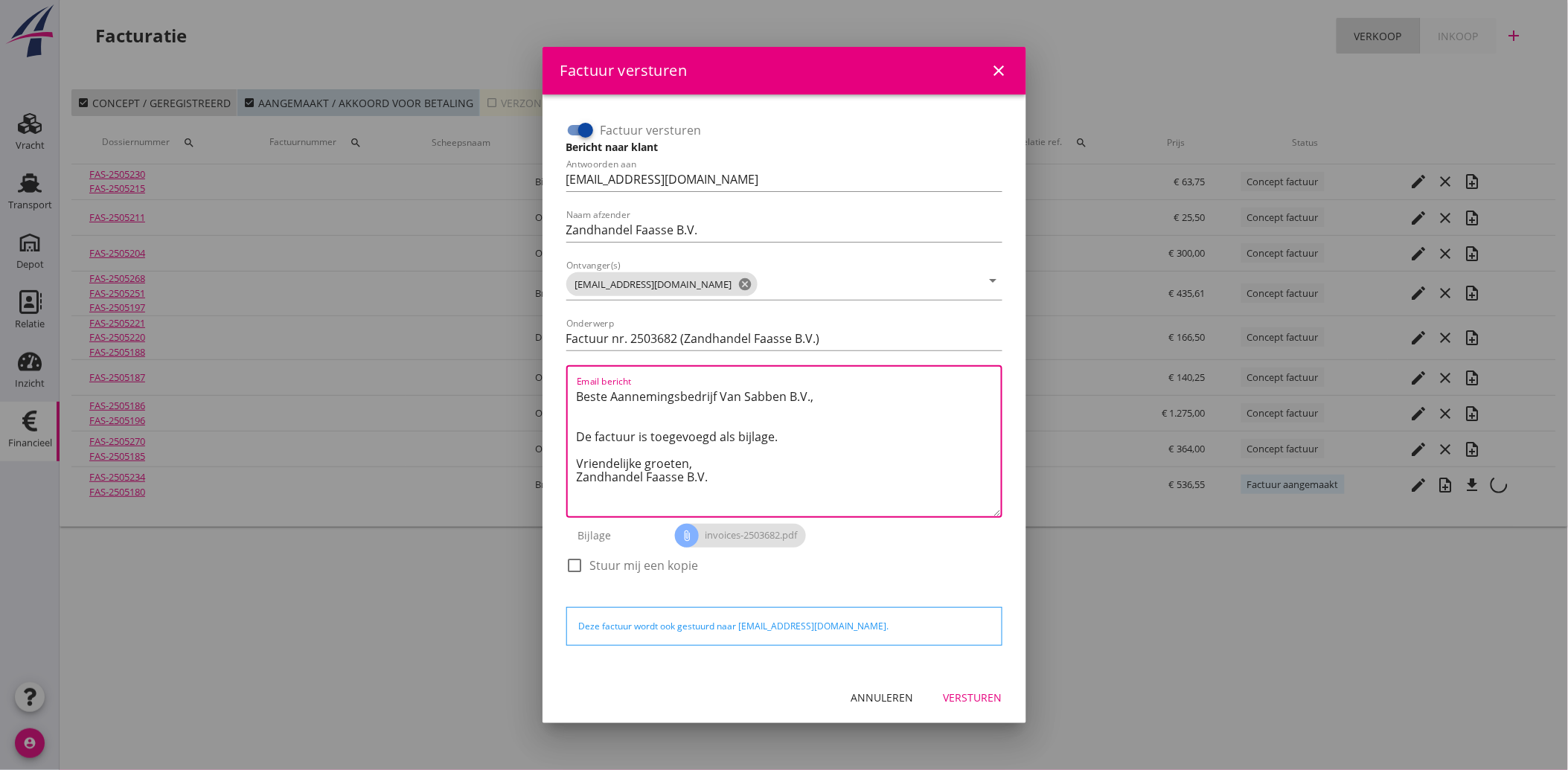
drag, startPoint x: 716, startPoint y: 482, endPoint x: 556, endPoint y: 390, distance: 184.6
click at [556, 390] on div "Factuur versturen Bericht naar klant Antwoorden aan [EMAIL_ADDRESS][DOMAIN_NAME…" at bounding box center [784, 383] width 460 height 554
paste textarea "Geachte heer/mevrouw, Hierbij zenden wij u onze factuur i.v.m. de door ons aan …"
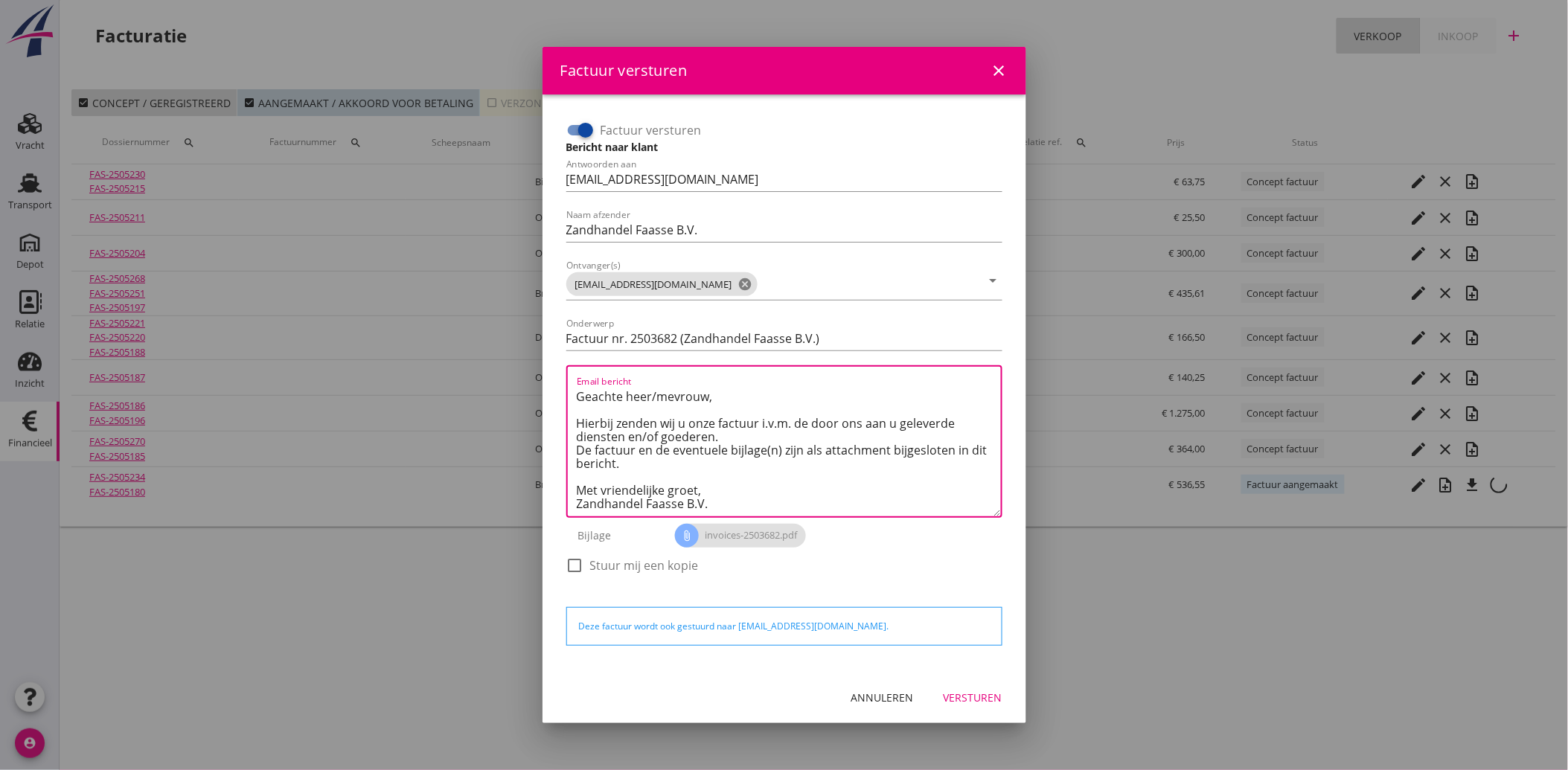
click at [958, 690] on div "Versturen" at bounding box center [973, 698] width 59 height 16
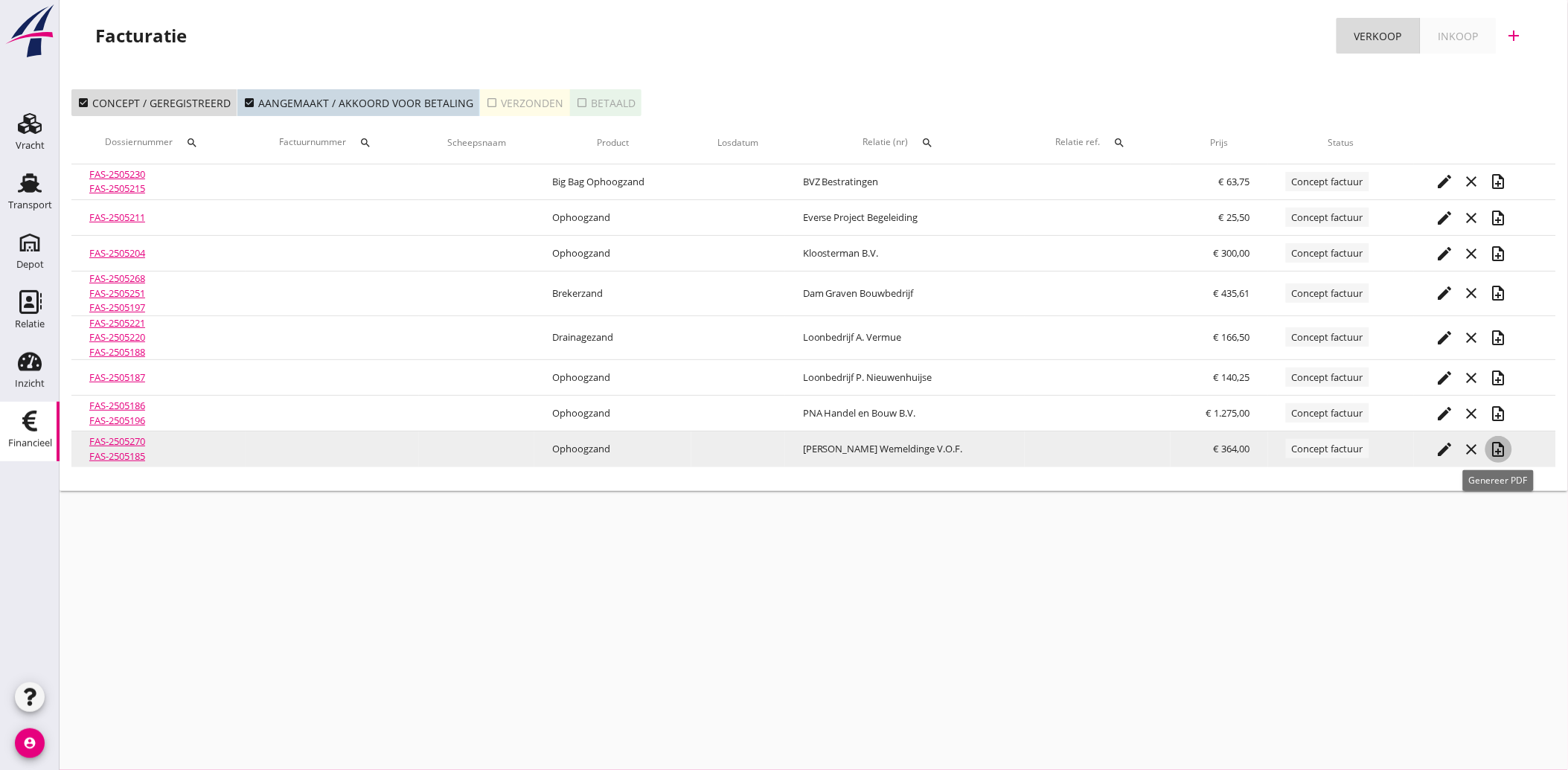
click at [1494, 449] on icon "note_add" at bounding box center [1499, 449] width 18 height 18
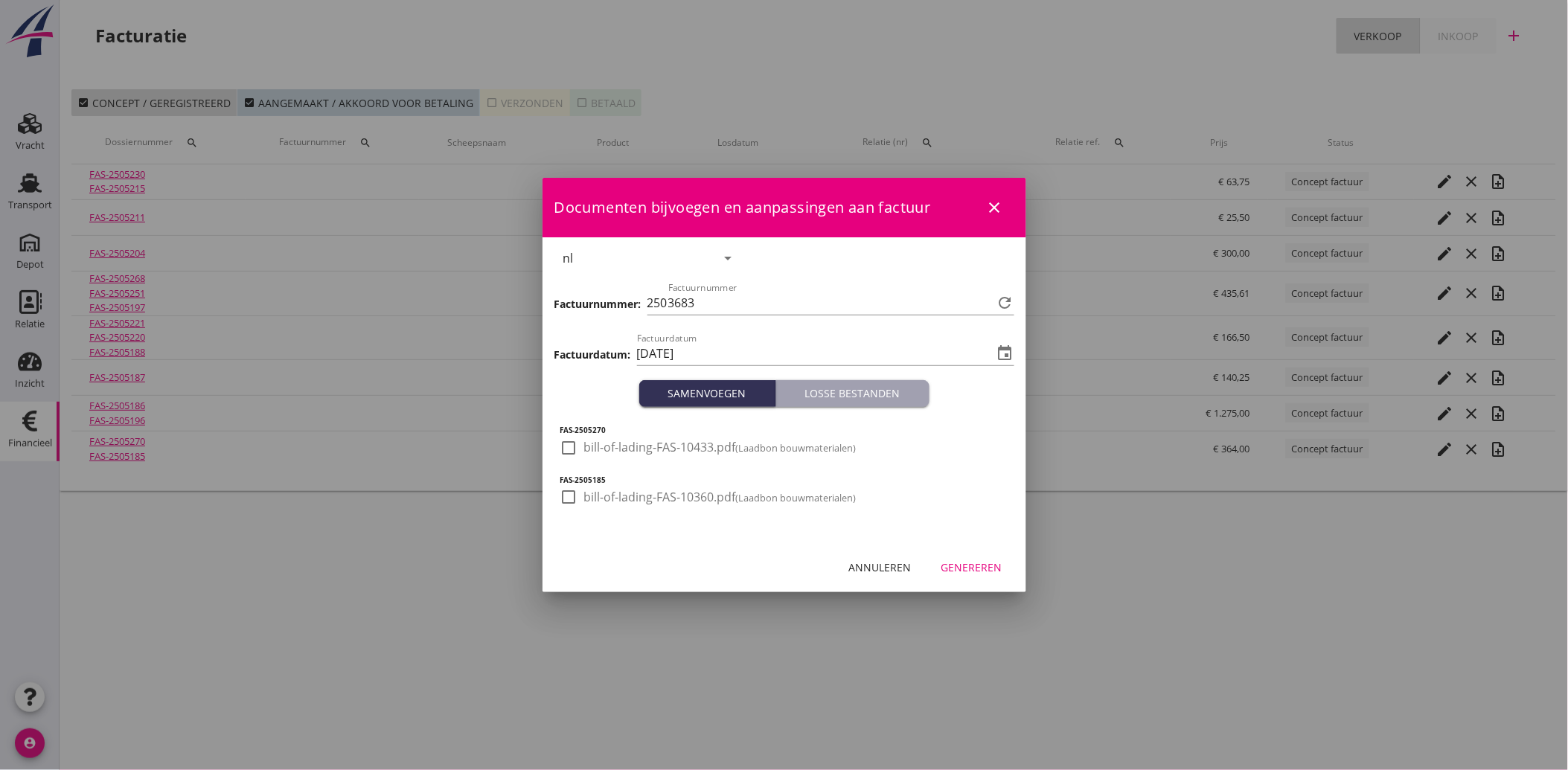
click at [576, 460] on div "check_box_outline_blank bill-of-lading-FAS-10433.pdf (Laadbon bouwmaterialen)" at bounding box center [708, 457] width 296 height 36
click at [574, 449] on div at bounding box center [569, 448] width 25 height 25
click at [562, 493] on div at bounding box center [569, 497] width 25 height 25
click at [993, 568] on div "Genereren" at bounding box center [971, 567] width 61 height 16
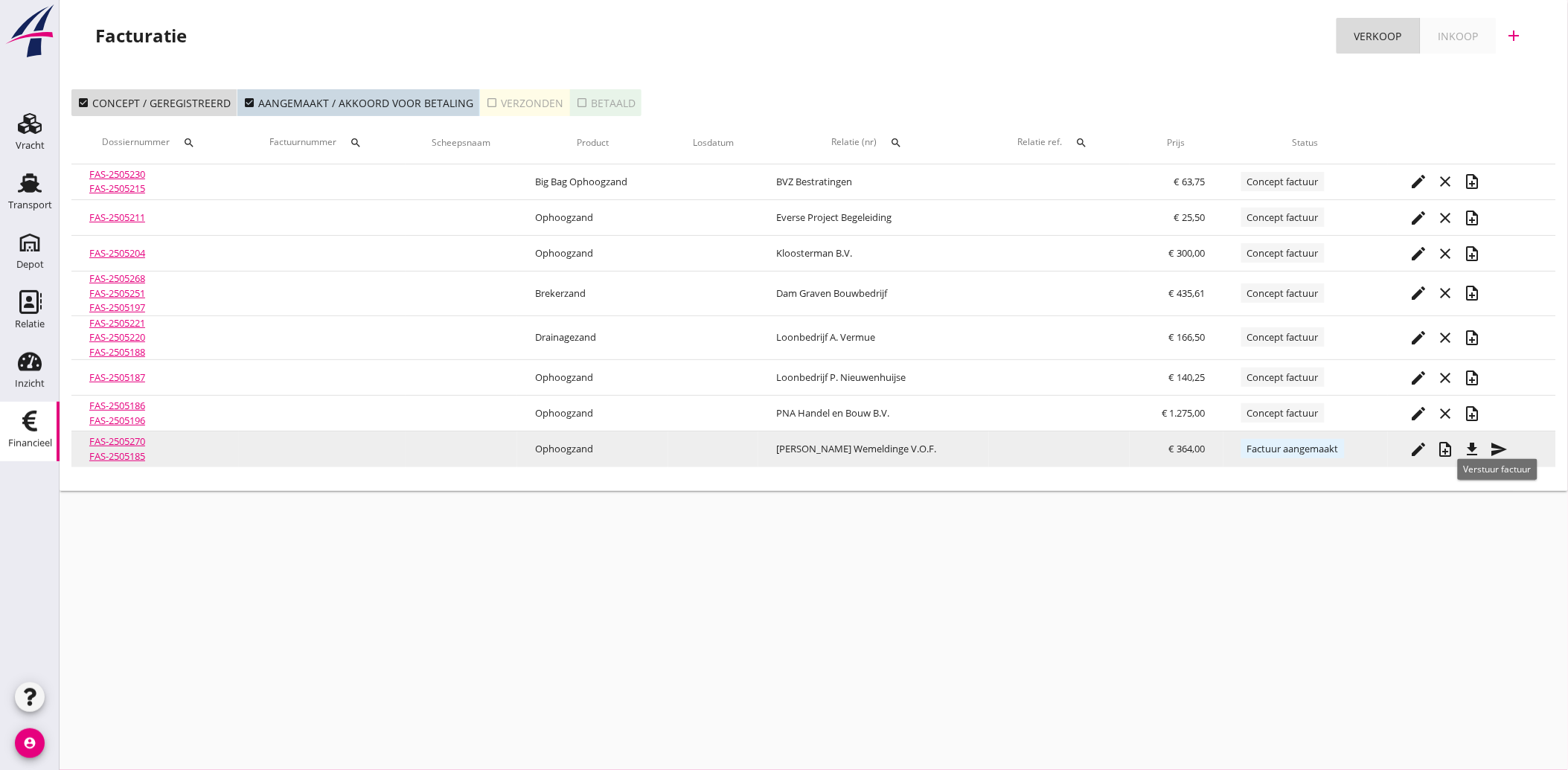
click at [1498, 447] on icon "send" at bounding box center [1499, 449] width 18 height 18
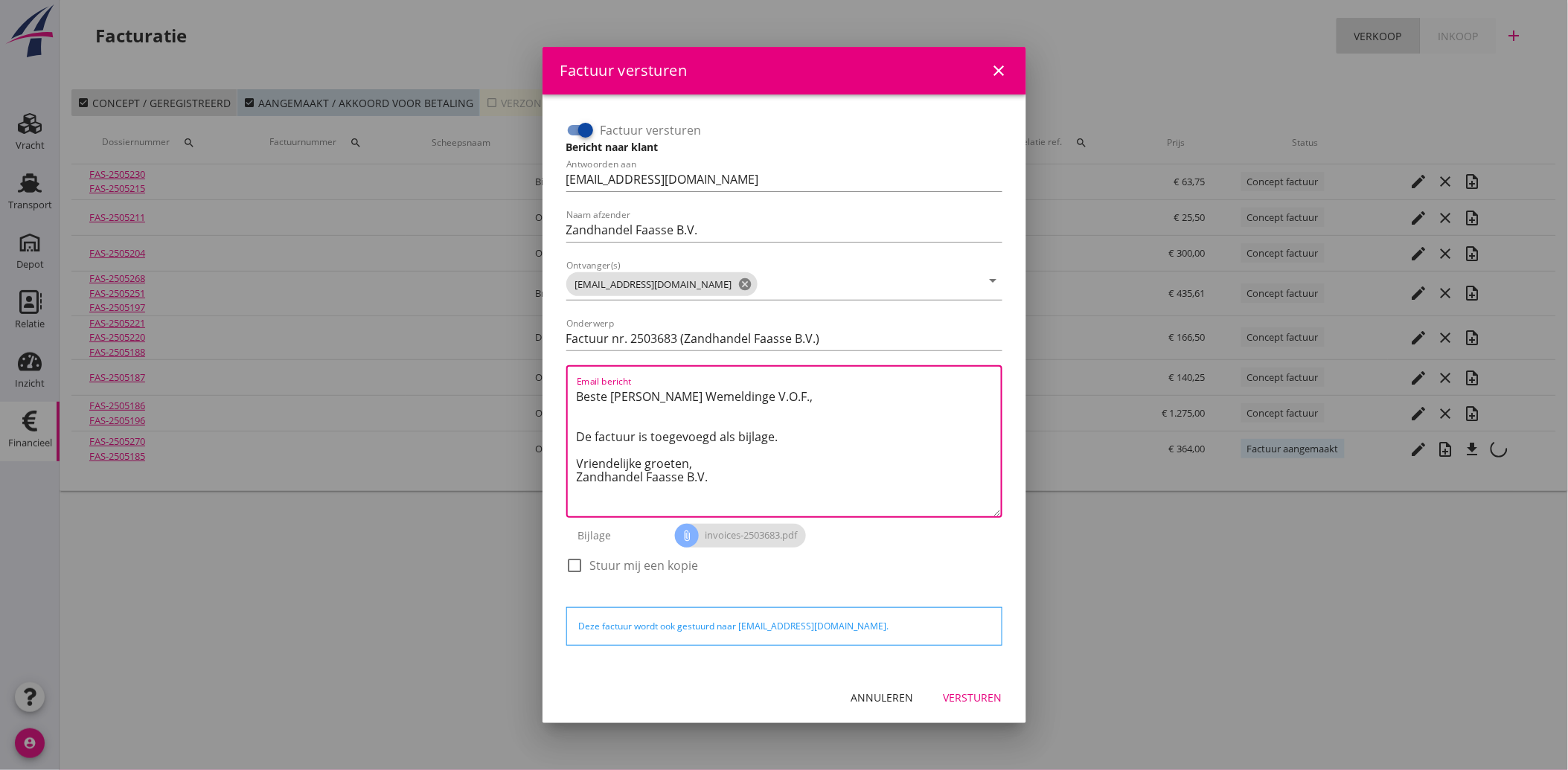
drag, startPoint x: 737, startPoint y: 486, endPoint x: 549, endPoint y: 365, distance: 223.6
click at [549, 365] on div "Factuur versturen Bericht naar klant Antwoorden aan [EMAIL_ADDRESS][DOMAIN_NAME…" at bounding box center [784, 383] width 484 height 578
paste textarea "Geachte heer/mevrouw, Hierbij zenden wij u onze factuur i.v.m. de door ons aan …"
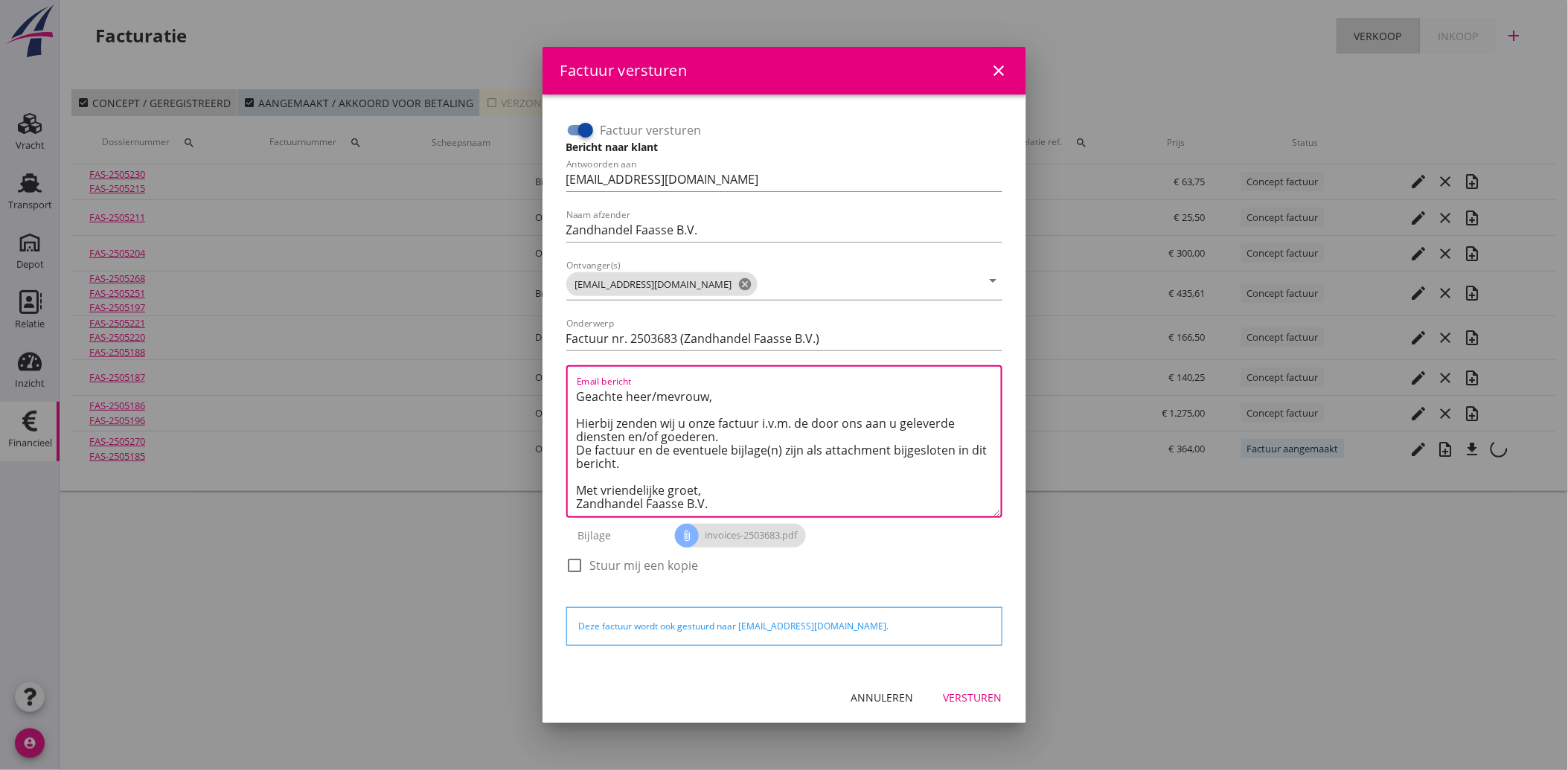
click at [980, 690] on div "Versturen" at bounding box center [973, 698] width 59 height 16
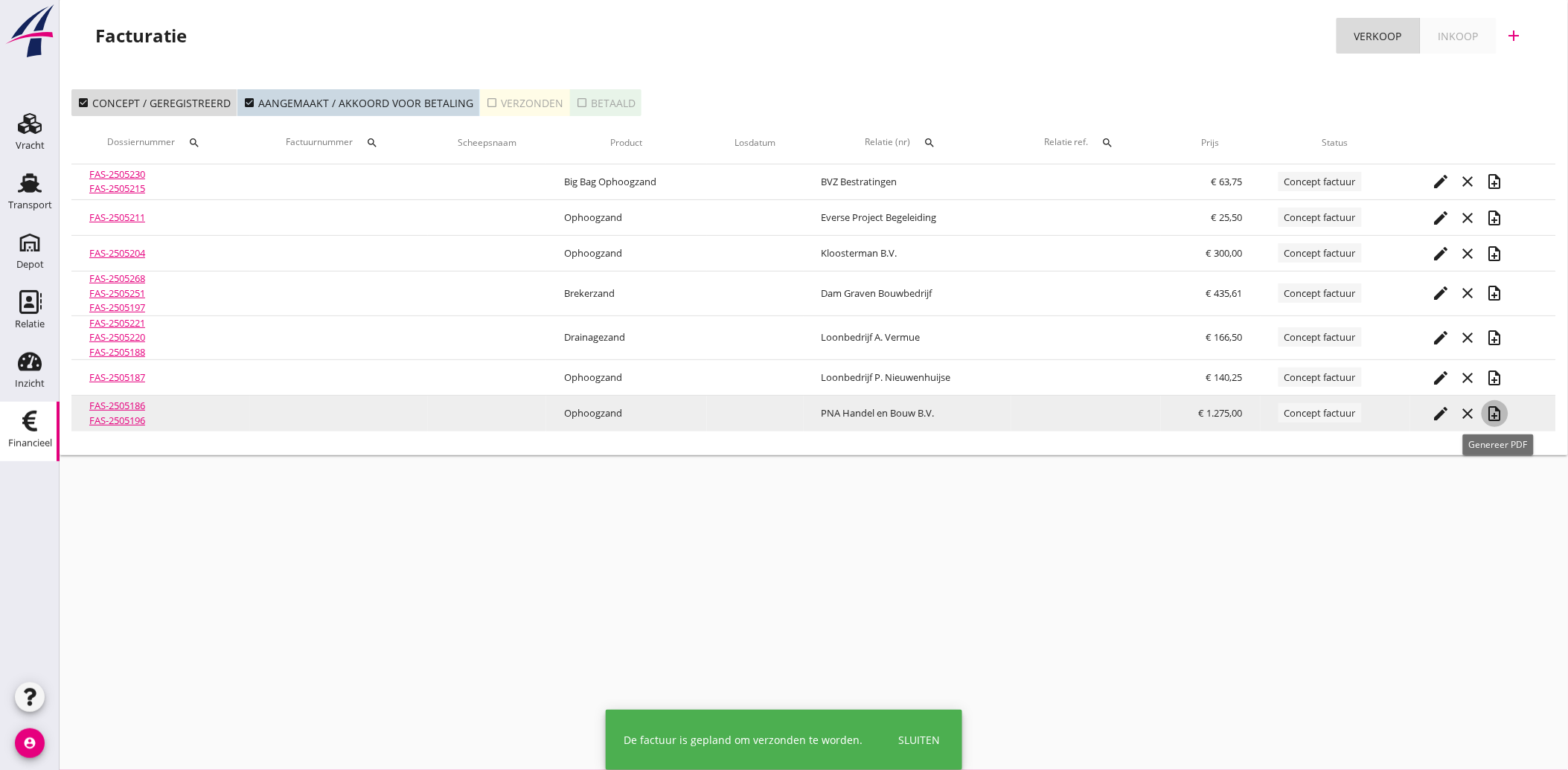
click at [1496, 413] on icon "note_add" at bounding box center [1495, 413] width 18 height 18
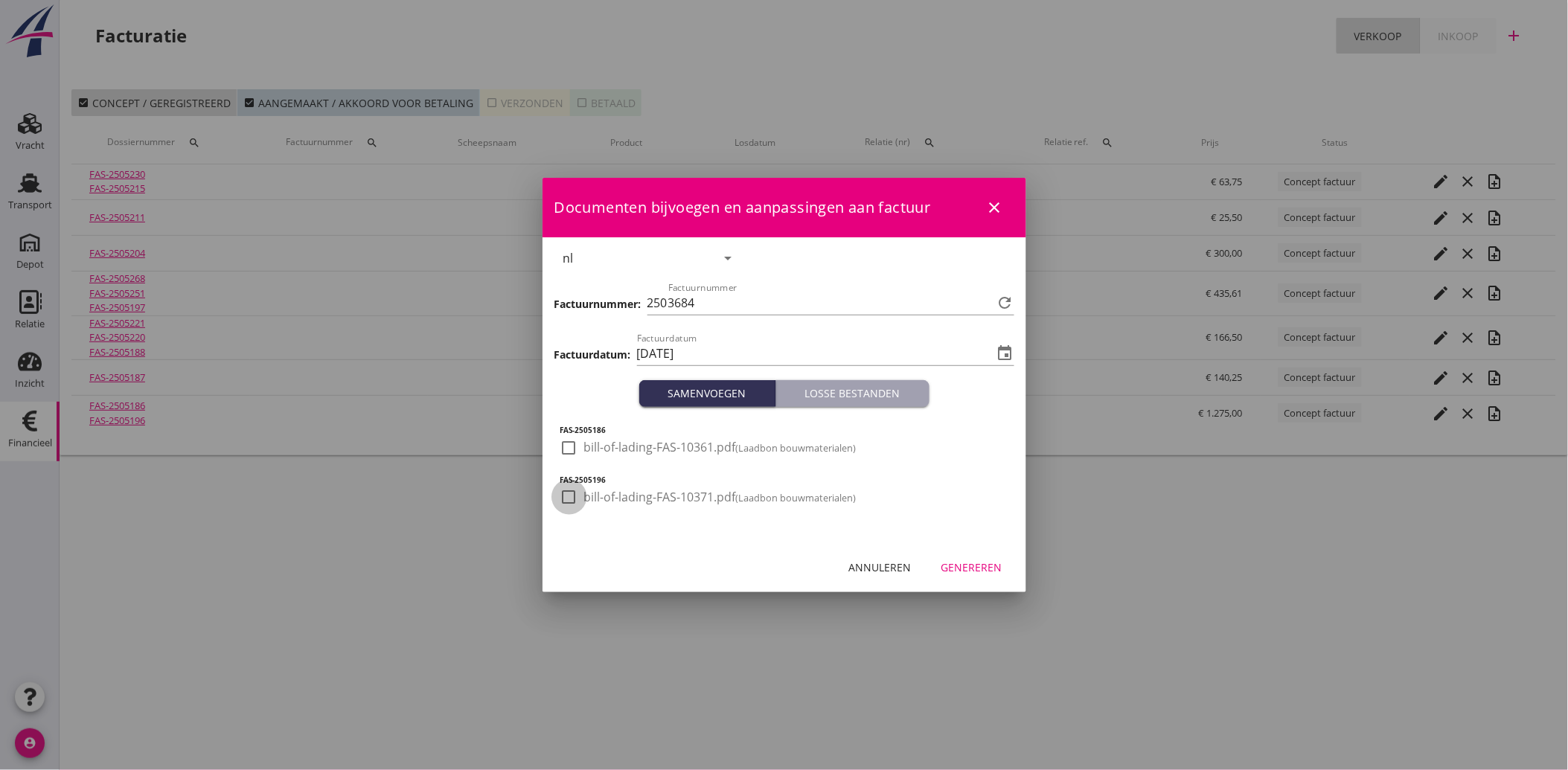
click at [565, 493] on div at bounding box center [569, 497] width 25 height 25
click at [570, 454] on div at bounding box center [569, 448] width 25 height 25
click at [970, 562] on div "Genereren" at bounding box center [971, 567] width 61 height 16
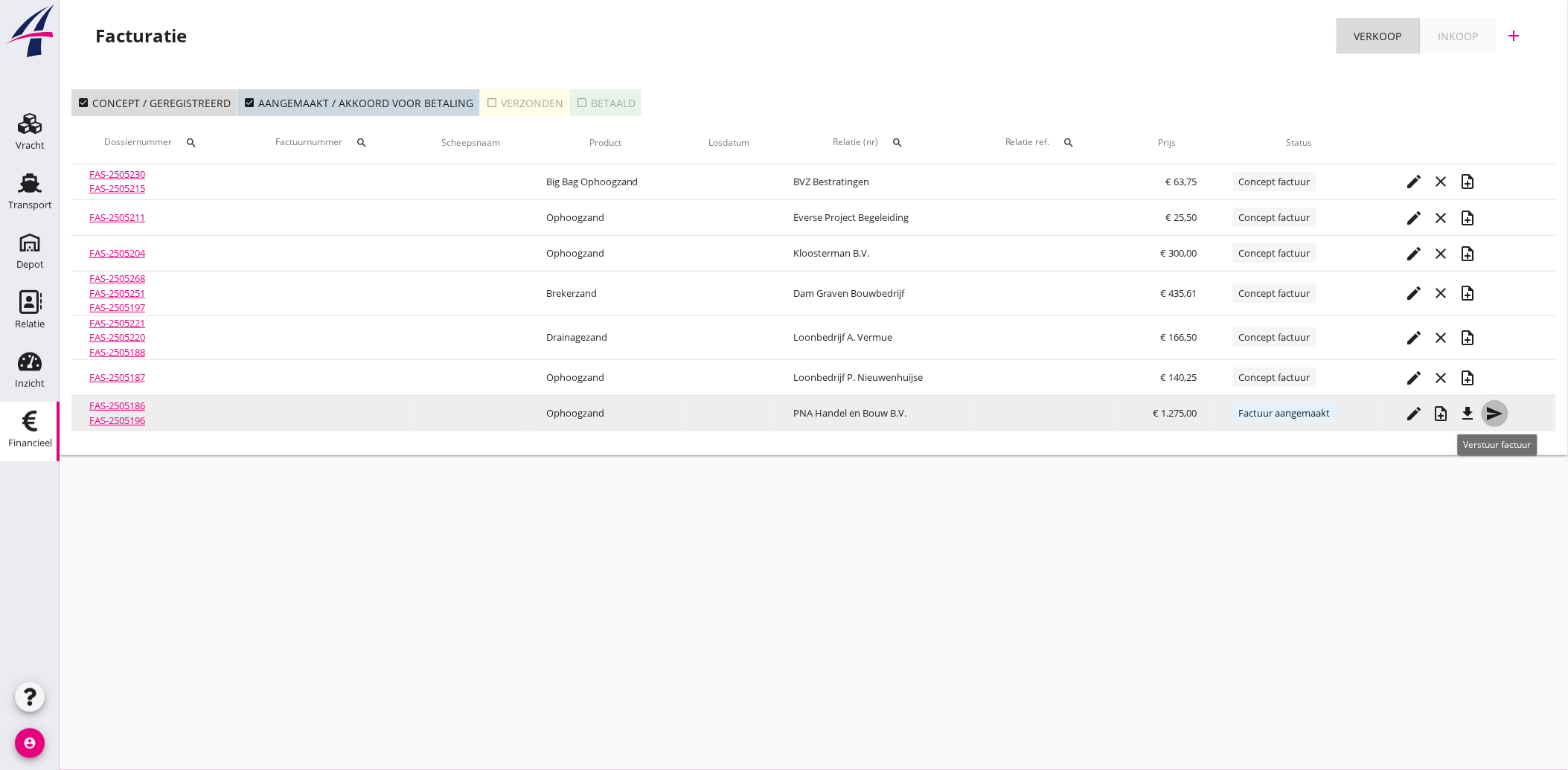
click at [1494, 408] on icon "send" at bounding box center [1495, 413] width 18 height 18
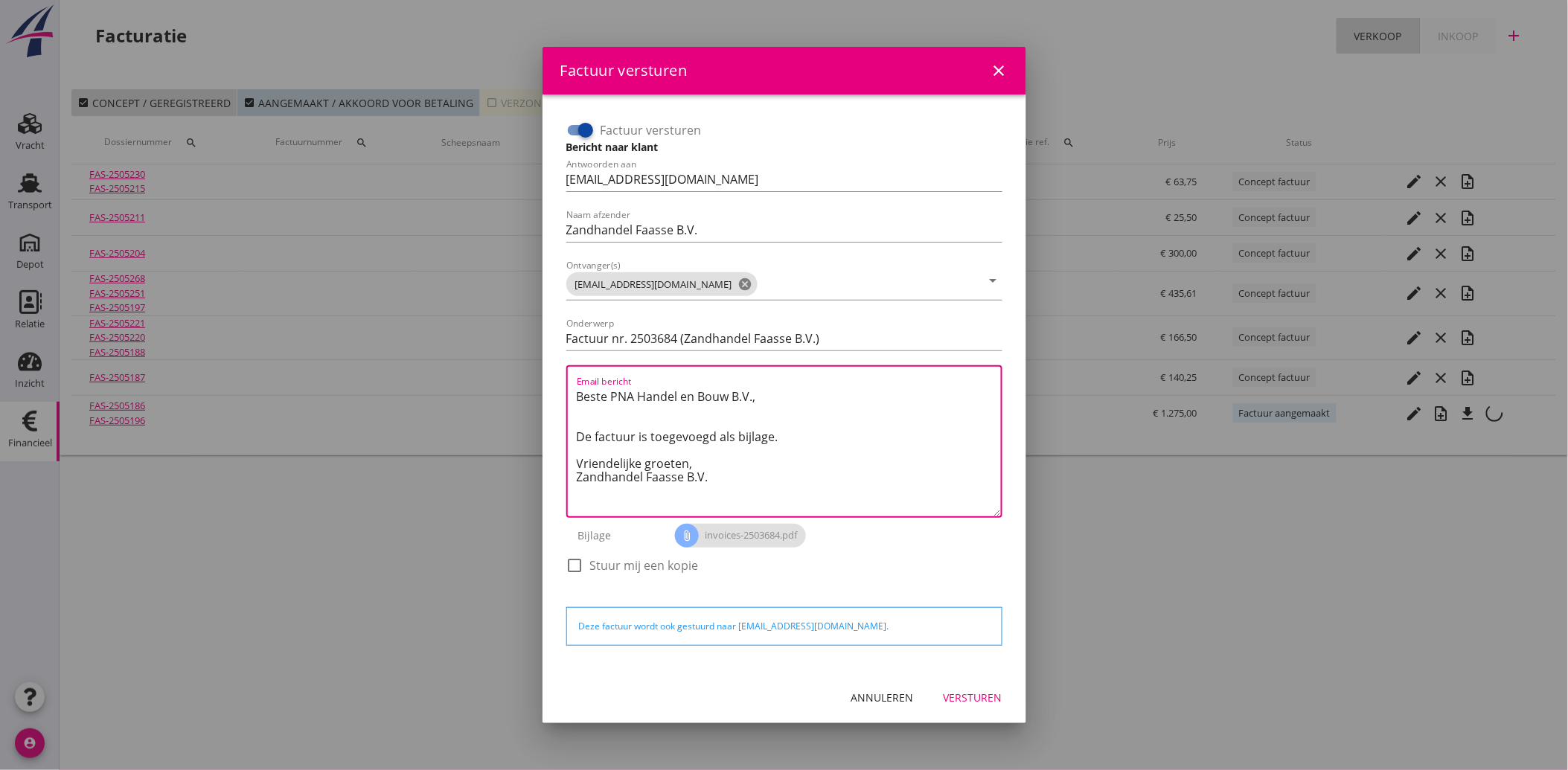
drag, startPoint x: 730, startPoint y: 485, endPoint x: 549, endPoint y: 385, distance: 206.8
click at [549, 385] on div "Factuur versturen Bericht naar klant Antwoorden aan [EMAIL_ADDRESS][DOMAIN_NAME…" at bounding box center [784, 383] width 484 height 578
paste textarea "Geachte heer/mevrouw, Hierbij zenden wij u onze factuur i.v.m. de door ons aan …"
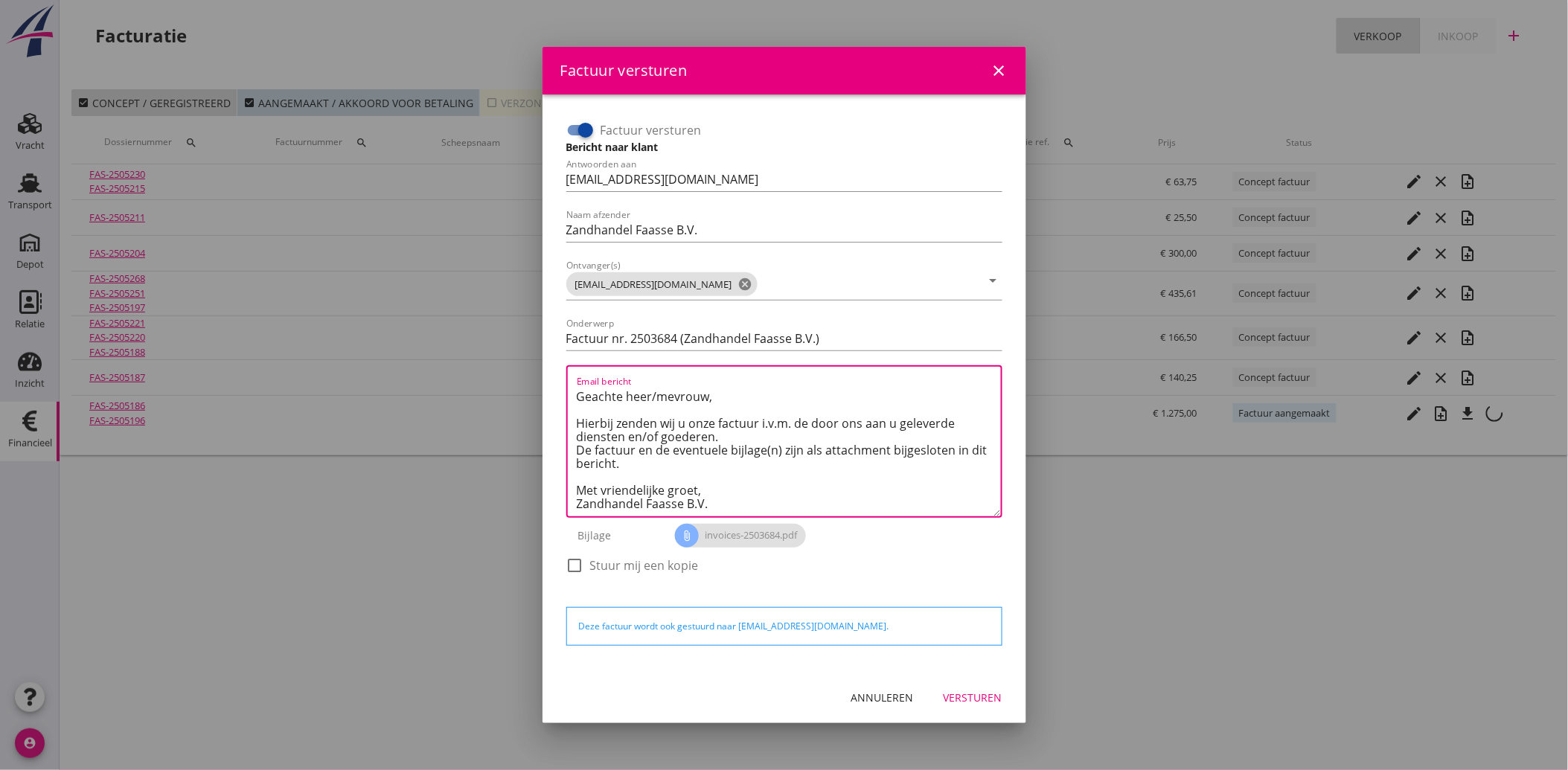
click at [975, 692] on div "Versturen" at bounding box center [973, 698] width 59 height 16
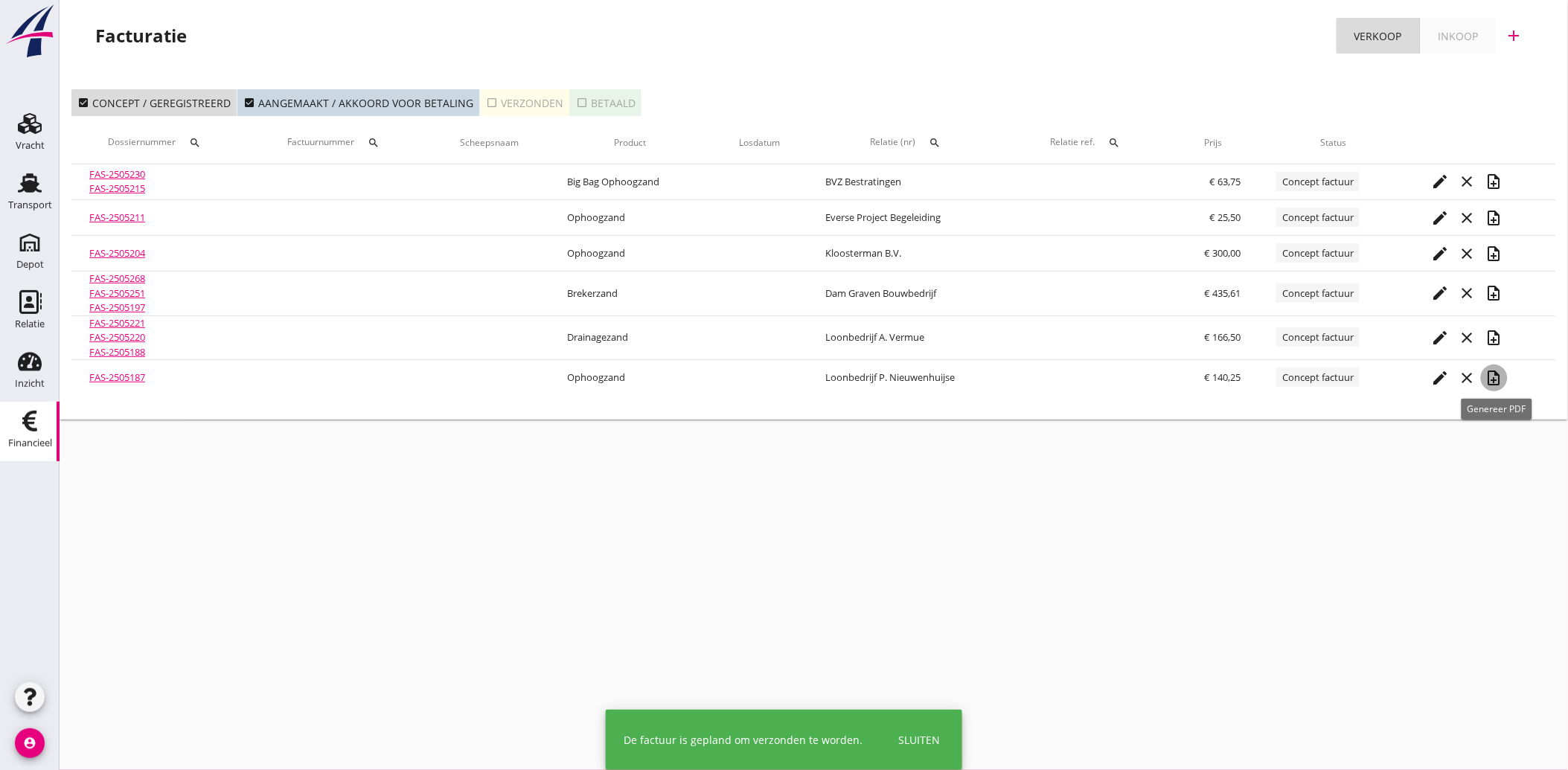
click at [1499, 381] on icon "note_add" at bounding box center [1494, 377] width 18 height 18
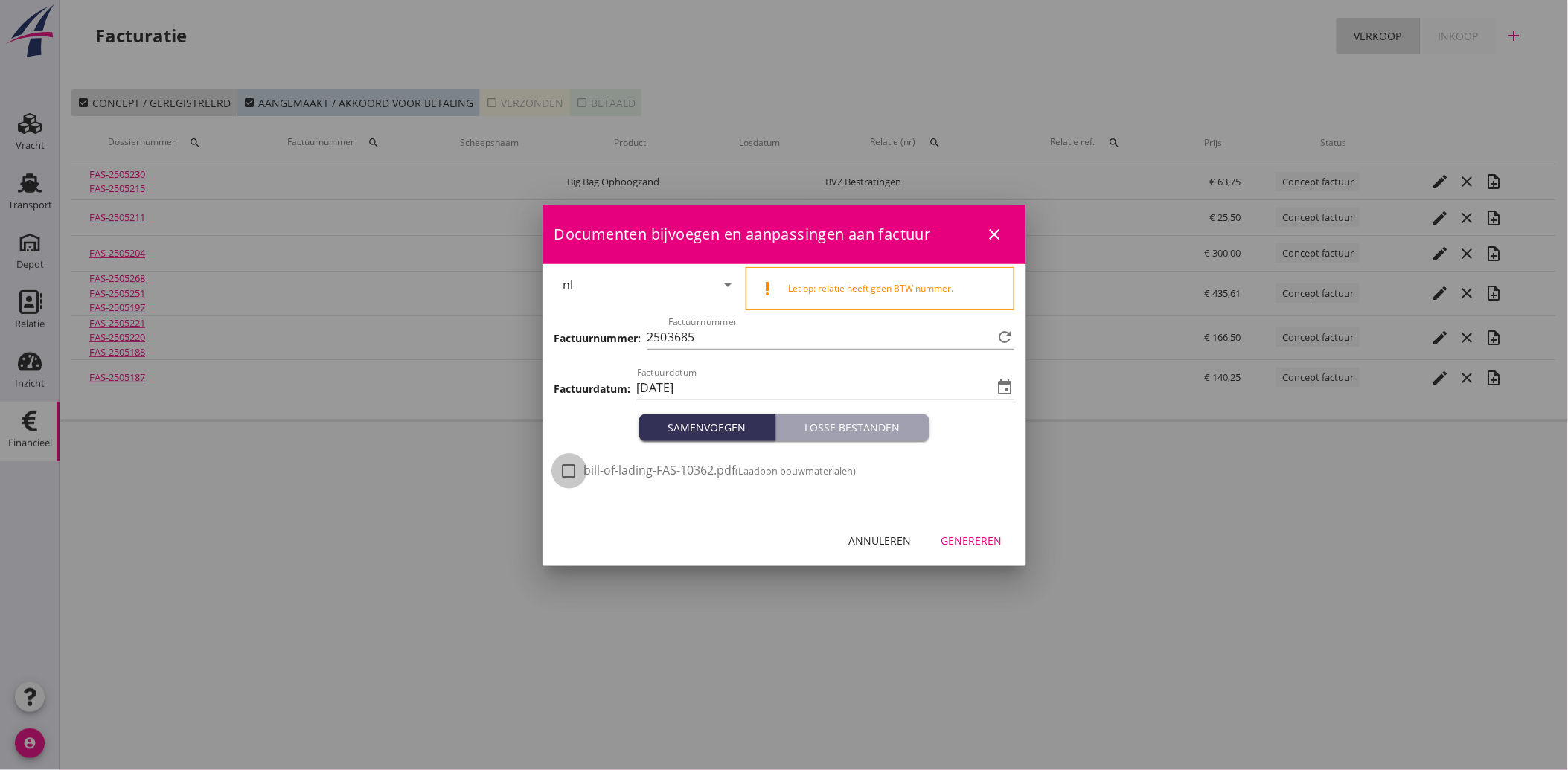
click at [575, 469] on div at bounding box center [569, 470] width 25 height 25
click at [975, 538] on div "Genereren" at bounding box center [971, 540] width 61 height 16
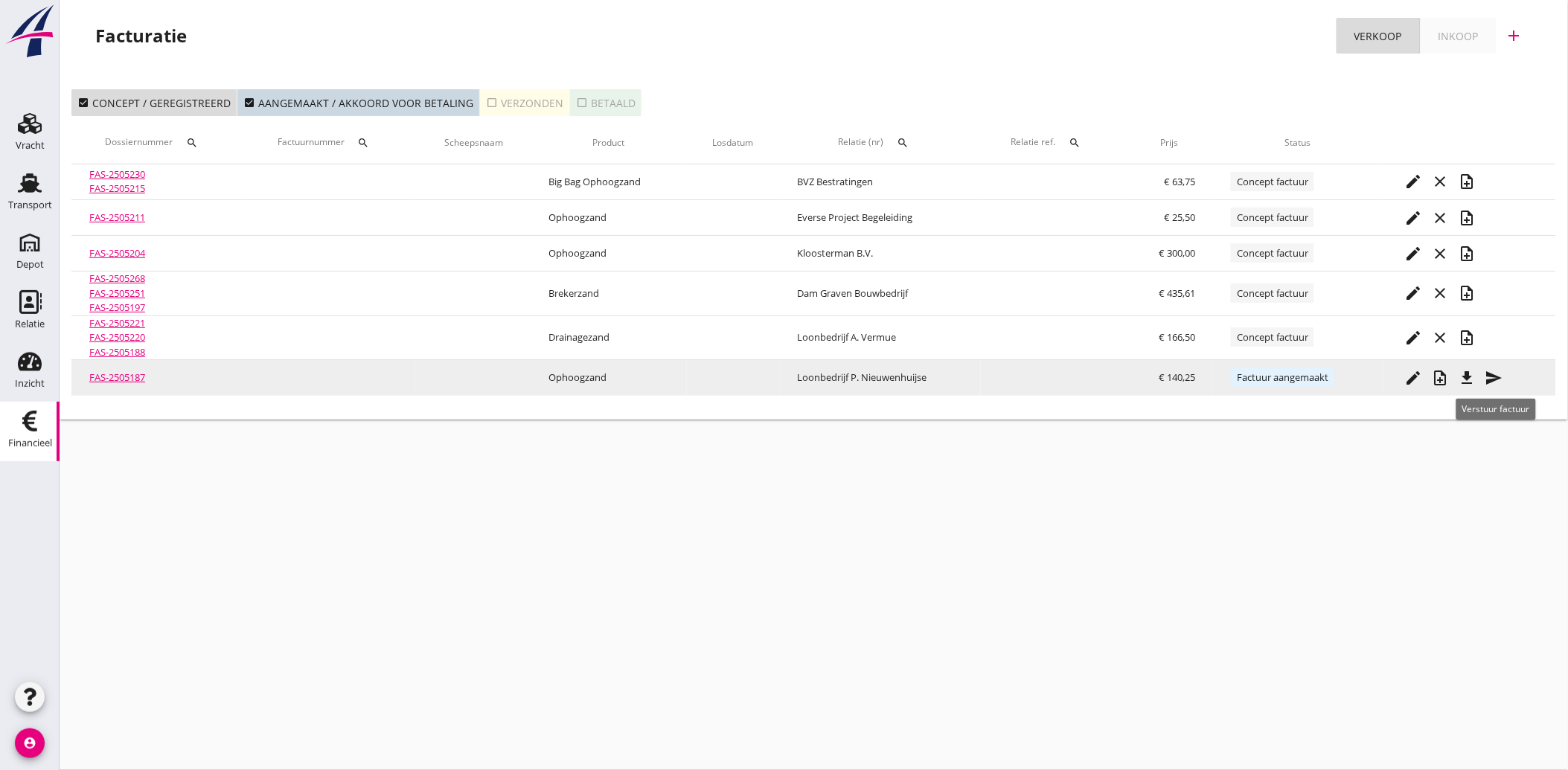
click at [1496, 374] on icon "send" at bounding box center [1494, 377] width 18 height 18
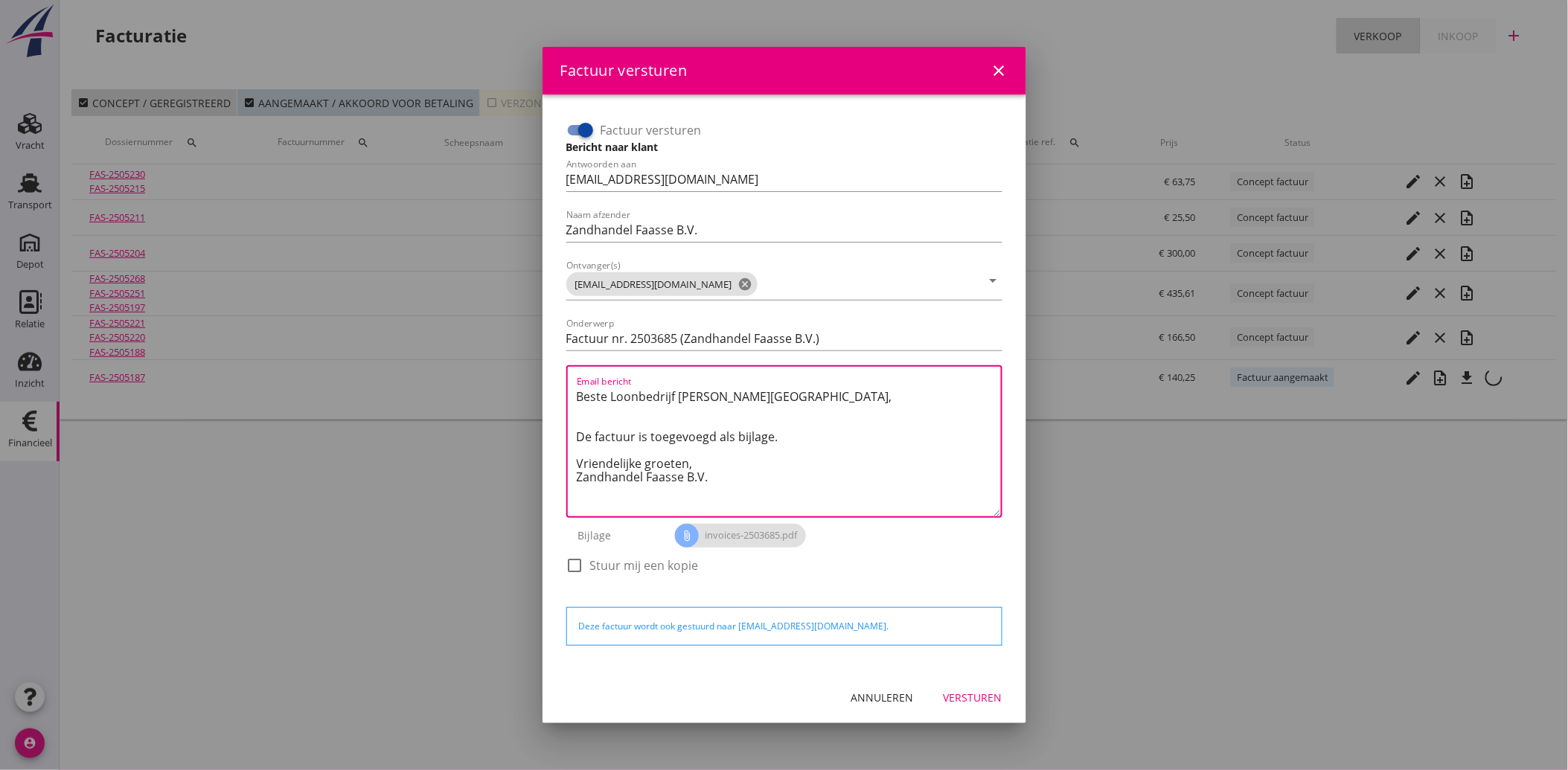
drag, startPoint x: 716, startPoint y: 478, endPoint x: 555, endPoint y: 391, distance: 183.0
click at [555, 391] on div "Factuur versturen Bericht naar klant Antwoorden aan [EMAIL_ADDRESS][DOMAIN_NAME…" at bounding box center [784, 383] width 460 height 554
paste textarea "Geachte heer/mevrouw, Hierbij zenden wij u onze factuur i.v.m. de door ons aan …"
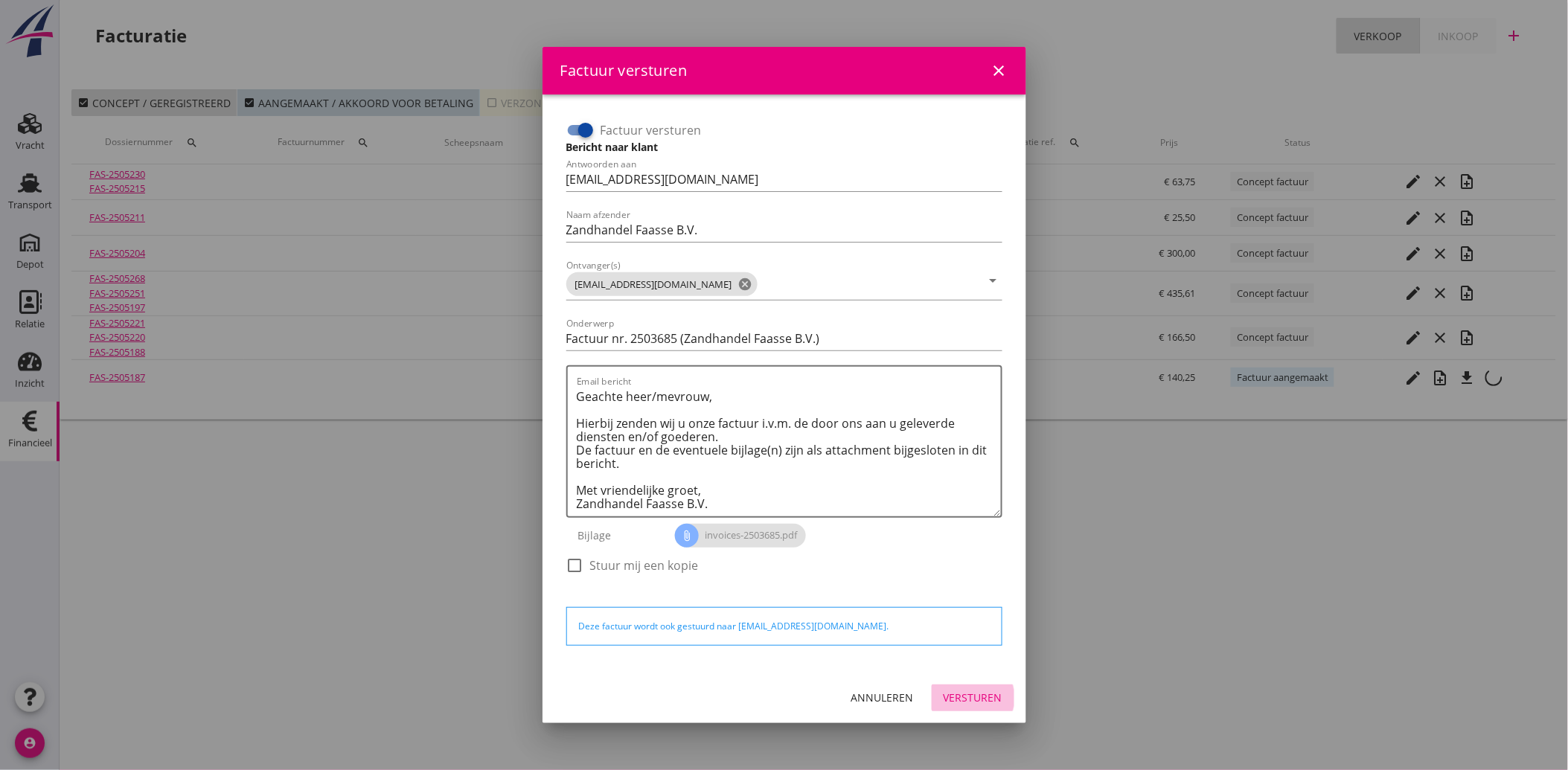
click at [987, 696] on div "Versturen" at bounding box center [973, 698] width 59 height 16
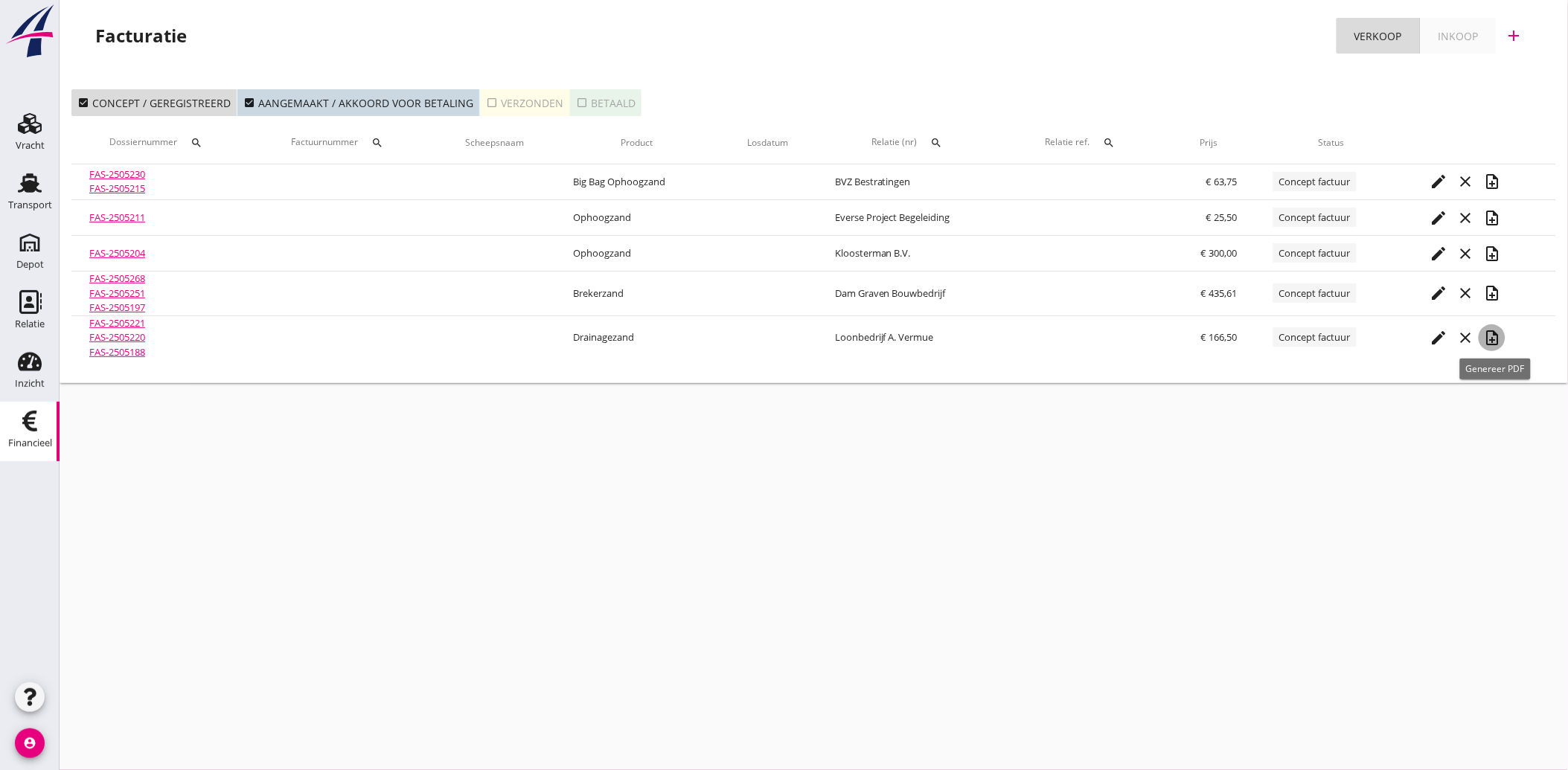
click at [1497, 339] on icon "note_add" at bounding box center [1491, 337] width 18 height 18
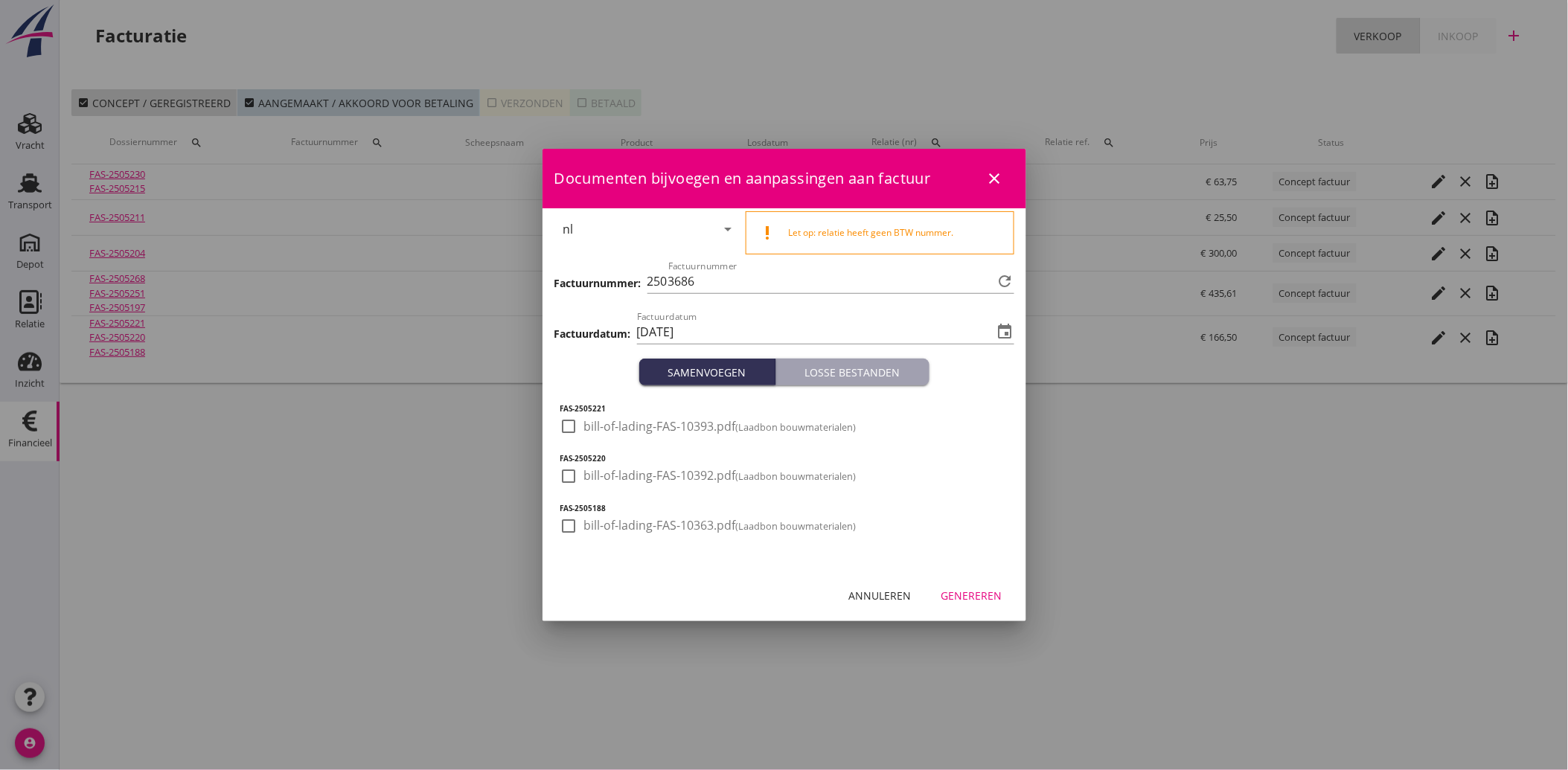
click at [567, 424] on div at bounding box center [569, 426] width 25 height 25
click at [579, 479] on div at bounding box center [569, 476] width 25 height 25
drag, startPoint x: 574, startPoint y: 522, endPoint x: 667, endPoint y: 554, distance: 98.4
click at [574, 523] on div at bounding box center [569, 526] width 25 height 25
click at [984, 599] on div "Genereren" at bounding box center [971, 595] width 61 height 16
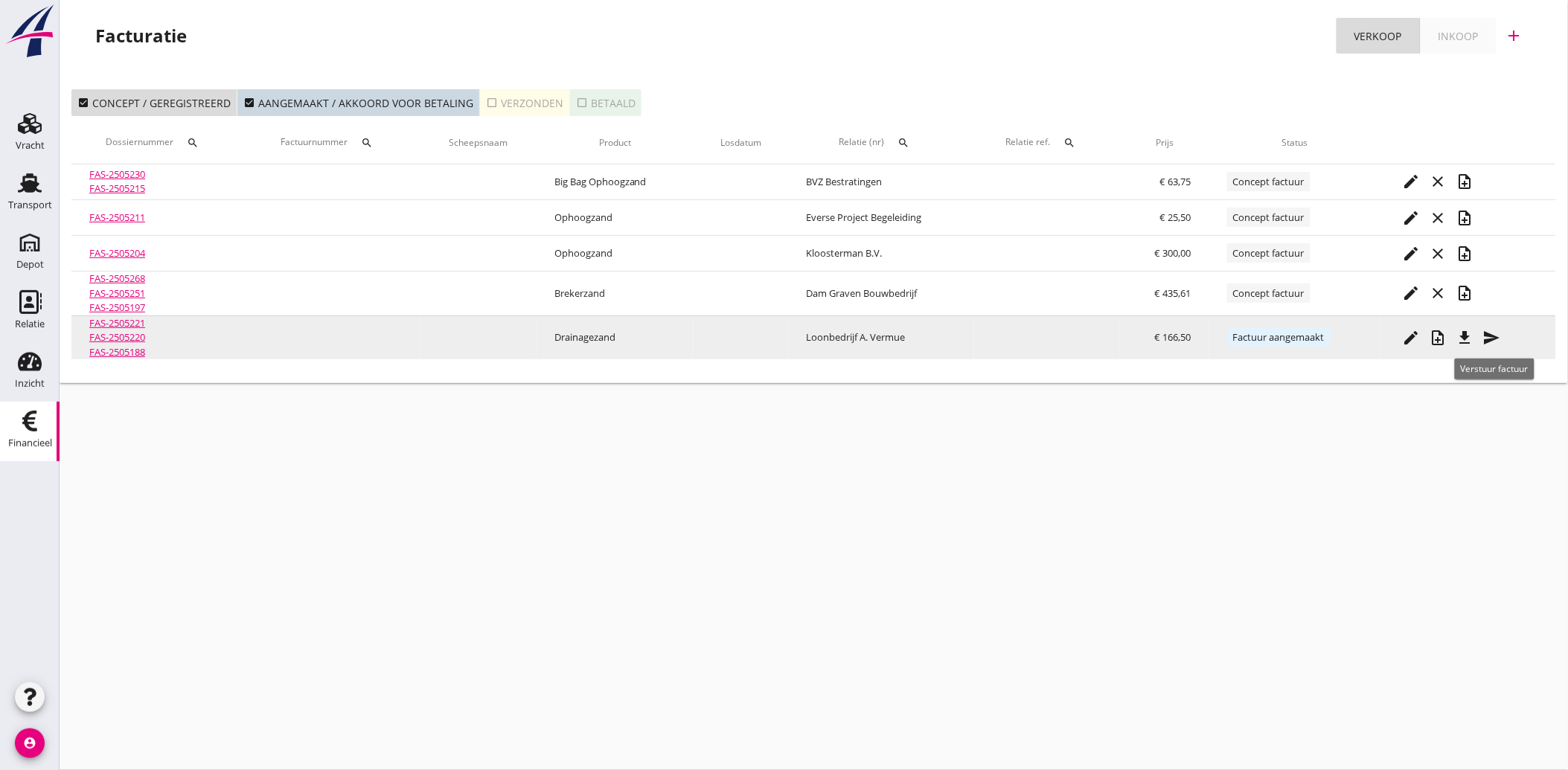
click at [1493, 331] on icon "send" at bounding box center [1491, 337] width 18 height 18
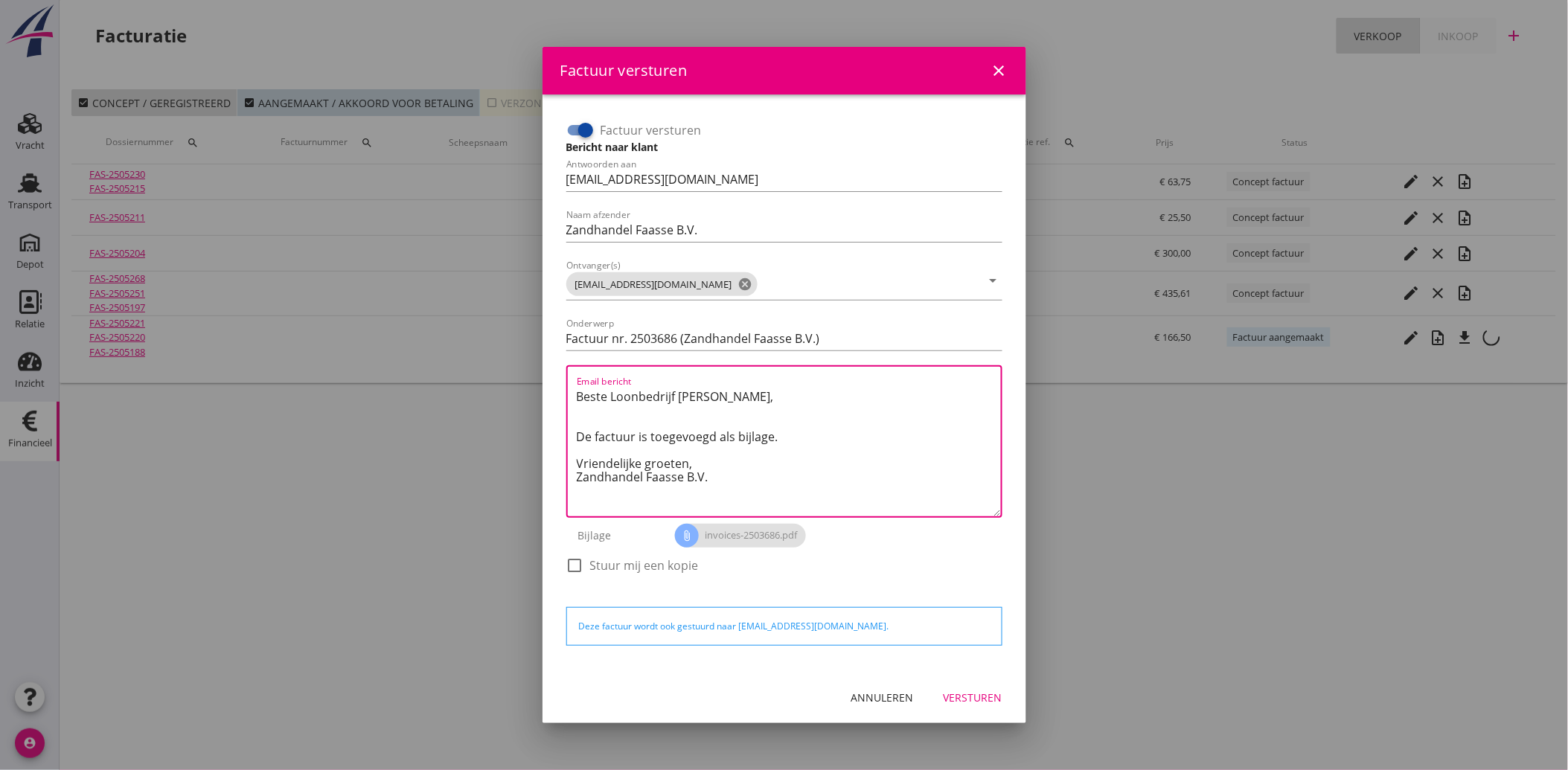
drag, startPoint x: 715, startPoint y: 482, endPoint x: 552, endPoint y: 387, distance: 188.7
click at [552, 387] on div "Factuur versturen Bericht naar klant Antwoorden aan [EMAIL_ADDRESS][DOMAIN_NAME…" at bounding box center [784, 383] width 484 height 578
paste textarea "Geachte heer/mevrouw, Hierbij zenden wij u onze factuur i.v.m. de door ons aan …"
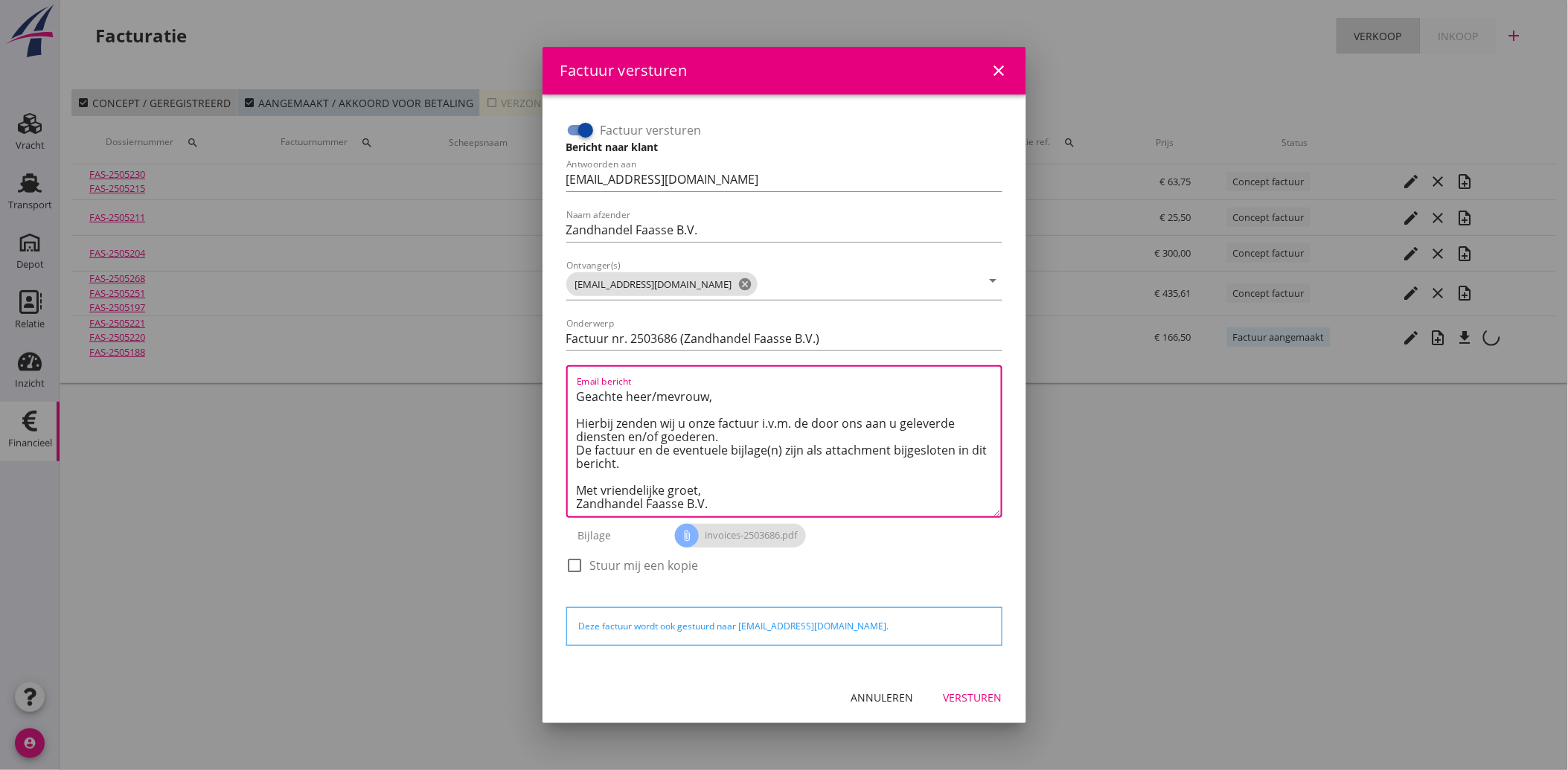
click at [988, 701] on div "Versturen" at bounding box center [973, 698] width 59 height 16
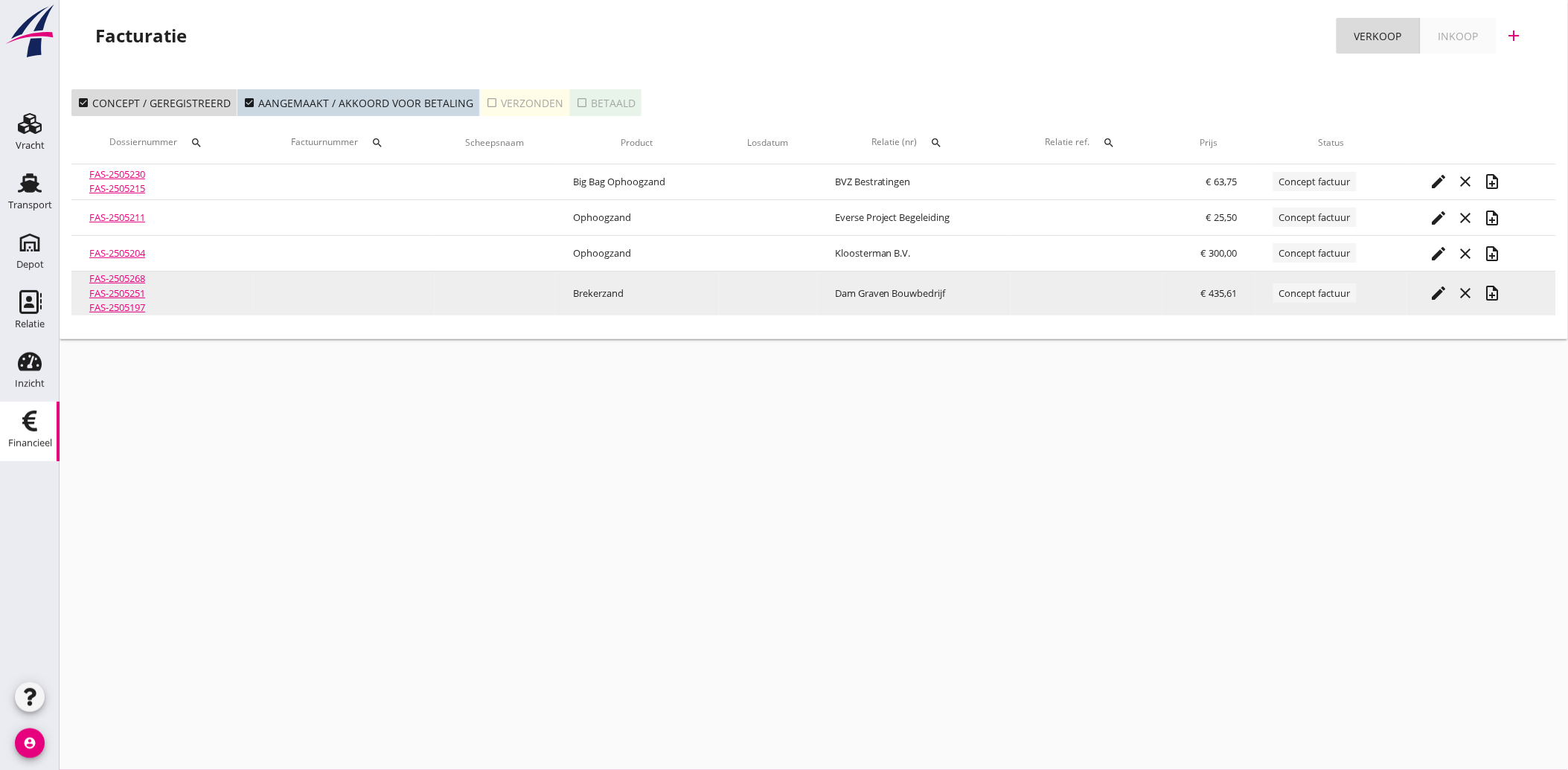
click at [1496, 292] on icon "note_add" at bounding box center [1491, 293] width 18 height 18
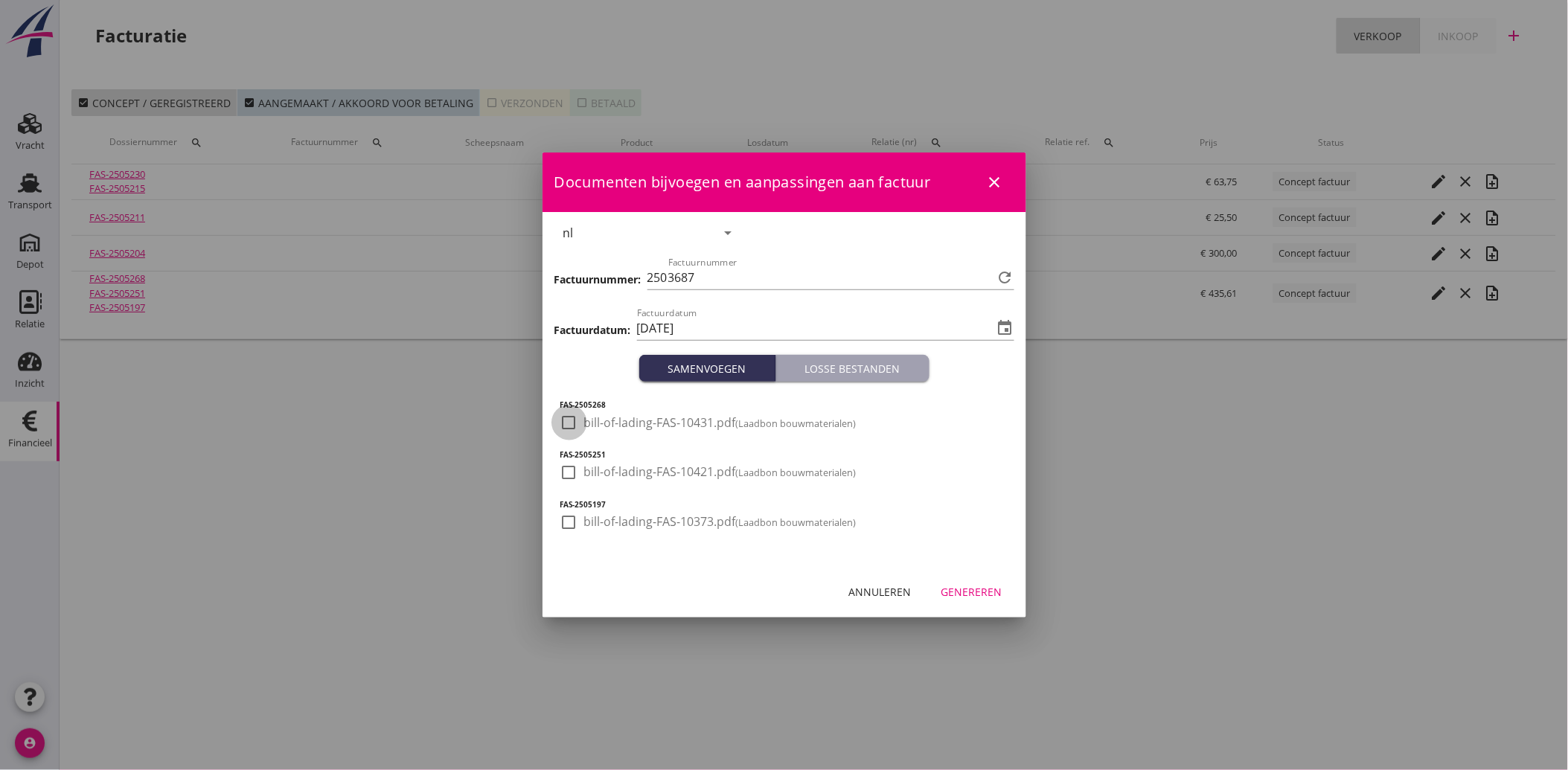
click at [572, 428] on div at bounding box center [569, 423] width 25 height 25
click at [561, 471] on div at bounding box center [569, 472] width 25 height 25
click at [565, 518] on div at bounding box center [569, 522] width 25 height 25
click at [991, 586] on div "Genereren" at bounding box center [971, 592] width 61 height 16
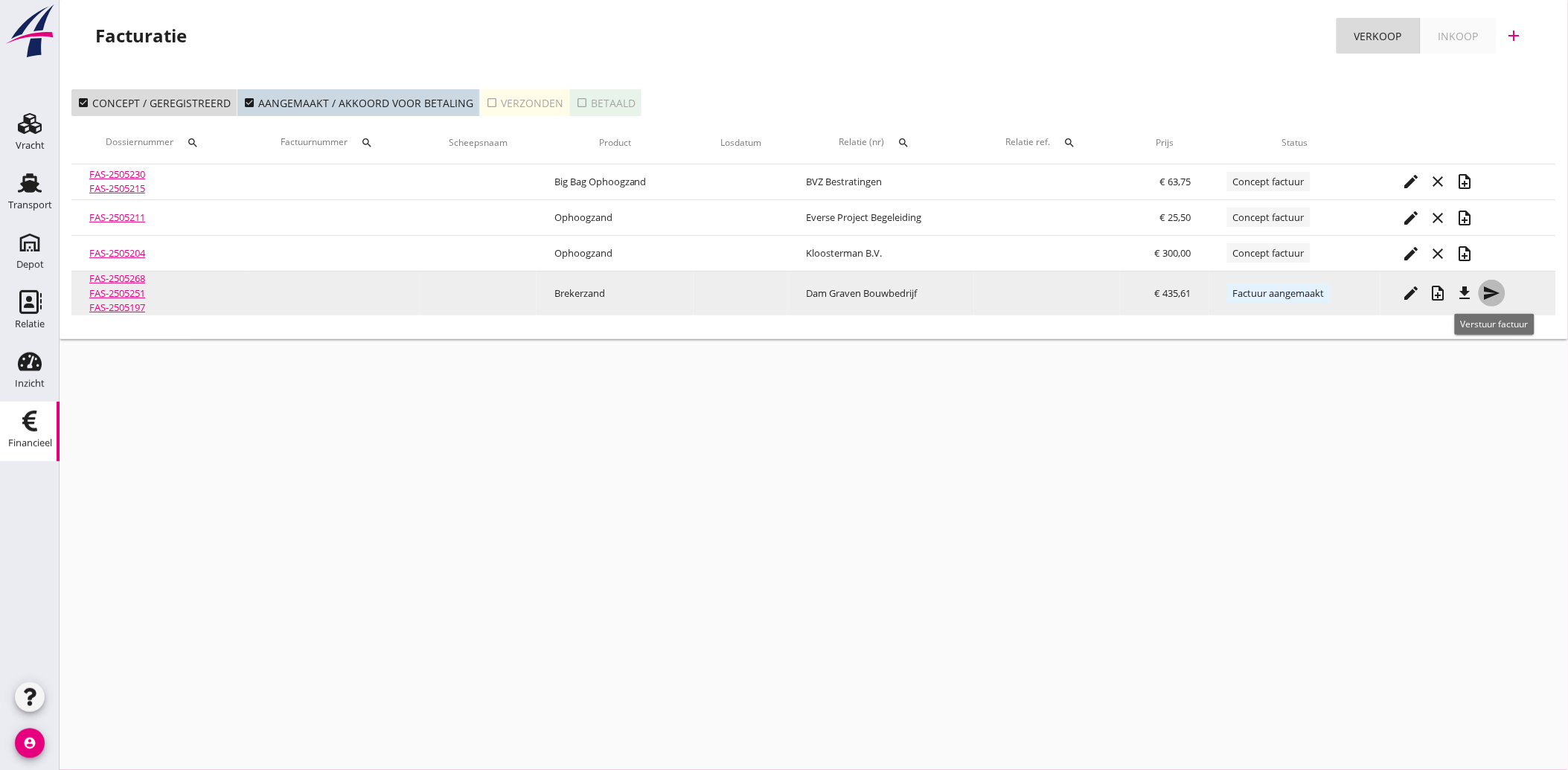
click at [1494, 286] on icon "send" at bounding box center [1491, 293] width 18 height 18
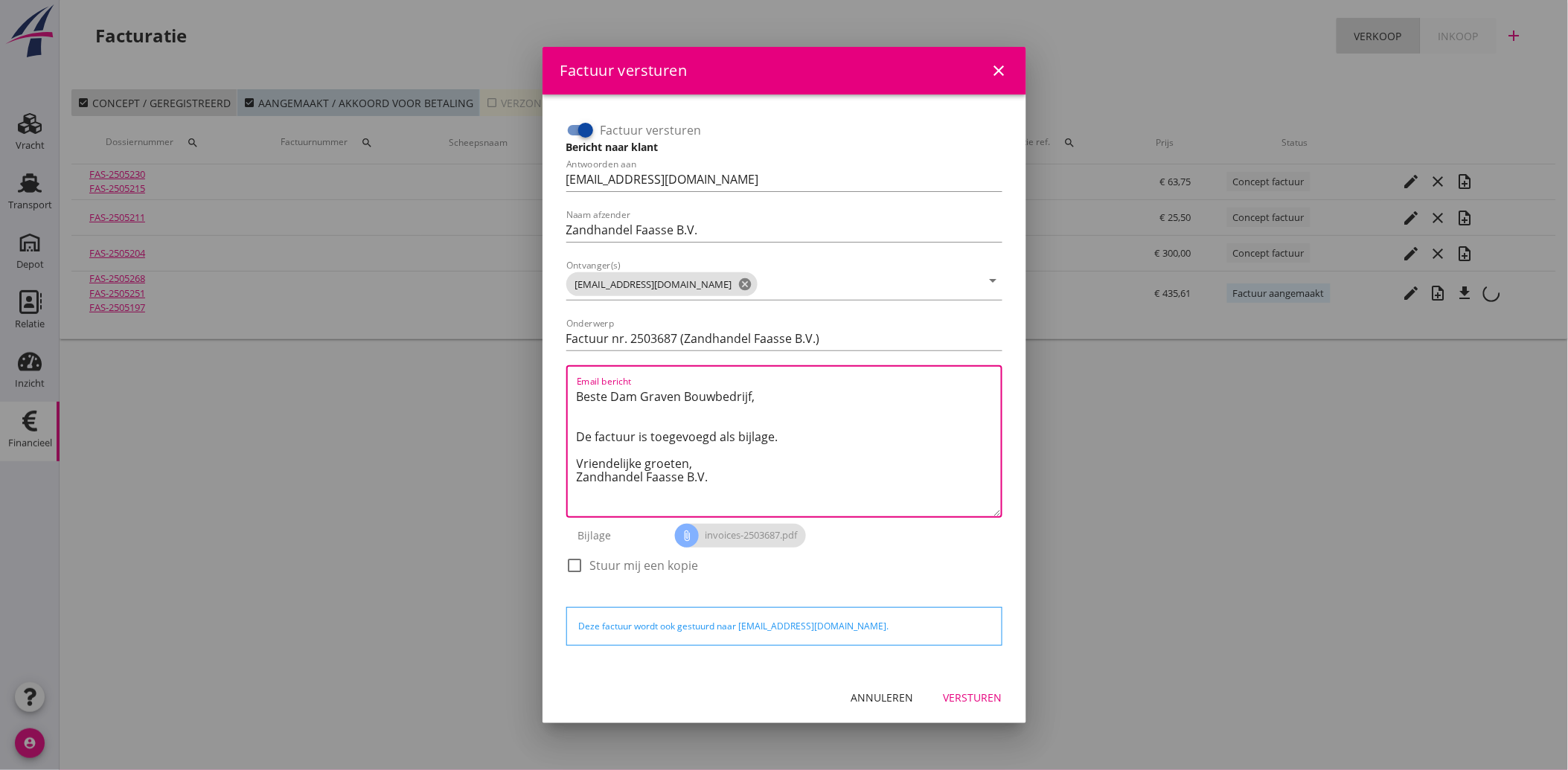
drag, startPoint x: 712, startPoint y: 480, endPoint x: 557, endPoint y: 396, distance: 176.3
click at [557, 396] on div "Factuur versturen Bericht naar klant Antwoorden aan [EMAIL_ADDRESS][DOMAIN_NAME…" at bounding box center [784, 383] width 460 height 554
paste textarea "Geachte heer/mevrouw, Hierbij zenden wij u onze factuur i.v.m. de door ons aan …"
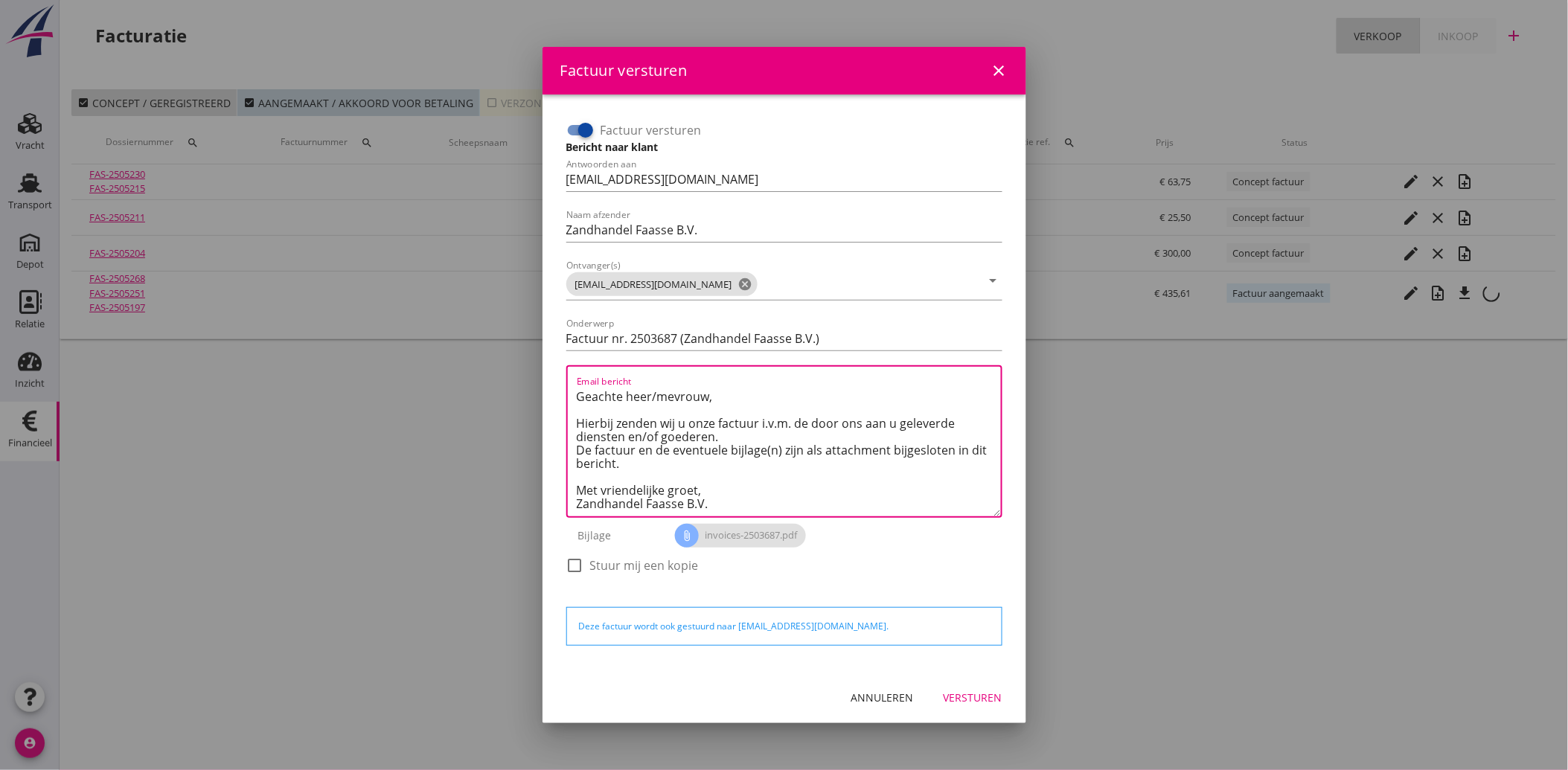
click at [968, 696] on div "Versturen" at bounding box center [973, 698] width 59 height 16
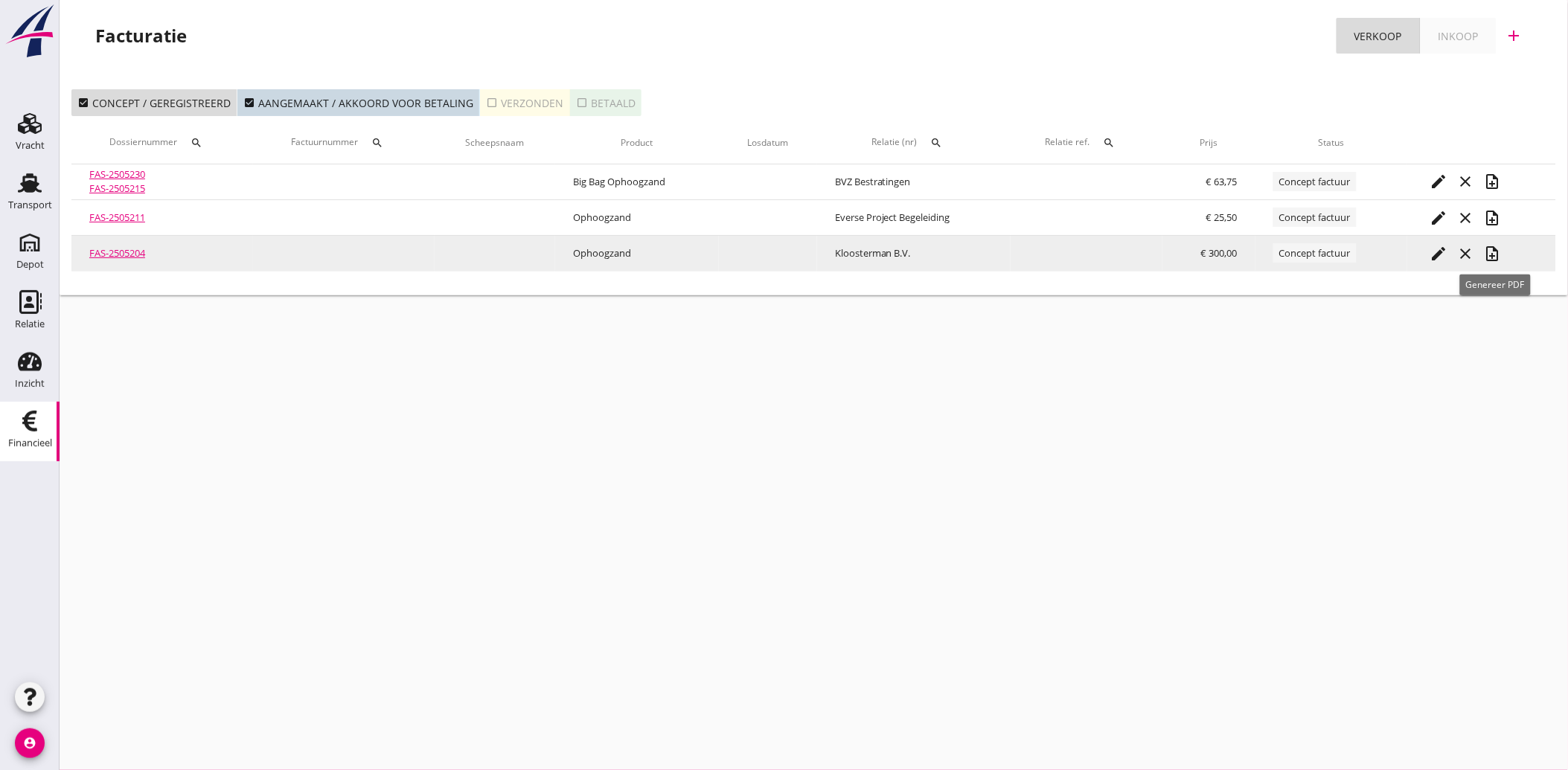
click at [1496, 258] on icon "note_add" at bounding box center [1491, 254] width 18 height 18
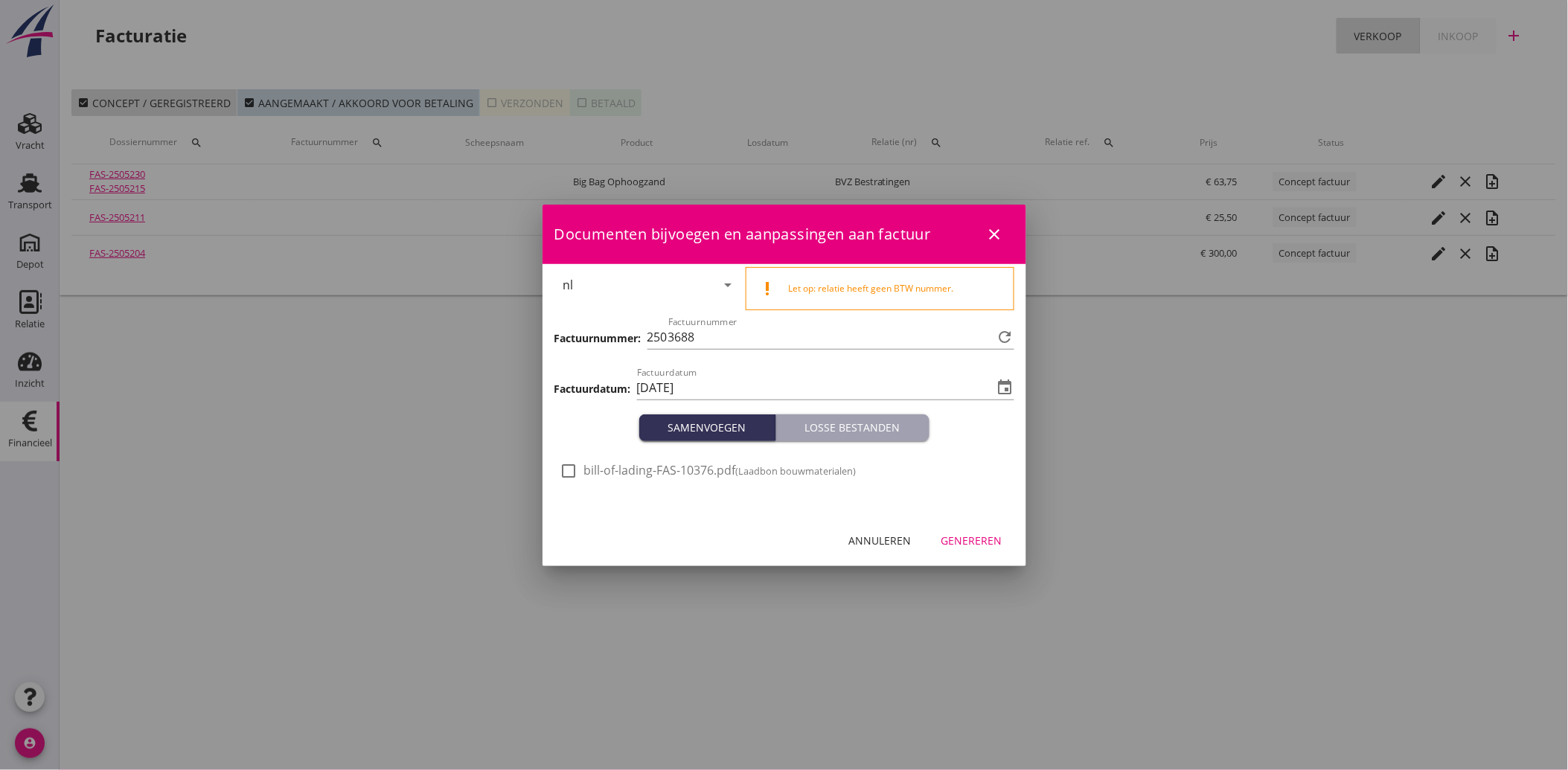
click at [575, 464] on div at bounding box center [569, 470] width 25 height 25
click at [963, 532] on div "Genereren" at bounding box center [971, 540] width 61 height 16
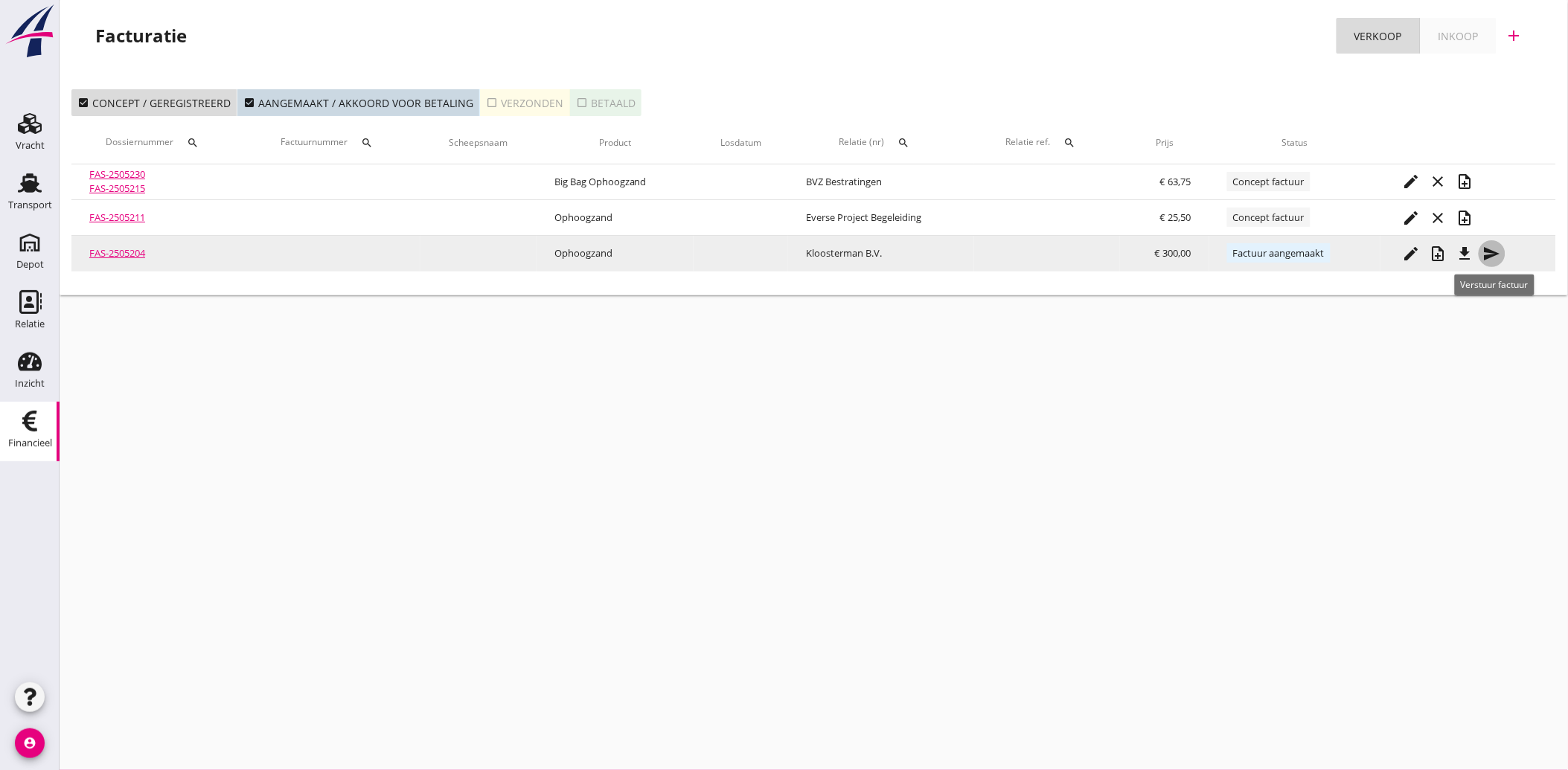
click at [1494, 256] on icon "send" at bounding box center [1491, 254] width 18 height 18
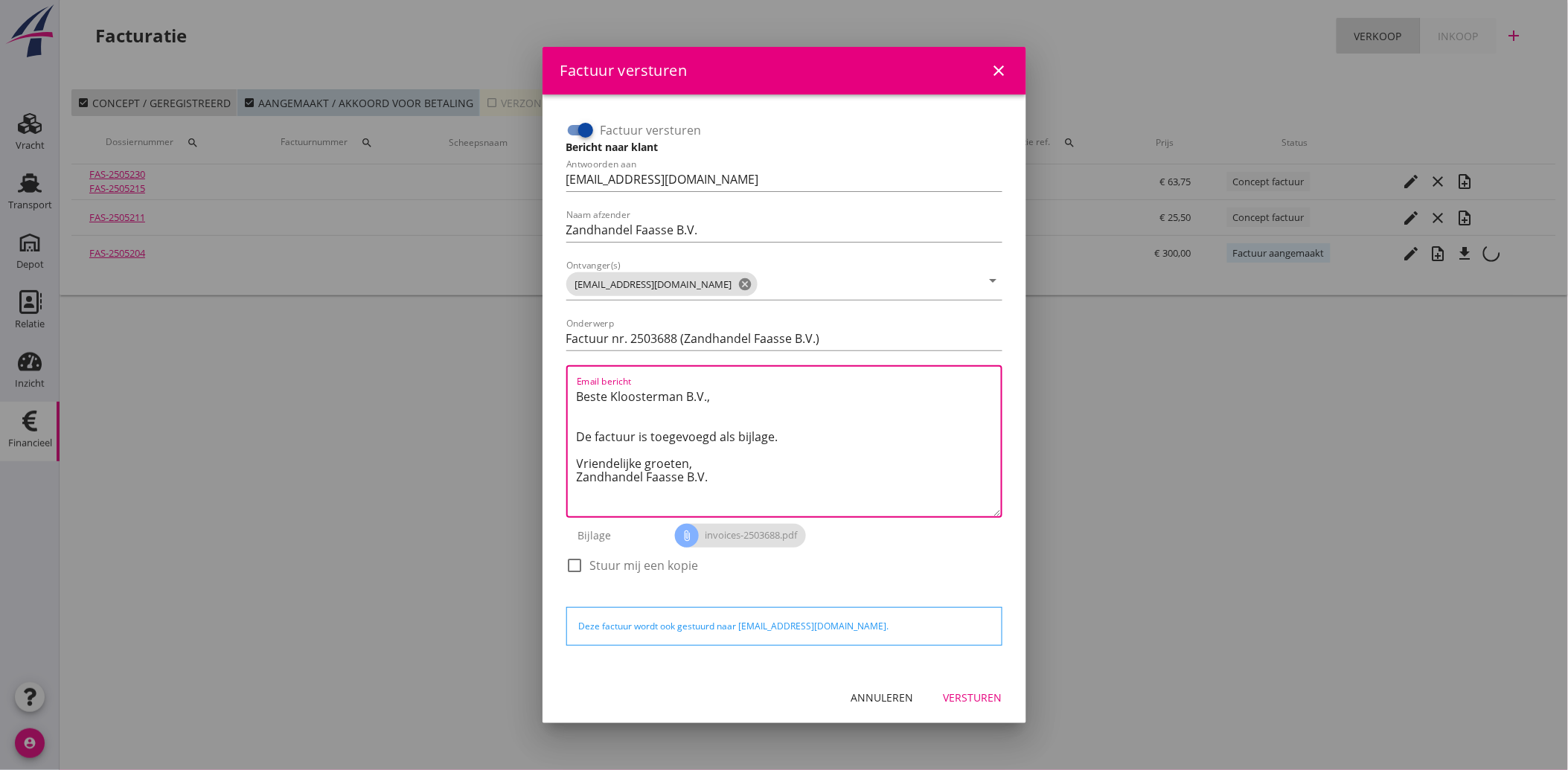
drag, startPoint x: 686, startPoint y: 467, endPoint x: 561, endPoint y: 394, distance: 144.8
click at [561, 394] on div "Factuur versturen Bericht naar klant Antwoorden aan [EMAIL_ADDRESS][DOMAIN_NAME…" at bounding box center [784, 355] width 448 height 485
paste textarea "Geachte heer/mevrouw, Hierbij zenden wij u onze factuur i.v.m. de door ons aan …"
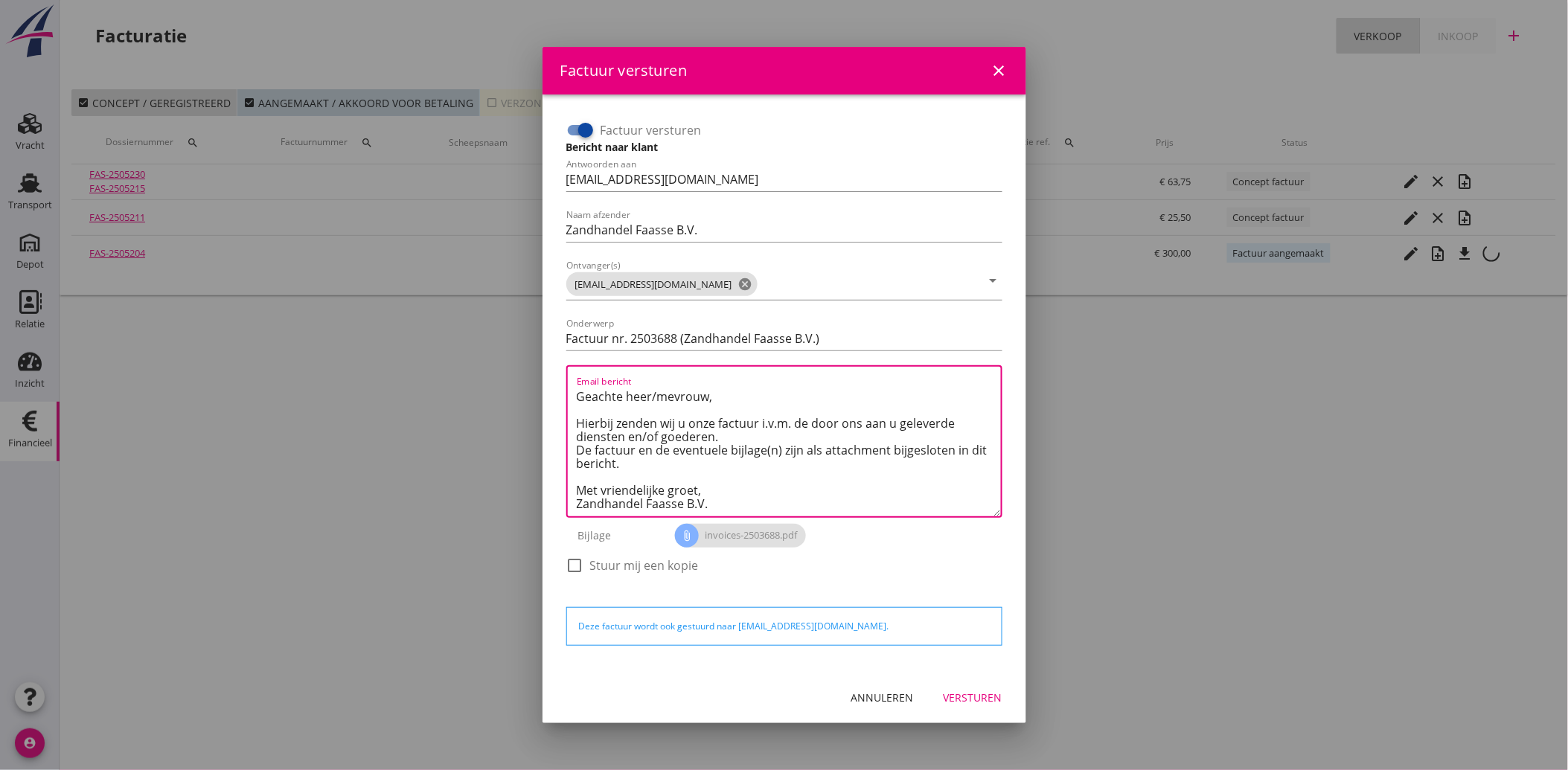
click at [957, 685] on button "Versturen" at bounding box center [973, 698] width 83 height 27
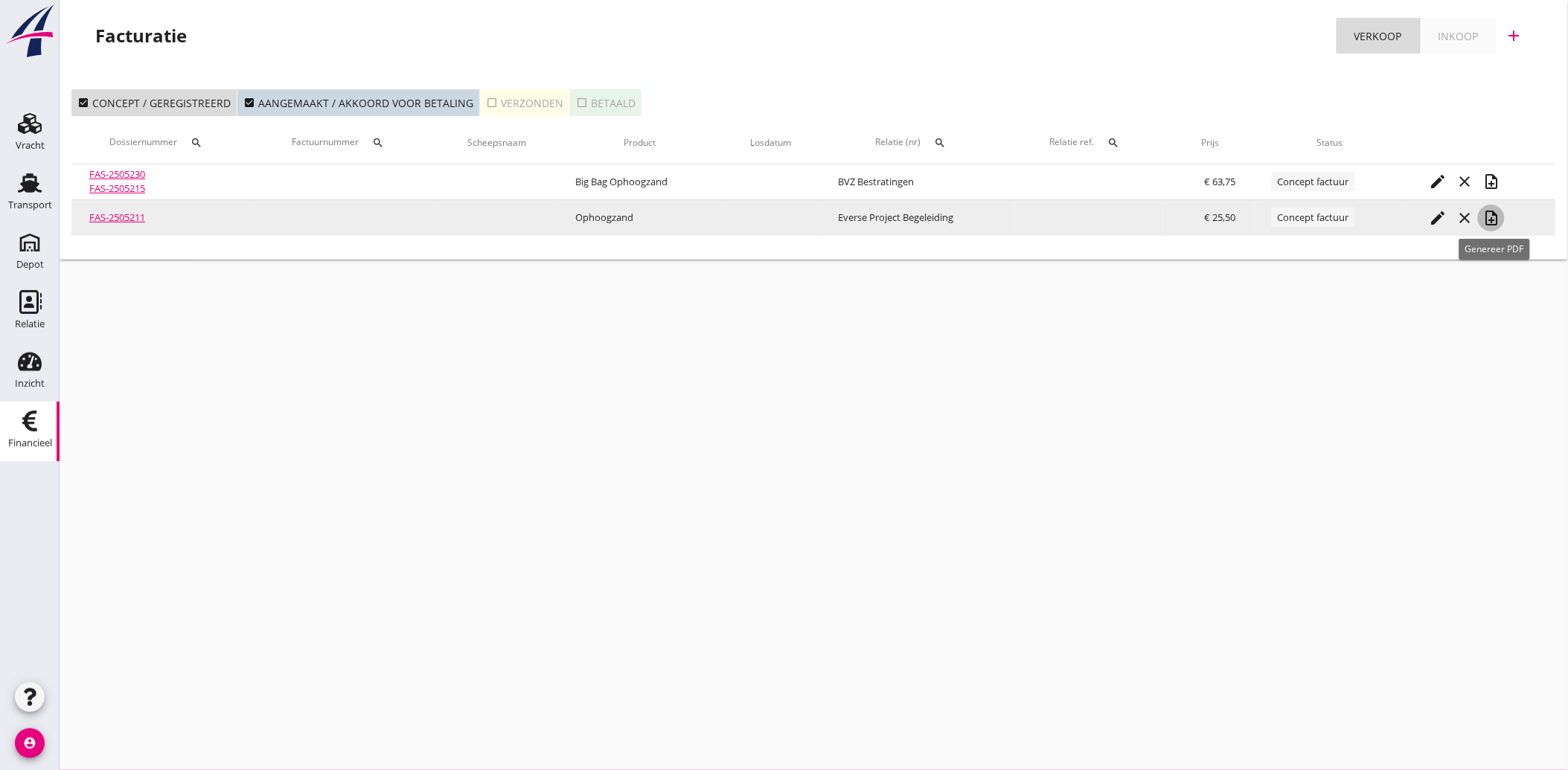
click at [1490, 217] on icon "note_add" at bounding box center [1491, 218] width 18 height 18
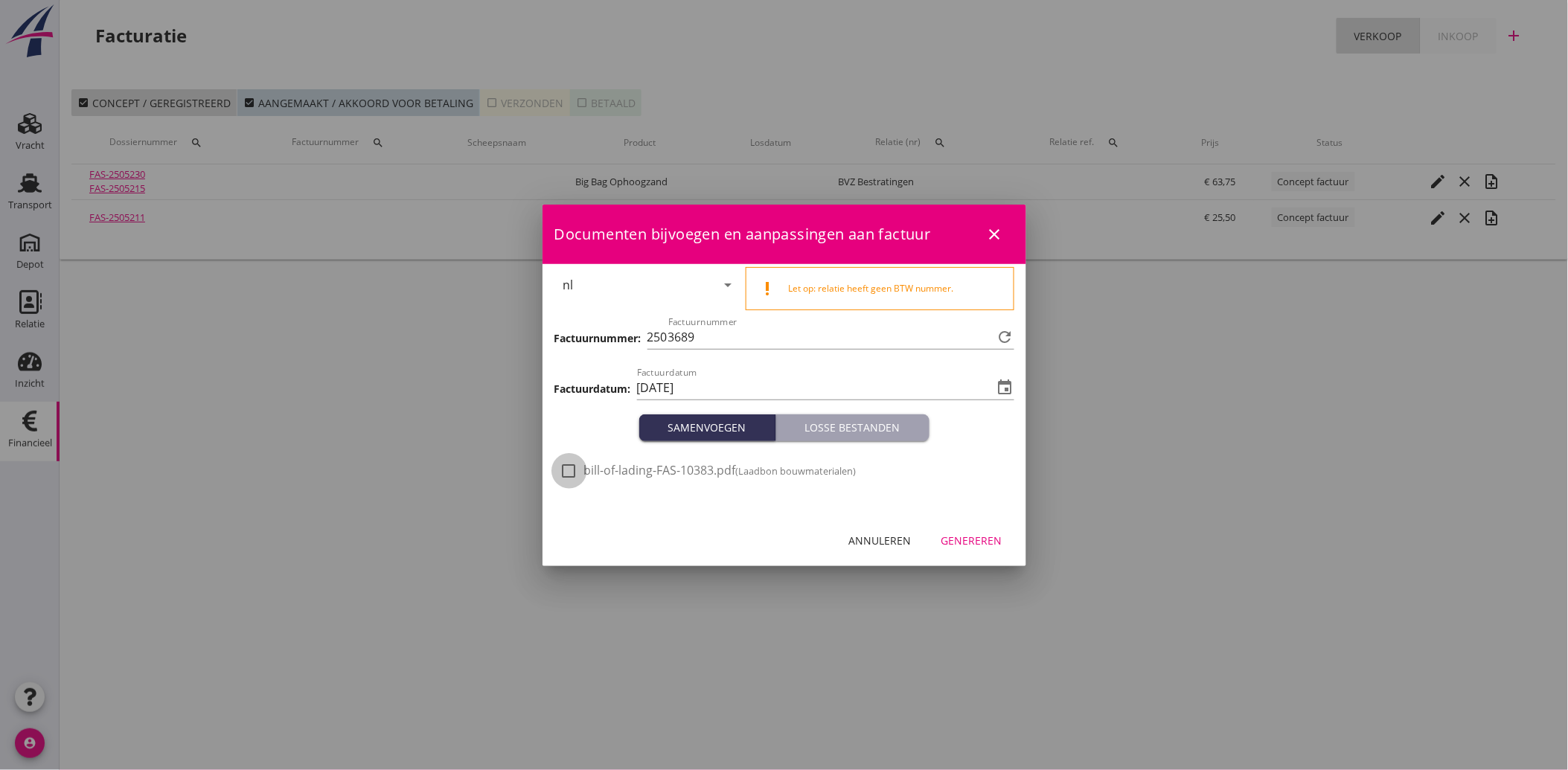
click at [561, 470] on div at bounding box center [569, 470] width 25 height 25
click at [995, 540] on div "Genereren" at bounding box center [971, 540] width 61 height 16
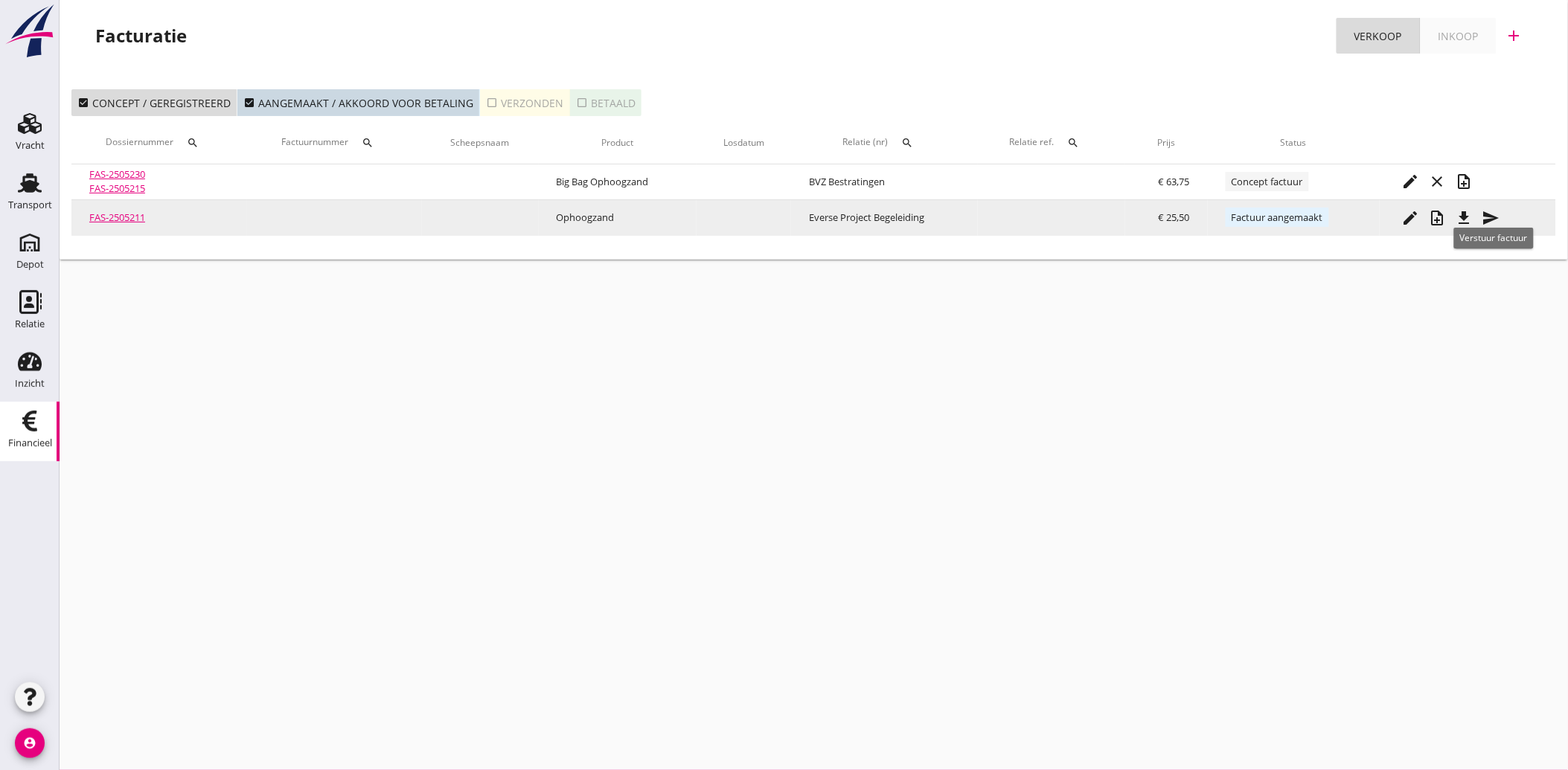
click at [1486, 217] on icon "send" at bounding box center [1491, 218] width 18 height 18
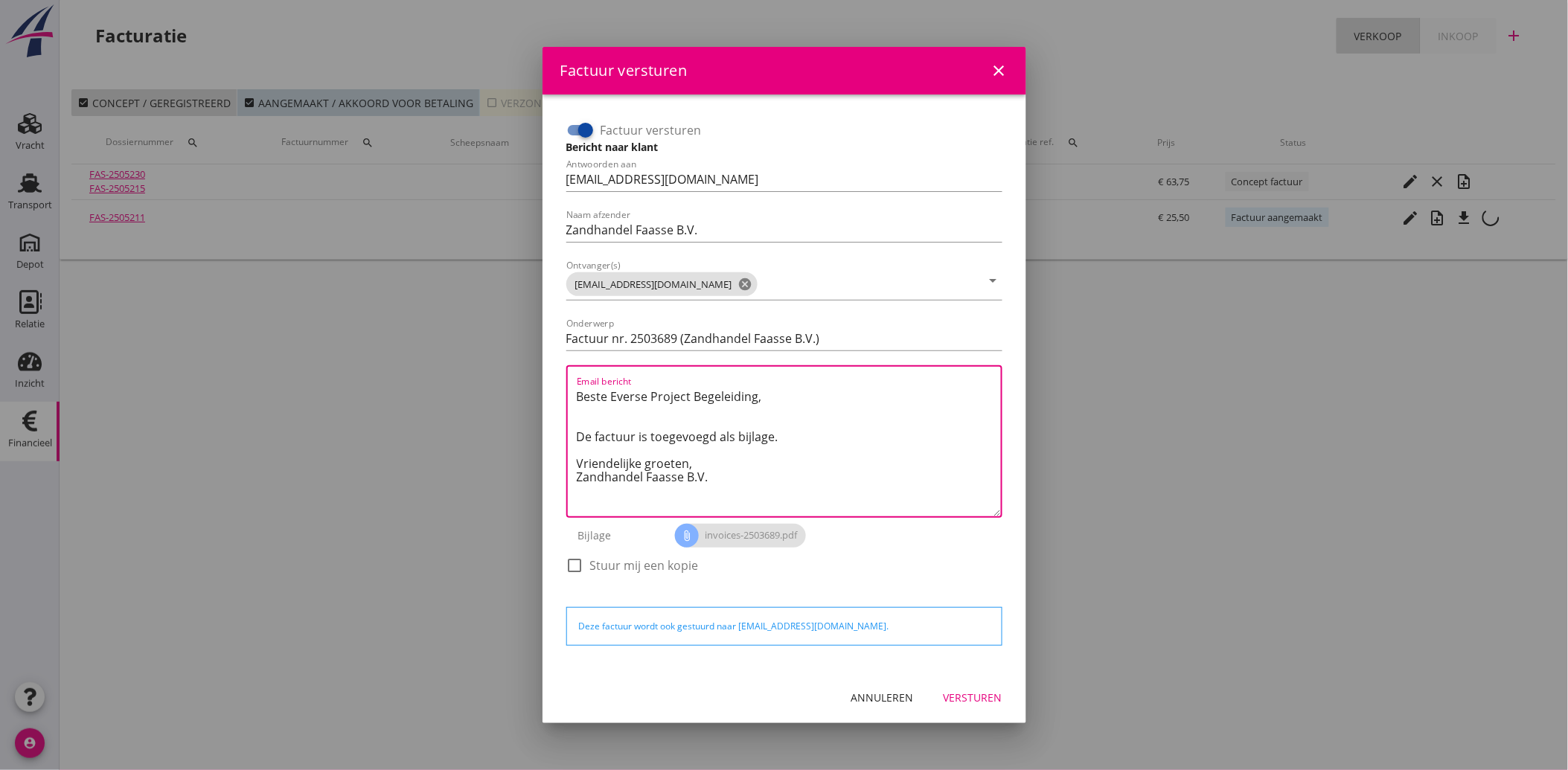
drag, startPoint x: 715, startPoint y: 487, endPoint x: 564, endPoint y: 391, distance: 178.9
click at [564, 391] on div "Factuur versturen Bericht naar klant Antwoorden aan [EMAIL_ADDRESS][DOMAIN_NAME…" at bounding box center [784, 355] width 448 height 485
paste textarea "Geachte heer/mevrouw, Hierbij zenden wij u onze factuur i.v.m. de door ons aan …"
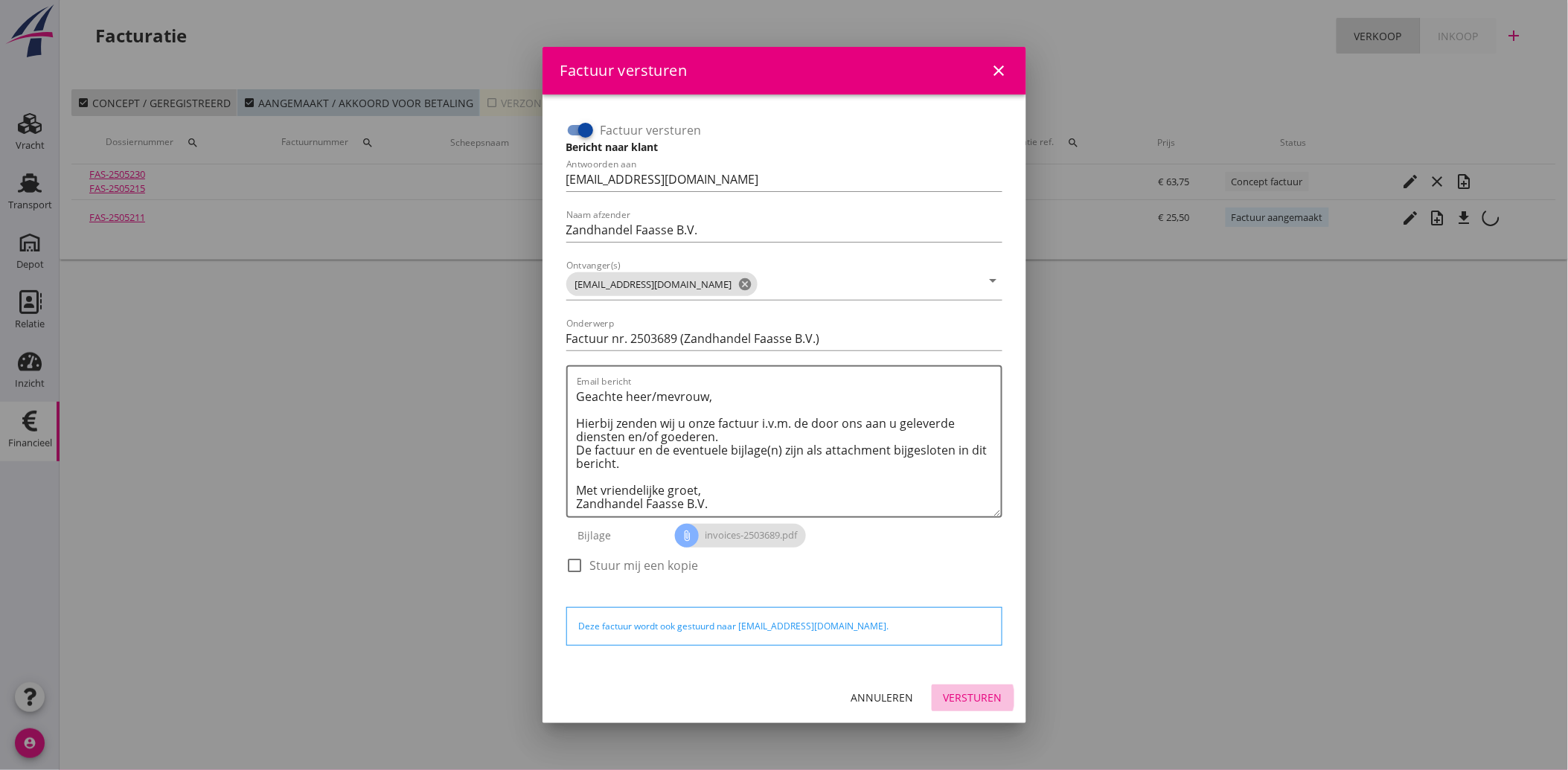
click at [970, 690] on div "Versturen" at bounding box center [973, 698] width 59 height 16
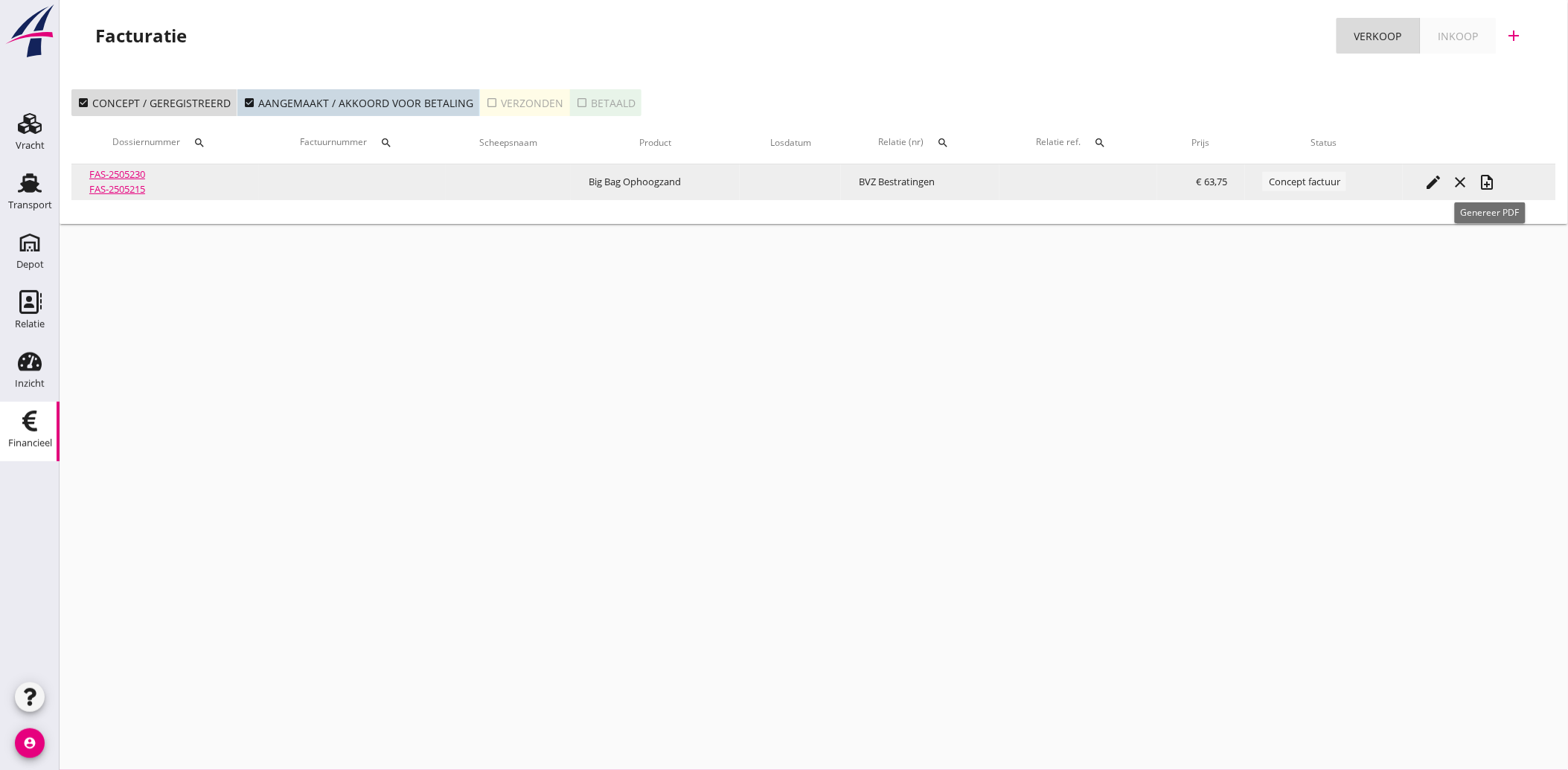
click at [1489, 179] on icon "note_add" at bounding box center [1487, 182] width 18 height 18
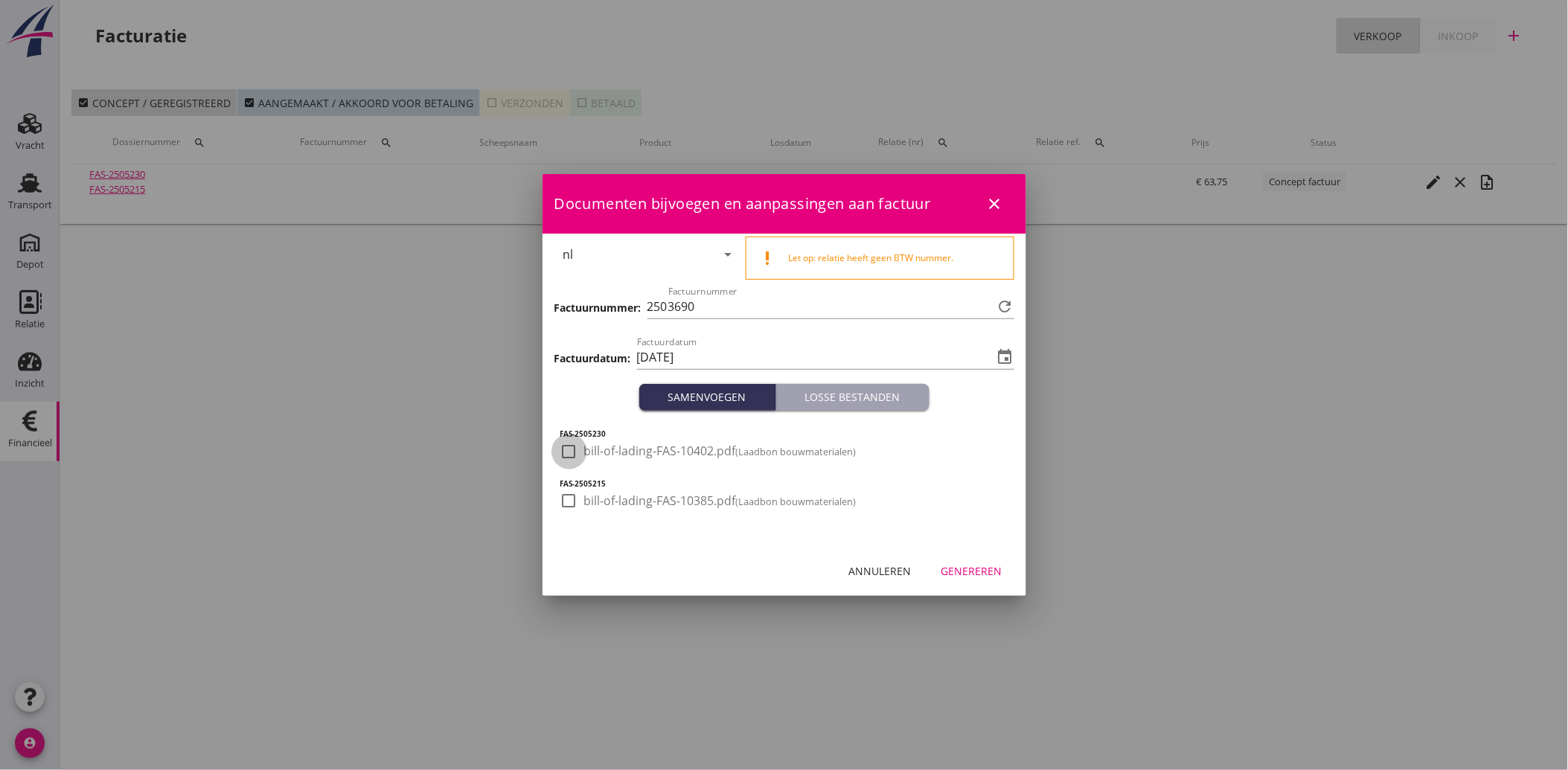
click at [565, 454] on div at bounding box center [569, 452] width 25 height 25
drag, startPoint x: 561, startPoint y: 489, endPoint x: 569, endPoint y: 506, distance: 18.8
click at [561, 491] on div "check_box_outline_blank bill-of-lading-FAS-10385.pdf (Laadbon bouwmaterialen)" at bounding box center [784, 508] width 448 height 38
click at [575, 506] on div at bounding box center [569, 500] width 25 height 25
click at [970, 576] on div "Genereren" at bounding box center [971, 571] width 61 height 16
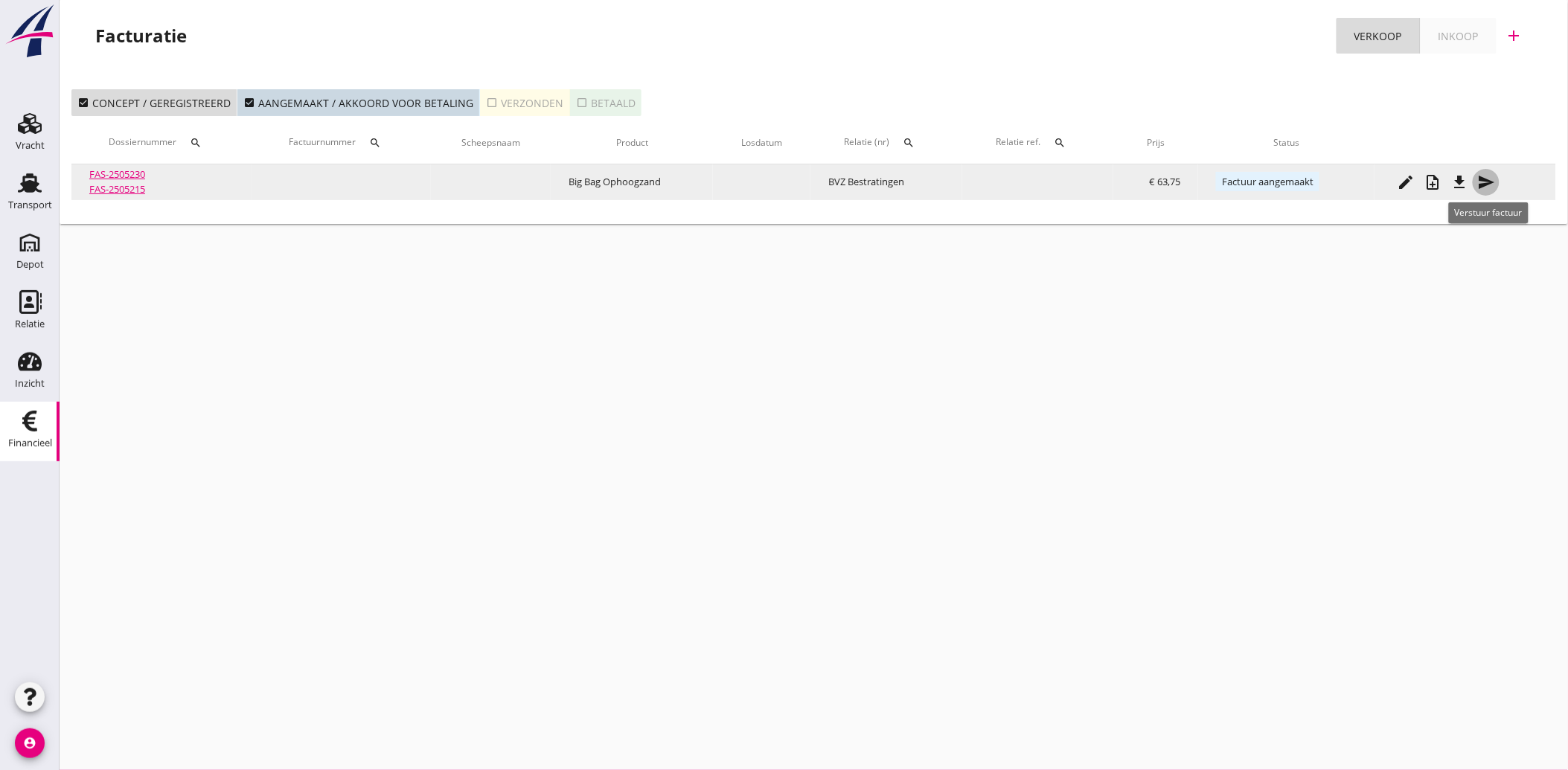
click at [1490, 181] on icon "send" at bounding box center [1485, 182] width 18 height 18
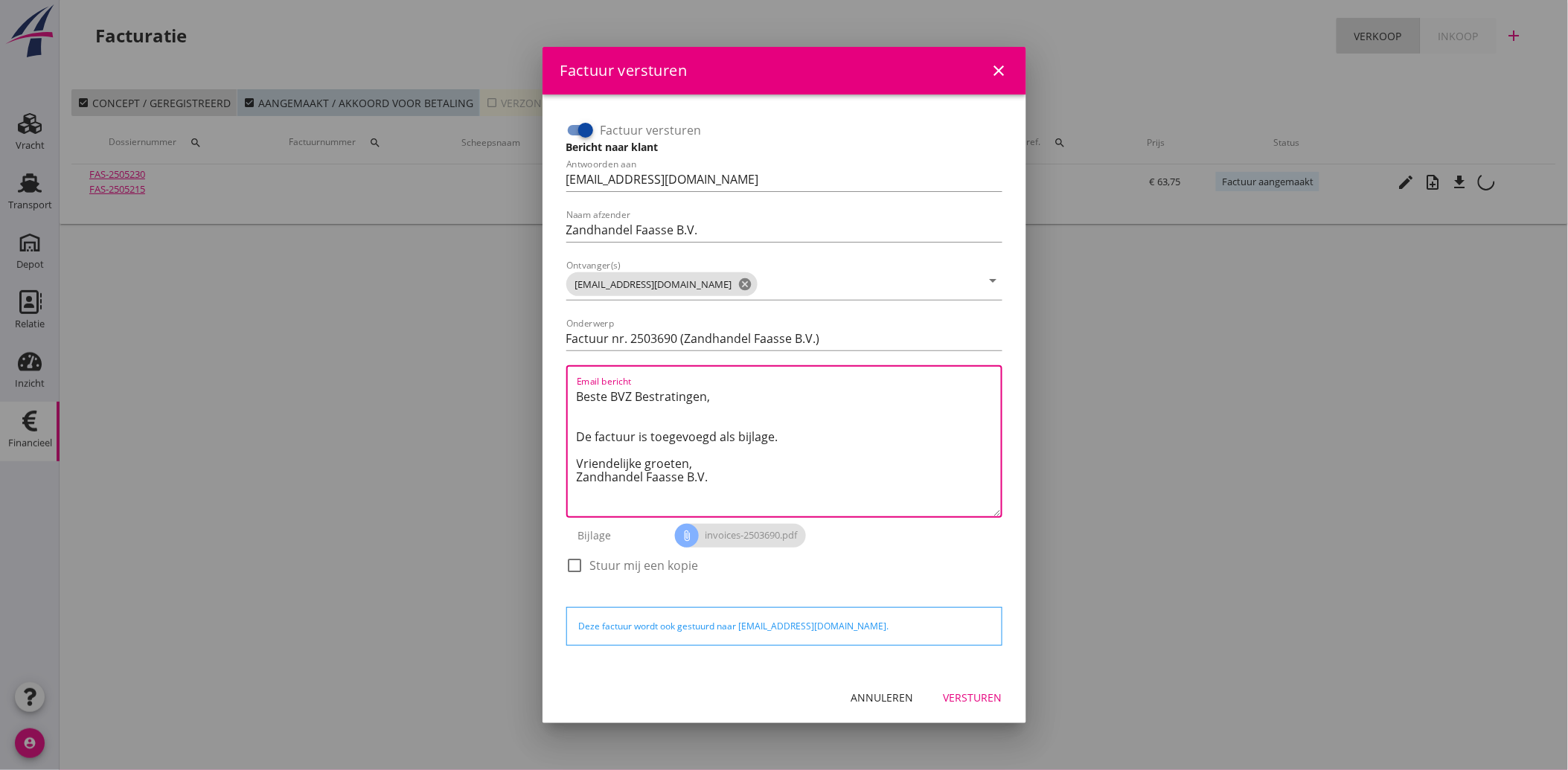
drag, startPoint x: 717, startPoint y: 487, endPoint x: 562, endPoint y: 396, distance: 179.7
click at [562, 396] on div "Factuur versturen Bericht naar klant Antwoorden aan [EMAIL_ADDRESS][DOMAIN_NAME…" at bounding box center [784, 355] width 448 height 485
paste textarea "Geachte heer/mevrouw, Hierbij zenden wij u onze factuur i.v.m. de door ons aan …"
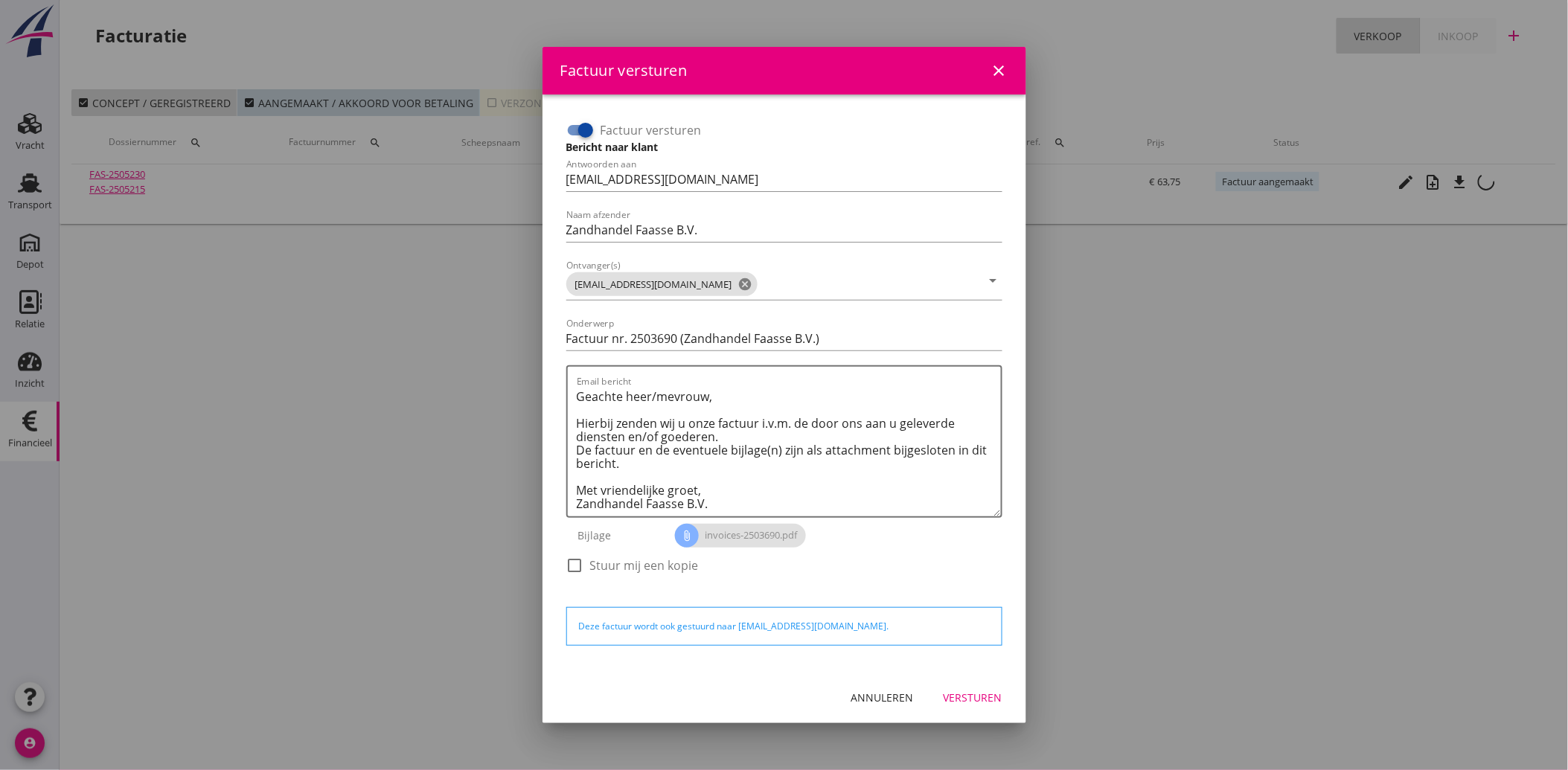
click at [973, 690] on div "Versturen" at bounding box center [973, 698] width 59 height 16
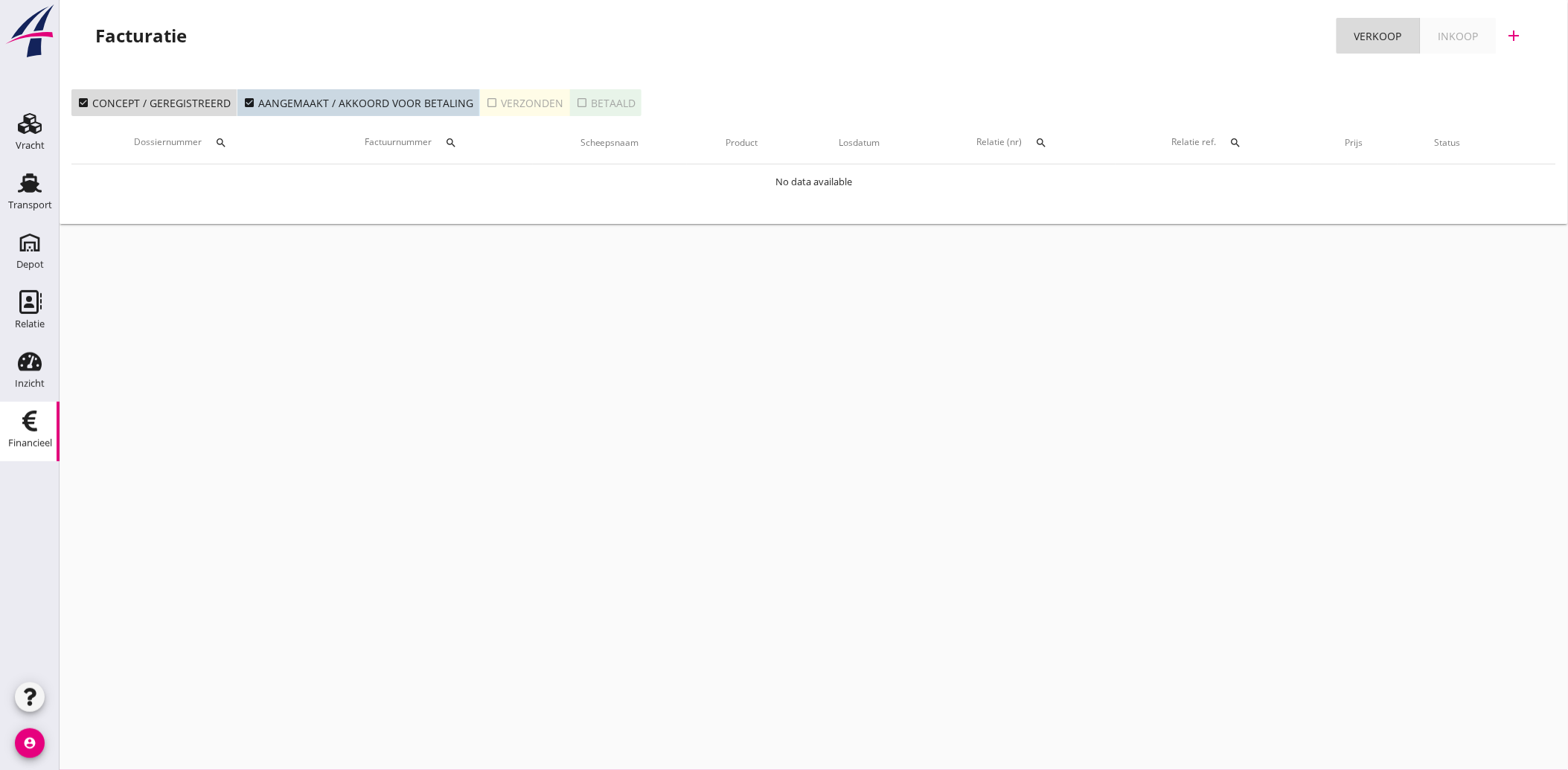
drag, startPoint x: 18, startPoint y: 184, endPoint x: 572, endPoint y: 233, distance: 556.2
click at [18, 184] on icon "Transport" at bounding box center [29, 182] width 23 height 23
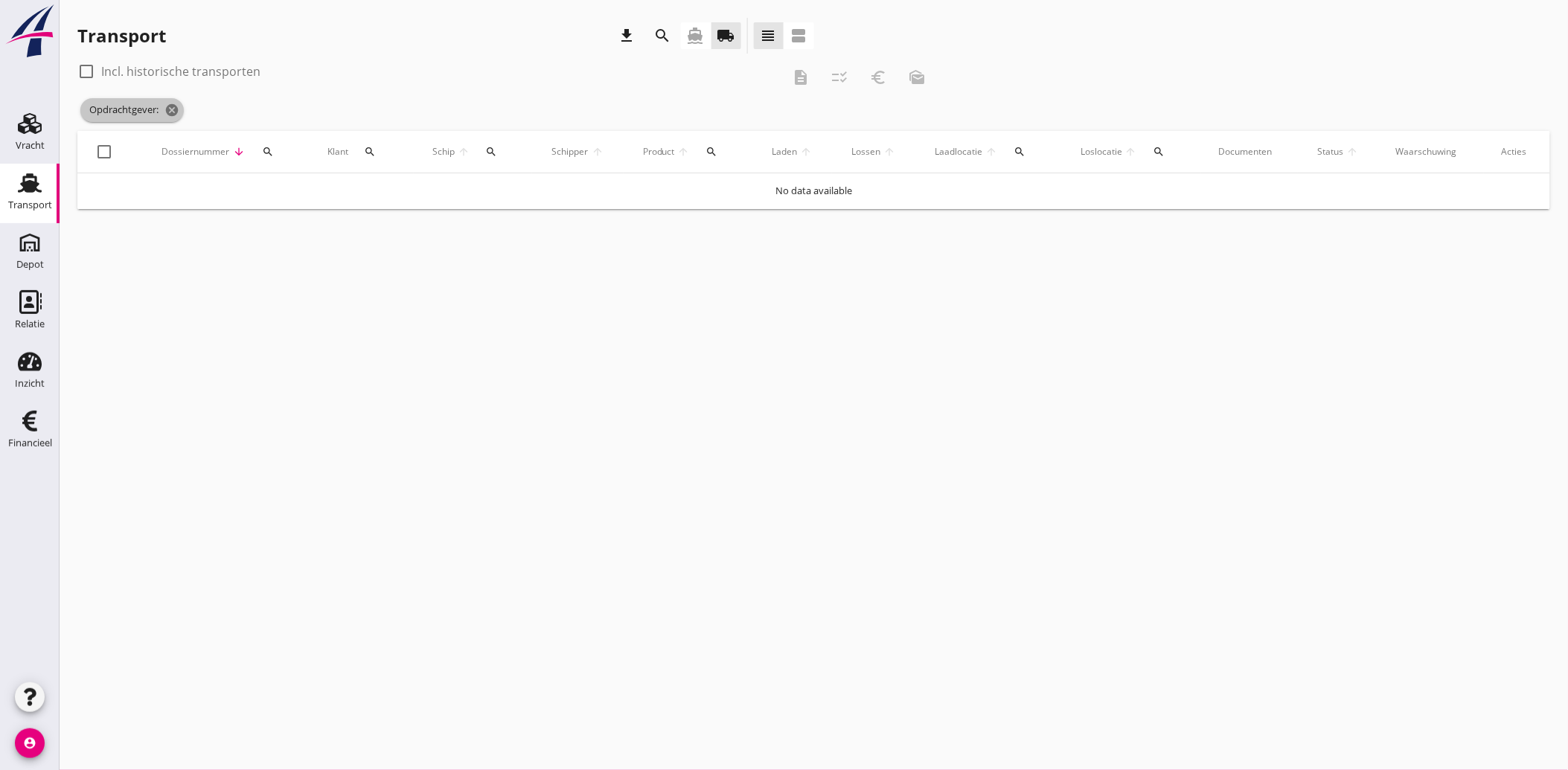
click at [168, 109] on icon "cancel" at bounding box center [172, 110] width 15 height 15
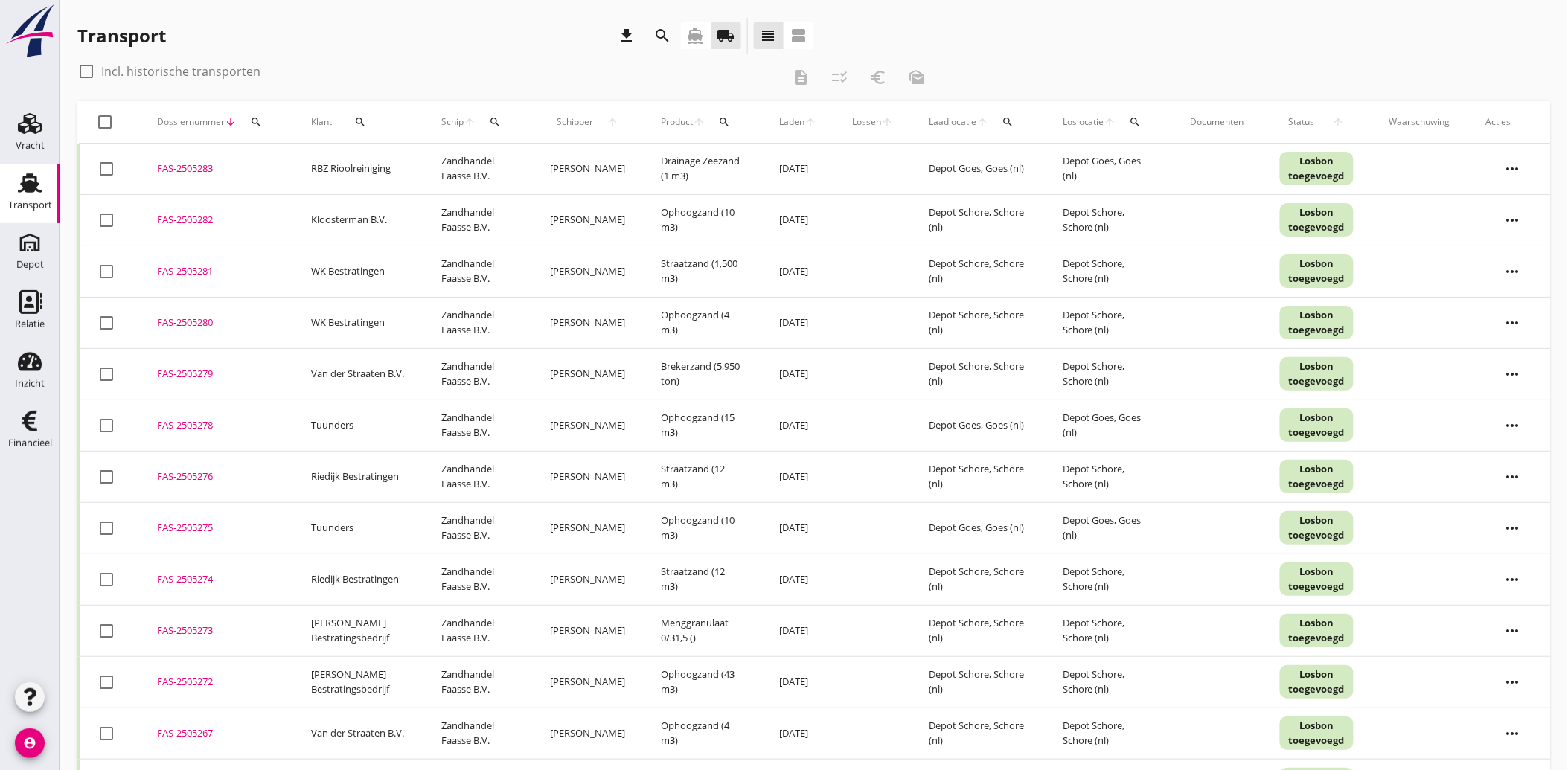
click at [354, 120] on icon "search" at bounding box center [360, 122] width 12 height 12
click at [453, 168] on input "Zoeken op opdrachtgever..." at bounding box center [421, 164] width 155 height 23
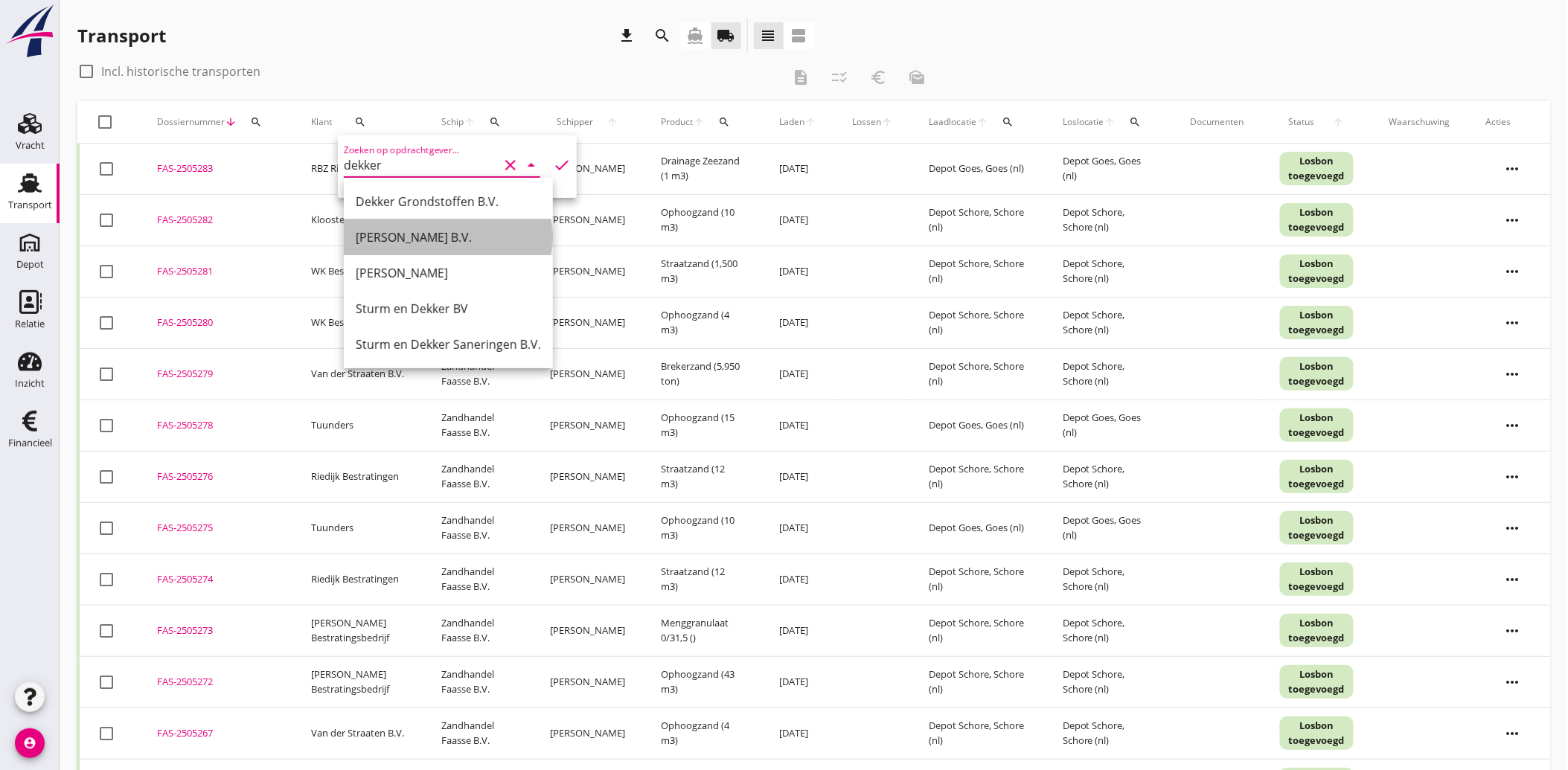
click at [411, 235] on div "[PERSON_NAME] B.V." at bounding box center [448, 237] width 185 height 18
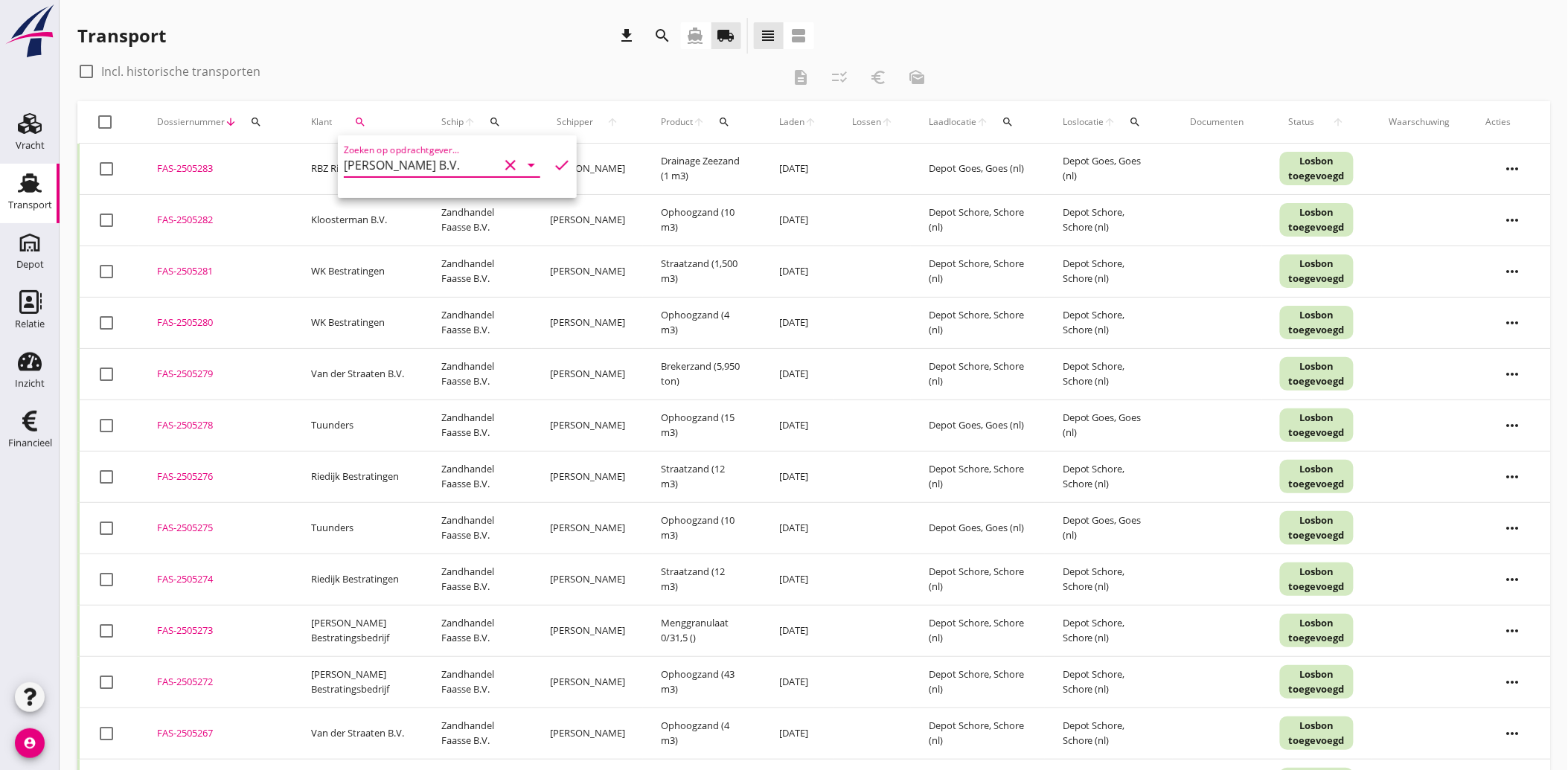
click at [553, 157] on icon "check" at bounding box center [561, 164] width 18 height 18
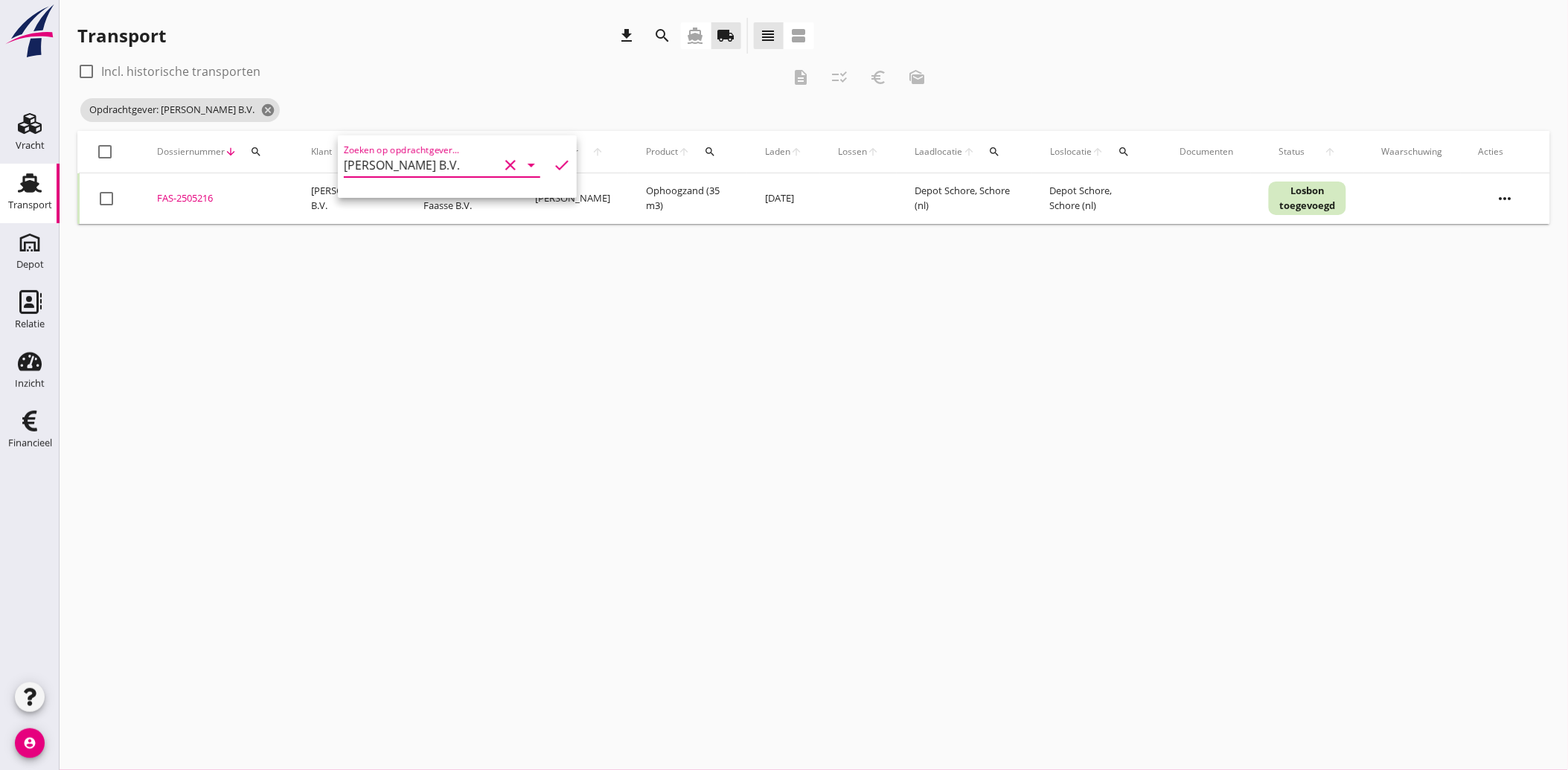
click at [106, 202] on div at bounding box center [106, 198] width 25 height 25
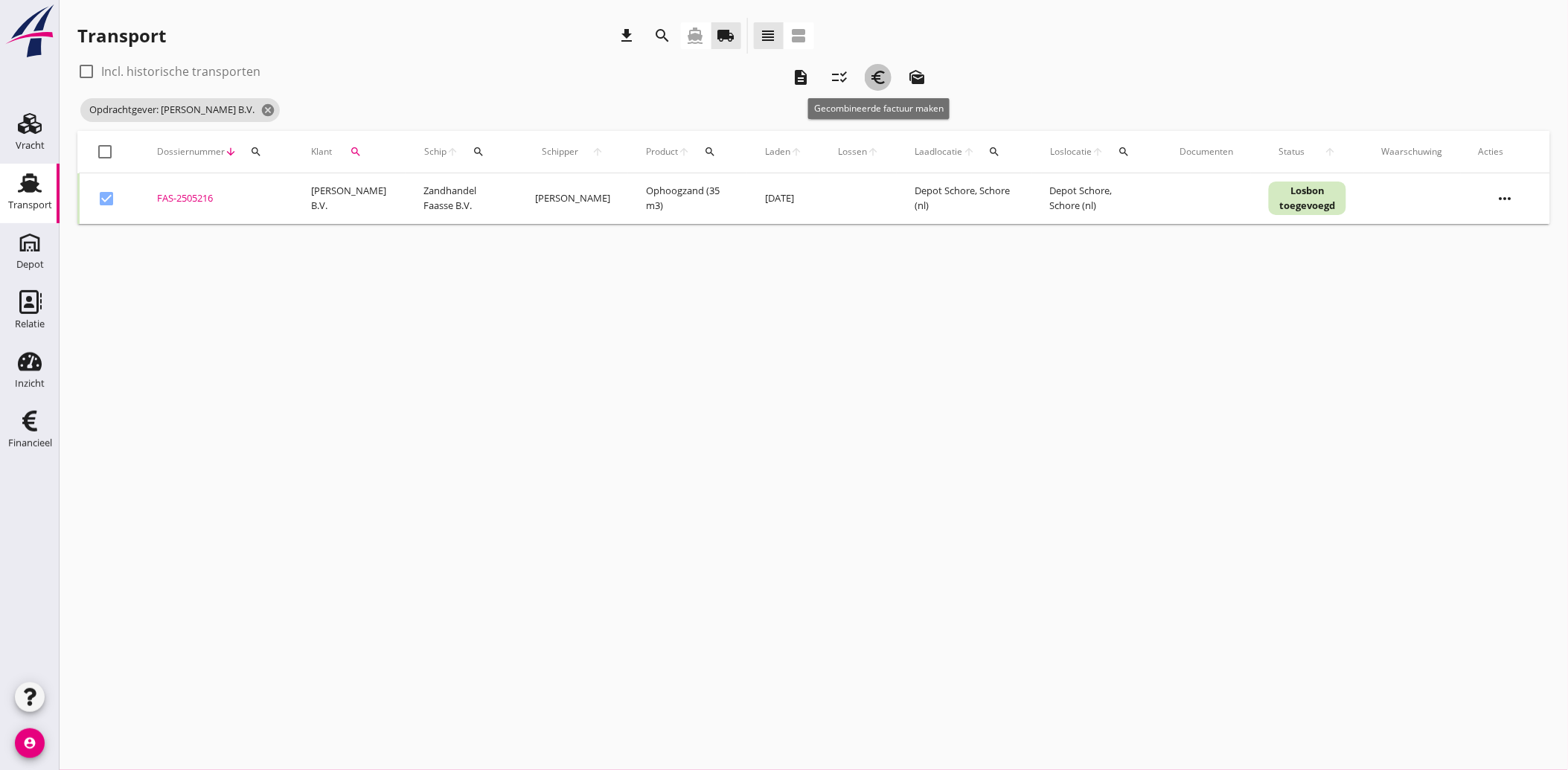
click at [878, 74] on icon "euro_symbol" at bounding box center [878, 77] width 18 height 18
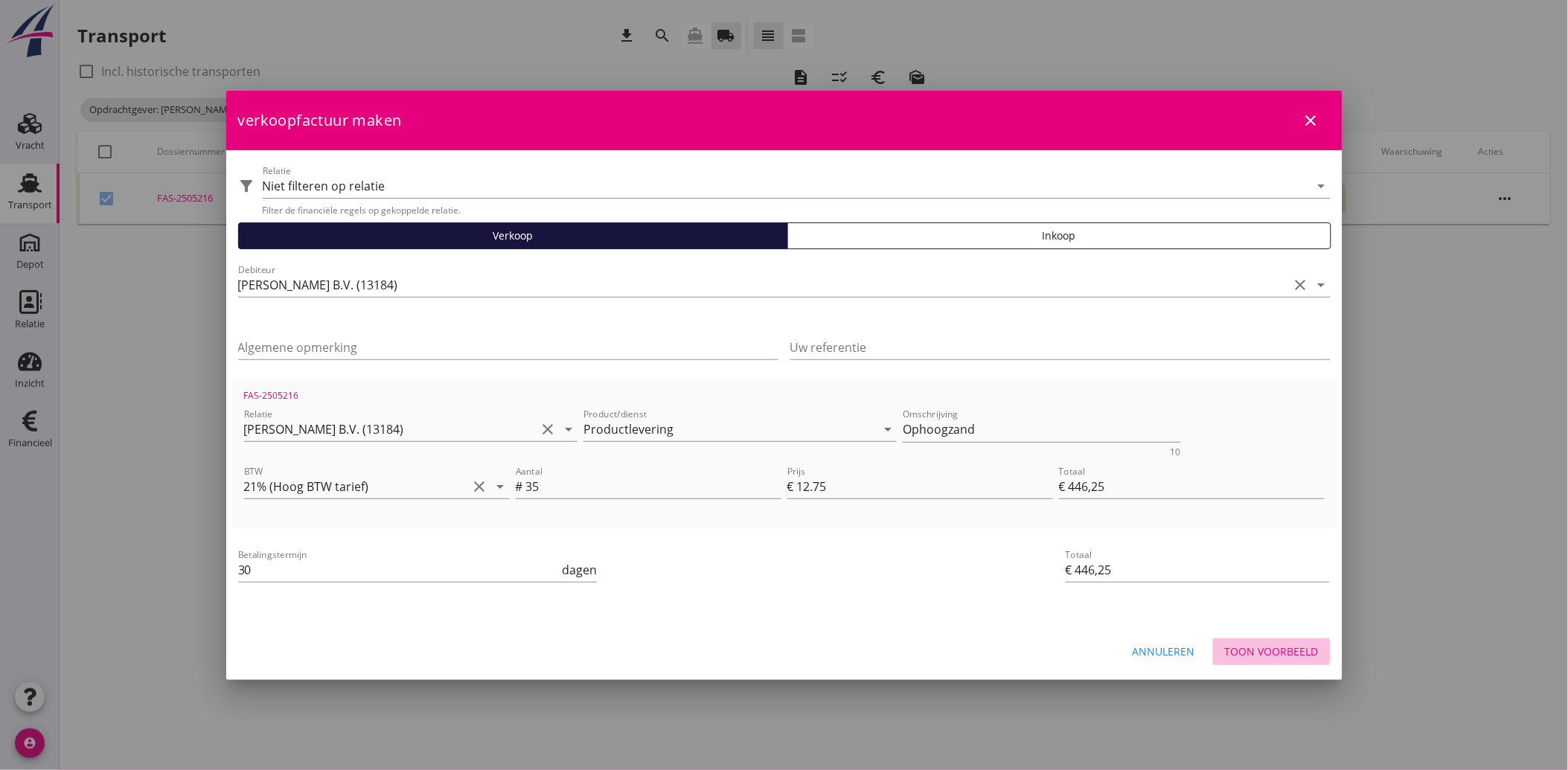
click at [1284, 652] on div "Toon voorbeeld" at bounding box center [1271, 651] width 94 height 16
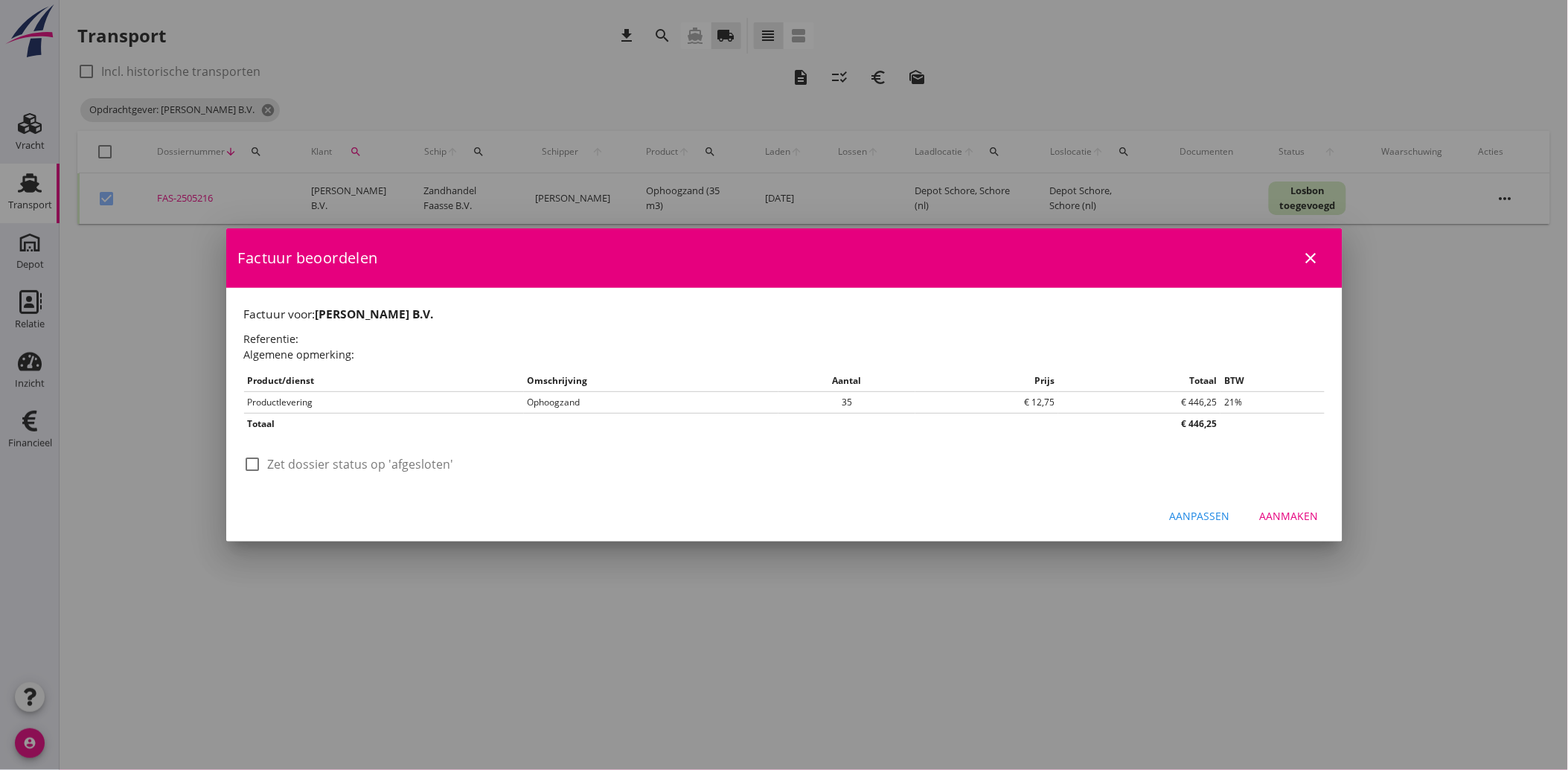
drag, startPoint x: 314, startPoint y: 454, endPoint x: 314, endPoint y: 470, distance: 16.0
click at [314, 455] on div "check_box_outline_blank Zet dossier status op 'afgesloten'" at bounding box center [793, 471] width 1099 height 38
click at [316, 470] on label "Zet dossier status op 'afgesloten'" at bounding box center [361, 465] width 186 height 15
click at [1291, 515] on div "Aanmaken" at bounding box center [1289, 516] width 59 height 16
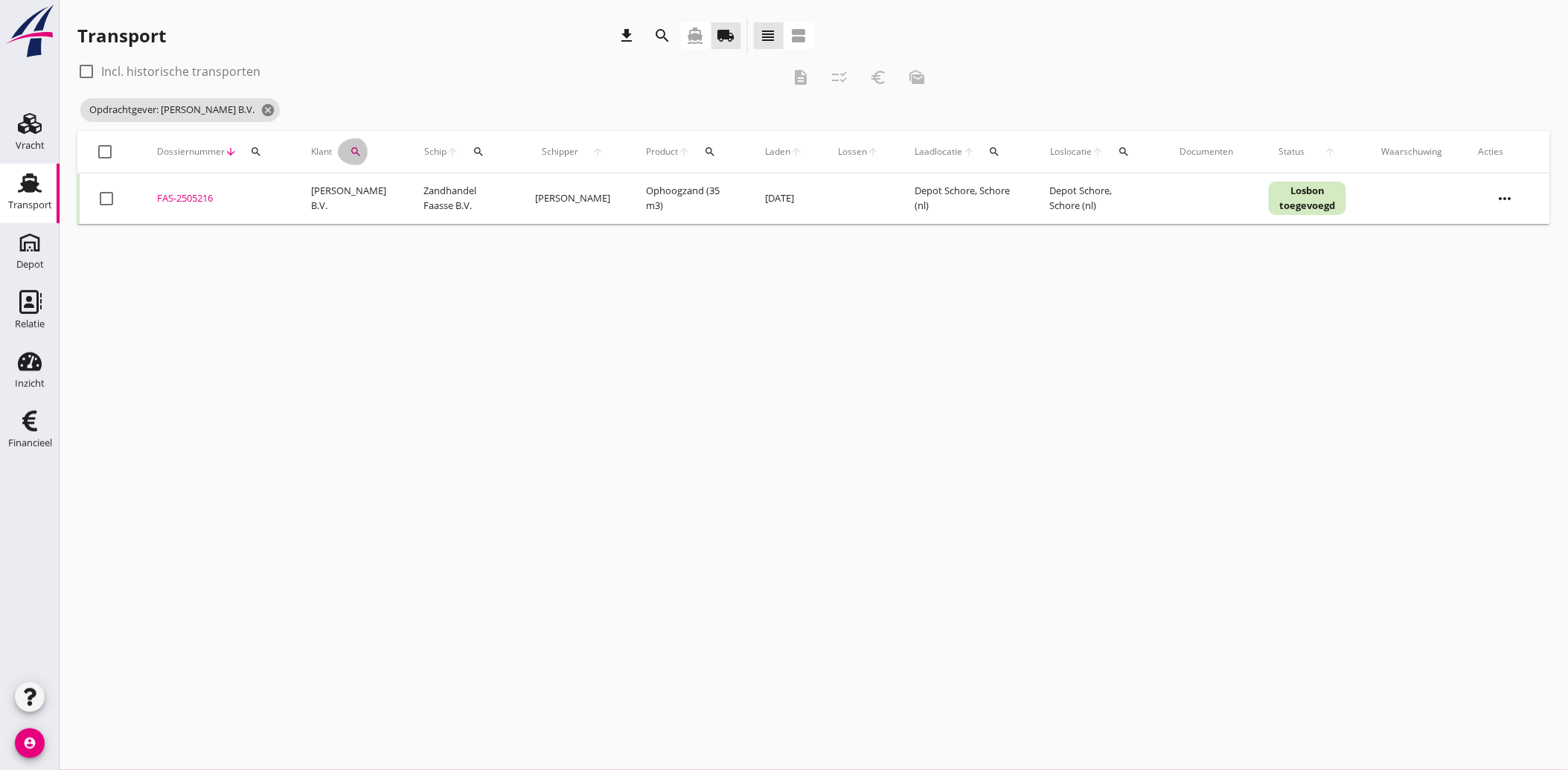
click at [349, 156] on icon "search" at bounding box center [355, 151] width 12 height 12
drag, startPoint x: 489, startPoint y: 193, endPoint x: 500, endPoint y: 195, distance: 11.2
click at [489, 193] on input "[PERSON_NAME] B.V." at bounding box center [421, 194] width 155 height 23
click at [501, 193] on icon "clear" at bounding box center [510, 194] width 18 height 18
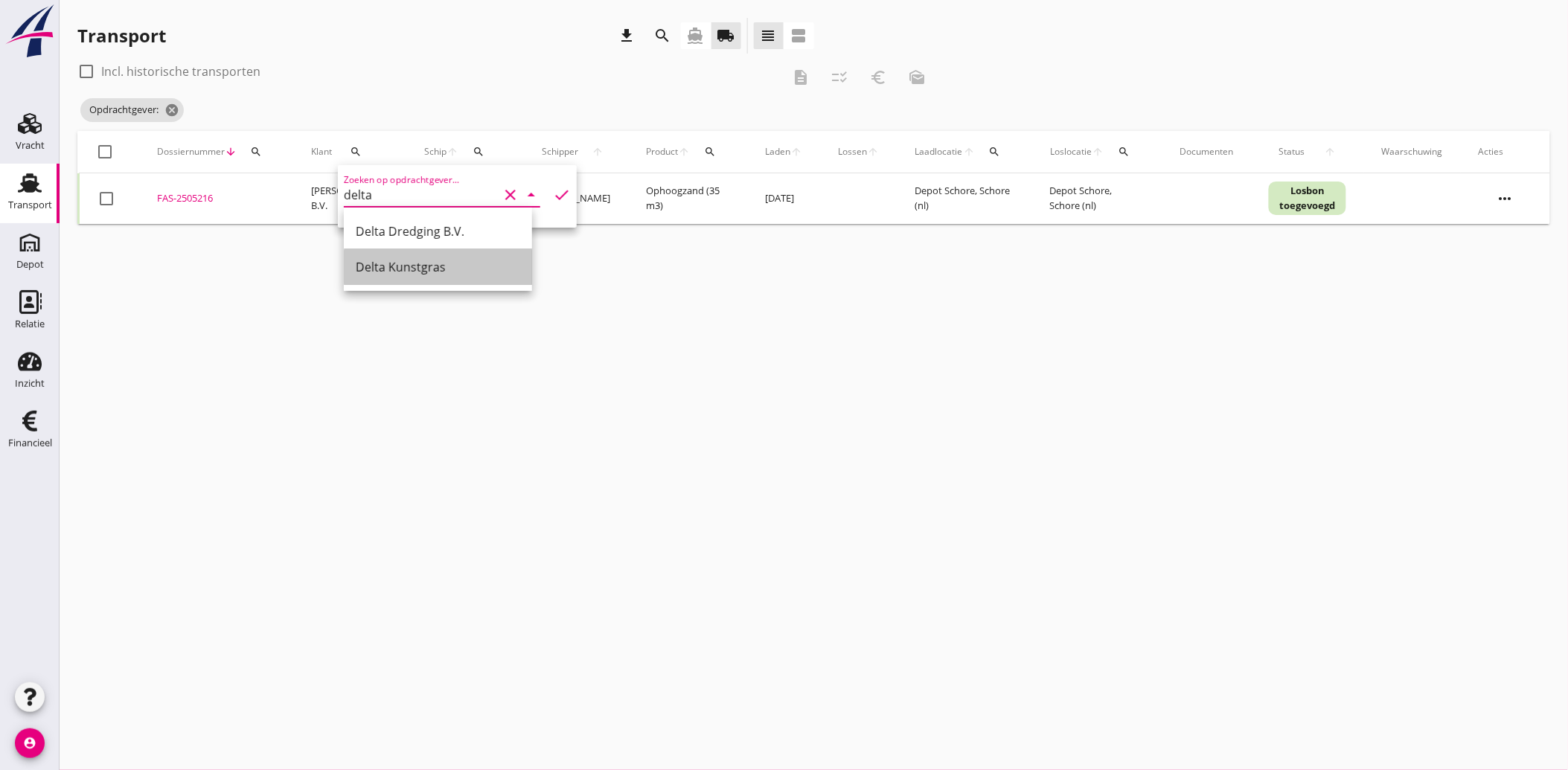
click at [417, 262] on div "Delta Kunstgras" at bounding box center [438, 267] width 164 height 18
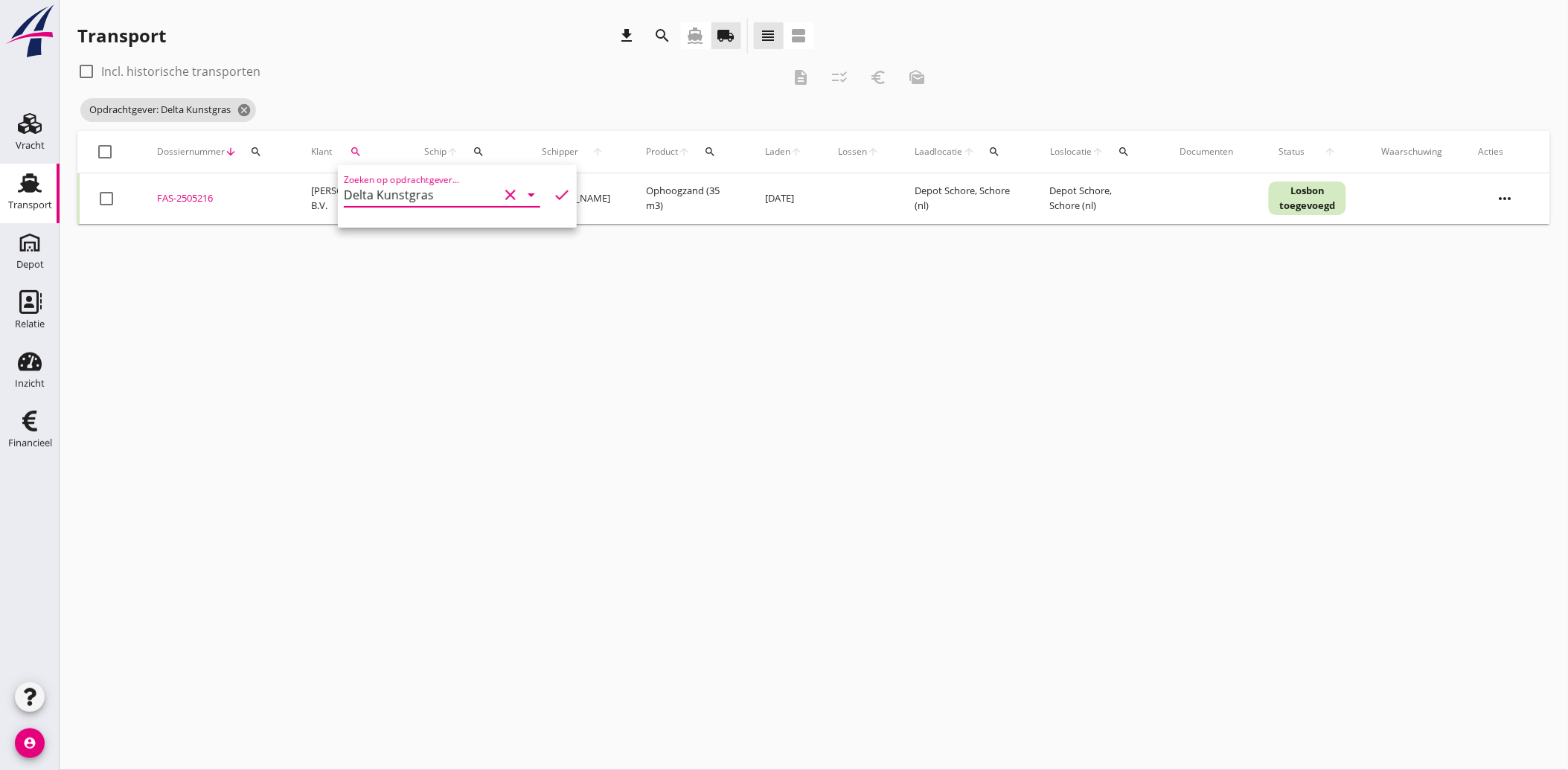
click at [553, 192] on icon "check" at bounding box center [561, 194] width 18 height 18
click at [104, 203] on div at bounding box center [106, 198] width 25 height 25
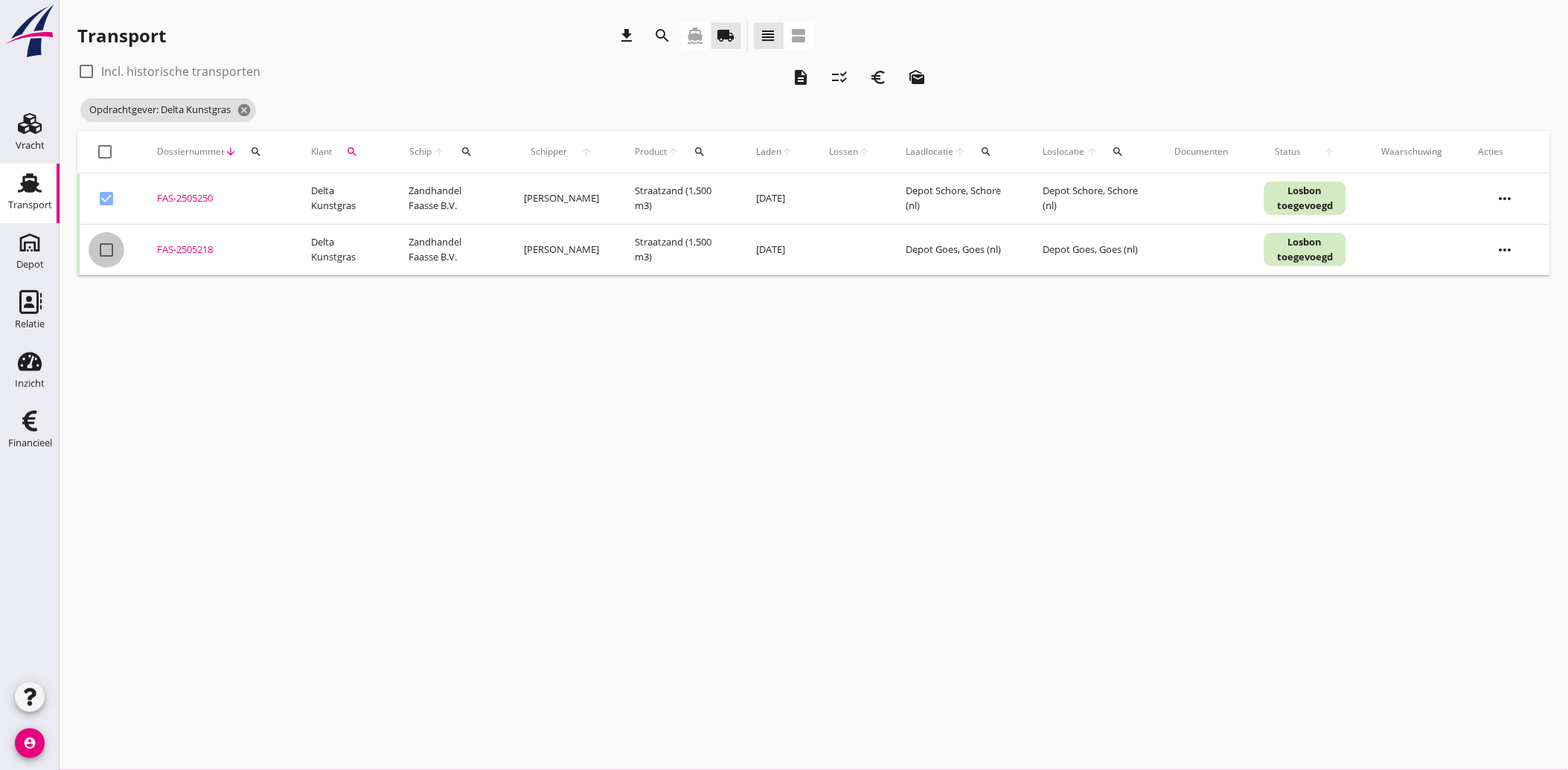
drag, startPoint x: 107, startPoint y: 246, endPoint x: 115, endPoint y: 243, distance: 8.5
click at [107, 246] on div at bounding box center [106, 250] width 25 height 25
click at [876, 80] on icon "euro_symbol" at bounding box center [878, 77] width 18 height 18
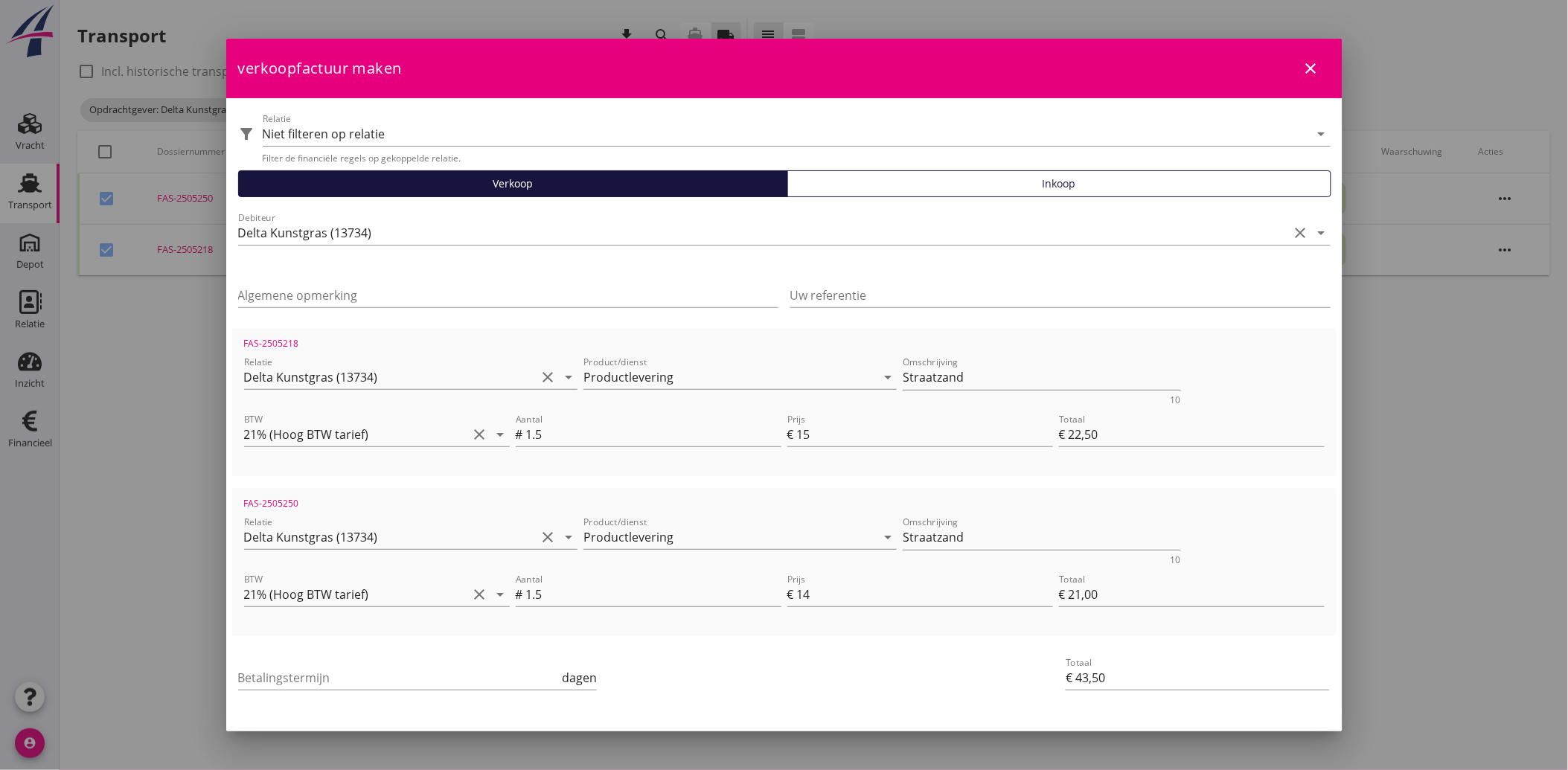
click at [1302, 59] on icon "close" at bounding box center [1311, 68] width 18 height 18
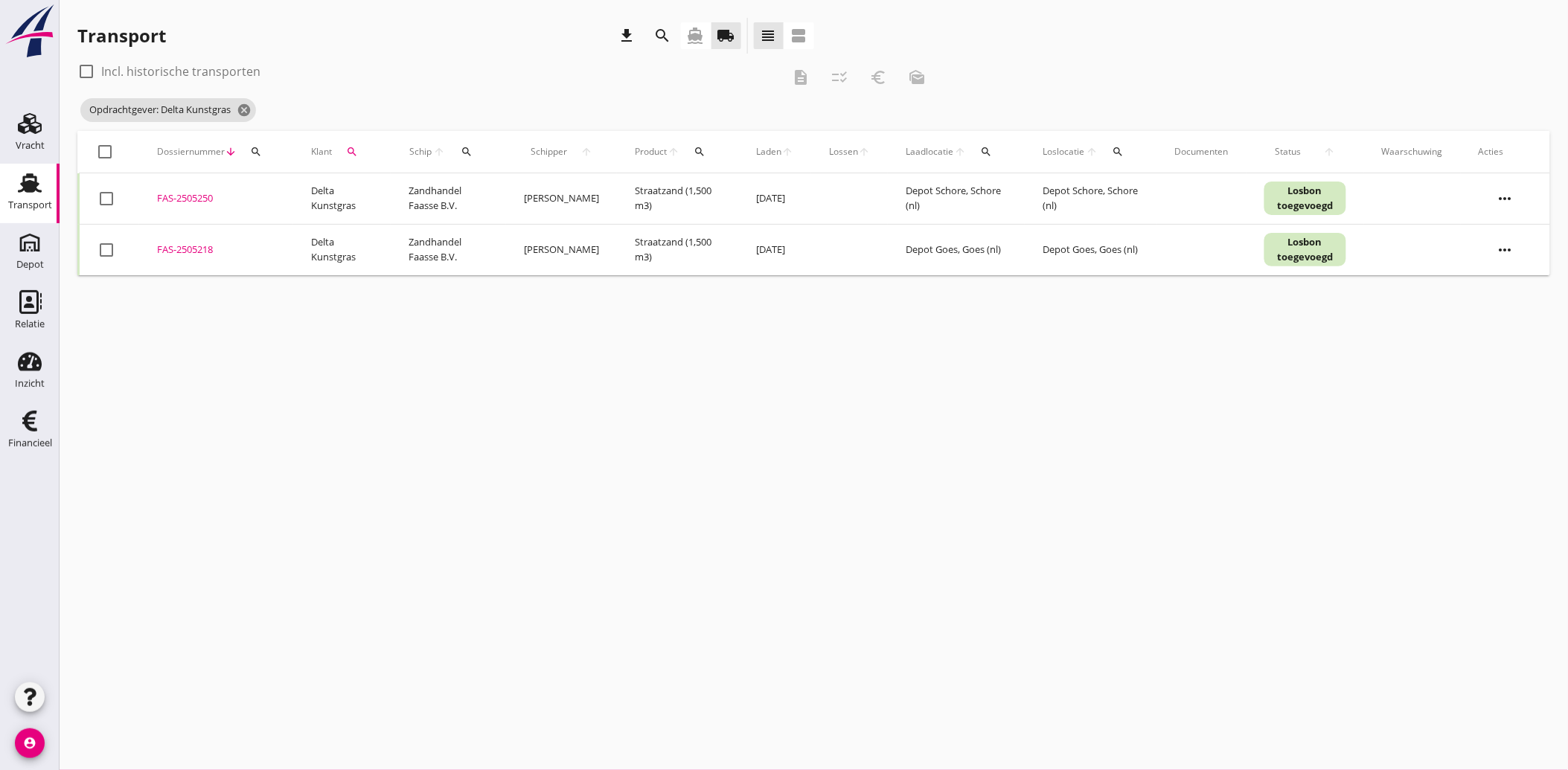
click at [102, 201] on div at bounding box center [106, 198] width 25 height 25
click at [100, 242] on div at bounding box center [106, 250] width 25 height 25
click at [881, 72] on icon "euro_symbol" at bounding box center [878, 77] width 18 height 18
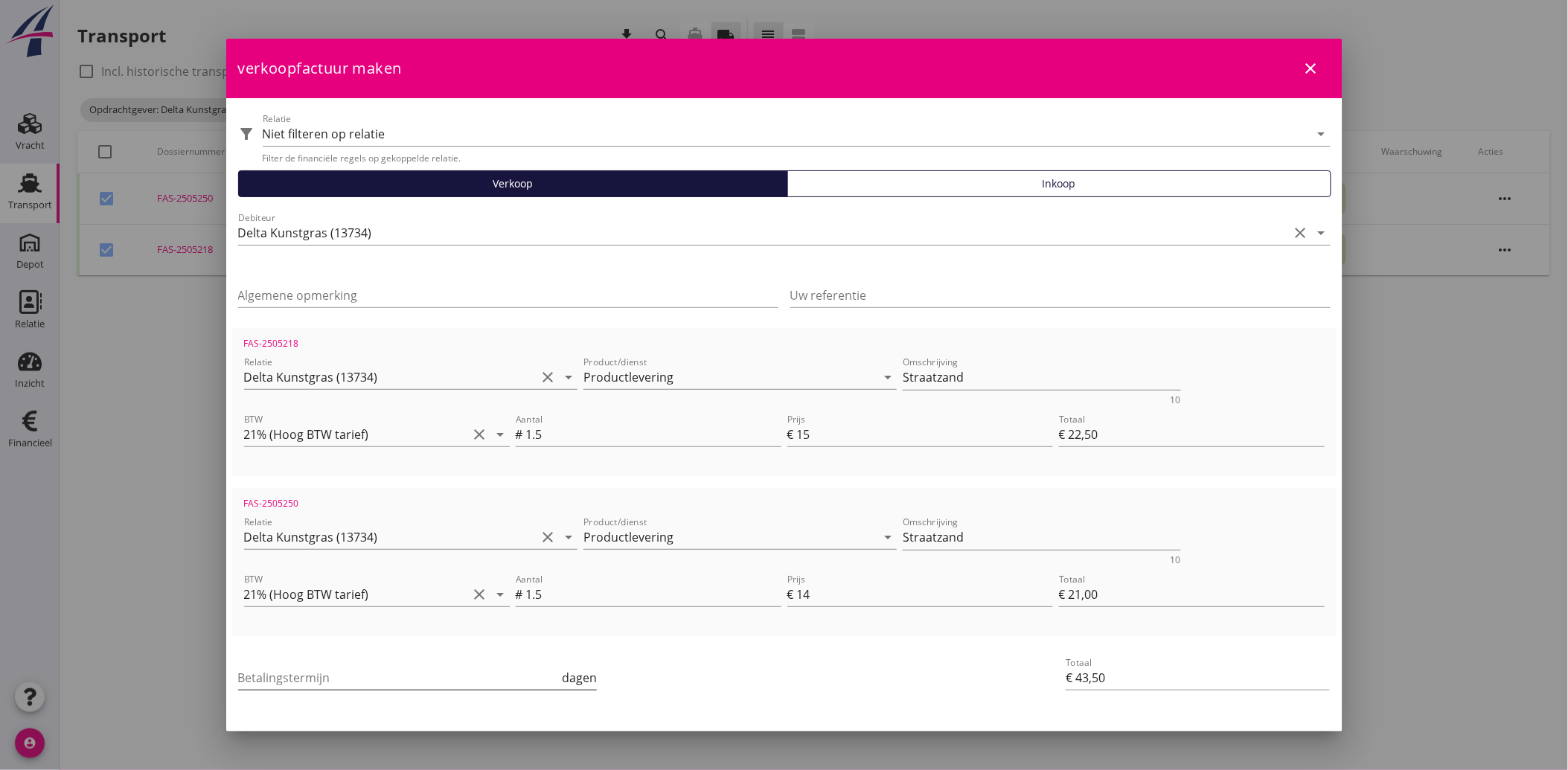
click at [271, 678] on input "Betalingstermijn" at bounding box center [399, 677] width 321 height 23
click at [913, 688] on div "Betalingstermijn 30 dagen" at bounding box center [599, 679] width 730 height 56
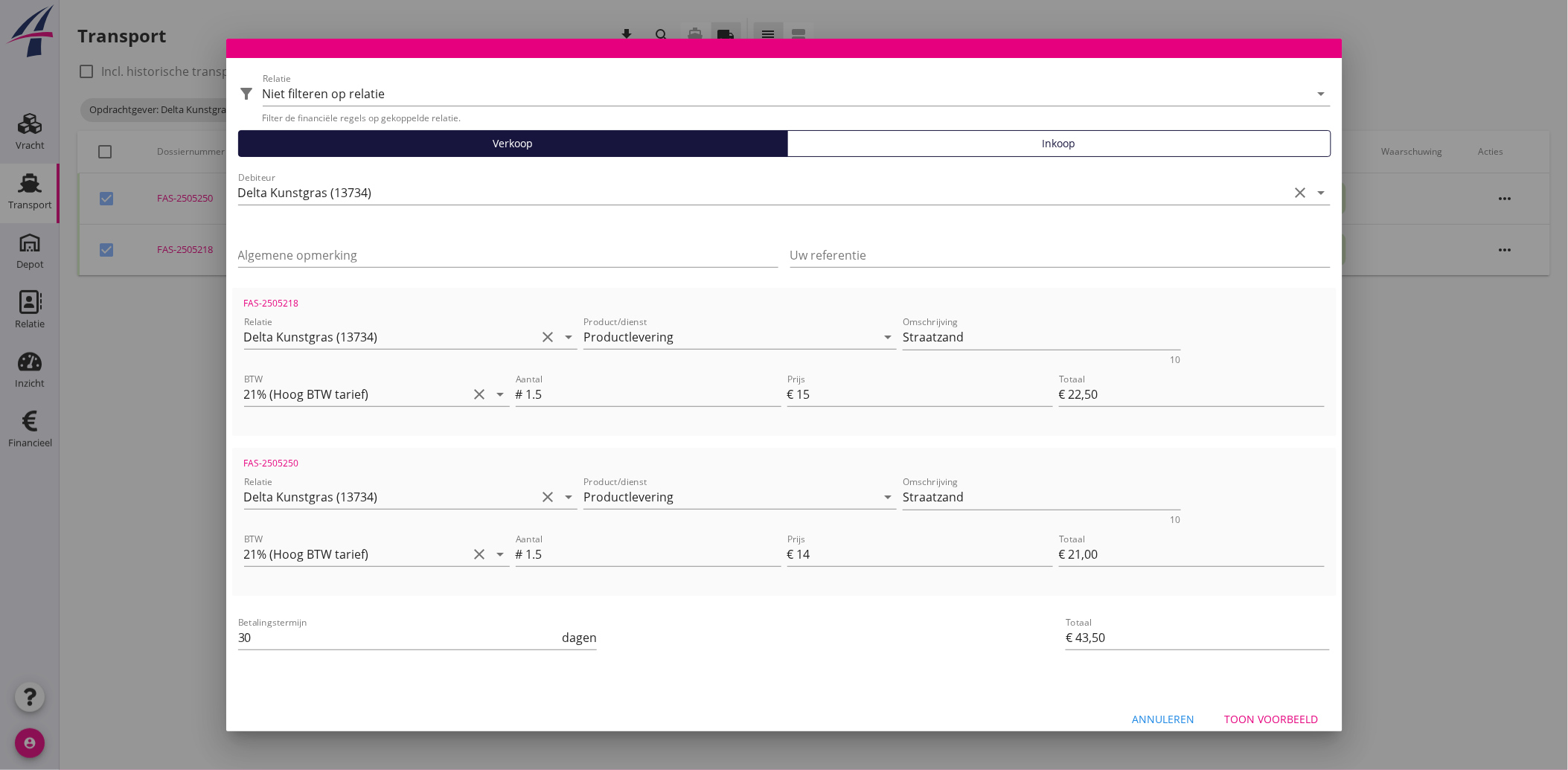
scroll to position [54, 0]
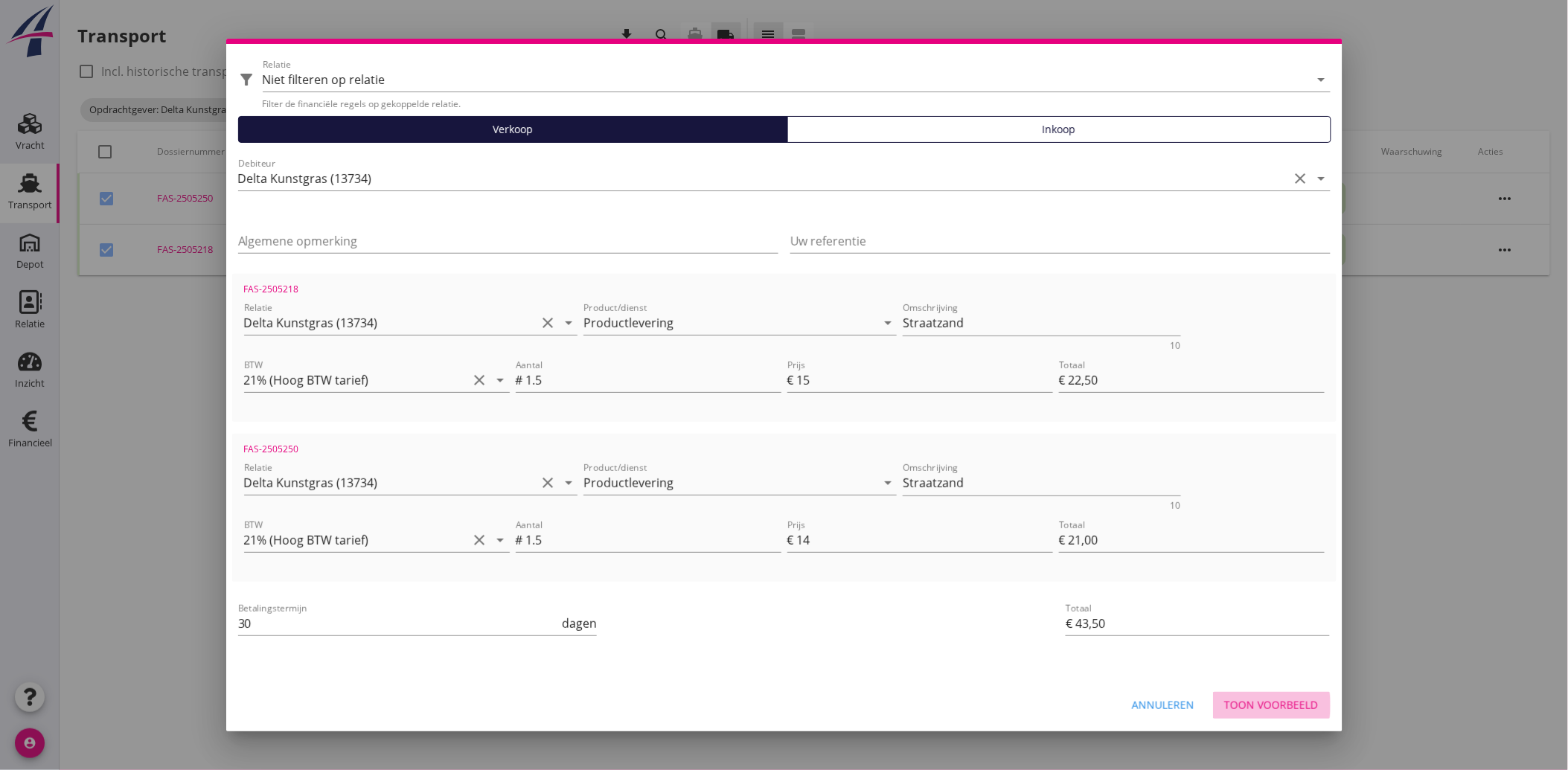
click at [1243, 705] on div "Toon voorbeeld" at bounding box center [1271, 705] width 94 height 16
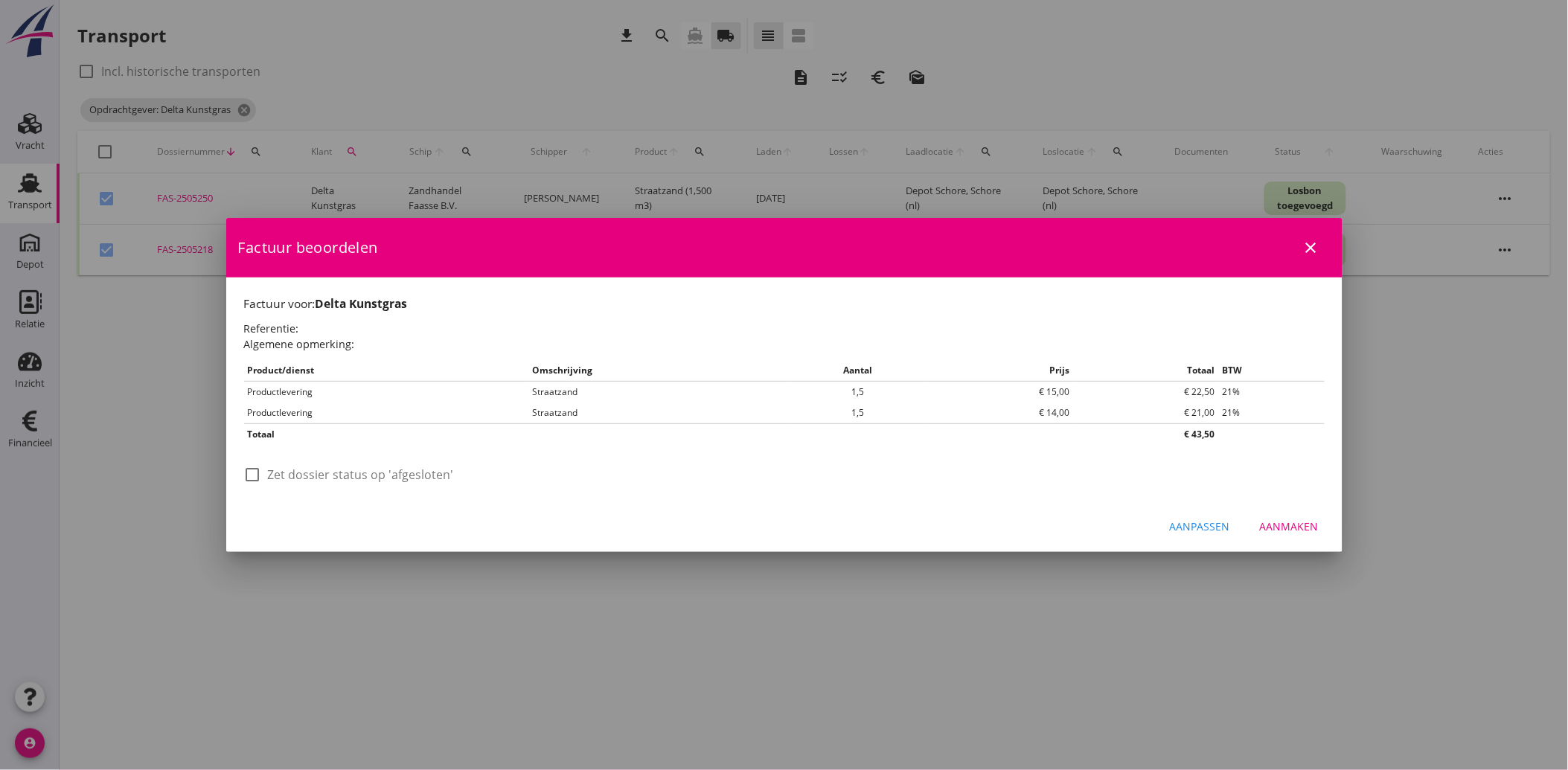
scroll to position [0, 0]
drag, startPoint x: 252, startPoint y: 477, endPoint x: 321, endPoint y: 489, distance: 70.0
click at [256, 477] on div at bounding box center [253, 474] width 25 height 25
click at [1303, 523] on div "Aanmaken" at bounding box center [1289, 526] width 59 height 16
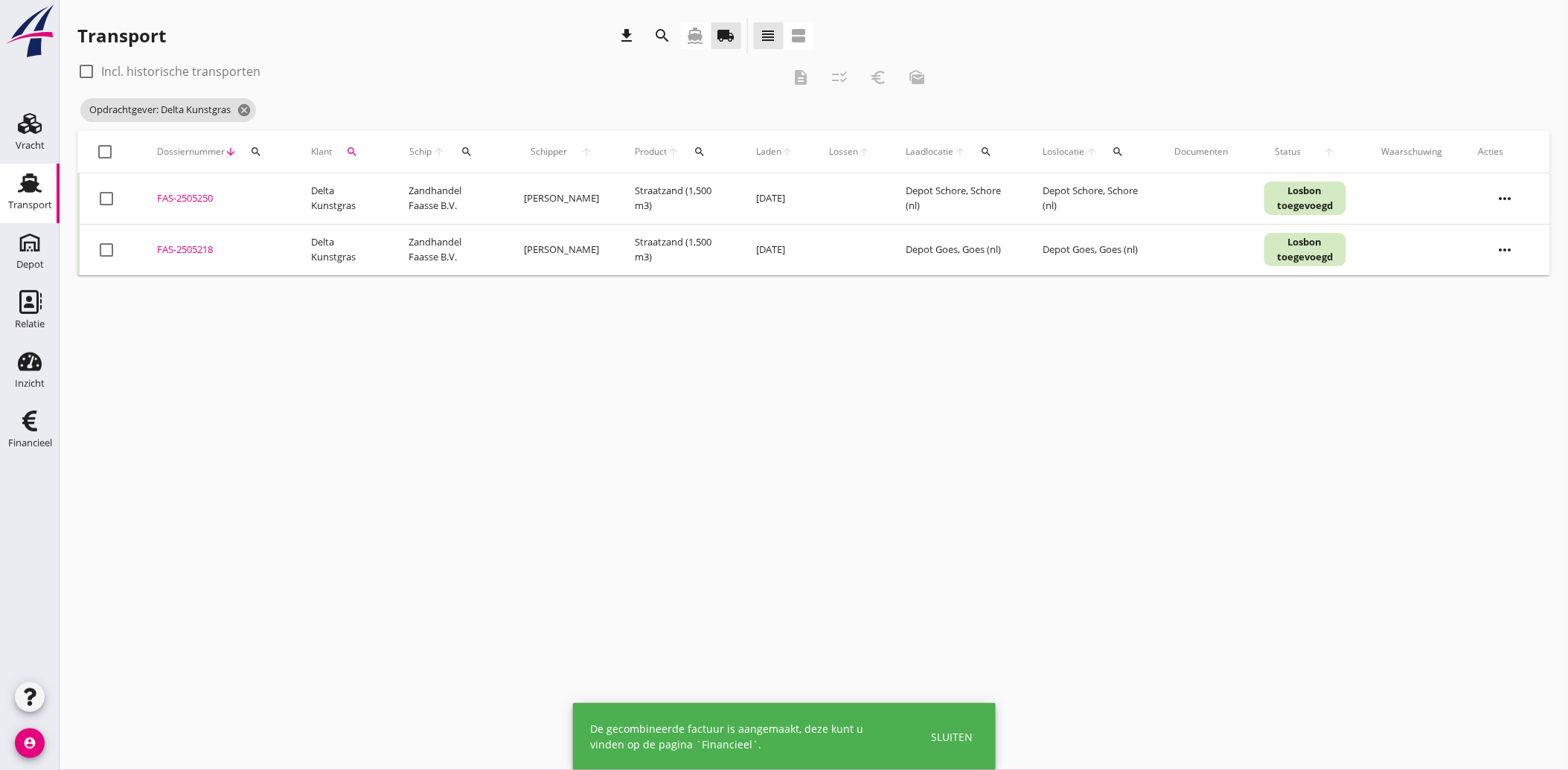
click at [361, 151] on div "search" at bounding box center [352, 151] width 28 height 12
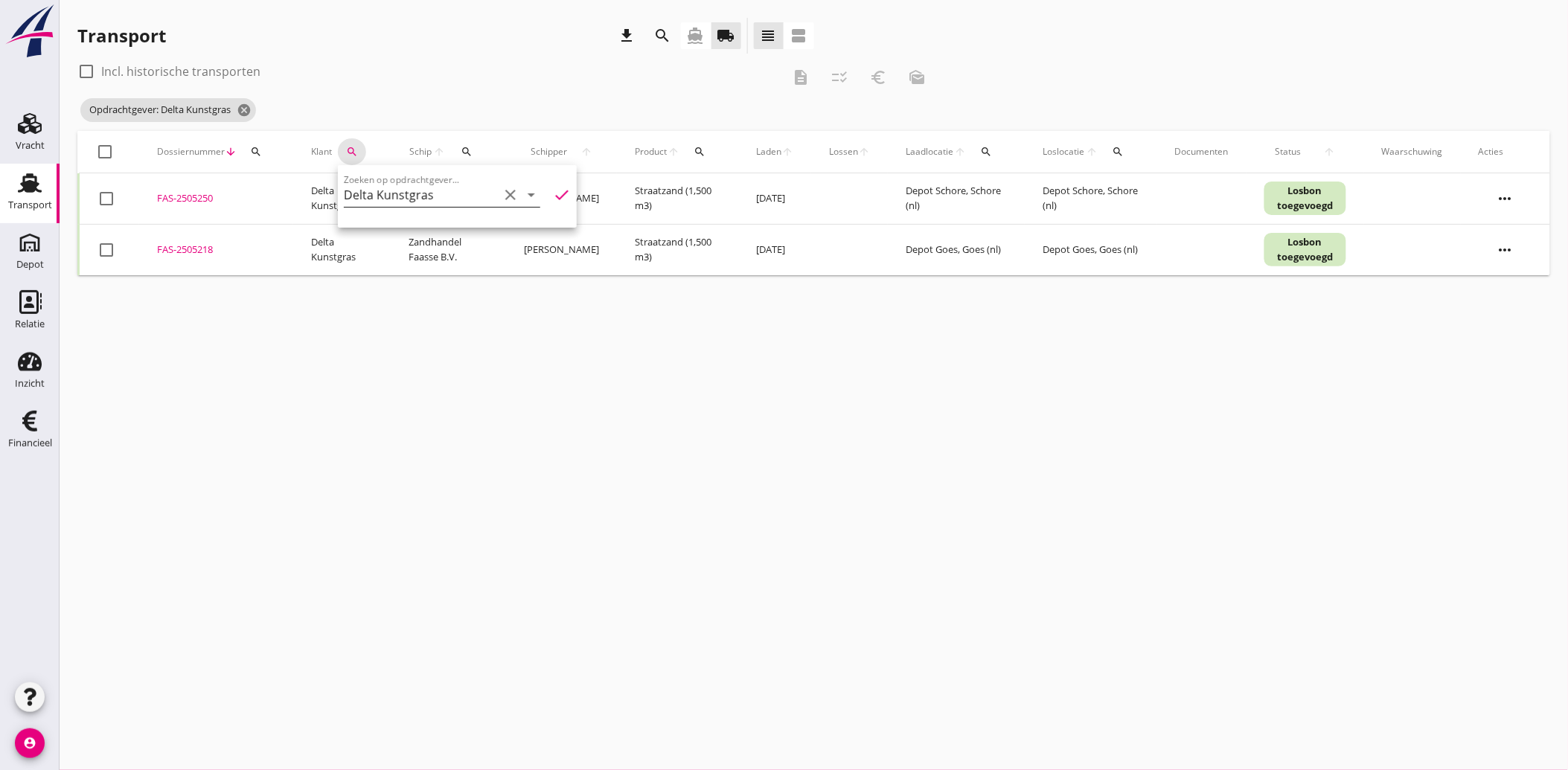
click at [503, 189] on icon "clear" at bounding box center [510, 194] width 18 height 18
click at [441, 194] on input "Zoeken op opdrachtgever..." at bounding box center [421, 194] width 155 height 23
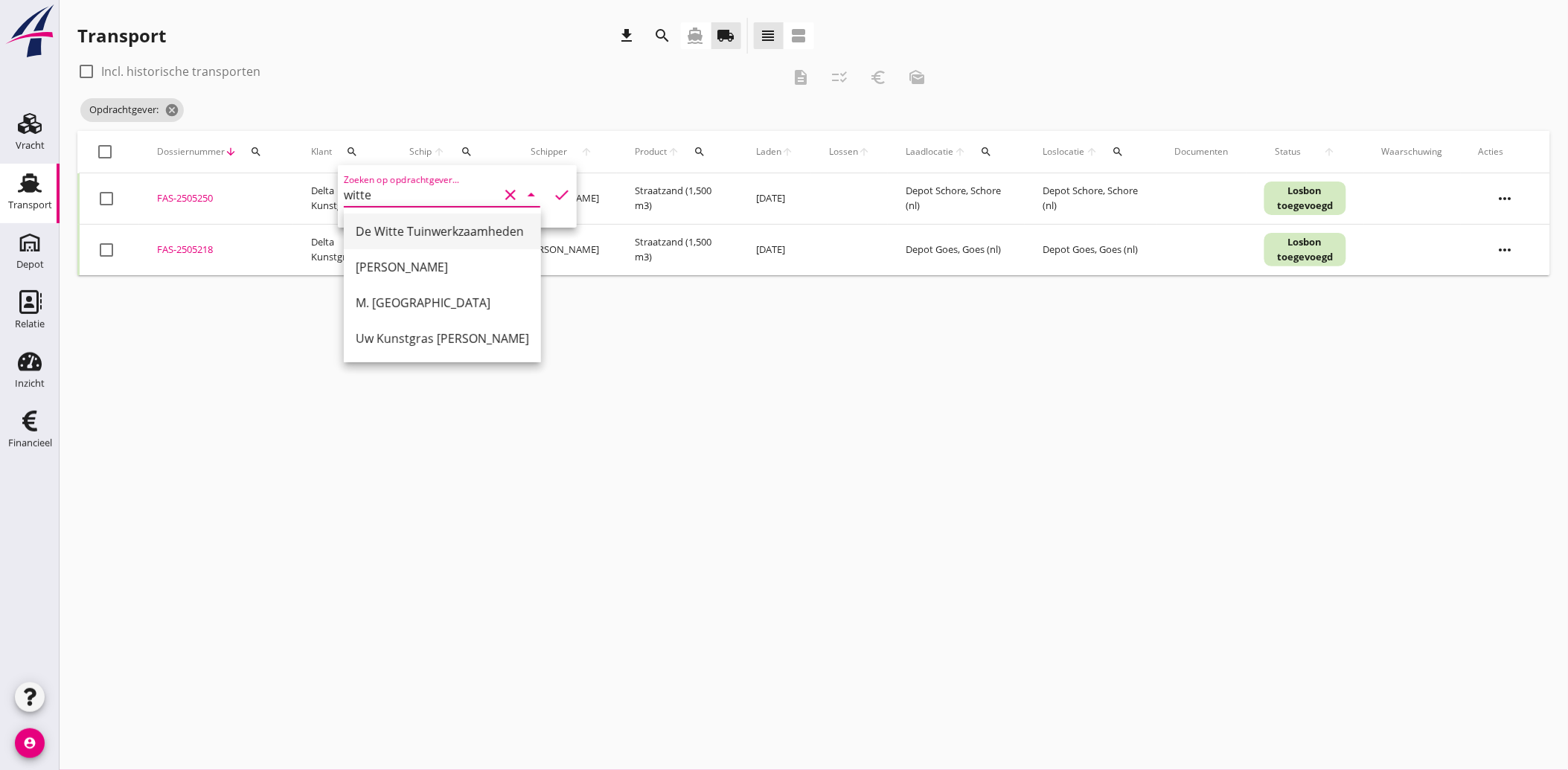
click at [435, 226] on div "De Witte Tuinwerkzaamheden" at bounding box center [442, 231] width 174 height 18
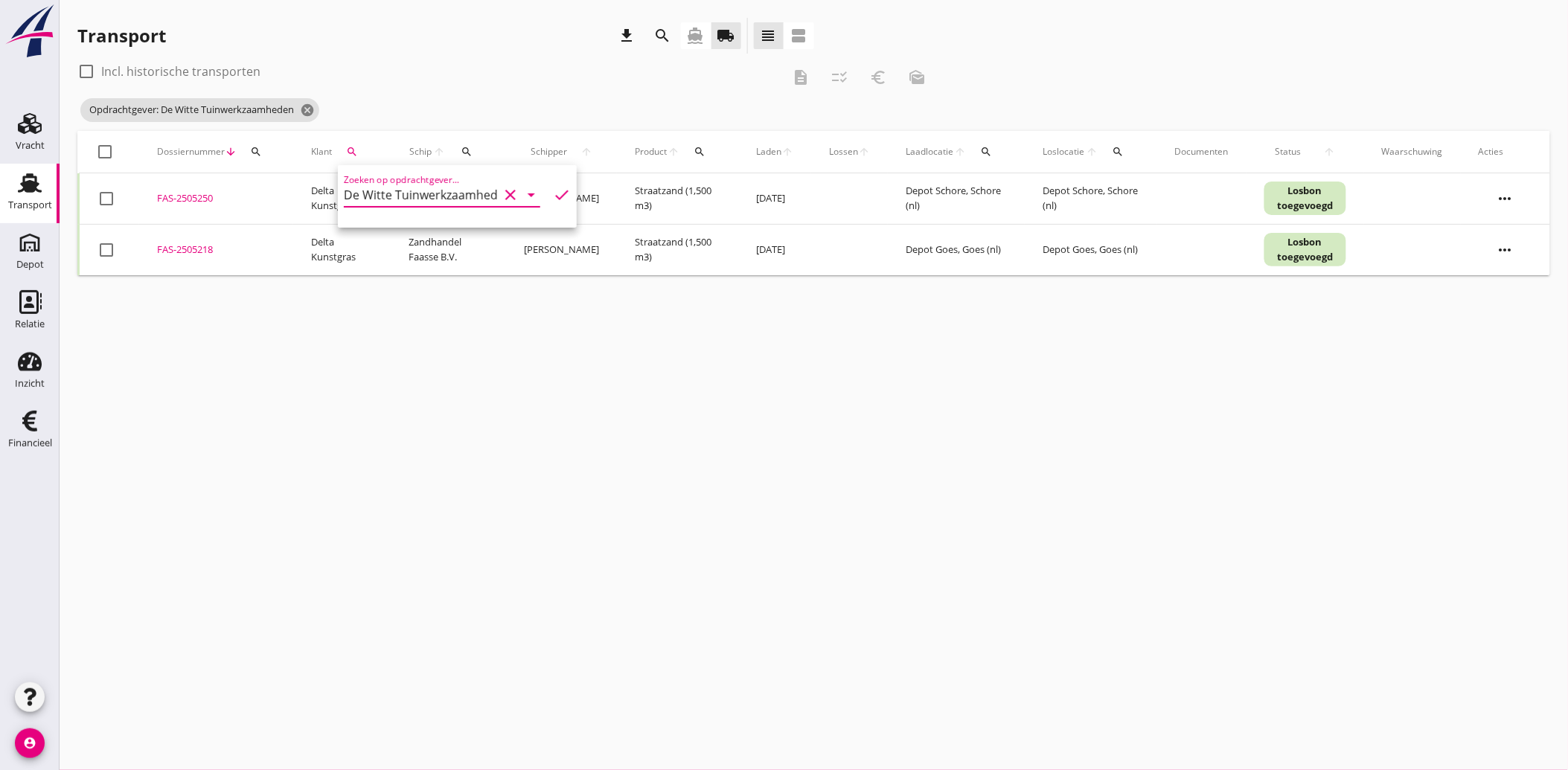
click at [553, 195] on icon "check" at bounding box center [561, 194] width 18 height 18
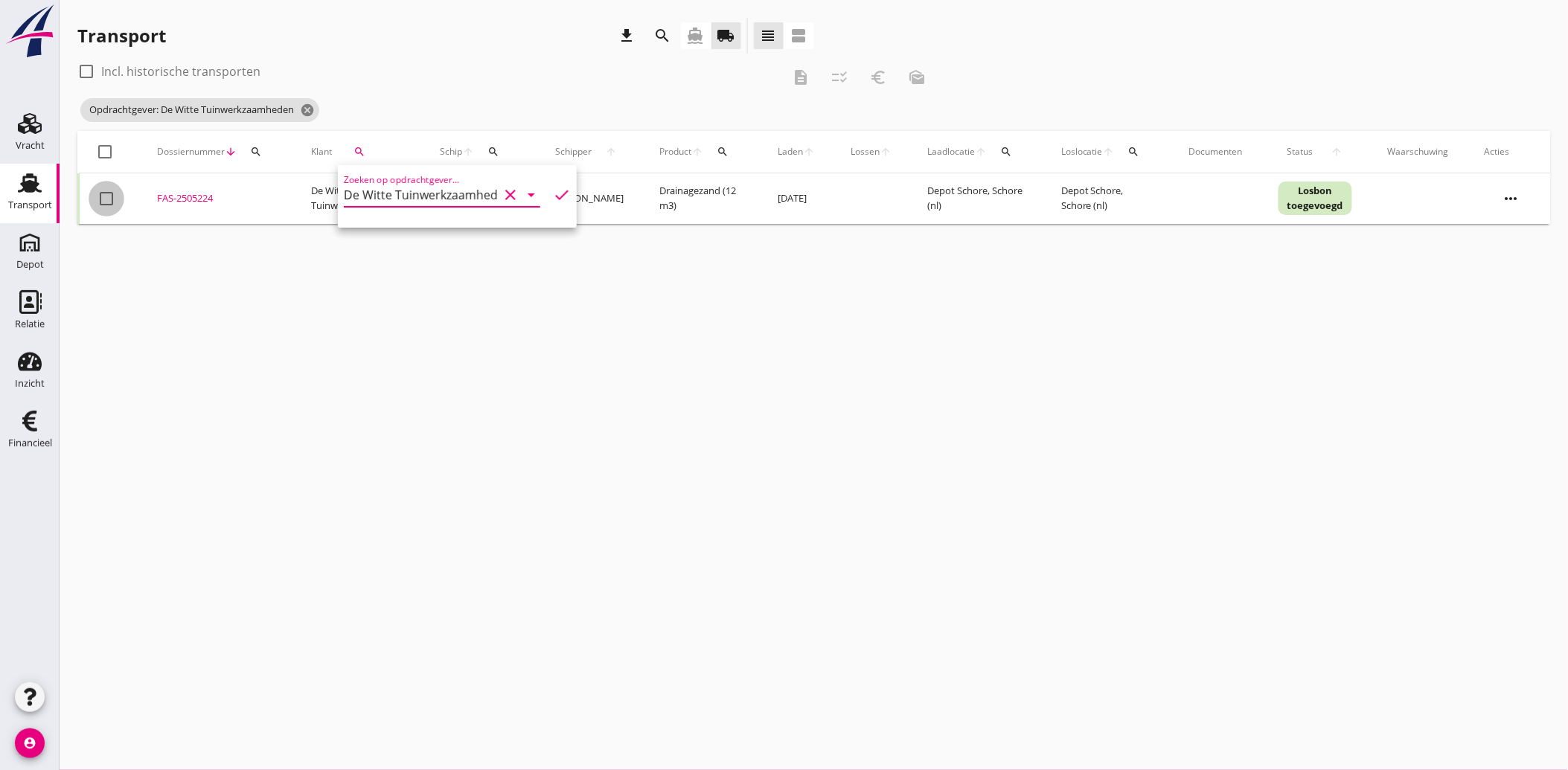
click at [113, 201] on div at bounding box center [106, 198] width 25 height 25
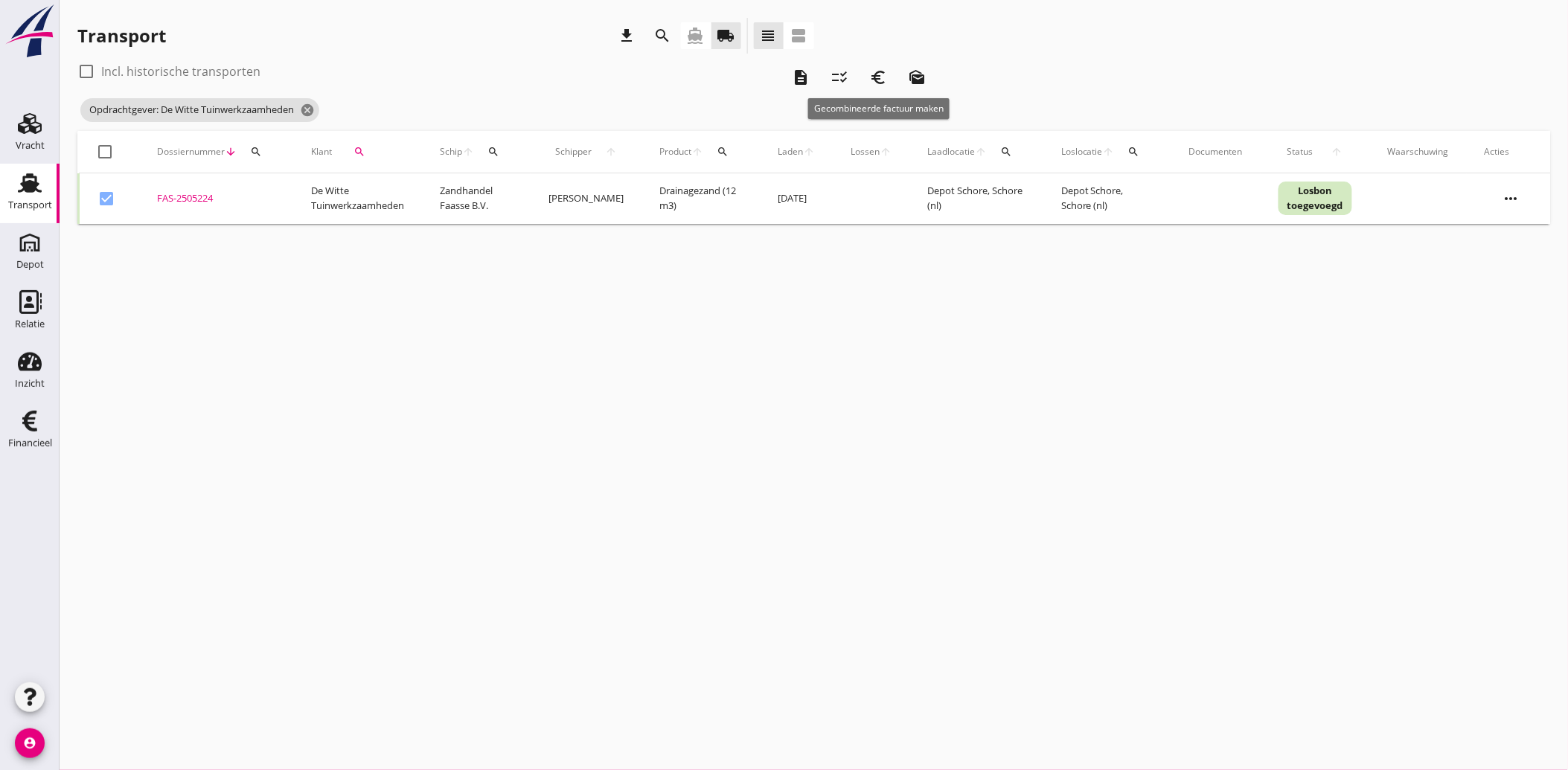
click at [879, 78] on icon "euro_symbol" at bounding box center [878, 77] width 18 height 18
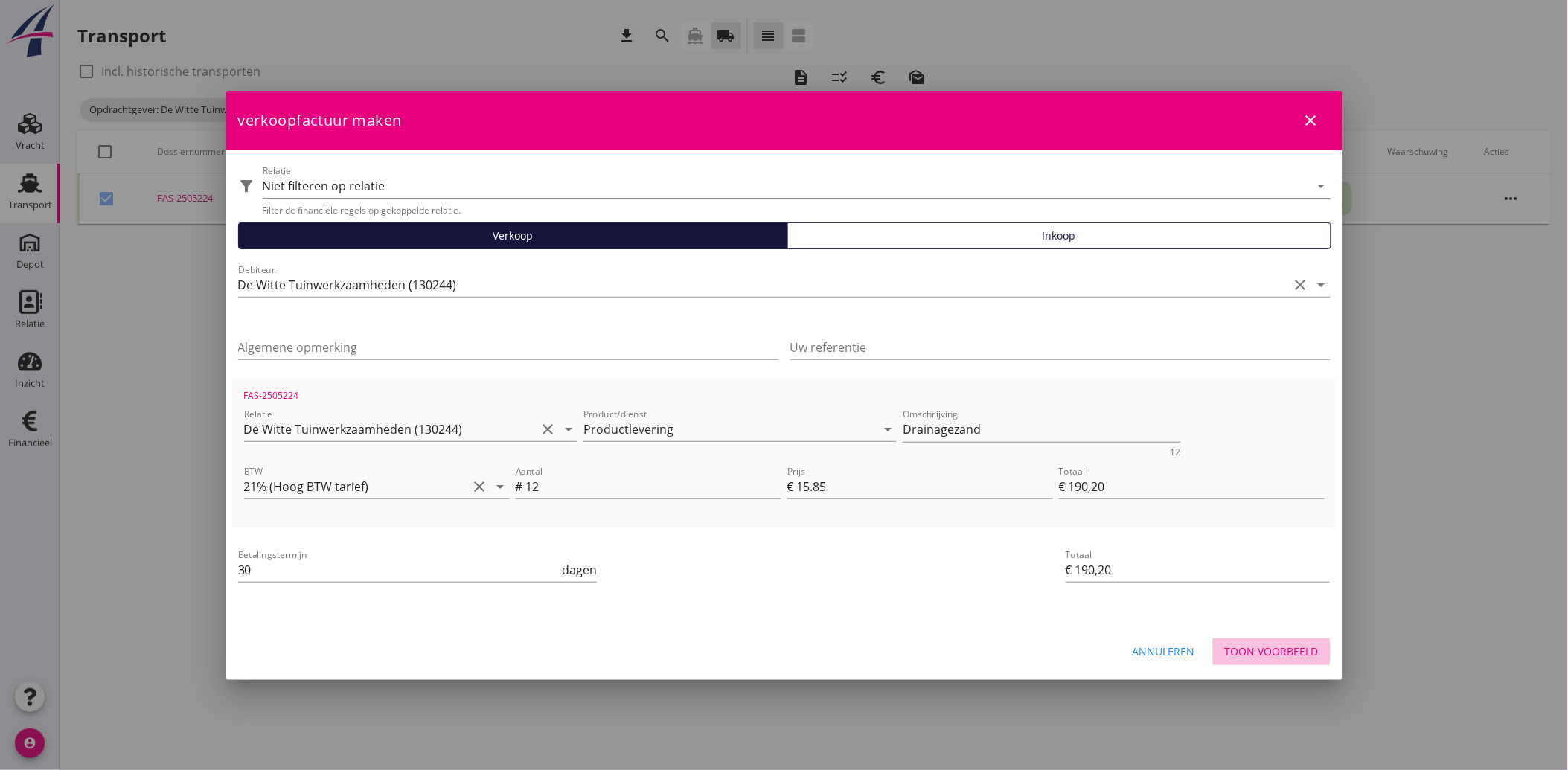
click at [1293, 649] on div "Toon voorbeeld" at bounding box center [1271, 651] width 94 height 16
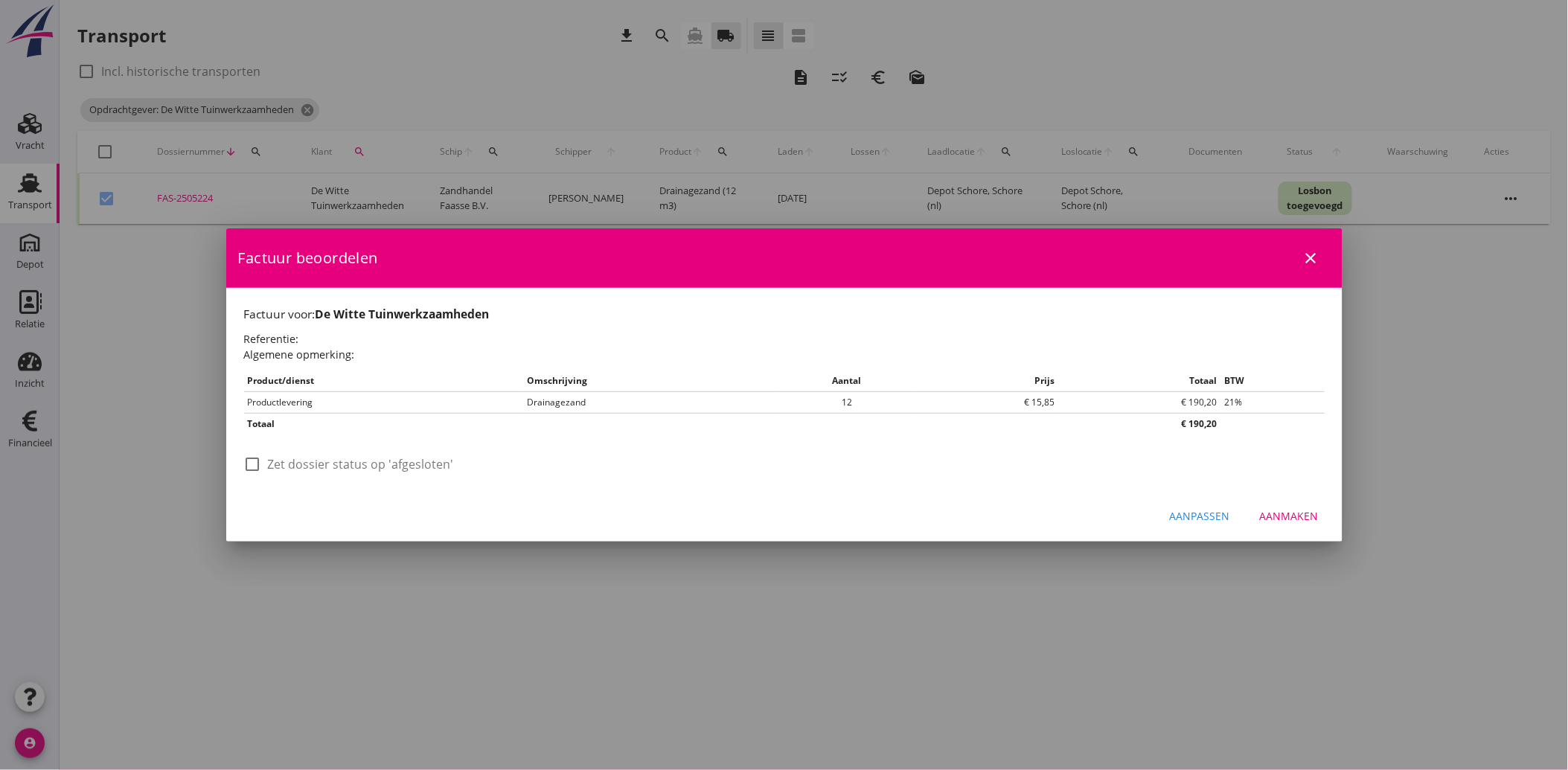
click at [309, 459] on label "Zet dossier status op 'afgesloten'" at bounding box center [361, 465] width 186 height 15
click at [1292, 514] on div "Aanmaken" at bounding box center [1289, 516] width 59 height 16
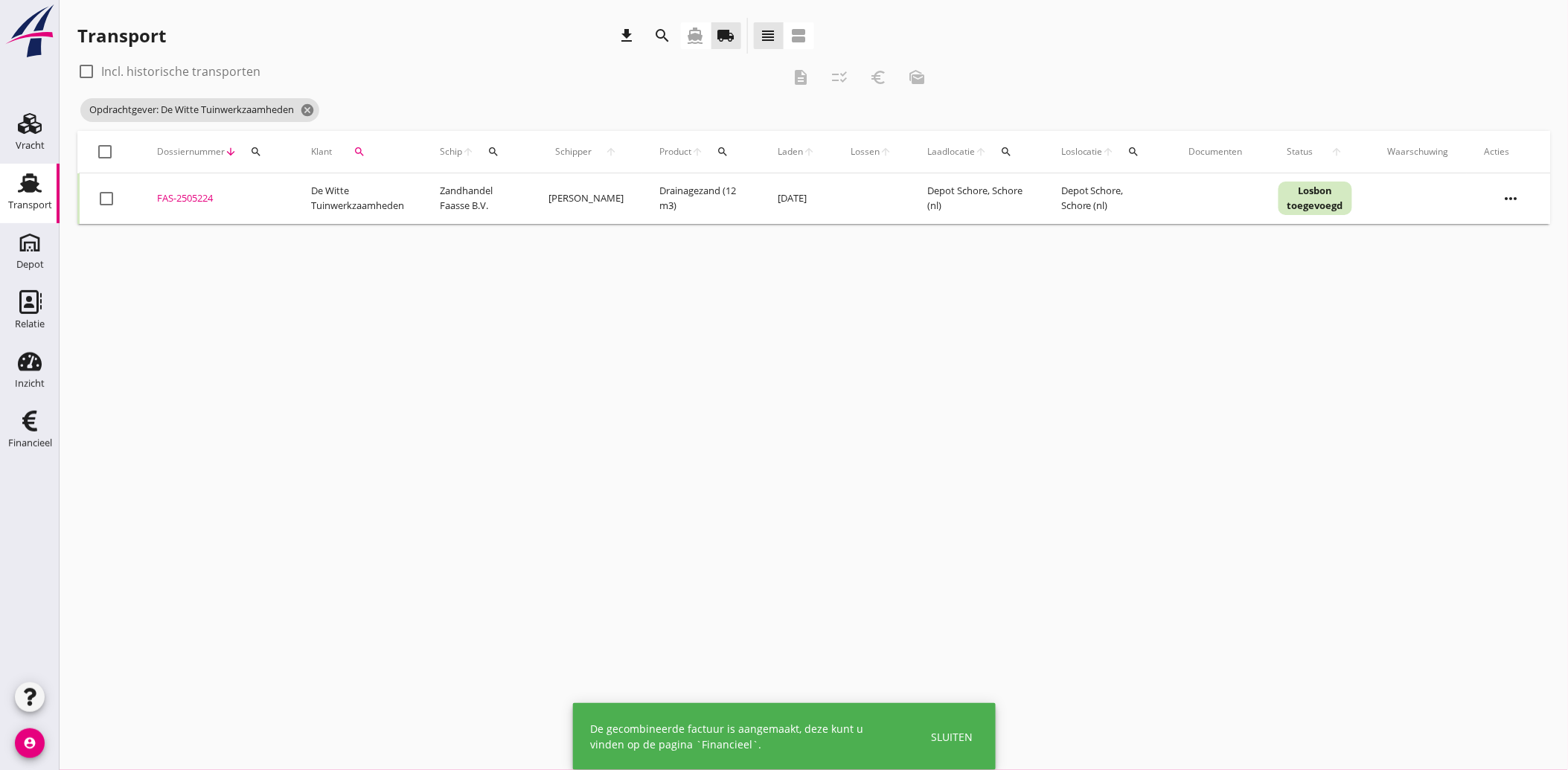
click at [355, 146] on icon "search" at bounding box center [359, 151] width 12 height 12
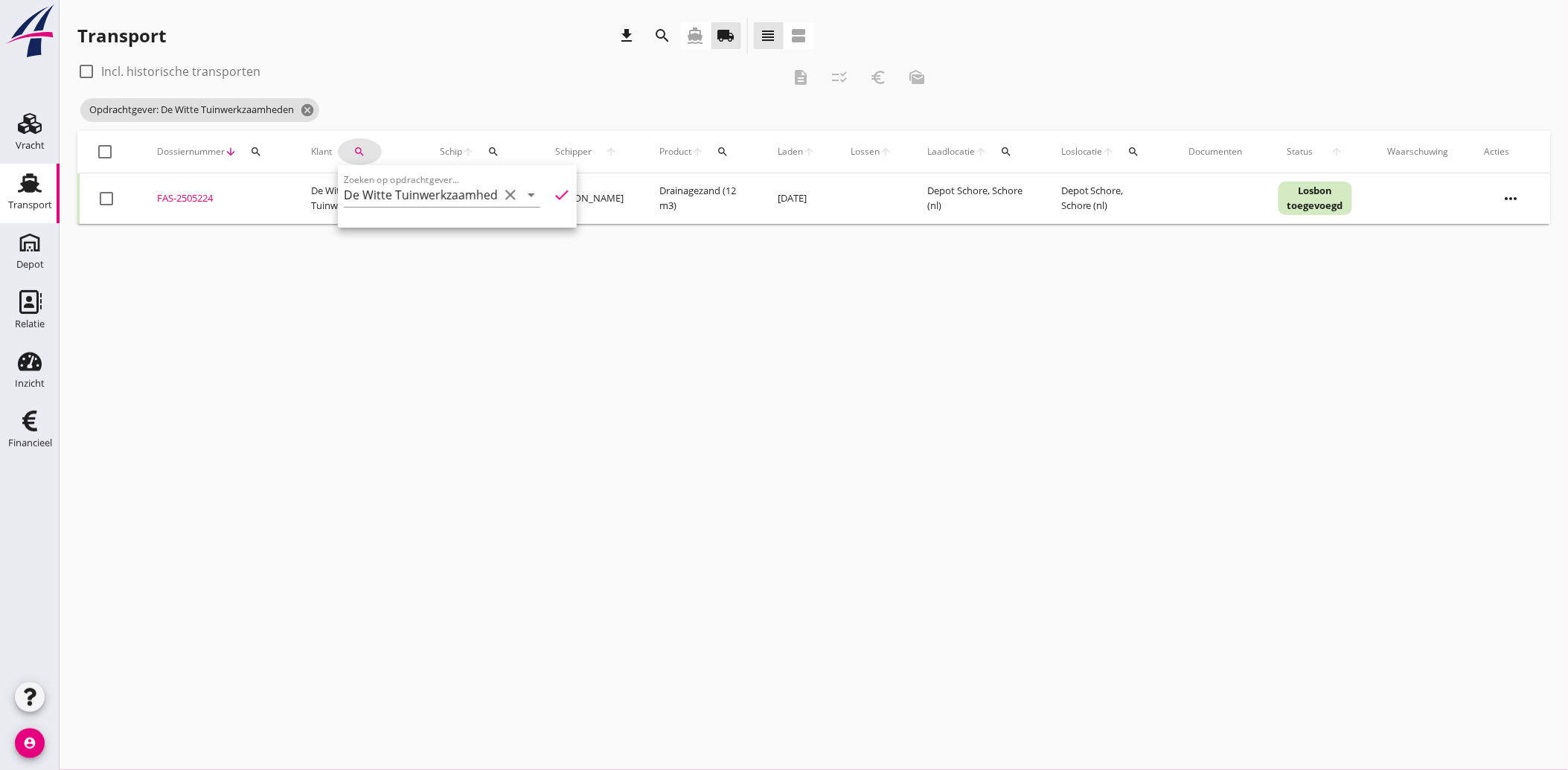
click at [501, 195] on icon "clear" at bounding box center [510, 194] width 18 height 18
click at [486, 192] on input "Zoeken op opdrachtgever..." at bounding box center [421, 194] width 155 height 23
click at [379, 231] on div "JBS Infra" at bounding box center [438, 231] width 164 height 18
click at [553, 188] on icon "check" at bounding box center [561, 194] width 18 height 18
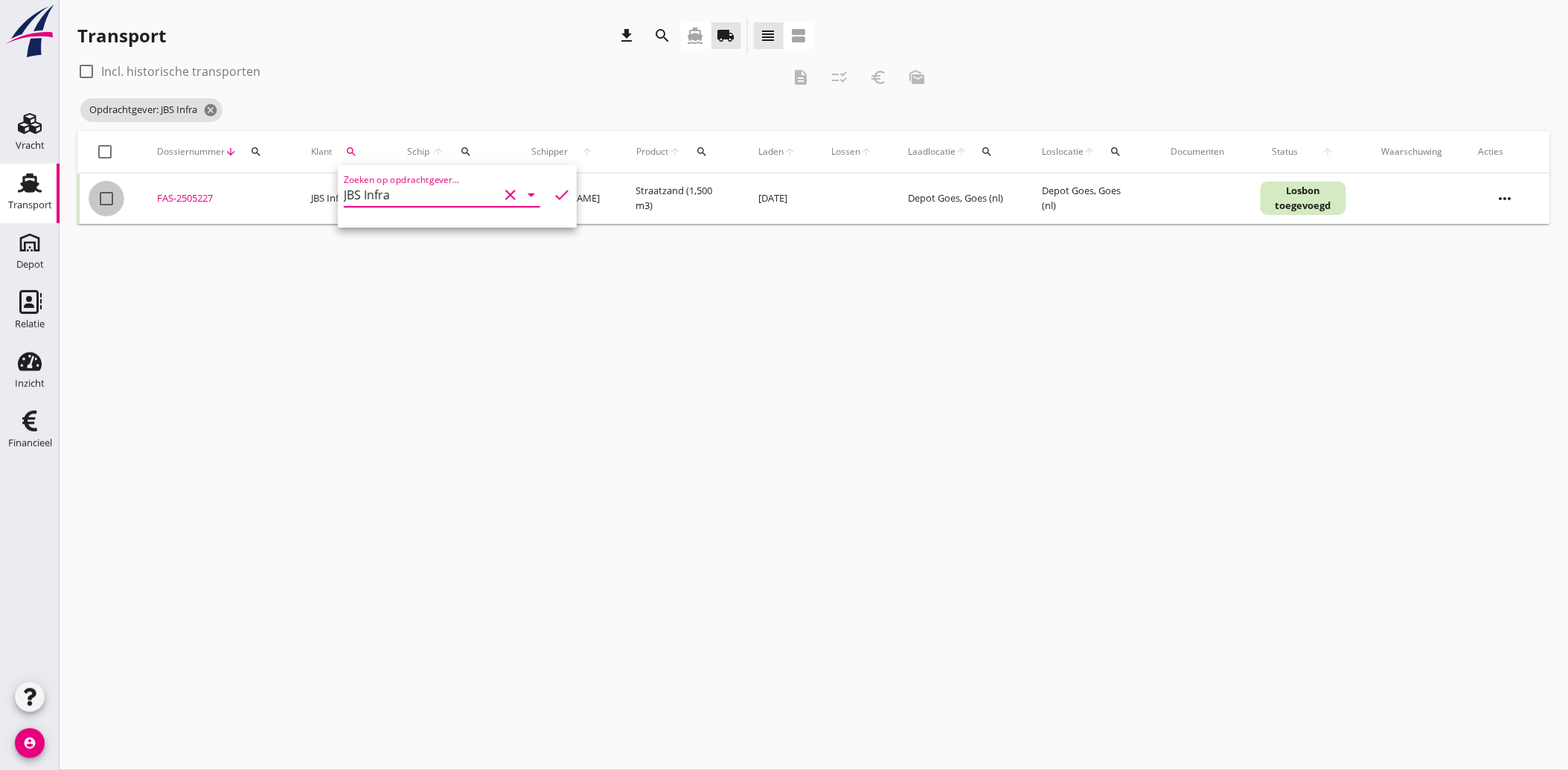
click at [106, 195] on div at bounding box center [106, 198] width 25 height 25
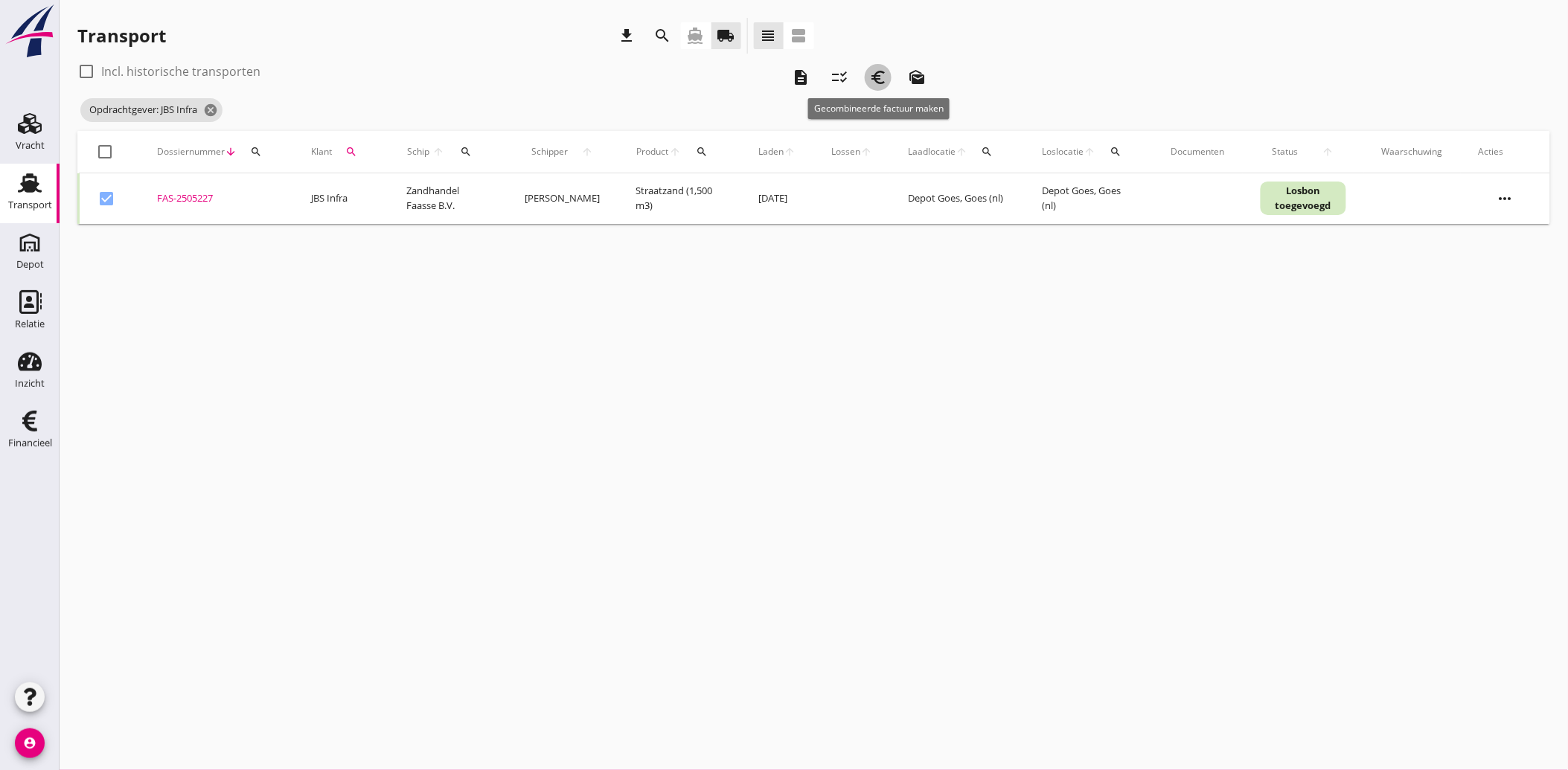
click at [877, 71] on icon "euro_symbol" at bounding box center [878, 77] width 18 height 18
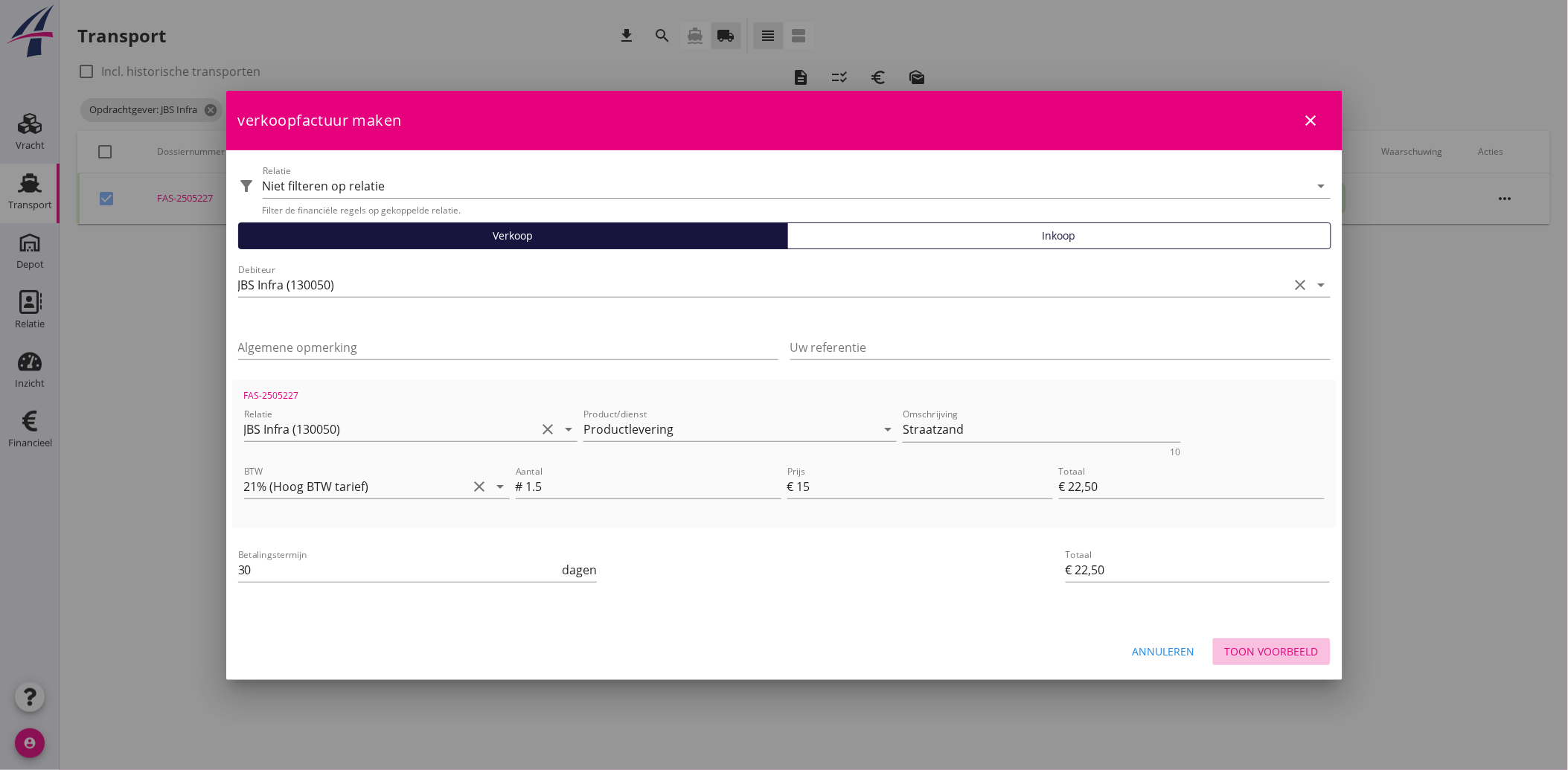
click at [1295, 649] on div "Toon voorbeeld" at bounding box center [1271, 651] width 94 height 16
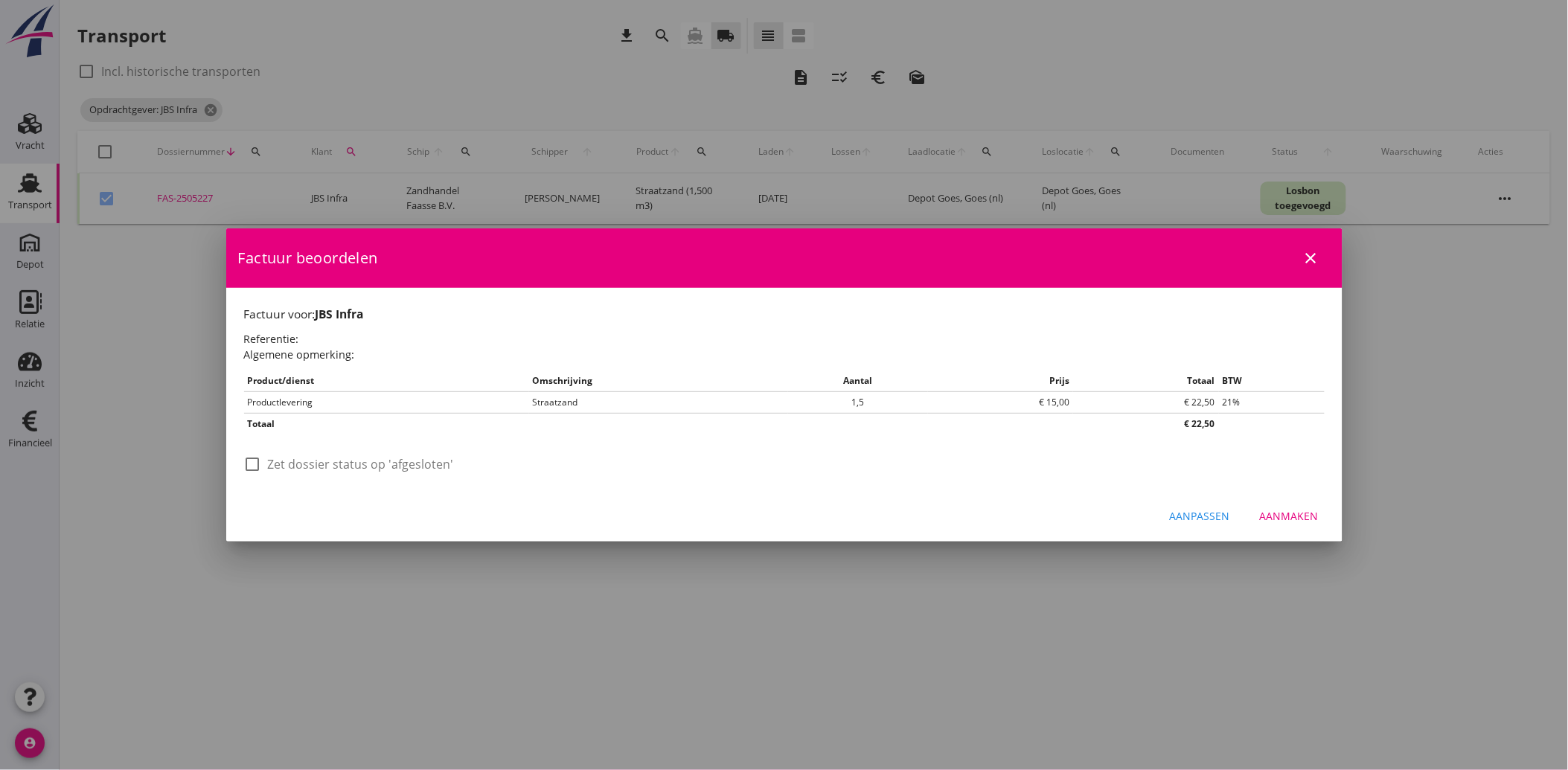
click at [266, 459] on div "check_box_outline_blank Zet dossier status op 'afgesloten'" at bounding box center [348, 464] width 209 height 18
drag, startPoint x: 281, startPoint y: 464, endPoint x: 698, endPoint y: 495, distance: 418.2
click at [281, 465] on label "Zet dossier status op 'afgesloten'" at bounding box center [361, 465] width 186 height 15
click at [1285, 511] on div "Aanmaken" at bounding box center [1289, 516] width 59 height 16
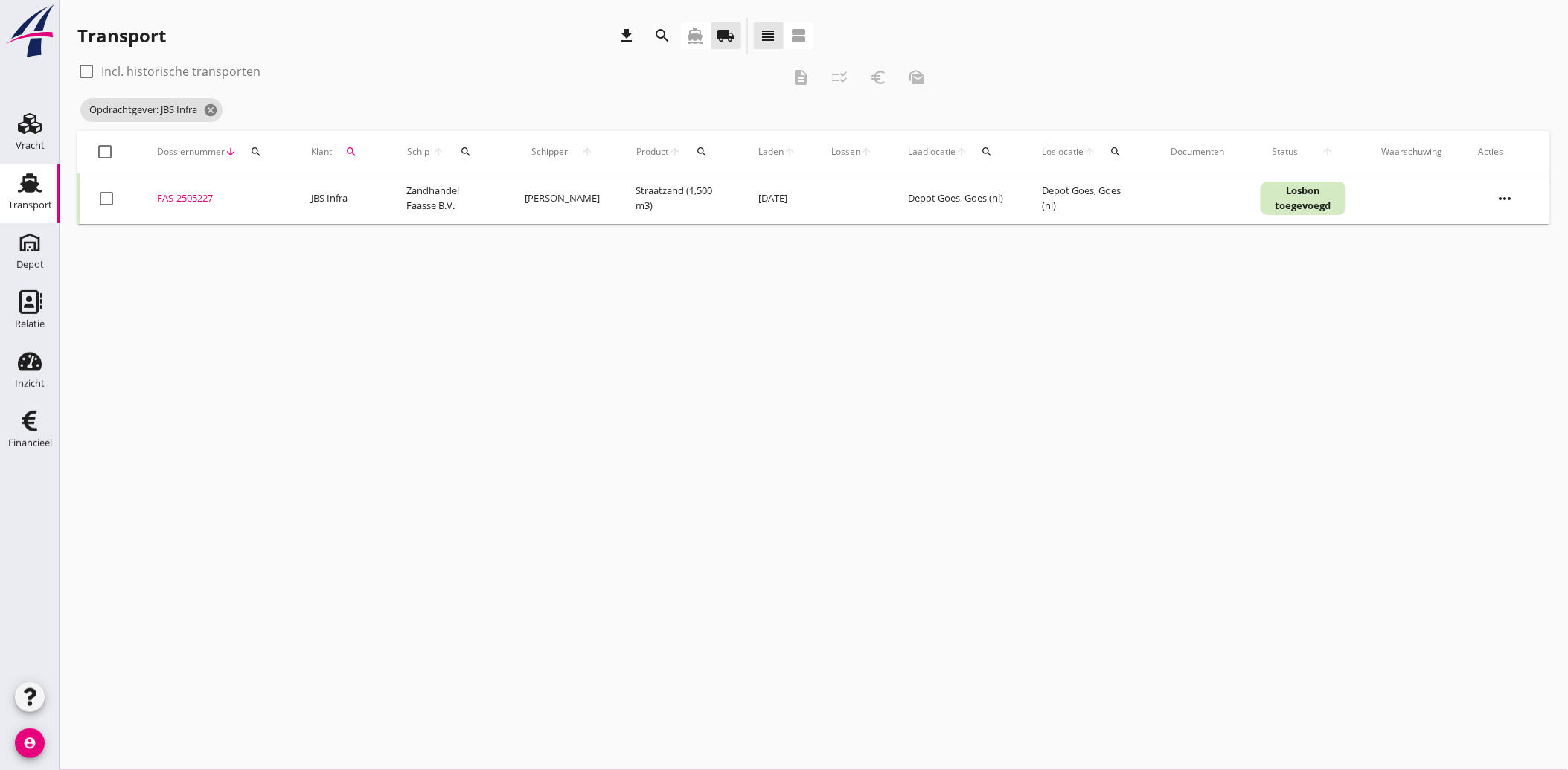
click at [346, 151] on icon "search" at bounding box center [351, 151] width 12 height 12
click at [503, 191] on icon "clear" at bounding box center [510, 194] width 18 height 18
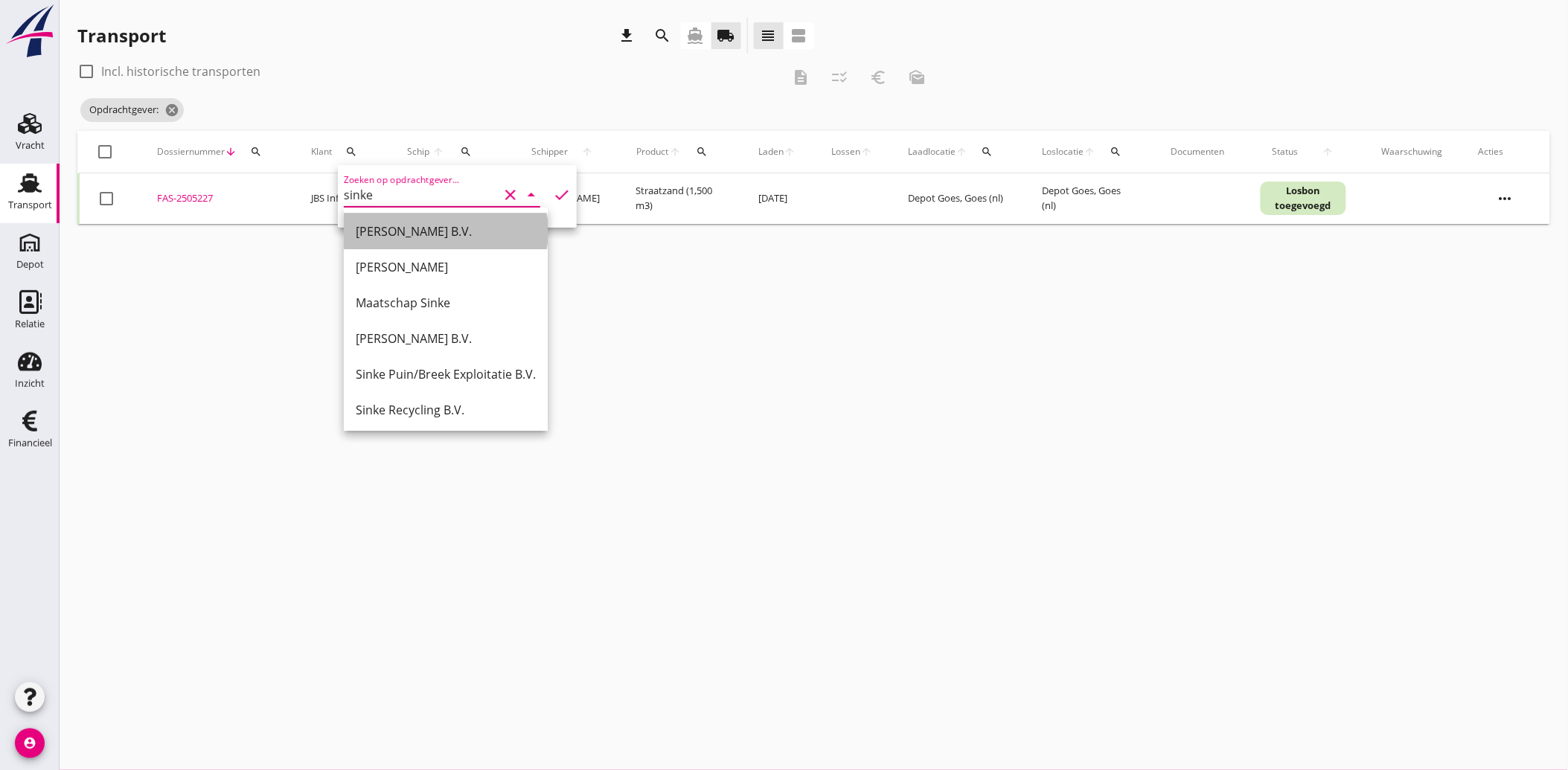
click at [395, 232] on div "[PERSON_NAME] B.V." at bounding box center [446, 231] width 180 height 18
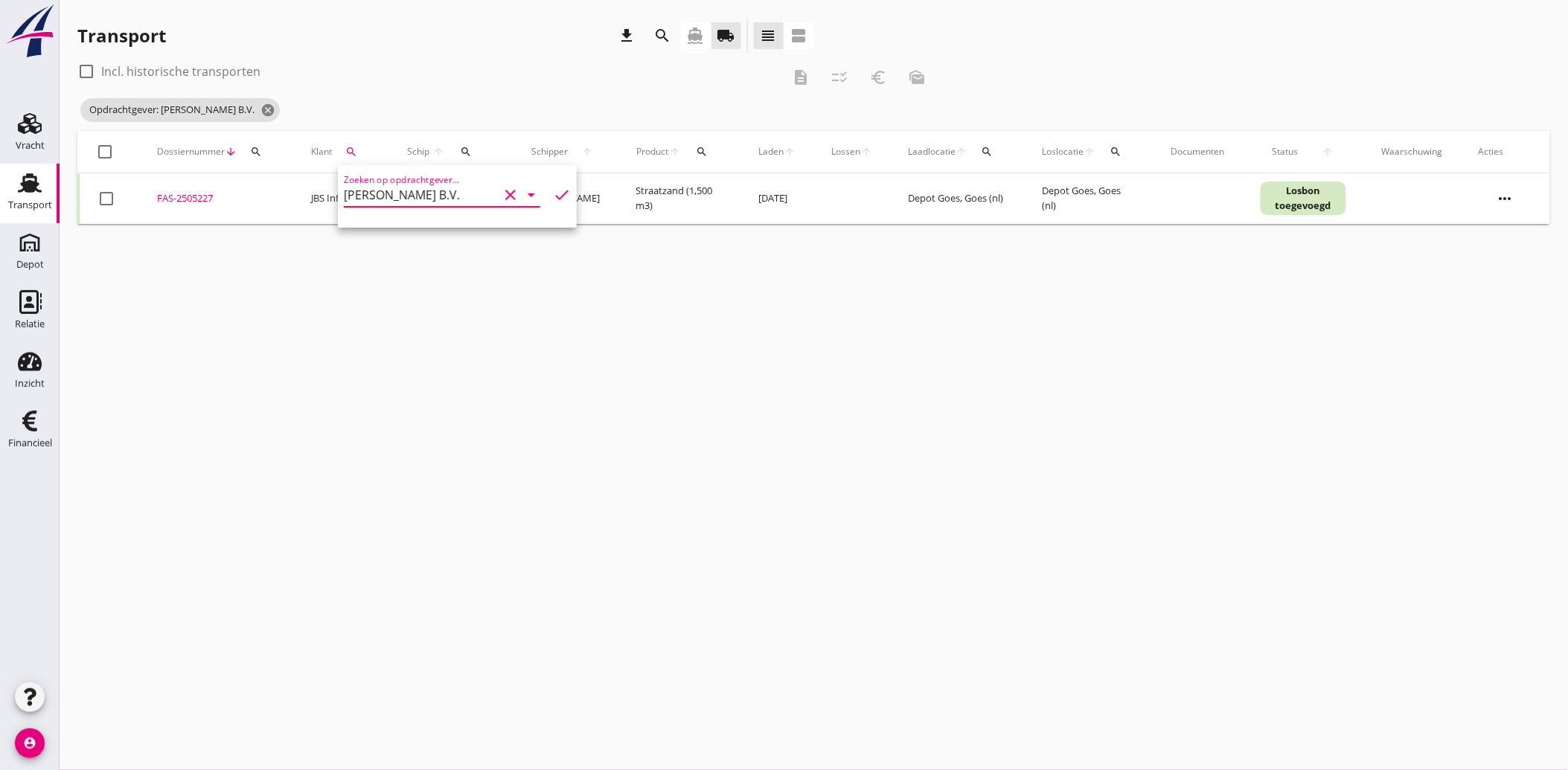
click at [553, 190] on icon "check" at bounding box center [561, 194] width 18 height 18
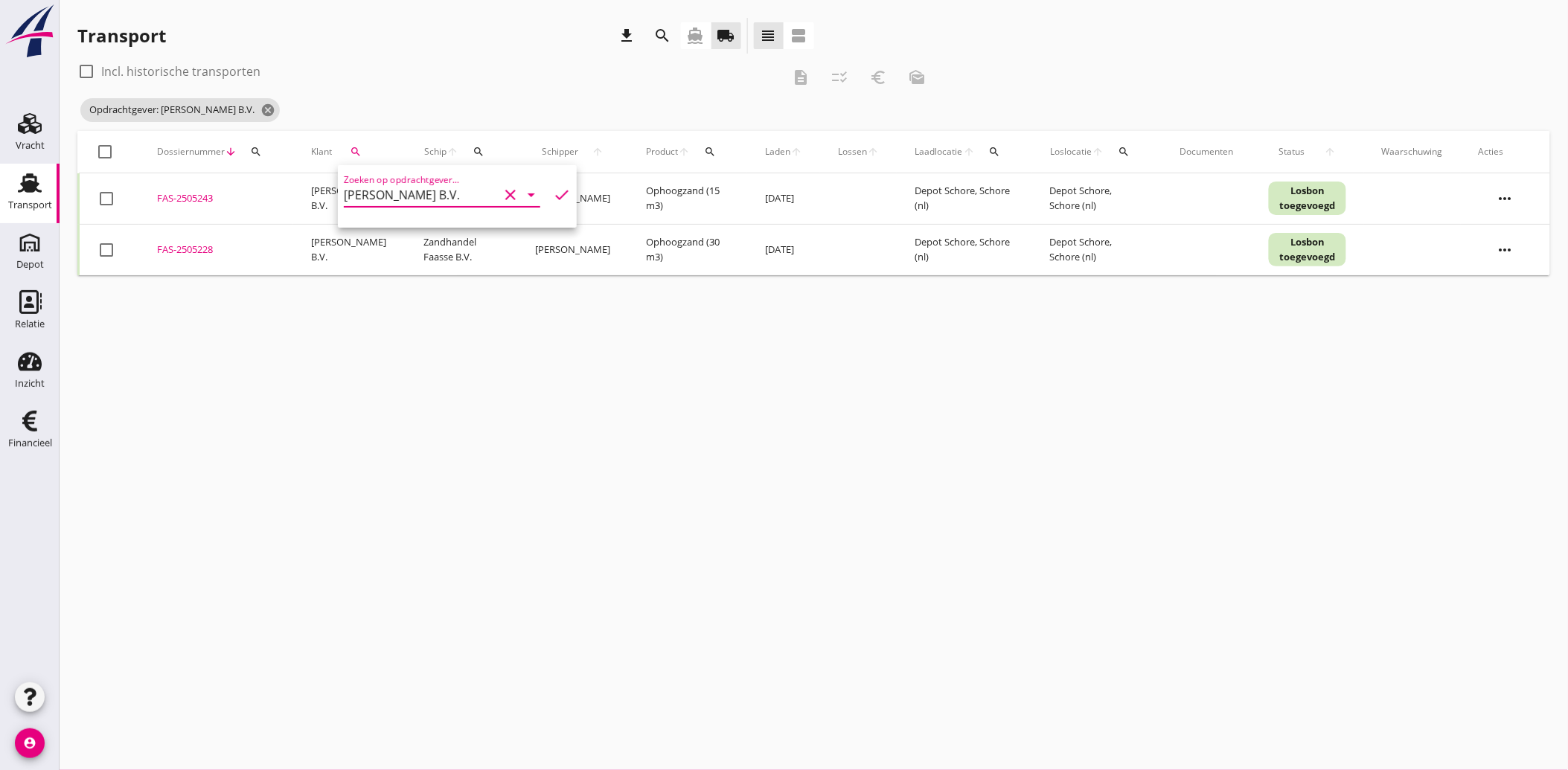
click at [110, 197] on div at bounding box center [106, 198] width 25 height 25
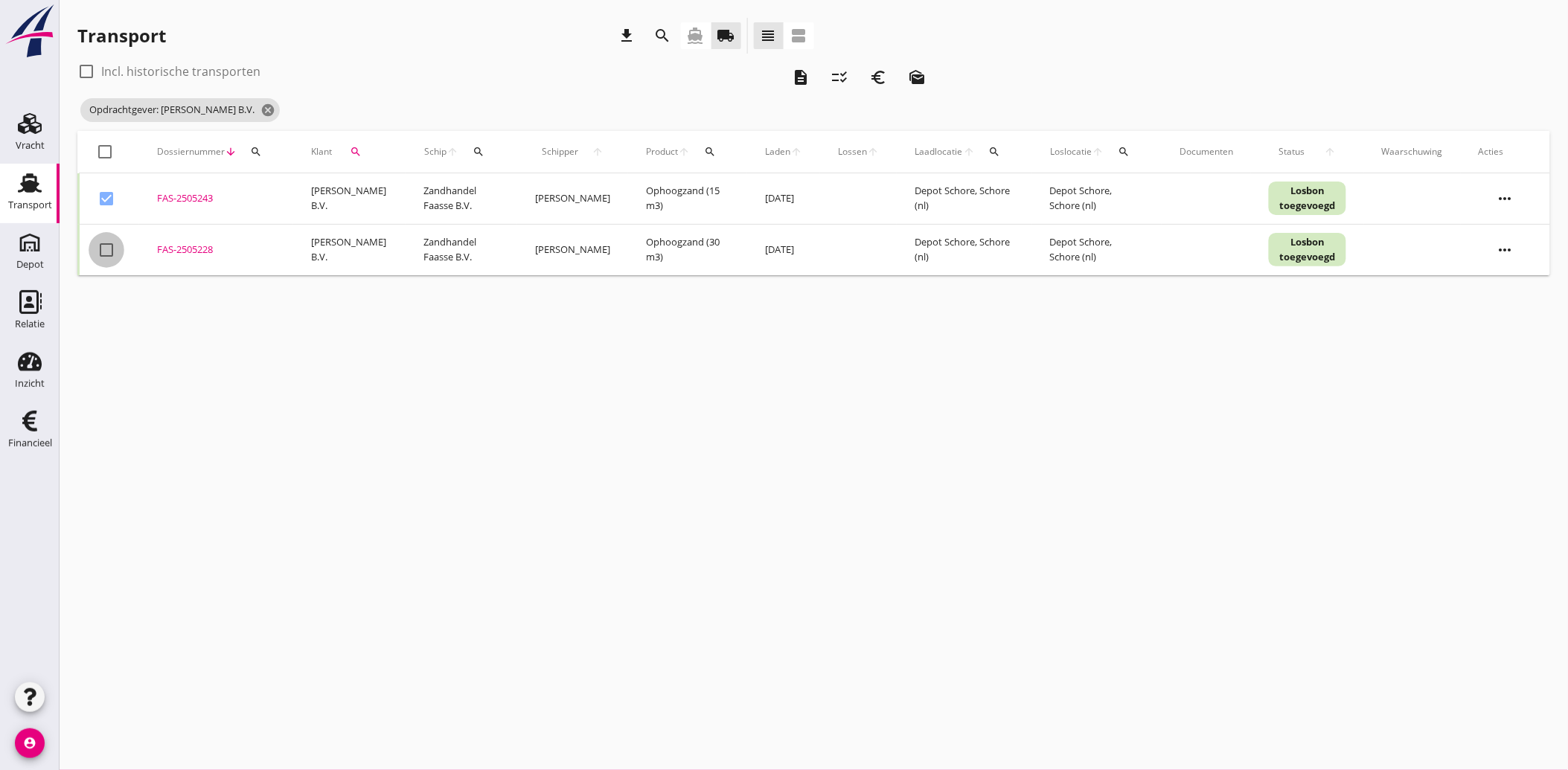
click at [112, 243] on div at bounding box center [106, 250] width 25 height 25
click at [883, 82] on icon "euro_symbol" at bounding box center [878, 77] width 18 height 18
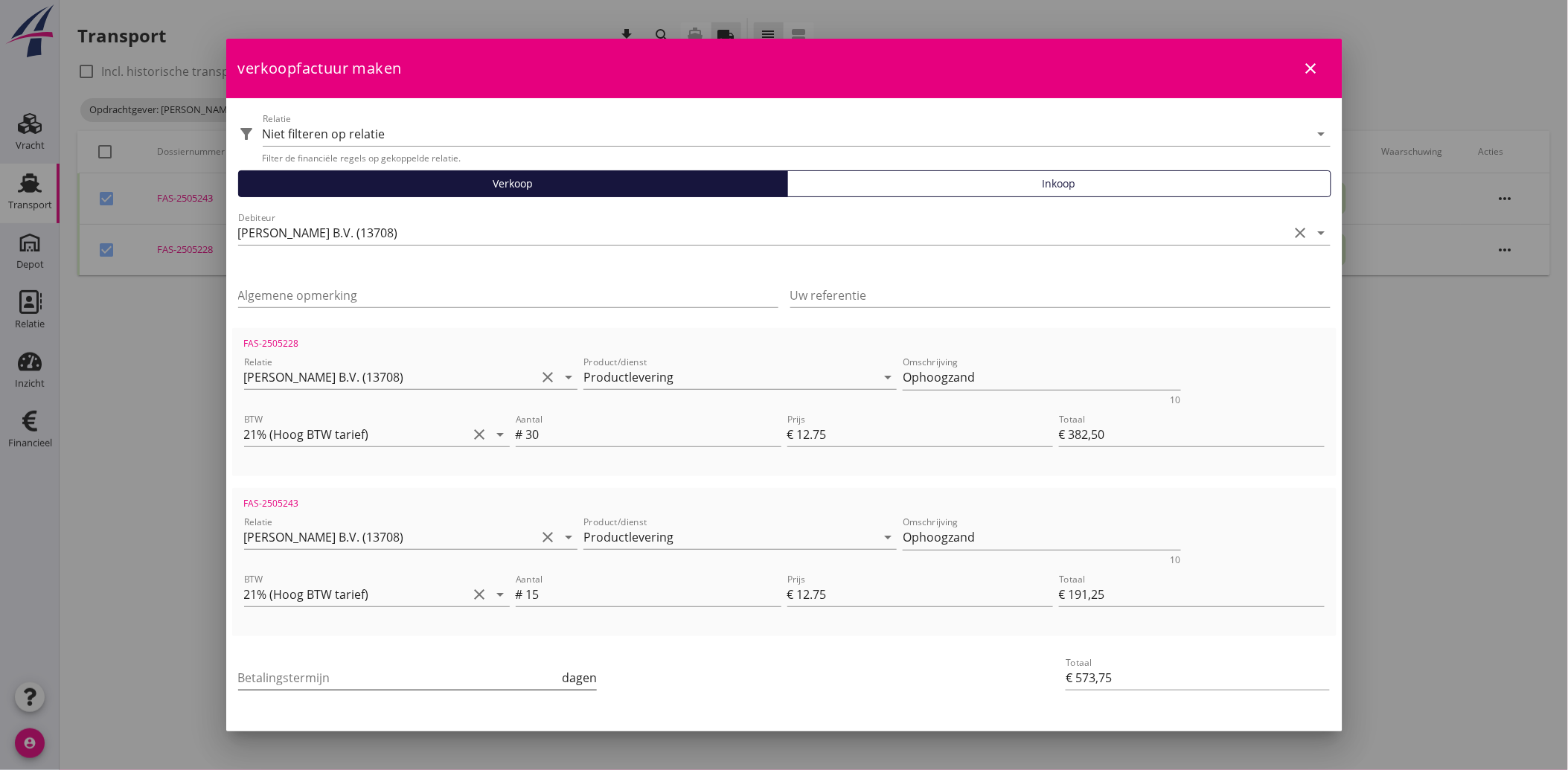
click at [370, 681] on input "Betalingstermijn" at bounding box center [399, 677] width 321 height 23
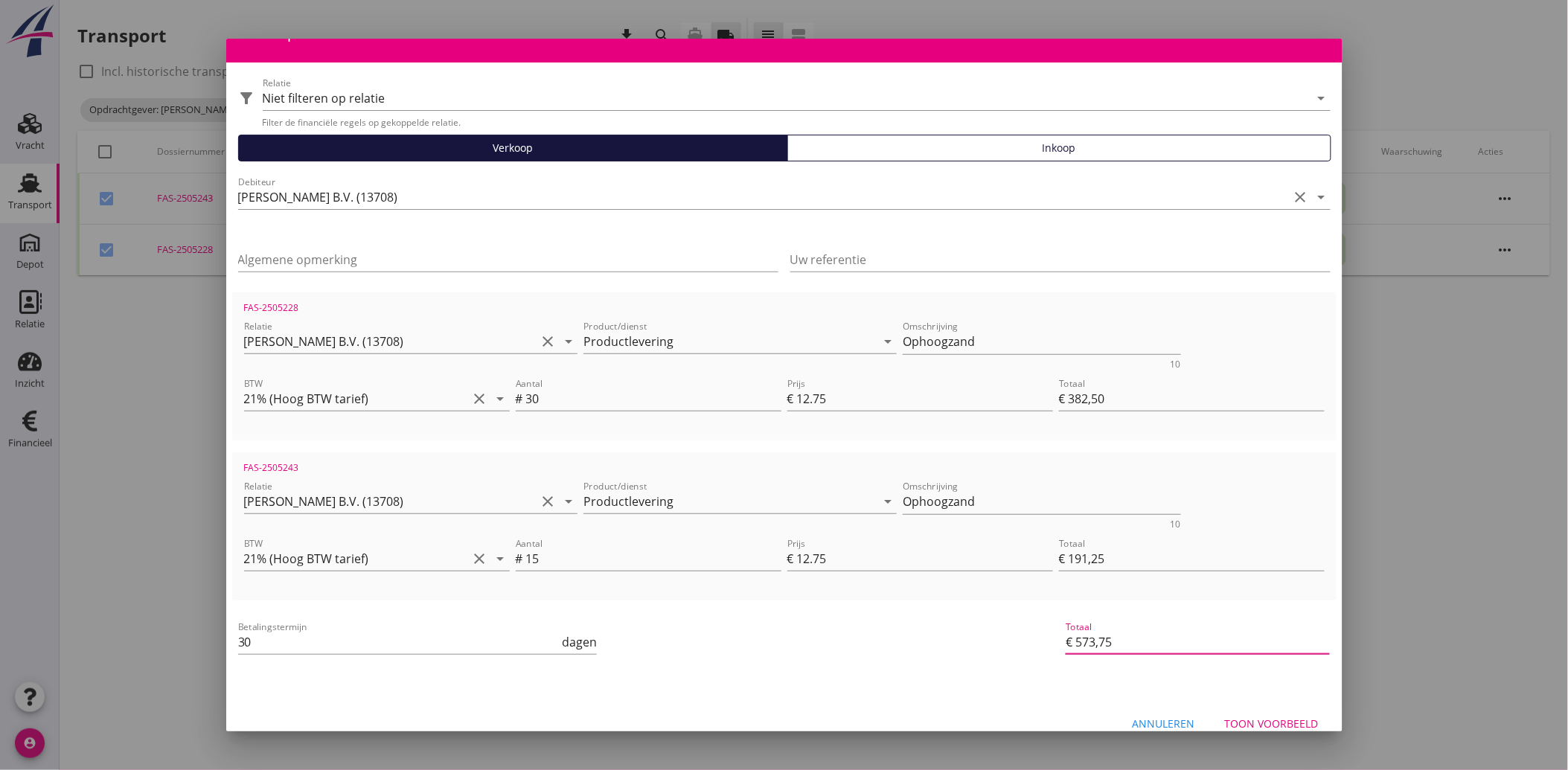
scroll to position [54, 0]
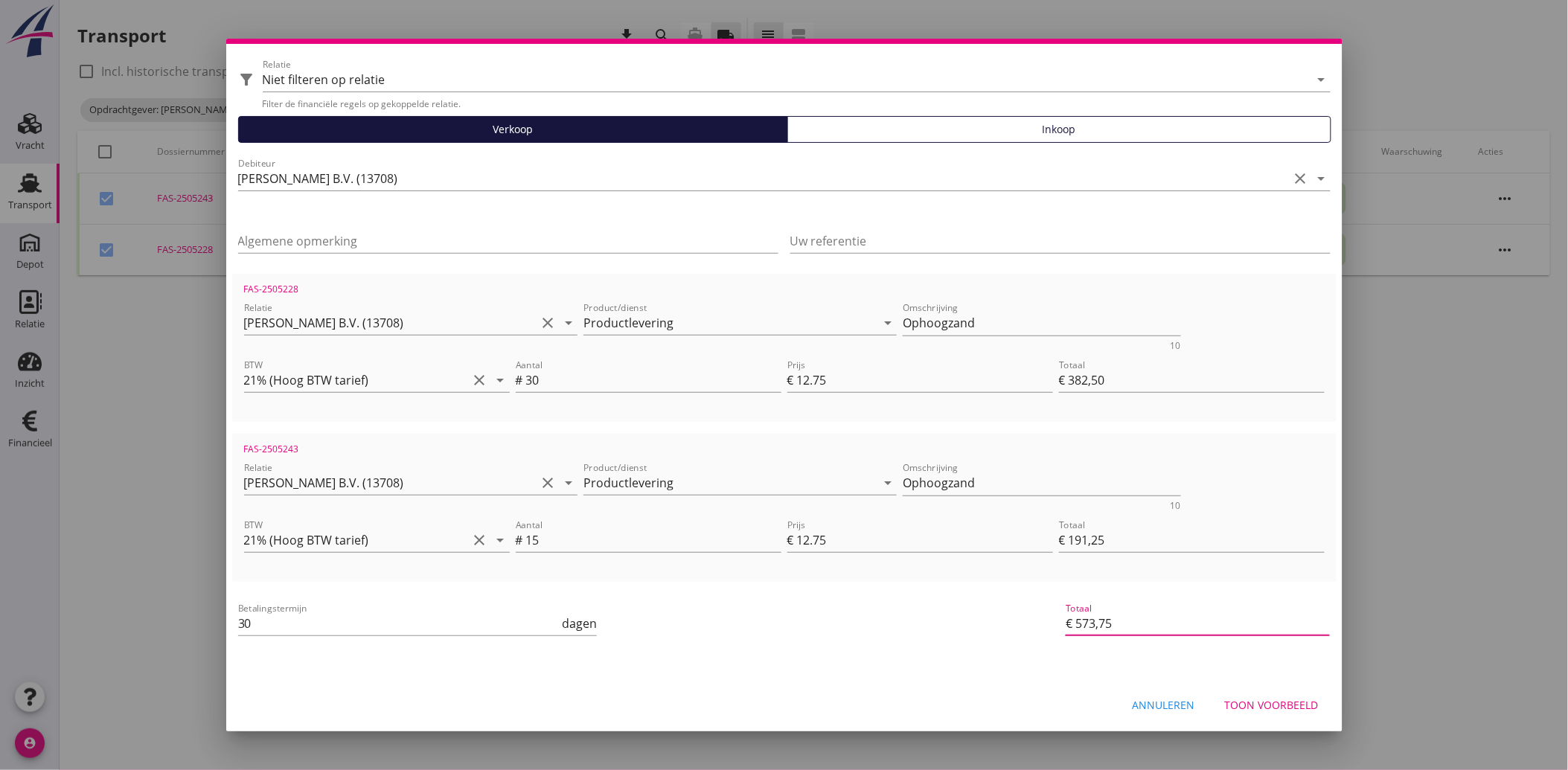
click at [1270, 712] on div "Toon voorbeeld" at bounding box center [1271, 705] width 94 height 16
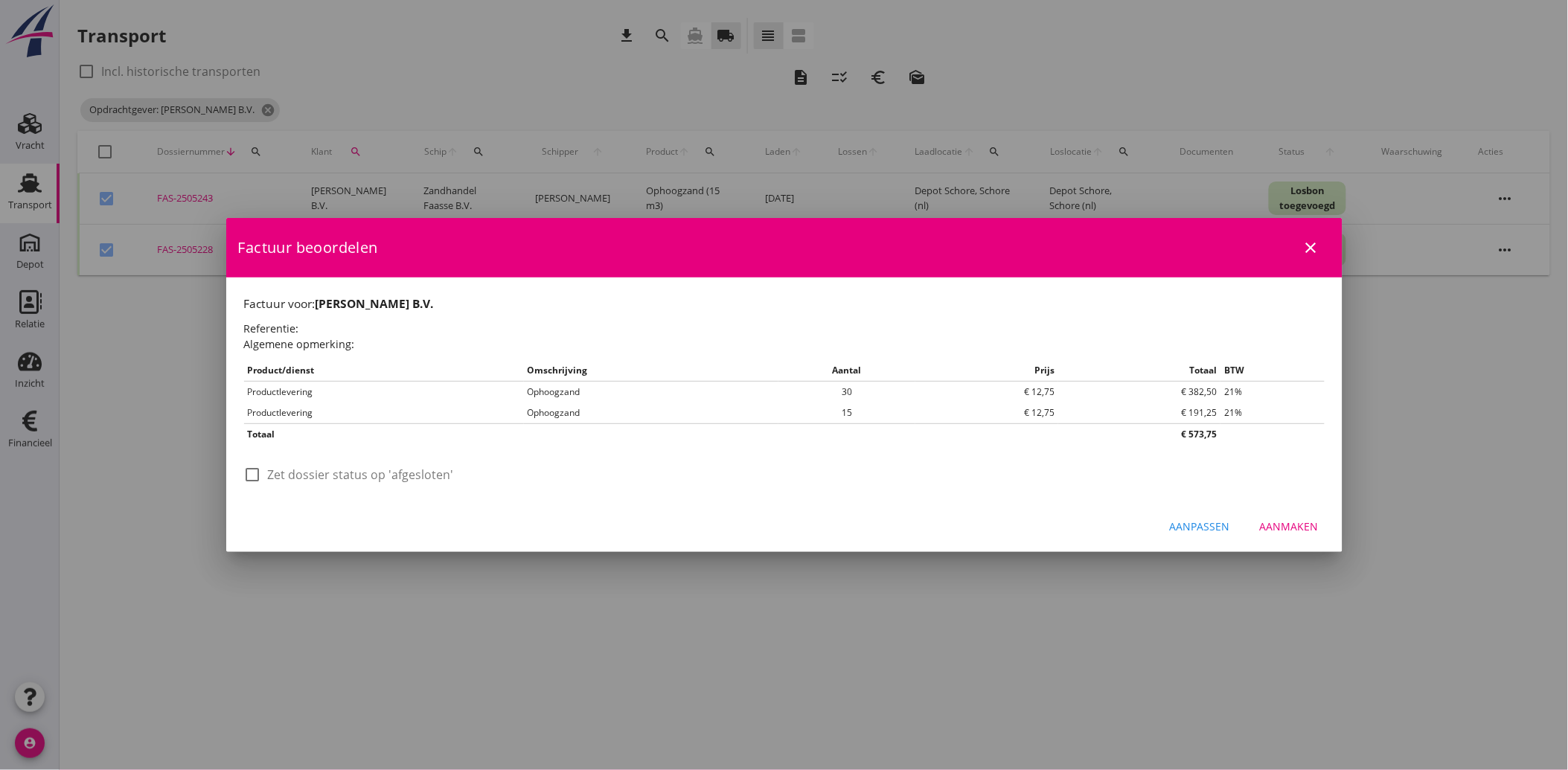
scroll to position [0, 0]
drag, startPoint x: 292, startPoint y: 473, endPoint x: 336, endPoint y: 479, distance: 44.4
click at [292, 473] on label "Zet dossier status op 'afgesloten'" at bounding box center [361, 475] width 186 height 15
click at [1289, 522] on div "Aanmaken" at bounding box center [1289, 526] width 59 height 16
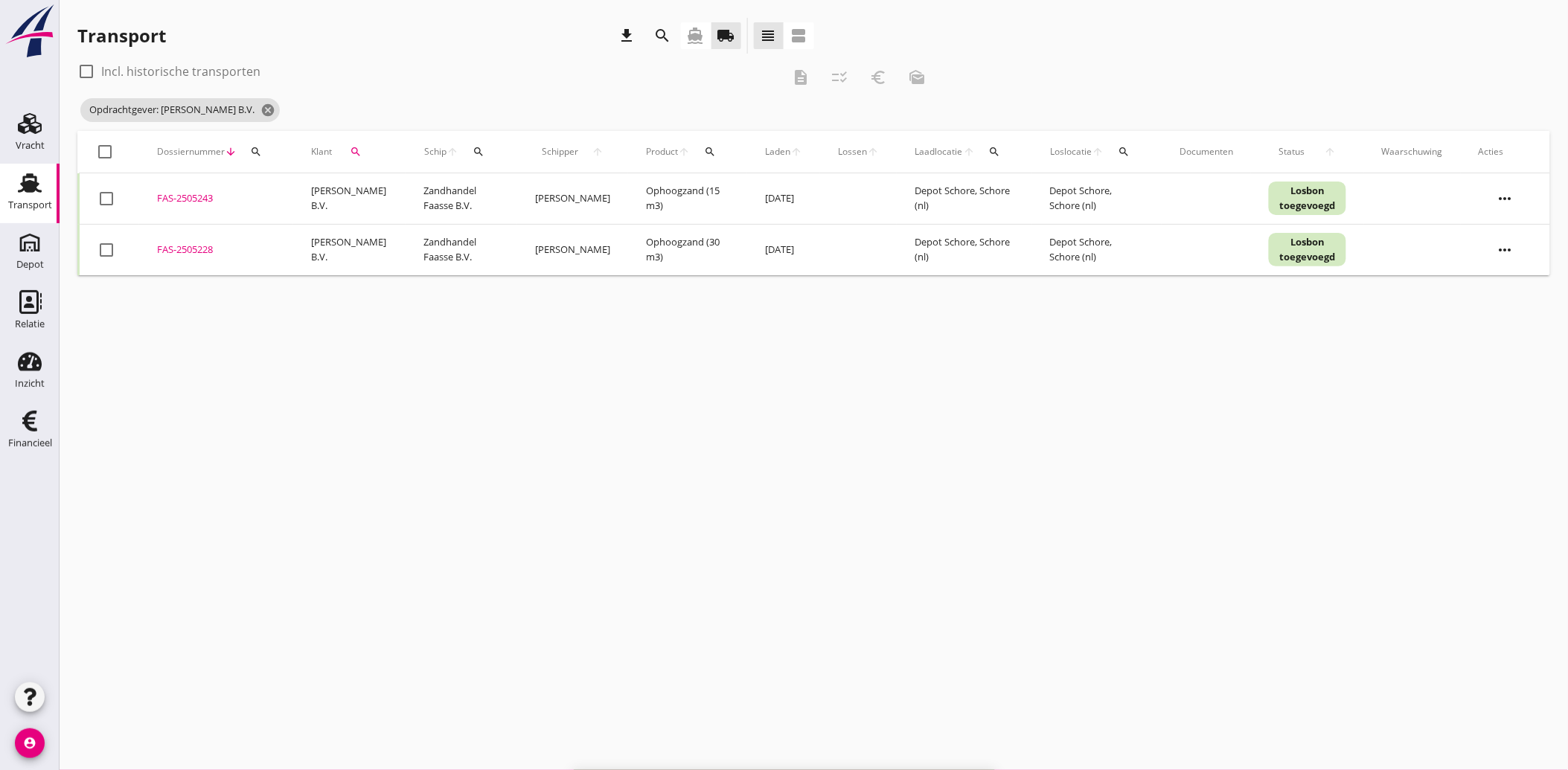
click at [349, 148] on icon "search" at bounding box center [355, 151] width 12 height 12
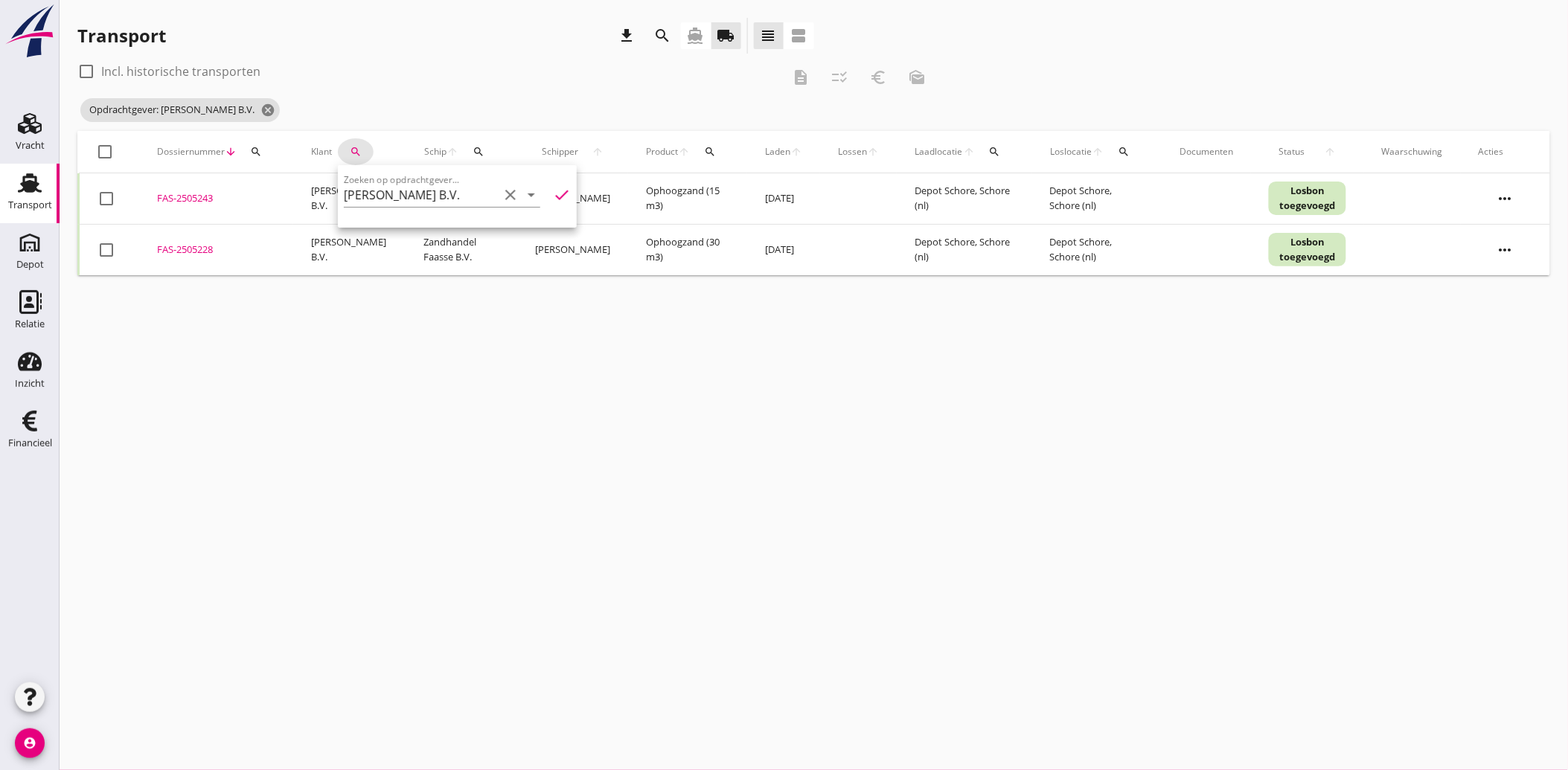
click at [501, 192] on icon "clear" at bounding box center [510, 194] width 18 height 18
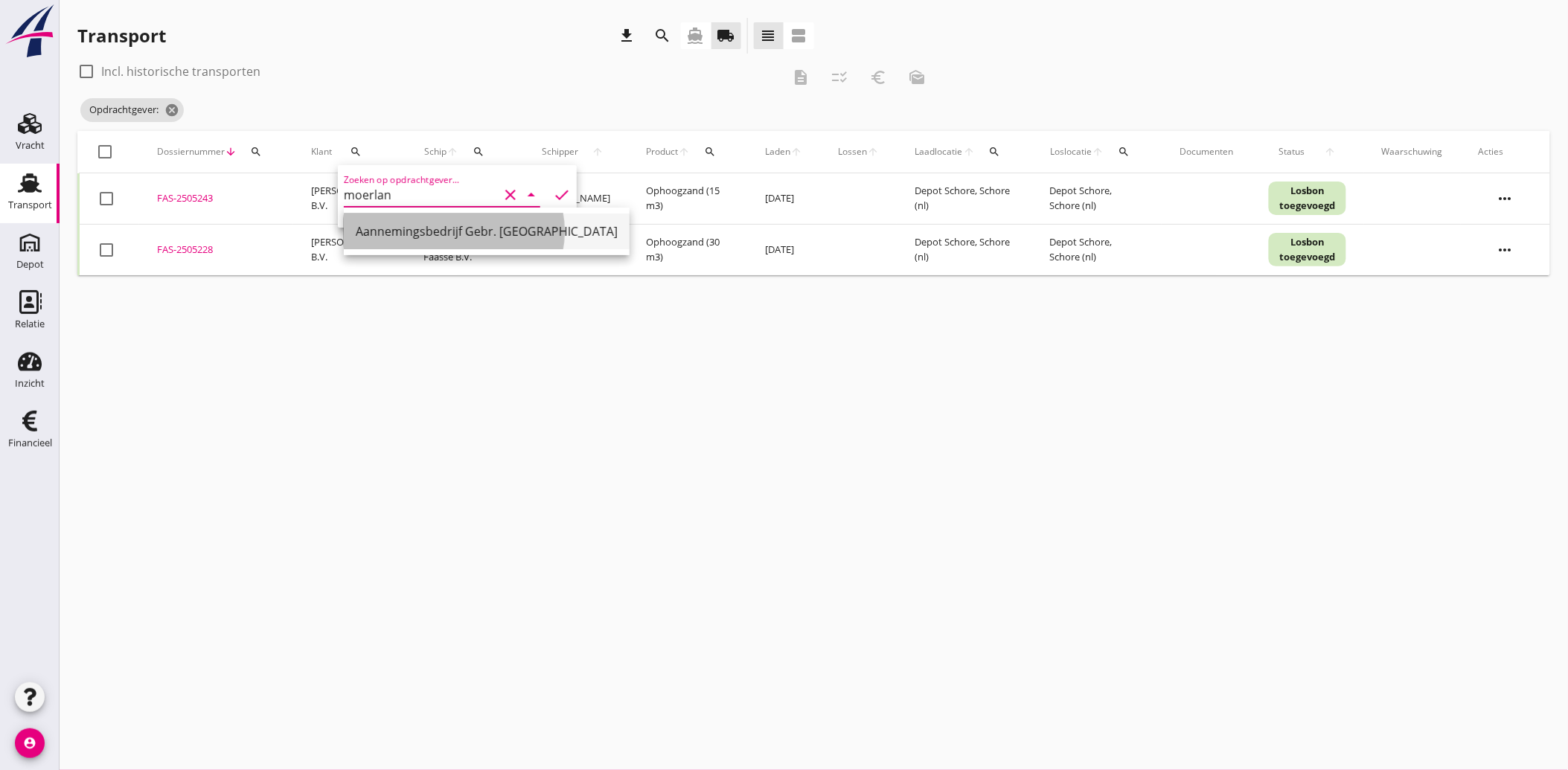
click at [454, 224] on div "Aannemingsbedrijf Gebr. [GEOGRAPHIC_DATA]" at bounding box center [486, 231] width 262 height 18
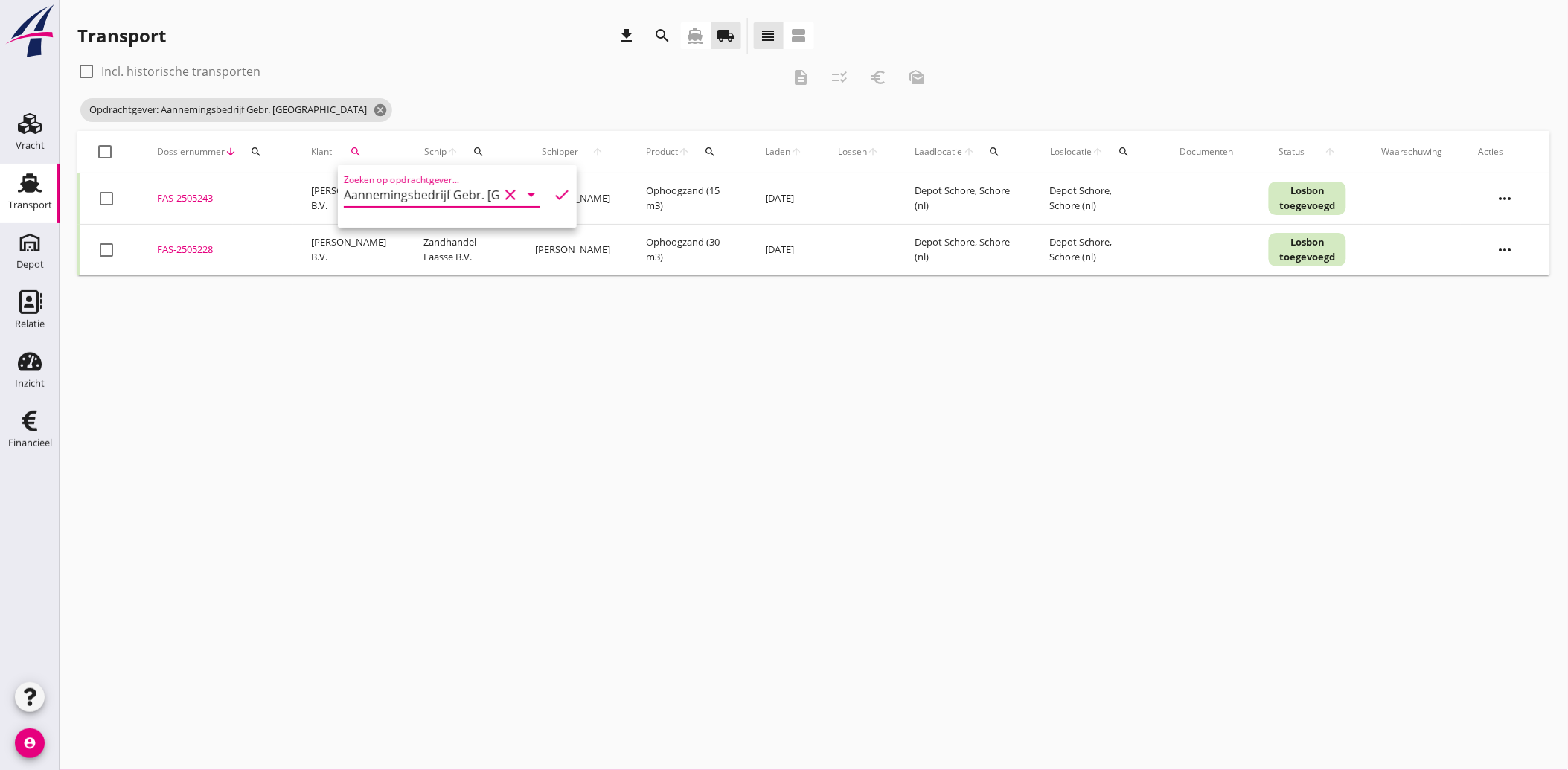
click at [553, 194] on icon "check" at bounding box center [561, 194] width 18 height 18
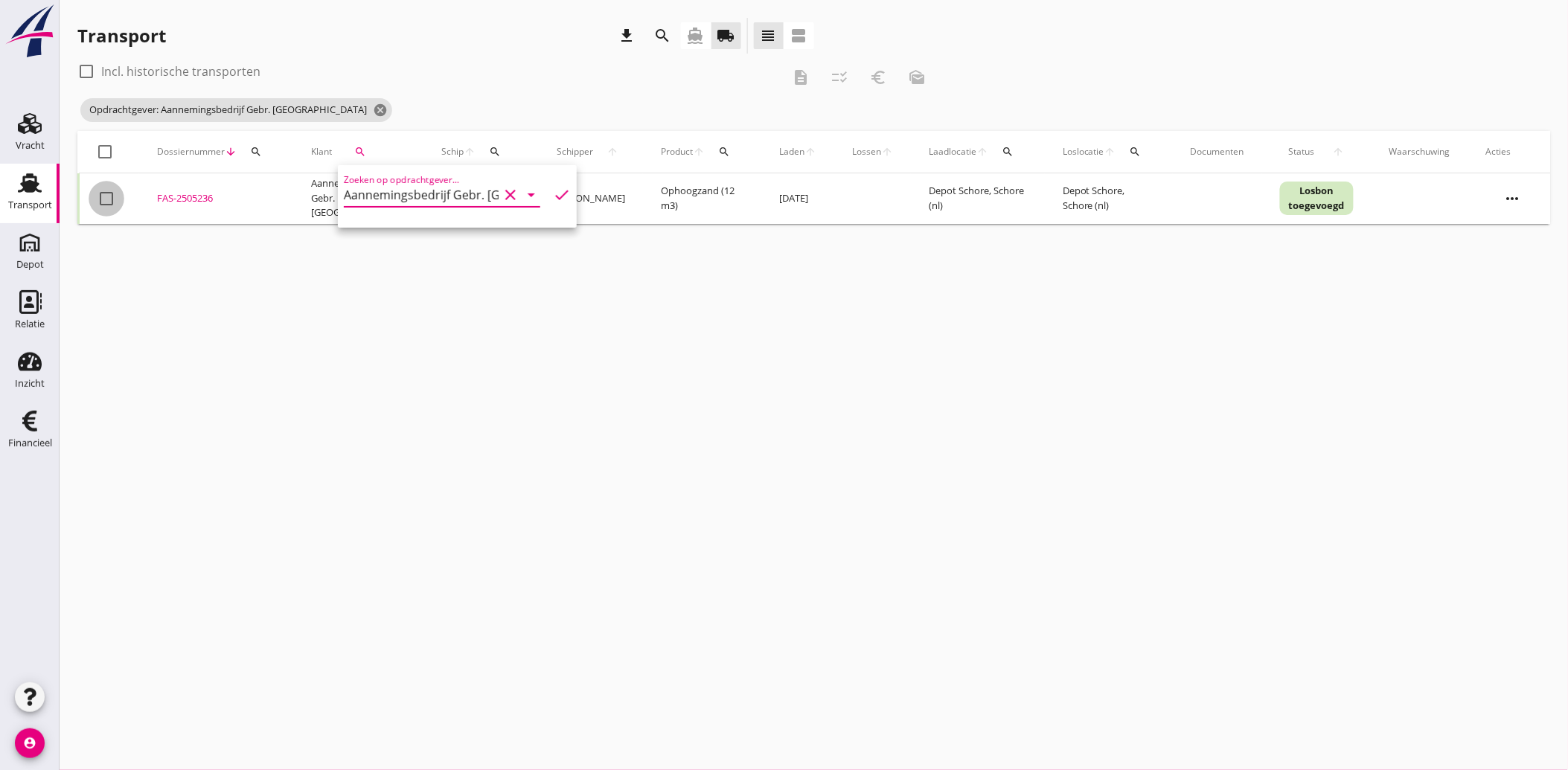
click at [113, 198] on div at bounding box center [106, 198] width 25 height 25
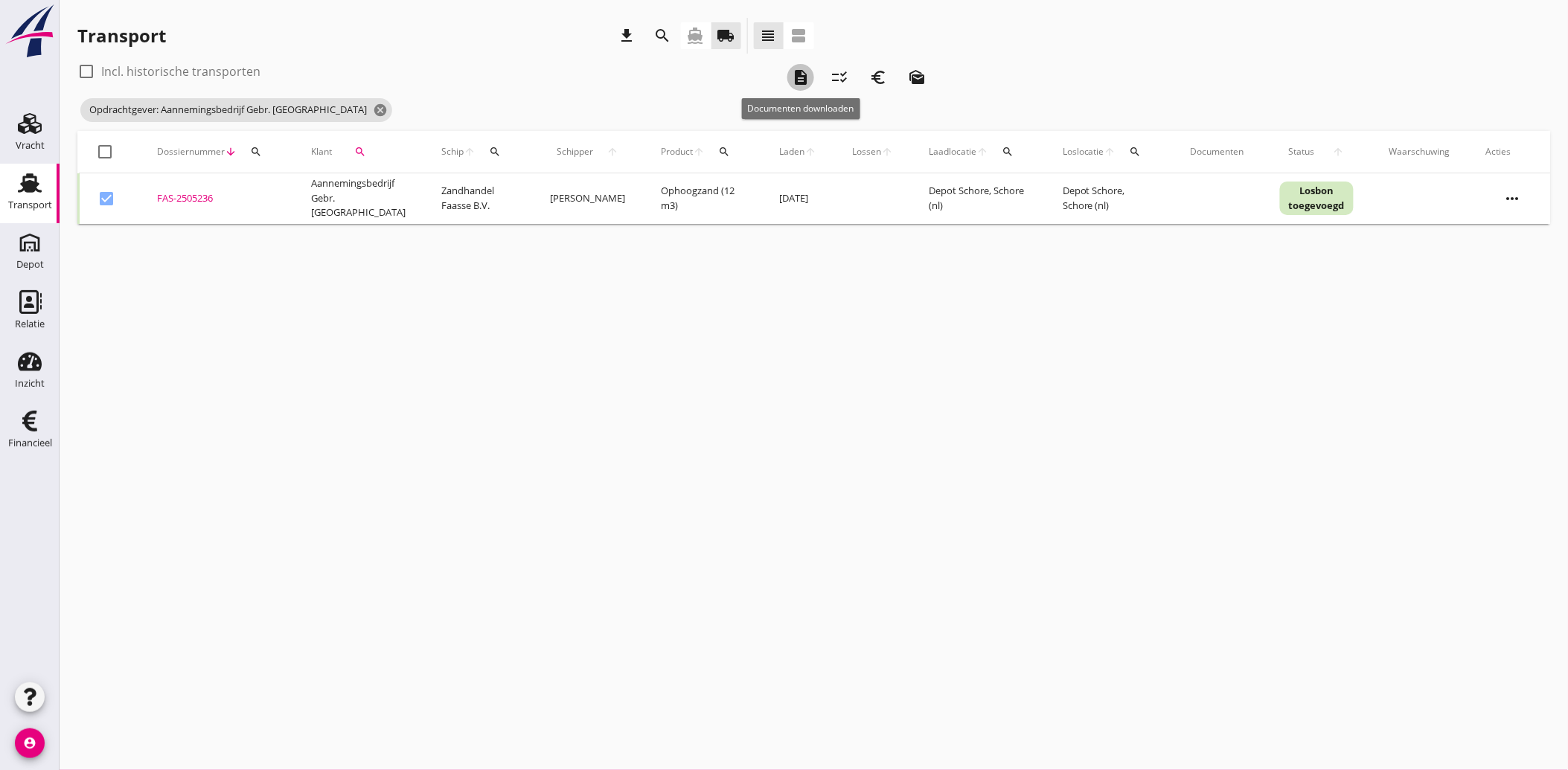
click at [804, 72] on icon "description" at bounding box center [800, 77] width 18 height 18
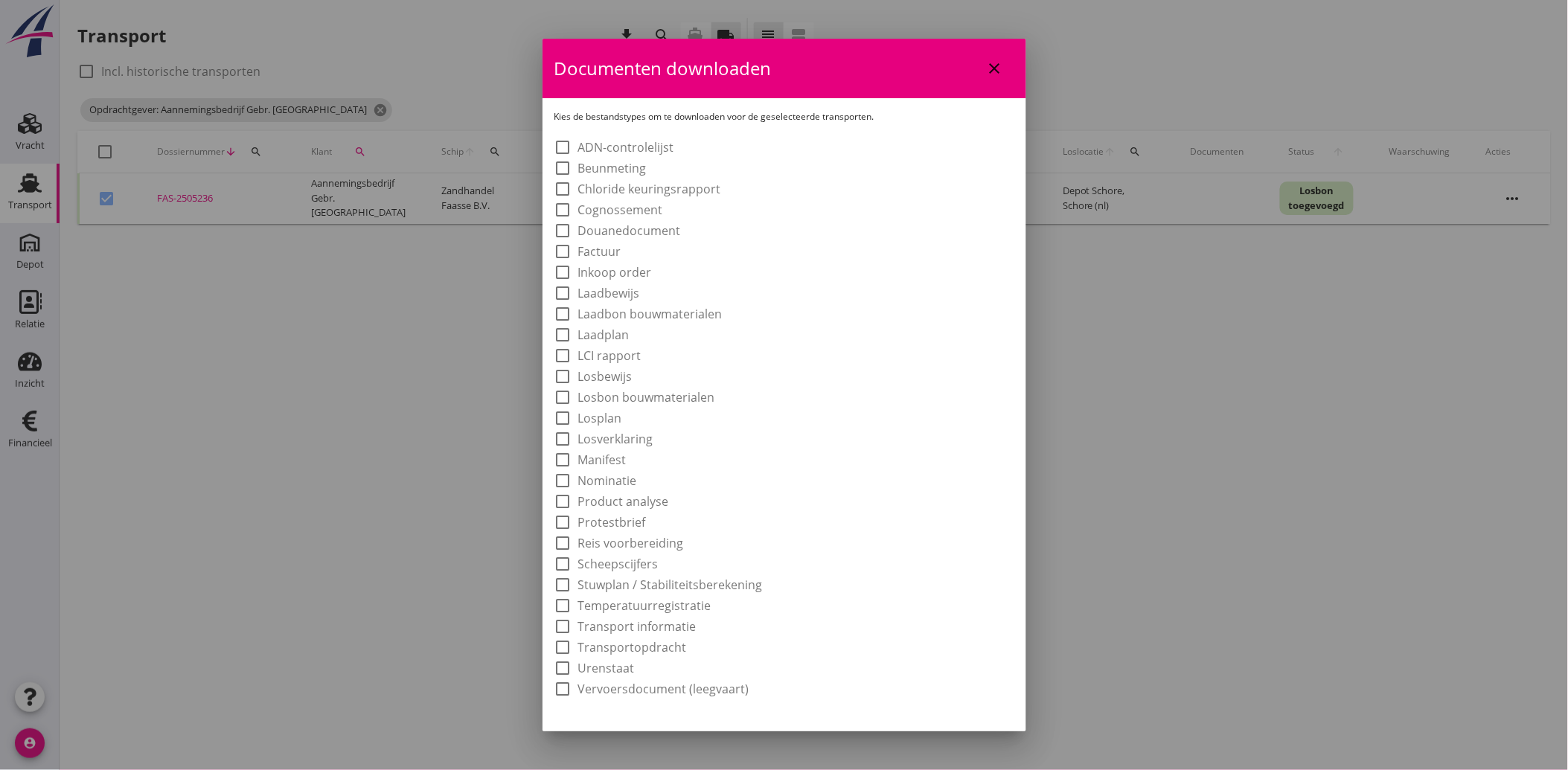
click at [667, 300] on div "check_box_outline_blank Laadbewijs" at bounding box center [784, 292] width 460 height 21
click at [662, 314] on label "Laadbon bouwmaterialen" at bounding box center [651, 314] width 145 height 15
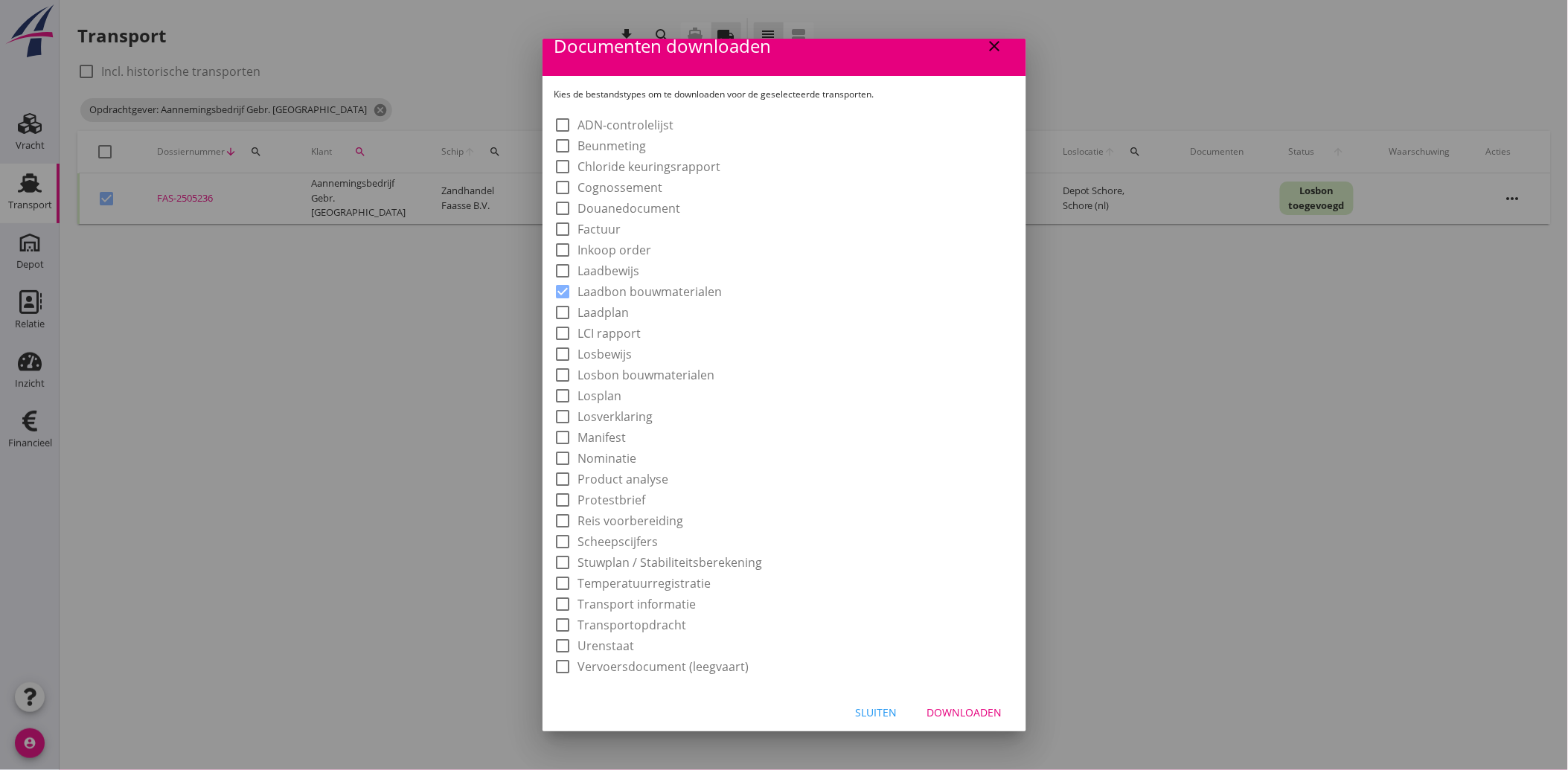
scroll to position [27, 0]
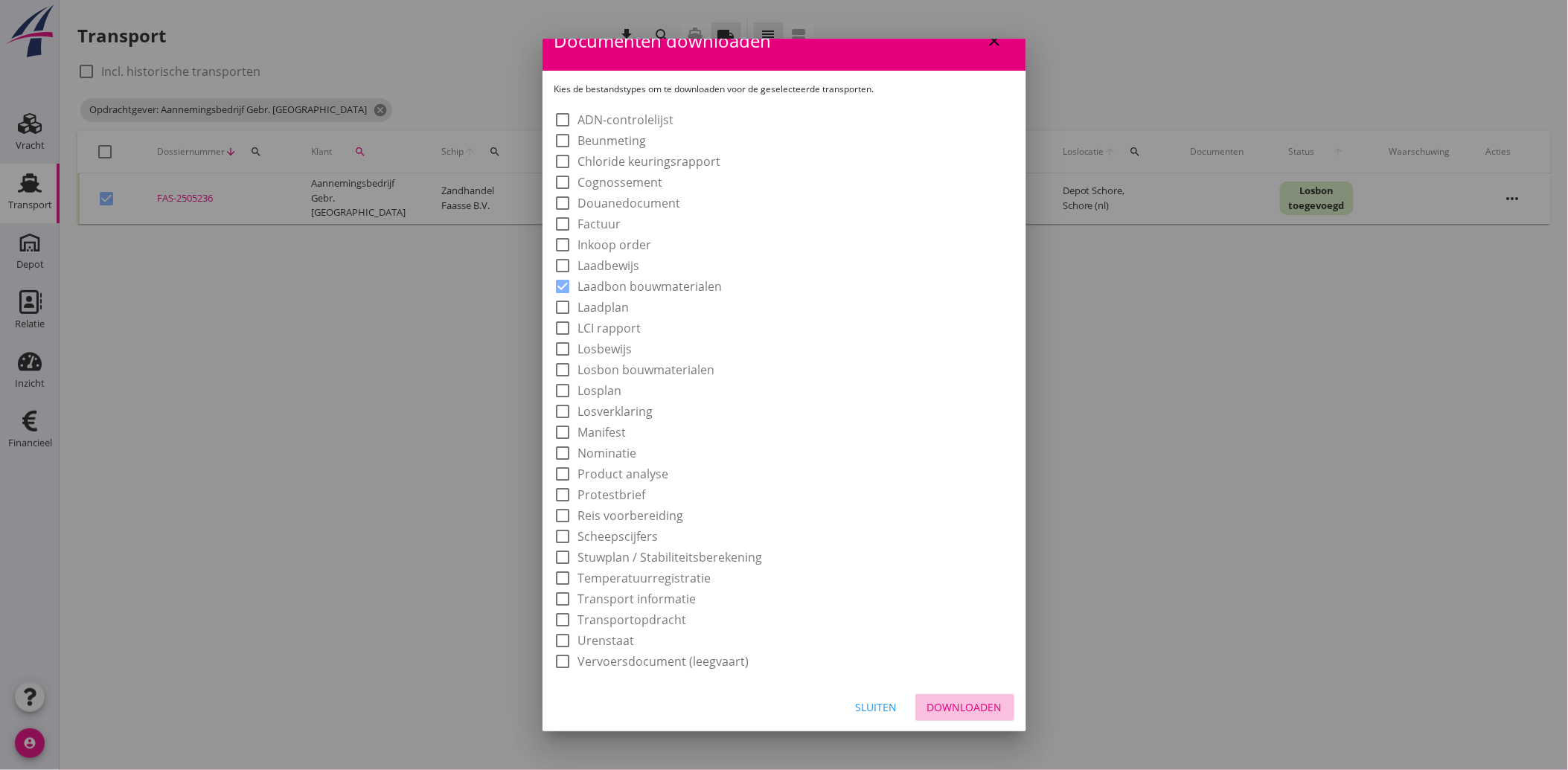
click at [965, 710] on div "Downloaden" at bounding box center [964, 707] width 75 height 16
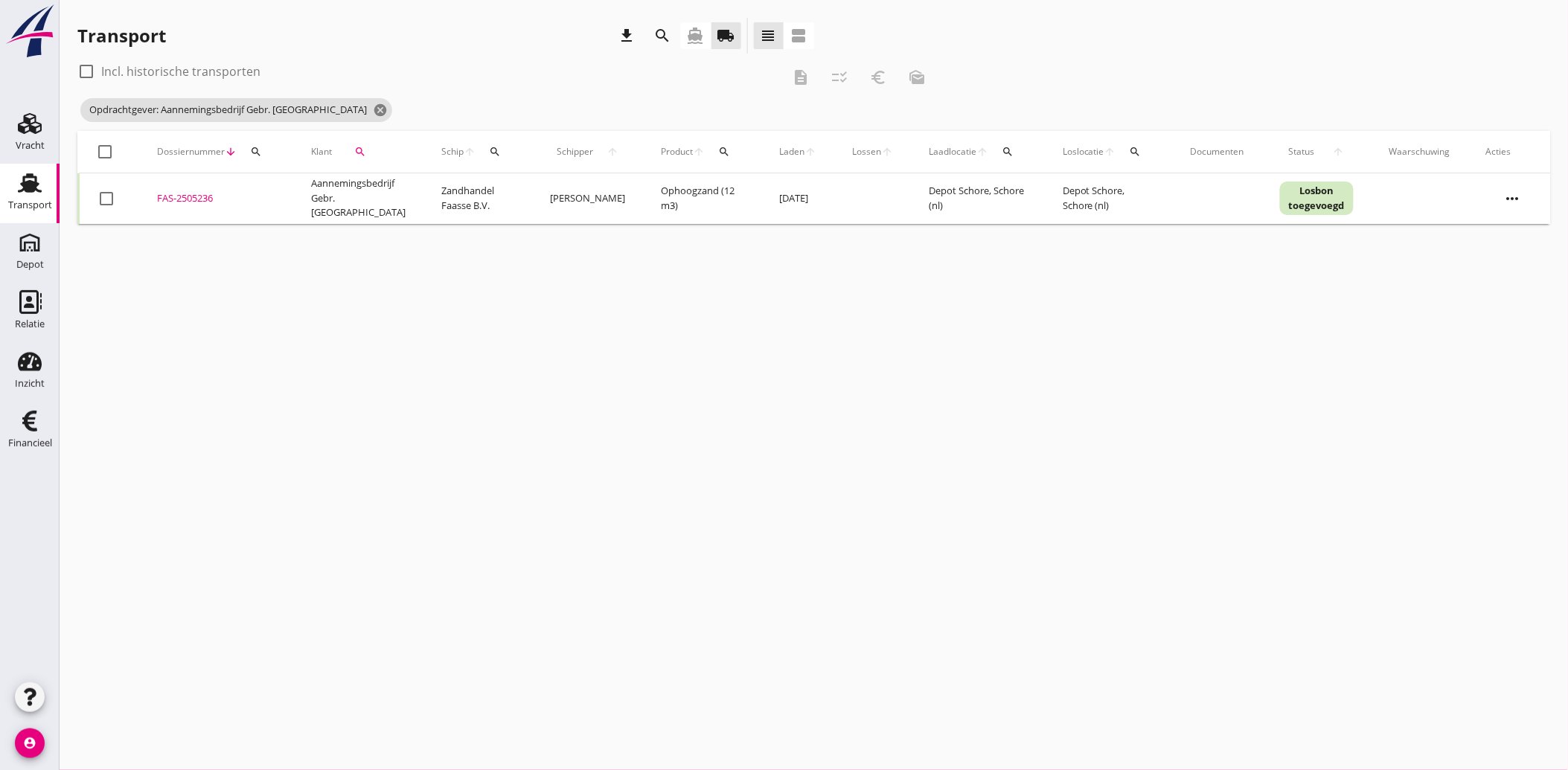
drag, startPoint x: 104, startPoint y: 196, endPoint x: 258, endPoint y: 203, distance: 154.2
click at [108, 199] on div at bounding box center [106, 198] width 25 height 25
click at [880, 71] on icon "euro_symbol" at bounding box center [878, 77] width 18 height 18
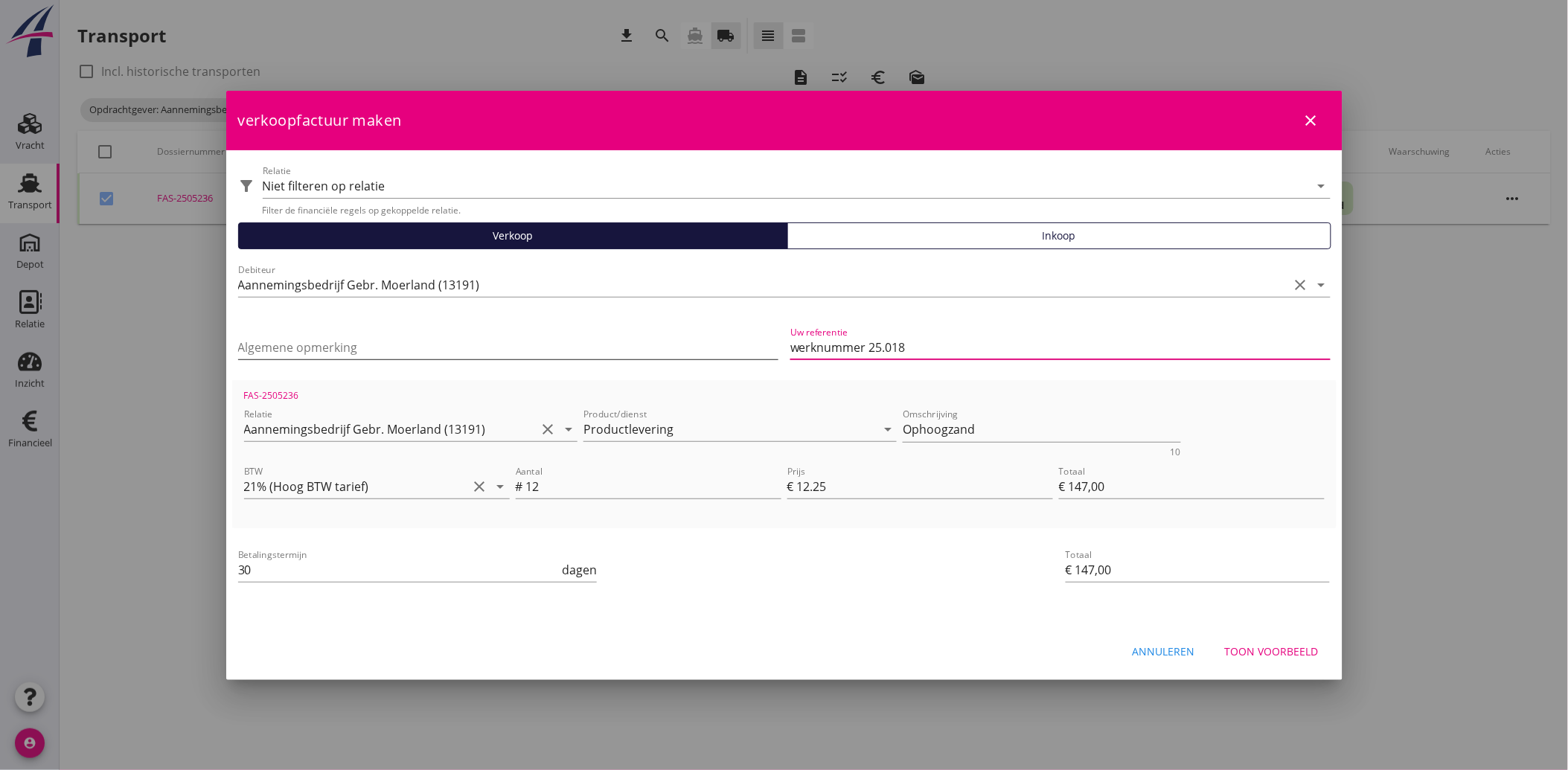
drag, startPoint x: 798, startPoint y: 345, endPoint x: 764, endPoint y: 346, distance: 34.0
click at [764, 346] on div "Algemene opmerking Uw referentie werknummer 25.018" at bounding box center [784, 348] width 1104 height 63
click at [1265, 649] on div "Toon voorbeeld" at bounding box center [1271, 651] width 94 height 16
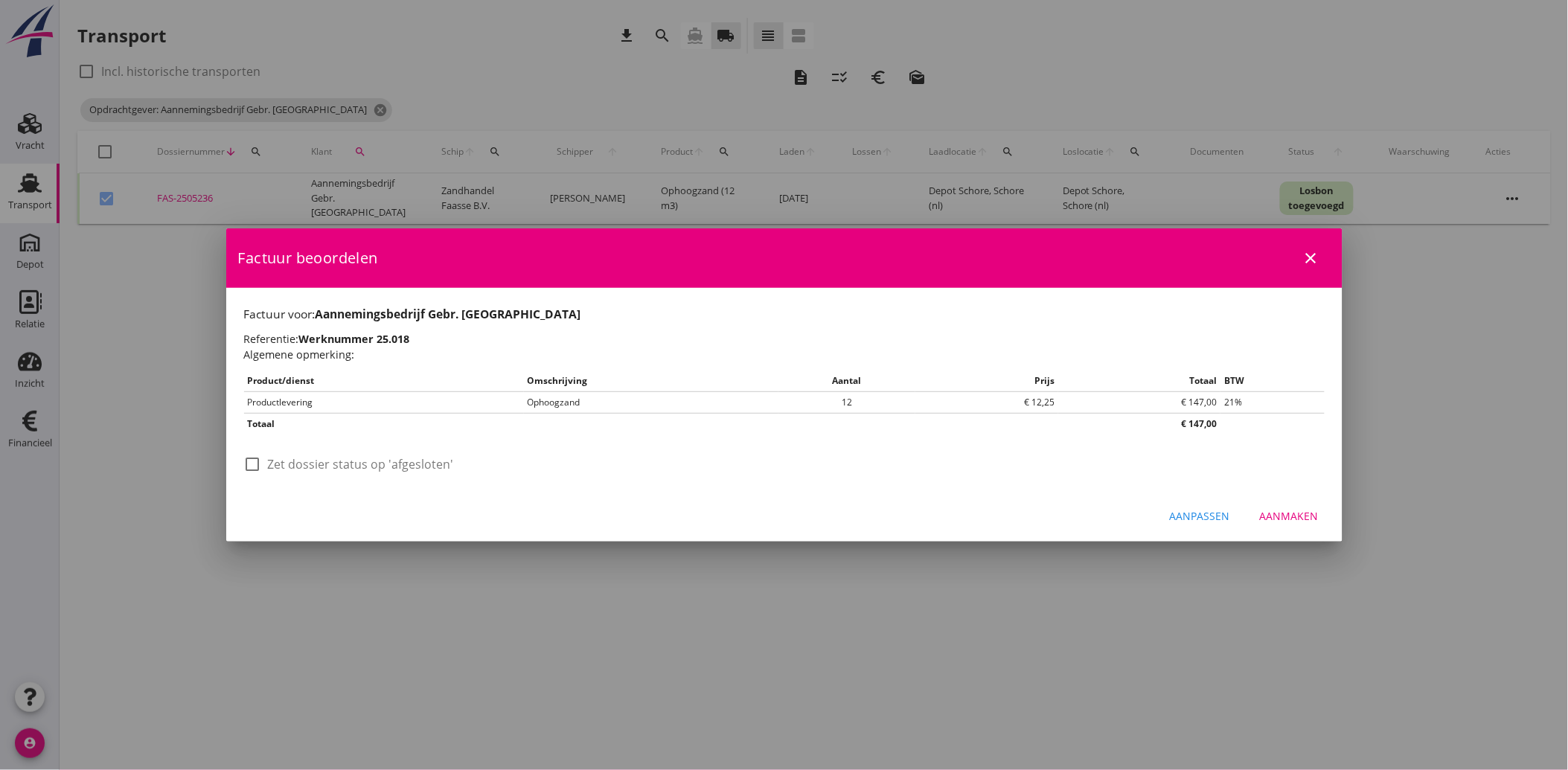
drag, startPoint x: 322, startPoint y: 463, endPoint x: 496, endPoint y: 494, distance: 176.7
click at [322, 464] on label "Zet dossier status op 'afgesloten'" at bounding box center [361, 465] width 186 height 15
click at [1290, 516] on div "Aanmaken" at bounding box center [1289, 516] width 59 height 16
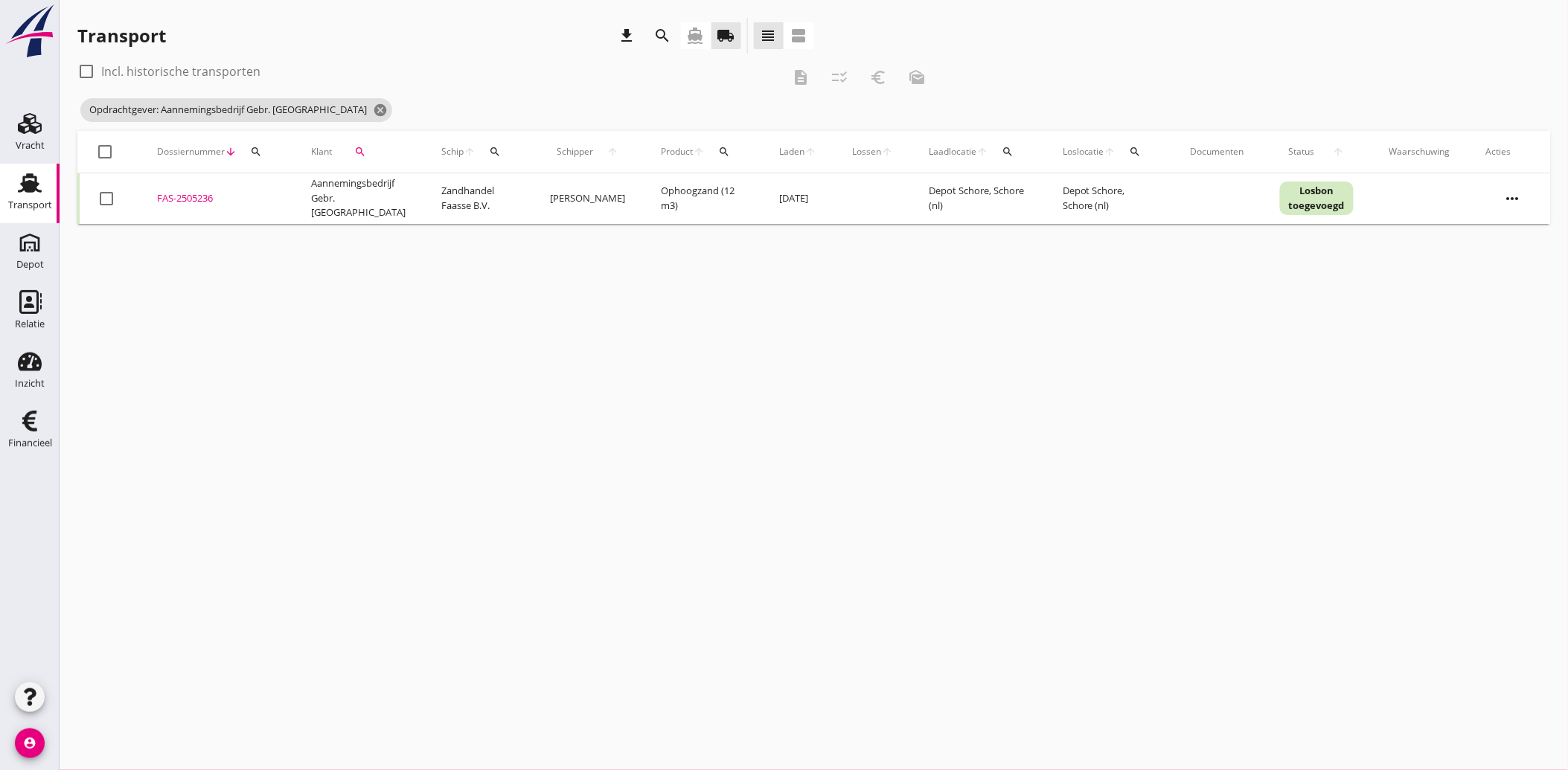
click at [360, 145] on button "search" at bounding box center [361, 151] width 45 height 27
click at [501, 194] on icon "clear" at bounding box center [510, 194] width 18 height 18
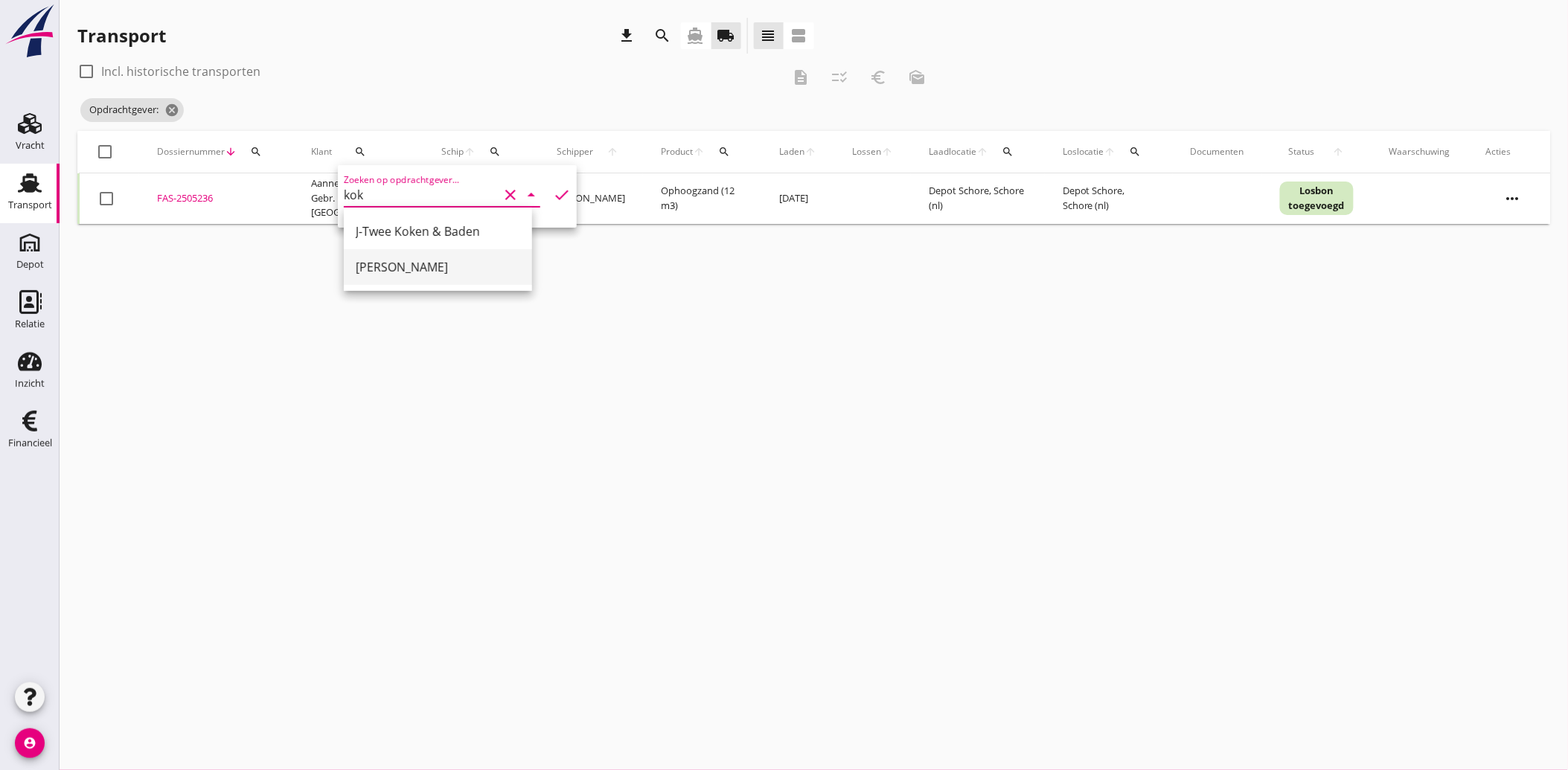
click at [380, 269] on div "[PERSON_NAME]" at bounding box center [438, 267] width 164 height 18
click at [559, 192] on icon "check" at bounding box center [561, 194] width 18 height 18
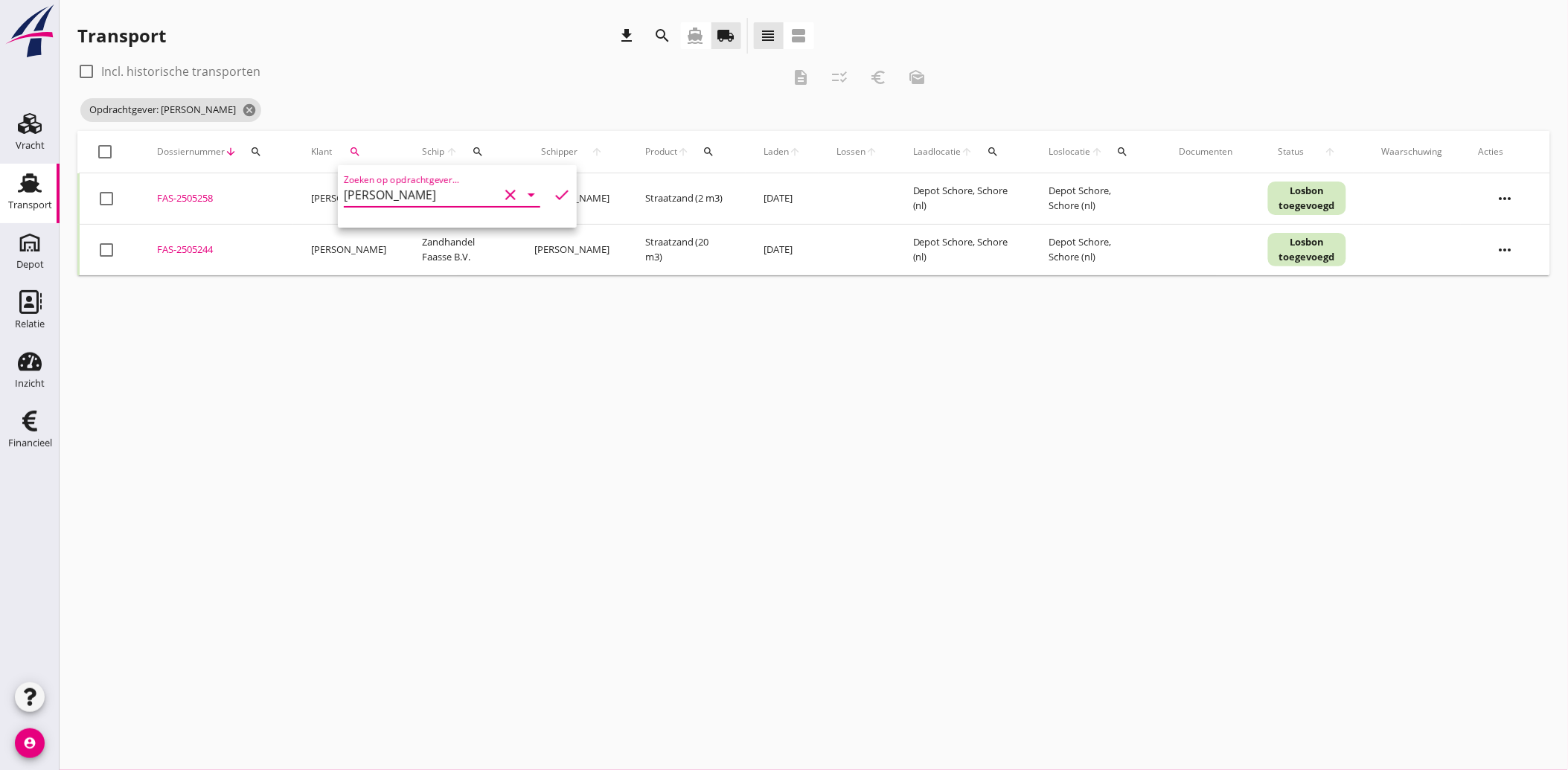
click at [106, 203] on div at bounding box center [106, 198] width 25 height 25
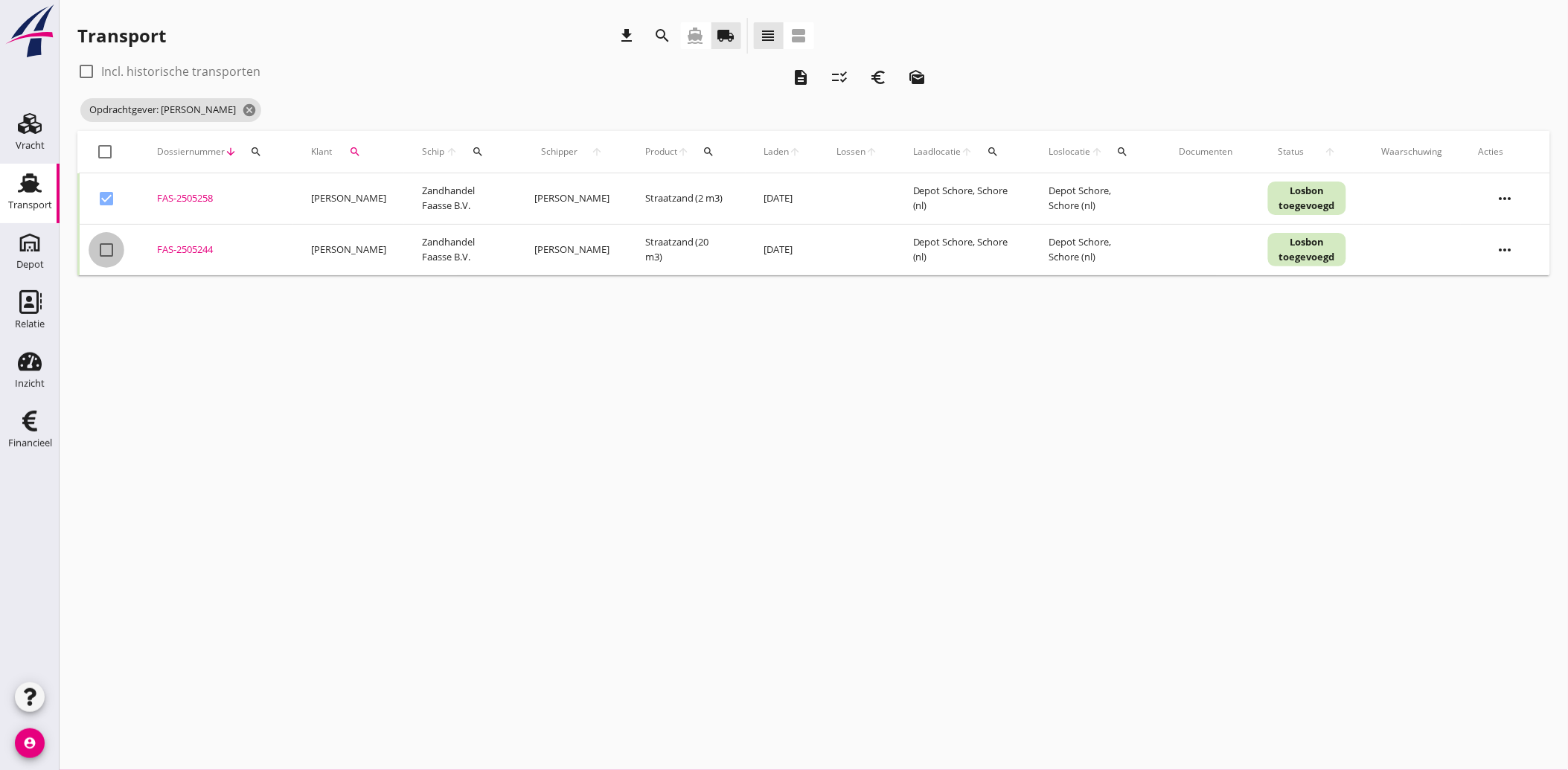
click at [101, 243] on div at bounding box center [106, 250] width 25 height 25
click at [798, 71] on icon "description" at bounding box center [800, 77] width 18 height 18
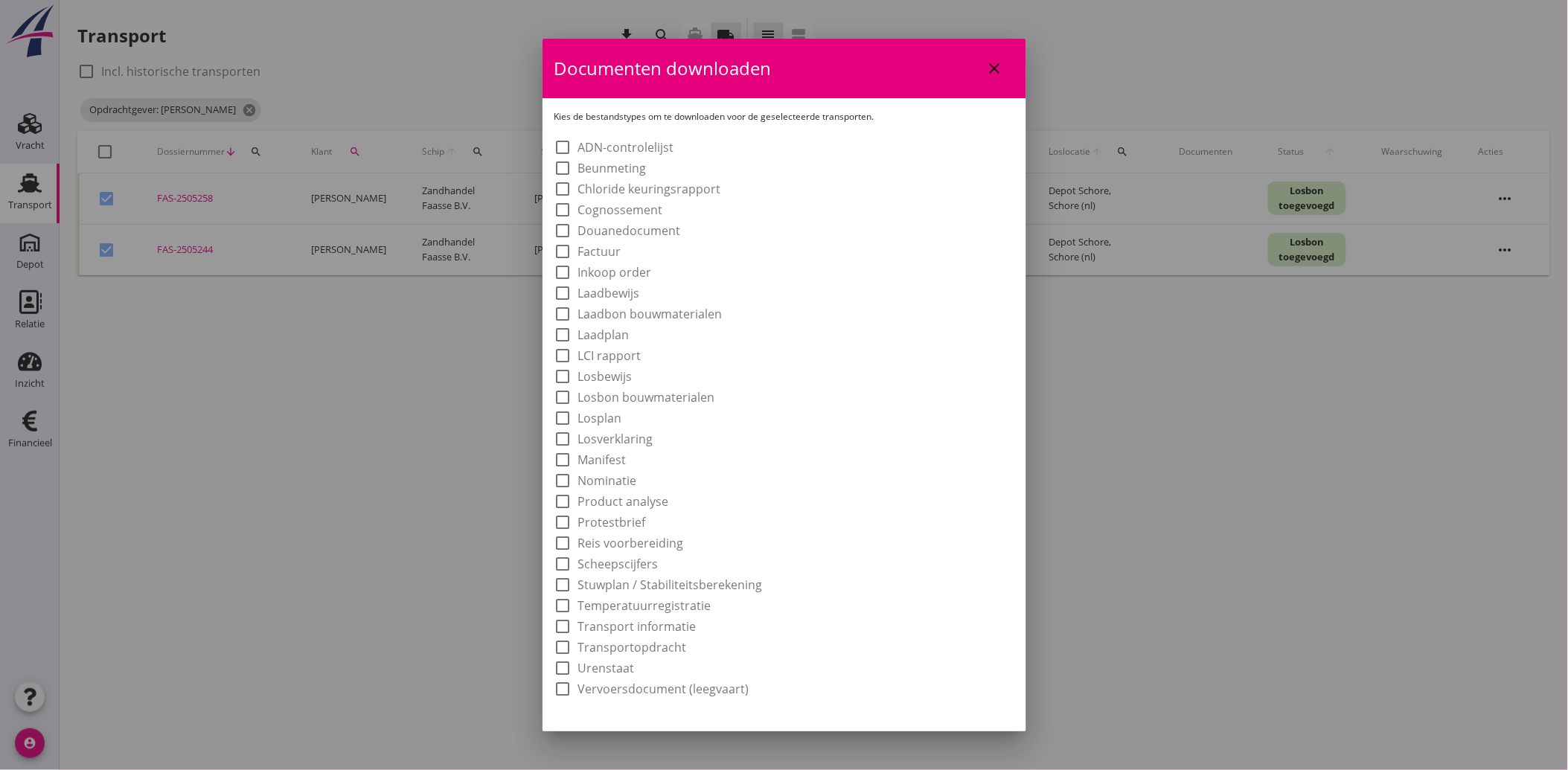
click at [641, 313] on label "Laadbon bouwmaterialen" at bounding box center [651, 314] width 145 height 15
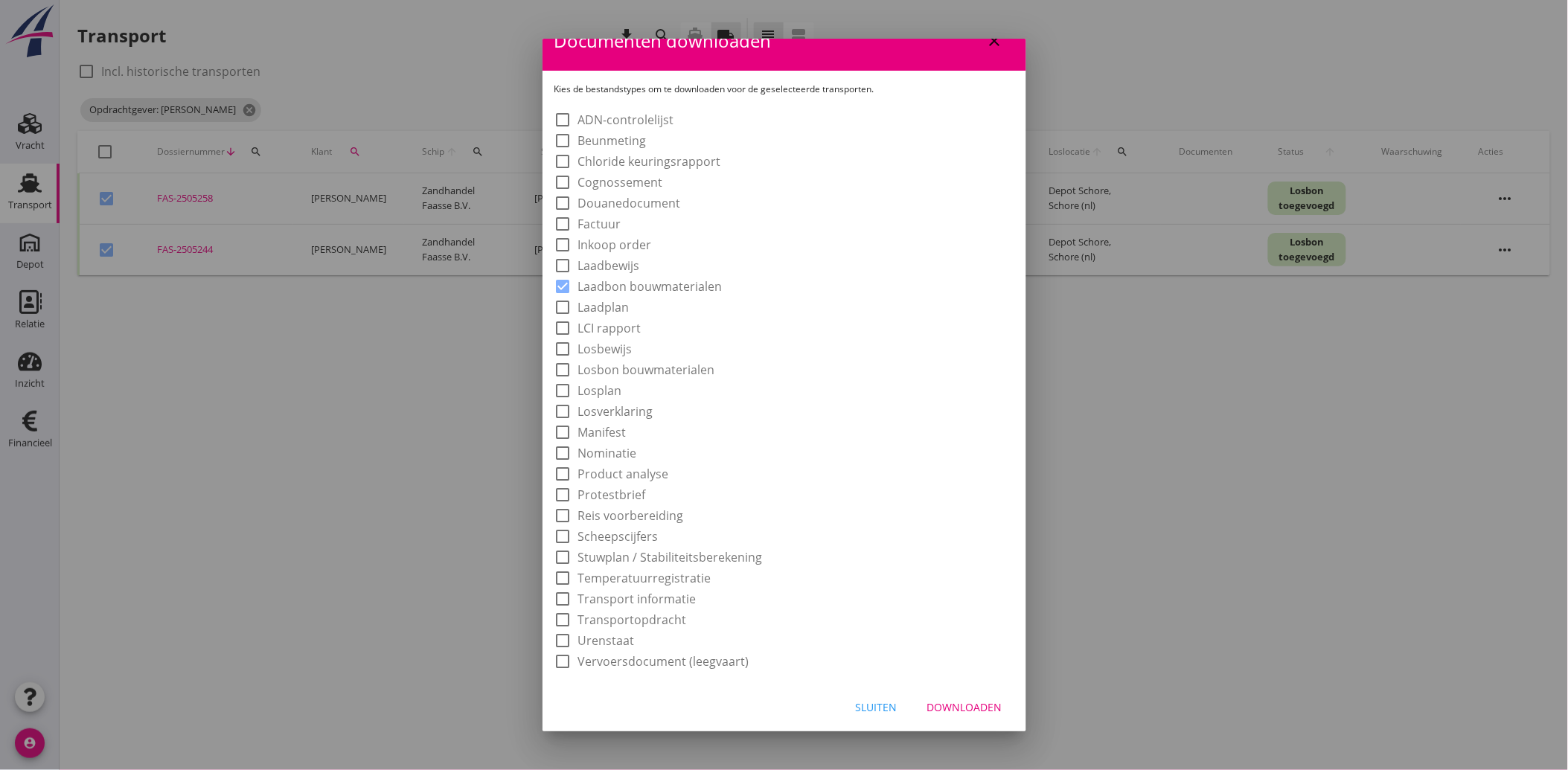
click at [948, 701] on div "Downloaden" at bounding box center [964, 707] width 75 height 16
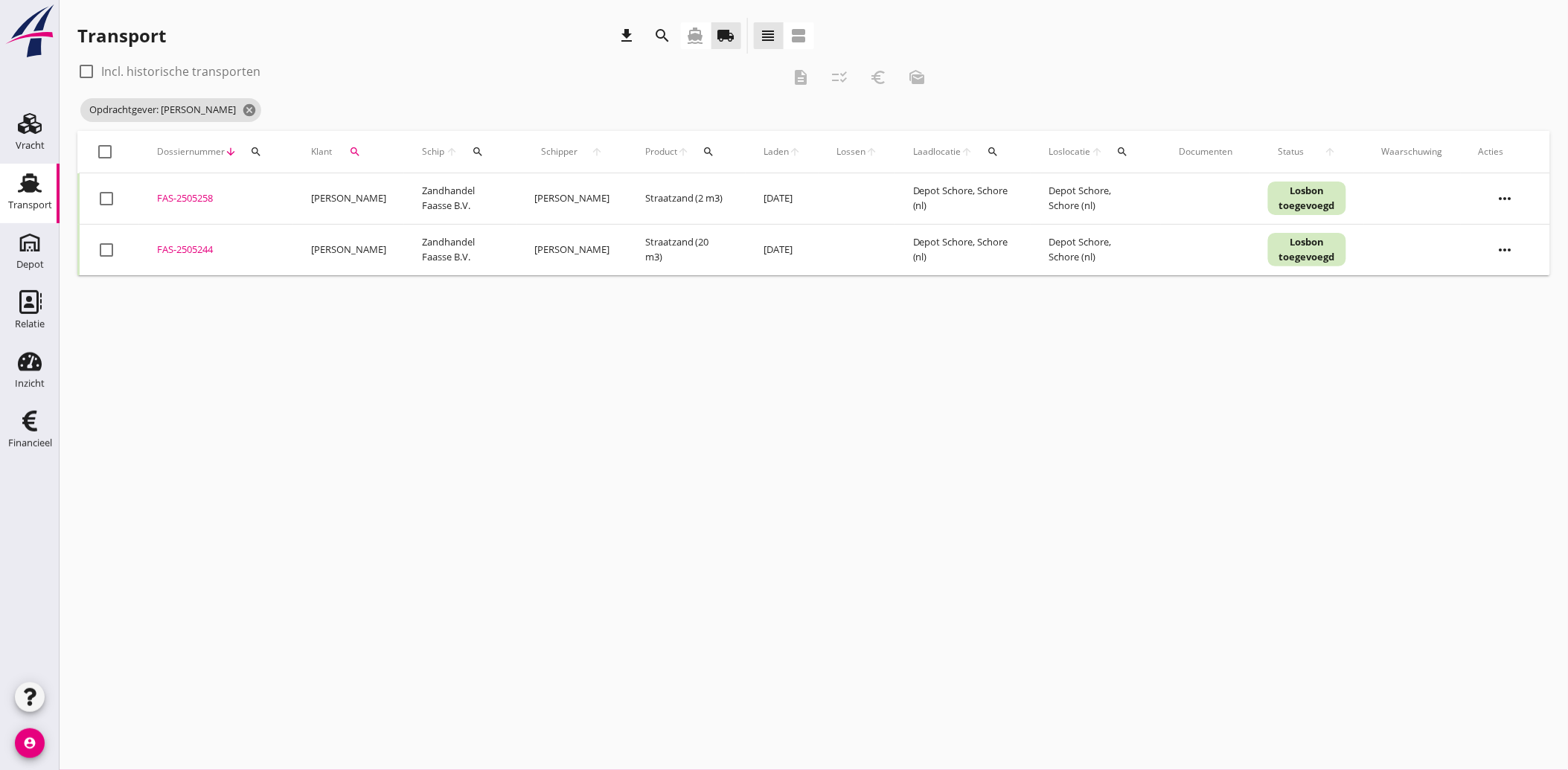
click at [115, 198] on div at bounding box center [106, 198] width 25 height 25
drag, startPoint x: 113, startPoint y: 240, endPoint x: 354, endPoint y: 227, distance: 241.4
click at [114, 242] on div at bounding box center [106, 250] width 25 height 25
click at [884, 72] on icon "euro_symbol" at bounding box center [878, 77] width 18 height 18
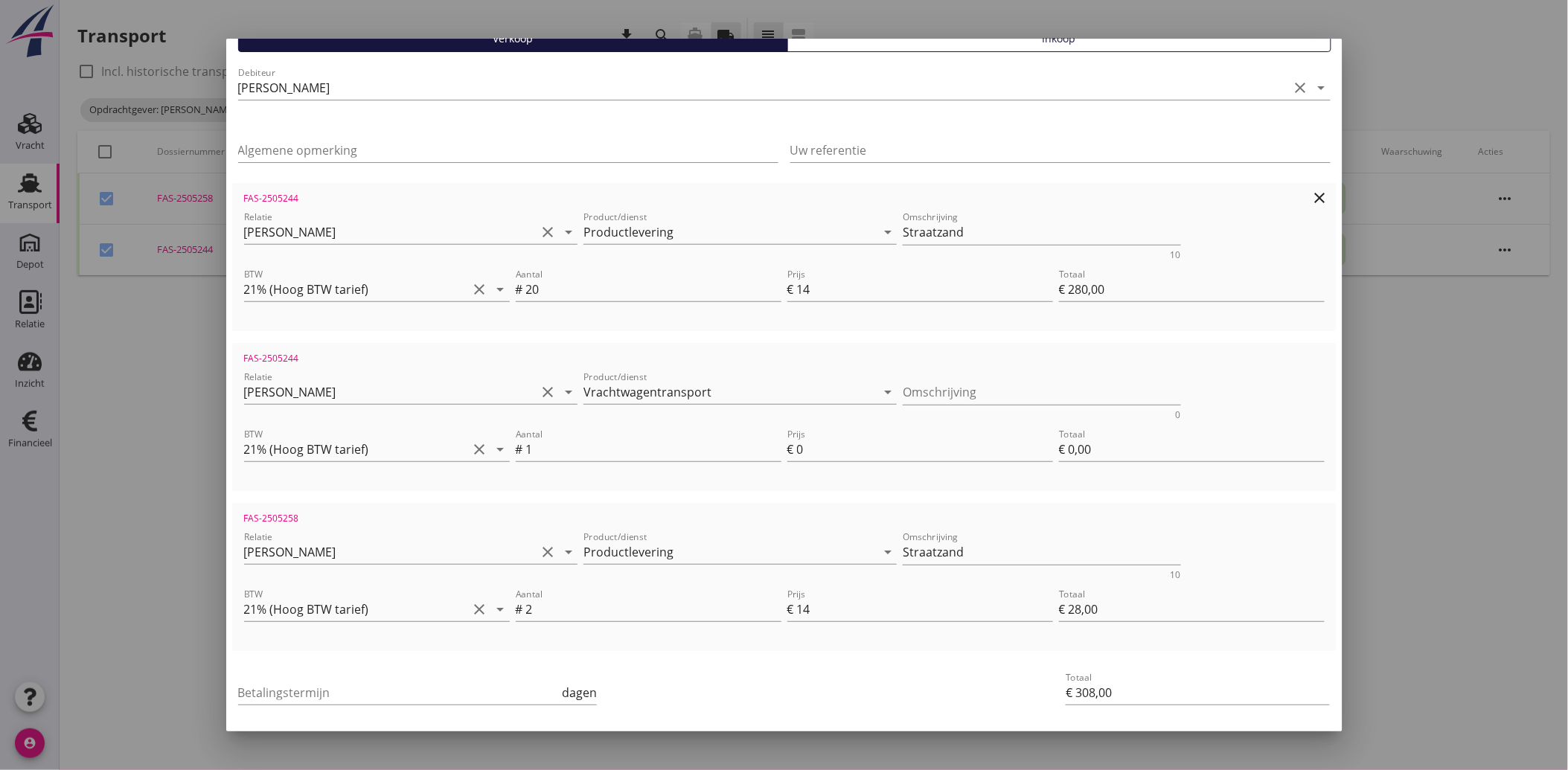
scroll to position [214, 0]
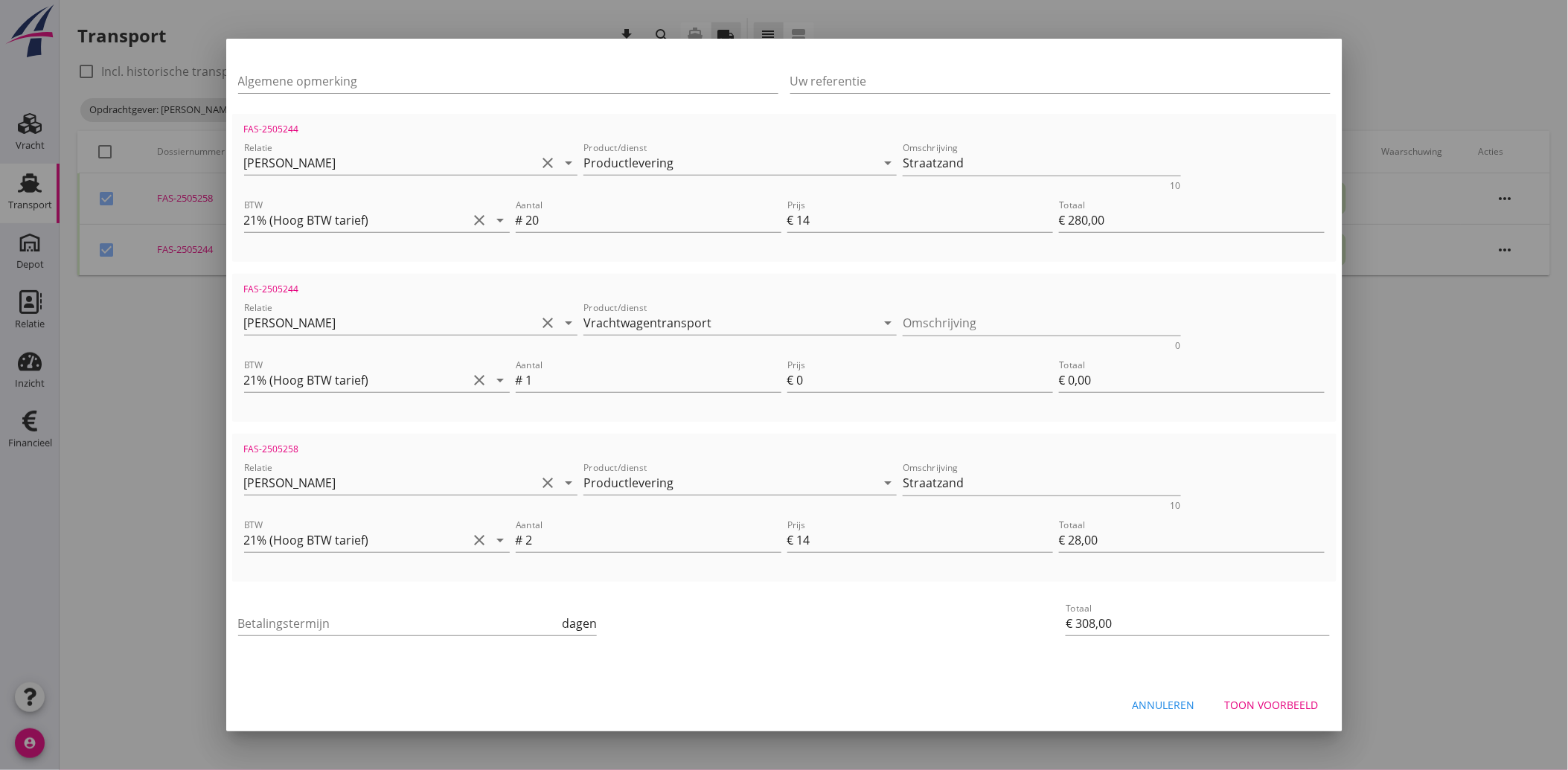
click at [1142, 700] on div "Annuleren" at bounding box center [1163, 705] width 63 height 16
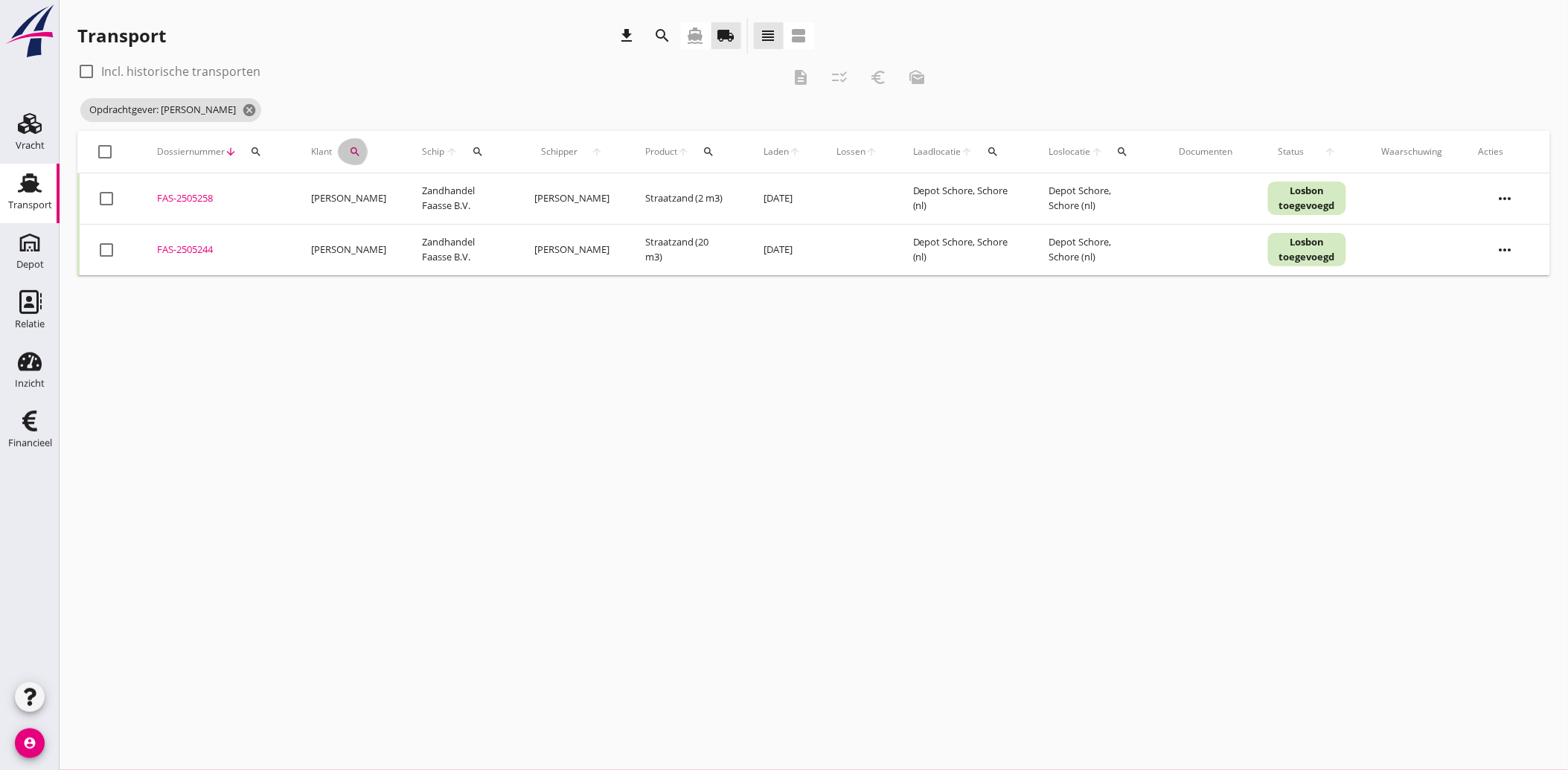
click at [349, 146] on icon "search" at bounding box center [355, 151] width 12 height 12
click at [519, 190] on div "arrow_drop_down" at bounding box center [530, 194] width 21 height 18
click at [508, 190] on icon "clear" at bounding box center [510, 194] width 18 height 18
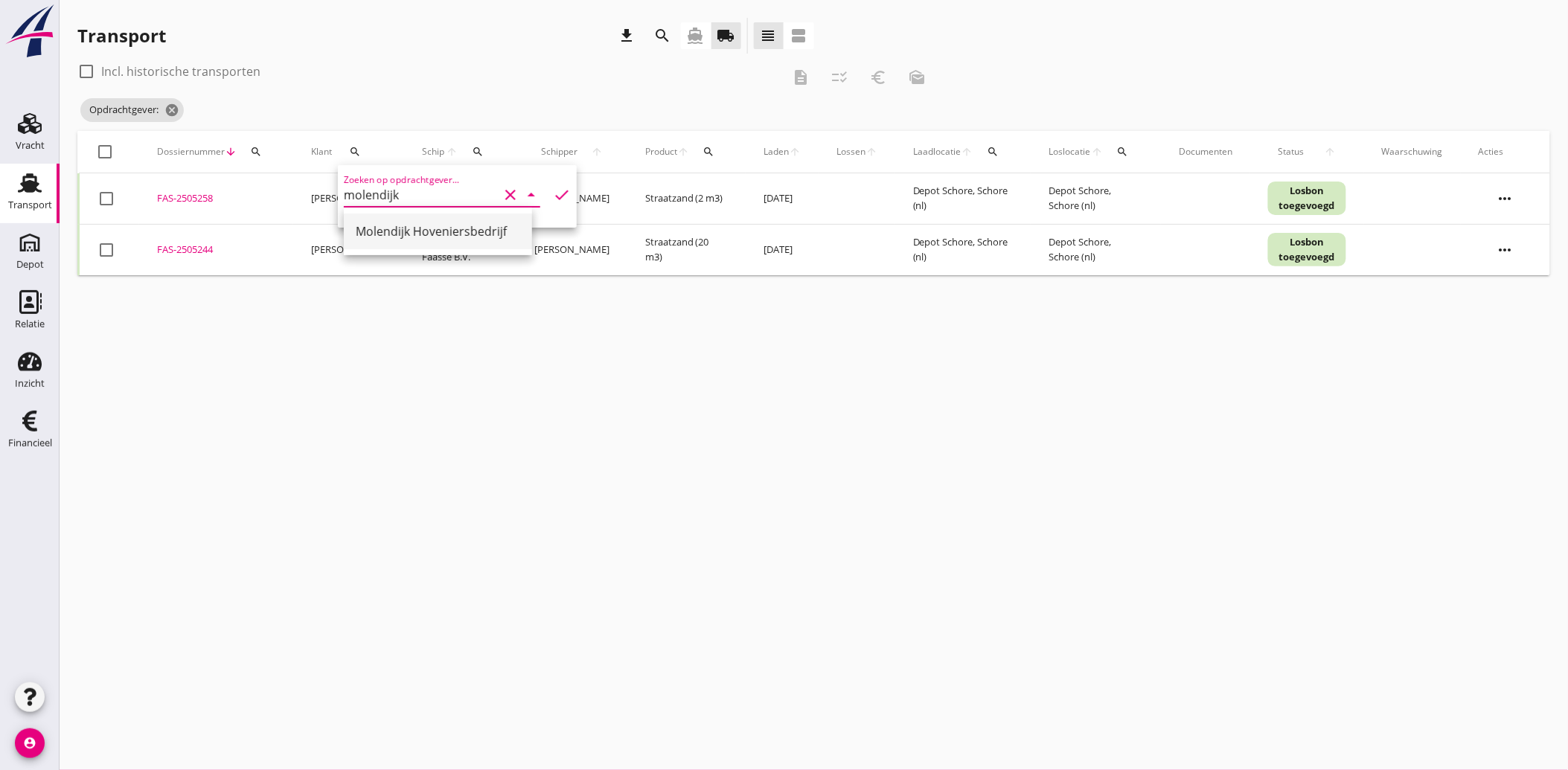
click at [415, 227] on div "Molendijk Hoveniersbedrijf" at bounding box center [438, 231] width 164 height 18
click at [553, 195] on icon "check" at bounding box center [561, 194] width 18 height 18
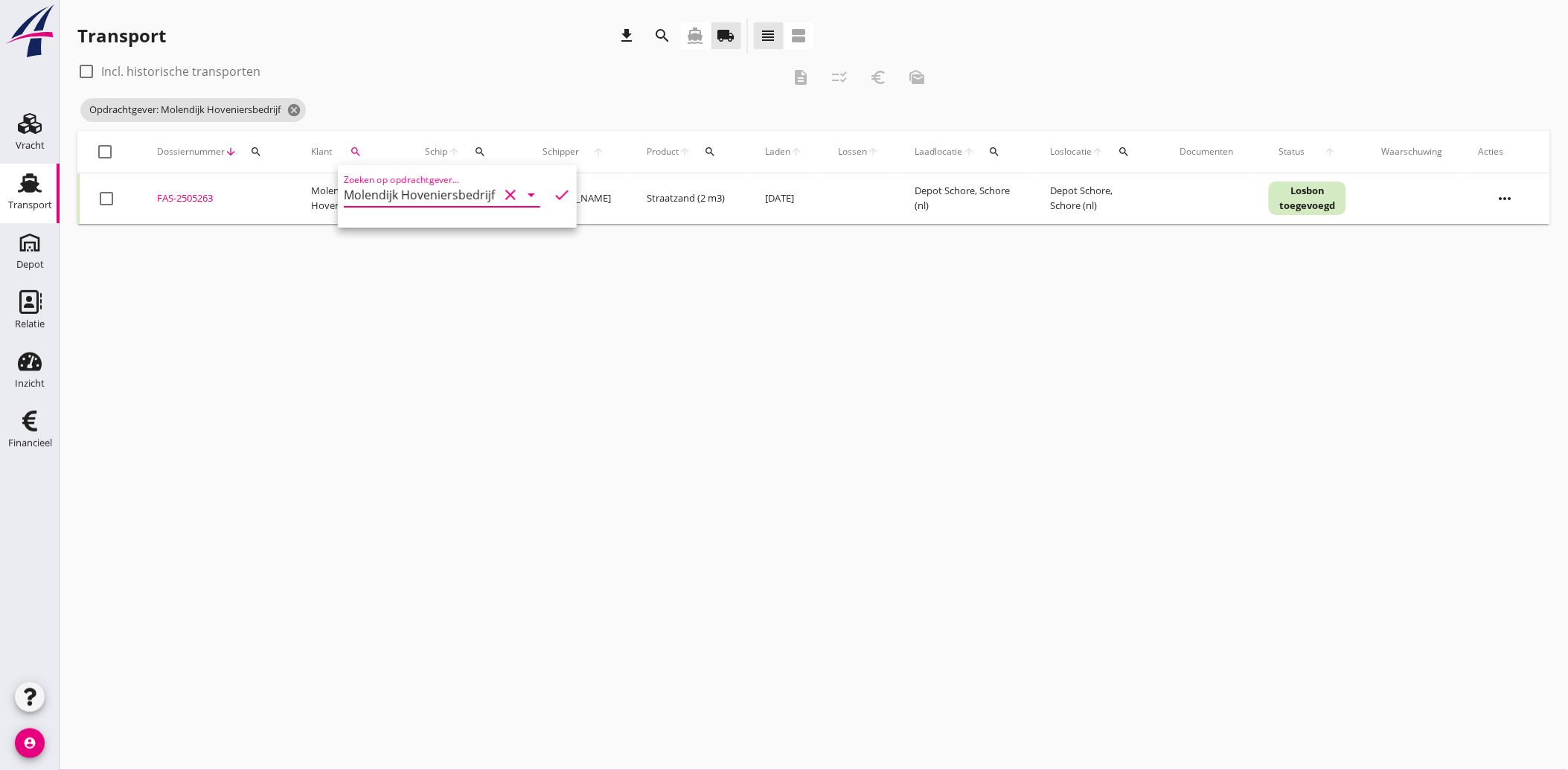
click at [116, 195] on div at bounding box center [106, 198] width 25 height 25
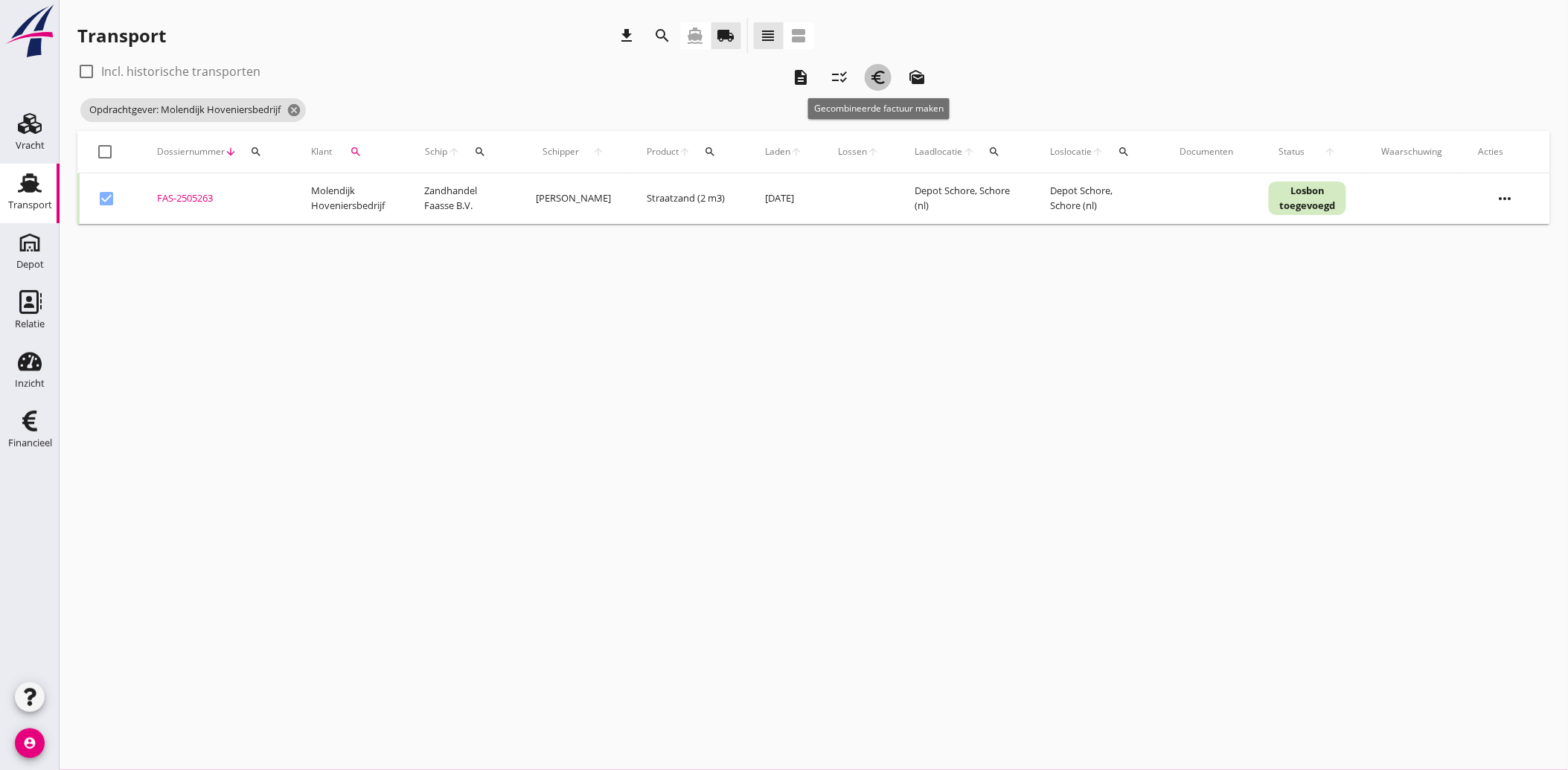
click at [879, 74] on icon "euro_symbol" at bounding box center [878, 77] width 18 height 18
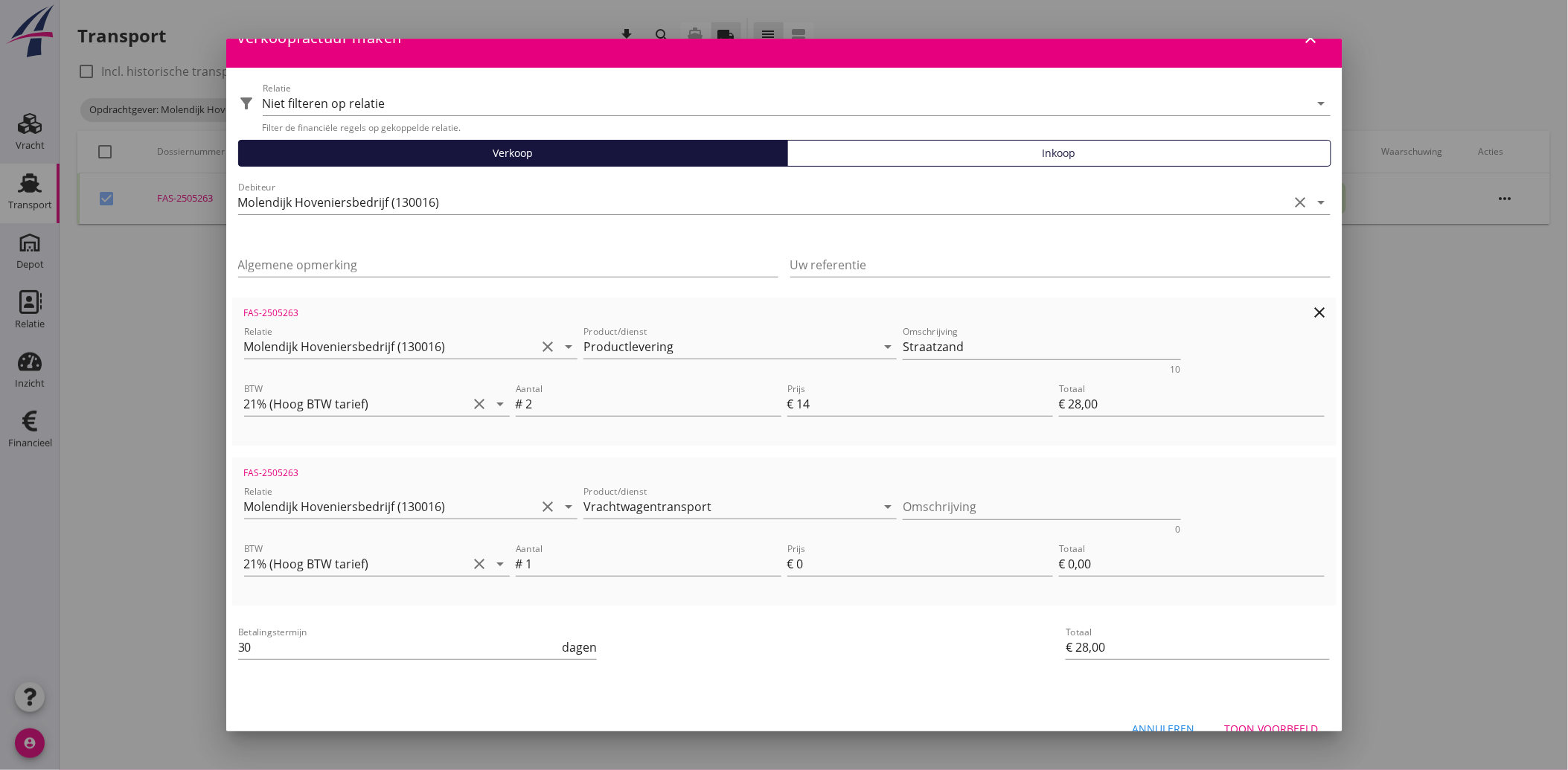
scroll to position [54, 0]
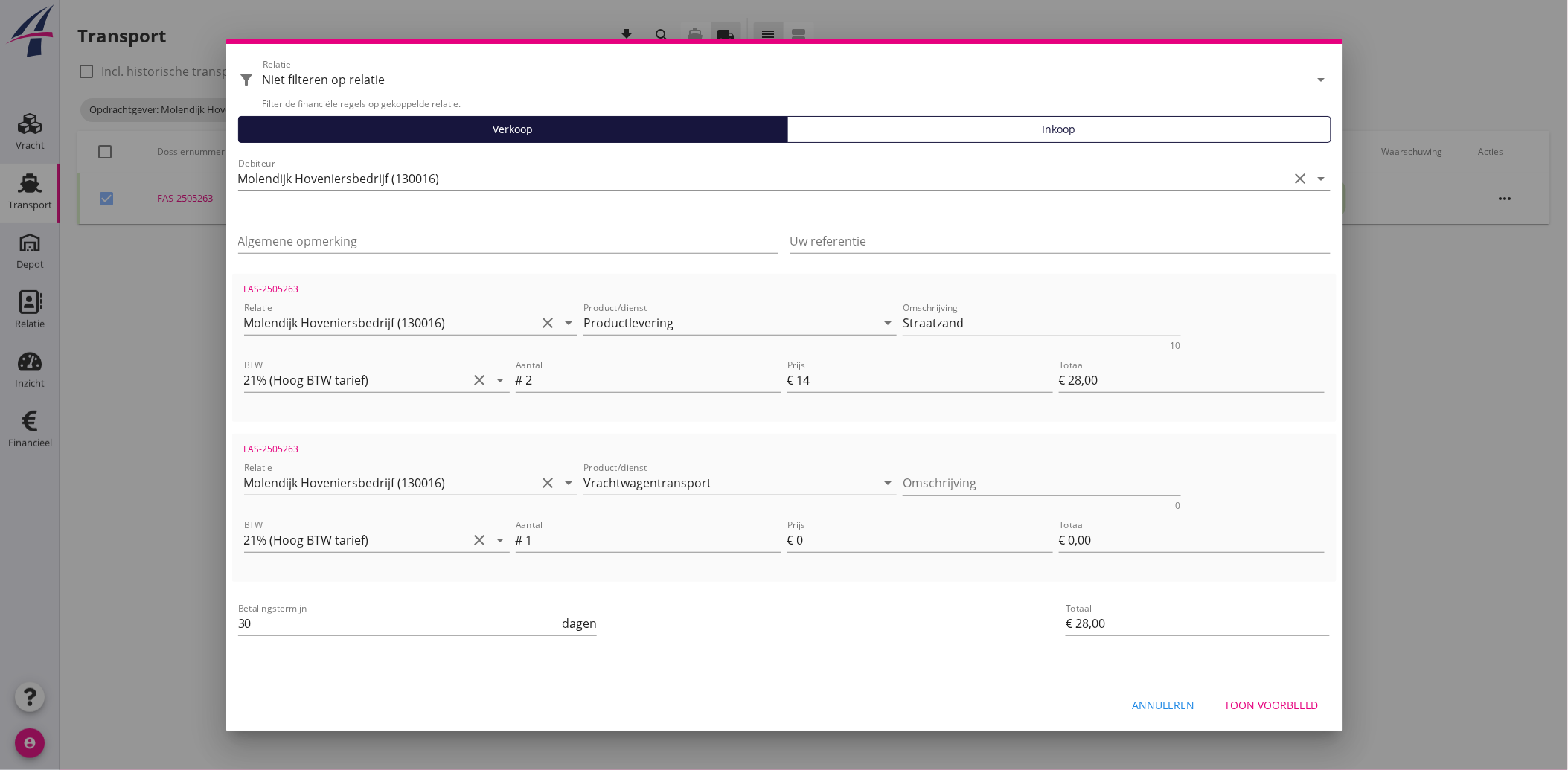
click at [1152, 708] on div "Annuleren" at bounding box center [1163, 705] width 63 height 16
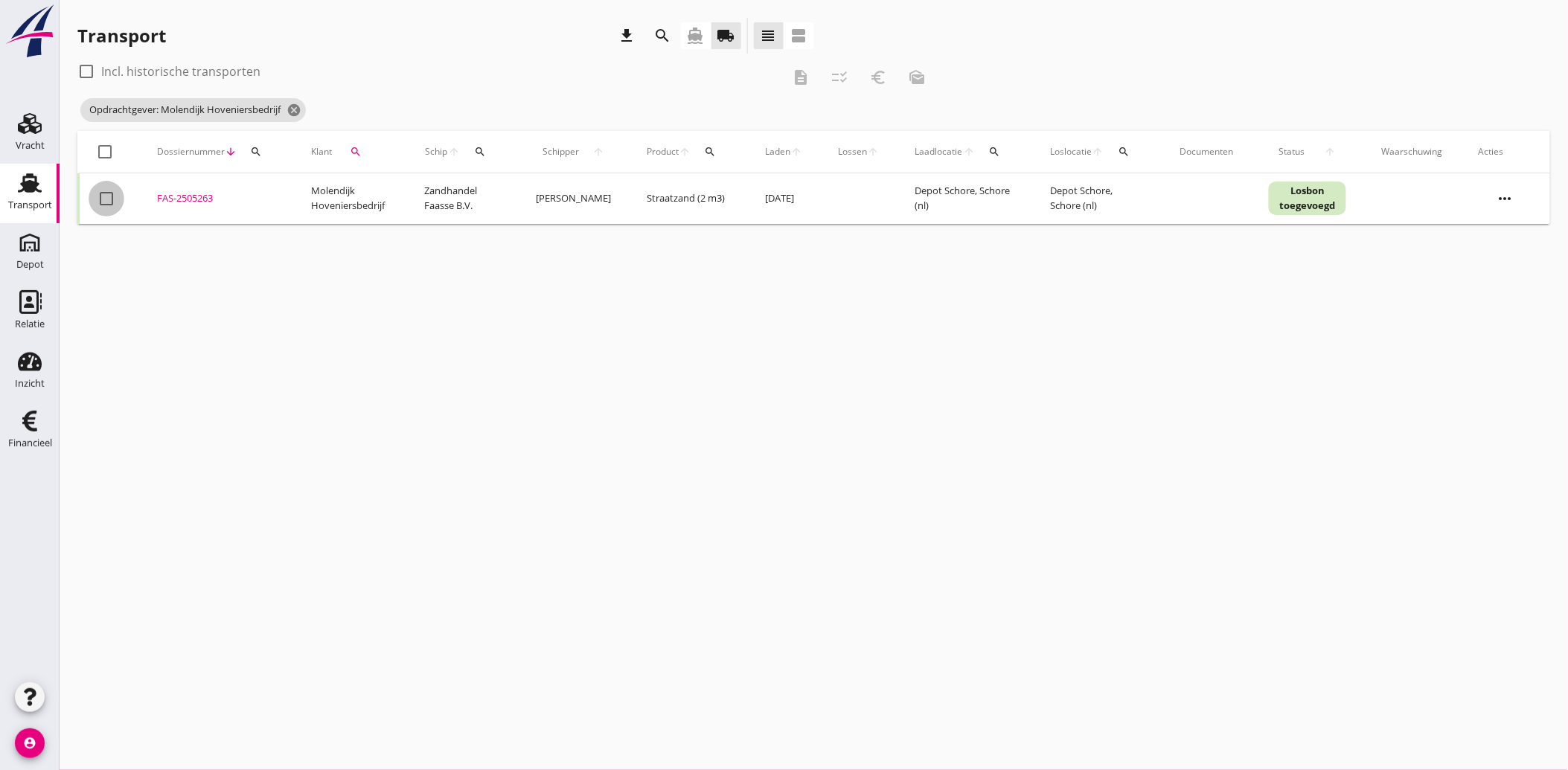
drag, startPoint x: 100, startPoint y: 202, endPoint x: 212, endPoint y: 213, distance: 112.5
click at [102, 203] on div at bounding box center [106, 198] width 25 height 25
click at [801, 76] on icon "description" at bounding box center [800, 77] width 18 height 18
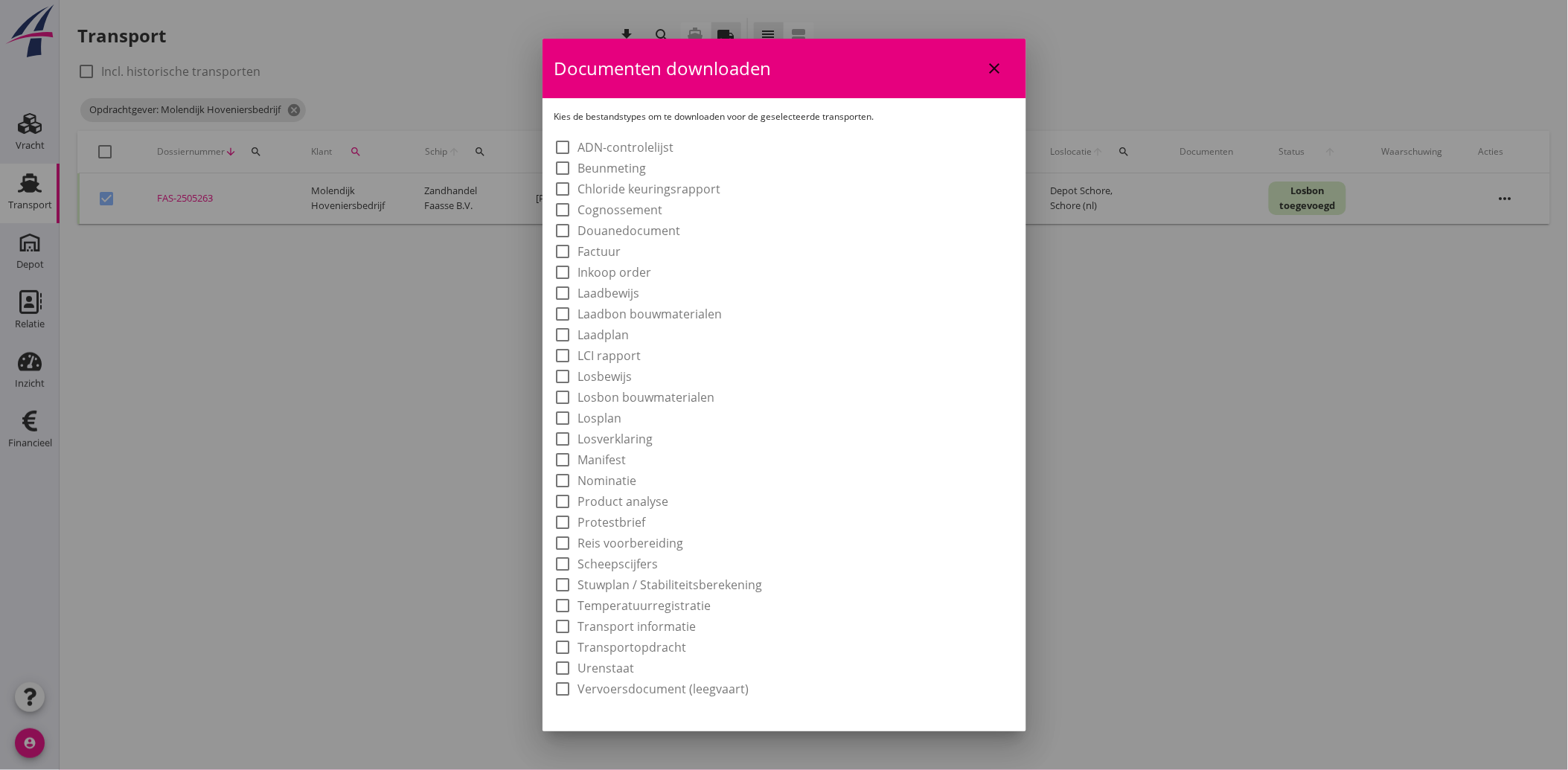
click at [646, 317] on label "Laadbon bouwmaterialen" at bounding box center [651, 314] width 145 height 15
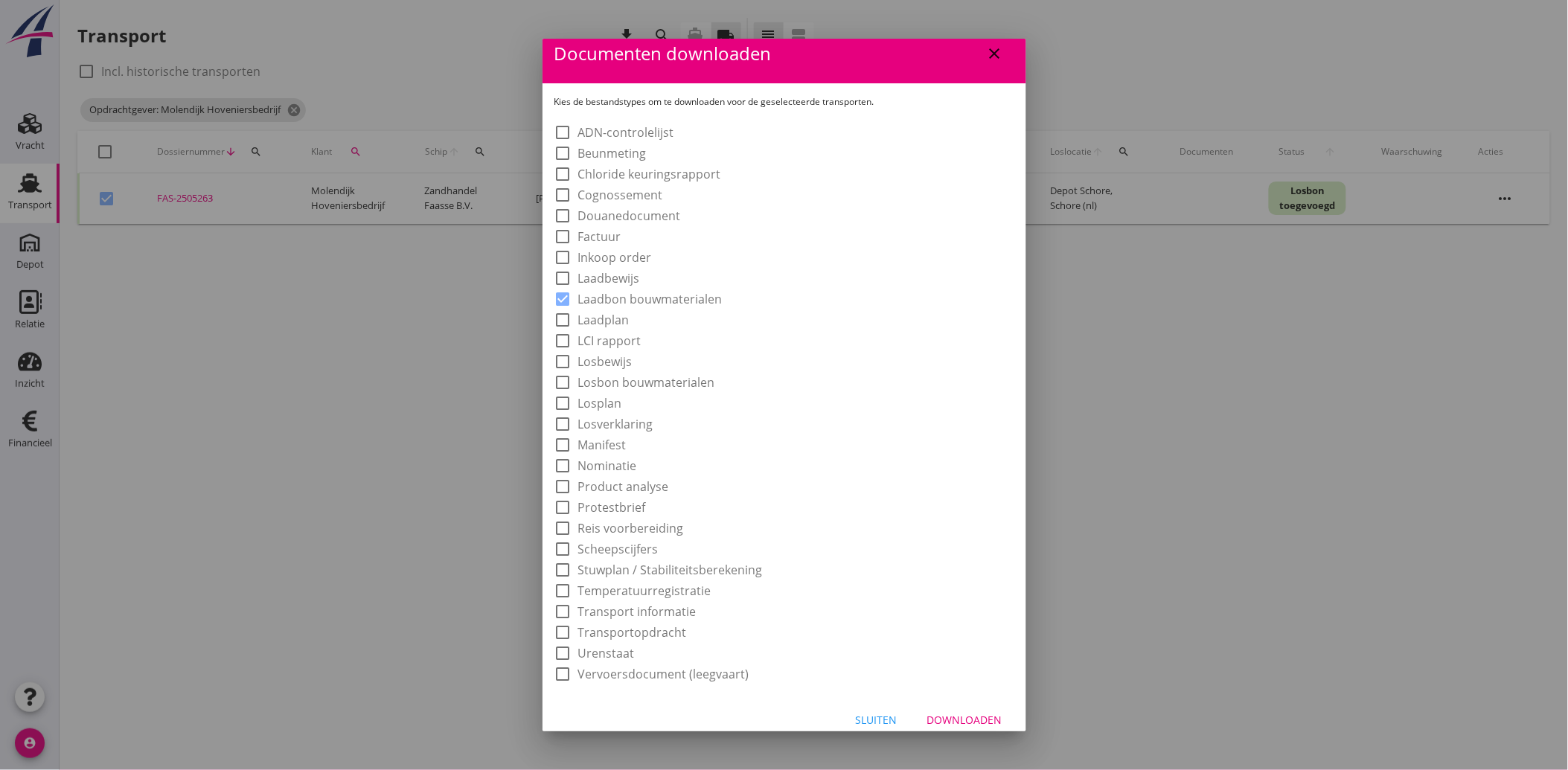
scroll to position [27, 0]
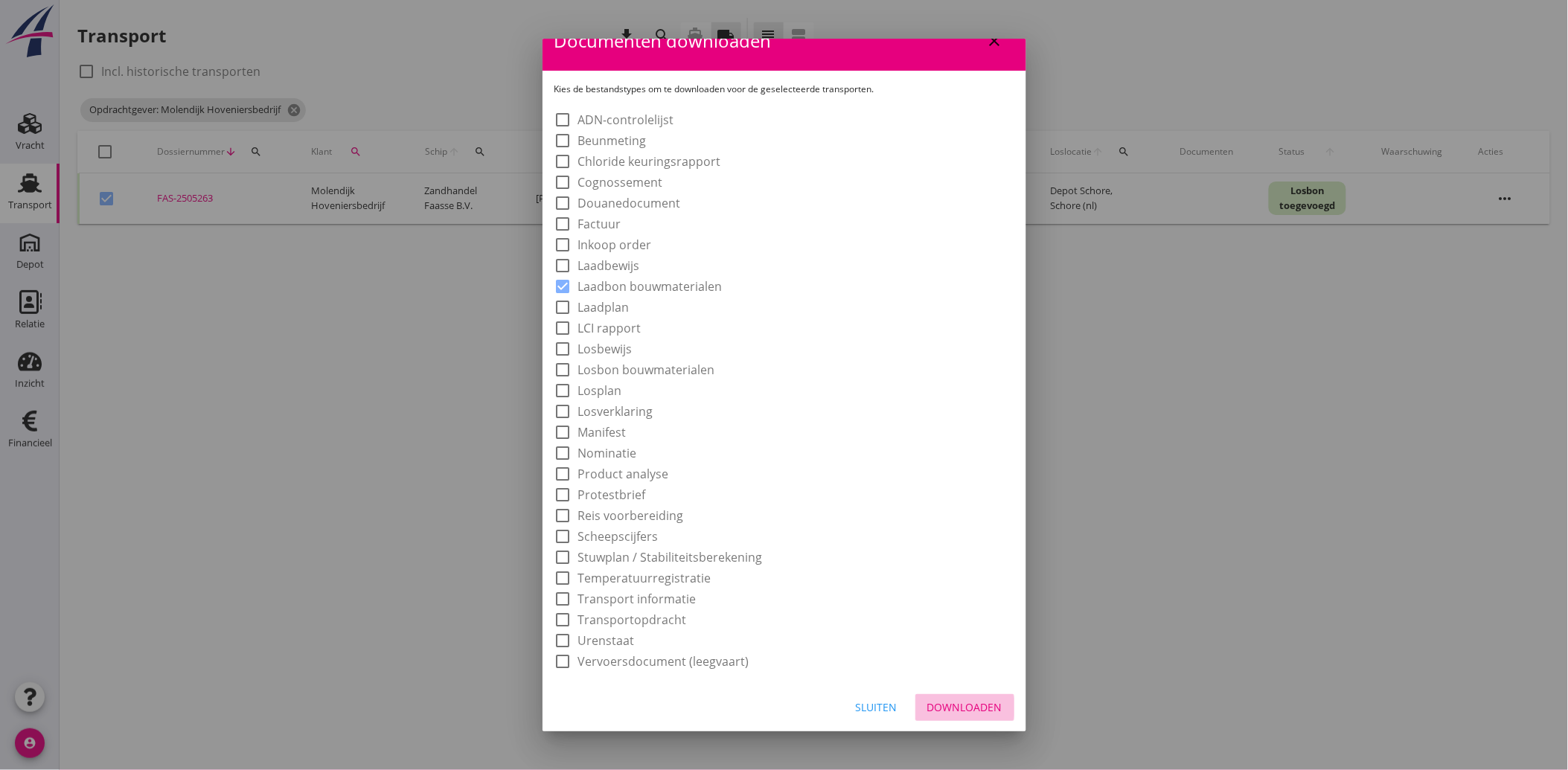
click at [955, 704] on div "Downloaden" at bounding box center [964, 707] width 75 height 16
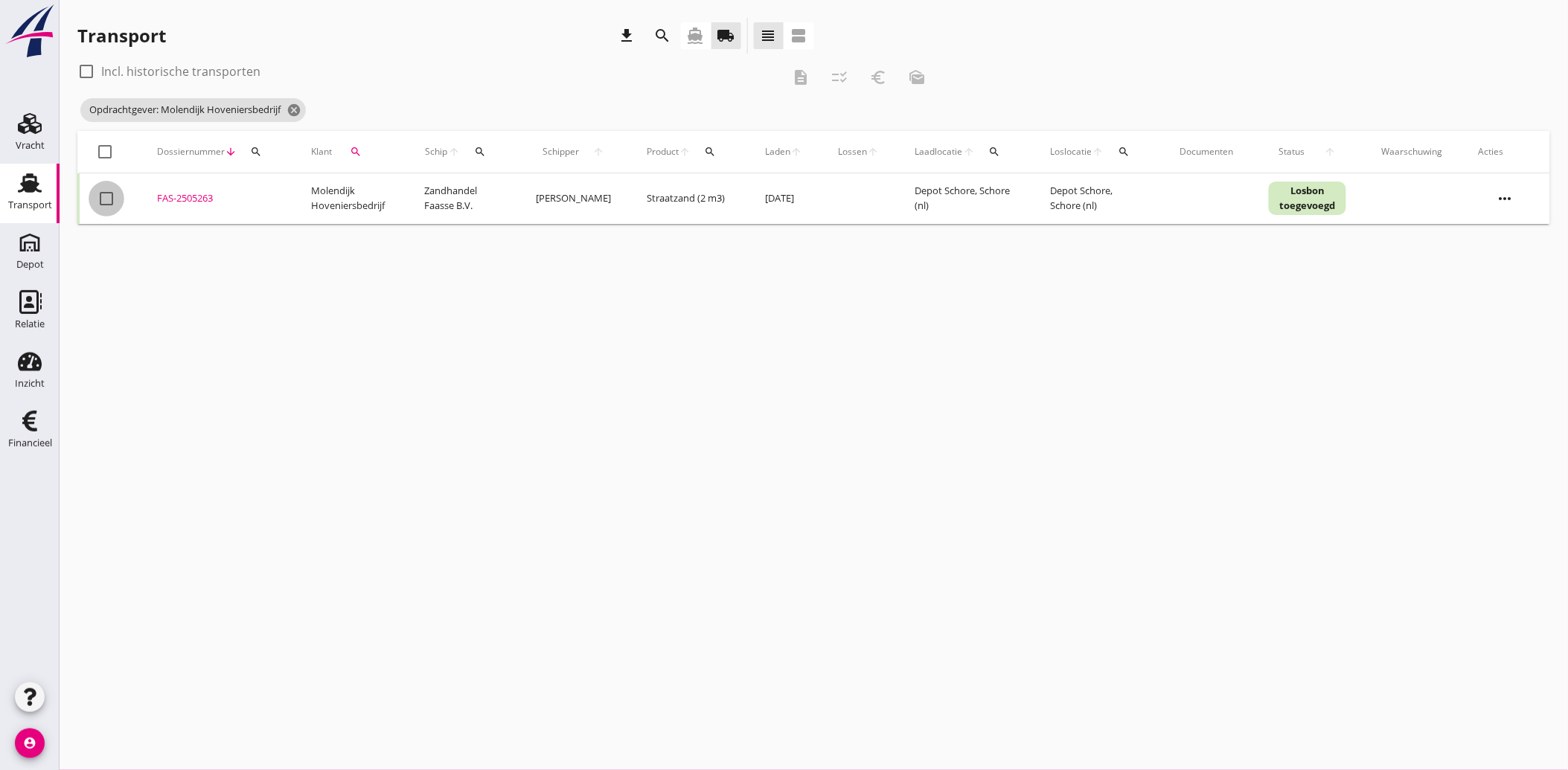
click at [107, 196] on div at bounding box center [106, 198] width 25 height 25
click at [877, 77] on icon "euro_symbol" at bounding box center [878, 77] width 18 height 18
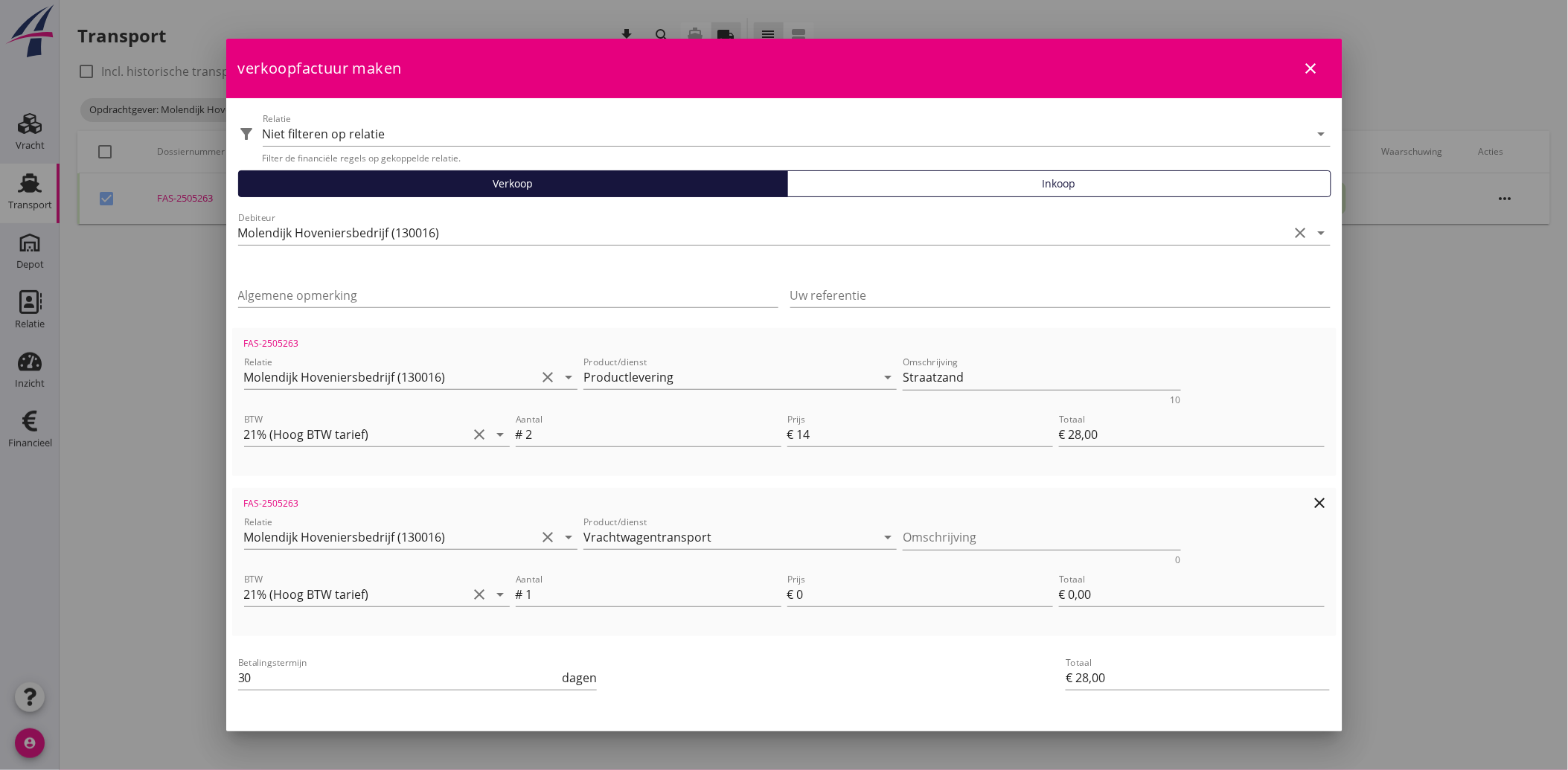
click at [1311, 500] on icon "clear" at bounding box center [1319, 502] width 18 height 18
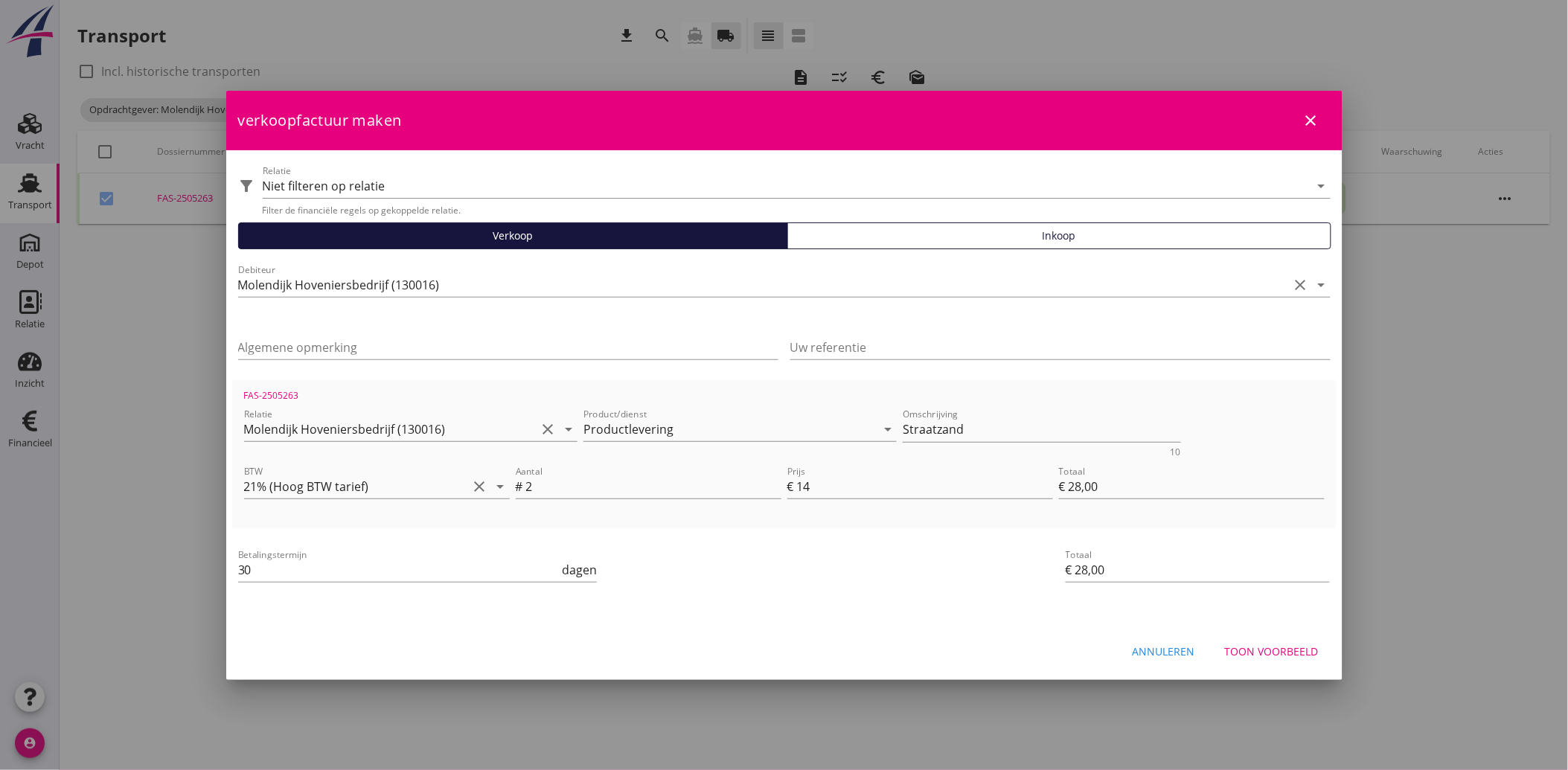
click at [1268, 653] on div "Toon voorbeeld" at bounding box center [1271, 651] width 94 height 16
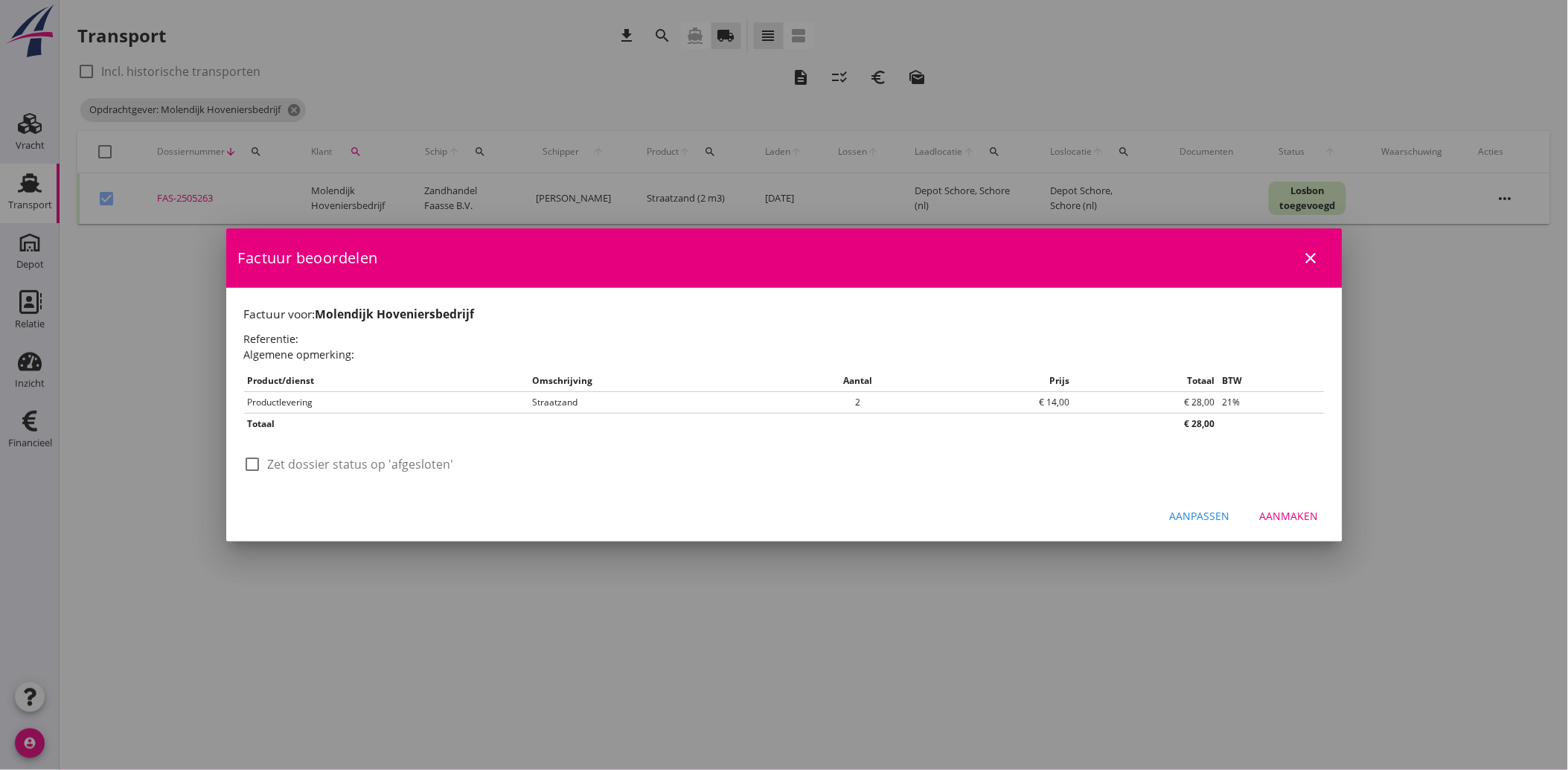
drag, startPoint x: 288, startPoint y: 464, endPoint x: 295, endPoint y: 476, distance: 13.9
click at [288, 465] on label "Zet dossier status op 'afgesloten'" at bounding box center [361, 465] width 186 height 15
click at [1291, 512] on div "Aanmaken" at bounding box center [1289, 516] width 59 height 16
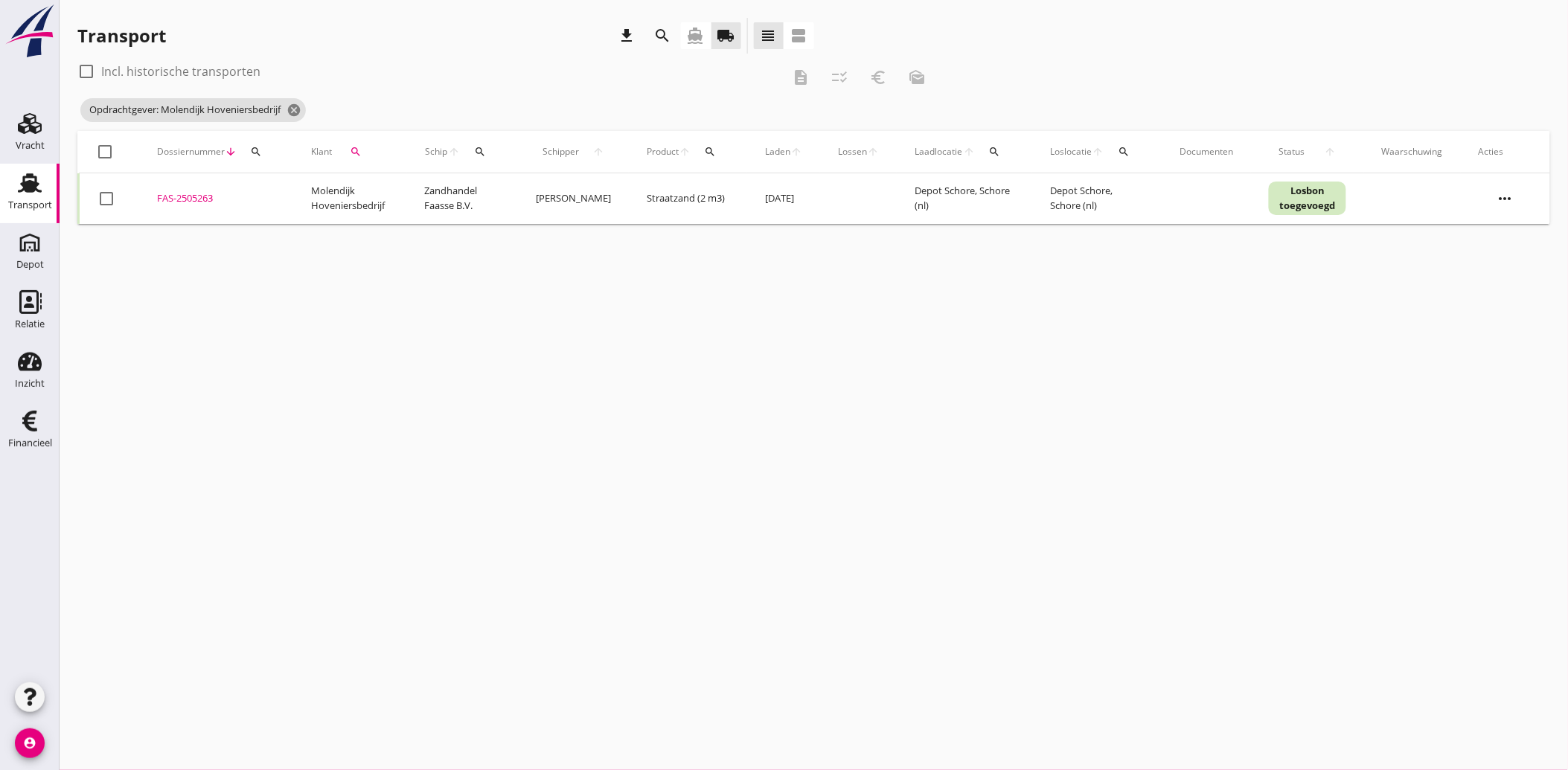
click at [354, 146] on icon "search" at bounding box center [355, 151] width 12 height 12
click at [501, 199] on icon "clear" at bounding box center [510, 194] width 18 height 18
click at [484, 198] on input "Zoeken op opdrachtgever..." at bounding box center [421, 194] width 155 height 23
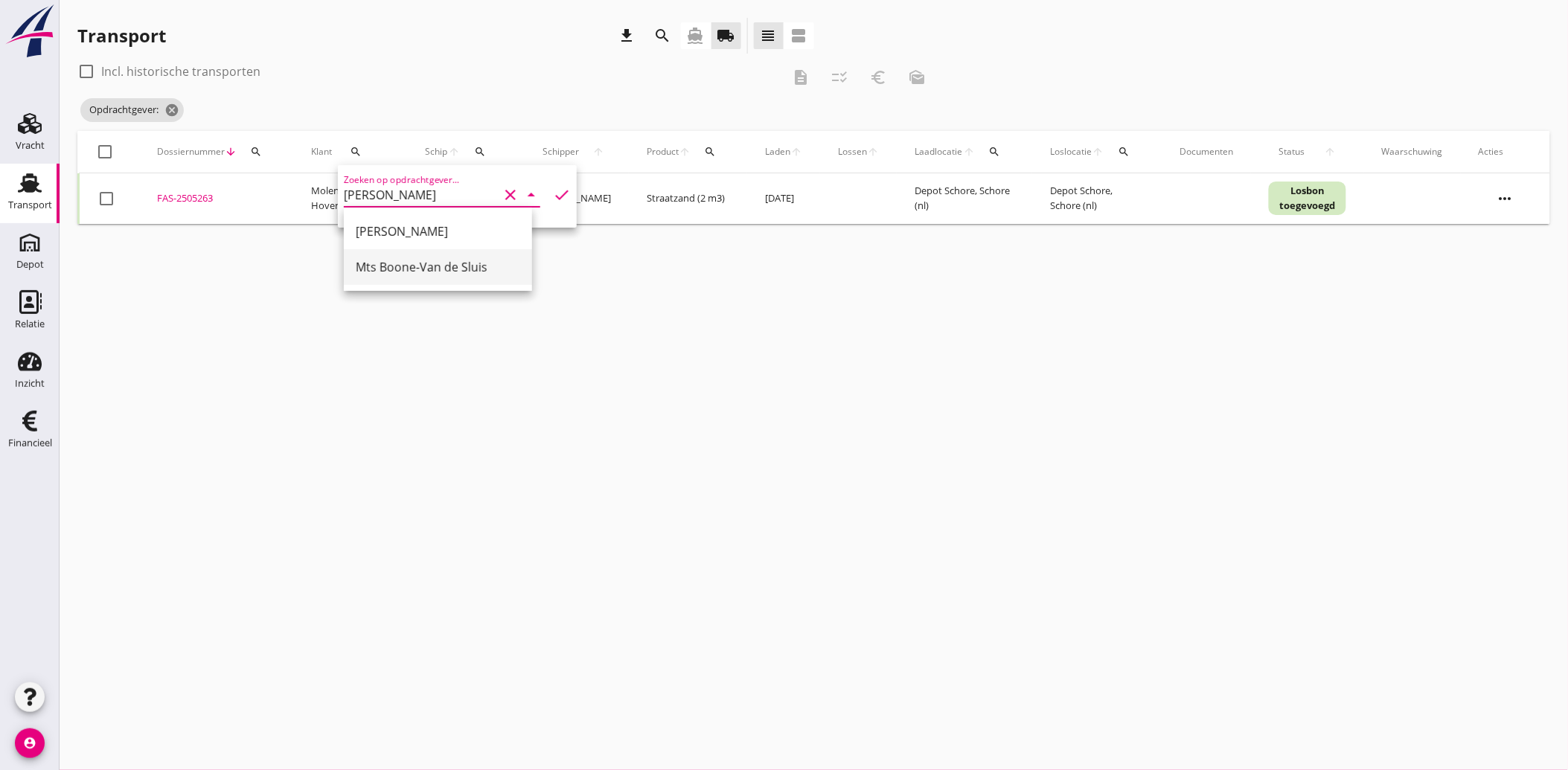
click at [434, 264] on div "Mts Boone-Van de Sluis" at bounding box center [438, 267] width 164 height 18
click at [554, 199] on icon "check" at bounding box center [561, 194] width 18 height 18
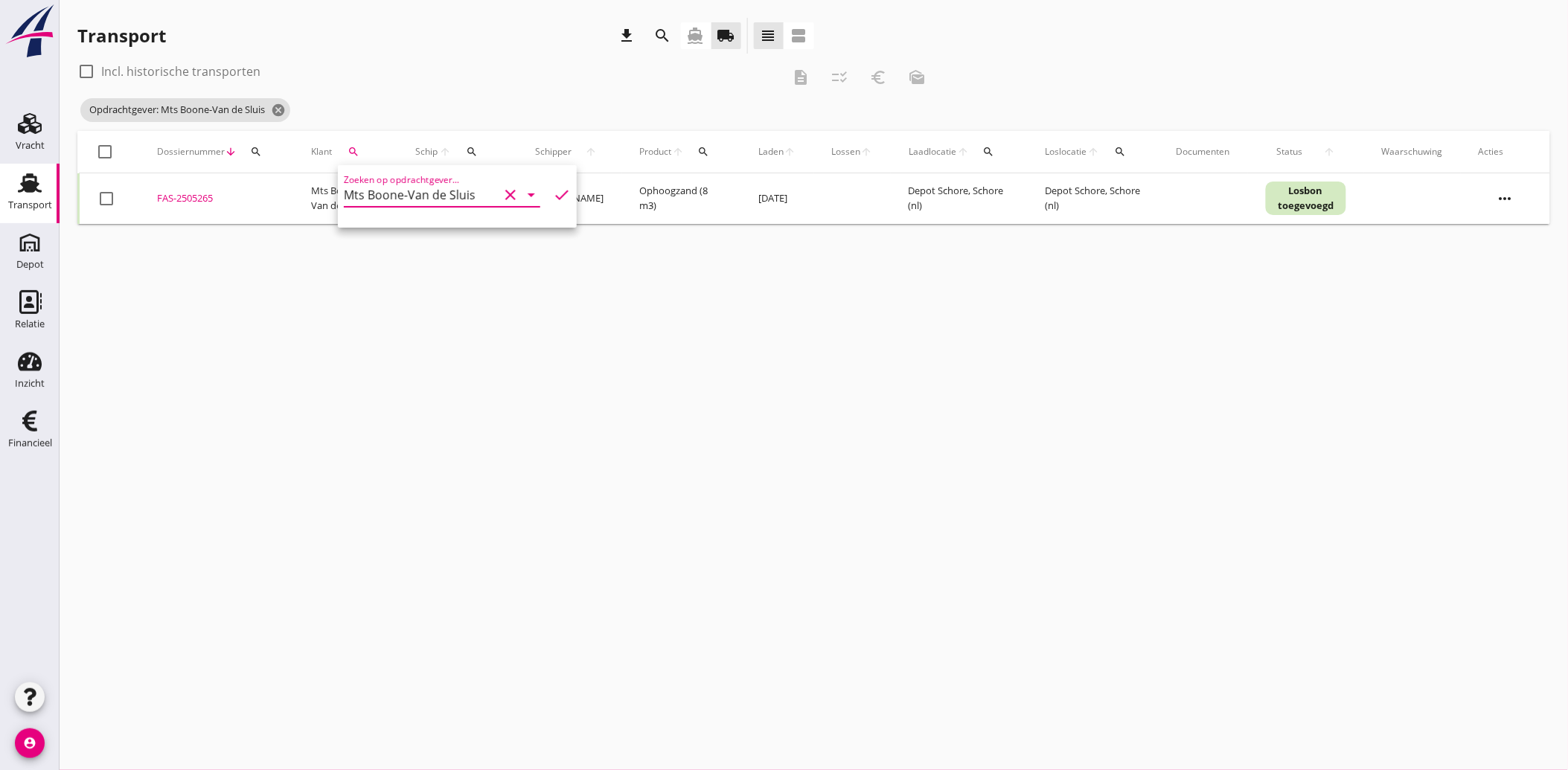
click at [109, 202] on div at bounding box center [106, 198] width 25 height 25
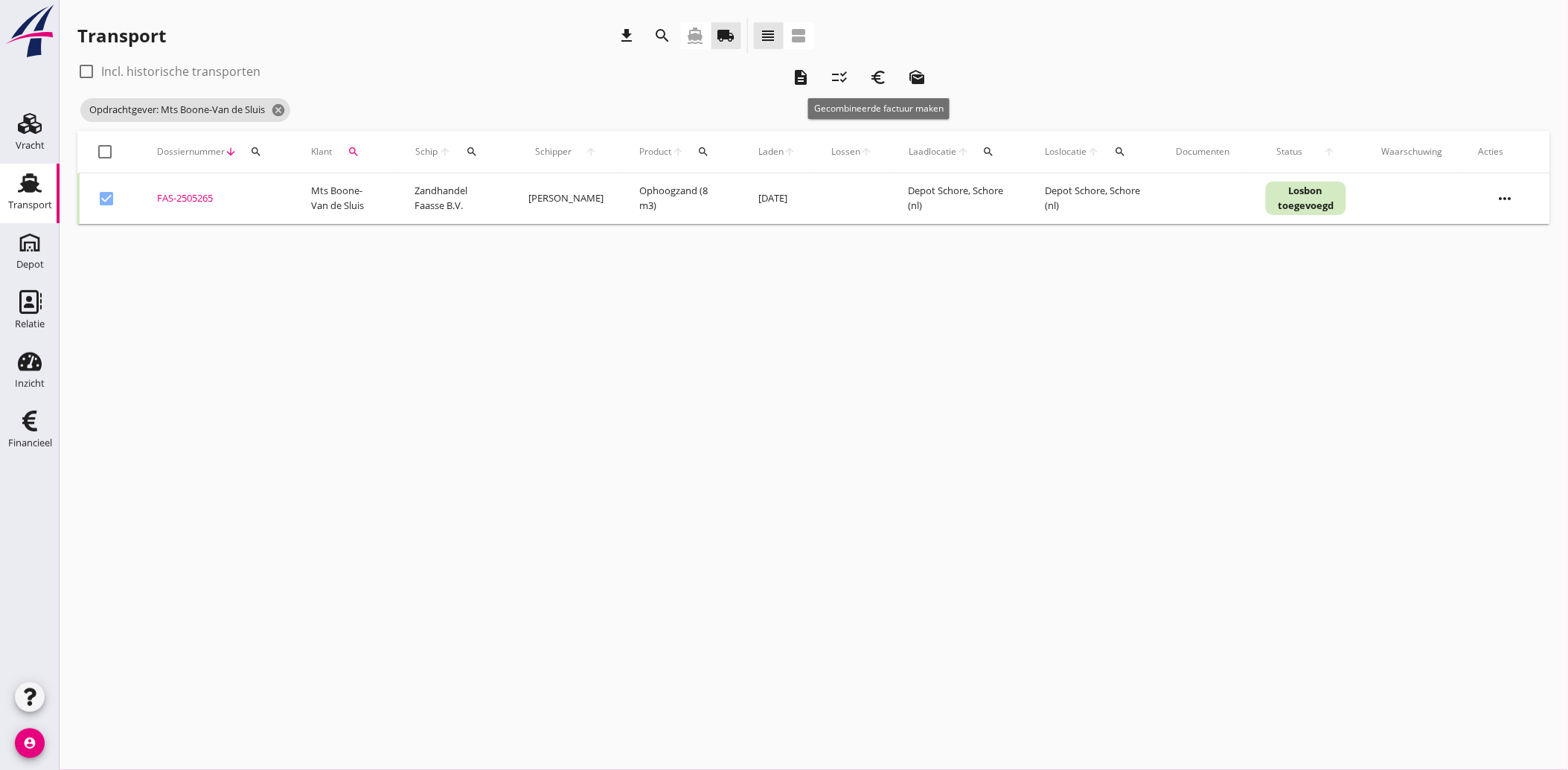
click at [876, 77] on icon "euro_symbol" at bounding box center [878, 77] width 18 height 18
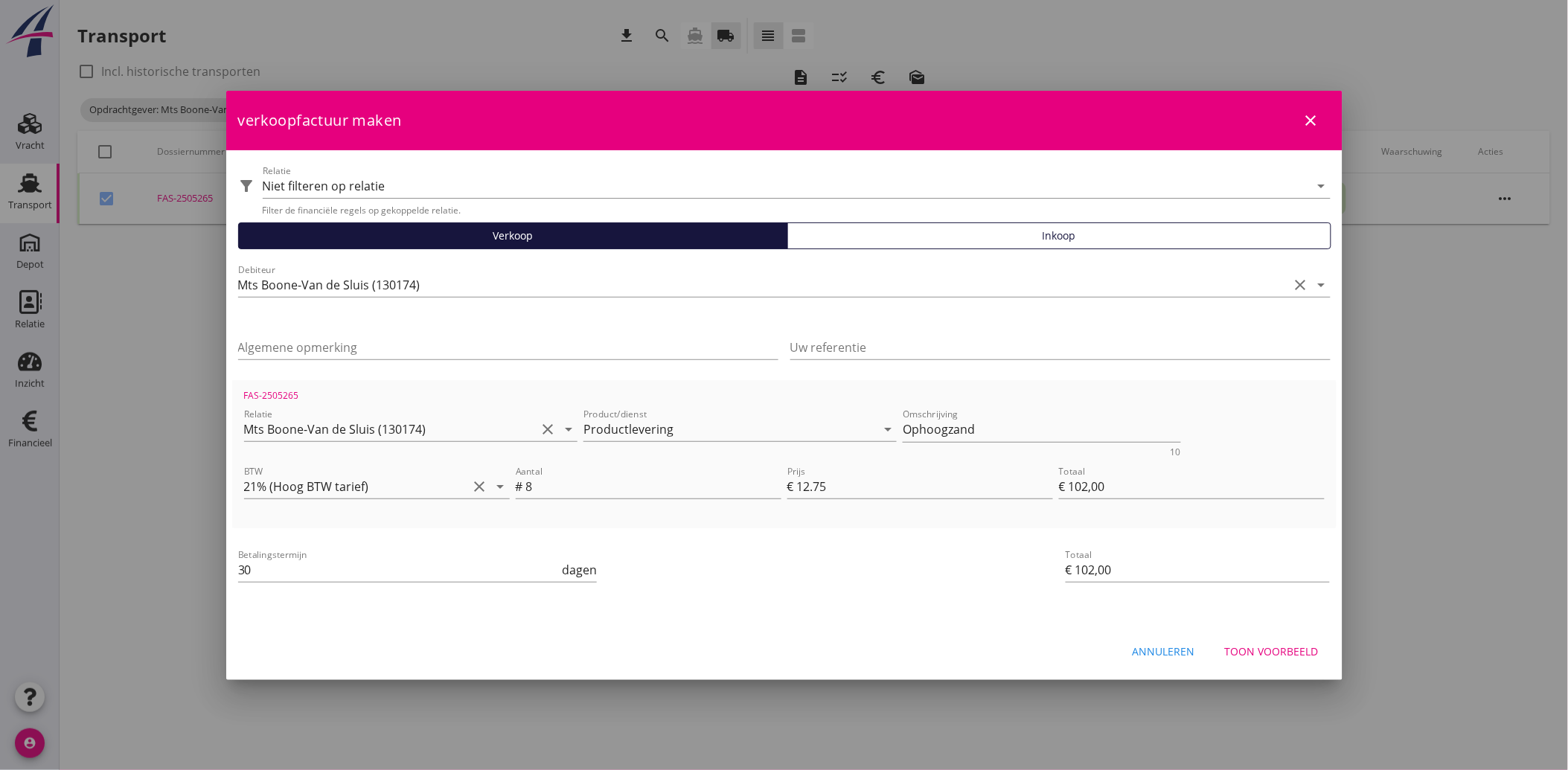
click at [1268, 647] on div "Toon voorbeeld" at bounding box center [1271, 651] width 94 height 16
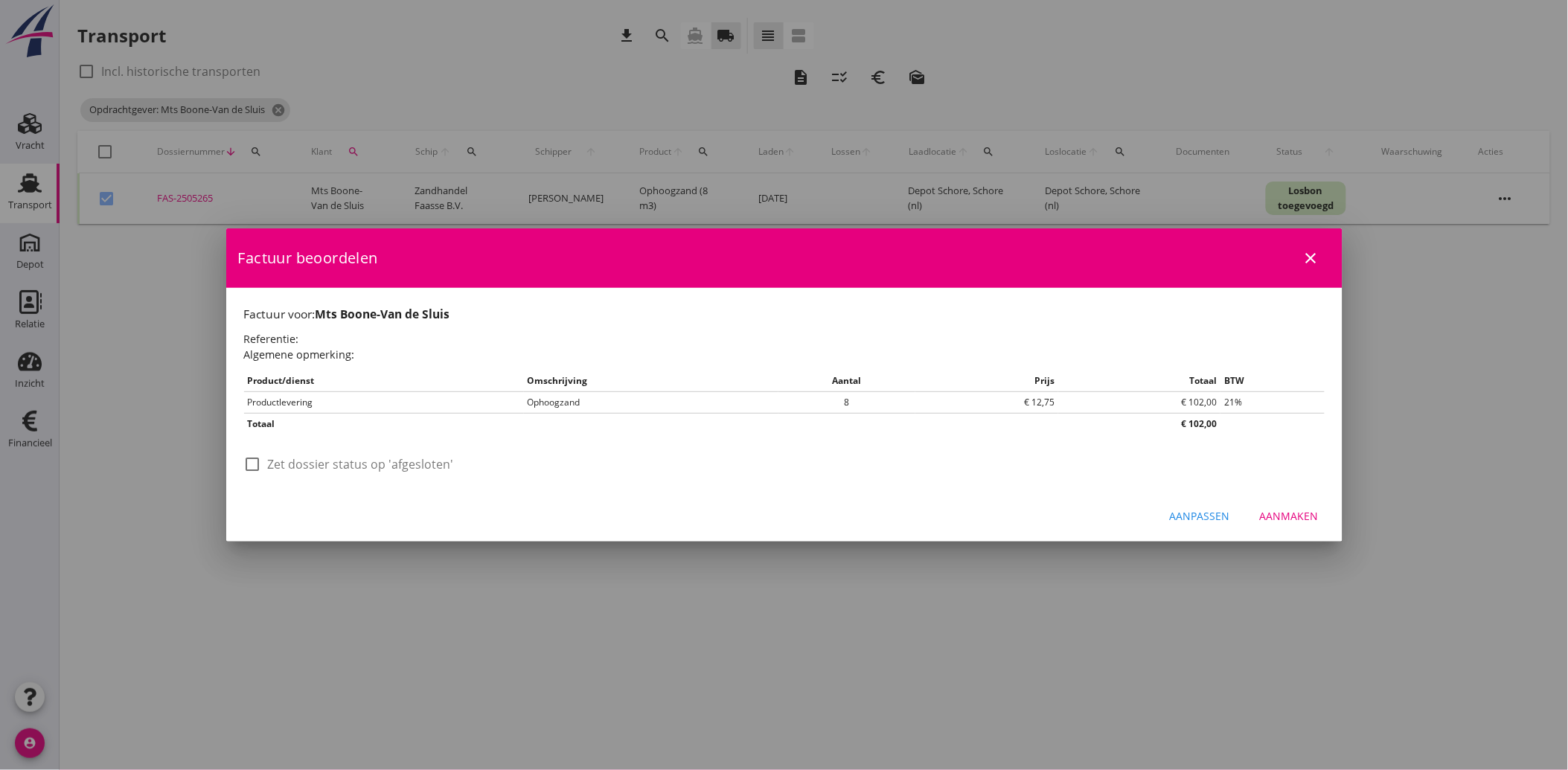
click at [338, 465] on label "Zet dossier status op 'afgesloten'" at bounding box center [361, 465] width 186 height 15
click at [1314, 510] on div "Aanmaken" at bounding box center [1289, 516] width 59 height 16
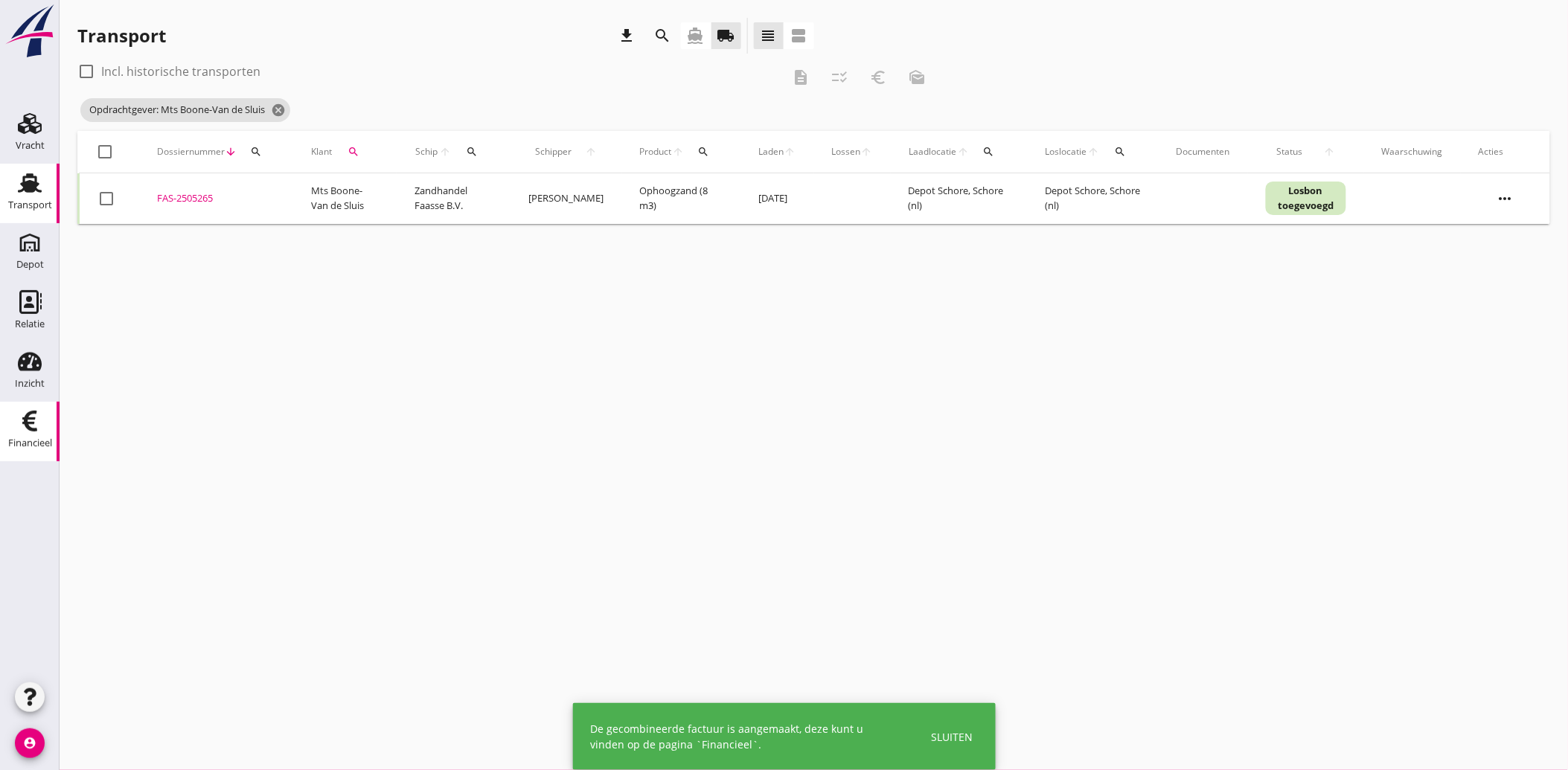
click at [40, 428] on icon "Financieel" at bounding box center [29, 421] width 23 height 23
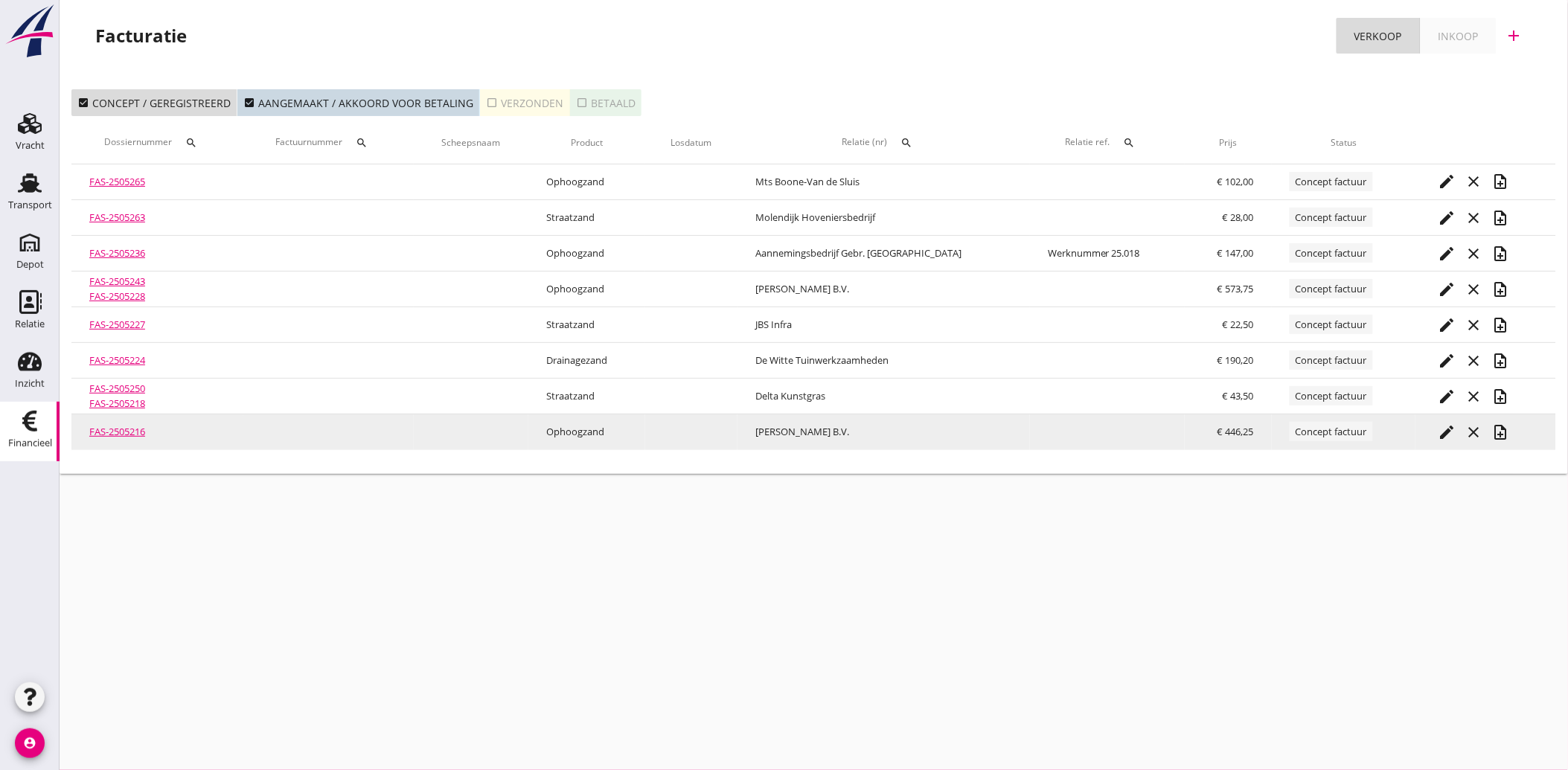
click at [1494, 437] on icon "note_add" at bounding box center [1499, 432] width 18 height 18
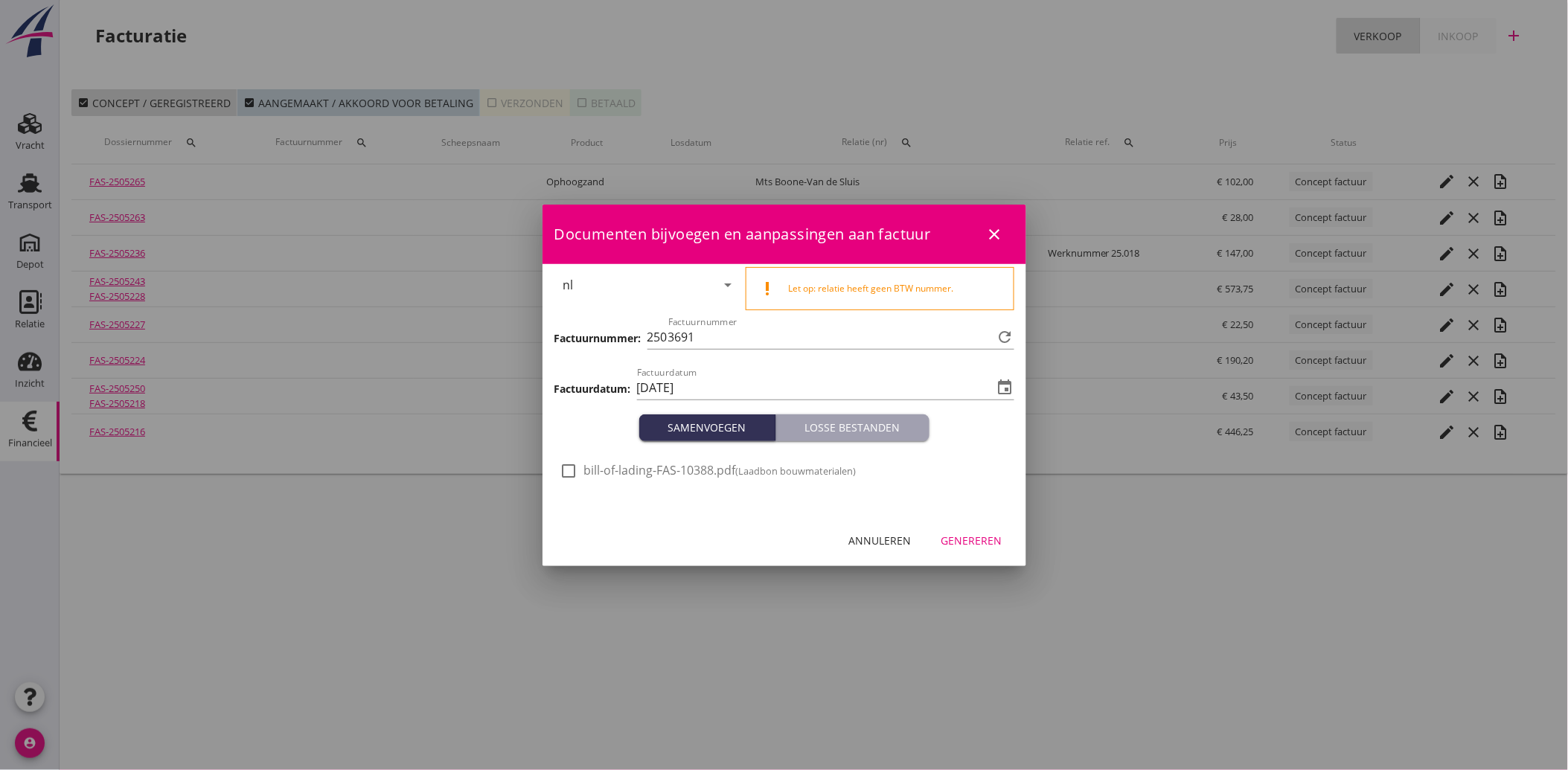
click at [623, 471] on span "bill-of-lading-FAS-10388.pdf (Laadbon bouwmaterialen)" at bounding box center [720, 470] width 272 height 16
click at [970, 543] on div "Genereren" at bounding box center [971, 540] width 61 height 16
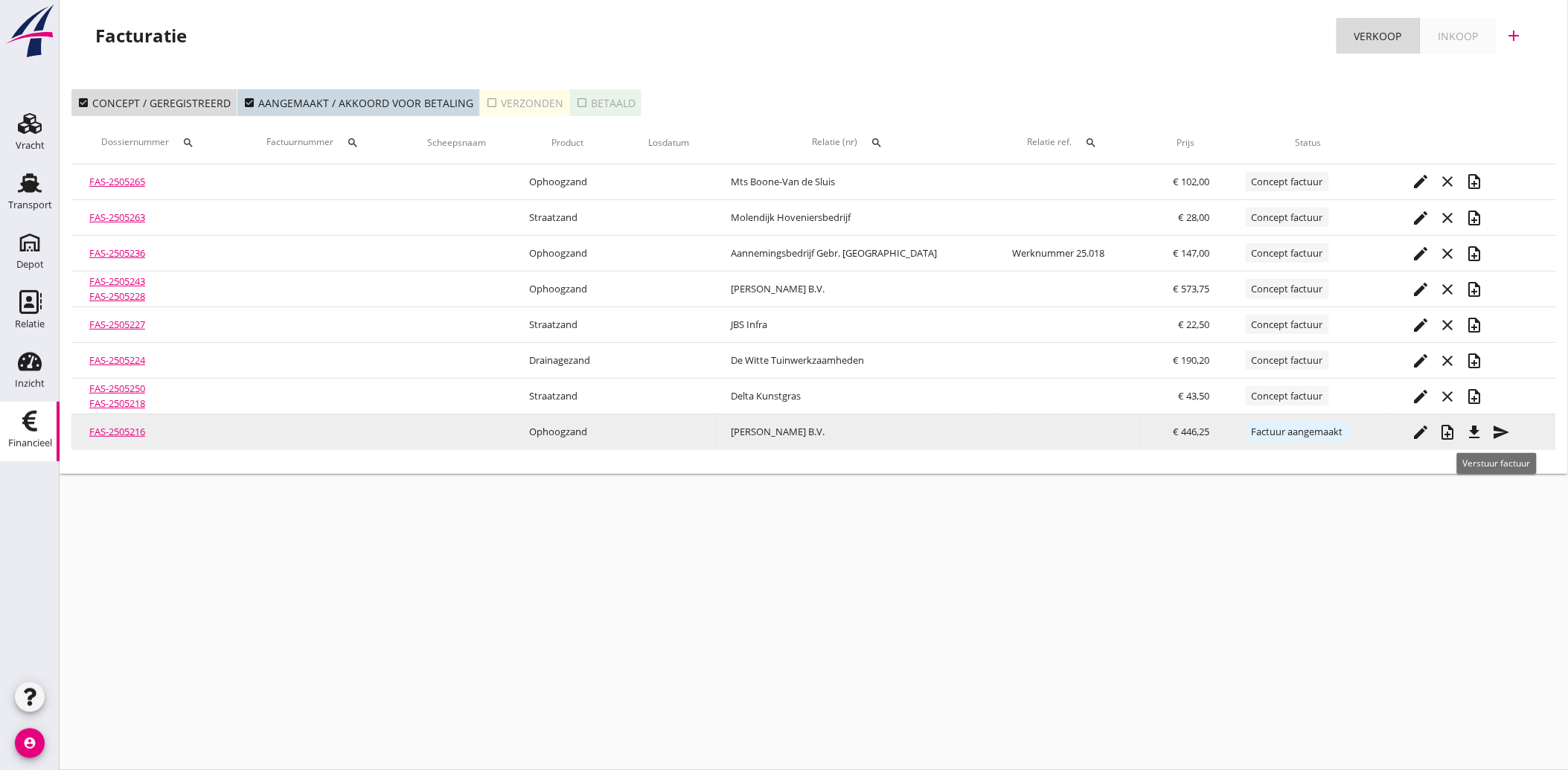
click at [1503, 428] on icon "send" at bounding box center [1500, 432] width 18 height 18
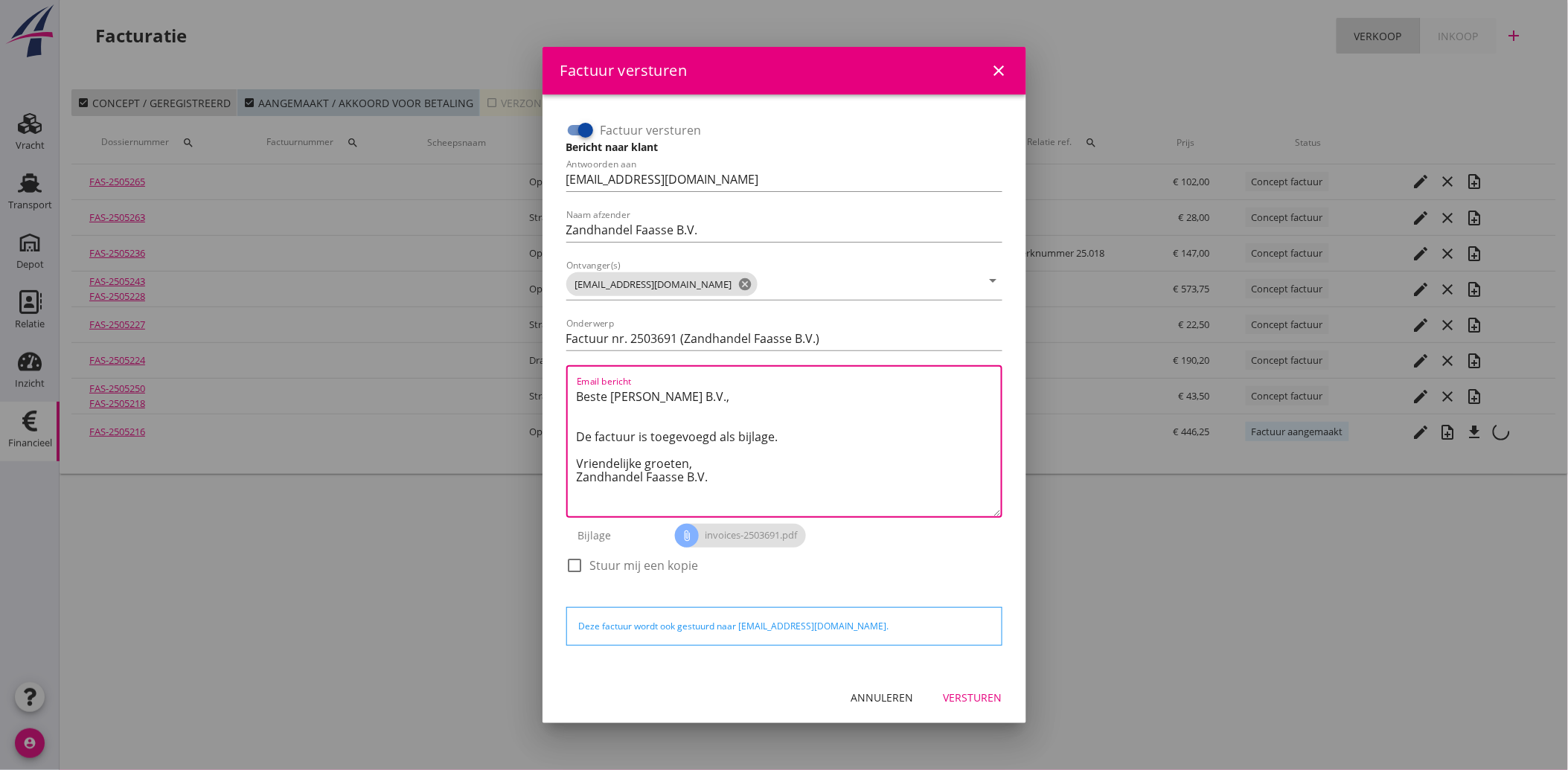
drag, startPoint x: 709, startPoint y: 479, endPoint x: 563, endPoint y: 402, distance: 165.1
click at [563, 402] on div "Factuur versturen Bericht naar klant Antwoorden aan [EMAIL_ADDRESS][DOMAIN_NAME…" at bounding box center [784, 355] width 448 height 485
paste textarea "Geachte heer/mevrouw, Hierbij zenden wij u onze factuur i.v.m. de door ons aan …"
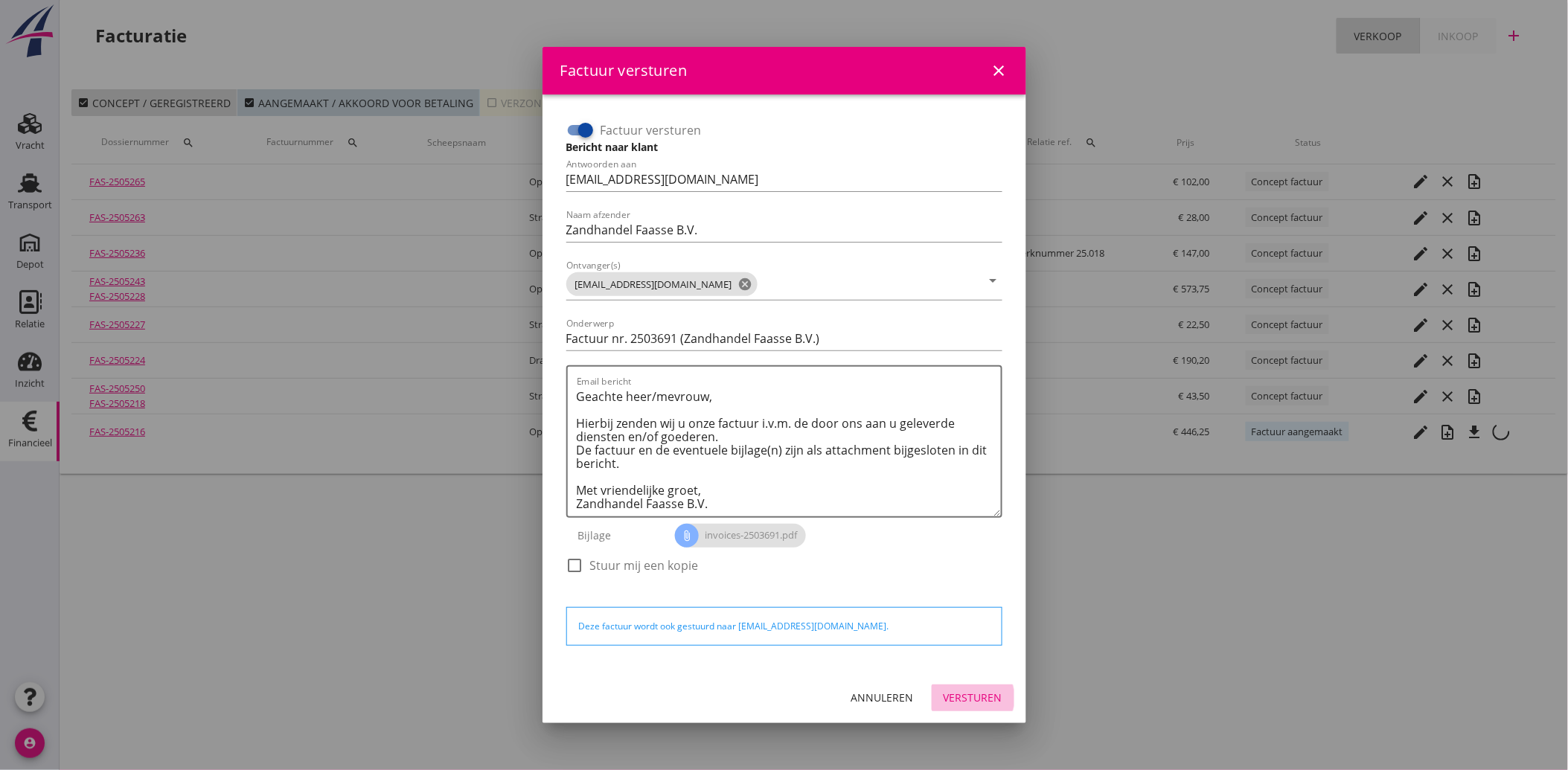
click at [984, 701] on div "Versturen" at bounding box center [973, 698] width 59 height 16
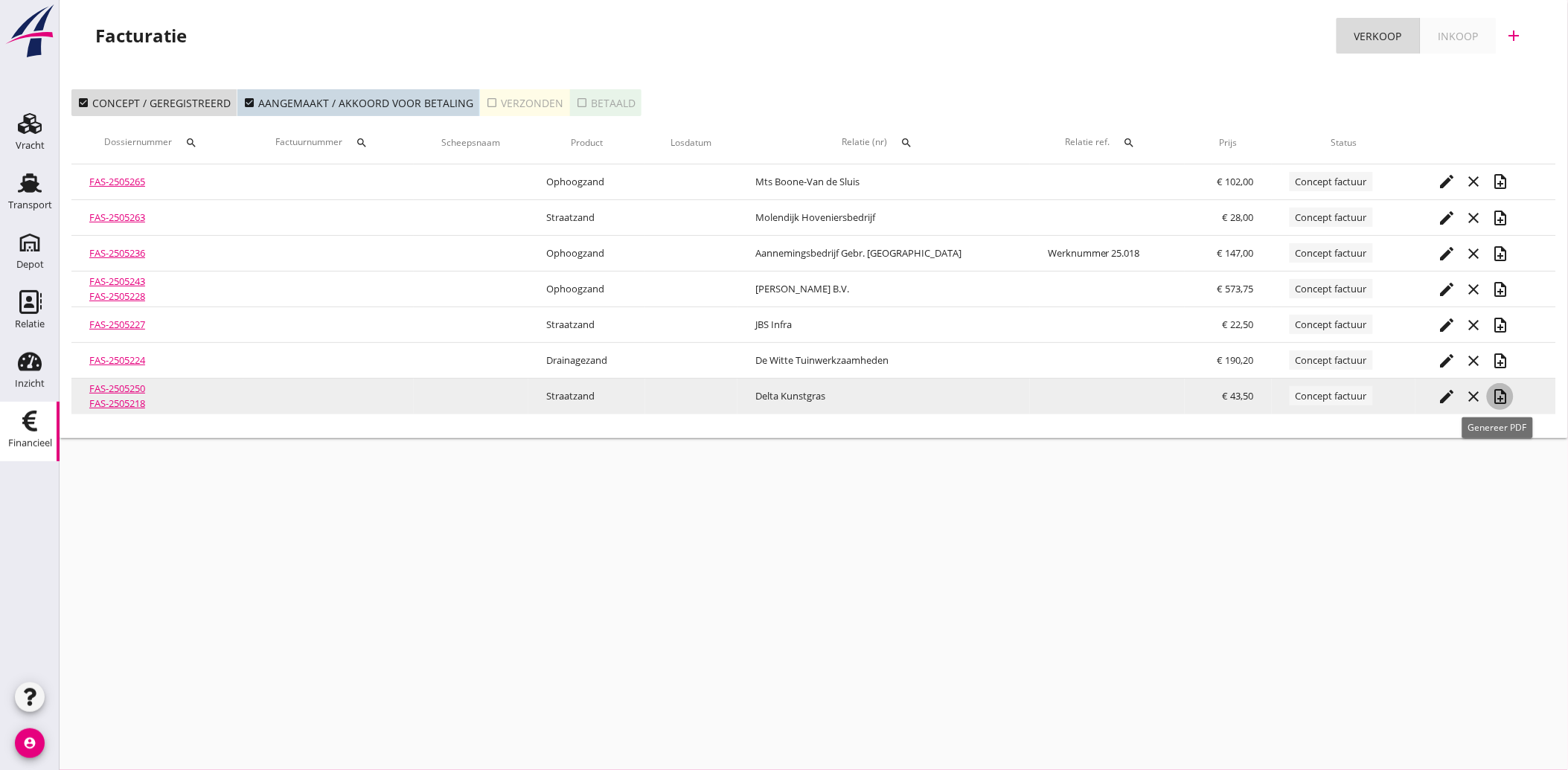
click at [1497, 393] on icon "note_add" at bounding box center [1499, 396] width 18 height 18
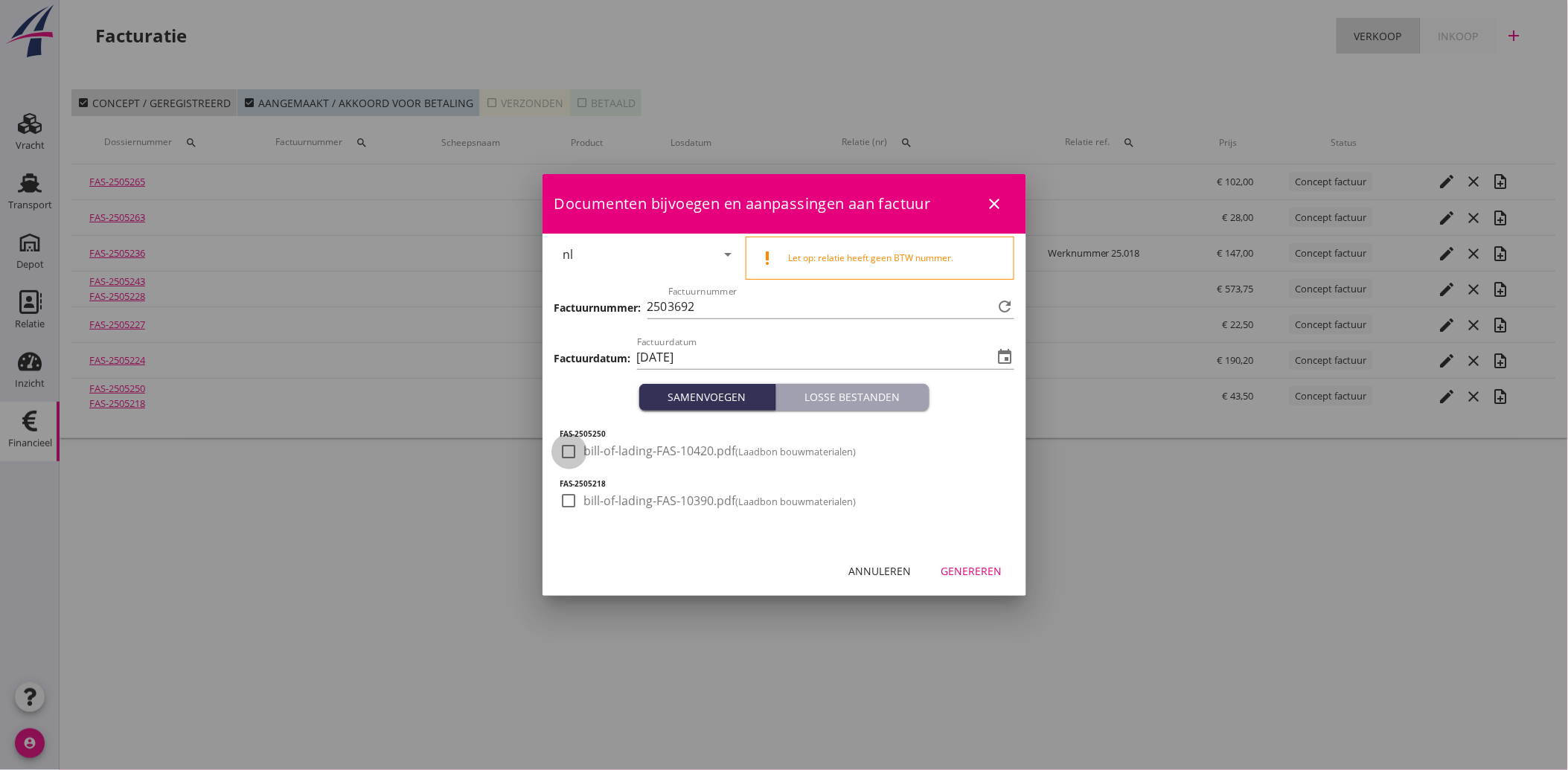
click at [570, 461] on div at bounding box center [569, 452] width 25 height 25
click at [559, 500] on div at bounding box center [569, 500] width 25 height 25
click at [987, 560] on button "Genereren" at bounding box center [972, 571] width 85 height 27
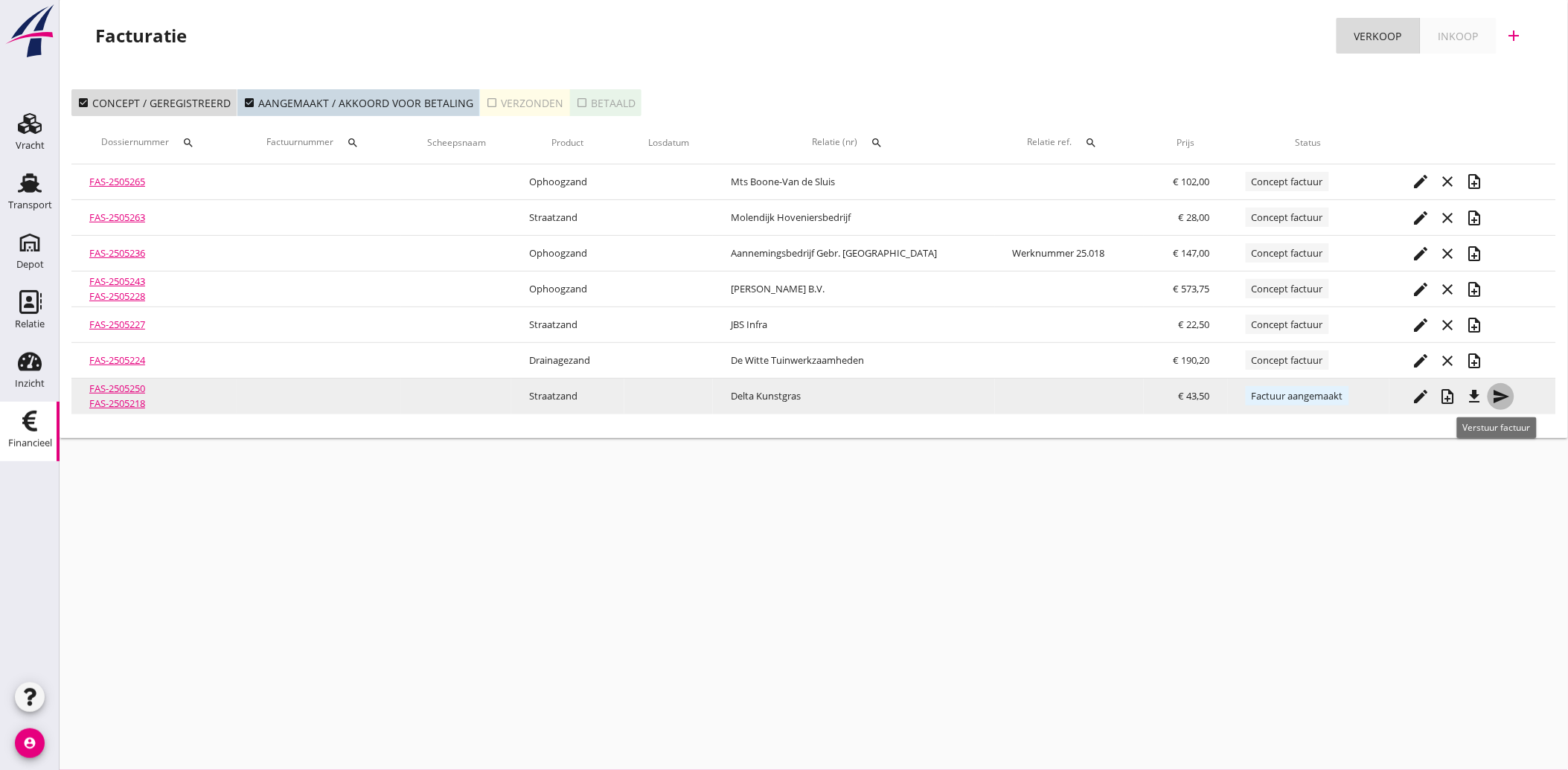
click at [1498, 395] on icon "send" at bounding box center [1500, 396] width 18 height 18
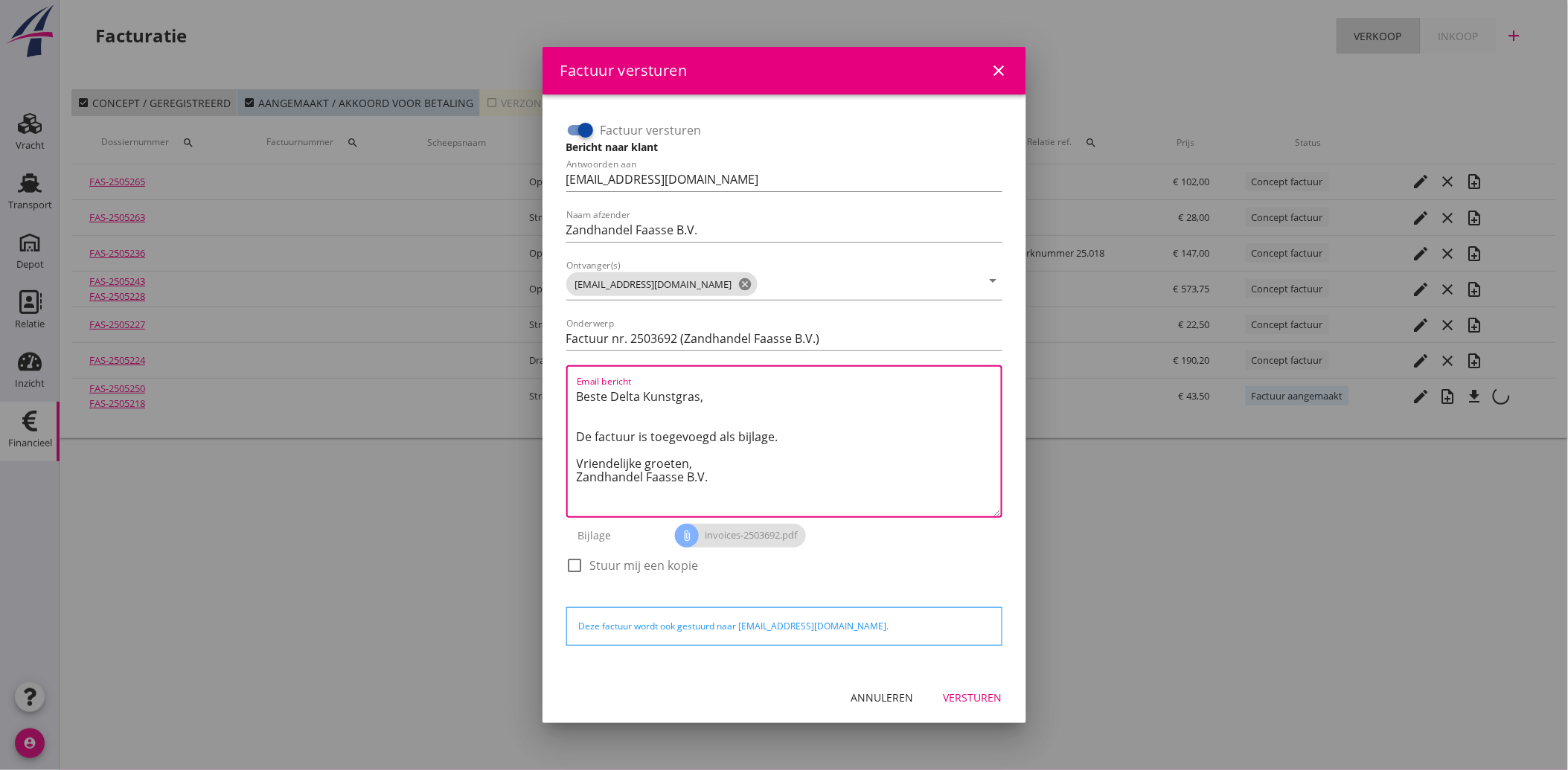
drag, startPoint x: 712, startPoint y: 479, endPoint x: 561, endPoint y: 389, distance: 175.8
click at [561, 389] on div "Factuur versturen Bericht naar klant Antwoorden aan [EMAIL_ADDRESS][DOMAIN_NAME…" at bounding box center [784, 355] width 448 height 485
paste textarea "Geachte heer/mevrouw, Hierbij zenden wij u onze factuur i.v.m. de door ons aan …"
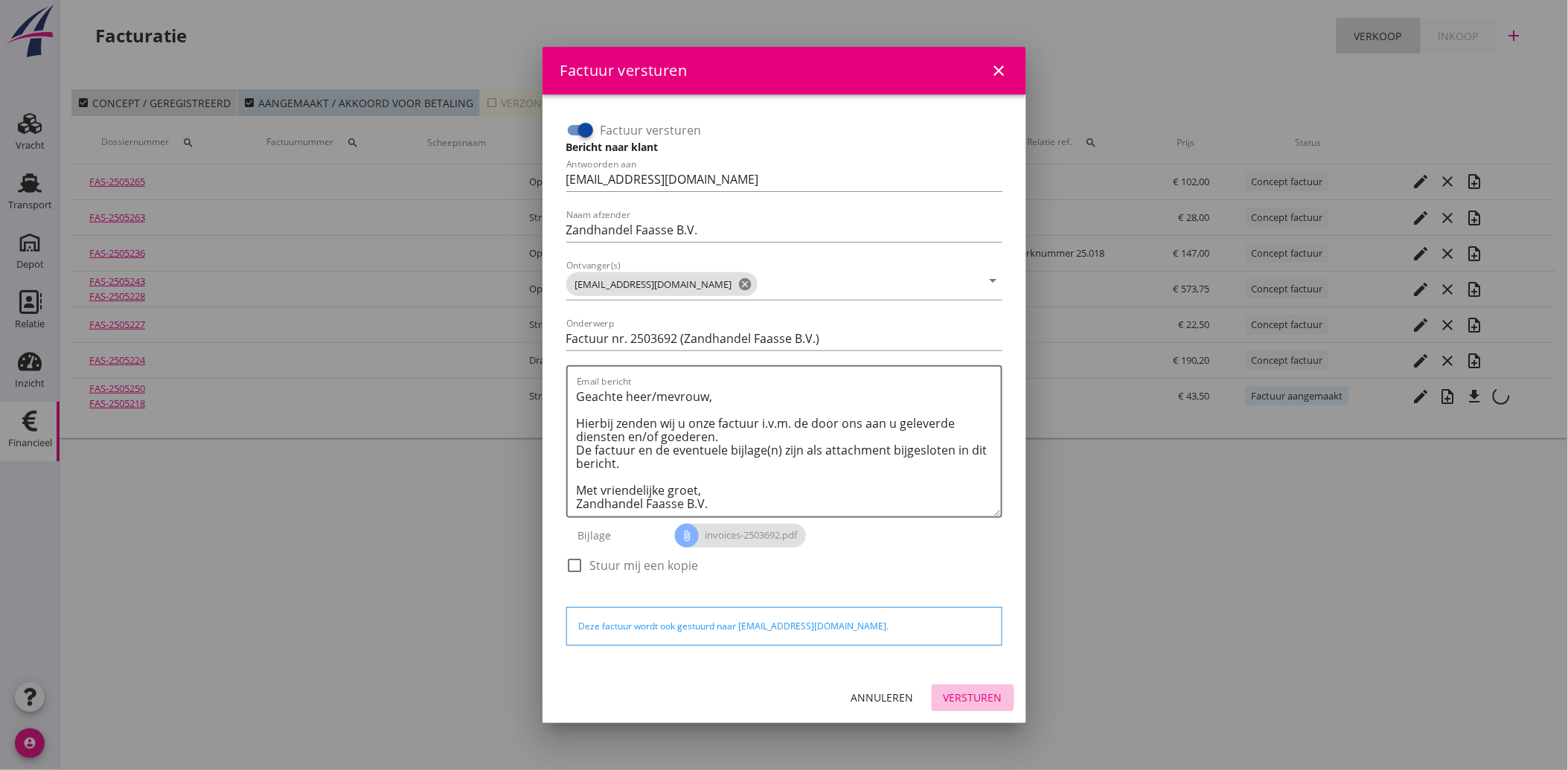
click at [990, 694] on div "Versturen" at bounding box center [973, 698] width 59 height 16
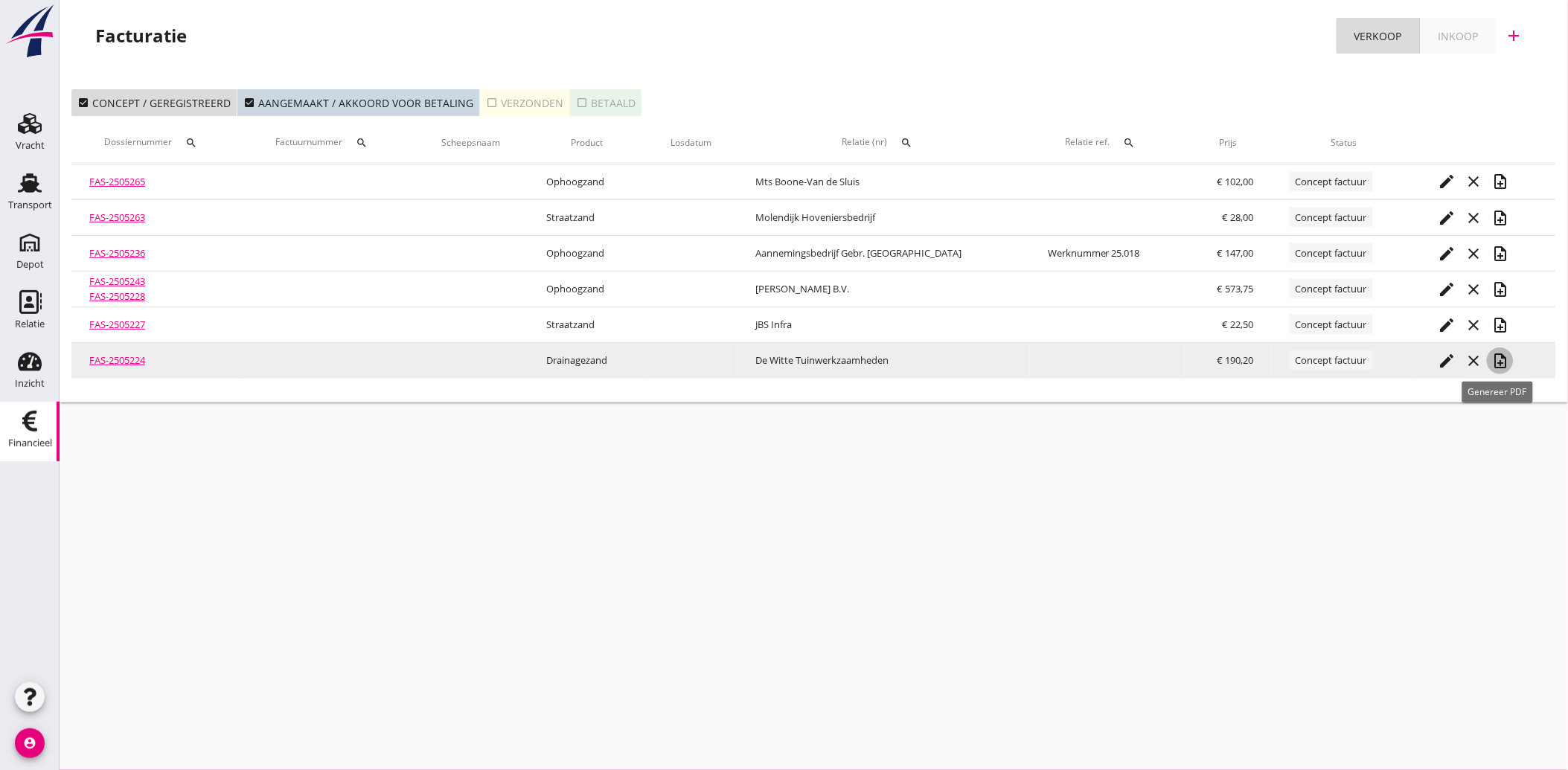
click at [1497, 361] on icon "note_add" at bounding box center [1499, 361] width 18 height 18
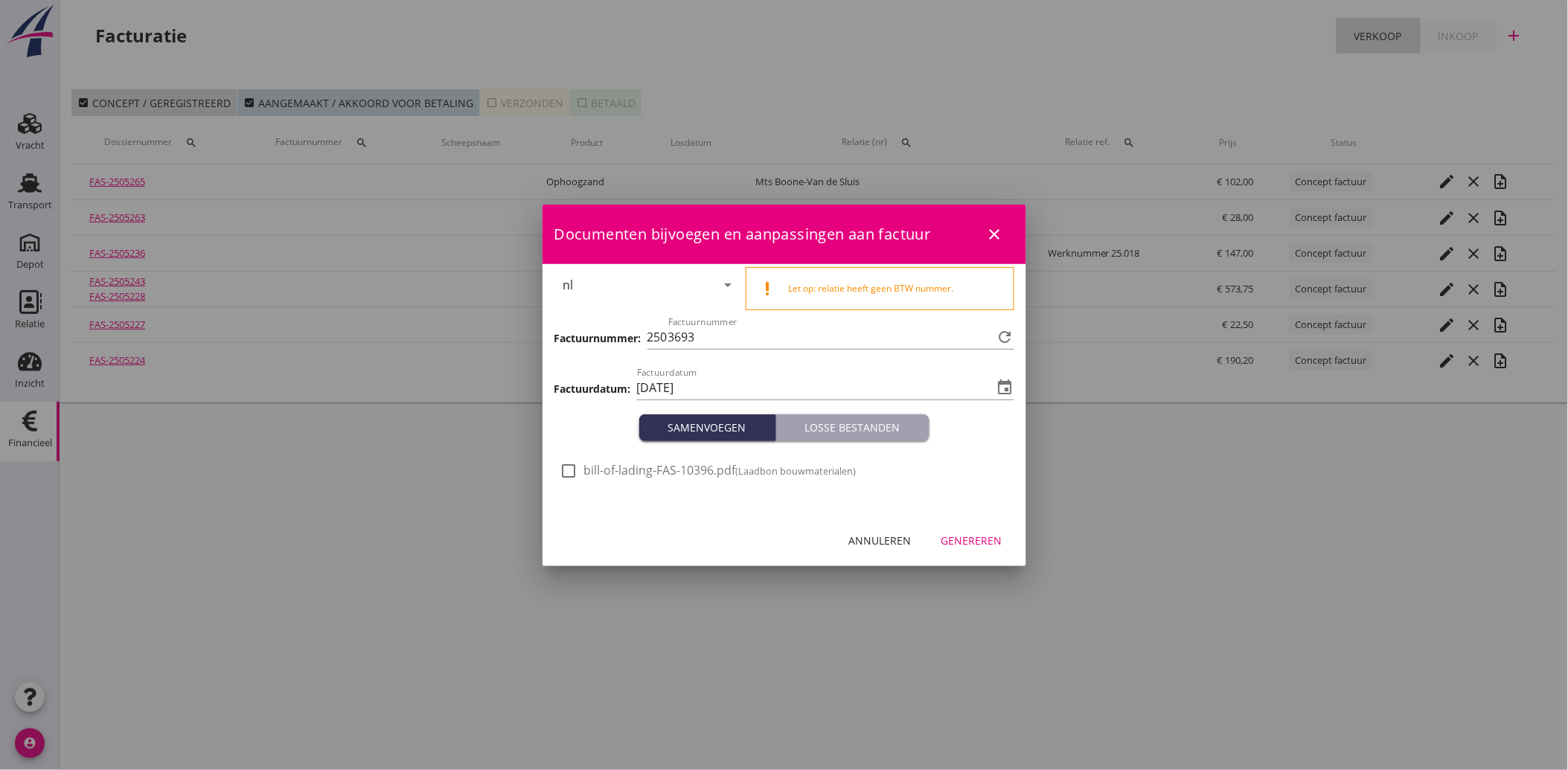
click at [580, 470] on div at bounding box center [569, 470] width 25 height 25
click at [982, 544] on div "Genereren" at bounding box center [971, 540] width 61 height 16
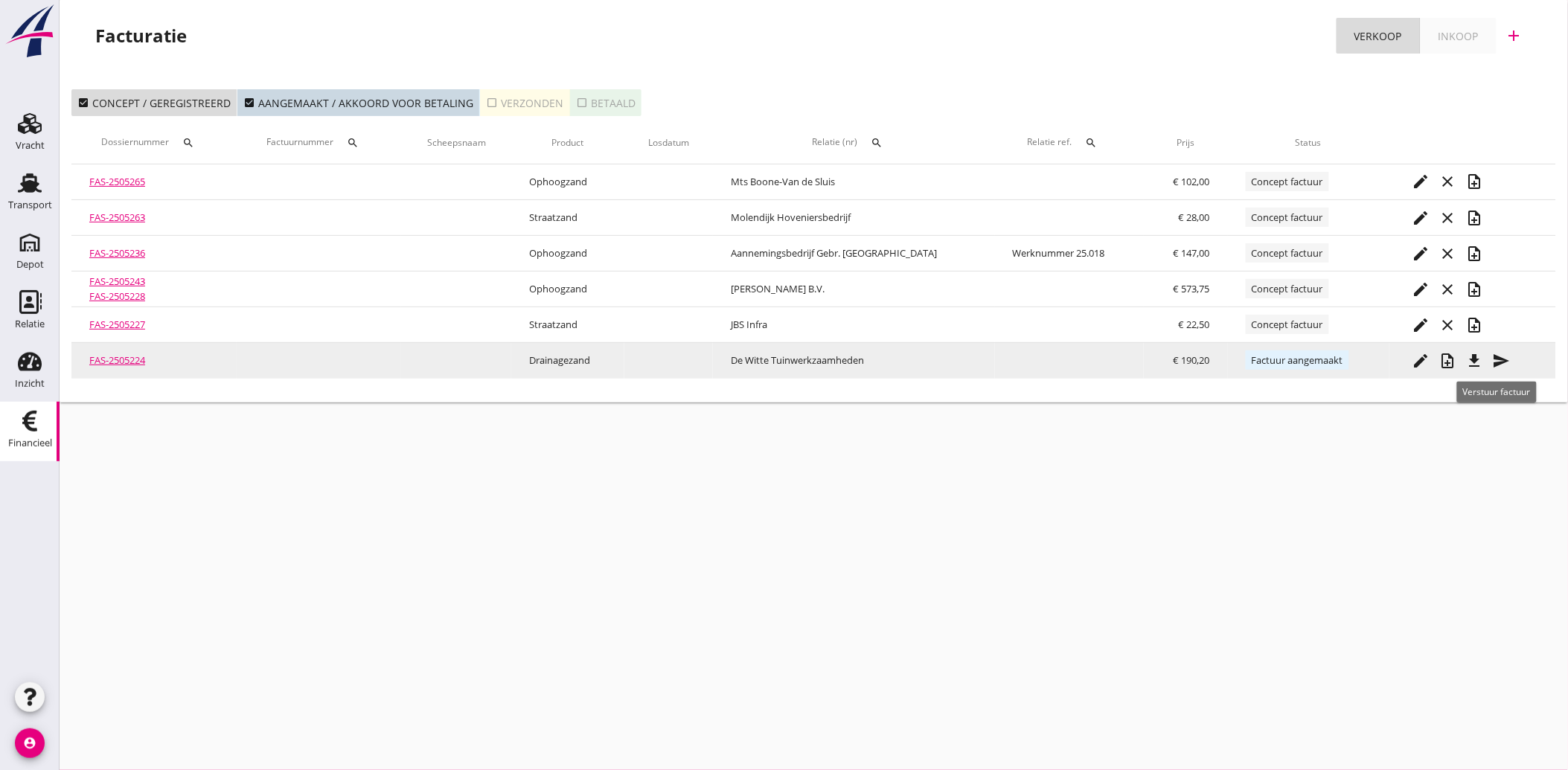
click at [1500, 353] on icon "send" at bounding box center [1500, 361] width 18 height 18
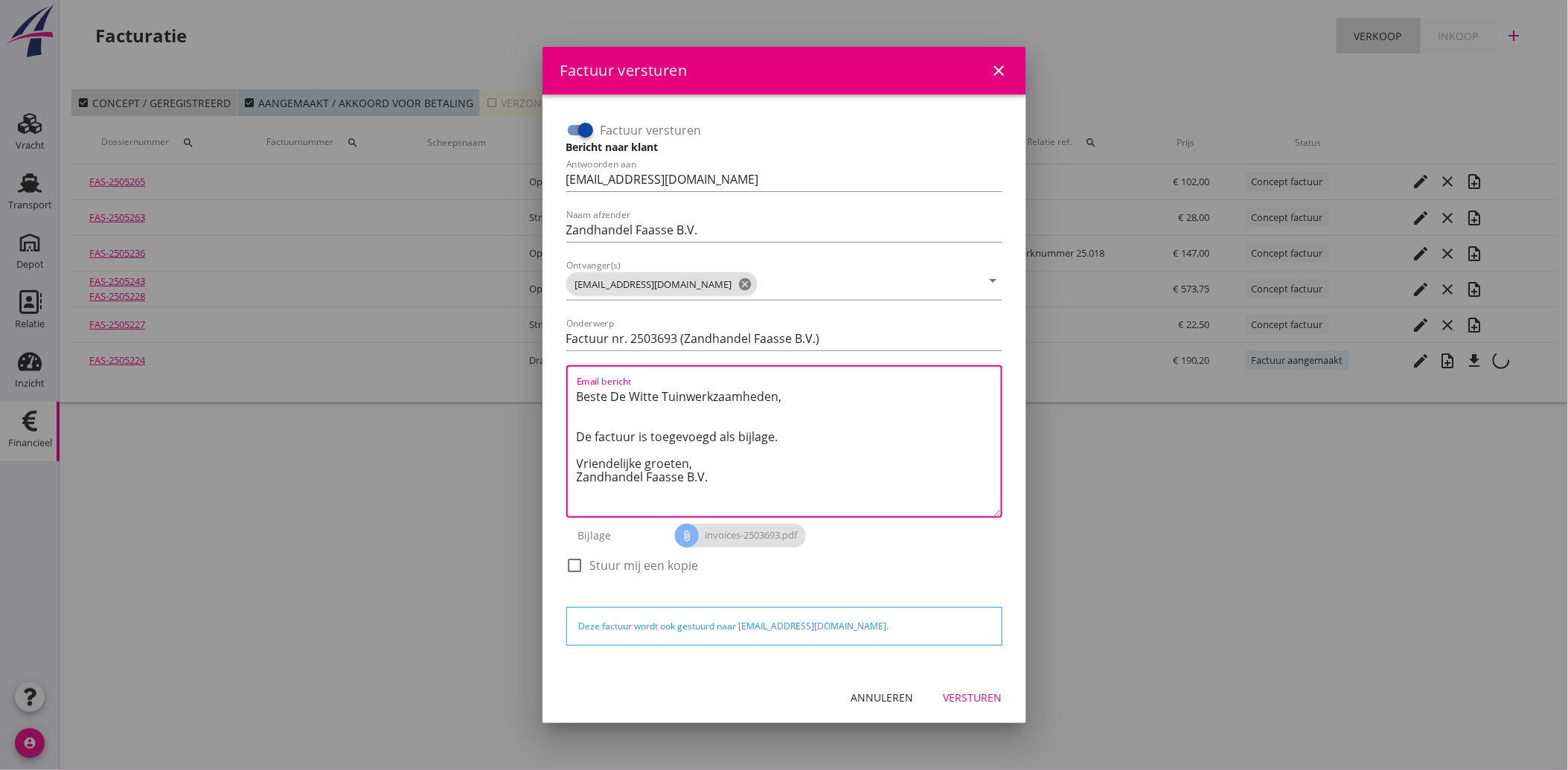
drag, startPoint x: 724, startPoint y: 475, endPoint x: 566, endPoint y: 389, distance: 179.9
click at [566, 389] on div "Email bericht Beste De Witte Tuinwerkzaamheden, De factuur is toegevoegd als bi…" at bounding box center [784, 441] width 436 height 152
paste textarea "Geachte heer/mevrouw, Hierbij zenden wij u onze factuur i.v.m. de door ons aan …"
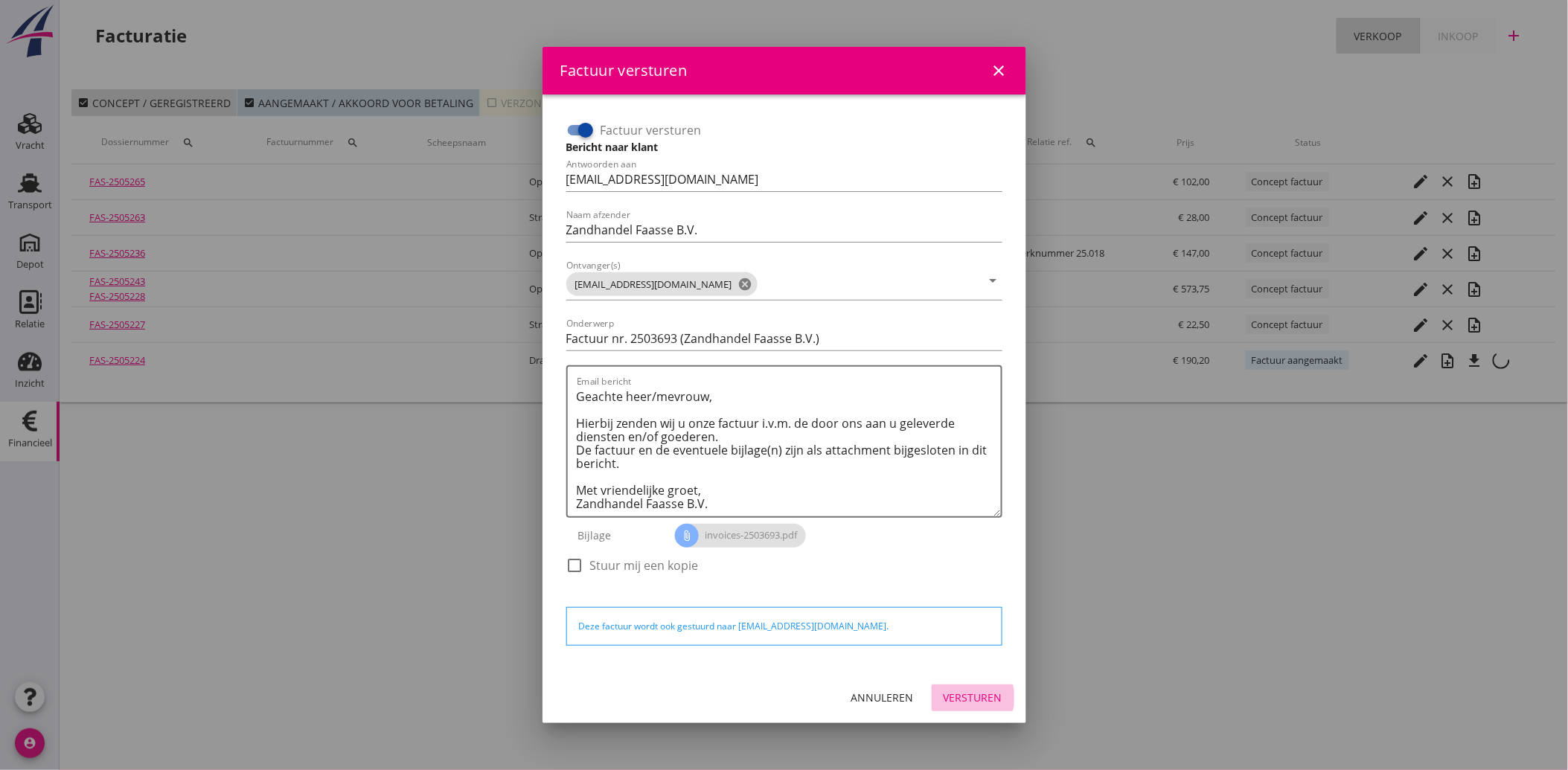
click at [993, 694] on div "Versturen" at bounding box center [973, 698] width 59 height 16
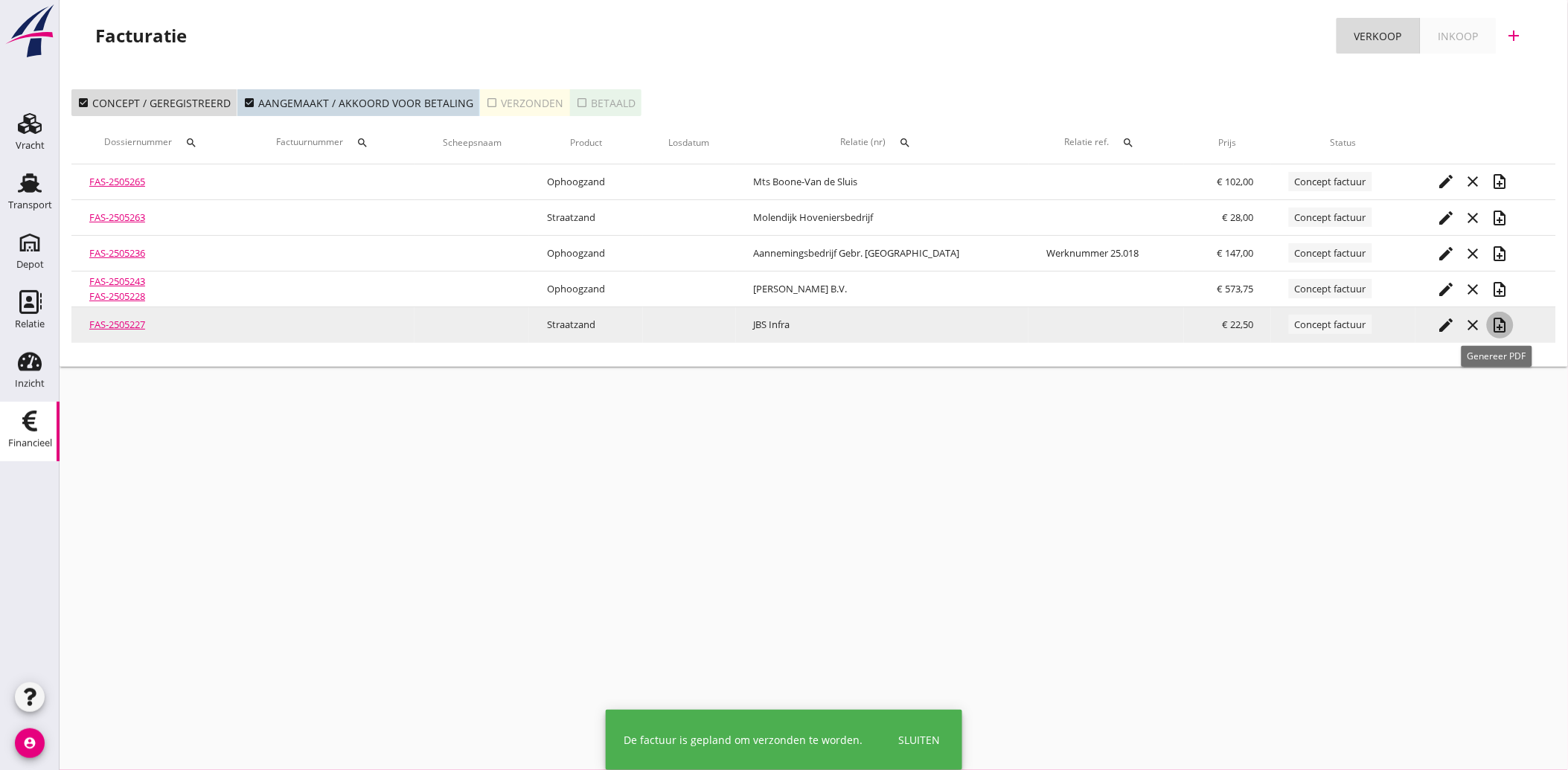
click at [1500, 325] on icon "note_add" at bounding box center [1499, 325] width 18 height 18
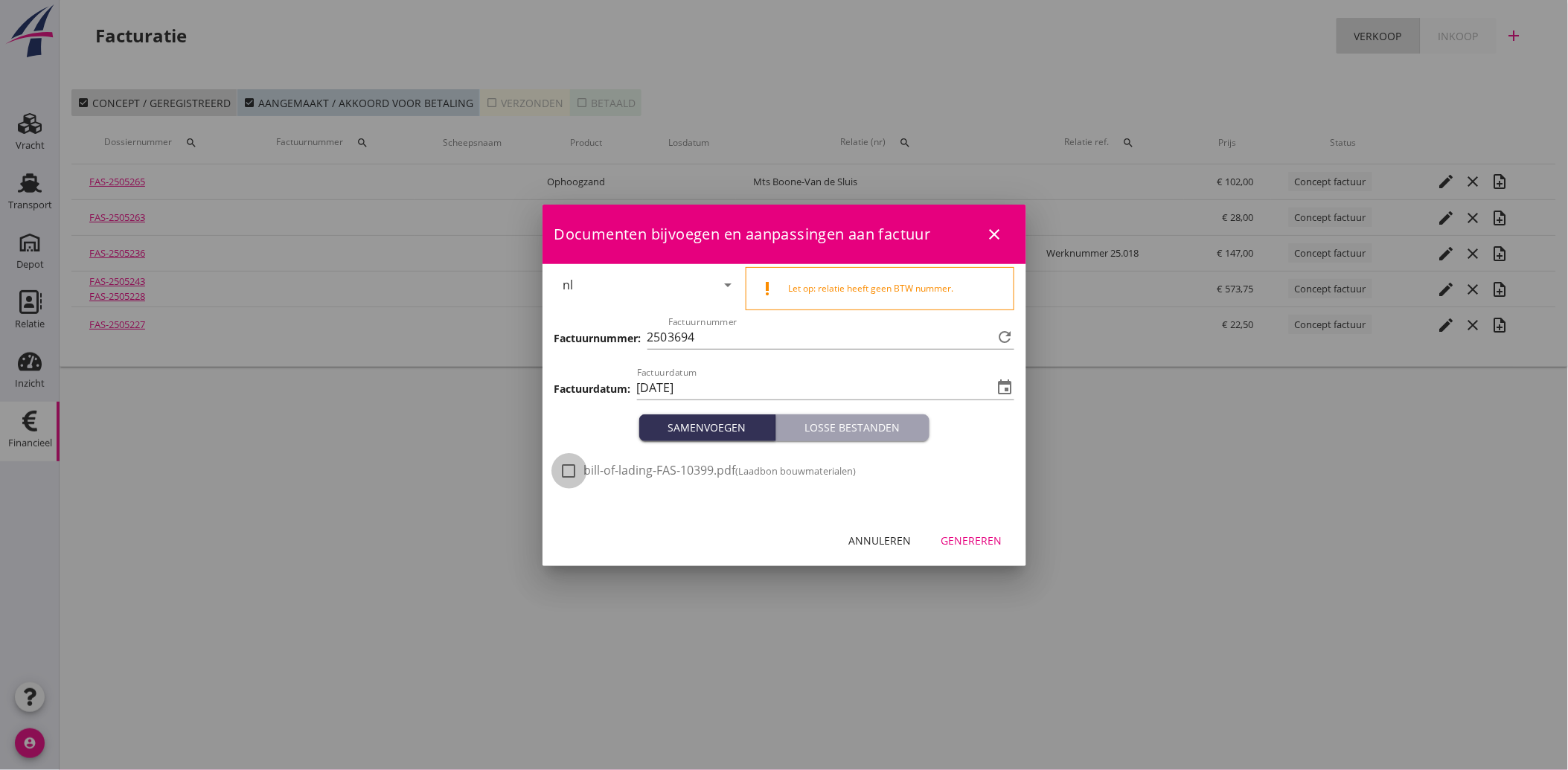
click at [579, 464] on div at bounding box center [569, 470] width 25 height 25
click at [965, 537] on div "Genereren" at bounding box center [971, 540] width 61 height 16
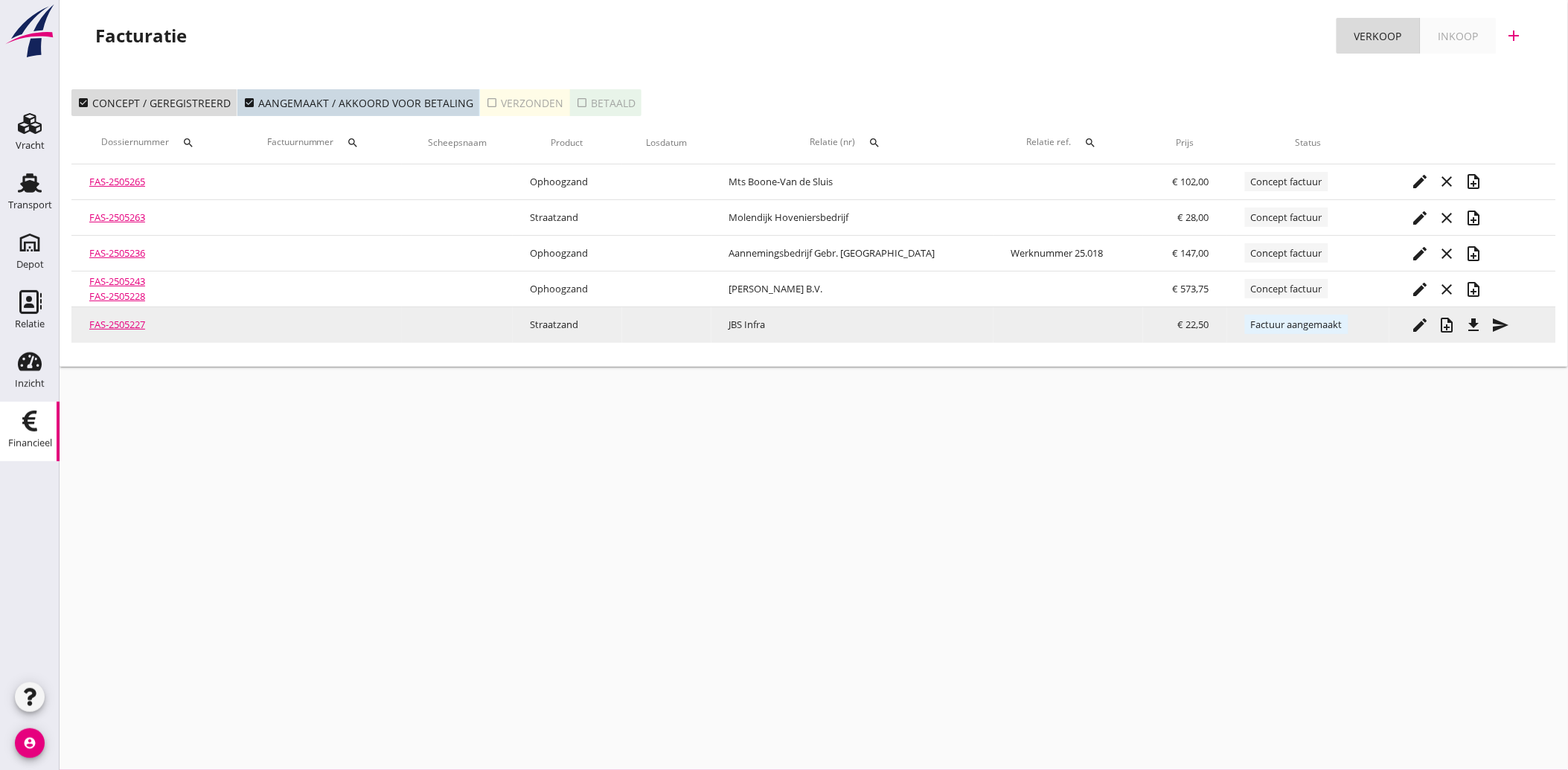
click at [1496, 325] on icon "send" at bounding box center [1500, 325] width 18 height 18
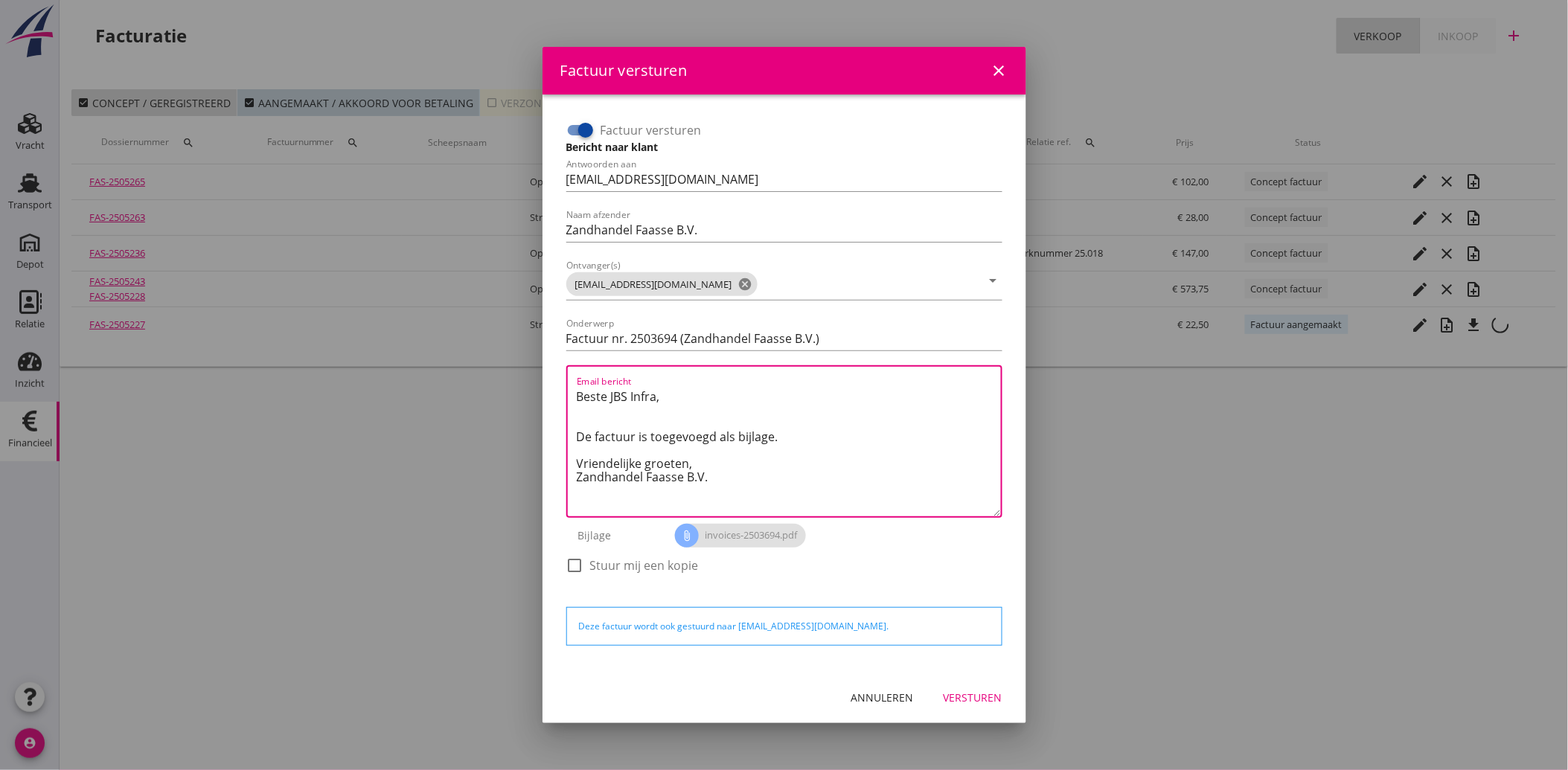
drag, startPoint x: 726, startPoint y: 487, endPoint x: 561, endPoint y: 382, distance: 195.6
click at [561, 382] on div "Factuur versturen Bericht naar klant Antwoorden aan [EMAIL_ADDRESS][DOMAIN_NAME…" at bounding box center [784, 355] width 448 height 485
paste textarea "Geachte heer/mevrouw, Hierbij zenden wij u onze factuur i.v.m. de door ons aan …"
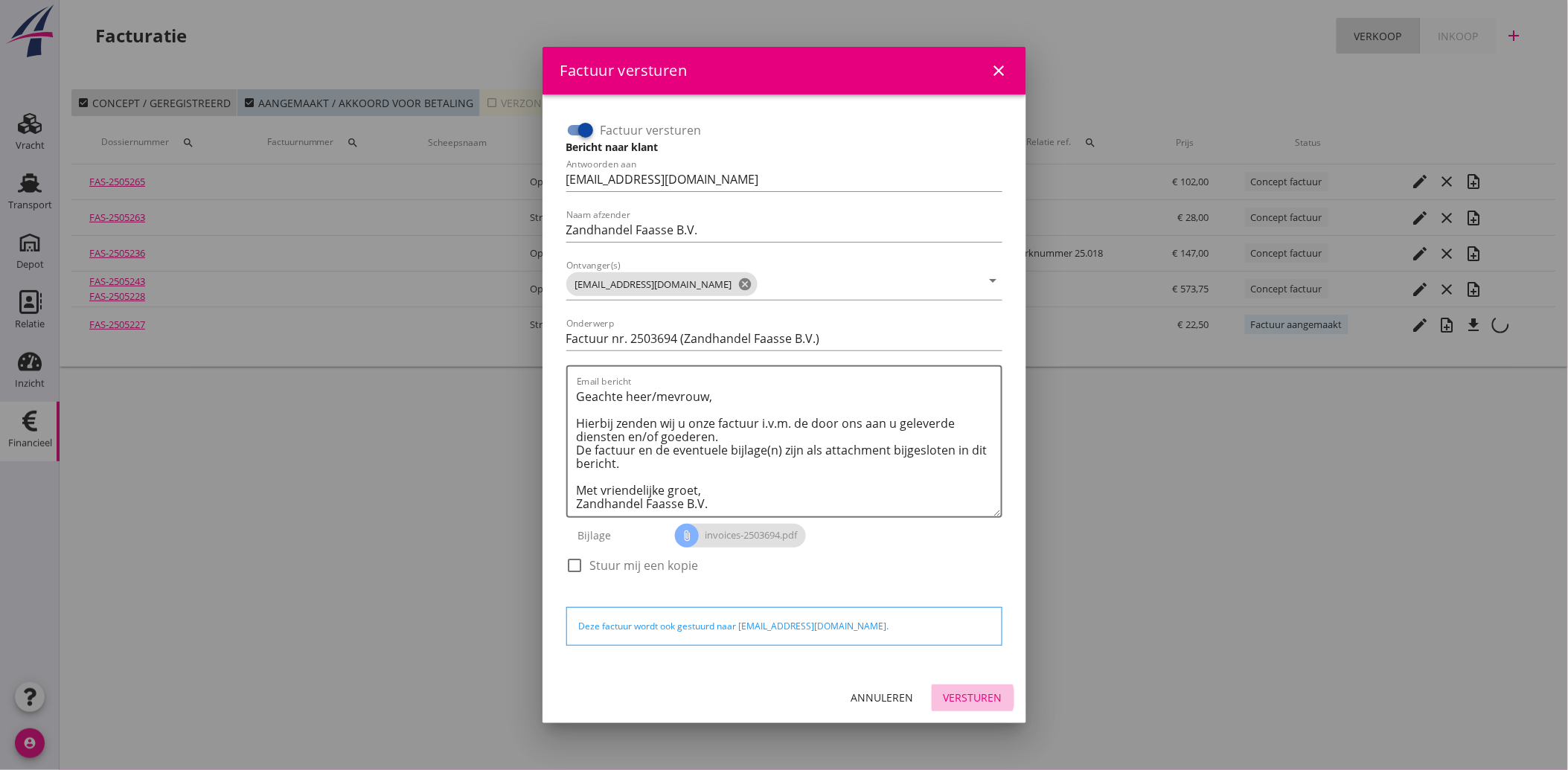
click at [978, 690] on div "Versturen" at bounding box center [973, 698] width 59 height 16
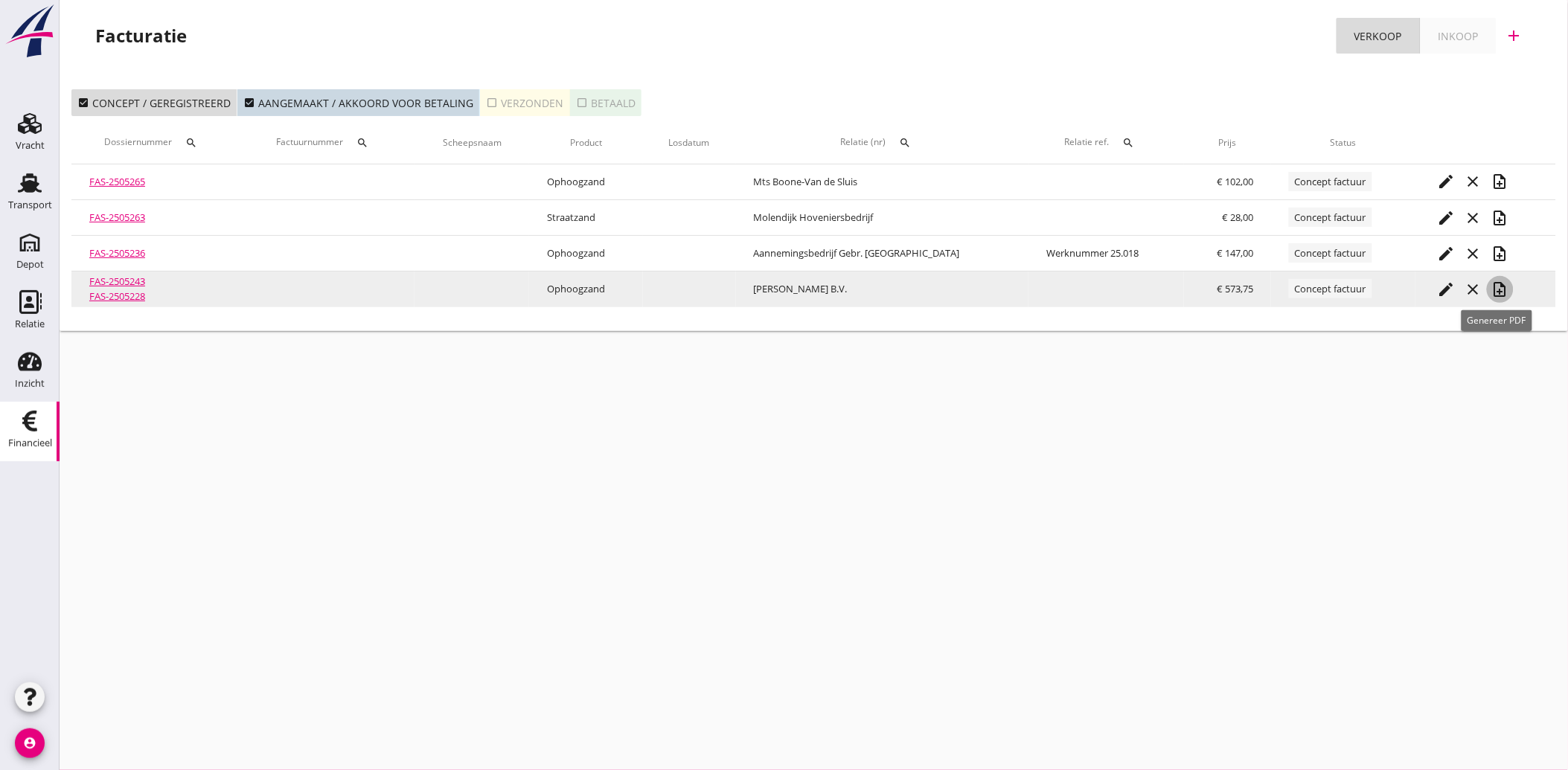
click at [1497, 286] on icon "note_add" at bounding box center [1499, 289] width 18 height 18
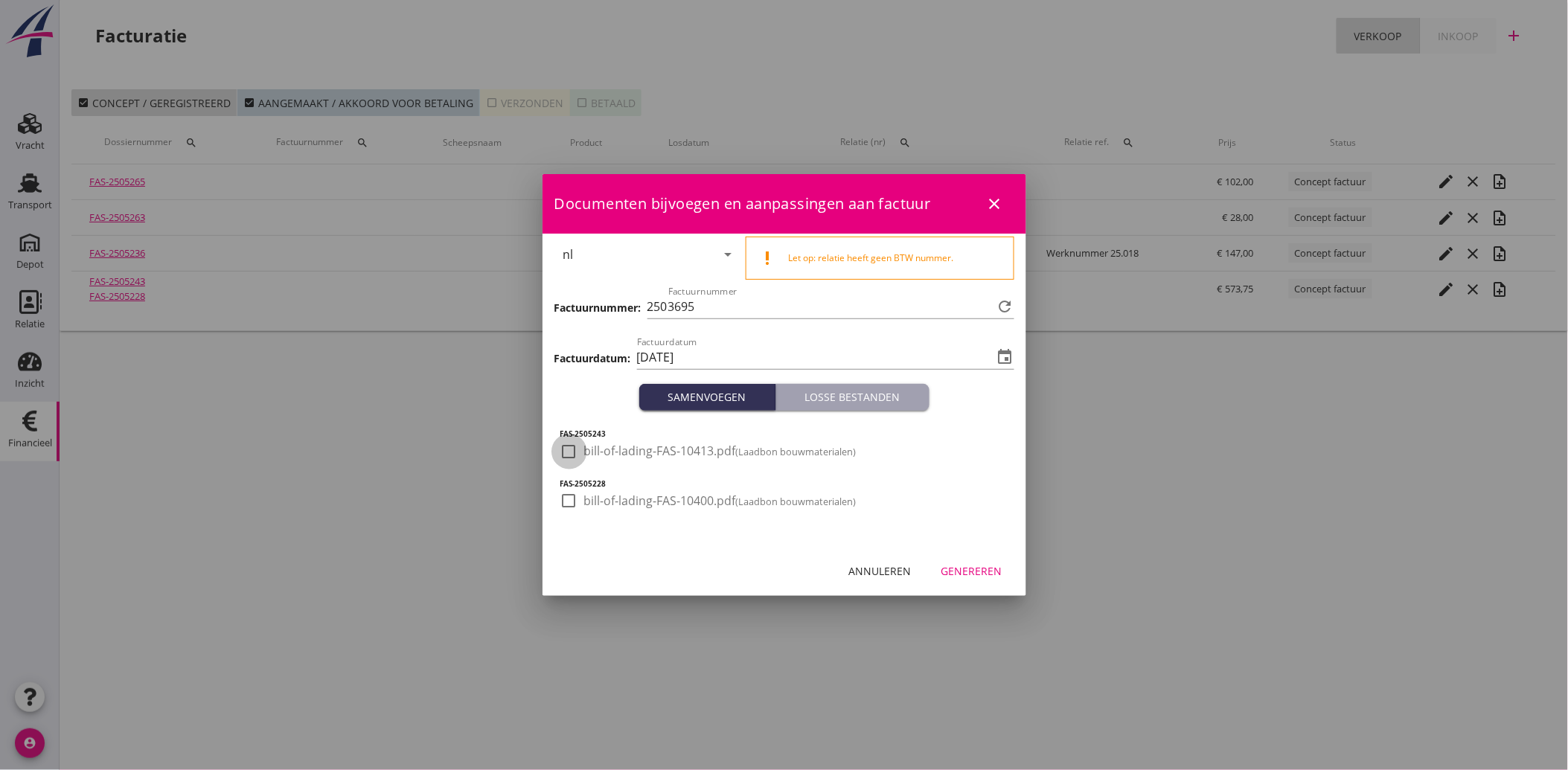
click at [574, 461] on div at bounding box center [569, 452] width 25 height 25
drag, startPoint x: 563, startPoint y: 494, endPoint x: 564, endPoint y: 502, distance: 8.1
click at [563, 499] on div at bounding box center [569, 500] width 25 height 25
click at [968, 564] on div "Genereren" at bounding box center [971, 571] width 61 height 16
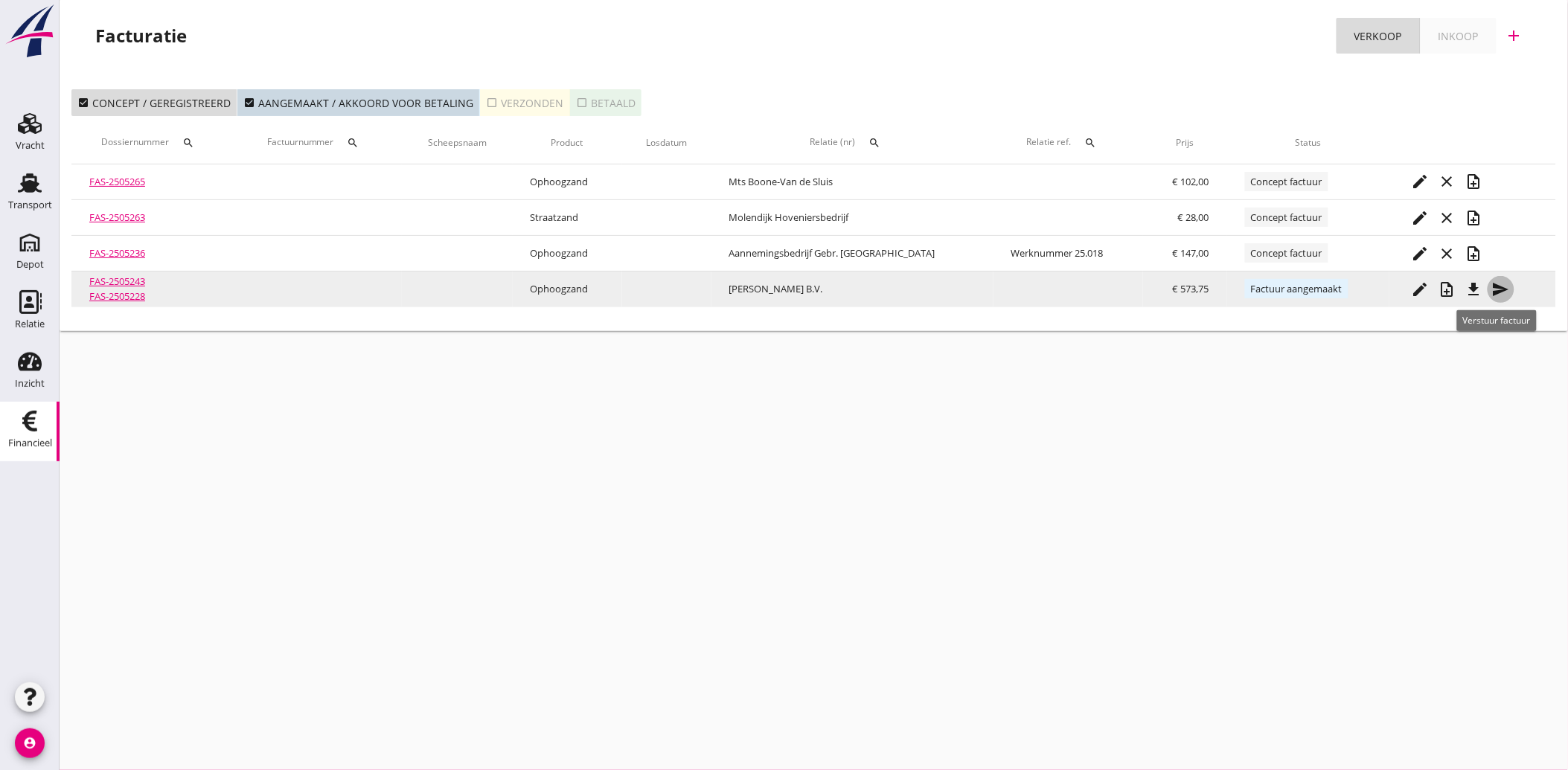
click at [1492, 285] on icon "send" at bounding box center [1500, 289] width 18 height 18
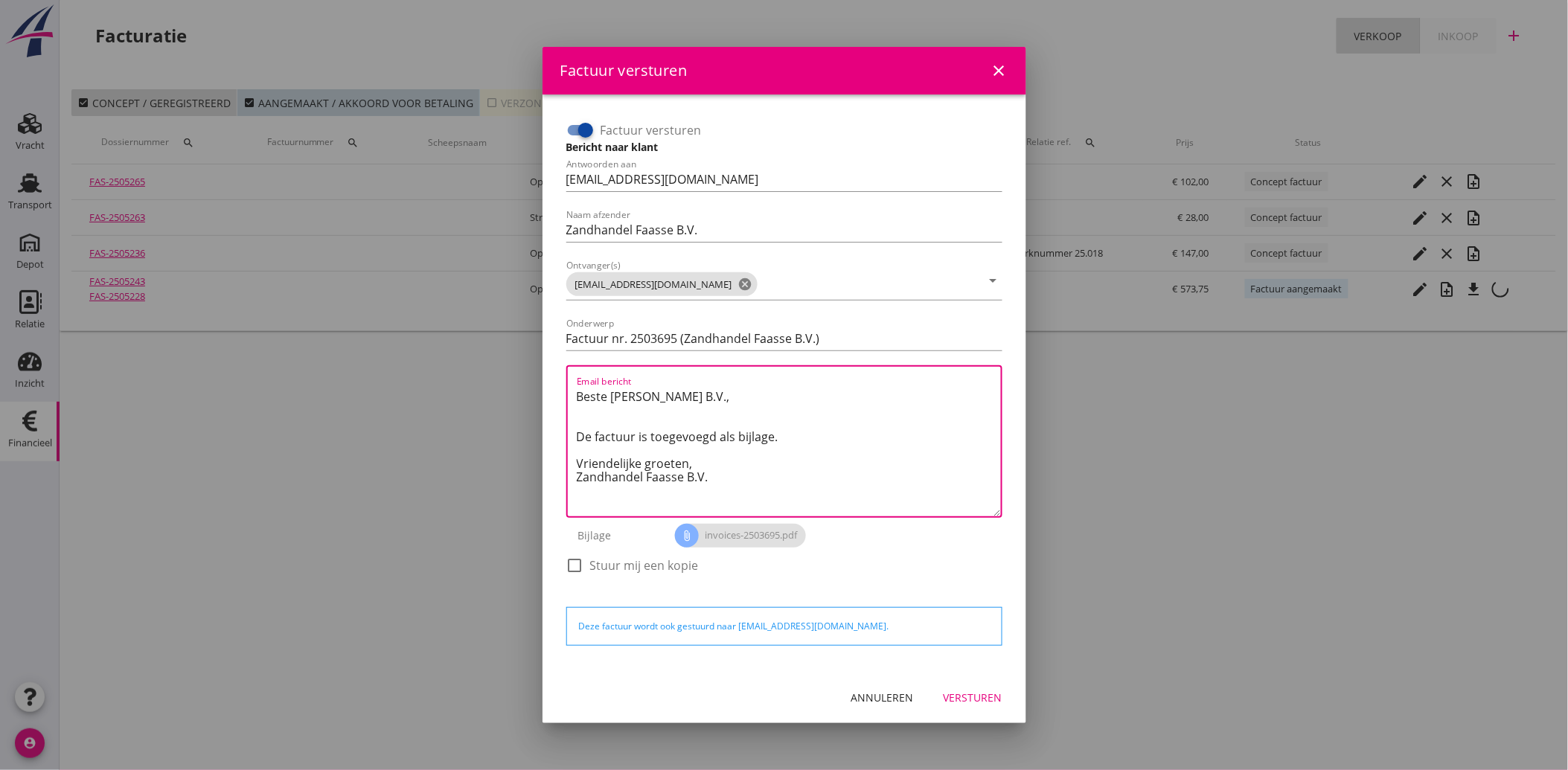
drag, startPoint x: 730, startPoint y: 485, endPoint x: 553, endPoint y: 380, distance: 205.8
click at [553, 380] on div "Factuur versturen Bericht naar klant Antwoorden aan [EMAIL_ADDRESS][DOMAIN_NAME…" at bounding box center [784, 383] width 484 height 578
paste textarea "Geachte heer/mevrouw, Hierbij zenden wij u onze factuur i.v.m. de door ons aan …"
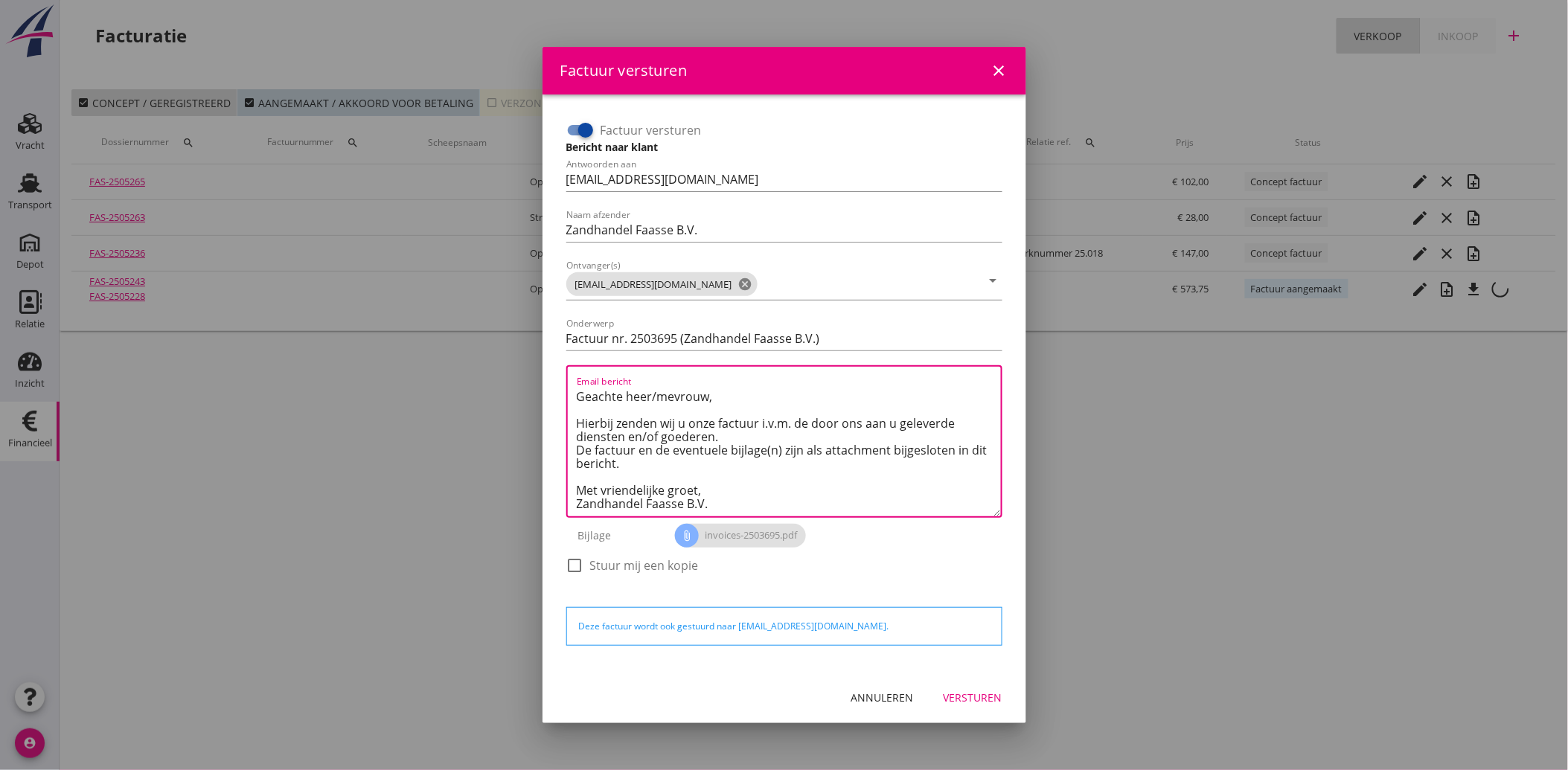
click at [963, 690] on div "Versturen" at bounding box center [973, 698] width 59 height 16
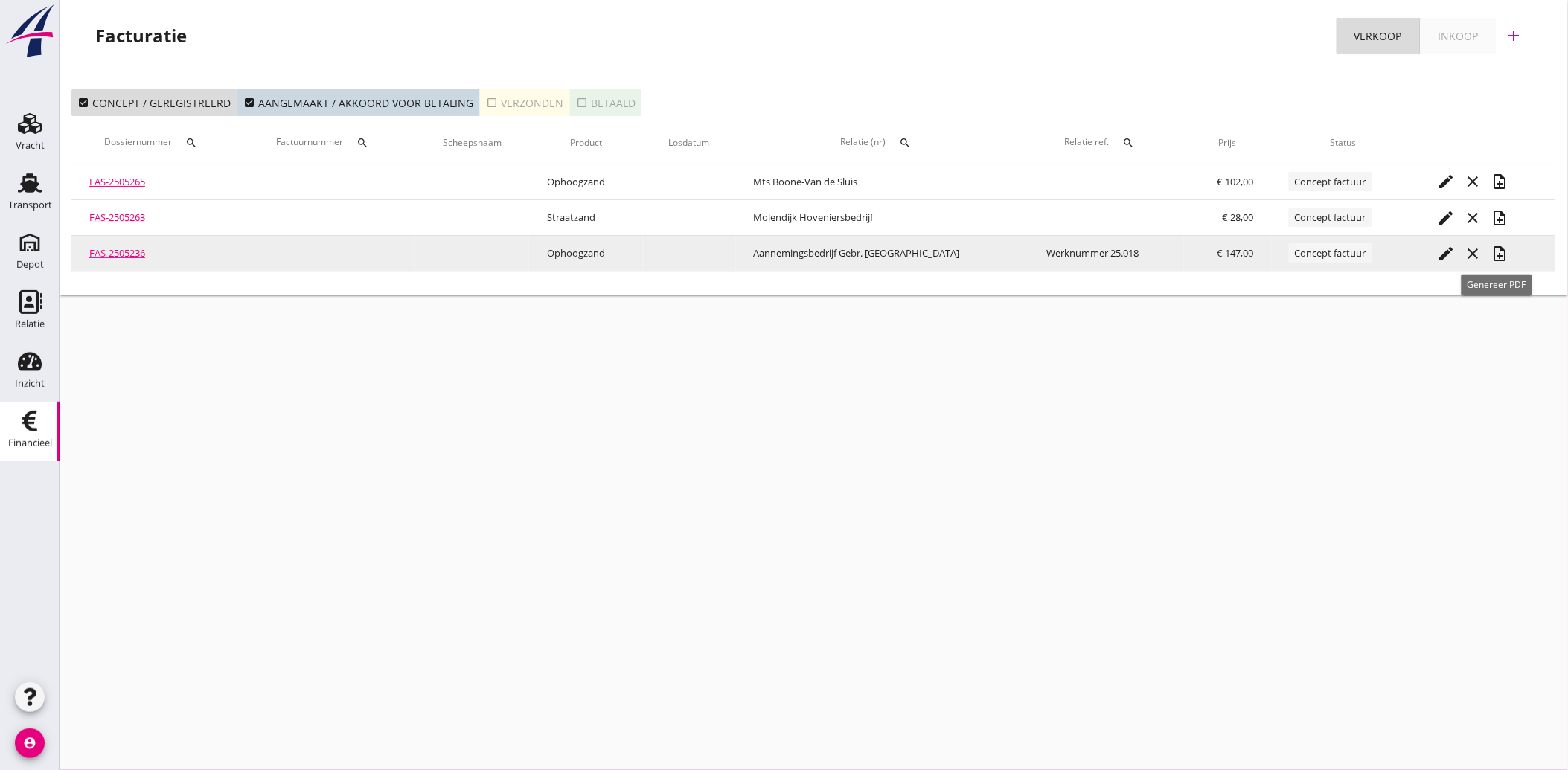
click at [1500, 249] on icon "note_add" at bounding box center [1499, 254] width 18 height 18
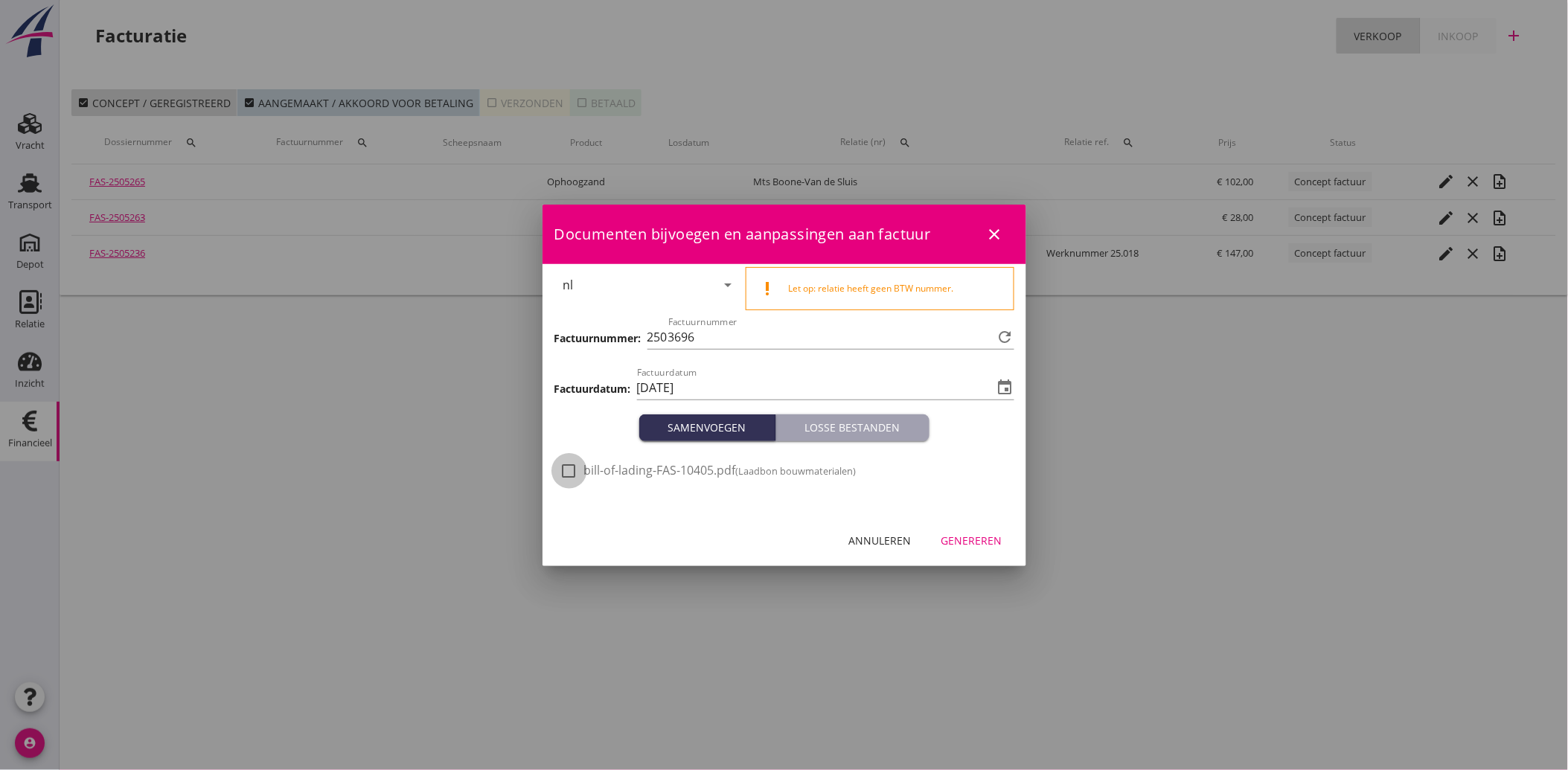
click at [572, 468] on div at bounding box center [569, 470] width 25 height 25
click at [978, 538] on div "Genereren" at bounding box center [971, 540] width 61 height 16
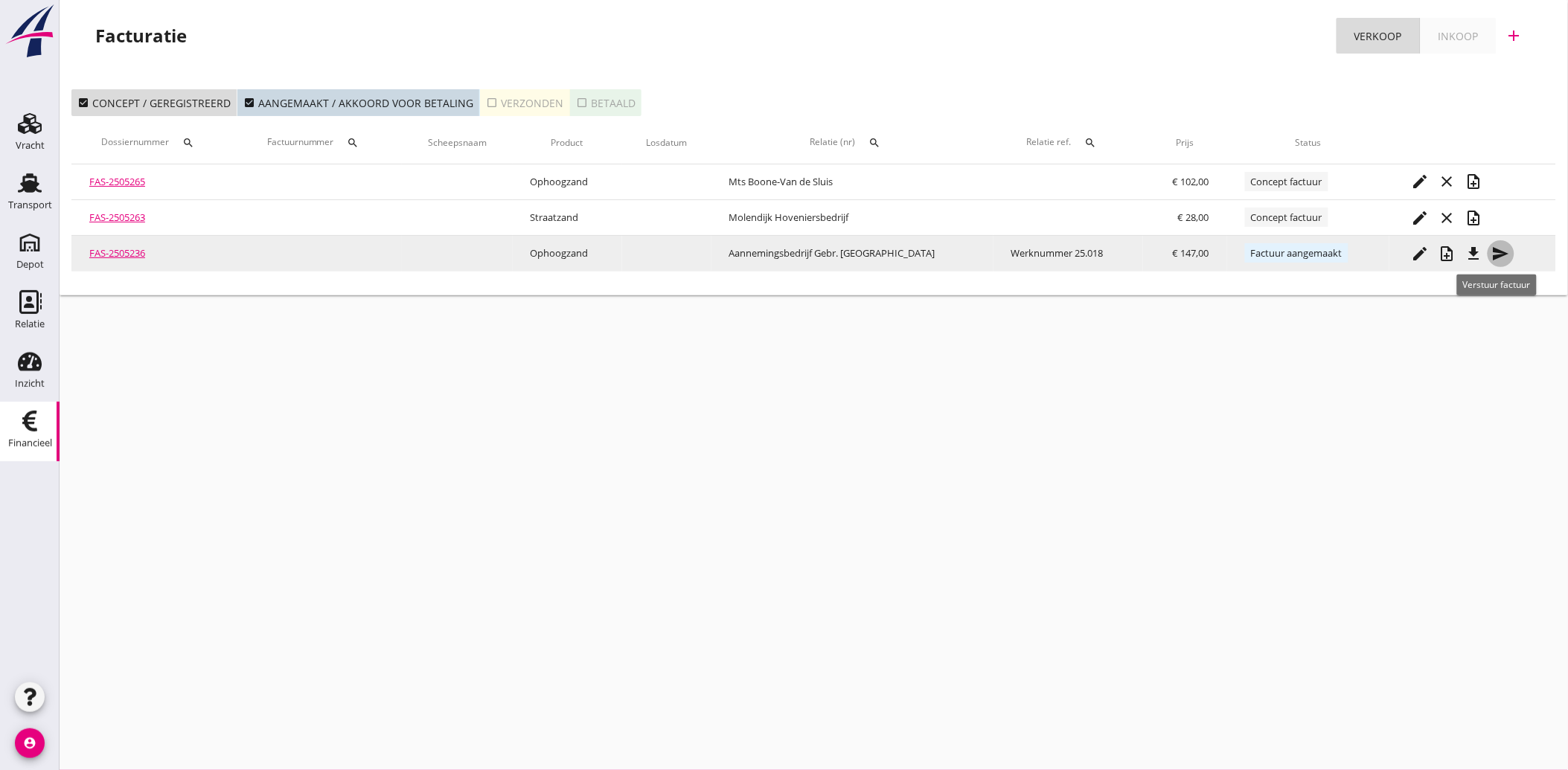
click at [1497, 247] on icon "send" at bounding box center [1500, 254] width 18 height 18
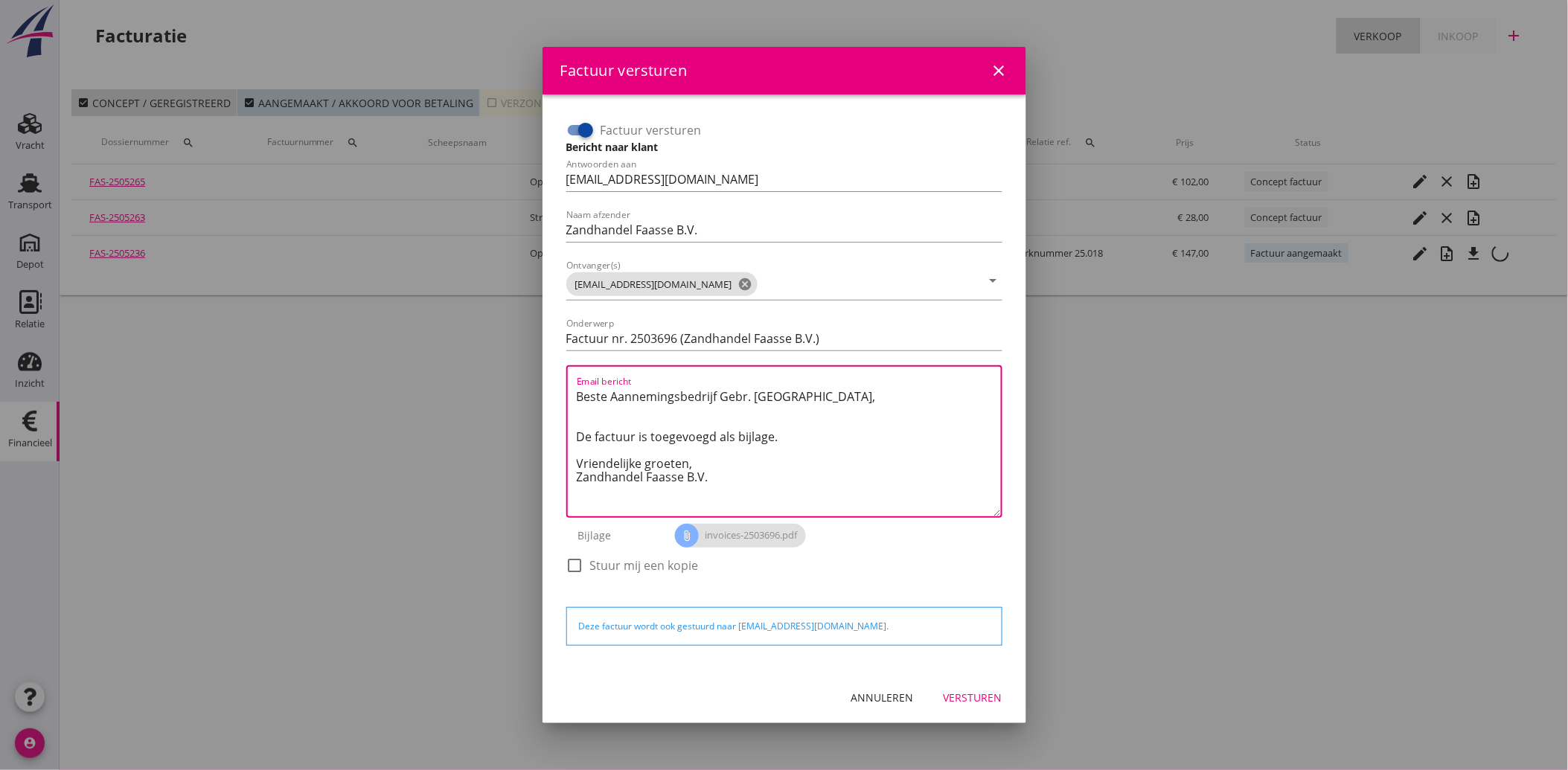
drag, startPoint x: 715, startPoint y: 480, endPoint x: 575, endPoint y: 390, distance: 166.4
click at [570, 387] on div "Email bericht Beste Aannemingsbedrijf Gebr. [GEOGRAPHIC_DATA], De factuur is to…" at bounding box center [784, 441] width 436 height 152
paste textarea "Geachte heer/mevrouw, Hierbij zenden wij u onze factuur i.v.m. de door ons aan …"
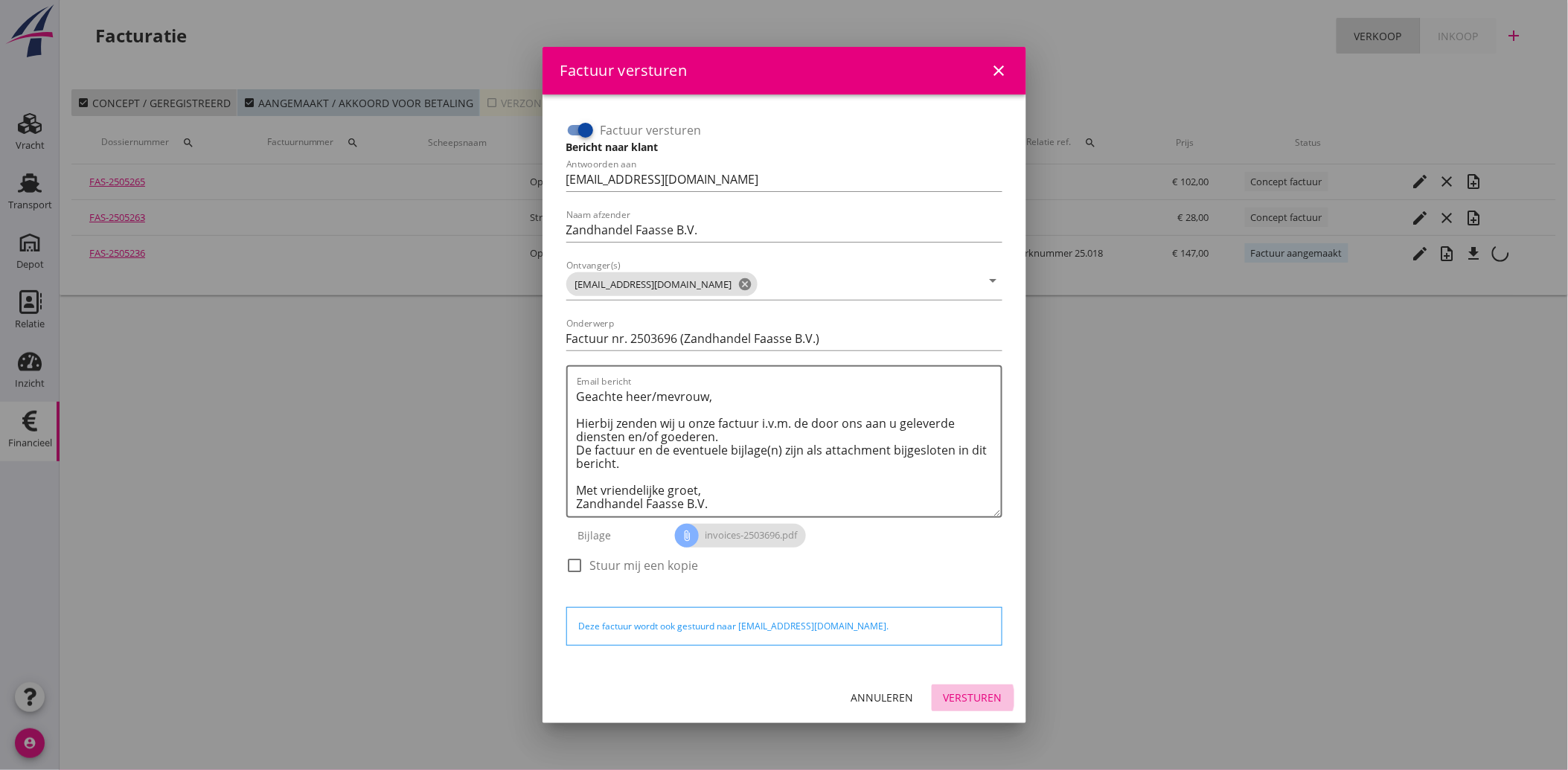
click at [994, 694] on div "Versturen" at bounding box center [973, 698] width 59 height 16
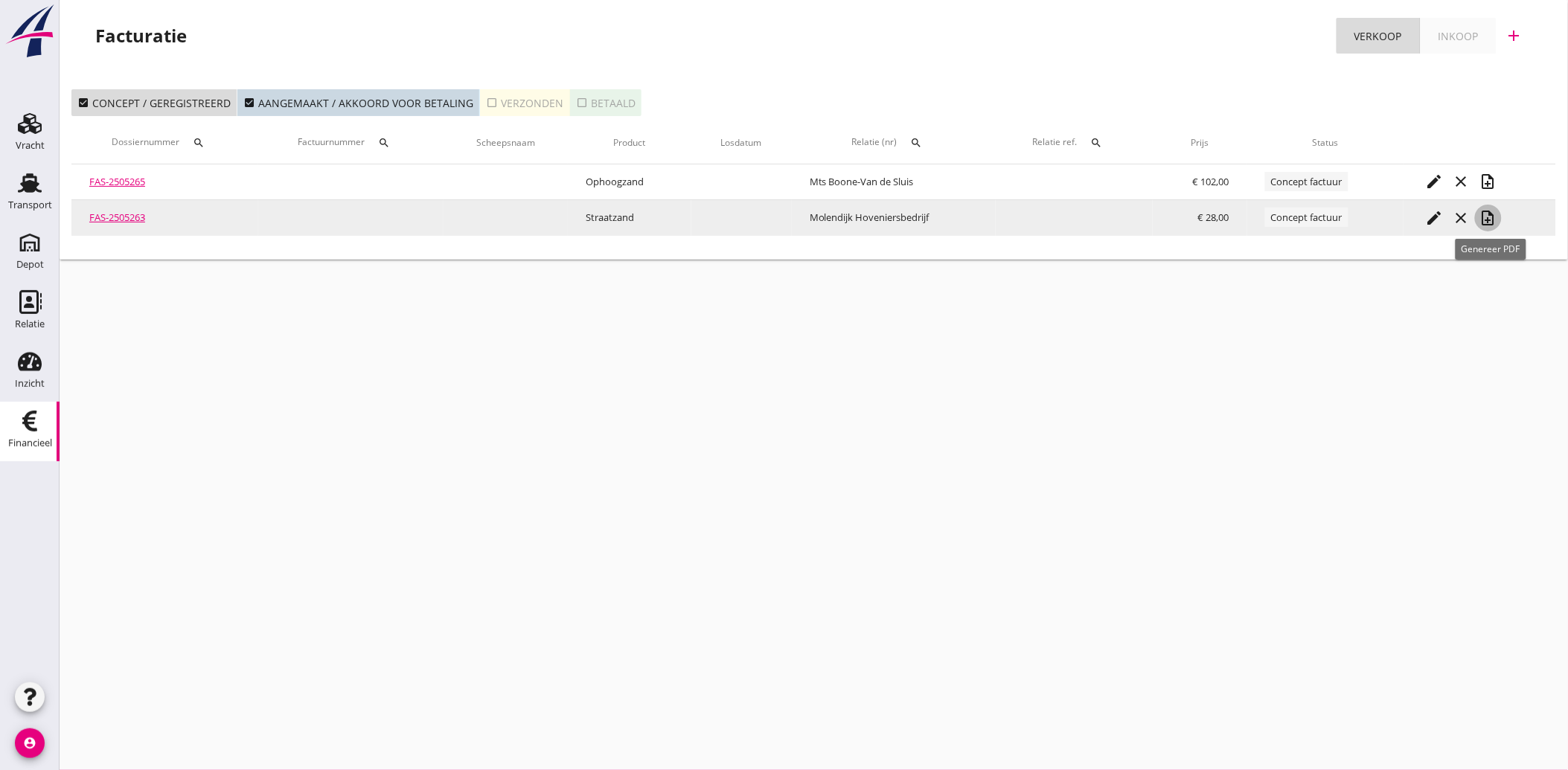
click at [1494, 217] on icon "note_add" at bounding box center [1487, 218] width 18 height 18
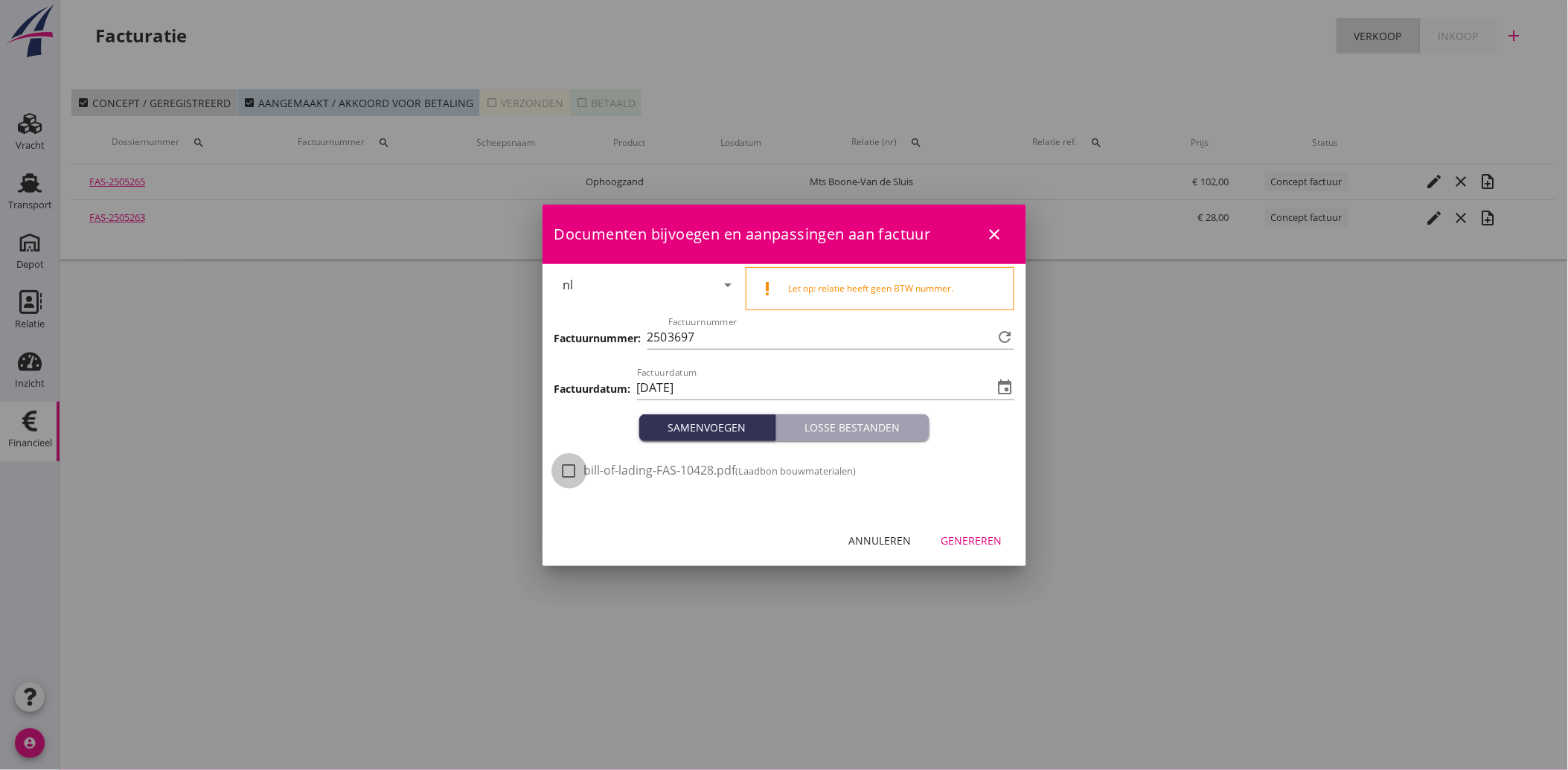
click at [562, 467] on div at bounding box center [569, 470] width 25 height 25
click at [971, 534] on div "Genereren" at bounding box center [971, 540] width 61 height 16
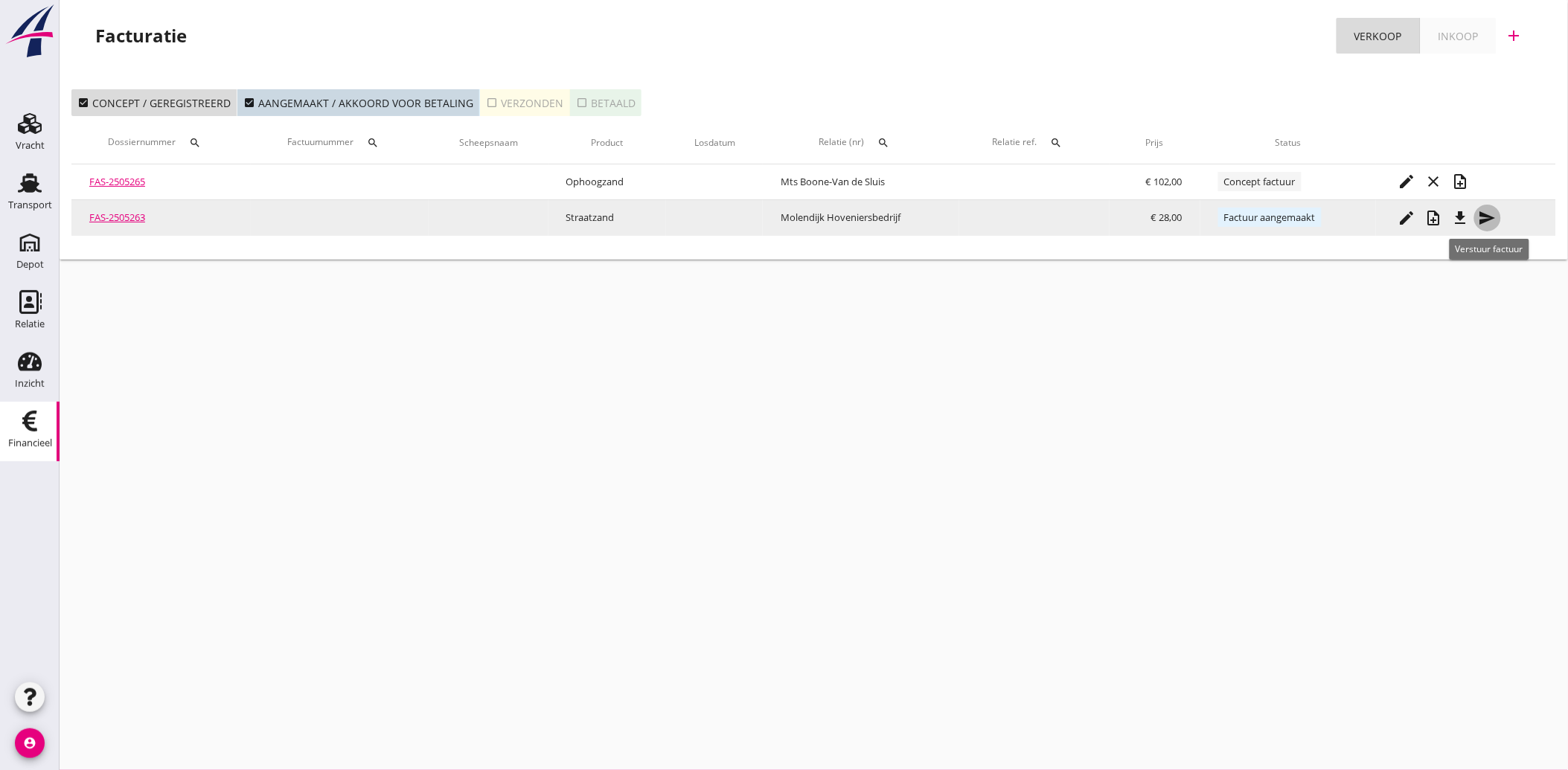
click at [1486, 217] on icon "send" at bounding box center [1487, 218] width 18 height 18
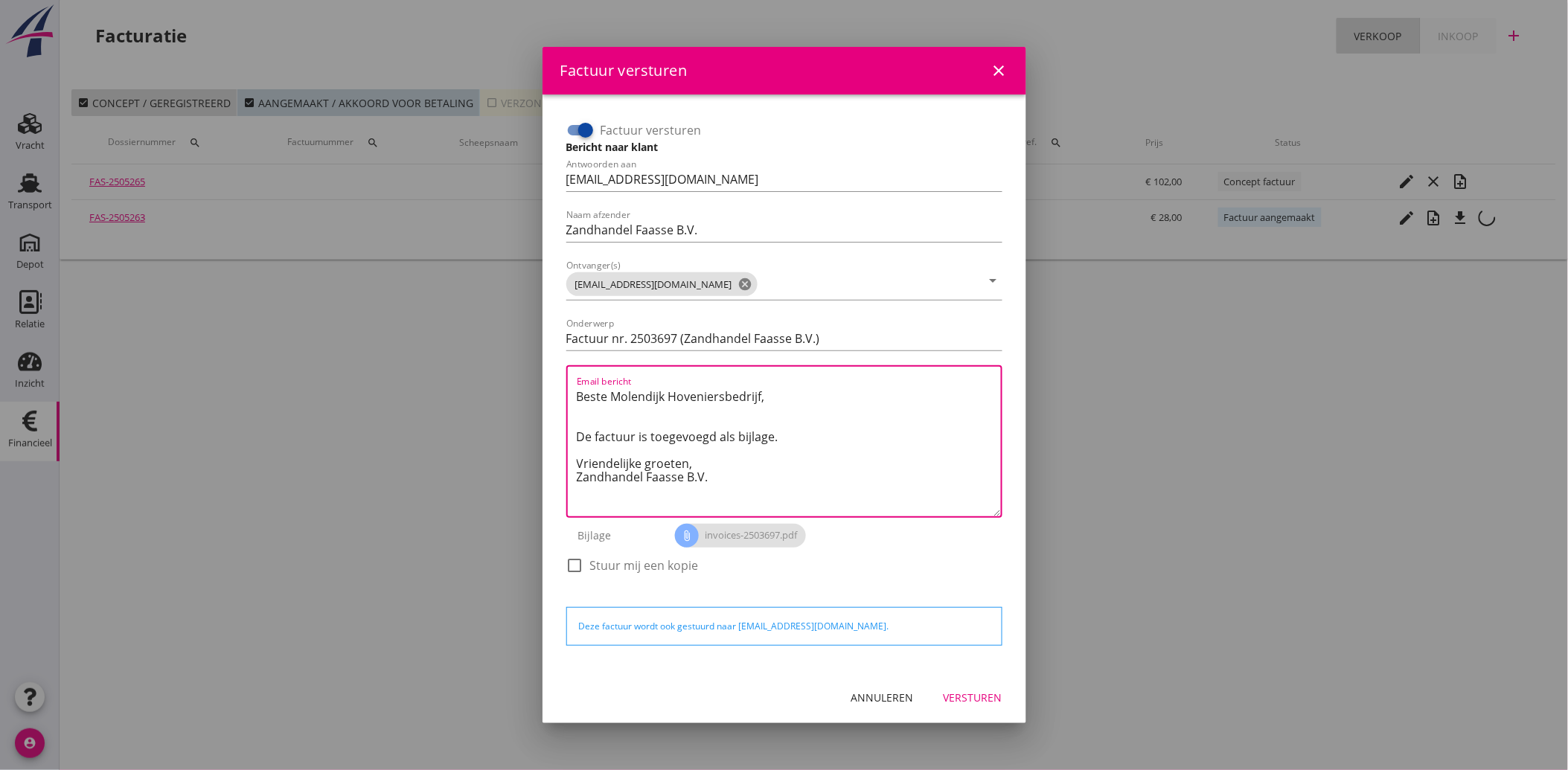
drag, startPoint x: 737, startPoint y: 483, endPoint x: 563, endPoint y: 371, distance: 206.9
click at [563, 371] on div "Factuur versturen Bericht naar klant Antwoorden aan [EMAIL_ADDRESS][DOMAIN_NAME…" at bounding box center [784, 355] width 448 height 485
paste textarea "Geachte heer/mevrouw, Hierbij zenden wij u onze factuur i.v.m. de door ons aan …"
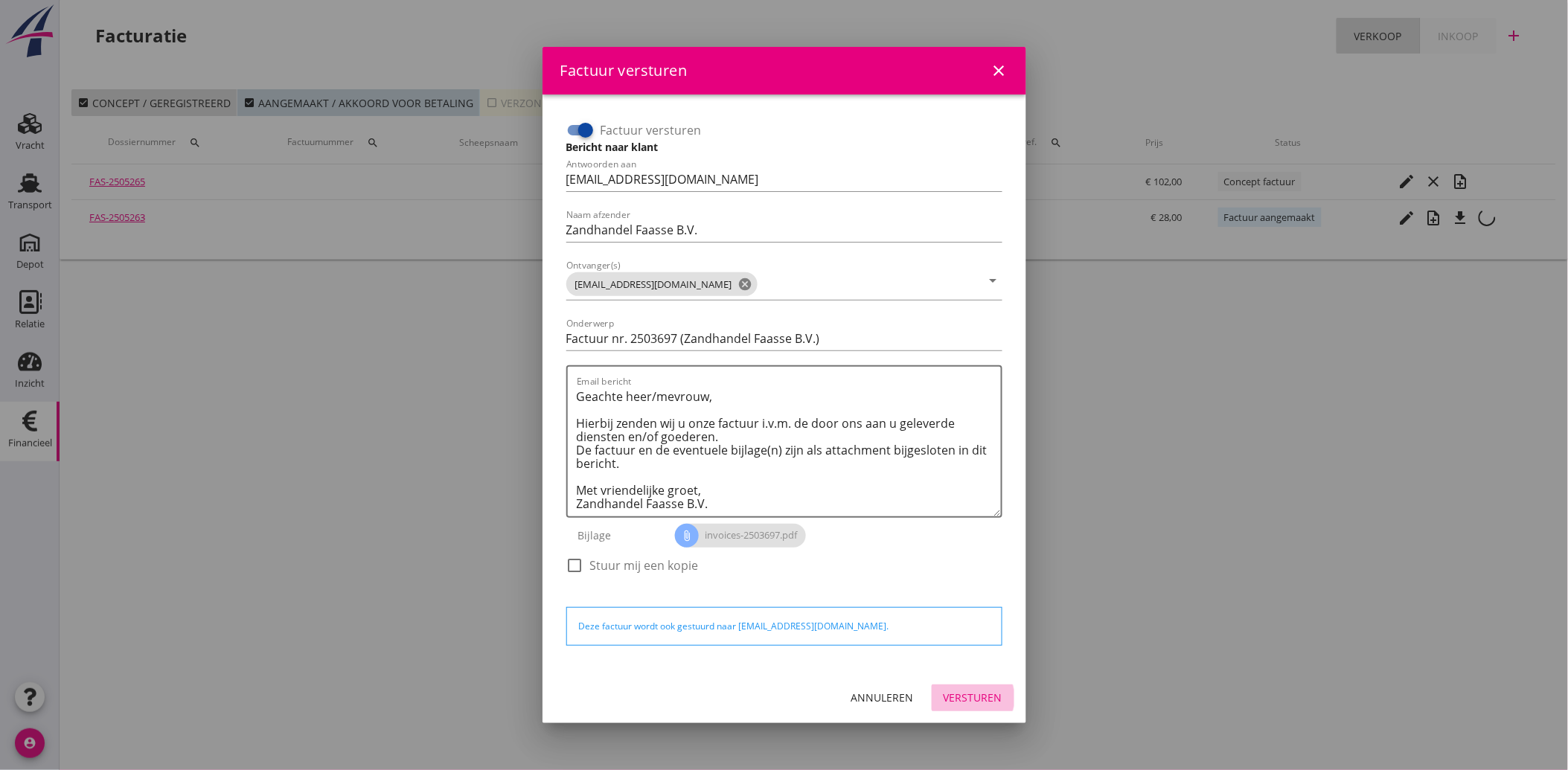
click at [969, 701] on div "Versturen" at bounding box center [973, 698] width 59 height 16
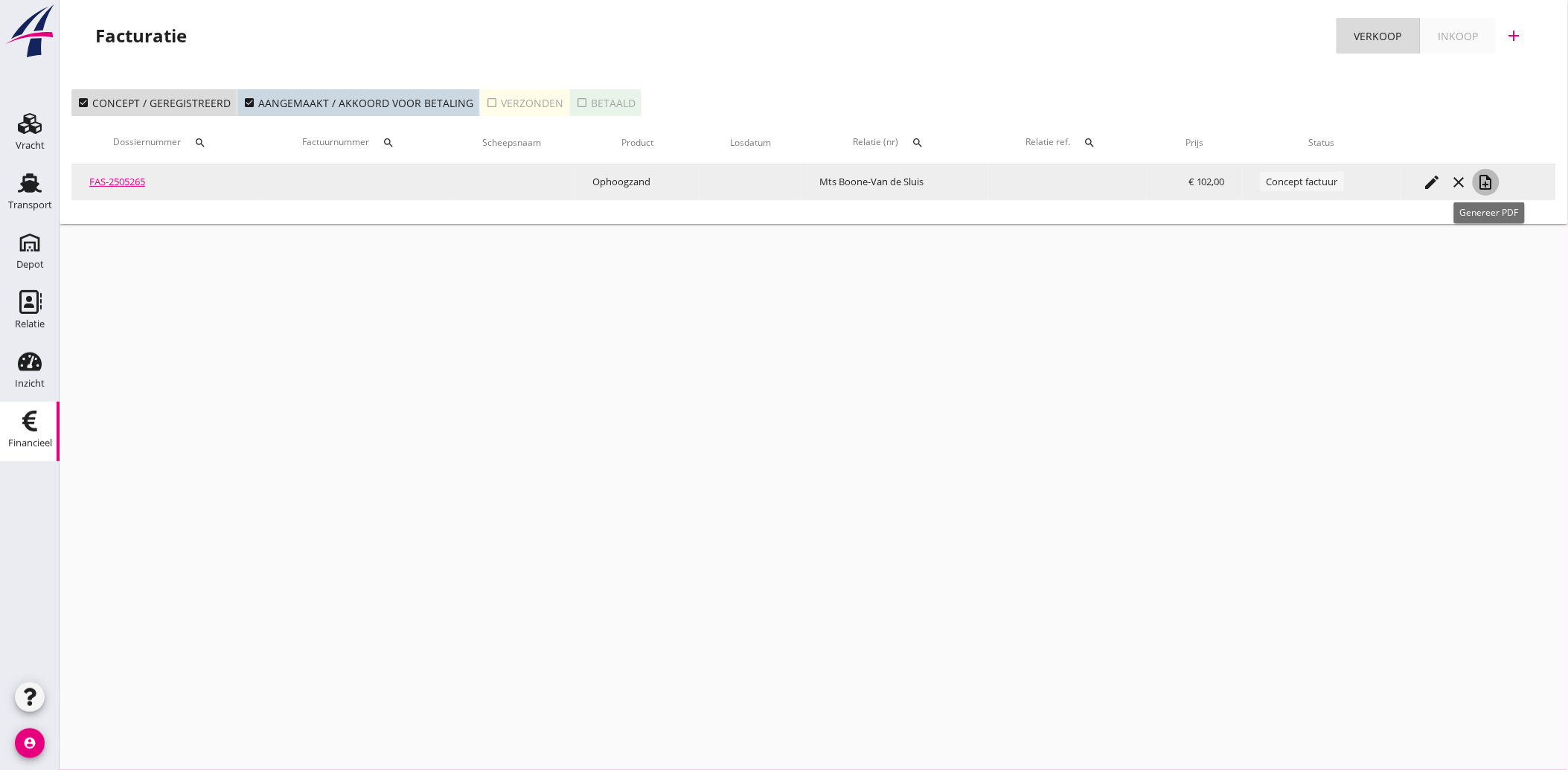
click at [1492, 179] on icon "note_add" at bounding box center [1485, 182] width 18 height 18
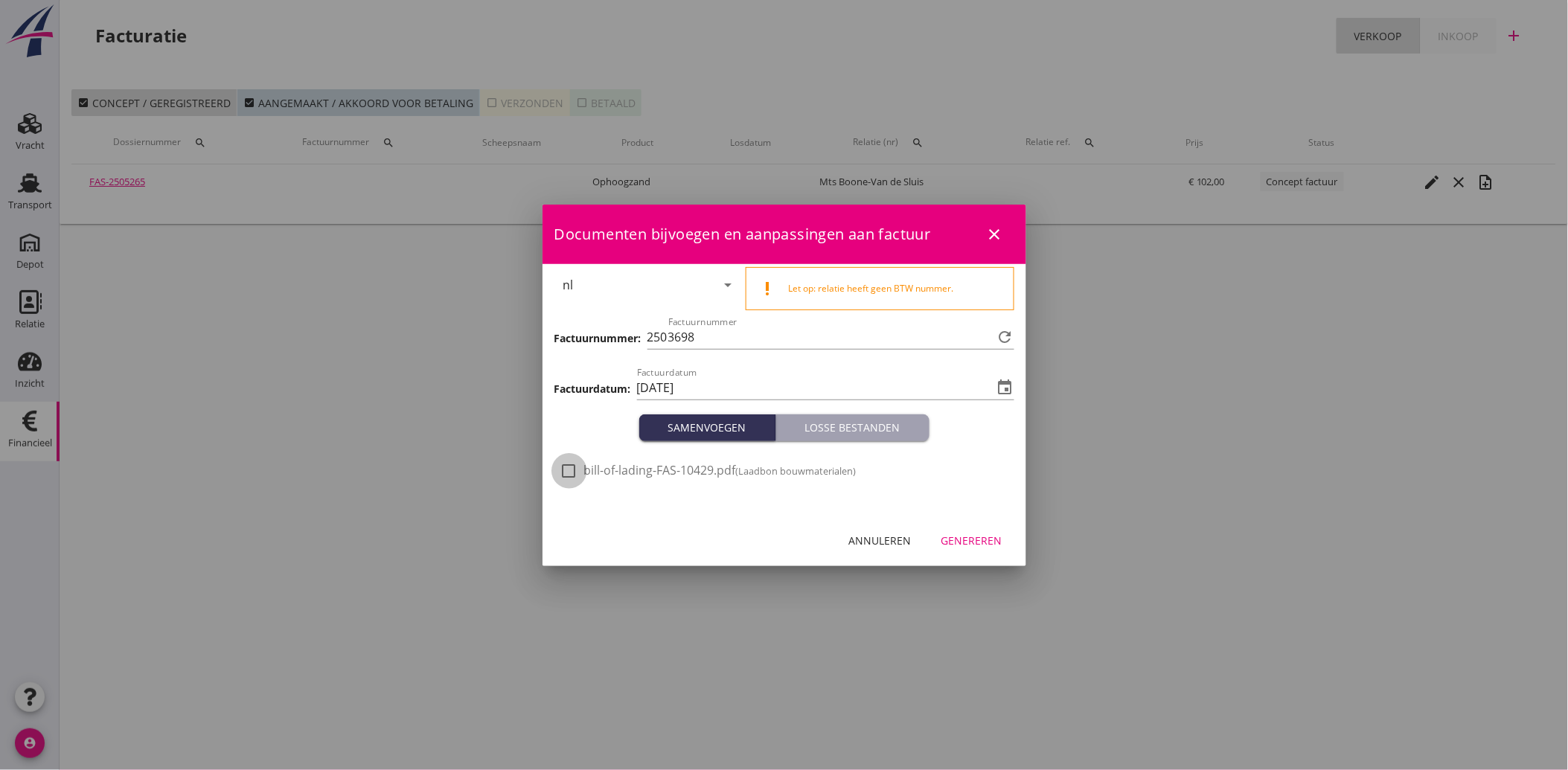
drag, startPoint x: 575, startPoint y: 469, endPoint x: 708, endPoint y: 506, distance: 138.1
click at [576, 470] on div at bounding box center [569, 470] width 25 height 25
click at [983, 541] on div "Genereren" at bounding box center [971, 540] width 61 height 16
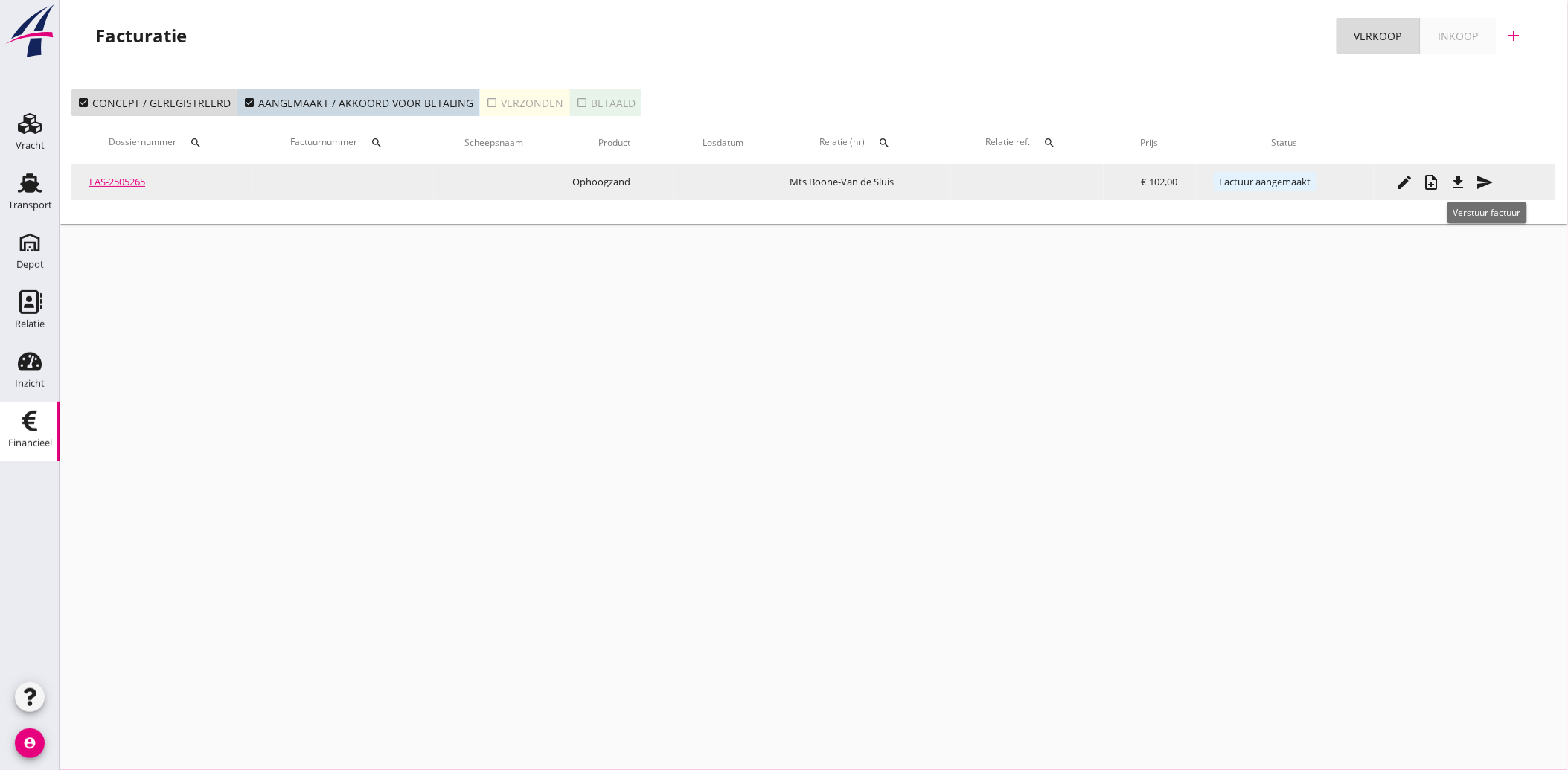
click at [1486, 182] on icon "send" at bounding box center [1484, 182] width 18 height 18
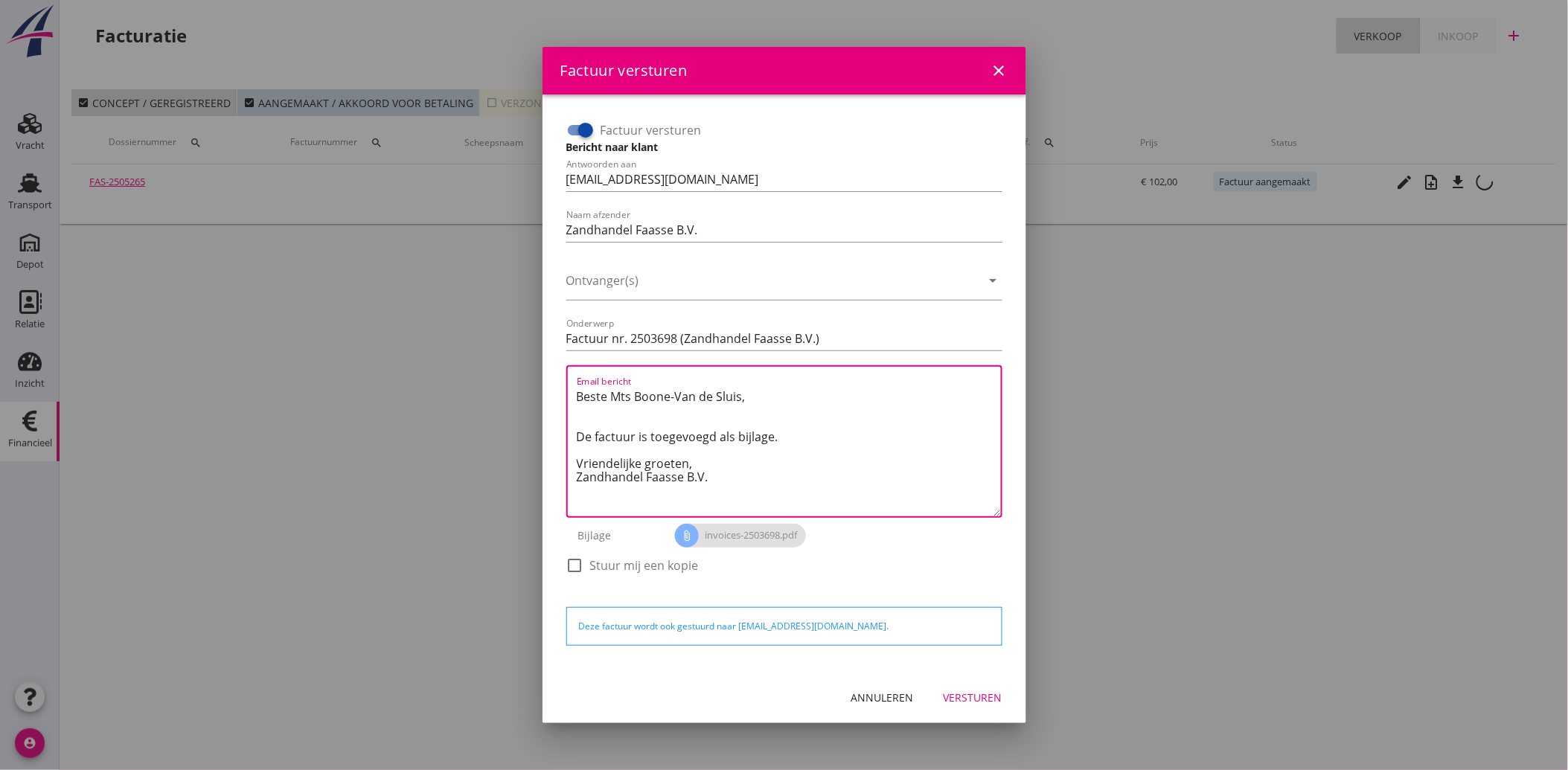
drag, startPoint x: 725, startPoint y: 486, endPoint x: 508, endPoint y: 390, distance: 237.3
click at [508, 390] on div "Factuur versturen close Factuur versturen Bericht naar klant Antwoorden aan [EM…" at bounding box center [784, 385] width 1568 height 770
paste textarea "Geachte heer/mevrouw, Hierbij zenden wij u onze factuur i.v.m. de door ons aan …"
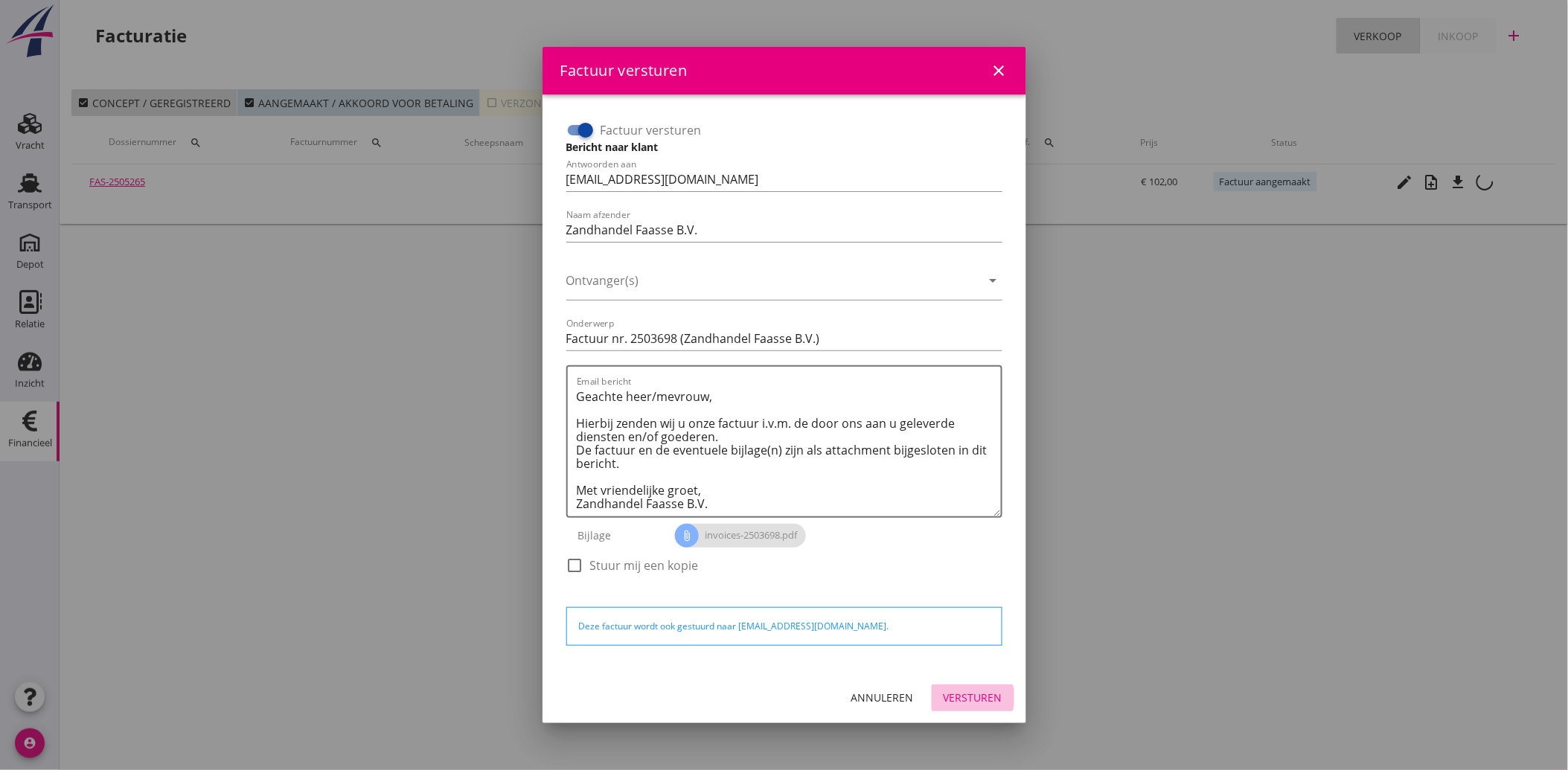
click at [977, 694] on div "Versturen" at bounding box center [973, 698] width 59 height 16
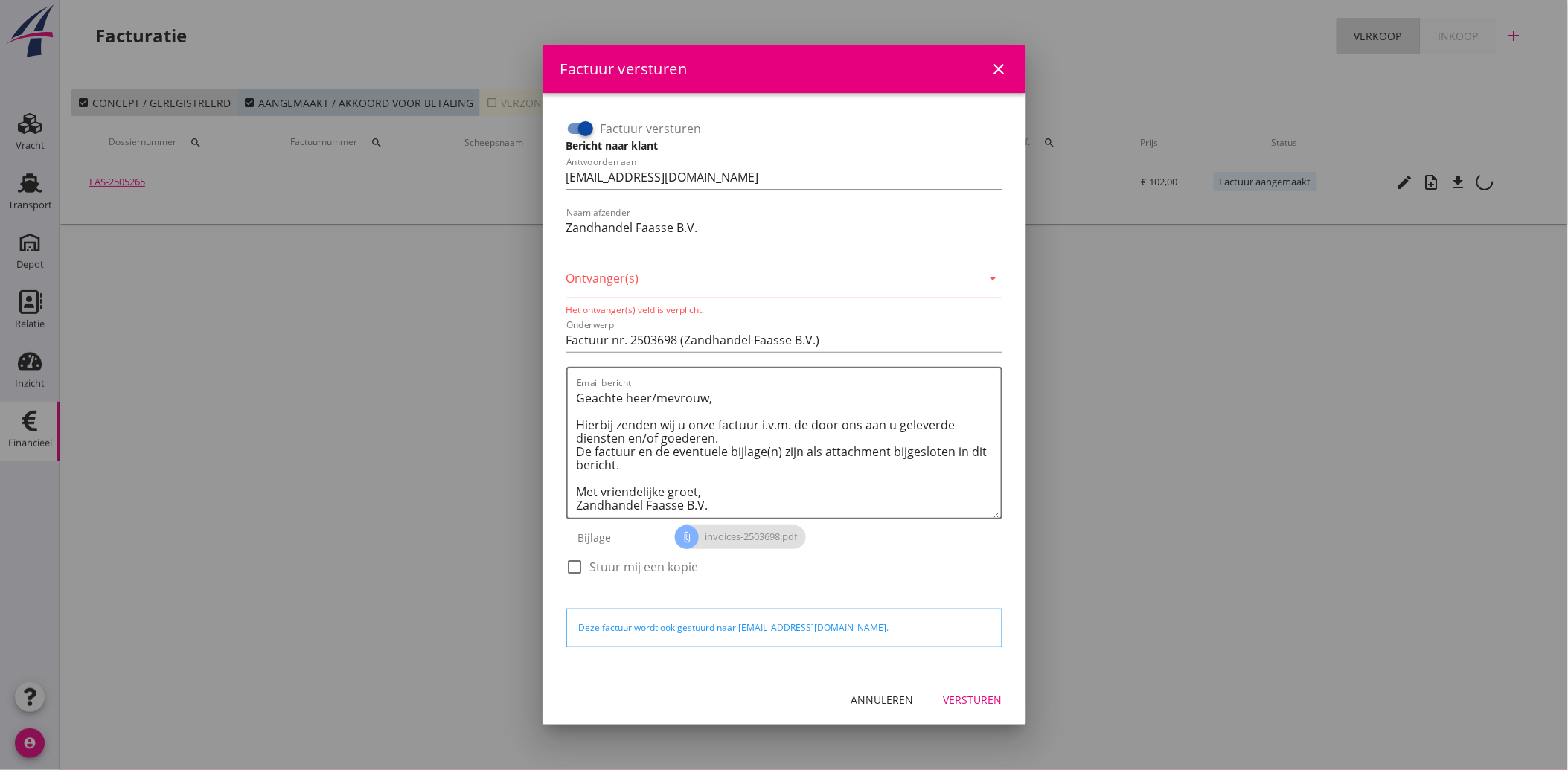
click at [884, 698] on div "Annuleren" at bounding box center [883, 700] width 63 height 16
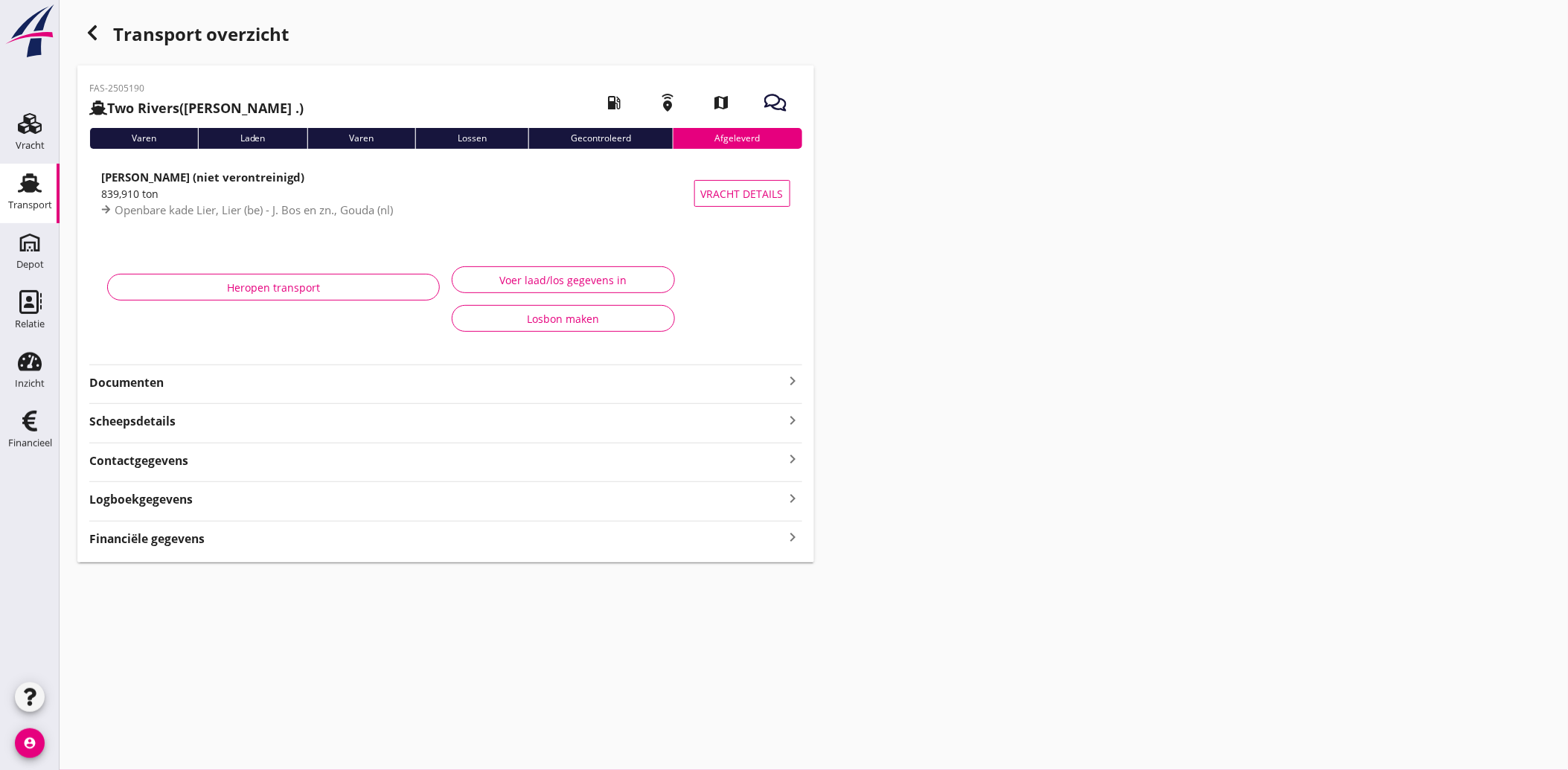
click at [168, 387] on strong "Documenten" at bounding box center [437, 383] width 695 height 17
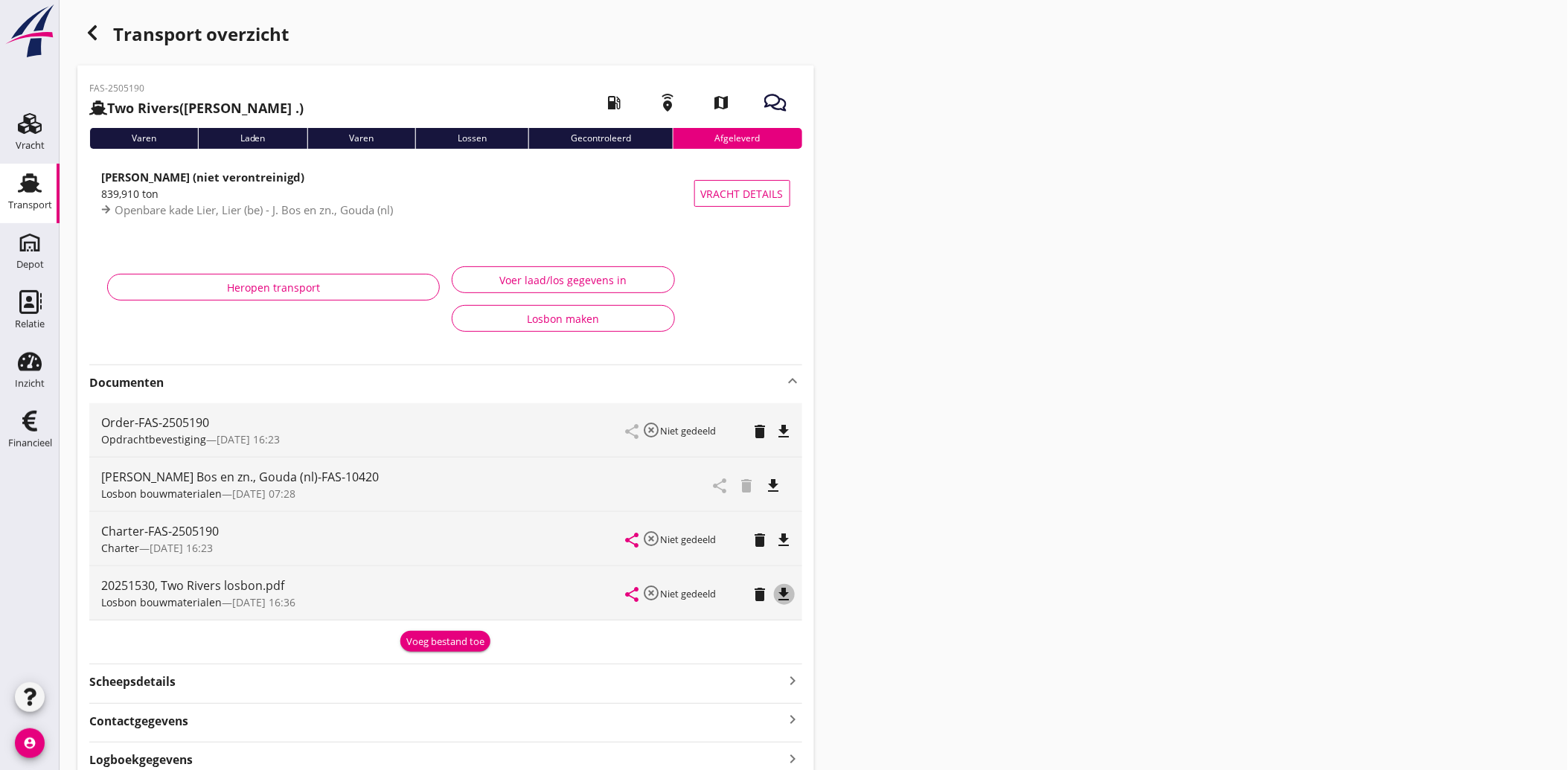
click at [782, 603] on icon "file_download" at bounding box center [784, 594] width 18 height 18
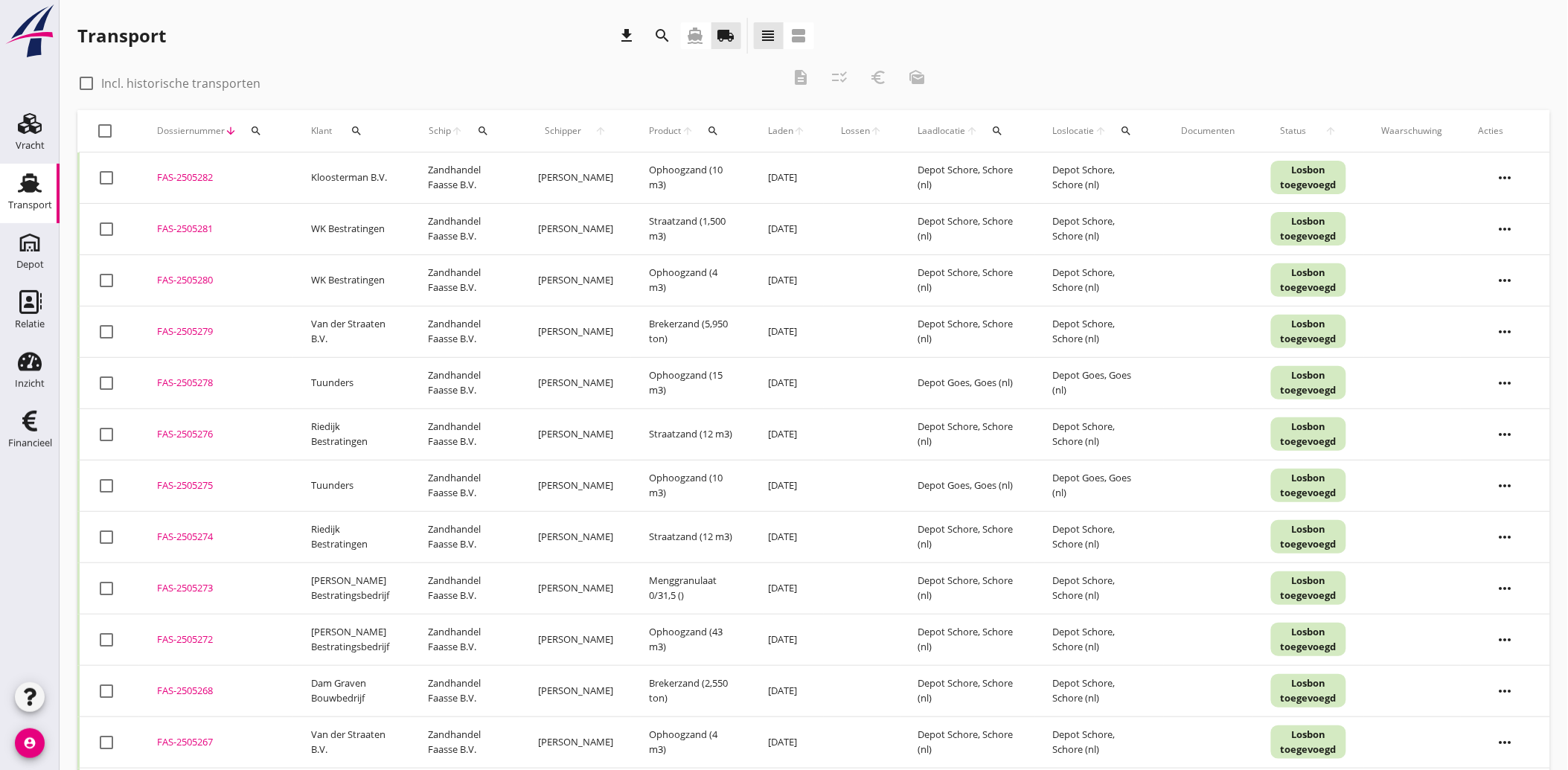
click at [206, 86] on label "Incl. historische transporten" at bounding box center [181, 84] width 160 height 15
click at [207, 87] on label "Incl. historische transporten" at bounding box center [181, 84] width 160 height 15
checkbox input "false"
click at [489, 127] on icon "search" at bounding box center [483, 131] width 12 height 12
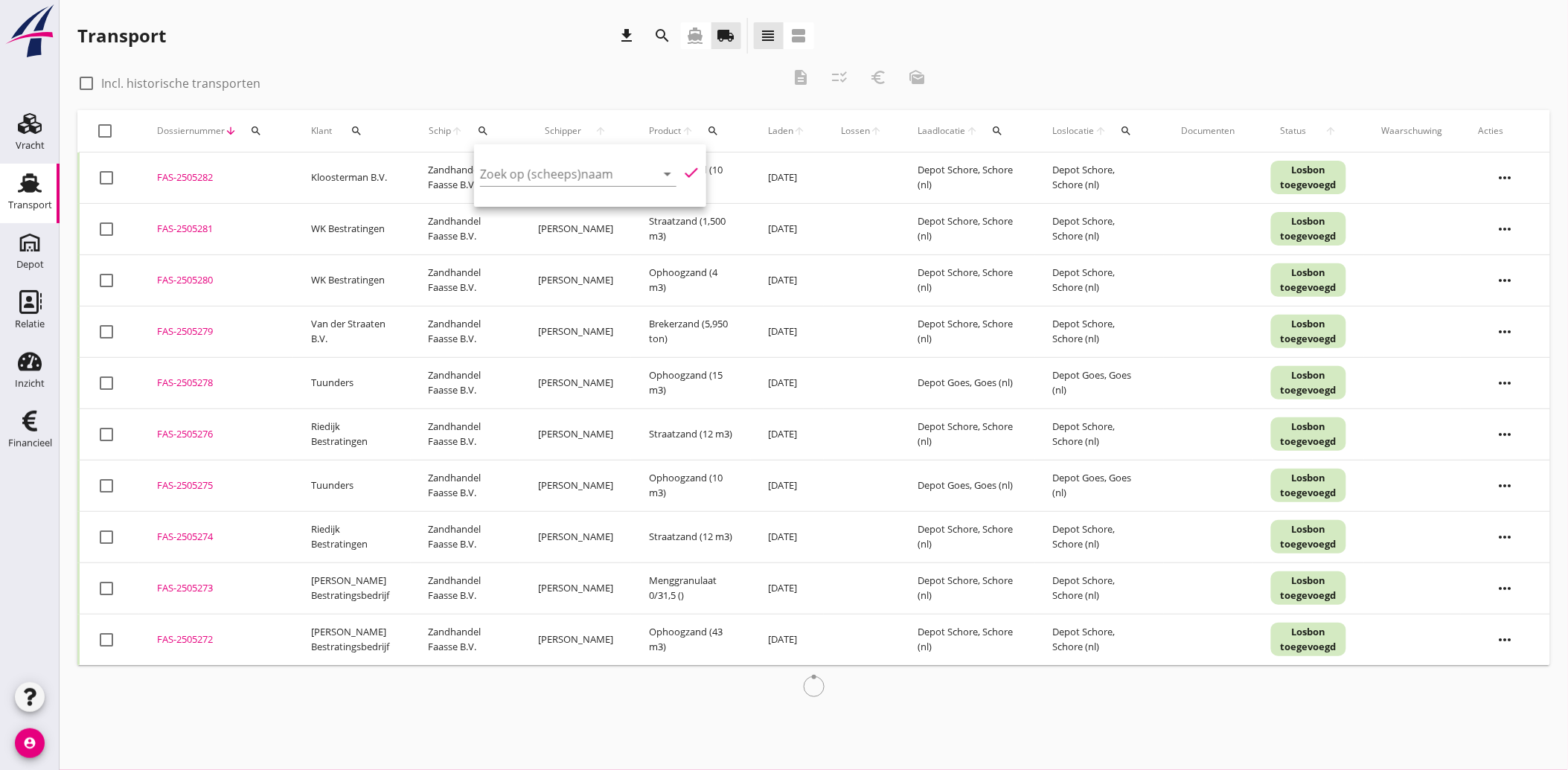
click at [457, 77] on div "check_box_outline_blank Incl. historische transporten" at bounding box center [429, 82] width 704 height 21
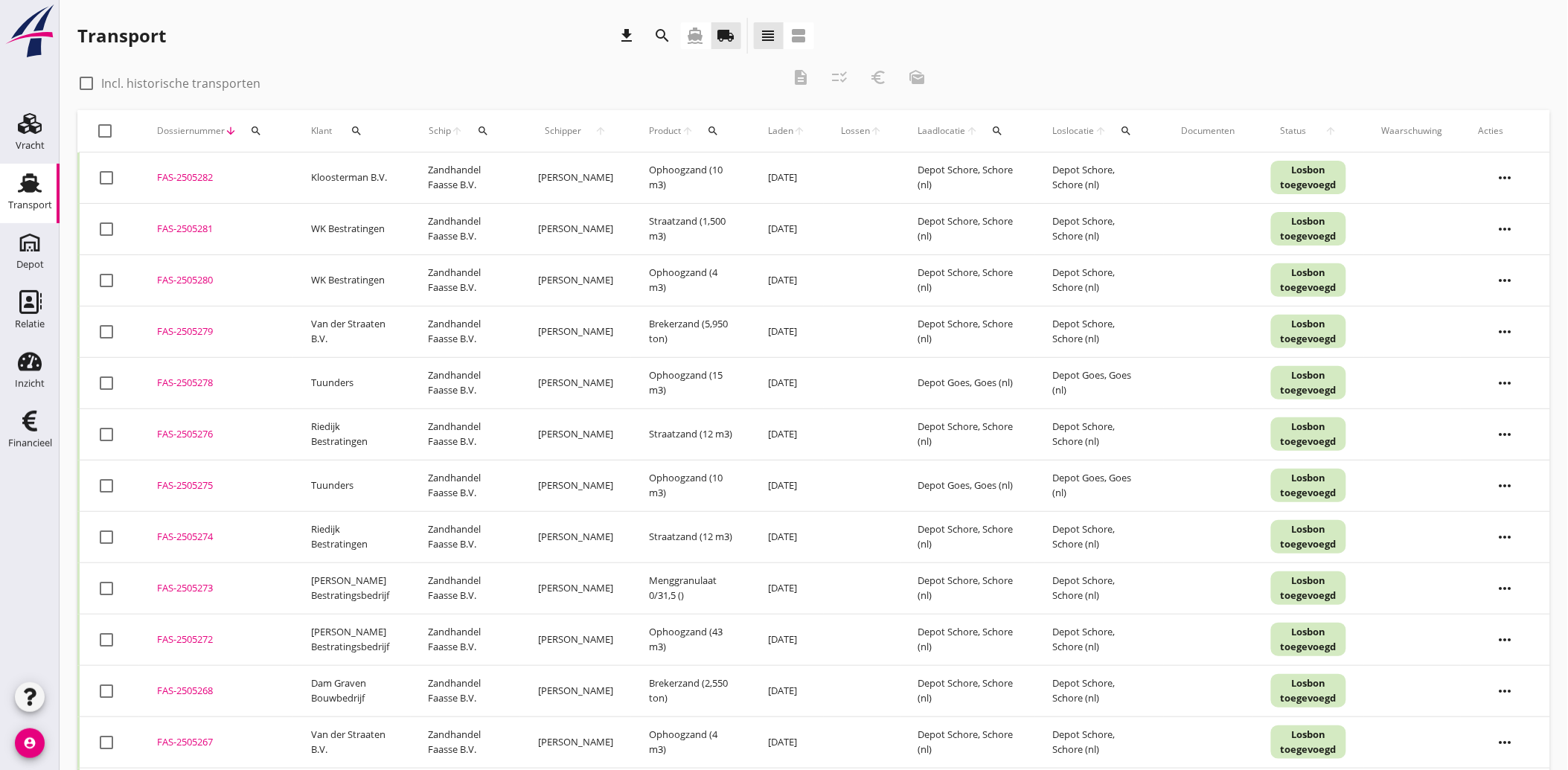
click at [358, 131] on icon "search" at bounding box center [356, 131] width 12 height 12
click at [379, 174] on input "Zoeken op opdrachtgever..." at bounding box center [421, 174] width 155 height 23
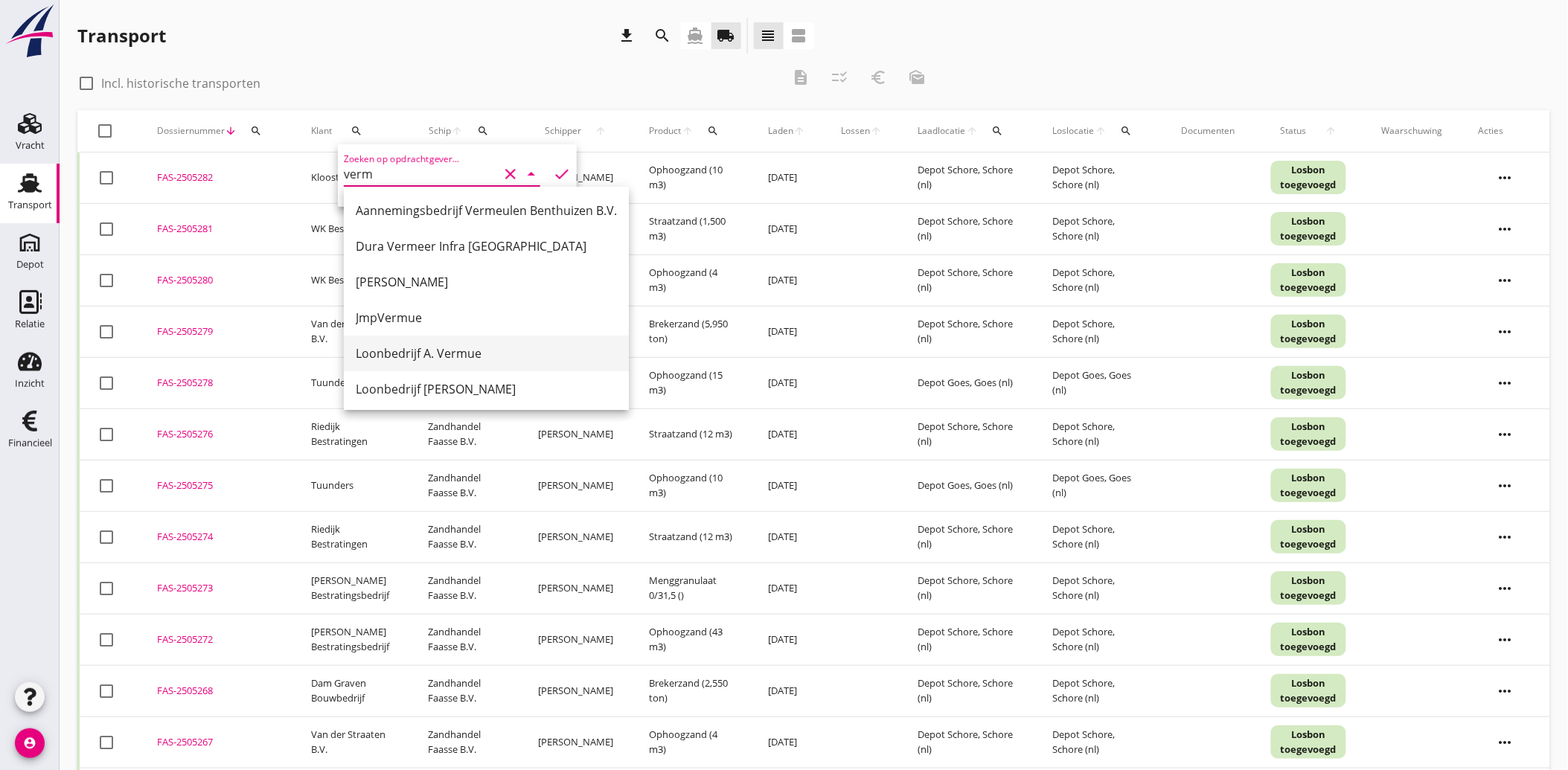
click at [461, 350] on div "Loonbedrijf A. Vermue" at bounding box center [486, 353] width 261 height 18
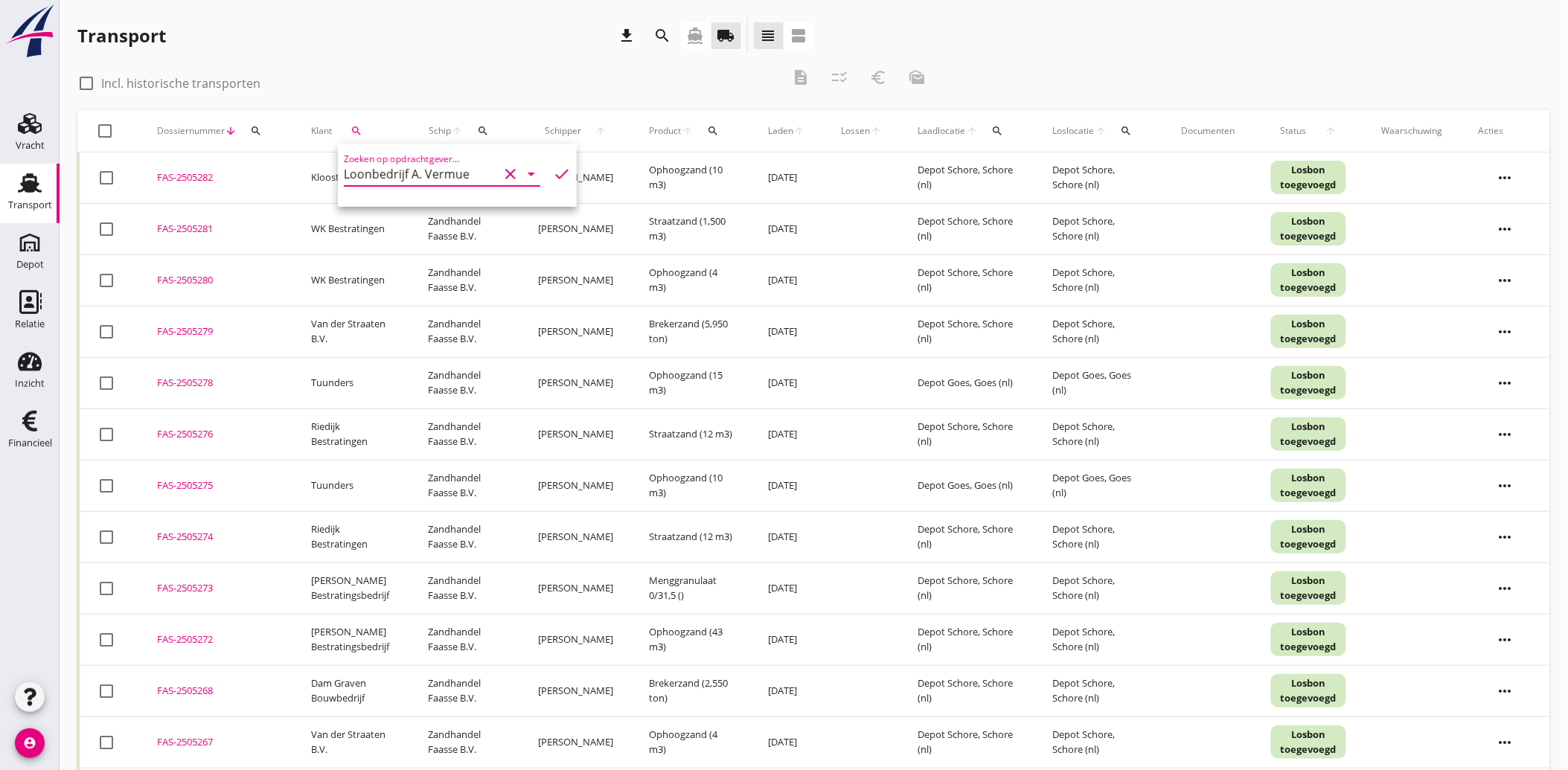
type input "Loonbedrijf A. Vermue"
click at [554, 173] on icon "check" at bounding box center [561, 174] width 18 height 18
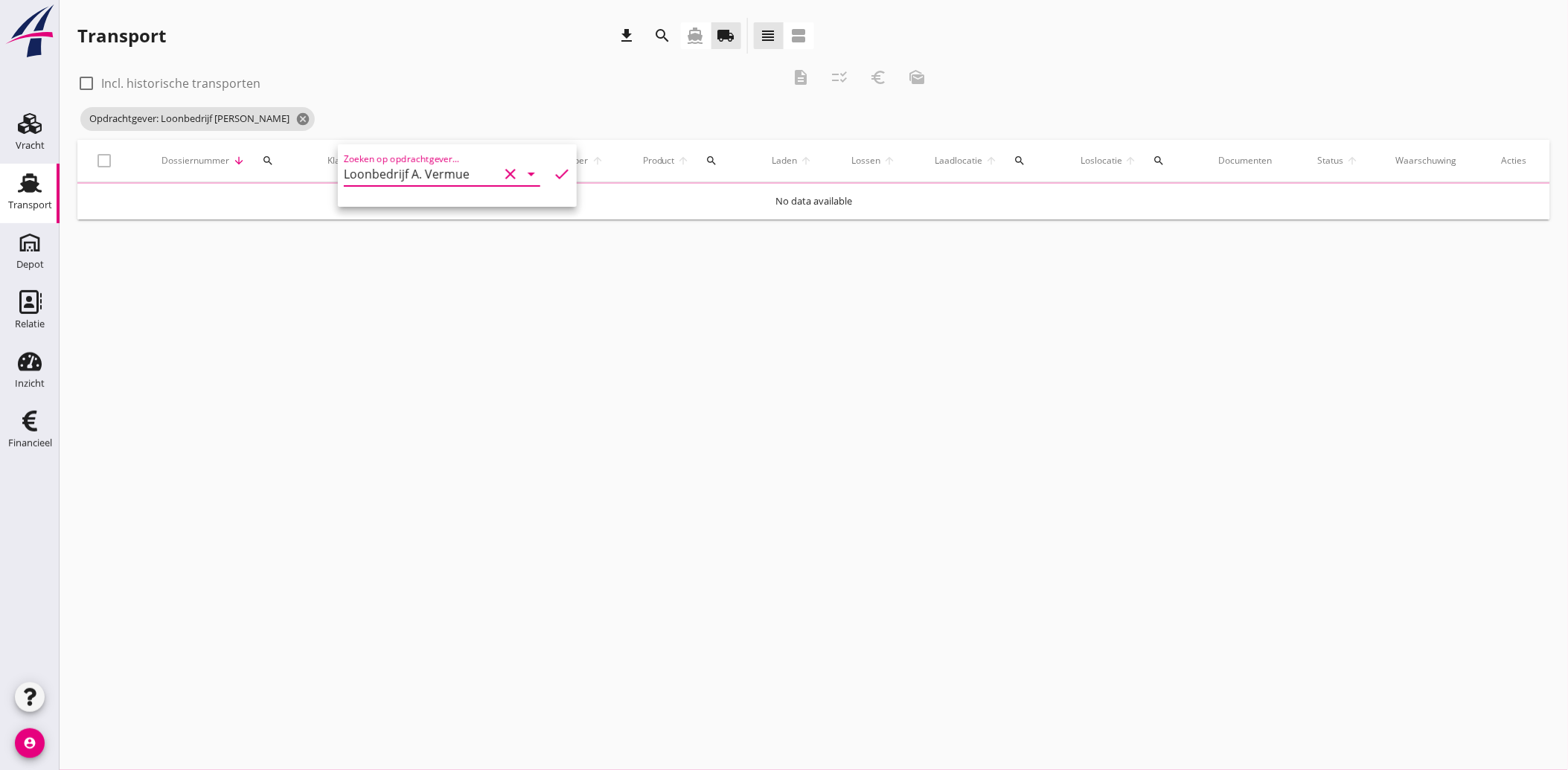
click at [532, 109] on div "Opdrachtgever: Loonbedrijf A. Vermue cancel" at bounding box center [506, 119] width 859 height 30
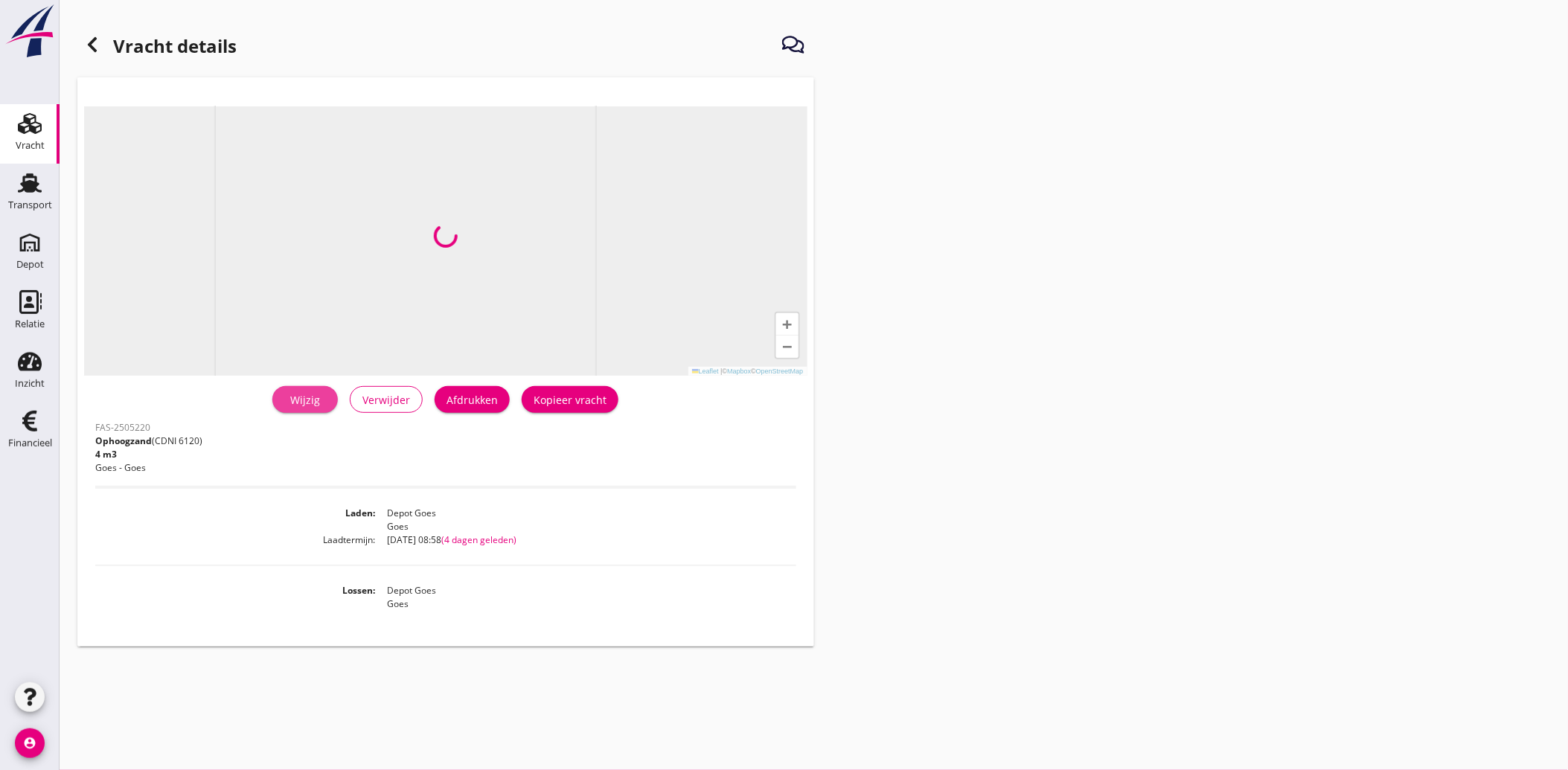
click at [320, 406] on div "Wijzig" at bounding box center [305, 400] width 41 height 16
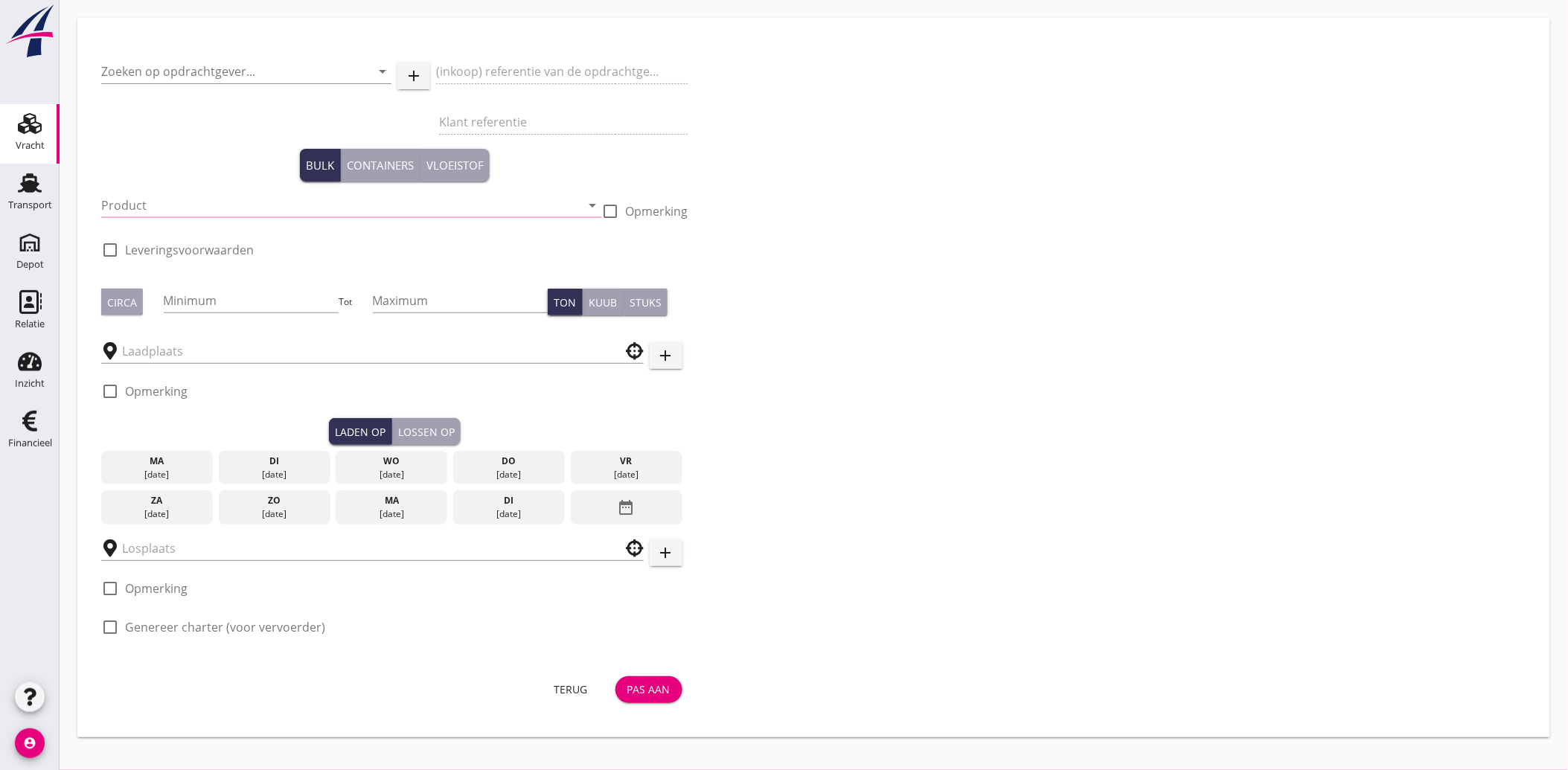
type input "Loonbedrijf A. Vermue"
type input "Ophoogzand (6120)"
type input "4"
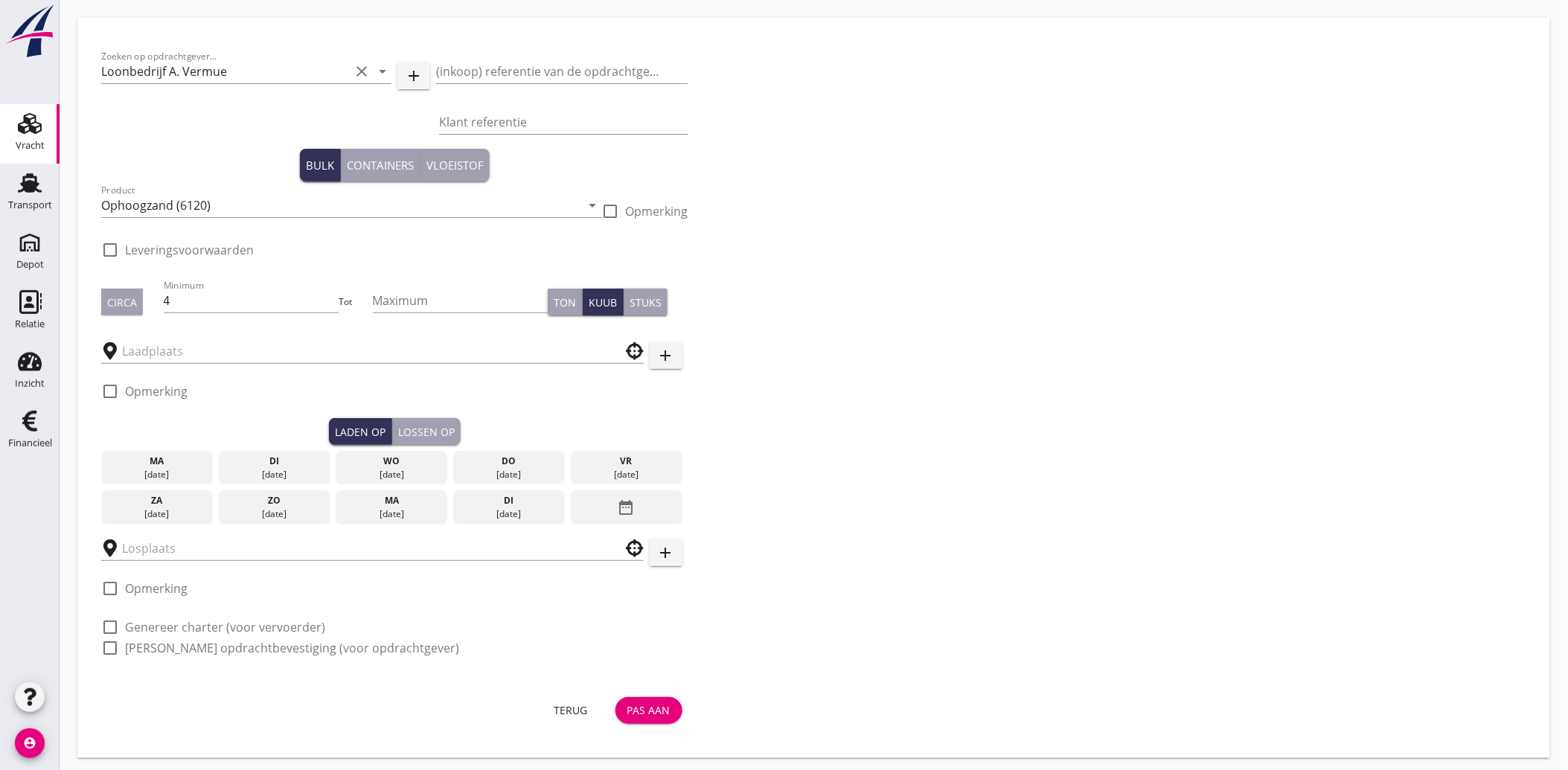
type input "Depot Goes"
checkbox input "true"
type input "Depot Goes"
